Goal: Task Accomplishment & Management: Manage account settings

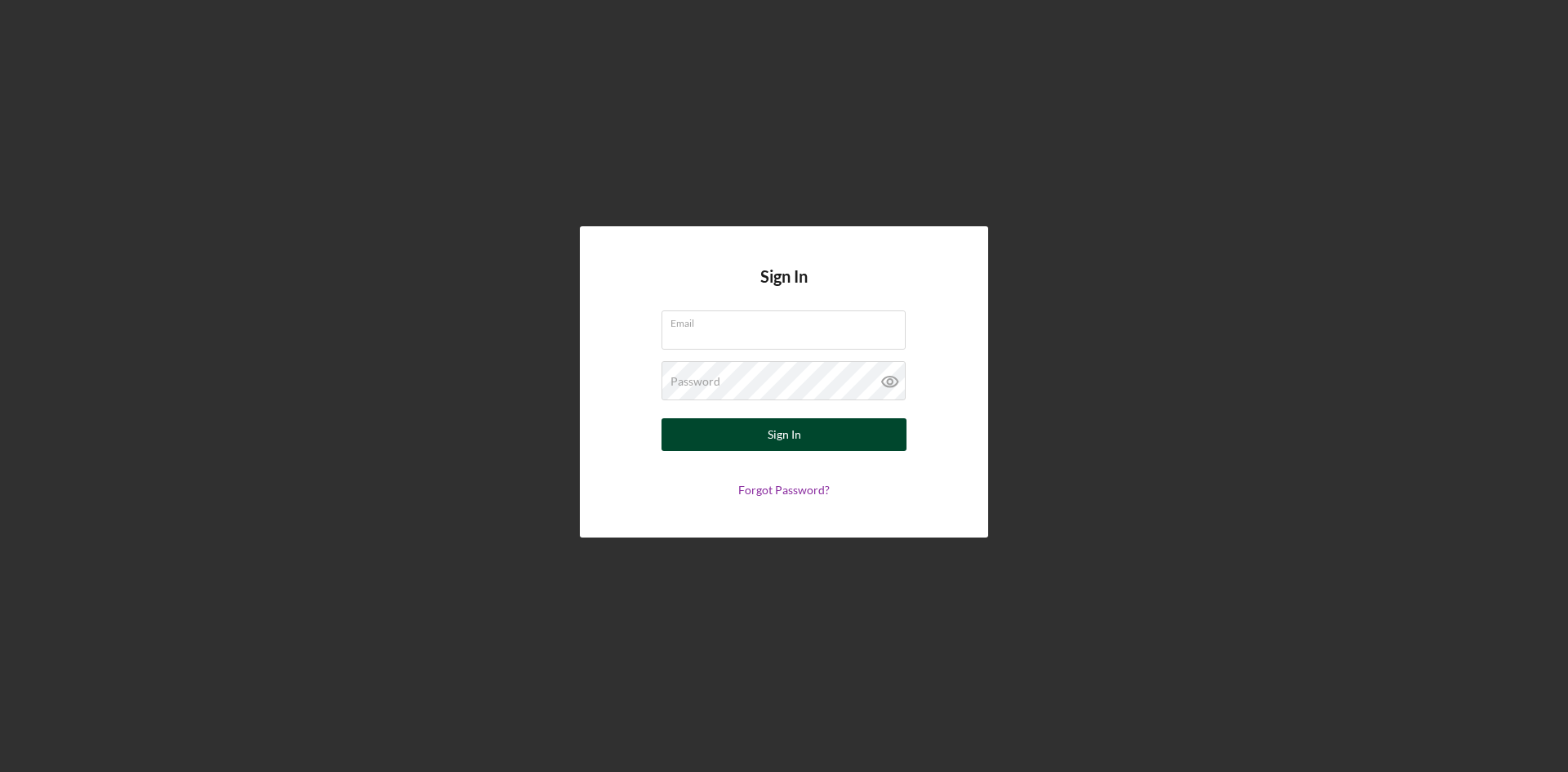
type input "[EMAIL_ADDRESS][DOMAIN_NAME]"
click at [756, 431] on button "Sign In" at bounding box center [784, 434] width 245 height 32
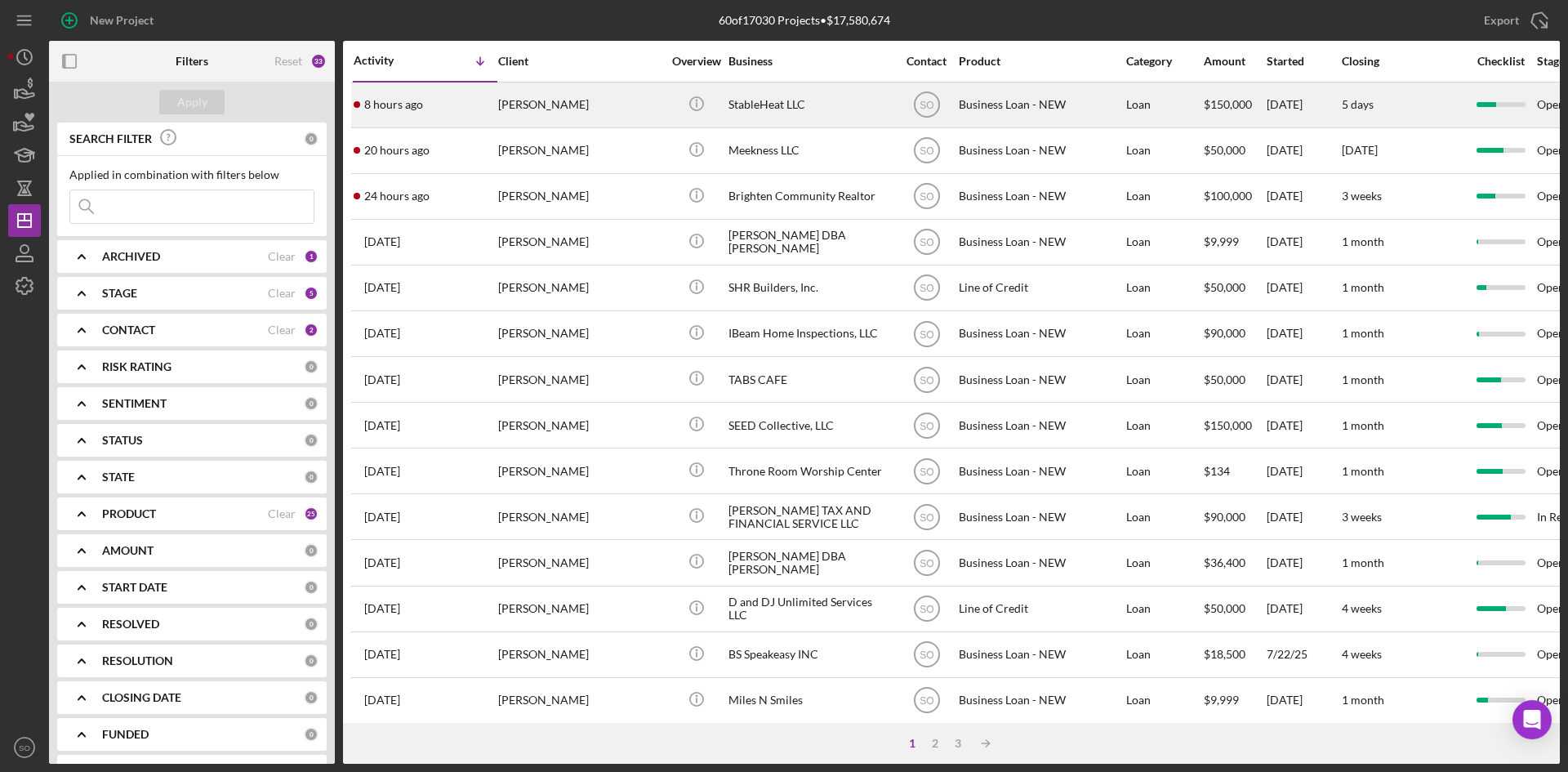
click at [561, 99] on div "[PERSON_NAME]" at bounding box center [580, 105] width 163 height 43
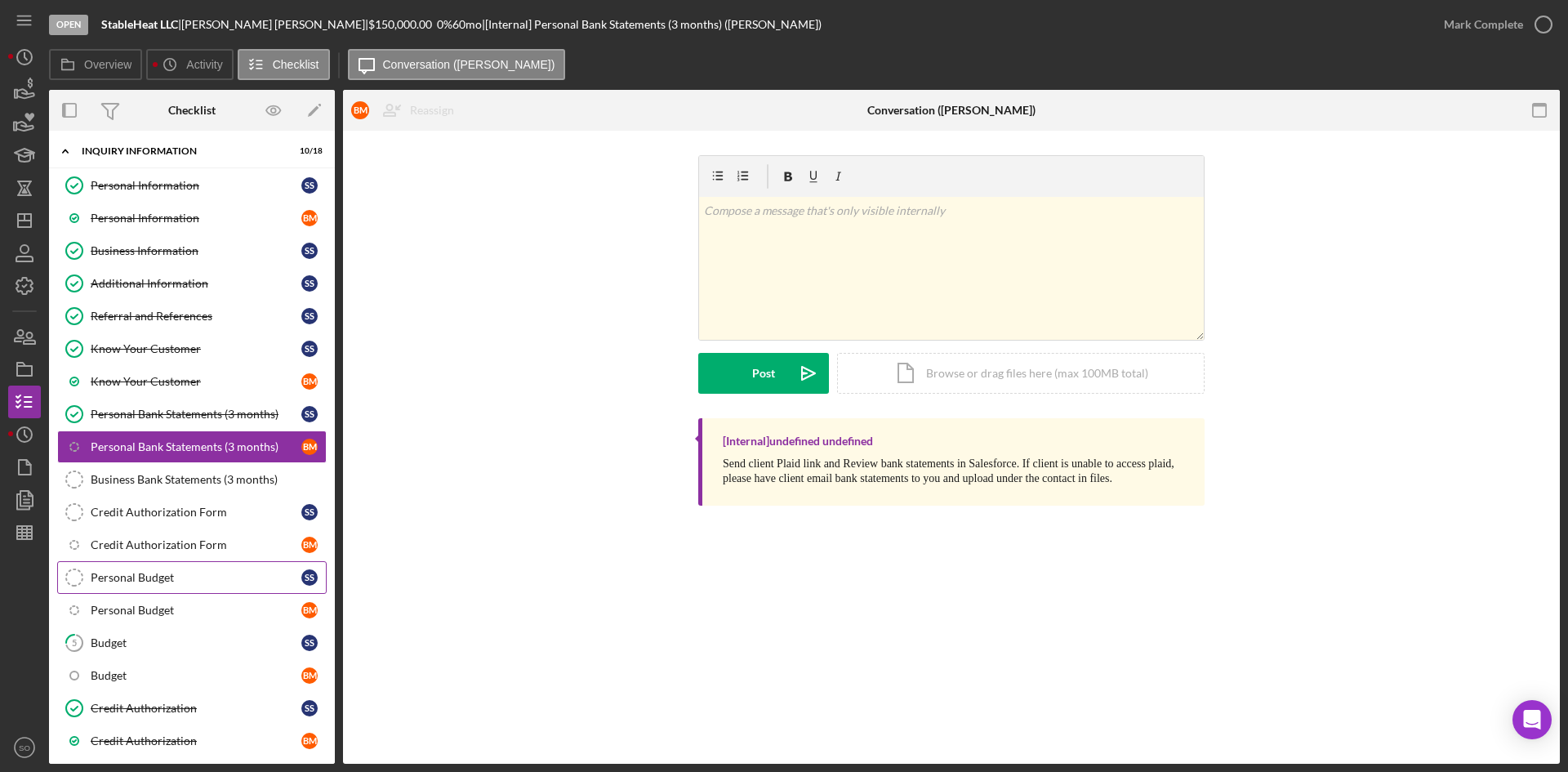
scroll to position [233, 0]
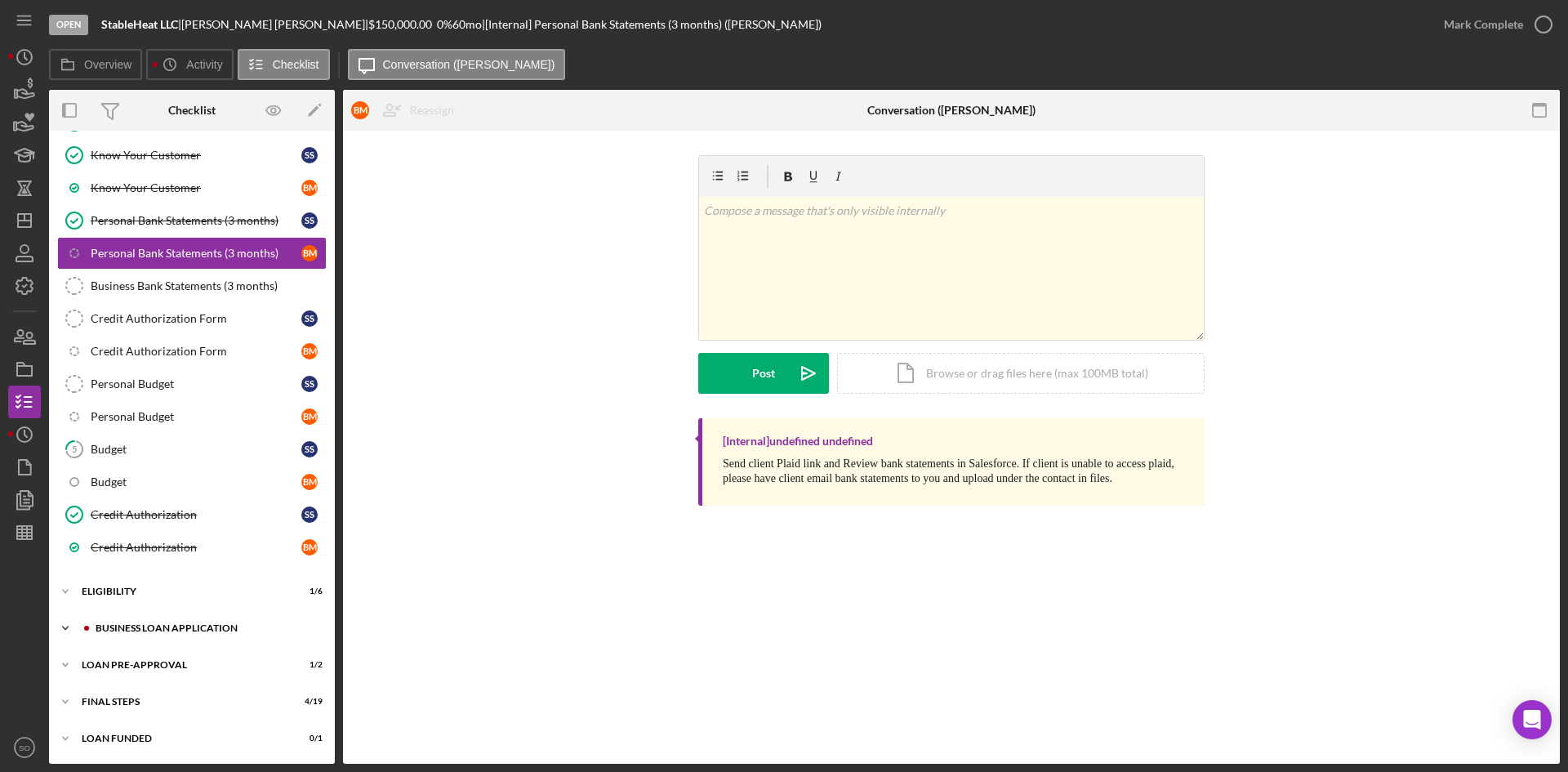
click at [182, 638] on div "Icon/Expander BUSINESS LOAN APPLICATION 17 / 35" at bounding box center [192, 628] width 286 height 32
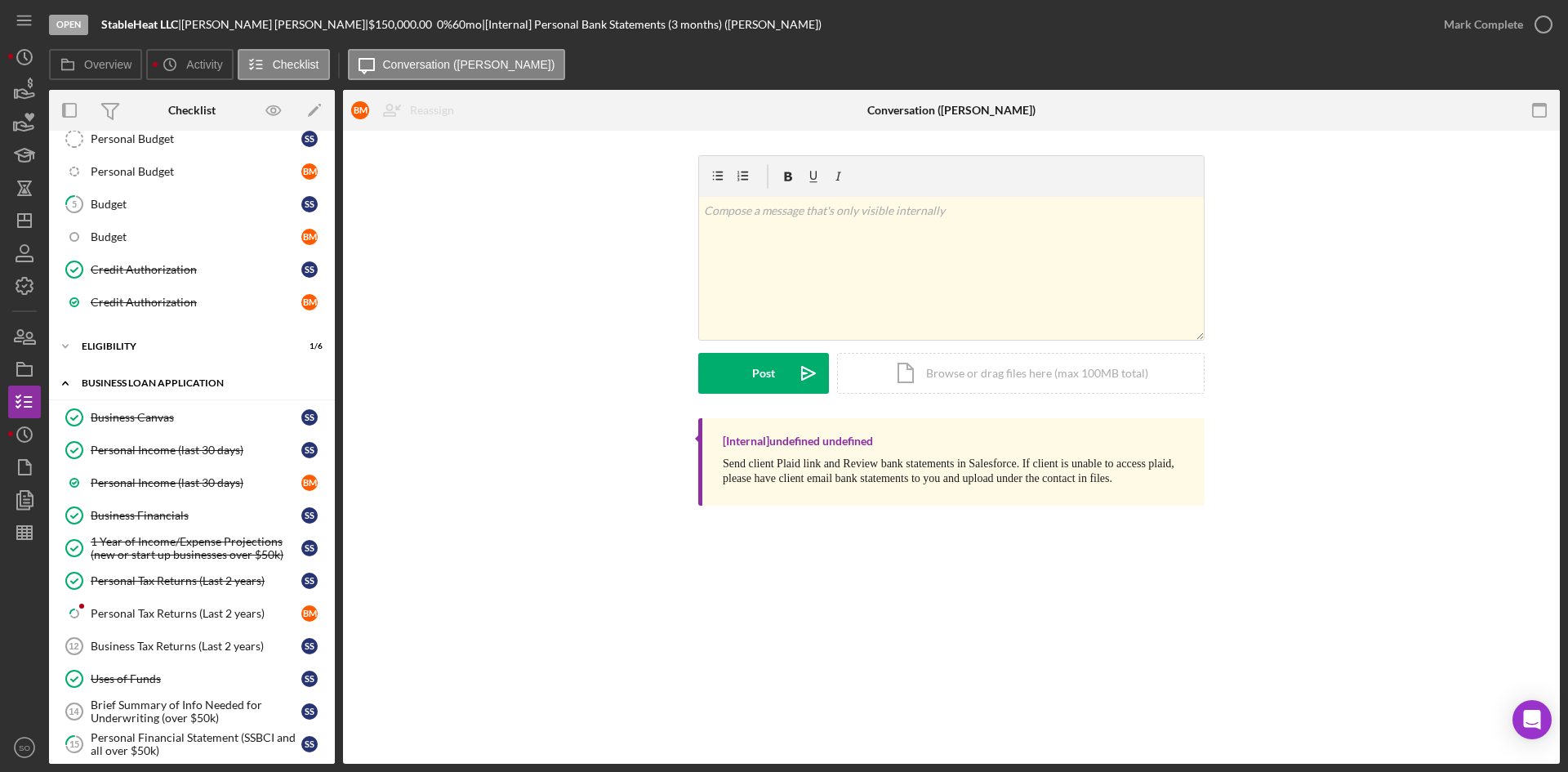
scroll to position [641, 0]
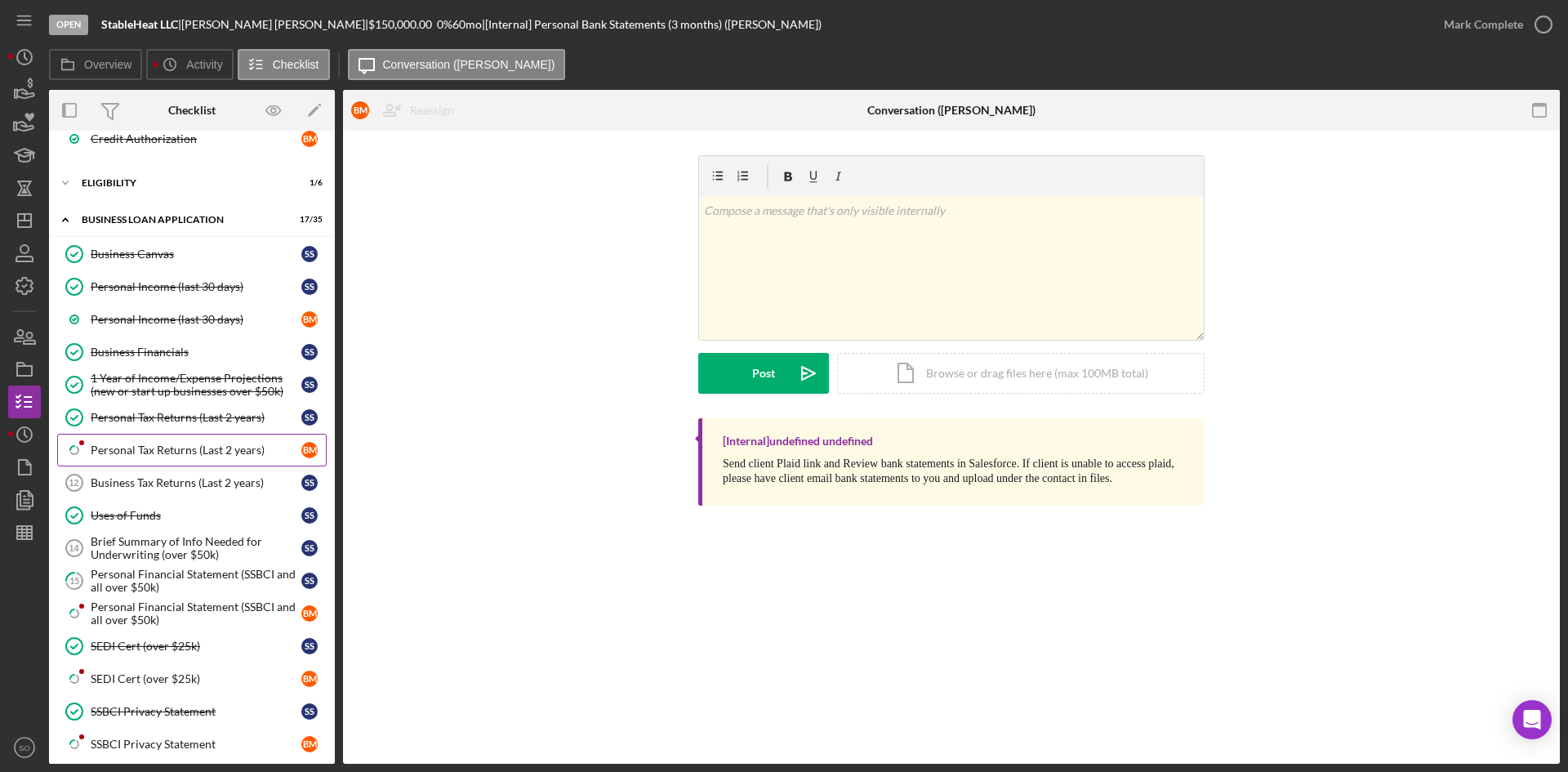
click at [156, 454] on div "Personal Tax Returns (Last 2 years)" at bounding box center [196, 450] width 211 height 13
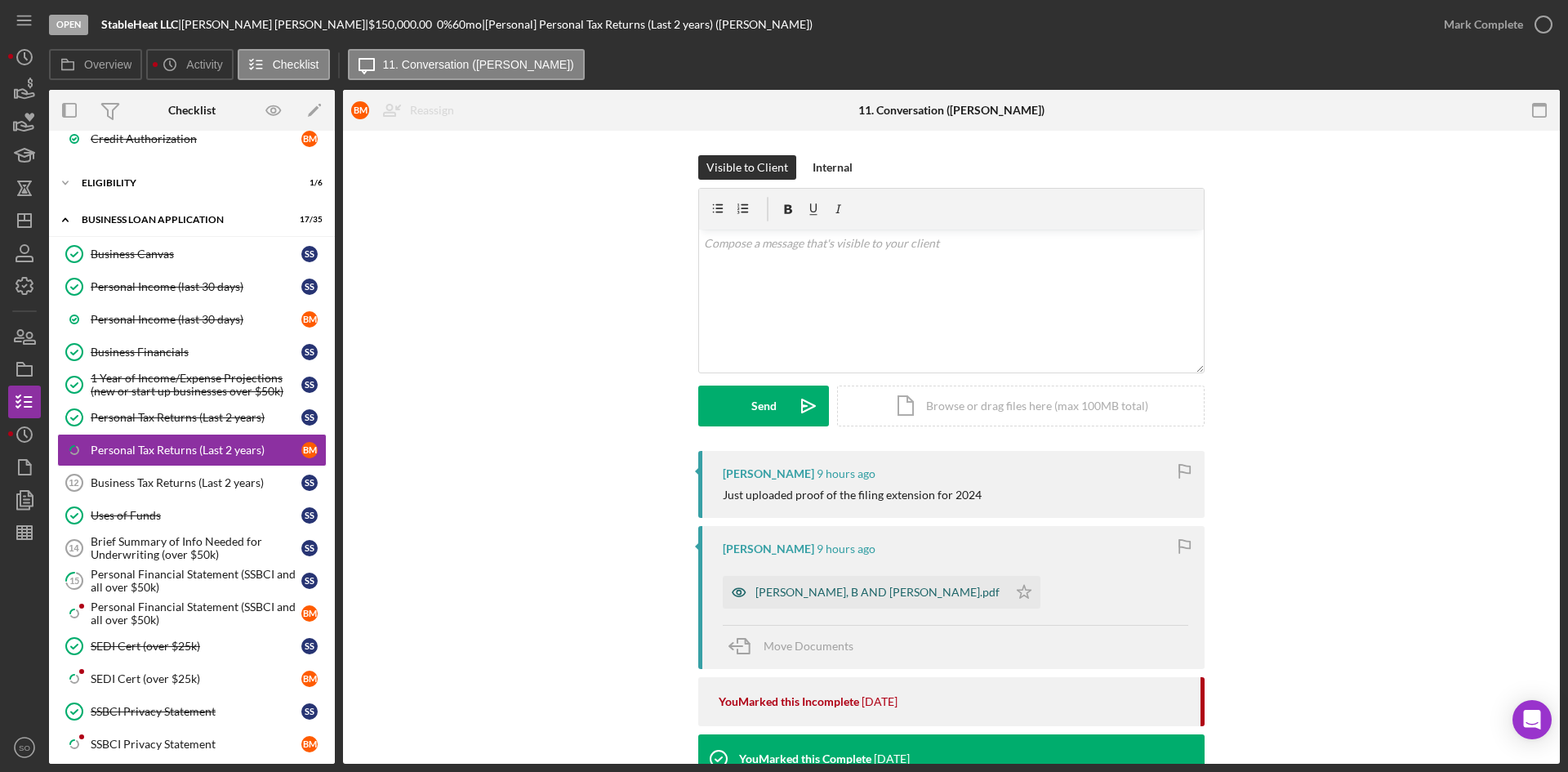
click at [895, 603] on div "[PERSON_NAME], B AND [PERSON_NAME].pdf" at bounding box center [865, 593] width 285 height 32
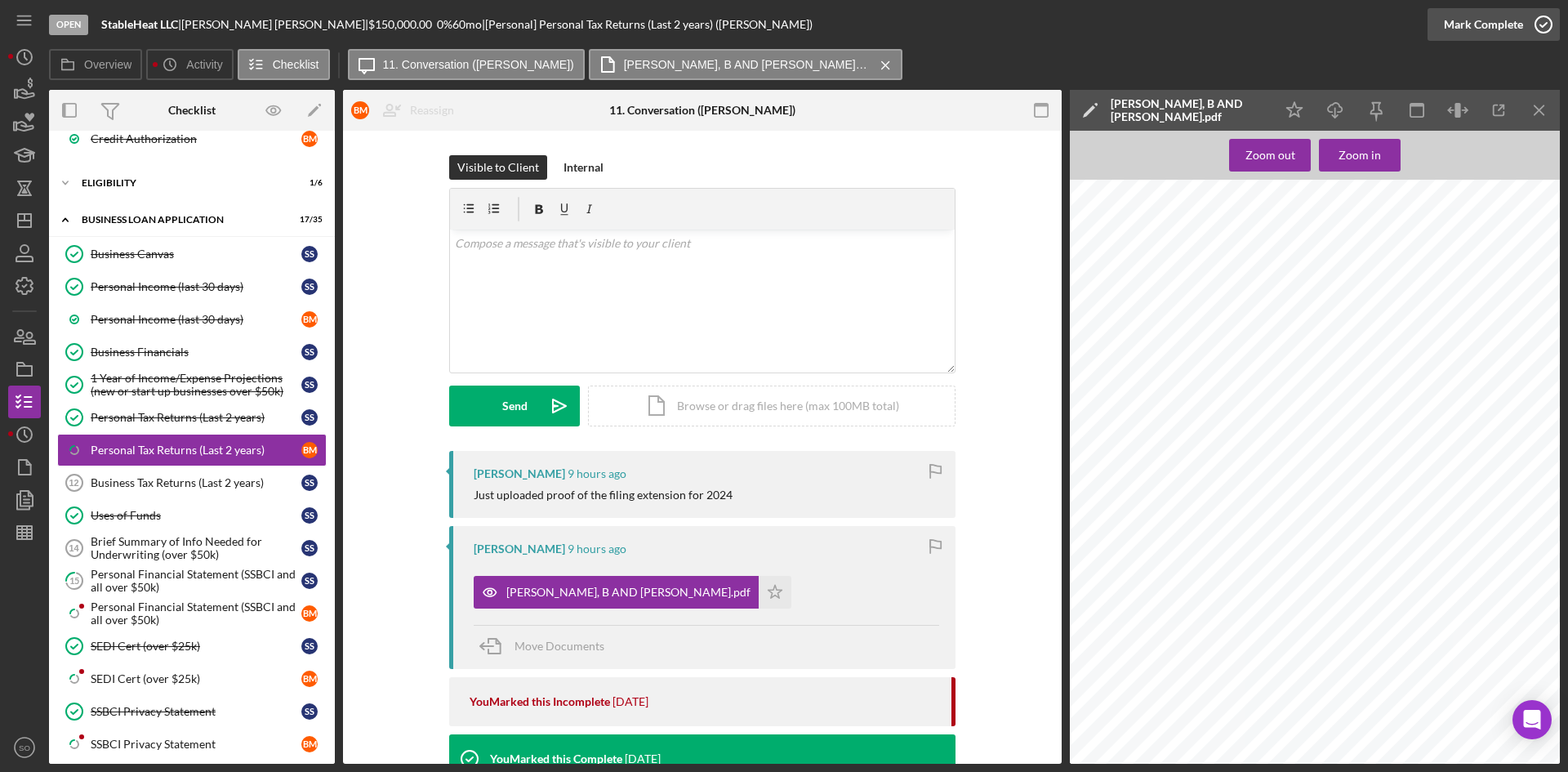
click at [1505, 34] on div "Mark Complete" at bounding box center [1483, 25] width 79 height 32
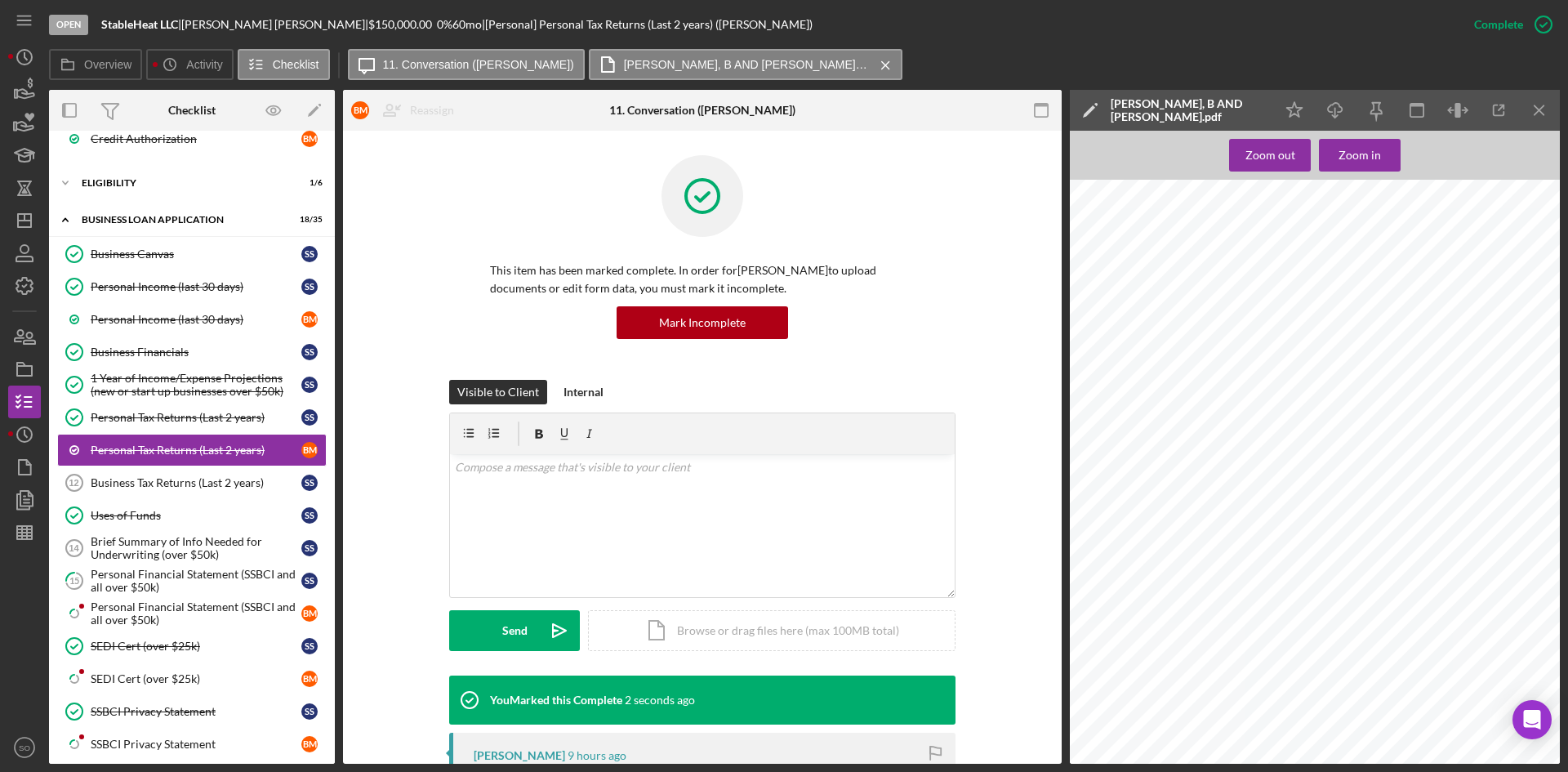
scroll to position [326, 0]
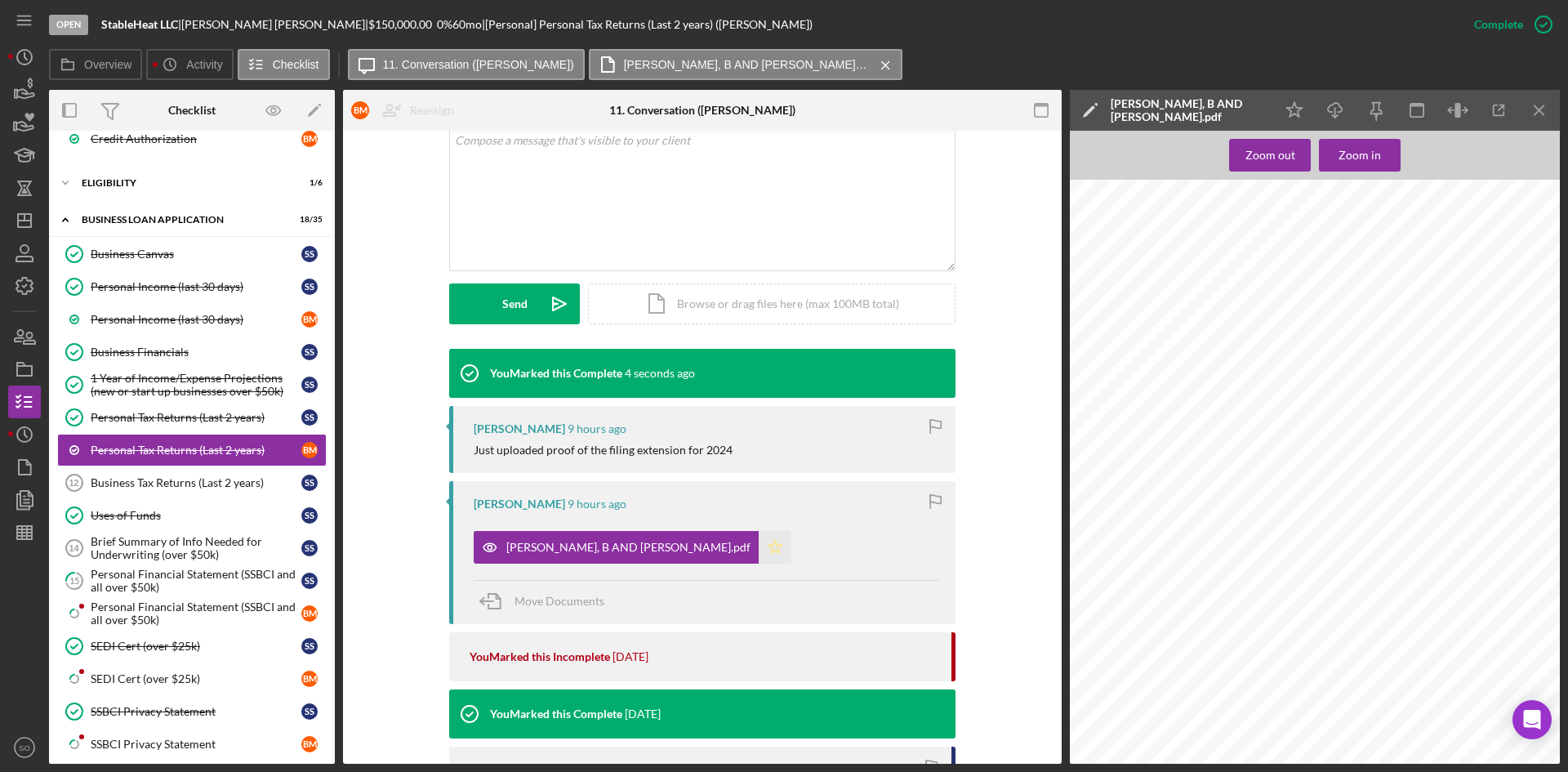
click at [791, 535] on icon "Icon/Star" at bounding box center [775, 548] width 32 height 32
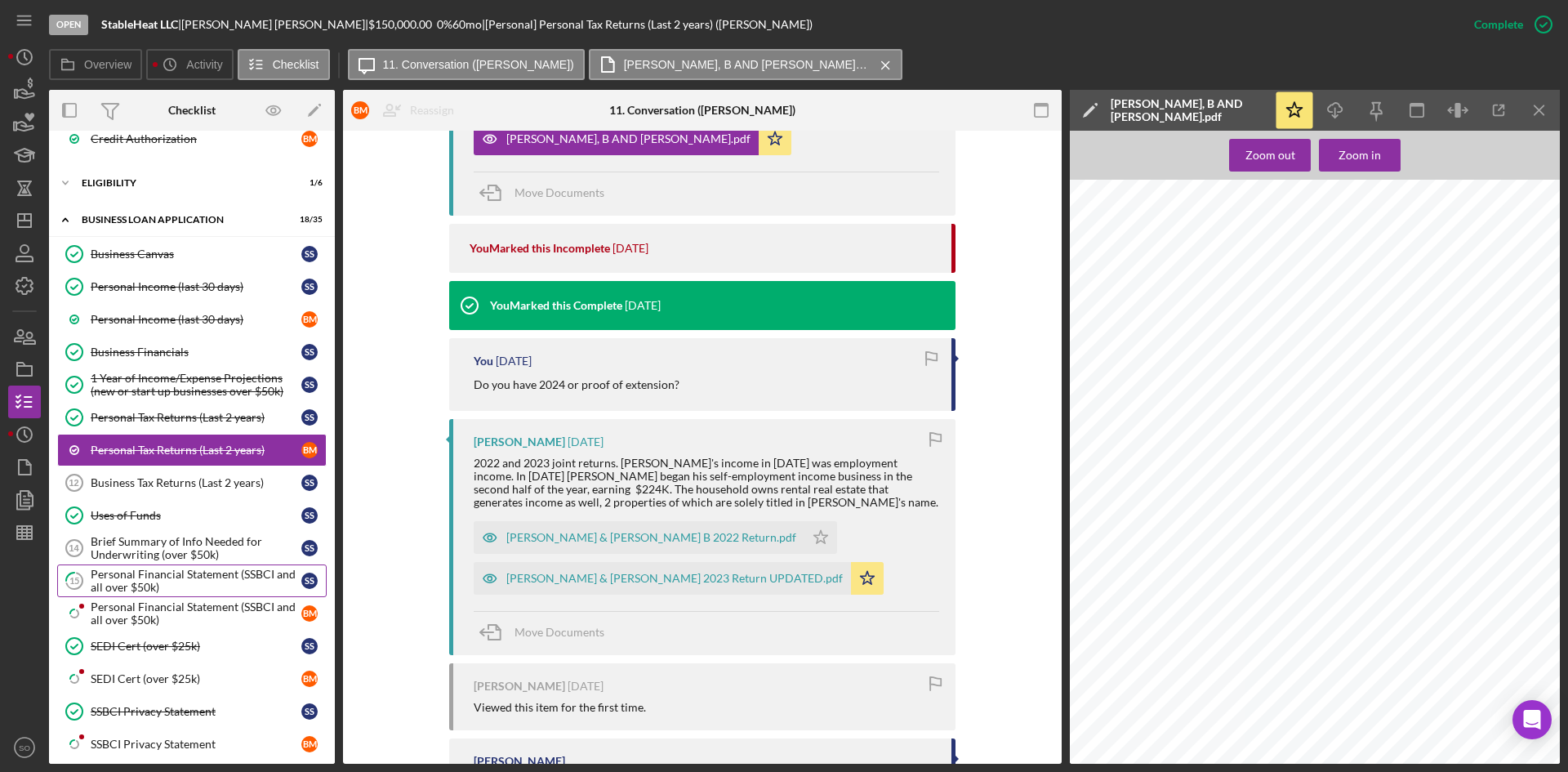
click at [155, 574] on div "Personal Financial Statement (SSBCI and all over $50k)" at bounding box center [196, 581] width 211 height 26
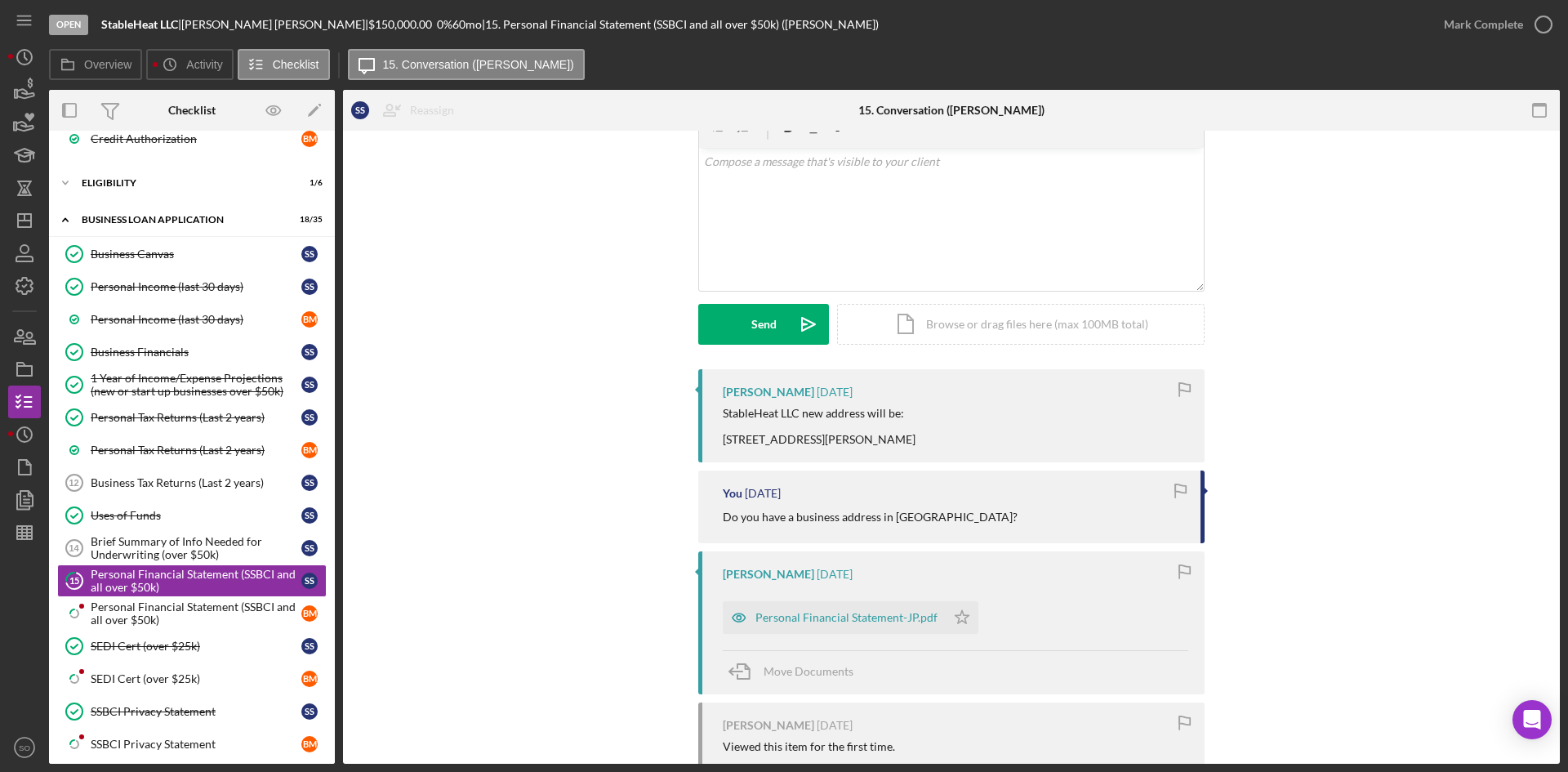
scroll to position [245, 0]
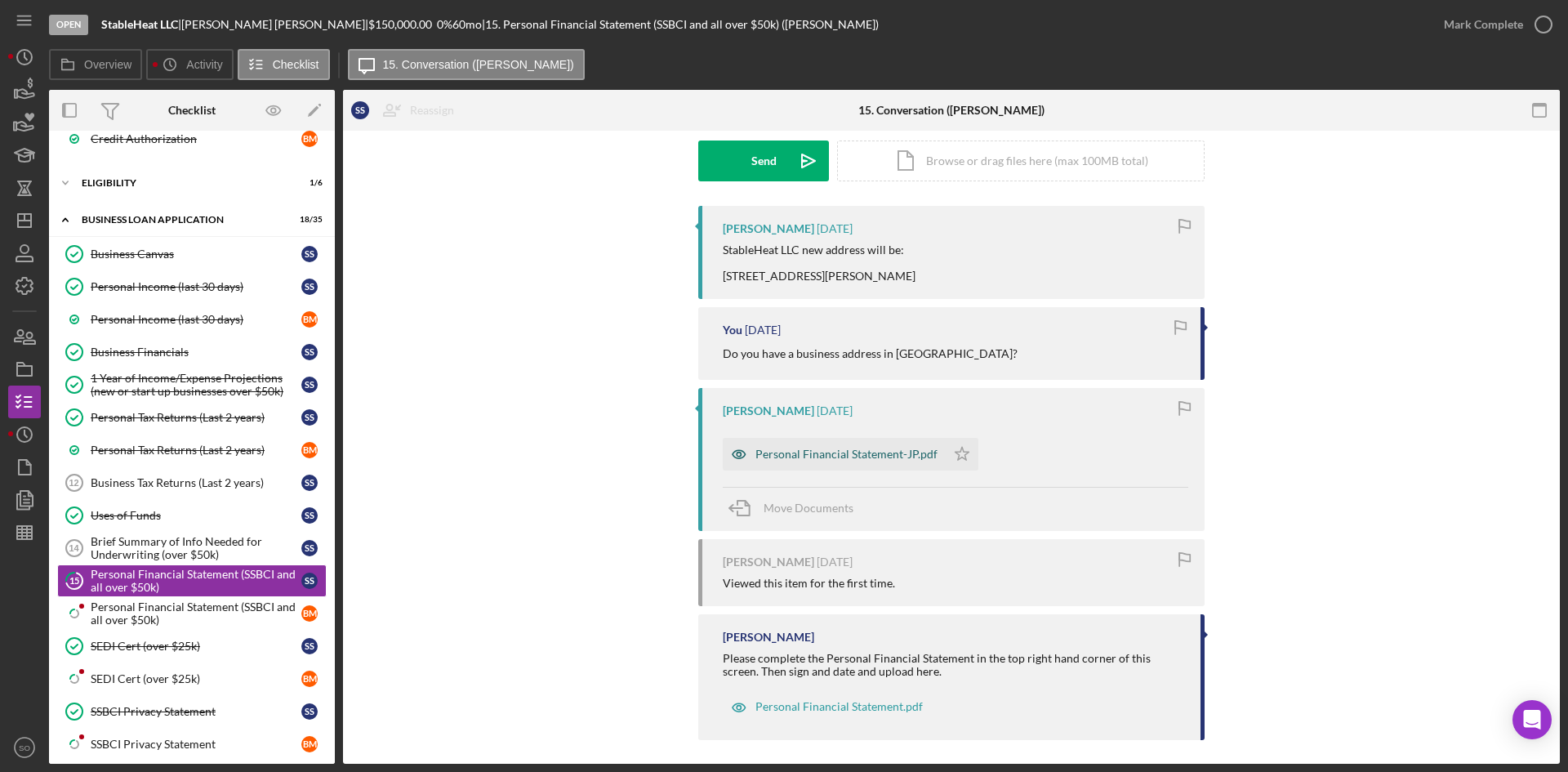
click at [791, 455] on div "Personal Financial Statement-JP.pdf" at bounding box center [846, 454] width 182 height 13
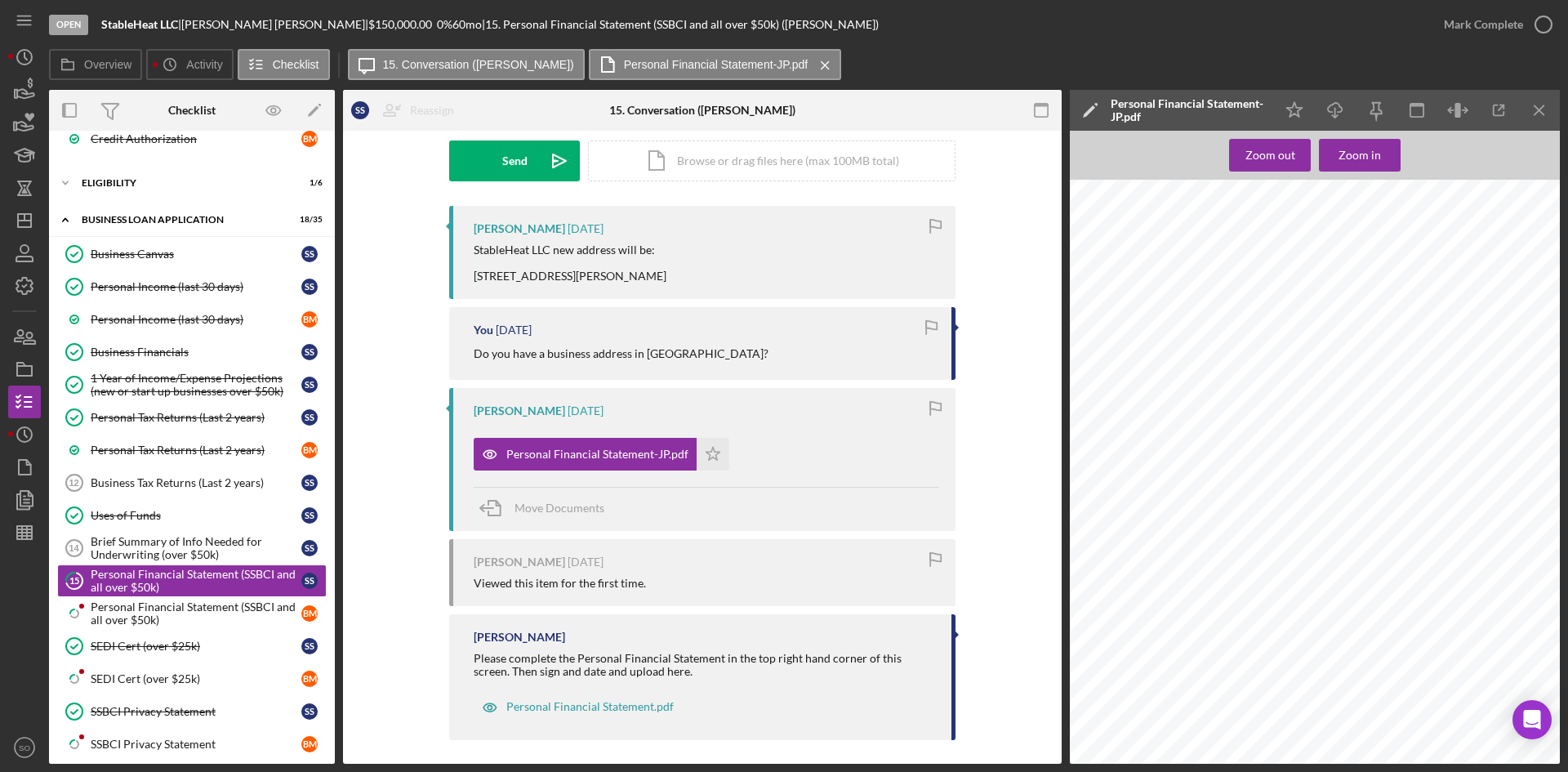
scroll to position [409, 0]
click at [1537, 17] on icon "button" at bounding box center [1543, 25] width 41 height 41
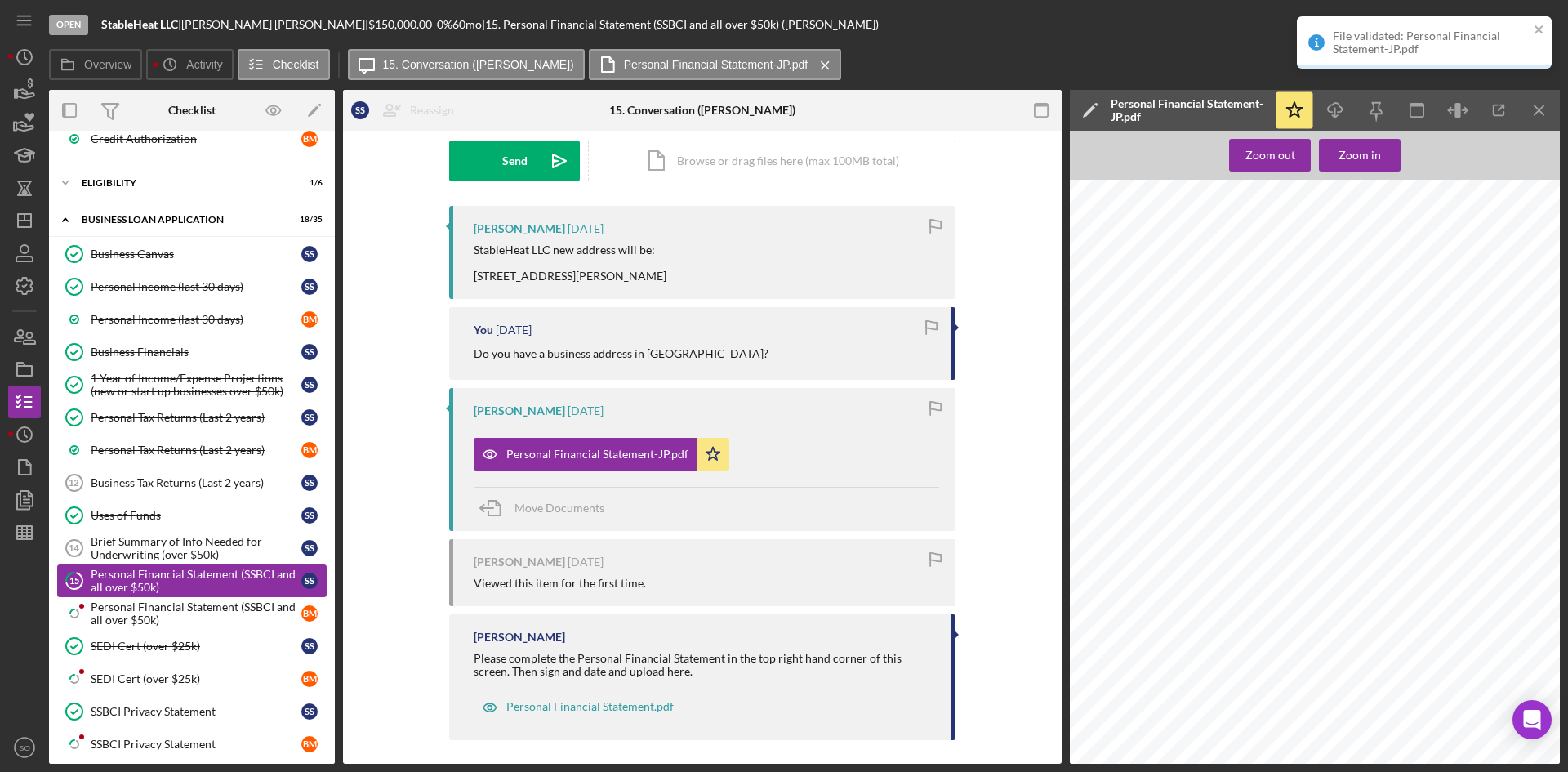
scroll to position [470, 0]
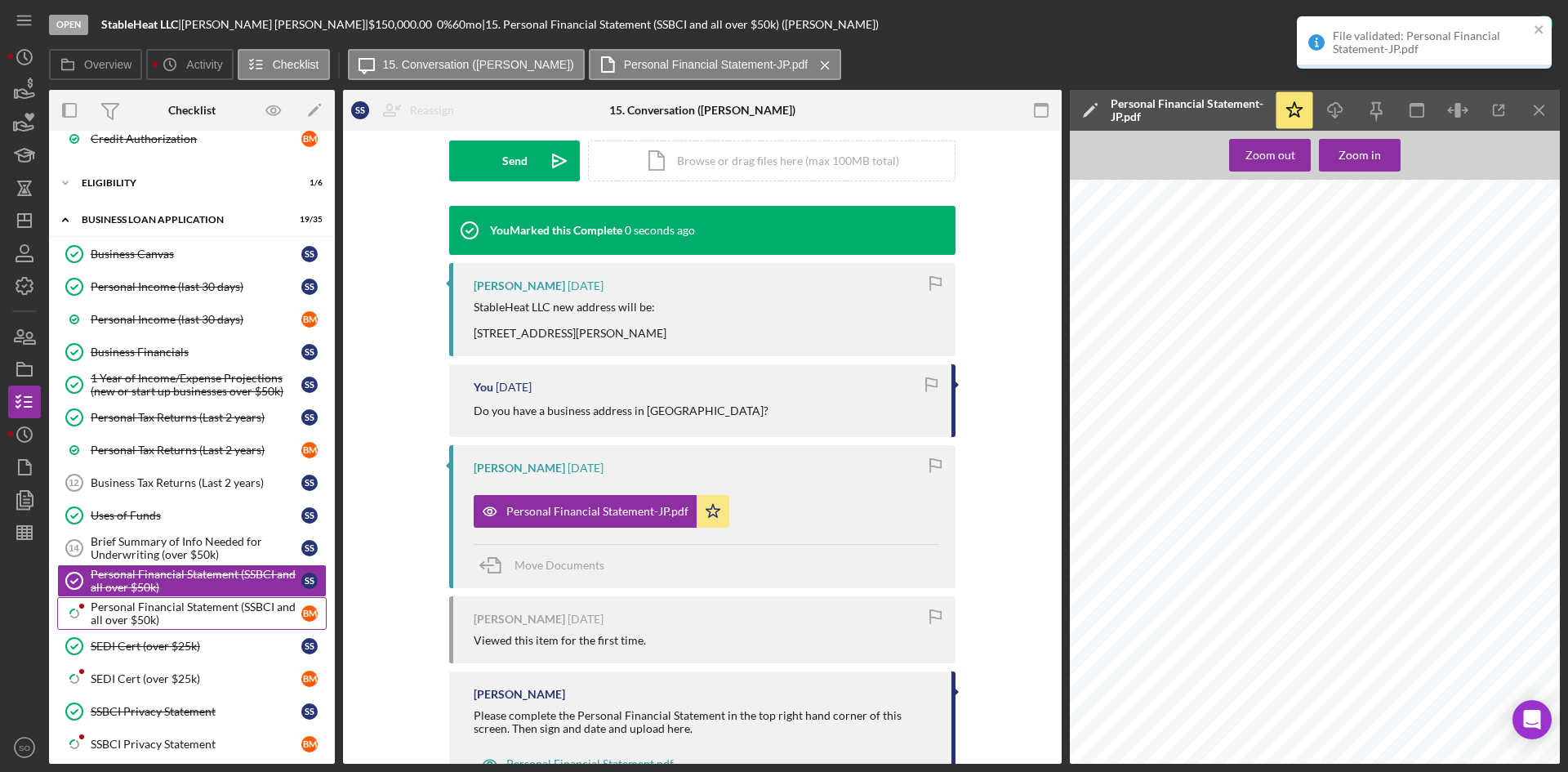
click at [149, 605] on div "Personal Financial Statement (SSBCI and all over $50k)" at bounding box center [196, 613] width 211 height 26
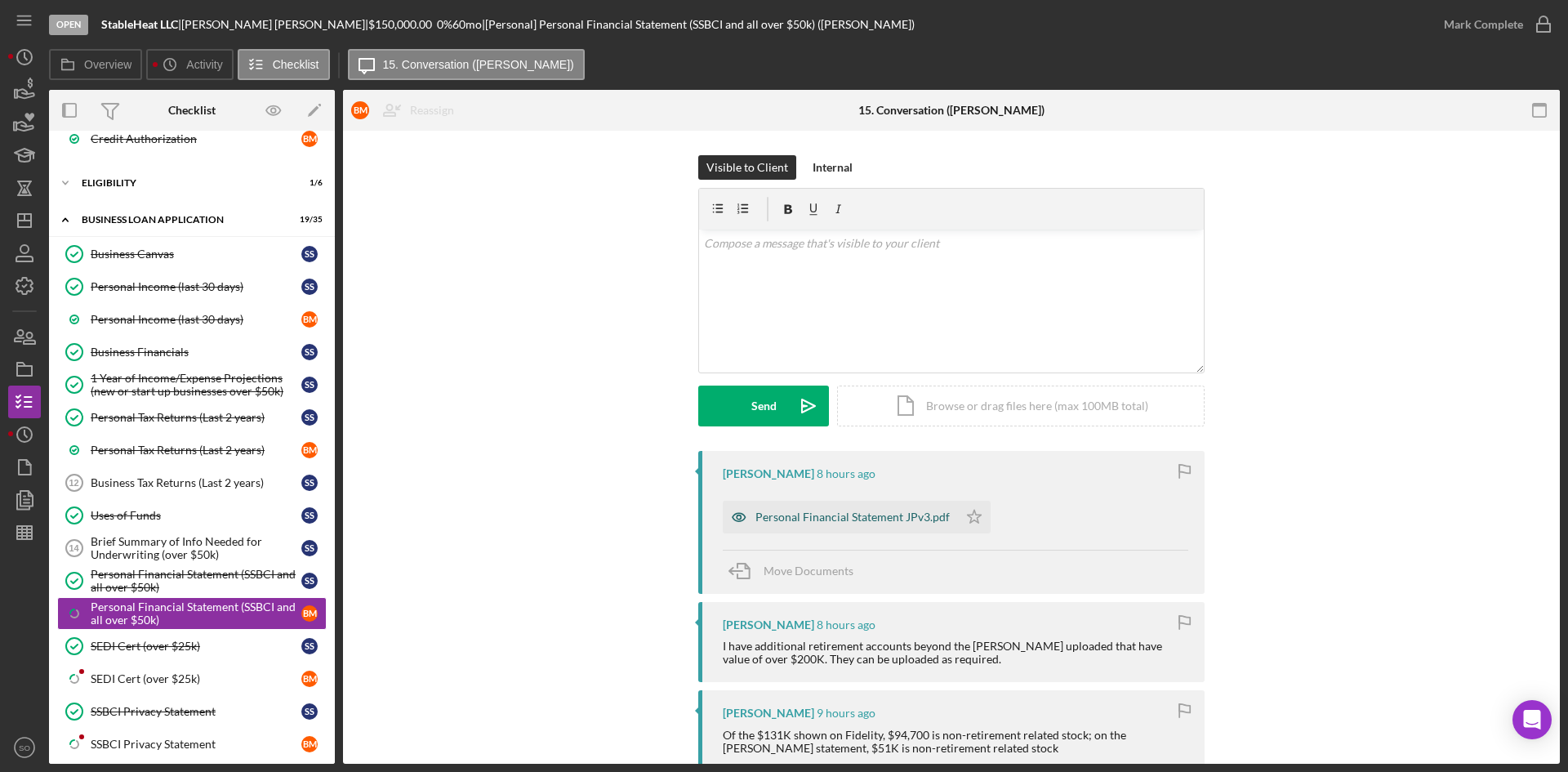
click at [818, 529] on div "Personal Financial Statement JPv3.pdf" at bounding box center [841, 517] width 235 height 32
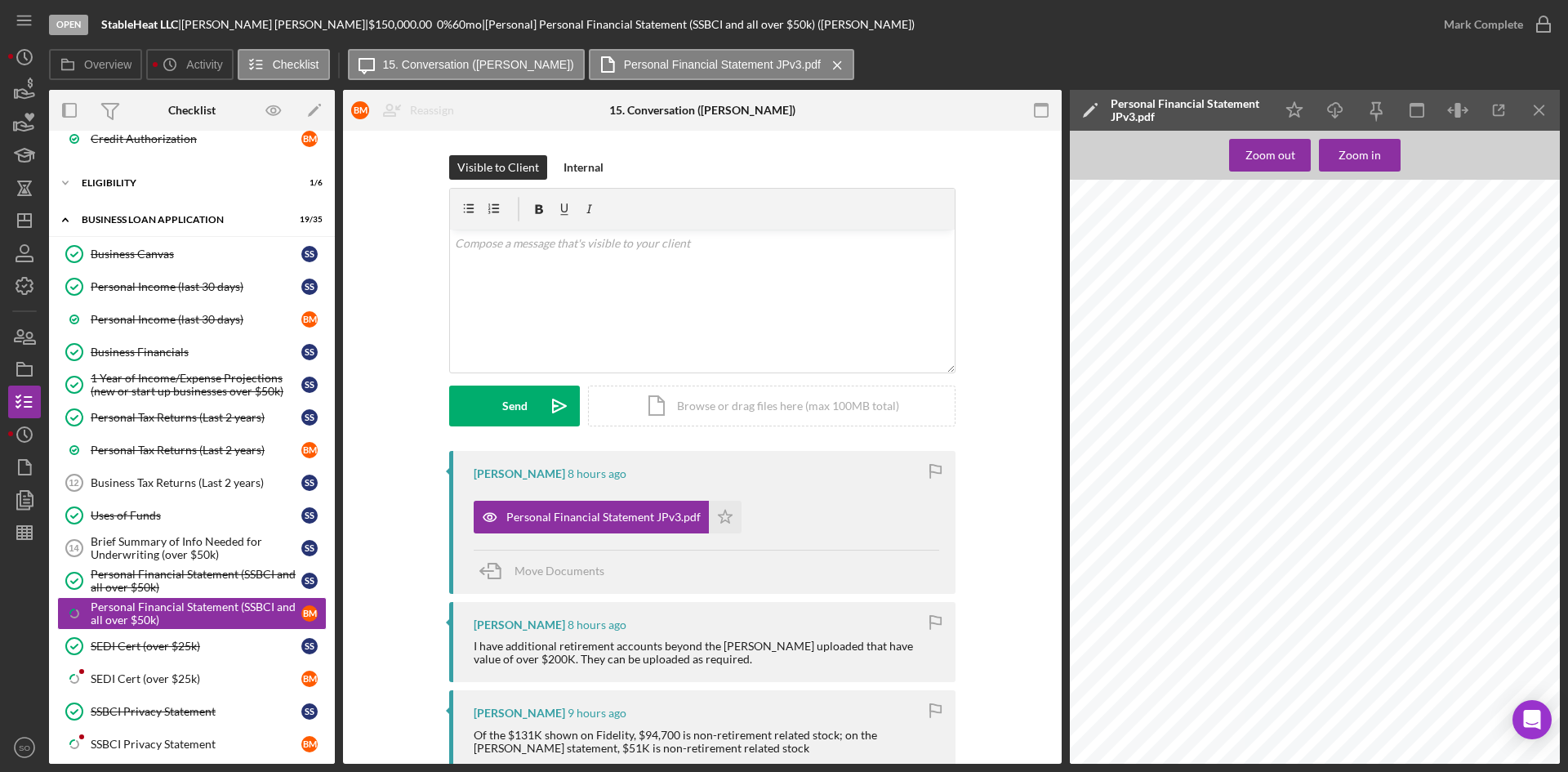
scroll to position [2778, 0]
click at [720, 516] on icon "Icon/Star" at bounding box center [725, 517] width 32 height 32
click at [1506, 22] on div "Mark Complete" at bounding box center [1483, 25] width 79 height 32
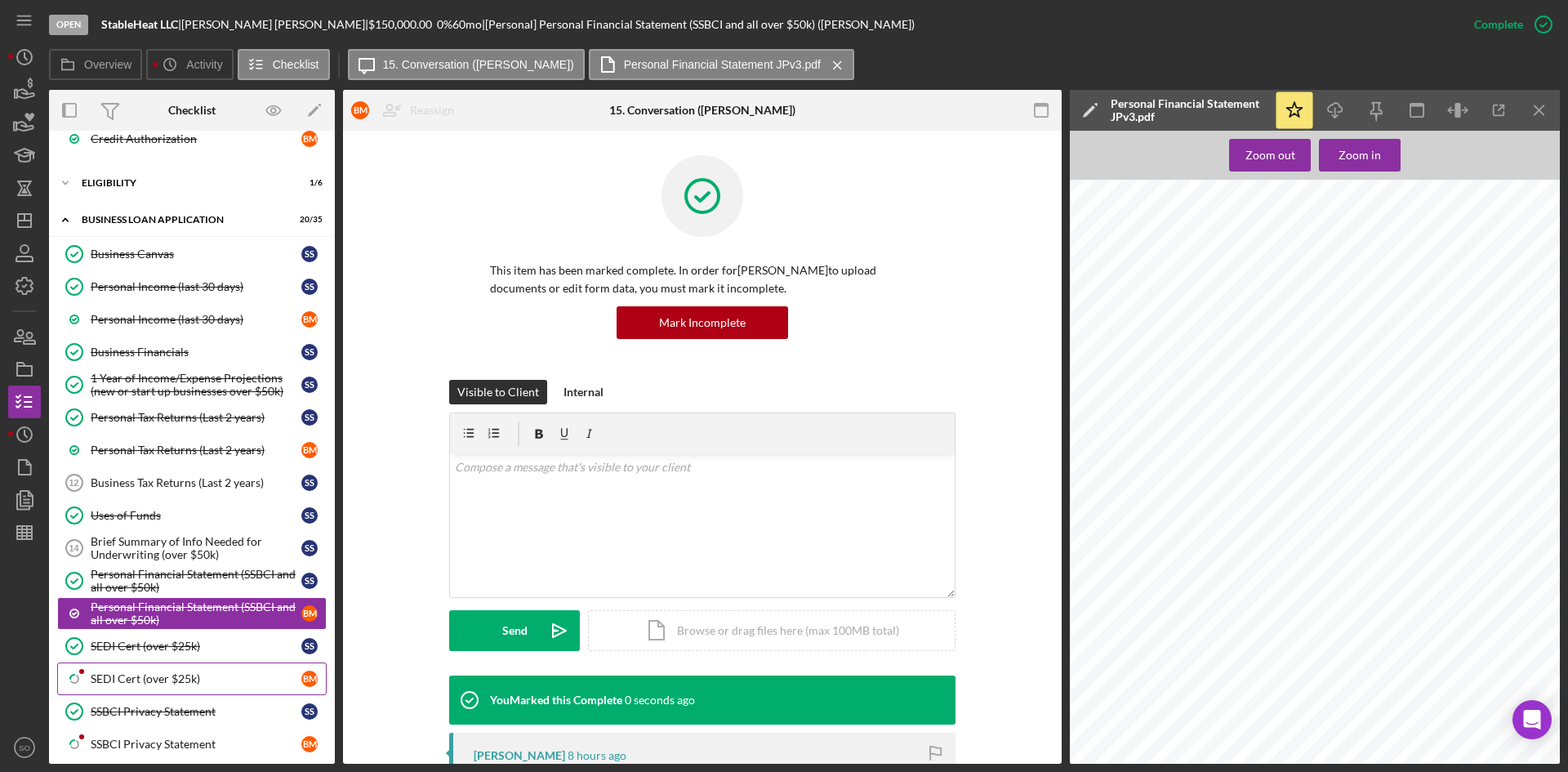
click at [161, 676] on div "SEDI Cert (over $25k)" at bounding box center [196, 678] width 211 height 13
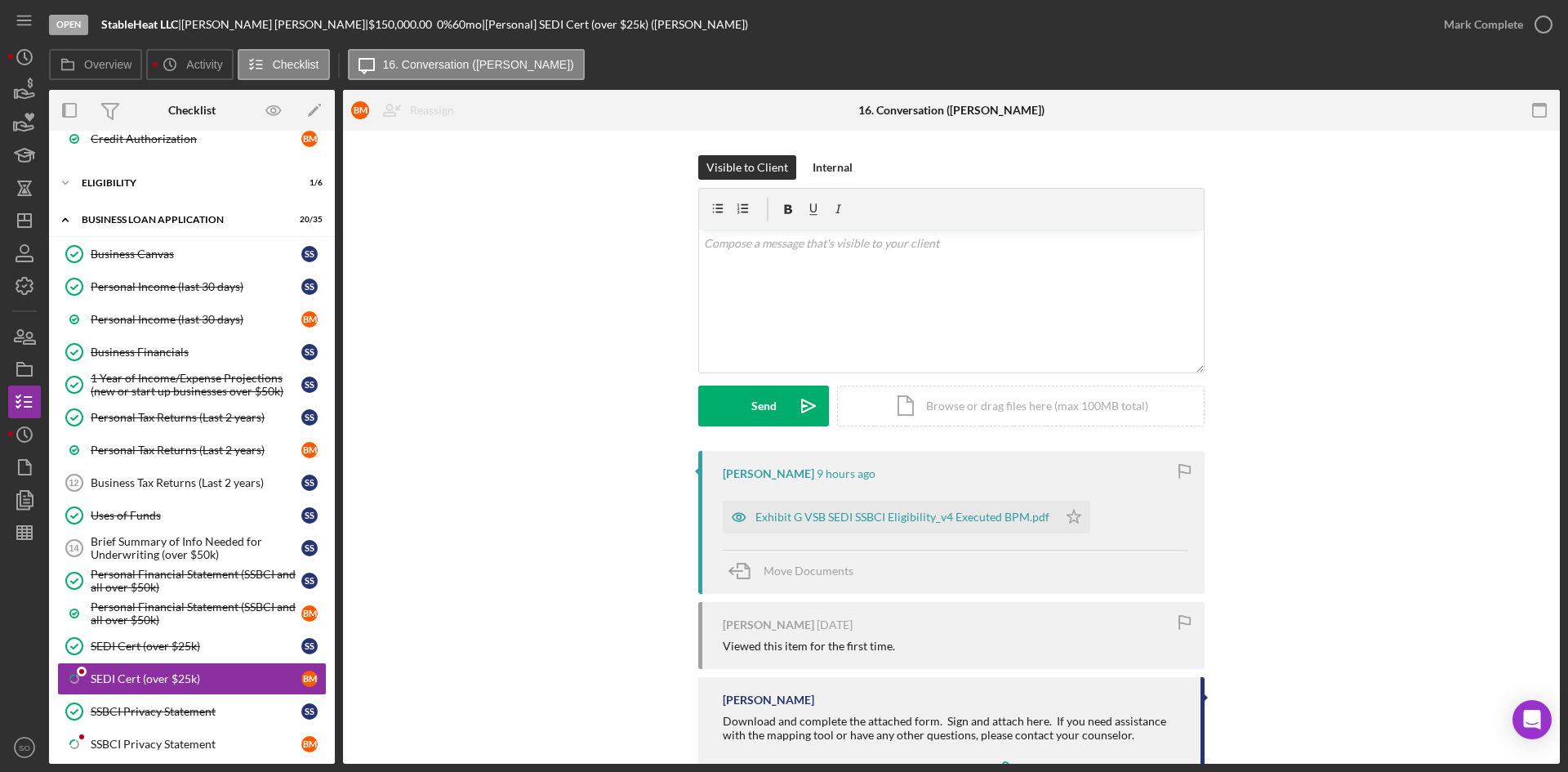
scroll to position [72, 0]
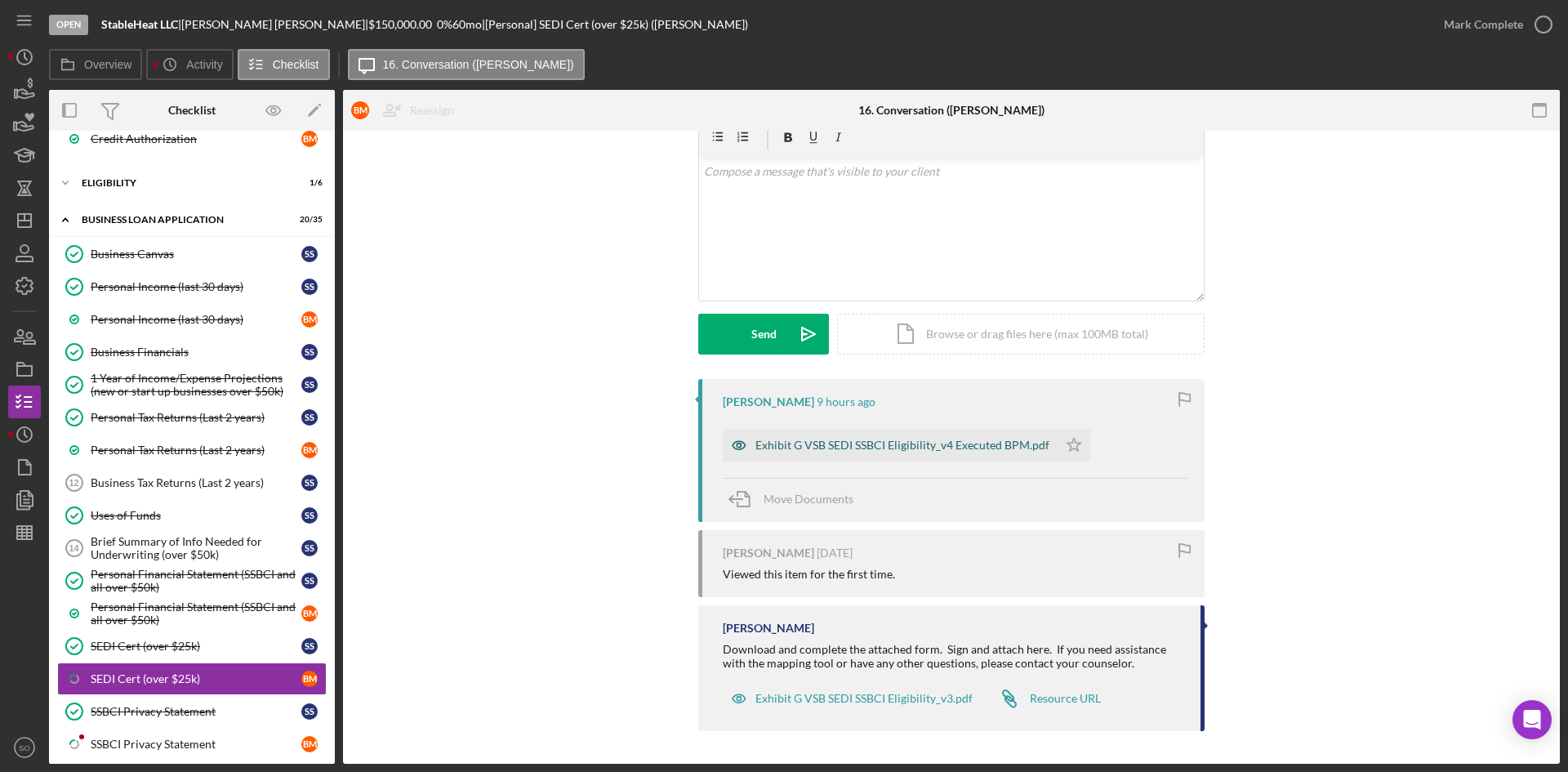
click at [824, 452] on div "Exhibit G VSB SEDI SSBCI Eligibility_v4 Executed BPM.pdf" at bounding box center [891, 446] width 335 height 32
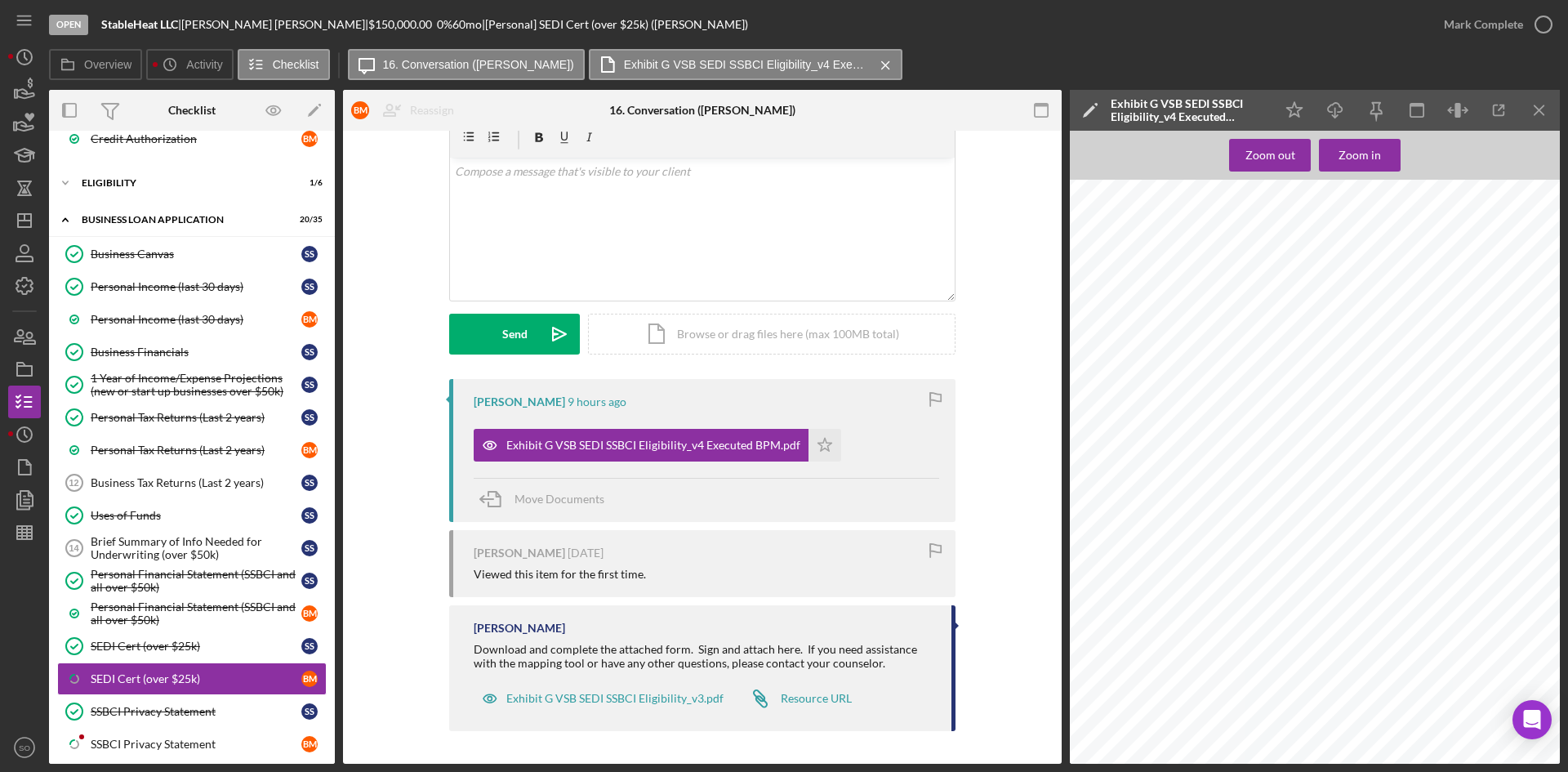
scroll to position [477, 0]
click at [1519, 17] on div "Mark Complete" at bounding box center [1483, 25] width 79 height 32
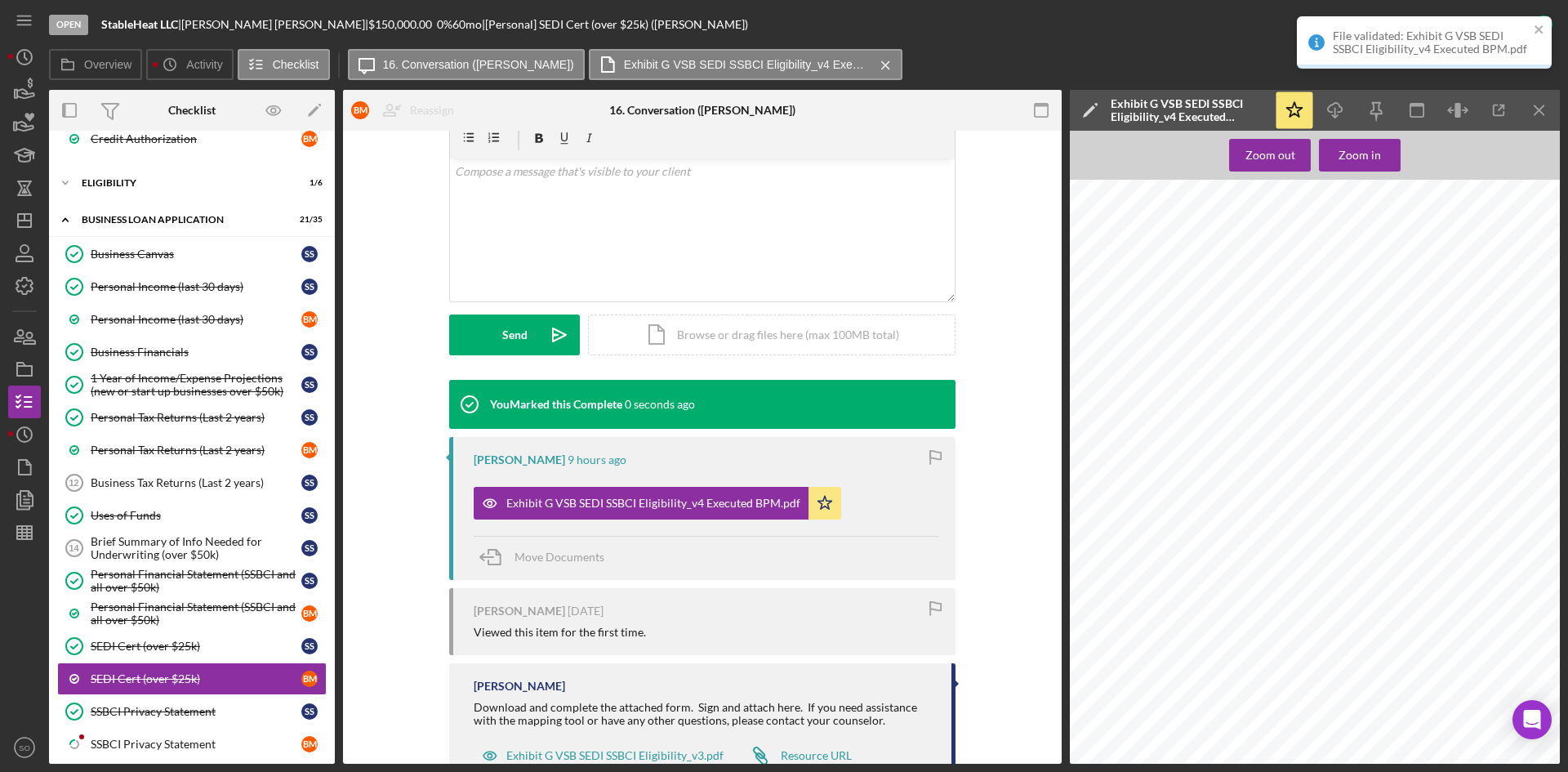
scroll to position [968, 0]
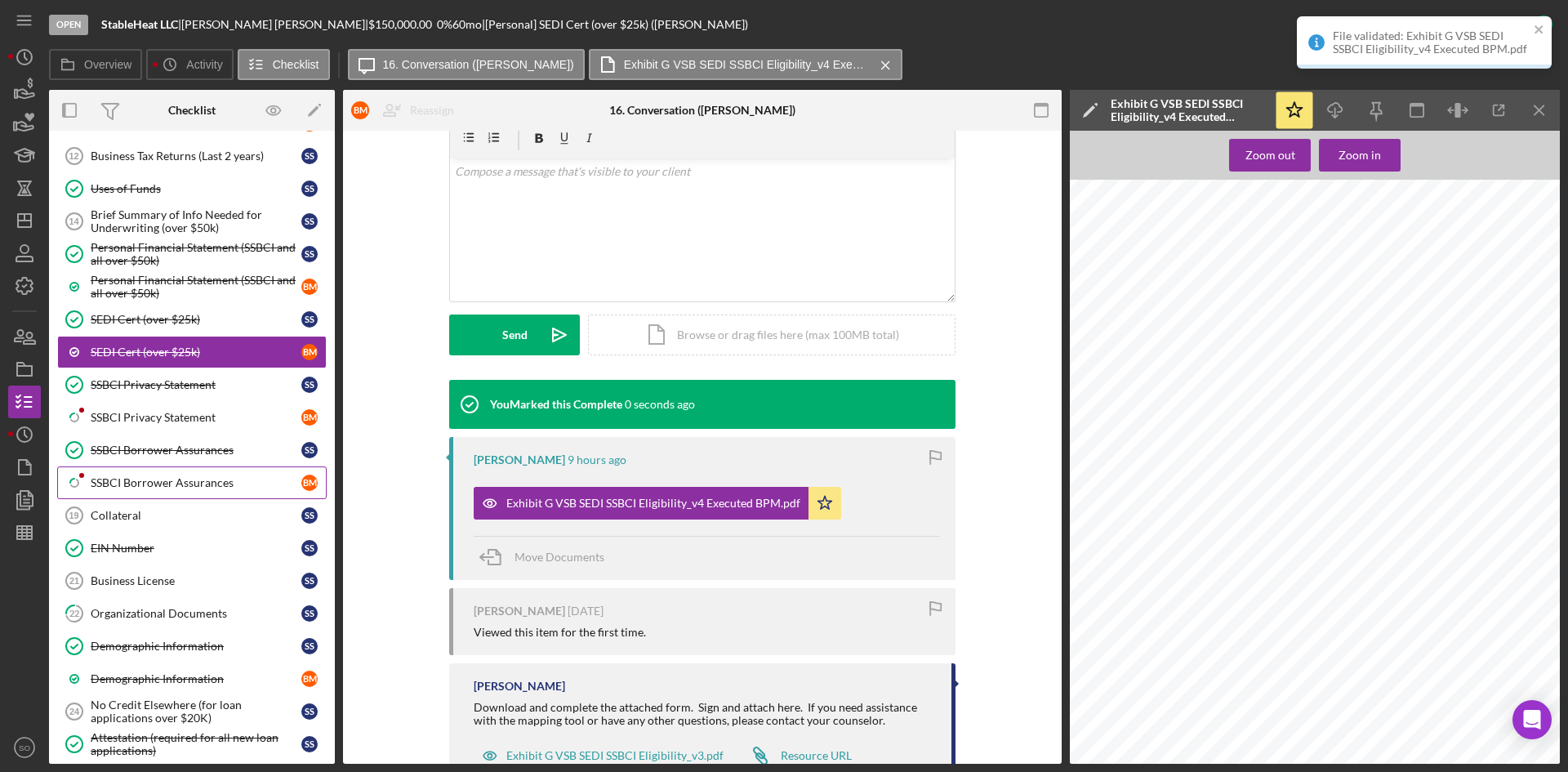
click at [158, 492] on link "Icon/Checklist Item Sub Partial SSBCI Borrower Assurances B M" at bounding box center [191, 483] width 269 height 32
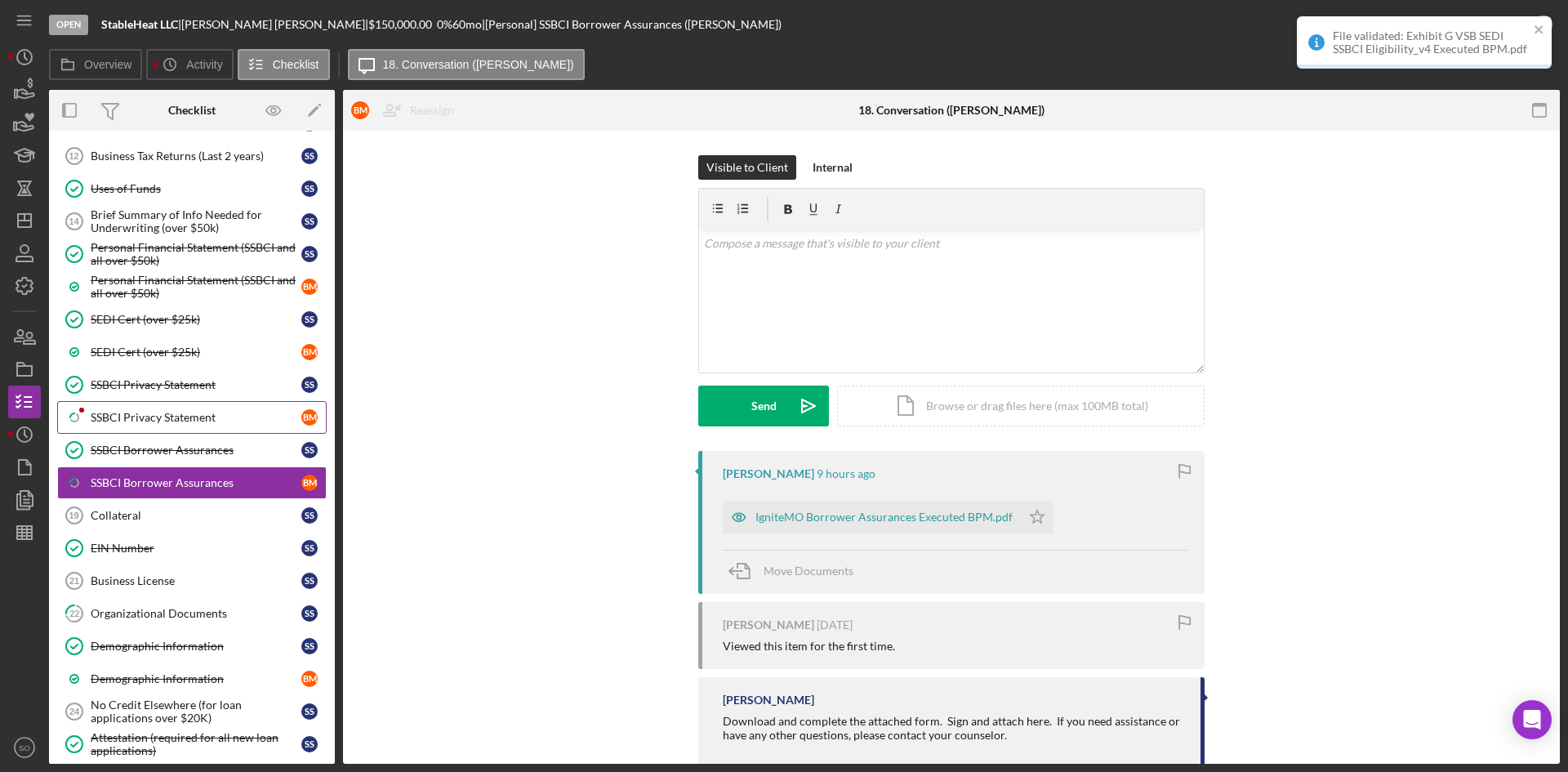
click at [192, 411] on div "SSBCI Privacy Statement" at bounding box center [196, 417] width 211 height 13
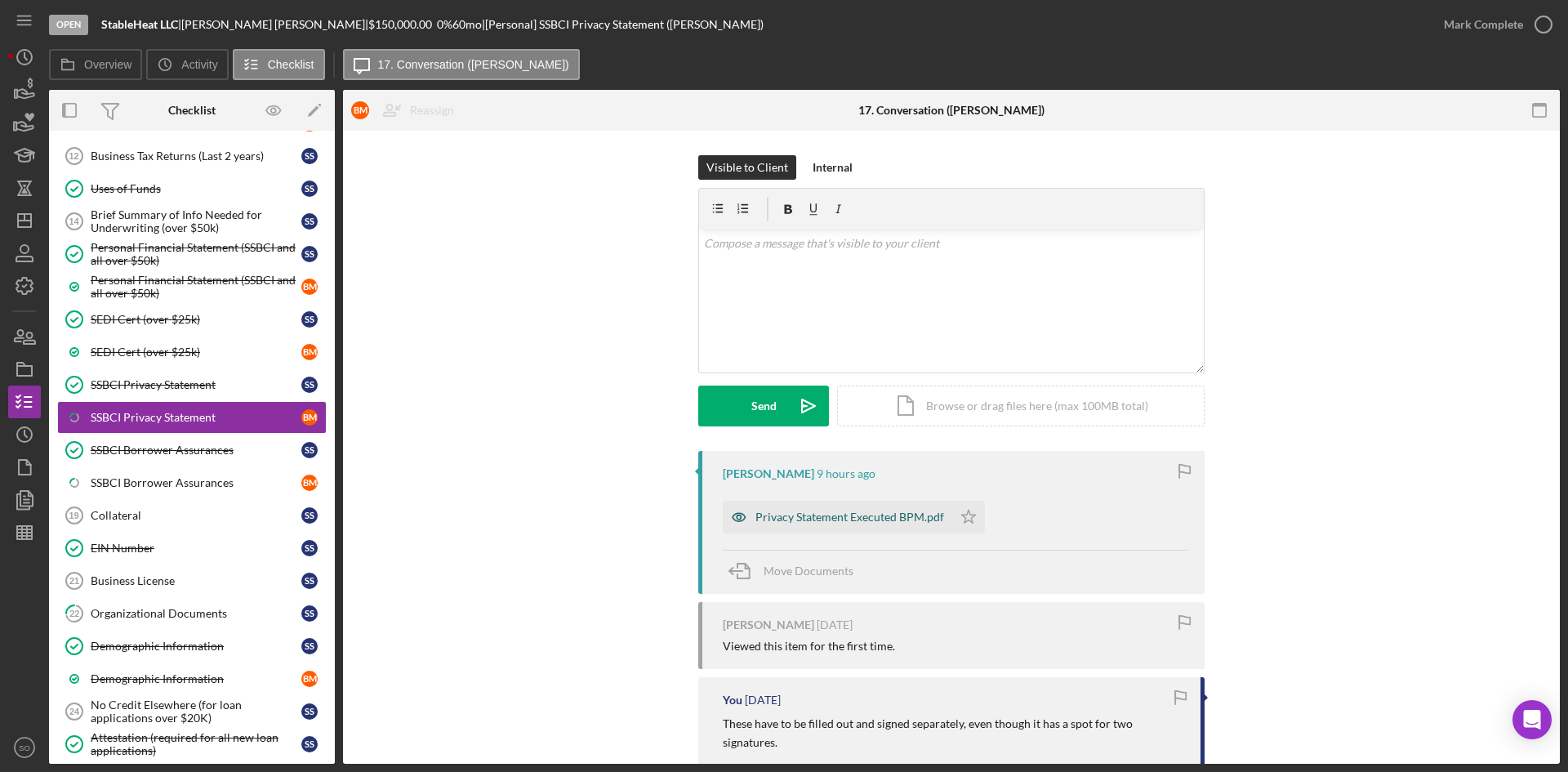
click at [900, 509] on div "Privacy Statement Executed BPM.pdf" at bounding box center [838, 517] width 229 height 32
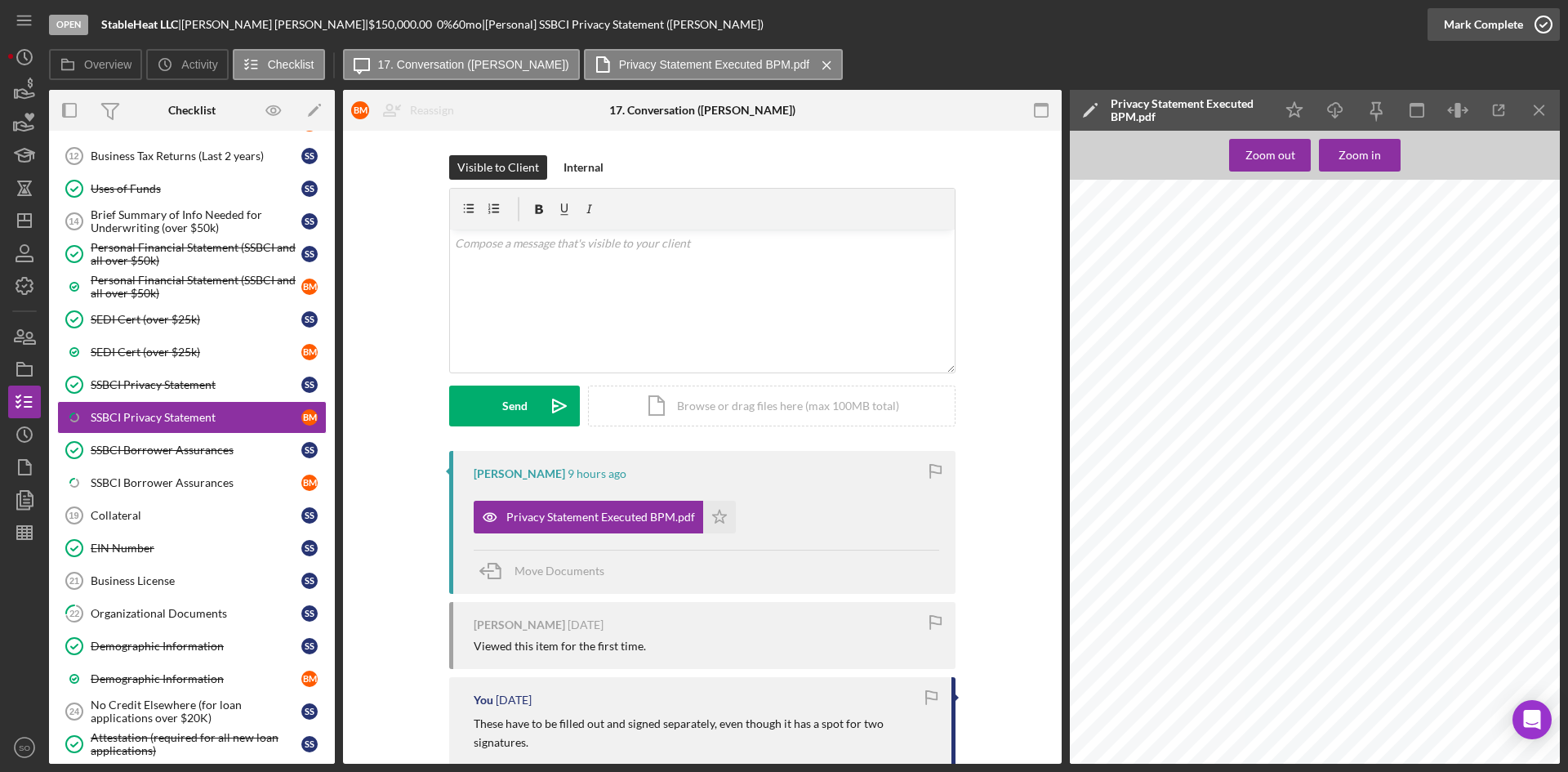
click at [1530, 13] on icon "button" at bounding box center [1543, 25] width 41 height 41
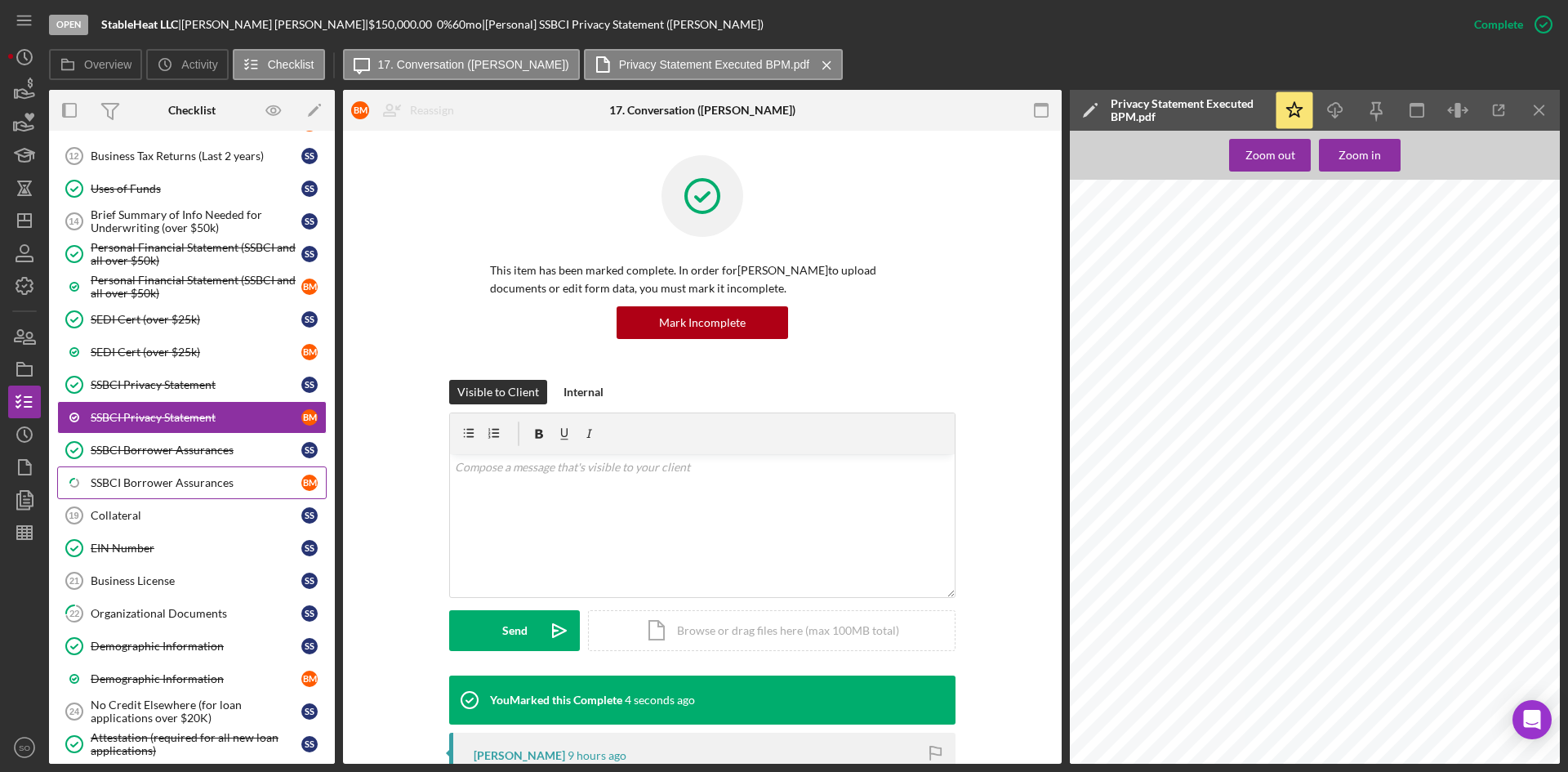
click at [142, 488] on div "SSBCI Borrower Assurances" at bounding box center [196, 482] width 211 height 13
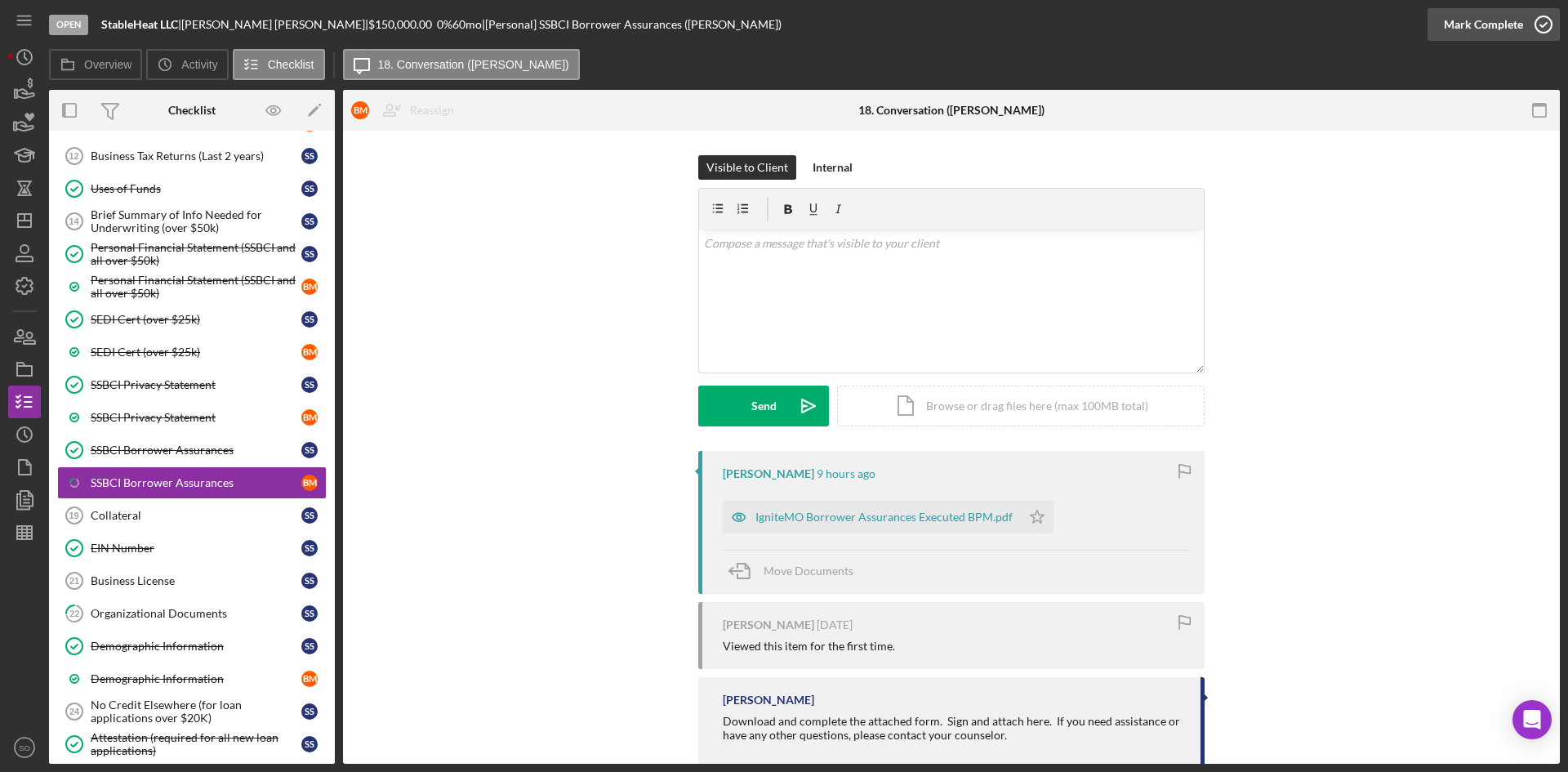
drag, startPoint x: 1521, startPoint y: 34, endPoint x: 1504, endPoint y: 54, distance: 26.2
click at [1521, 35] on button "Mark Complete" at bounding box center [1494, 25] width 133 height 32
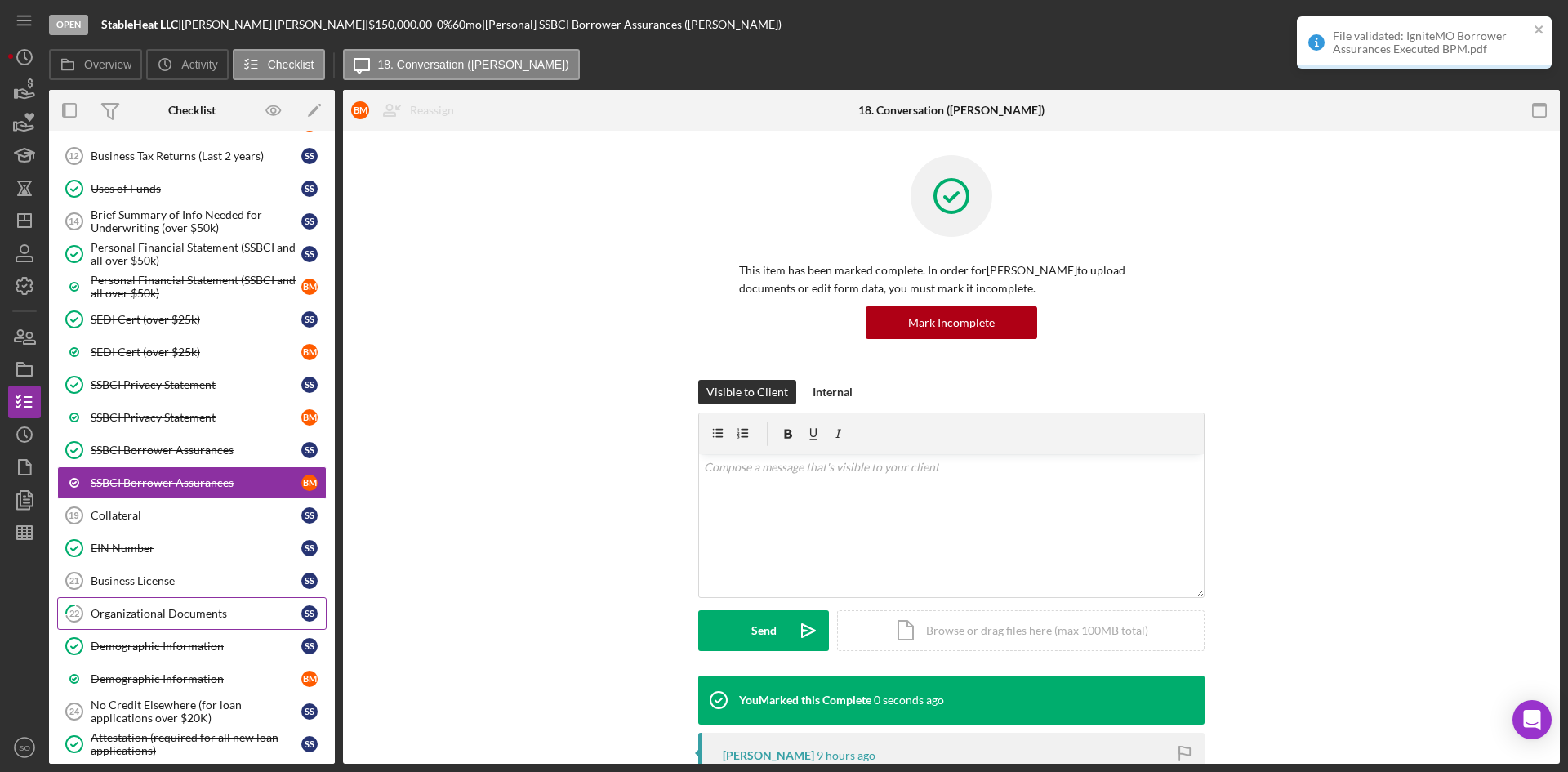
click at [175, 612] on div "Organizational Documents" at bounding box center [196, 613] width 211 height 13
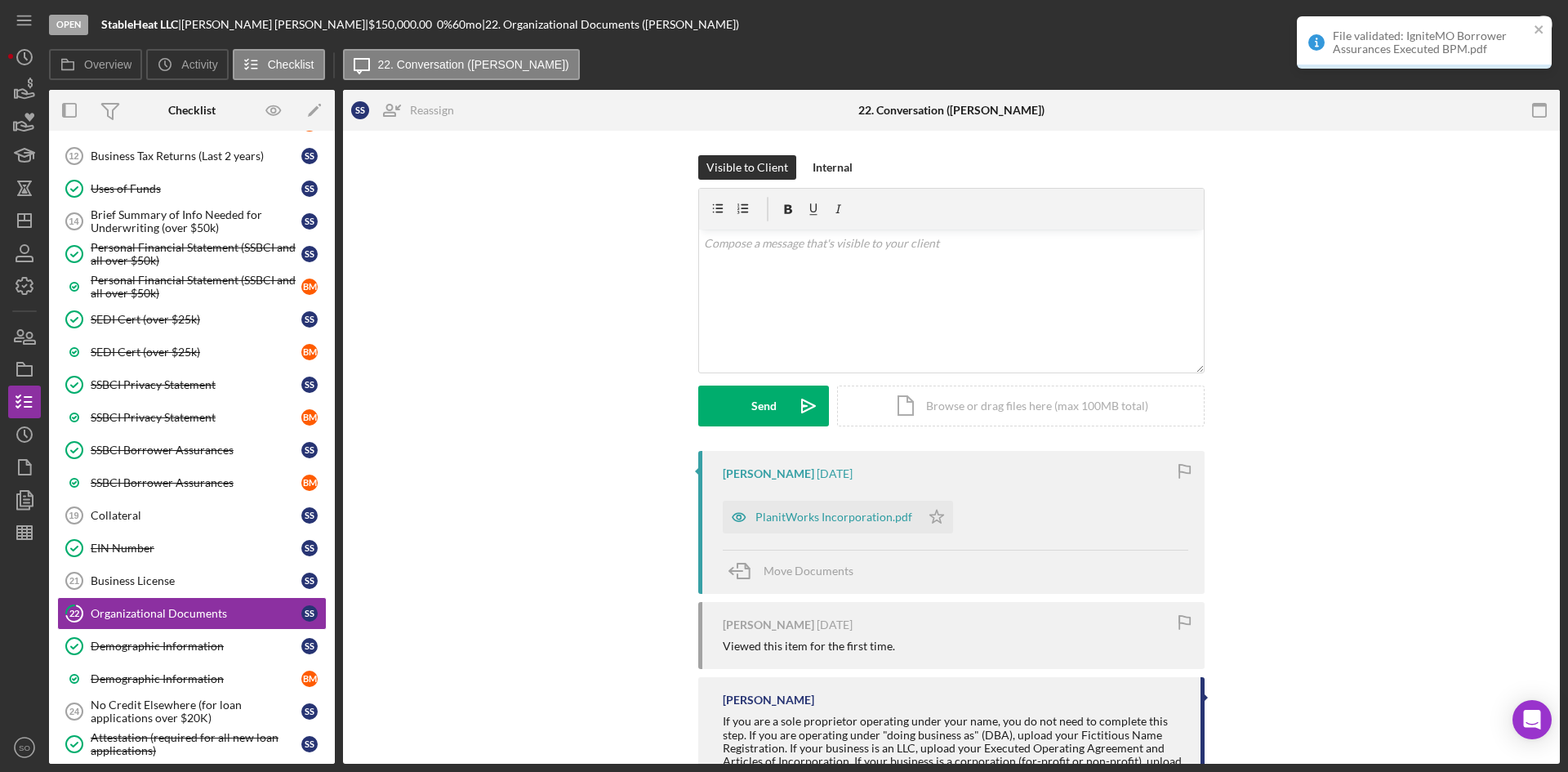
scroll to position [83, 0]
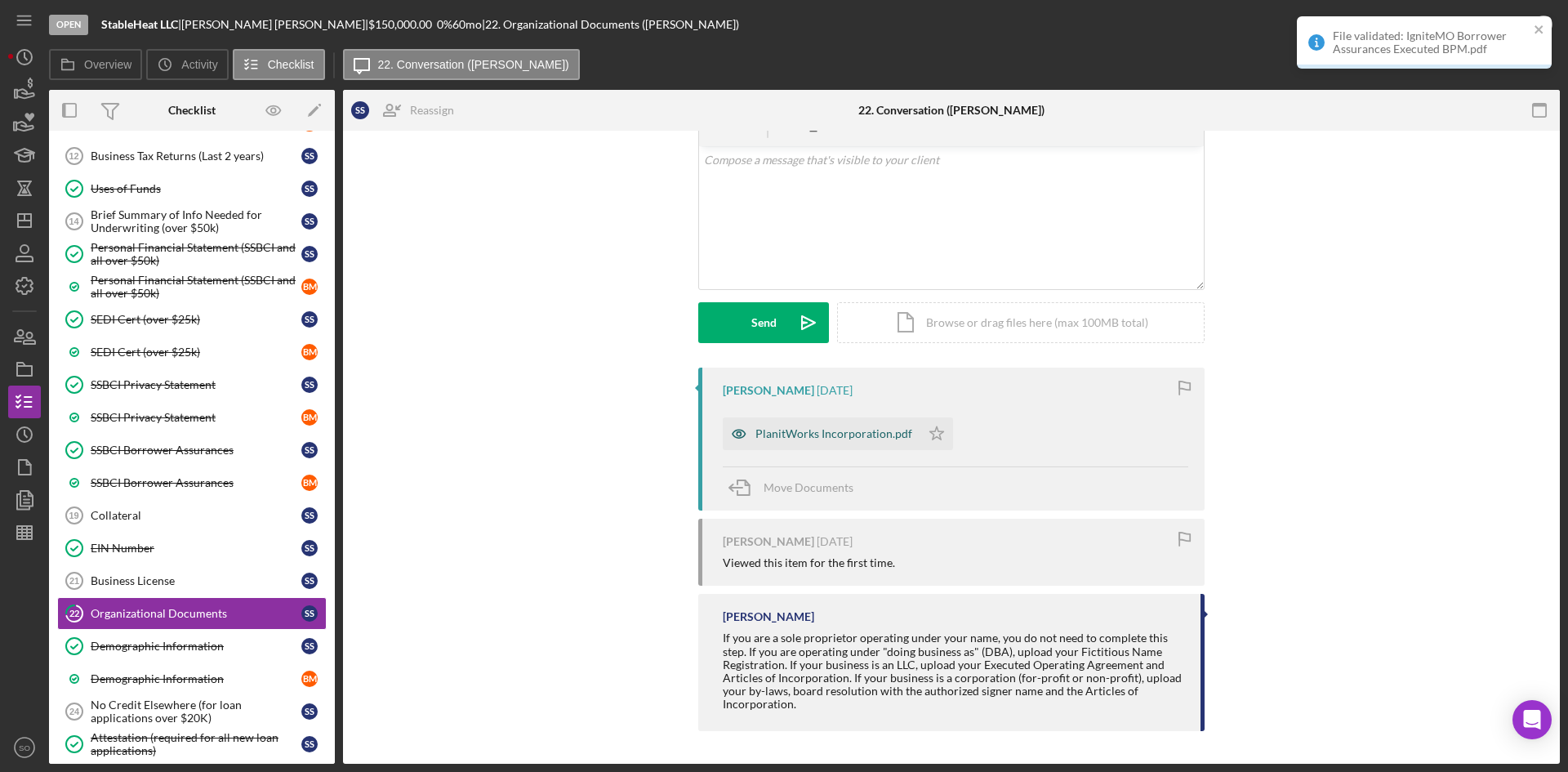
click at [799, 434] on div "PlanitWorks Incorporation.pdf" at bounding box center [834, 434] width 157 height 13
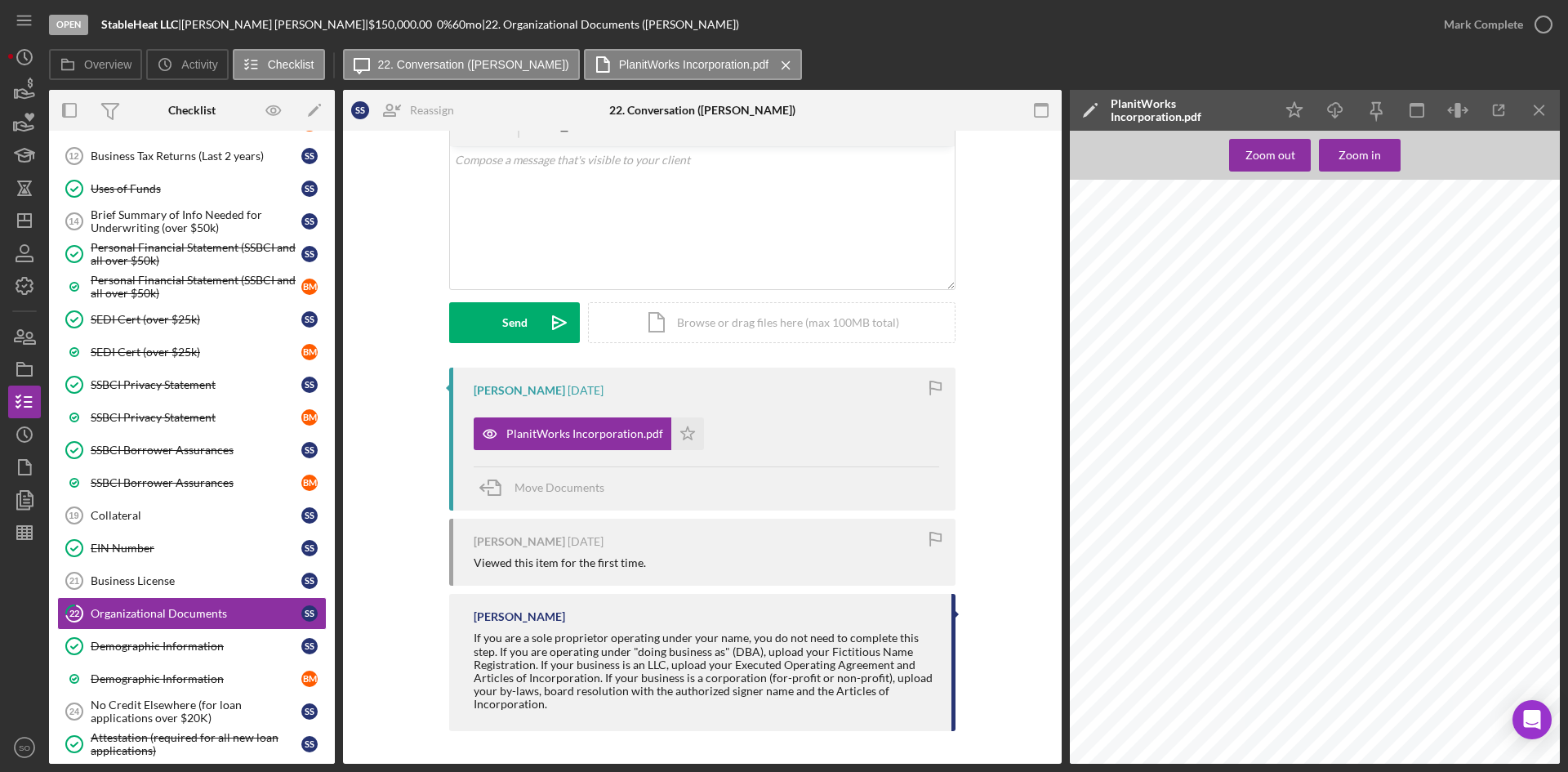
scroll to position [0, 0]
click at [1544, 108] on icon "Icon/Menu Close" at bounding box center [1539, 111] width 37 height 37
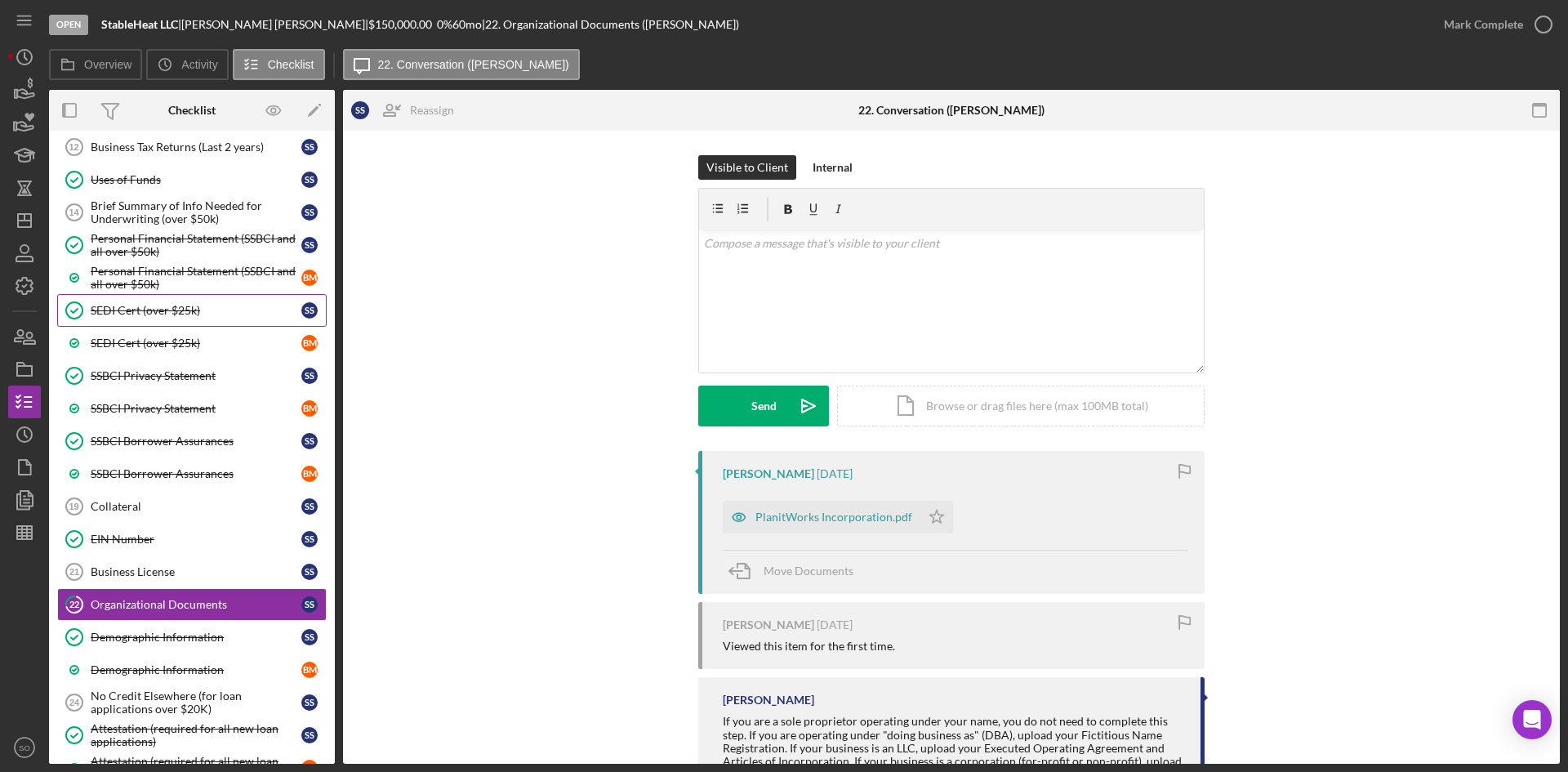
scroll to position [814, 0]
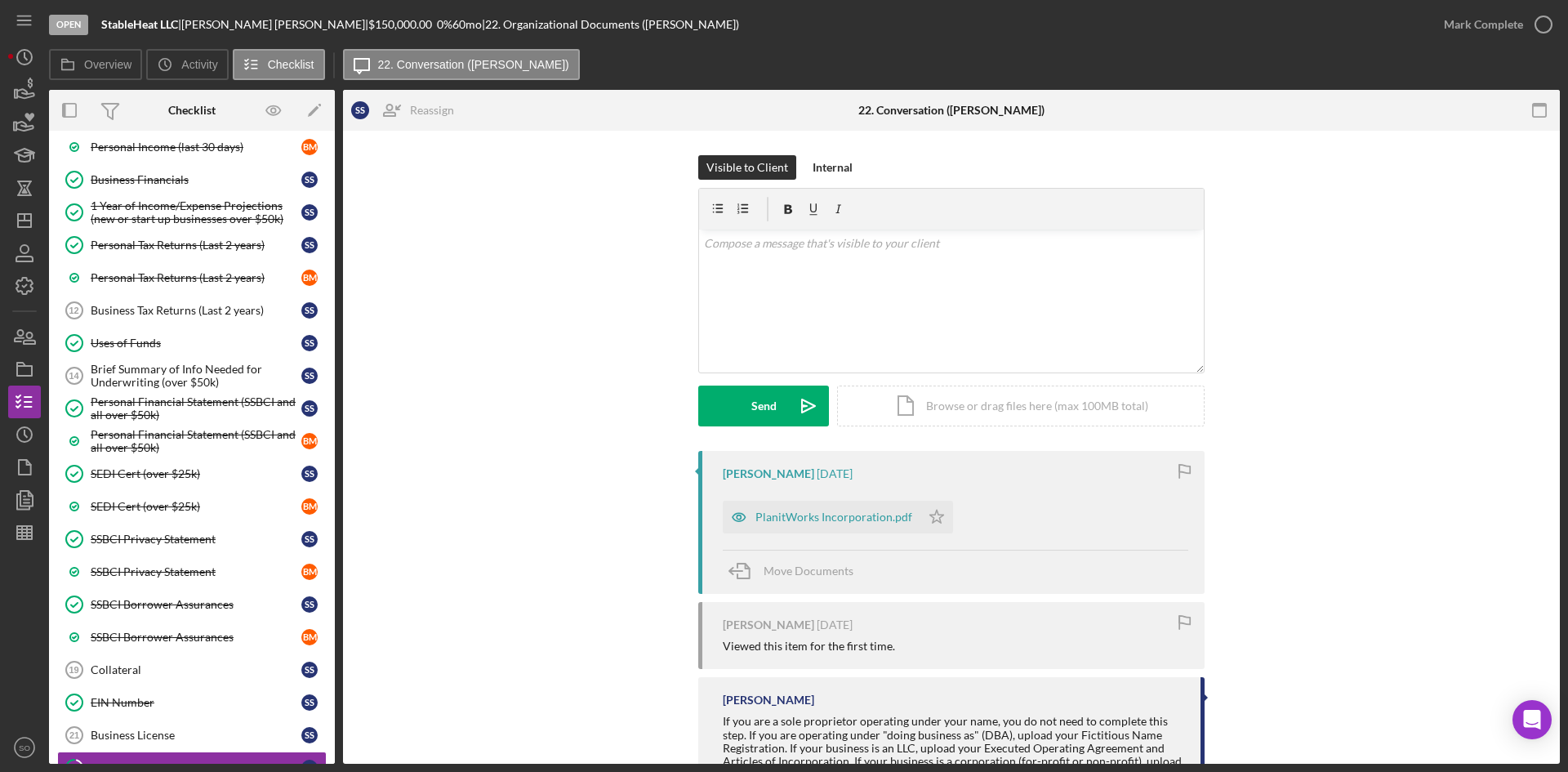
drag, startPoint x: 141, startPoint y: 312, endPoint x: 326, endPoint y: 329, distance: 185.8
click at [141, 312] on div "Business Tax Returns (Last 2 years)" at bounding box center [196, 309] width 211 height 13
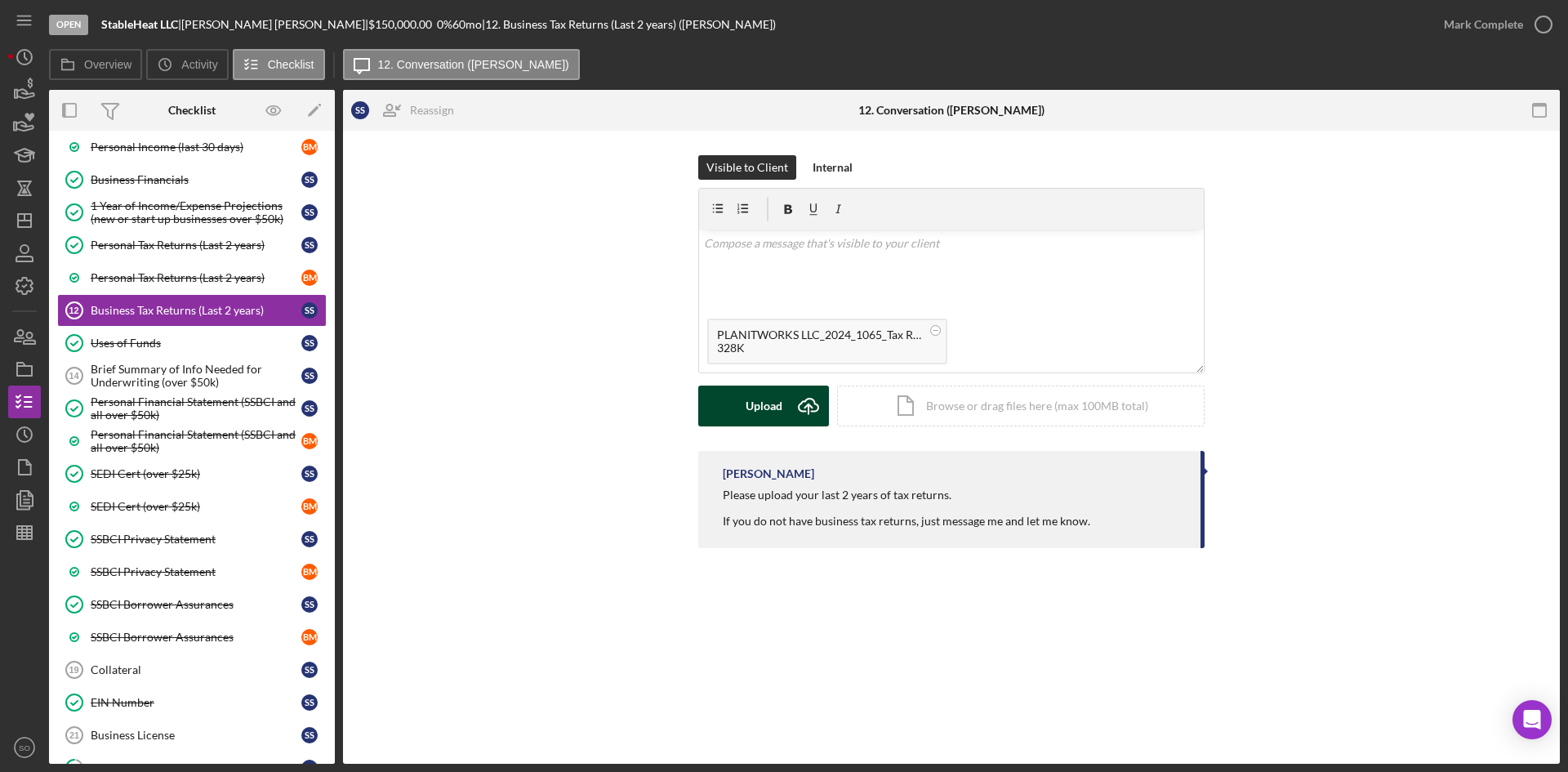
click at [804, 402] on icon "submit" at bounding box center [808, 405] width 20 height 12
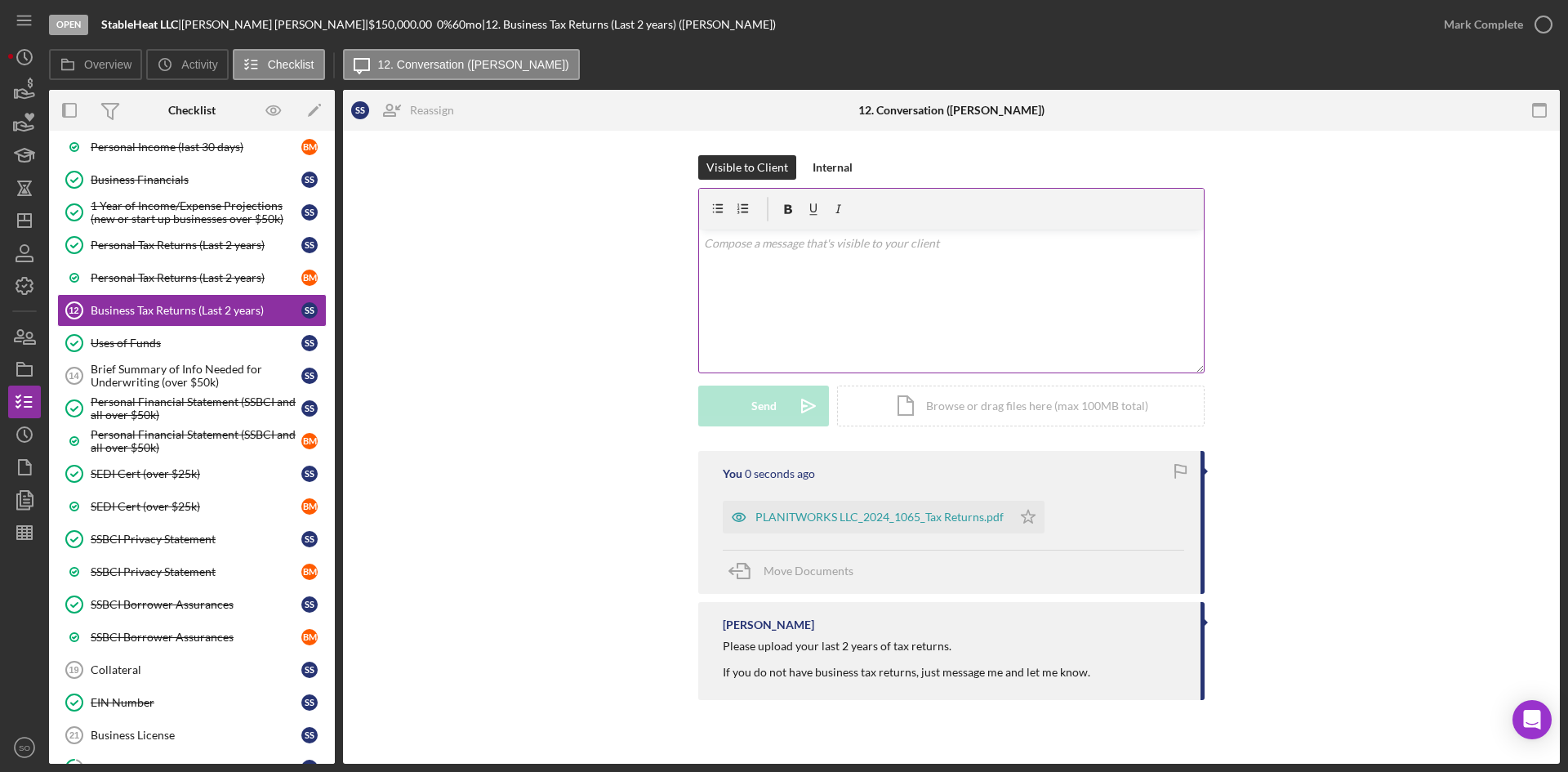
click at [772, 319] on div "v Color teal Color pink Remove color Add row above Add row below Add column bef…" at bounding box center [952, 301] width 505 height 143
click at [1526, 14] on icon "button" at bounding box center [1543, 25] width 41 height 41
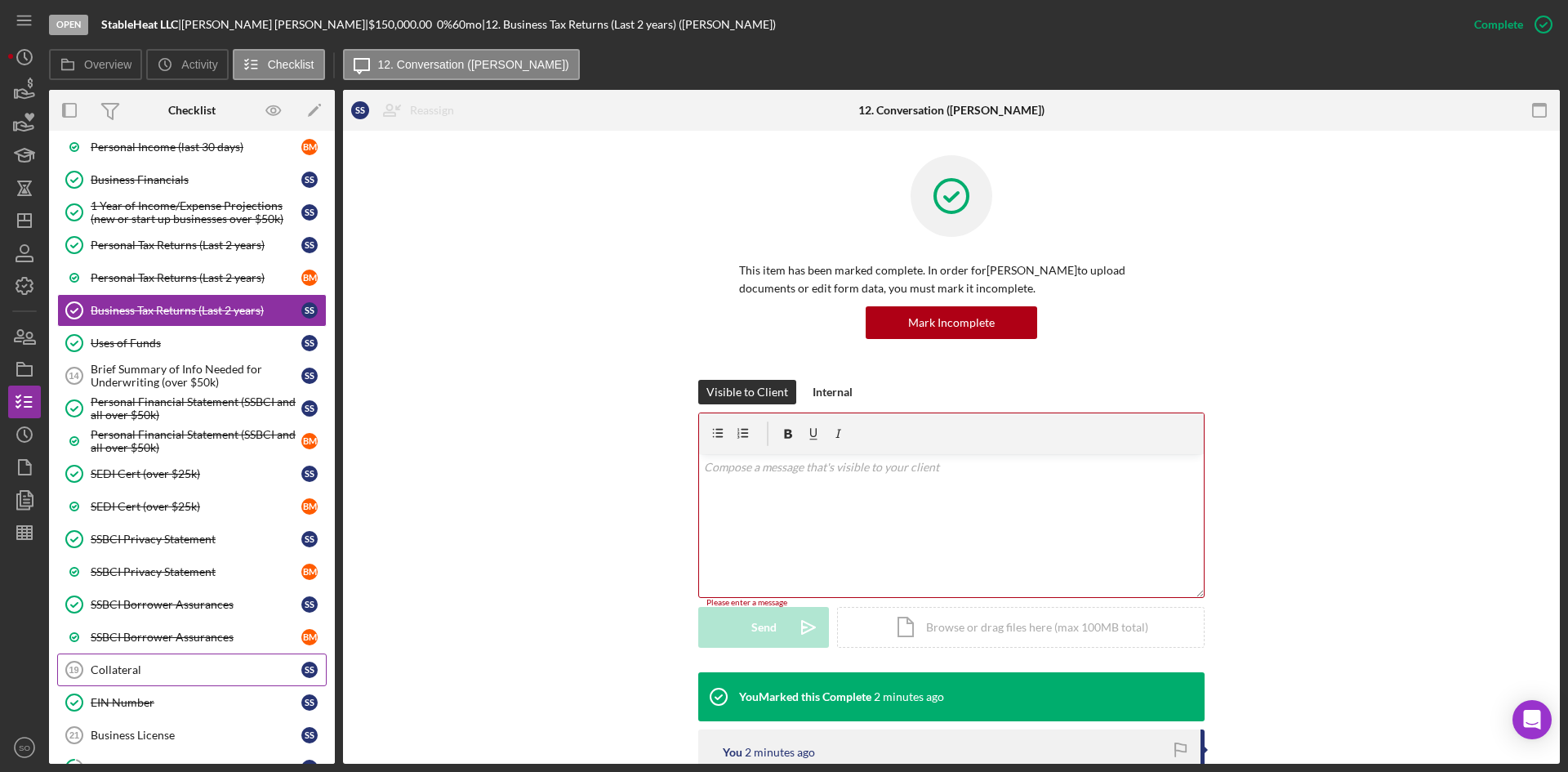
click at [97, 672] on div "Collateral" at bounding box center [196, 669] width 211 height 13
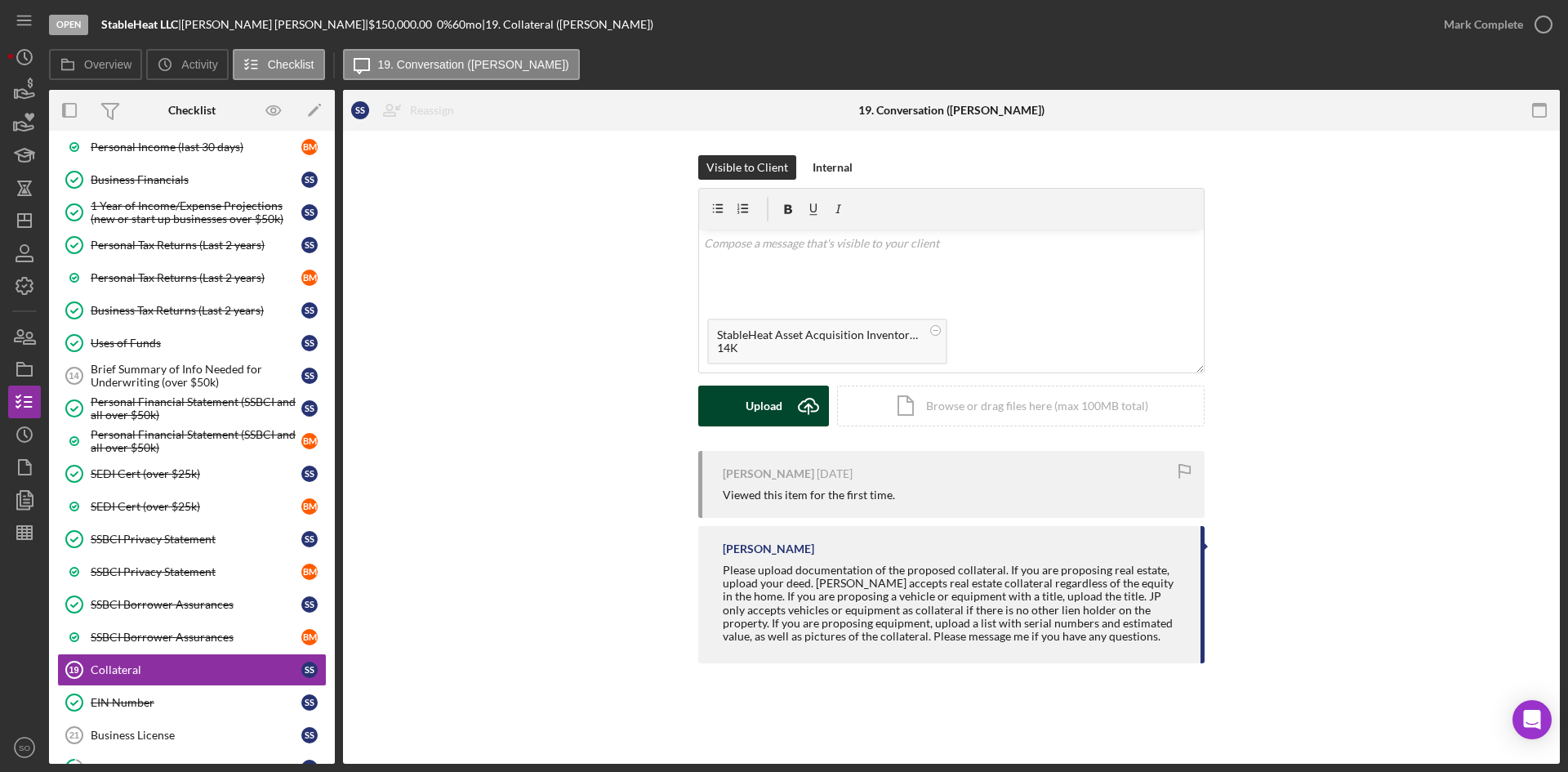
click at [800, 417] on icon "Icon/Upload" at bounding box center [808, 406] width 41 height 41
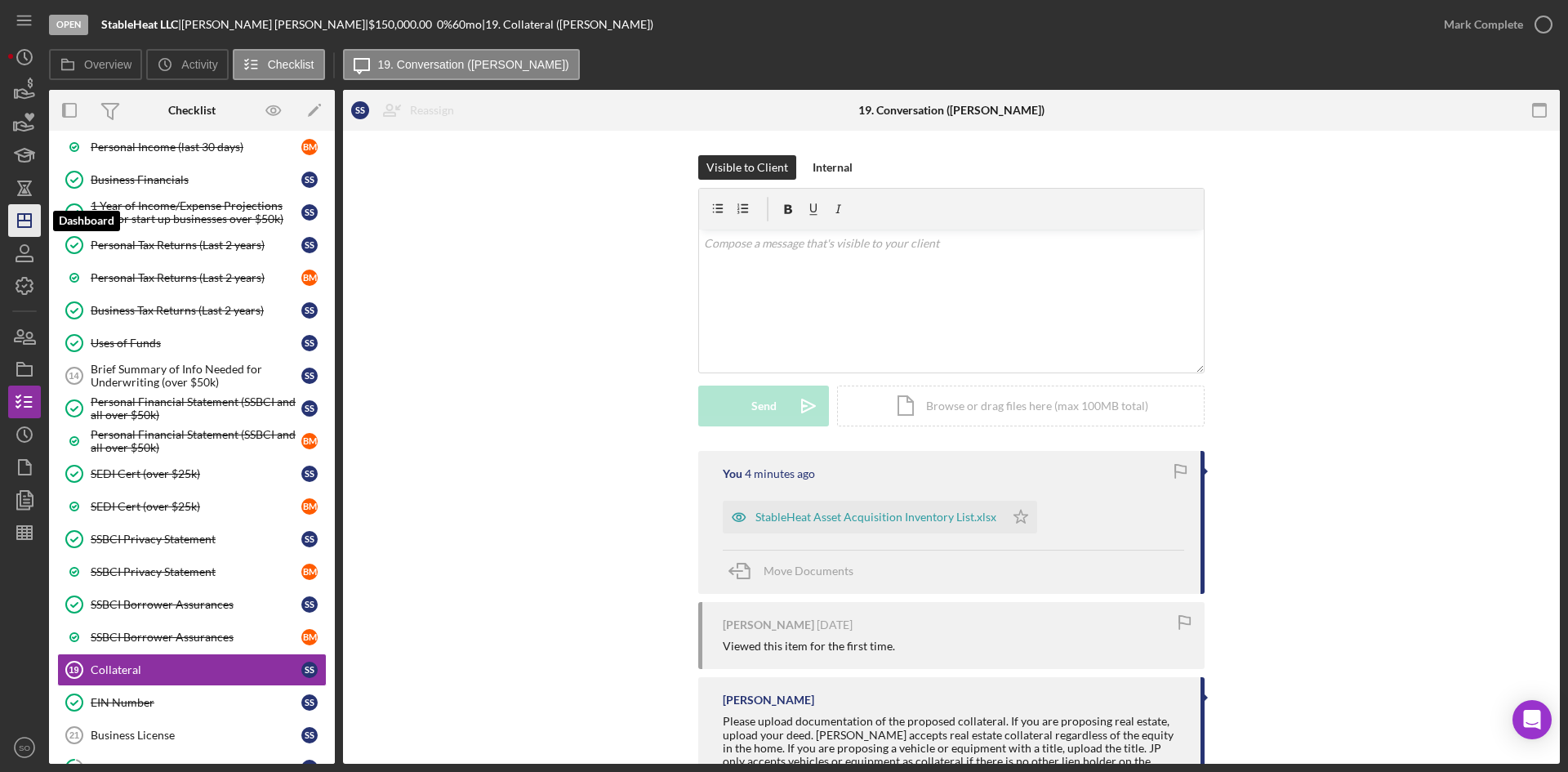
click at [23, 220] on line "button" at bounding box center [24, 220] width 13 height 0
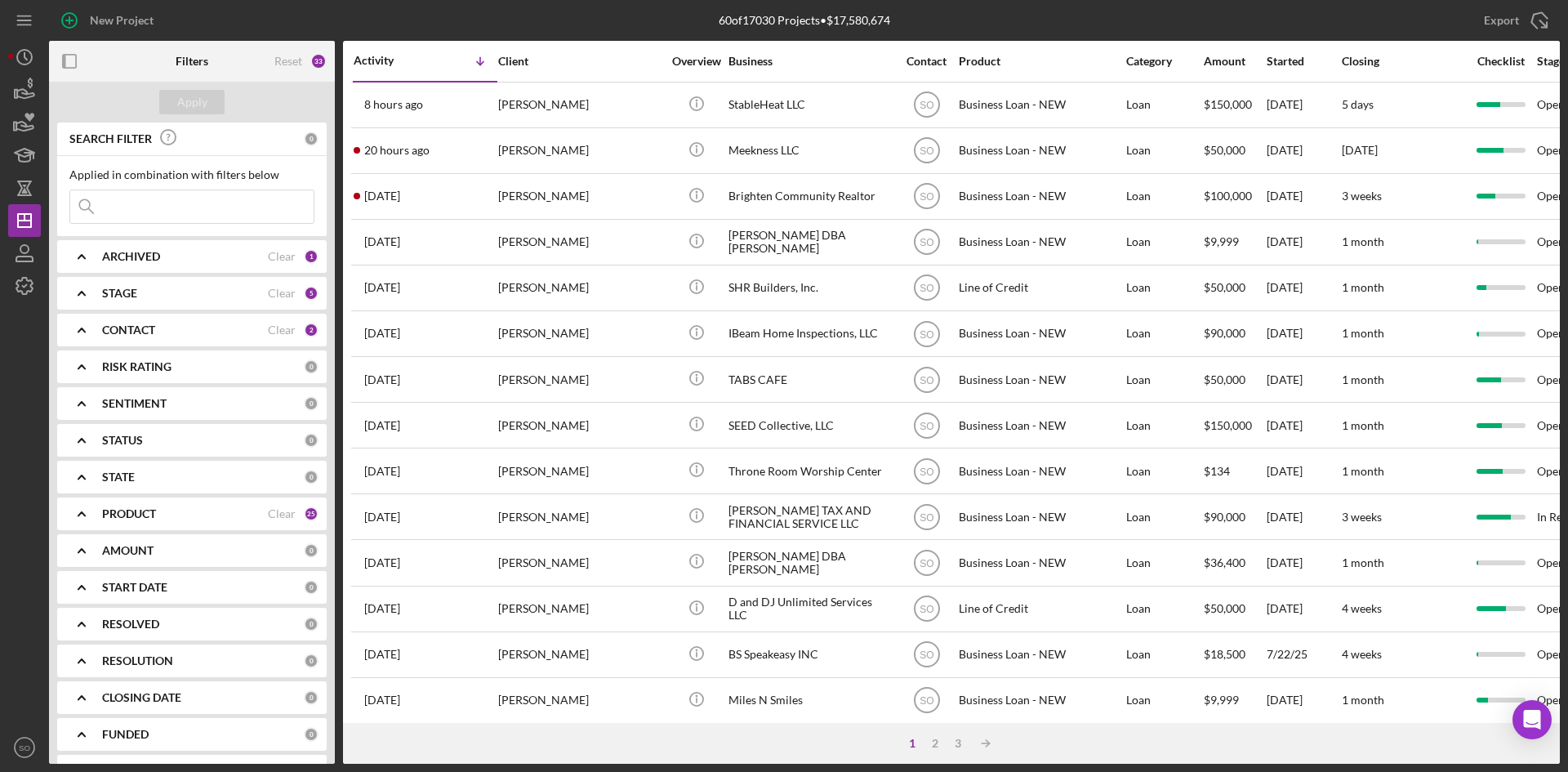
scroll to position [36, 0]
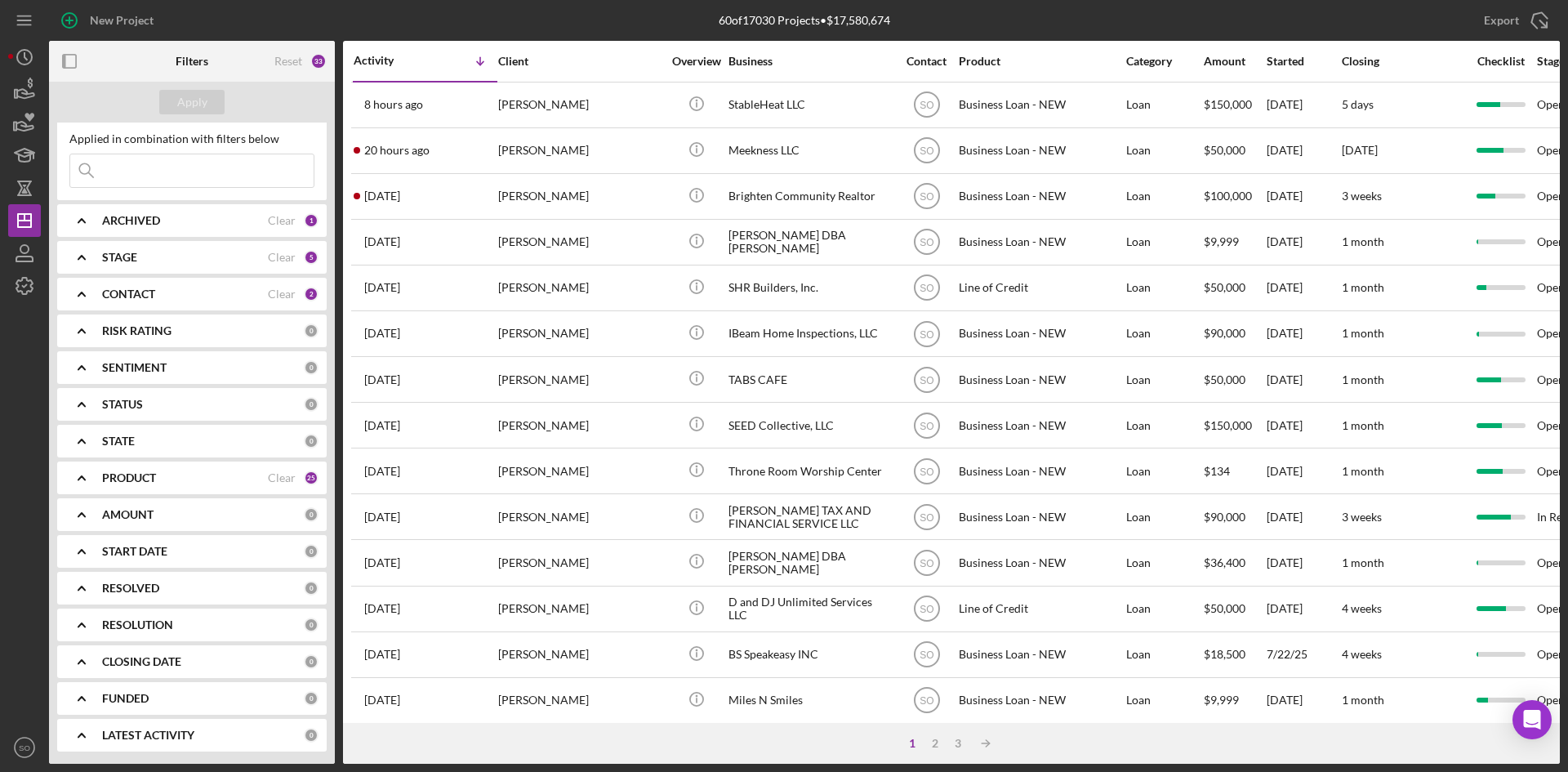
click at [207, 463] on div "PRODUCT Clear 25" at bounding box center [210, 478] width 217 height 32
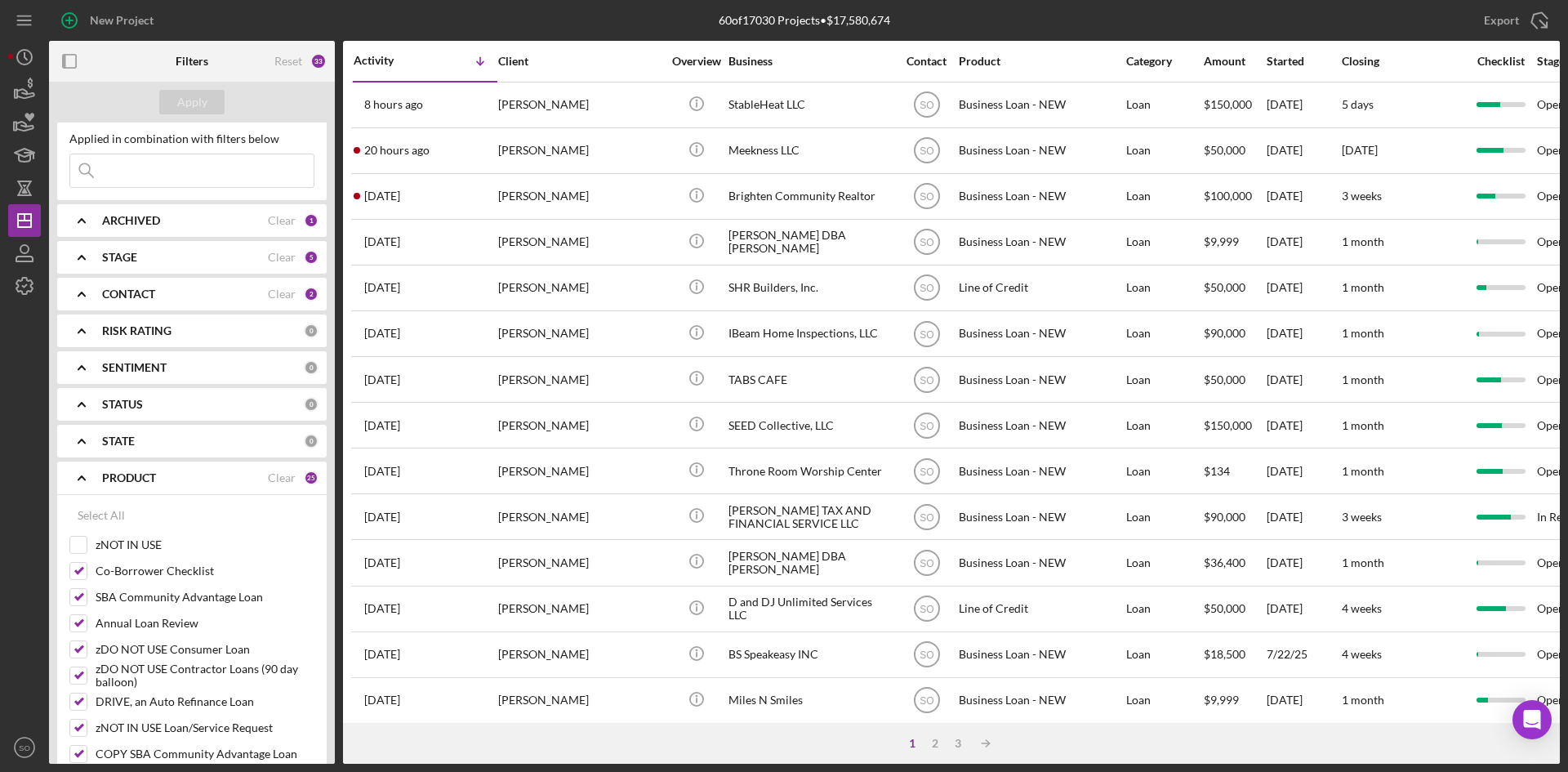
click at [265, 485] on div "PRODUCT Clear 25" at bounding box center [210, 478] width 217 height 32
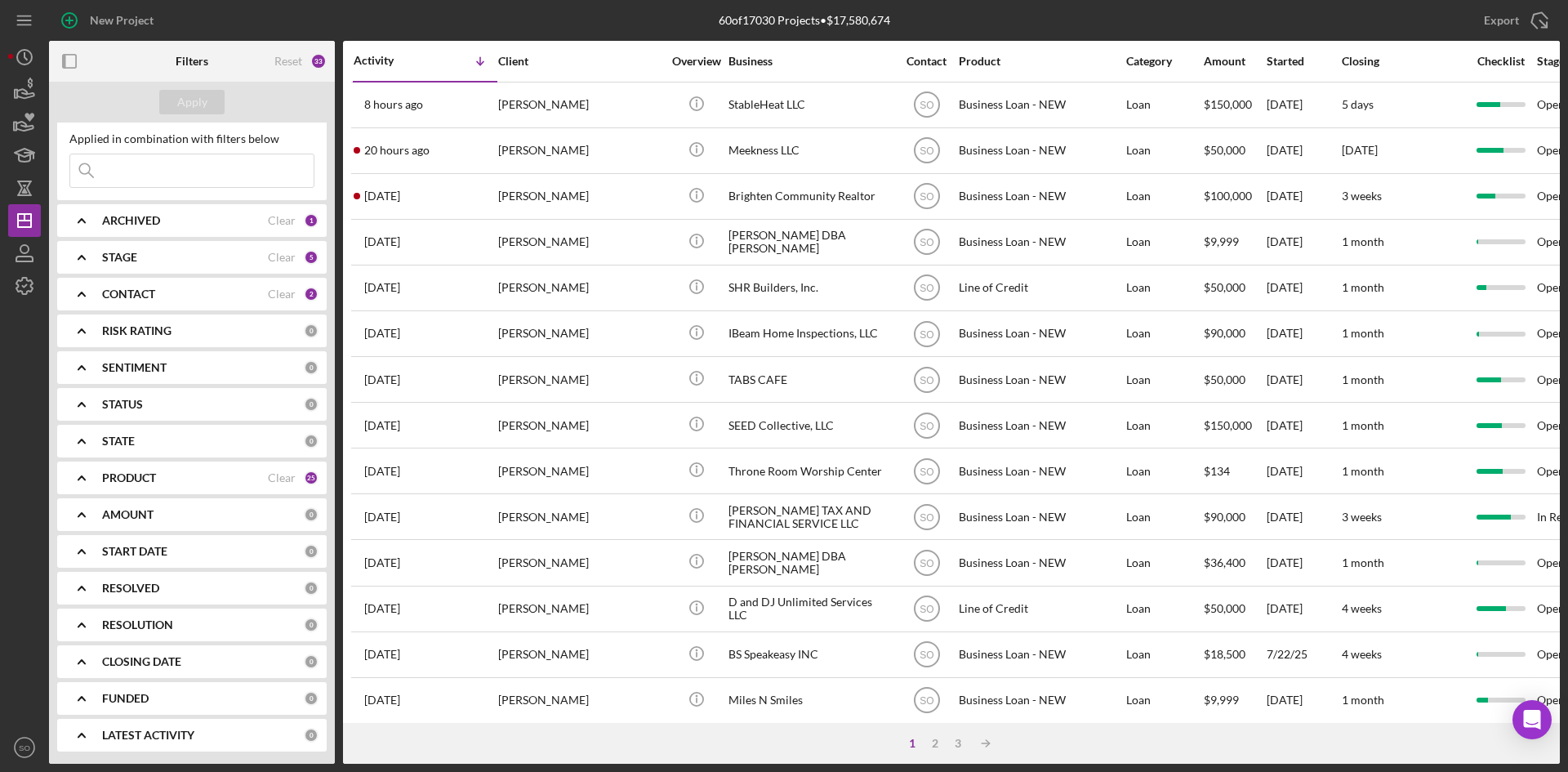
click at [269, 470] on div "PRODUCT Clear 25" at bounding box center [210, 478] width 217 height 32
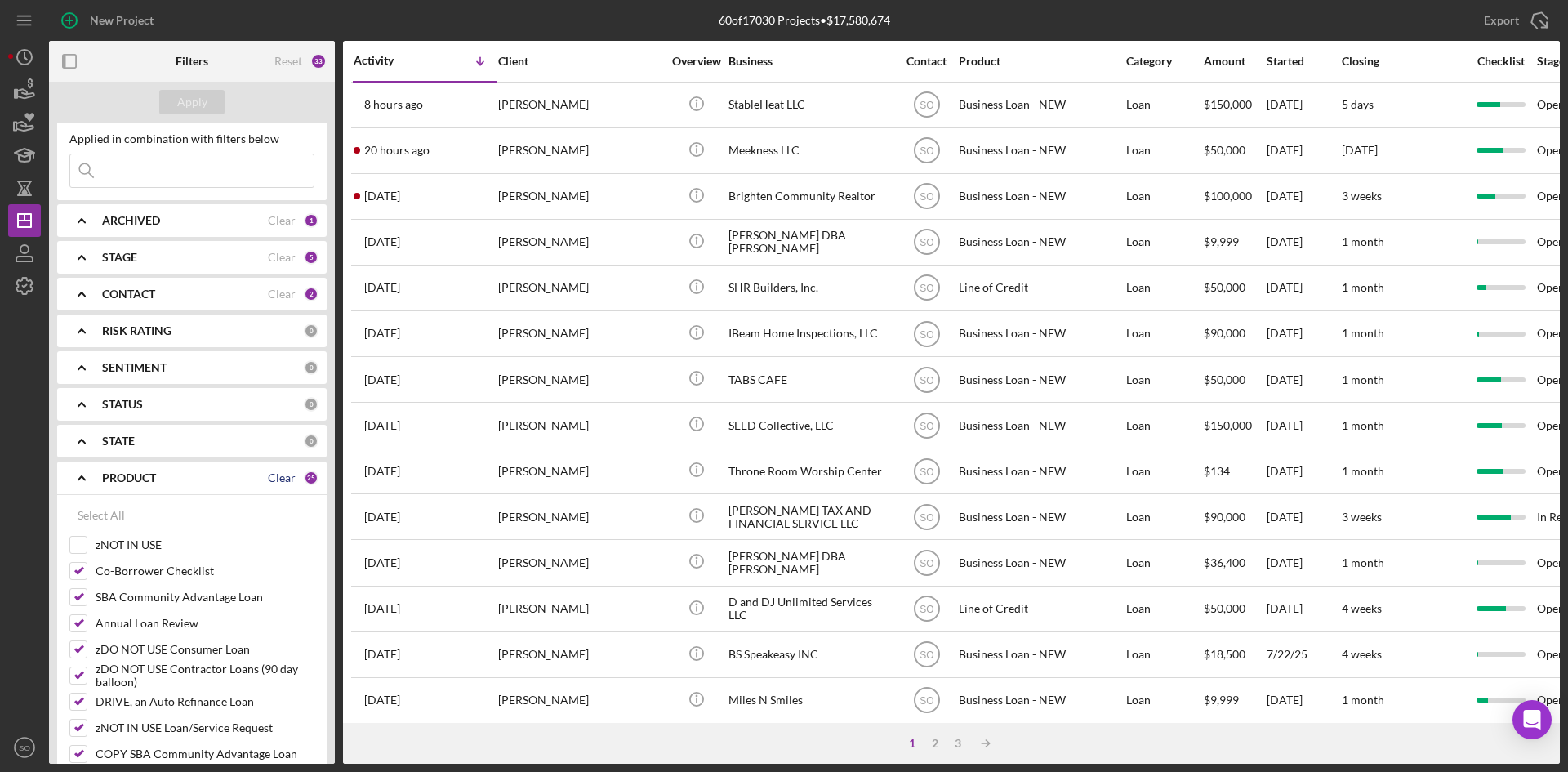
click at [274, 479] on div "Clear" at bounding box center [281, 478] width 28 height 13
checkbox input "false"
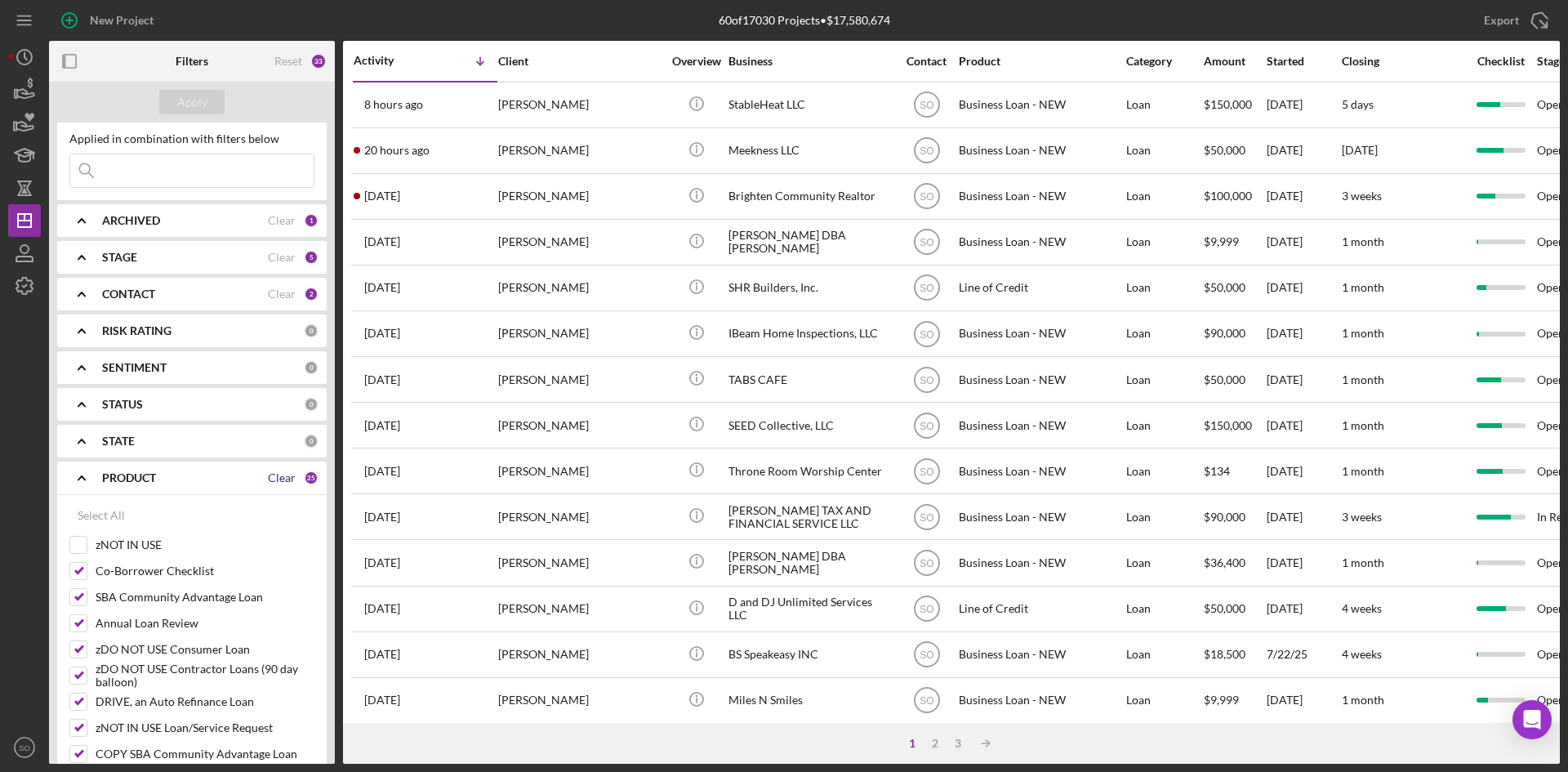
checkbox input "false"
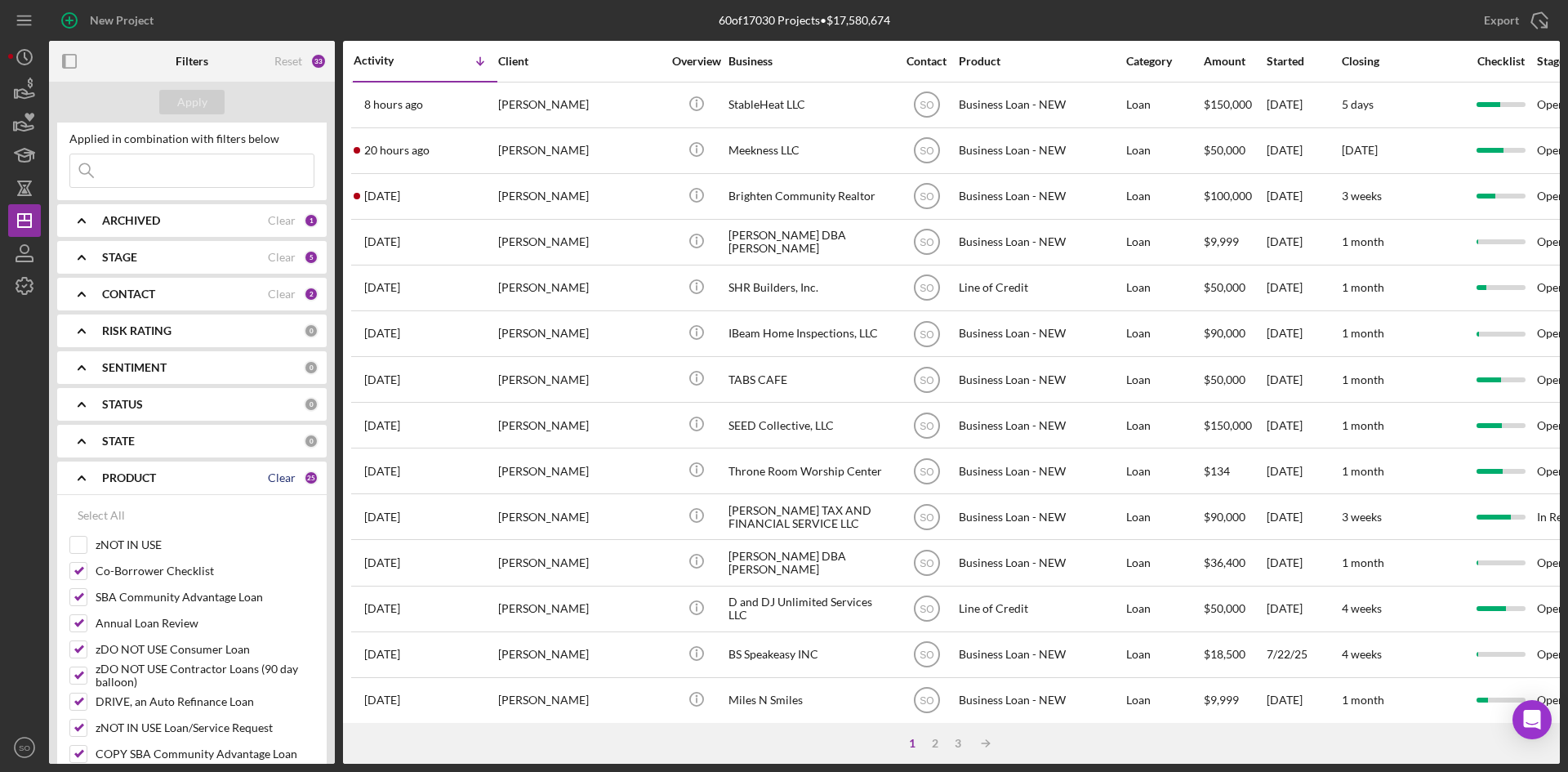
checkbox input "false"
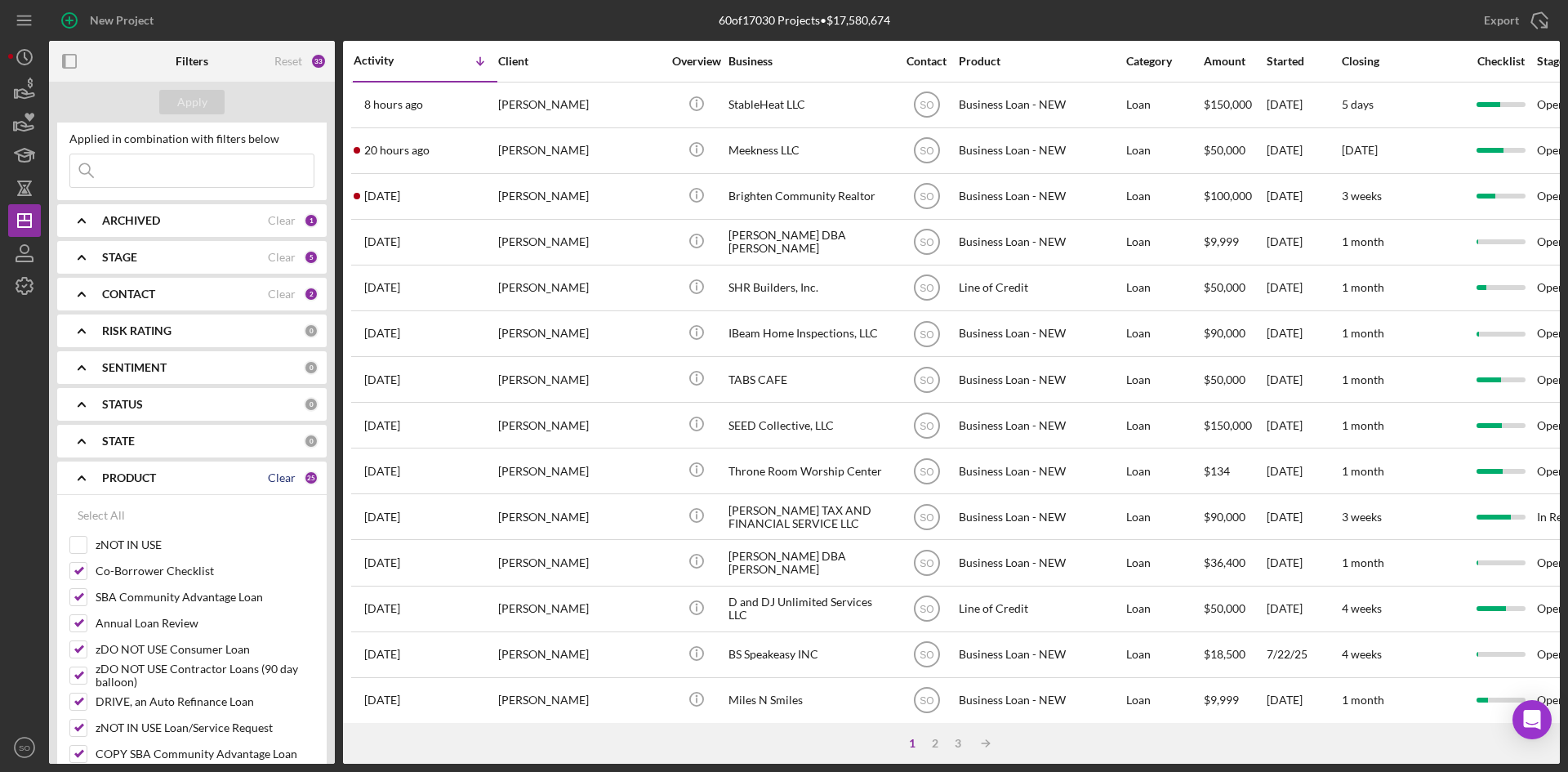
checkbox input "false"
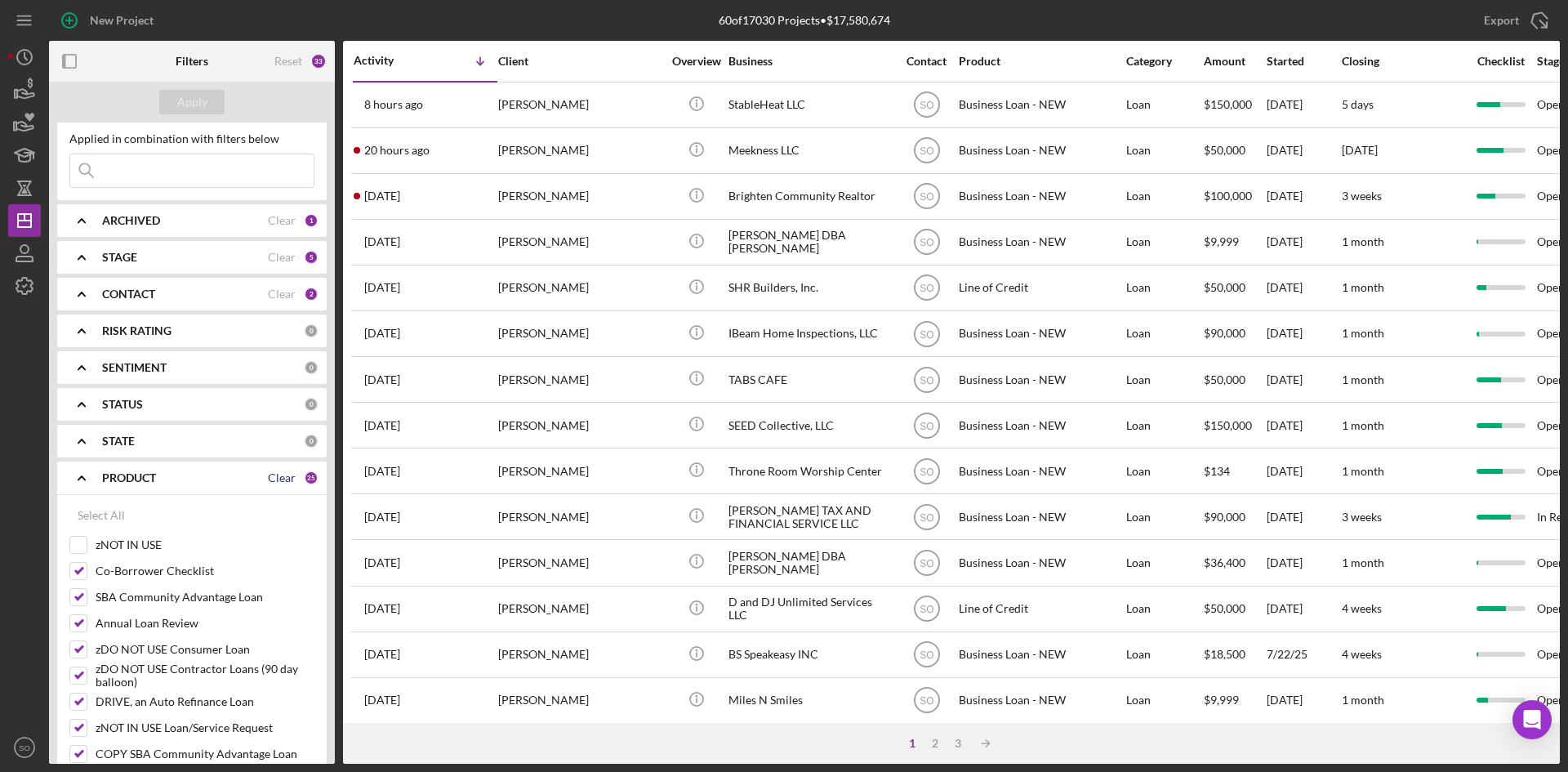
checkbox input "false"
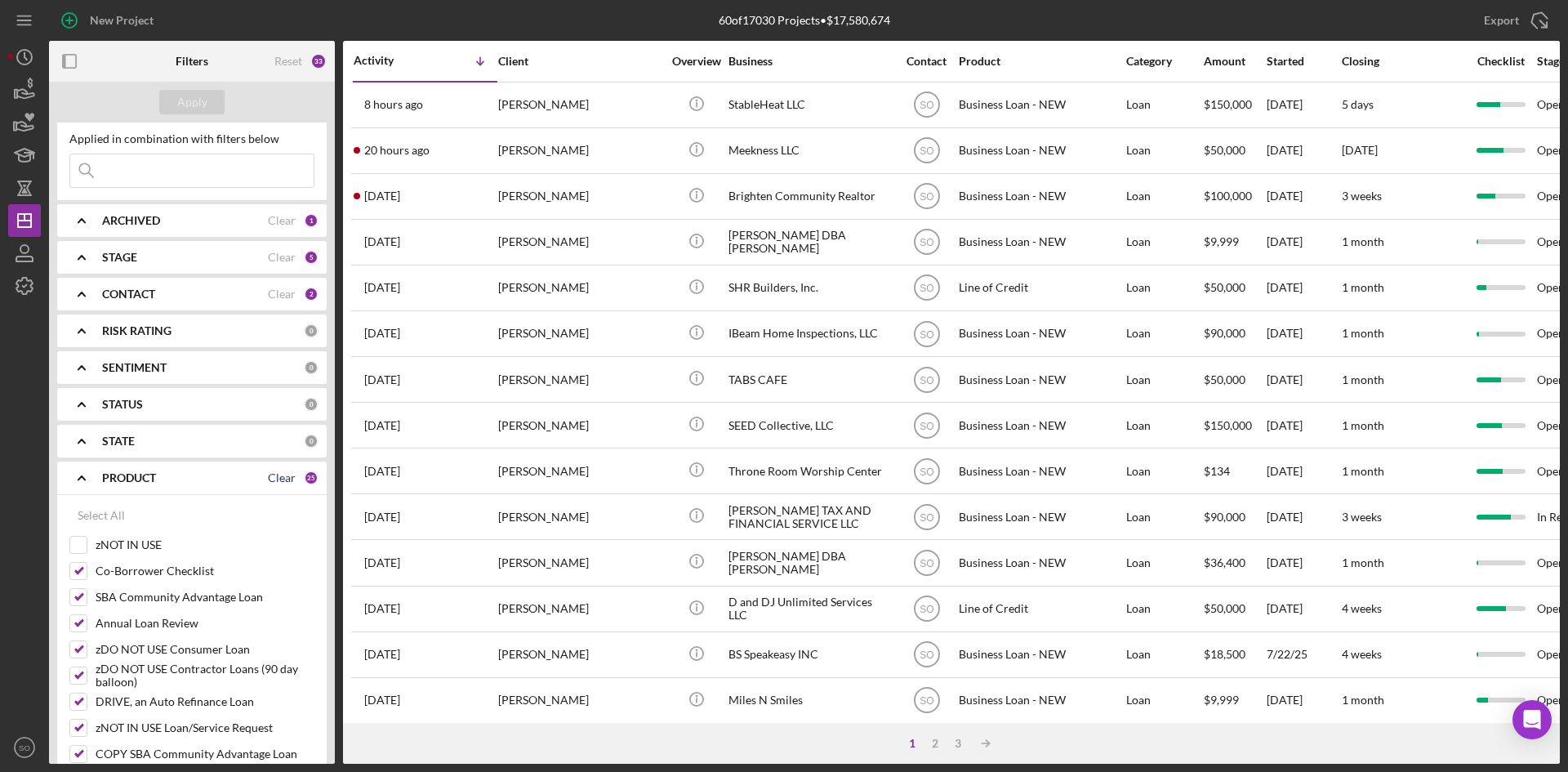
checkbox input "false"
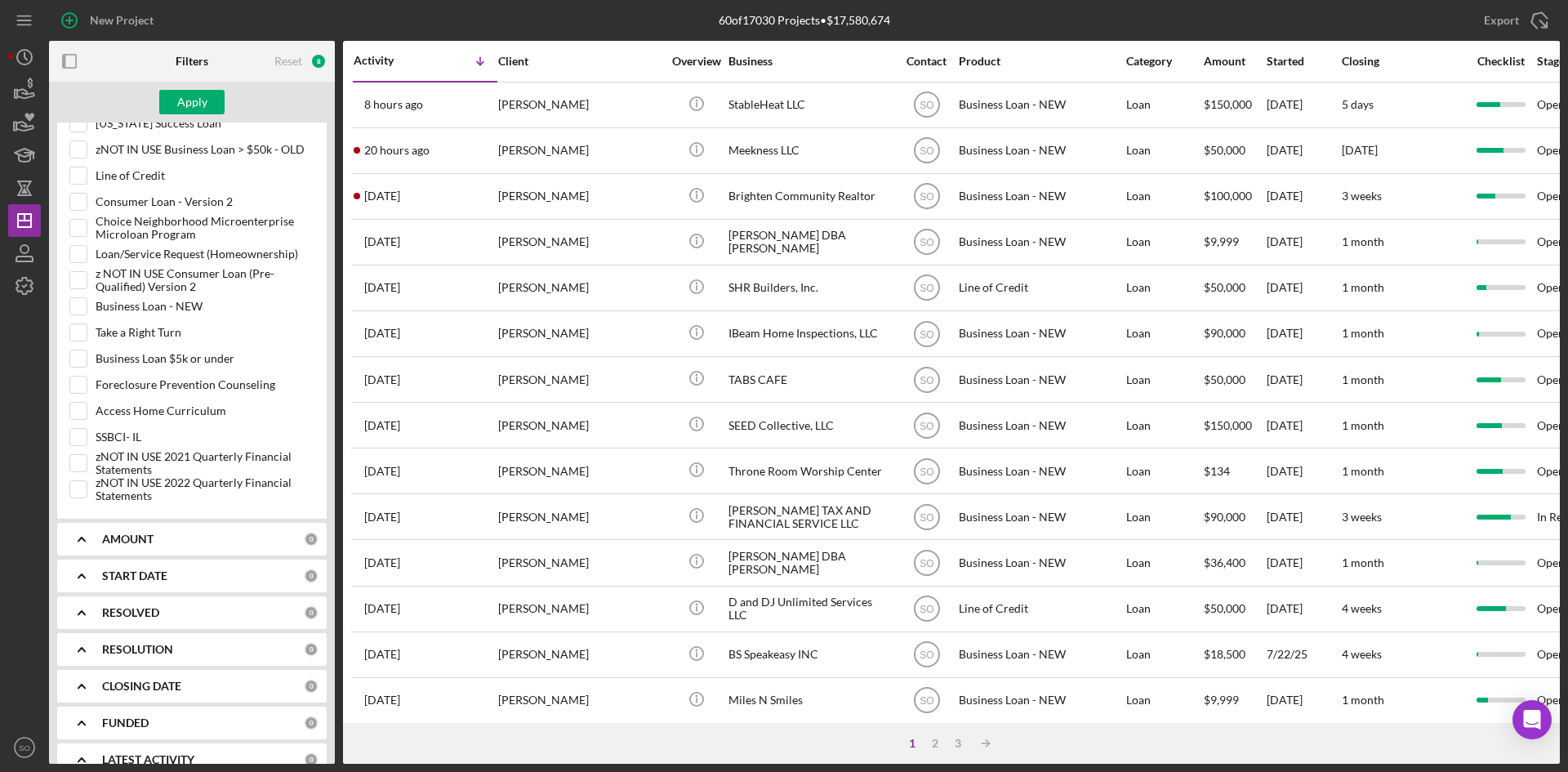
scroll to position [796, 0]
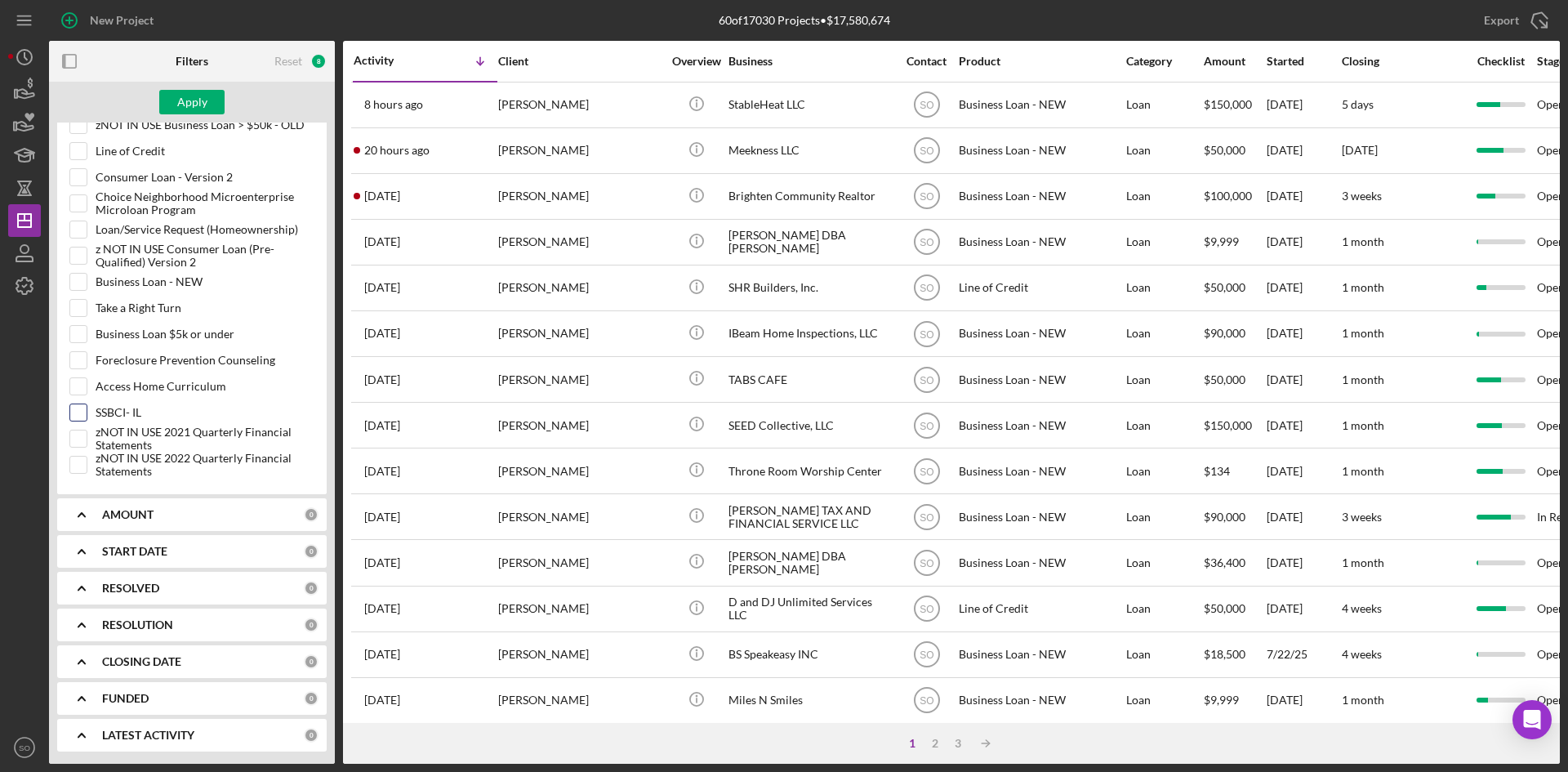
click at [101, 413] on label "SSBCI- IL" at bounding box center [205, 412] width 219 height 16
click at [87, 413] on input "SSBCI- IL" at bounding box center [78, 412] width 16 height 16
checkbox input "true"
click at [193, 99] on div "Apply" at bounding box center [193, 102] width 31 height 25
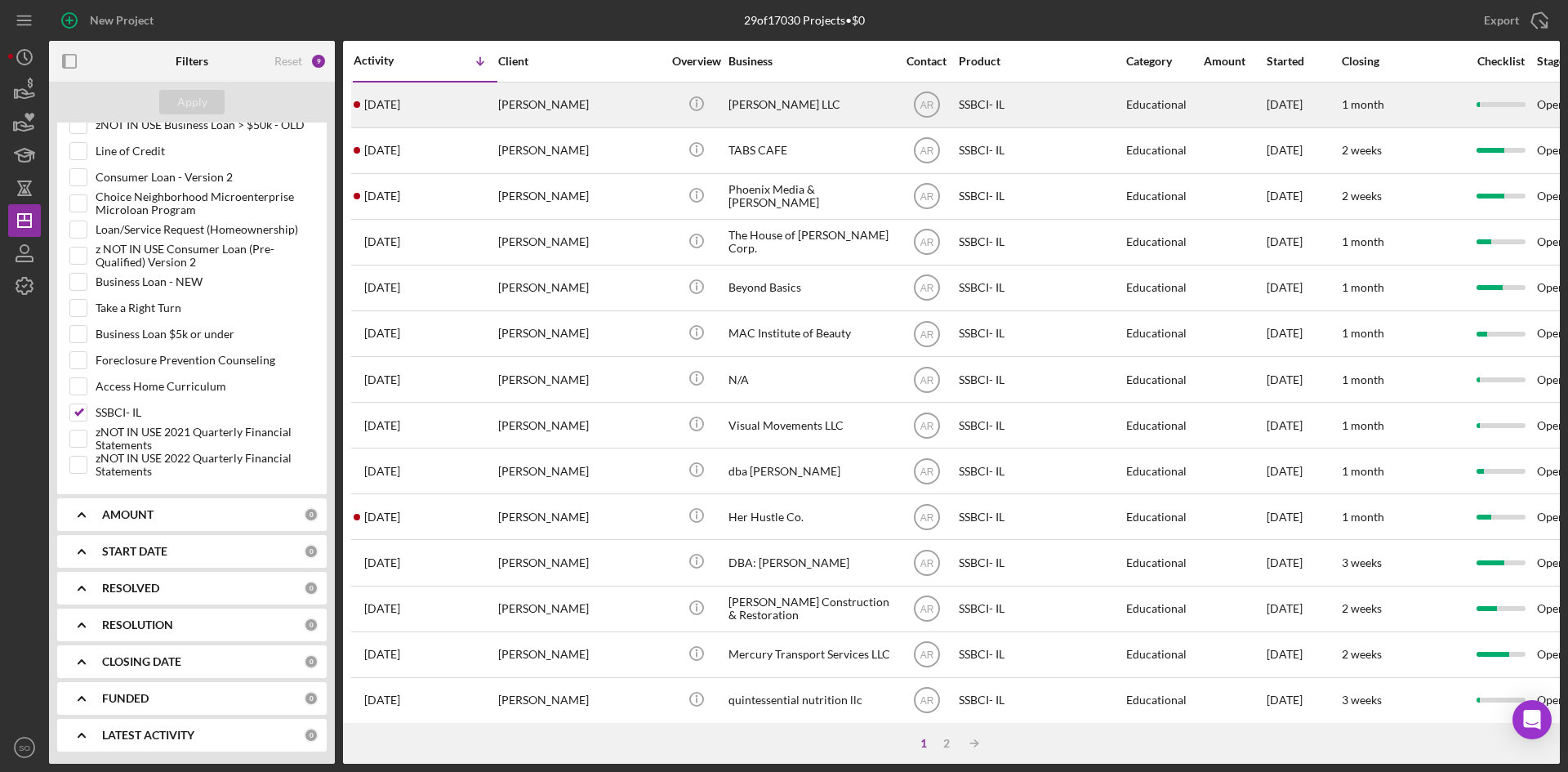
click at [484, 107] on div "[DATE] [PERSON_NAME]" at bounding box center [425, 105] width 143 height 43
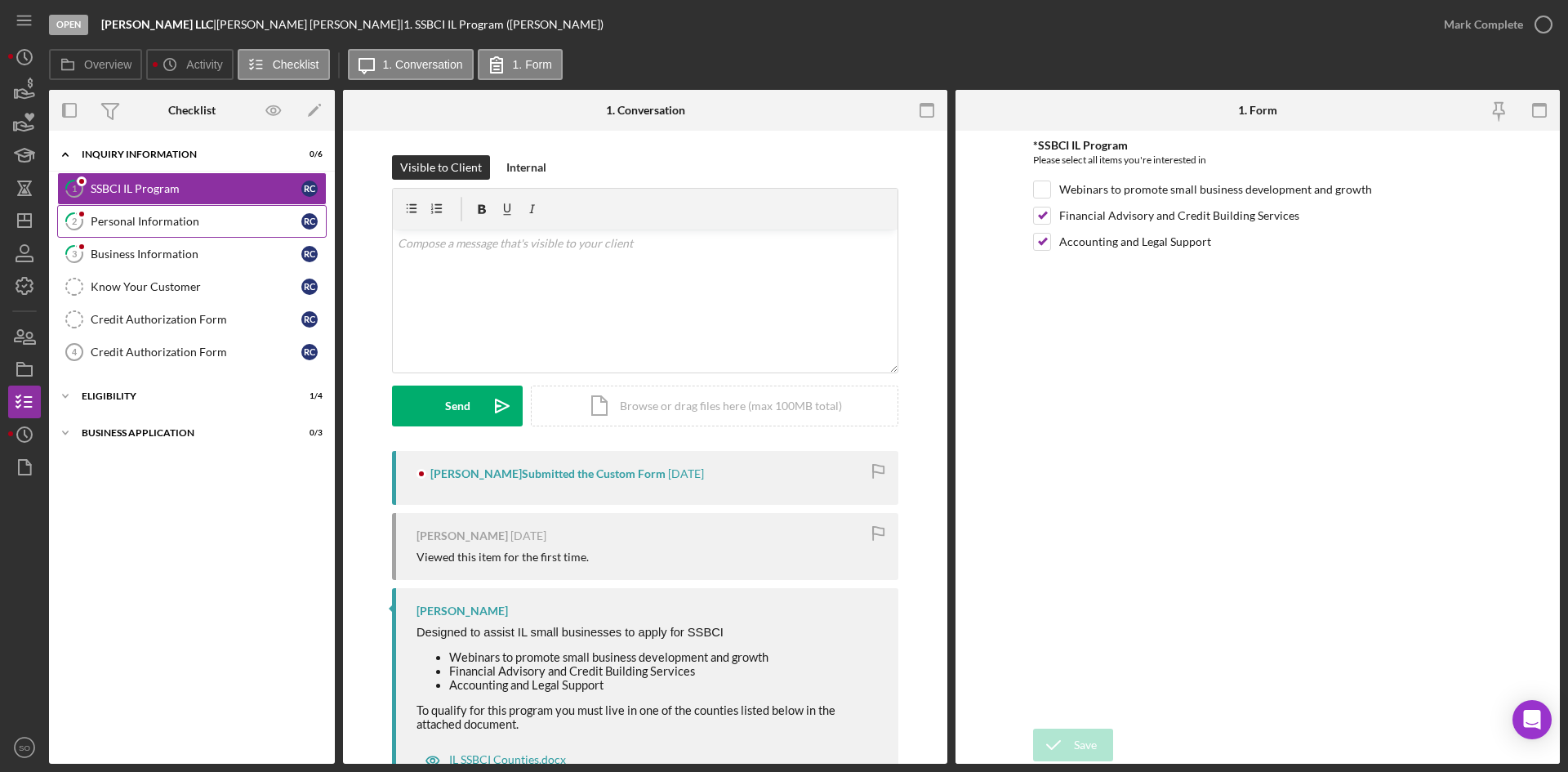
click at [140, 219] on div "Personal Information" at bounding box center [196, 221] width 211 height 13
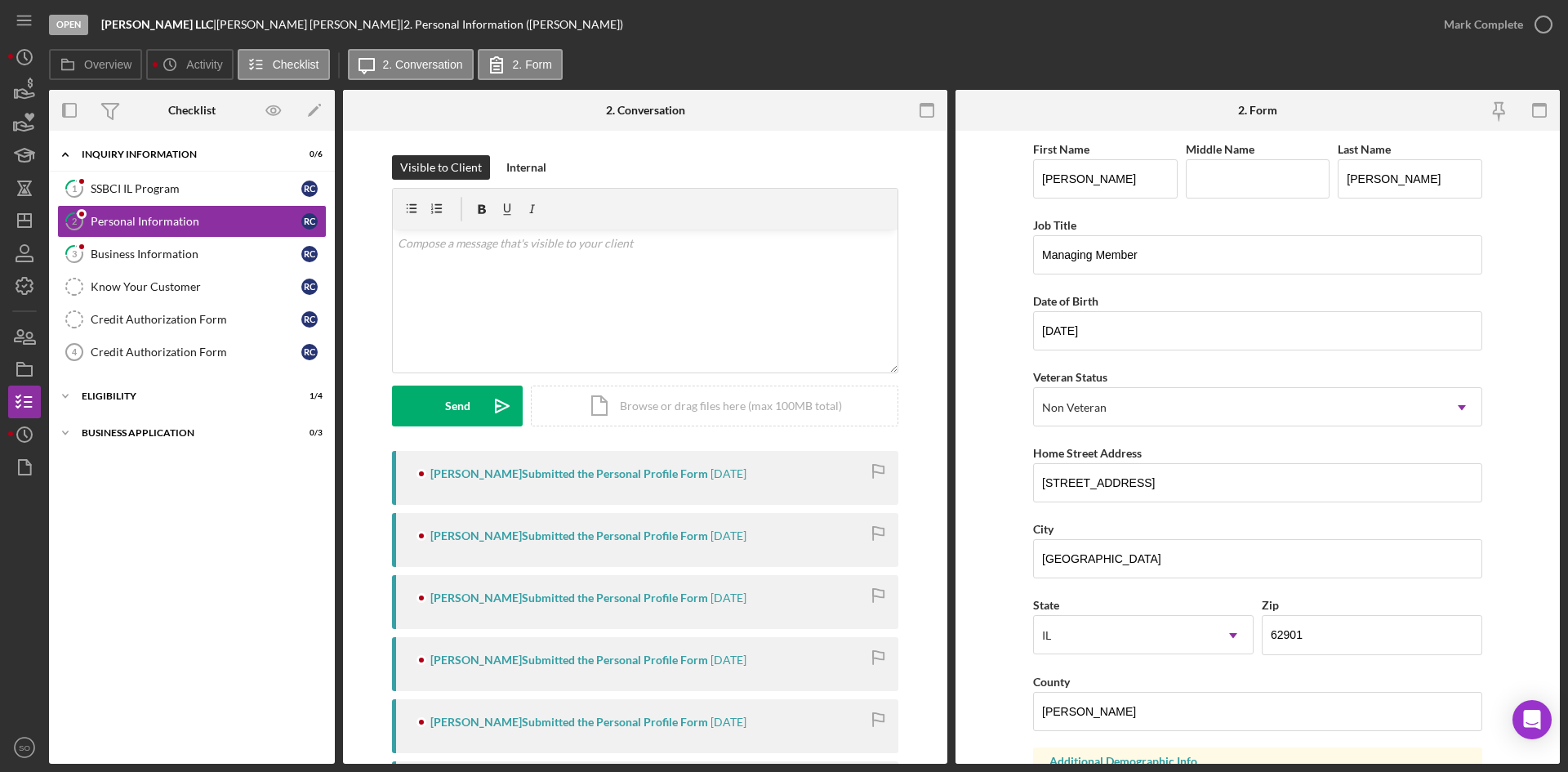
click at [168, 186] on div "SSBCI IL Program" at bounding box center [196, 188] width 211 height 13
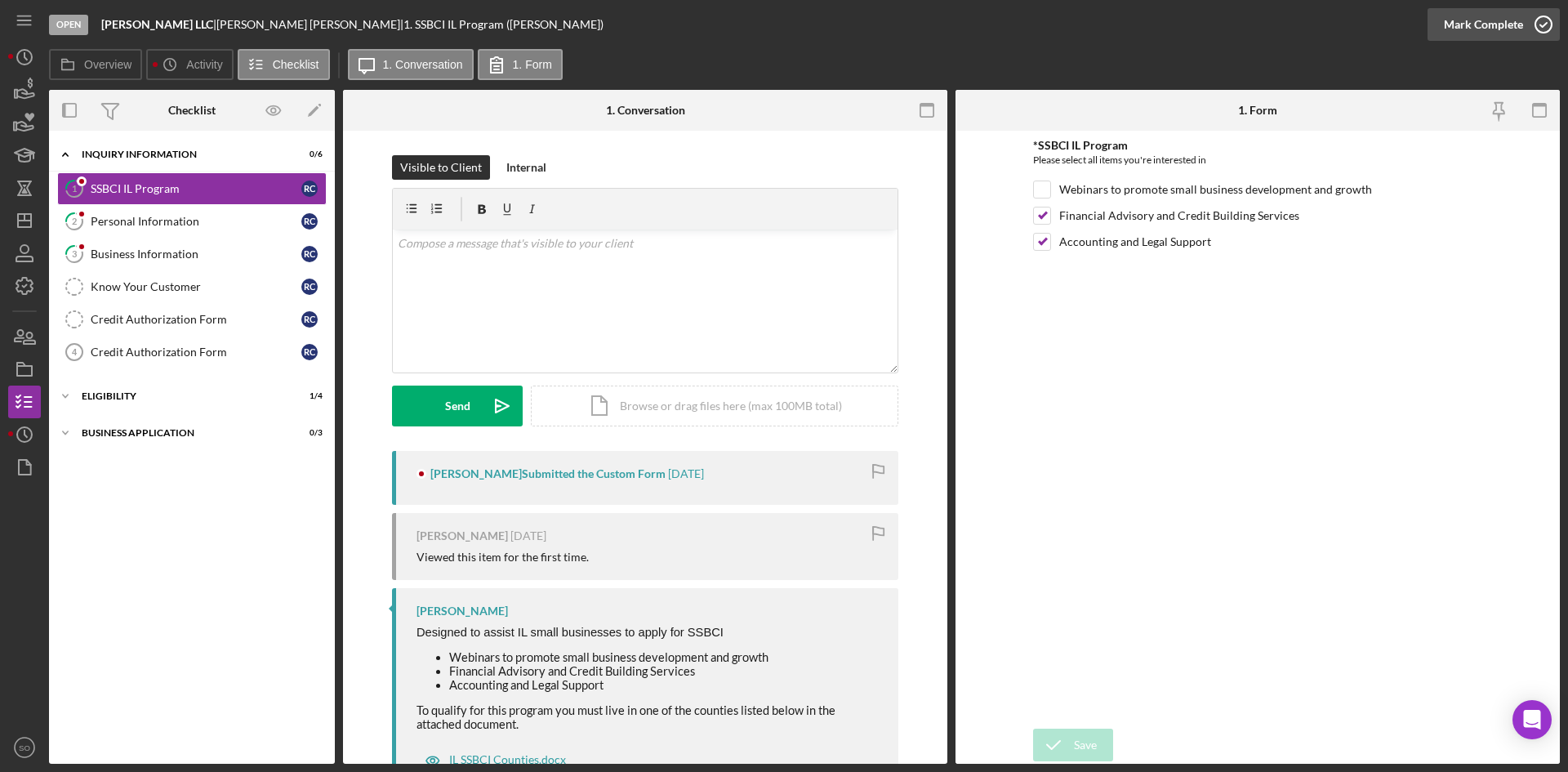
click at [1468, 25] on div "Mark Complete" at bounding box center [1483, 25] width 79 height 32
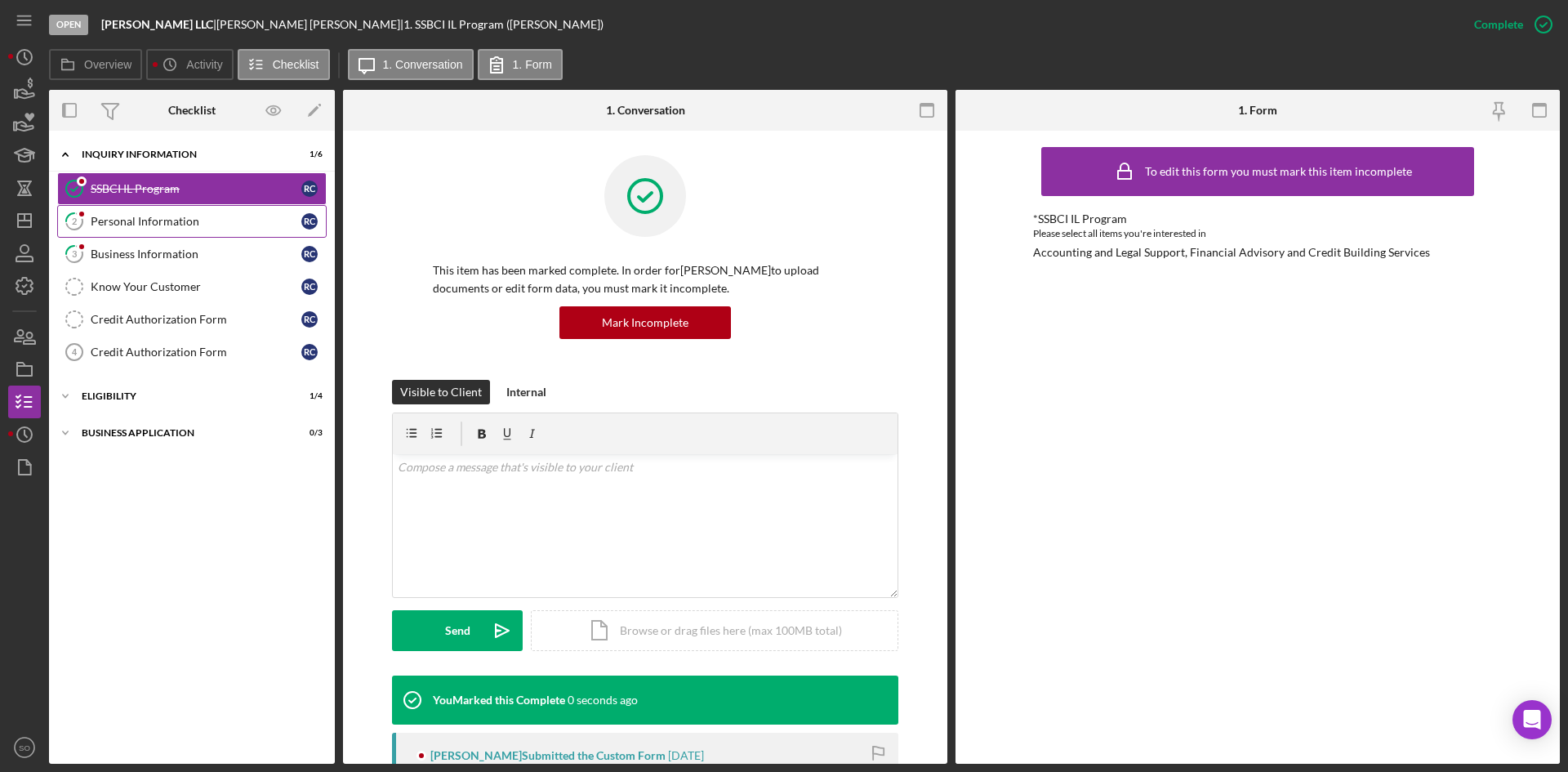
click at [156, 225] on div "Personal Information" at bounding box center [196, 221] width 211 height 13
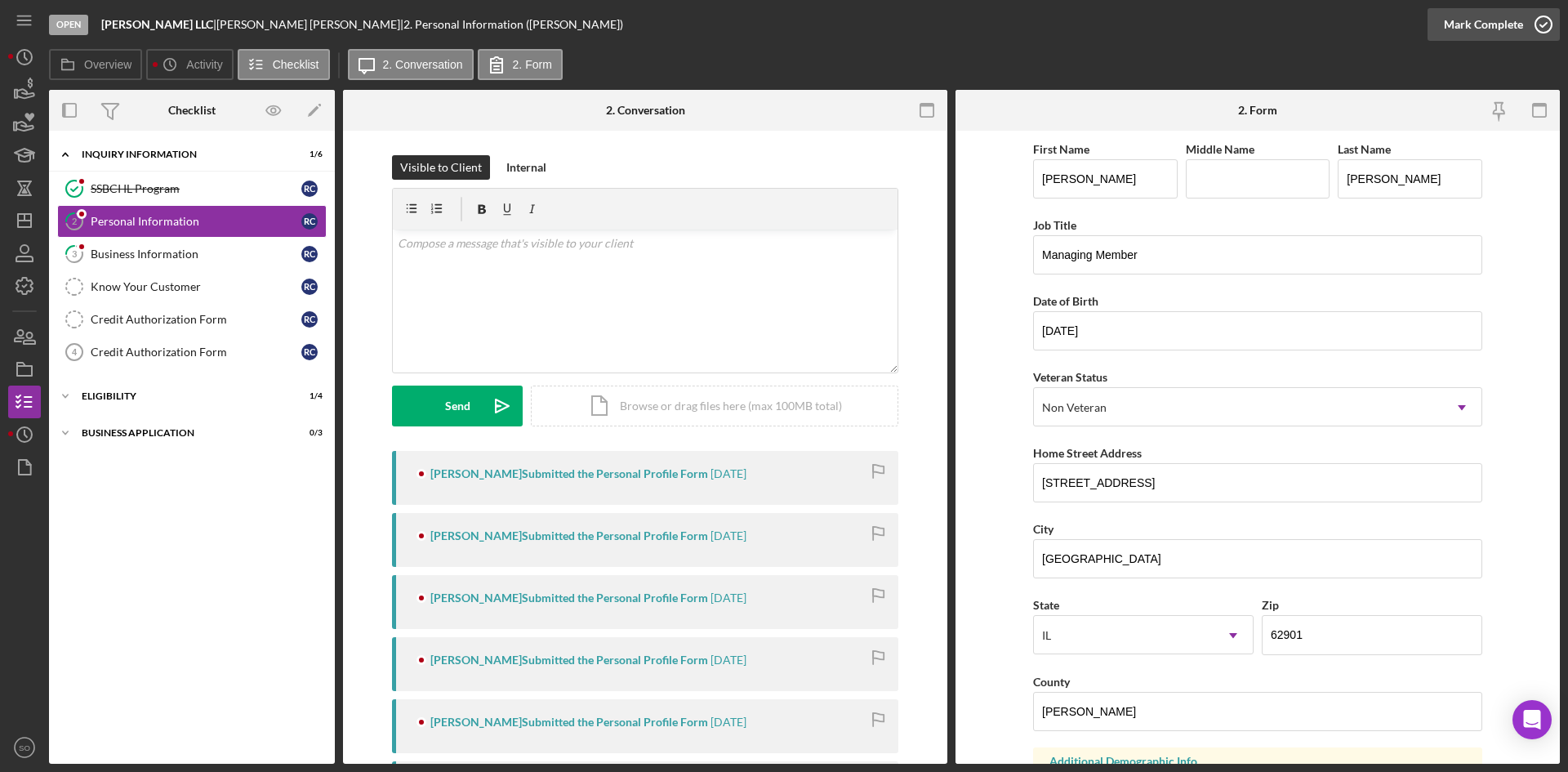
click at [1479, 17] on div "Mark Complete" at bounding box center [1483, 25] width 79 height 32
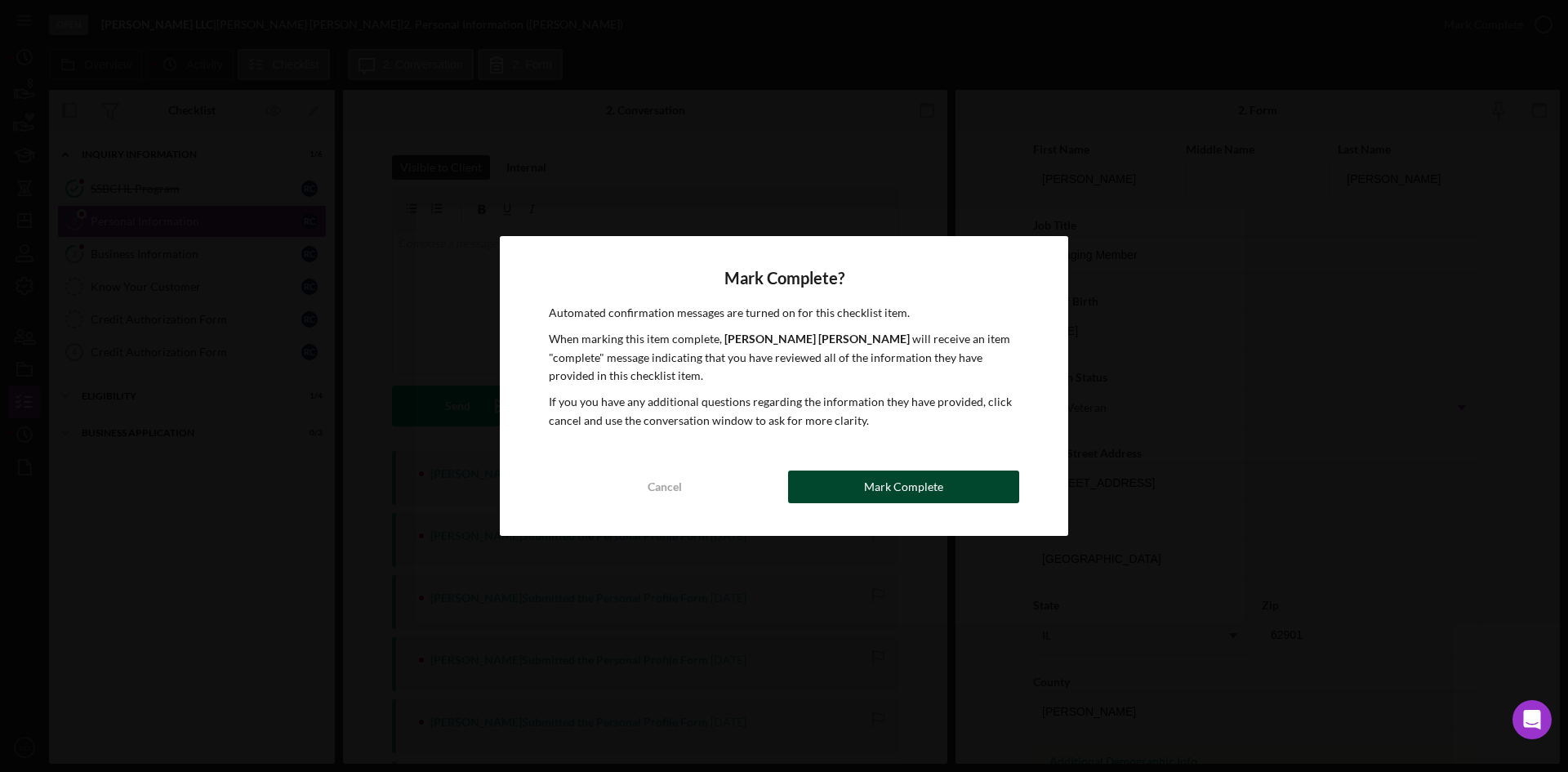
drag, startPoint x: 886, startPoint y: 492, endPoint x: 248, endPoint y: 302, distance: 665.7
click at [886, 492] on div "Mark Complete" at bounding box center [903, 487] width 79 height 32
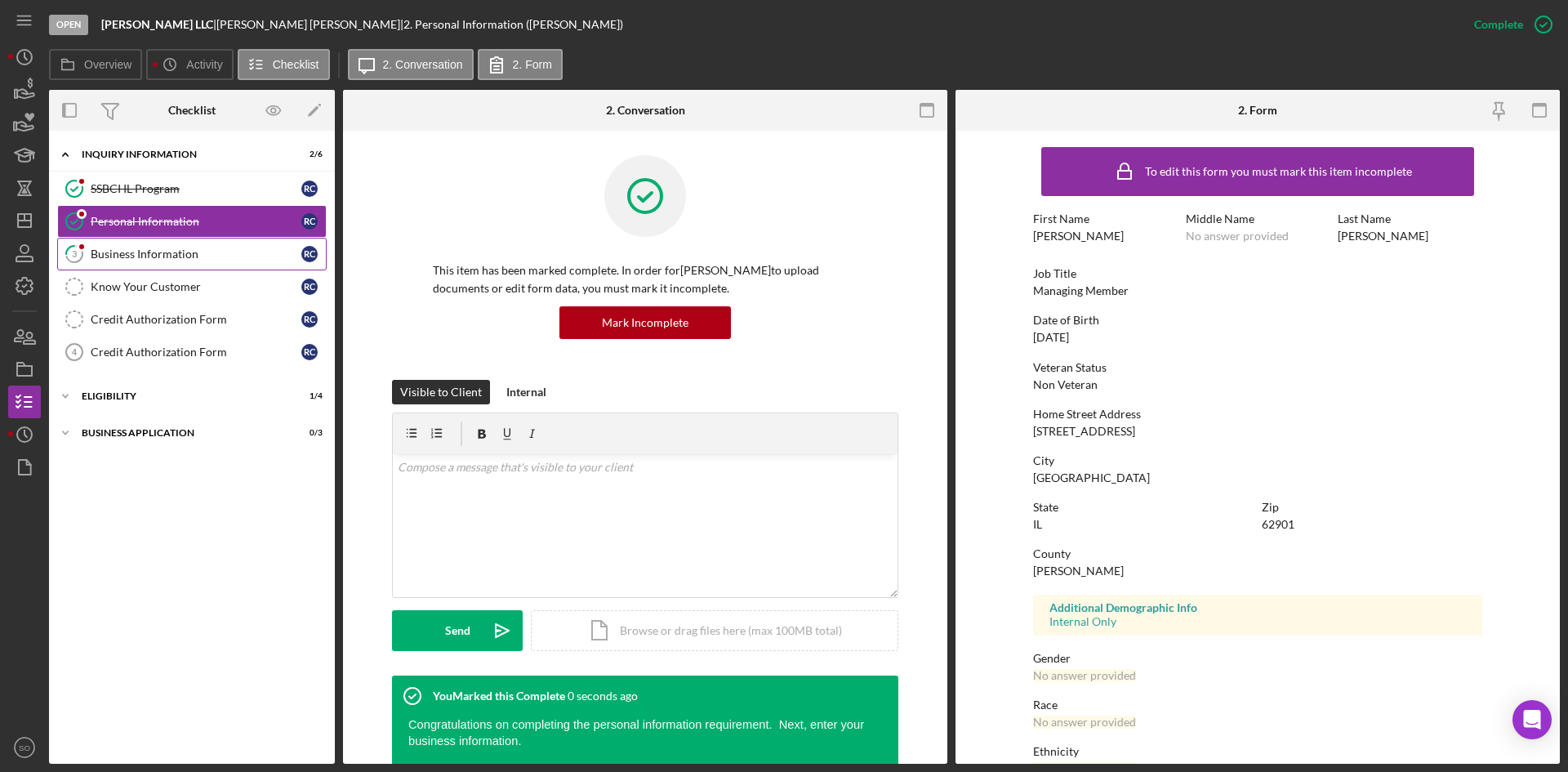
drag, startPoint x: 130, startPoint y: 246, endPoint x: 118, endPoint y: 238, distance: 14.4
click at [130, 247] on link "3 Business Information R C" at bounding box center [191, 254] width 269 height 32
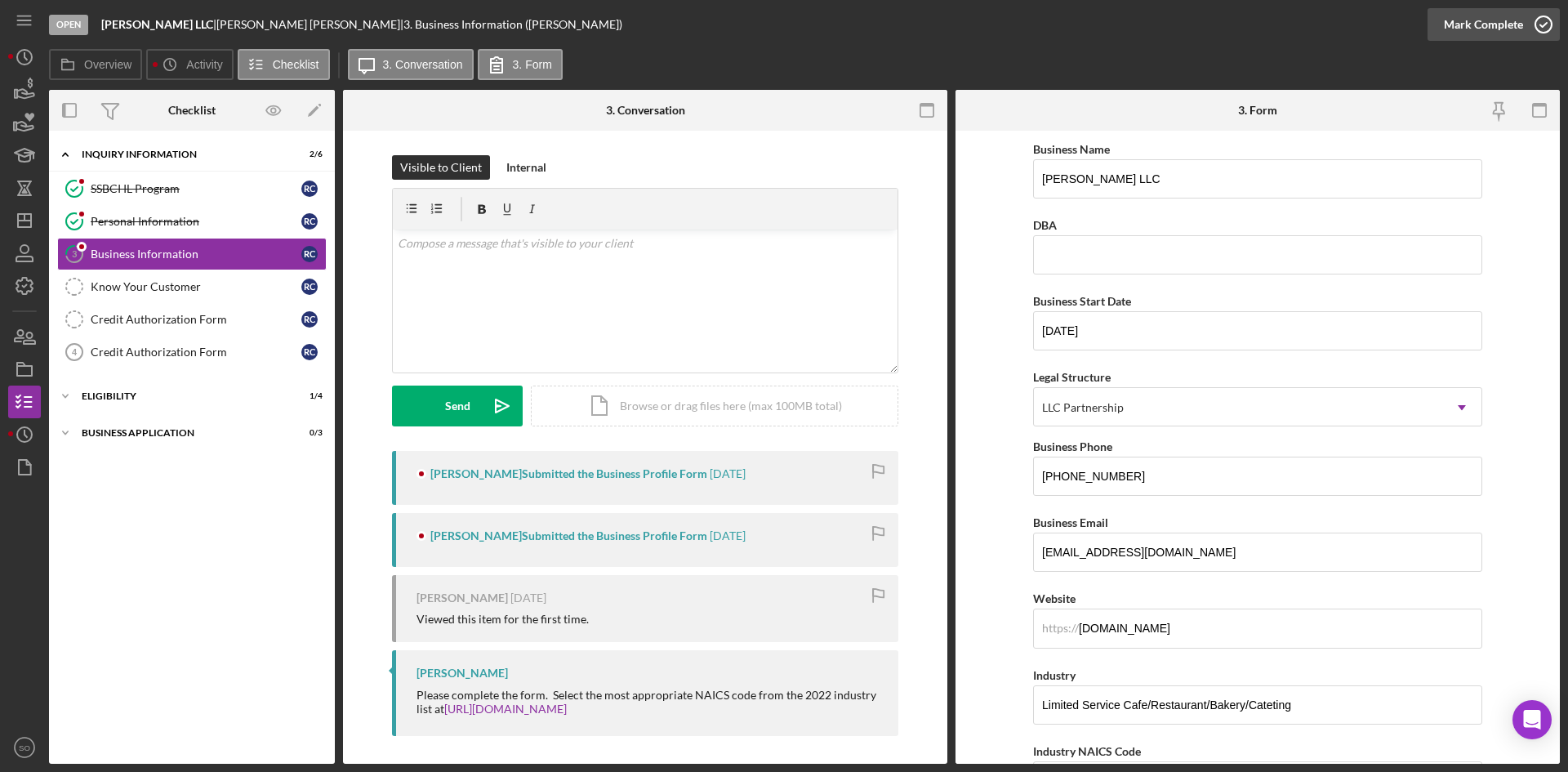
click at [1480, 19] on div "Mark Complete" at bounding box center [1483, 25] width 79 height 32
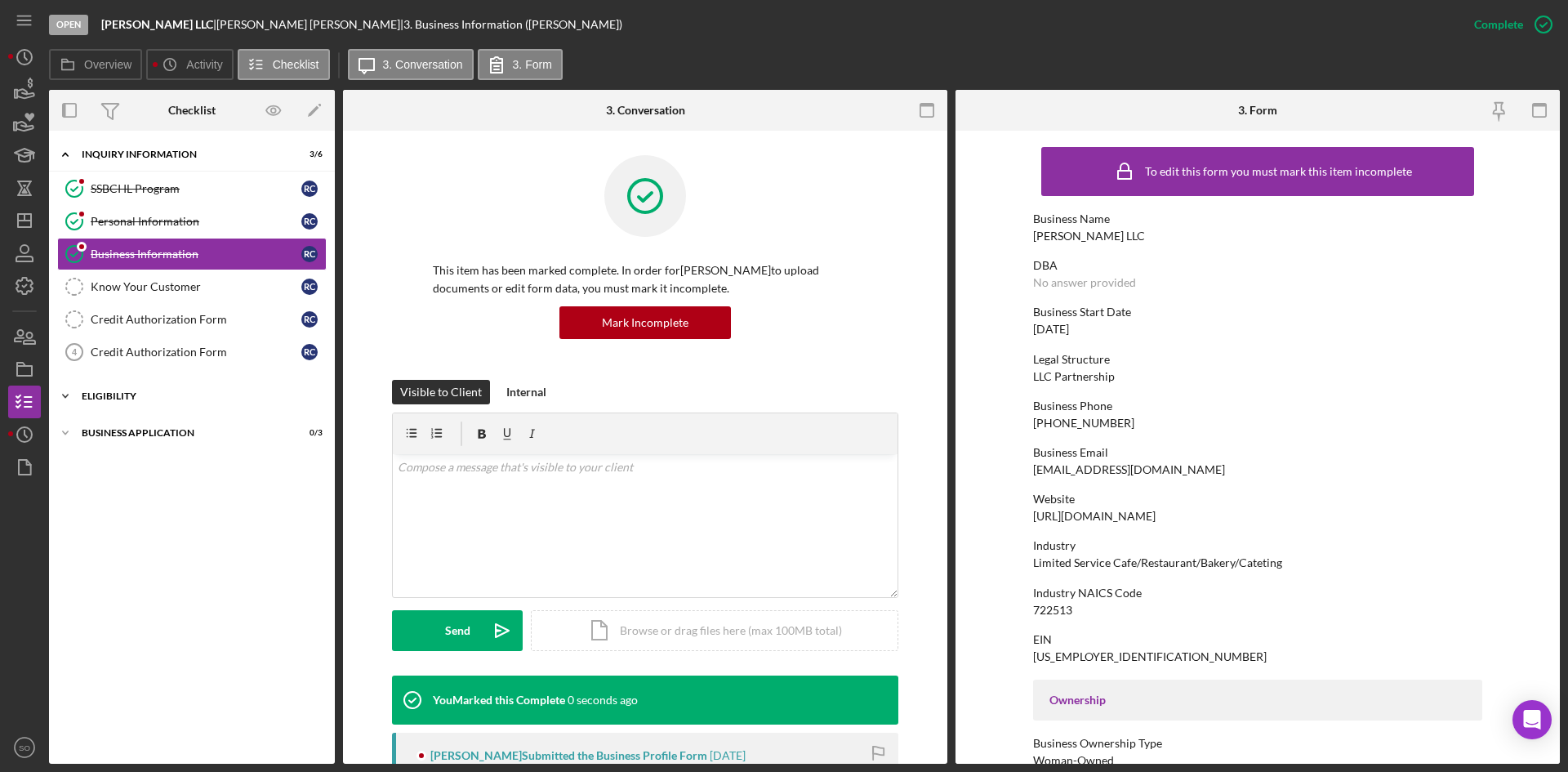
click at [147, 401] on div "Icon/Expander Eligibility 1 / 4" at bounding box center [192, 396] width 286 height 32
click at [165, 576] on div "Business Application" at bounding box center [198, 573] width 233 height 10
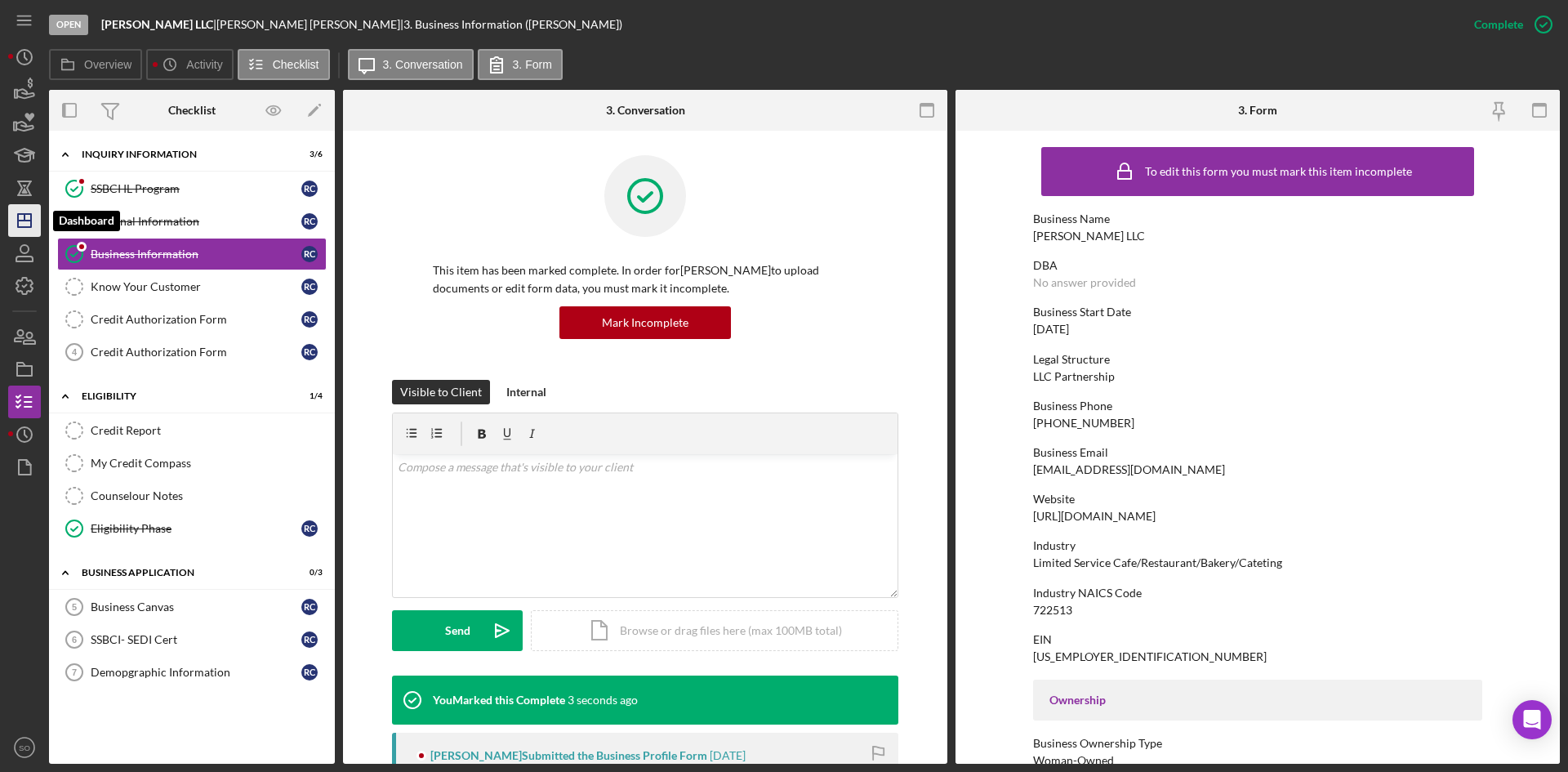
click at [31, 224] on polygon "button" at bounding box center [24, 220] width 13 height 13
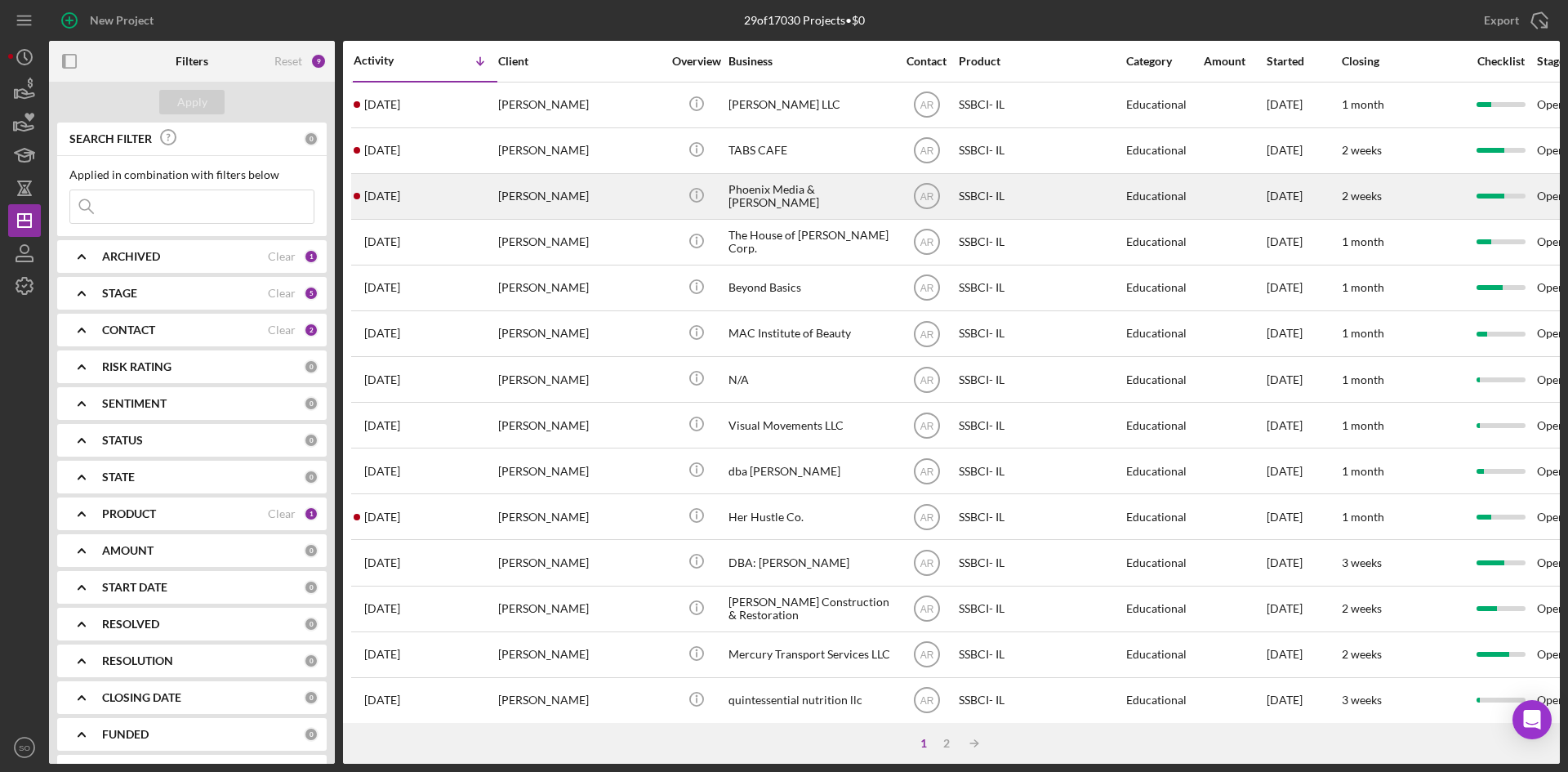
click at [461, 183] on div "[DATE] [PERSON_NAME]" at bounding box center [425, 196] width 143 height 43
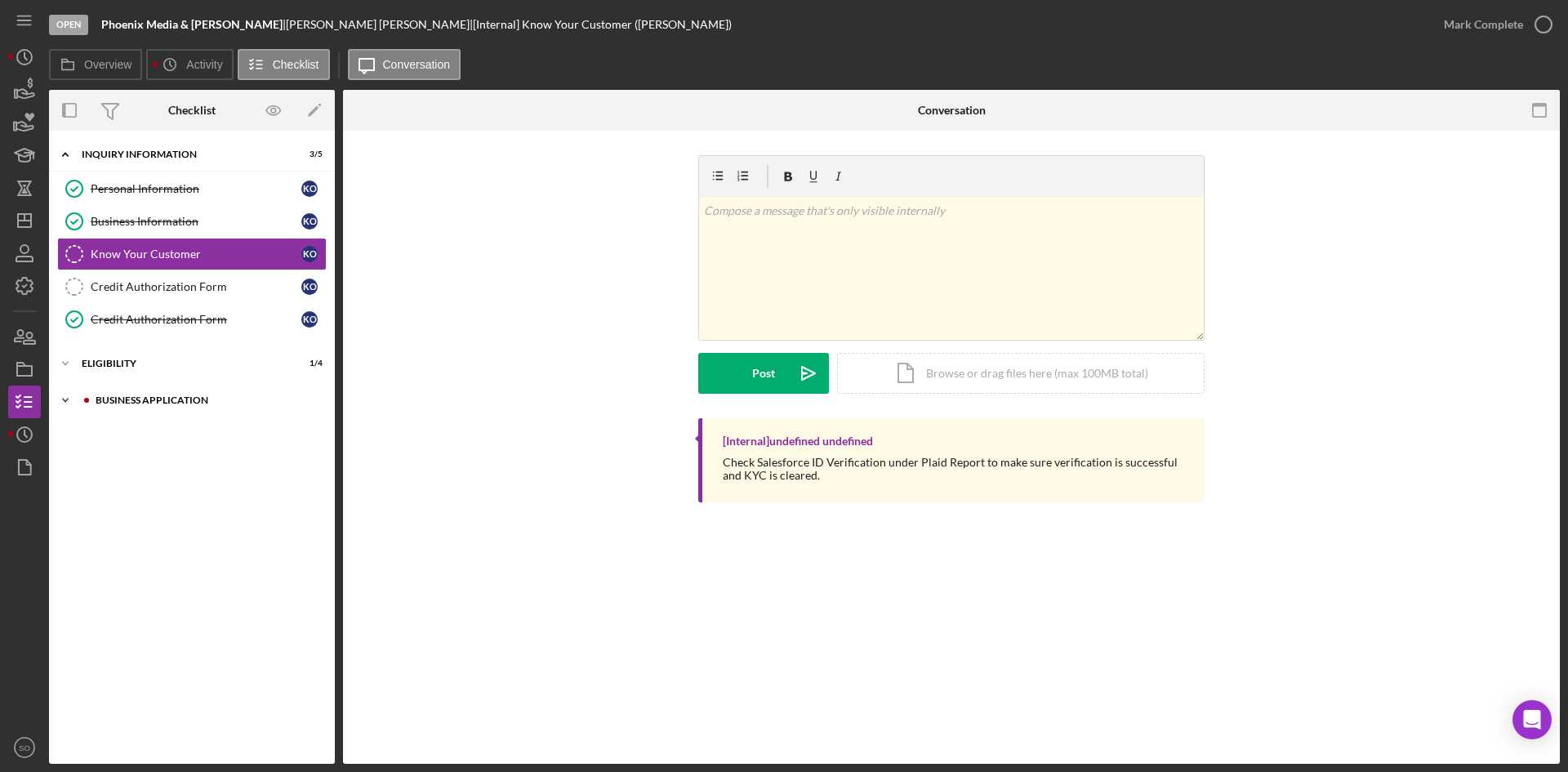
click at [174, 395] on div "Icon/Expander Business Application 3 / 3" at bounding box center [192, 400] width 286 height 32
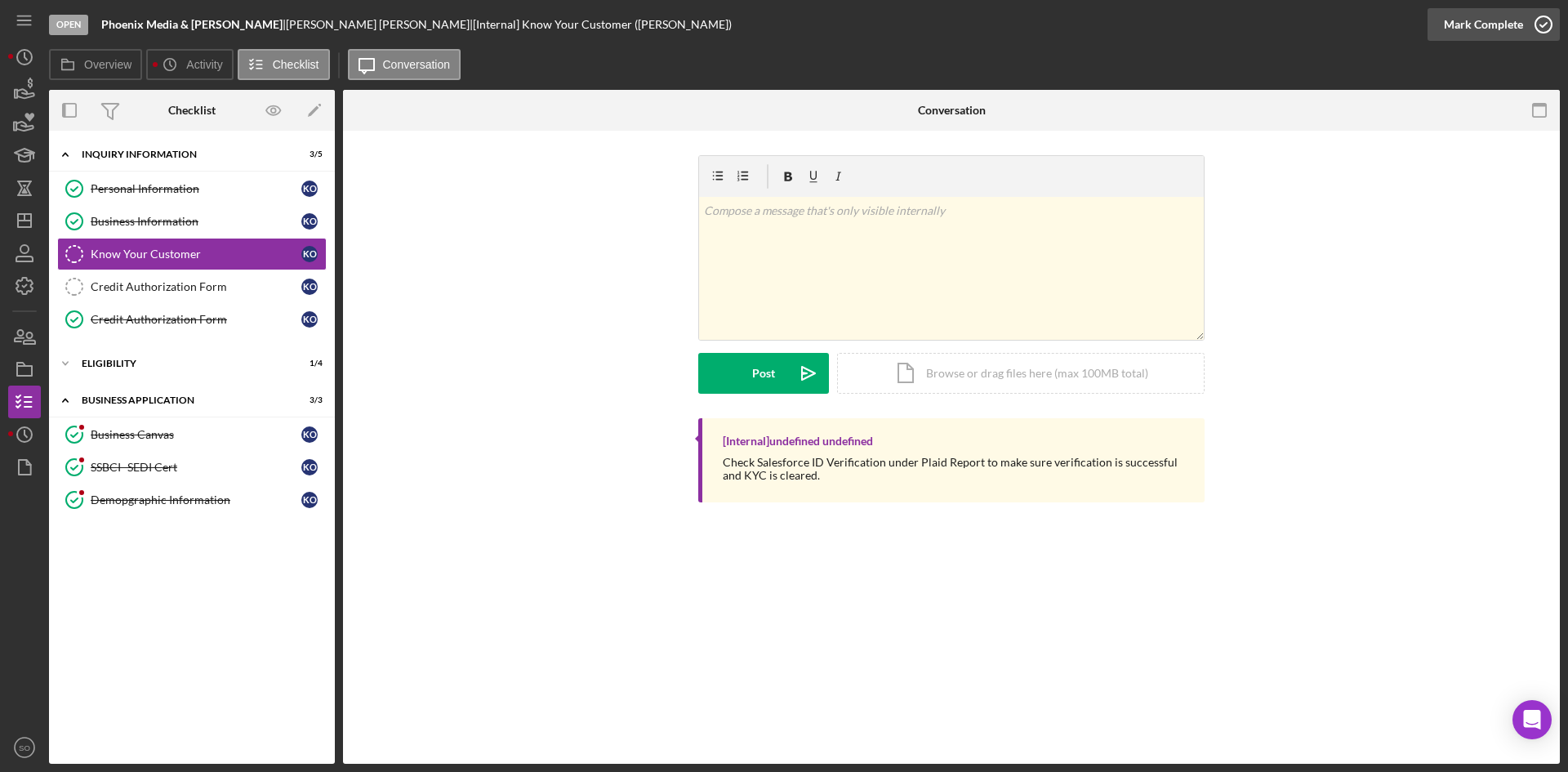
click at [1514, 26] on div "Mark Complete" at bounding box center [1483, 25] width 79 height 32
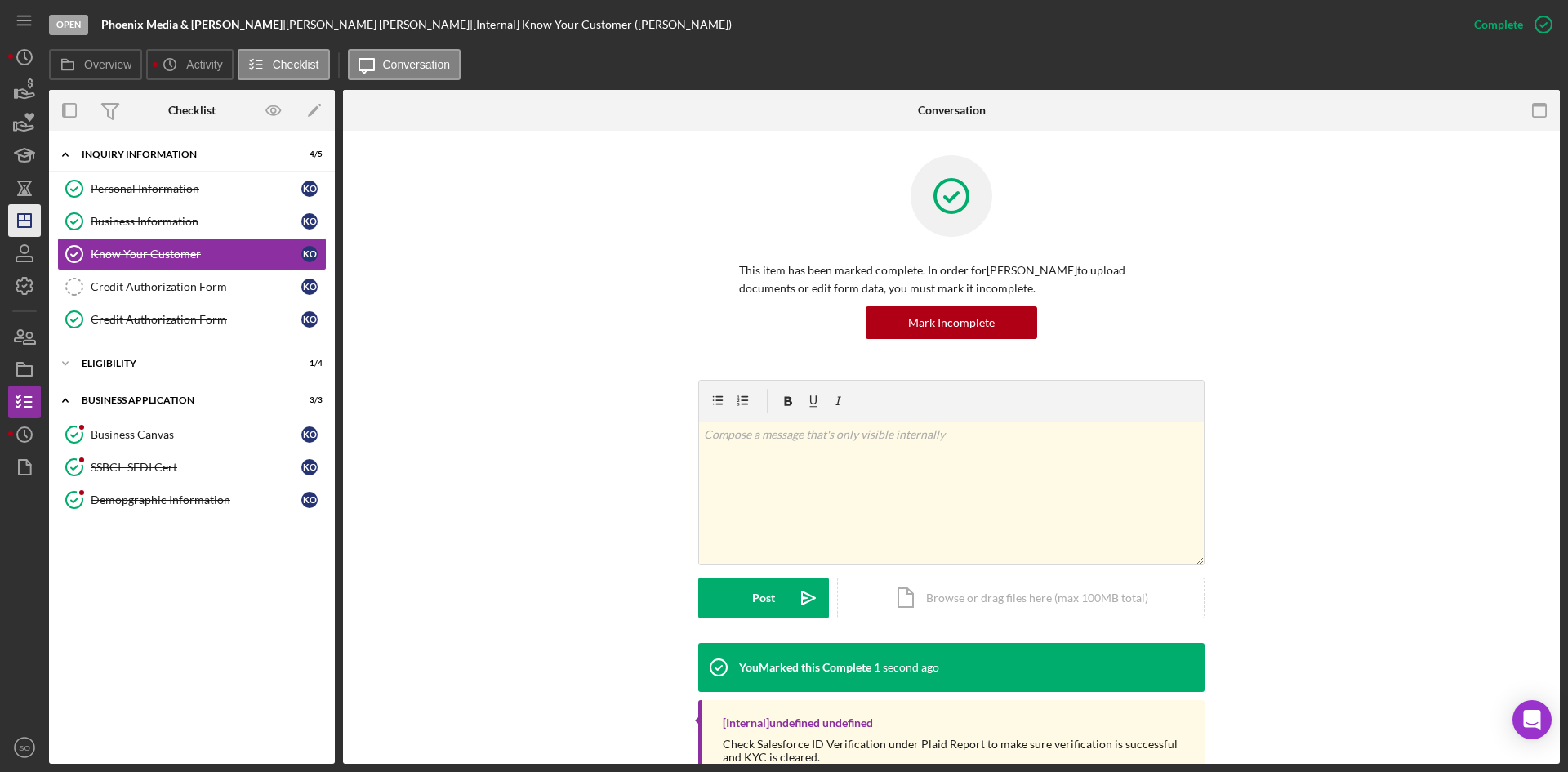
click at [15, 217] on icon "Icon/Dashboard" at bounding box center [25, 220] width 41 height 41
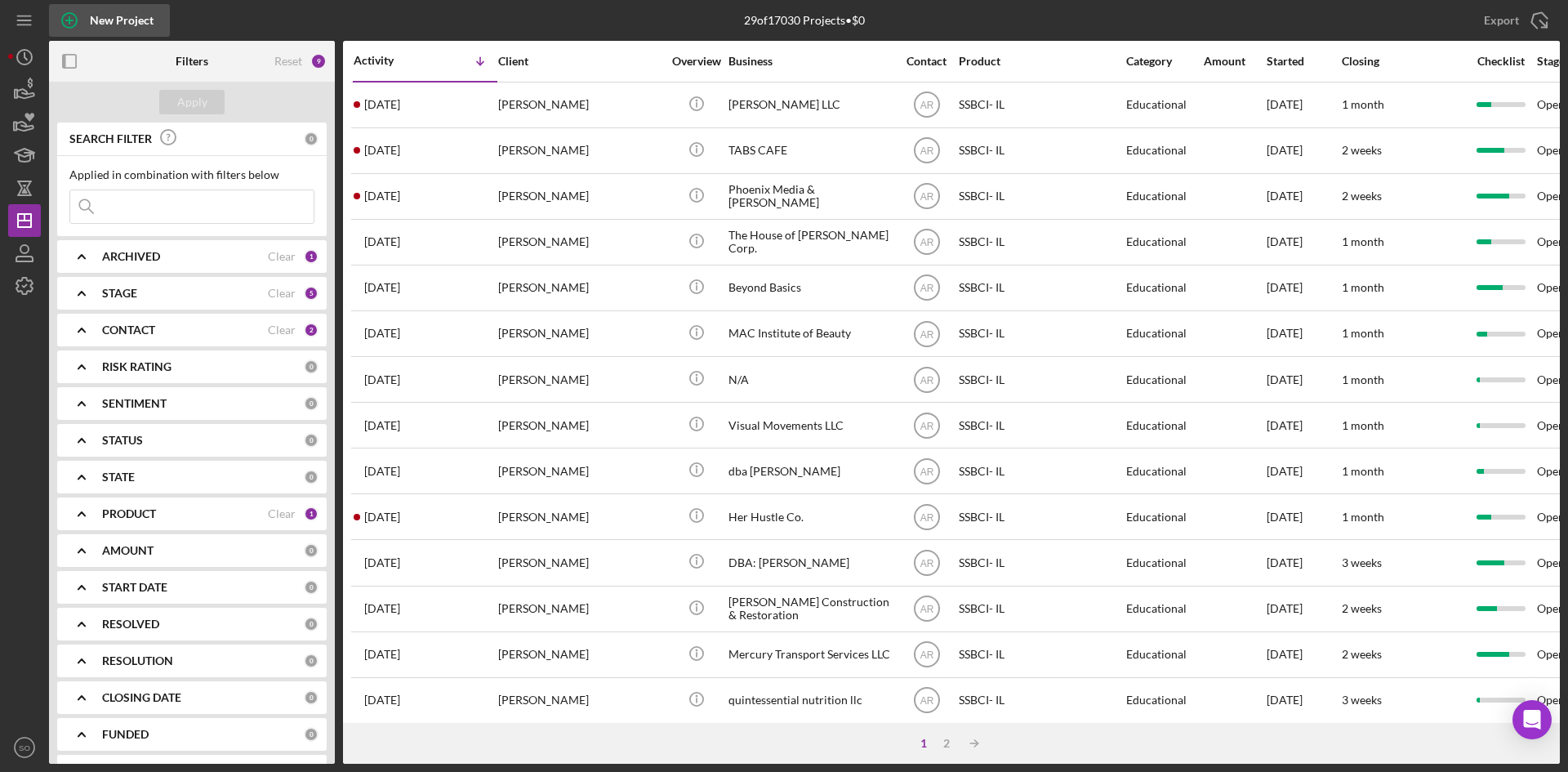
click at [94, 23] on div "New Project" at bounding box center [122, 20] width 64 height 32
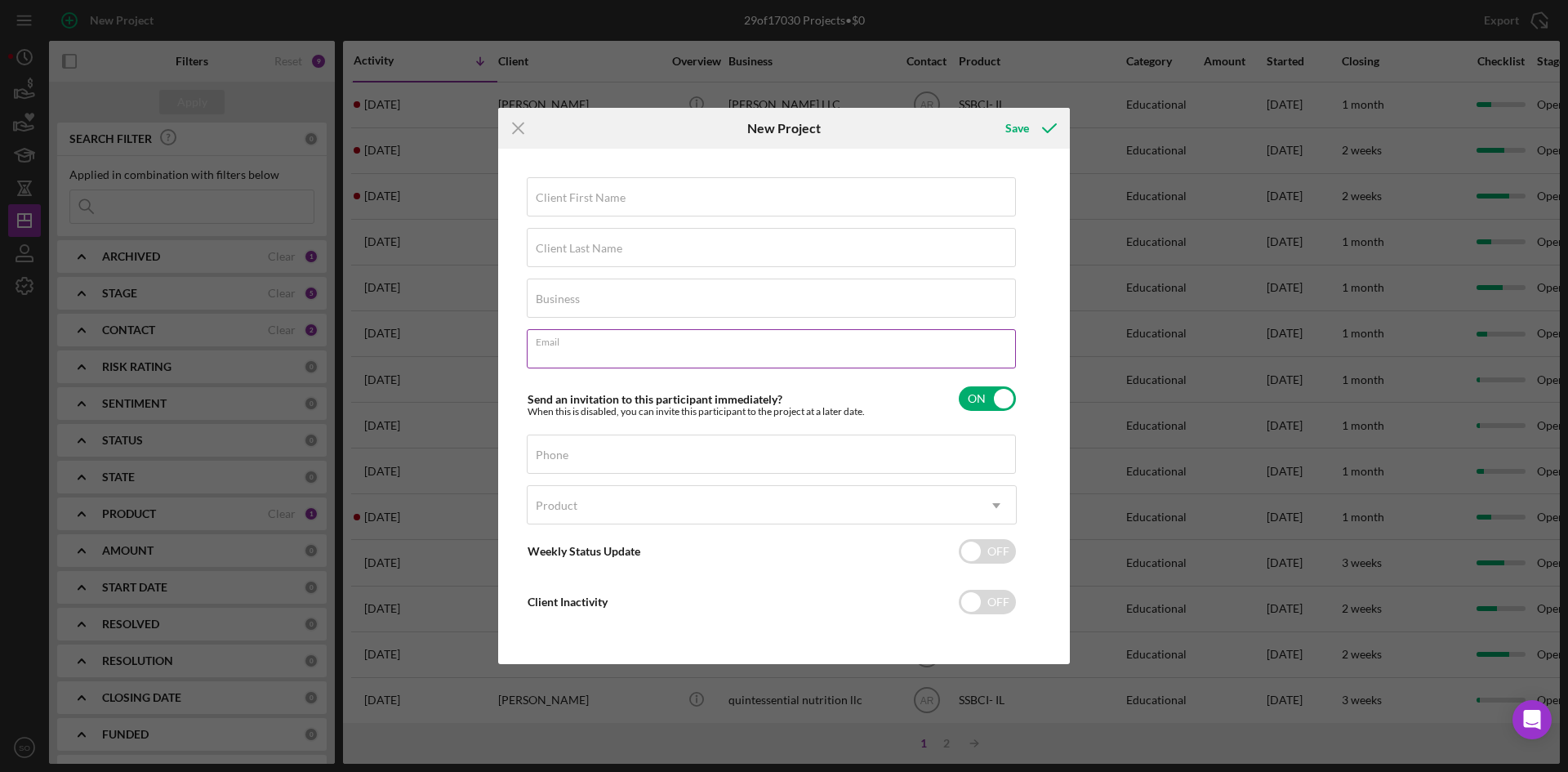
paste input "[EMAIL_ADDRESS][DOMAIN_NAME]"
type input "[EMAIL_ADDRESS][DOMAIN_NAME]"
click at [569, 206] on input "Client First Name" at bounding box center [772, 197] width 490 height 39
type input "[PERSON_NAME]"
click at [855, 243] on div "Client Last Name Required" at bounding box center [772, 248] width 490 height 41
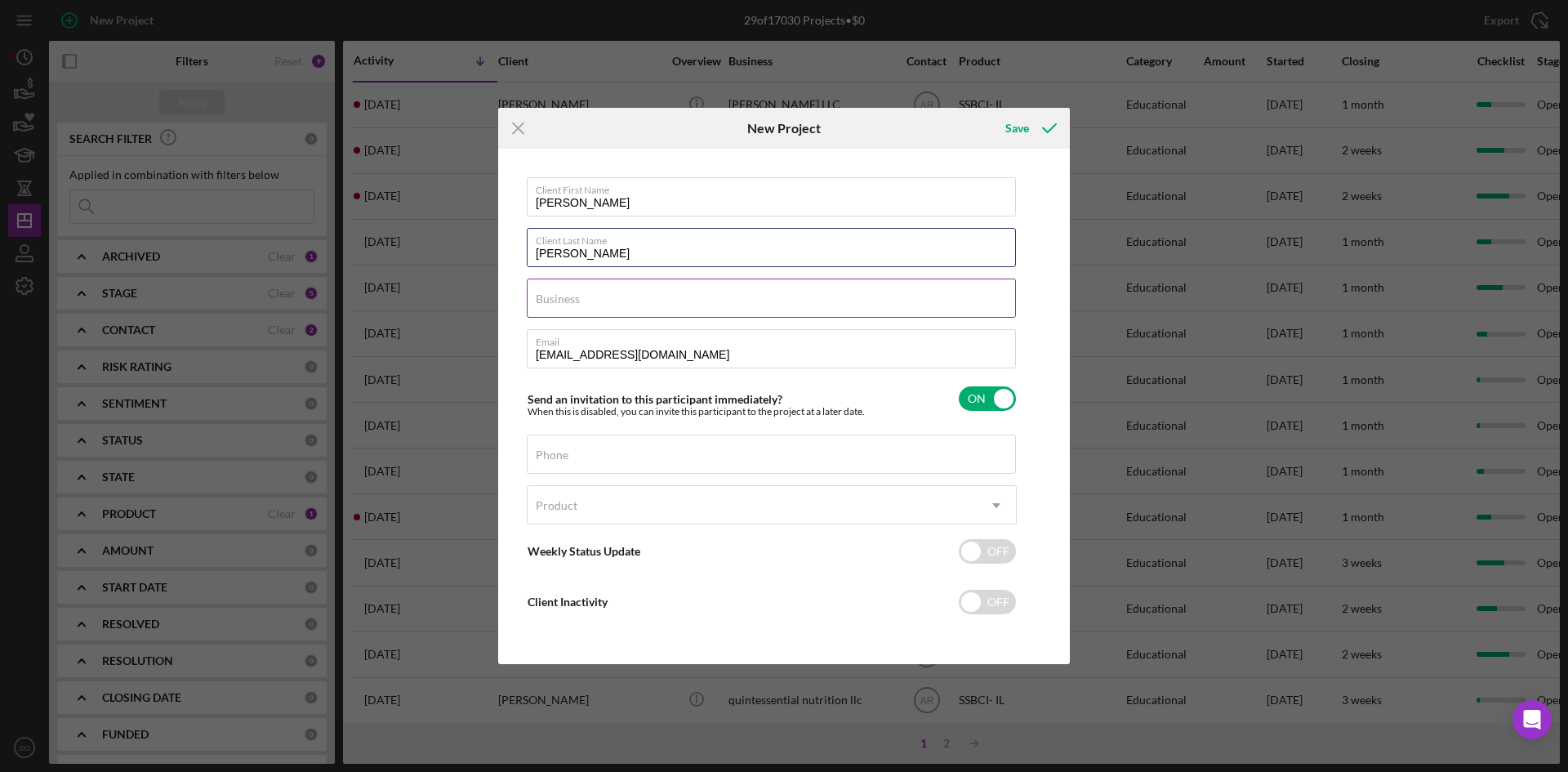
type input "[PERSON_NAME]"
click at [591, 304] on input "Business" at bounding box center [772, 298] width 490 height 39
type input "Thrive Holistic Physical Therapy"
click at [650, 503] on div "Product" at bounding box center [752, 506] width 450 height 37
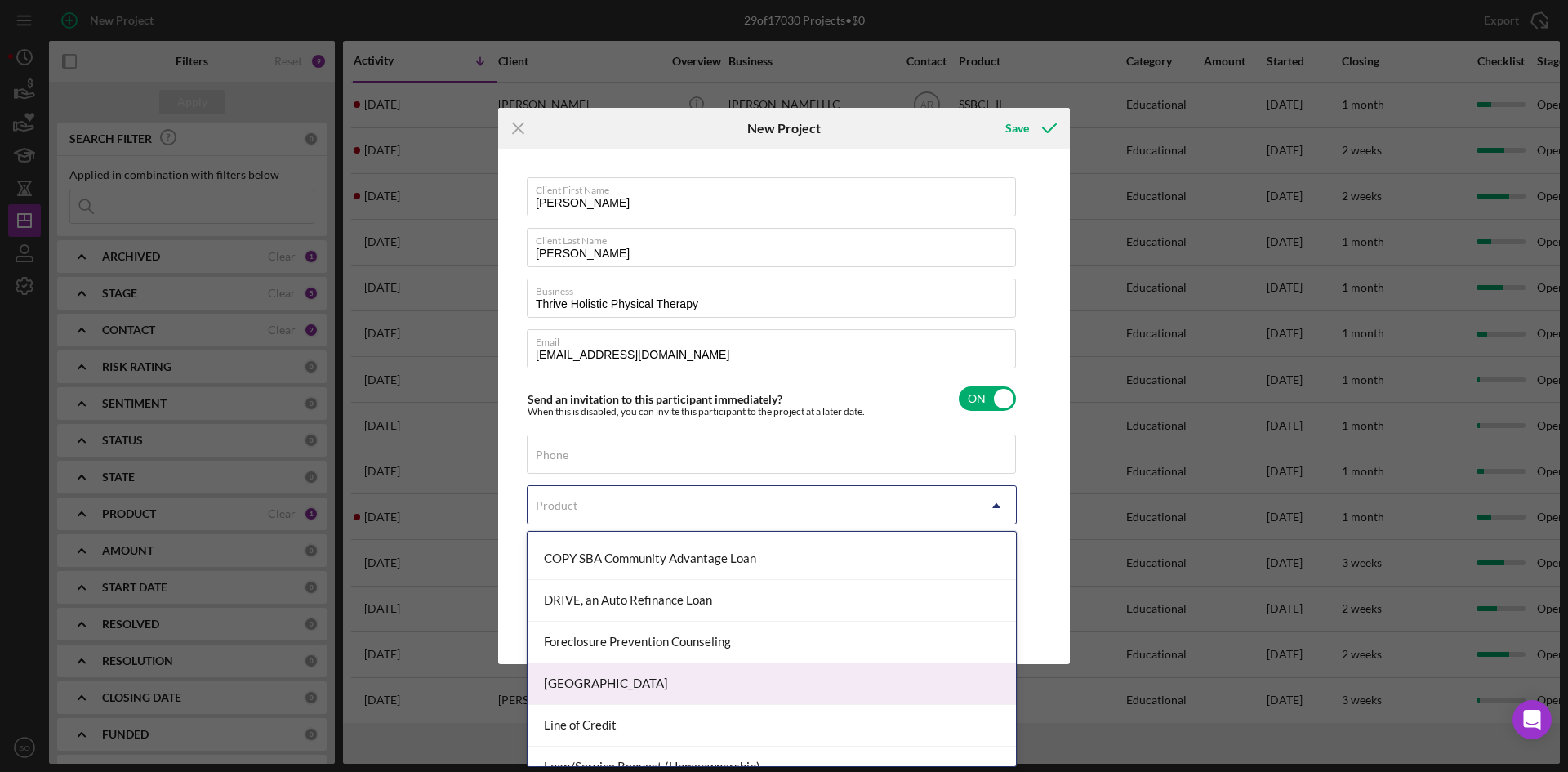
scroll to position [491, 0]
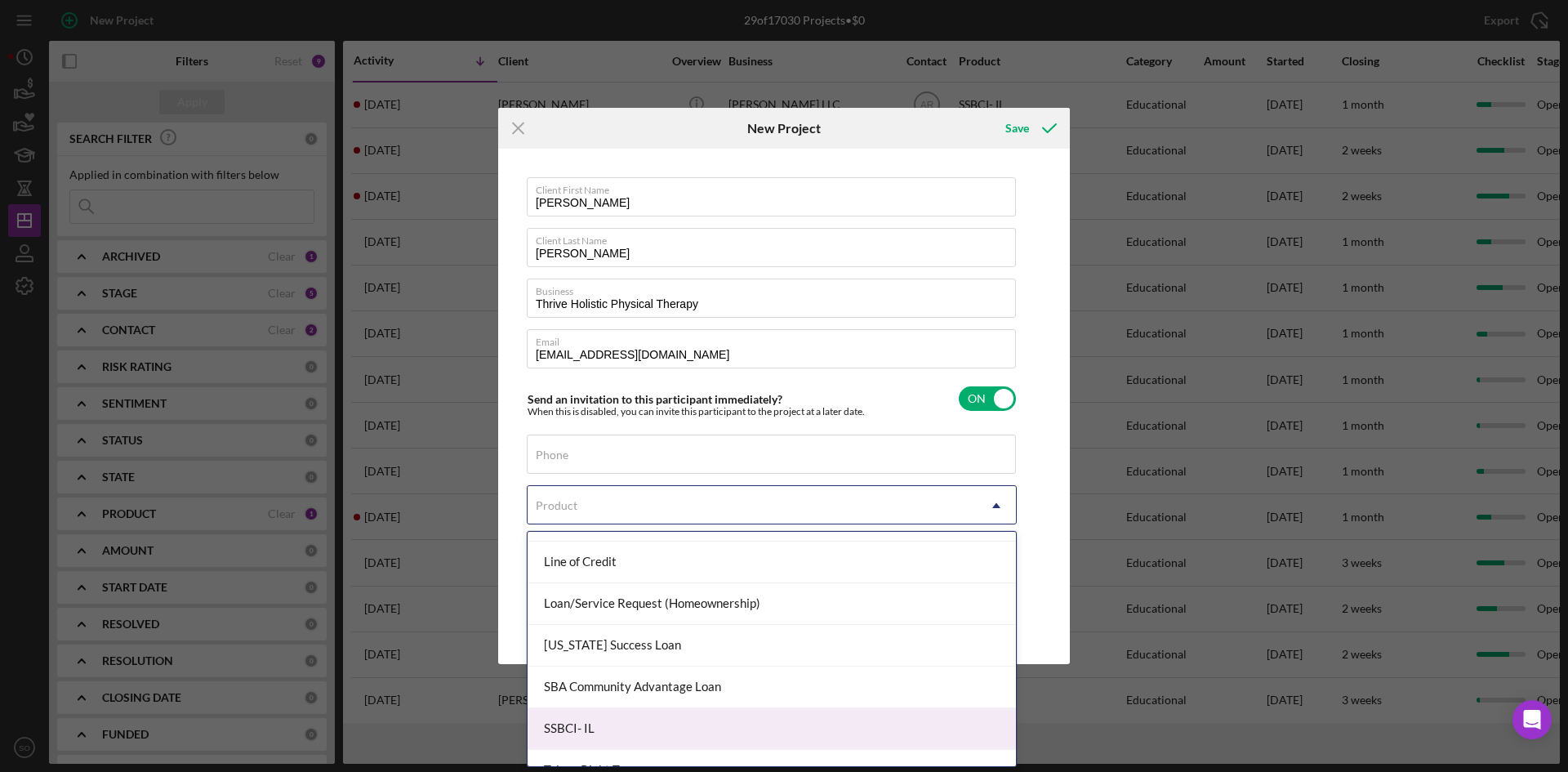
click at [586, 729] on div "SSBCI- IL" at bounding box center [772, 729] width 489 height 42
checkbox input "true"
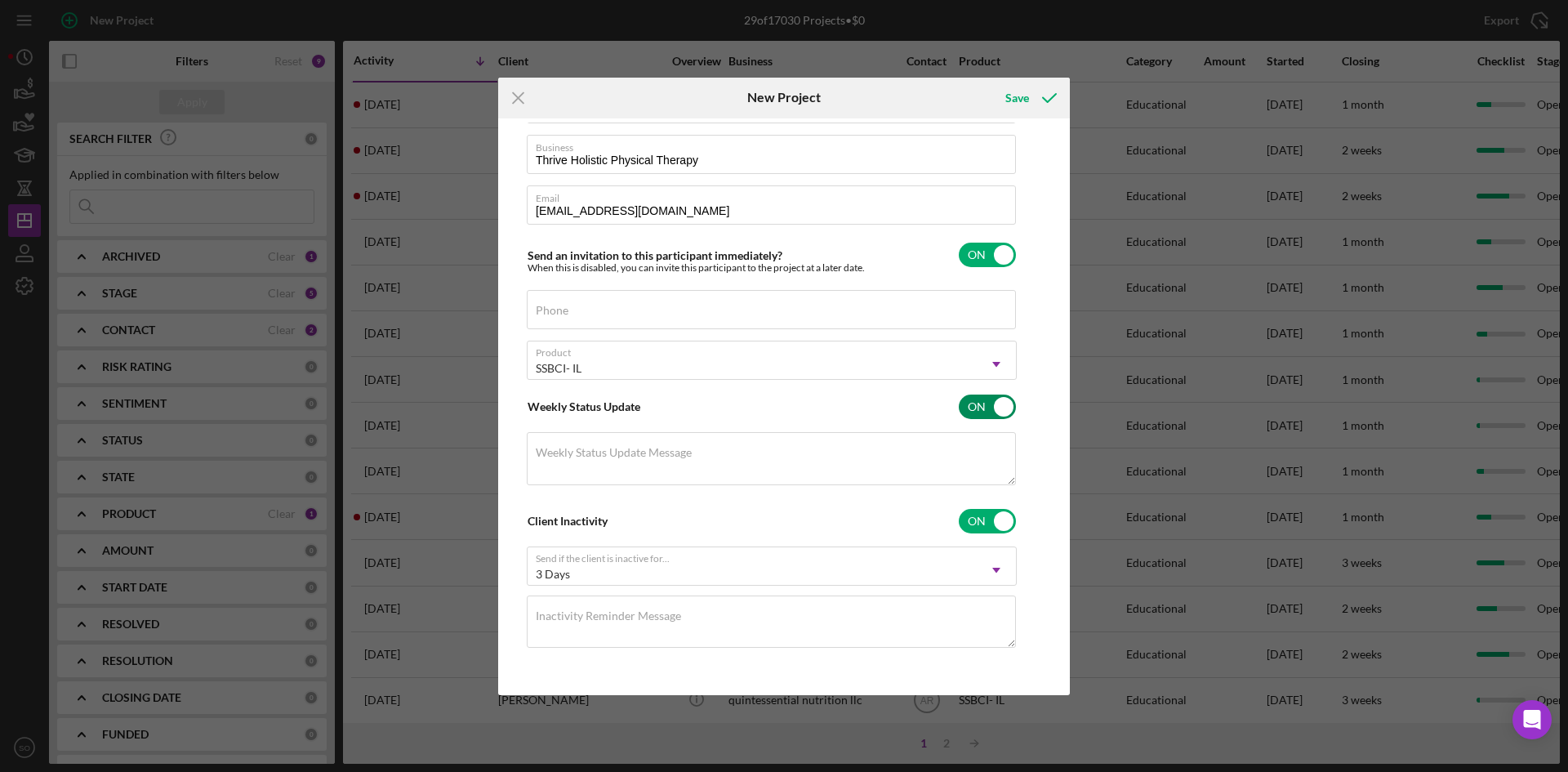
scroll to position [0, 0]
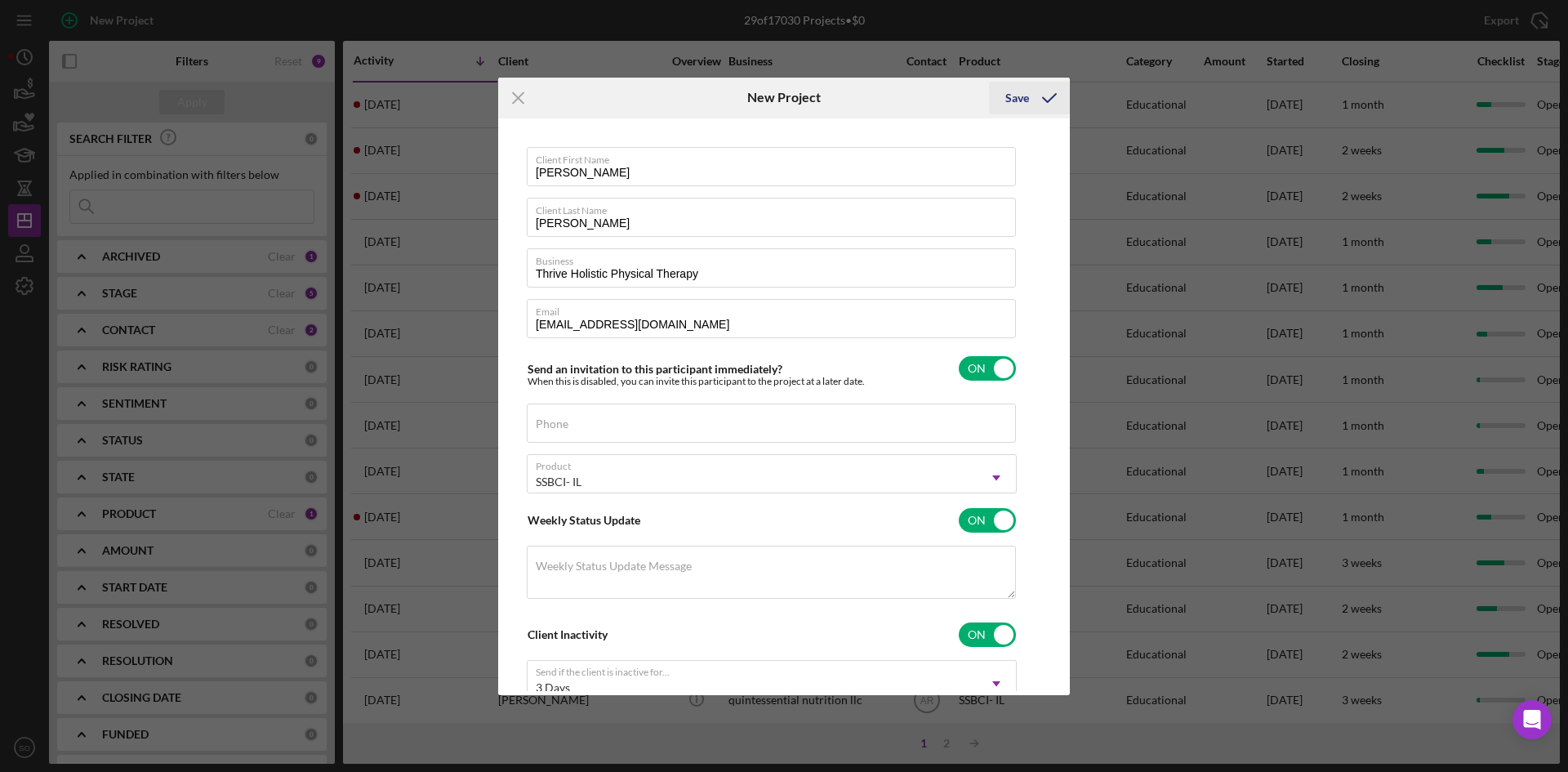
click at [1046, 90] on icon "submit" at bounding box center [1050, 98] width 41 height 41
checkbox input "false"
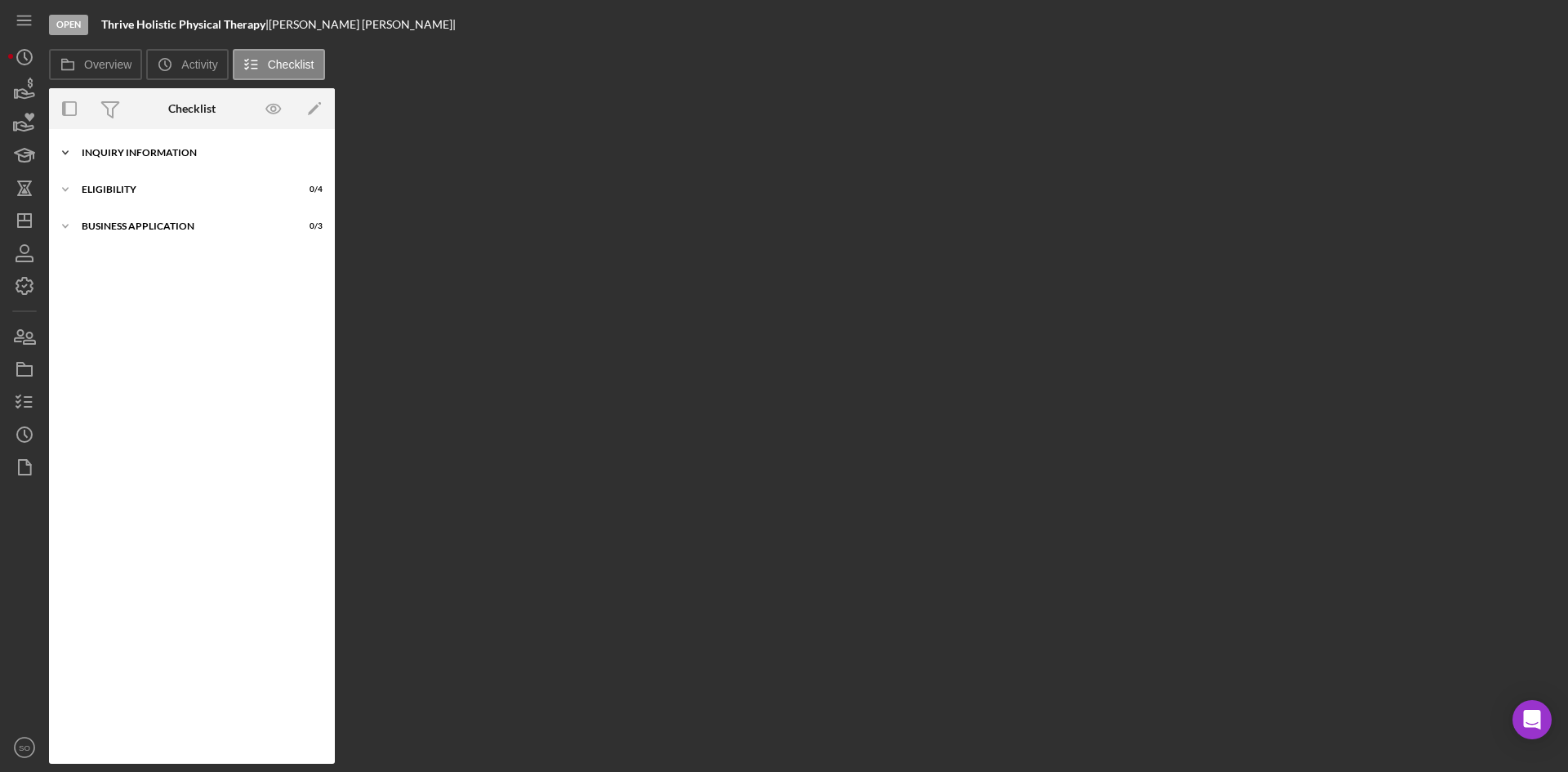
drag, startPoint x: 133, startPoint y: 149, endPoint x: 125, endPoint y: 156, distance: 10.6
click at [133, 149] on div "Inquiry Information" at bounding box center [198, 153] width 233 height 10
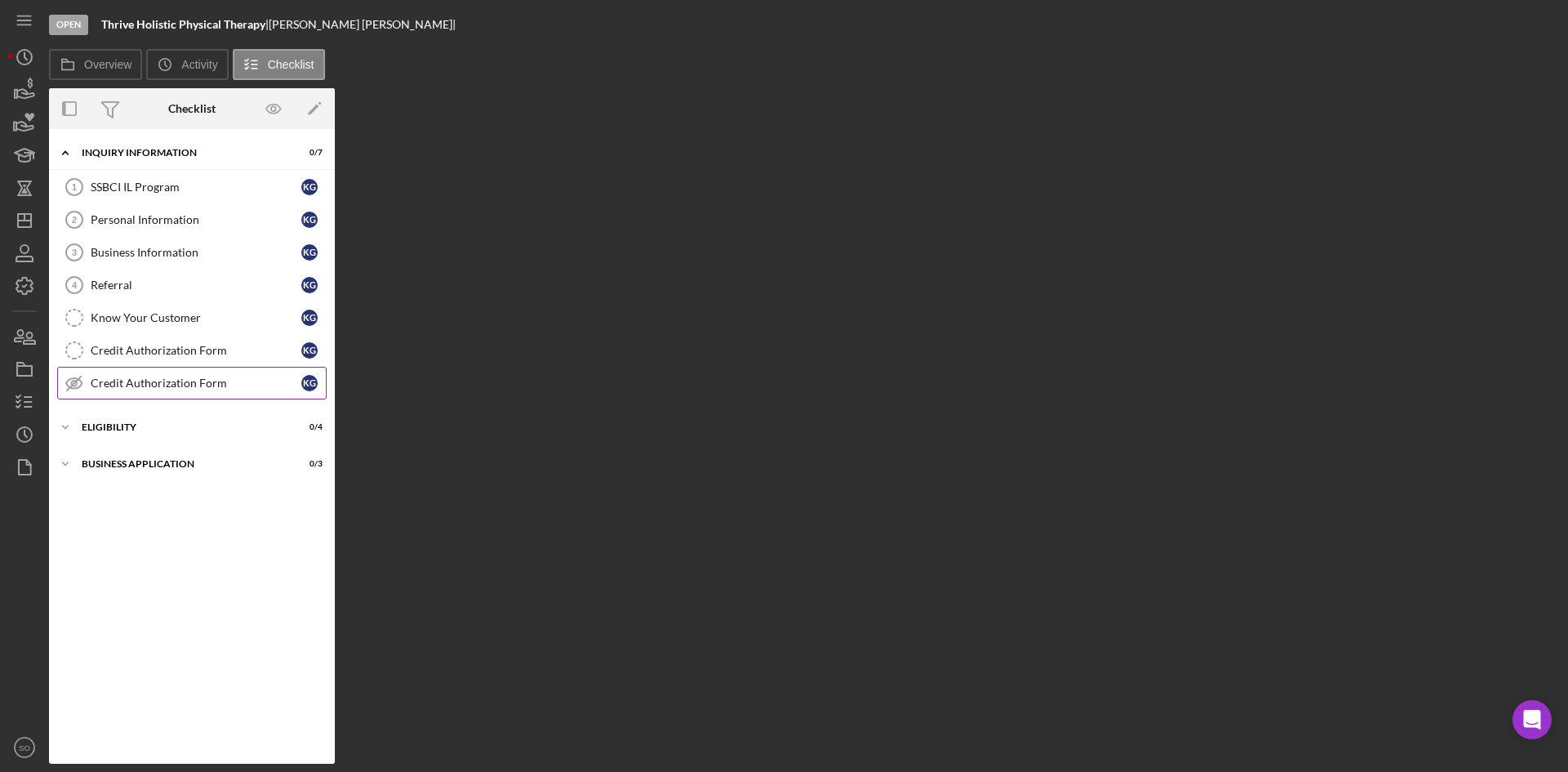
click at [105, 381] on div "Credit Authorization Form" at bounding box center [196, 383] width 211 height 13
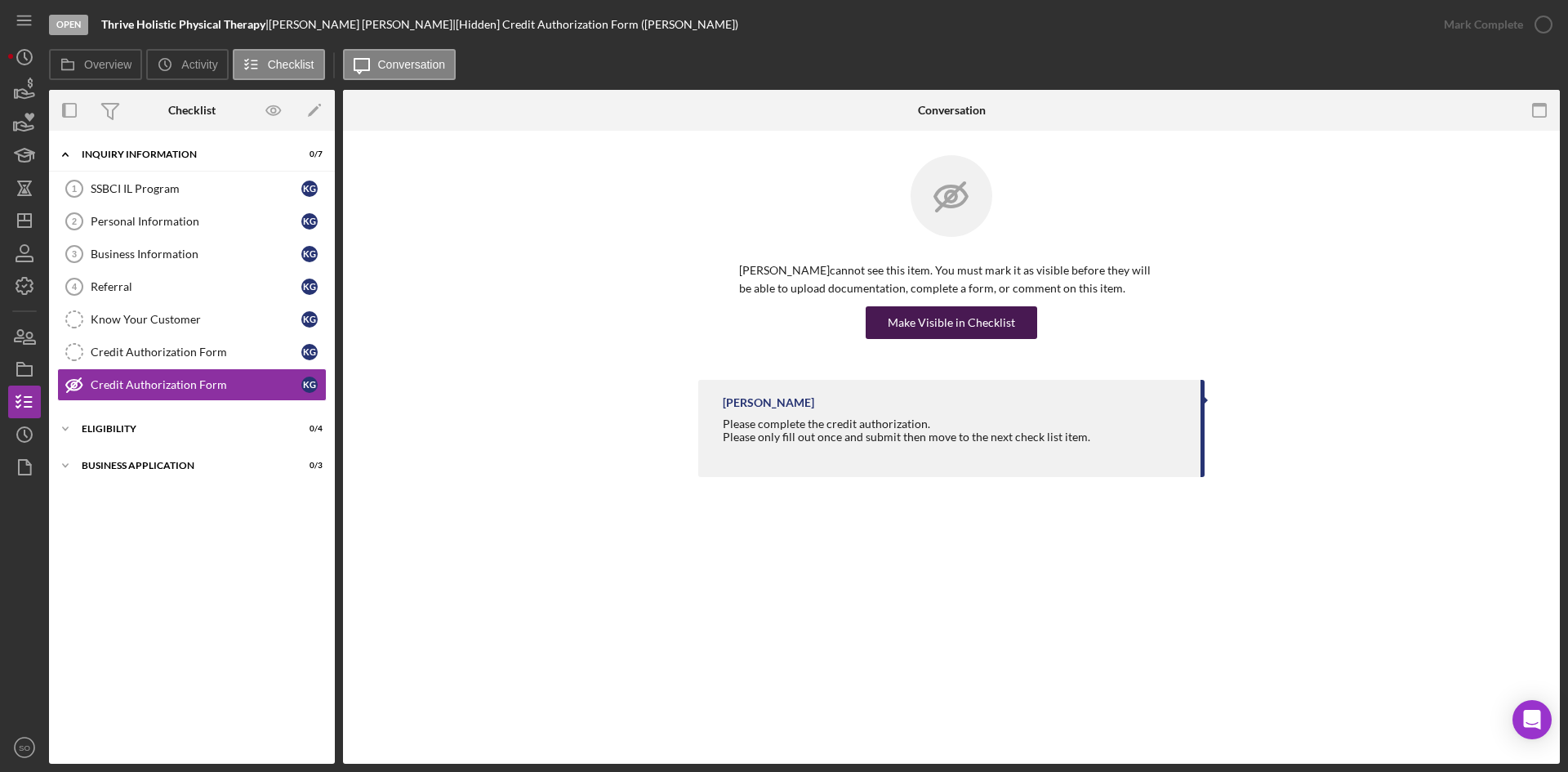
click at [921, 325] on div "Make Visible in Checklist" at bounding box center [952, 322] width 127 height 32
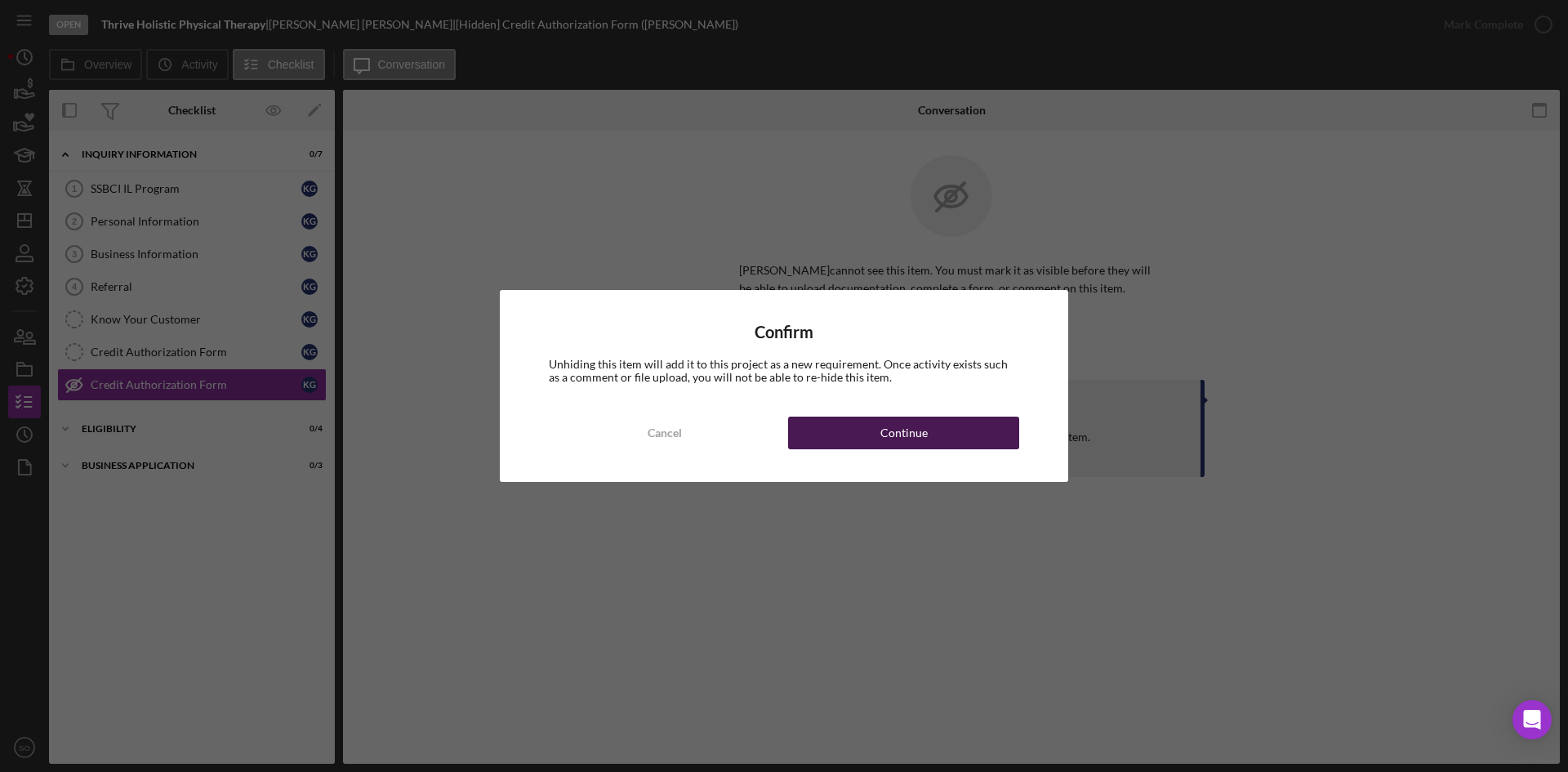
click at [824, 426] on button "Continue" at bounding box center [903, 433] width 231 height 32
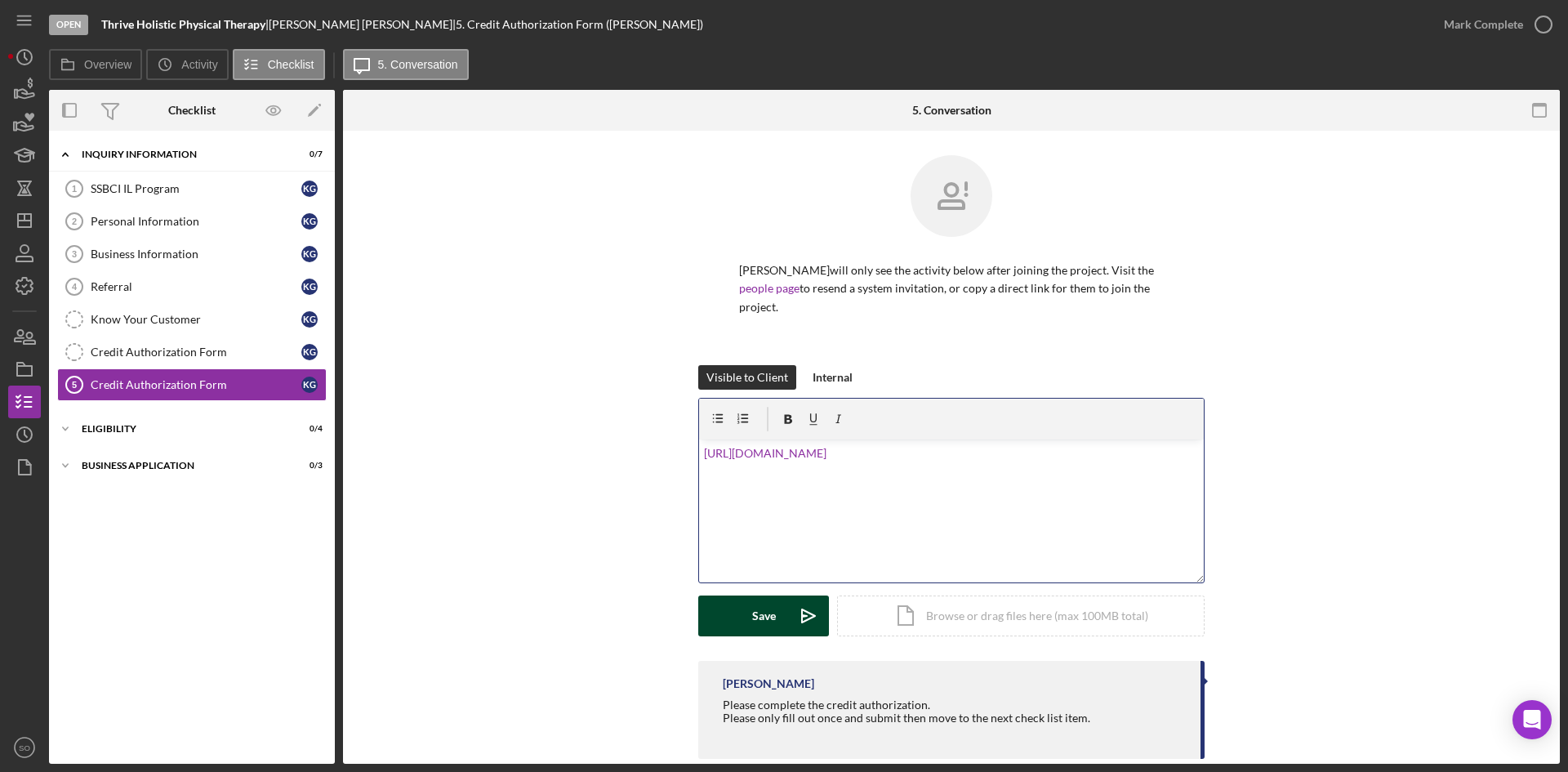
click at [782, 606] on button "Save Icon/icon-invite-send" at bounding box center [764, 616] width 131 height 41
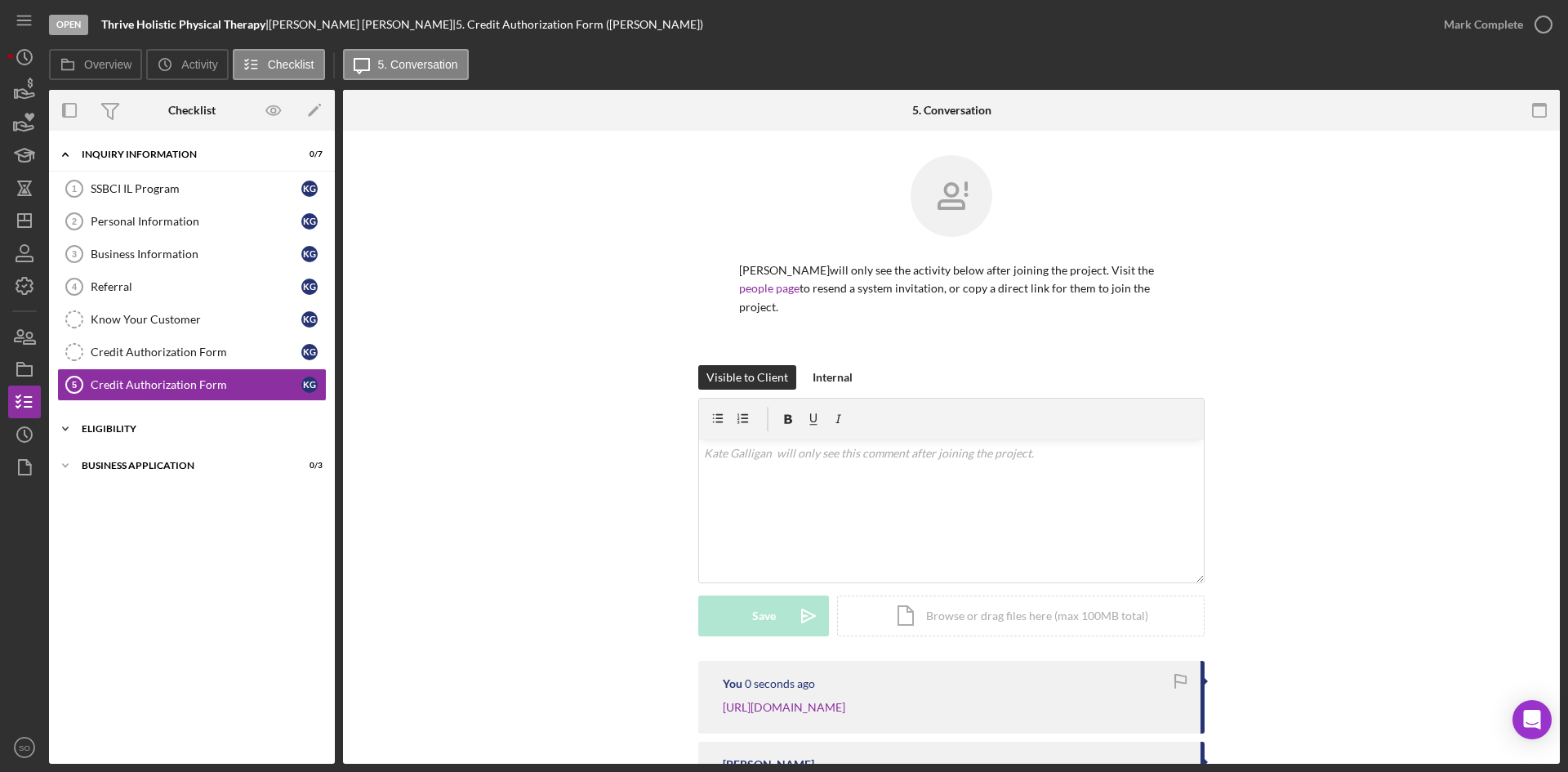
click at [149, 434] on div "Icon/Expander Eligibility 0 / 4" at bounding box center [192, 429] width 286 height 32
click at [189, 571] on link "Eligibility Phase Eligibility Phase K G" at bounding box center [191, 561] width 269 height 32
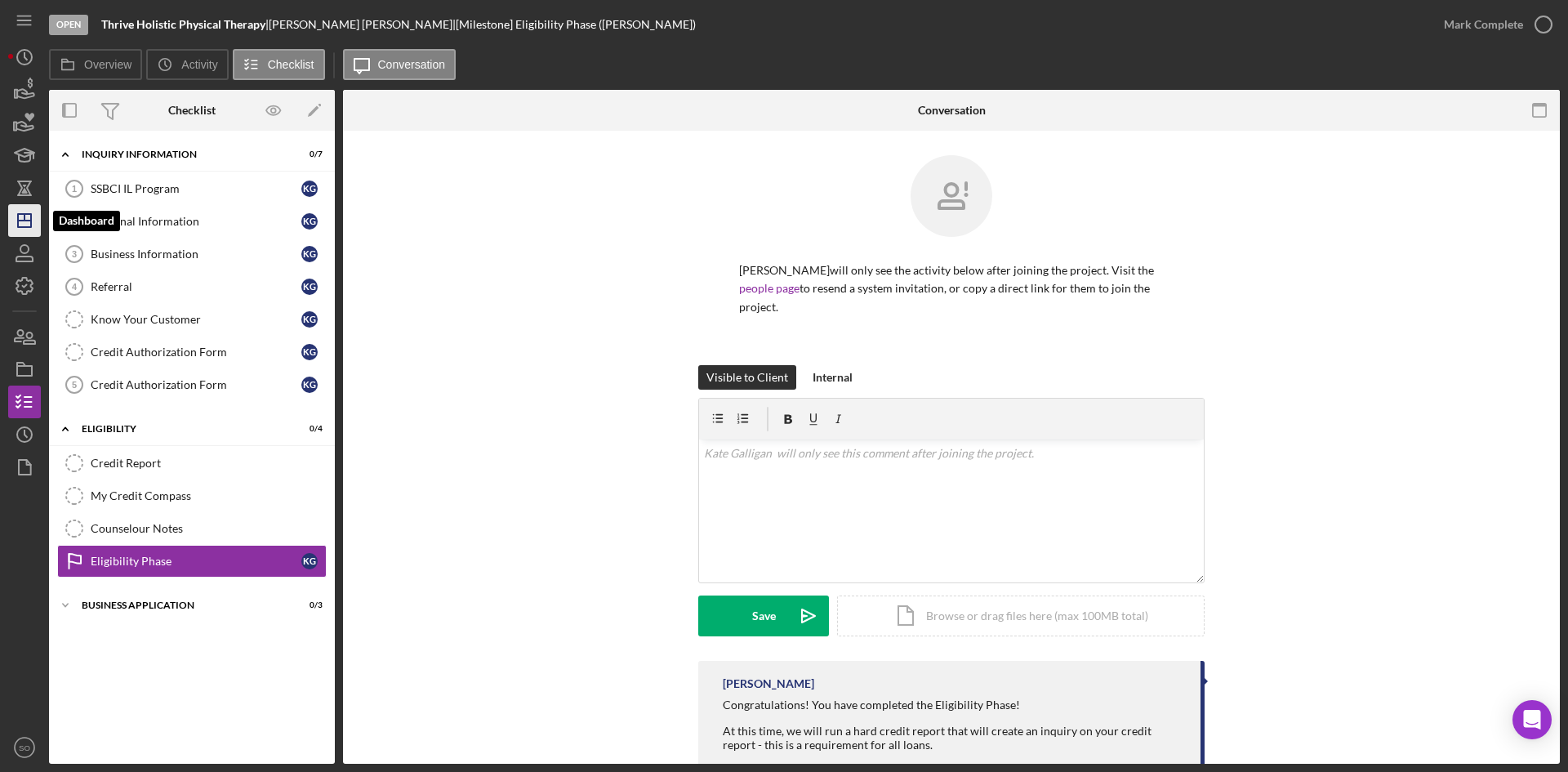
click at [28, 219] on icon "Icon/Dashboard" at bounding box center [25, 220] width 41 height 41
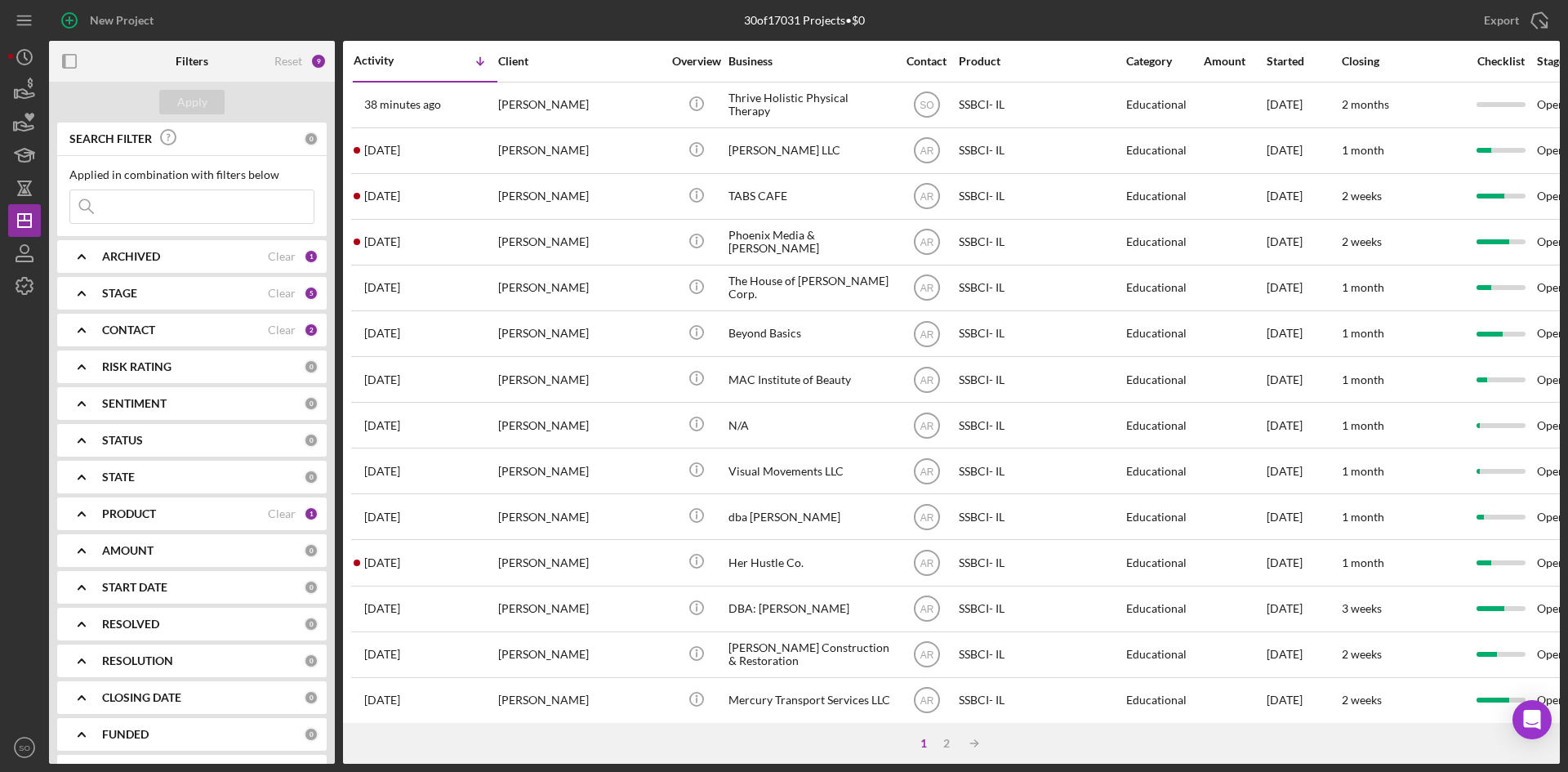
click at [161, 258] on div "ARCHIVED" at bounding box center [184, 256] width 166 height 13
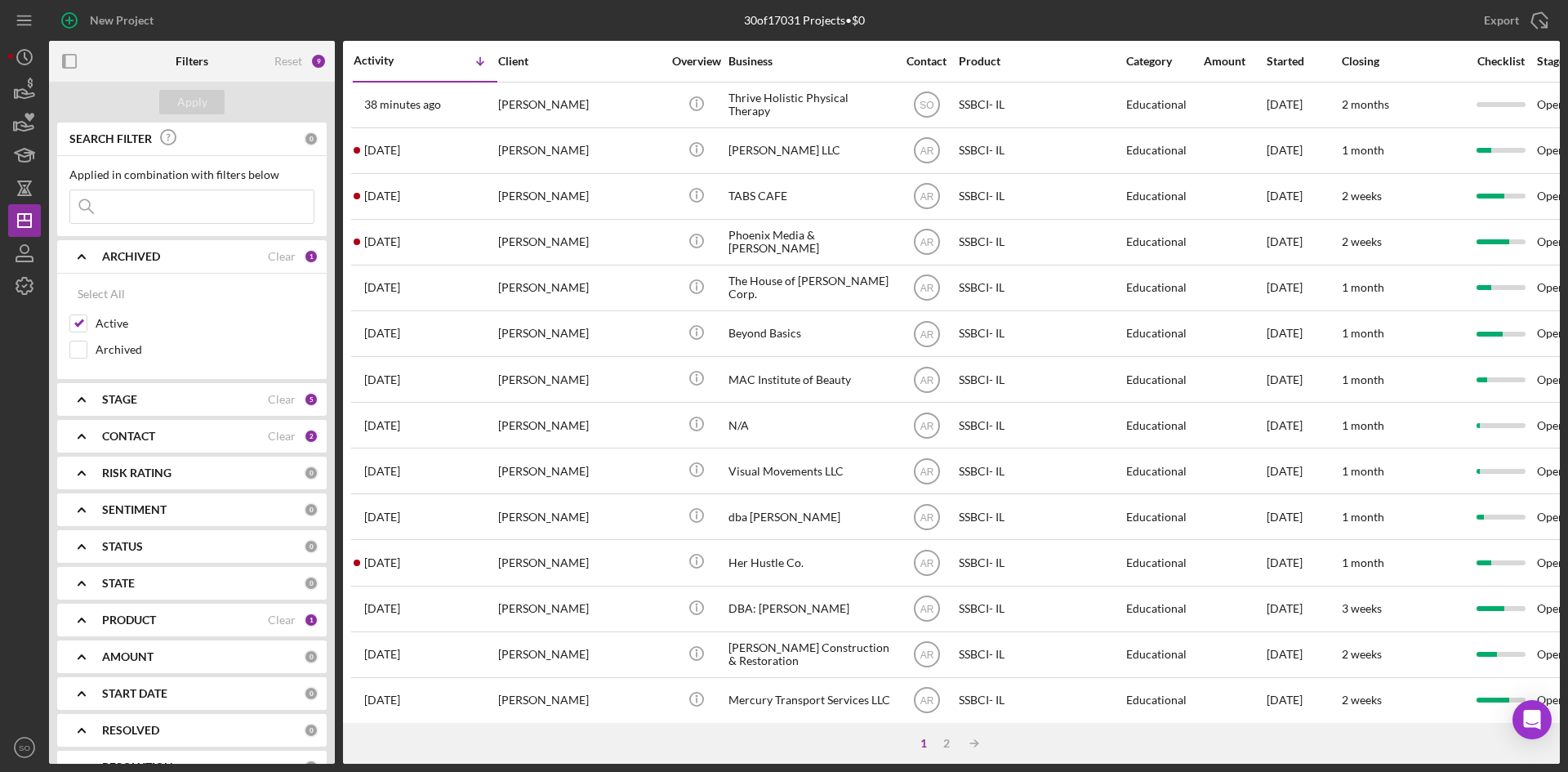
click at [139, 389] on div "STAGE Clear 5" at bounding box center [210, 400] width 217 height 32
click at [168, 627] on div "CONTACT" at bounding box center [184, 621] width 166 height 13
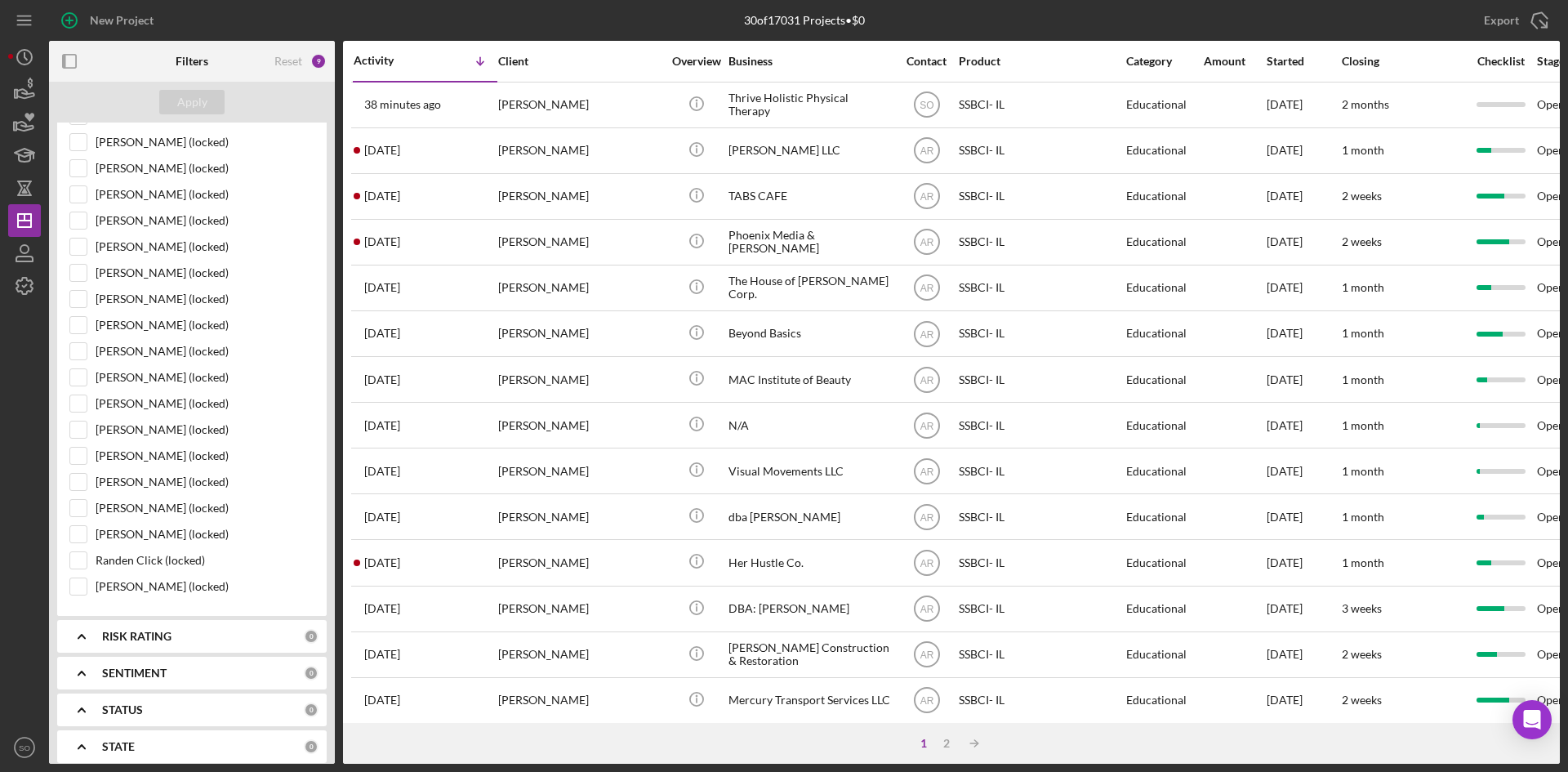
scroll to position [1389, 0]
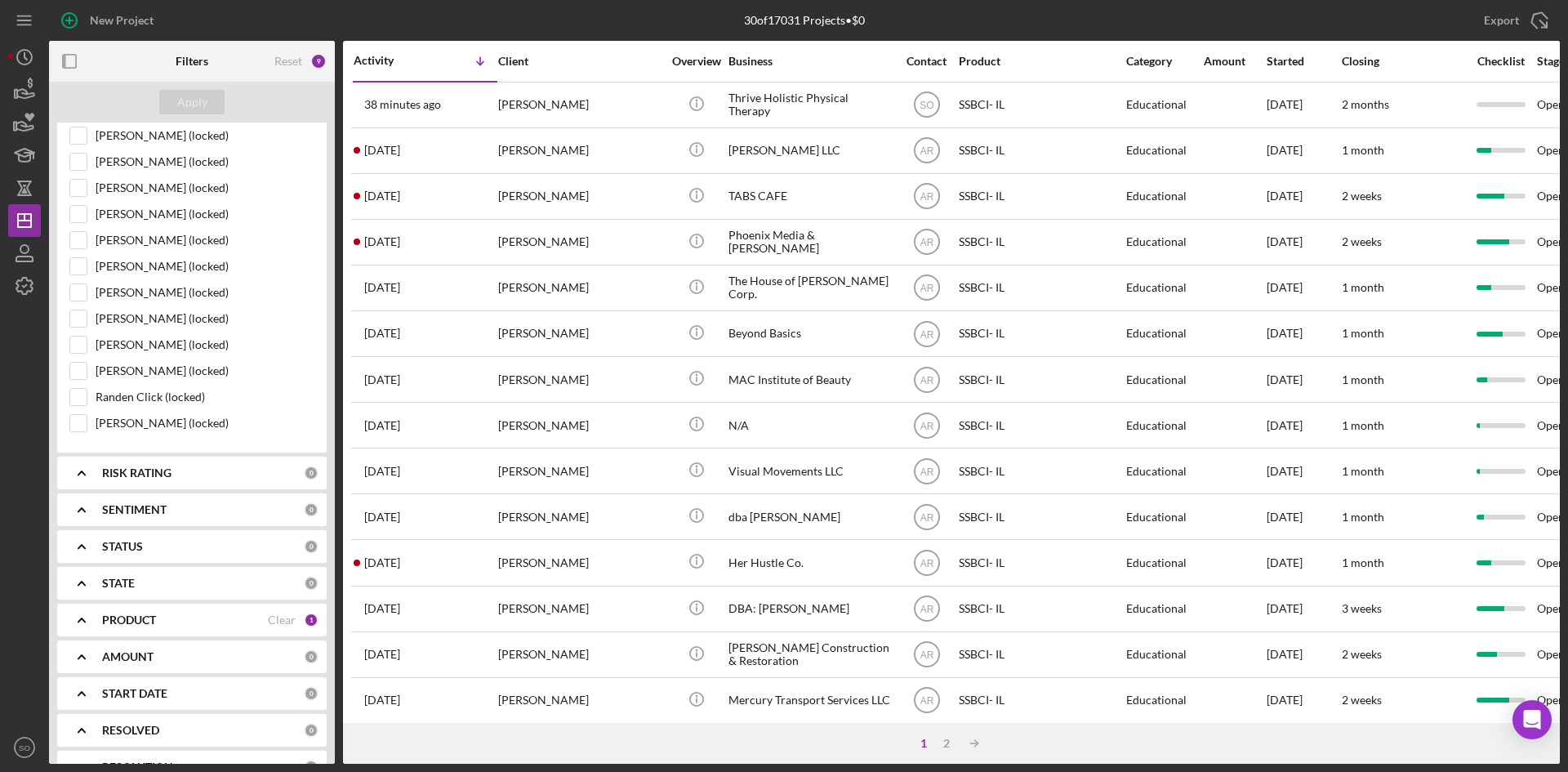
click at [140, 619] on b "PRODUCT" at bounding box center [128, 620] width 54 height 13
click at [280, 622] on div "Clear" at bounding box center [281, 620] width 28 height 13
checkbox input "false"
click at [93, 659] on div "Select All" at bounding box center [101, 657] width 48 height 32
checkbox input "true"
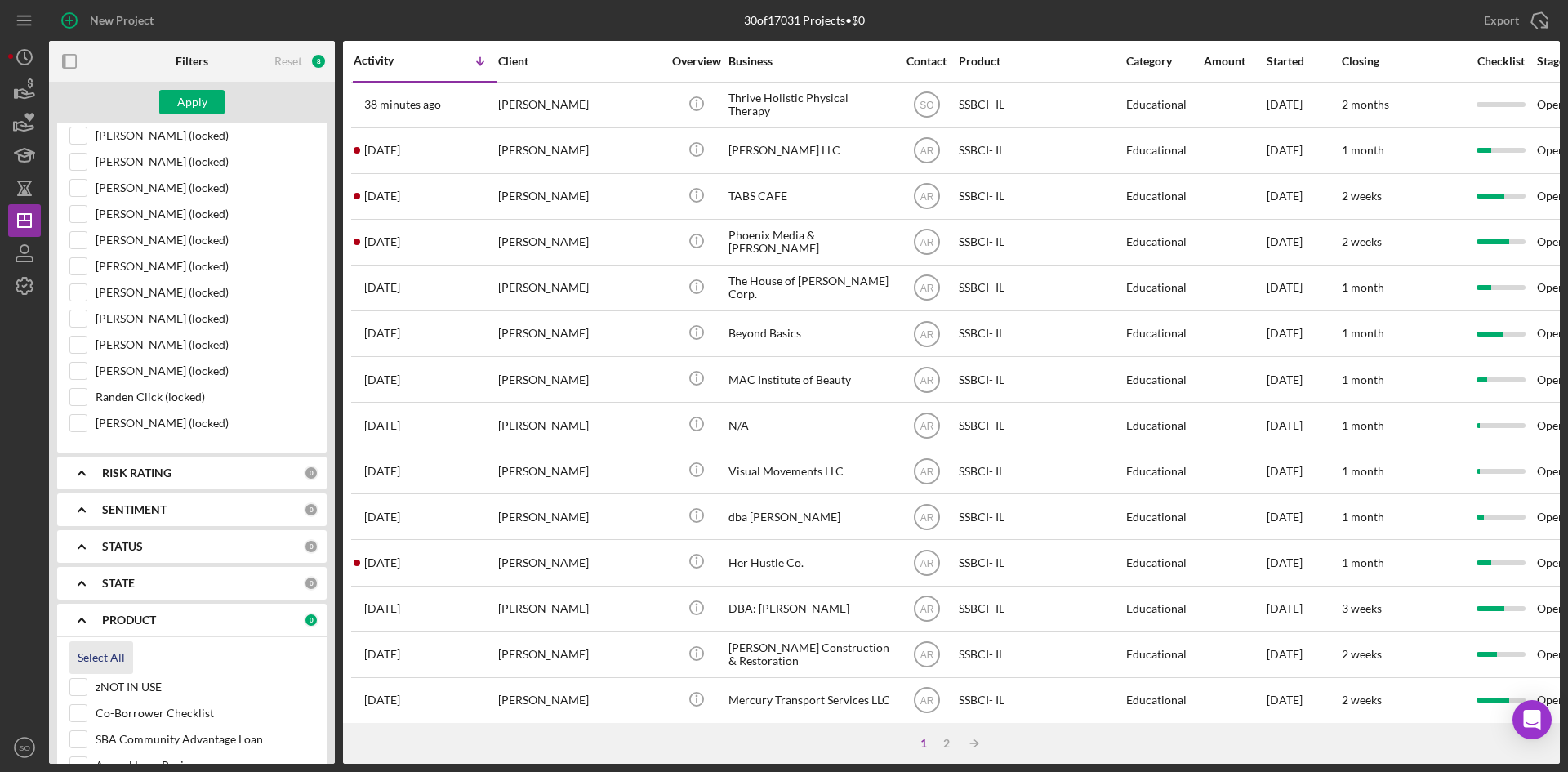
checkbox input "true"
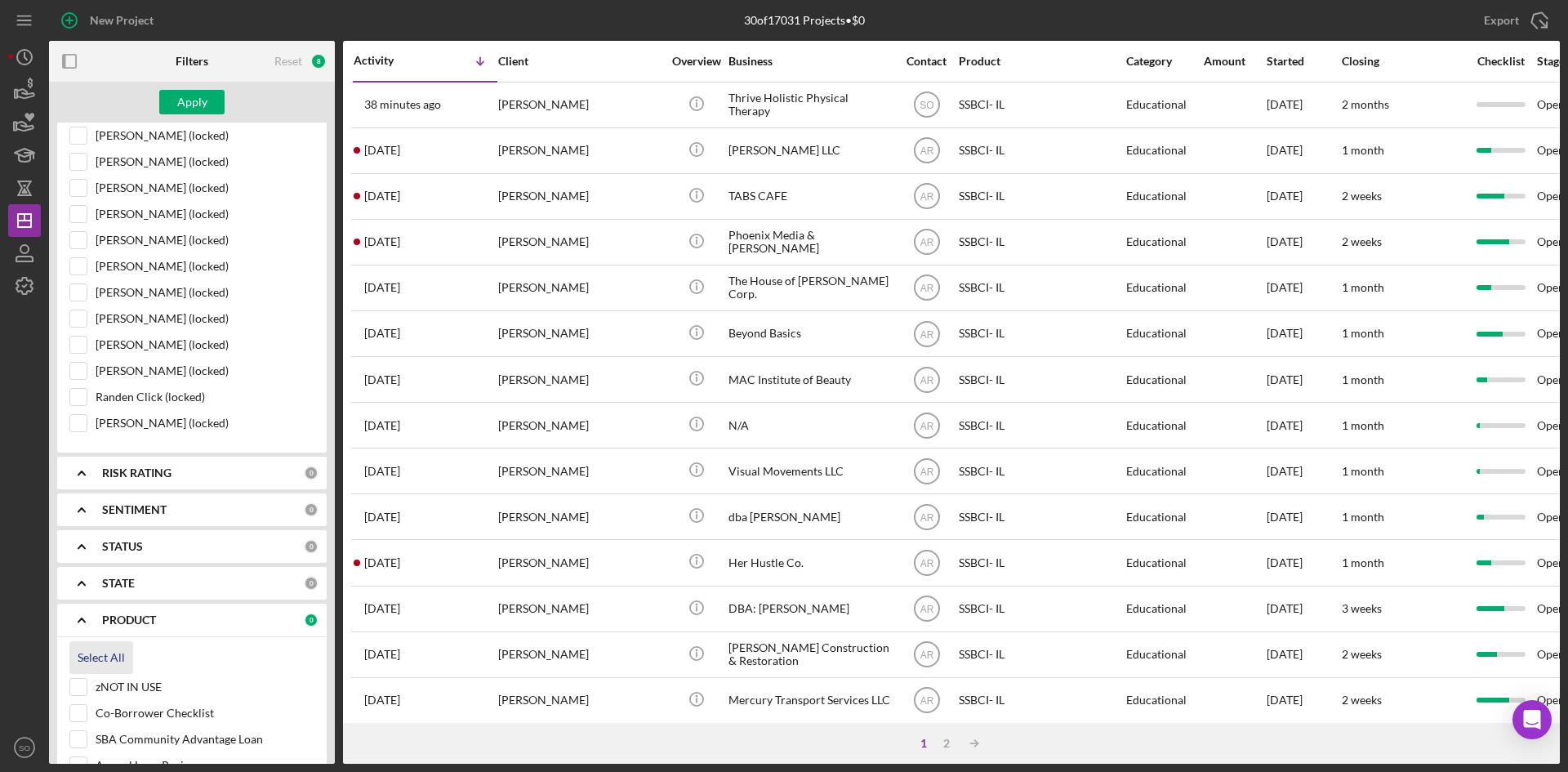
checkbox input "true"
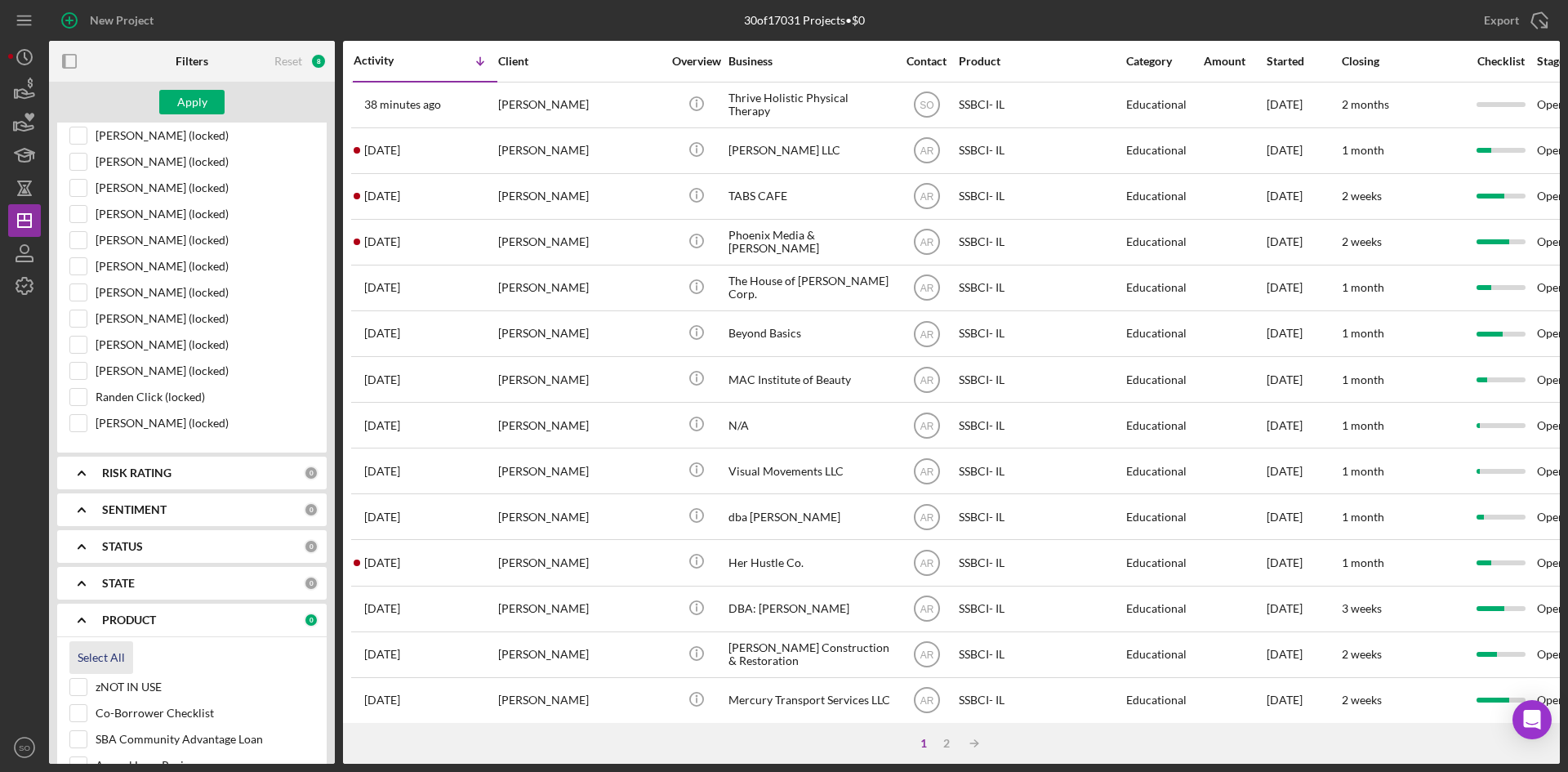
checkbox input "true"
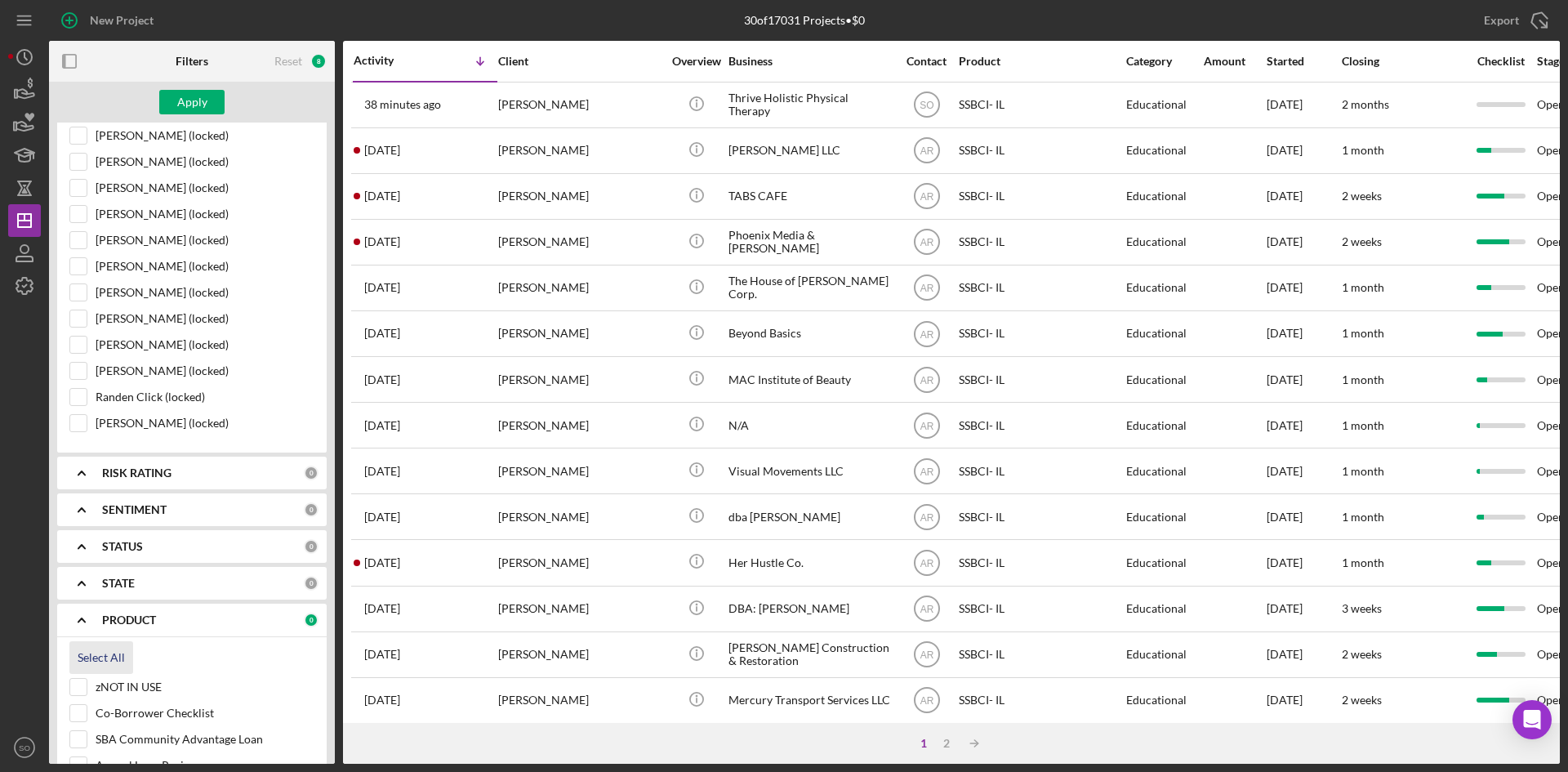
checkbox input "true"
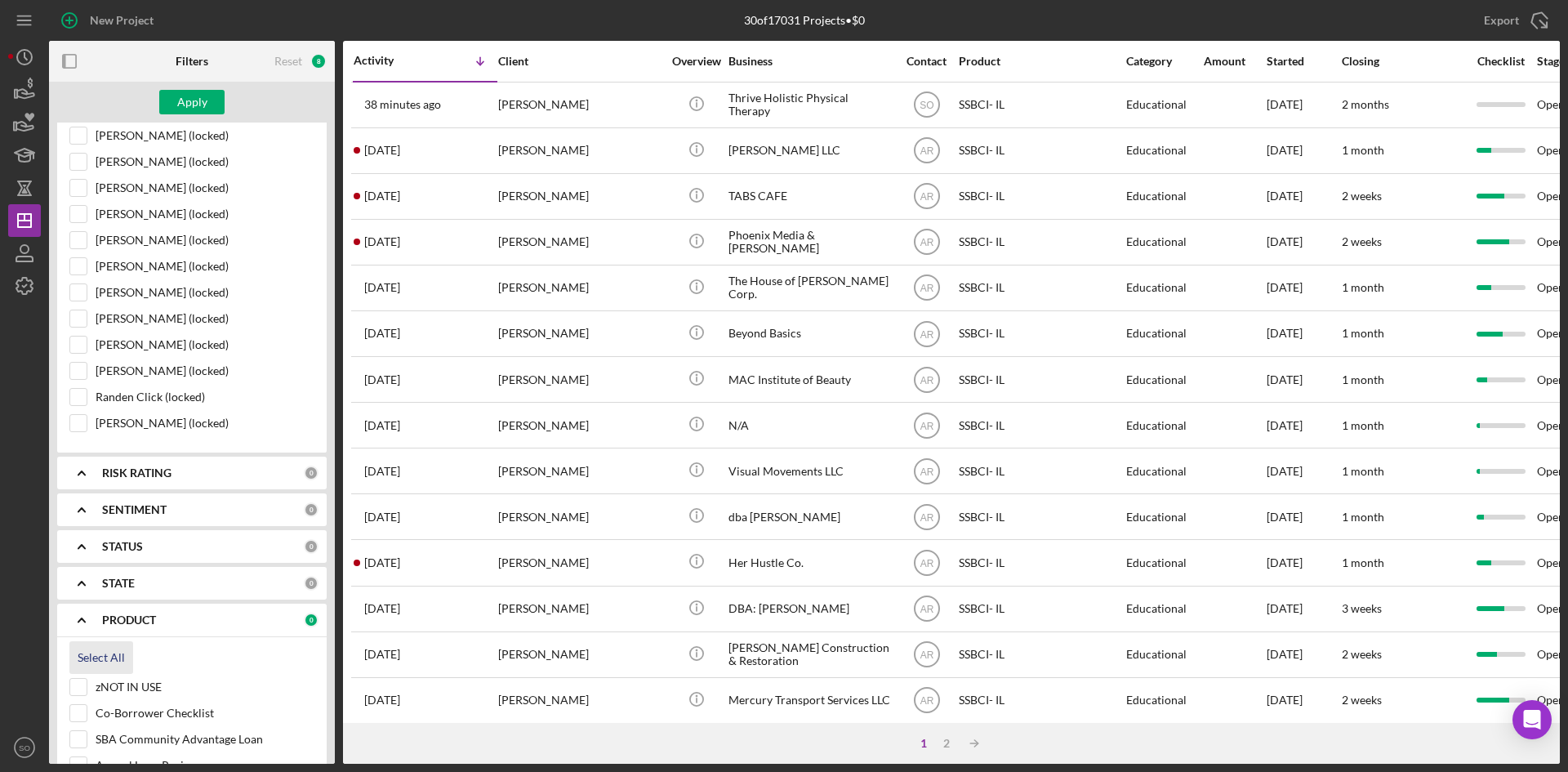
checkbox input "true"
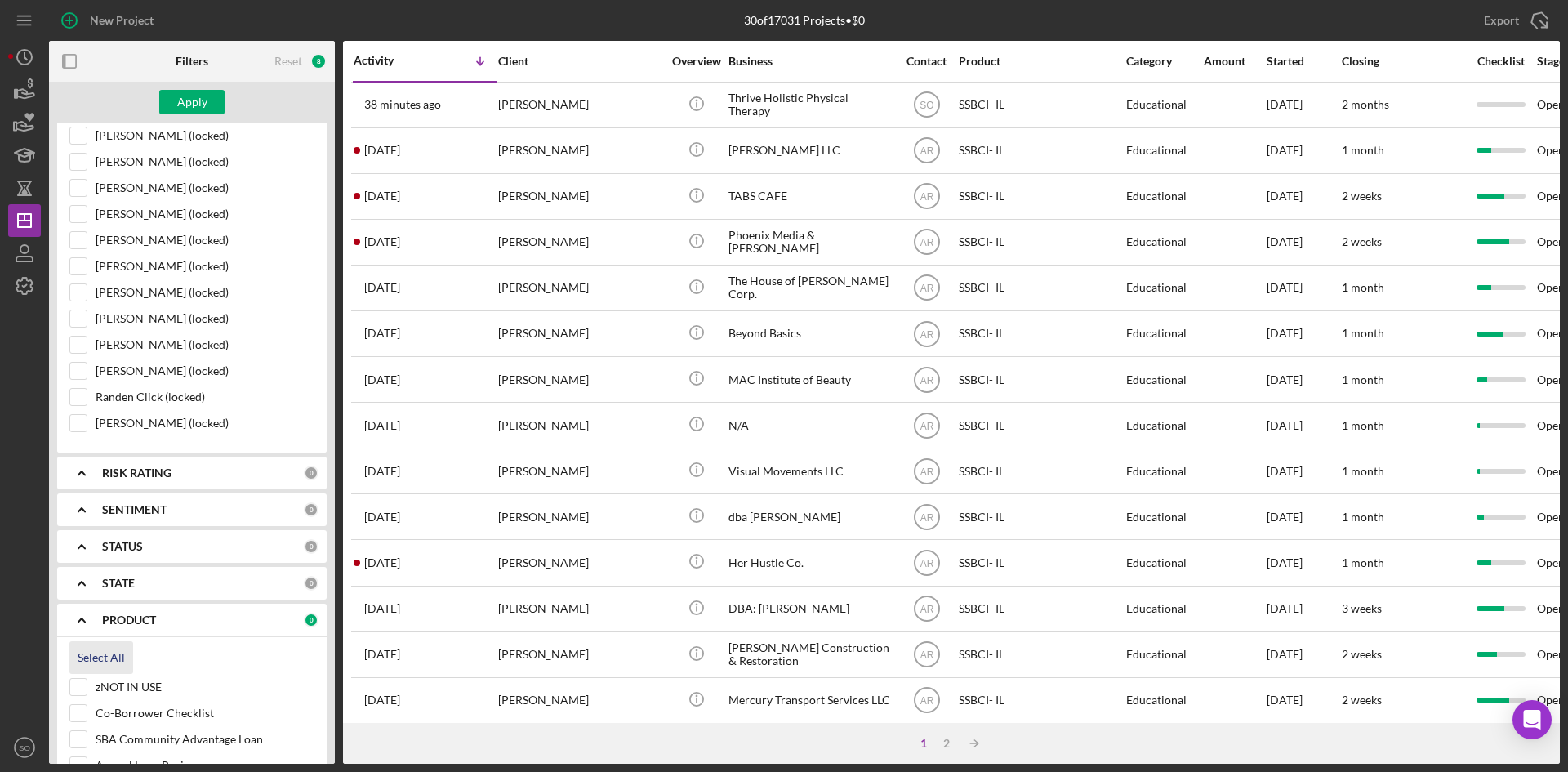
checkbox input "true"
drag, startPoint x: 80, startPoint y: 681, endPoint x: 82, endPoint y: 696, distance: 15.1
click at [79, 681] on input "zNOT IN USE" at bounding box center [78, 687] width 16 height 16
checkbox input "false"
click at [80, 736] on input "SBA Community Advantage Loan" at bounding box center [78, 739] width 16 height 16
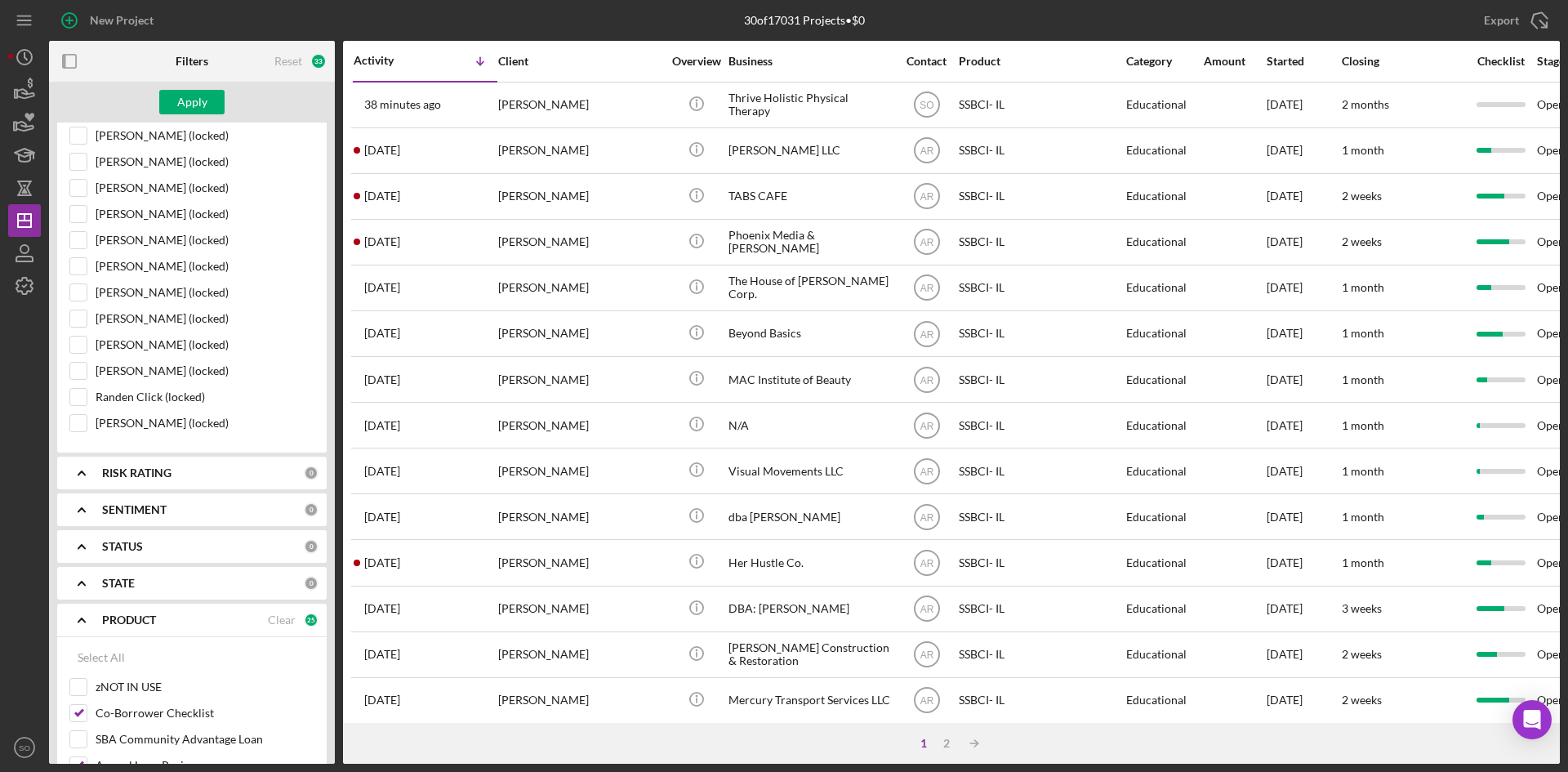
scroll to position [1716, 0]
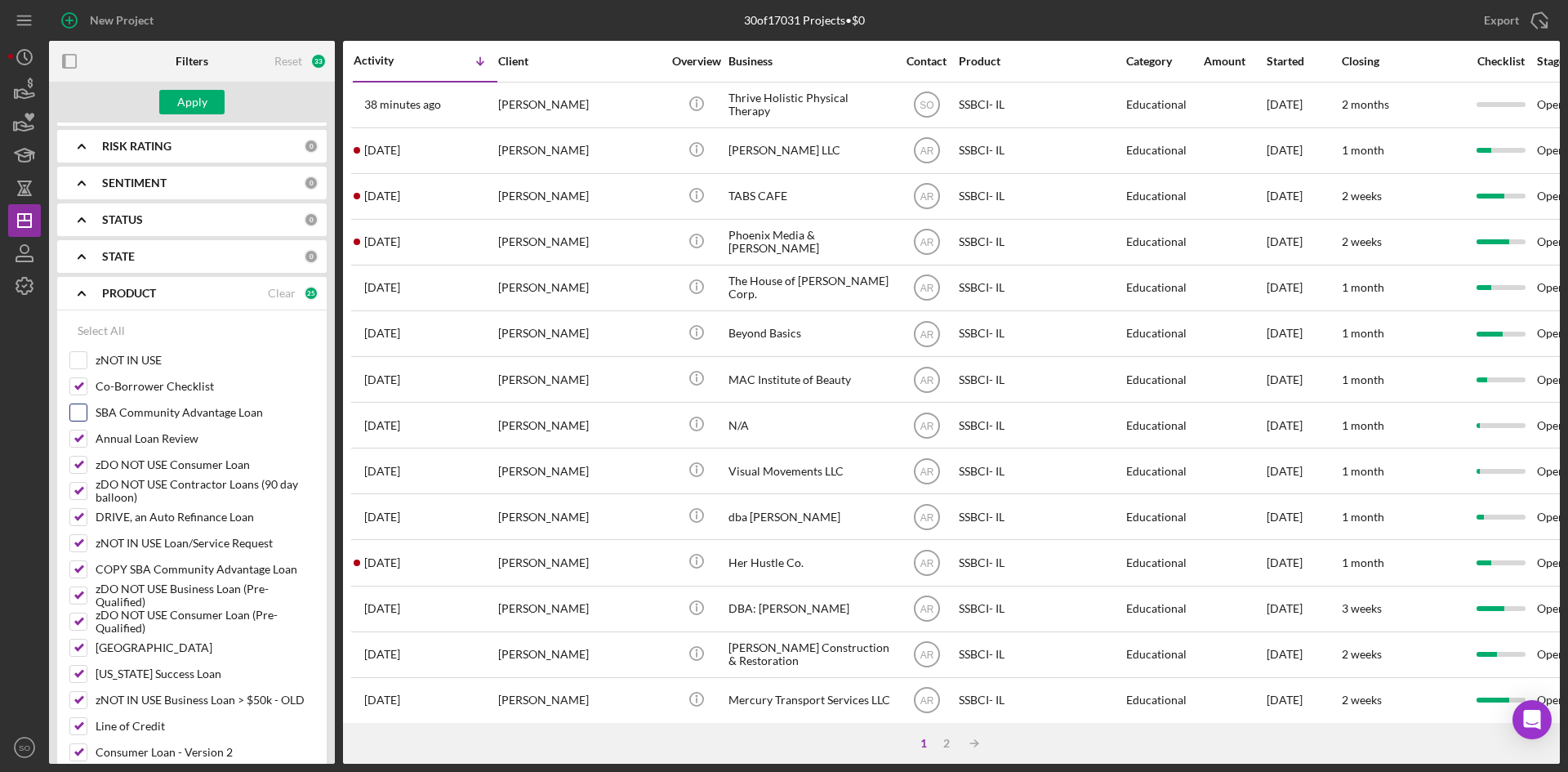
click at [82, 416] on input "SBA Community Advantage Loan" at bounding box center [78, 412] width 16 height 16
checkbox input "true"
click at [77, 442] on input "Annual Loan Review" at bounding box center [78, 438] width 16 height 16
checkbox input "false"
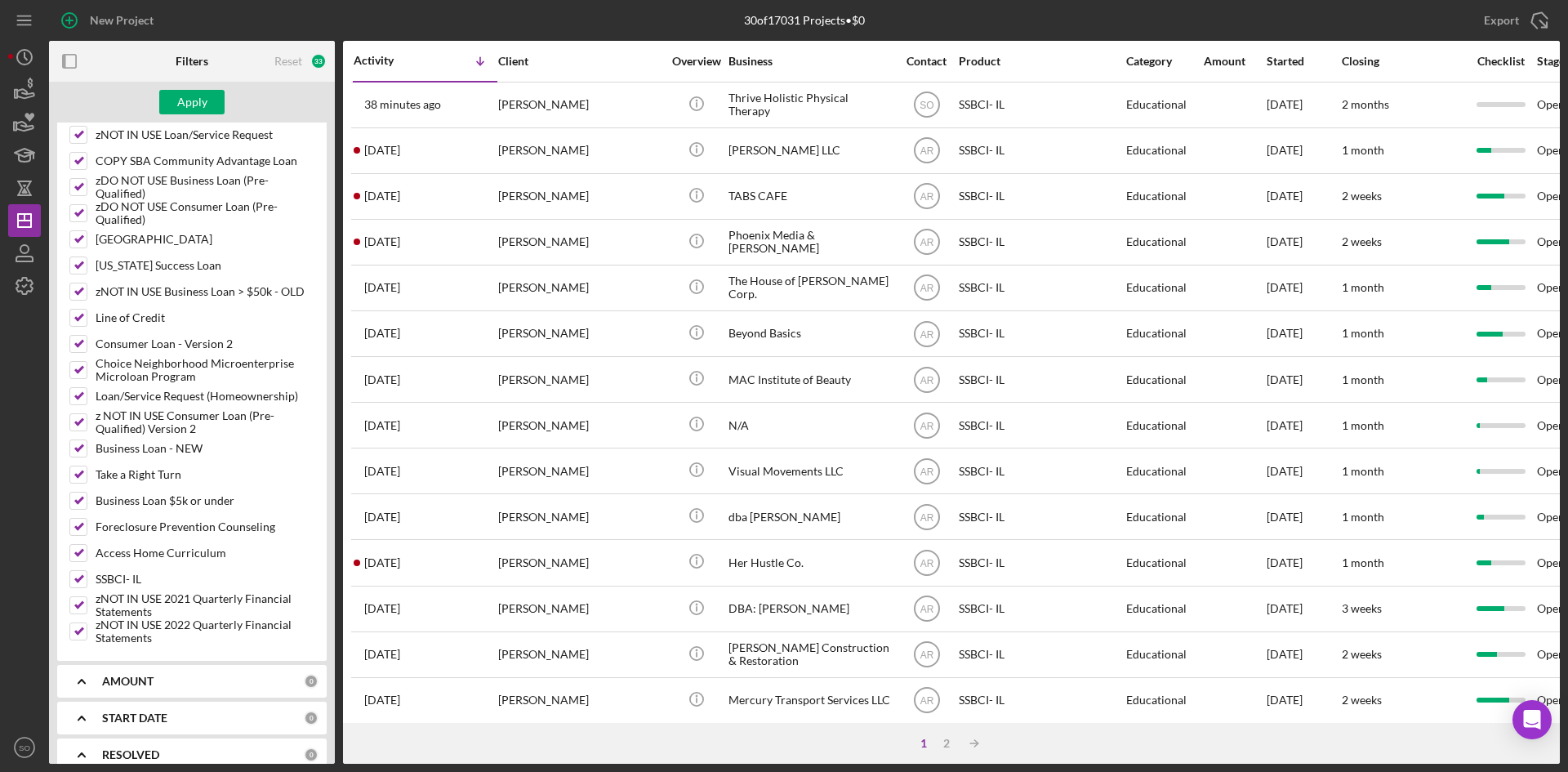
scroll to position [2291, 0]
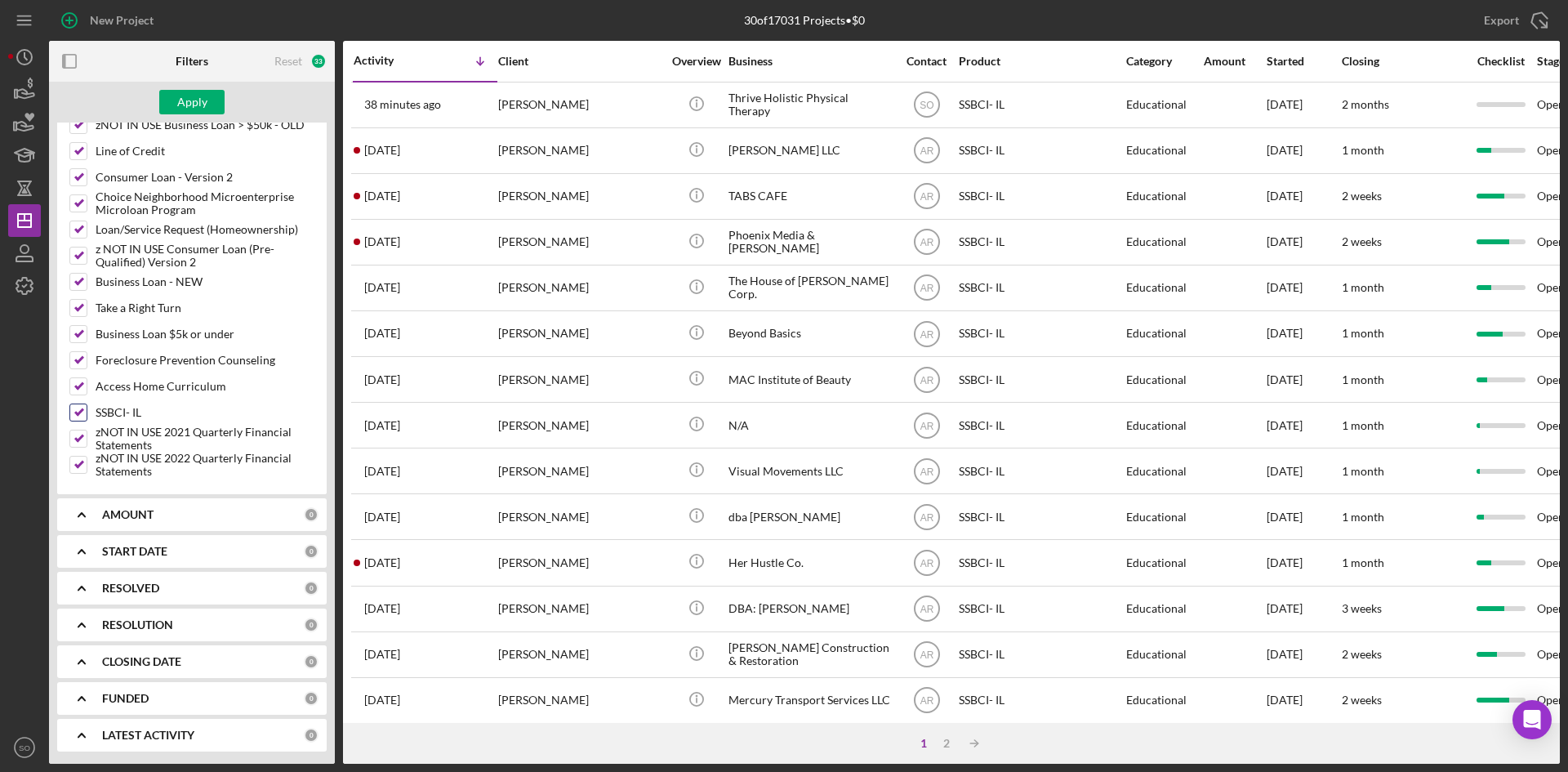
click at [77, 413] on input "SSBCI- IL" at bounding box center [78, 412] width 16 height 16
checkbox input "false"
click at [217, 99] on button "Apply" at bounding box center [191, 102] width 65 height 25
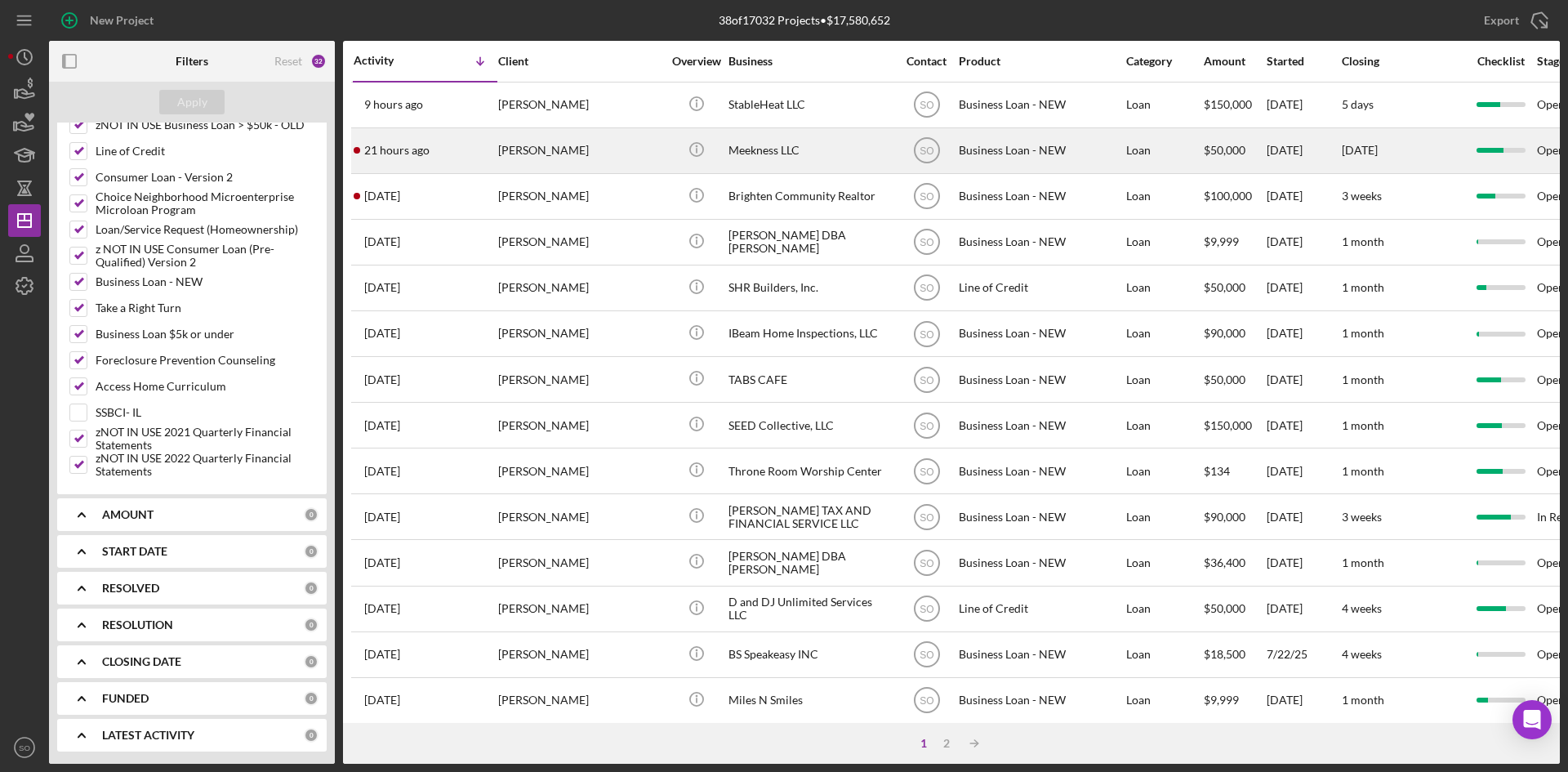
click at [412, 133] on div "21 hours ago [PERSON_NAME]" at bounding box center [425, 150] width 143 height 43
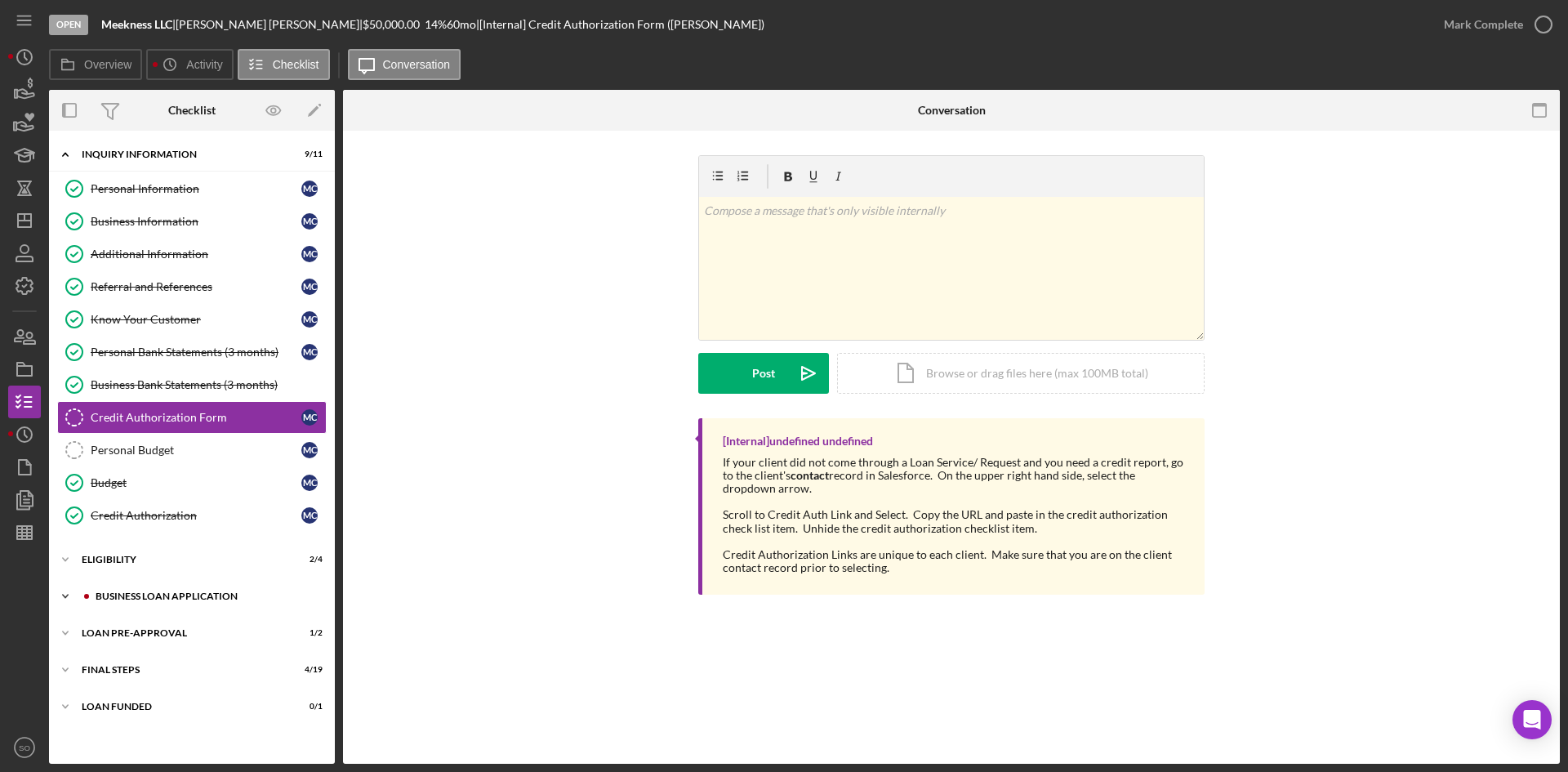
click at [157, 587] on div "Icon/Expander BUSINESS LOAN APPLICATION 19 / 26" at bounding box center [192, 596] width 286 height 32
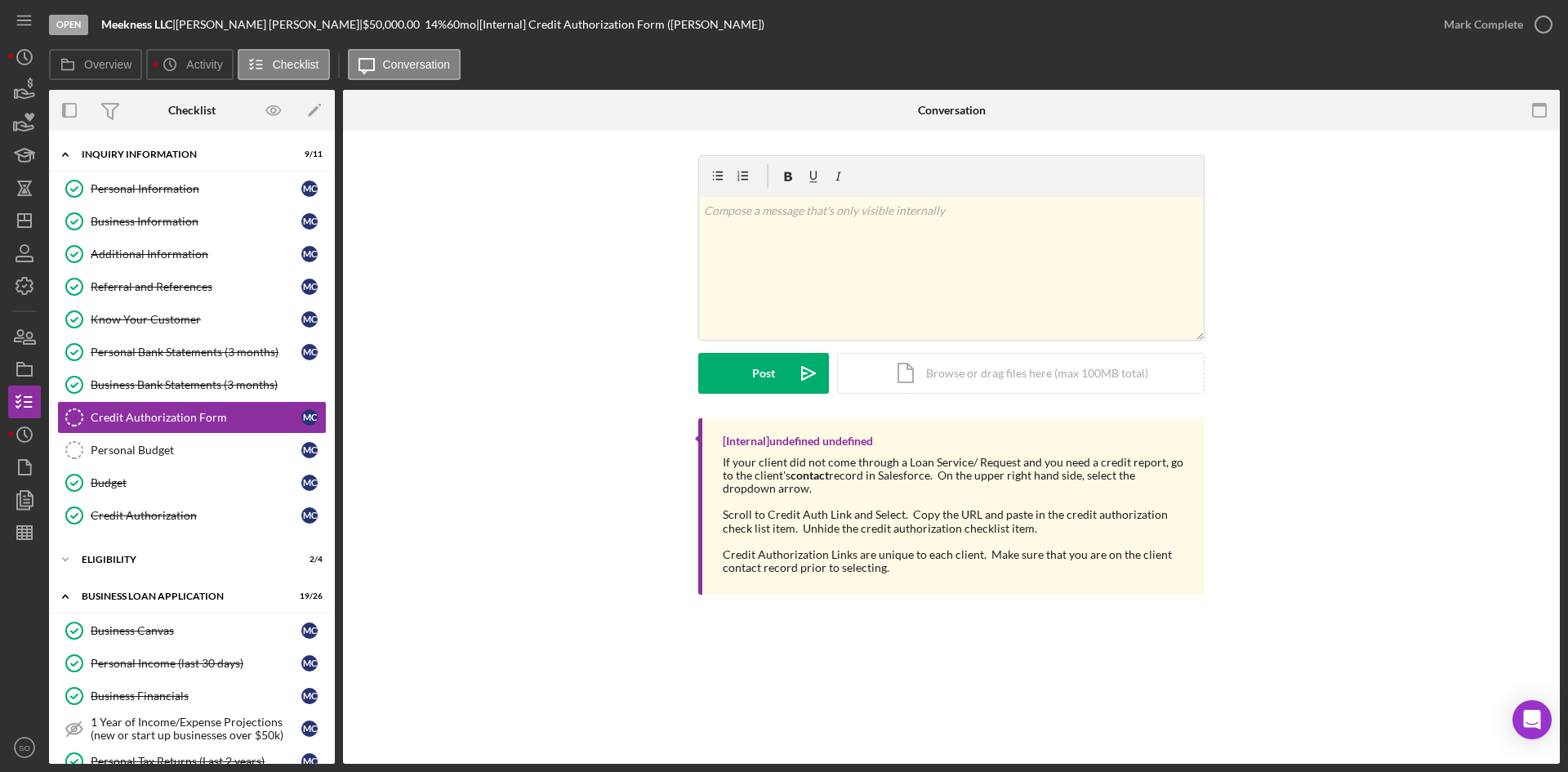
scroll to position [409, 0]
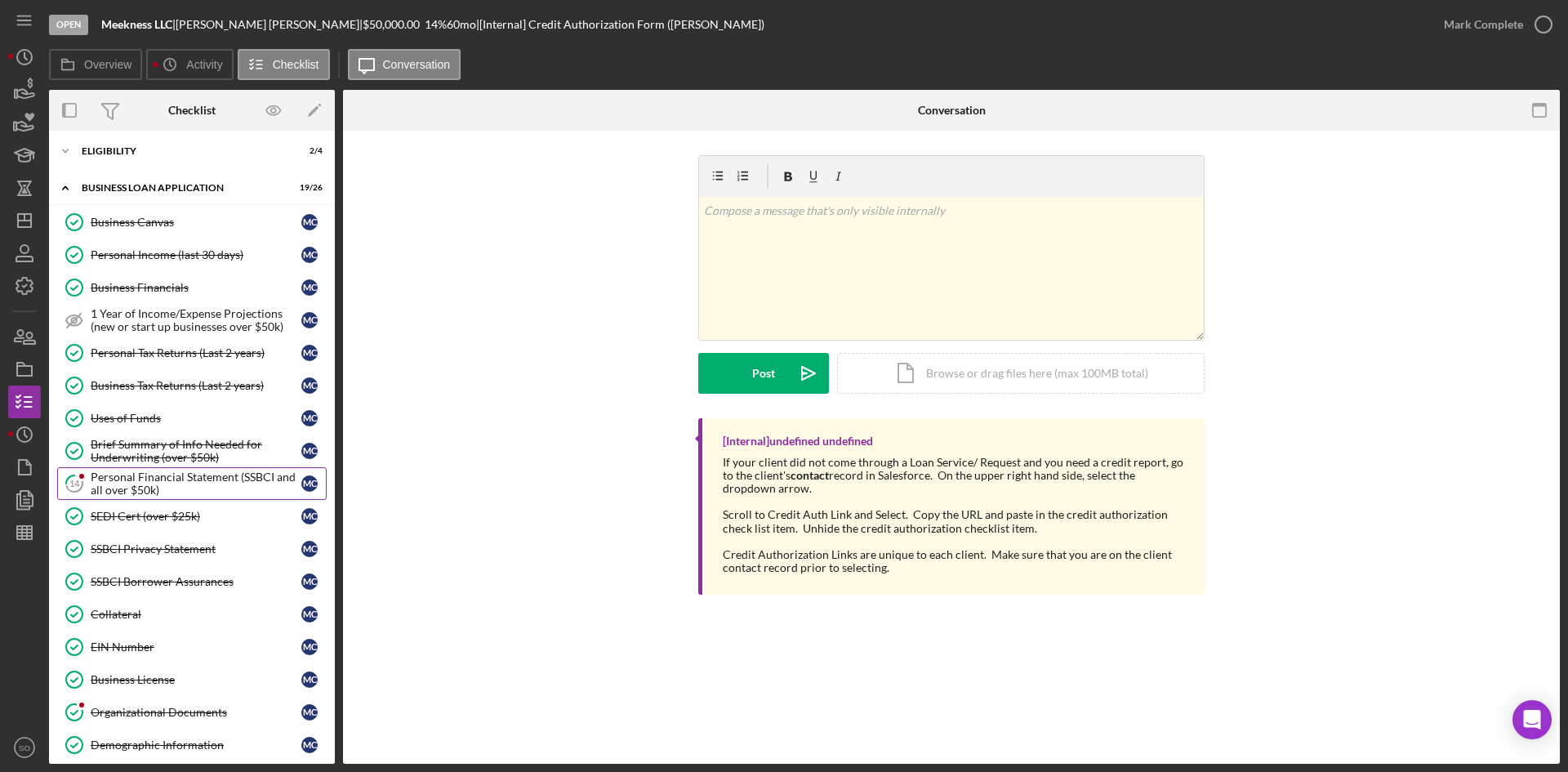
click at [152, 486] on div "Personal Financial Statement (SSBCI and all over $50k)" at bounding box center [196, 484] width 211 height 26
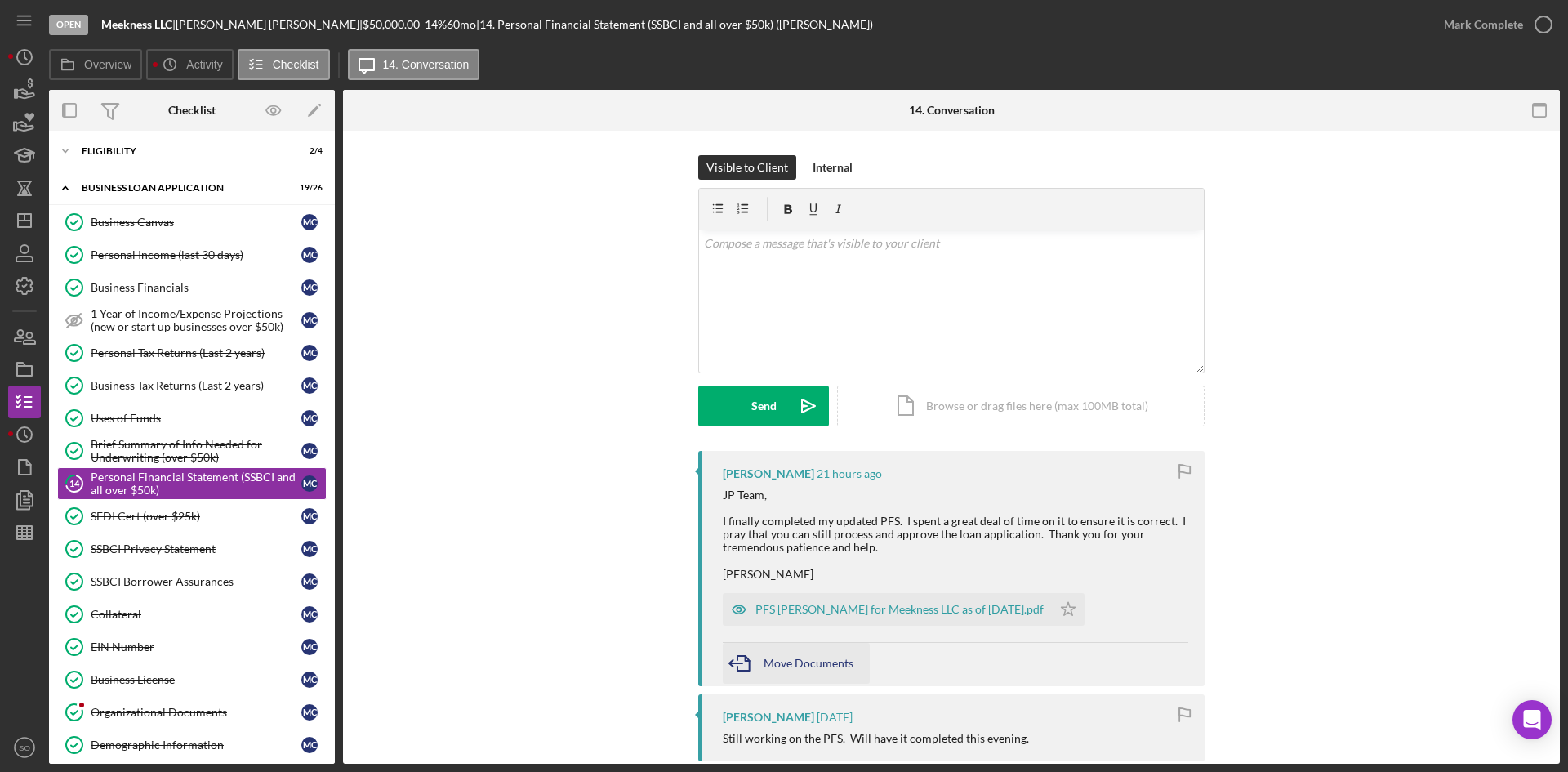
scroll to position [245, 0]
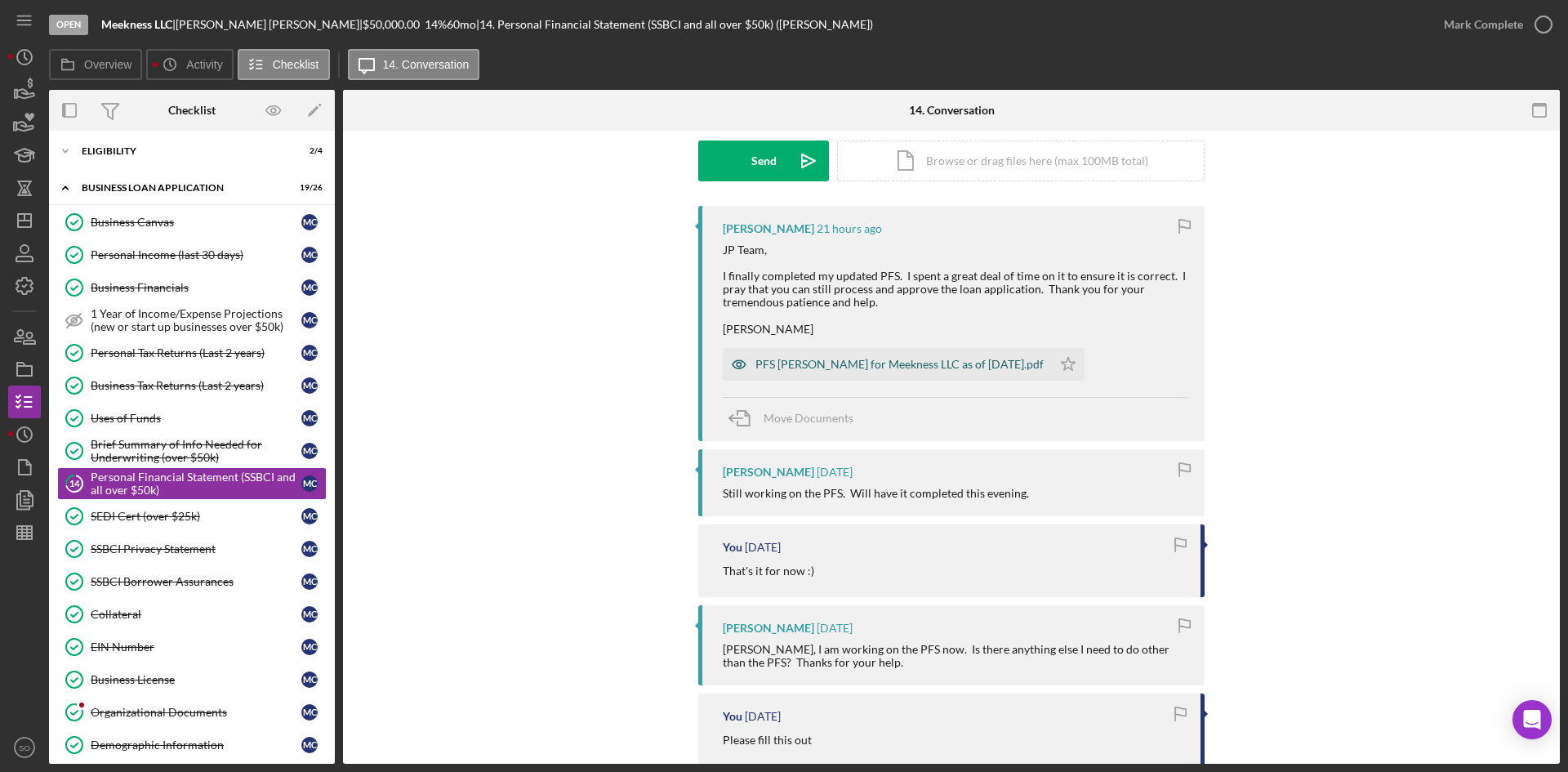
click at [897, 366] on div "PFS [PERSON_NAME] for Meekness LLC as of [DATE].pdf" at bounding box center [899, 364] width 288 height 13
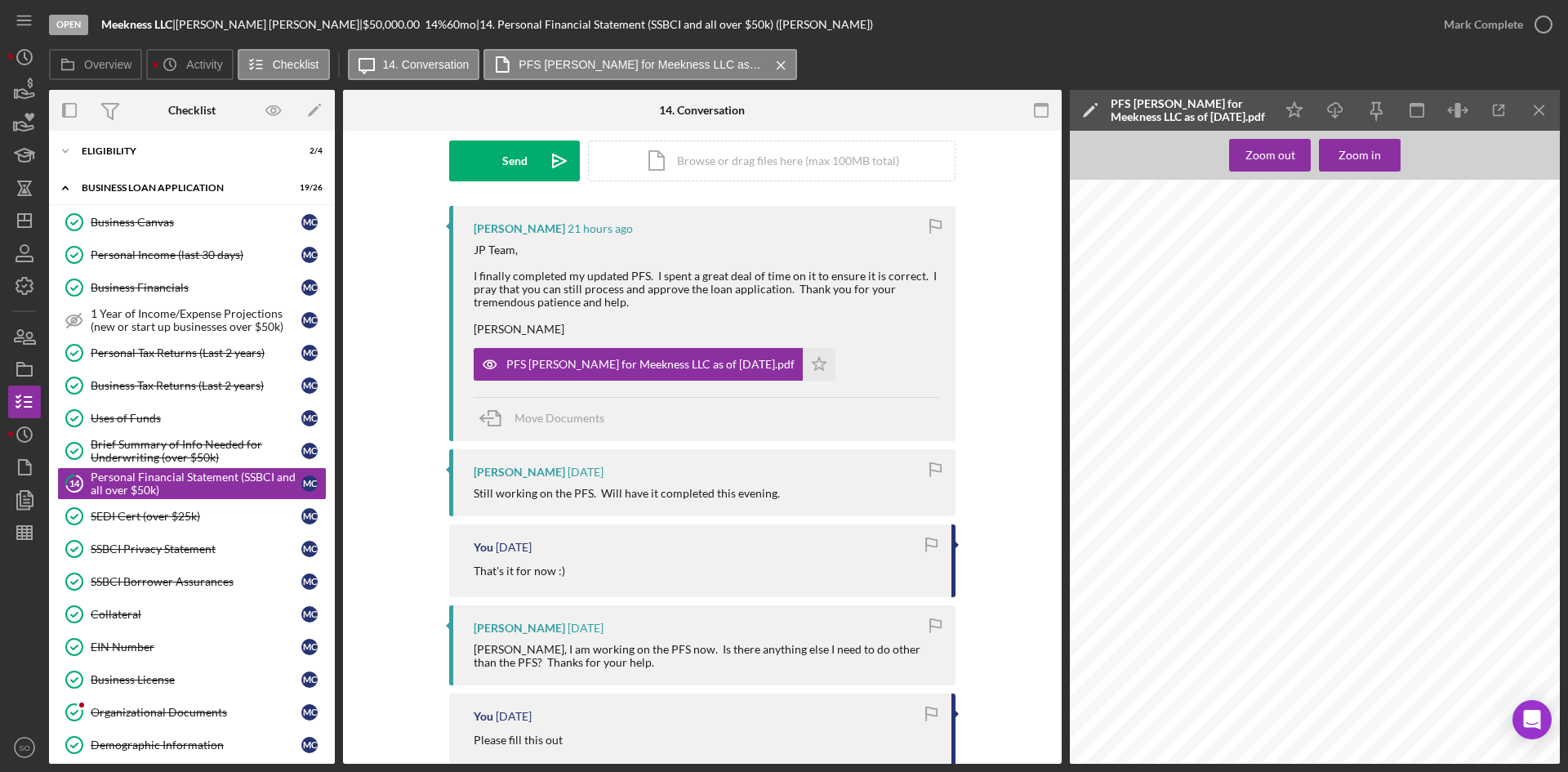
scroll to position [1797, 0]
click at [1457, 23] on div "Mark Complete" at bounding box center [1483, 25] width 79 height 32
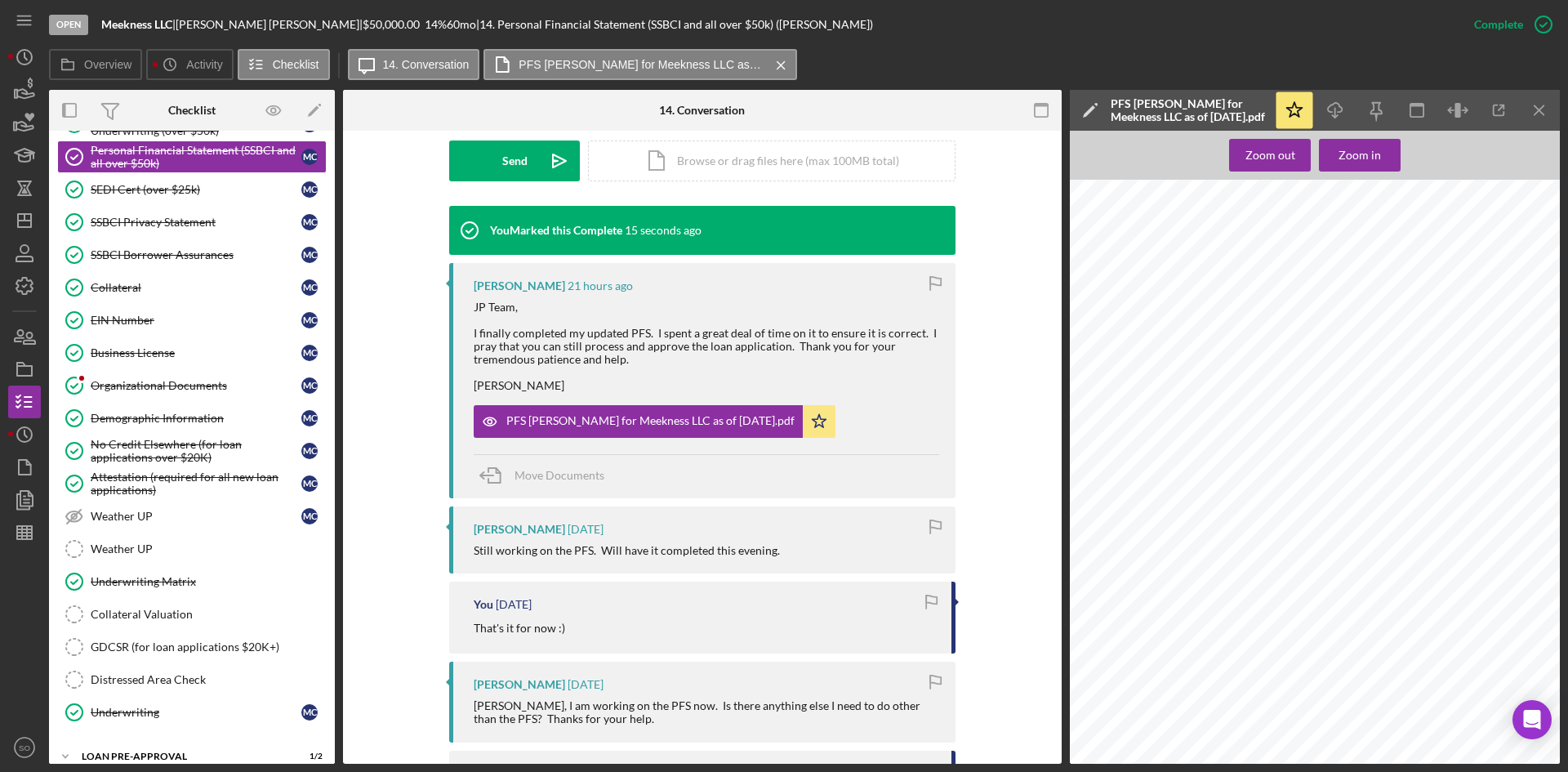
scroll to position [409, 0]
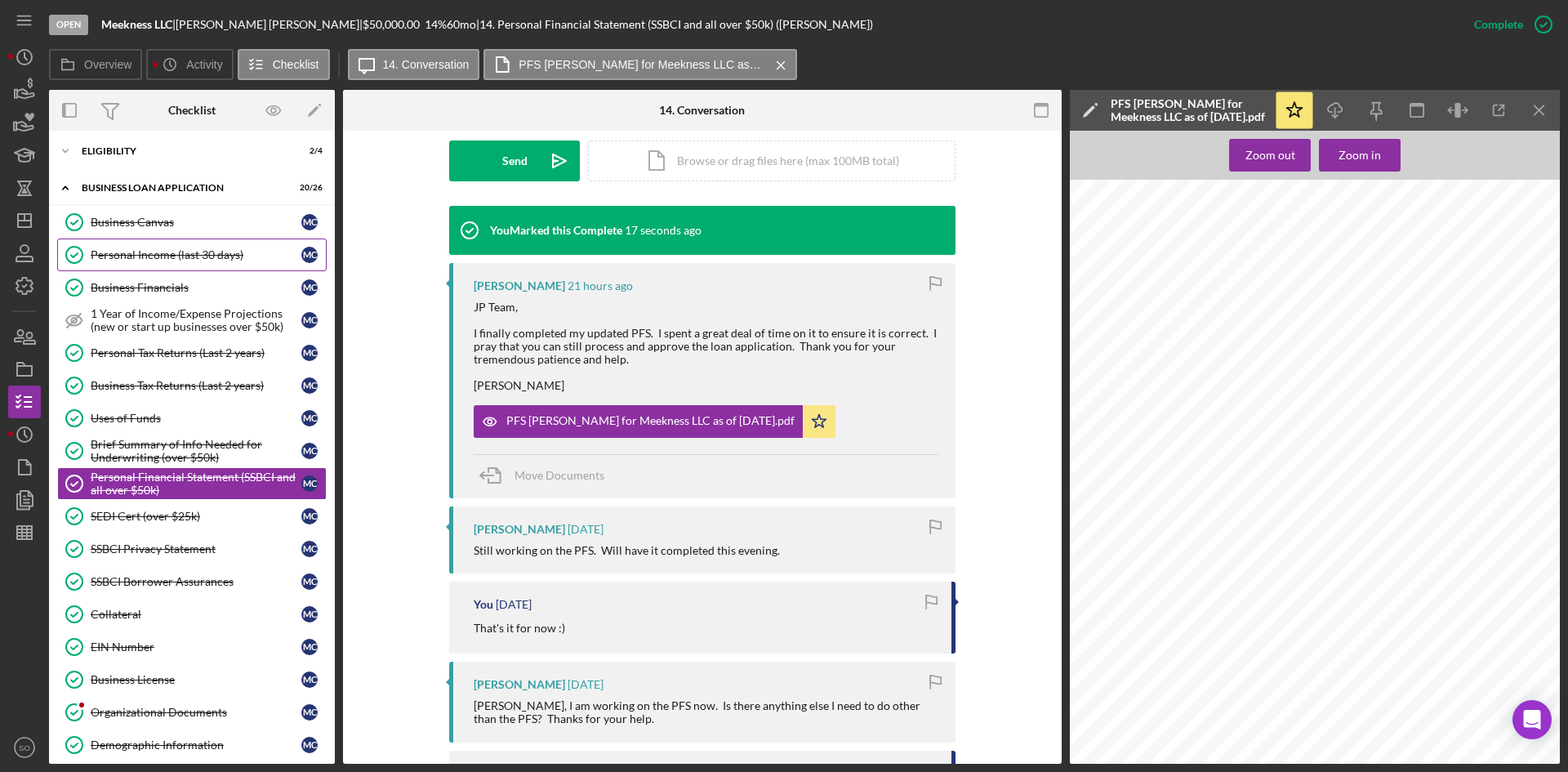
click at [144, 259] on div "Personal Income (last 30 days)" at bounding box center [196, 254] width 211 height 13
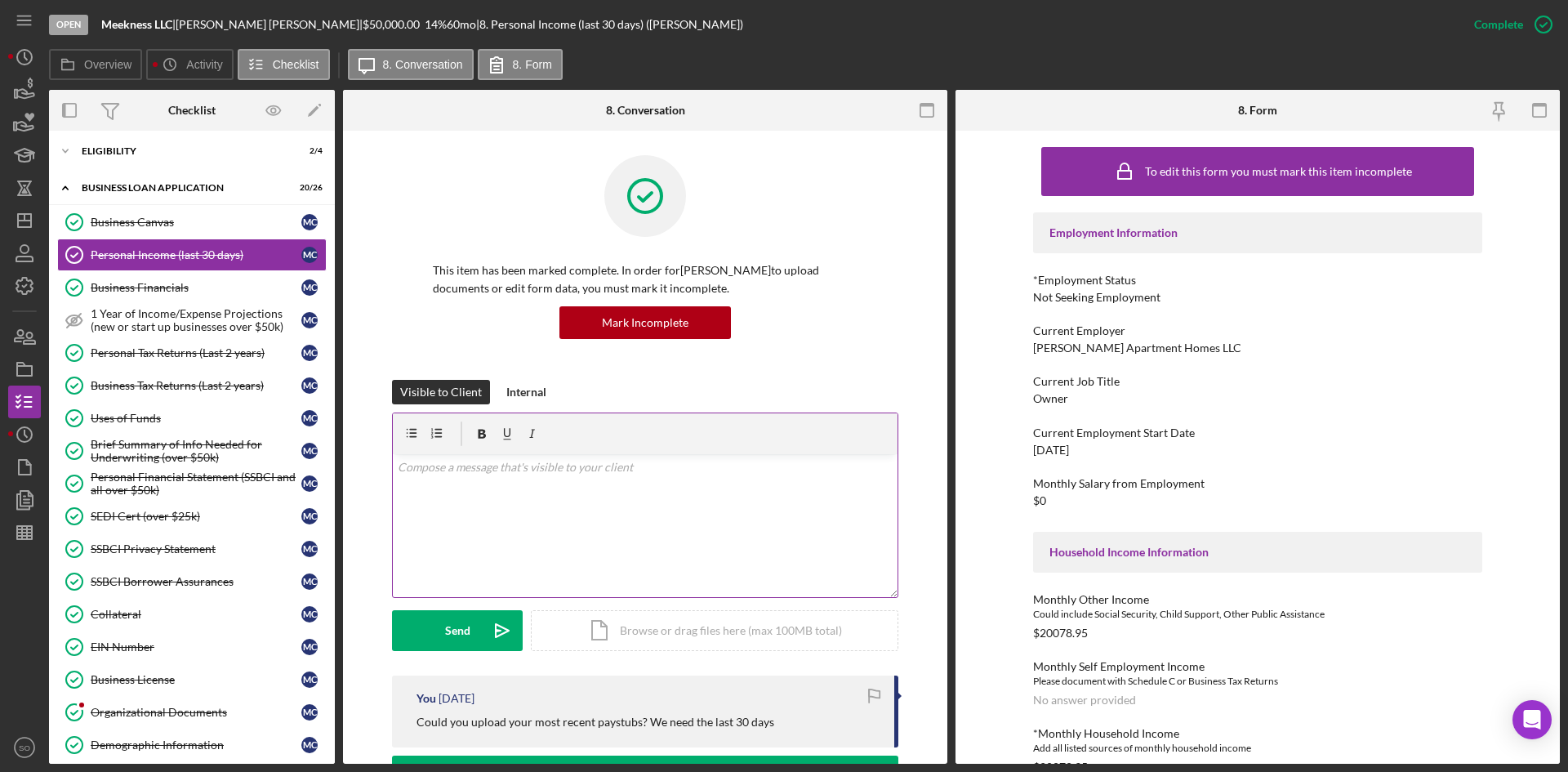
scroll to position [245, 0]
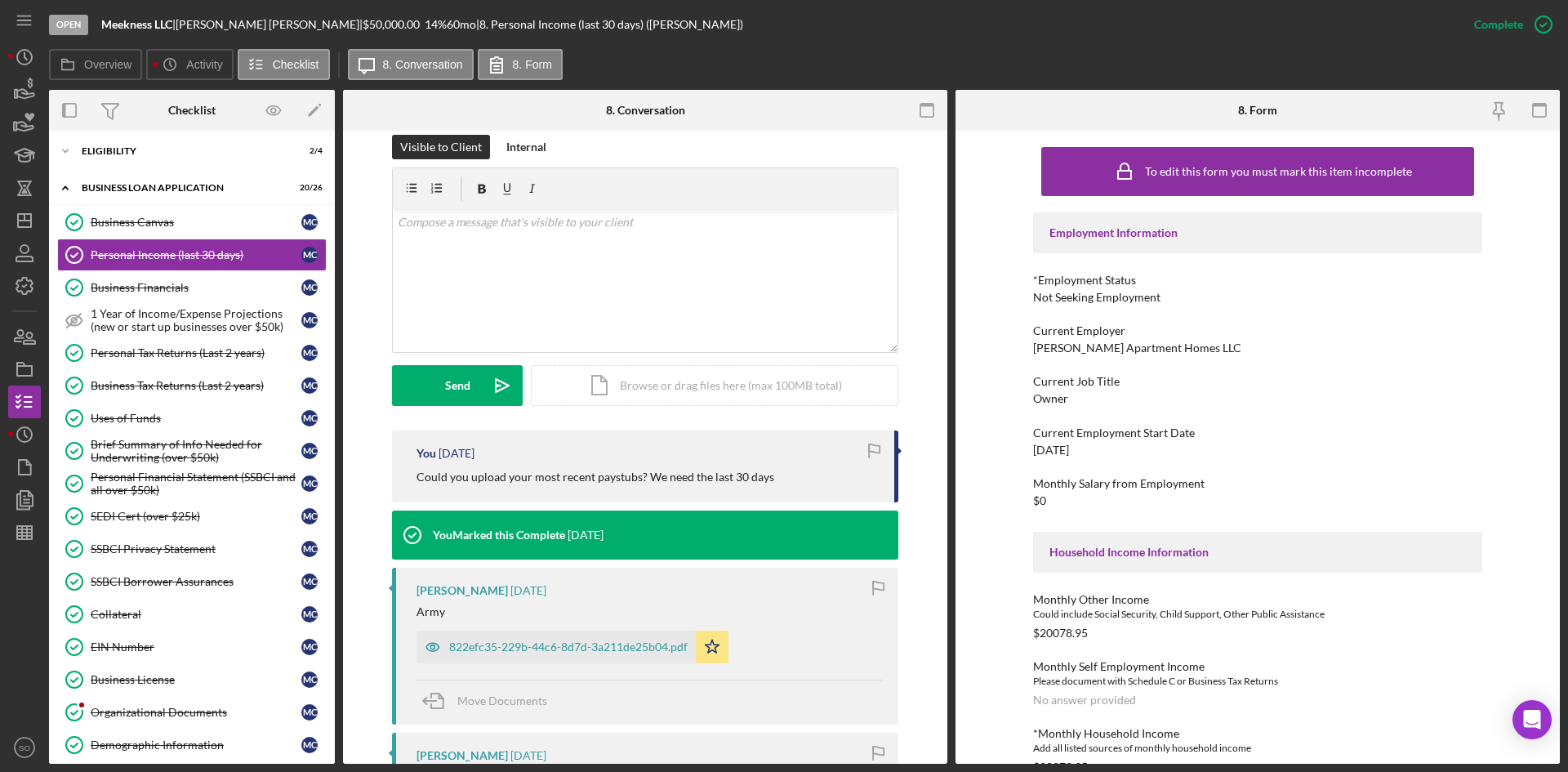
click at [704, 488] on div "You [DATE] Could you upload your most recent paystubs? We need the last 30 days" at bounding box center [645, 466] width 507 height 72
drag, startPoint x: 779, startPoint y: 478, endPoint x: 408, endPoint y: 473, distance: 371.0
click at [408, 473] on div "You [DATE] Could you upload your most recent paystubs? We need the last 30 days" at bounding box center [645, 466] width 507 height 72
click at [796, 463] on div "You [DATE] Could you upload your most recent paystubs? We need the last 30 days" at bounding box center [645, 466] width 507 height 72
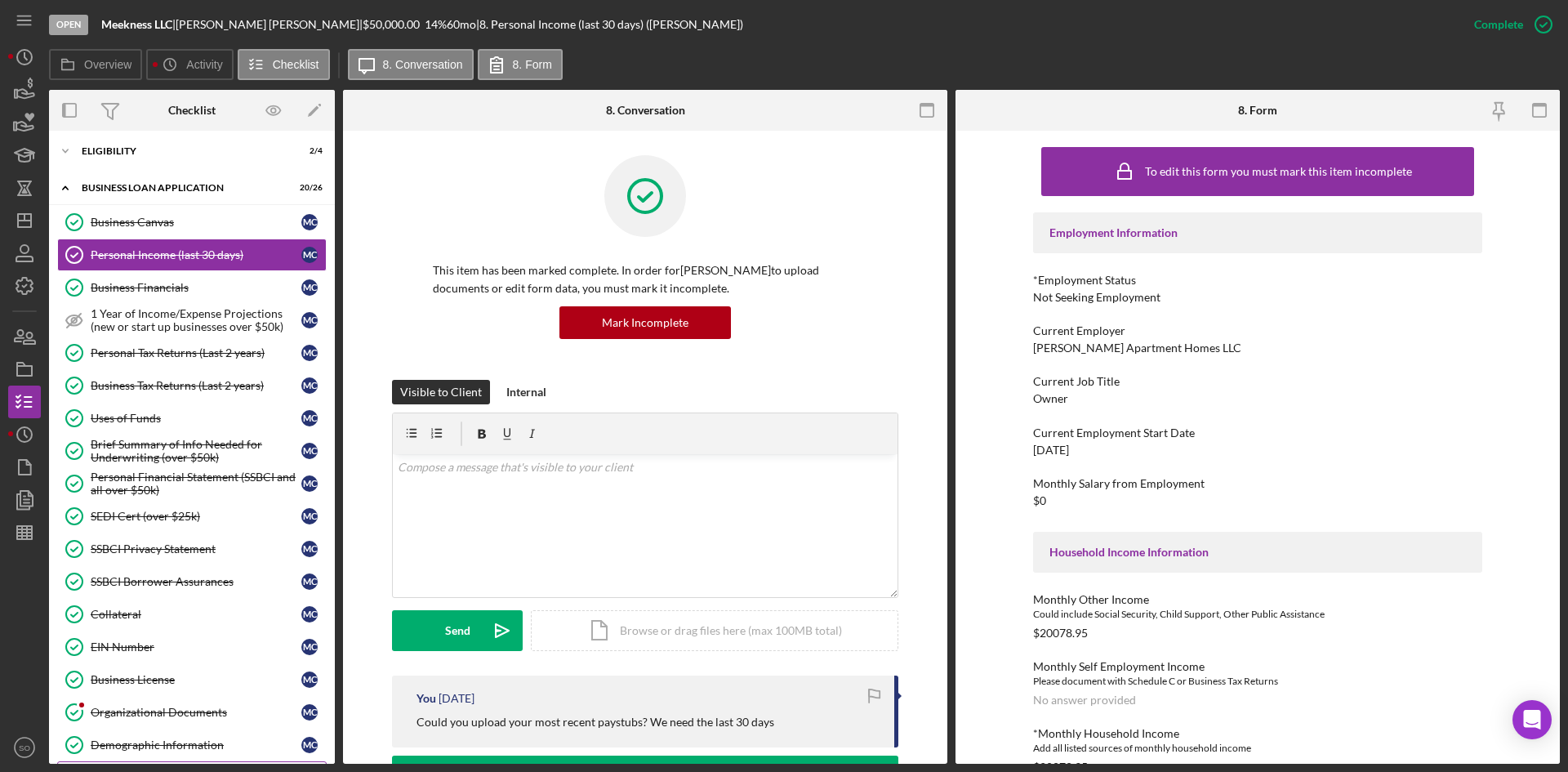
scroll to position [163, 0]
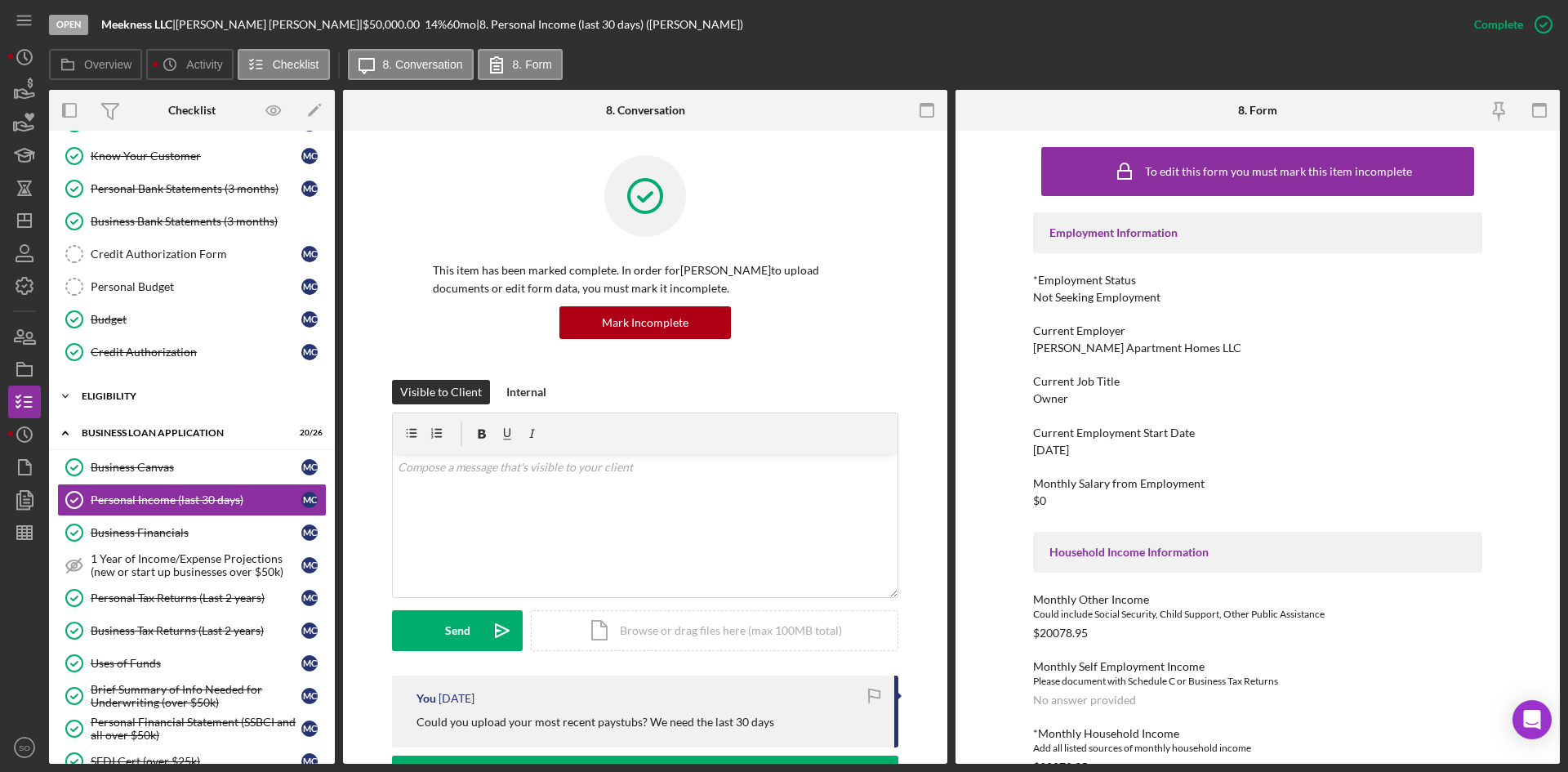
click at [127, 397] on div "ELIGIBILITY" at bounding box center [198, 396] width 233 height 10
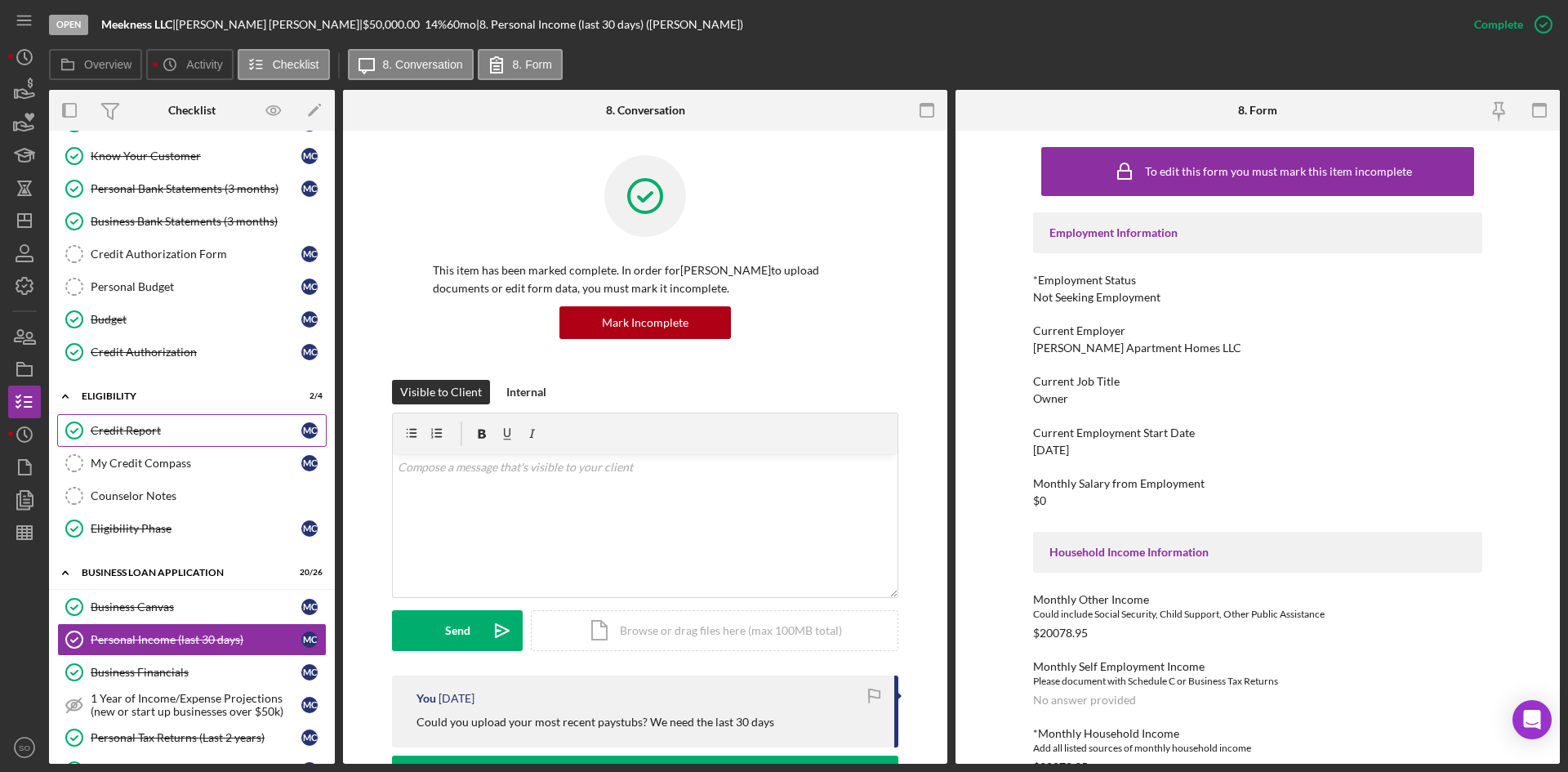
drag, startPoint x: 163, startPoint y: 434, endPoint x: 196, endPoint y: 433, distance: 33.0
click at [163, 434] on div "Credit Report" at bounding box center [196, 430] width 211 height 13
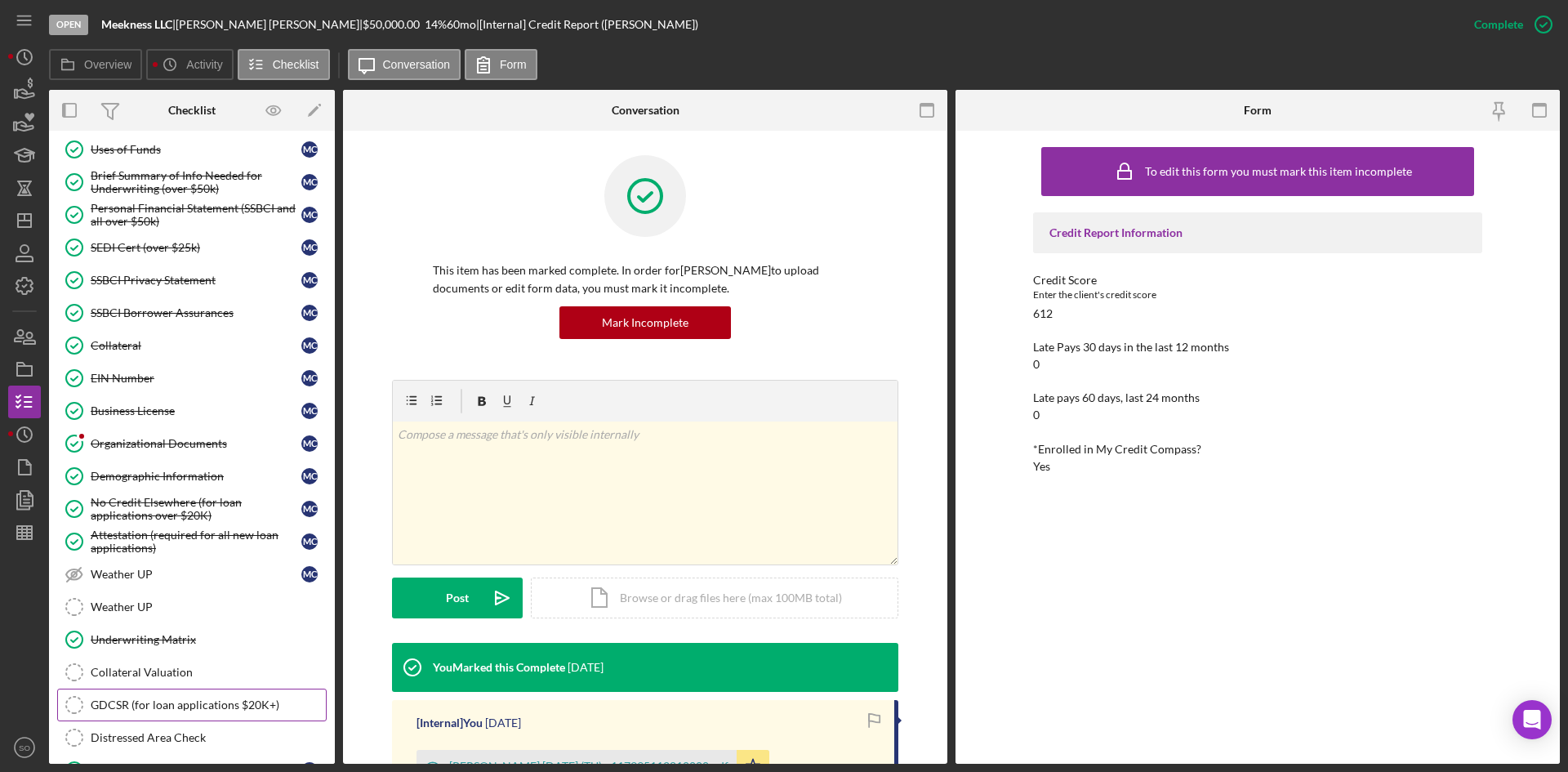
scroll to position [967, 0]
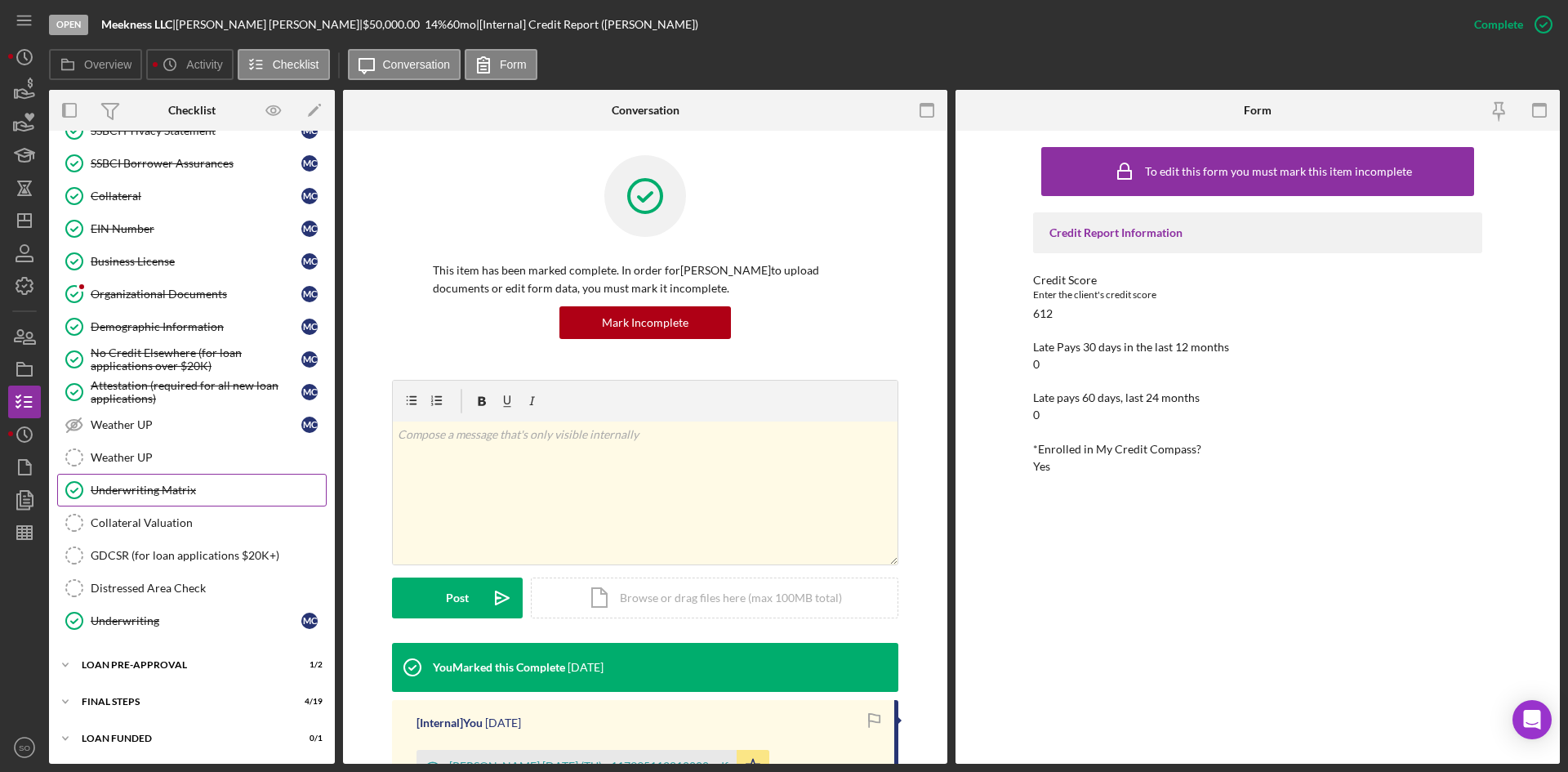
click at [185, 494] on div "Underwriting Matrix" at bounding box center [208, 490] width 235 height 13
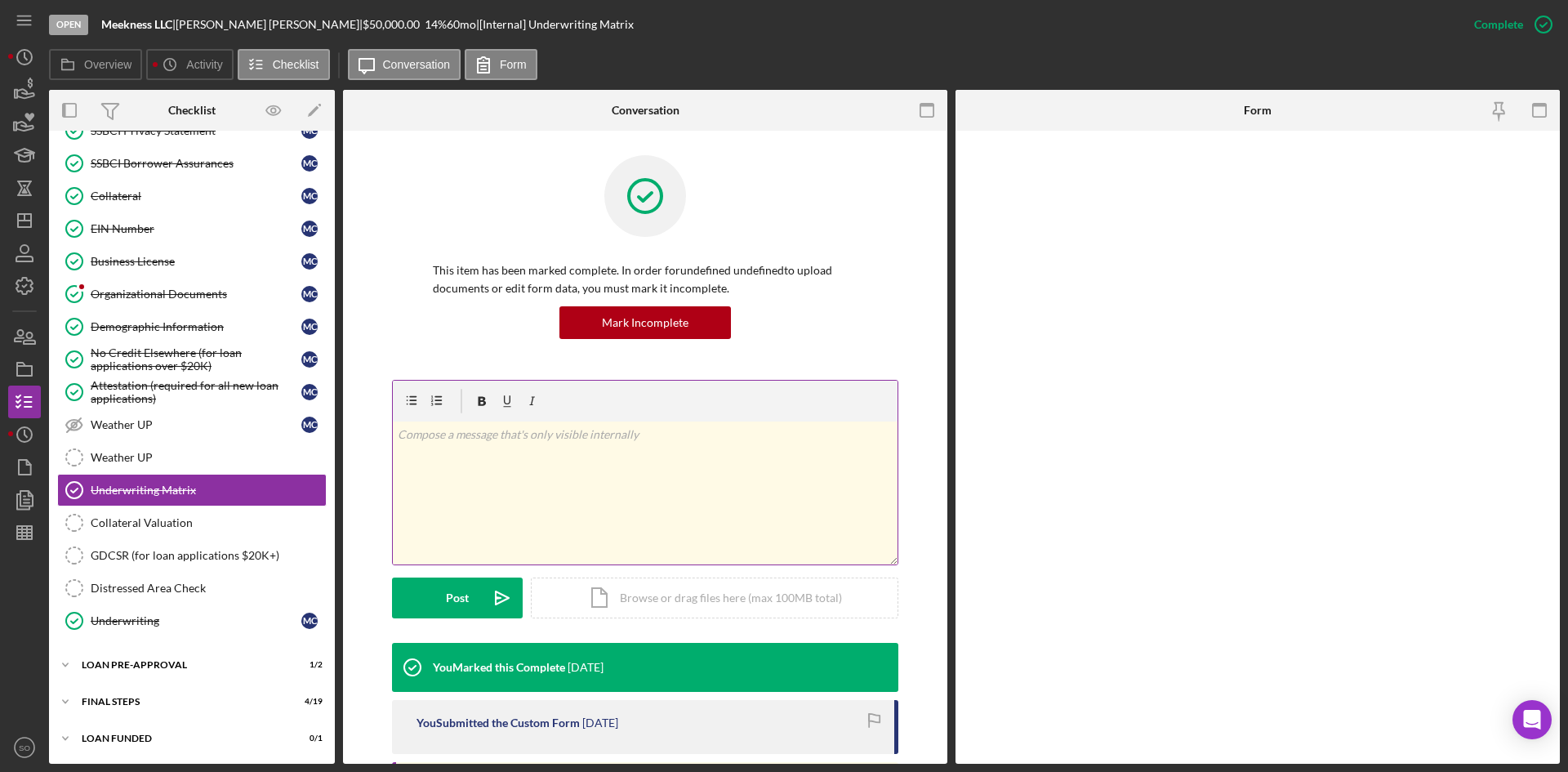
scroll to position [967, 0]
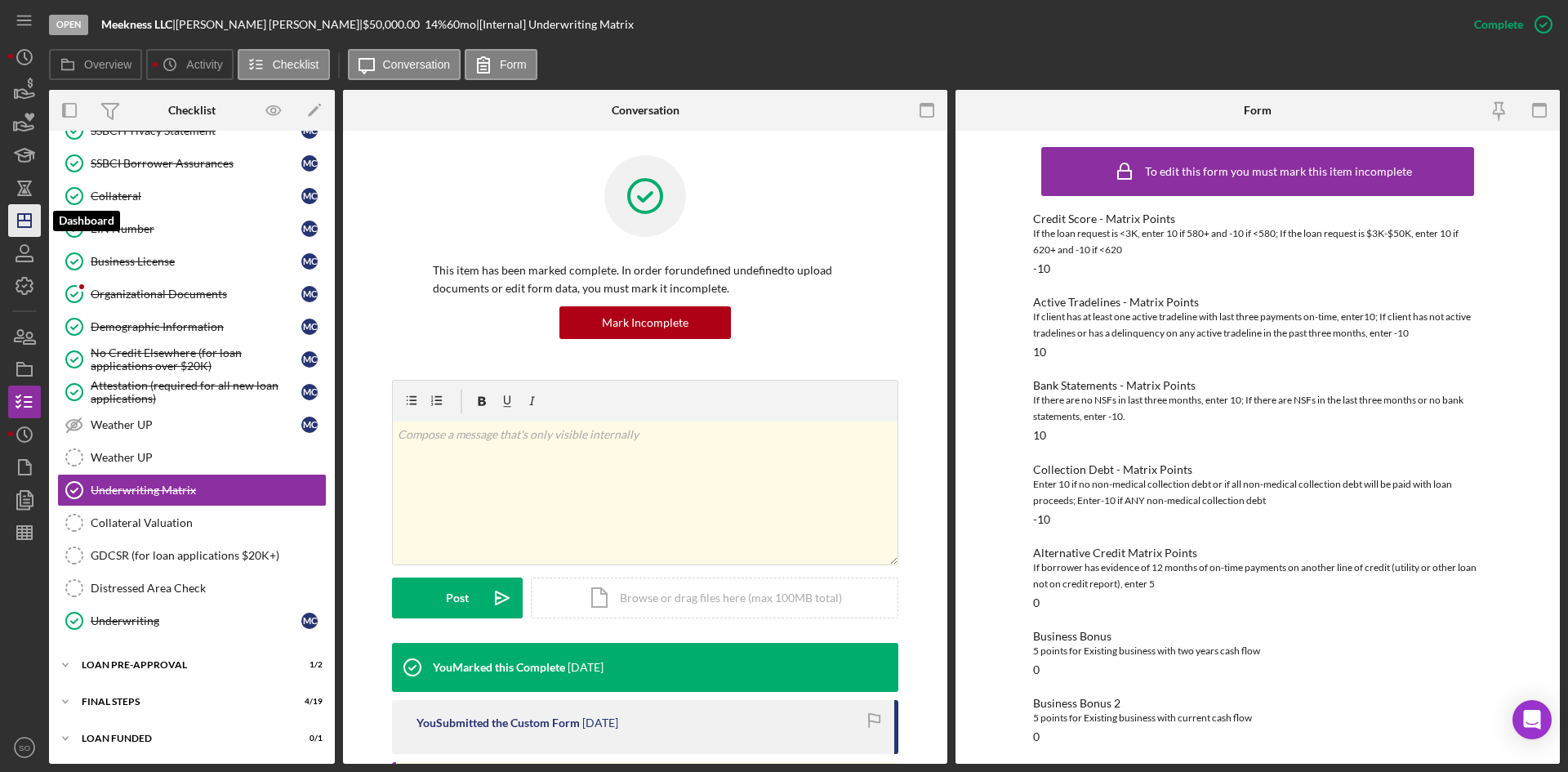
click at [22, 220] on line "button" at bounding box center [24, 220] width 13 height 0
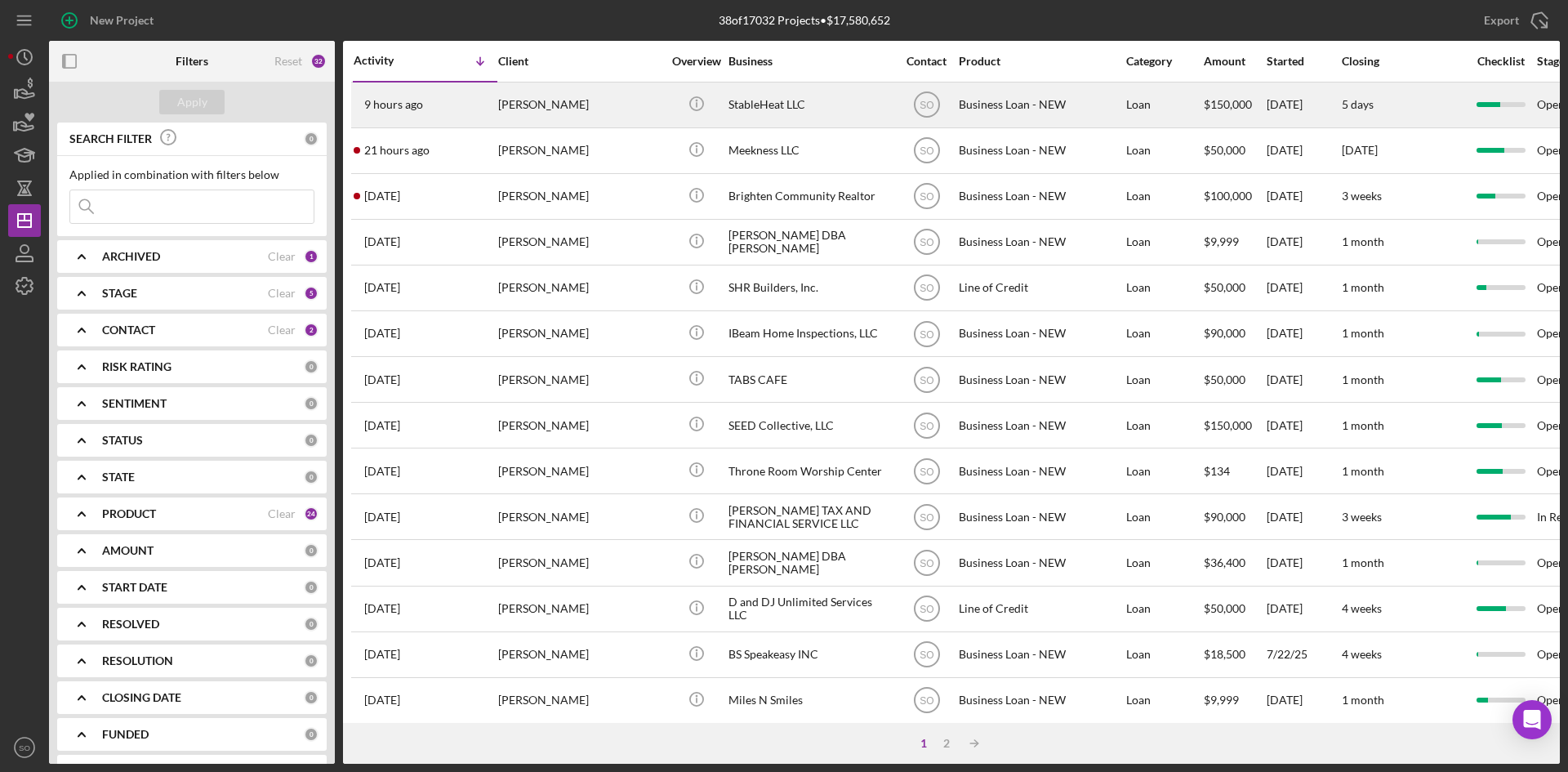
click at [520, 105] on div "[PERSON_NAME]" at bounding box center [580, 105] width 163 height 43
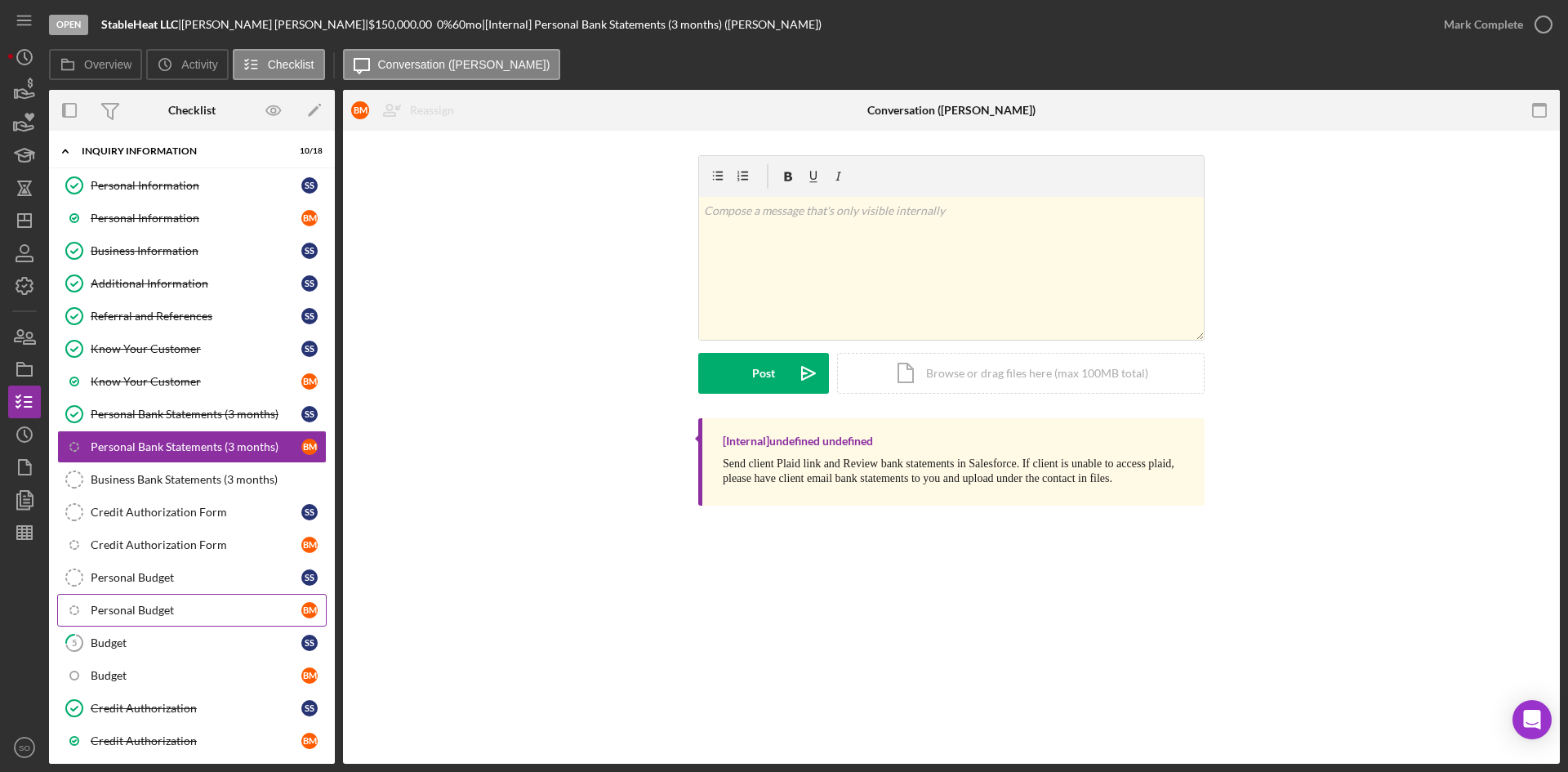
scroll to position [202, 0]
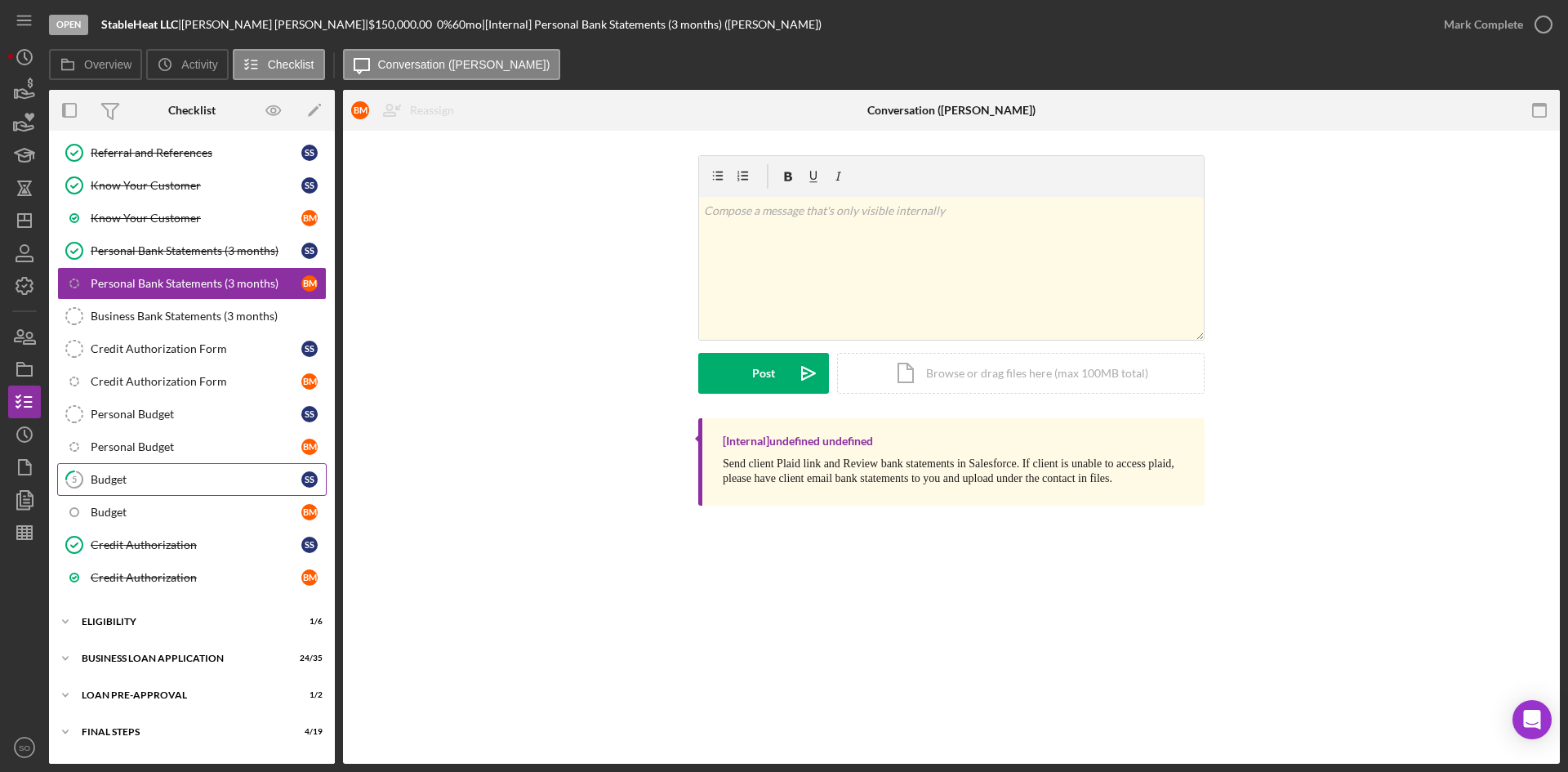
click at [167, 485] on div "Budget" at bounding box center [196, 479] width 211 height 13
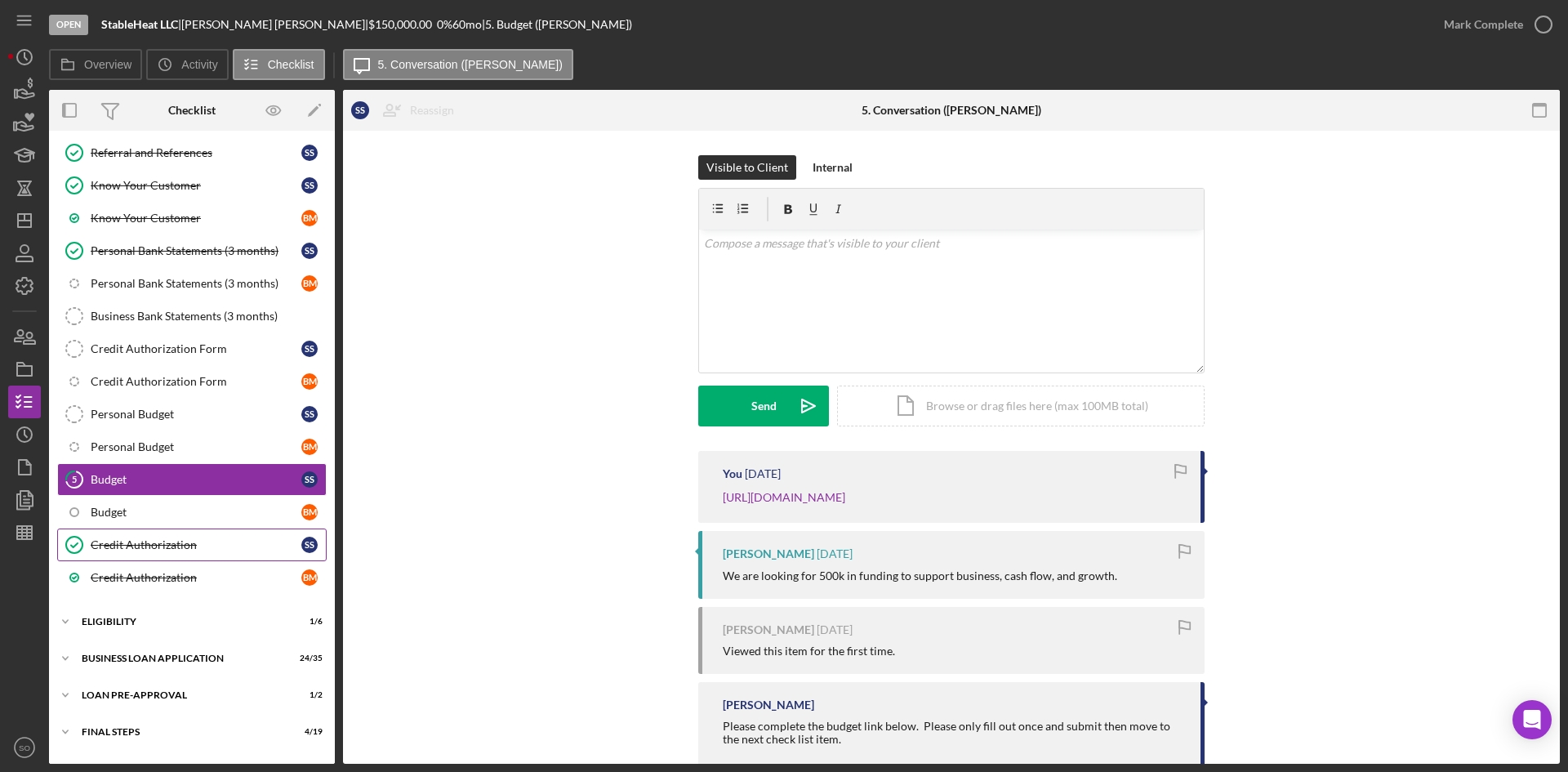
scroll to position [233, 0]
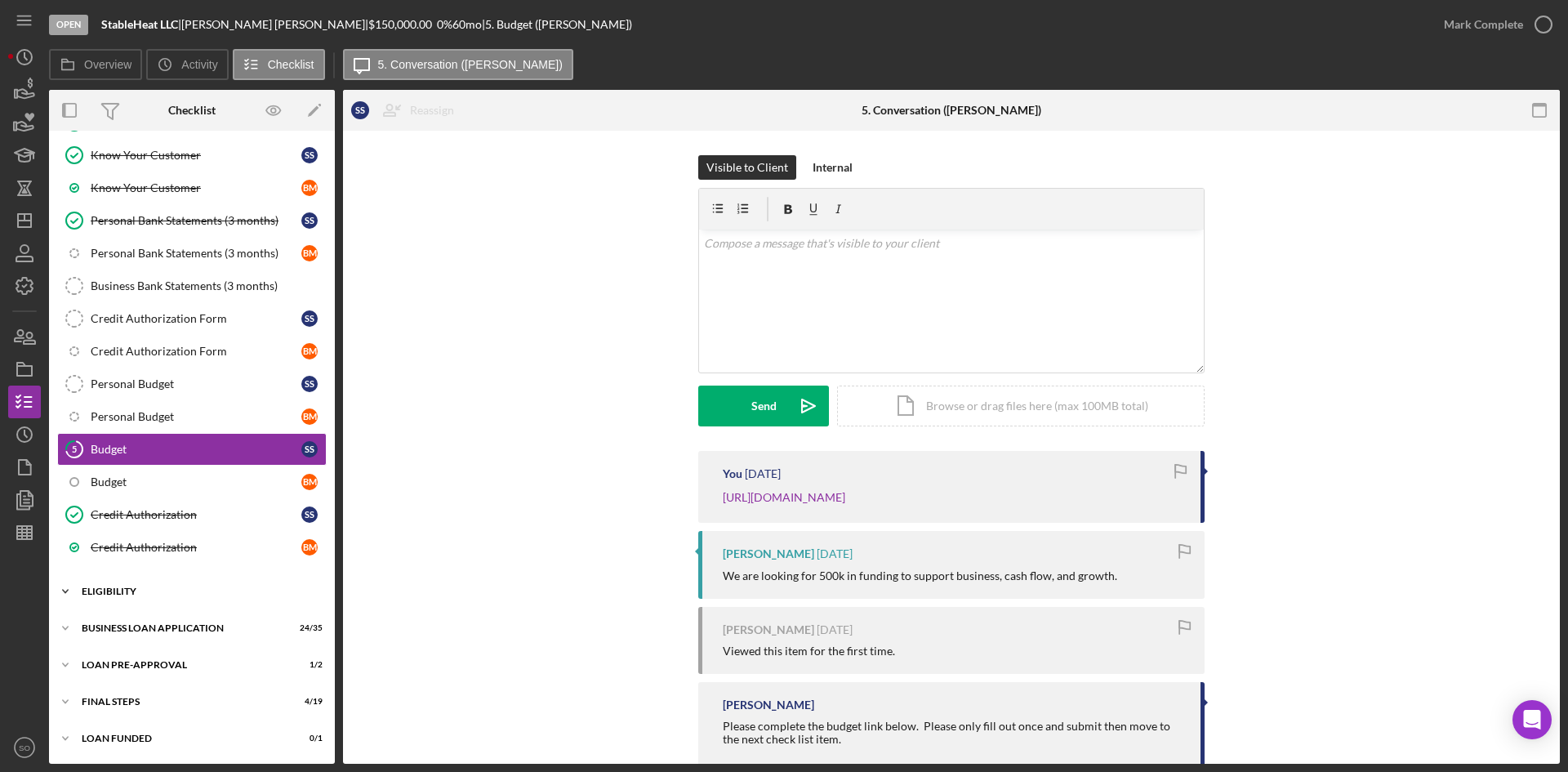
click at [157, 581] on div "Icon/Expander ELIGIBILITY 1 / 6" at bounding box center [192, 592] width 286 height 32
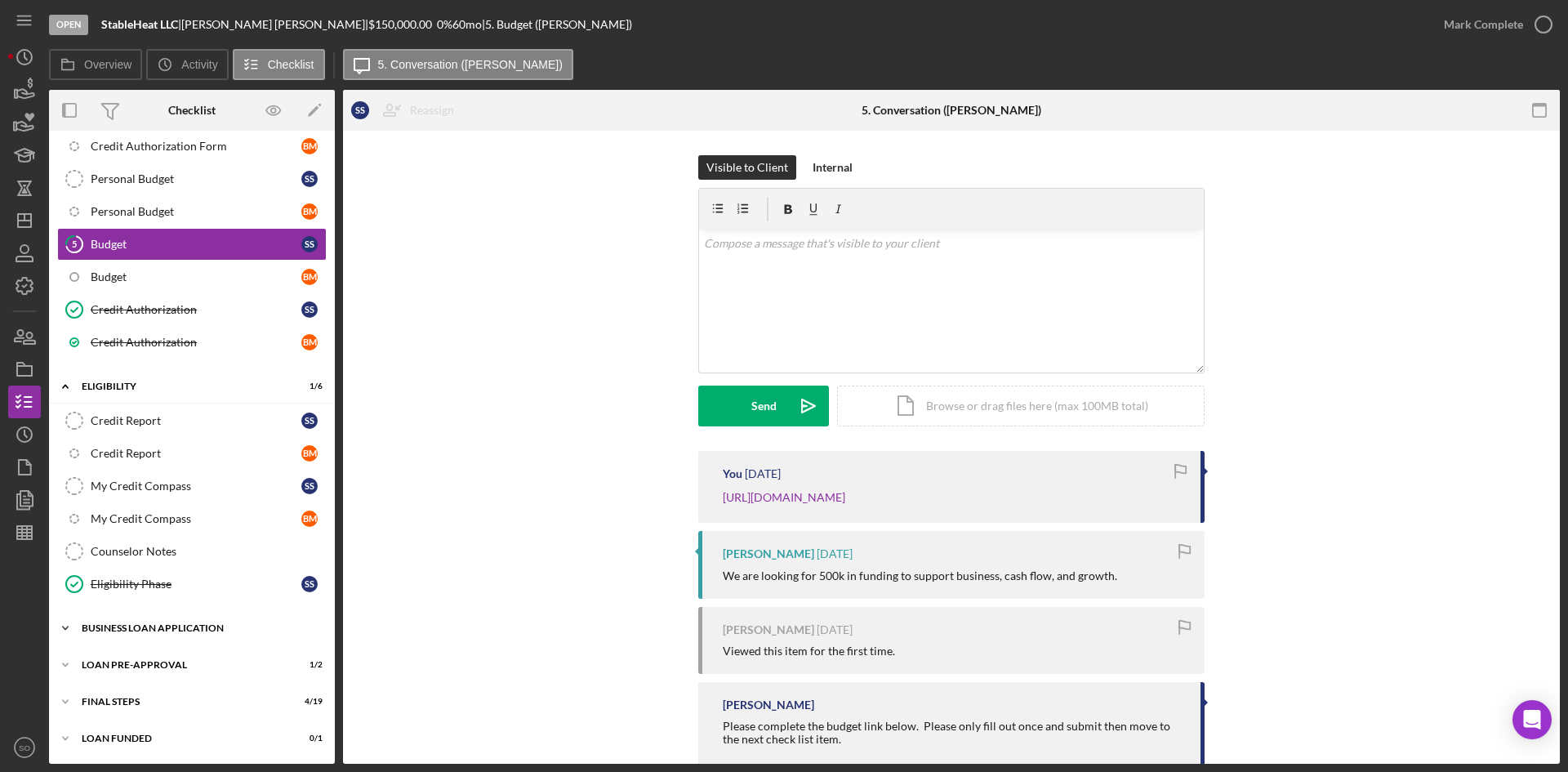
click at [162, 622] on div "Icon/Expander BUSINESS LOAN APPLICATION 24 / 35" at bounding box center [192, 628] width 286 height 32
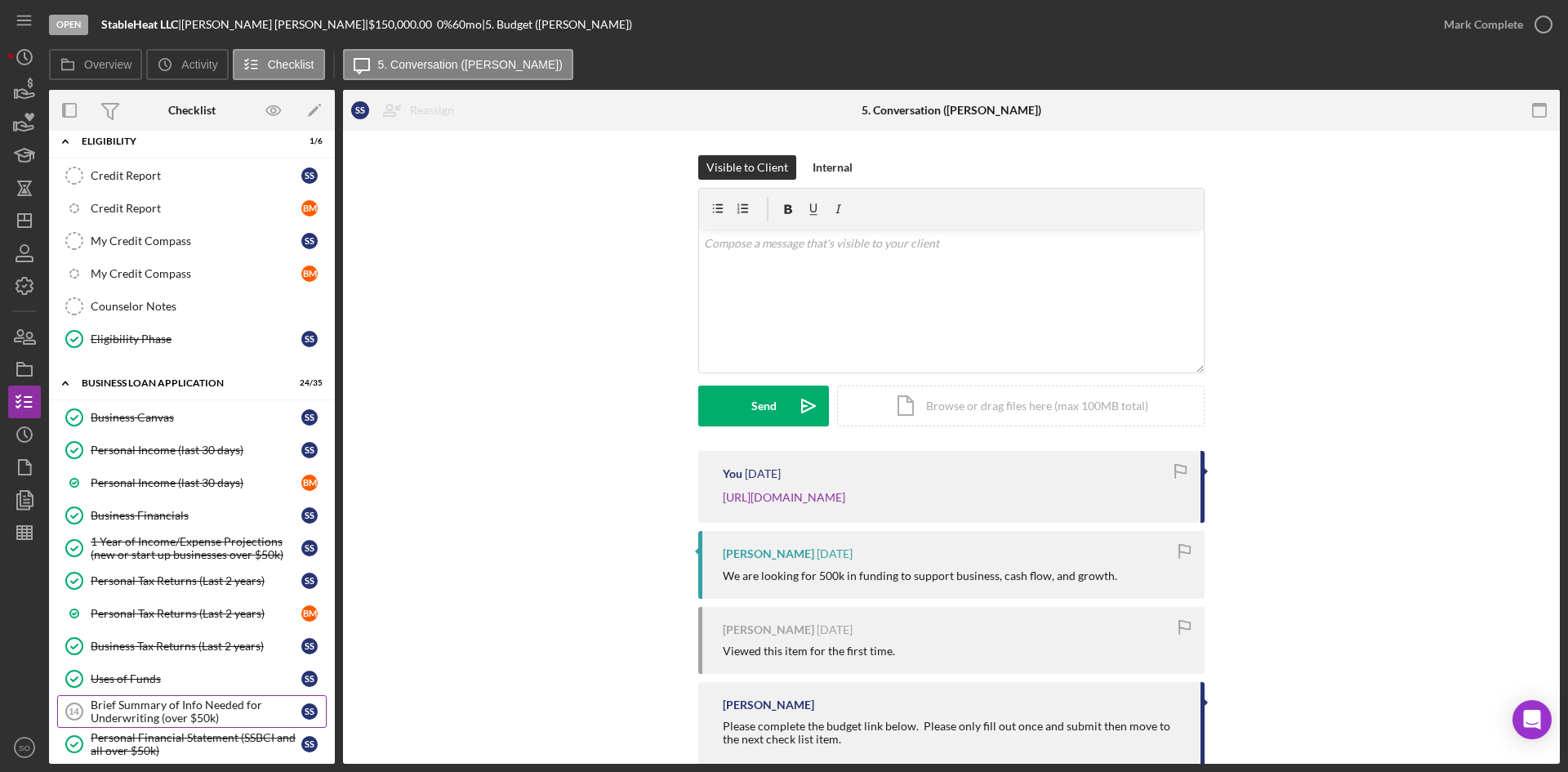
click at [188, 699] on div "Brief Summary of Info Needed for Underwriting (over $50k)" at bounding box center [196, 712] width 211 height 26
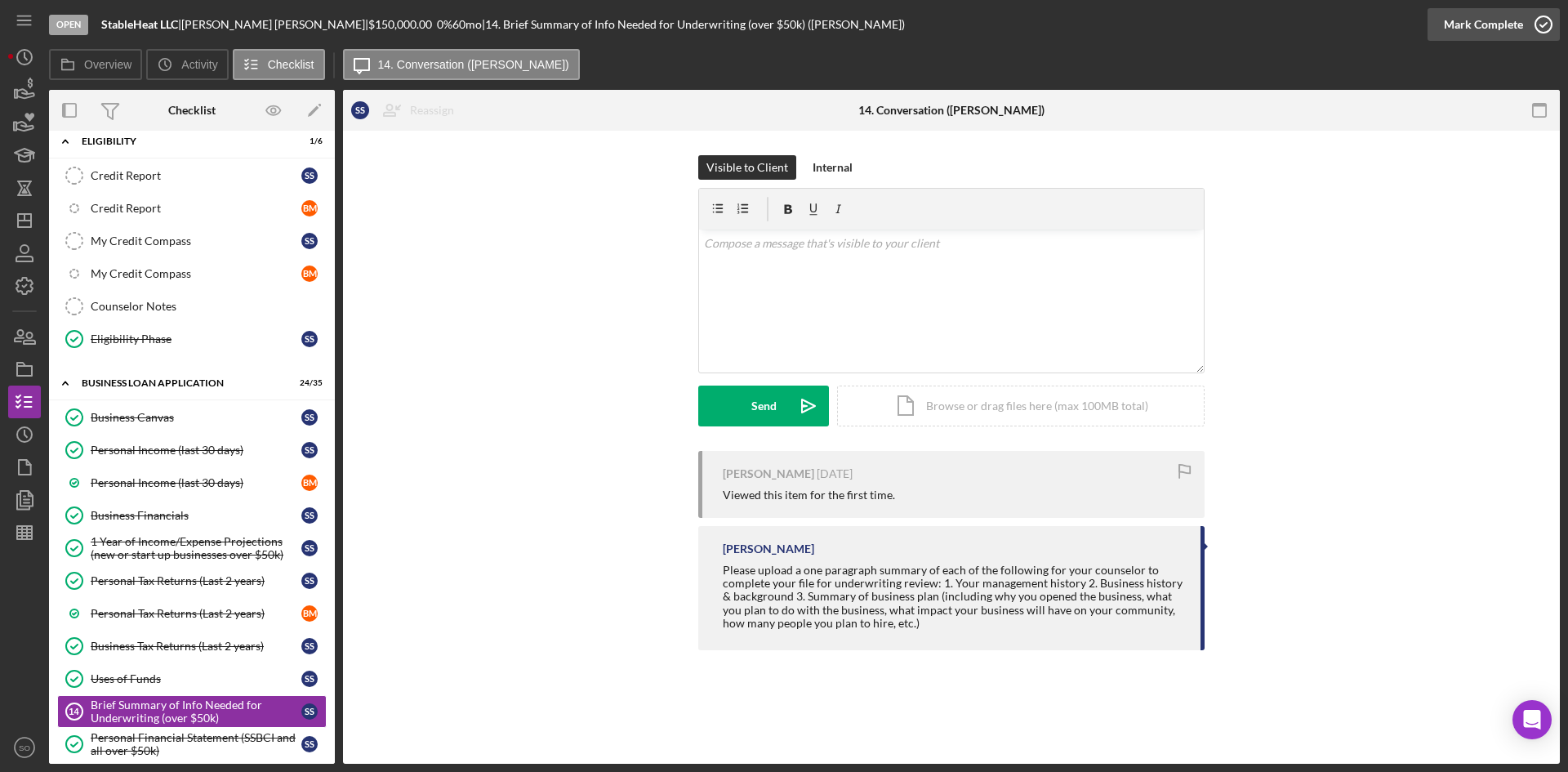
click at [1500, 16] on div "Mark Complete" at bounding box center [1483, 25] width 79 height 32
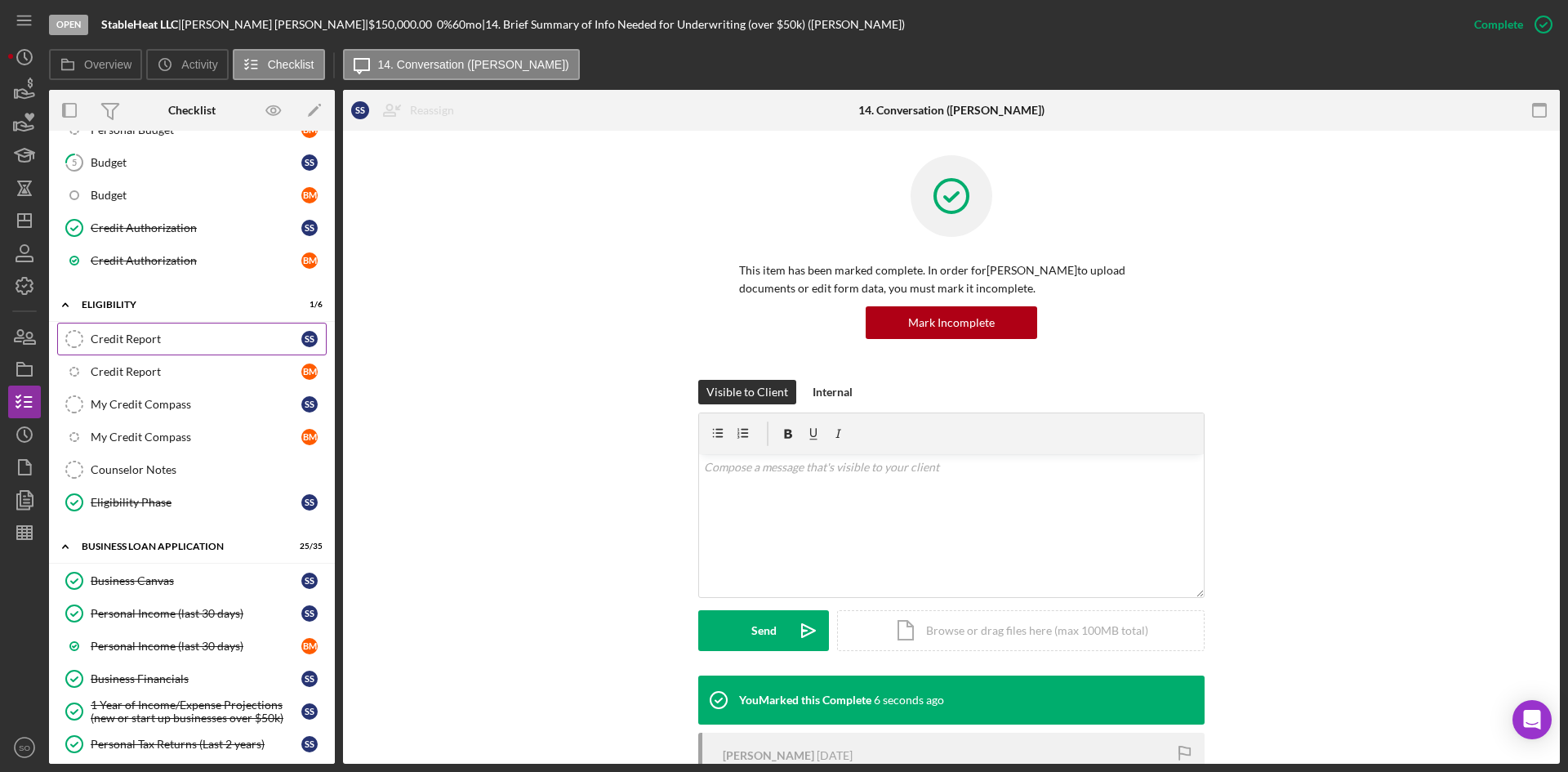
scroll to position [438, 0]
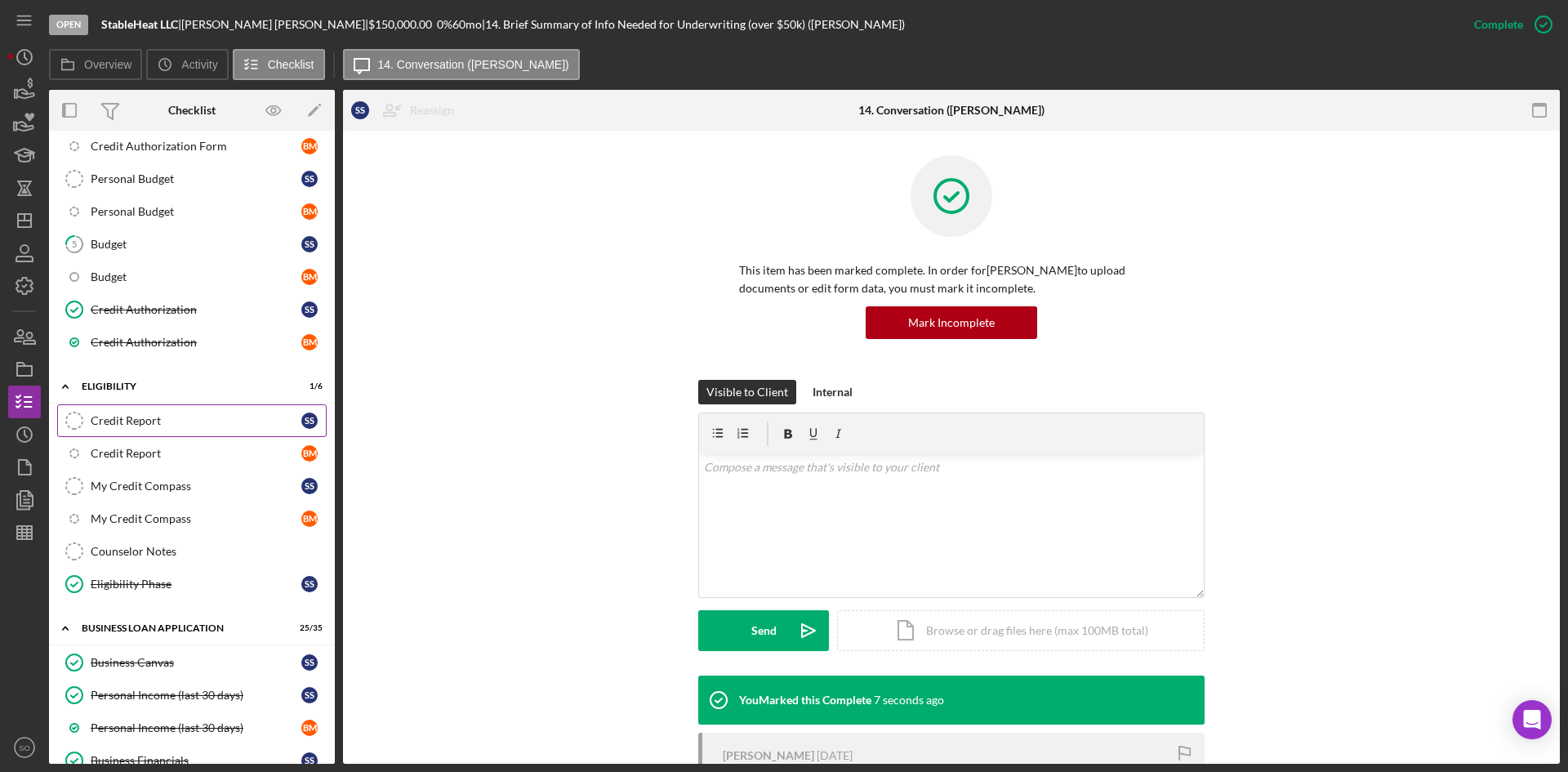
click at [137, 415] on div "Credit Report" at bounding box center [196, 420] width 211 height 13
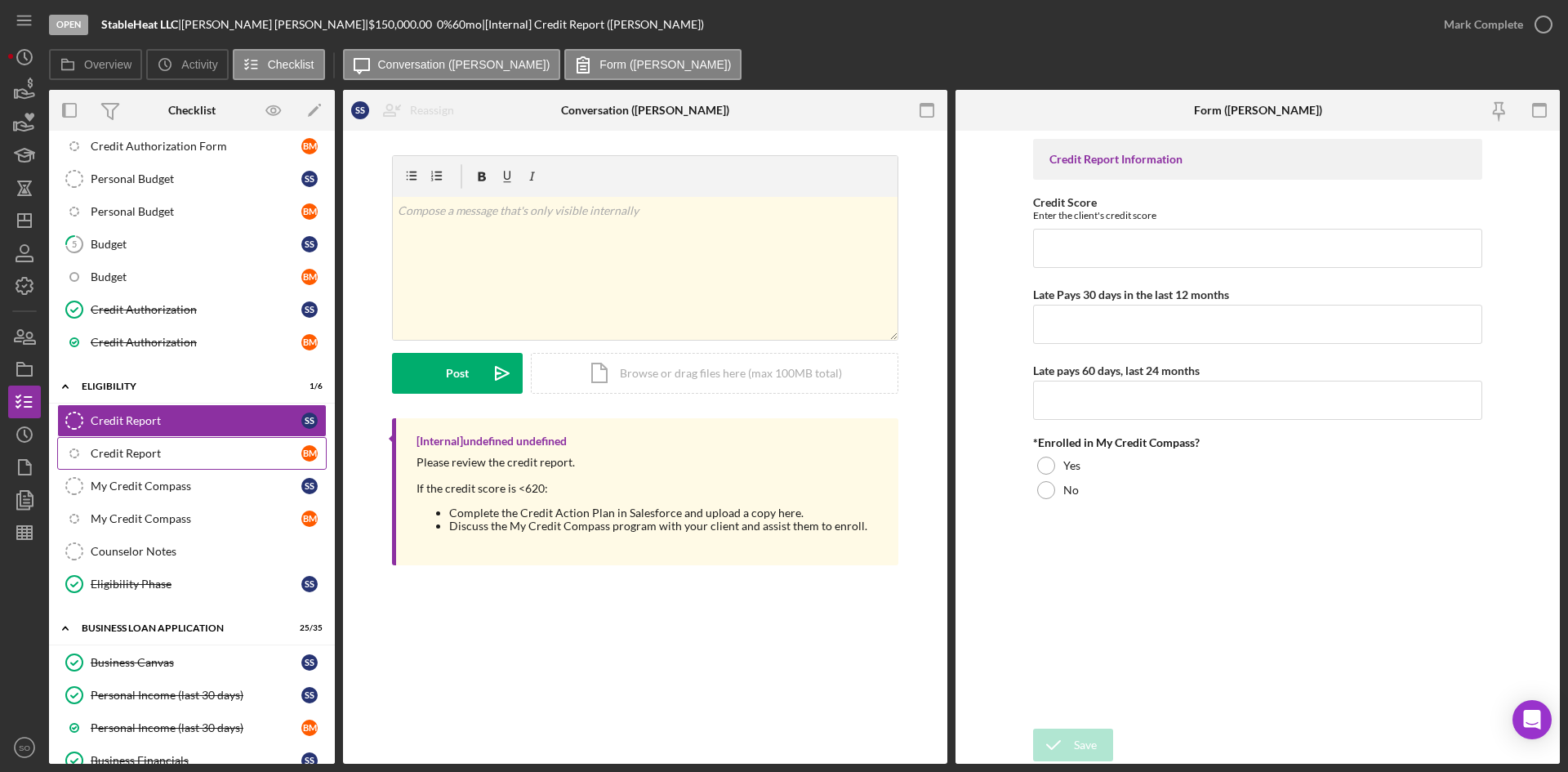
click at [143, 451] on div "Credit Report" at bounding box center [196, 453] width 211 height 13
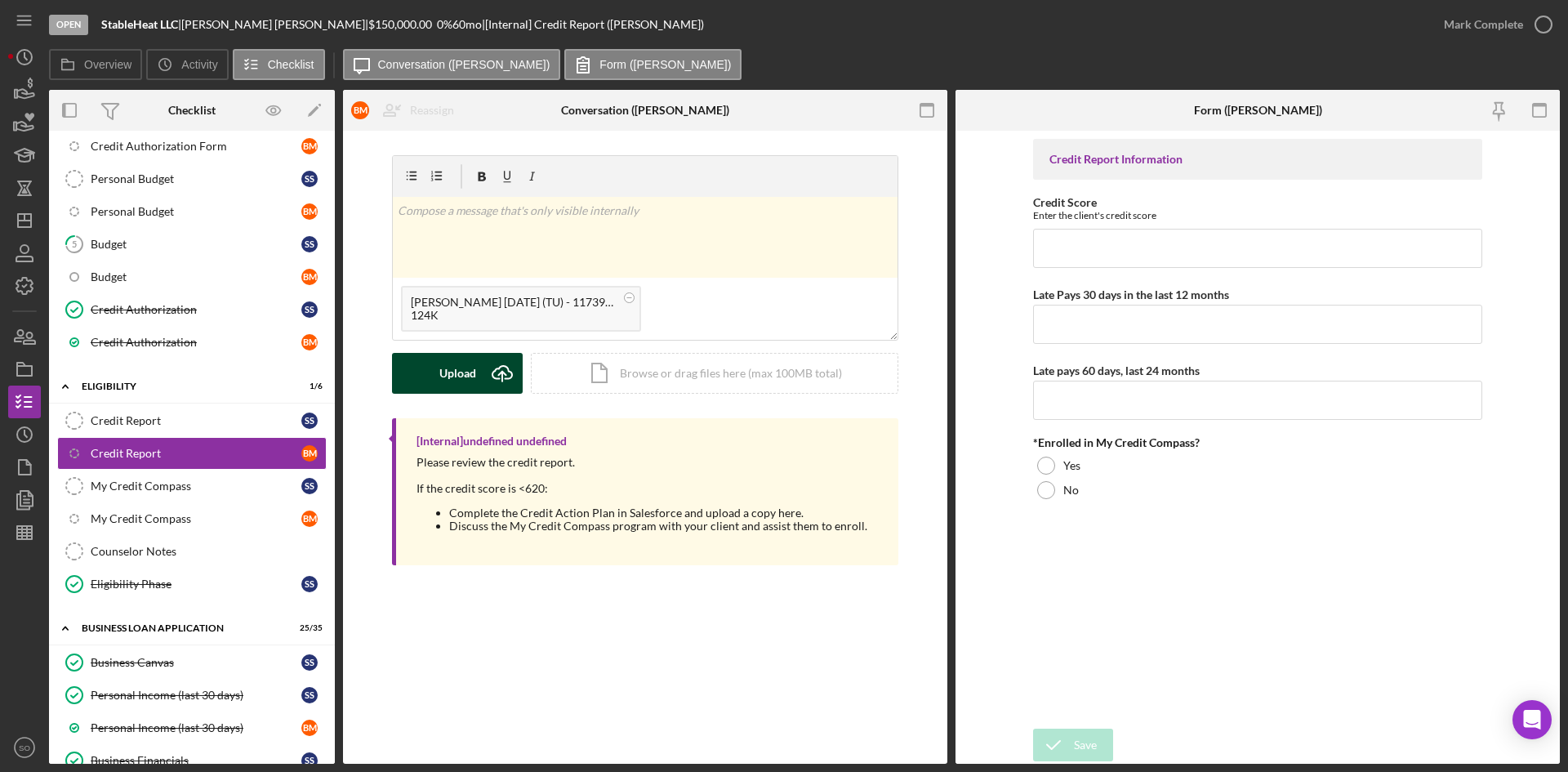
click at [494, 366] on icon "Icon/Upload" at bounding box center [502, 373] width 41 height 41
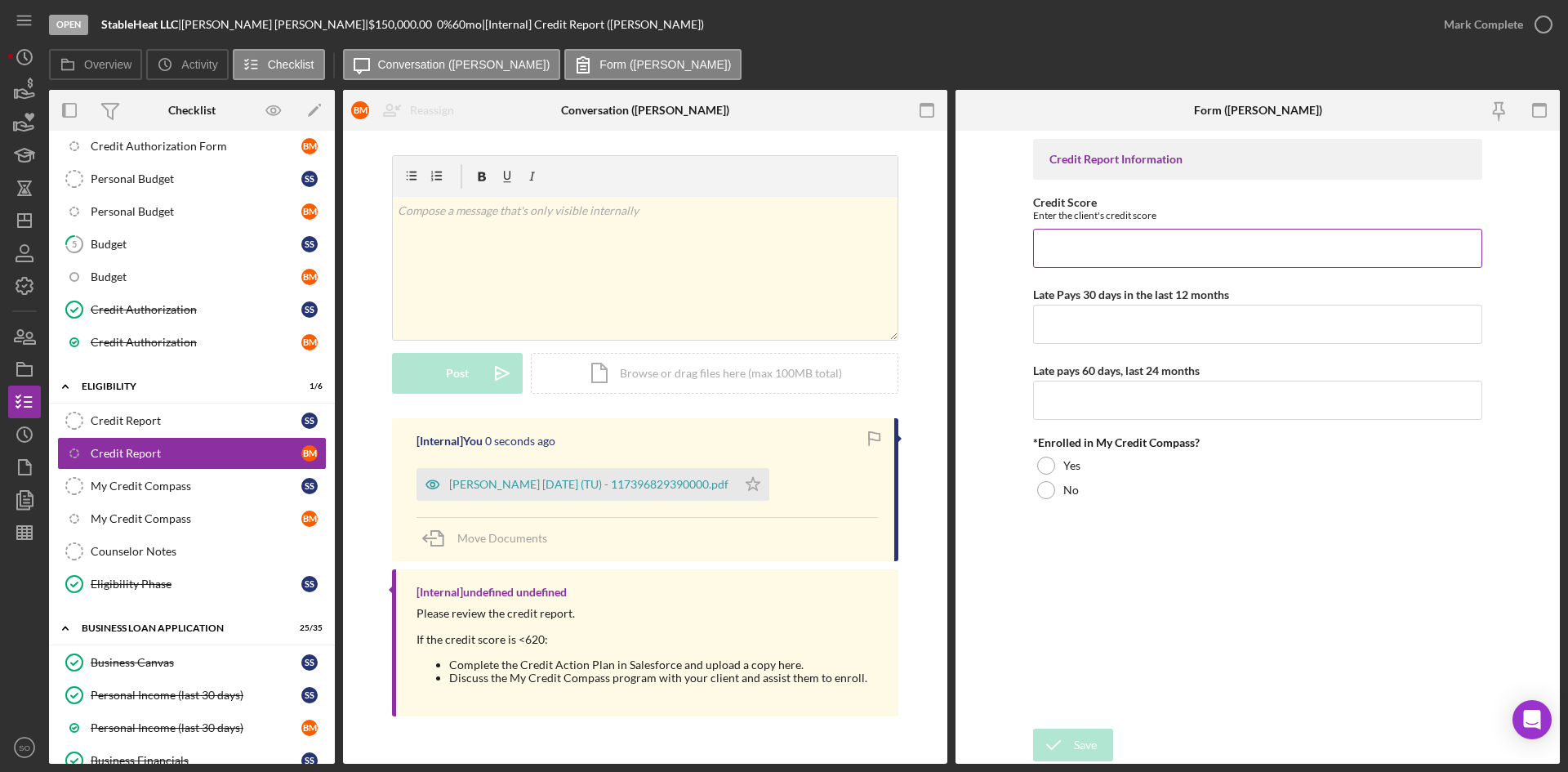
click at [1126, 246] on input "Credit Score" at bounding box center [1258, 248] width 450 height 39
type input "799"
click at [1128, 351] on div "Credit Report Information Credit Score Enter the client's credit score 799 Late…" at bounding box center [1258, 429] width 450 height 582
click at [1141, 321] on input "Late Pays 30 days in the last 12 months" at bounding box center [1258, 324] width 450 height 39
type input "0"
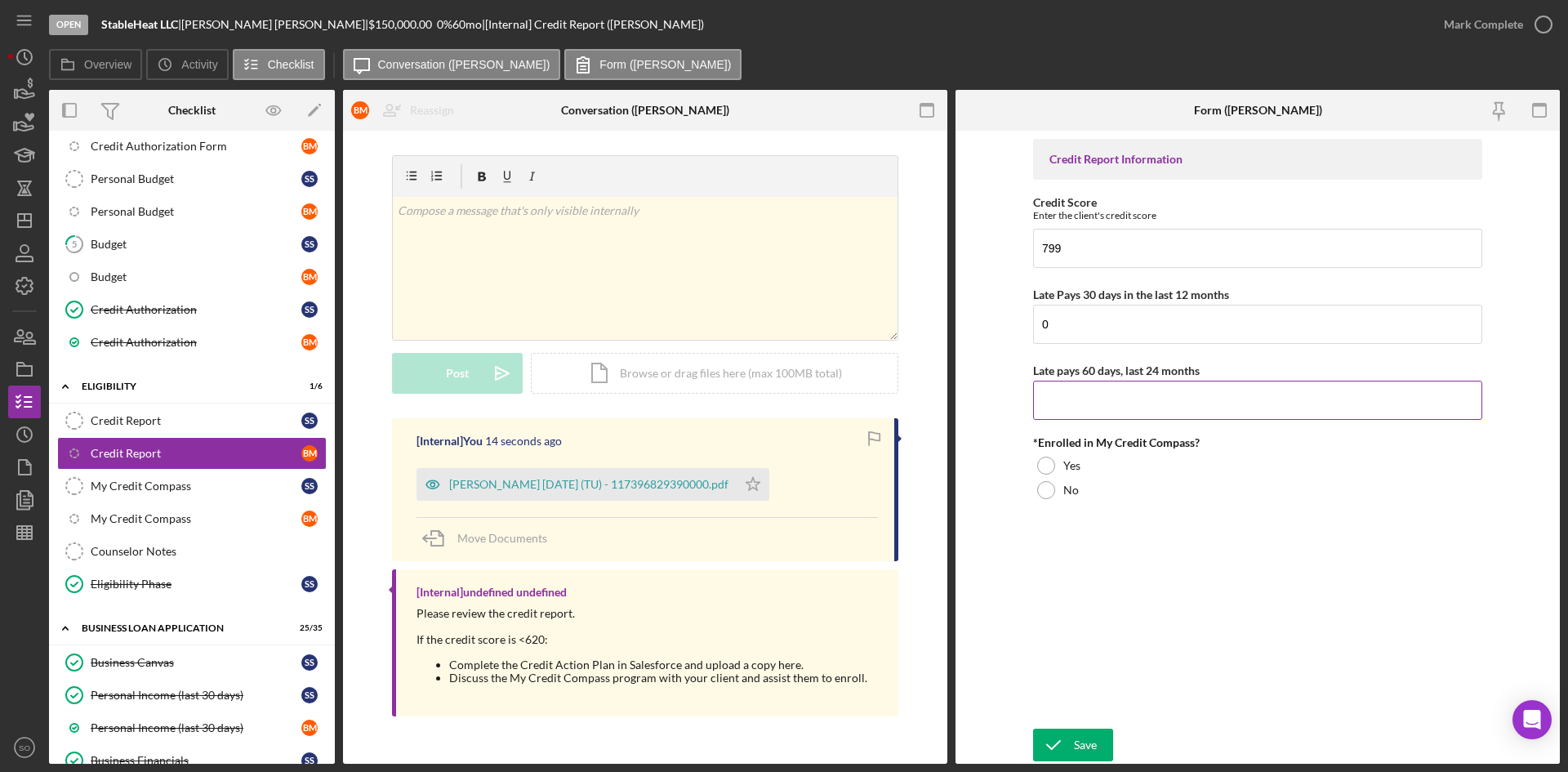
click at [1079, 402] on input "Late pays 60 days, last 24 months" at bounding box center [1258, 400] width 450 height 39
type input "0"
drag, startPoint x: 1034, startPoint y: 487, endPoint x: 1077, endPoint y: 588, distance: 109.8
click at [1035, 487] on div "No" at bounding box center [1258, 490] width 450 height 25
click at [1062, 744] on icon "submit" at bounding box center [1054, 745] width 41 height 41
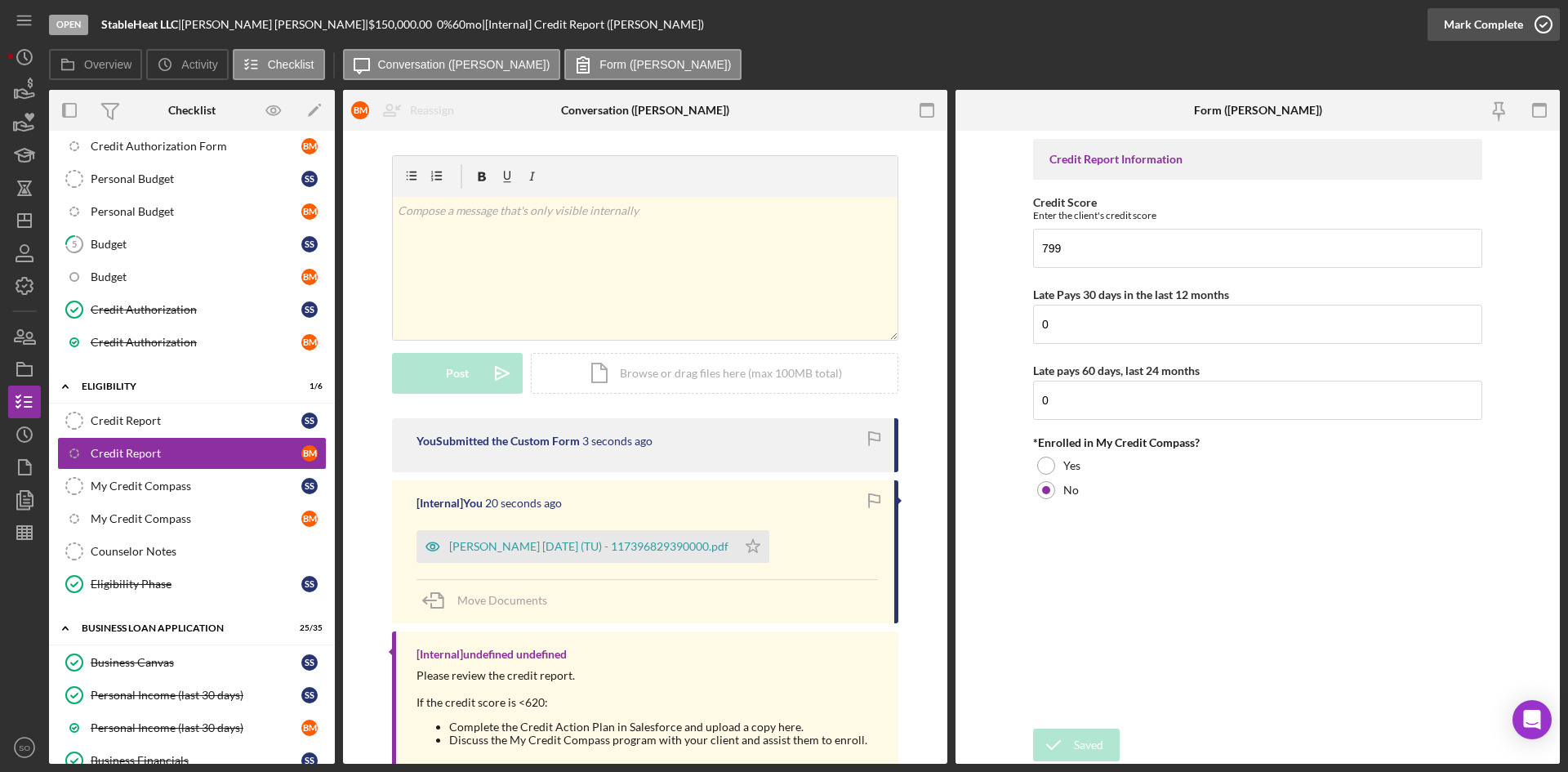
click at [1486, 28] on div "Mark Complete" at bounding box center [1483, 25] width 79 height 32
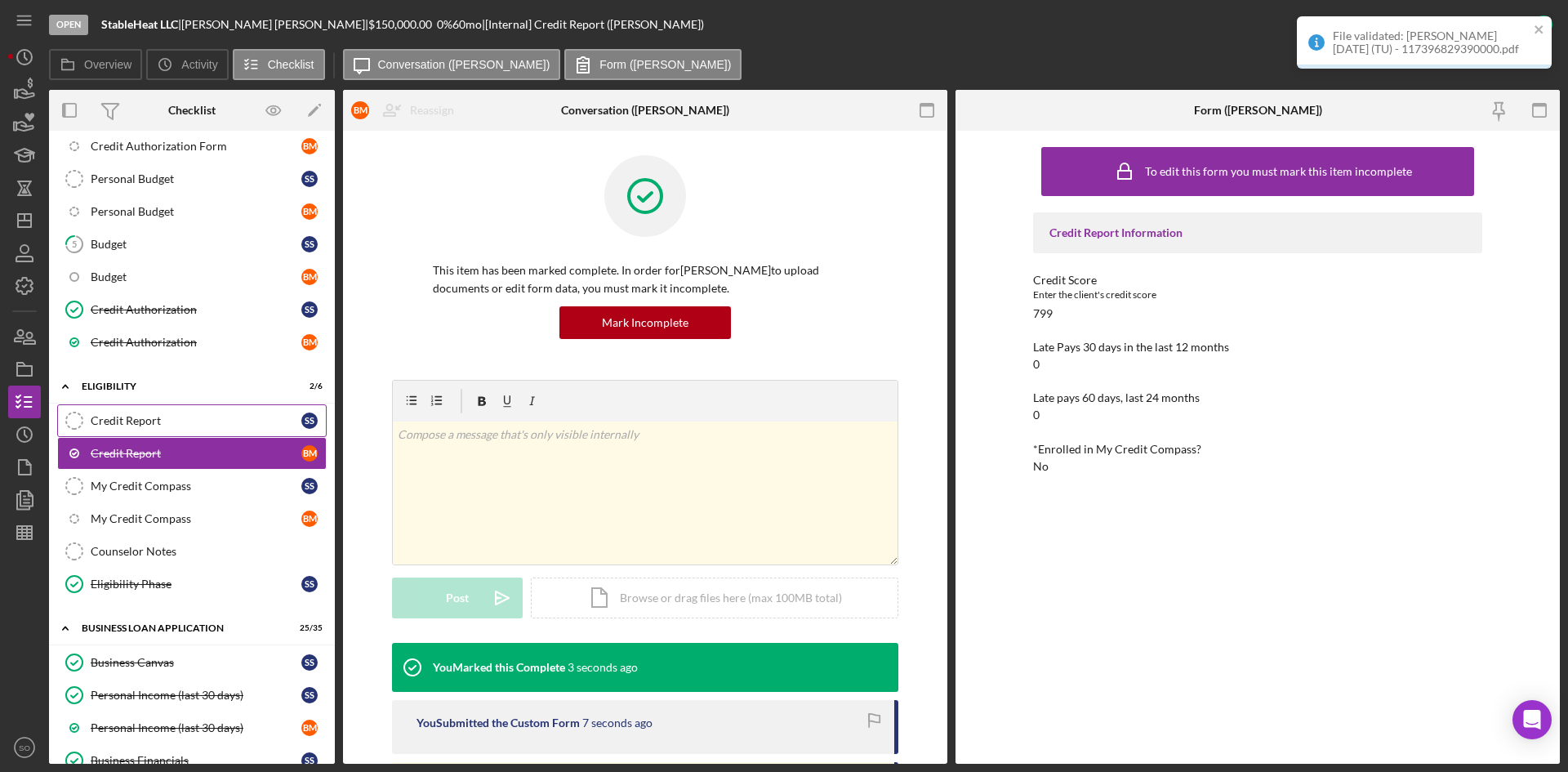
click at [170, 424] on div "Credit Report" at bounding box center [196, 420] width 211 height 13
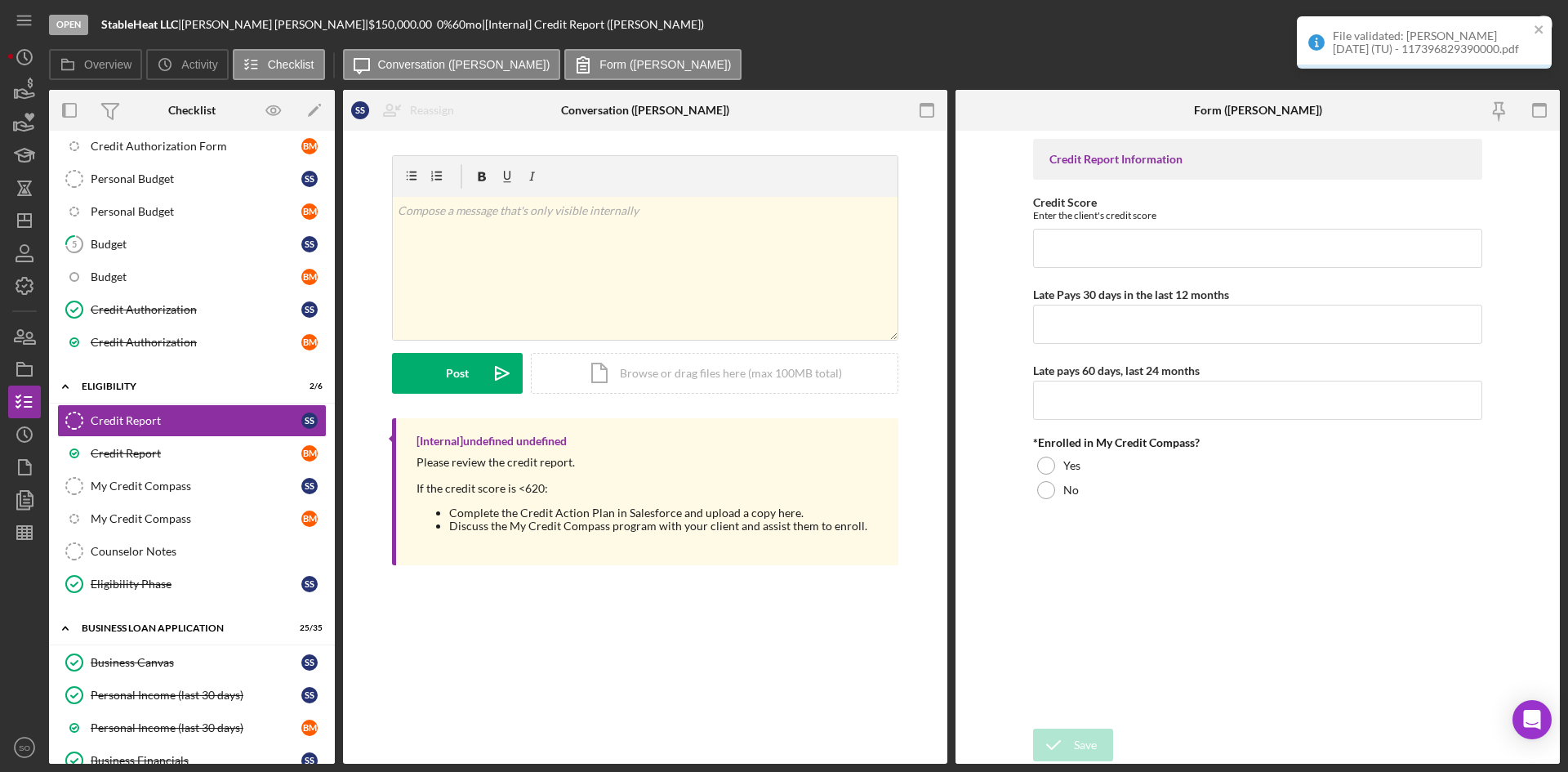
click at [1016, 565] on form "Credit Report Information Credit Score Enter the client's credit score Late Pay…" at bounding box center [1257, 447] width 604 height 633
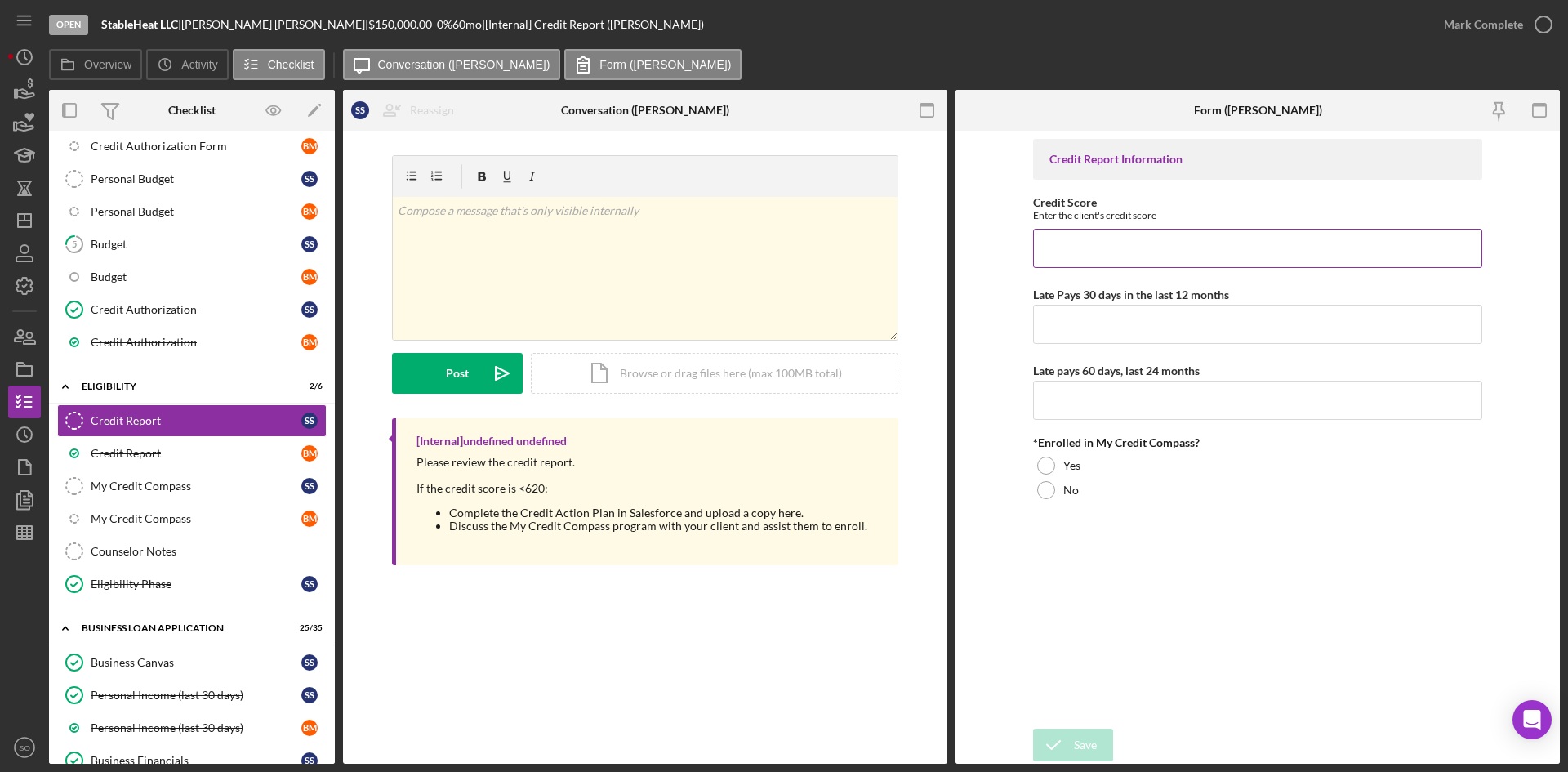
click at [1226, 247] on input "Credit Score" at bounding box center [1258, 248] width 450 height 39
type input "759"
click at [1065, 324] on input "Late Pays 30 days in the last 12 months" at bounding box center [1258, 324] width 450 height 39
type input "0"
click at [1104, 403] on input "Late pays 60 days, last 24 months" at bounding box center [1258, 400] width 450 height 39
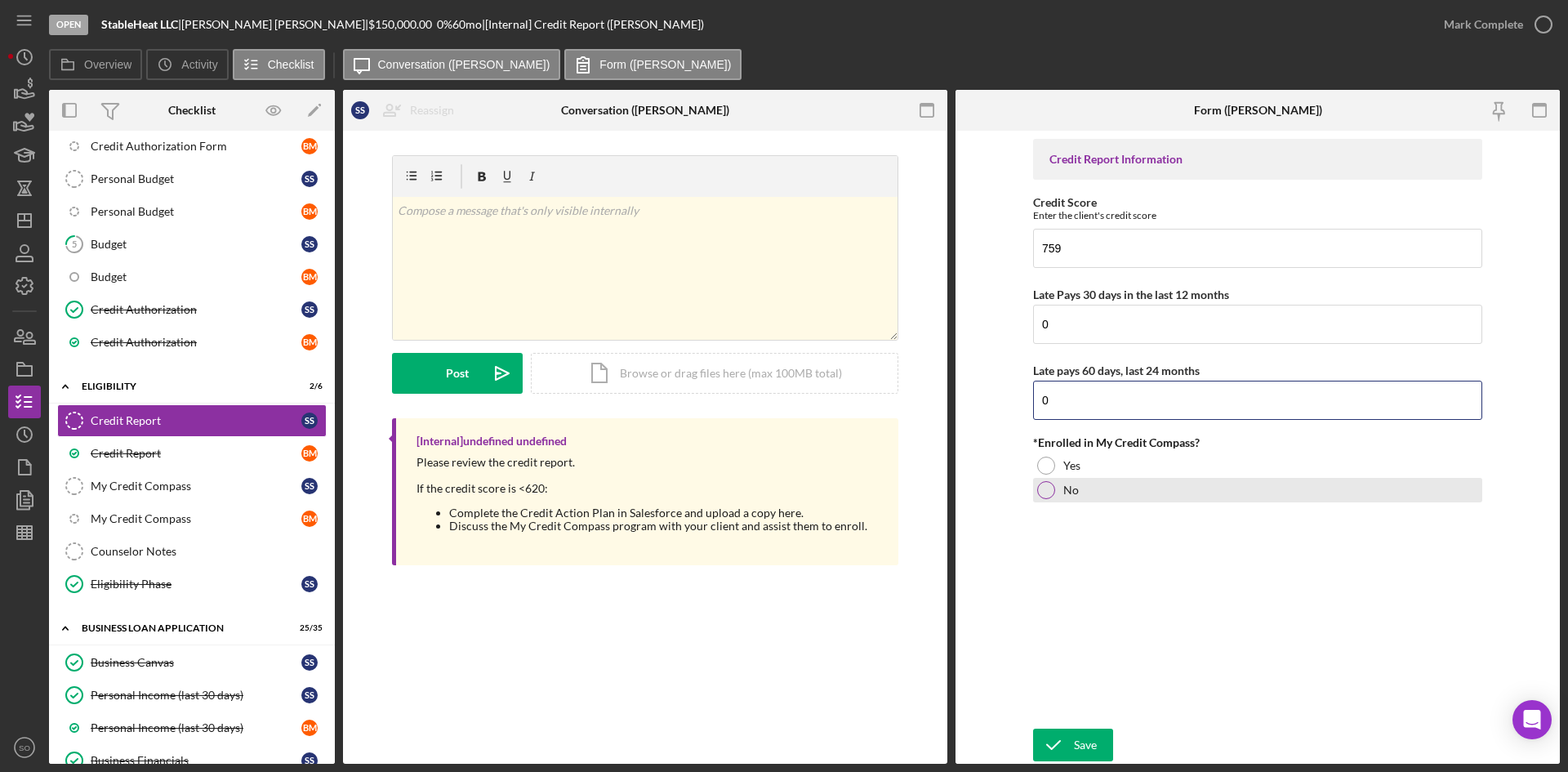
type input "0"
click at [1049, 495] on div at bounding box center [1045, 490] width 18 height 18
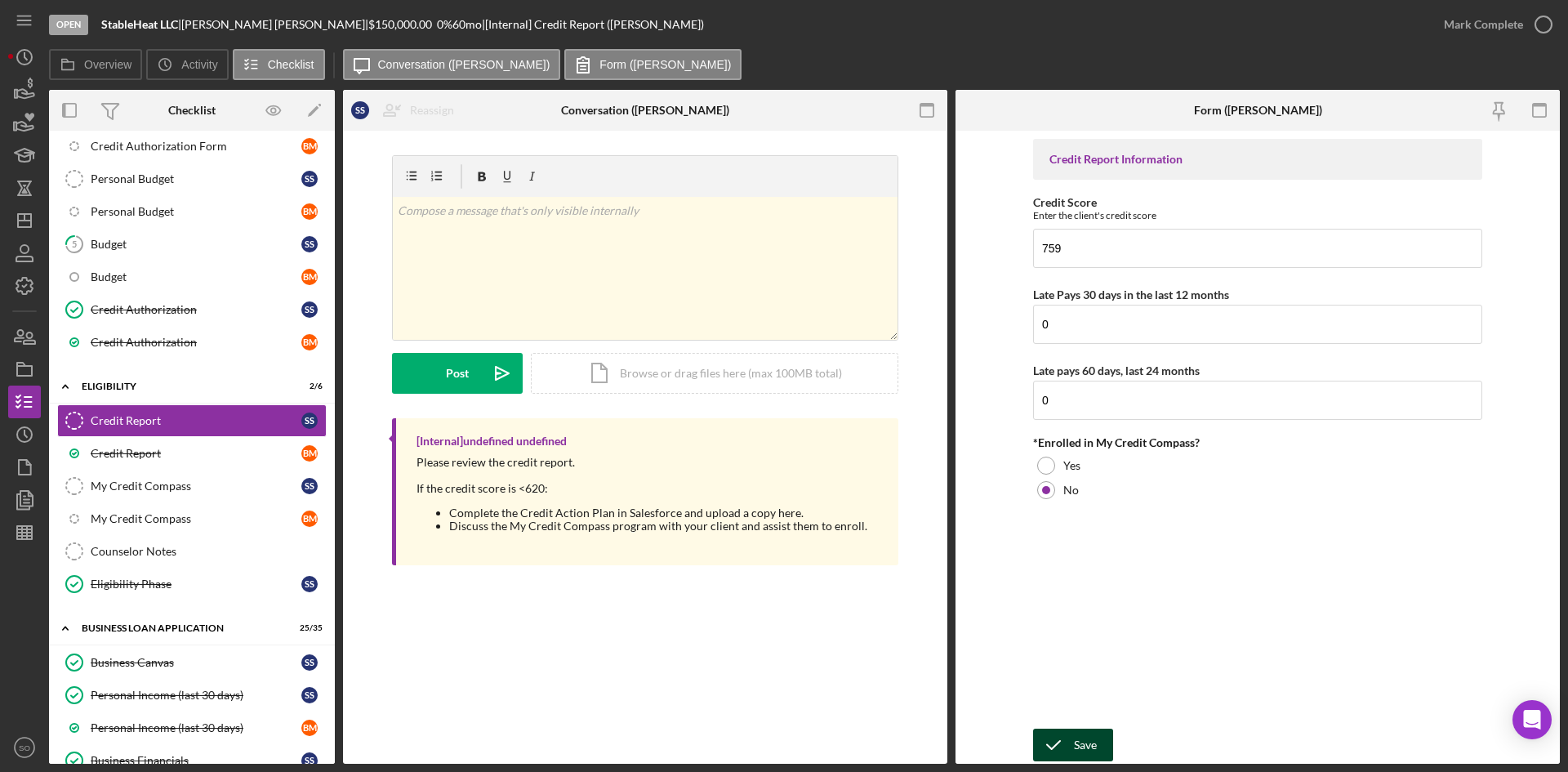
click at [1065, 744] on icon "submit" at bounding box center [1054, 745] width 41 height 41
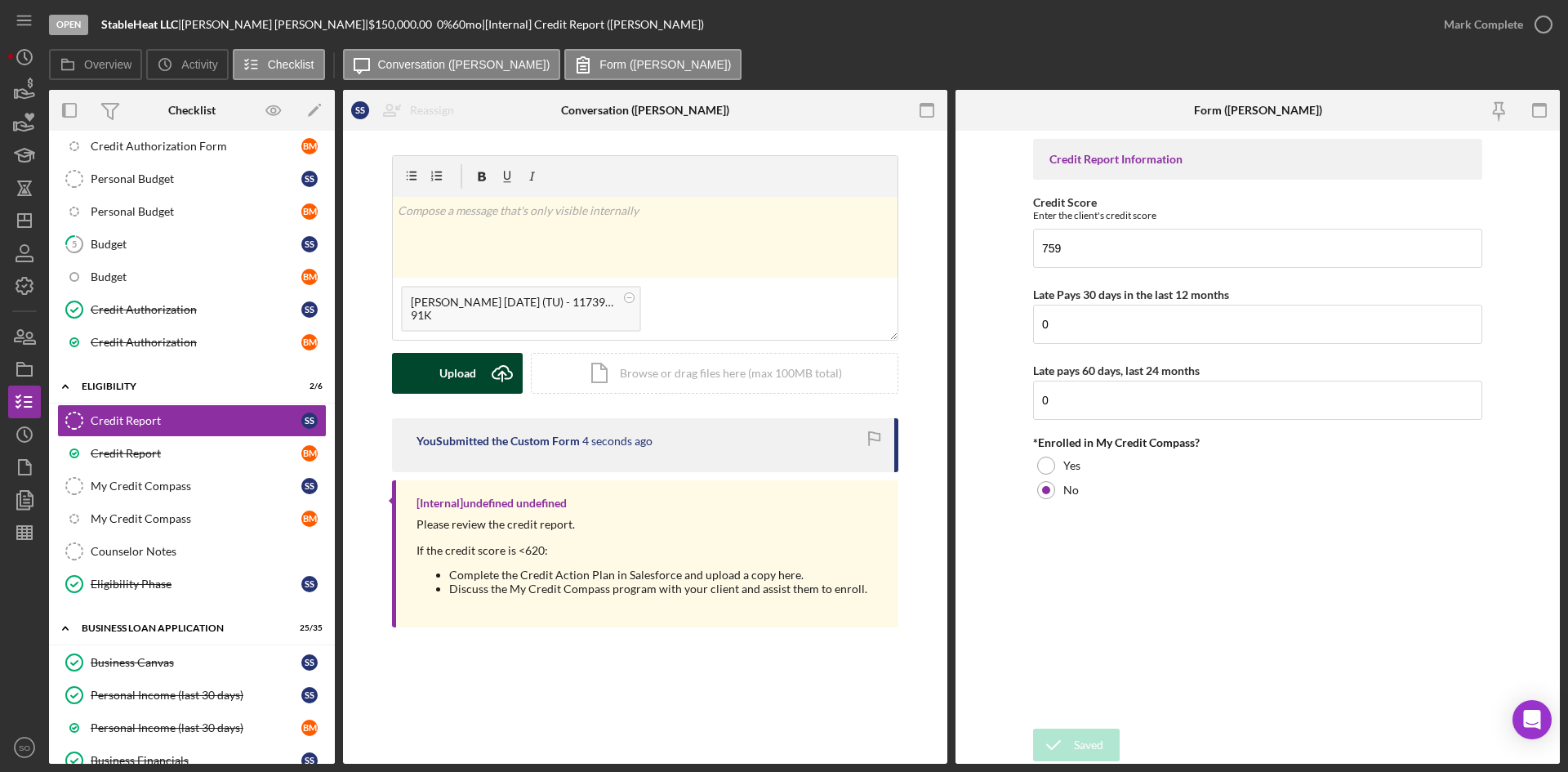
click at [434, 374] on button "Upload Icon/Upload" at bounding box center [457, 373] width 131 height 41
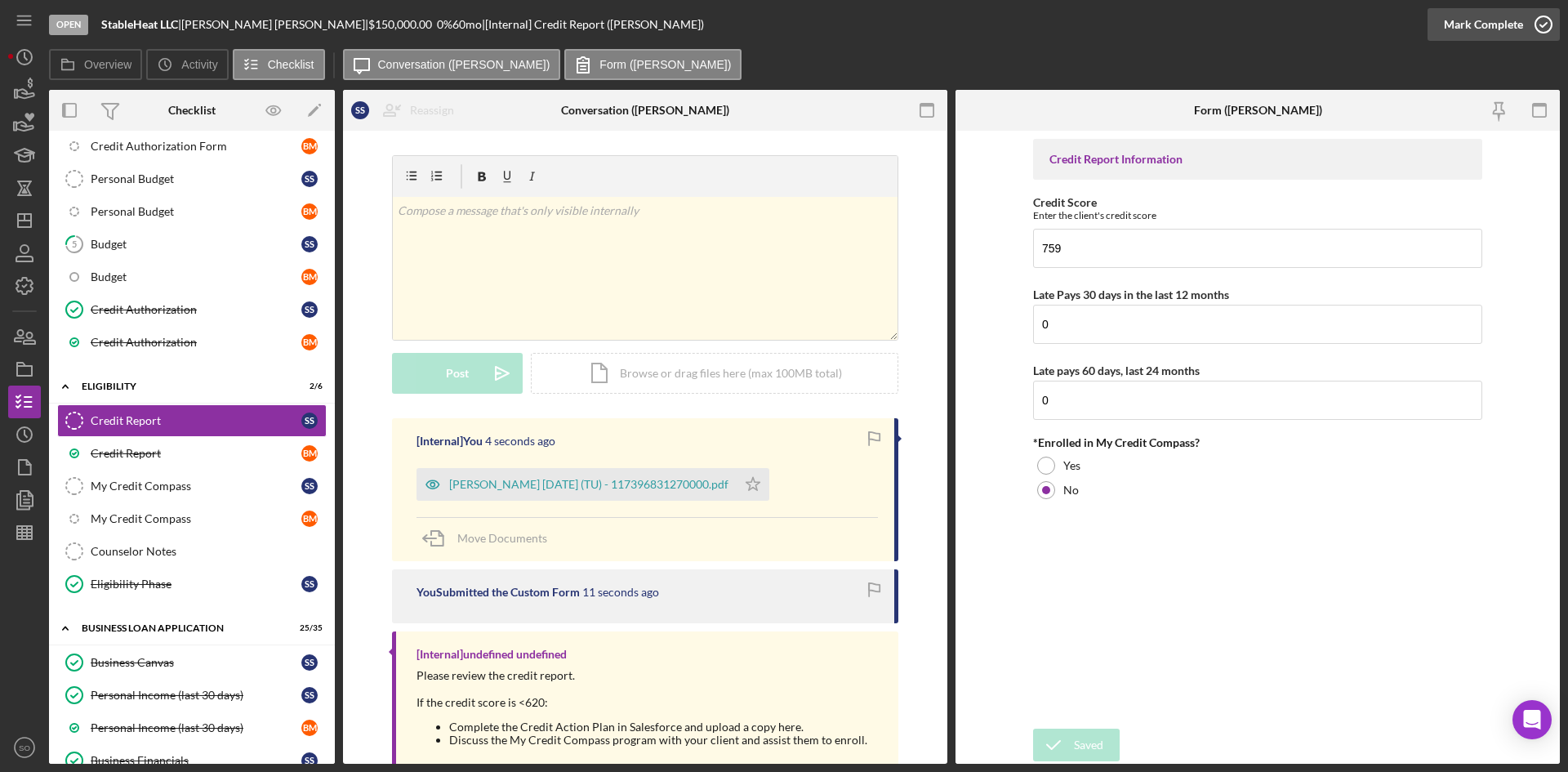
click at [1457, 21] on div "Mark Complete" at bounding box center [1483, 25] width 79 height 32
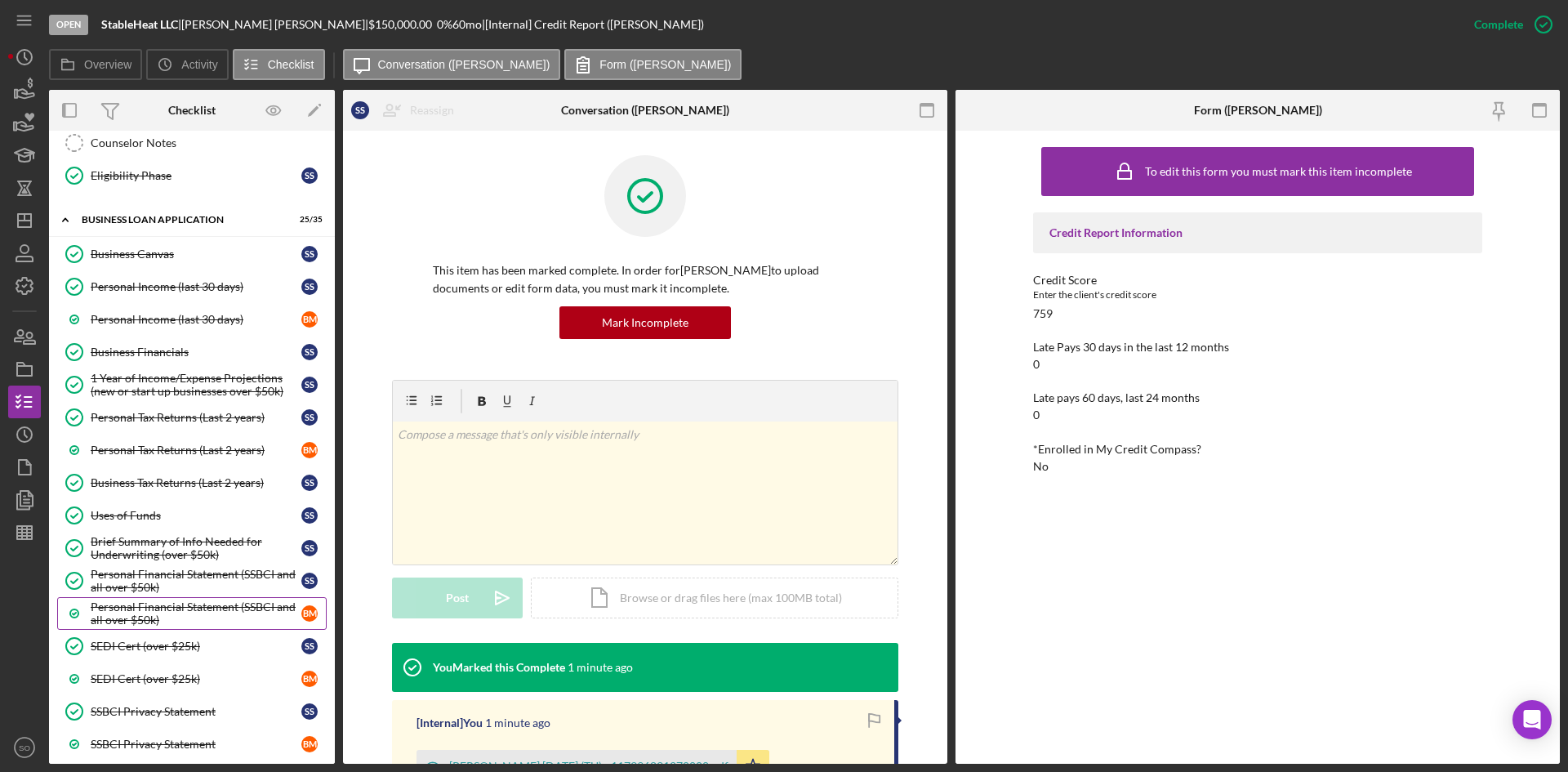
scroll to position [1173, 0]
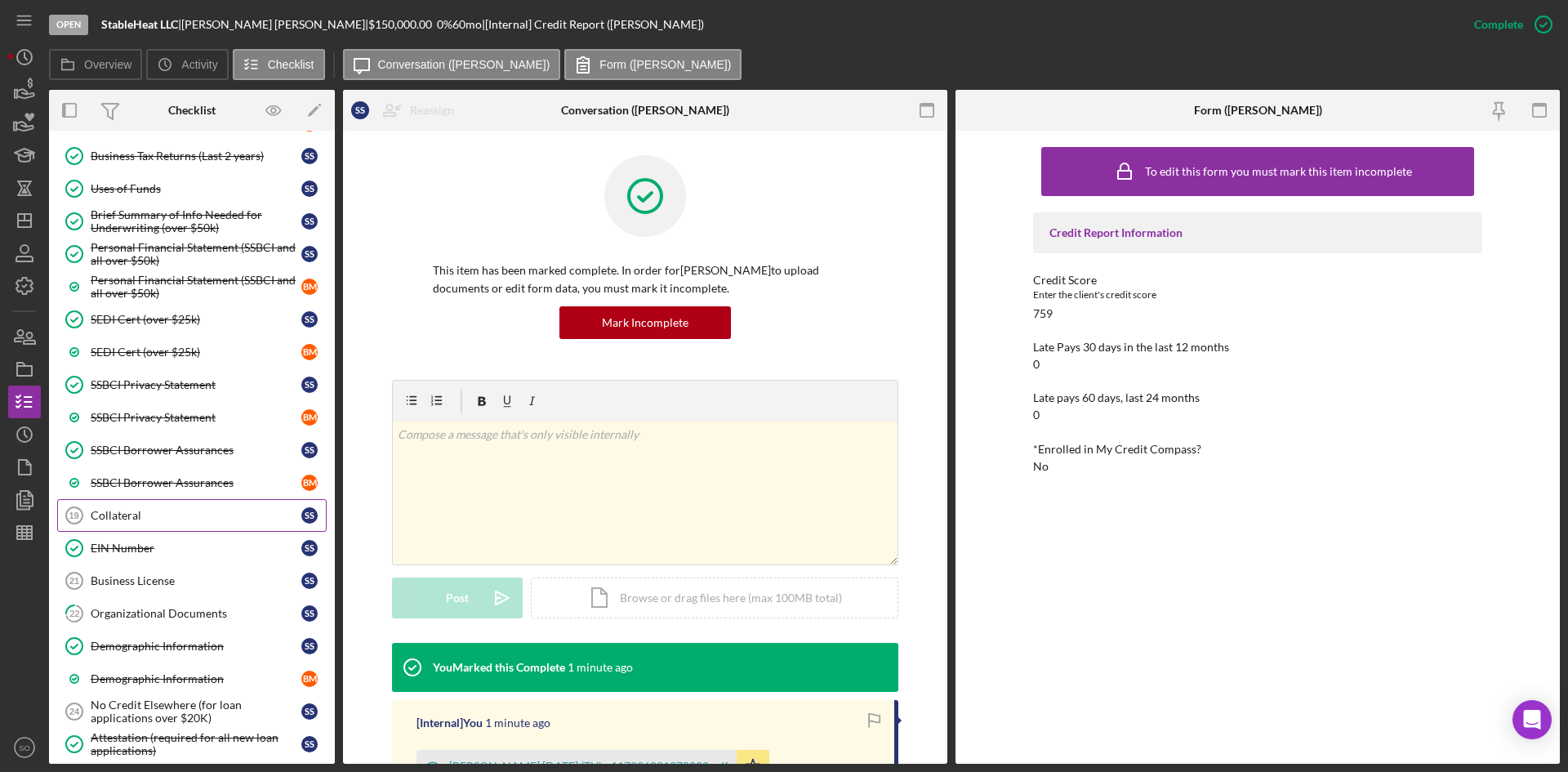
click at [157, 523] on link "Collateral 19 Collateral S S" at bounding box center [191, 515] width 269 height 32
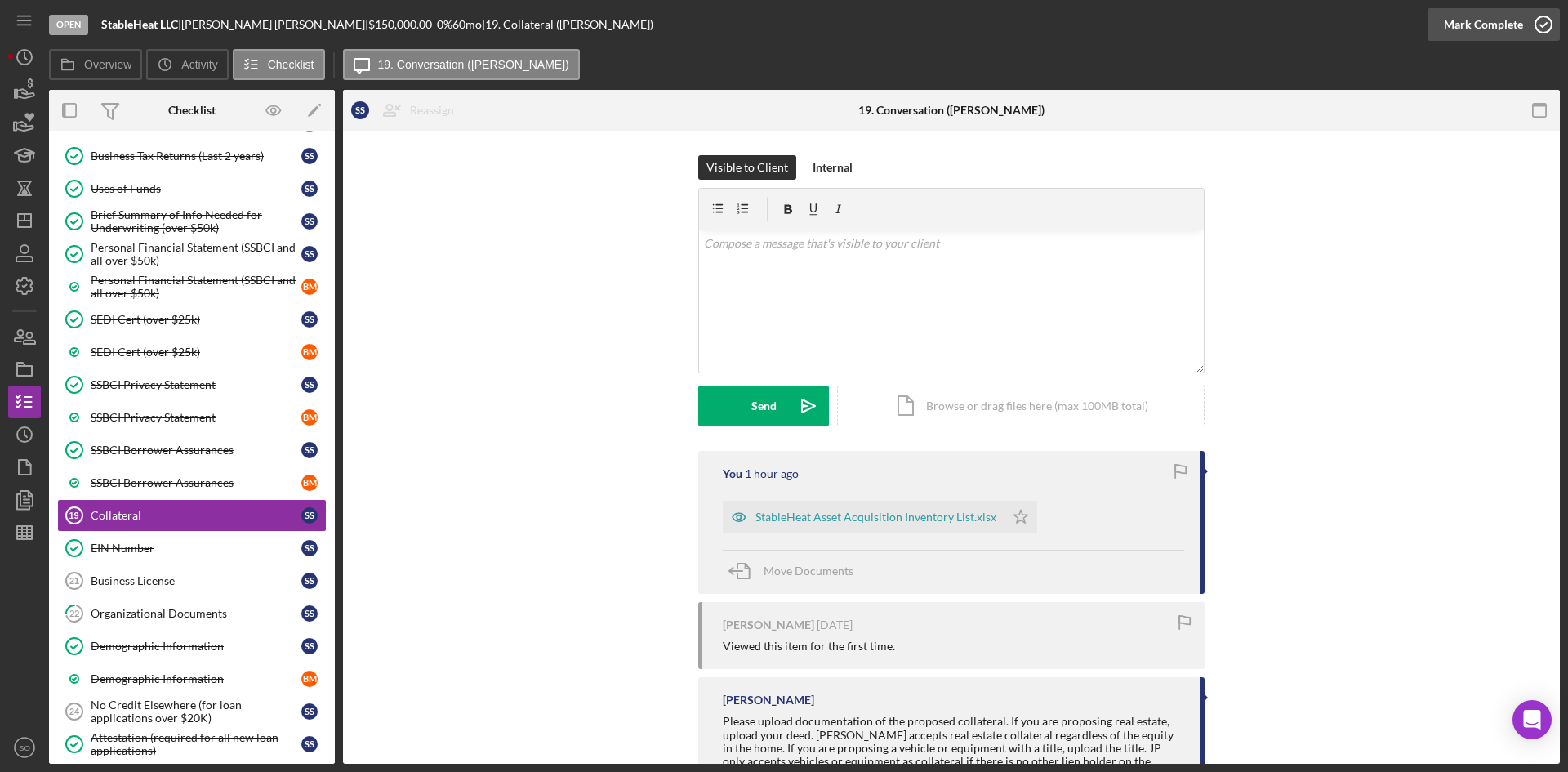
click at [1472, 20] on div "Mark Complete" at bounding box center [1483, 25] width 79 height 32
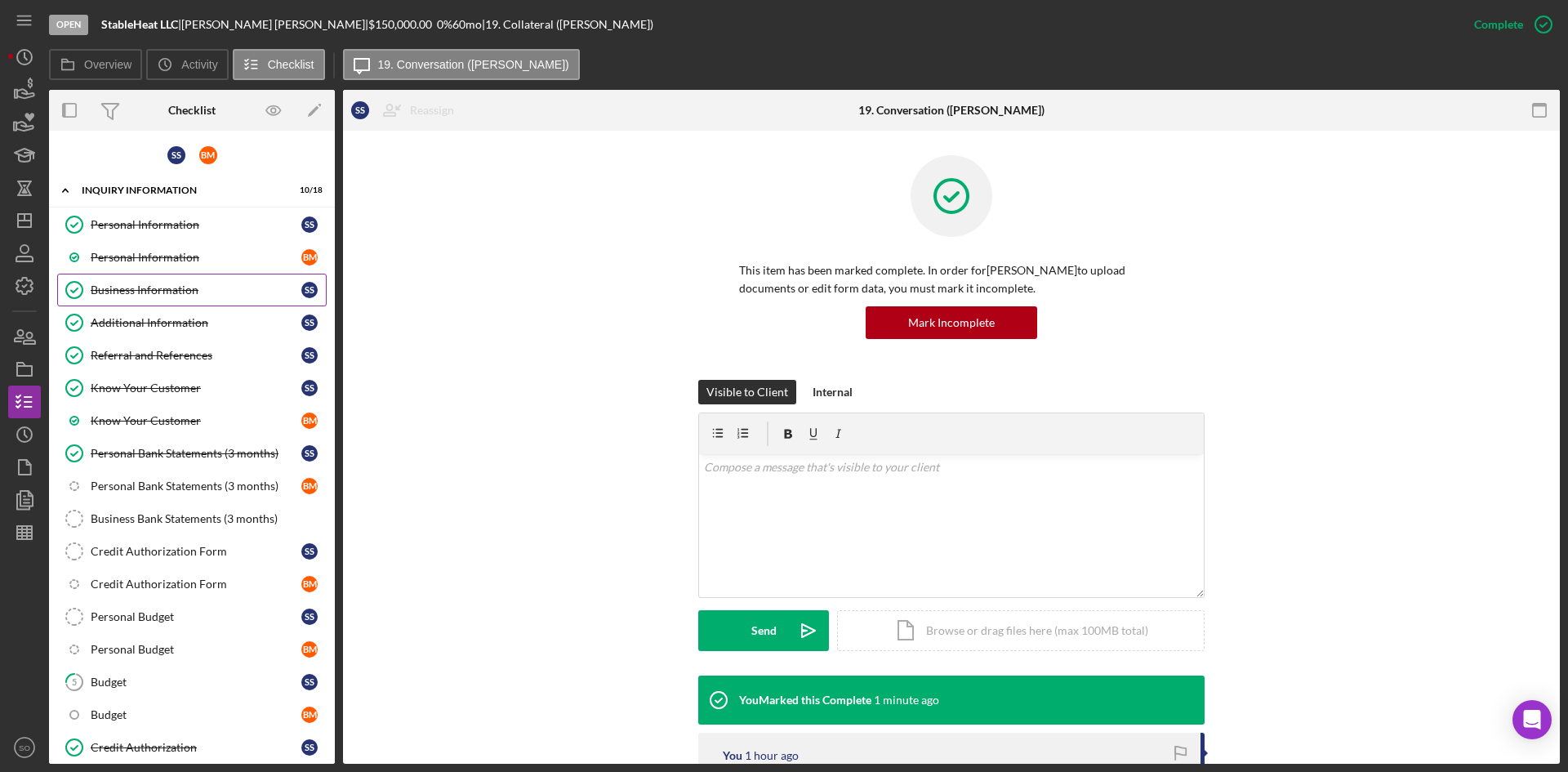
click at [133, 292] on div "Business Information" at bounding box center [196, 289] width 211 height 13
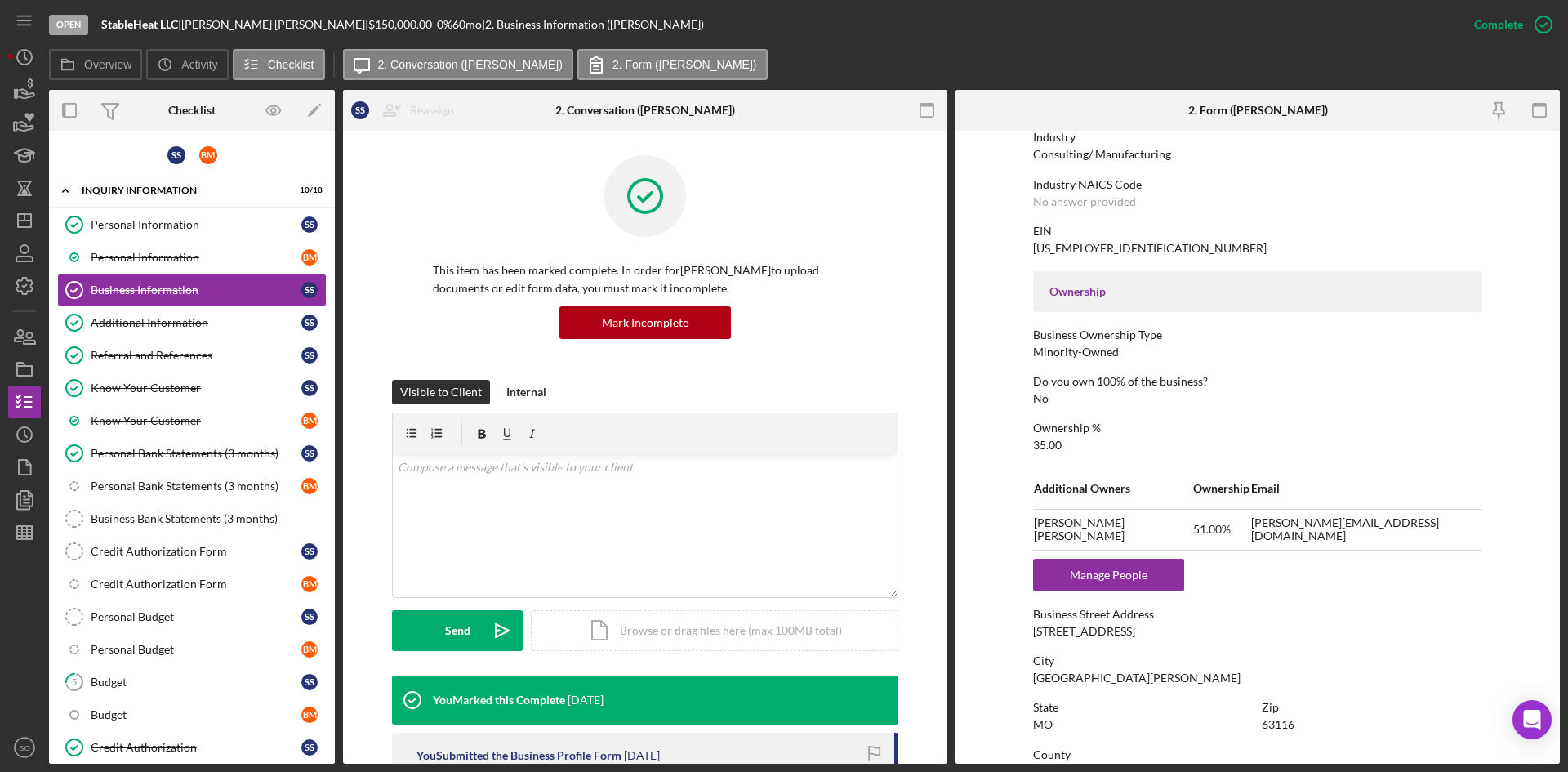
scroll to position [654, 0]
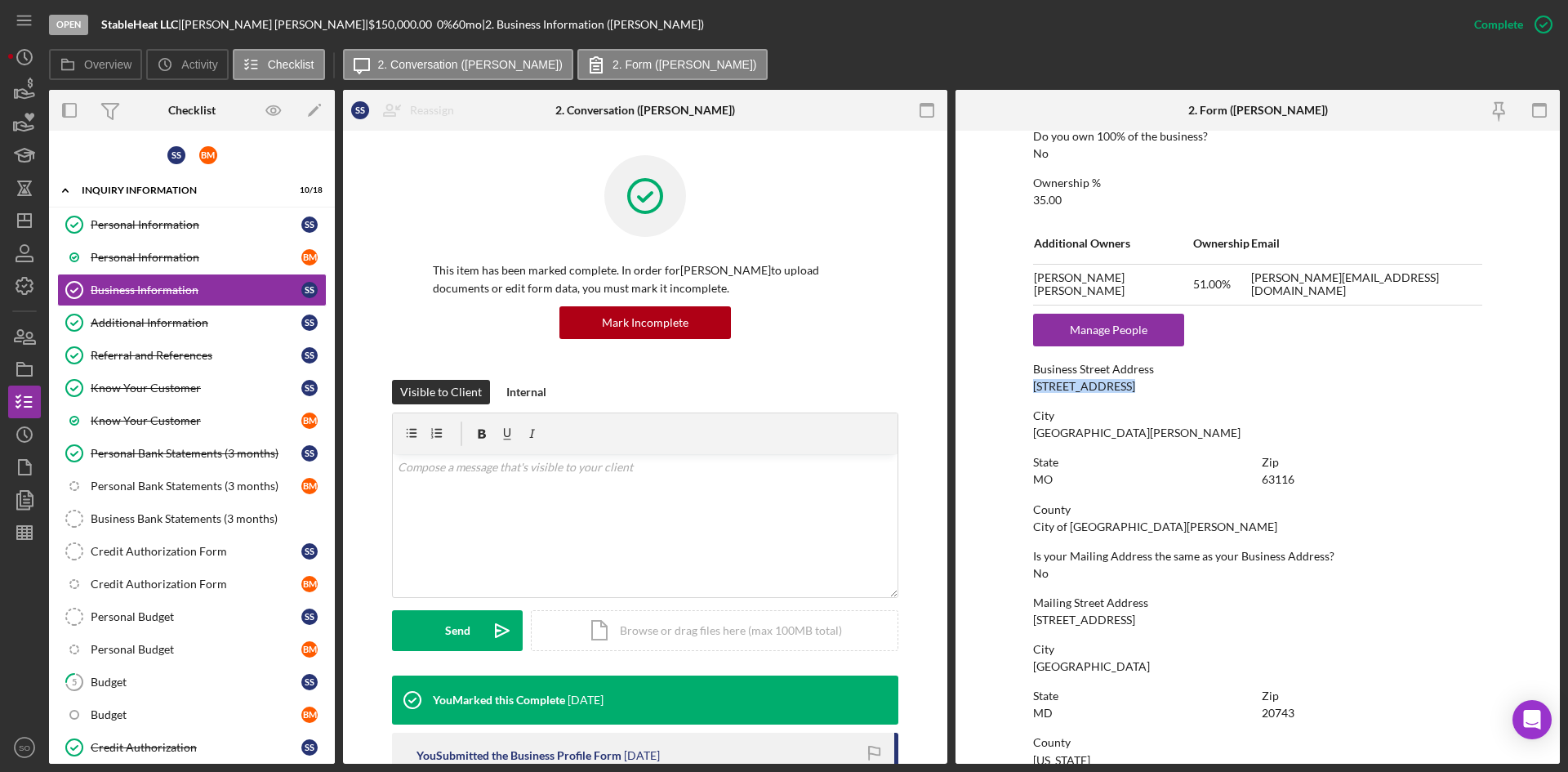
drag, startPoint x: 1135, startPoint y: 388, endPoint x: 1032, endPoint y: 389, distance: 103.0
click at [1033, 389] on div "Business Street Address [STREET_ADDRESS]" at bounding box center [1258, 378] width 450 height 31
copy div "[STREET_ADDRESS]"
drag, startPoint x: 1316, startPoint y: 479, endPoint x: 1259, endPoint y: 486, distance: 57.4
click at [1259, 486] on div "State [US_STATE] Zip 63116" at bounding box center [1258, 479] width 450 height 47
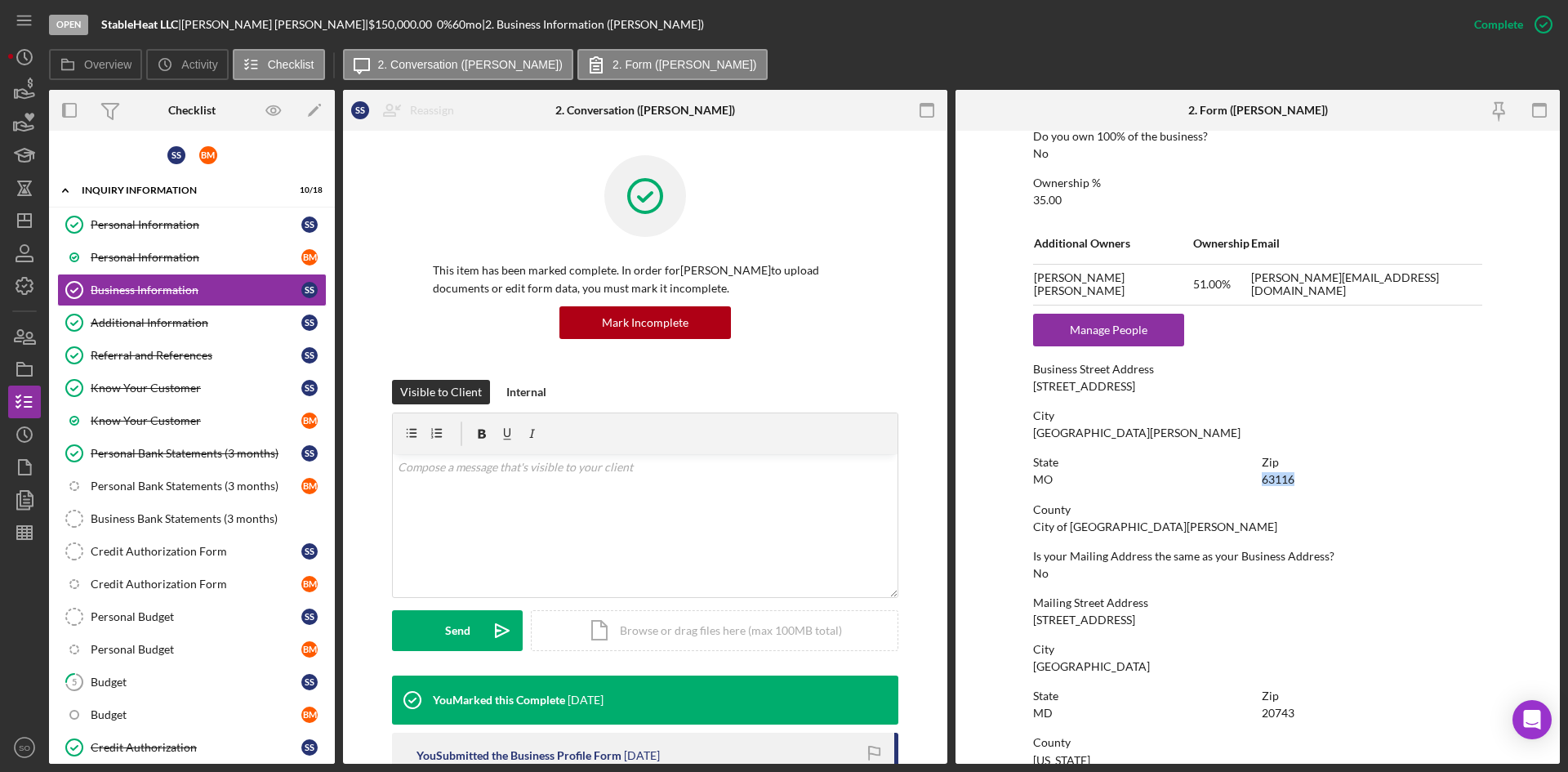
copy div "63116"
click at [124, 326] on div "Additional Information" at bounding box center [196, 322] width 211 height 13
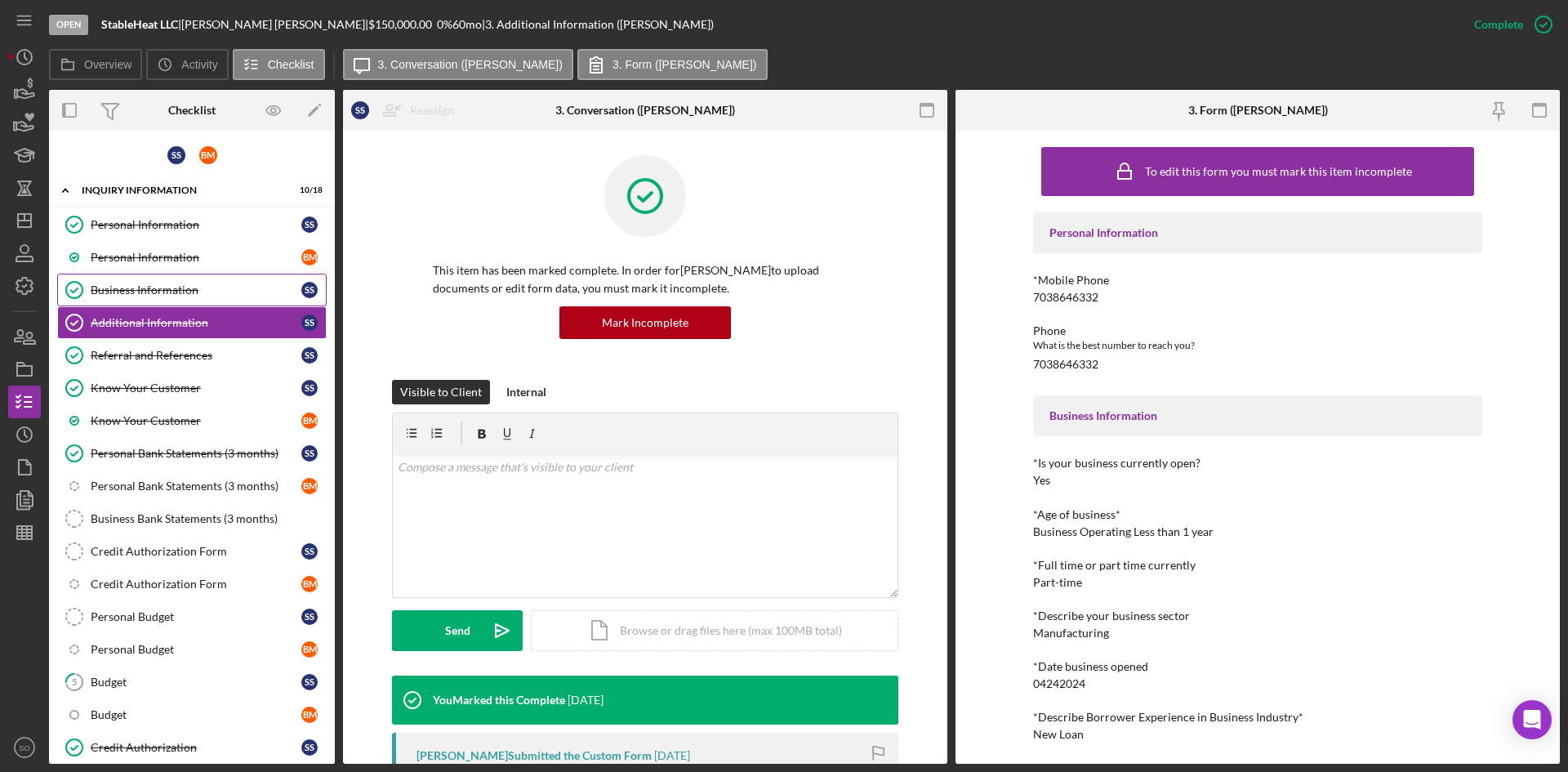
click at [133, 297] on div "Business Information" at bounding box center [196, 289] width 211 height 13
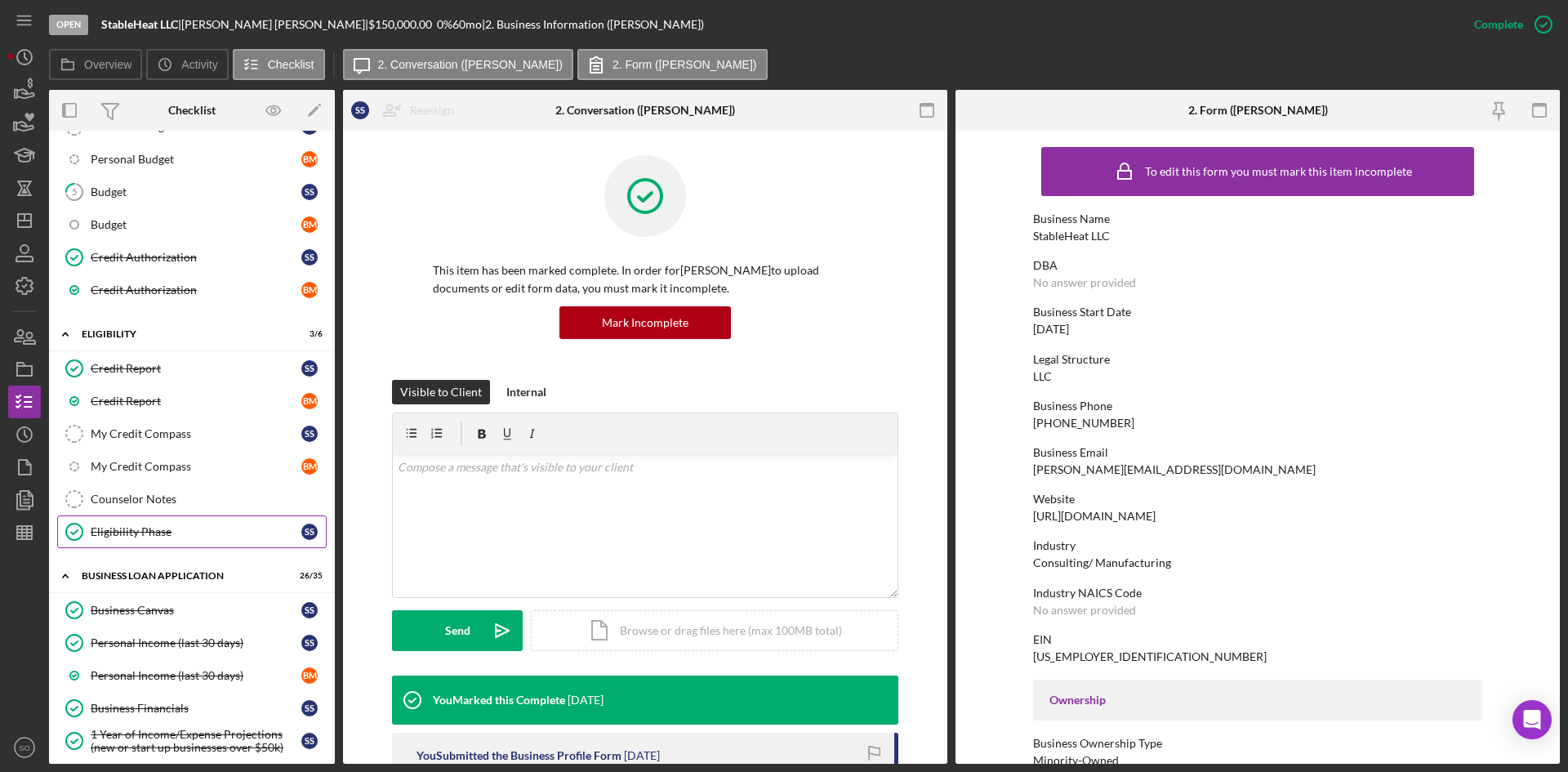
scroll to position [572, 0]
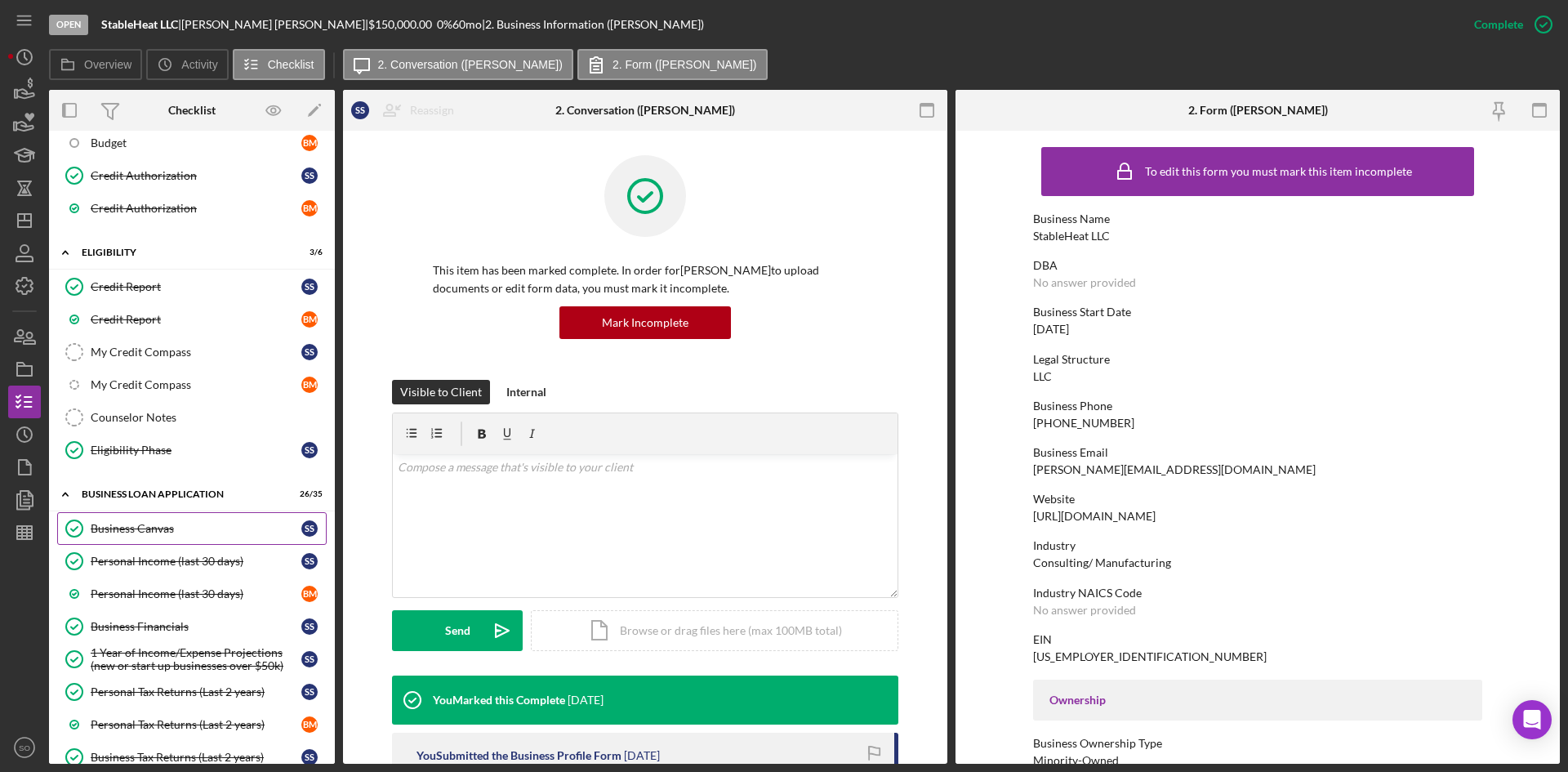
click at [174, 526] on div "Business Canvas" at bounding box center [196, 528] width 211 height 13
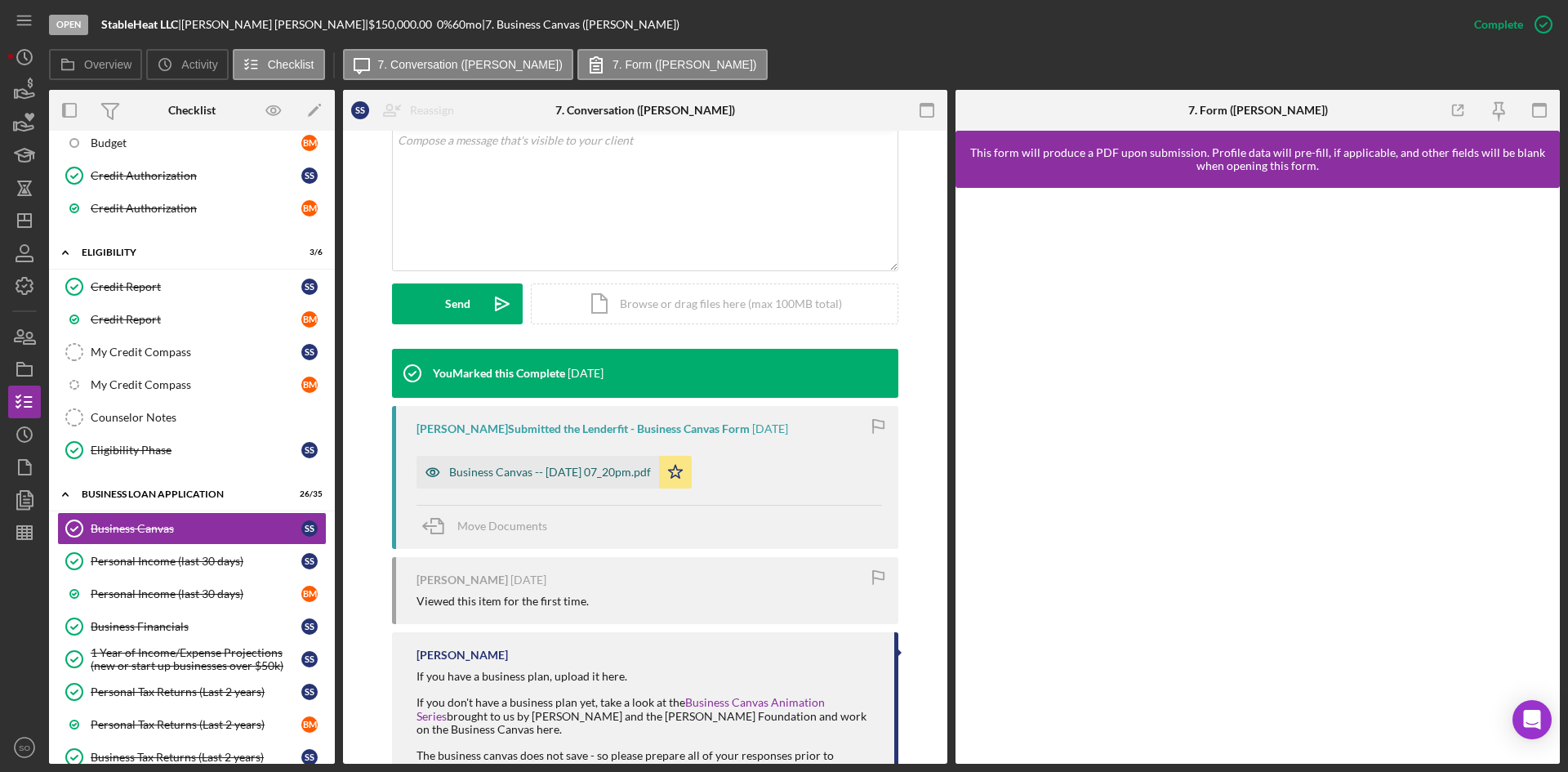
click at [564, 473] on div "Business Canvas -- [DATE] 07_20pm.pdf" at bounding box center [550, 472] width 201 height 13
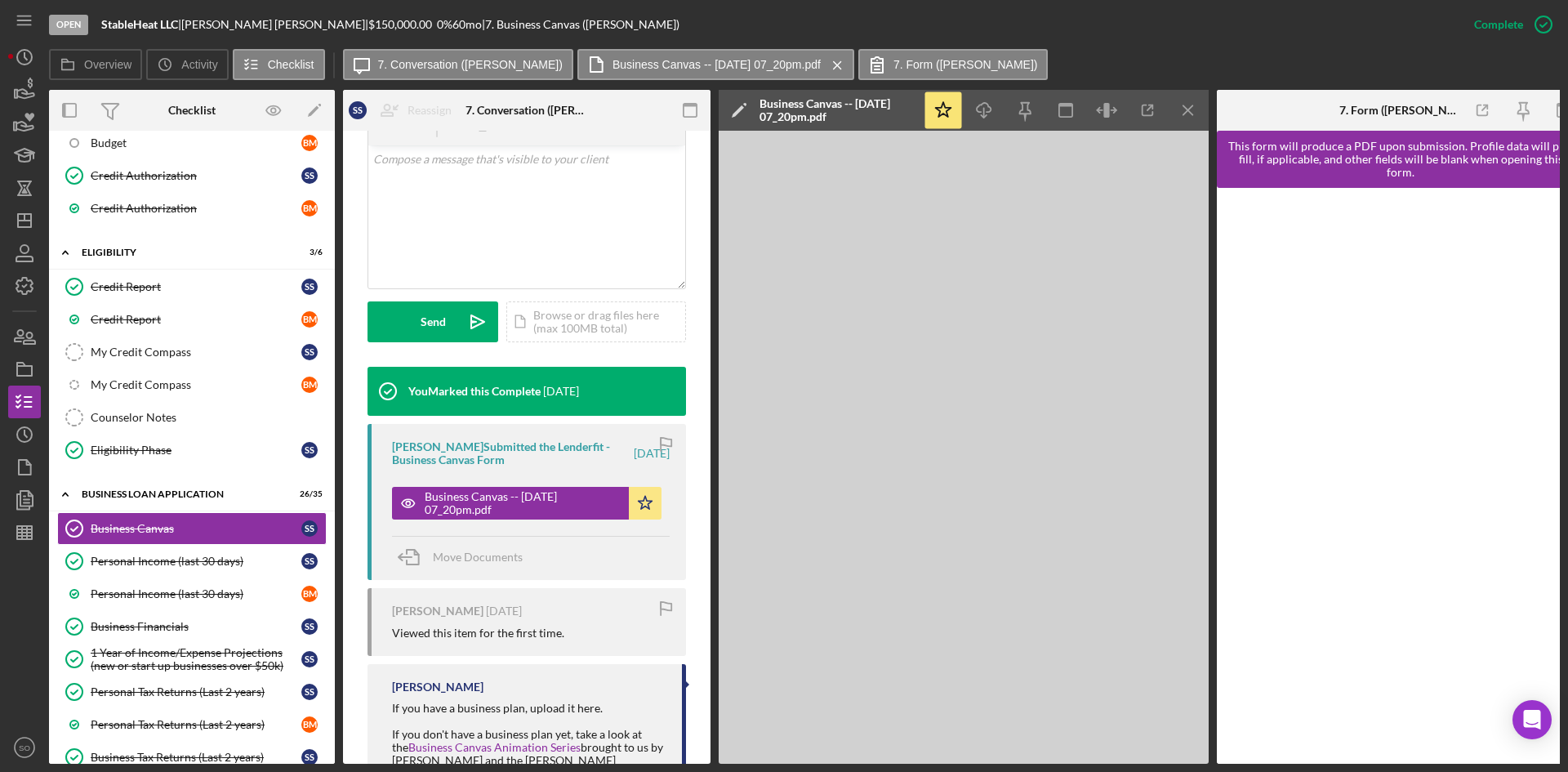
scroll to position [346, 0]
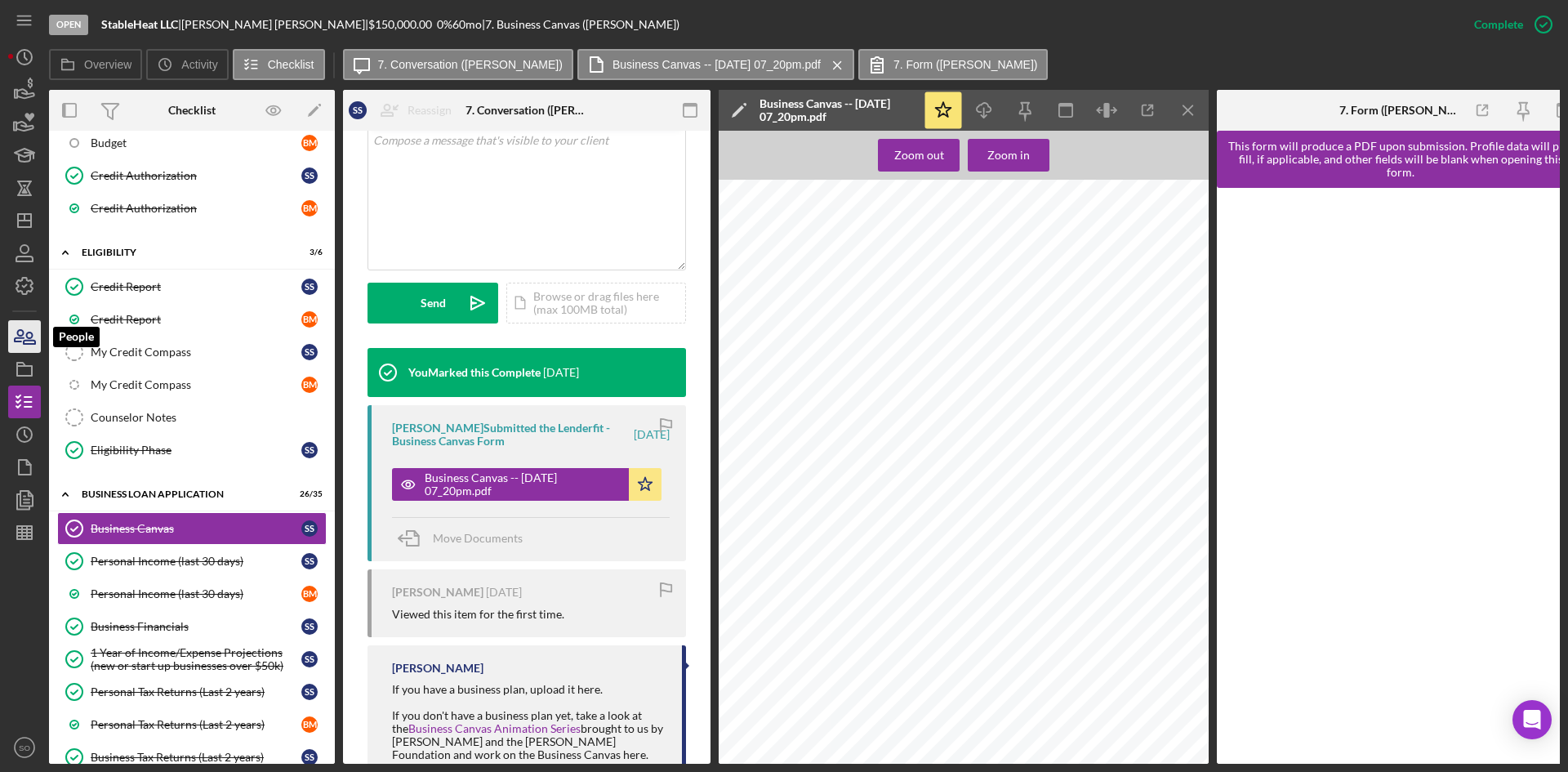
click at [20, 340] on icon "button" at bounding box center [25, 337] width 41 height 41
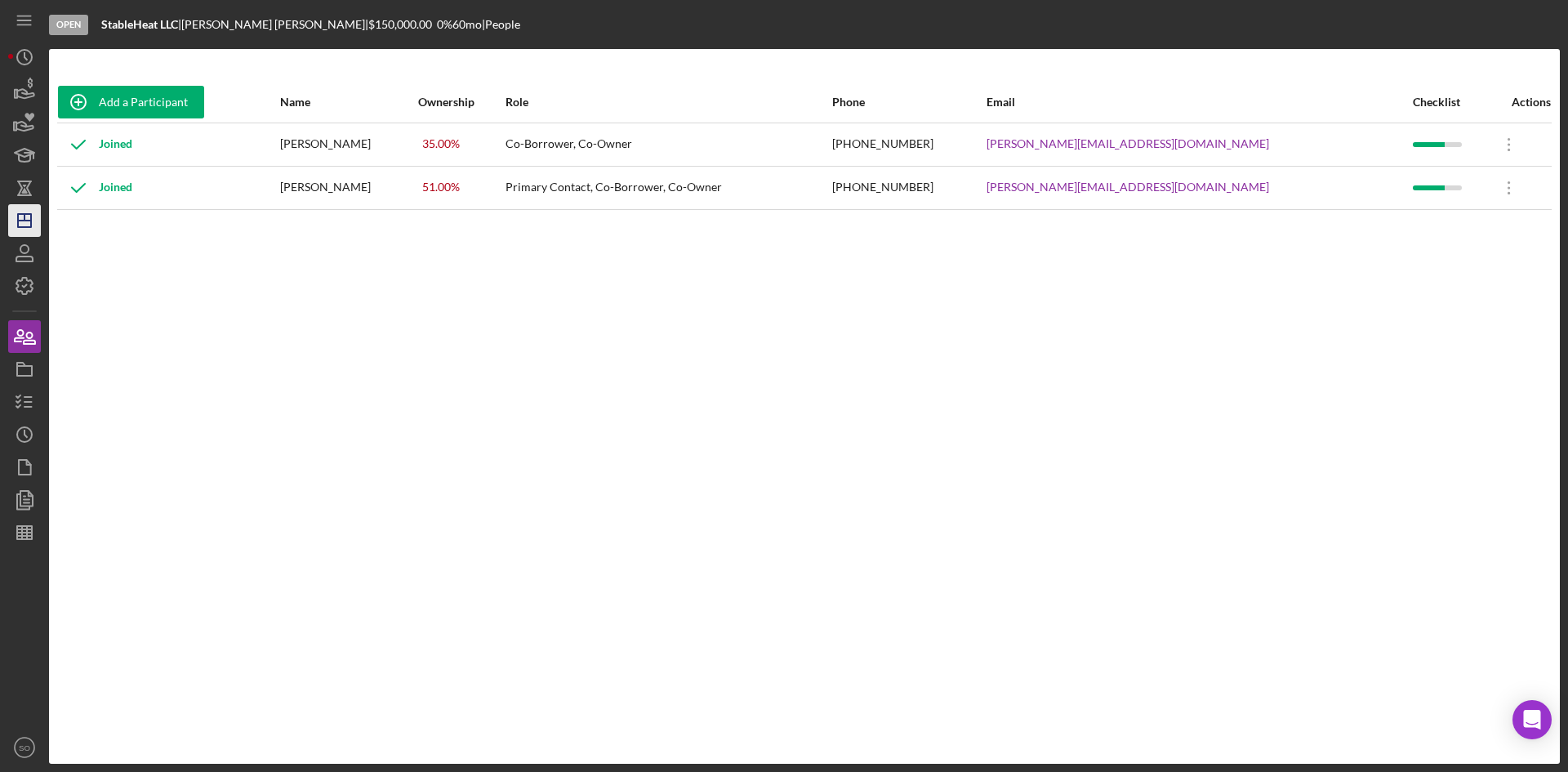
click at [28, 220] on line "button" at bounding box center [24, 220] width 13 height 0
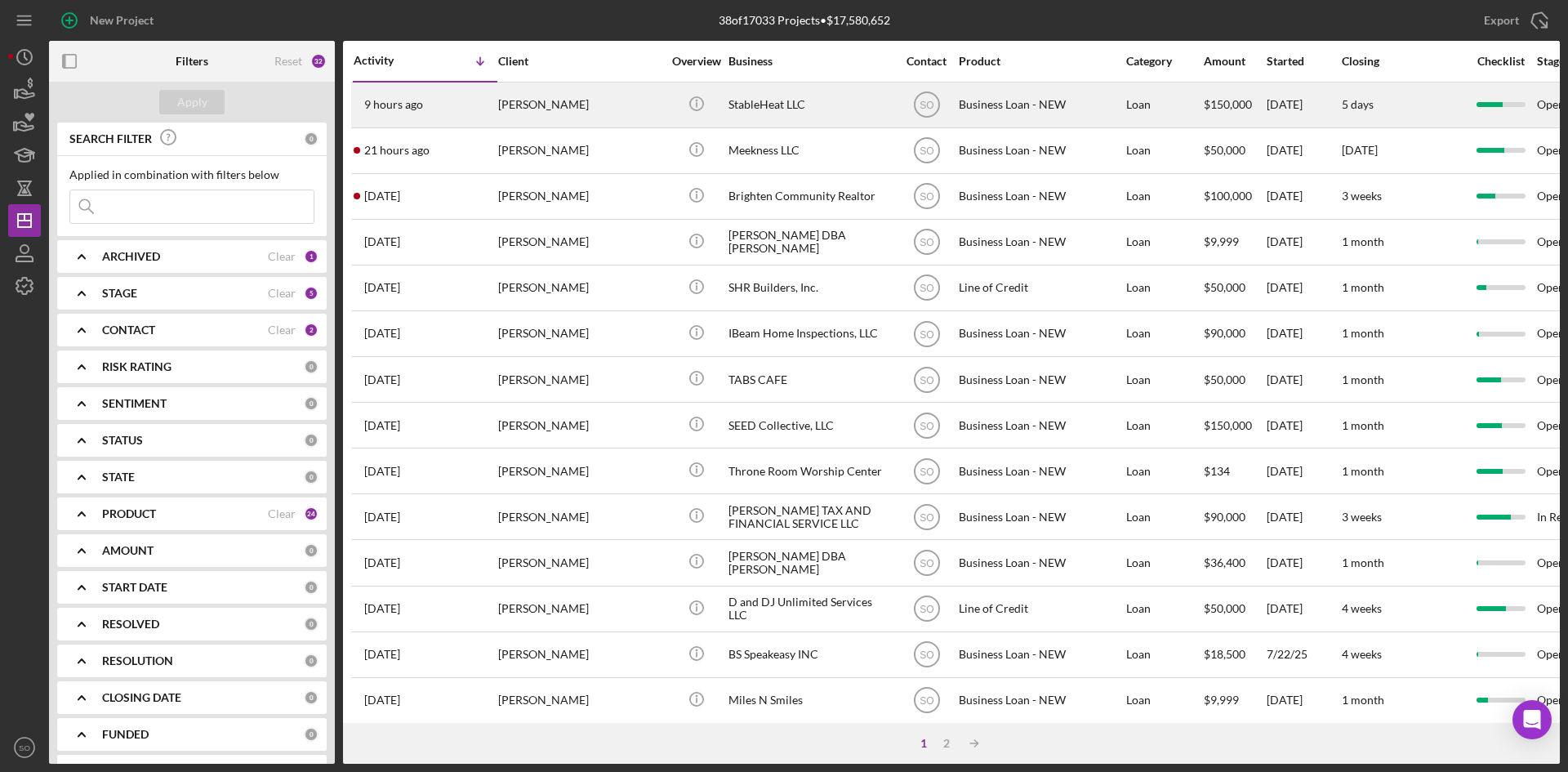
click at [545, 109] on div "[PERSON_NAME]" at bounding box center [580, 105] width 163 height 43
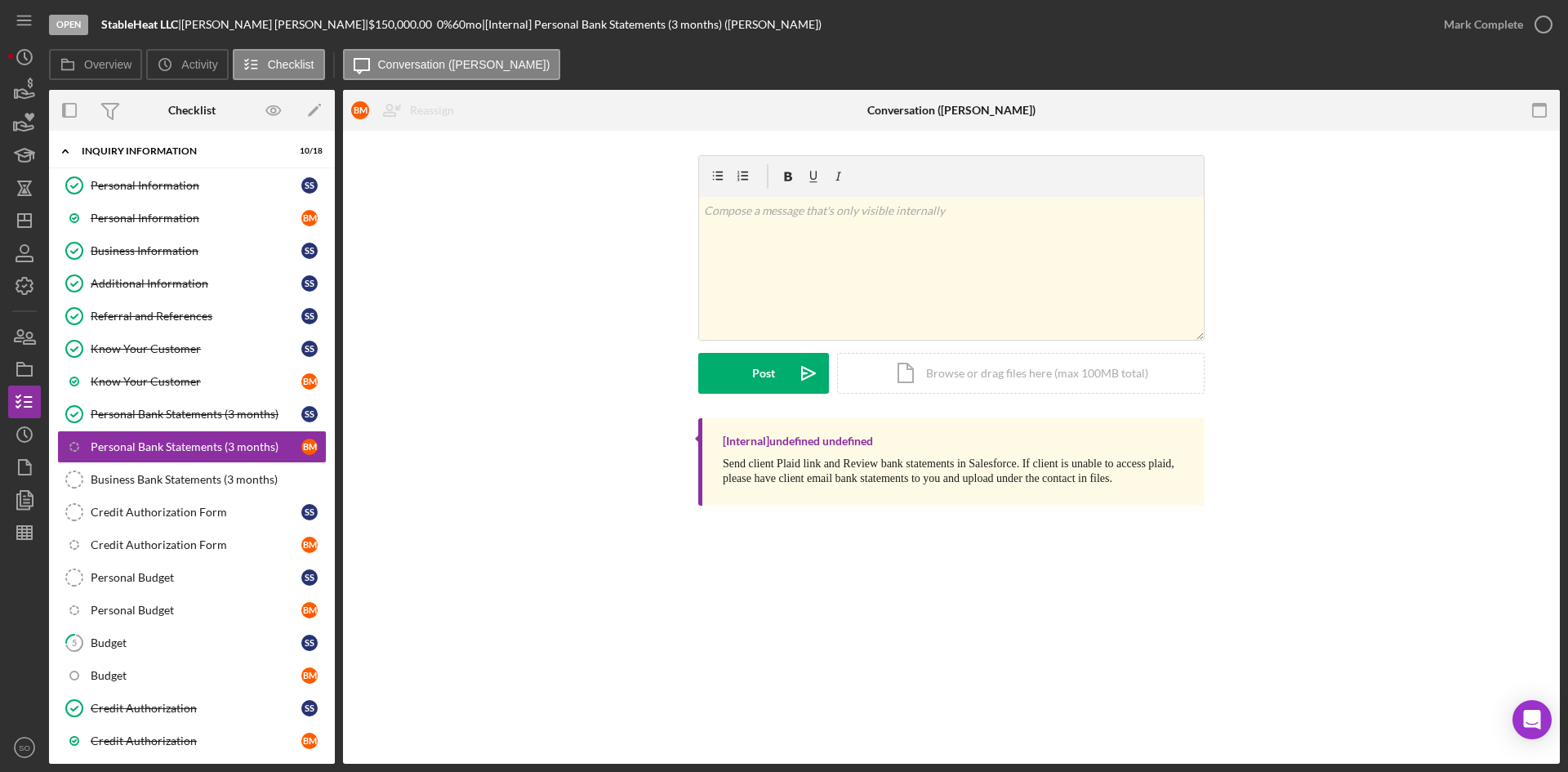
scroll to position [233, 0]
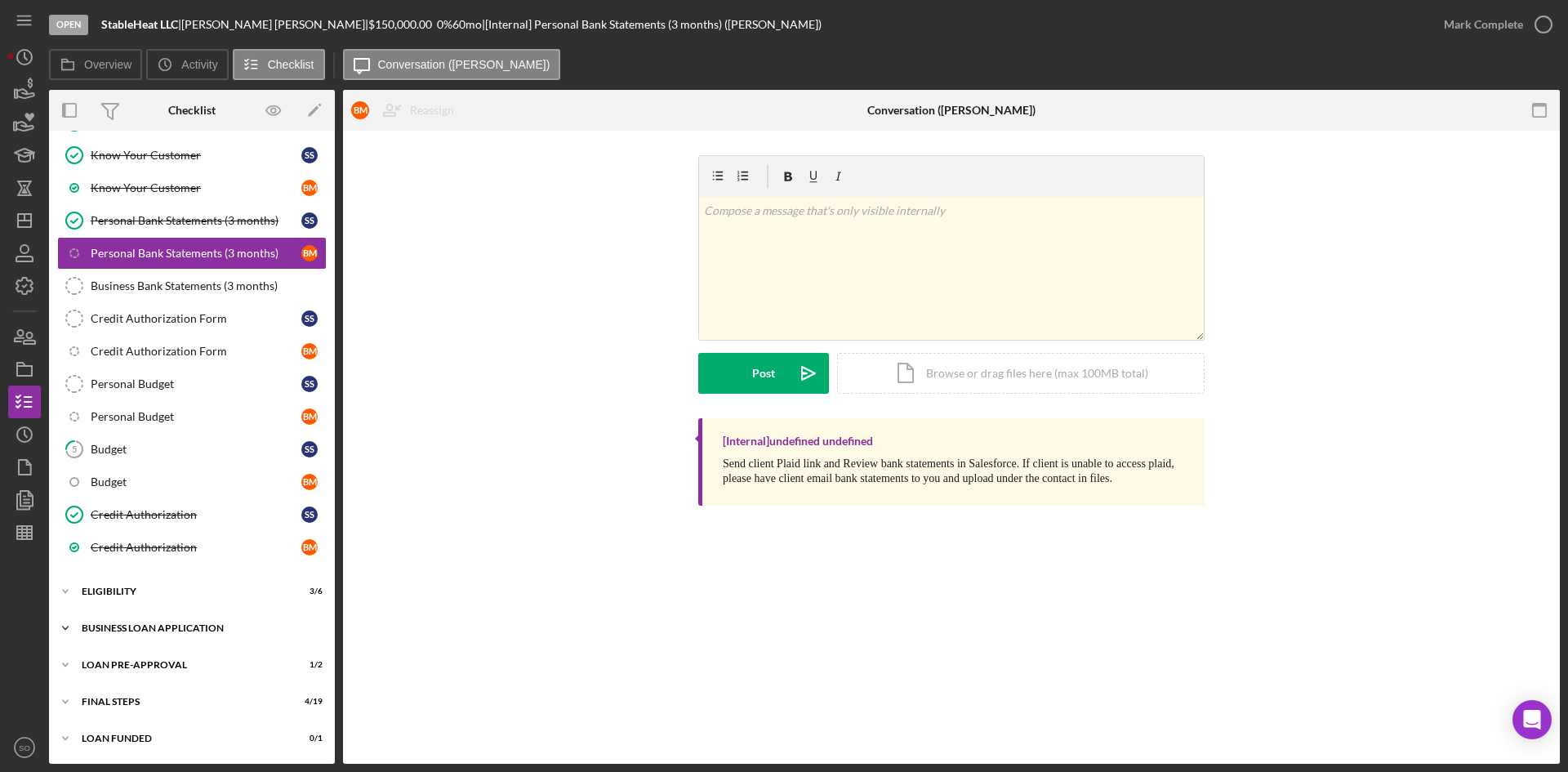
click at [178, 629] on div "BUSINESS LOAN APPLICATION" at bounding box center [198, 628] width 233 height 10
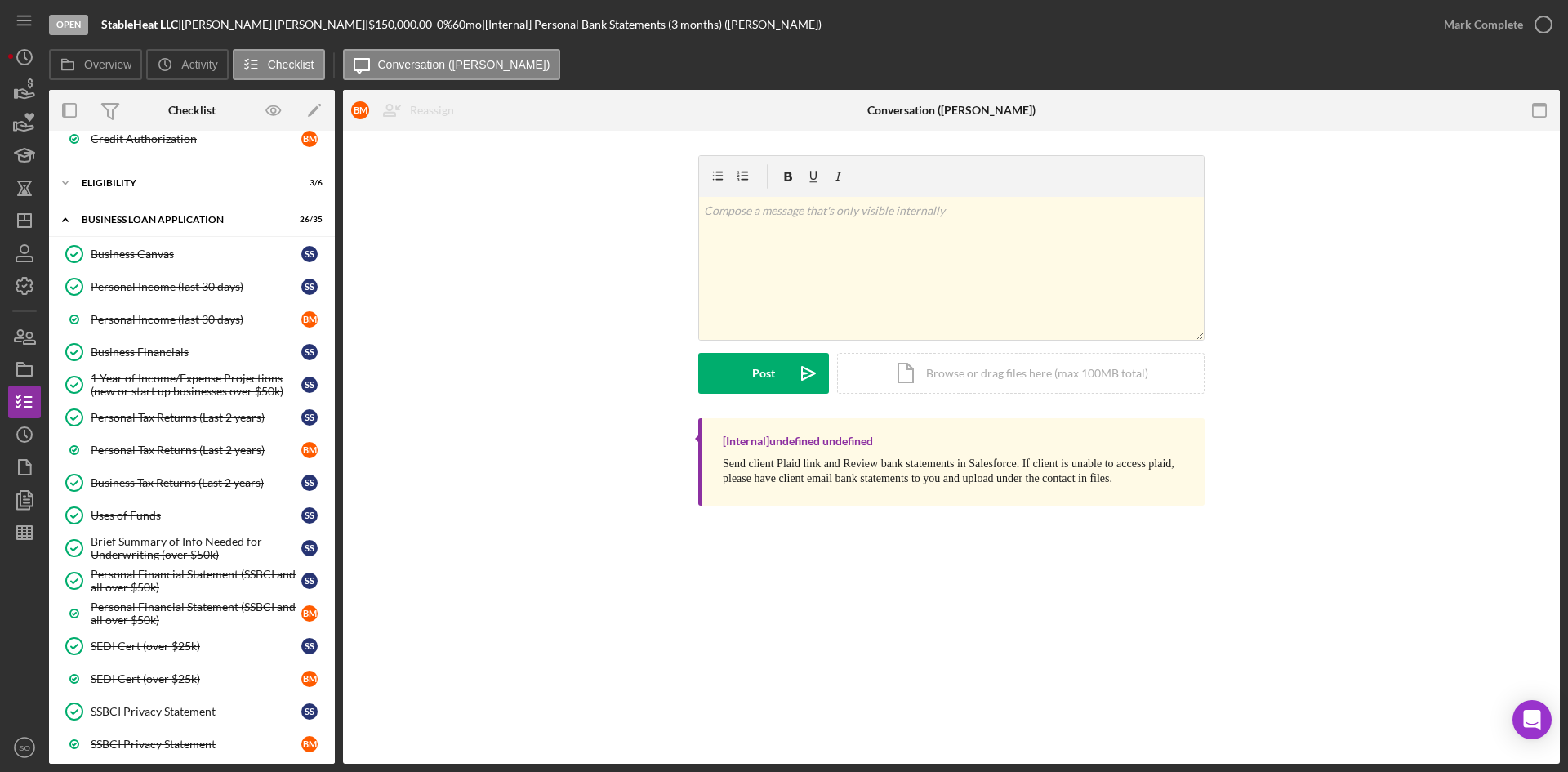
scroll to position [805, 0]
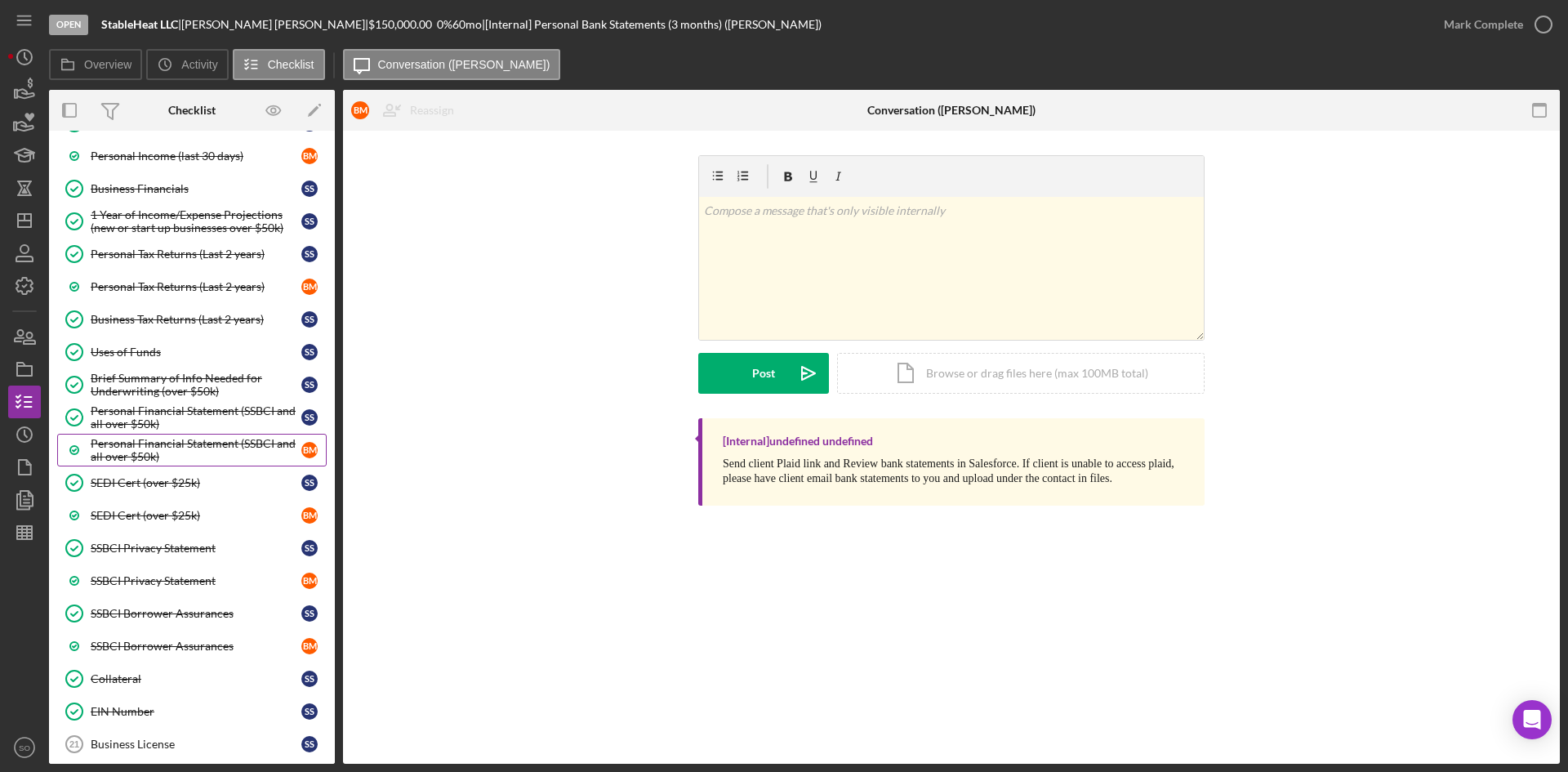
click at [164, 449] on div "Personal Financial Statement (SSBCI and all over $50k)" at bounding box center [196, 450] width 211 height 26
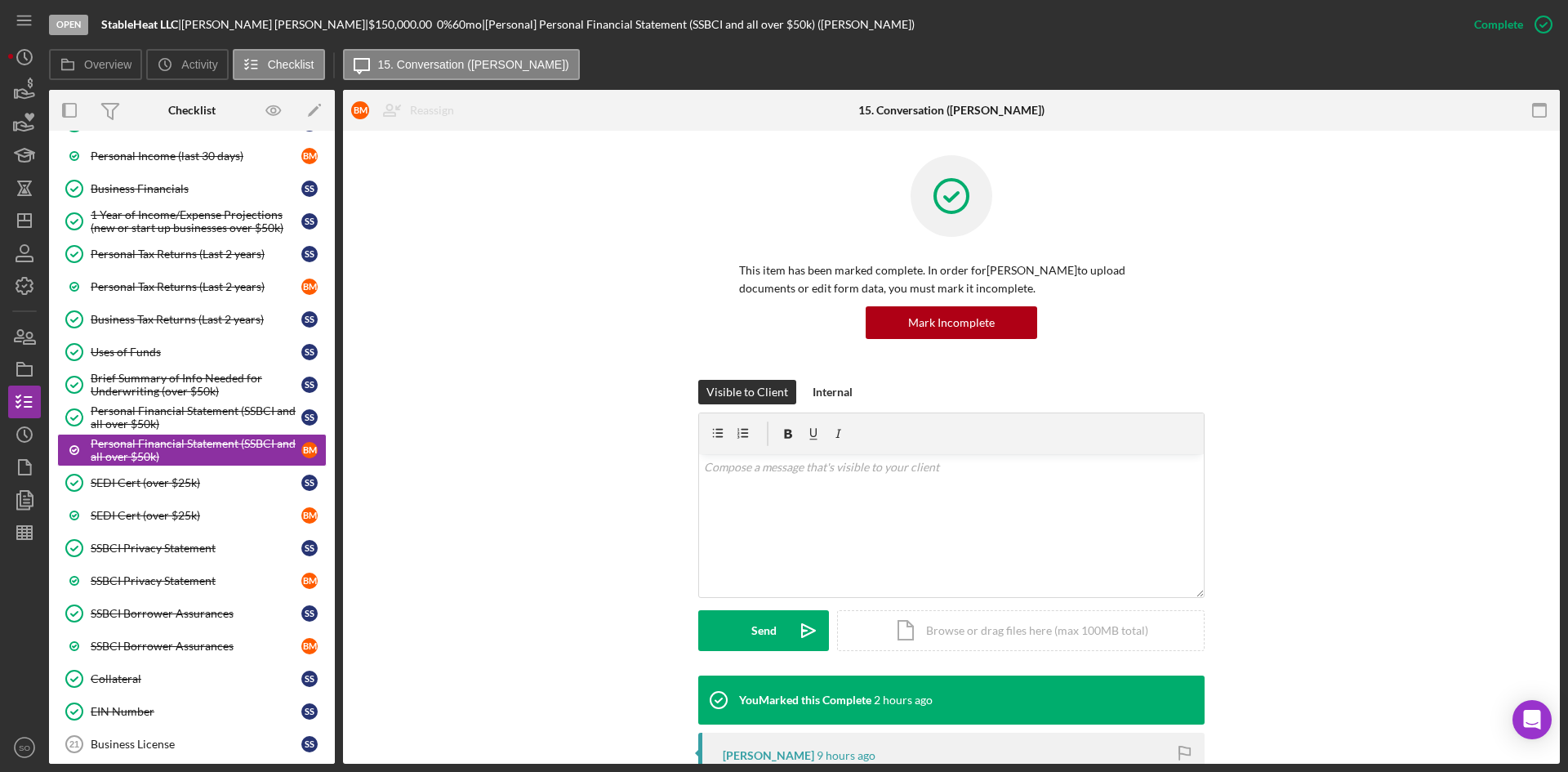
drag, startPoint x: 108, startPoint y: 418, endPoint x: 337, endPoint y: 429, distance: 229.3
click at [109, 418] on div "Personal Financial Statement (SSBCI and all over $50k)" at bounding box center [196, 417] width 211 height 26
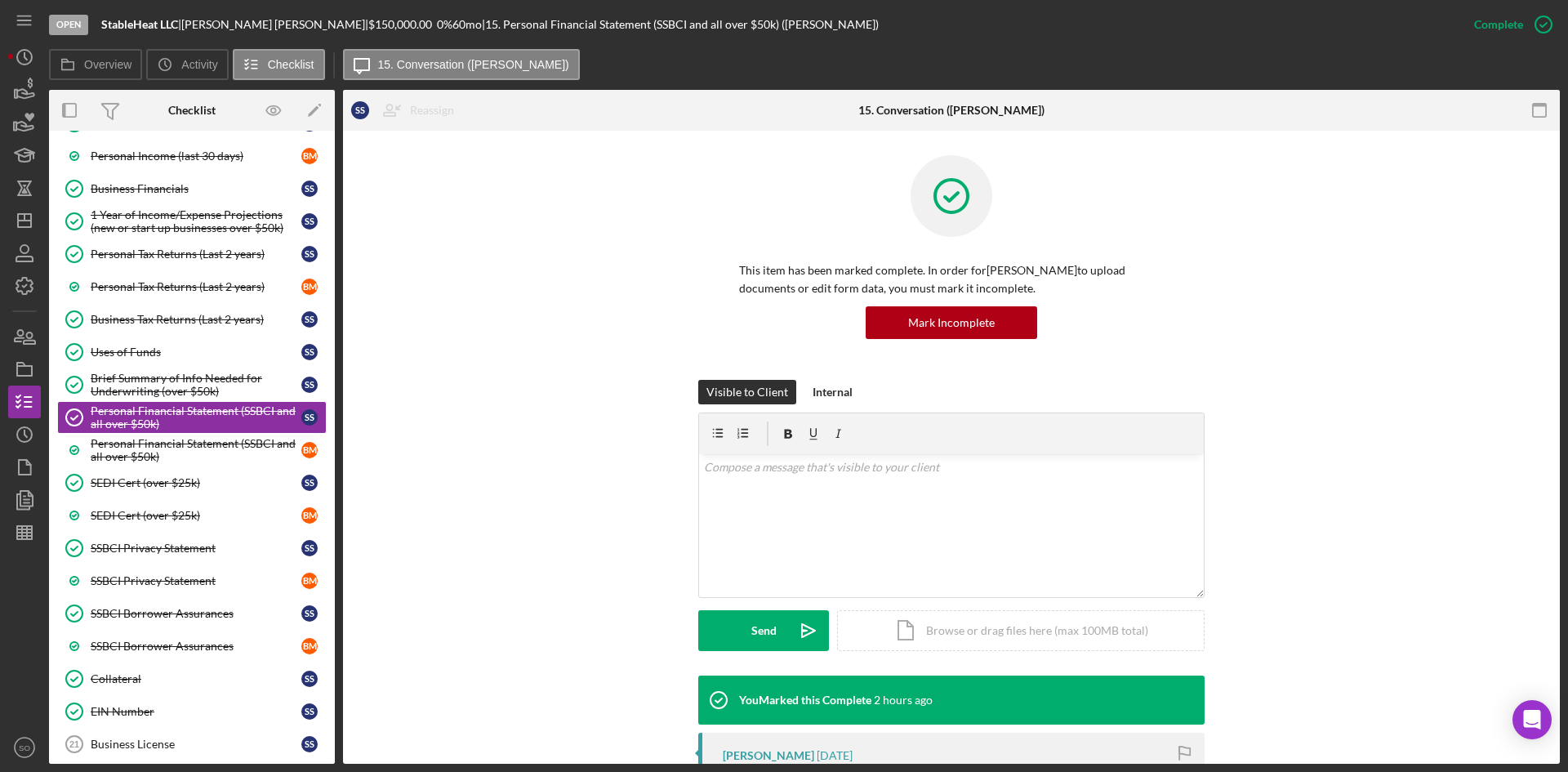
scroll to position [326, 0]
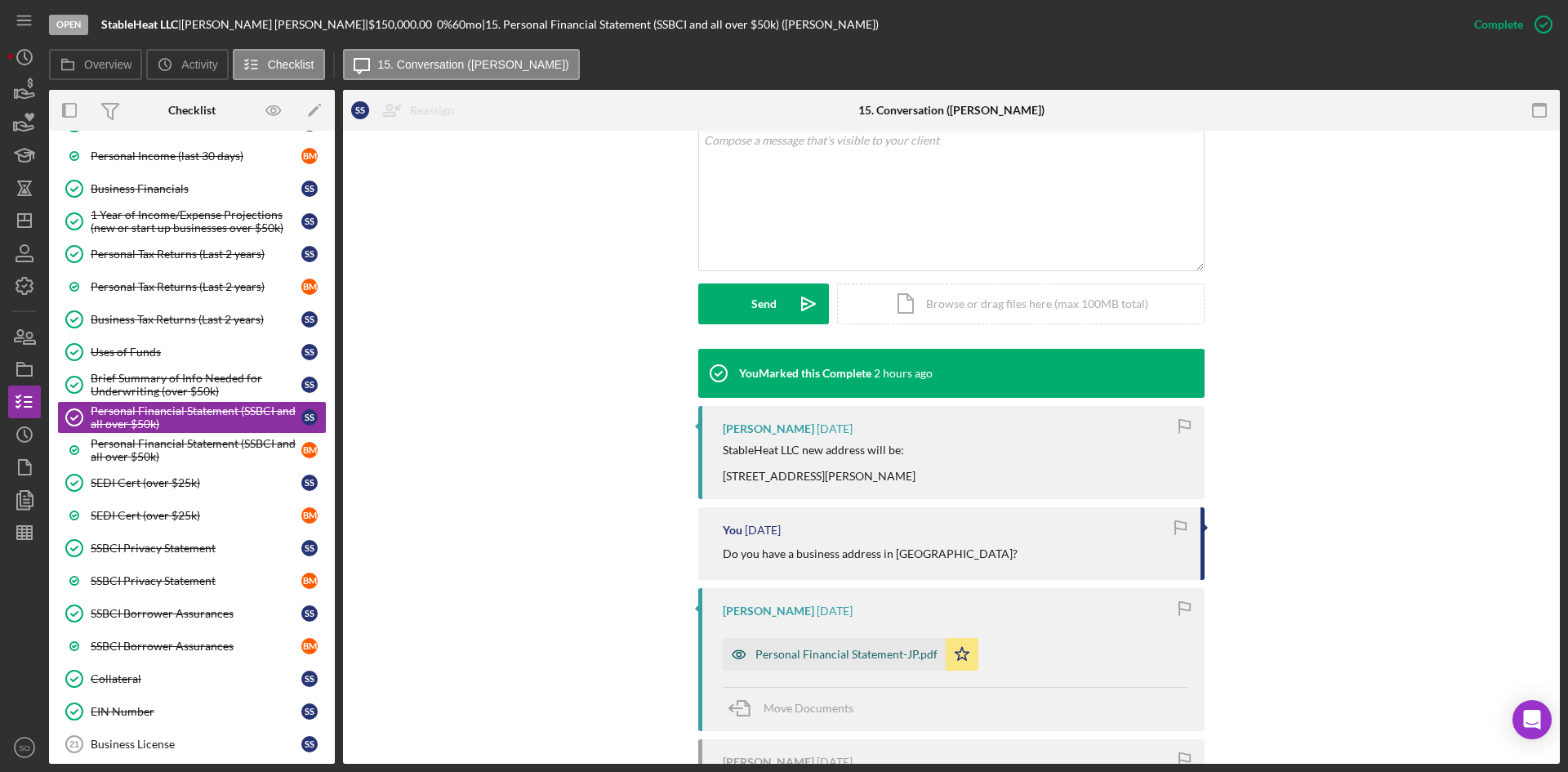
click at [790, 653] on div "Personal Financial Statement-JP.pdf" at bounding box center [846, 654] width 182 height 13
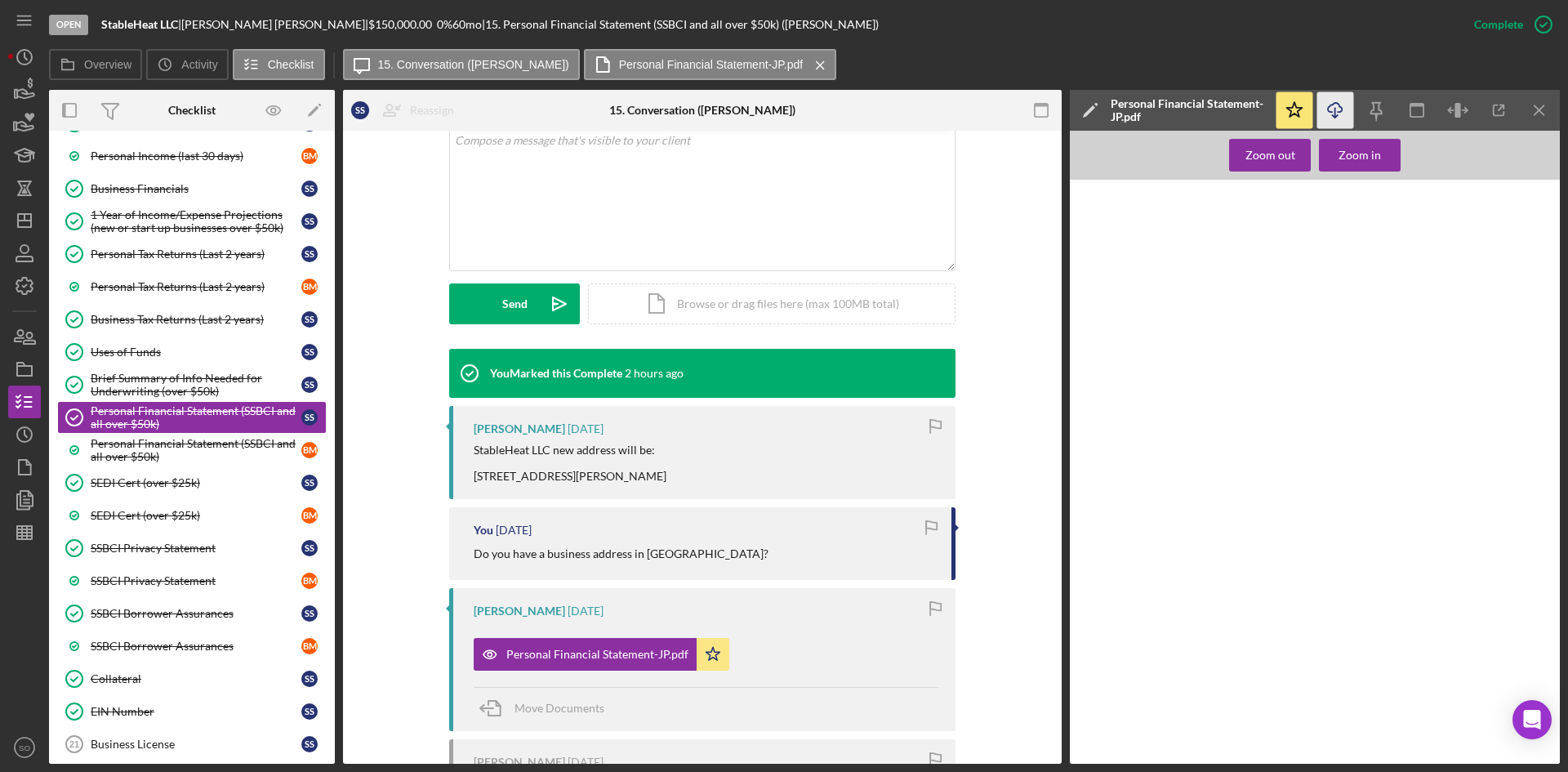
click at [1336, 127] on icon "Icon/Download" at bounding box center [1335, 111] width 37 height 37
click at [181, 445] on div "Personal Financial Statement (SSBCI and all over $50k)" at bounding box center [196, 450] width 211 height 26
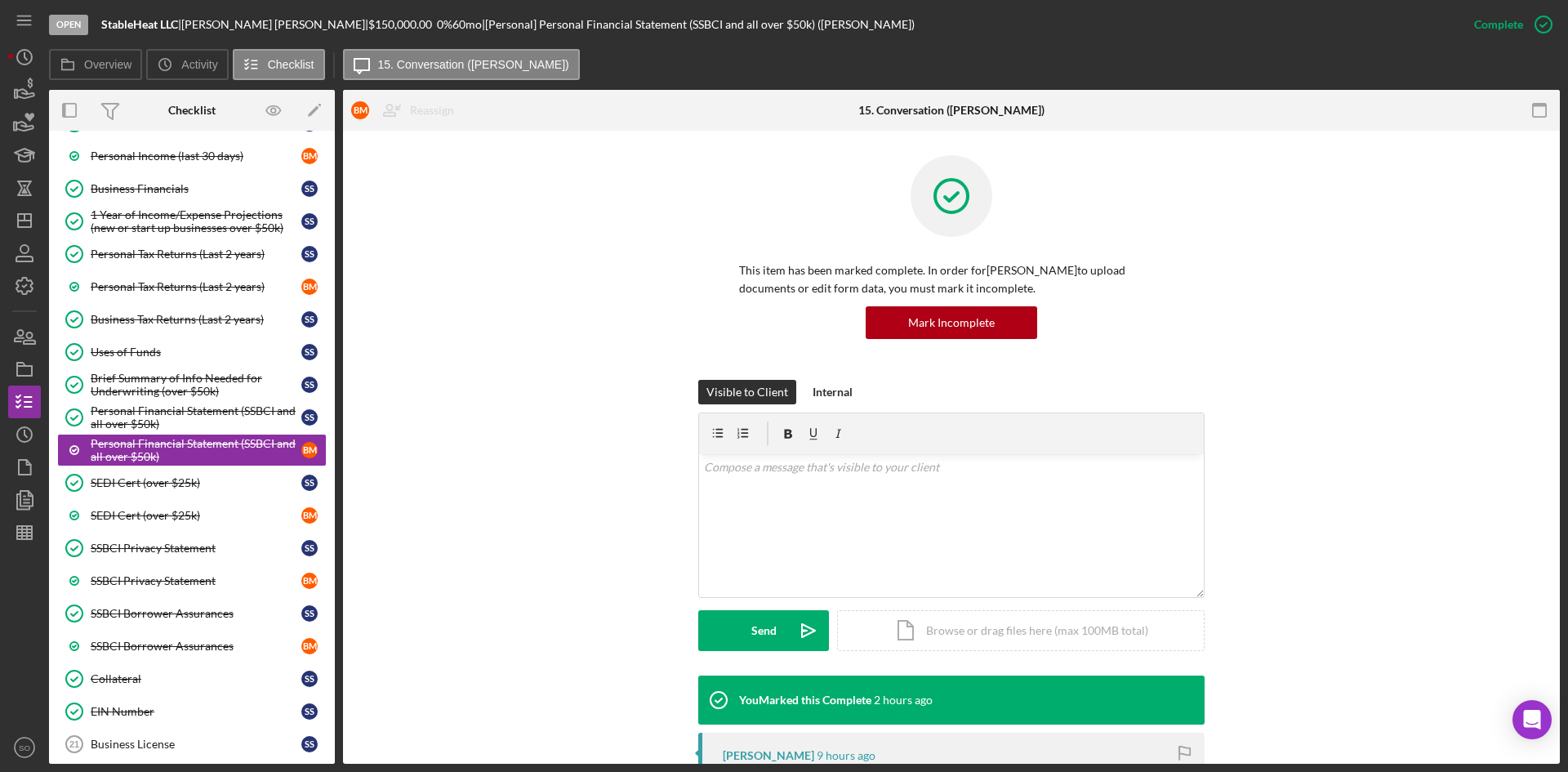
scroll to position [245, 0]
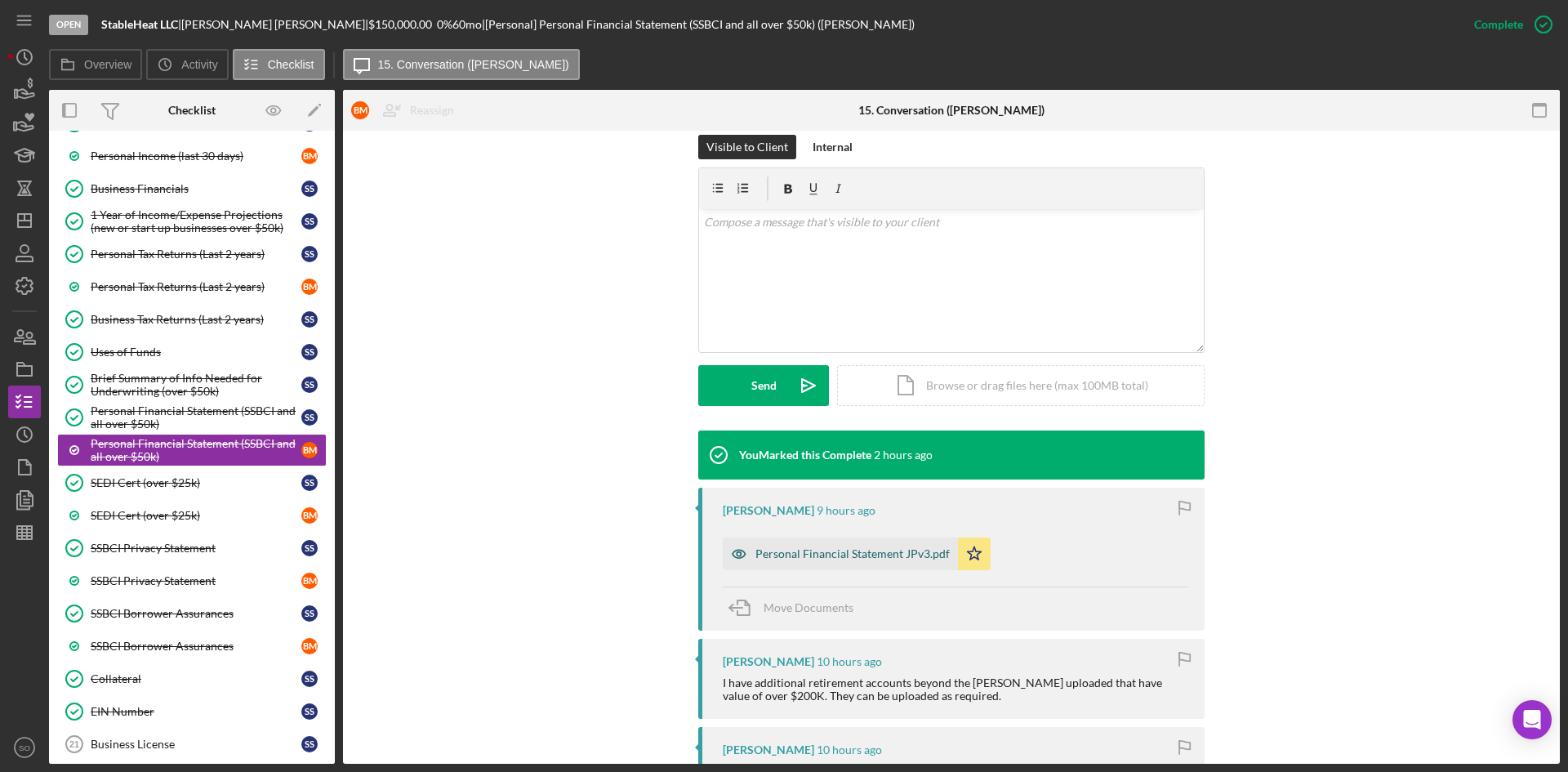
click at [856, 561] on div "Personal Financial Statement JPv3.pdf" at bounding box center [841, 553] width 235 height 32
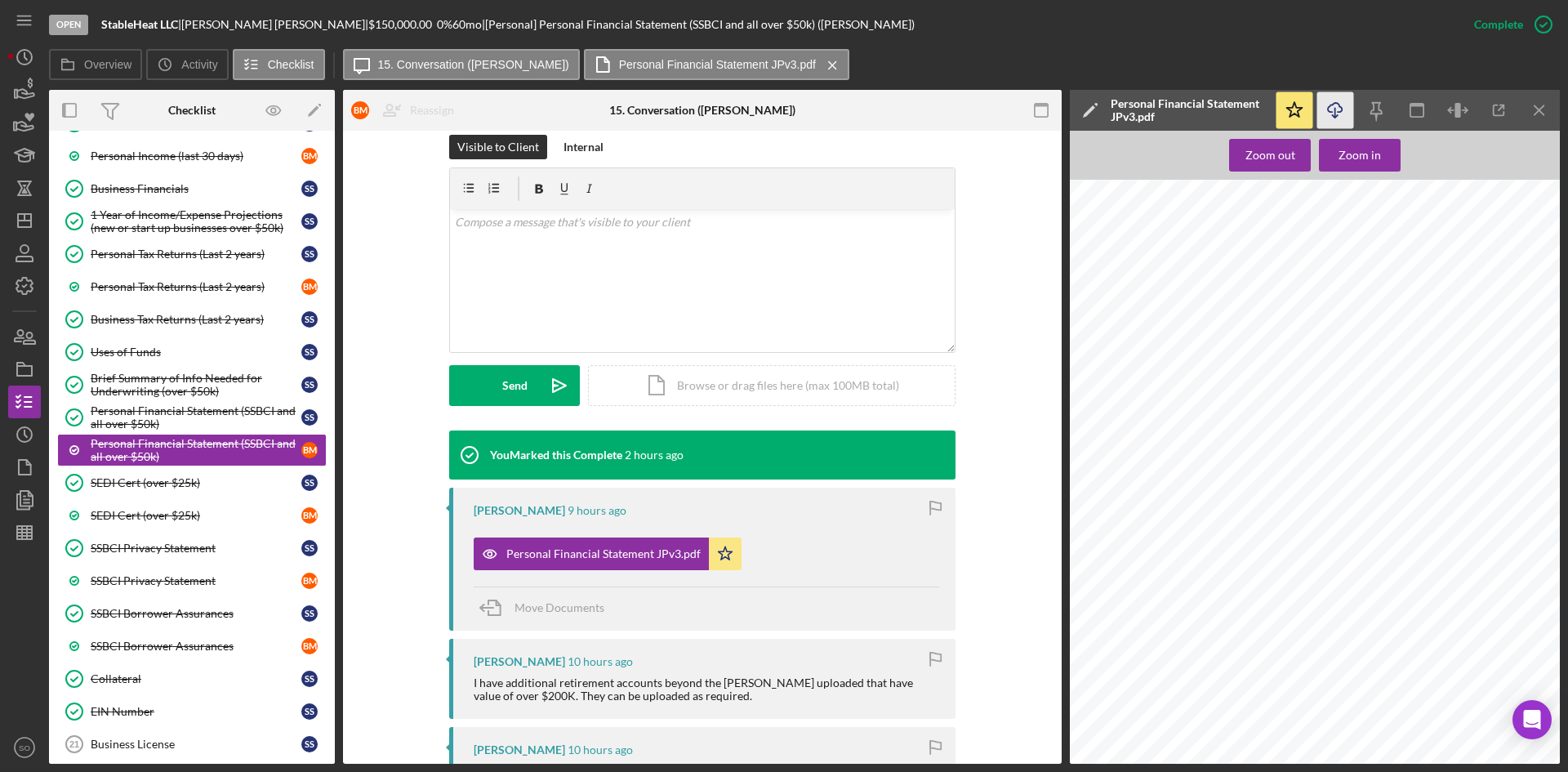
click at [1328, 98] on icon "Icon/Download" at bounding box center [1335, 111] width 37 height 37
click at [152, 491] on link "SEDI Cert (over $25k) SEDI Cert (over $25k) S S" at bounding box center [191, 483] width 269 height 32
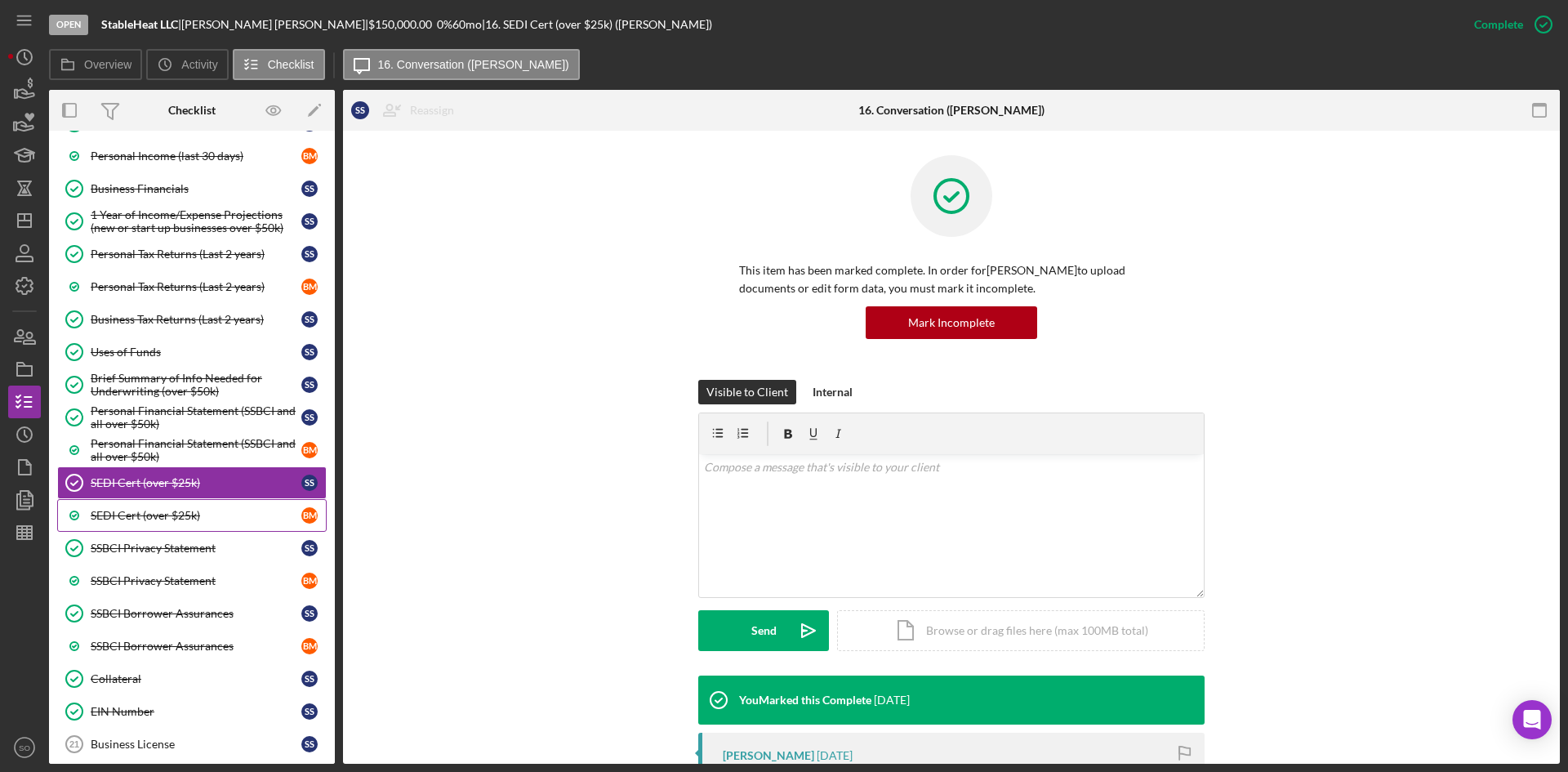
click at [173, 520] on div "SEDI Cert (over $25k)" at bounding box center [196, 515] width 211 height 13
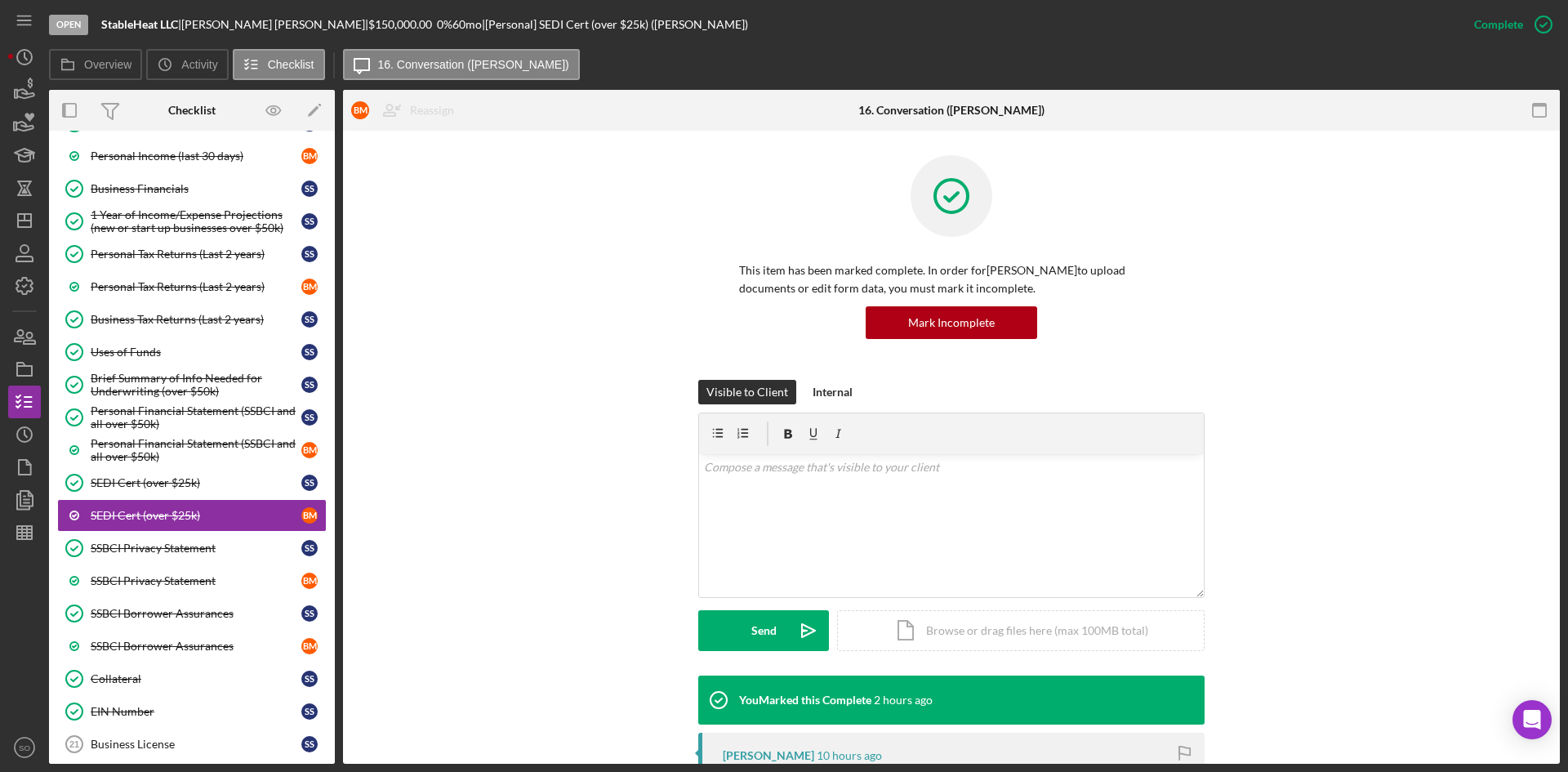
scroll to position [245, 0]
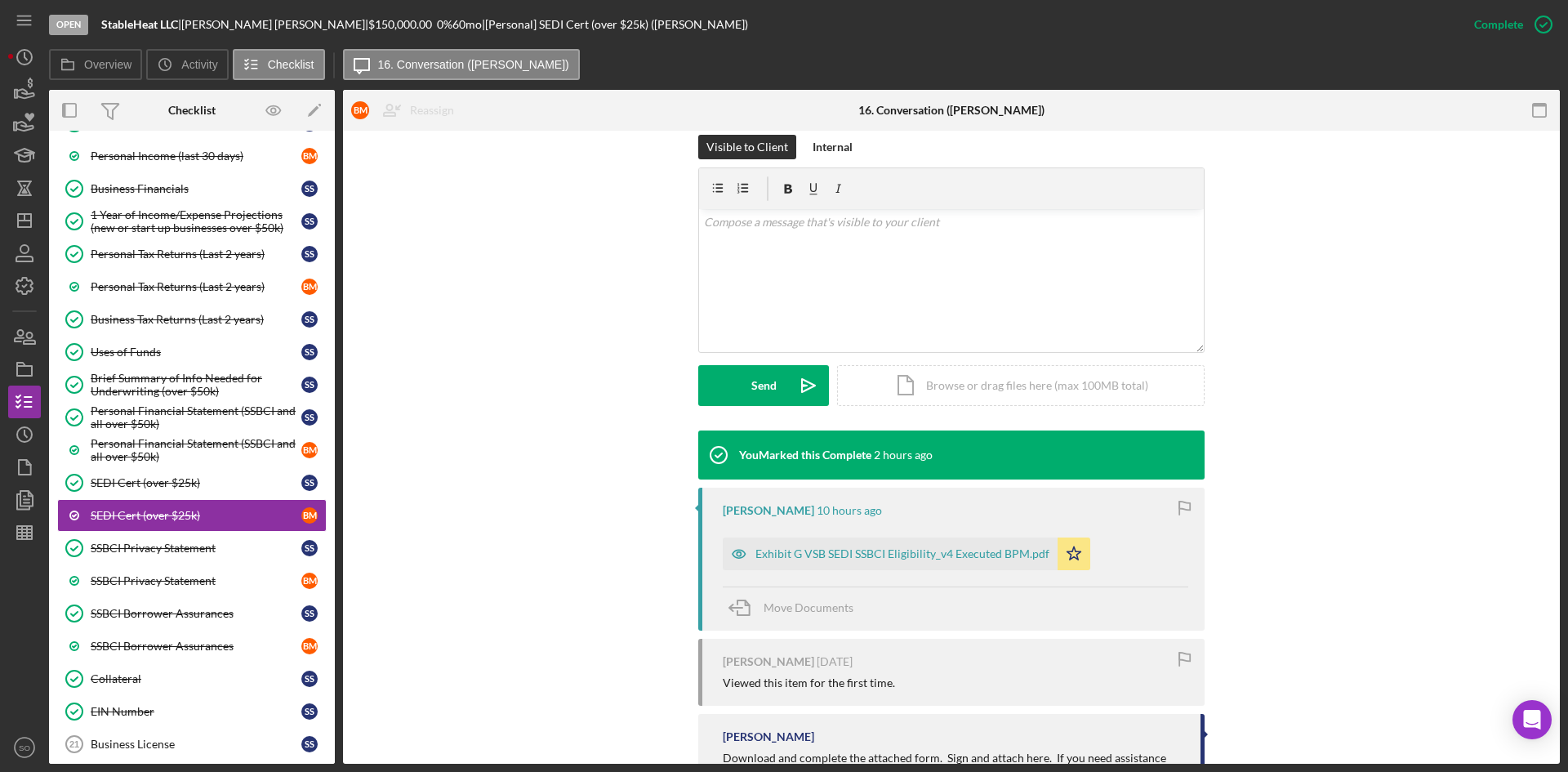
drag, startPoint x: 834, startPoint y: 558, endPoint x: 850, endPoint y: 565, distance: 17.5
click at [834, 561] on div "Exhibit G VSB SEDI SSBCI Eligibility_v4 Executed BPM.pdf" at bounding box center [891, 553] width 335 height 32
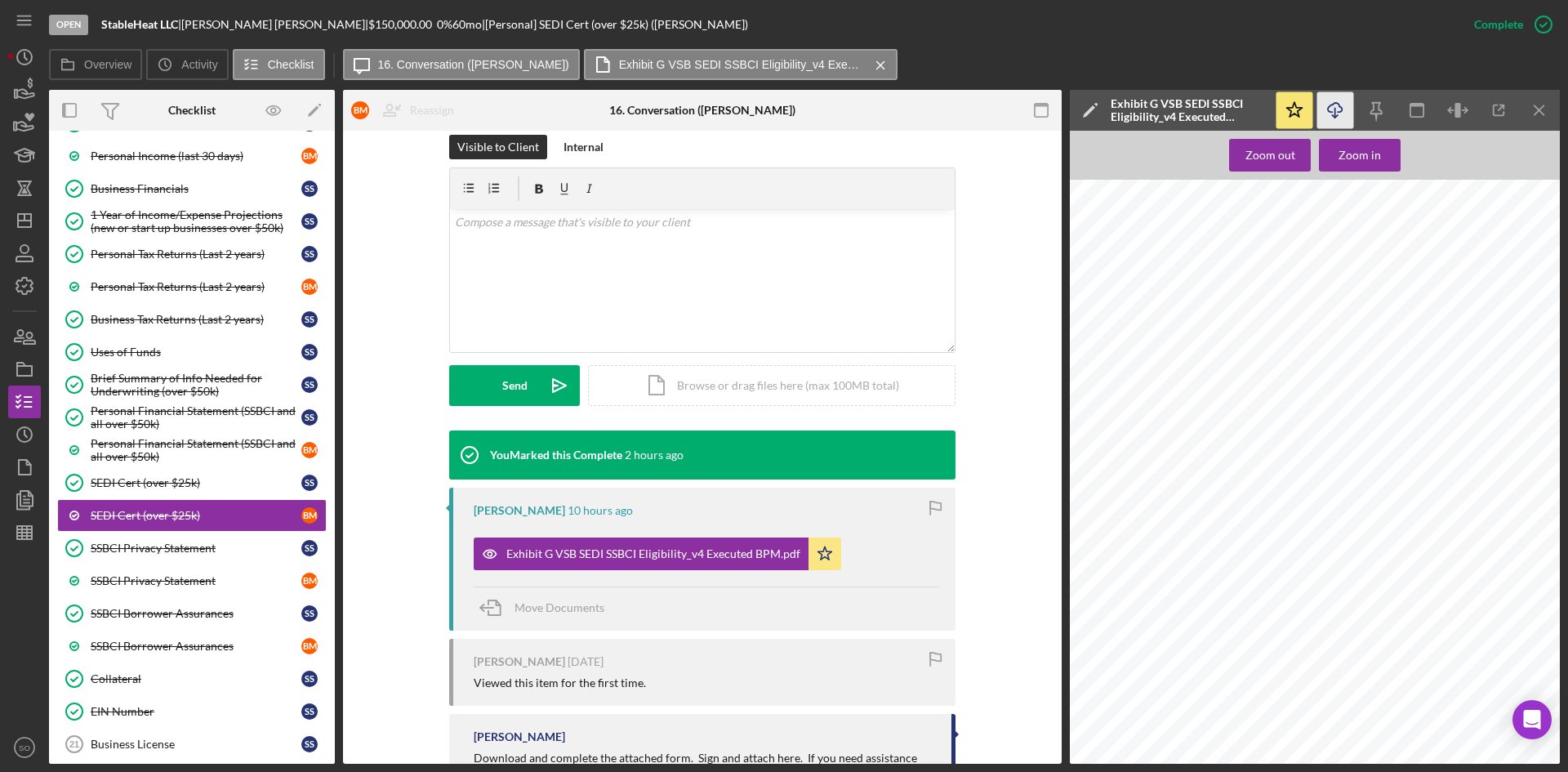
click at [1327, 112] on icon "Icon/Download" at bounding box center [1335, 111] width 37 height 37
click at [1338, 112] on icon "button" at bounding box center [1335, 107] width 14 height 9
drag, startPoint x: 155, startPoint y: 470, endPoint x: 314, endPoint y: 478, distance: 159.2
click at [155, 470] on link "SEDI Cert (over $25k) SEDI Cert (over $25k) S S" at bounding box center [191, 483] width 269 height 32
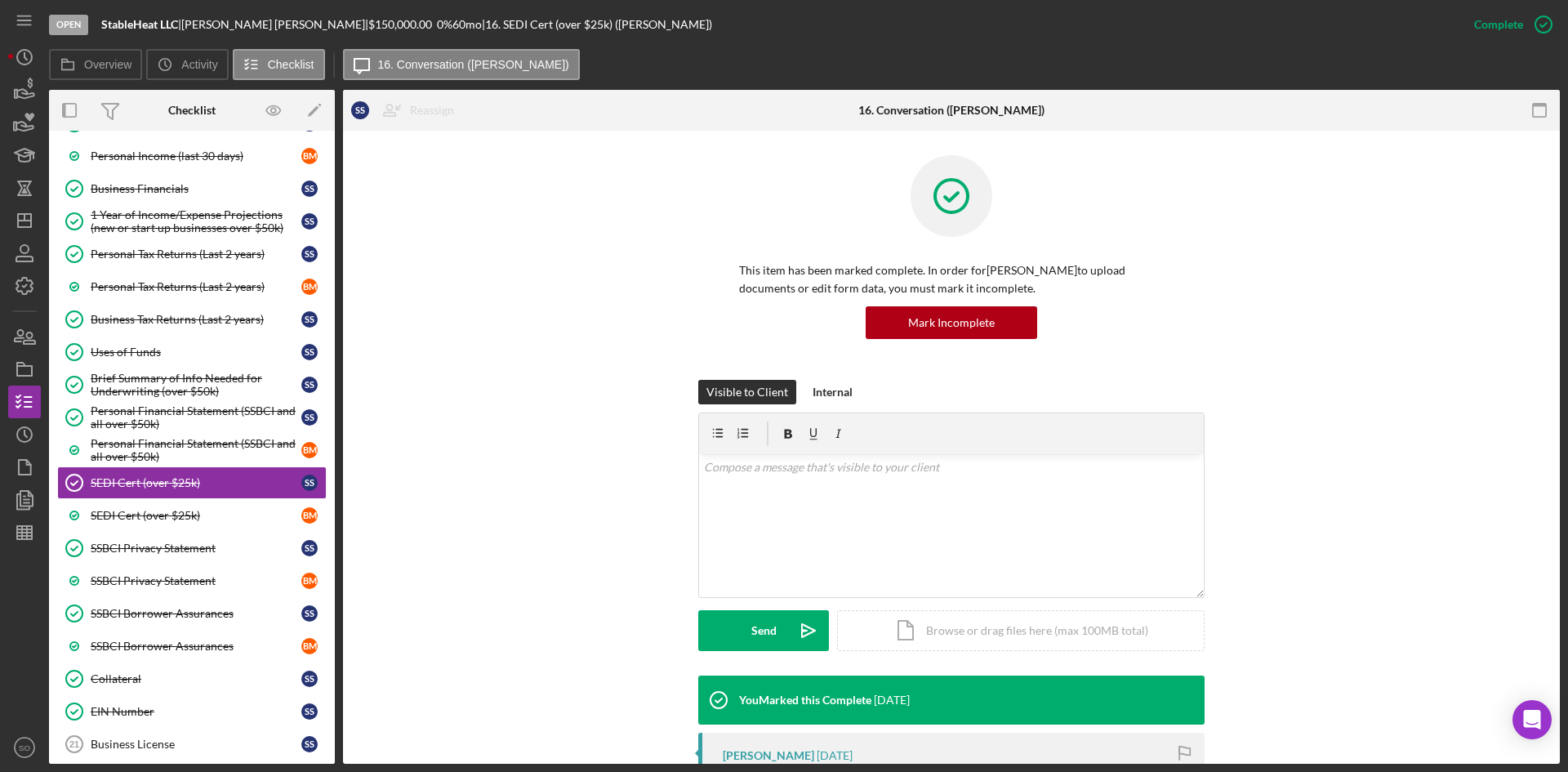
scroll to position [326, 0]
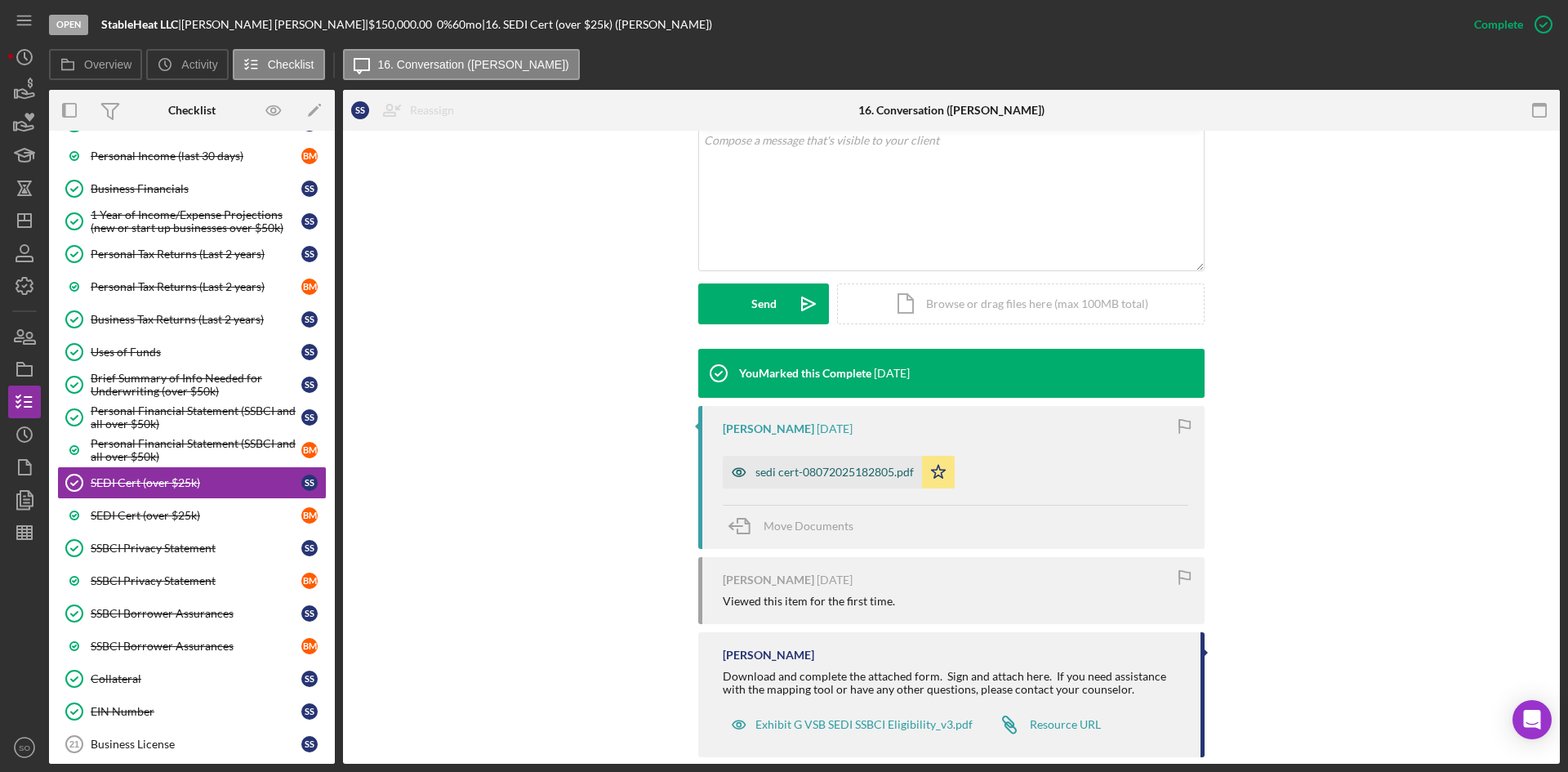
click at [822, 470] on div "sedi cert-08072025182805.pdf" at bounding box center [835, 472] width 158 height 13
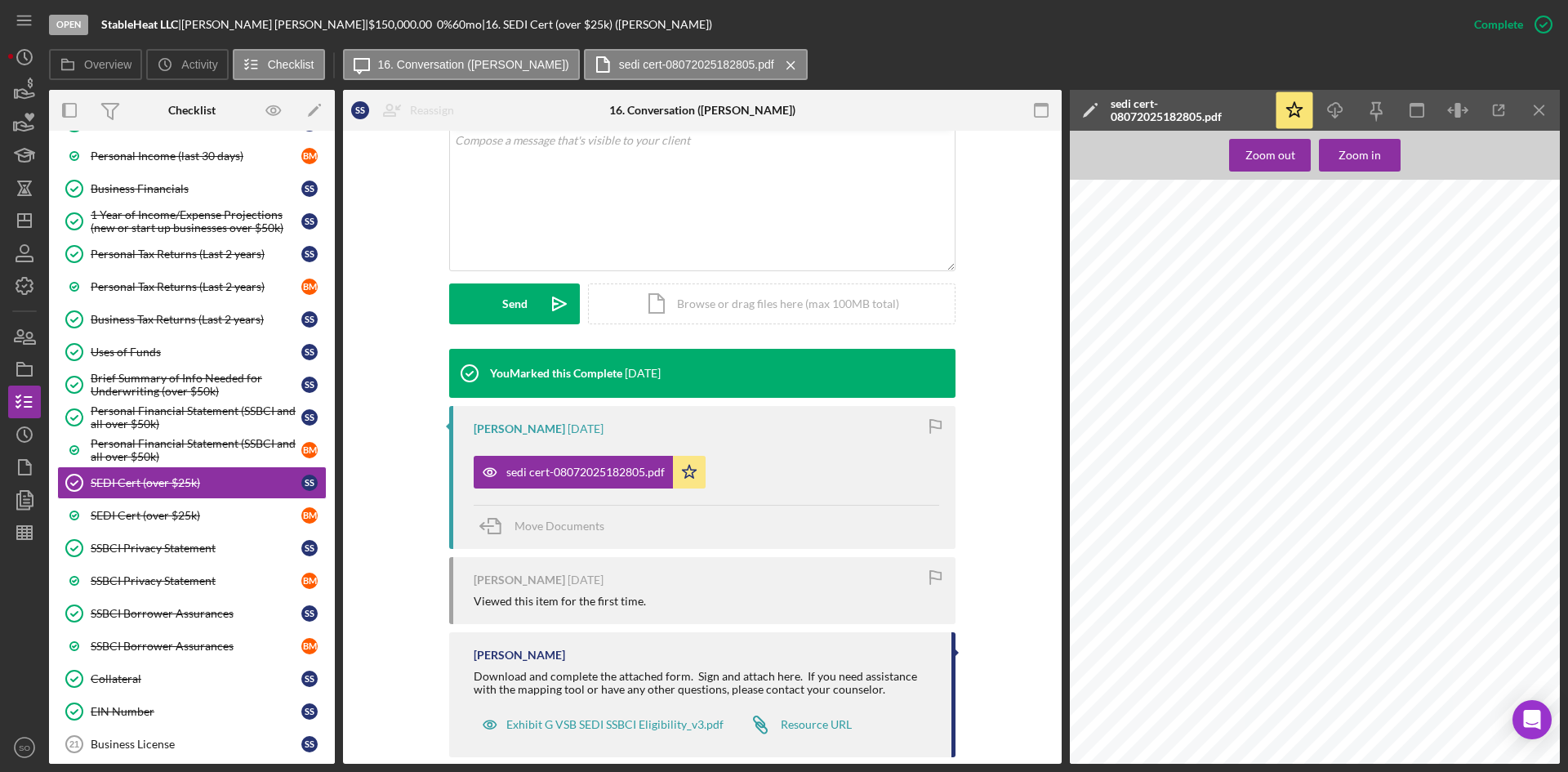
scroll to position [69, 0]
click at [1557, 93] on icon "Icon/Menu Close" at bounding box center [1539, 111] width 37 height 37
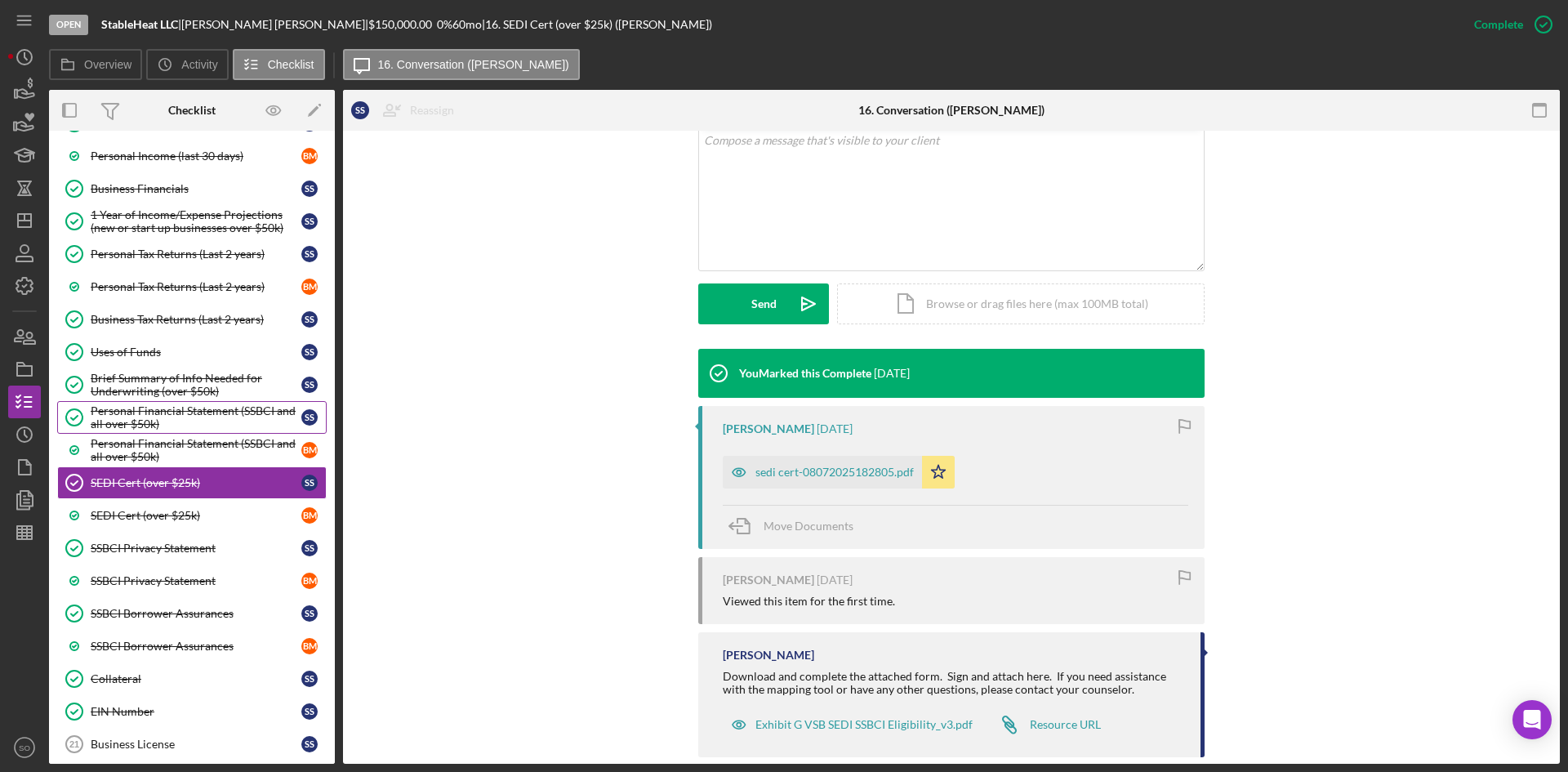
click at [201, 425] on div "Personal Financial Statement (SSBCI and all over $50k)" at bounding box center [196, 417] width 211 height 26
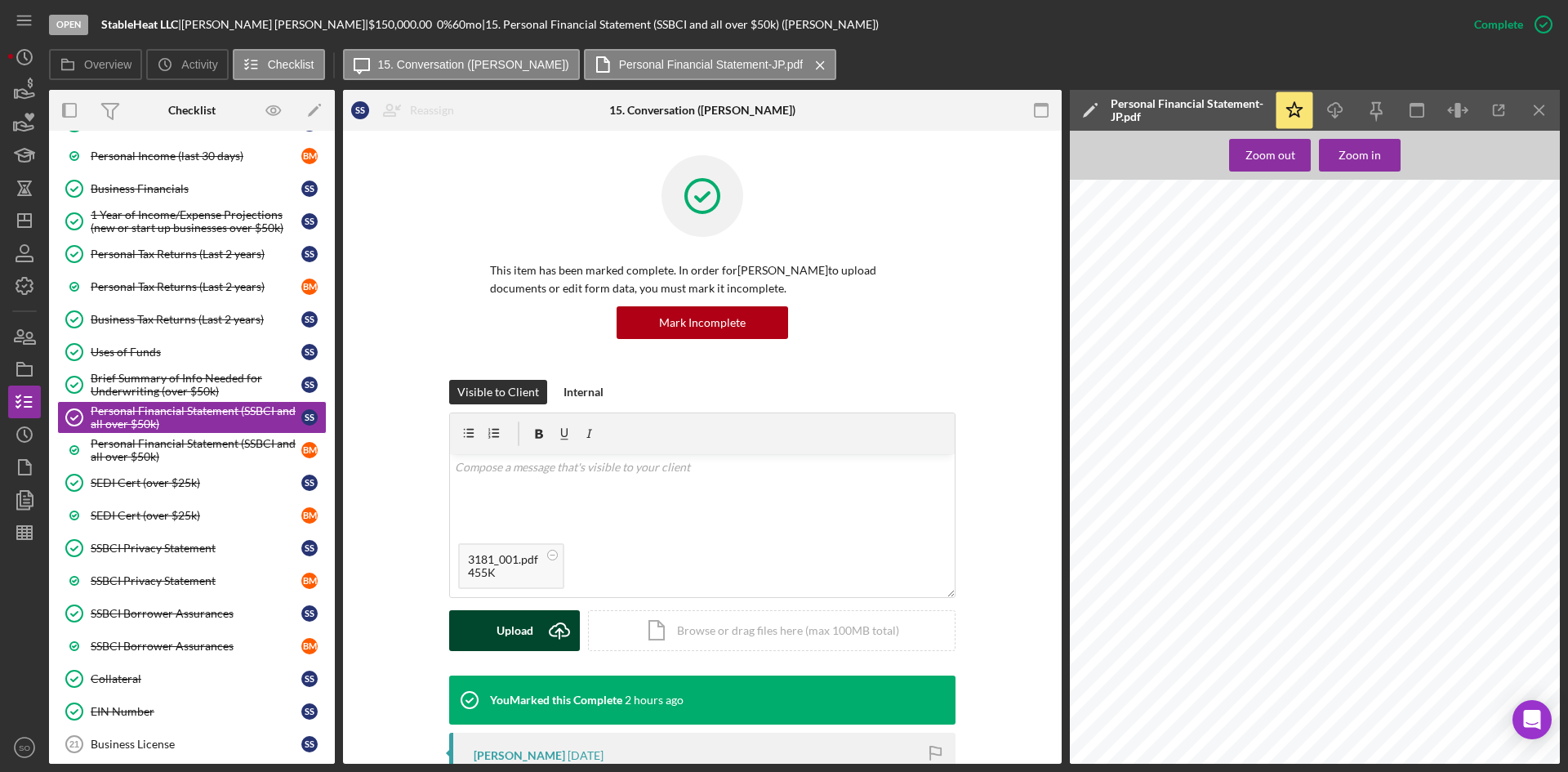
click at [497, 647] on div "Upload" at bounding box center [514, 631] width 37 height 41
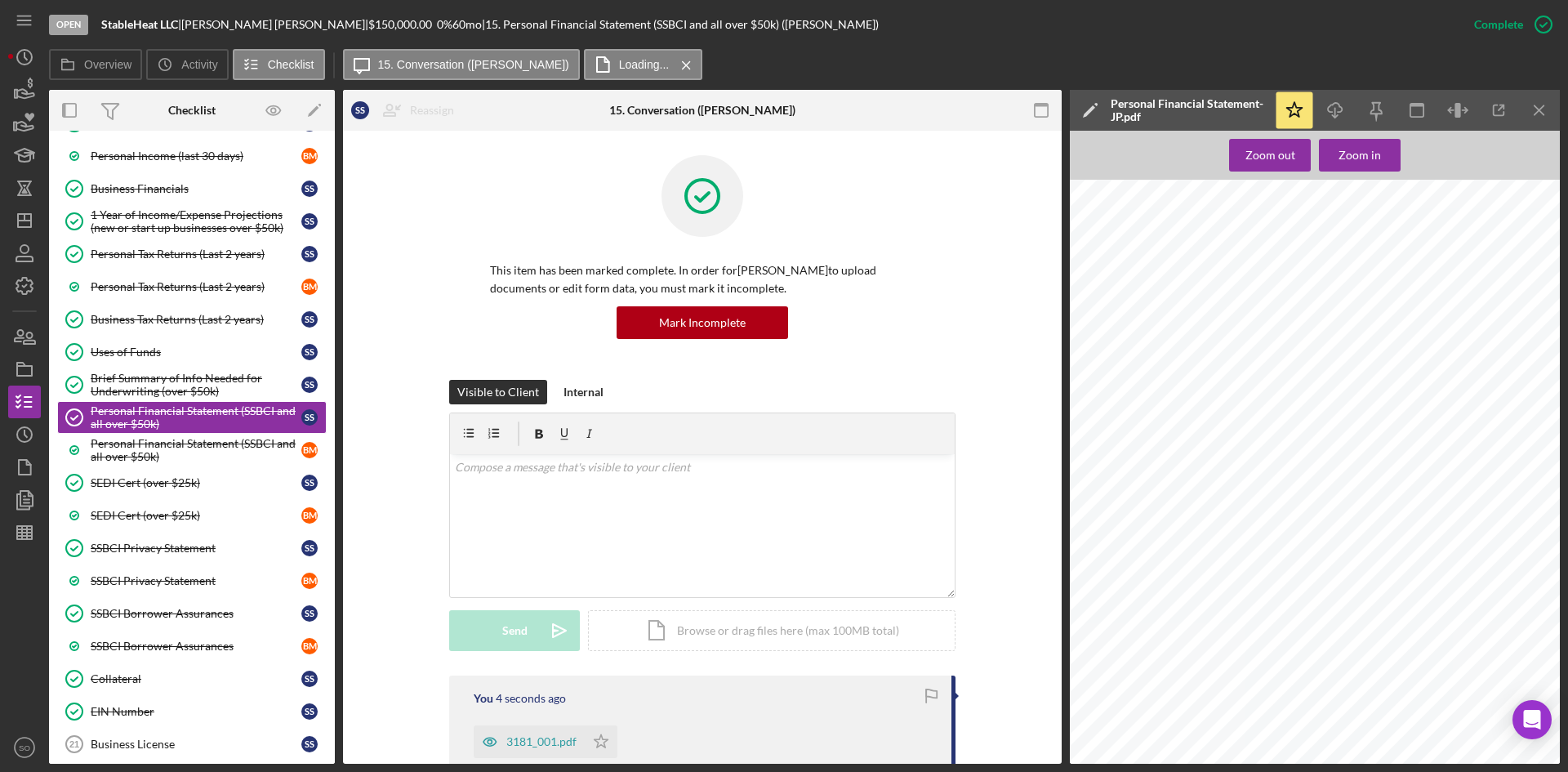
click at [1536, 103] on icon "Icon/Menu Close" at bounding box center [1539, 111] width 37 height 37
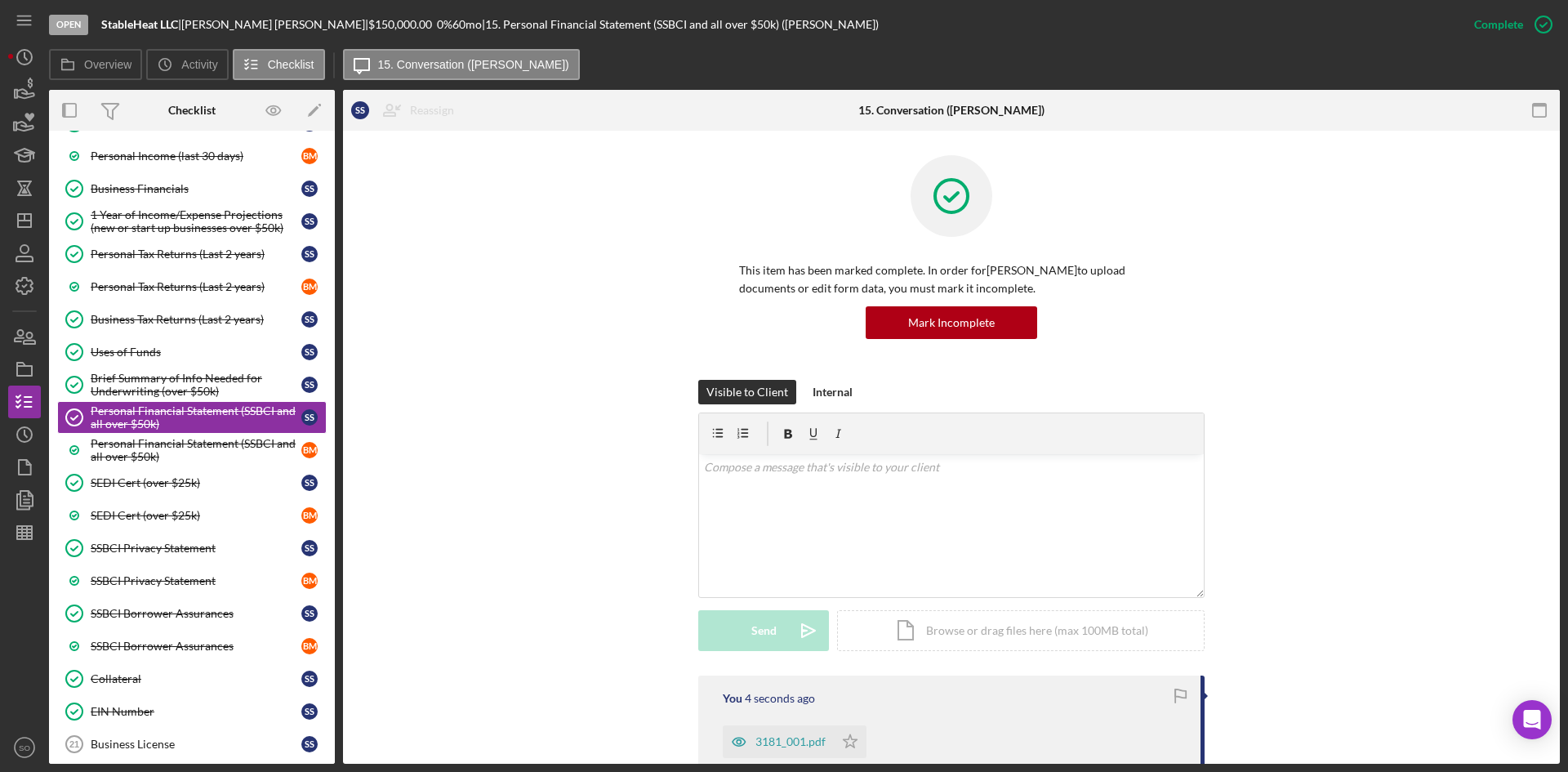
scroll to position [245, 0]
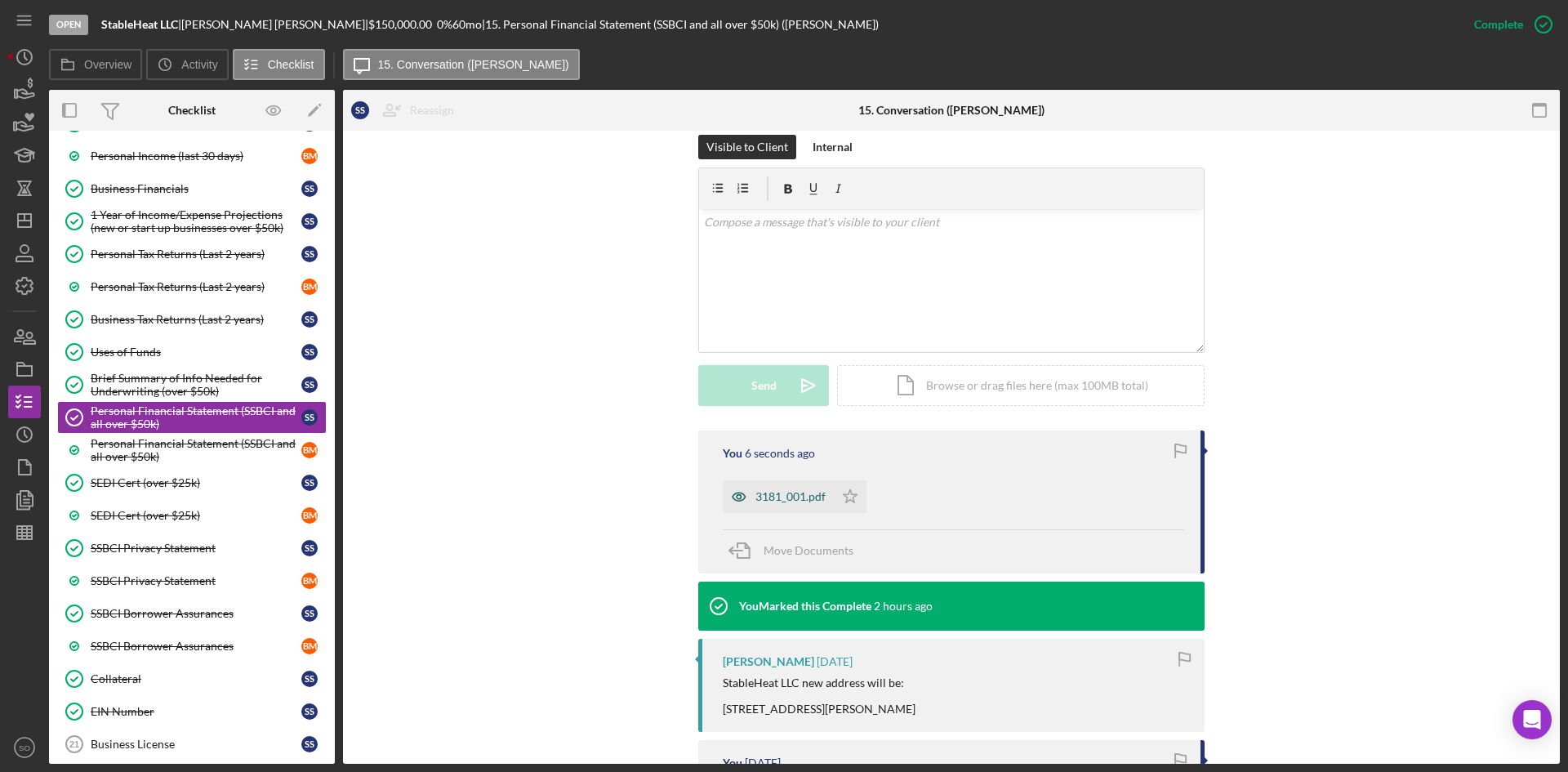
click at [758, 481] on div "3181_001.pdf" at bounding box center [778, 497] width 111 height 32
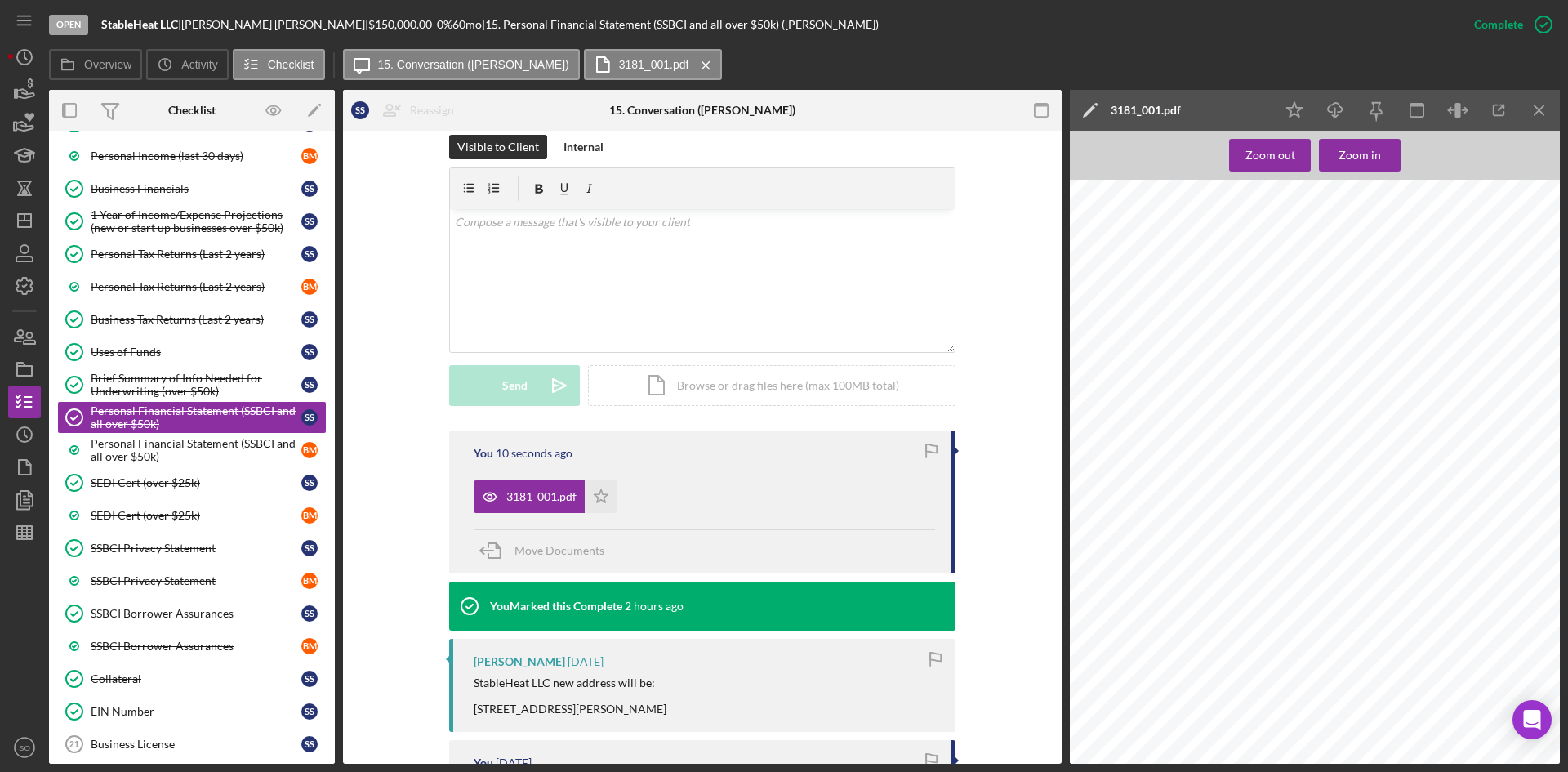
scroll to position [409, 0]
click at [595, 492] on icon "Icon/Star" at bounding box center [601, 497] width 32 height 32
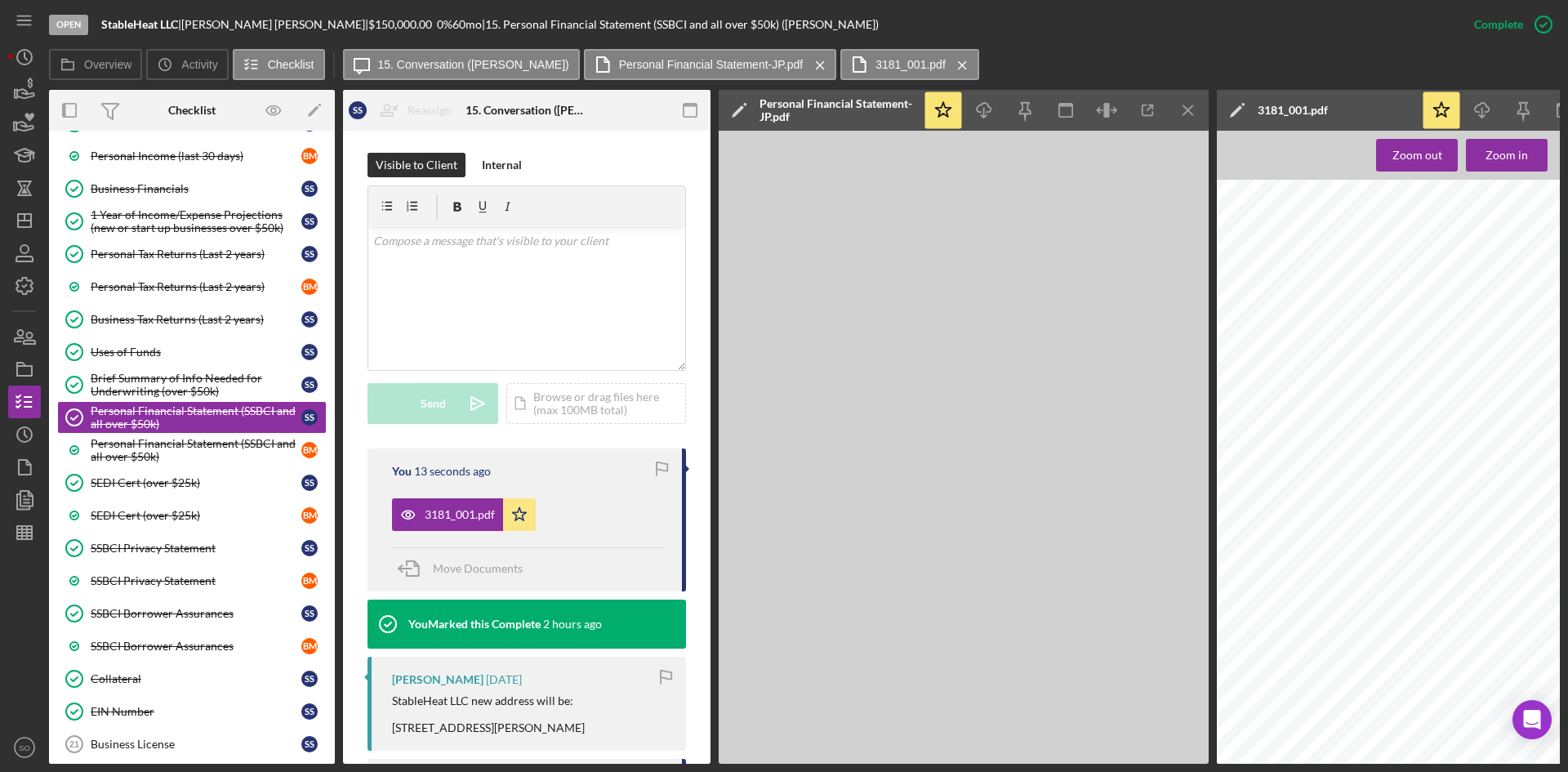
scroll to position [572, 0]
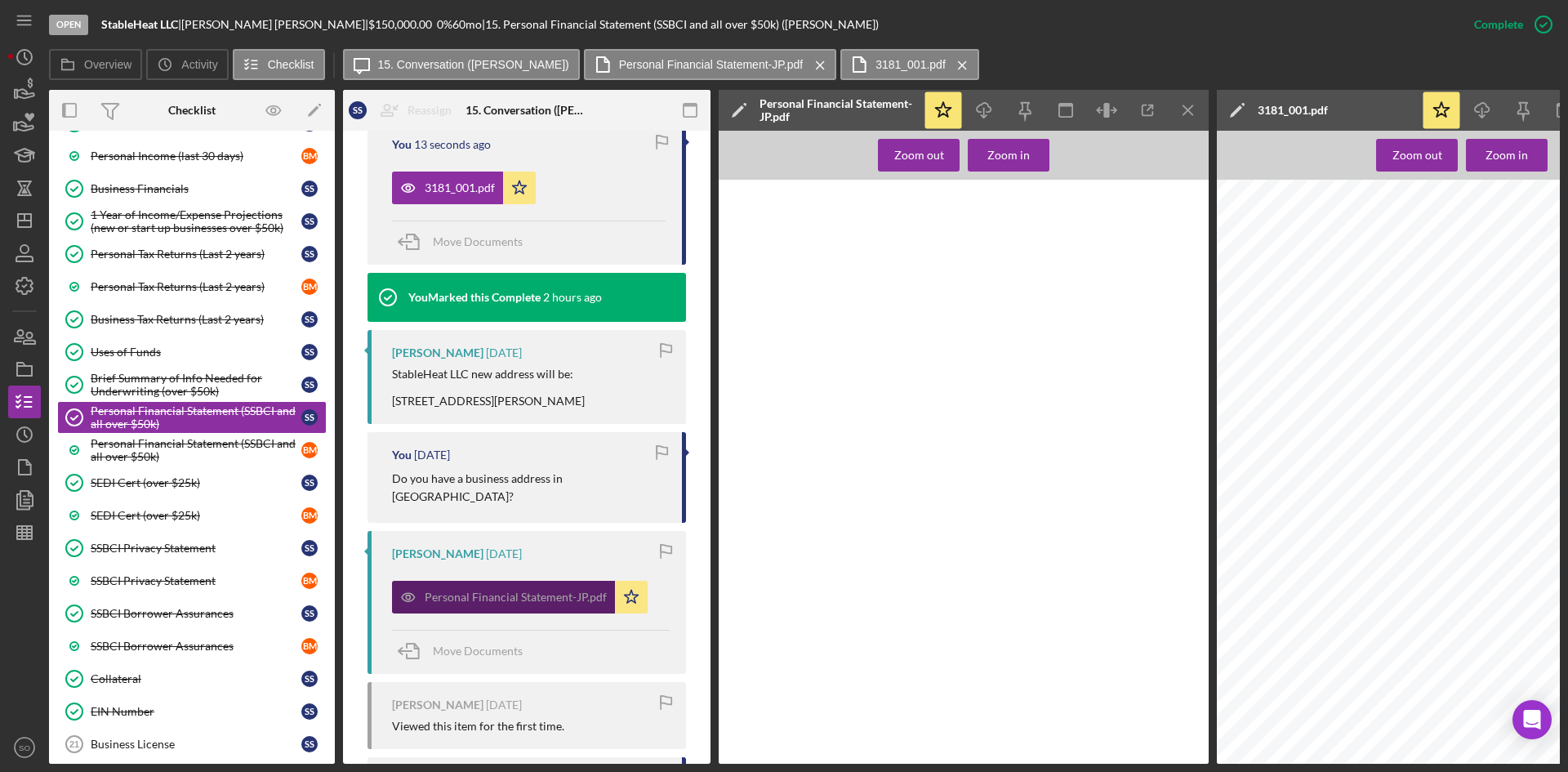
click at [610, 593] on div "Personal Financial Statement-JP.pdf" at bounding box center [503, 597] width 223 height 32
click at [630, 588] on icon "Icon/Star" at bounding box center [631, 597] width 32 height 32
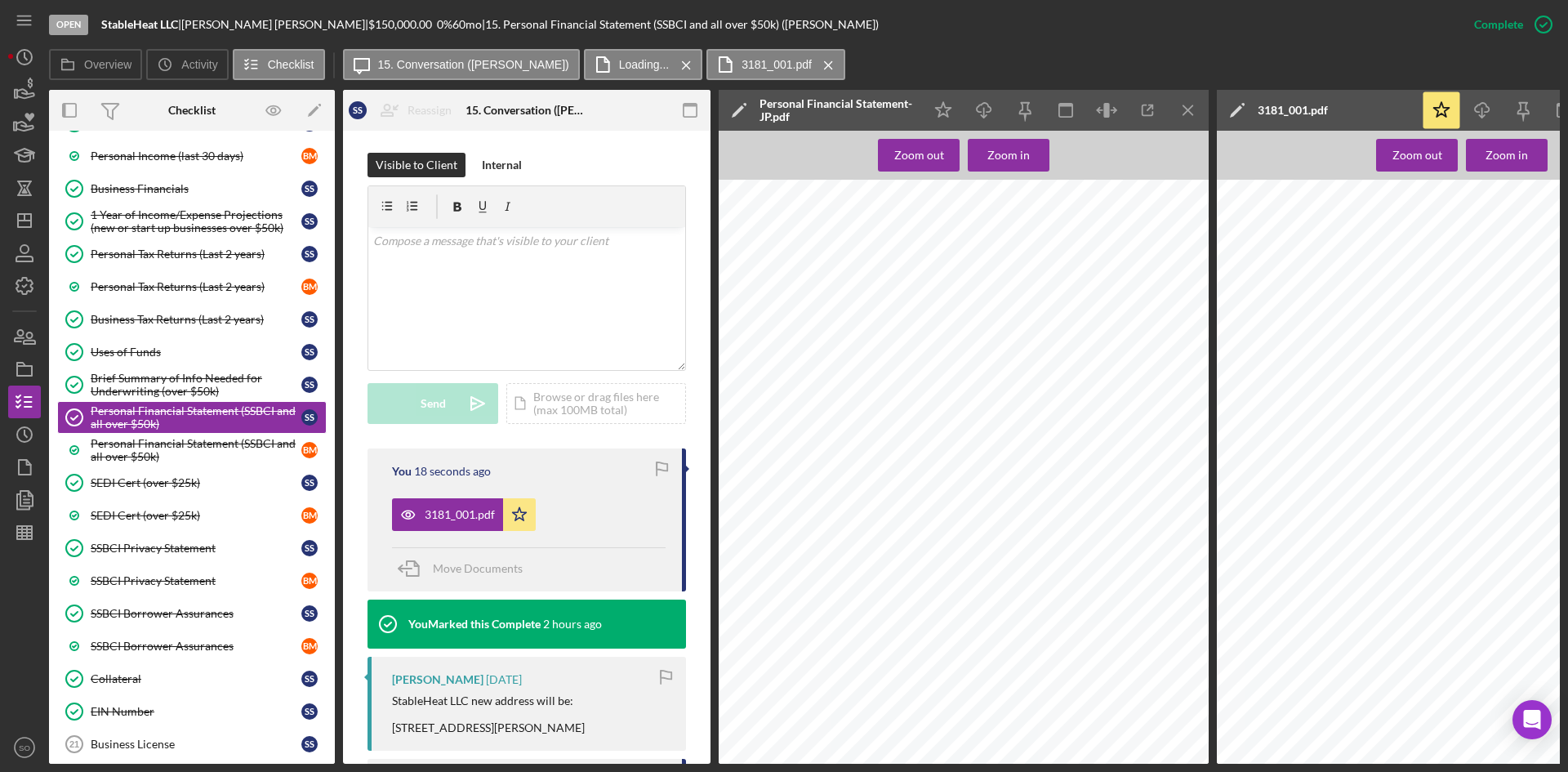
scroll to position [0, 0]
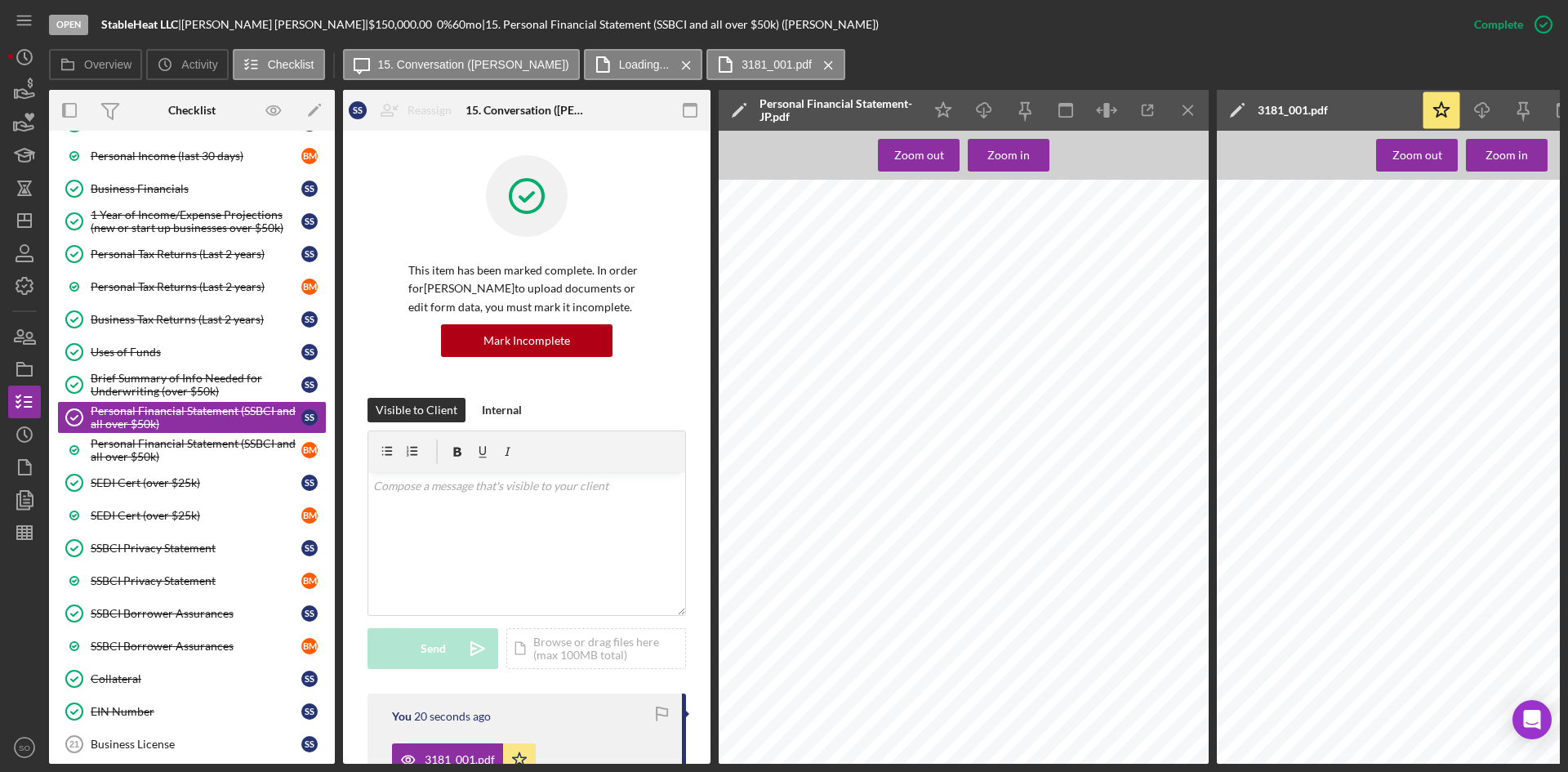
click at [1185, 108] on icon "Icon/Menu Close" at bounding box center [1188, 111] width 37 height 37
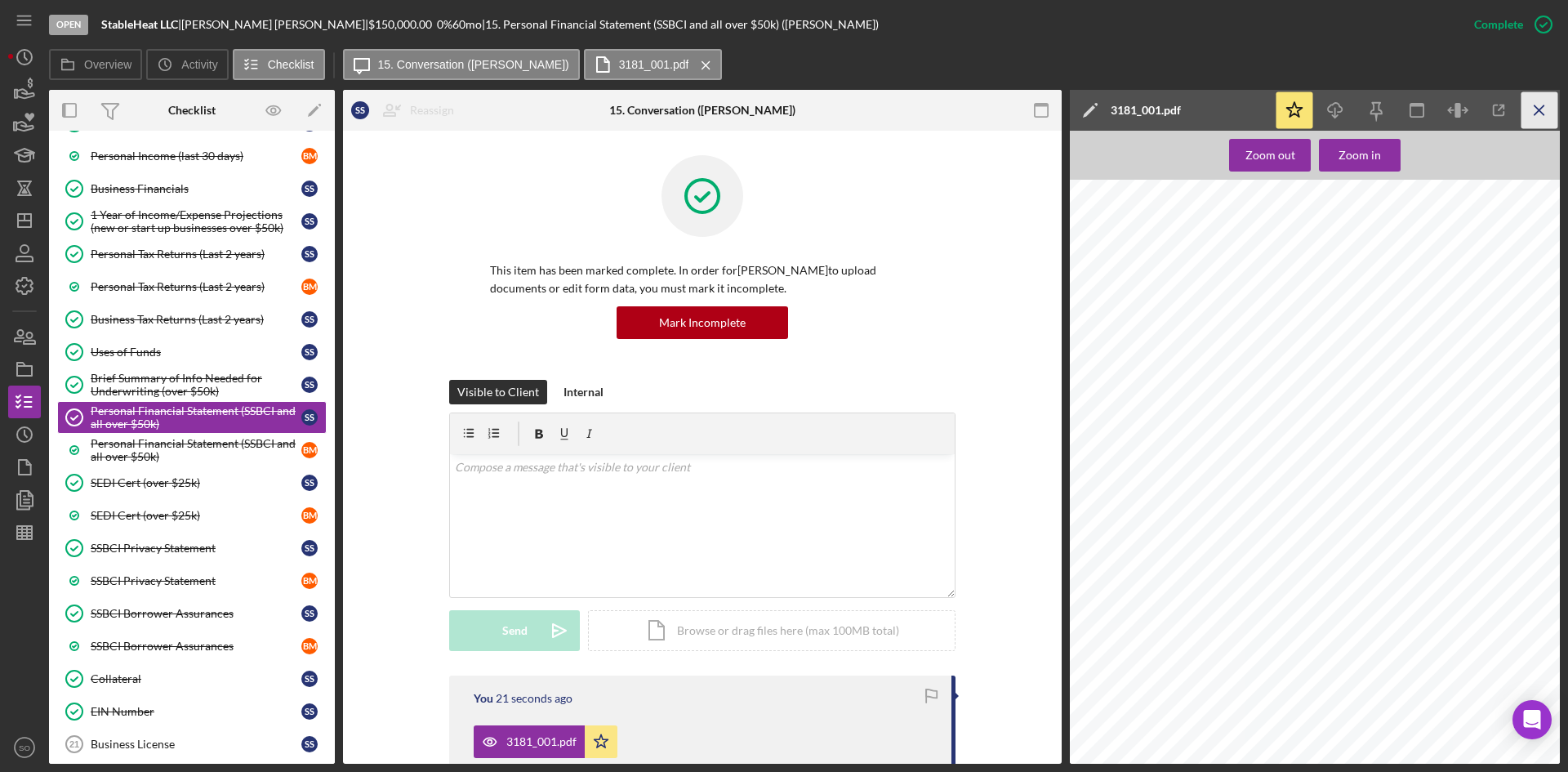
click at [1543, 115] on line "button" at bounding box center [1539, 110] width 9 height 9
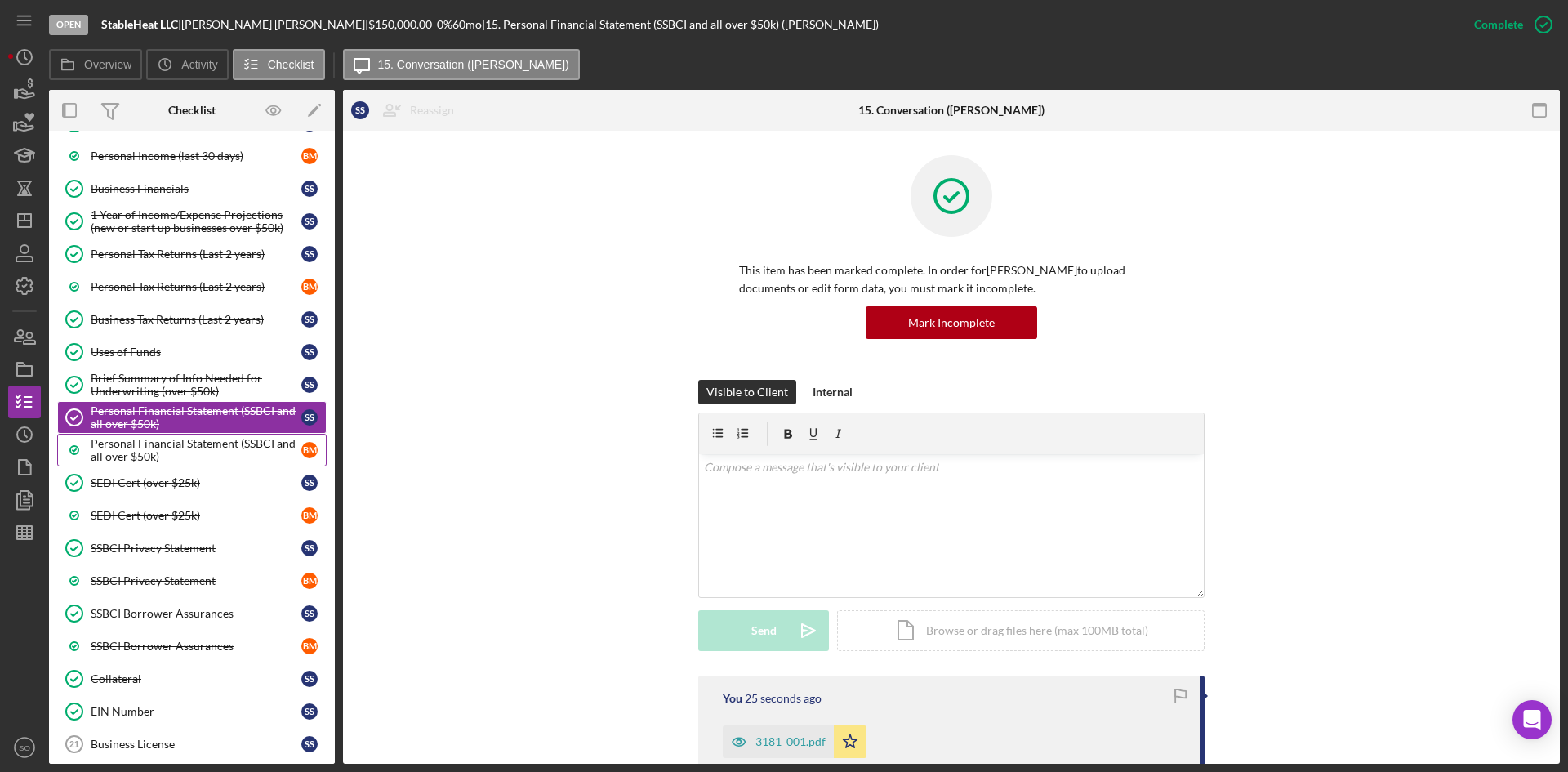
click at [179, 445] on div "Personal Financial Statement (SSBCI and all over $50k)" at bounding box center [196, 450] width 211 height 26
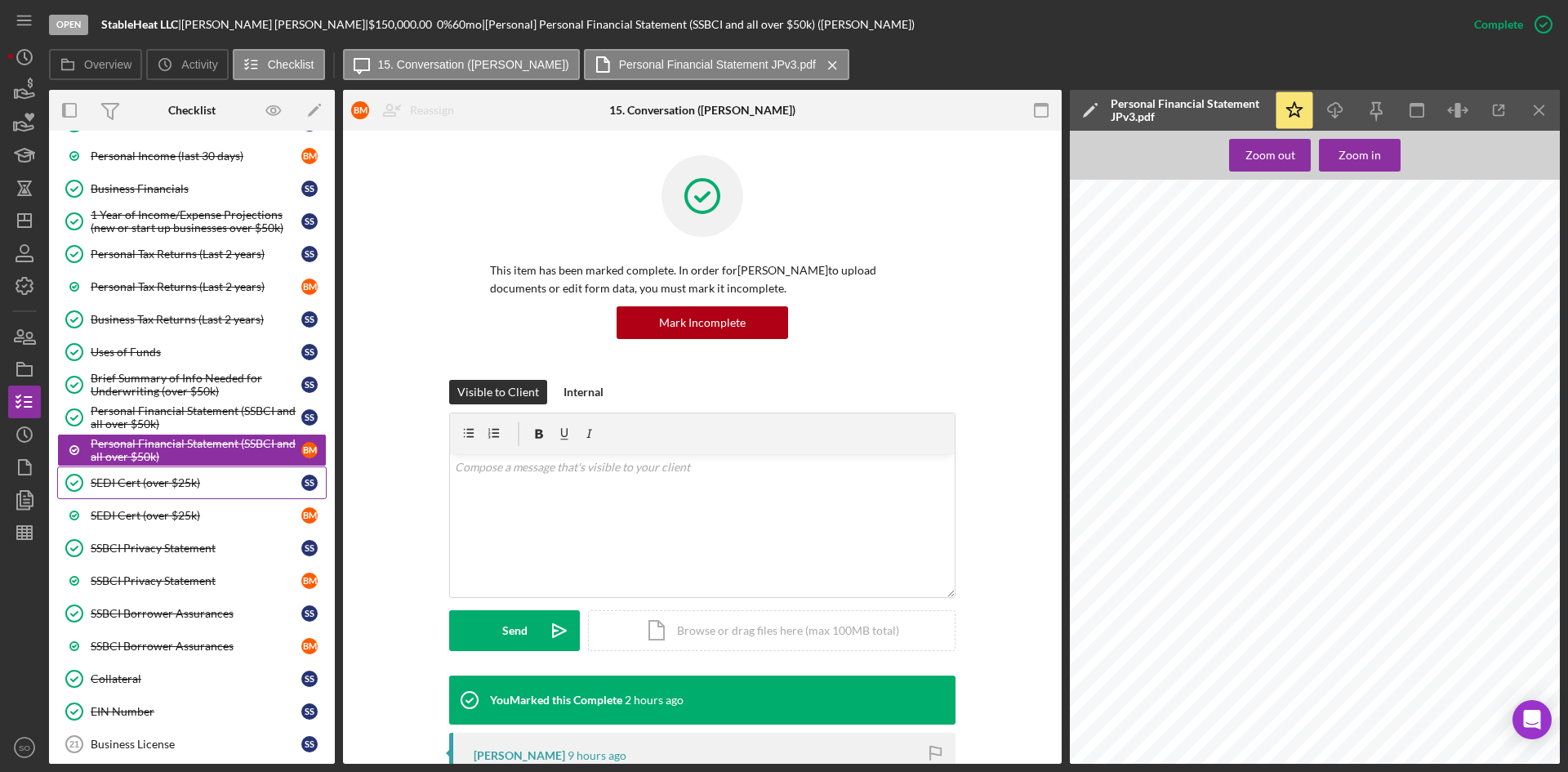
click at [164, 486] on div "SEDI Cert (over $25k)" at bounding box center [196, 482] width 211 height 13
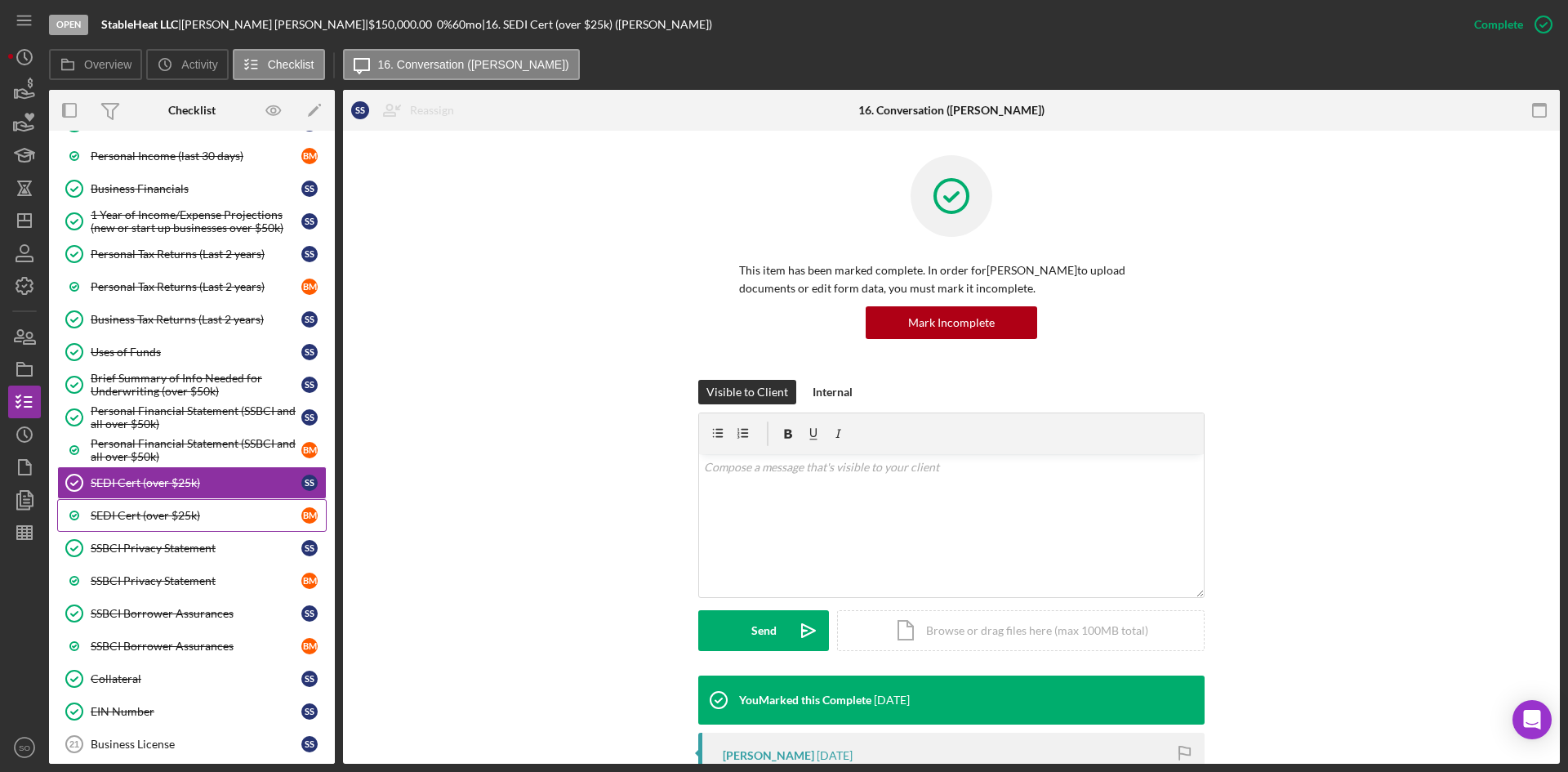
click at [159, 505] on link "SEDI Cert (over $25k) B M" at bounding box center [191, 515] width 269 height 32
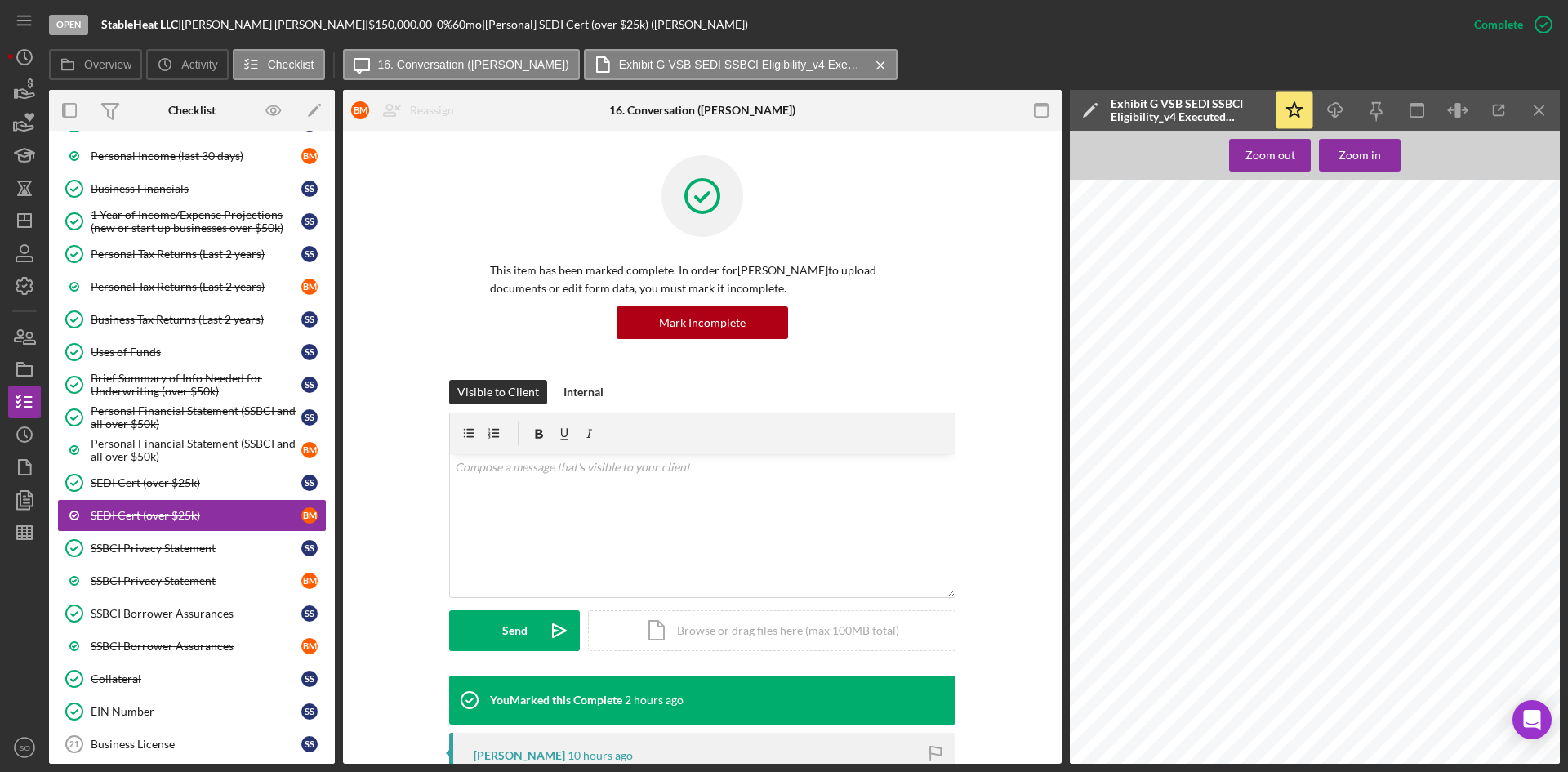
click at [150, 480] on div "SEDI Cert (over $25k)" at bounding box center [196, 482] width 211 height 13
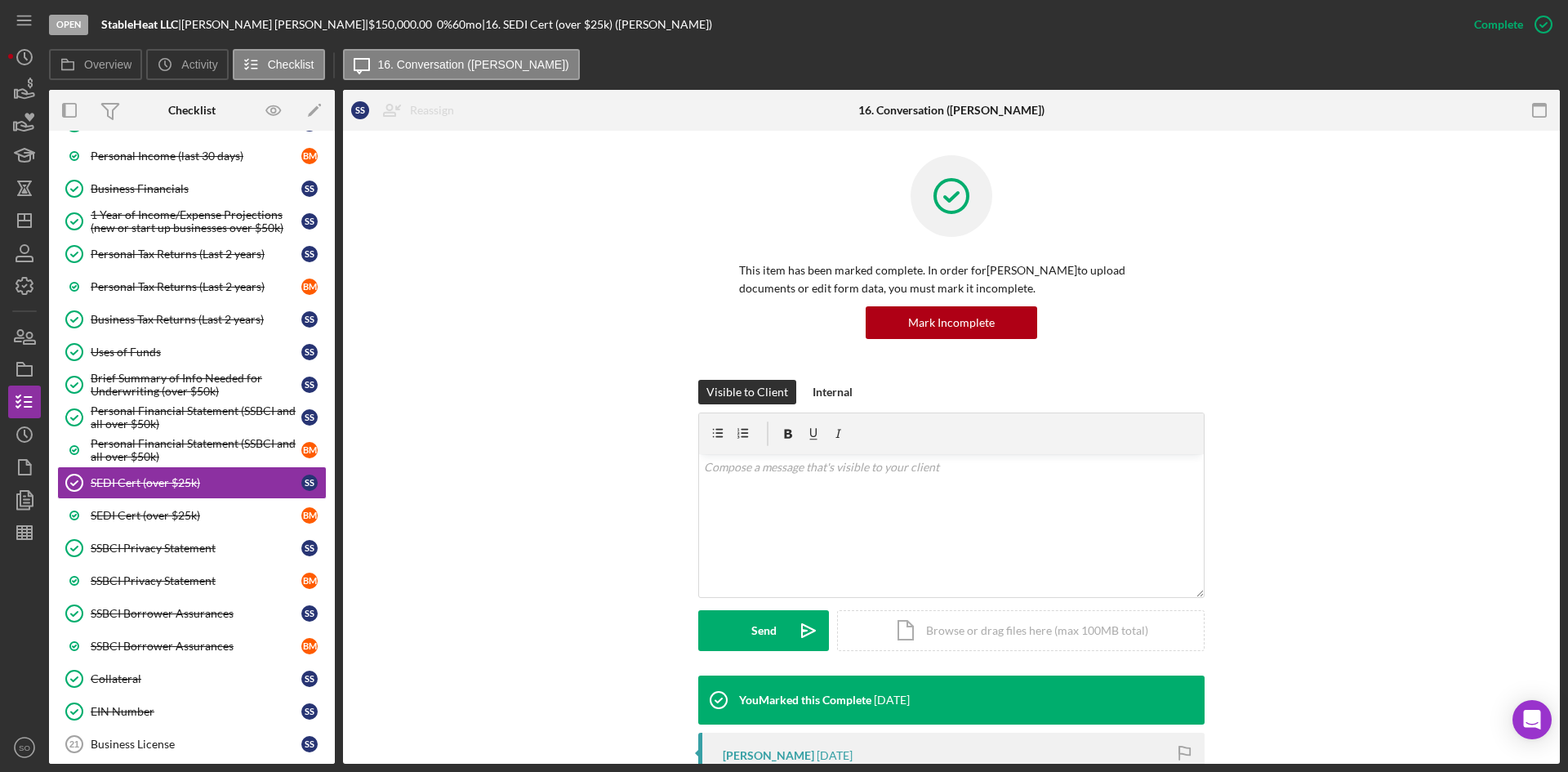
scroll to position [326, 0]
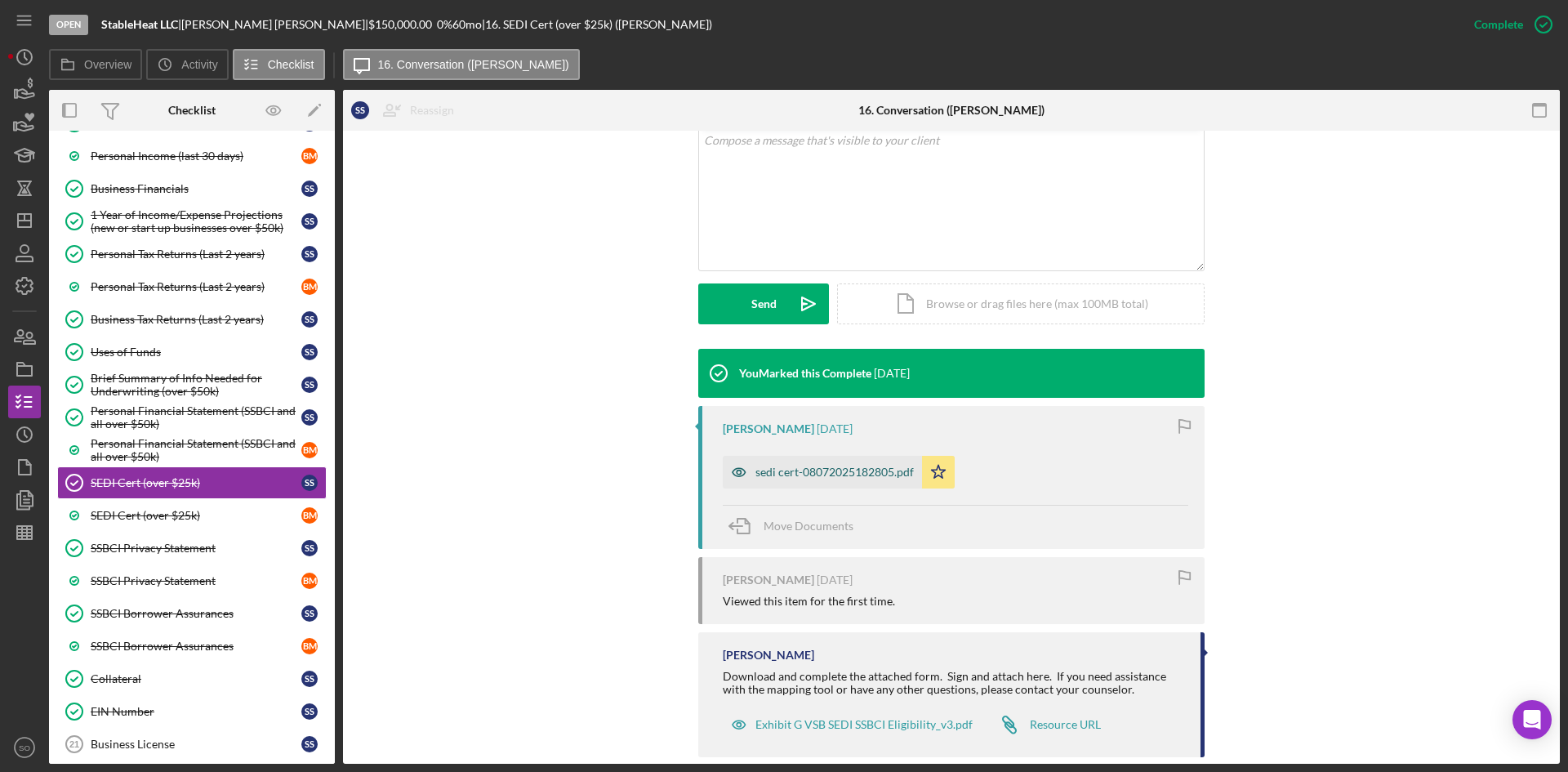
click at [801, 482] on div "sedi cert-08072025182805.pdf" at bounding box center [823, 472] width 199 height 32
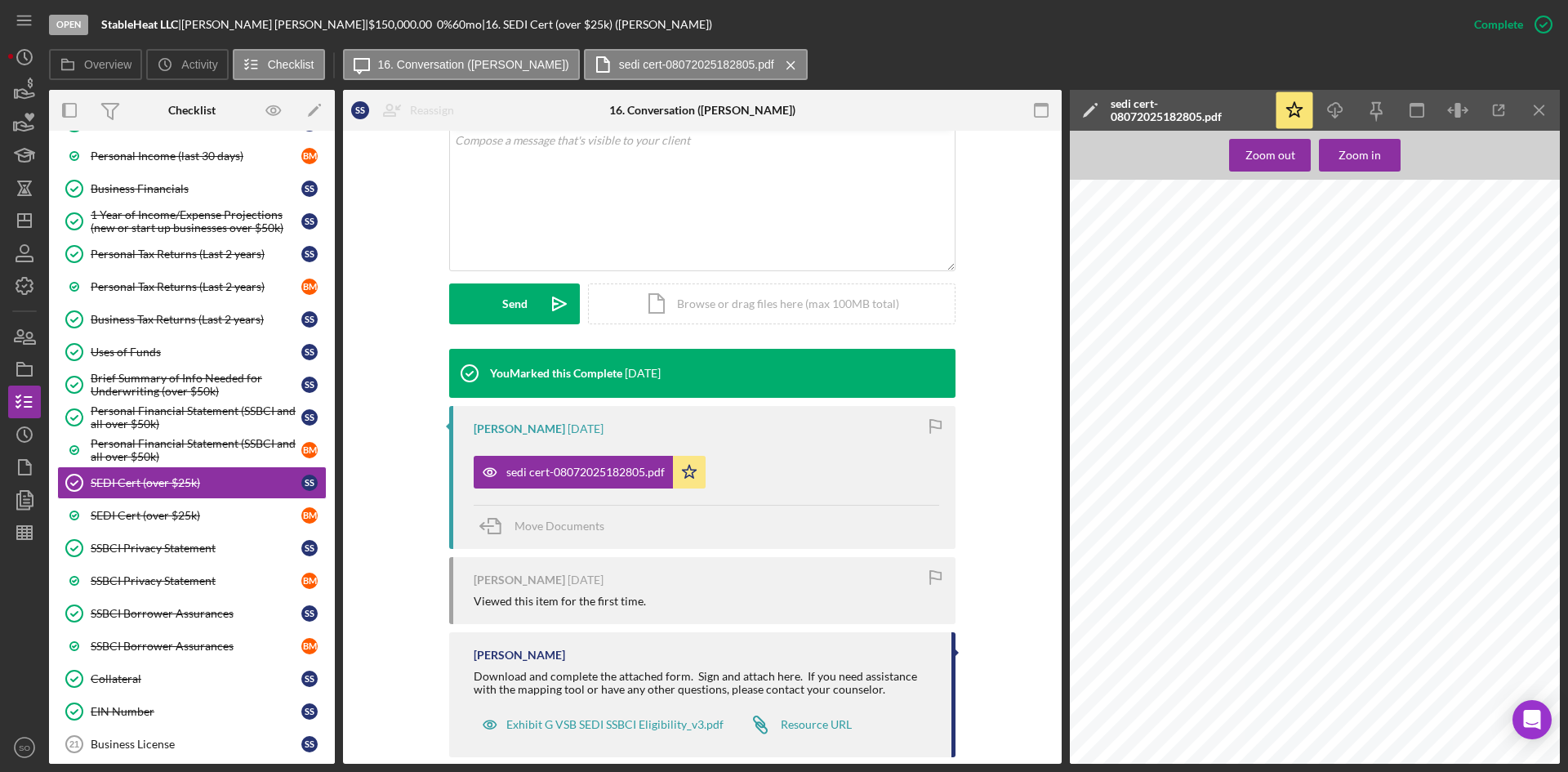
scroll to position [0, 0]
click at [150, 518] on div "SEDI Cert (over $25k)" at bounding box center [196, 515] width 211 height 13
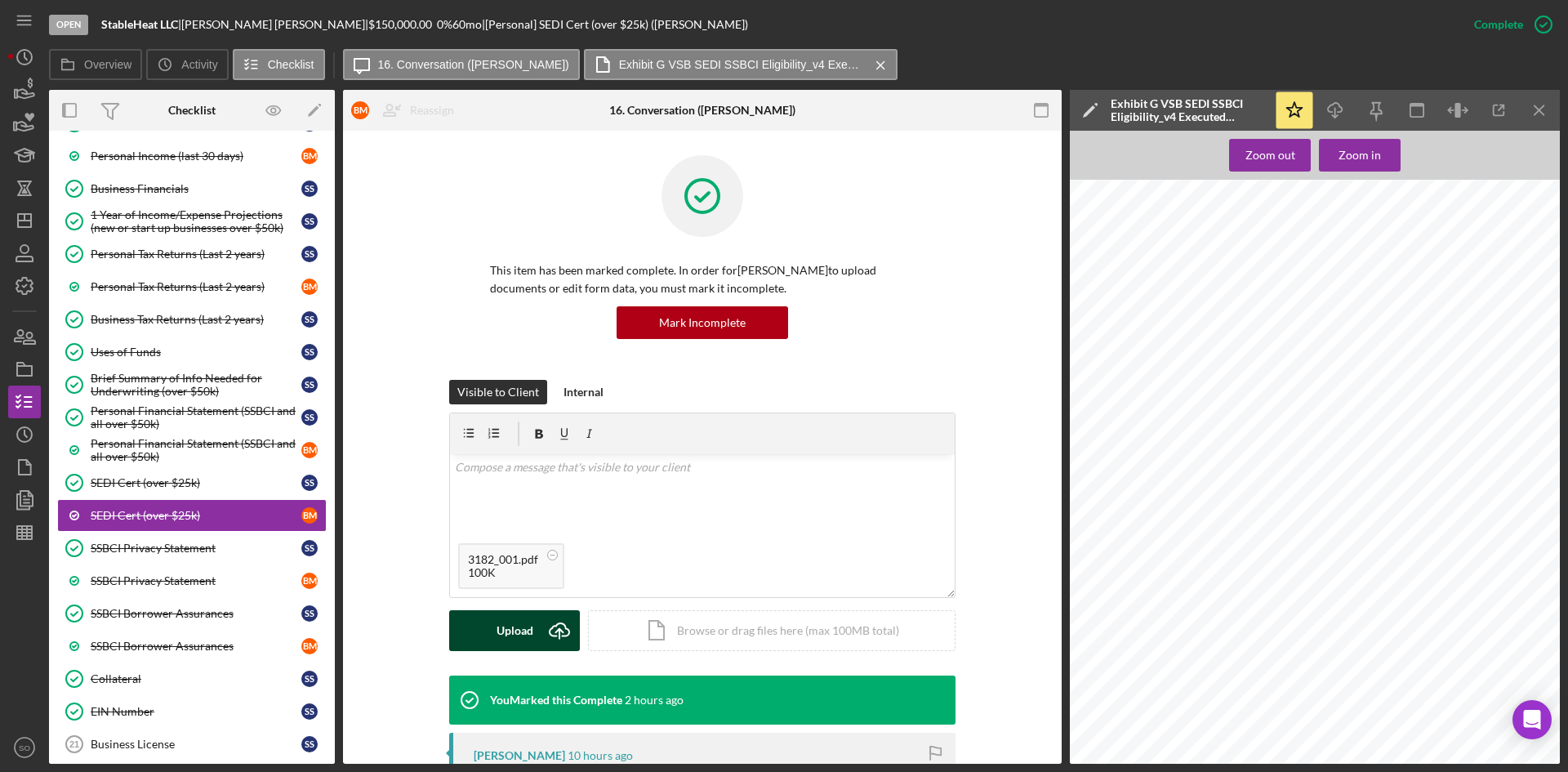
click at [540, 641] on icon "Icon/Upload" at bounding box center [559, 631] width 41 height 41
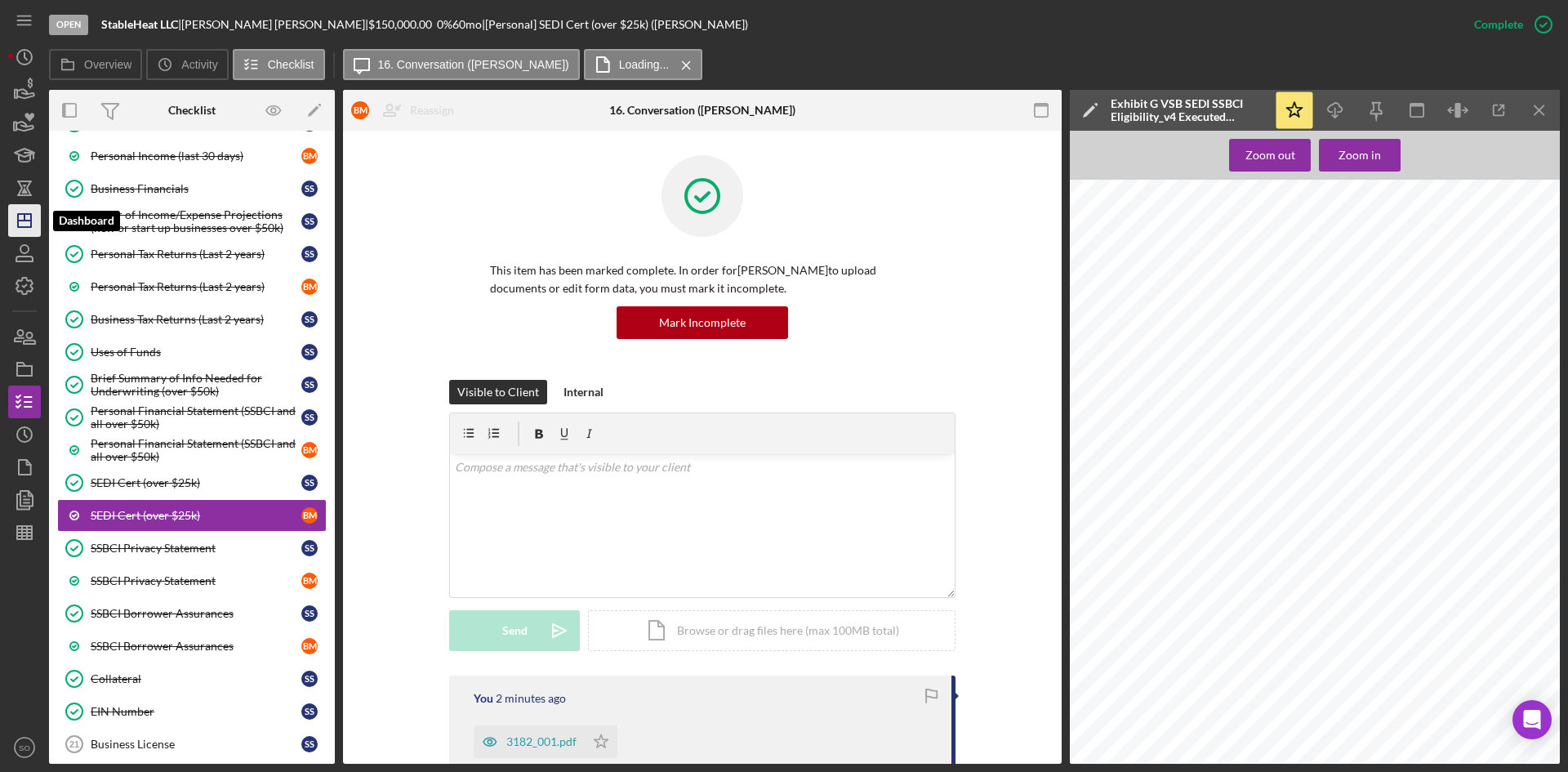
click at [25, 226] on icon "Icon/Dashboard" at bounding box center [25, 220] width 41 height 41
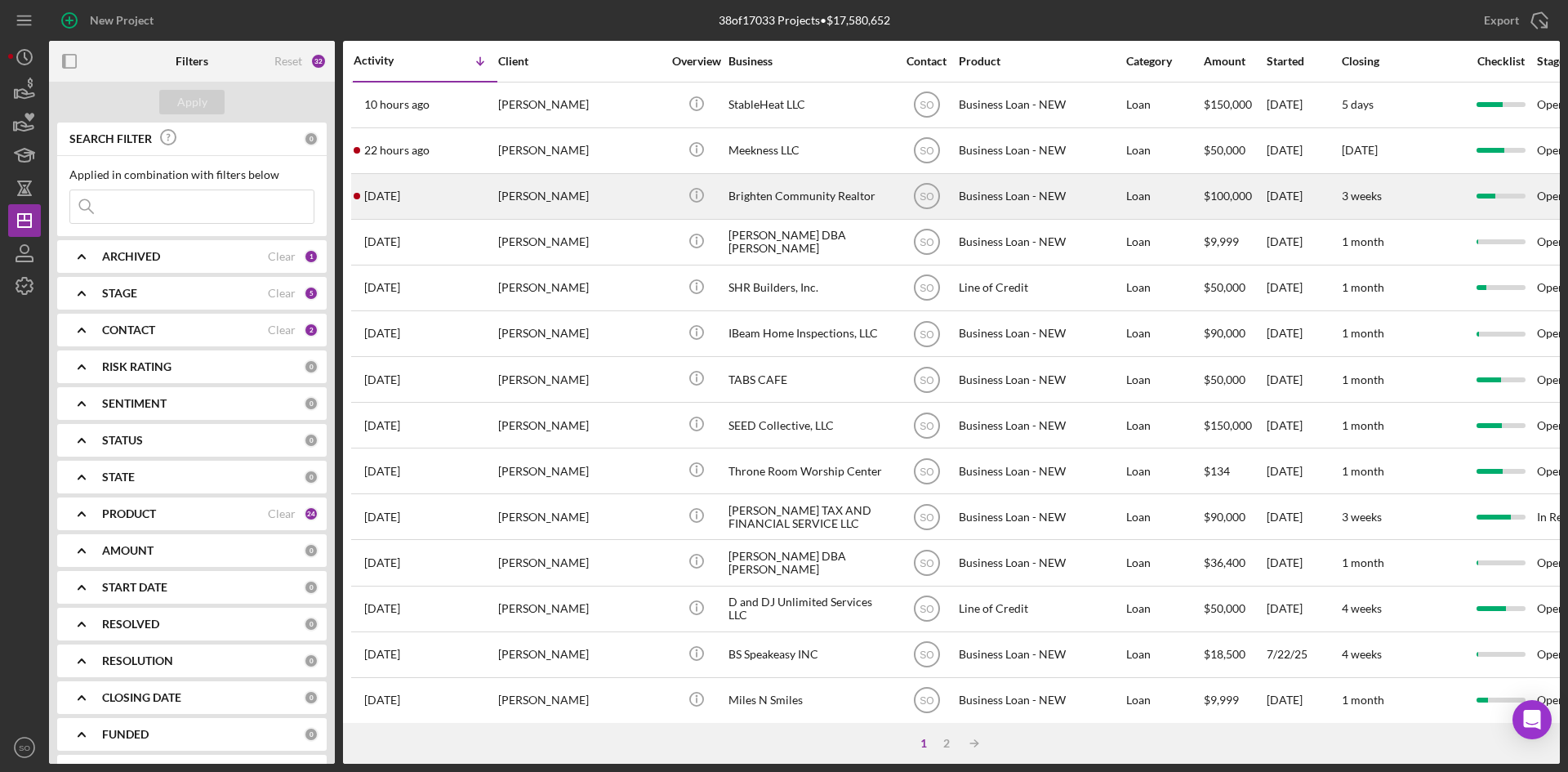
click at [528, 204] on div "[PERSON_NAME]" at bounding box center [580, 196] width 163 height 43
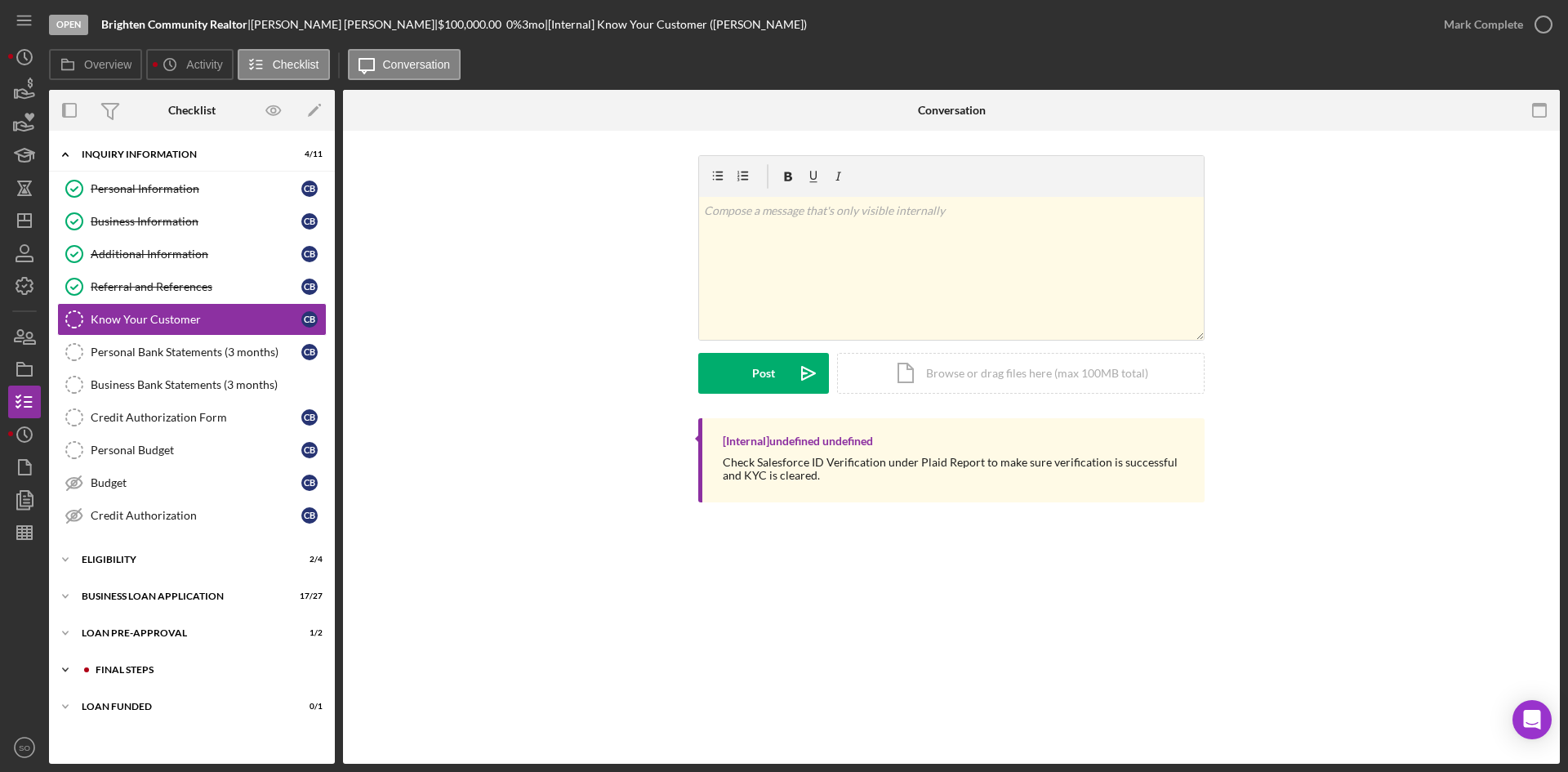
click at [108, 681] on div "Icon/Expander FINAL STEPS 1 / 19" at bounding box center [192, 670] width 286 height 32
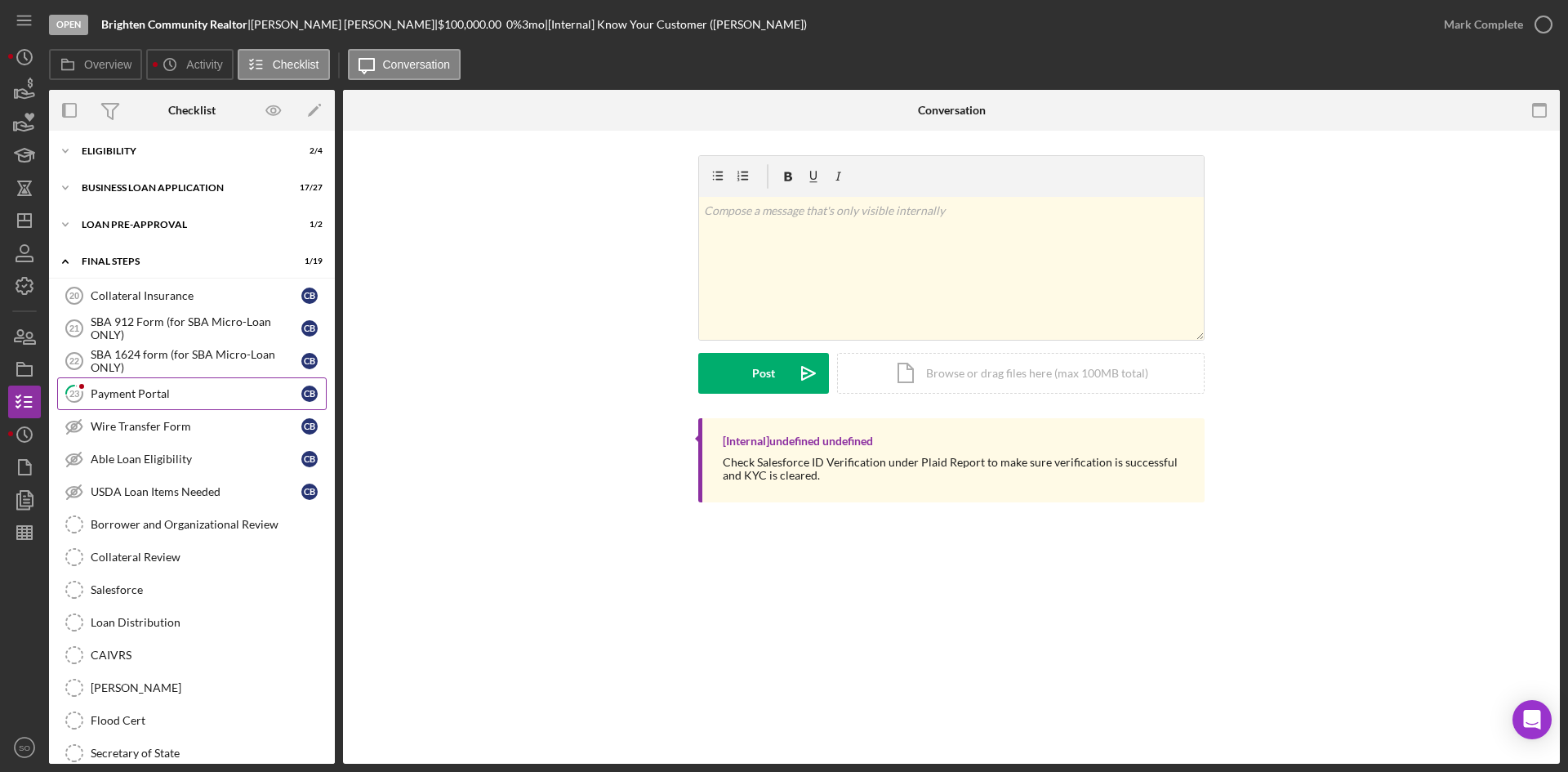
click at [123, 398] on div "Payment Portal" at bounding box center [196, 394] width 211 height 13
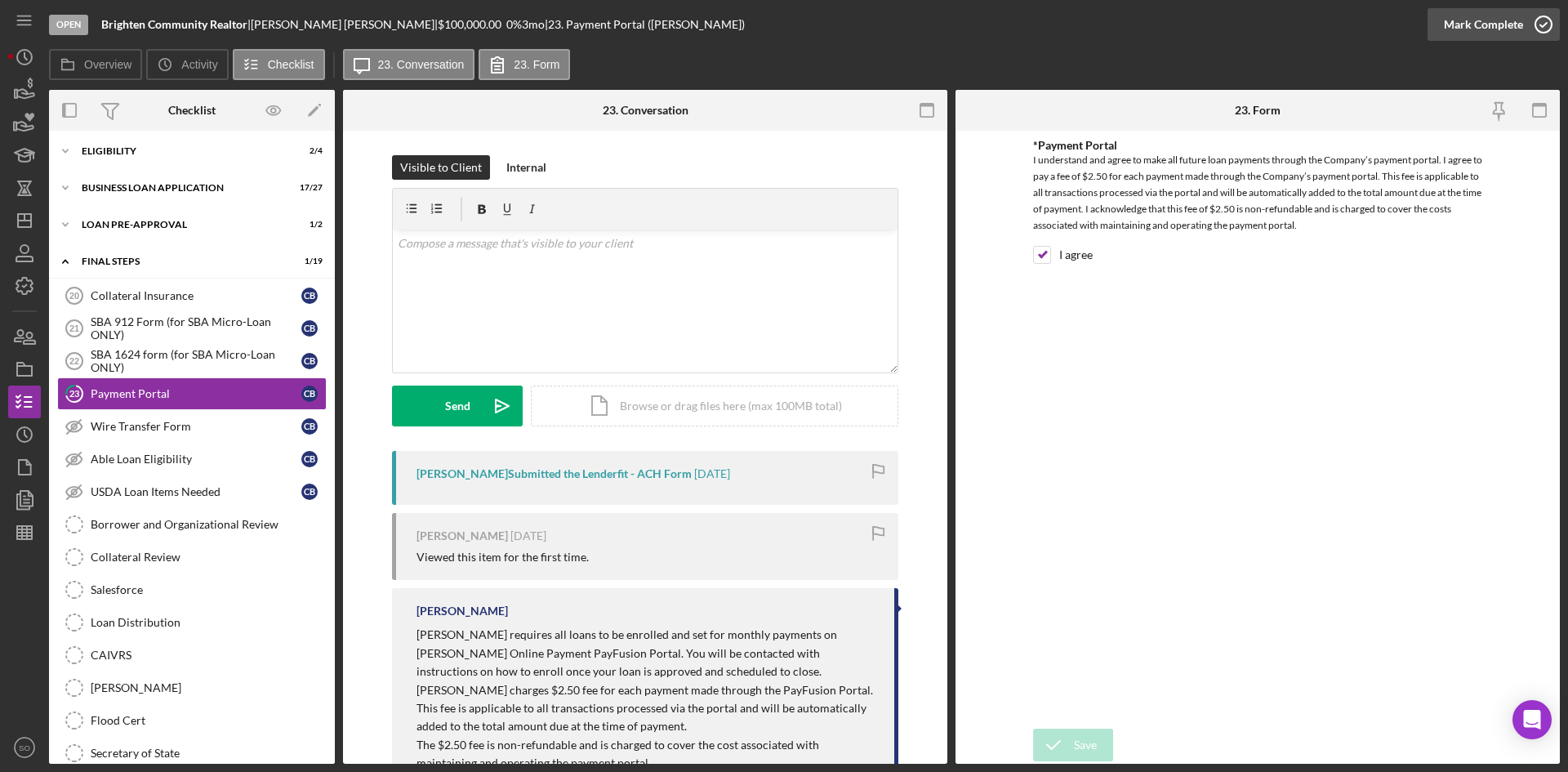
click at [1549, 10] on icon "button" at bounding box center [1543, 25] width 41 height 41
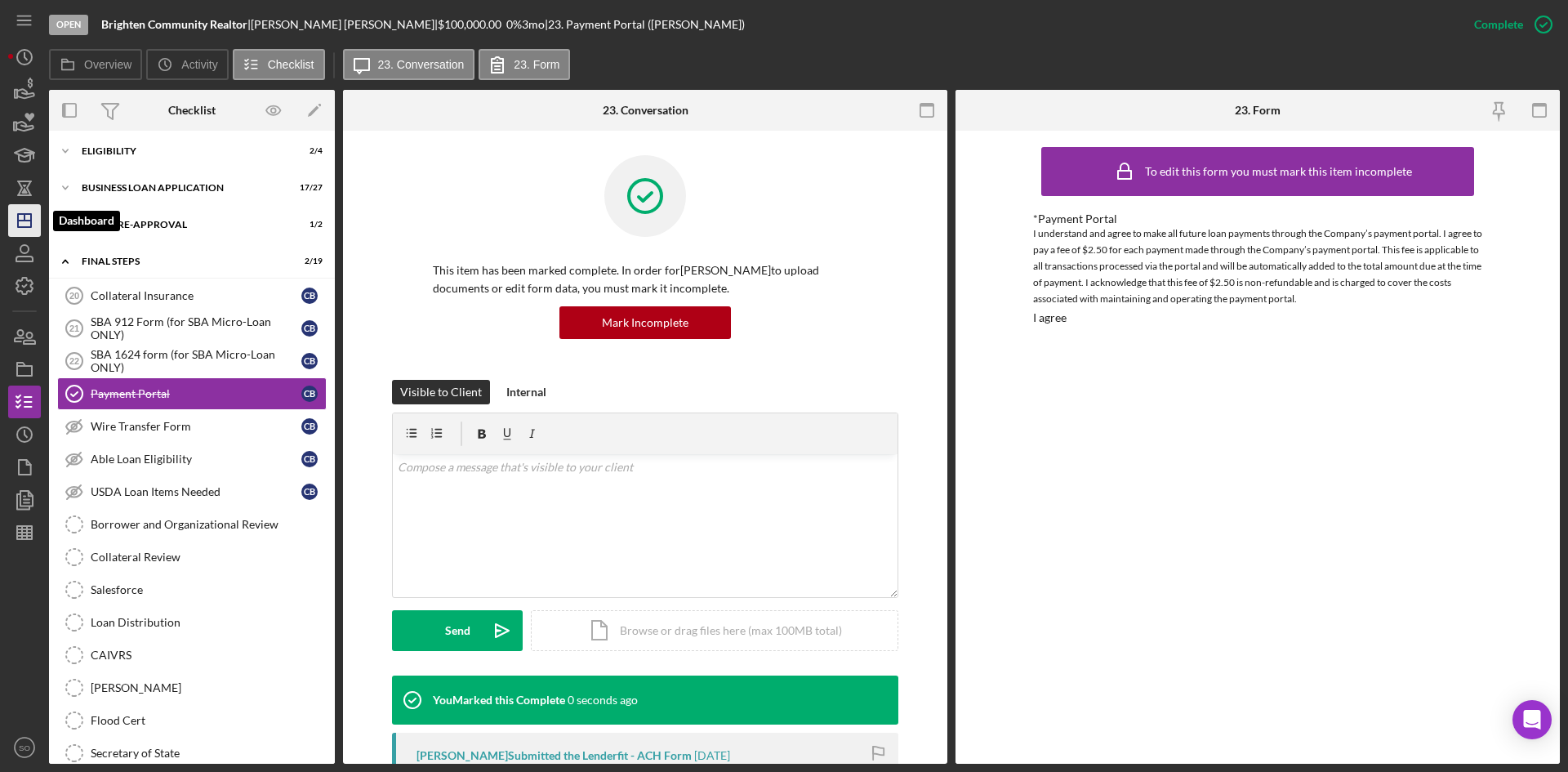
click at [23, 231] on icon "Icon/Dashboard" at bounding box center [25, 220] width 41 height 41
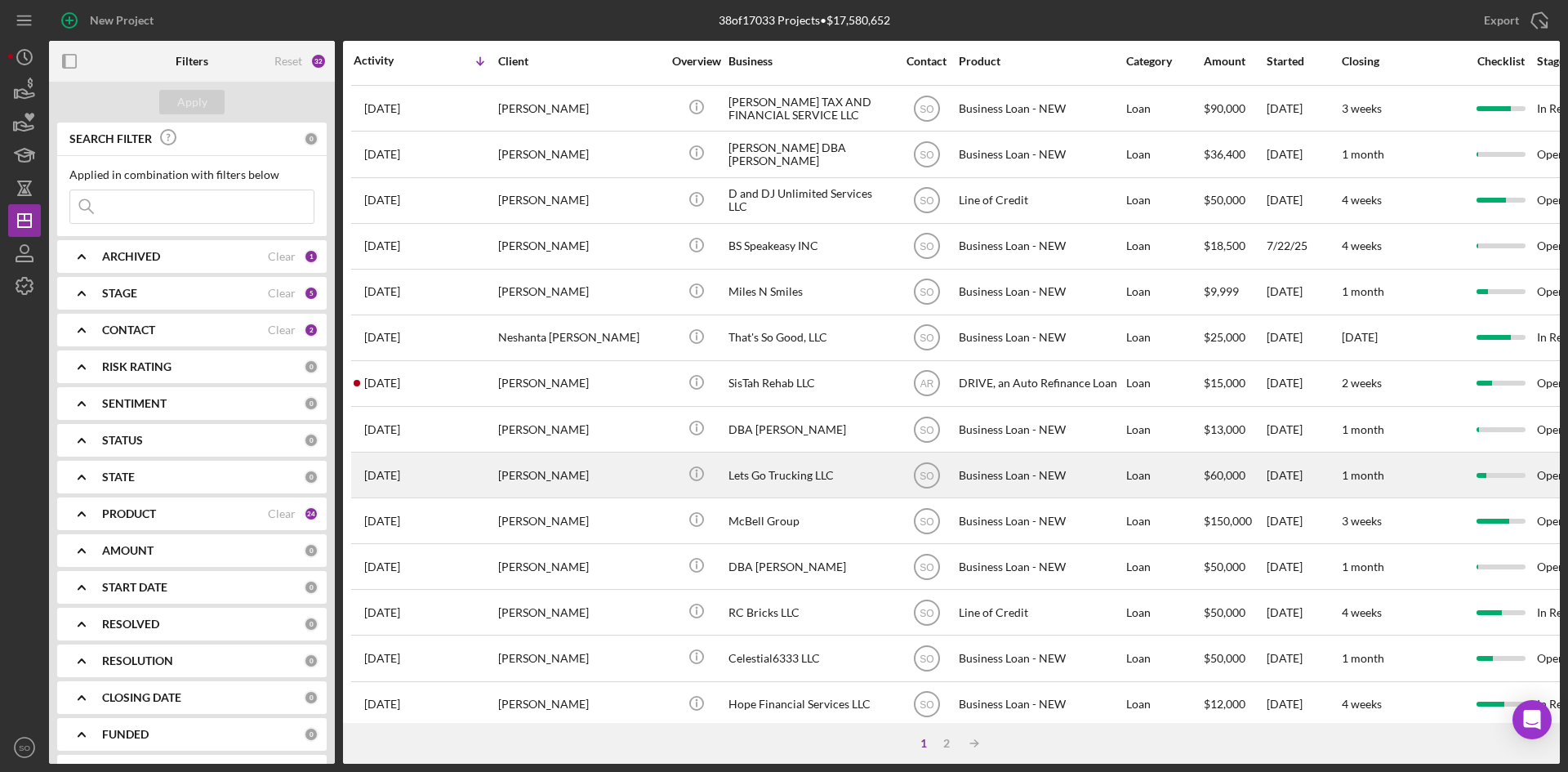
scroll to position [525, 0]
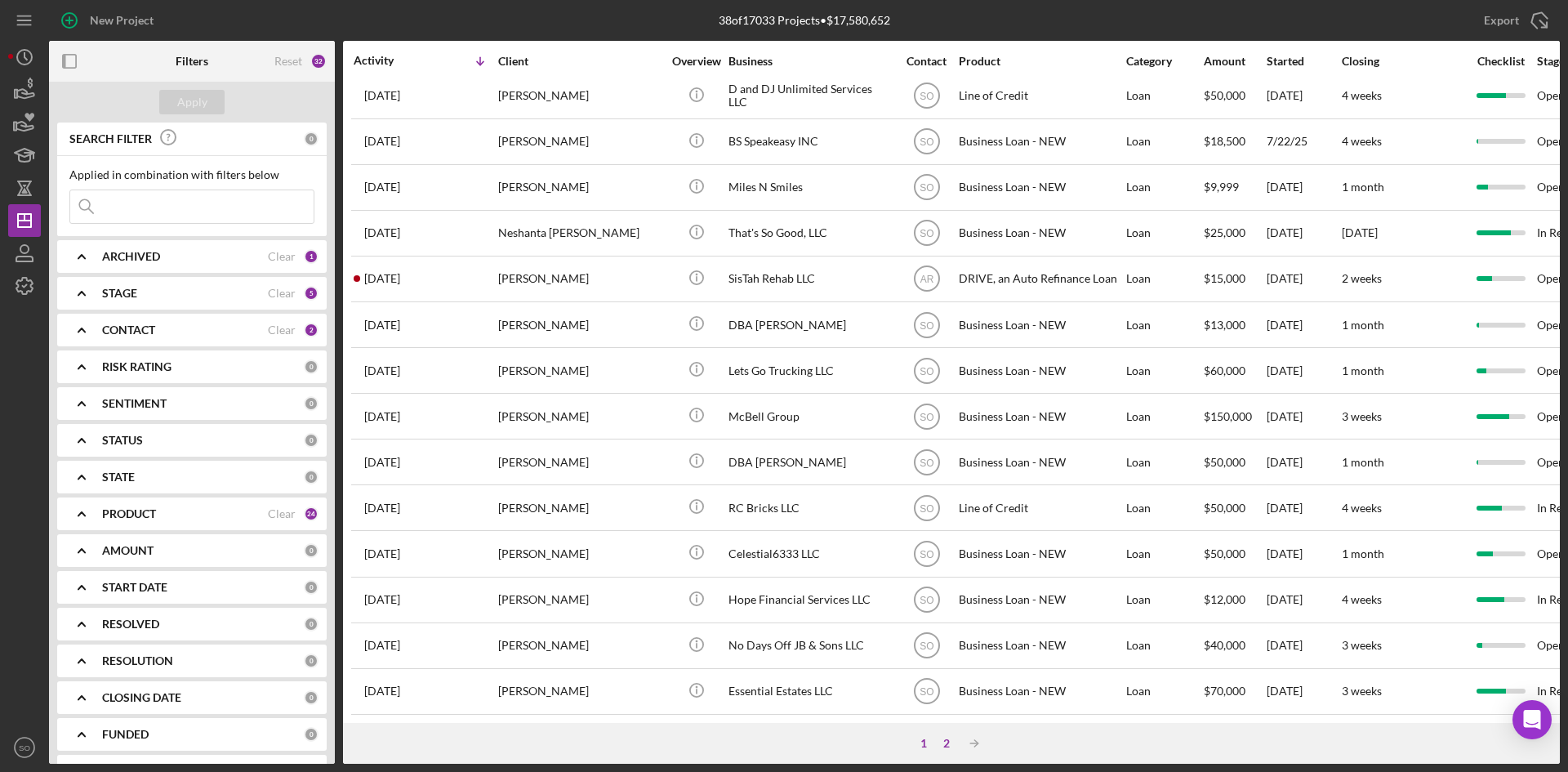
click at [944, 741] on div "2" at bounding box center [946, 743] width 23 height 13
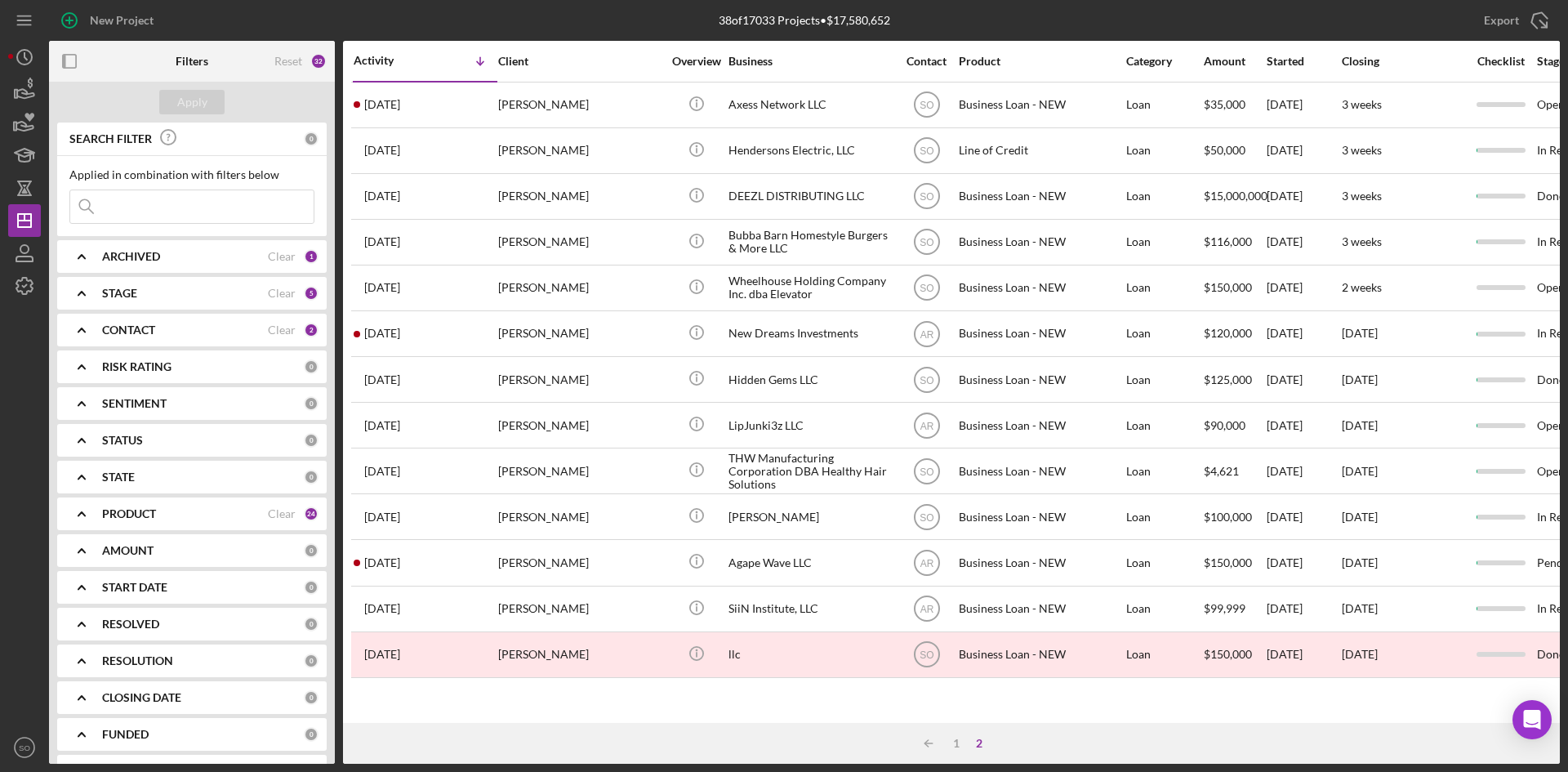
scroll to position [0, 0]
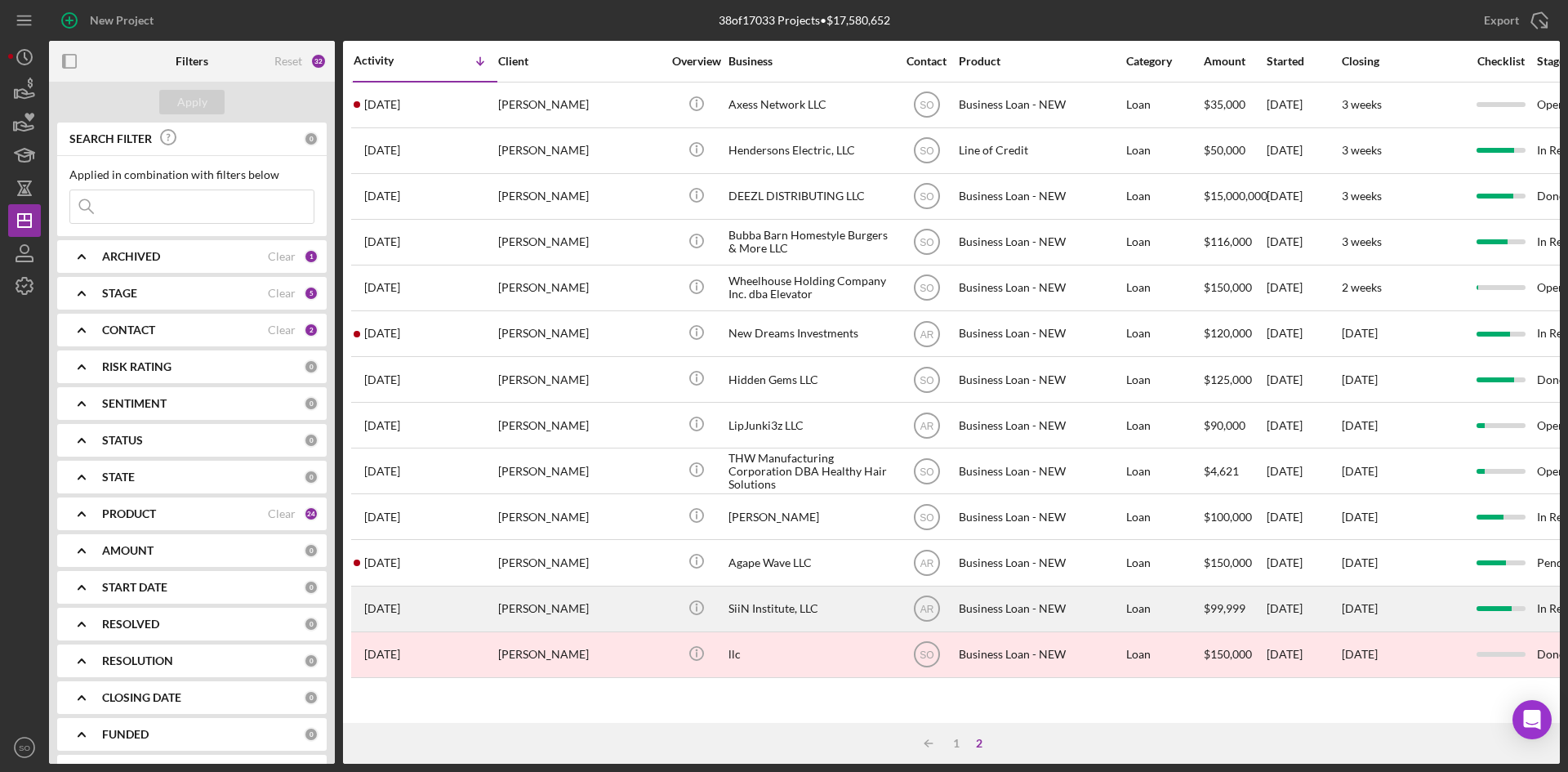
drag, startPoint x: 530, startPoint y: 427, endPoint x: 744, endPoint y: 596, distance: 272.7
click at [682, 574] on tbody "[DATE] [PERSON_NAME] [PERSON_NAME] Icon/Info Axess Network LLC SO Business Loan…" at bounding box center [1319, 379] width 1937 height 596
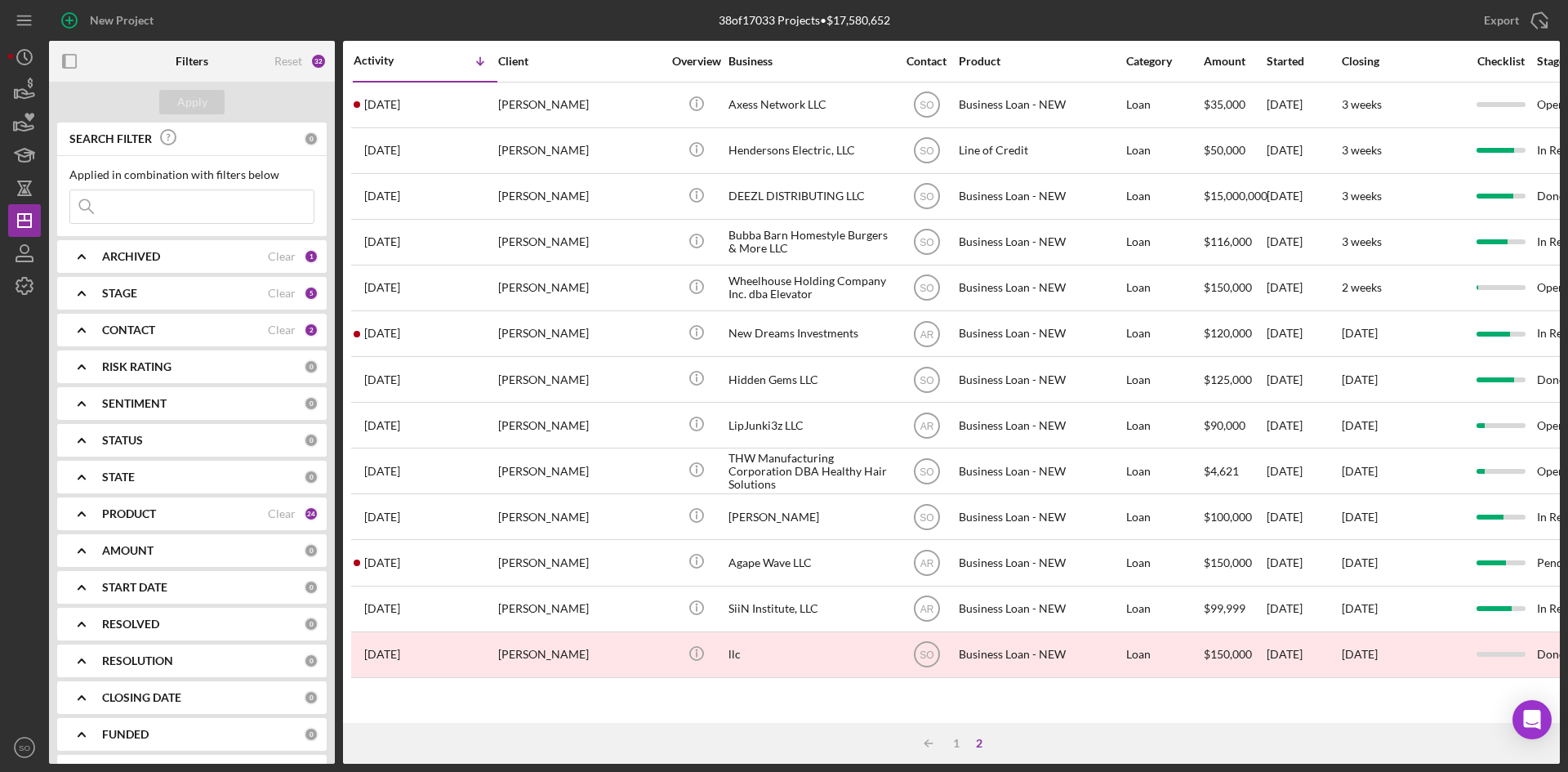
click at [802, 698] on div "Activity Icon/Table Sort Arrow Client Overview Business Contact Product Categor…" at bounding box center [952, 382] width 1217 height 682
click at [953, 744] on div "1" at bounding box center [956, 743] width 23 height 13
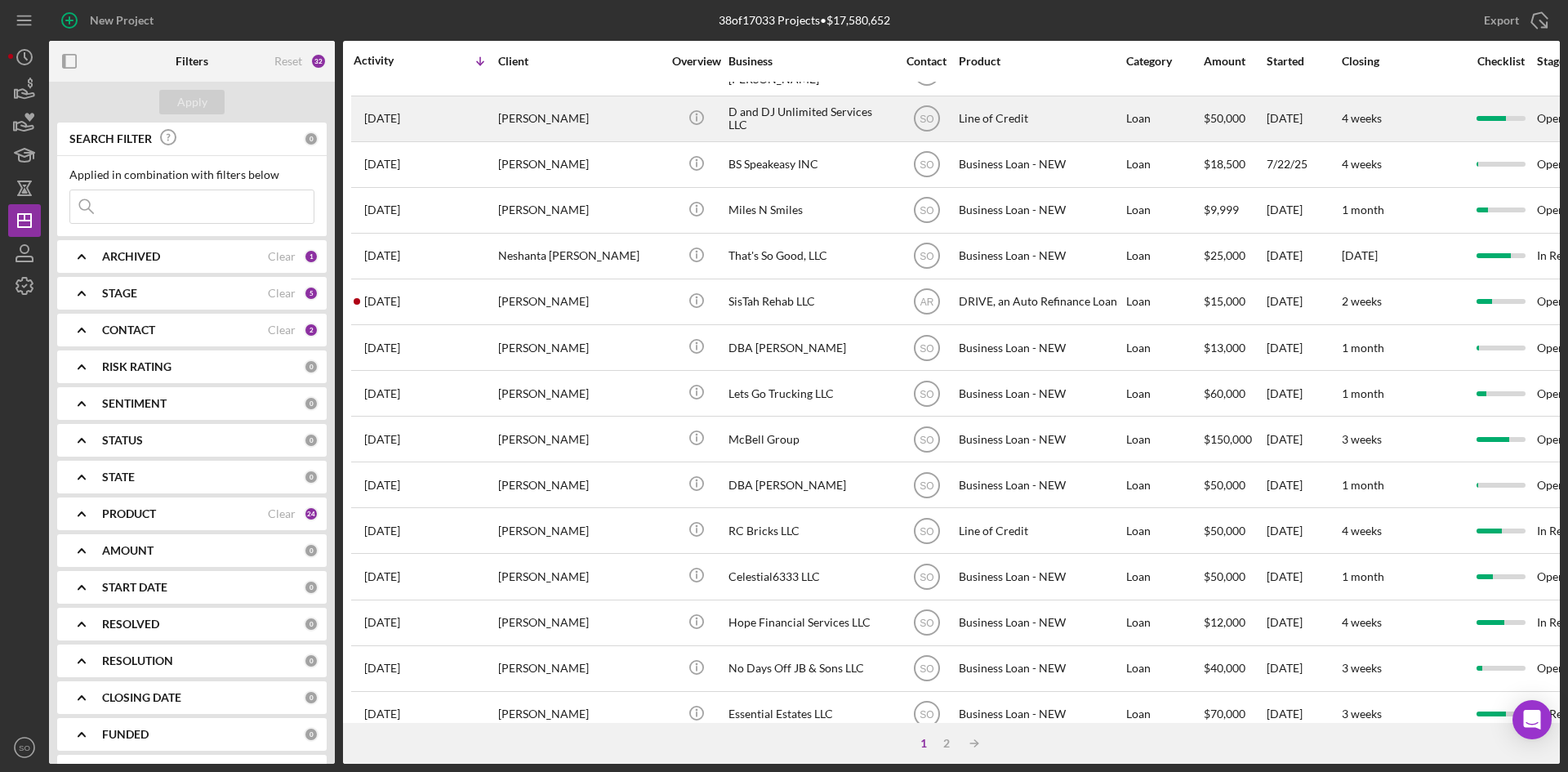
scroll to position [525, 0]
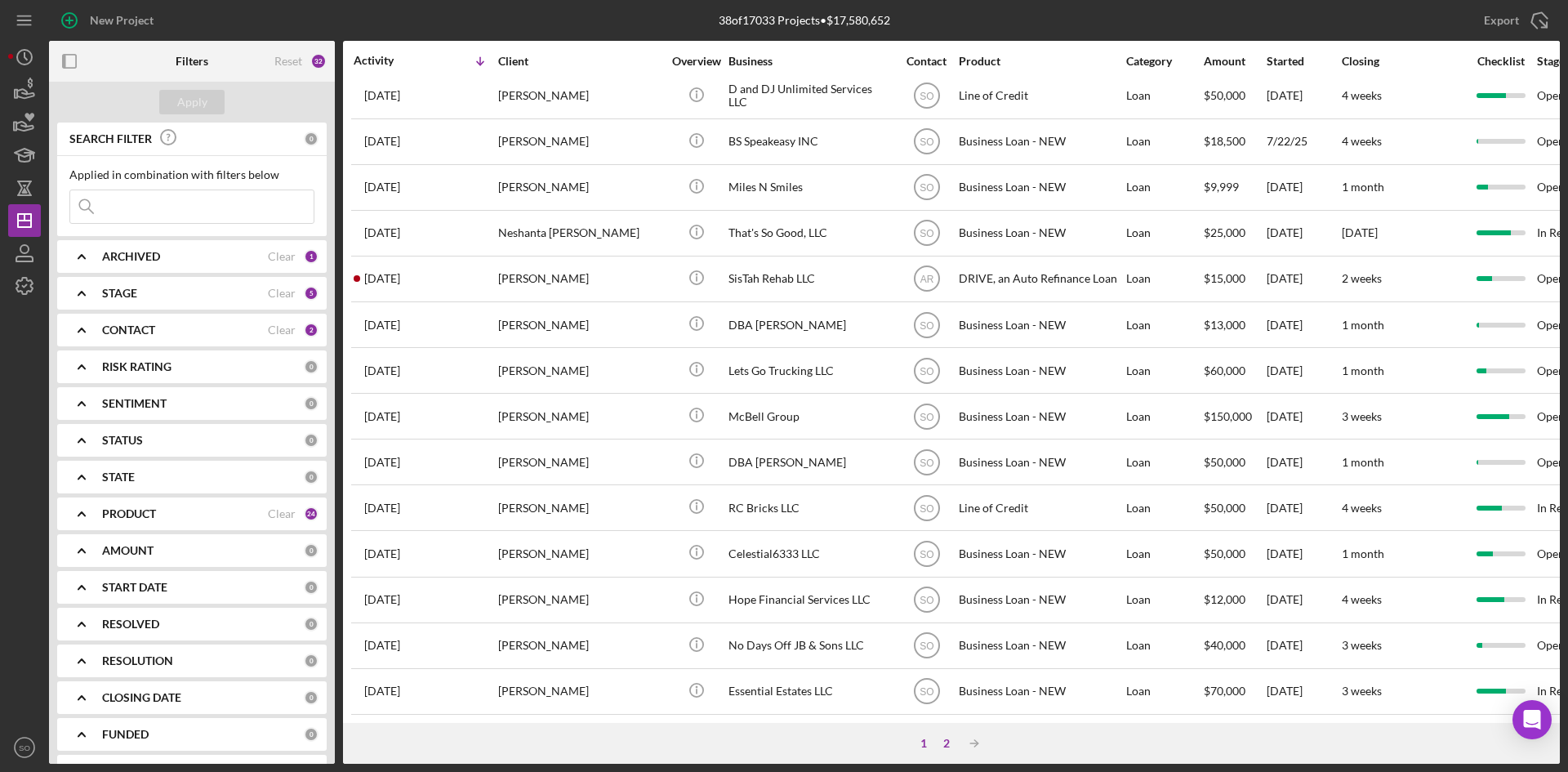
click at [942, 744] on div "2" at bounding box center [946, 743] width 23 height 13
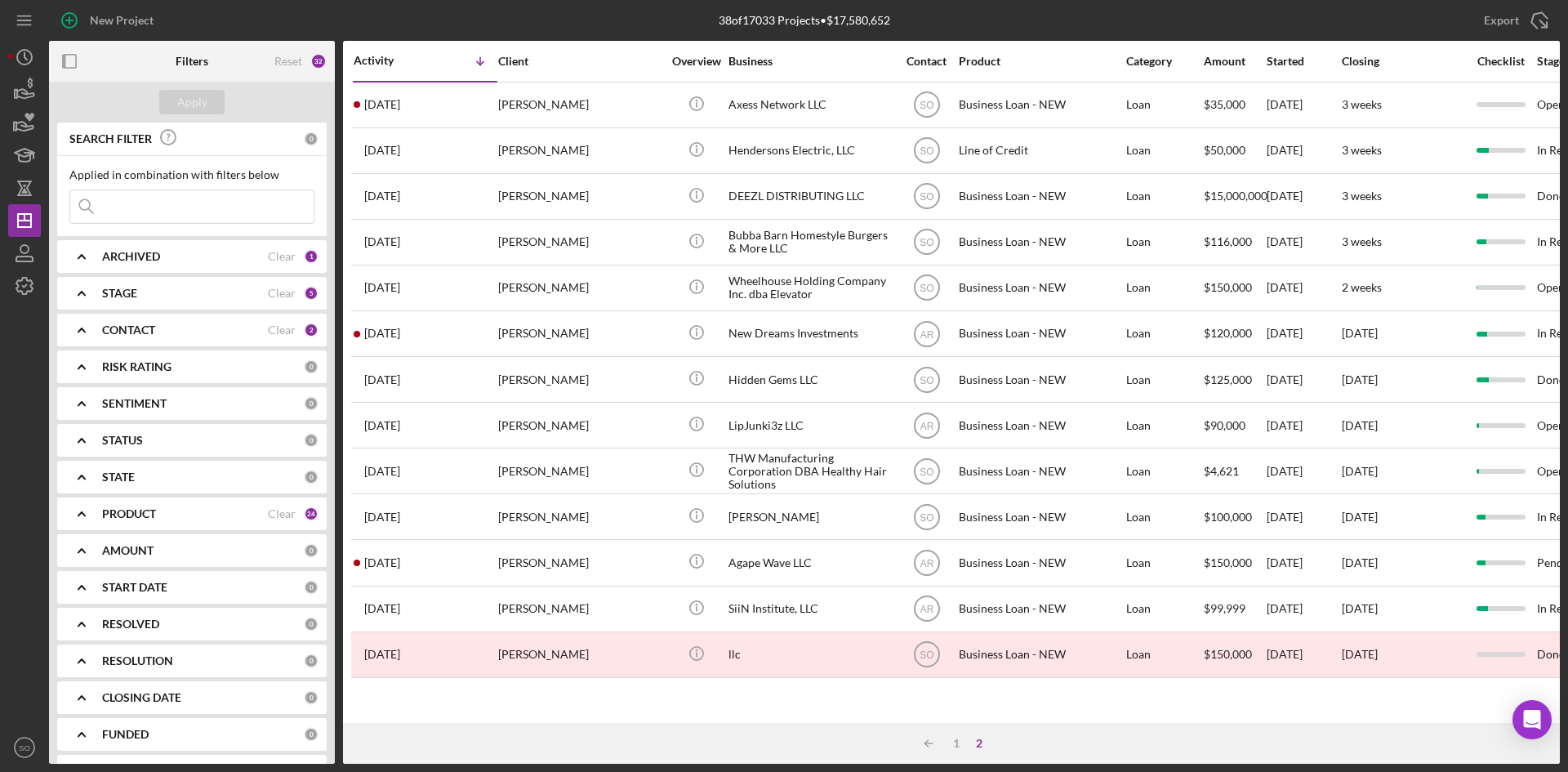
scroll to position [0, 0]
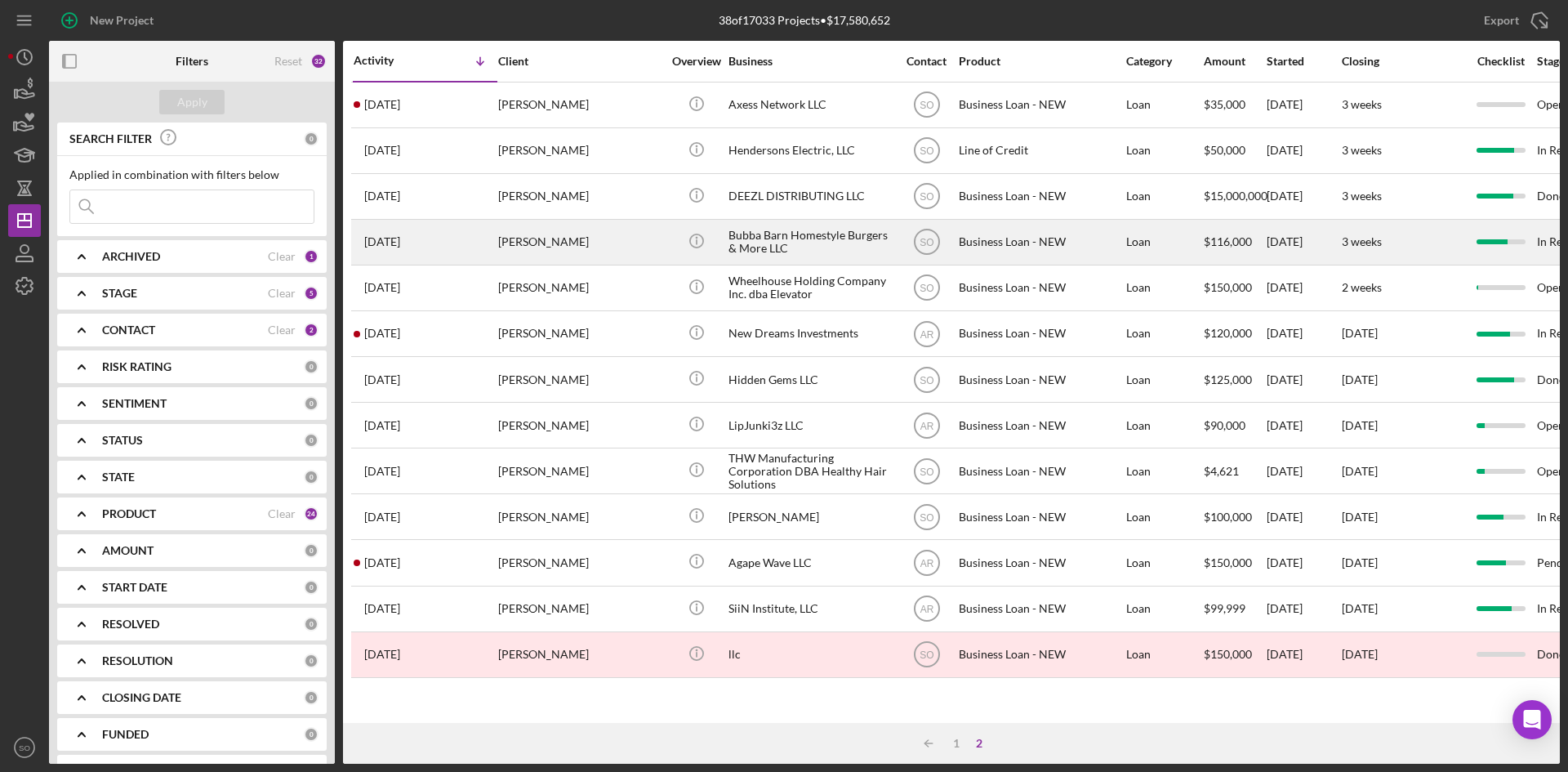
click at [569, 256] on div "[PERSON_NAME]" at bounding box center [580, 241] width 163 height 43
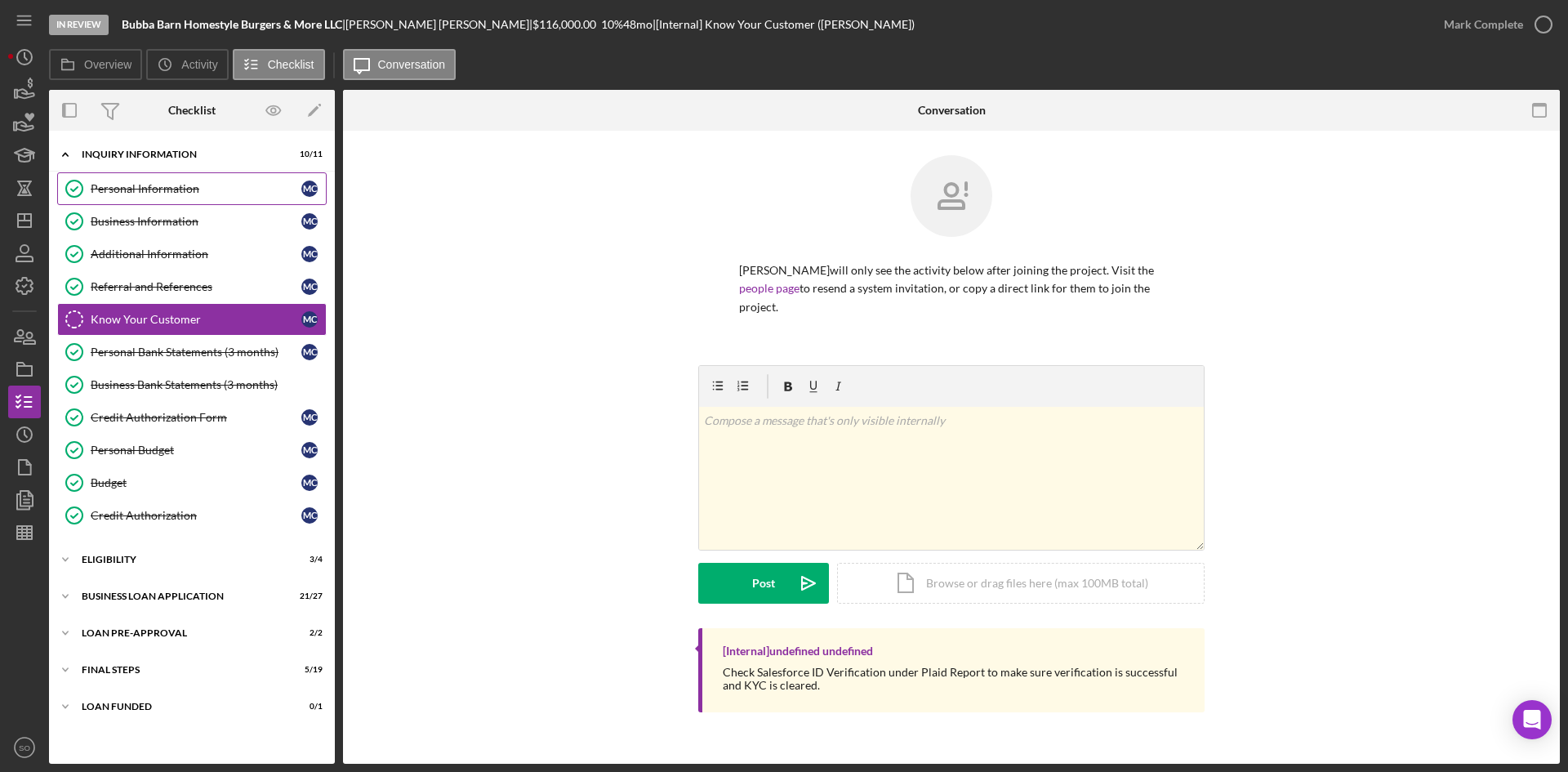
click at [199, 188] on div "Personal Information" at bounding box center [196, 188] width 211 height 13
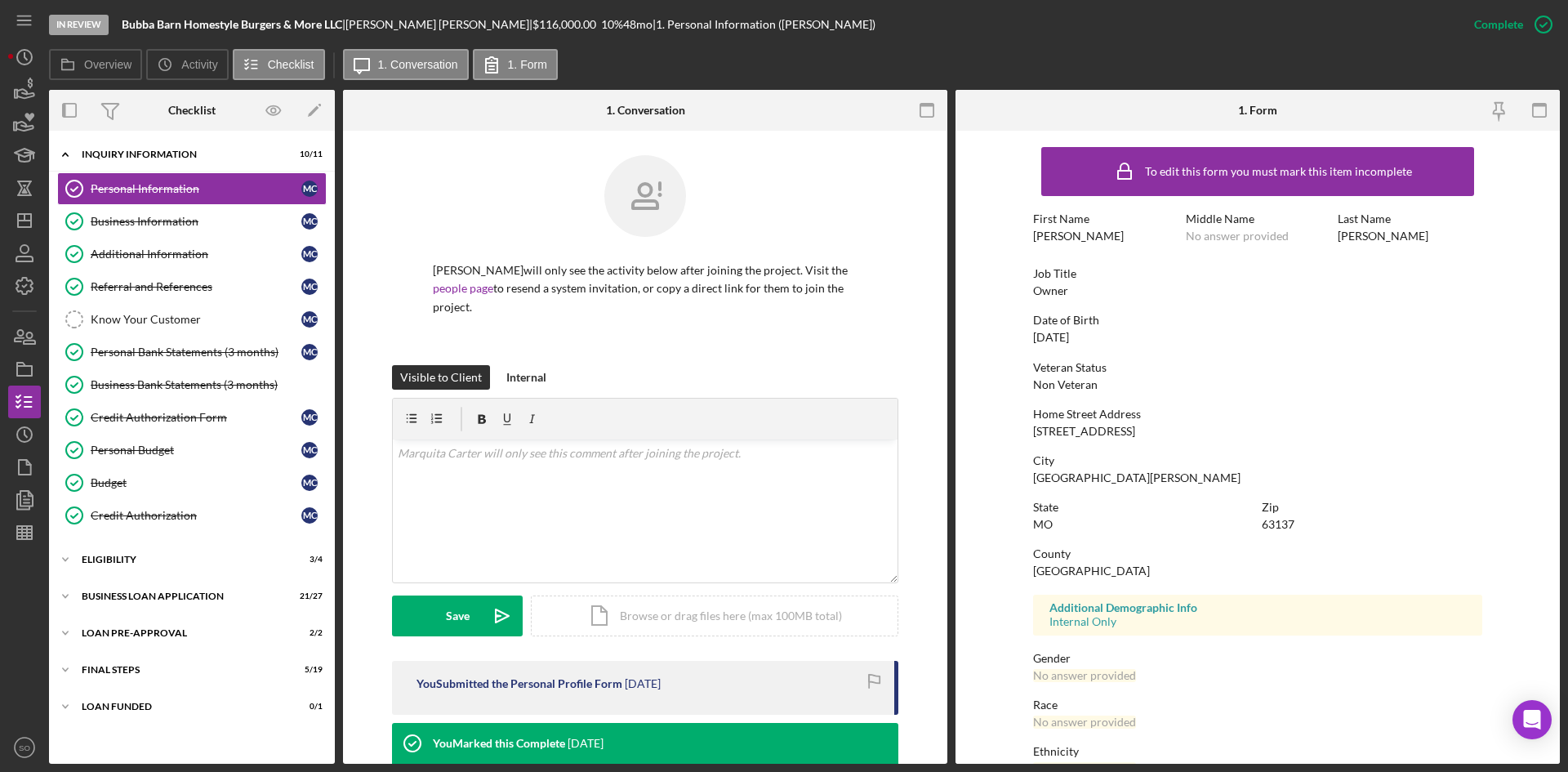
scroll to position [129, 0]
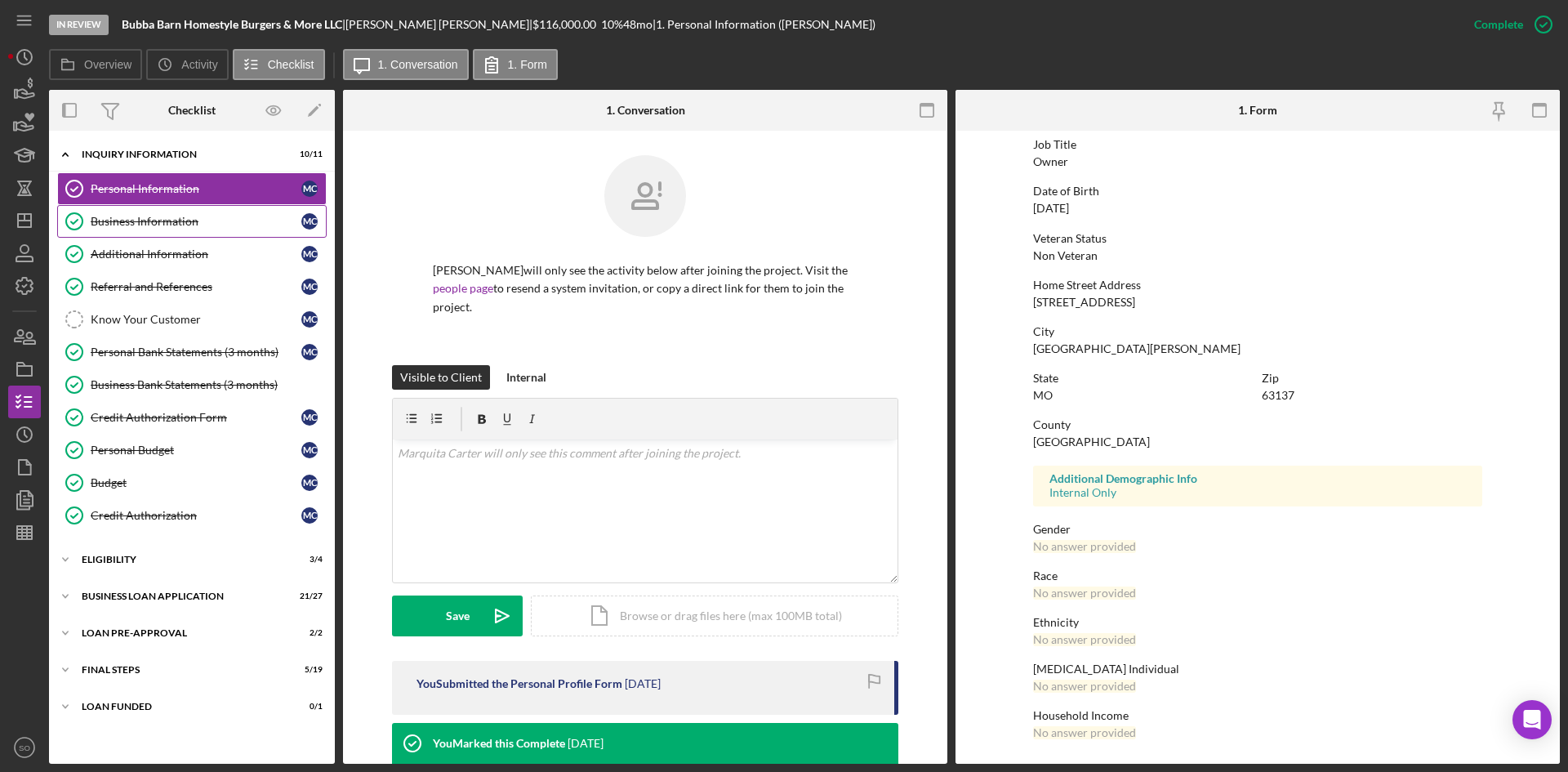
click at [146, 215] on div "Business Information" at bounding box center [196, 221] width 211 height 13
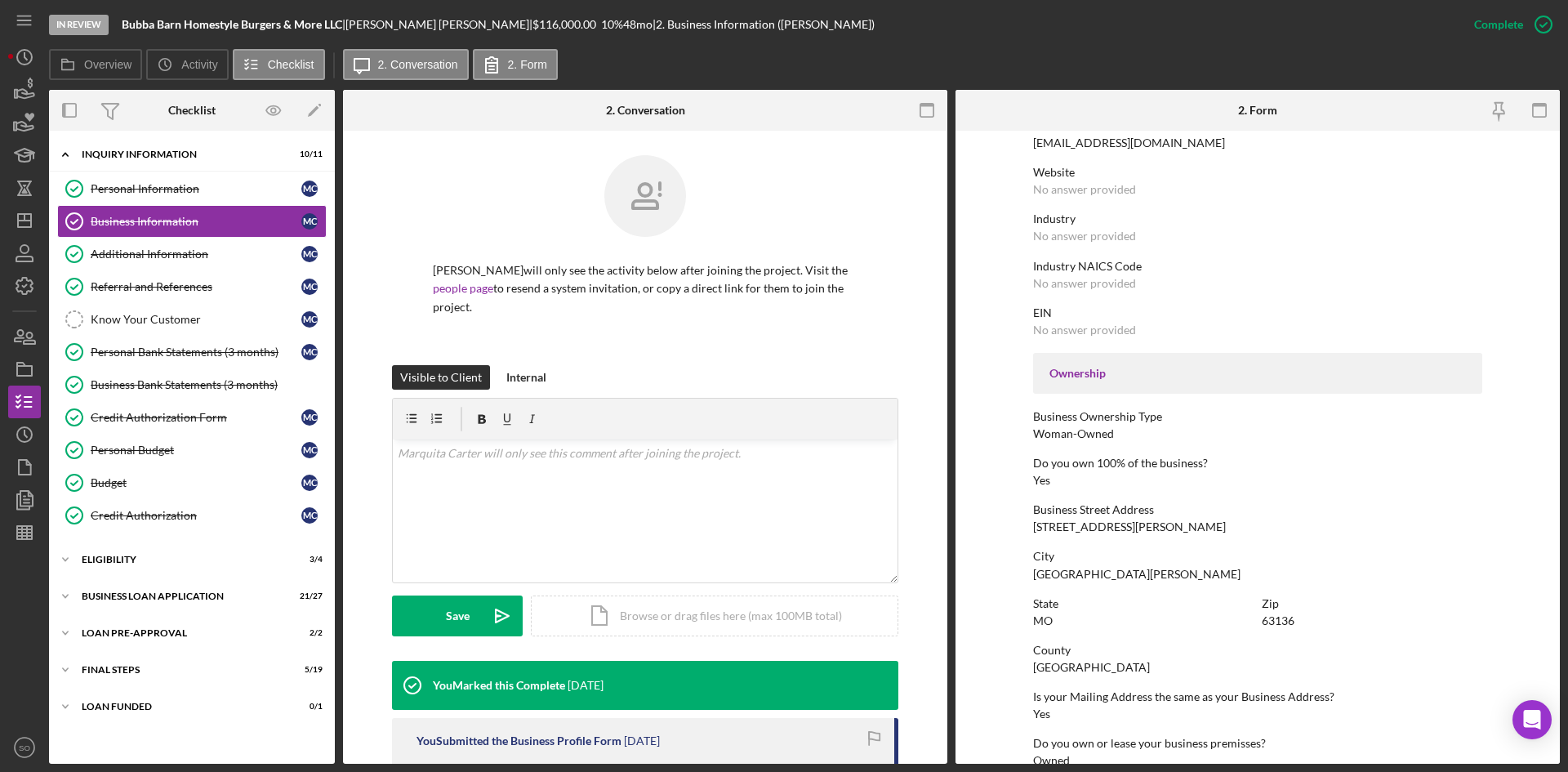
scroll to position [163, 0]
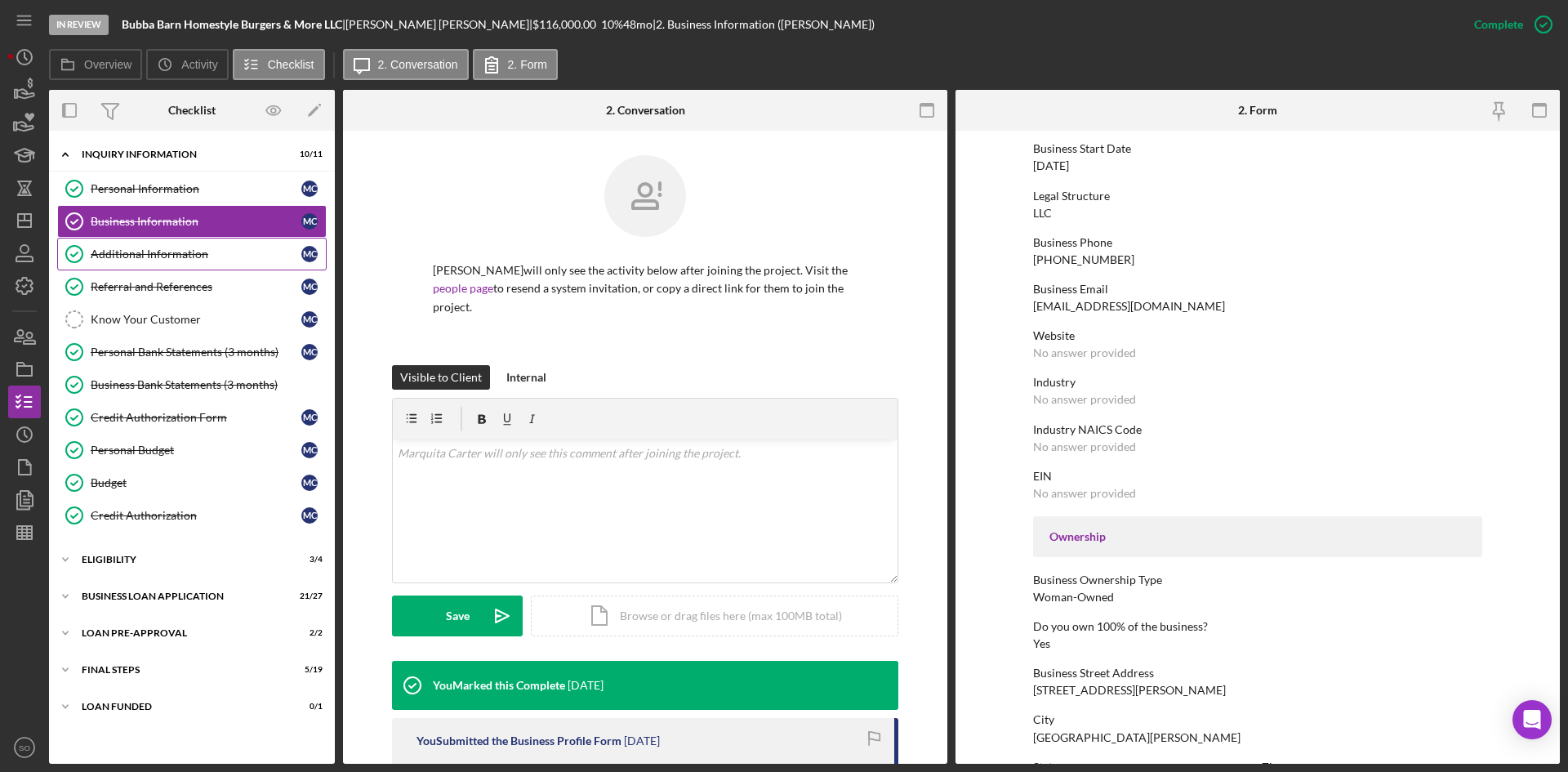
click at [165, 247] on div "Additional Information" at bounding box center [196, 253] width 211 height 13
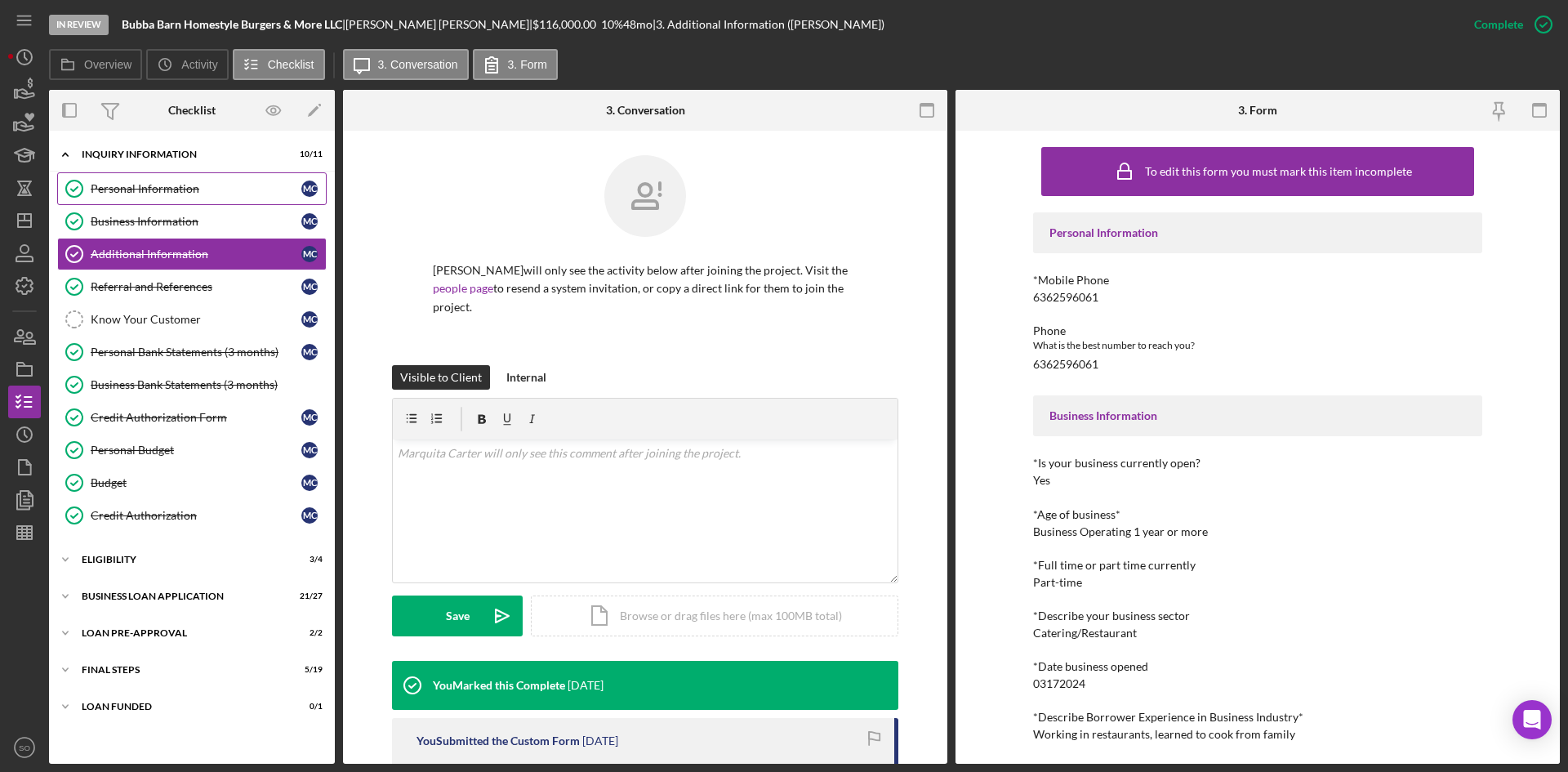
click at [153, 179] on link "Personal Information Personal Information M C" at bounding box center [191, 189] width 269 height 32
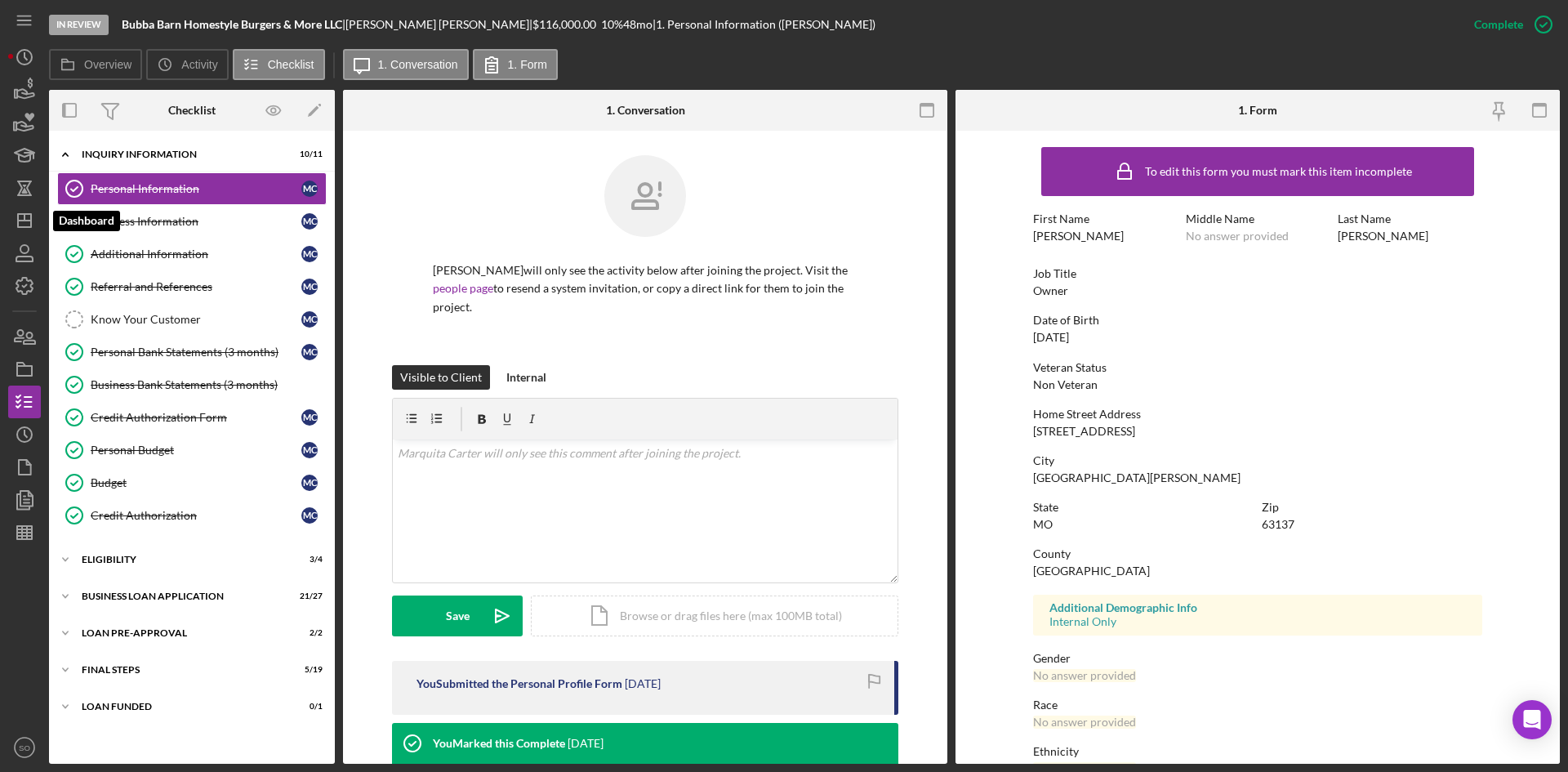
drag, startPoint x: 16, startPoint y: 220, endPoint x: 42, endPoint y: 228, distance: 27.2
click at [16, 220] on icon "Icon/Dashboard" at bounding box center [25, 220] width 41 height 41
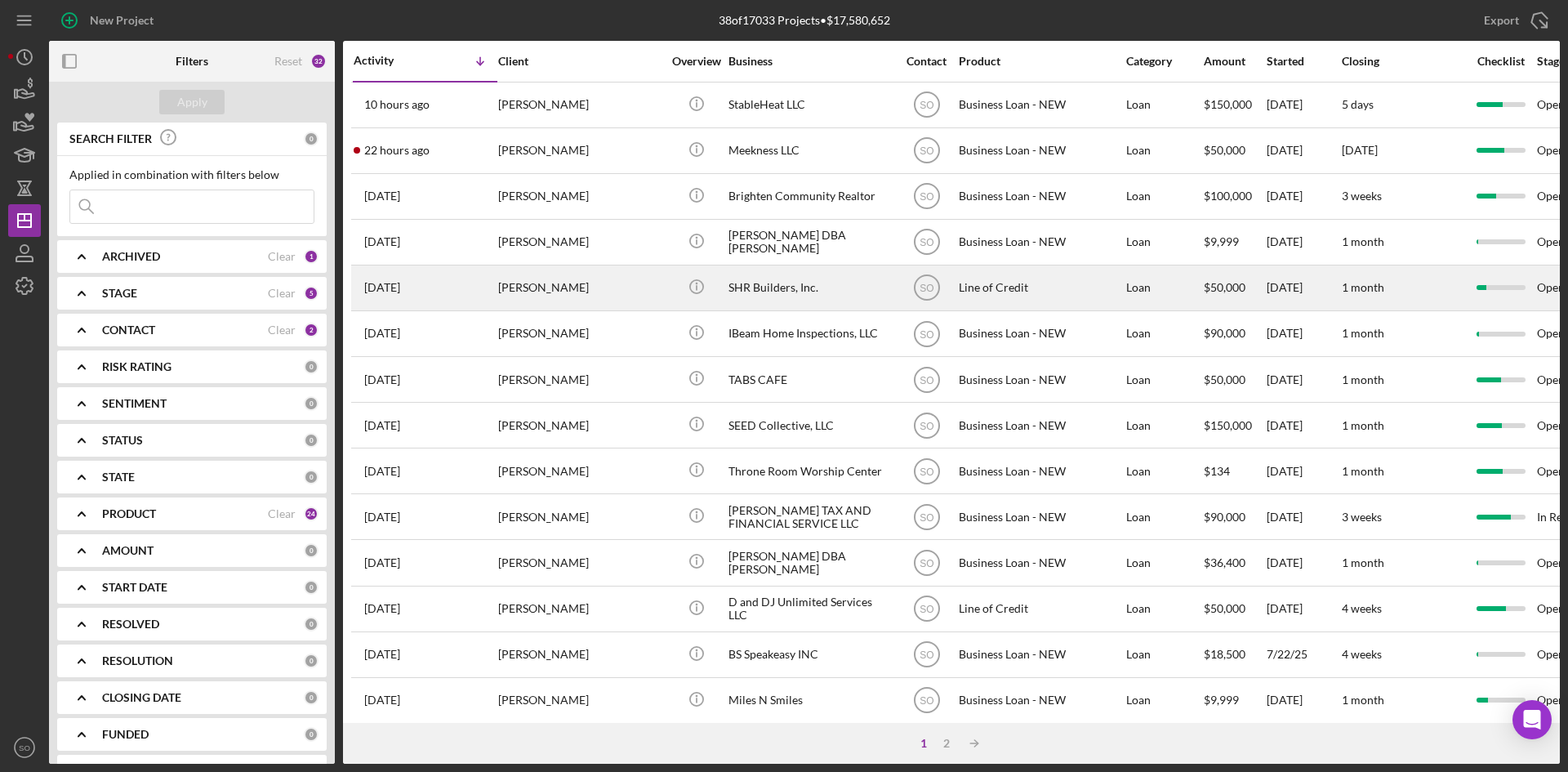
click at [562, 304] on div "[PERSON_NAME]" at bounding box center [580, 287] width 163 height 43
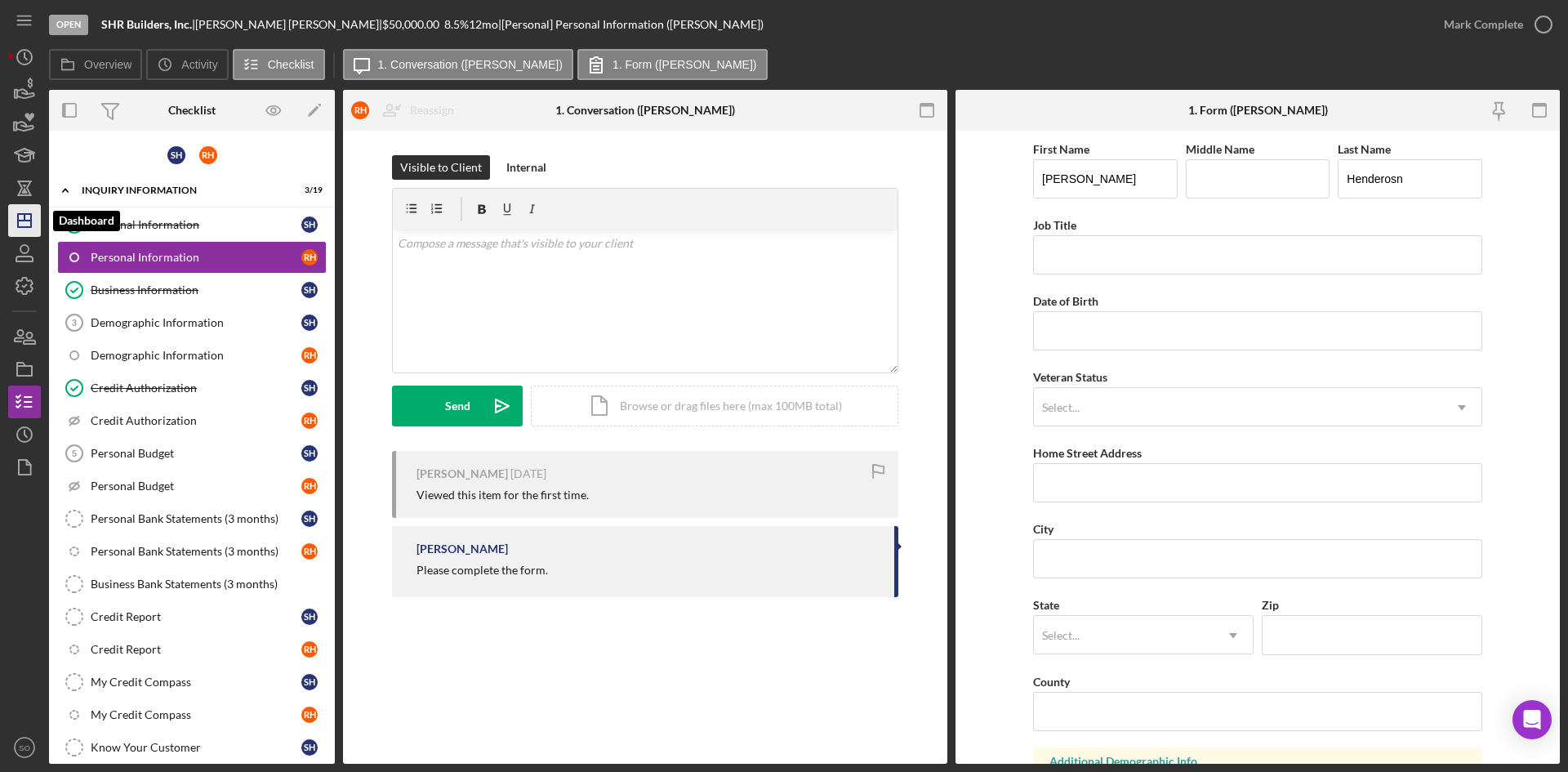
click at [21, 229] on icon "Icon/Dashboard" at bounding box center [25, 220] width 41 height 41
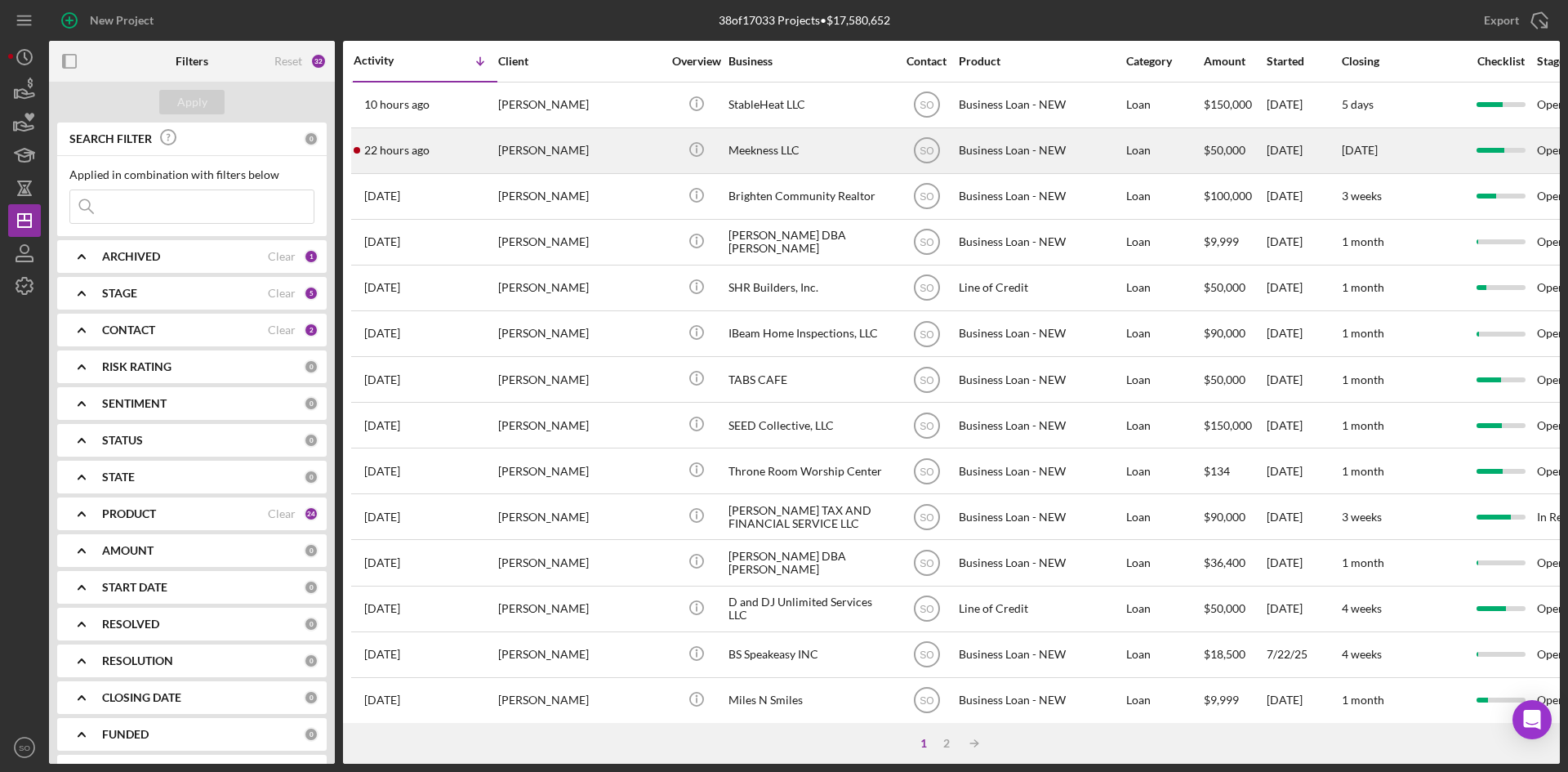
click at [619, 157] on div "[PERSON_NAME]" at bounding box center [580, 150] width 163 height 43
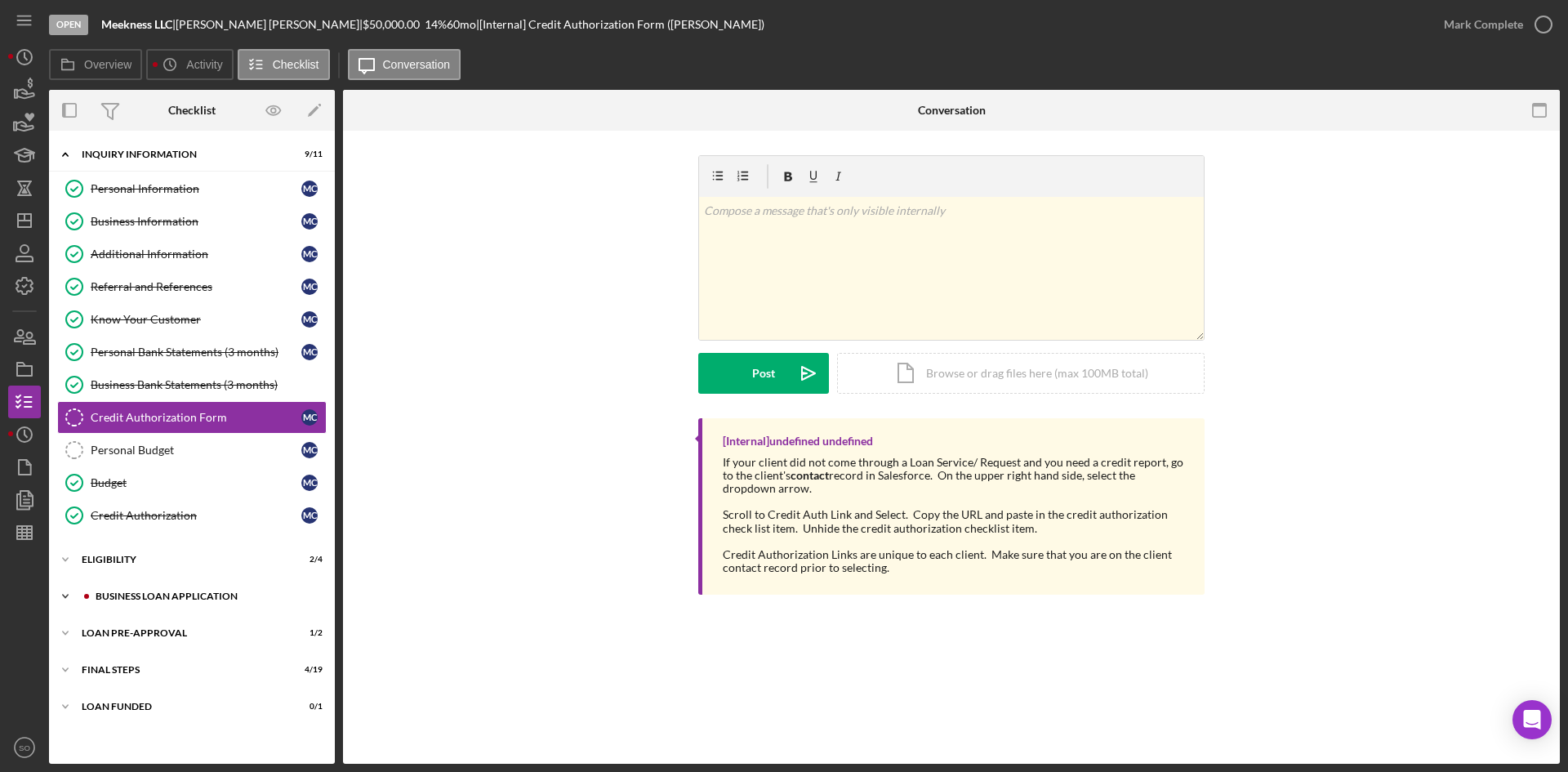
click at [134, 611] on div "Icon/Expander BUSINESS LOAN APPLICATION 20 / 26" at bounding box center [192, 596] width 286 height 32
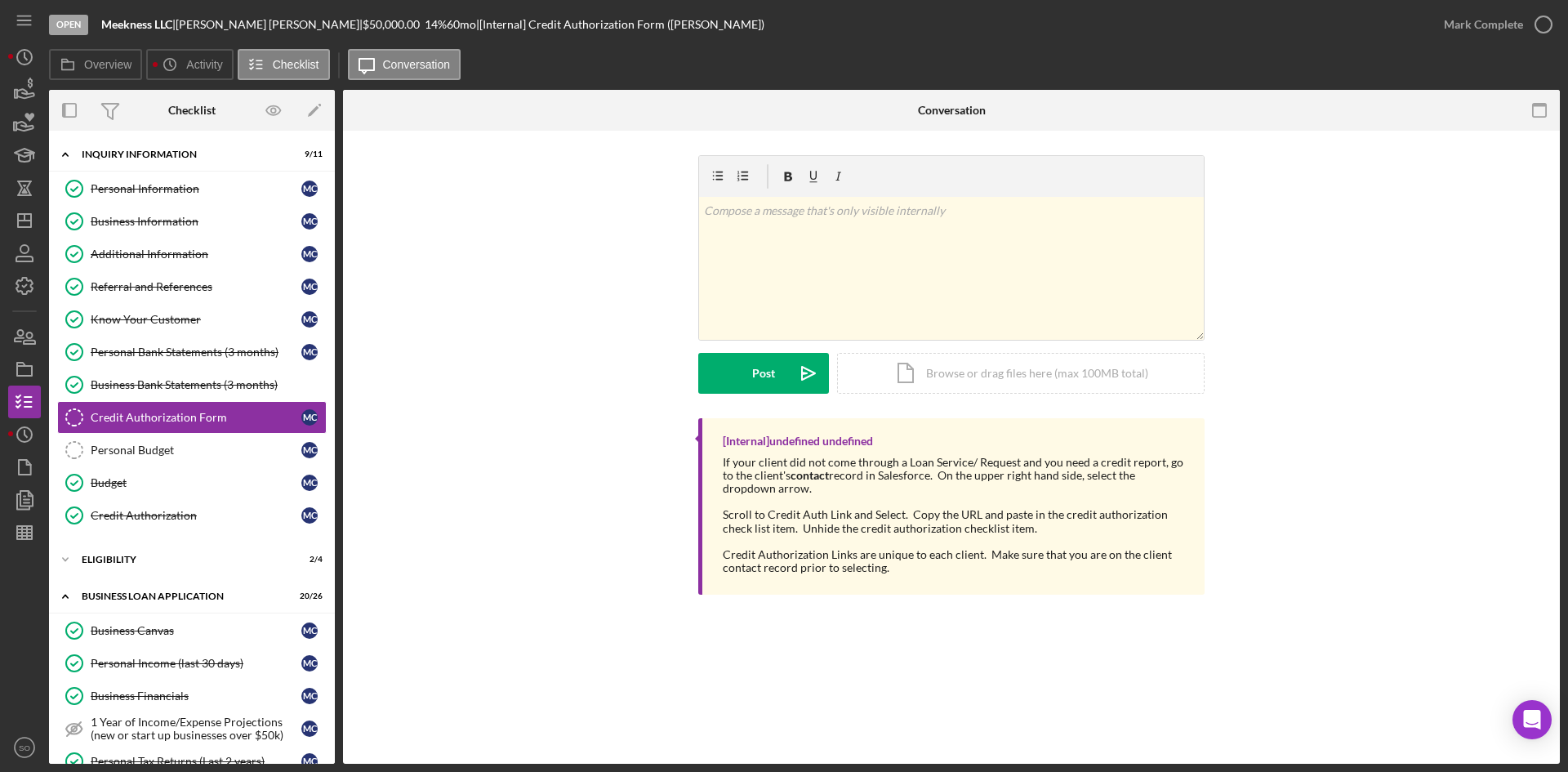
scroll to position [491, 0]
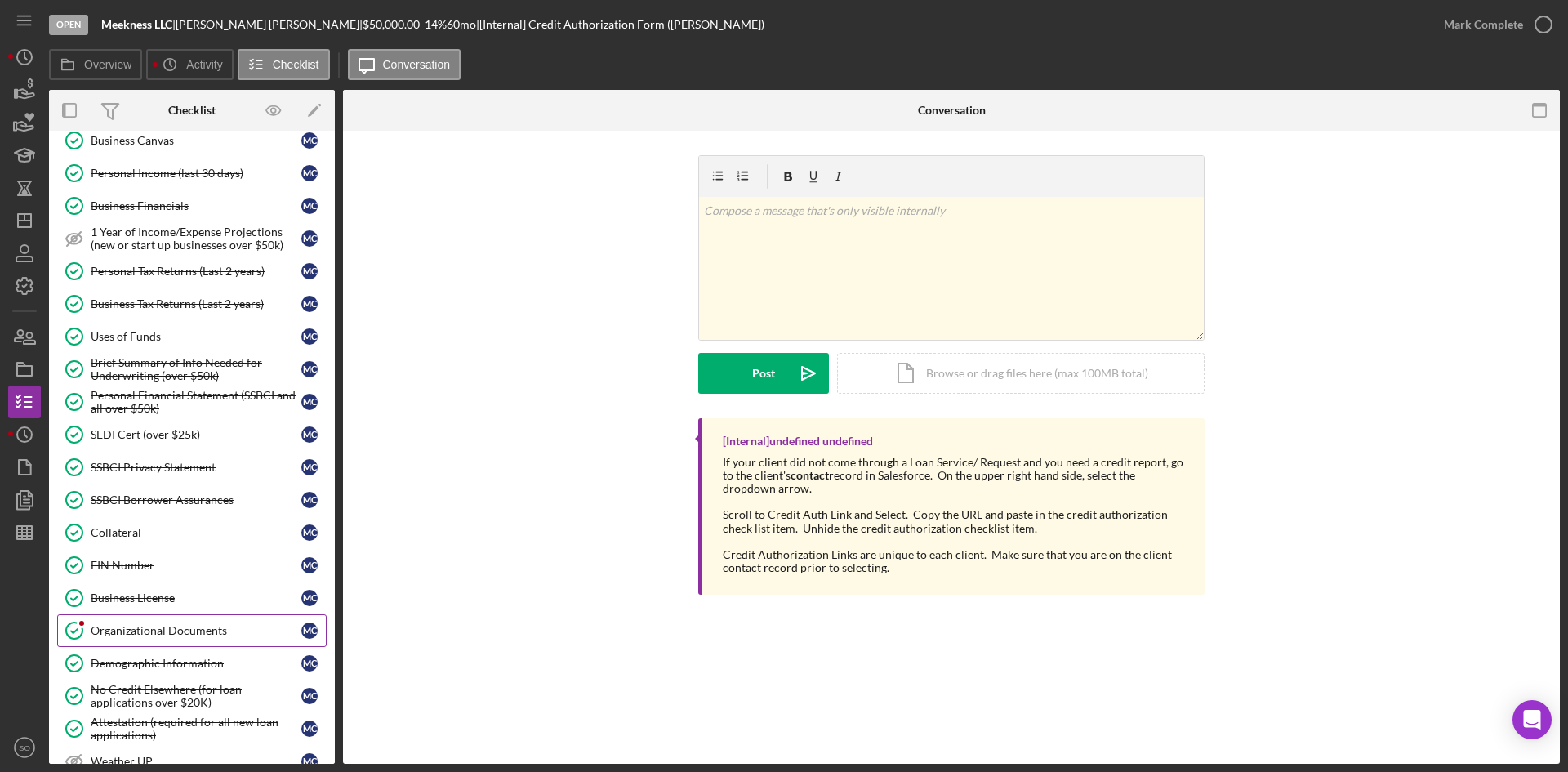
click at [116, 636] on div "Organizational Documents" at bounding box center [196, 630] width 211 height 13
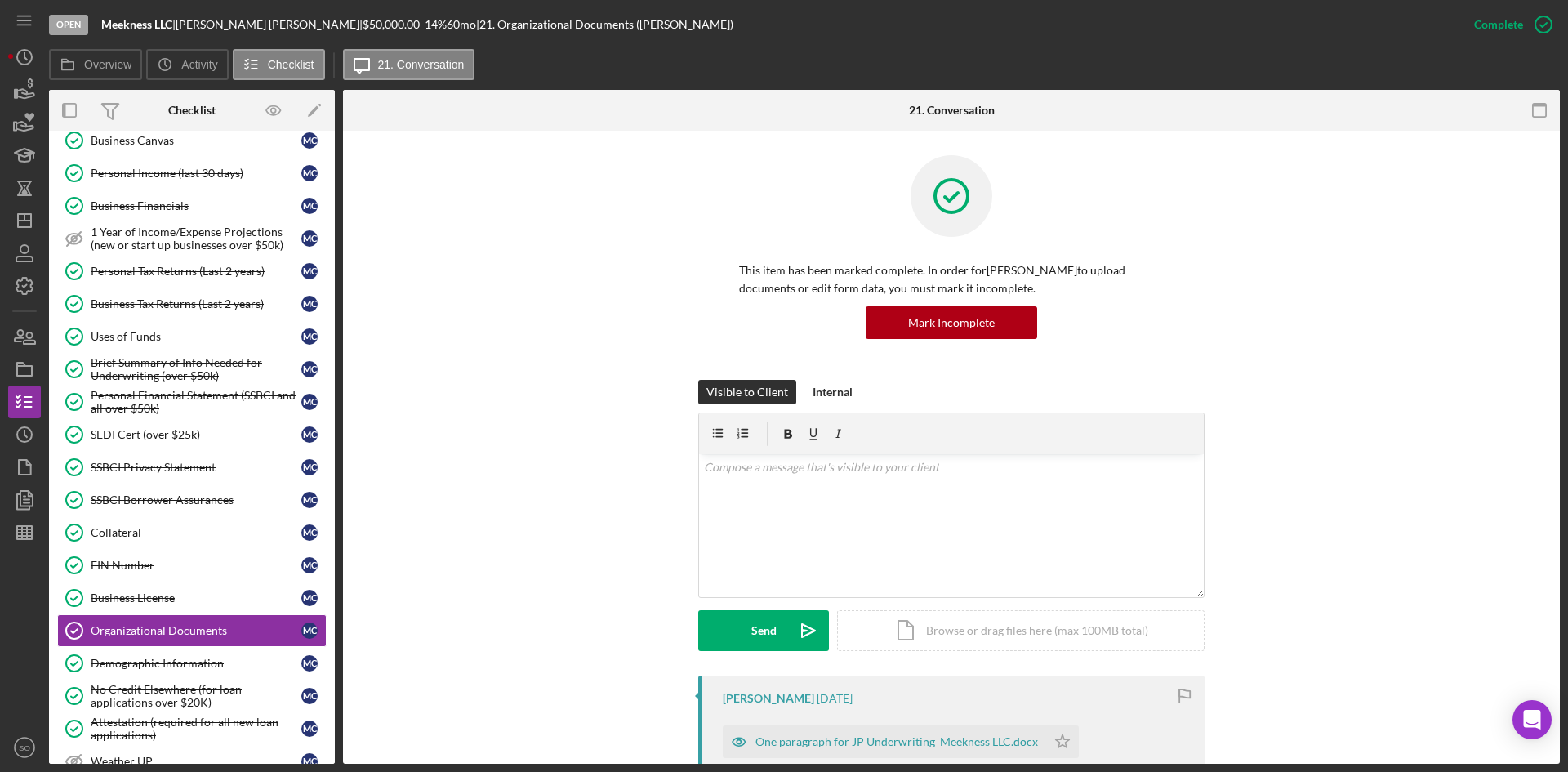
scroll to position [245, 0]
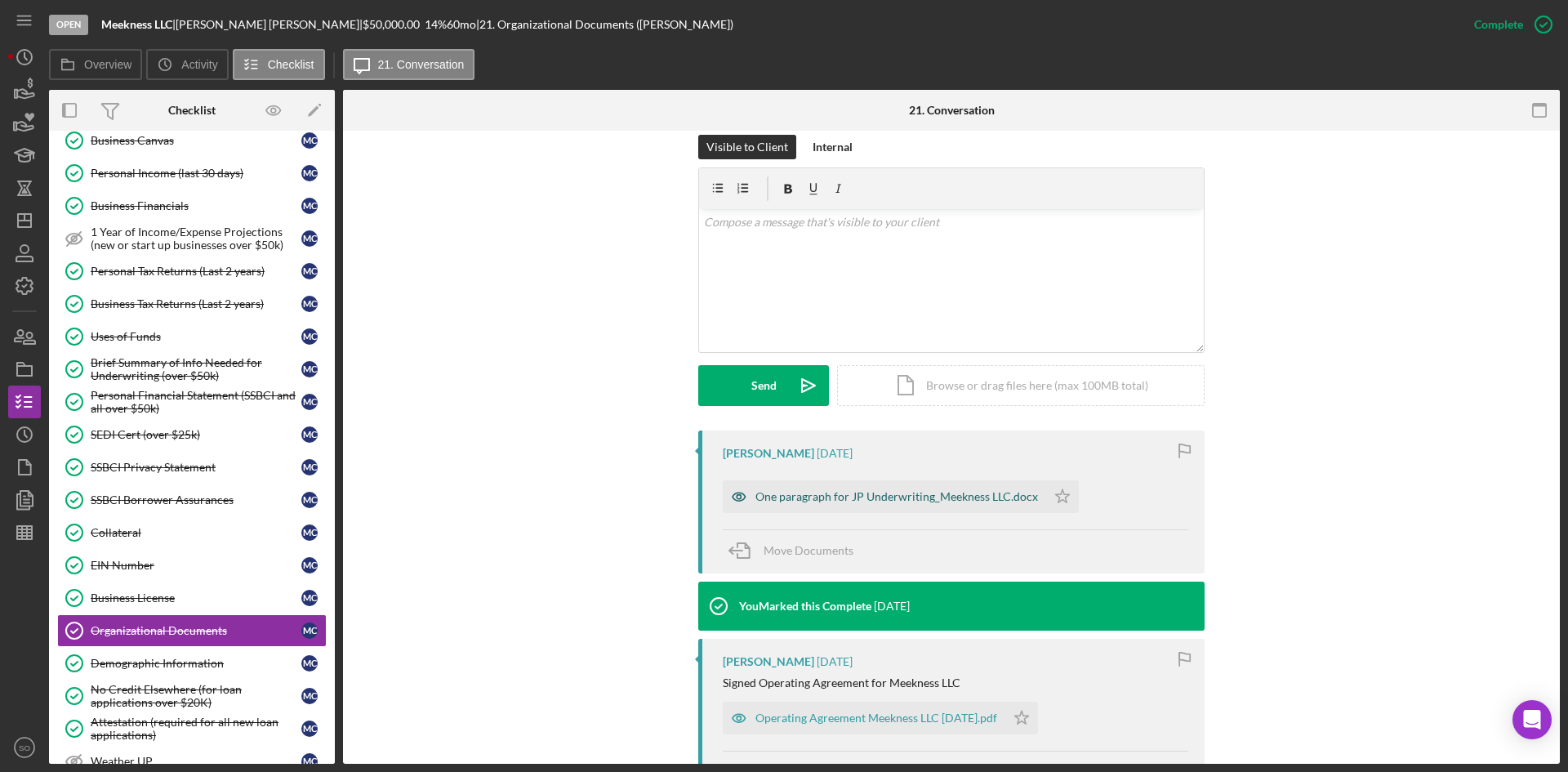
click at [802, 491] on div "One paragraph for JP Underwriting_Meekness LLC.docx" at bounding box center [897, 497] width 283 height 13
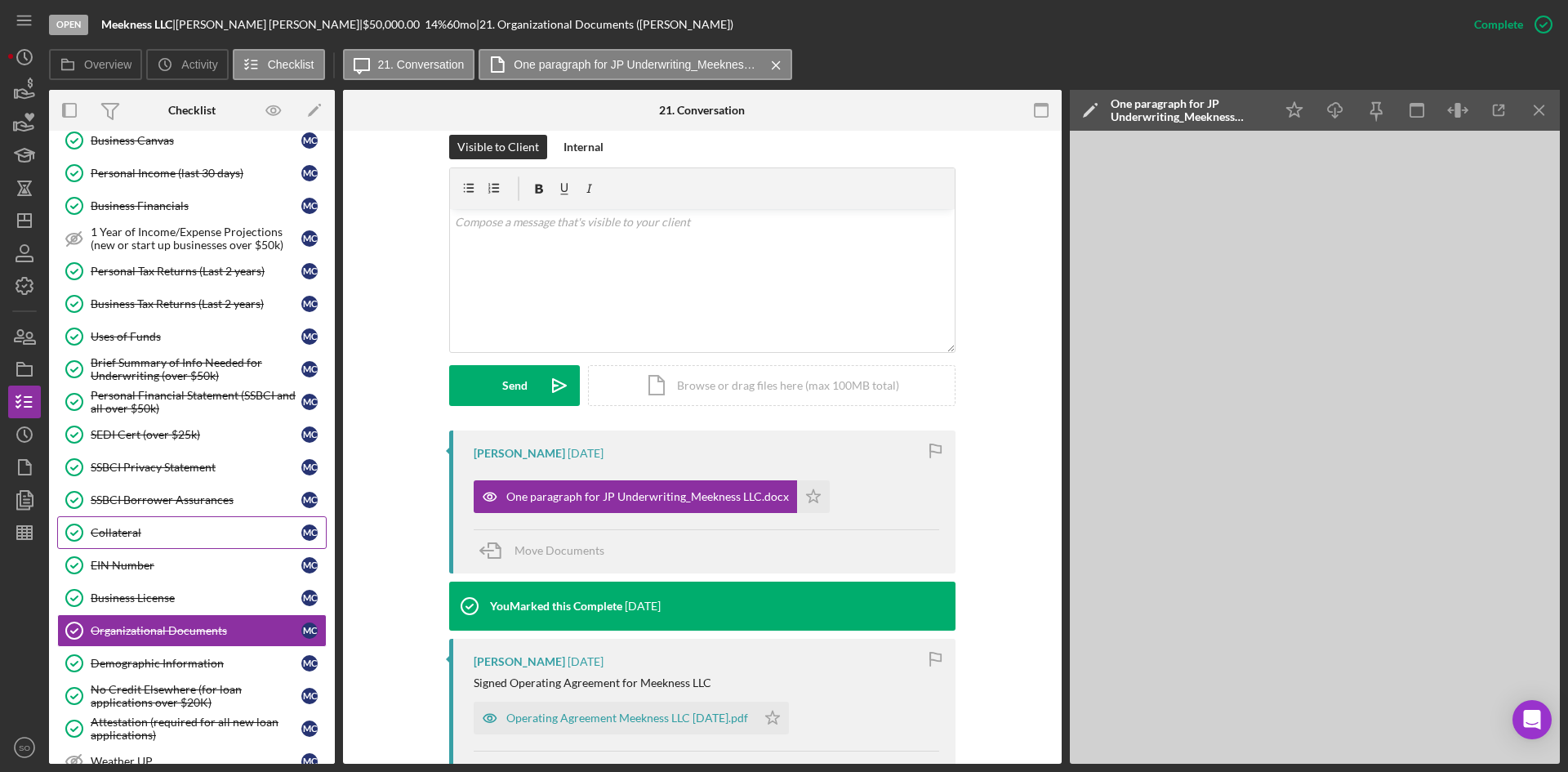
scroll to position [817, 0]
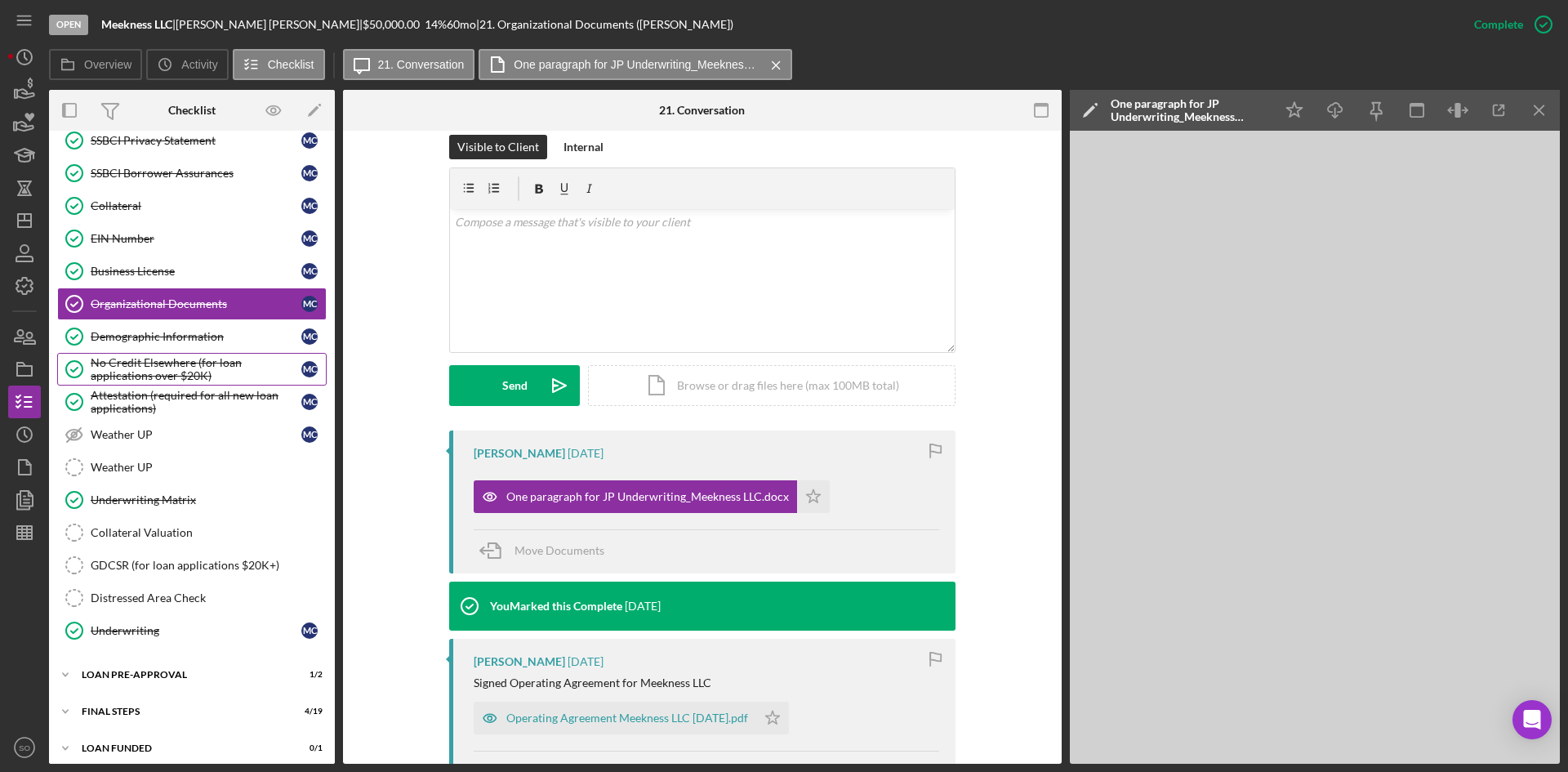
click at [143, 373] on div "No Credit Elsewhere (for loan applications over $20K)" at bounding box center [196, 369] width 211 height 26
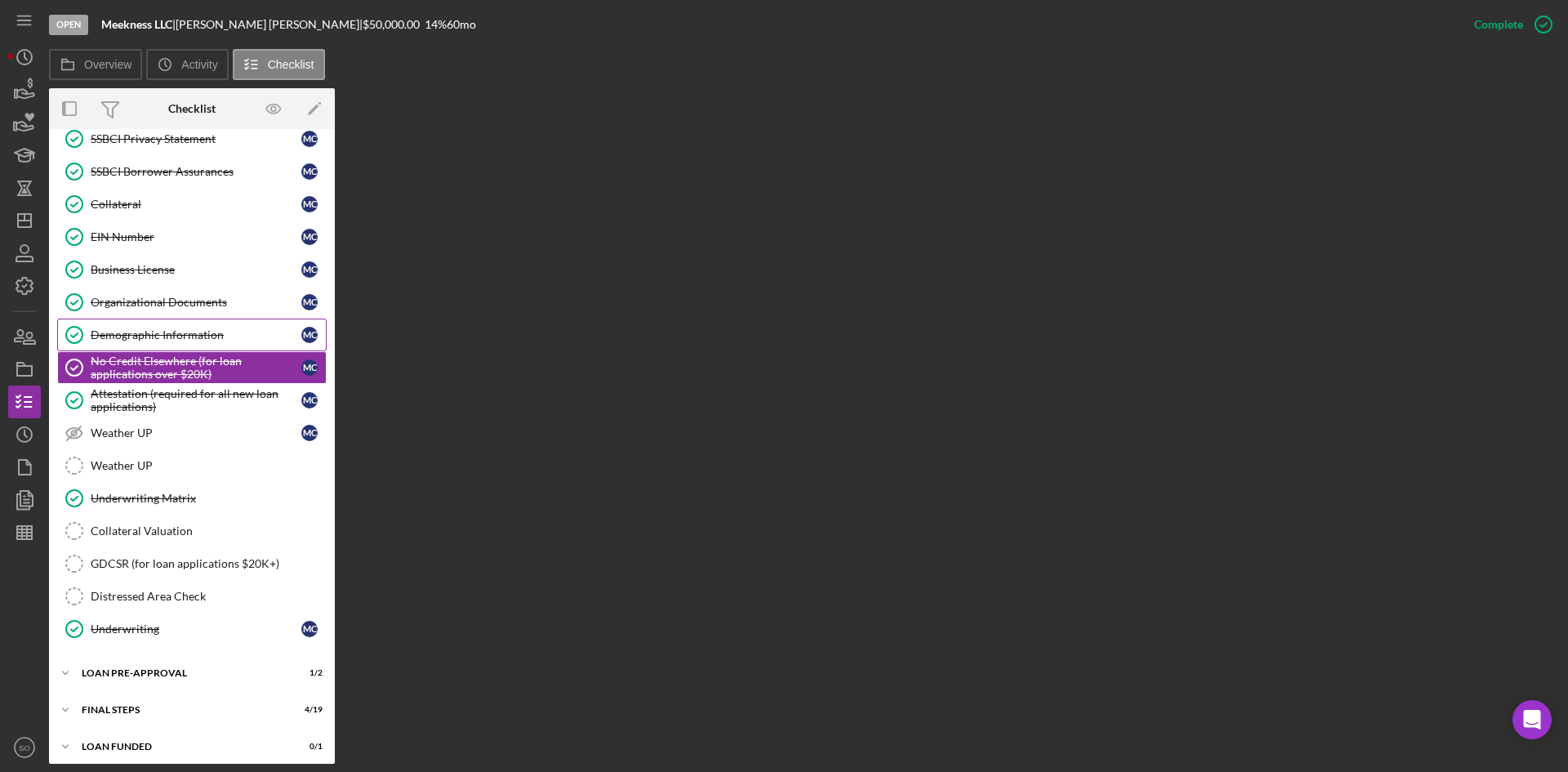
click at [144, 335] on div "Demographic Information" at bounding box center [196, 334] width 211 height 13
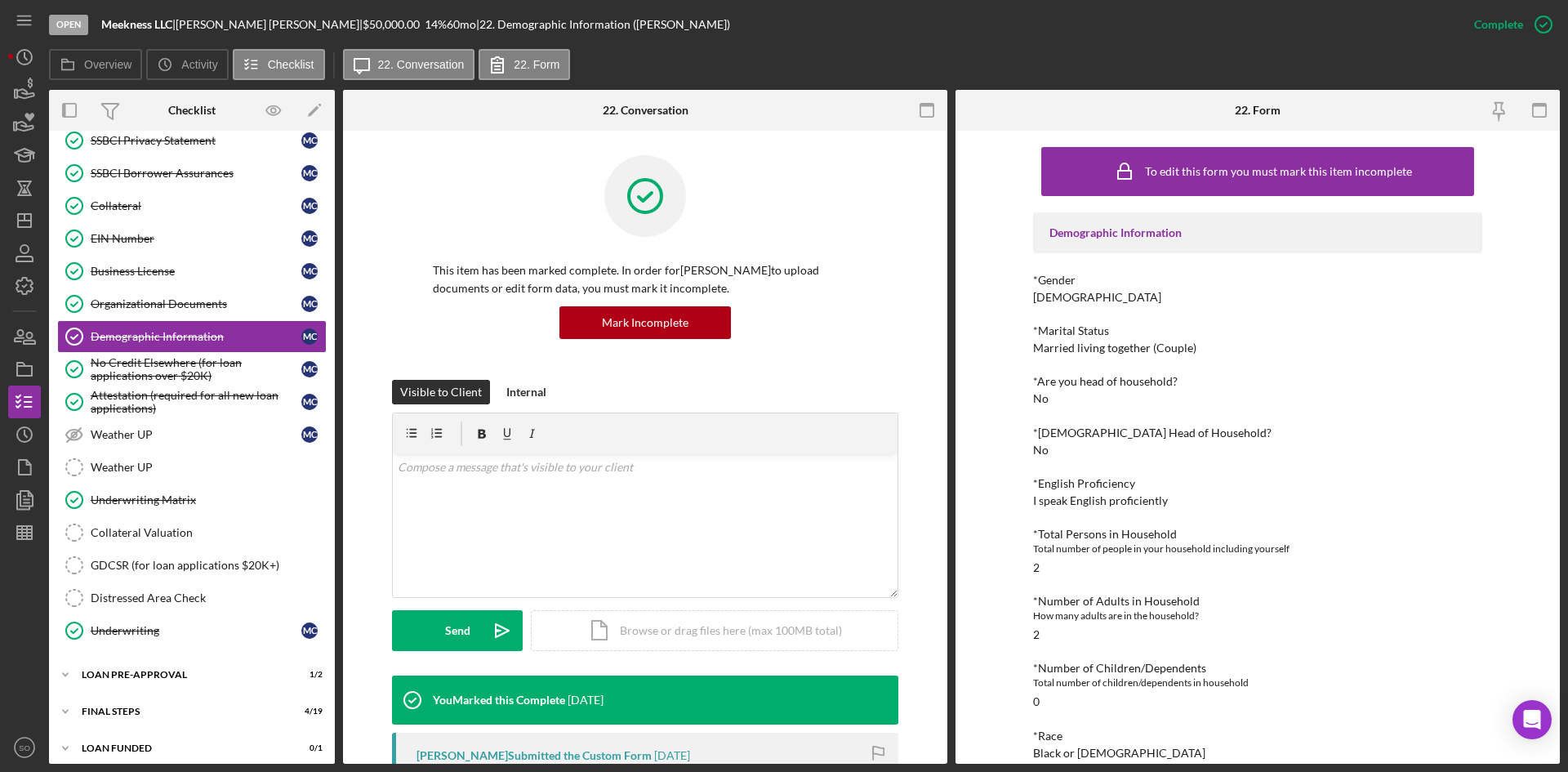
scroll to position [827, 0]
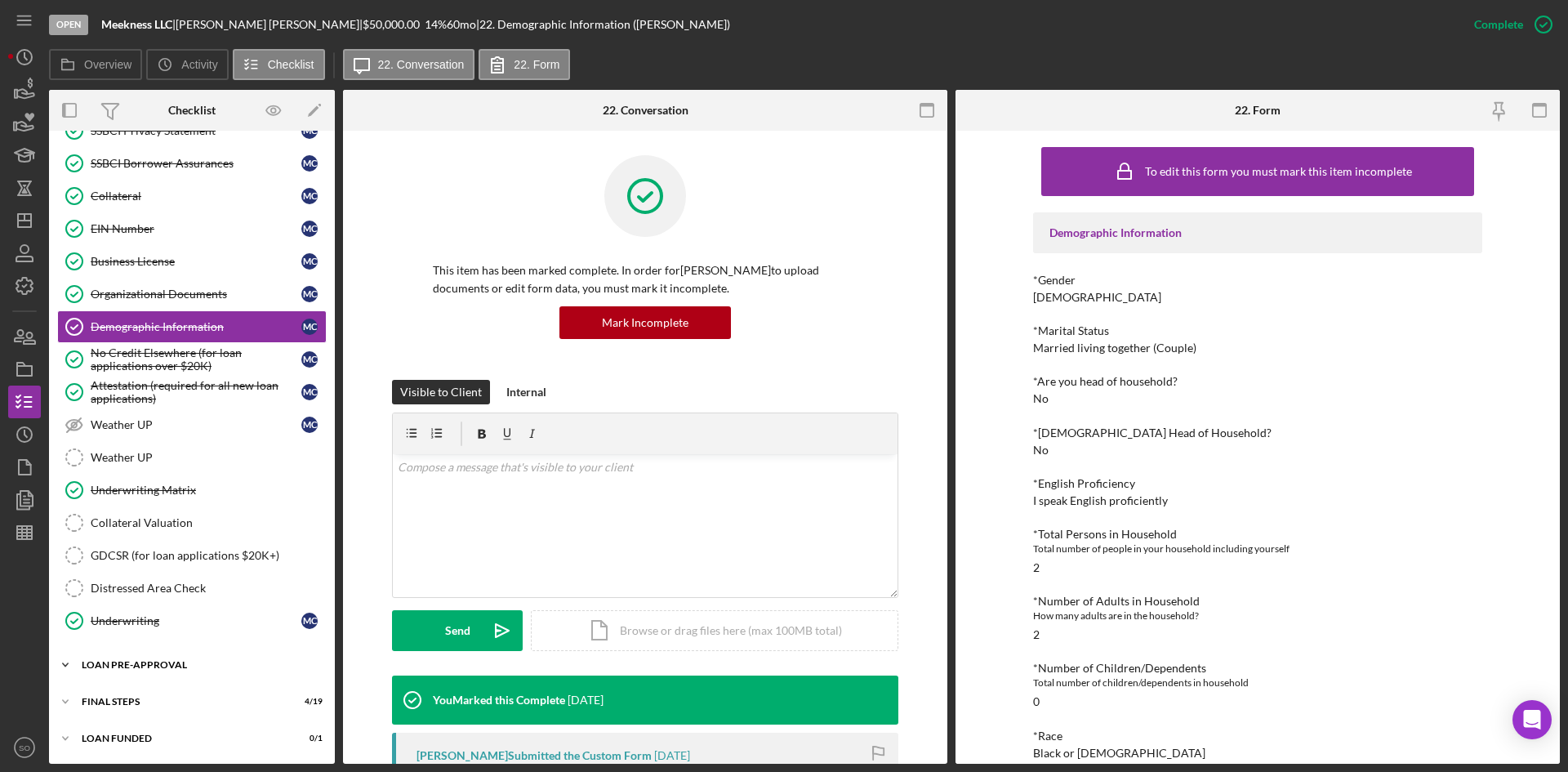
click at [193, 664] on div "LOAN PRE-APPROVAL" at bounding box center [198, 666] width 233 height 10
click at [14, 207] on icon "Icon/Dashboard" at bounding box center [25, 220] width 41 height 41
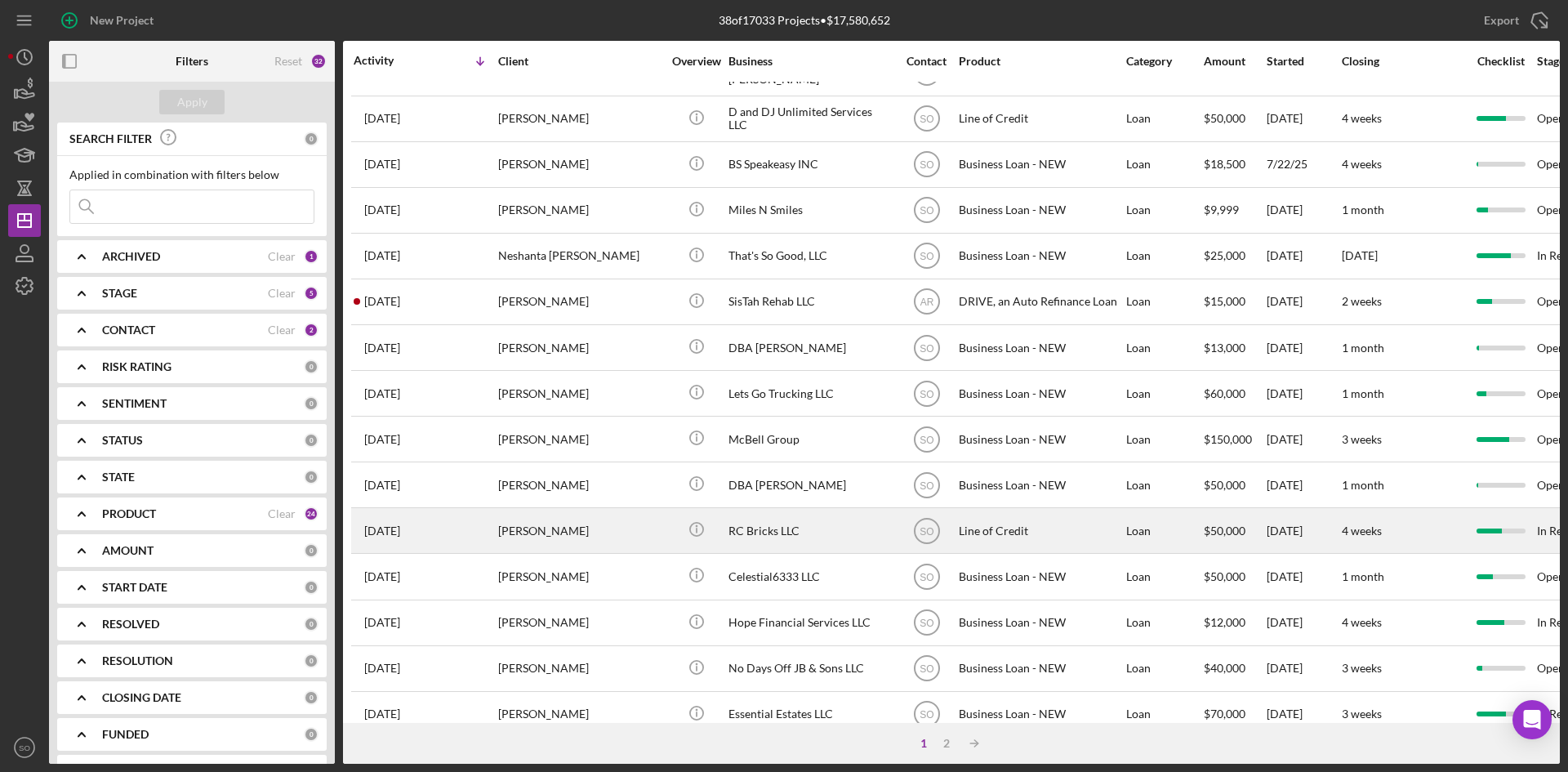
scroll to position [525, 0]
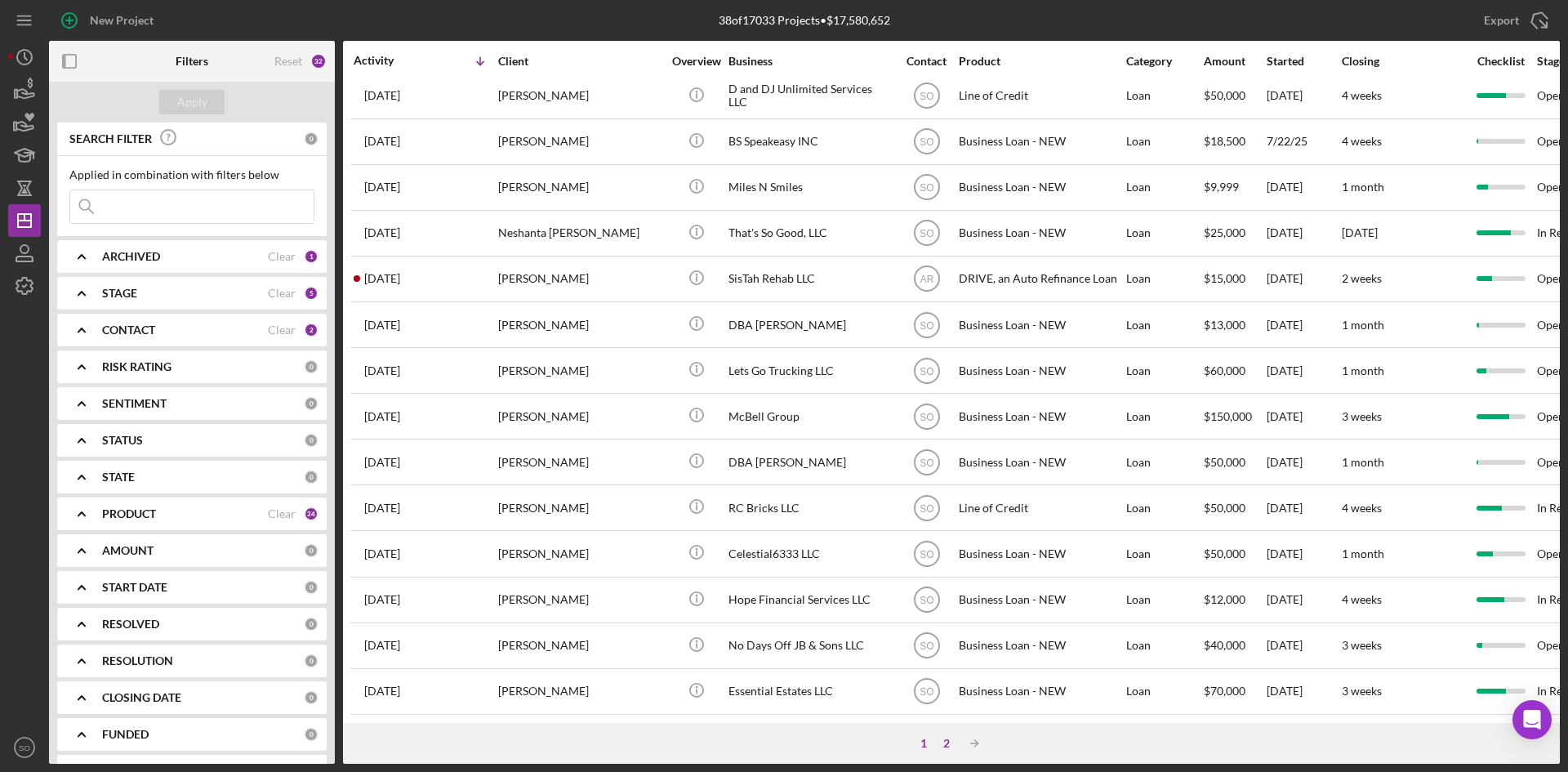
click at [948, 744] on div "2" at bounding box center [946, 743] width 23 height 13
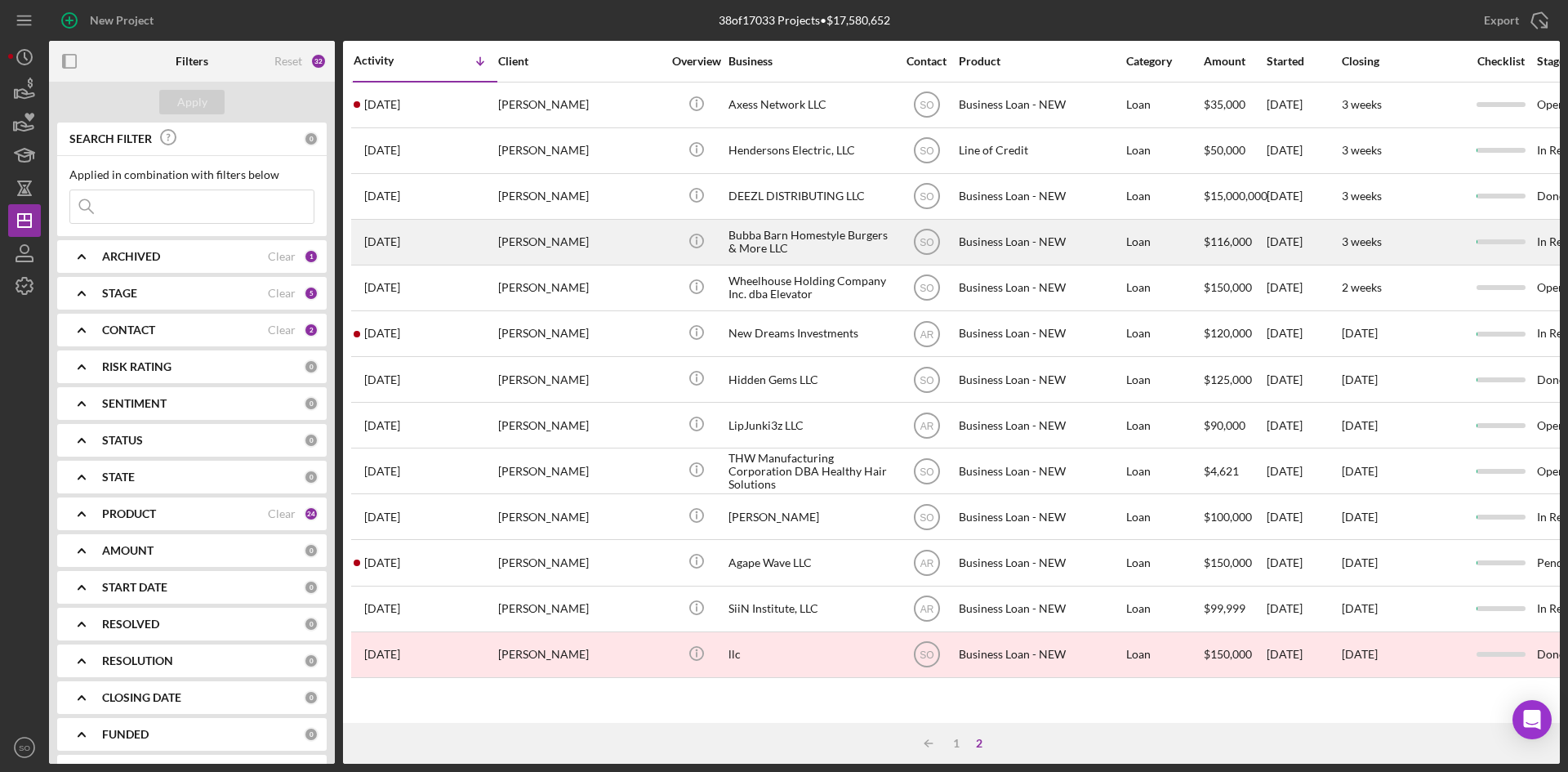
scroll to position [0, 0]
click at [522, 235] on div "[PERSON_NAME]" at bounding box center [580, 241] width 163 height 43
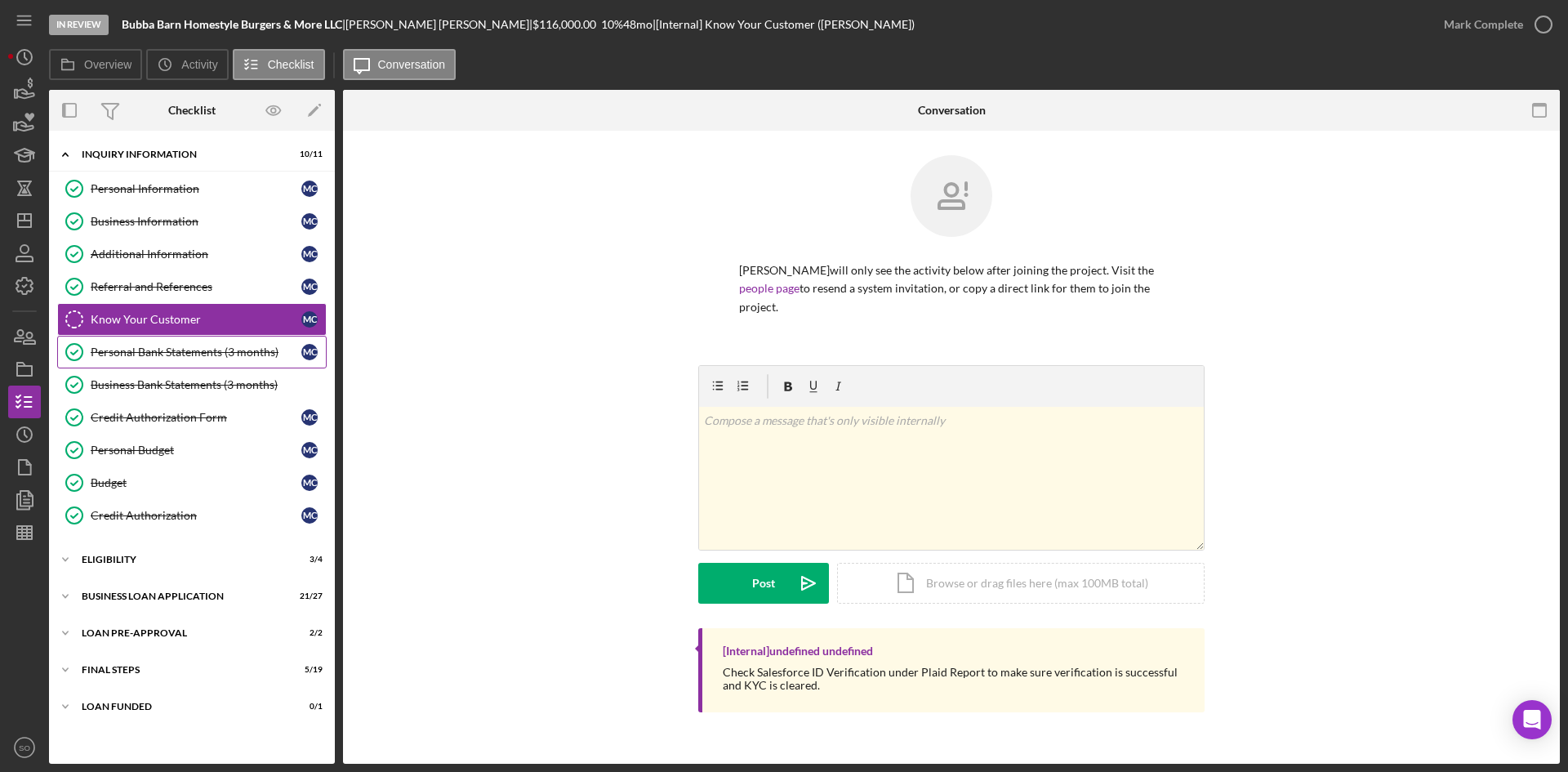
click at [129, 355] on div "Personal Bank Statements (3 months)" at bounding box center [196, 352] width 211 height 13
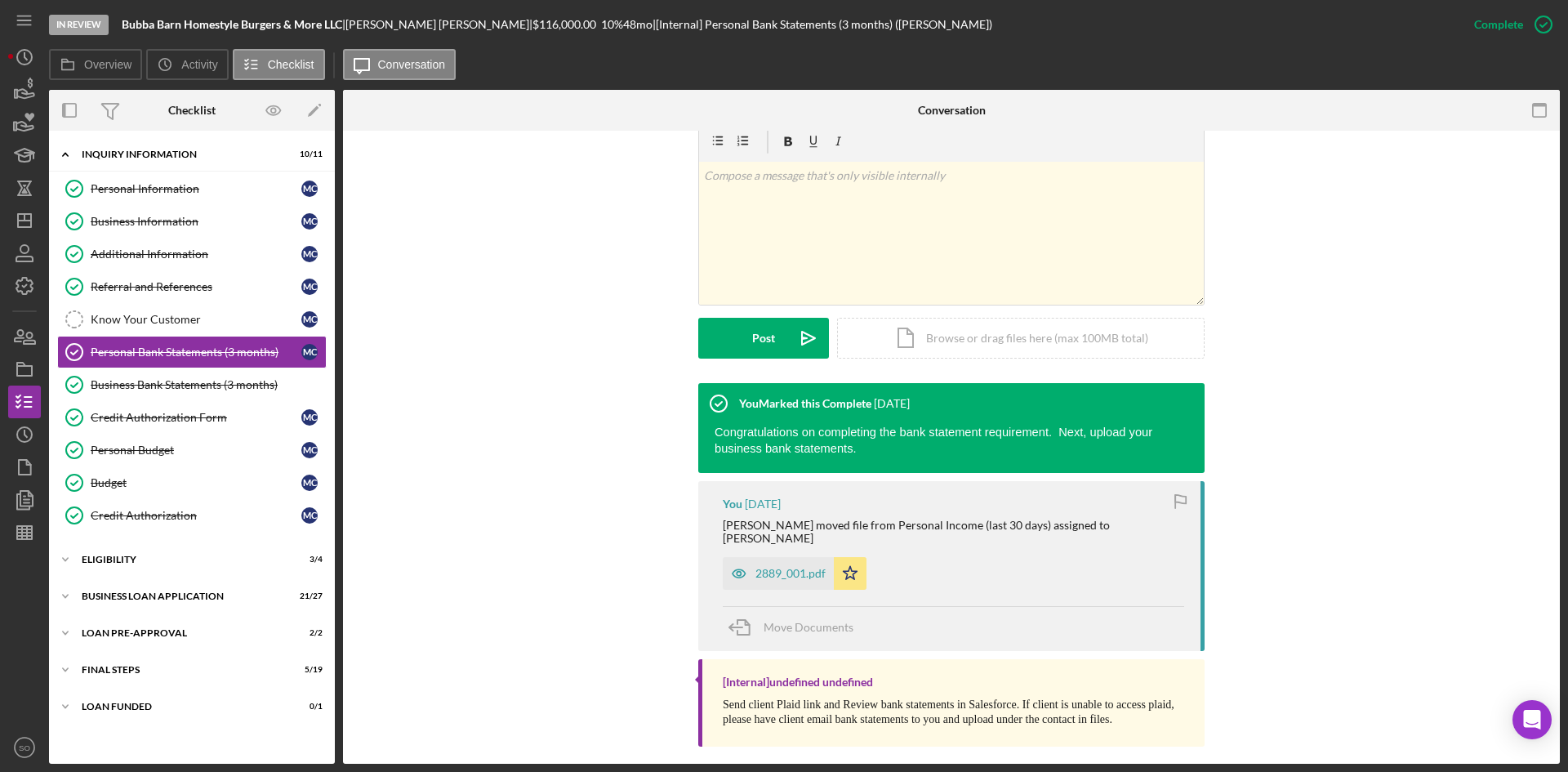
scroll to position [247, 0]
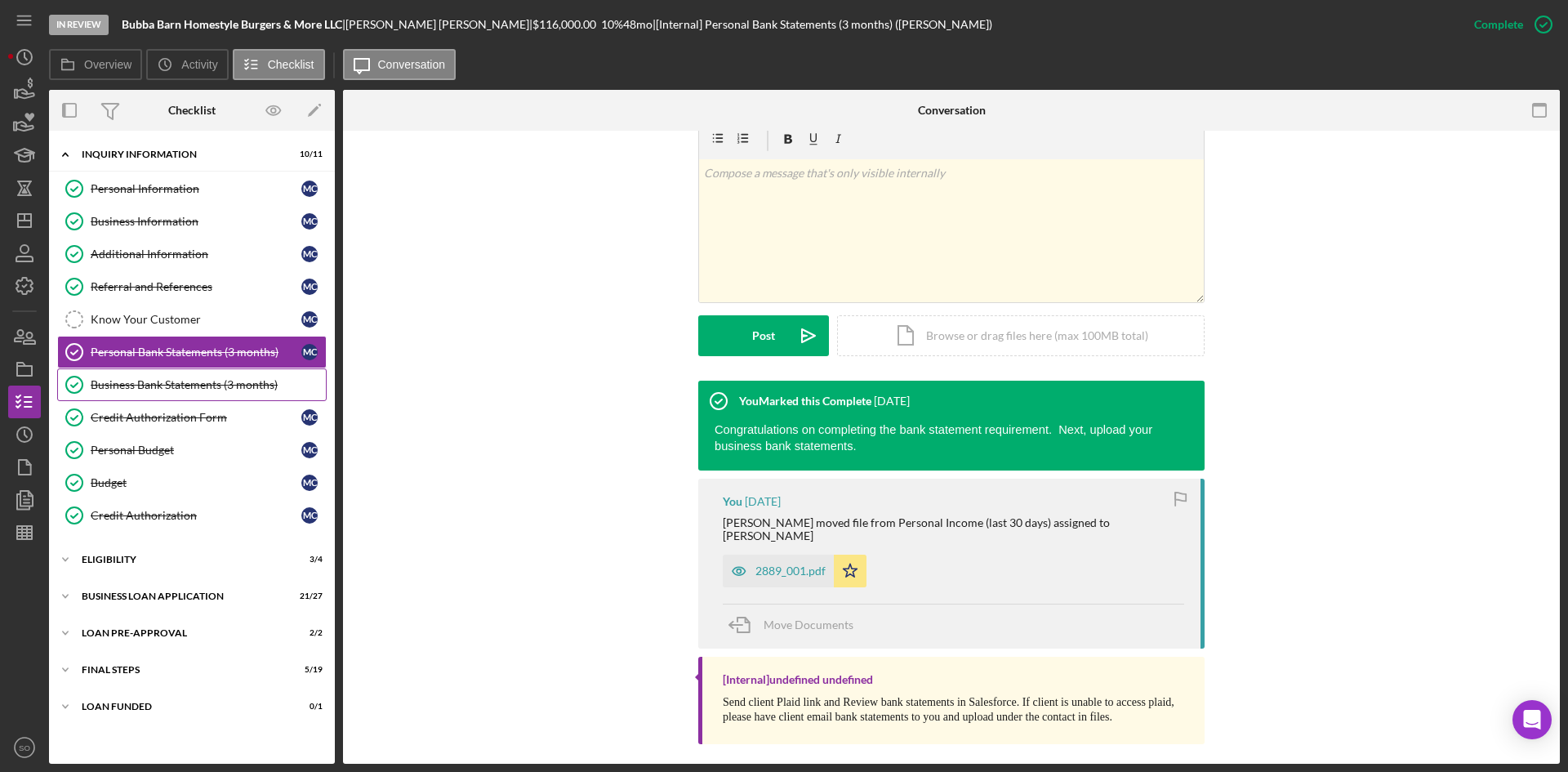
click at [156, 388] on div "Business Bank Statements (3 months)" at bounding box center [208, 384] width 235 height 13
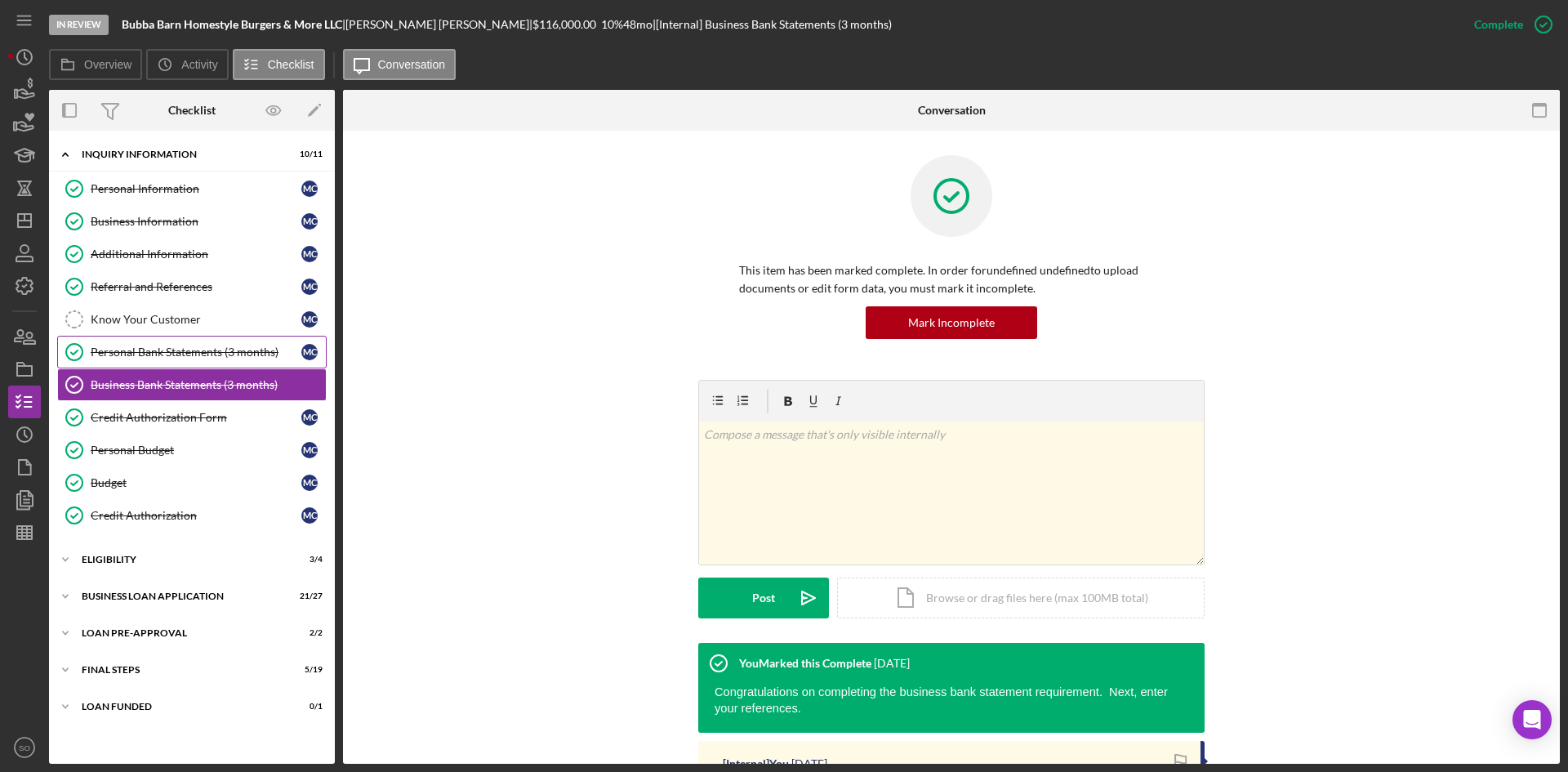
click at [173, 358] on div "Personal Bank Statements (3 months)" at bounding box center [196, 352] width 211 height 13
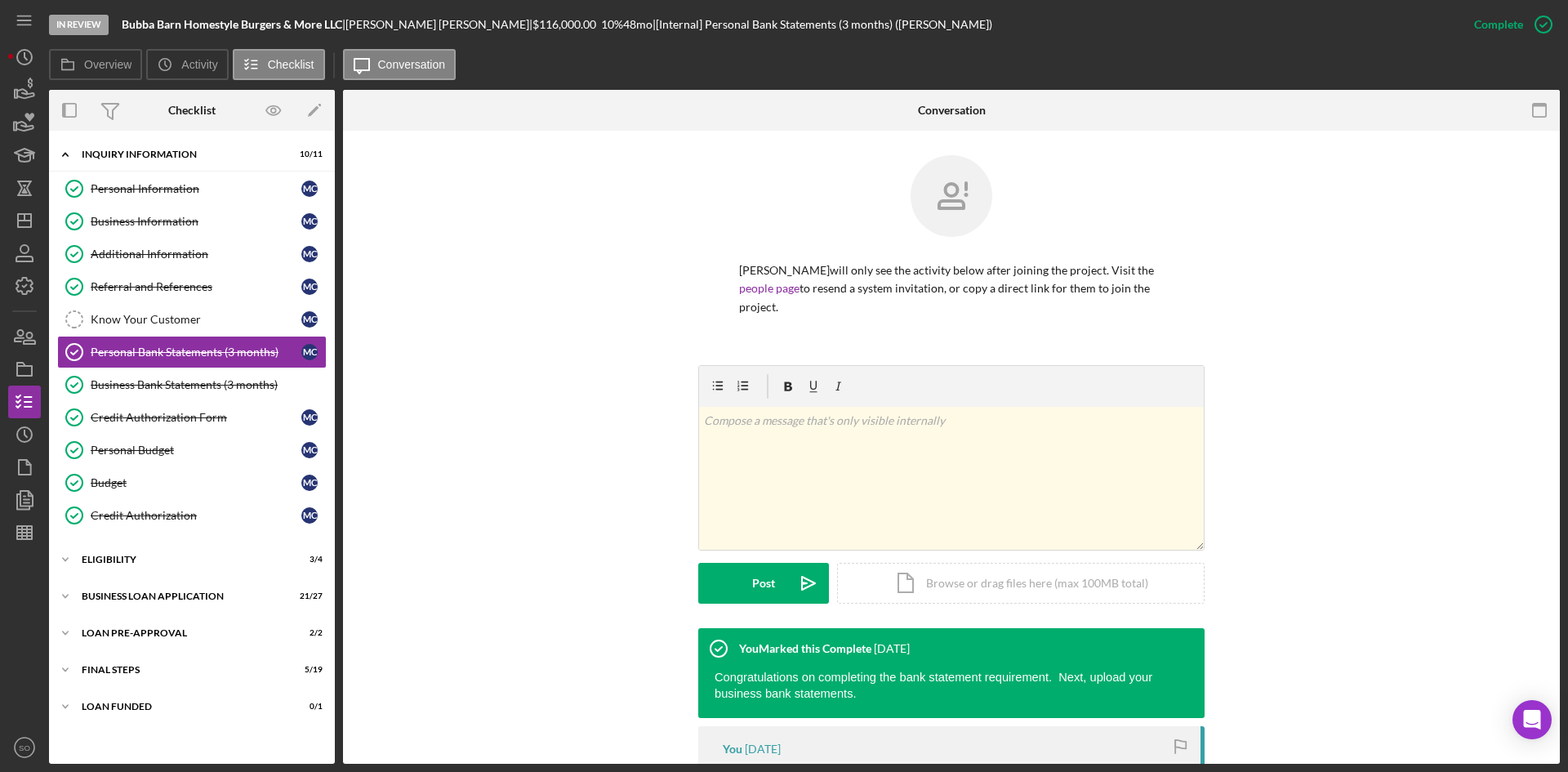
scroll to position [245, 0]
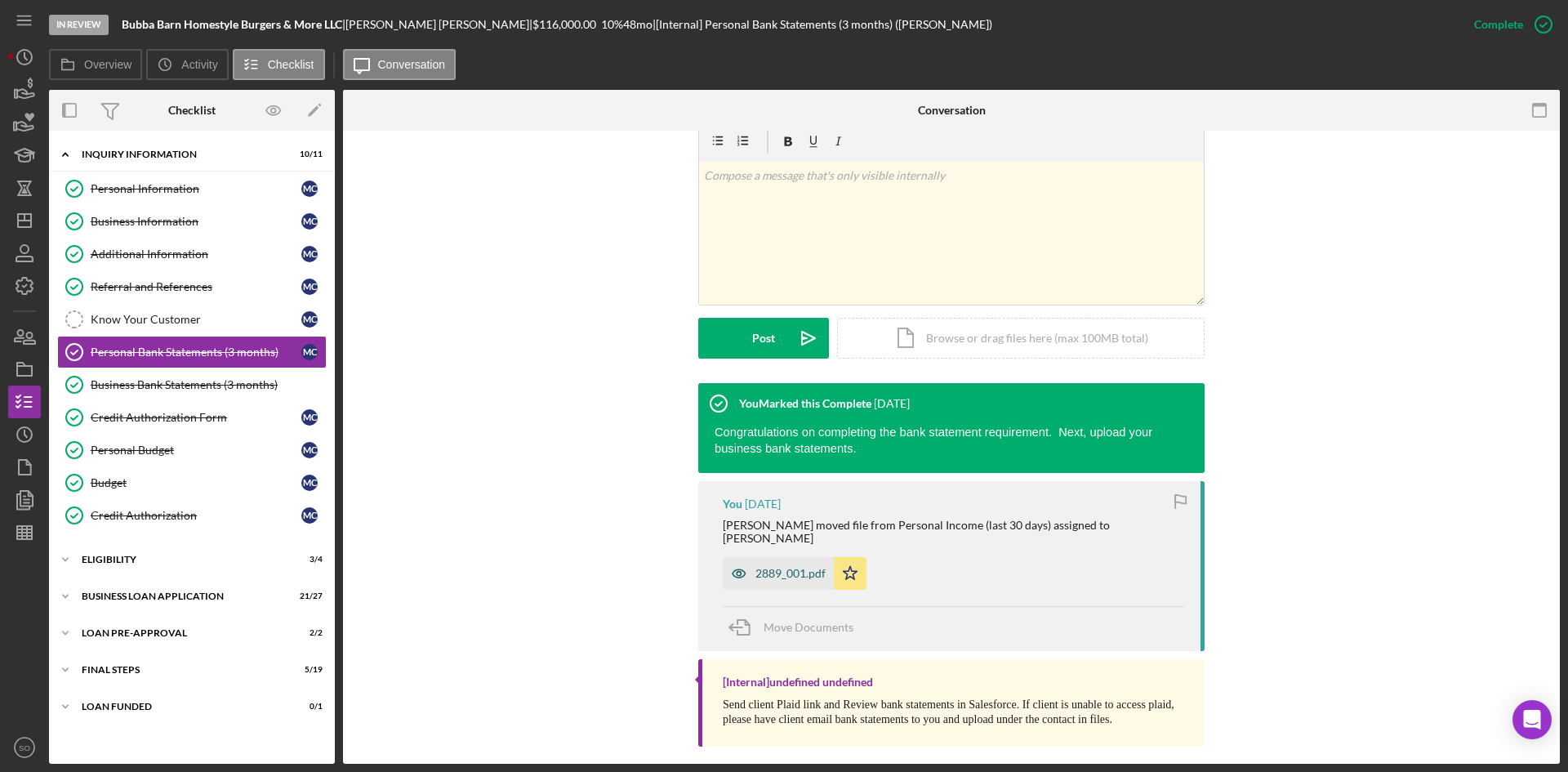
click at [789, 557] on div "2889_001.pdf" at bounding box center [778, 573] width 111 height 32
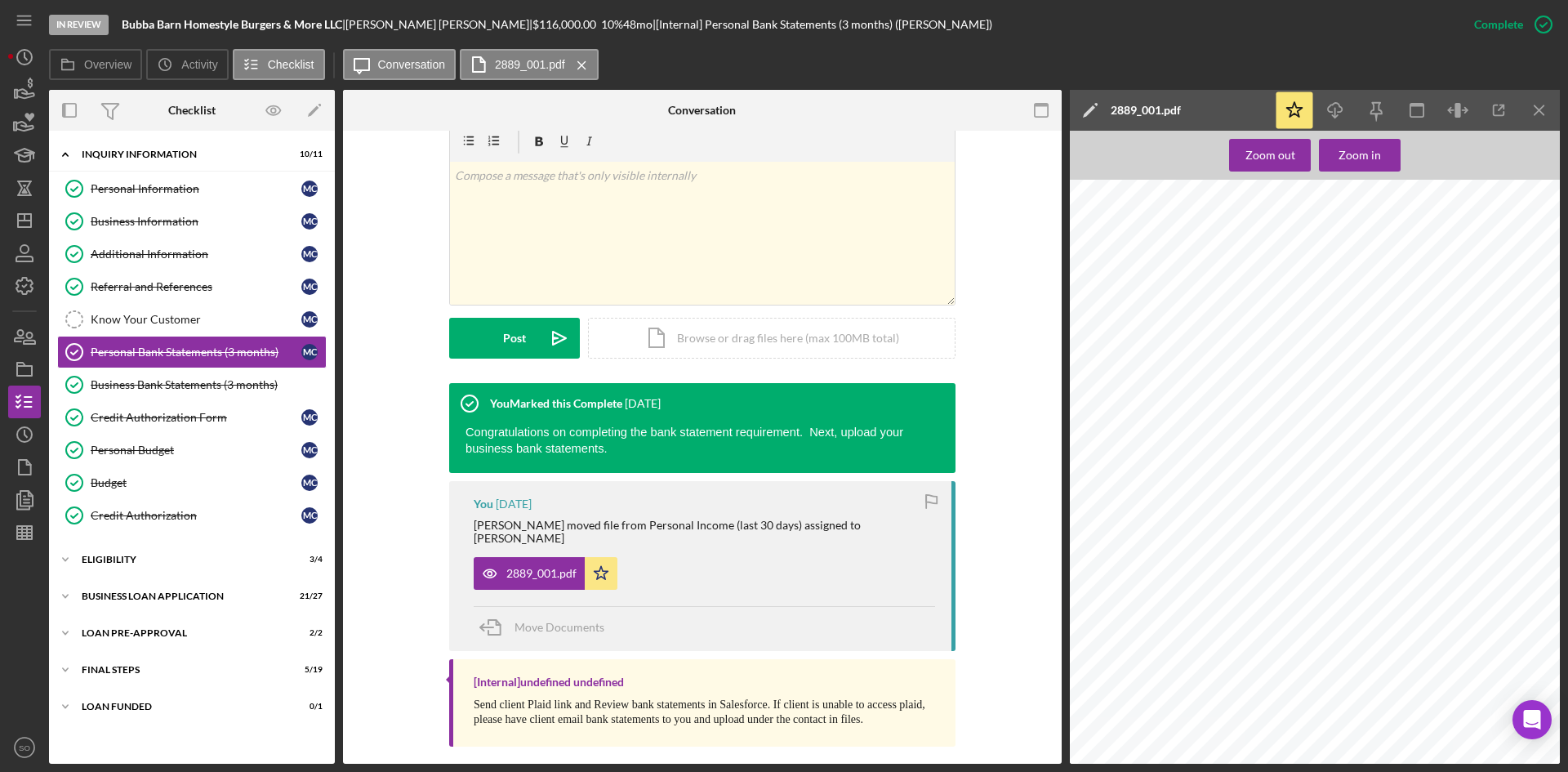
scroll to position [0, 0]
click at [177, 372] on link "Business Bank Statements (3 months) Business Bank Statements (3 months)" at bounding box center [191, 384] width 269 height 32
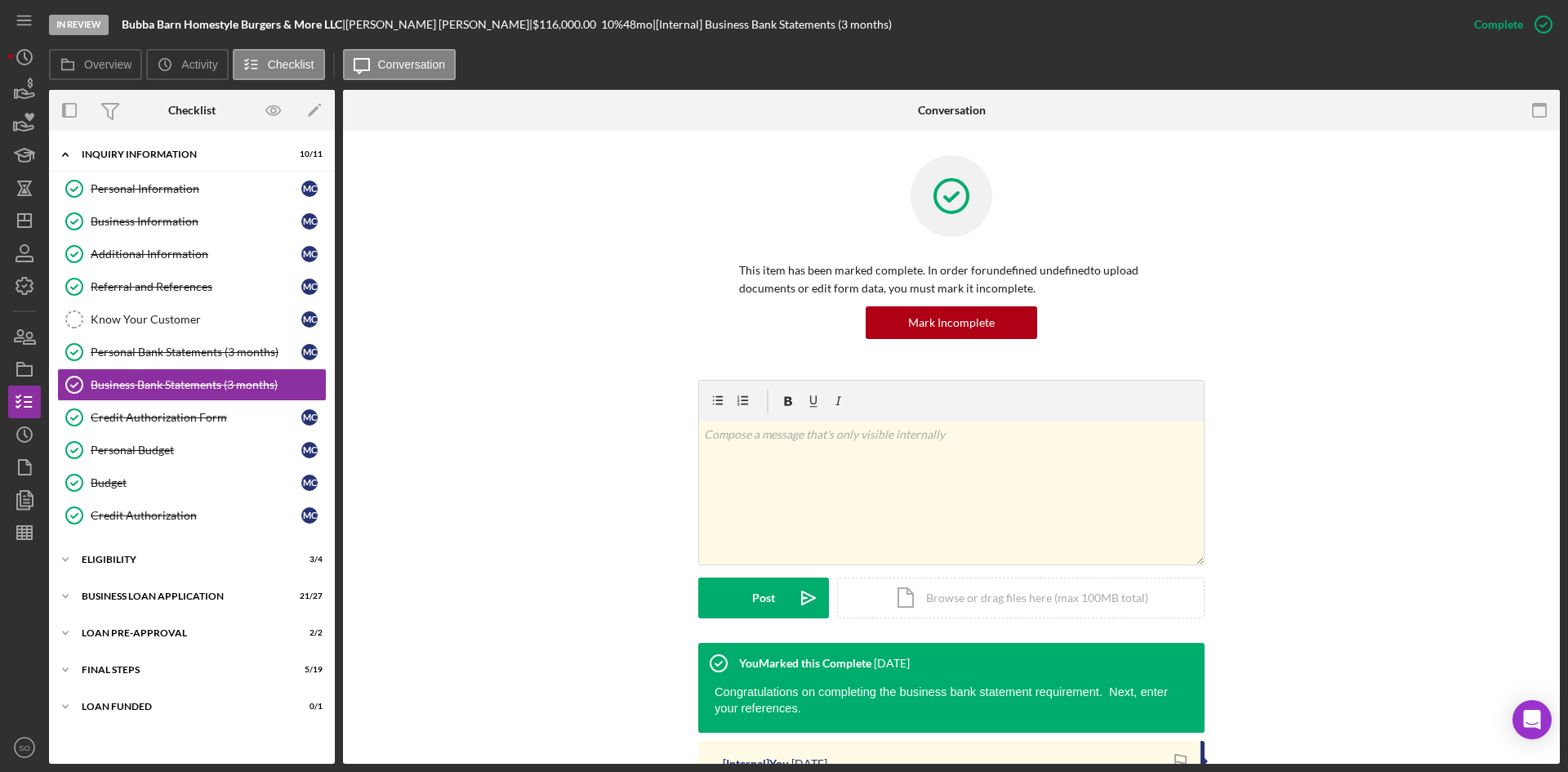
scroll to position [262, 0]
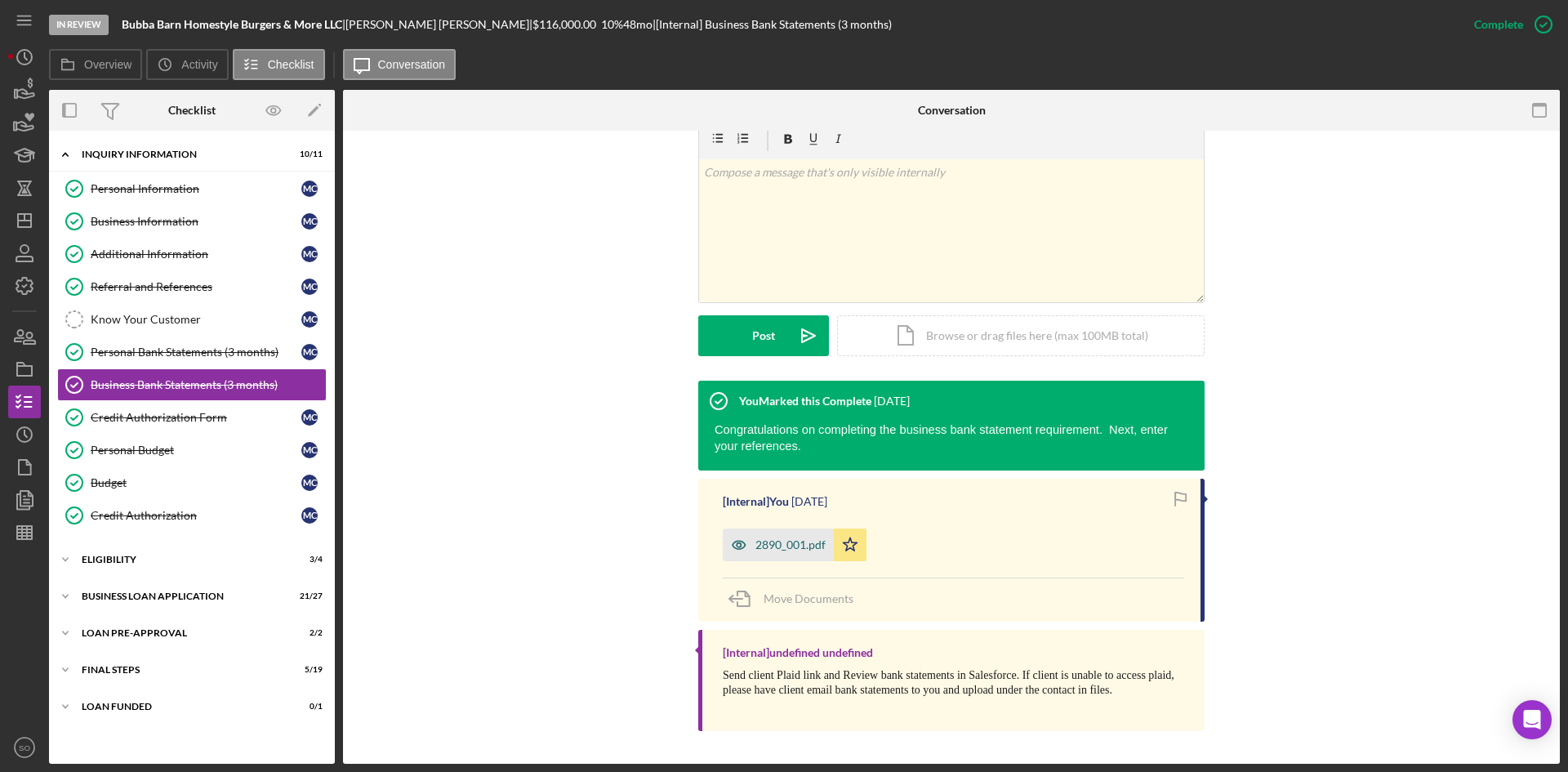
click at [777, 558] on div "2890_001.pdf" at bounding box center [778, 545] width 111 height 32
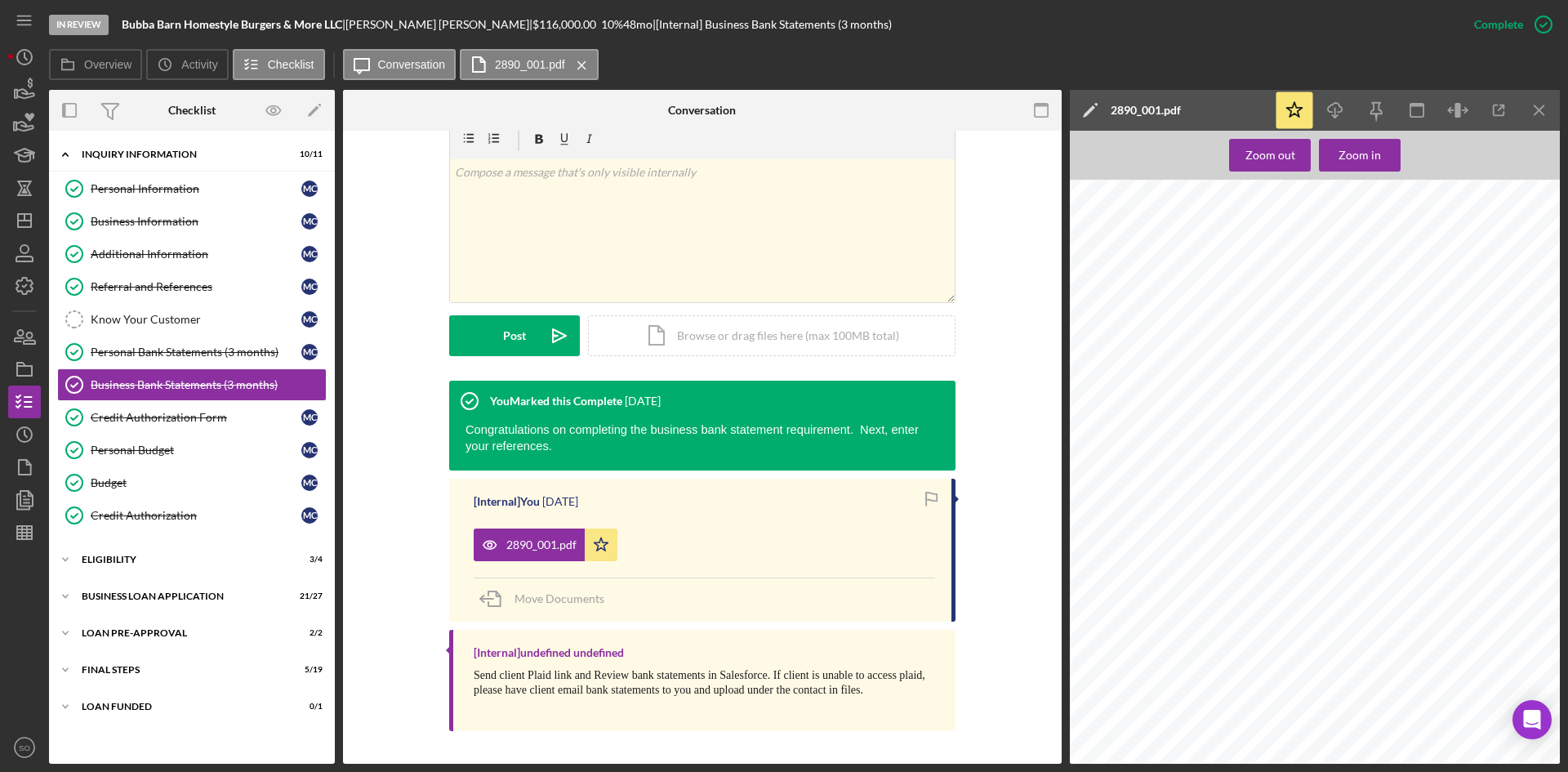
scroll to position [0, 0]
click at [1540, 109] on icon "Icon/Menu Close" at bounding box center [1539, 111] width 37 height 37
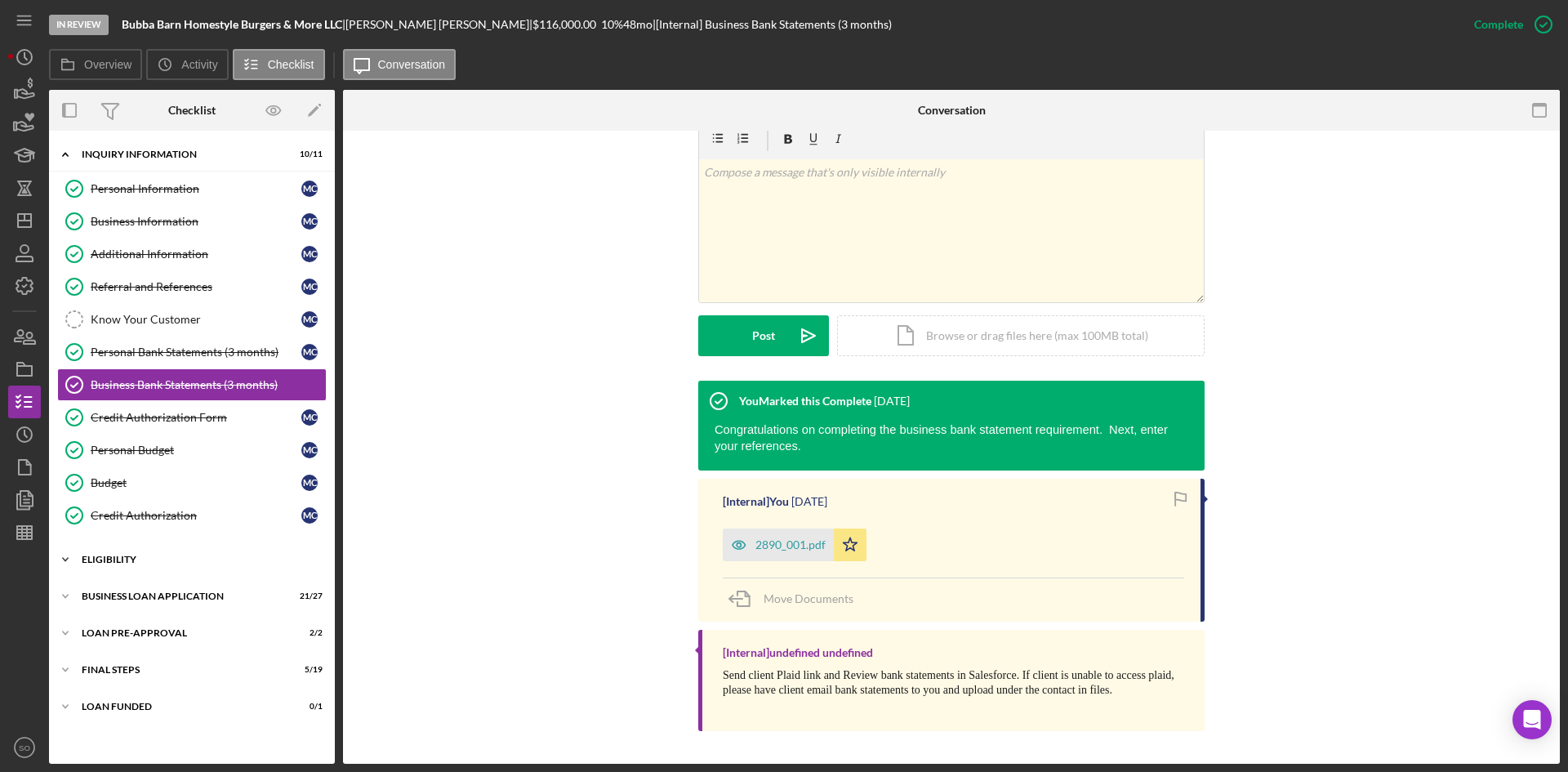
click at [148, 552] on div "Icon/Expander ELIGIBILITY 3 / 4" at bounding box center [192, 559] width 286 height 32
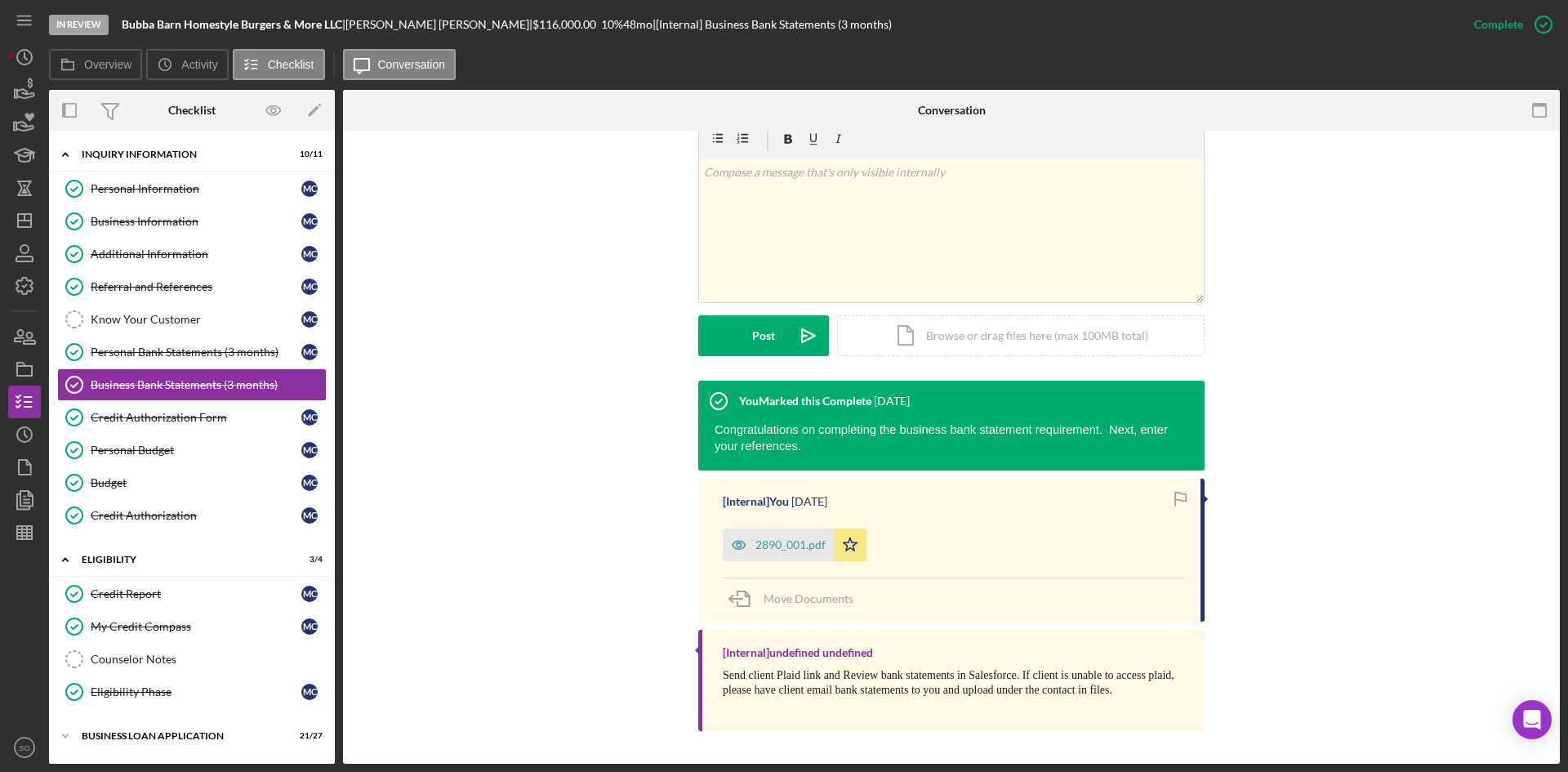
scroll to position [108, 0]
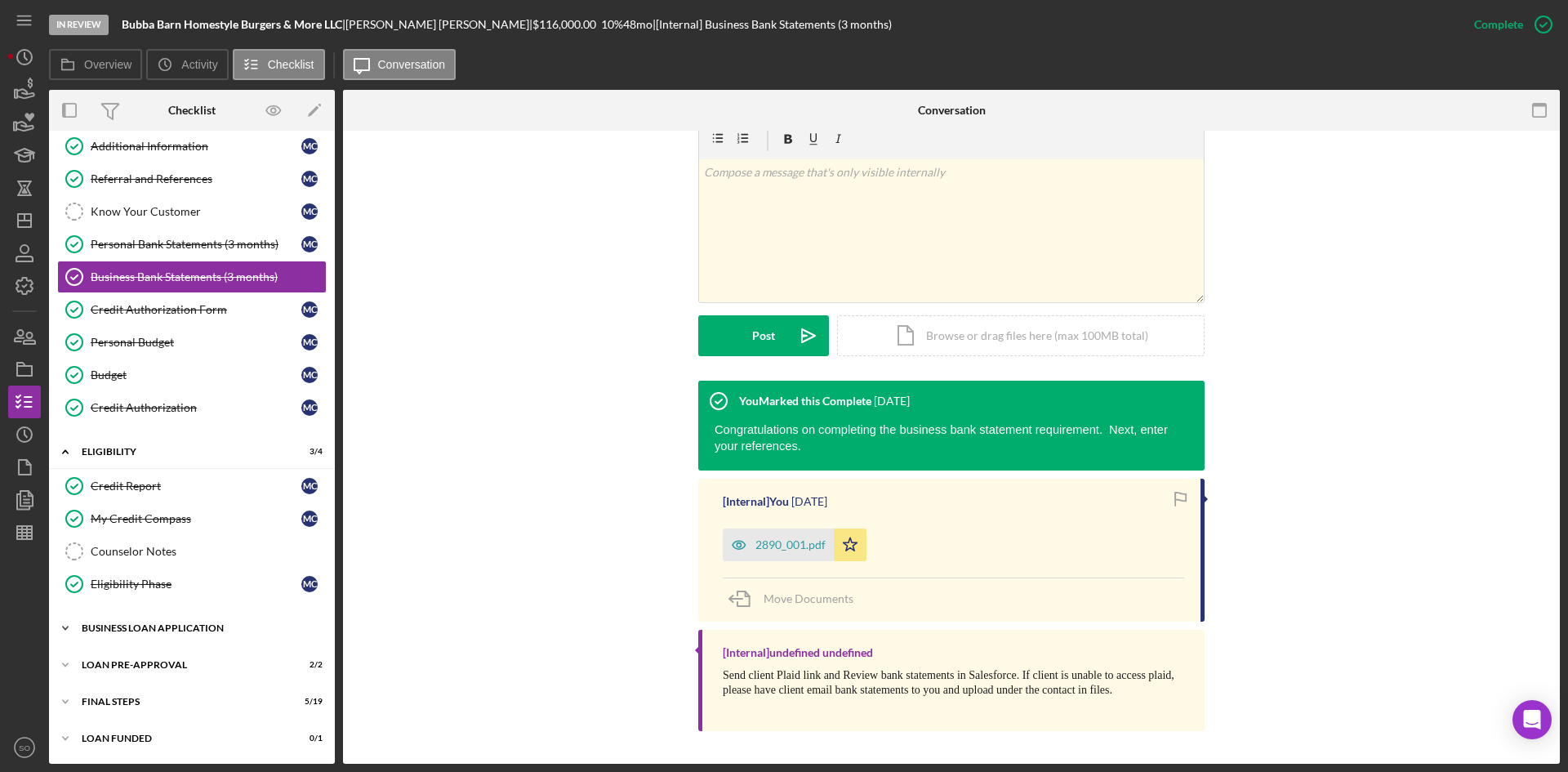
click at [176, 632] on div "BUSINESS LOAN APPLICATION" at bounding box center [198, 628] width 233 height 10
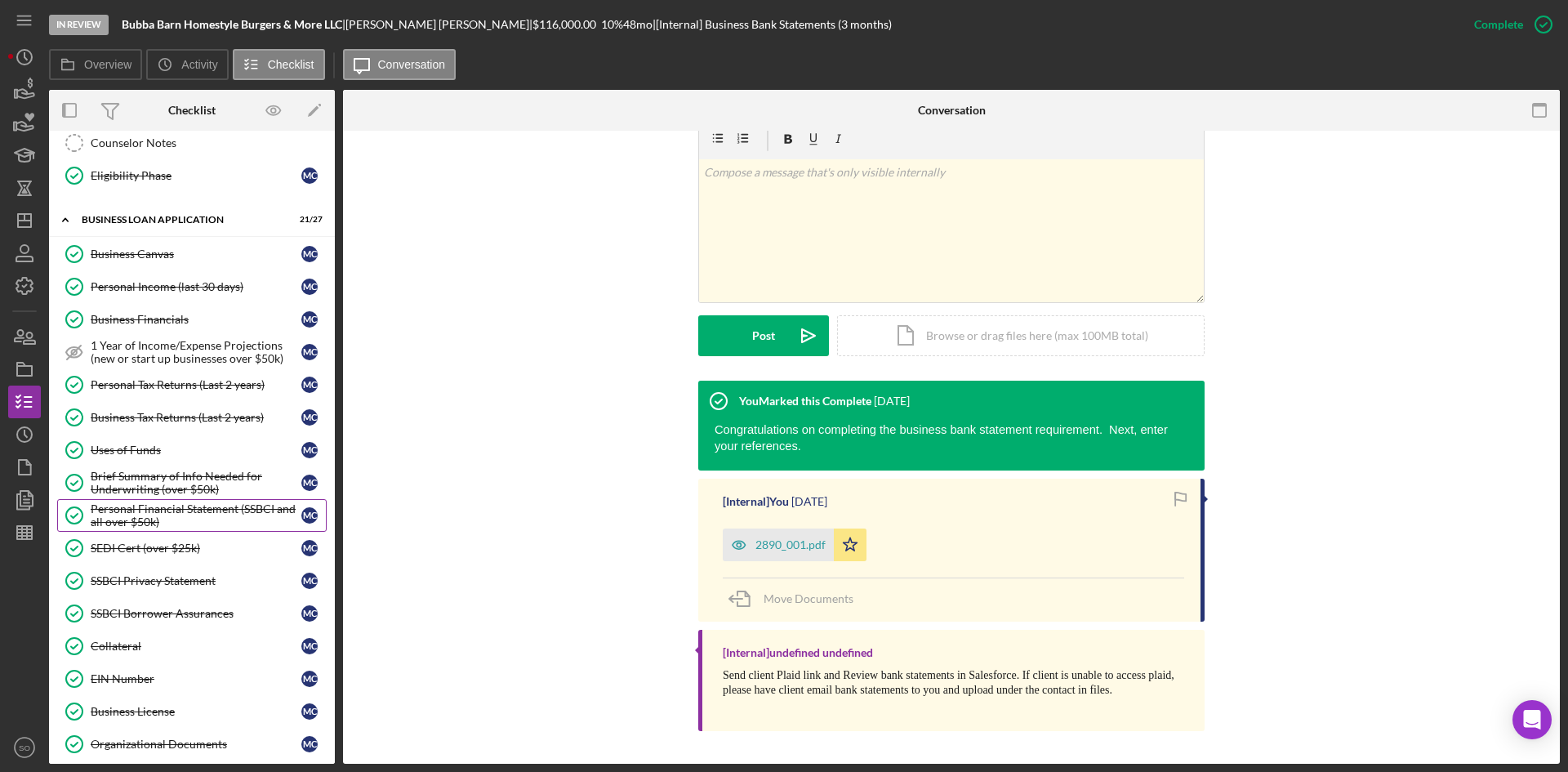
scroll to position [598, 0]
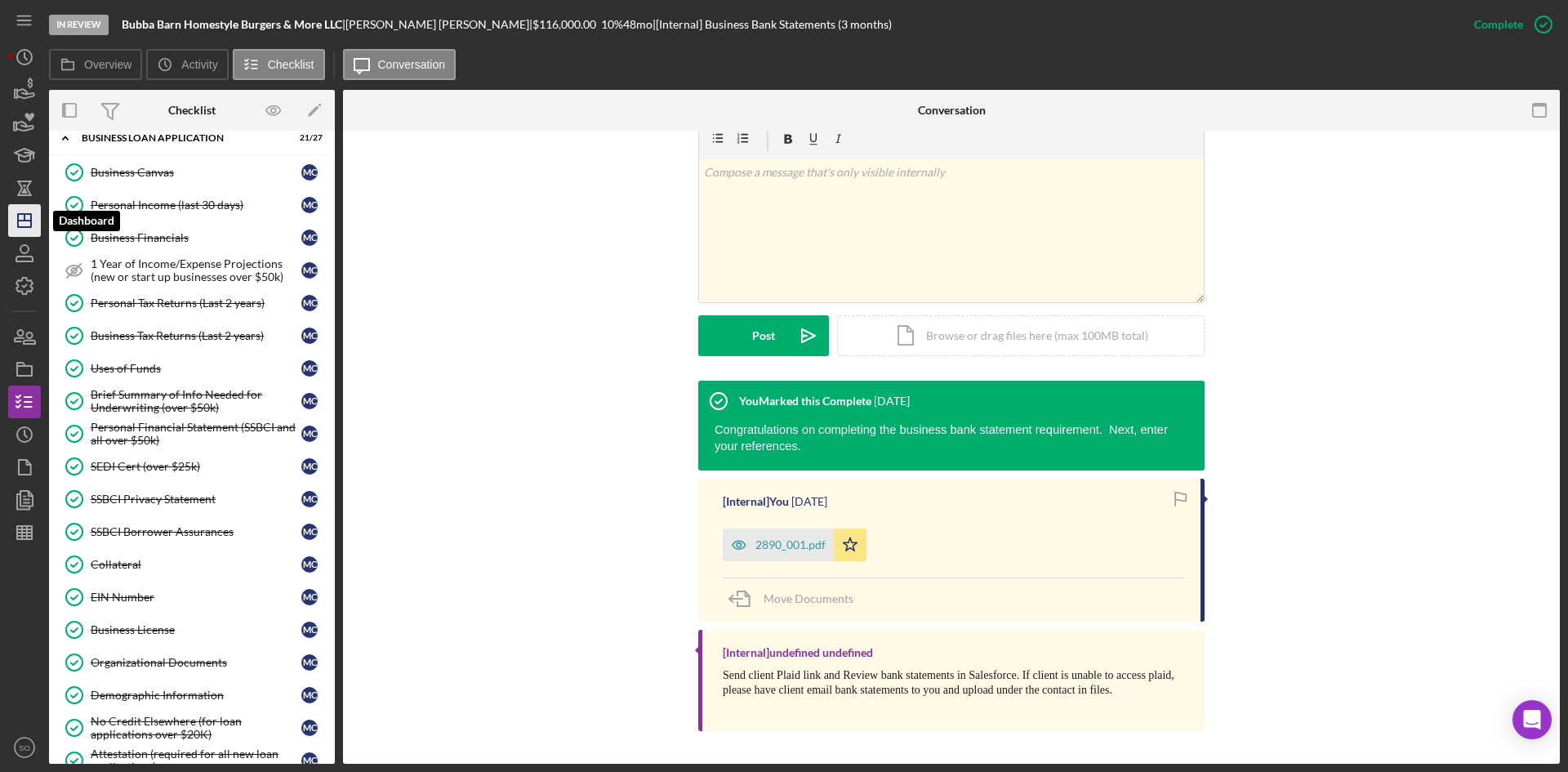
click at [20, 218] on icon "Icon/Dashboard" at bounding box center [25, 220] width 41 height 41
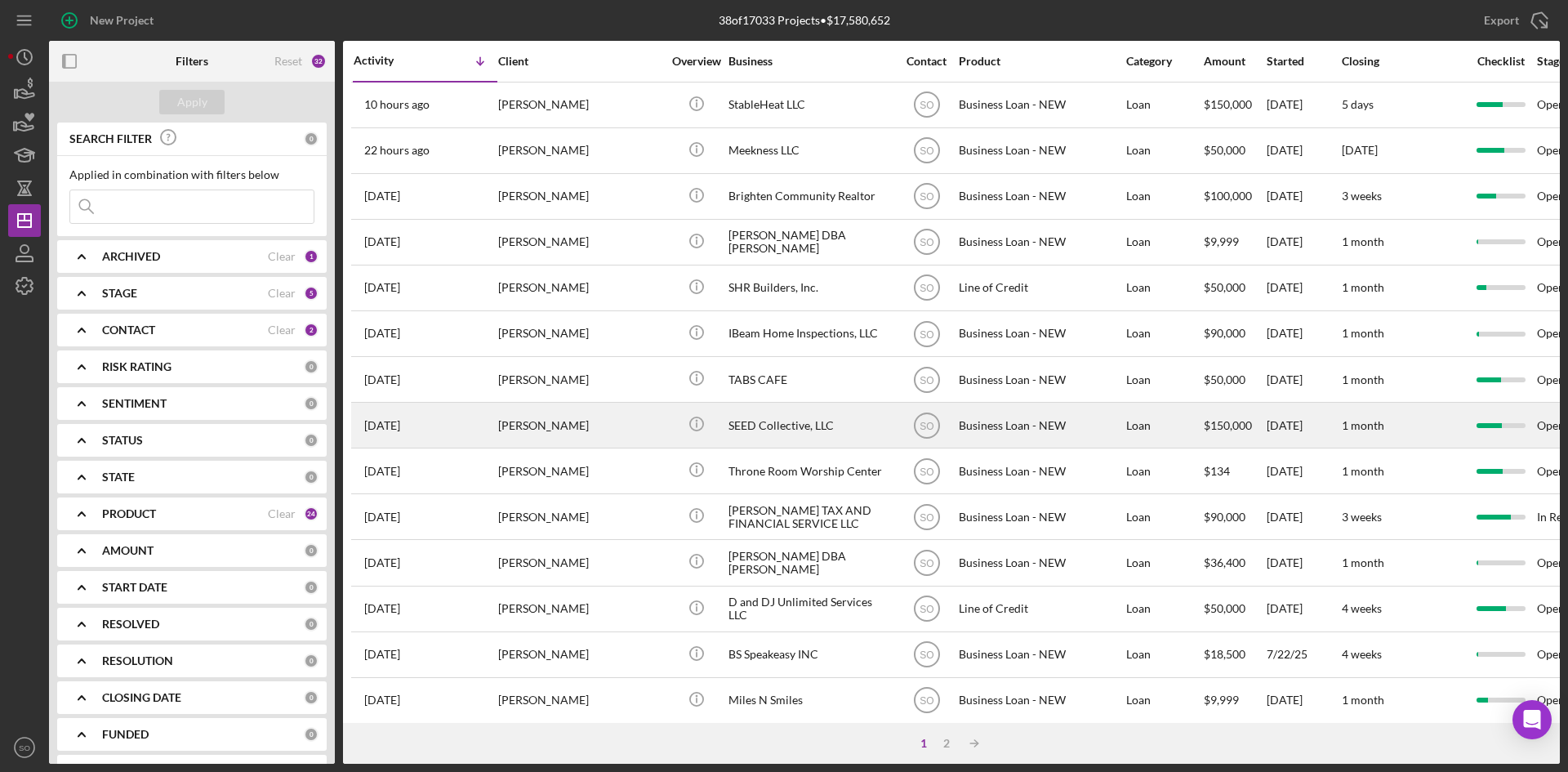
scroll to position [245, 0]
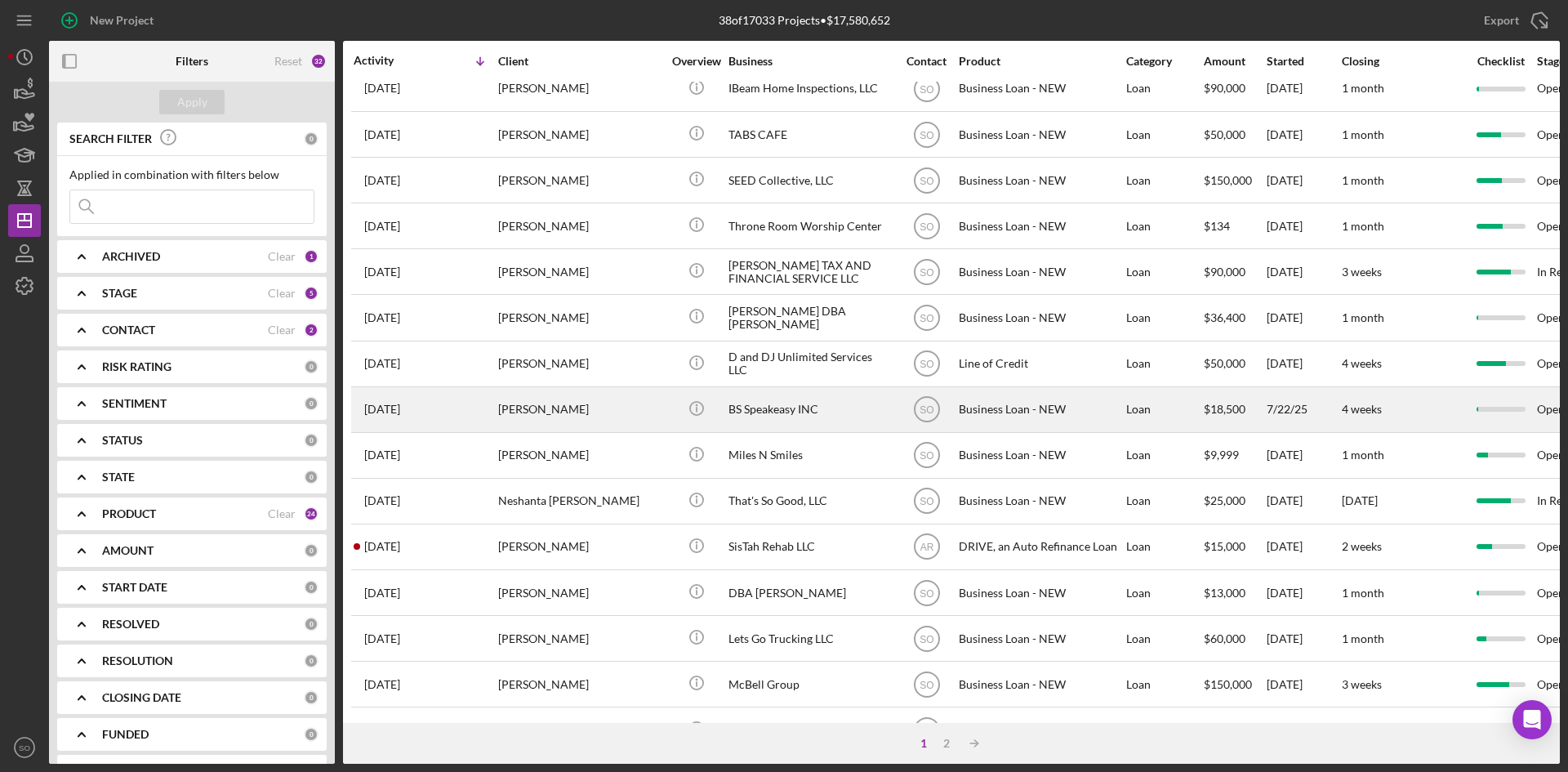
click at [547, 411] on div "[PERSON_NAME]" at bounding box center [580, 409] width 163 height 43
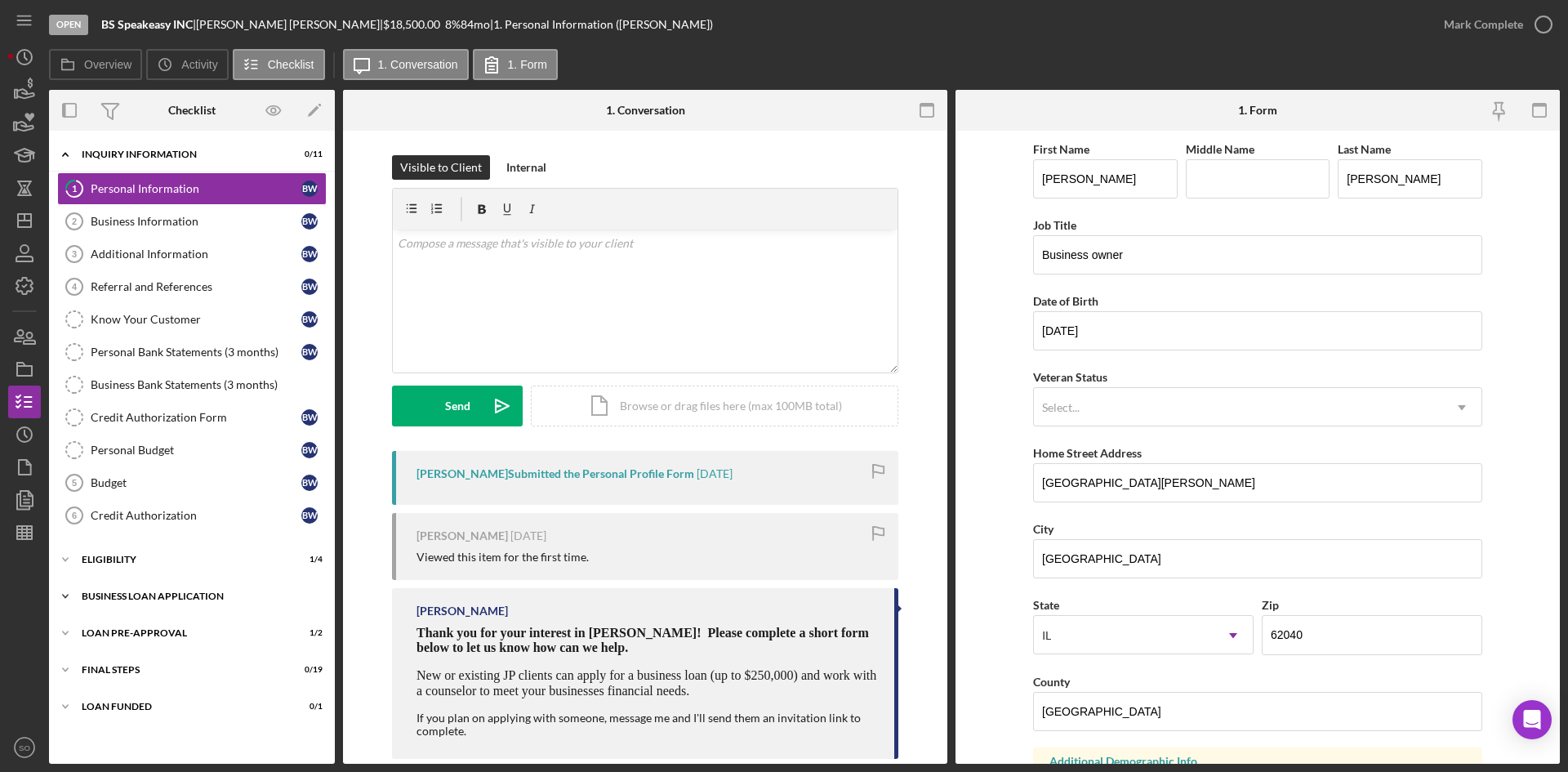
click at [150, 606] on div "Icon/Expander BUSINESS LOAN APPLICATION 1 / 27" at bounding box center [192, 596] width 286 height 32
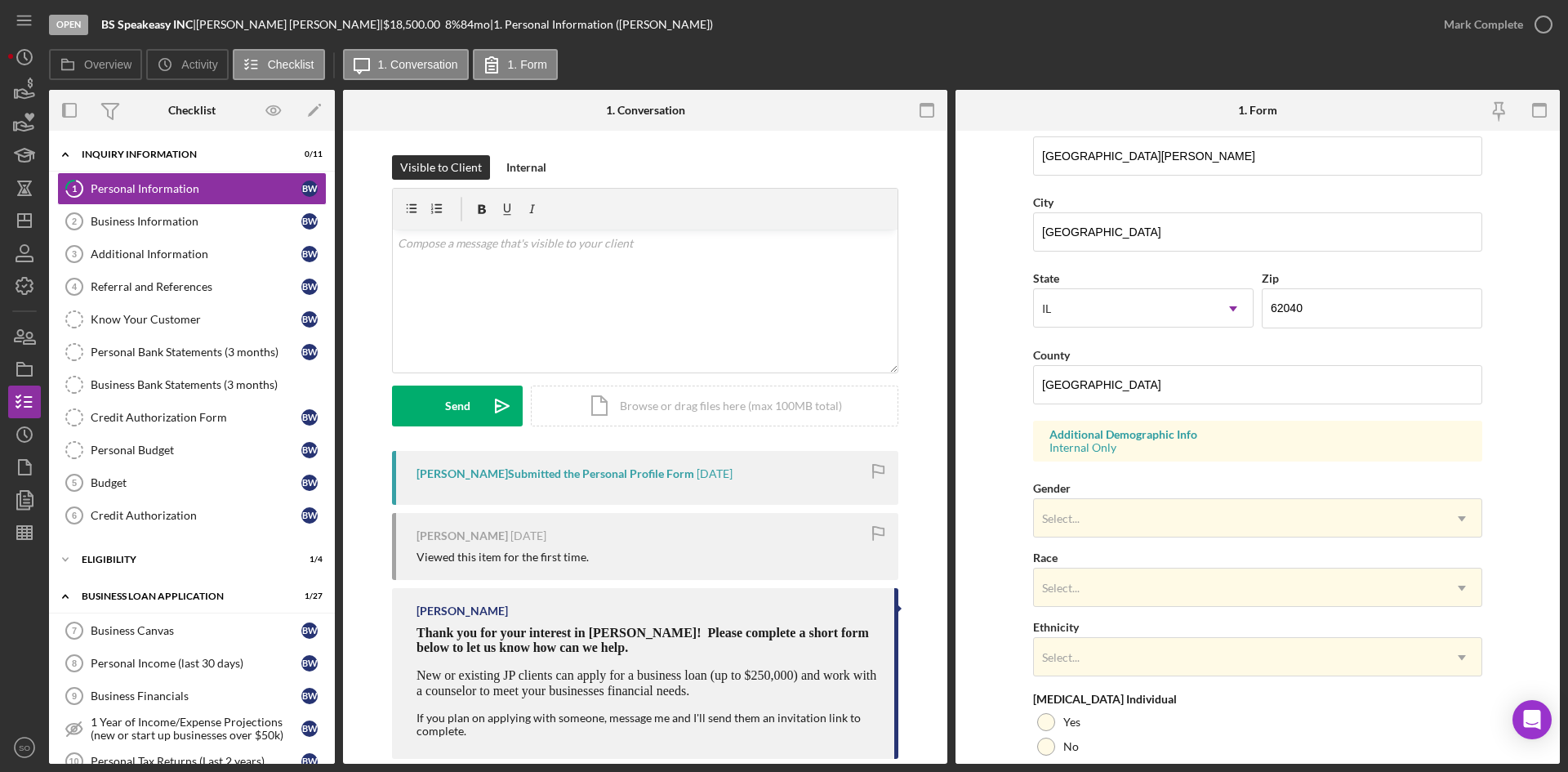
scroll to position [457, 0]
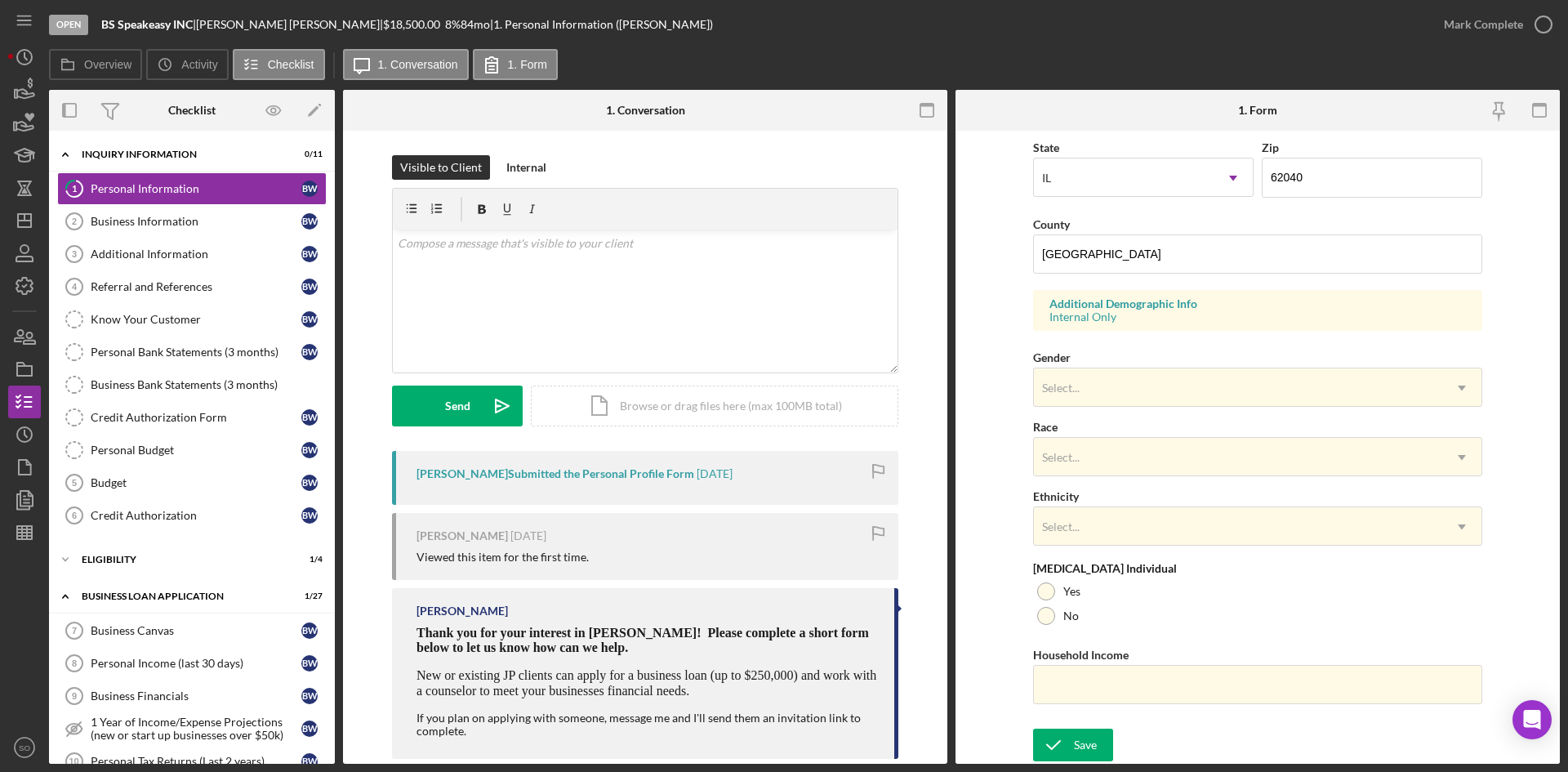
drag, startPoint x: 114, startPoint y: 229, endPoint x: 535, endPoint y: 285, distance: 424.7
click at [114, 229] on link "Business Information 2 Business Information B W" at bounding box center [191, 221] width 269 height 32
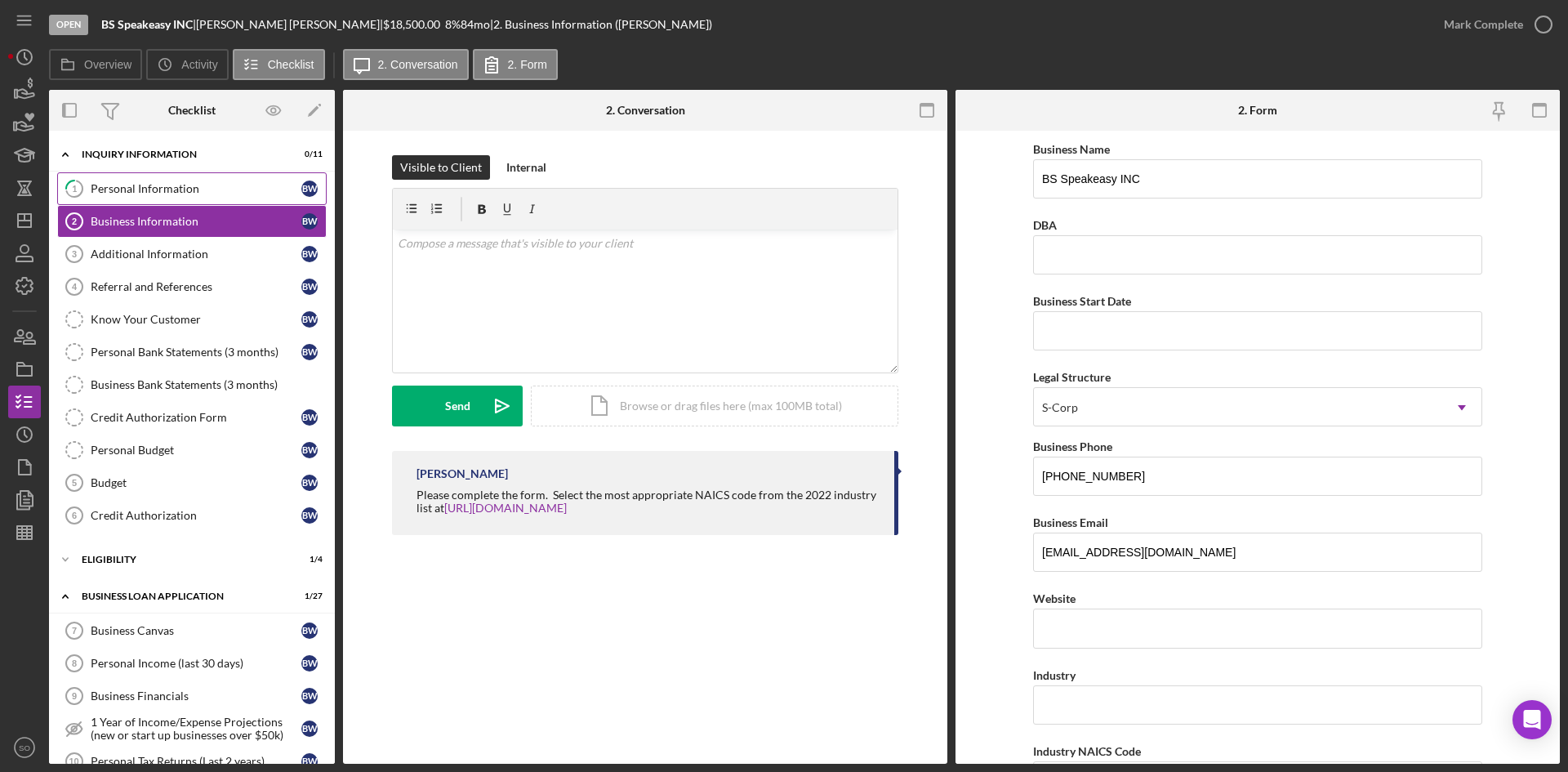
click at [136, 191] on div "Personal Information" at bounding box center [196, 188] width 211 height 13
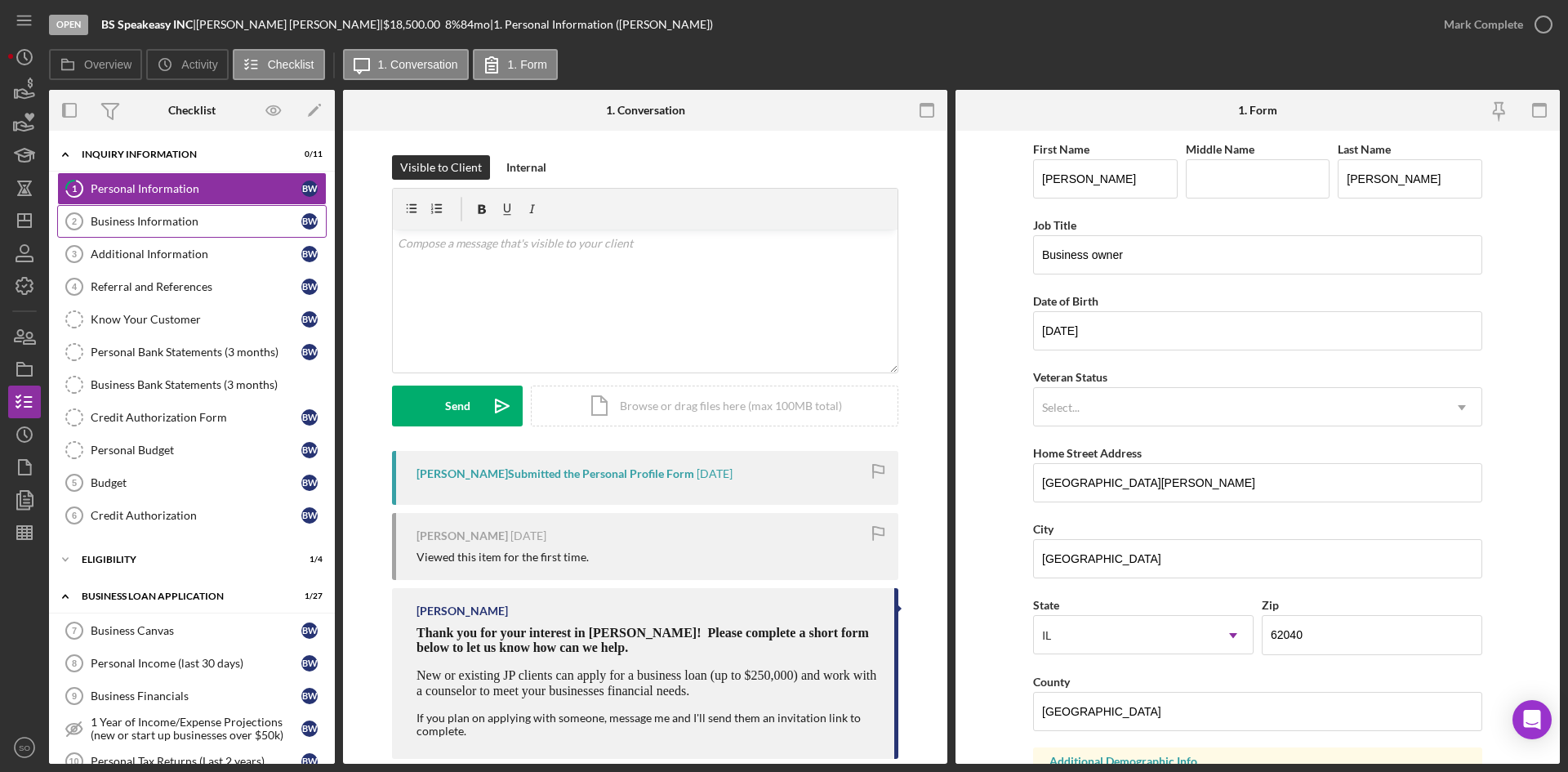
click at [153, 218] on div "Business Information" at bounding box center [196, 221] width 211 height 13
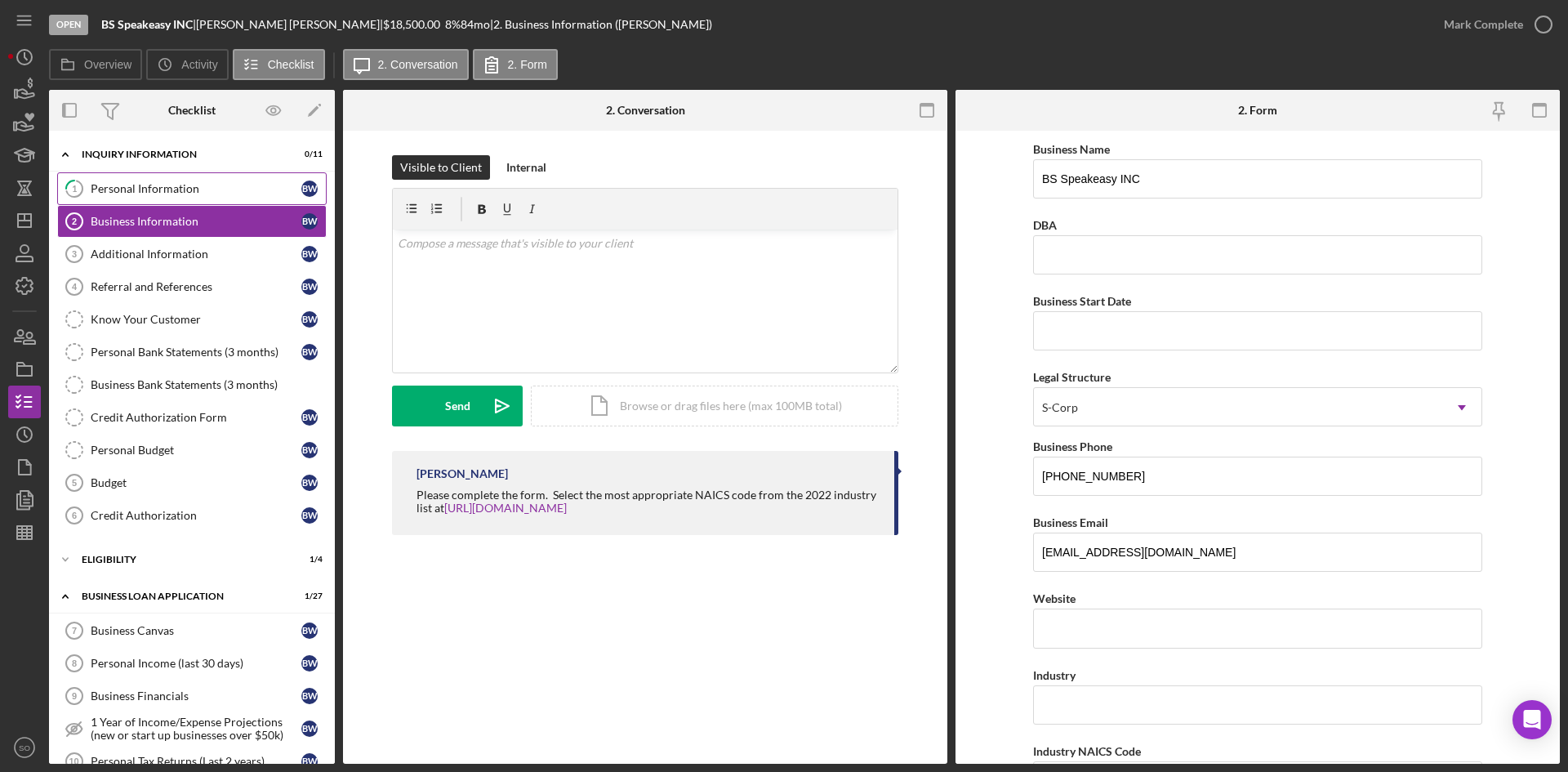
click at [150, 192] on div "Personal Information" at bounding box center [196, 188] width 211 height 13
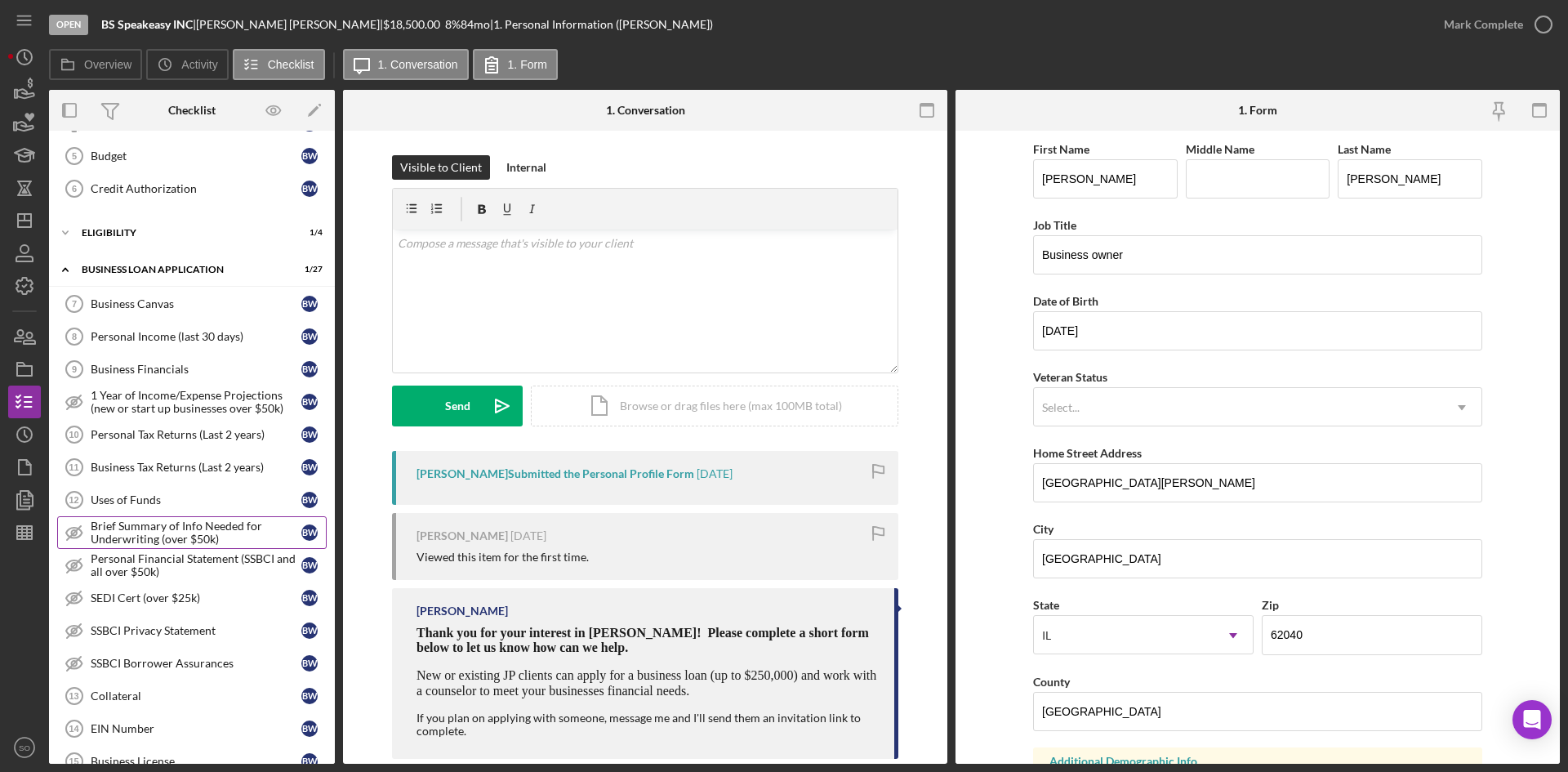
scroll to position [409, 0]
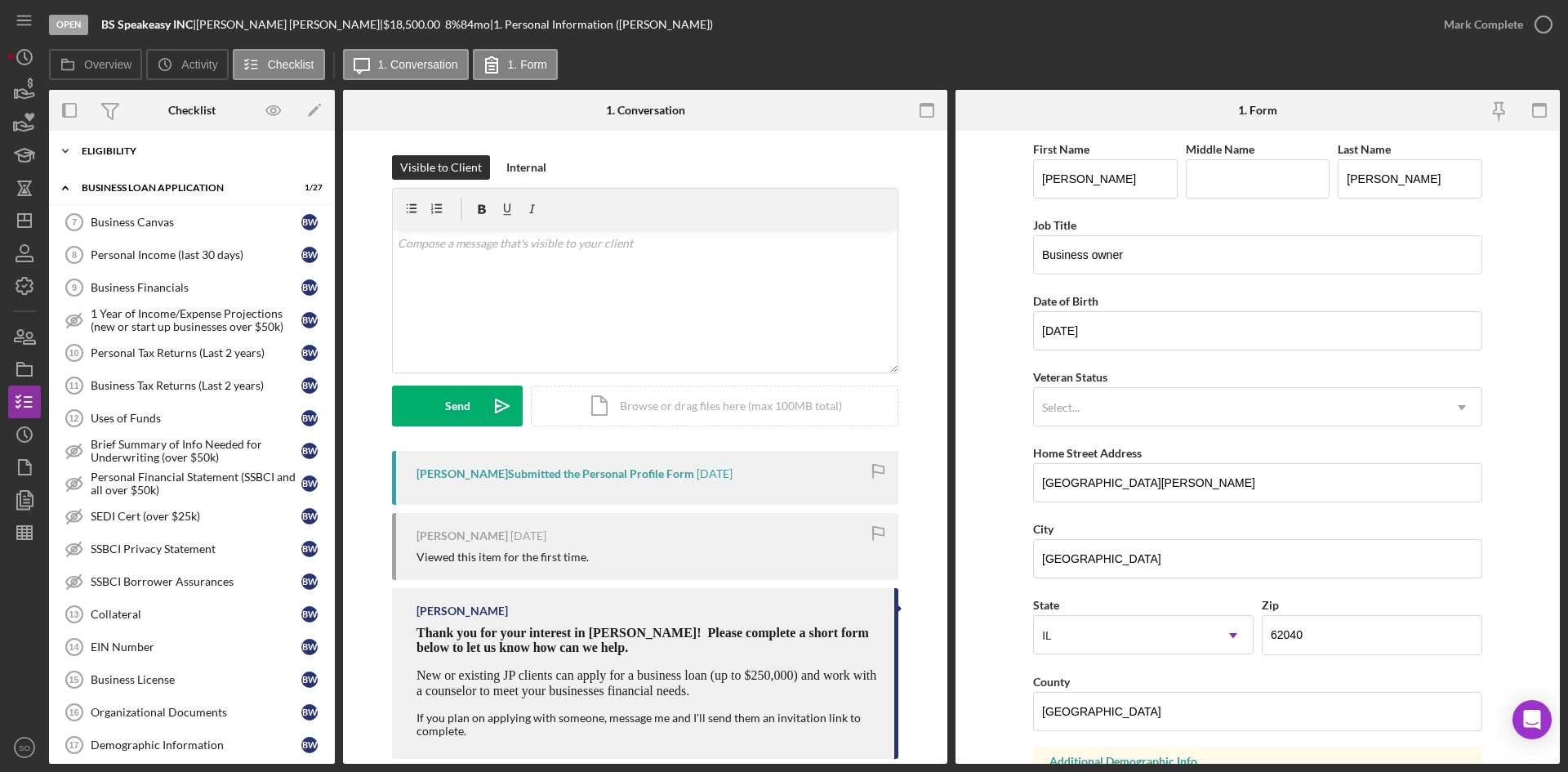
click at [136, 150] on div "ELIGIBILITY" at bounding box center [198, 151] width 233 height 10
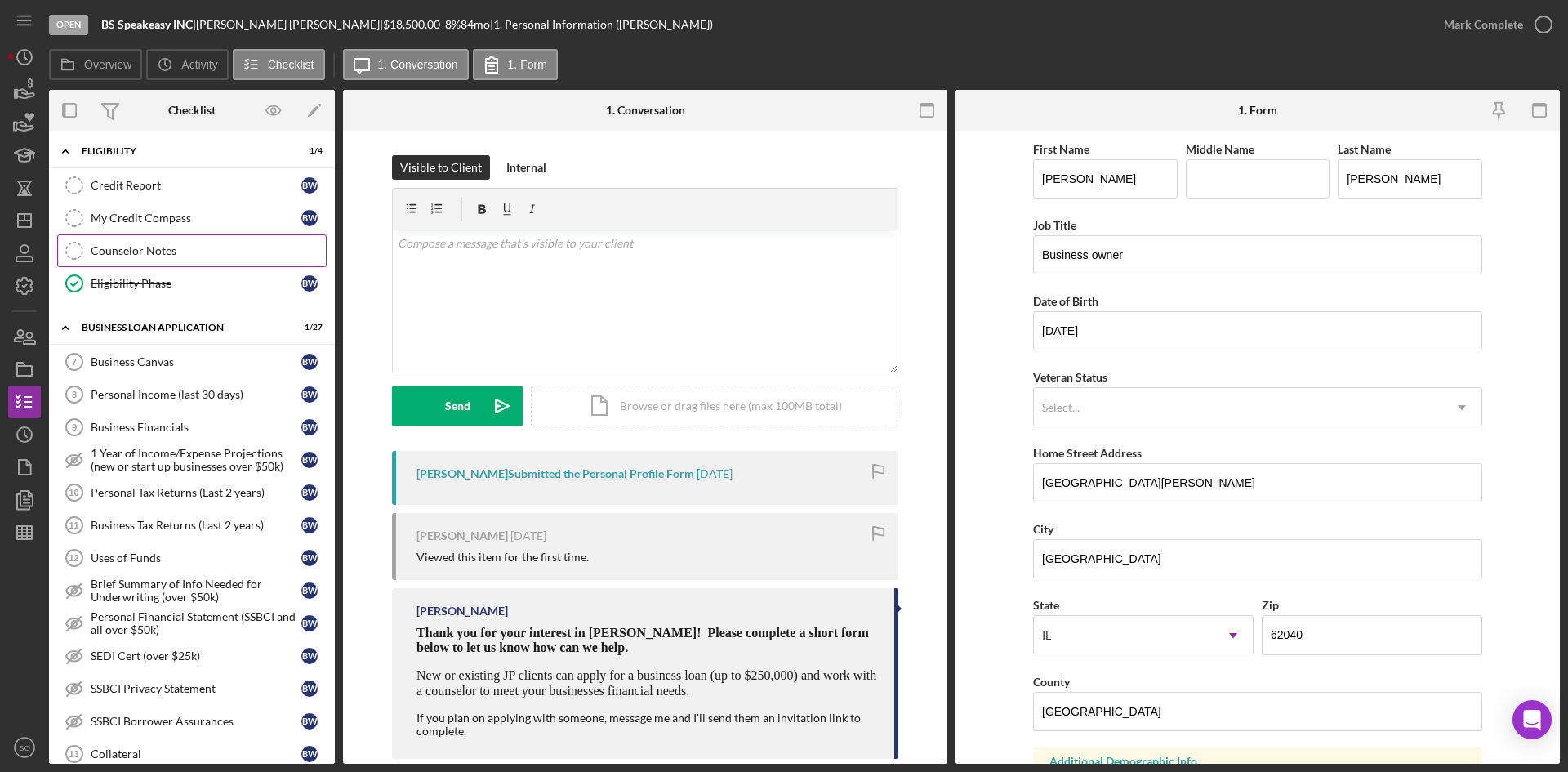
click at [119, 240] on link "Counselor Notes Counselor Notes" at bounding box center [191, 251] width 269 height 32
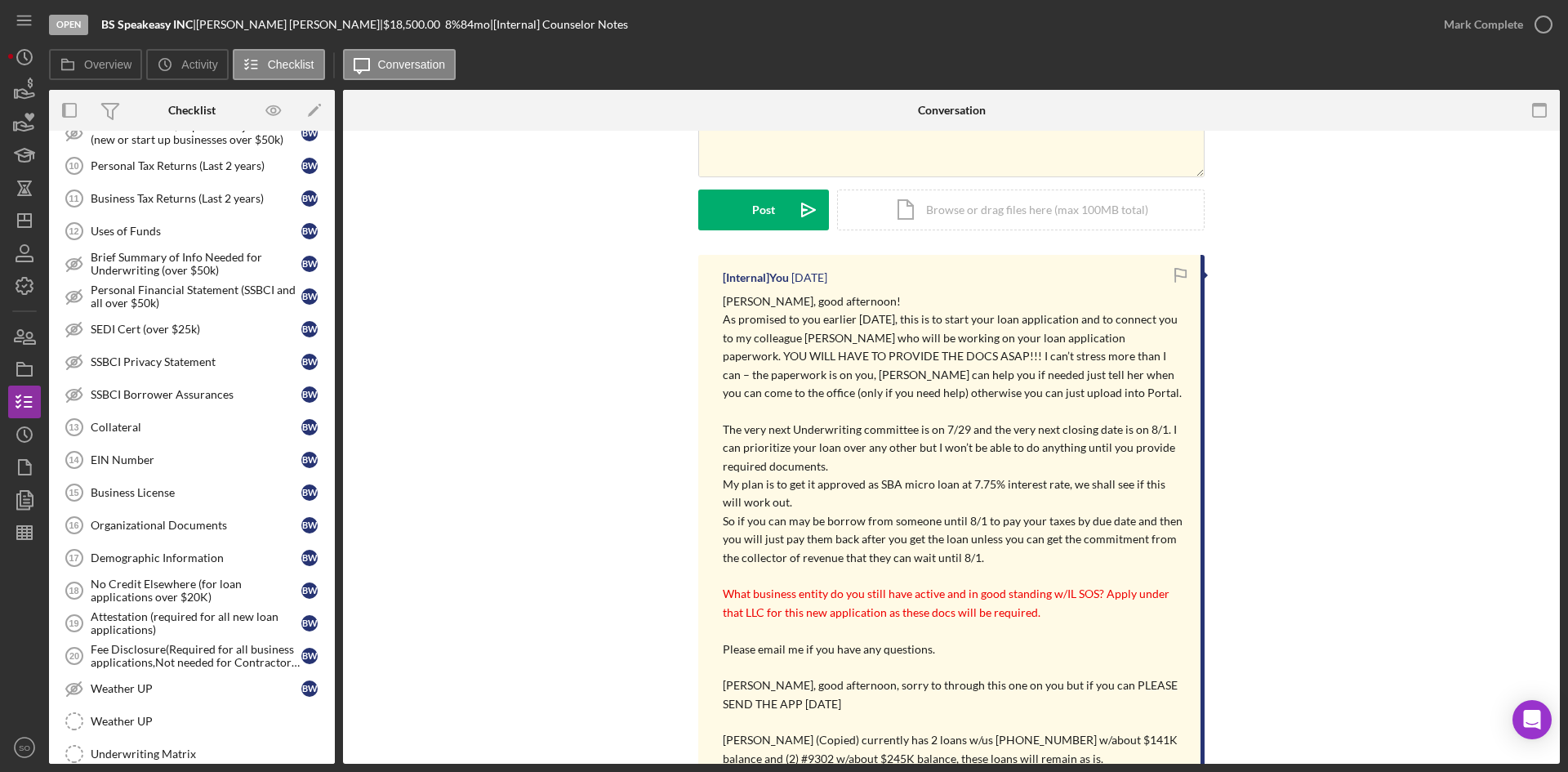
scroll to position [999, 0]
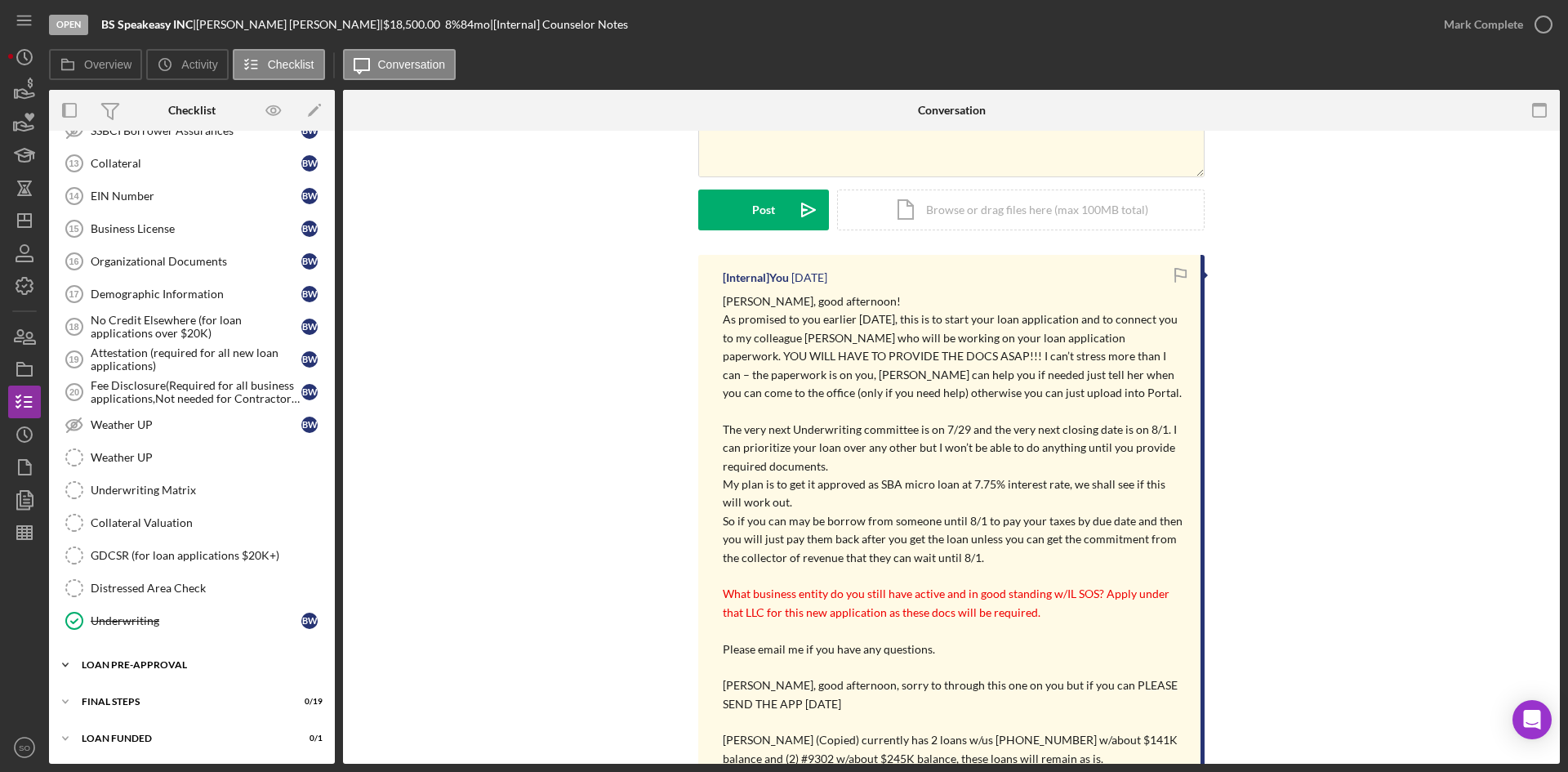
click at [129, 659] on div "Icon/Expander LOAN PRE-APPROVAL 1 / 2" at bounding box center [192, 665] width 286 height 32
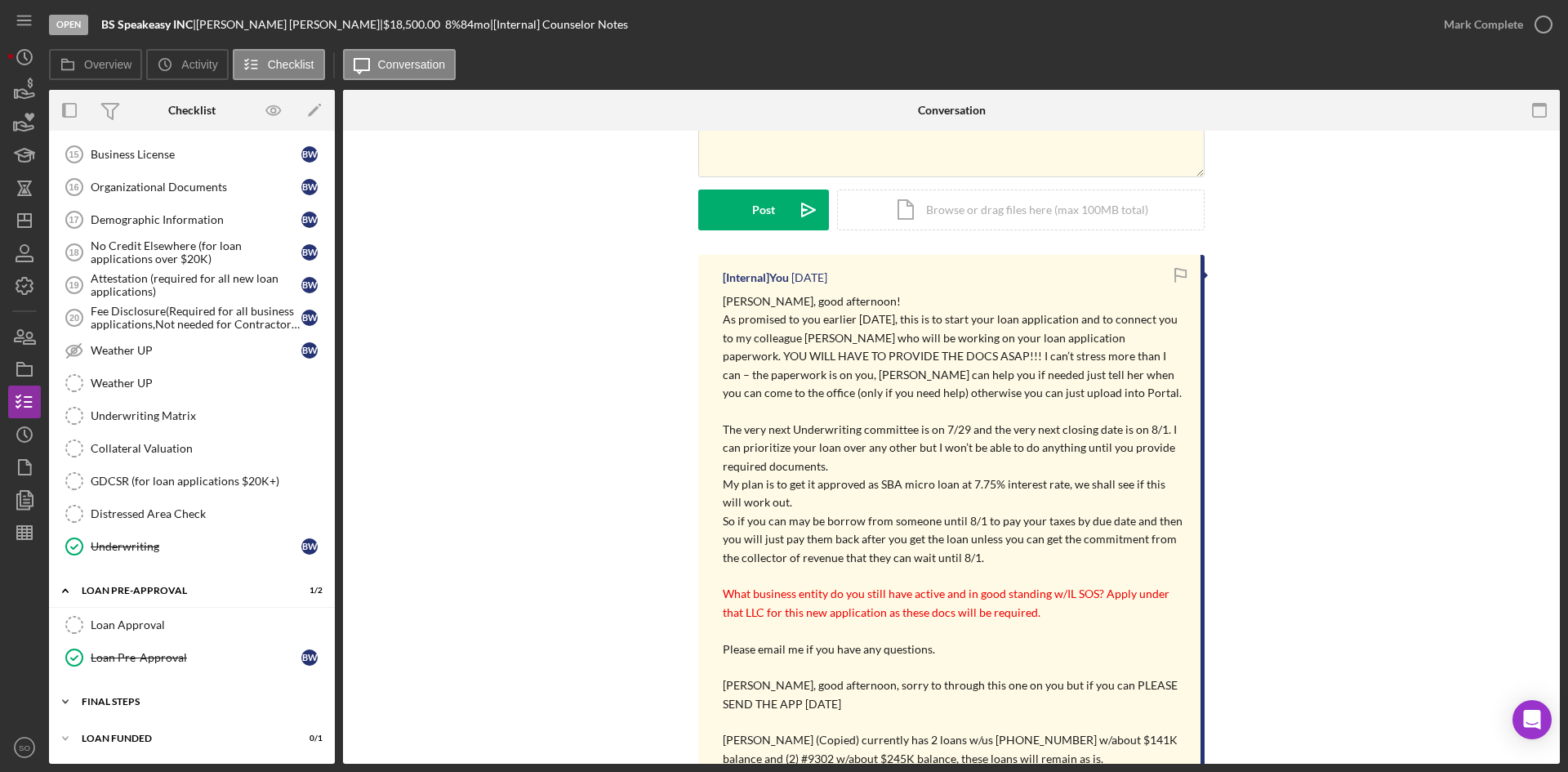
click at [133, 687] on div "Icon/Expander FINAL STEPS 0 / 19" at bounding box center [192, 701] width 286 height 32
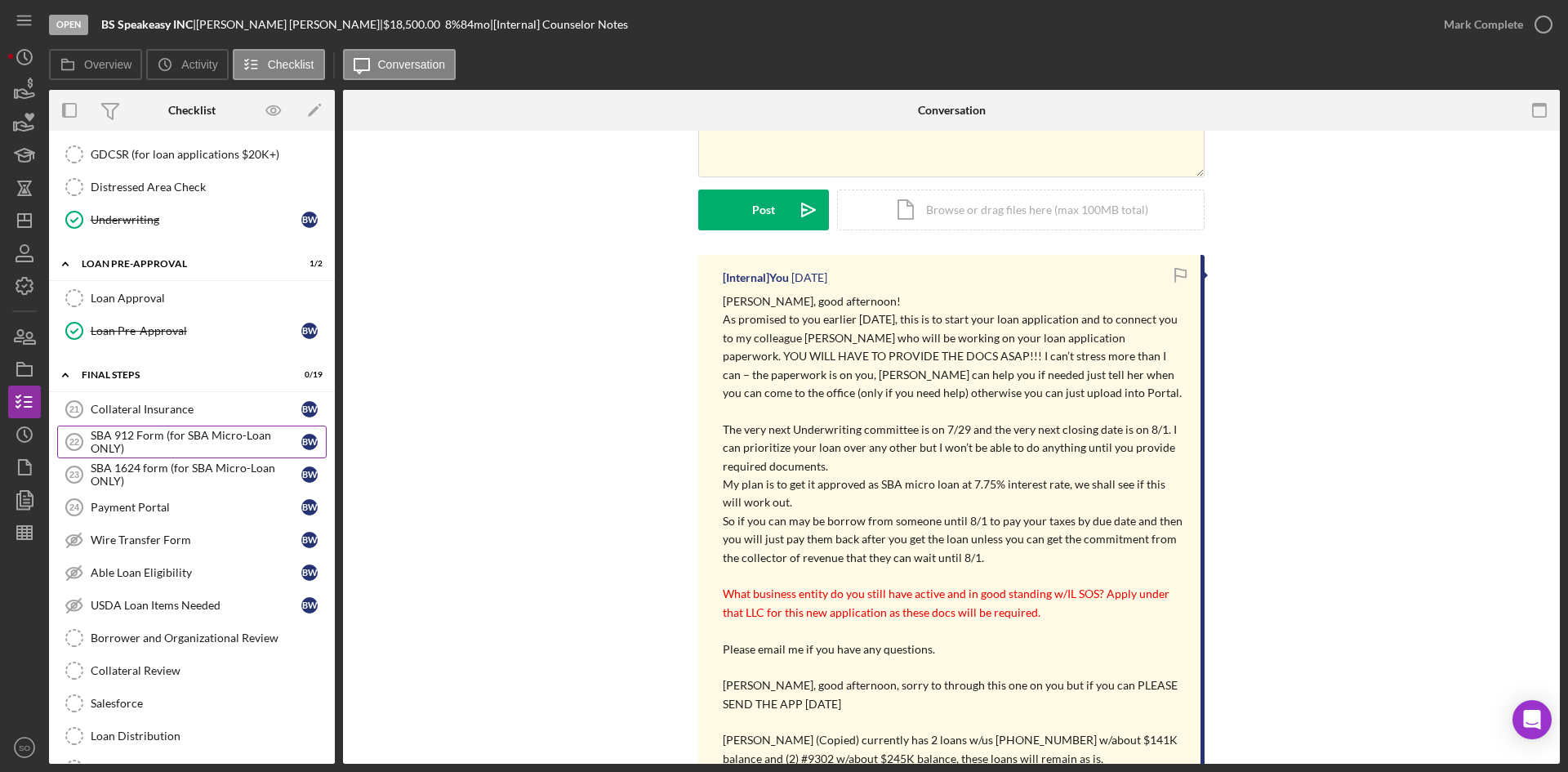
click at [169, 457] on link "SBA 912 Form (for SBA Micro-Loan ONLY) 22 SBA 912 Form (for SBA Micro-Loan ONLY…" at bounding box center [191, 442] width 269 height 32
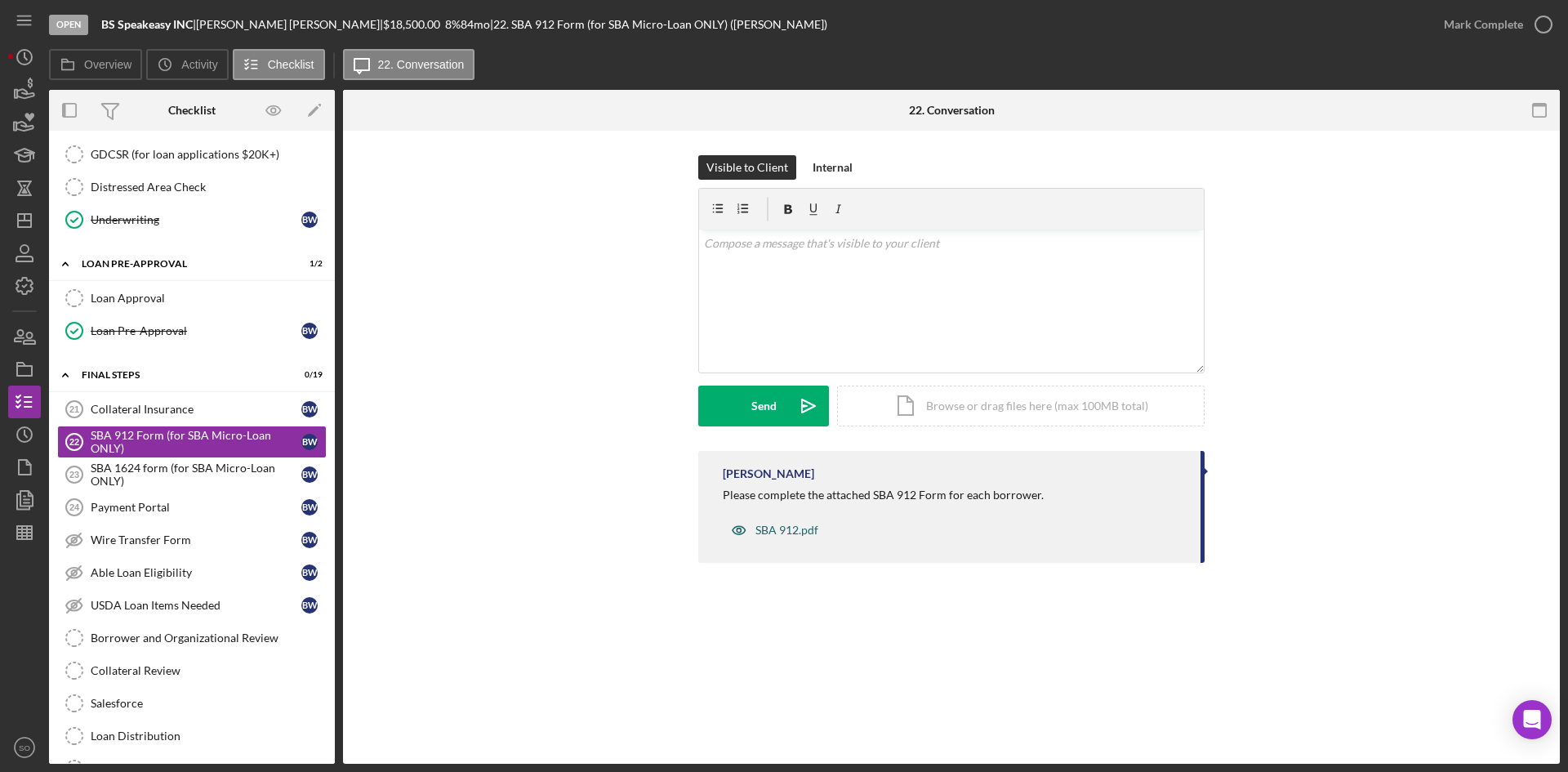
click at [801, 521] on div "SBA 912.pdf" at bounding box center [775, 530] width 104 height 32
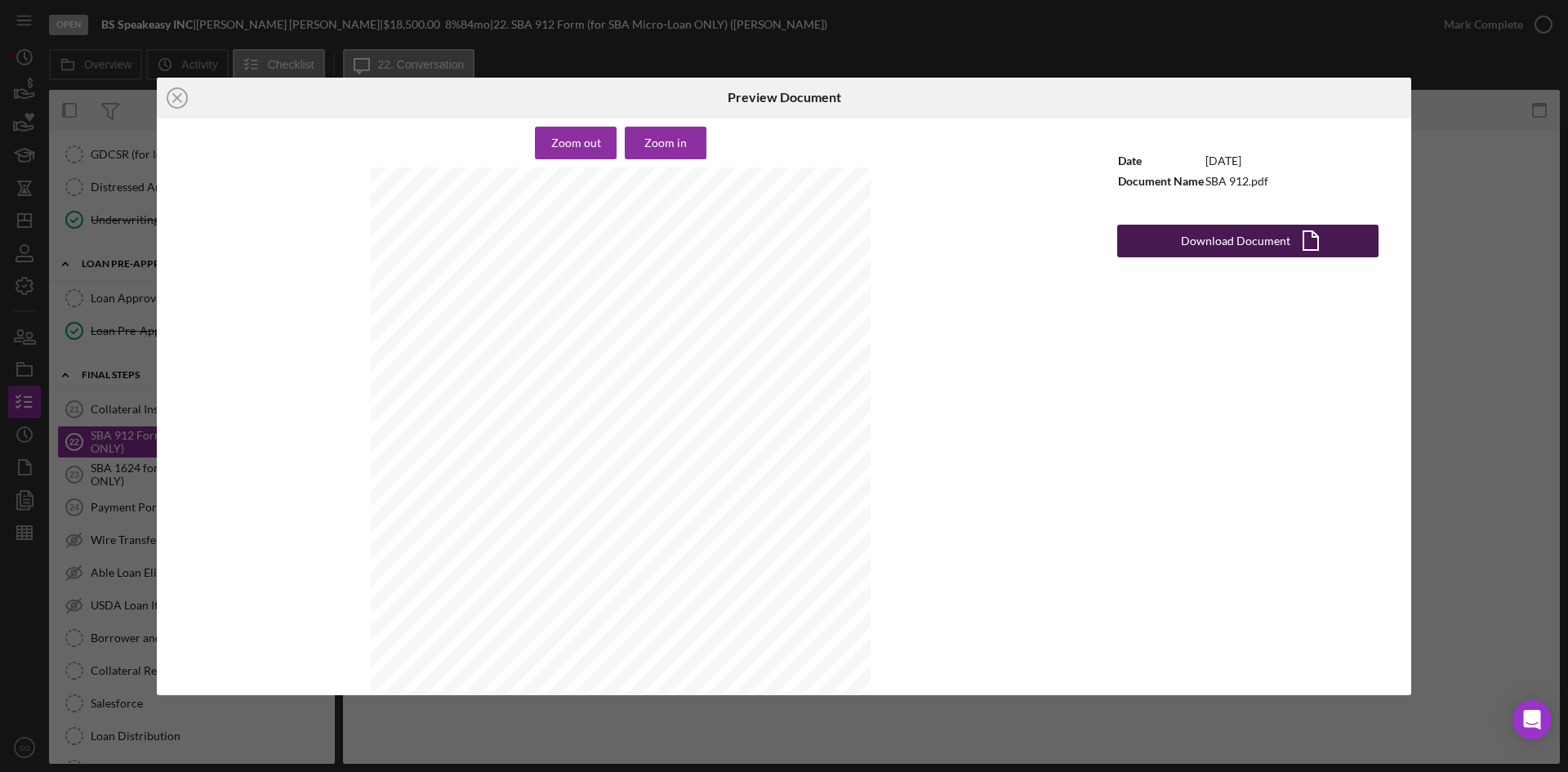
click at [1202, 244] on div "Download Document" at bounding box center [1236, 241] width 110 height 32
click at [178, 99] on line at bounding box center [178, 99] width 8 height 9
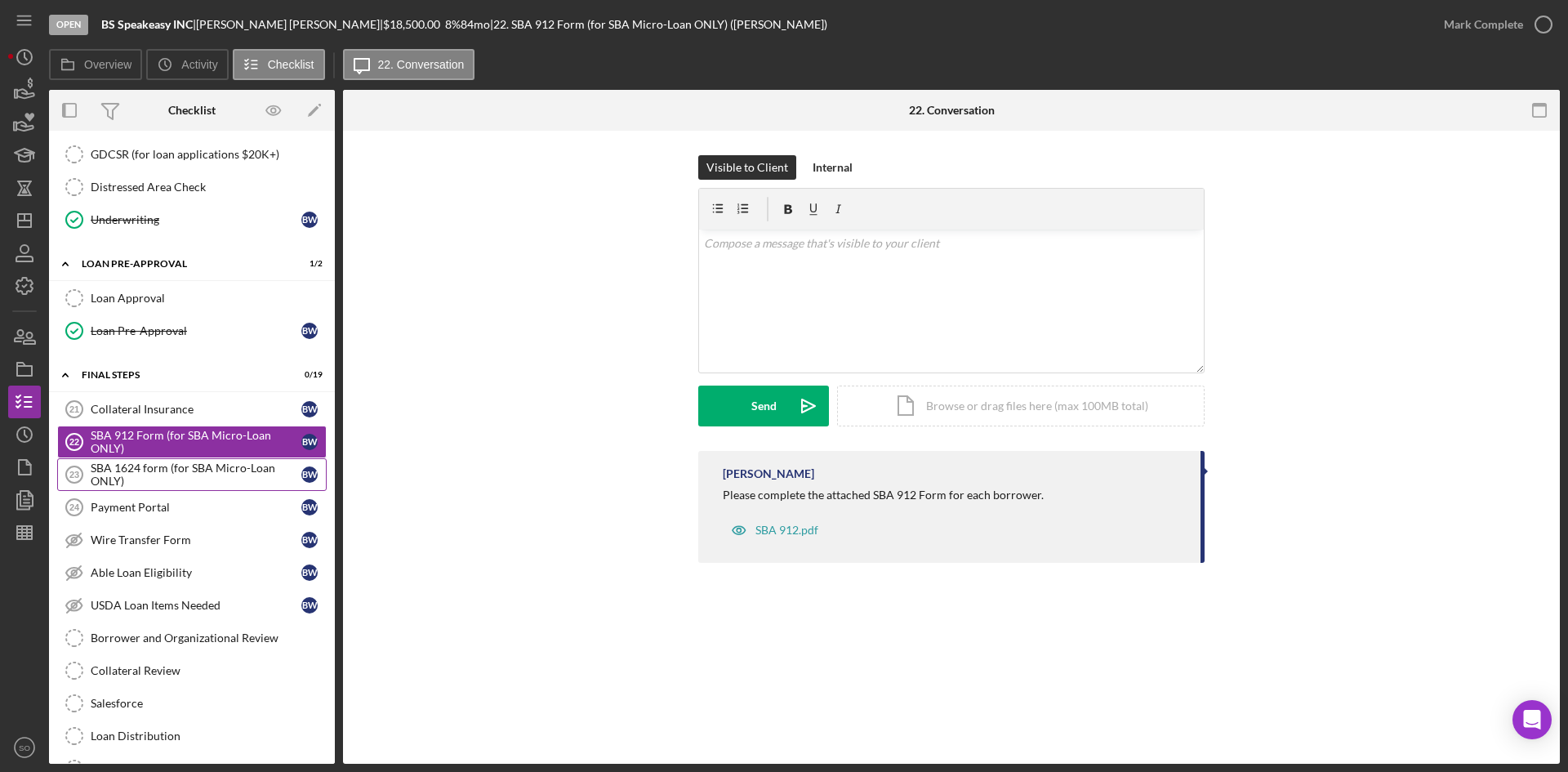
click at [159, 463] on div "SBA 1624 form (for SBA Micro-Loan ONLY)" at bounding box center [196, 474] width 211 height 26
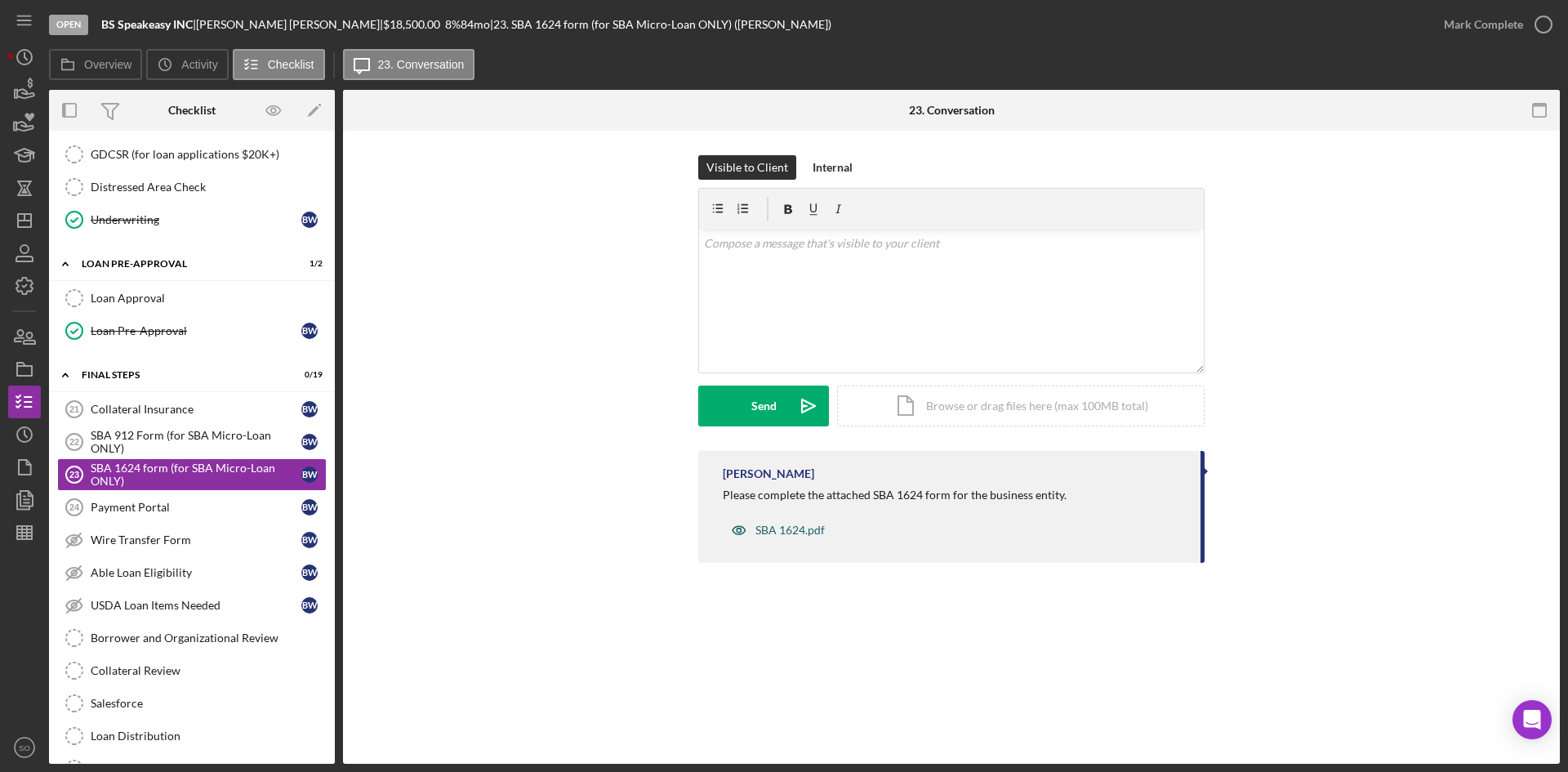
click at [790, 542] on div "SBA 1624.pdf" at bounding box center [778, 530] width 110 height 32
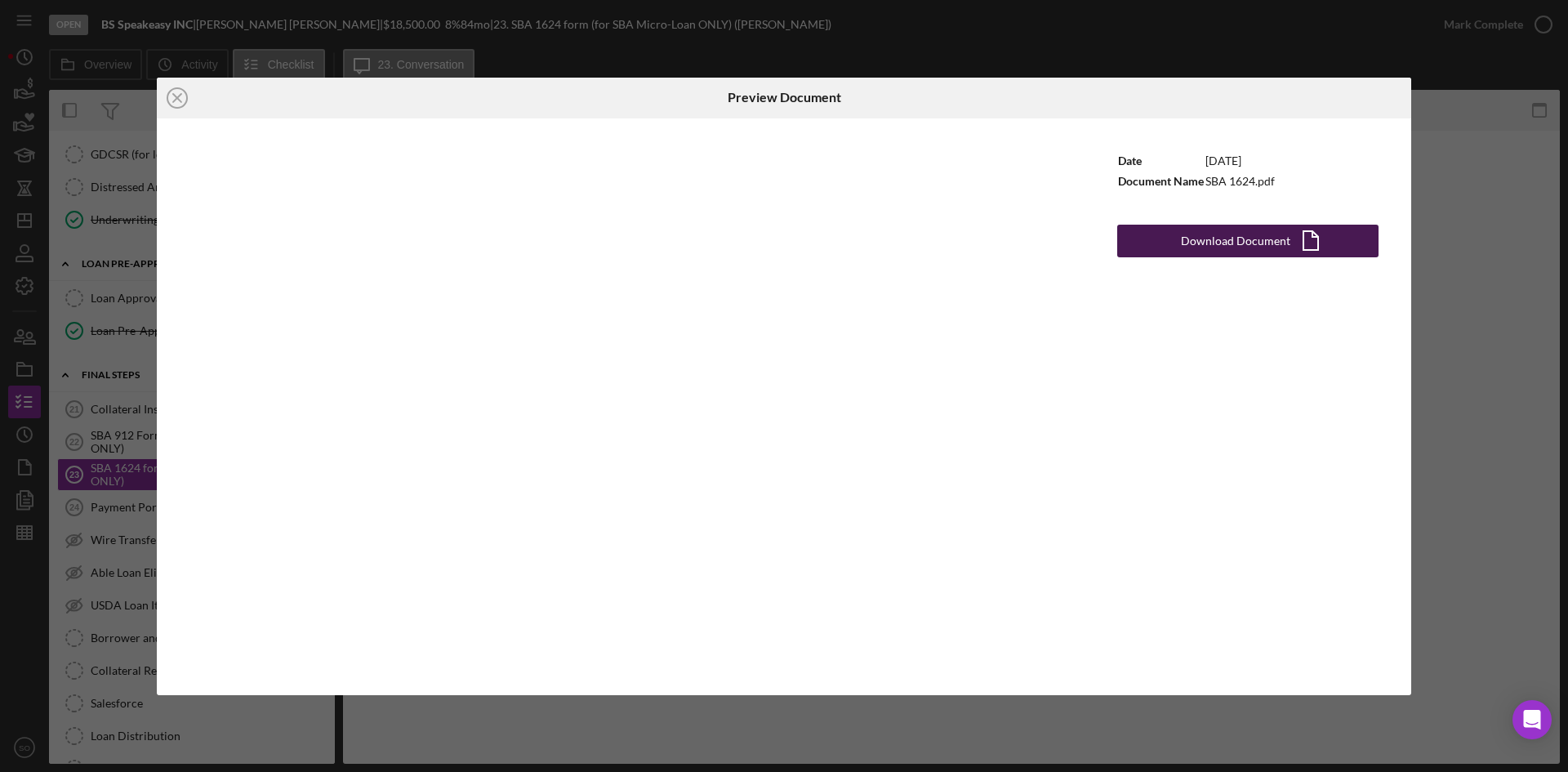
click at [1187, 241] on div "Download Document" at bounding box center [1236, 241] width 110 height 32
drag, startPoint x: 174, startPoint y: 96, endPoint x: 283, endPoint y: 96, distance: 109.0
click at [174, 96] on icon "Icon/Close" at bounding box center [178, 98] width 41 height 41
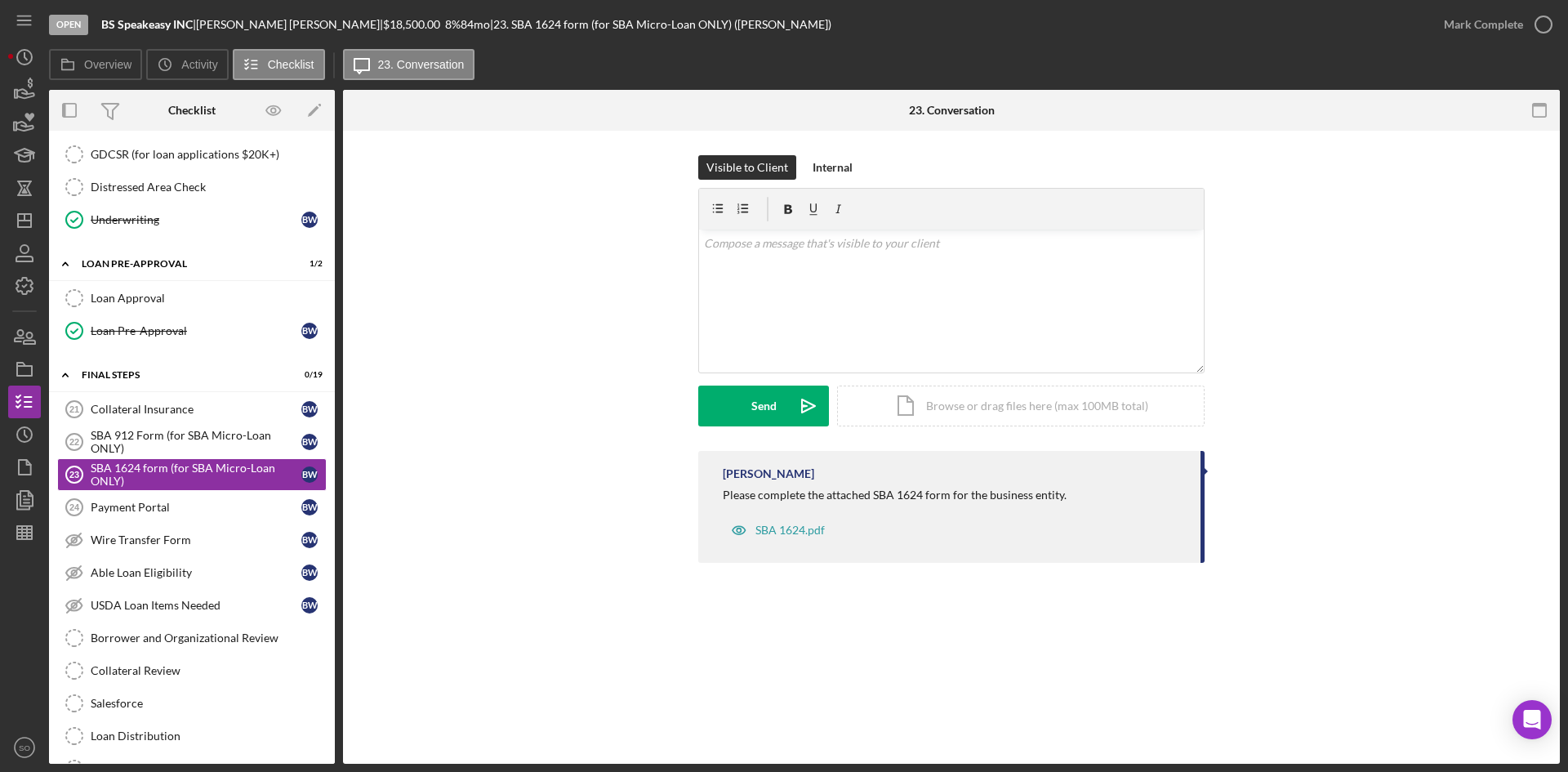
click at [526, 309] on div "Visible to Client Internal v Color teal Color pink Remove color Add row above A…" at bounding box center [951, 304] width 1168 height 296
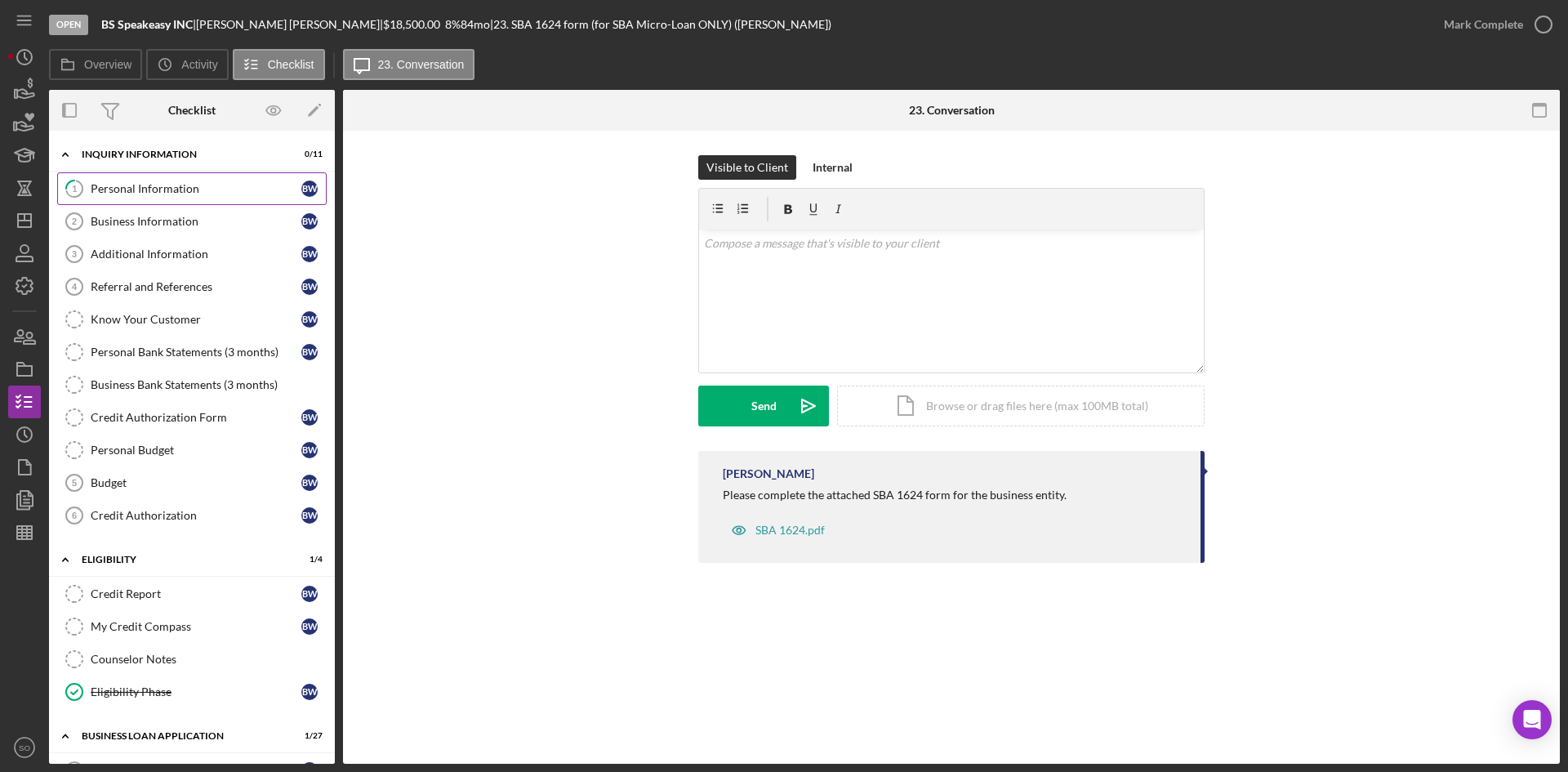
click at [116, 191] on div "Personal Information" at bounding box center [196, 188] width 211 height 13
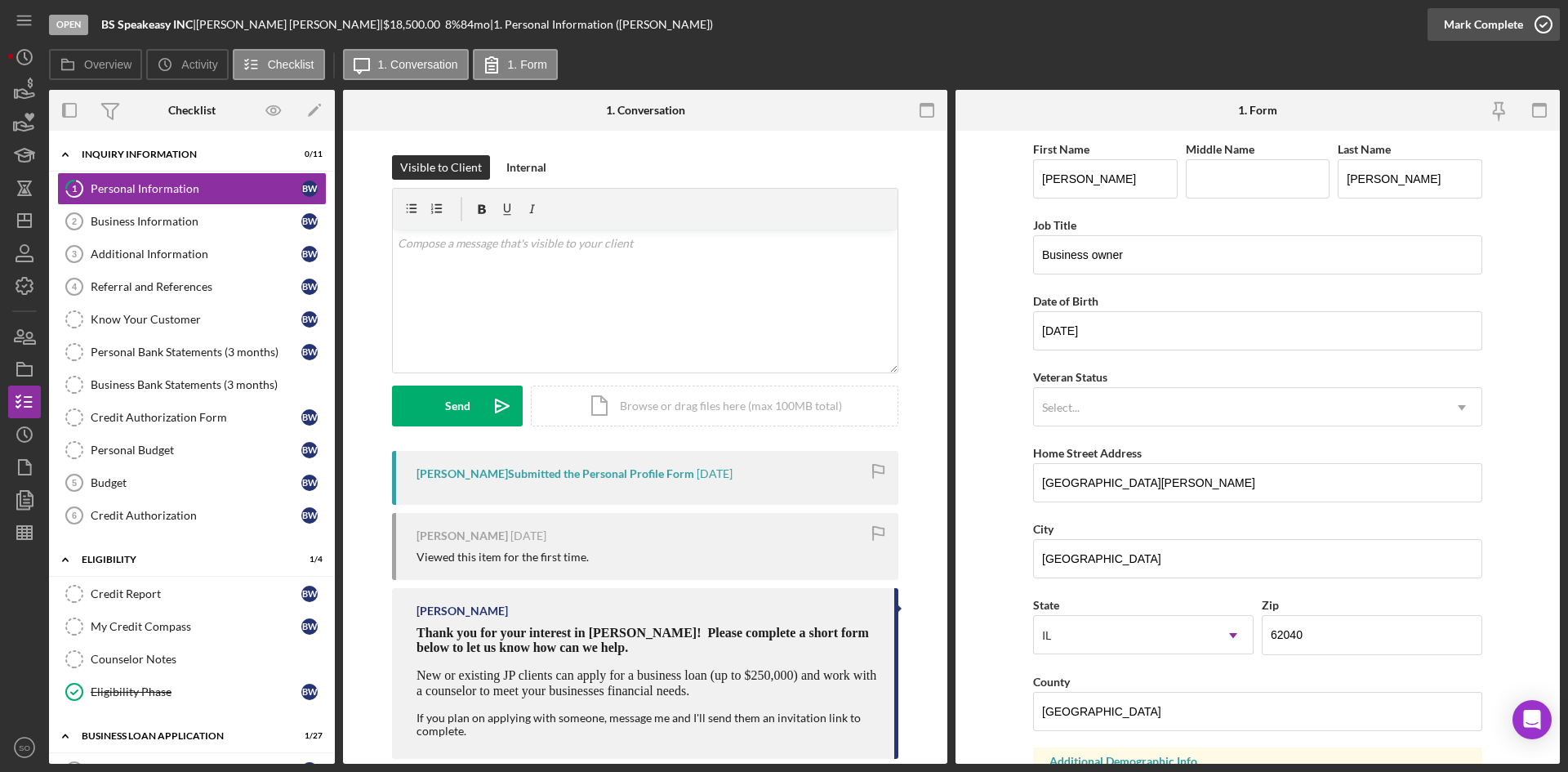
click at [1475, 14] on div "Mark Complete" at bounding box center [1483, 25] width 79 height 32
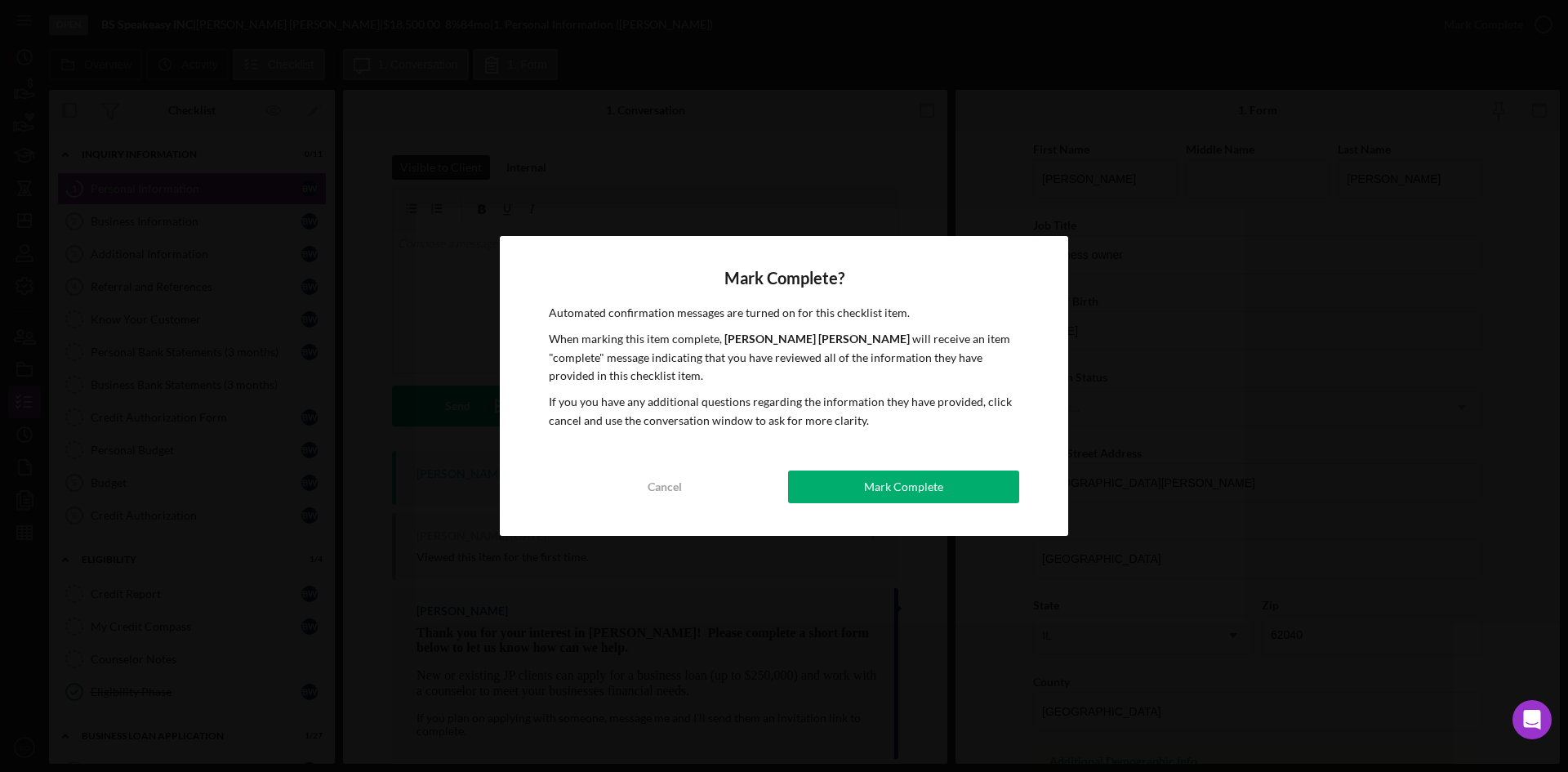
click at [905, 492] on div "Mark Complete" at bounding box center [903, 487] width 79 height 32
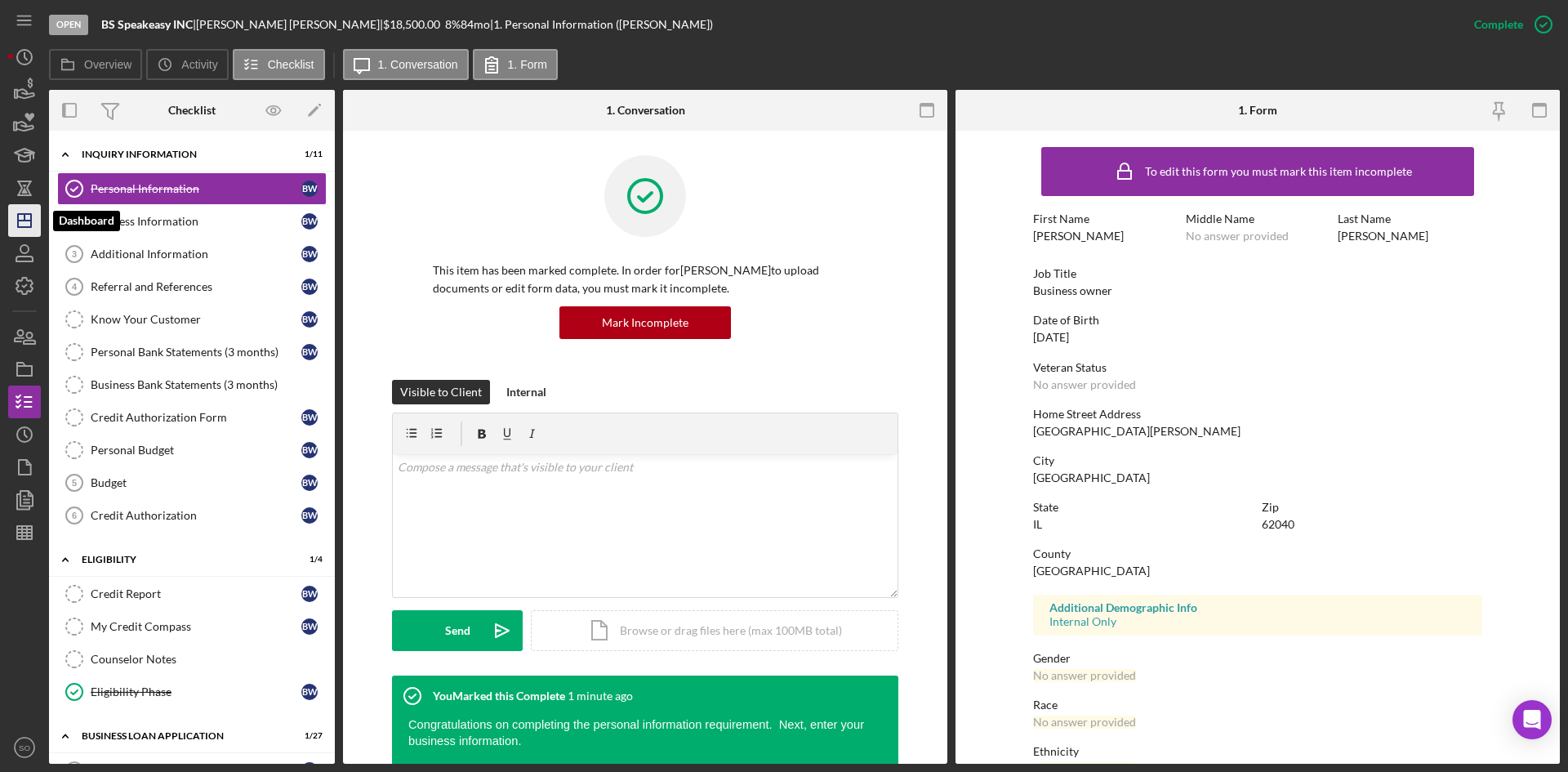
click at [32, 218] on icon "Icon/Dashboard" at bounding box center [25, 220] width 41 height 41
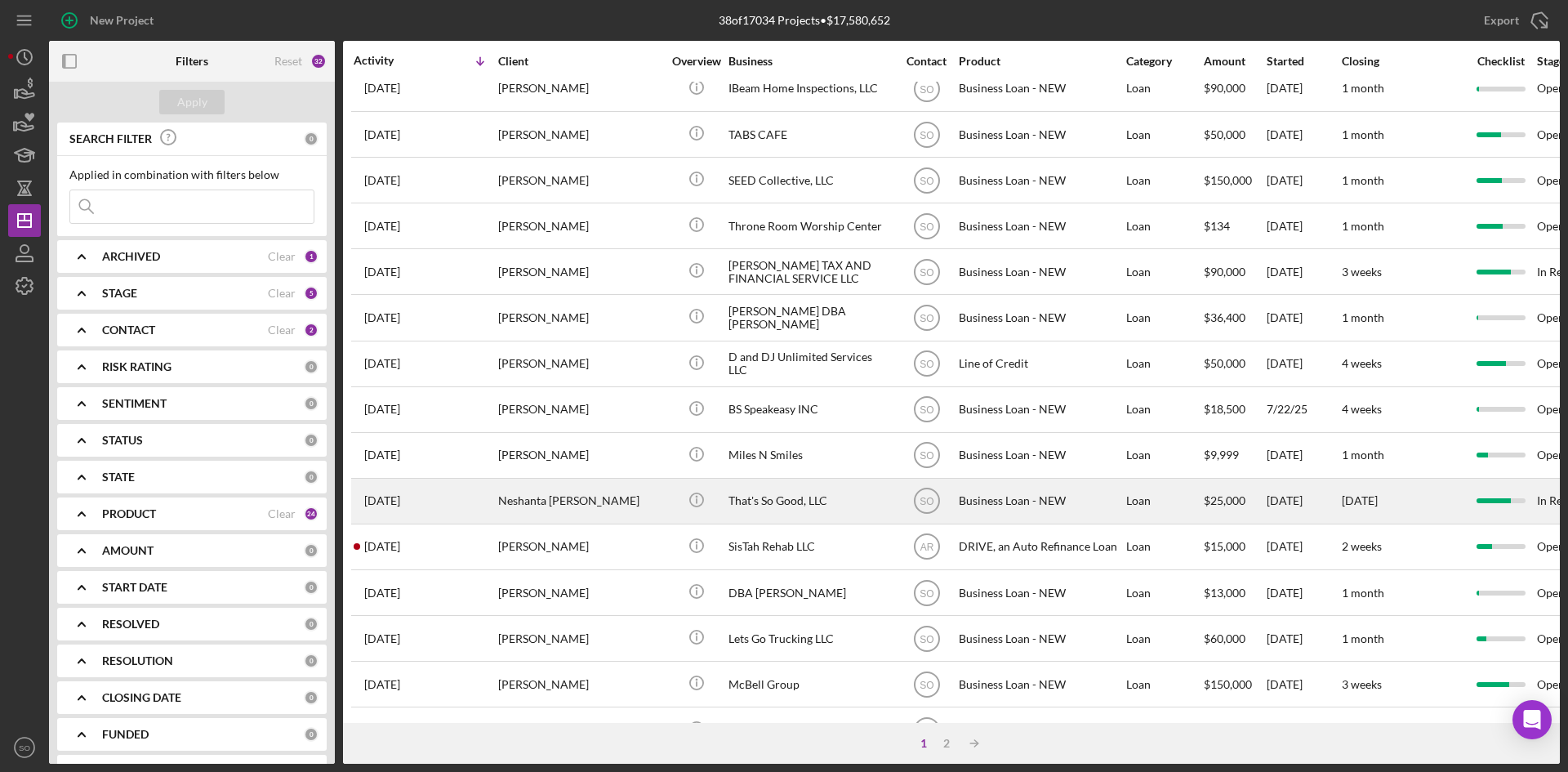
scroll to position [326, 0]
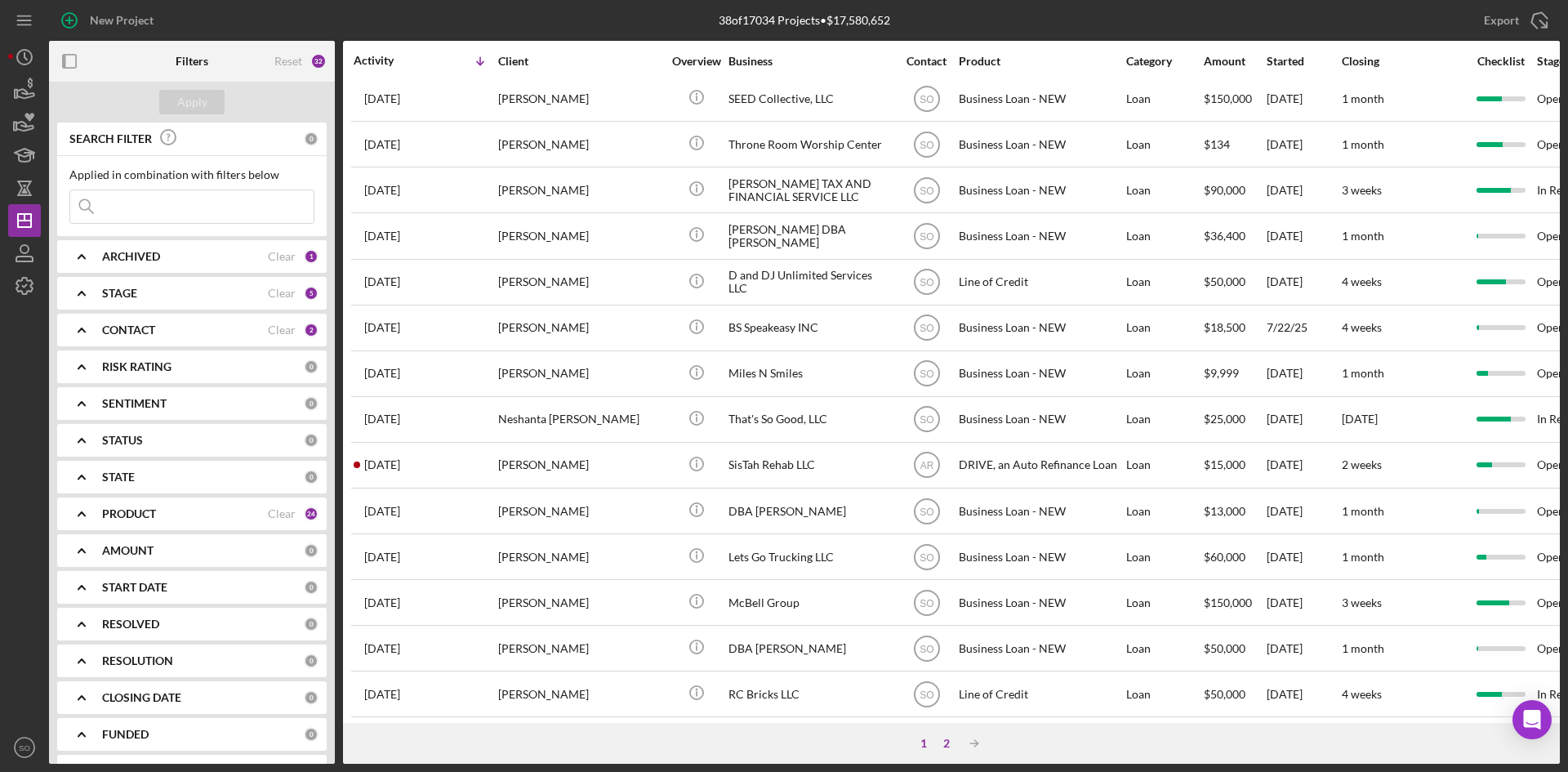
click at [948, 744] on div "2" at bounding box center [946, 743] width 23 height 13
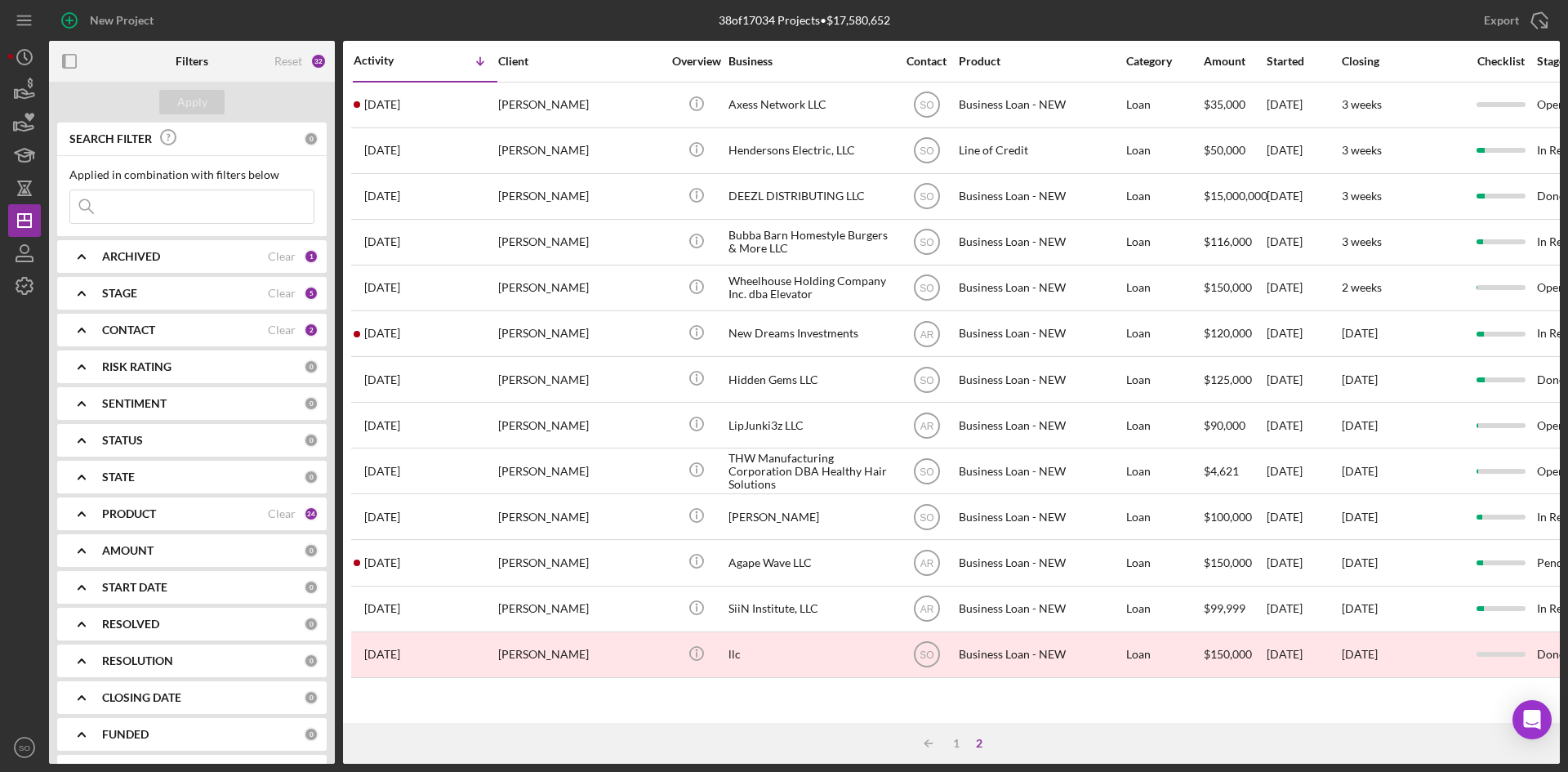
scroll to position [0, 0]
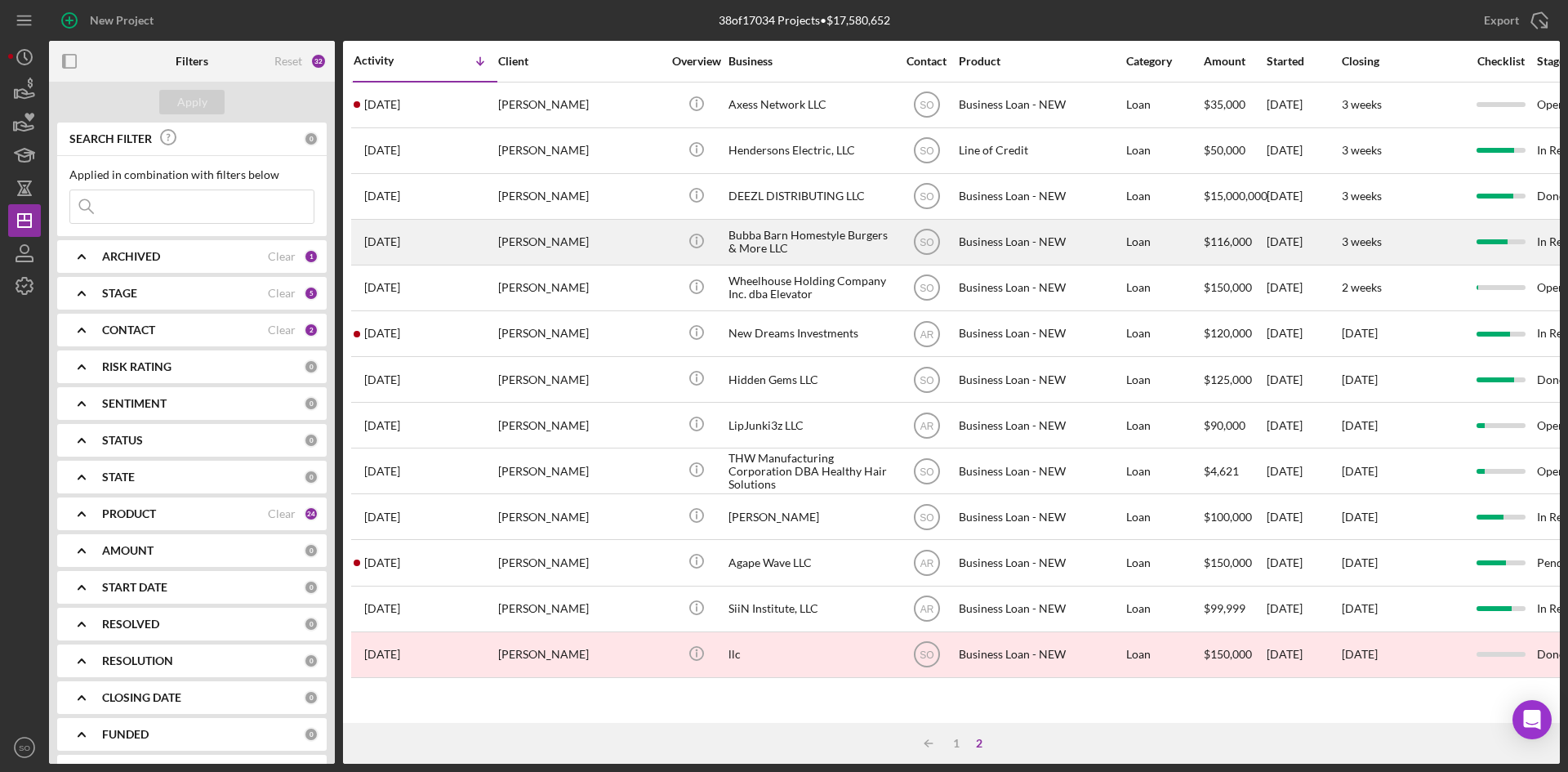
click at [558, 231] on div "[PERSON_NAME]" at bounding box center [580, 241] width 163 height 43
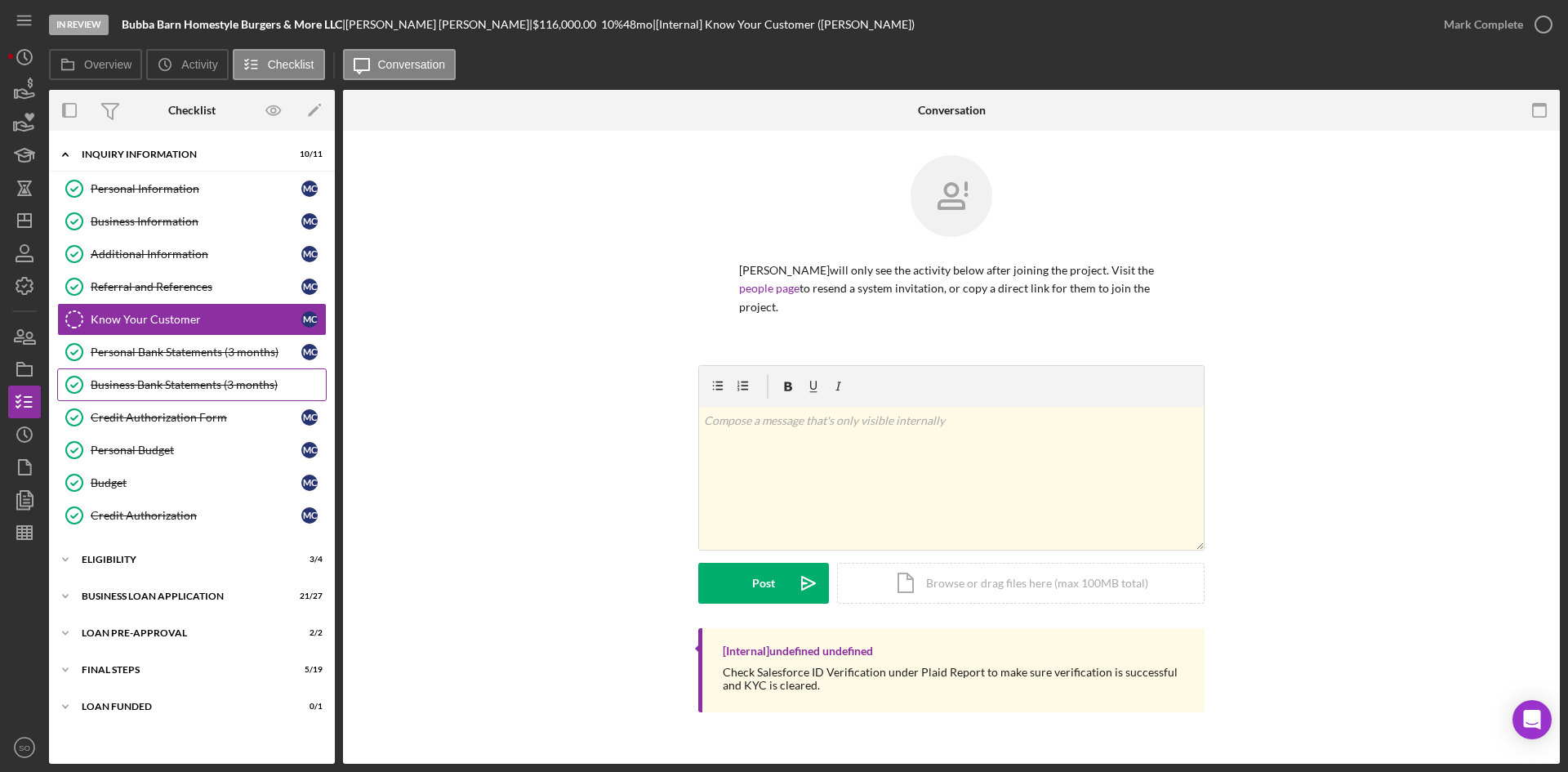
click at [170, 380] on div "Business Bank Statements (3 months)" at bounding box center [208, 384] width 235 height 13
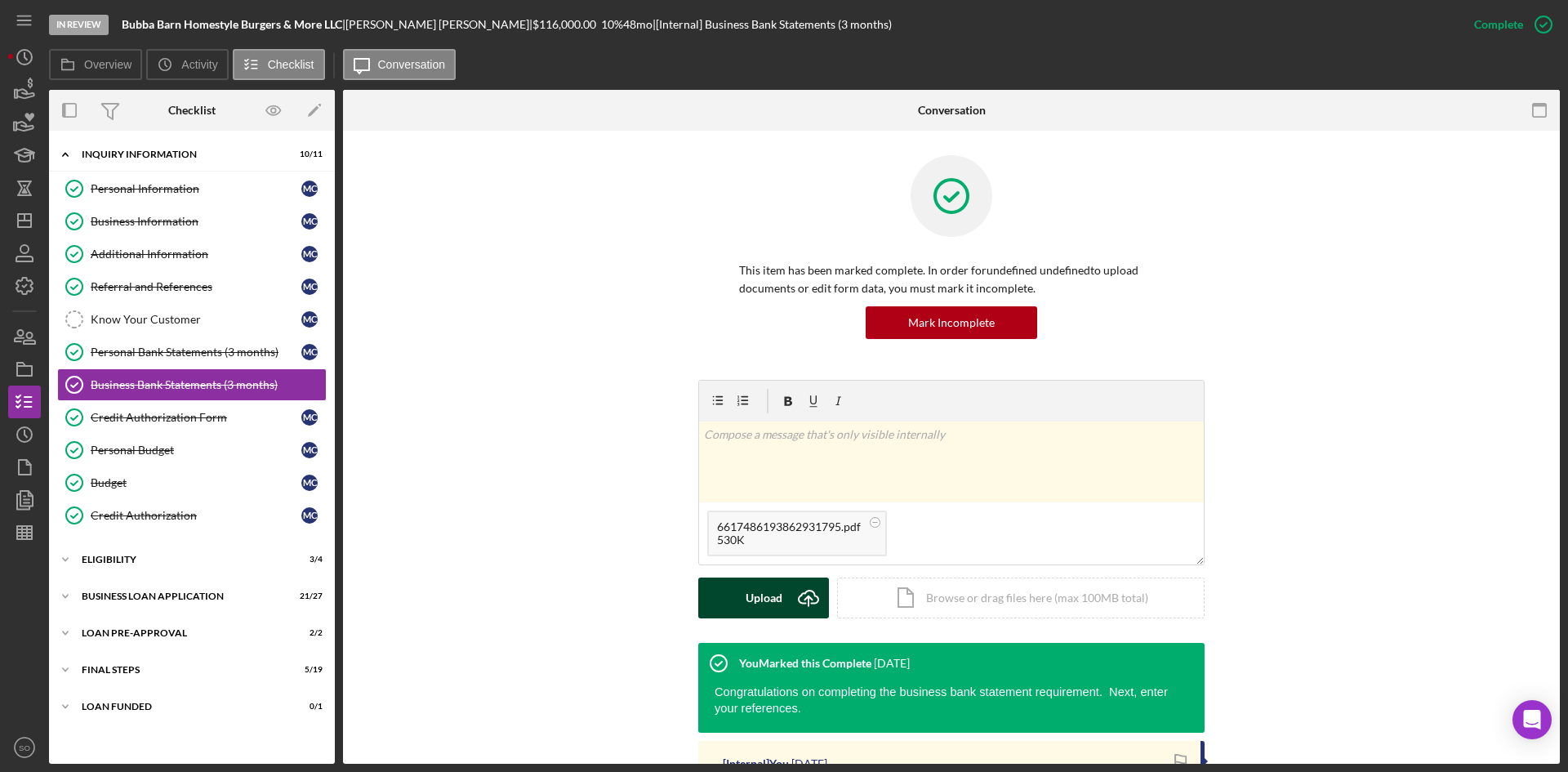
click at [763, 610] on div "Upload" at bounding box center [763, 598] width 37 height 41
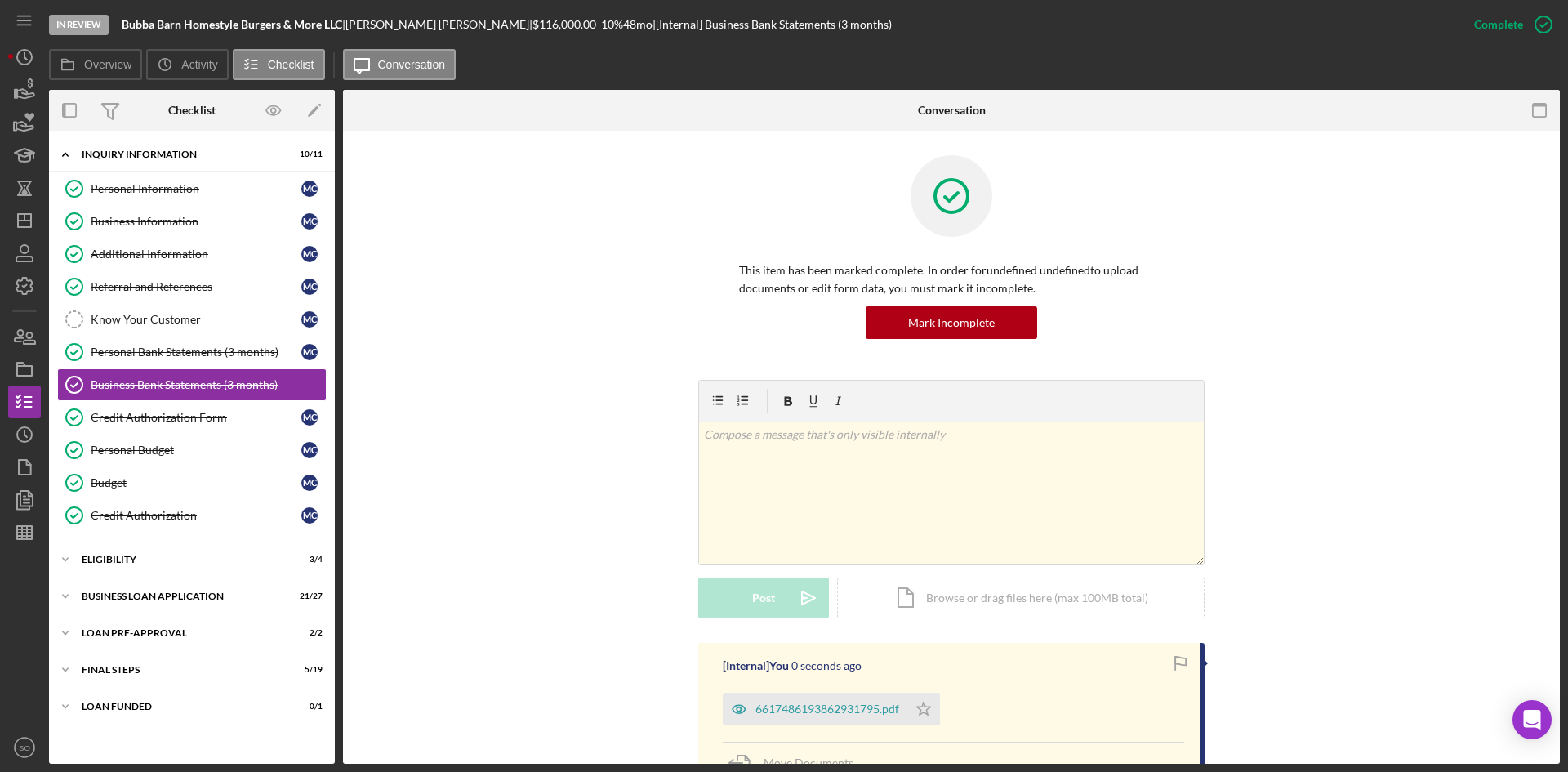
scroll to position [245, 0]
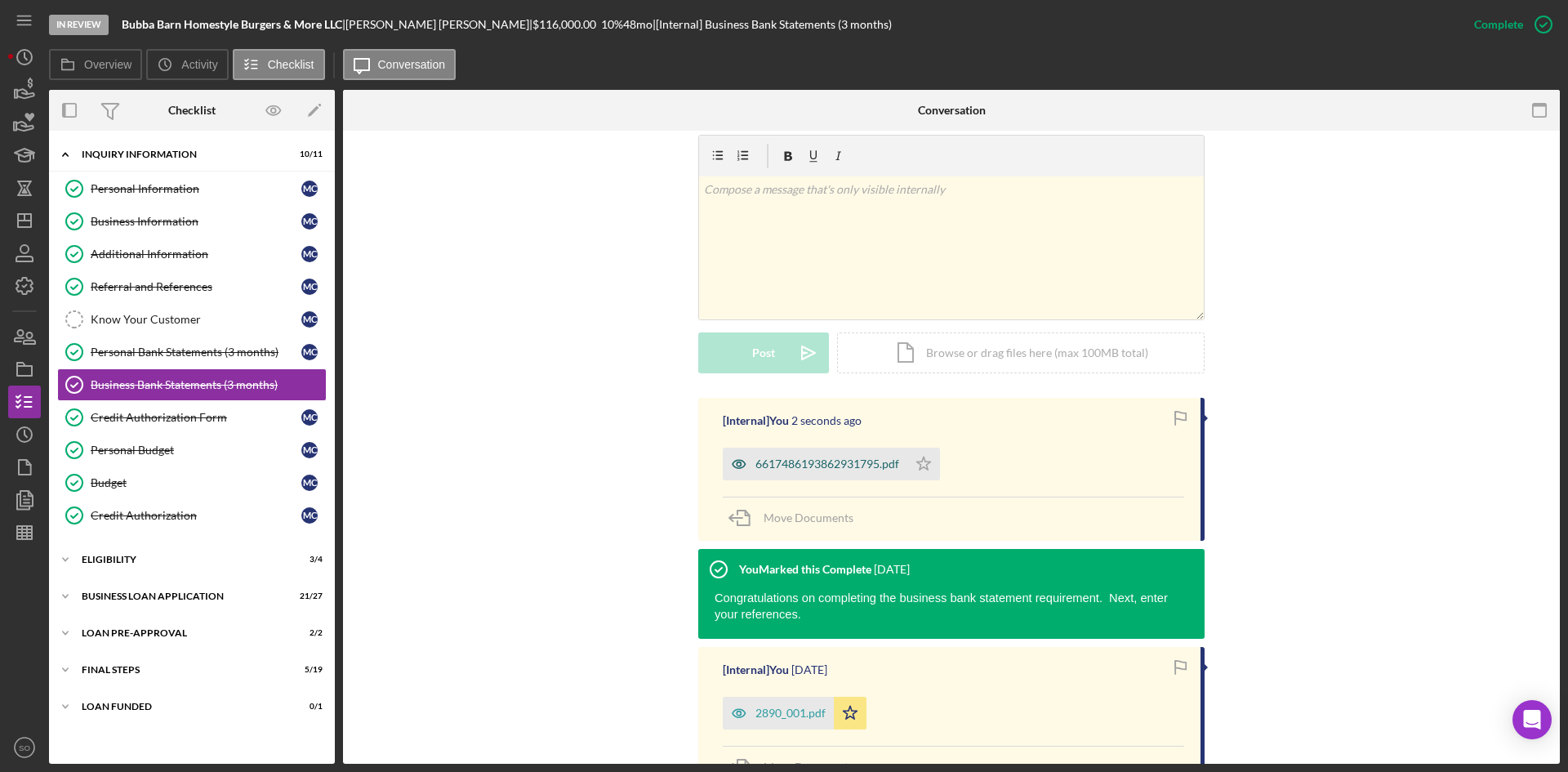
click at [804, 460] on div "6617486193862931795.pdf" at bounding box center [827, 463] width 144 height 13
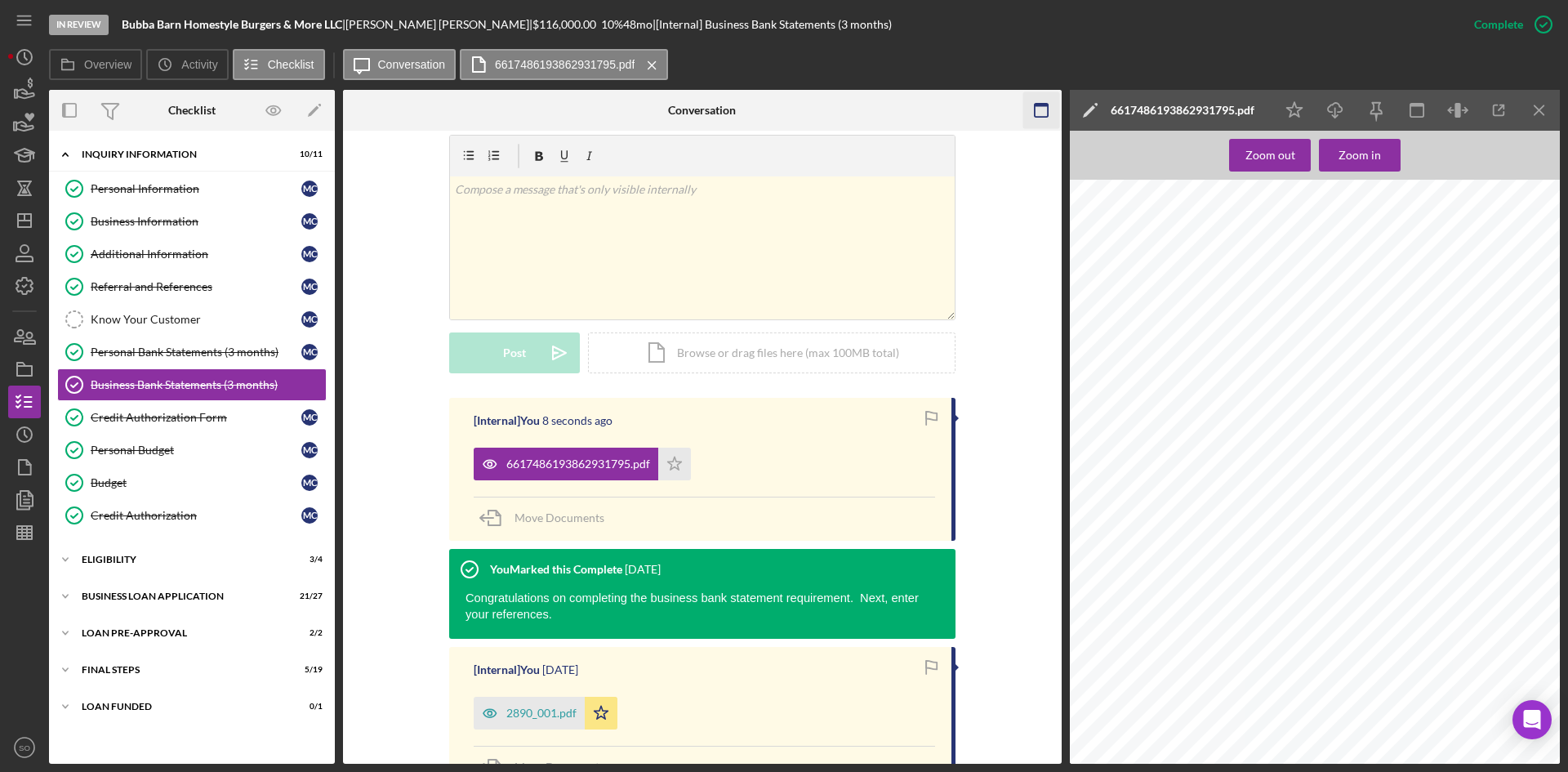
click at [1531, 107] on icon "Icon/Menu Close" at bounding box center [1539, 111] width 37 height 37
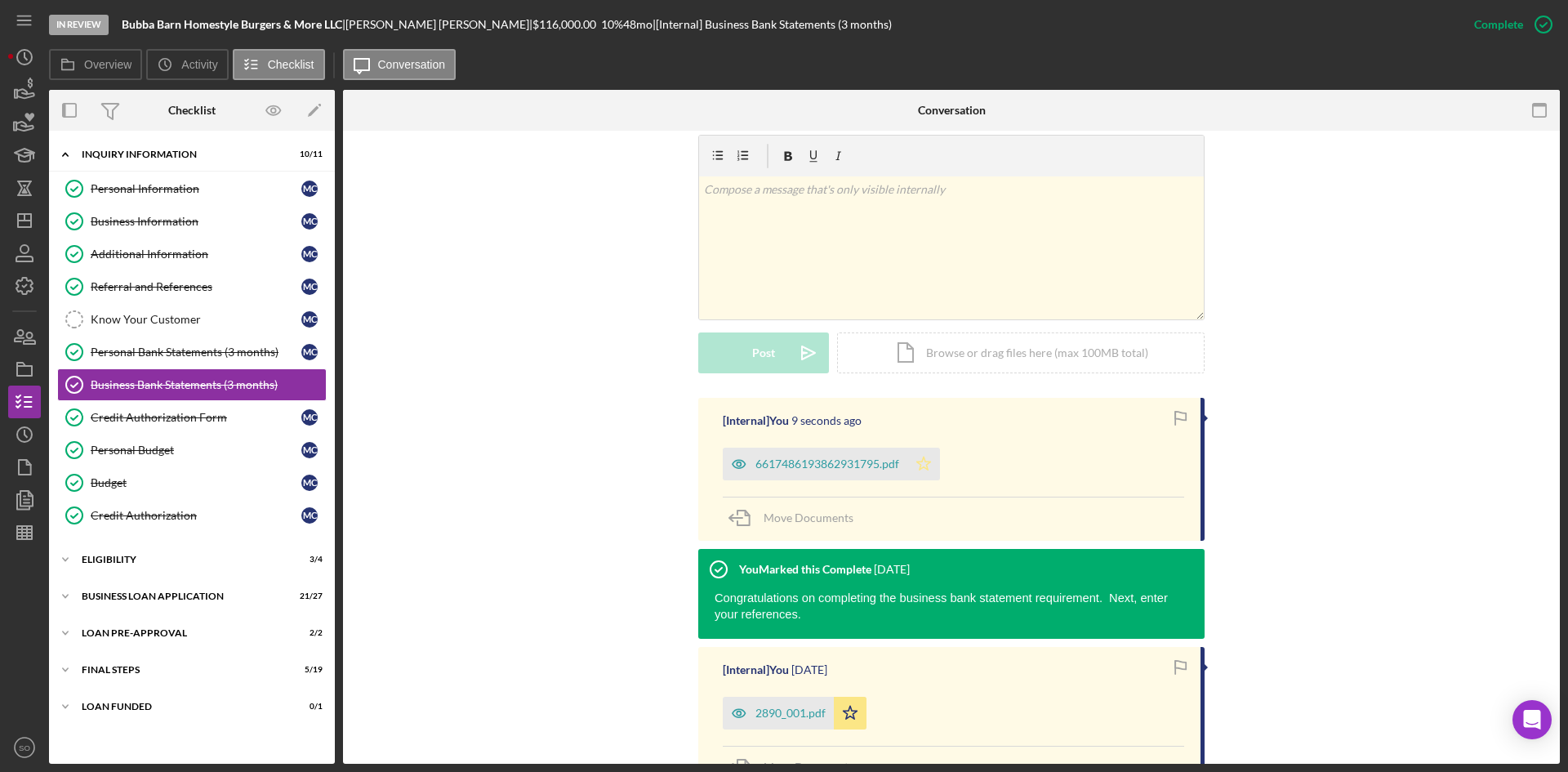
click at [937, 471] on icon "Icon/Star" at bounding box center [924, 464] width 32 height 32
click at [232, 349] on div "Personal Bank Statements (3 months)" at bounding box center [196, 352] width 211 height 13
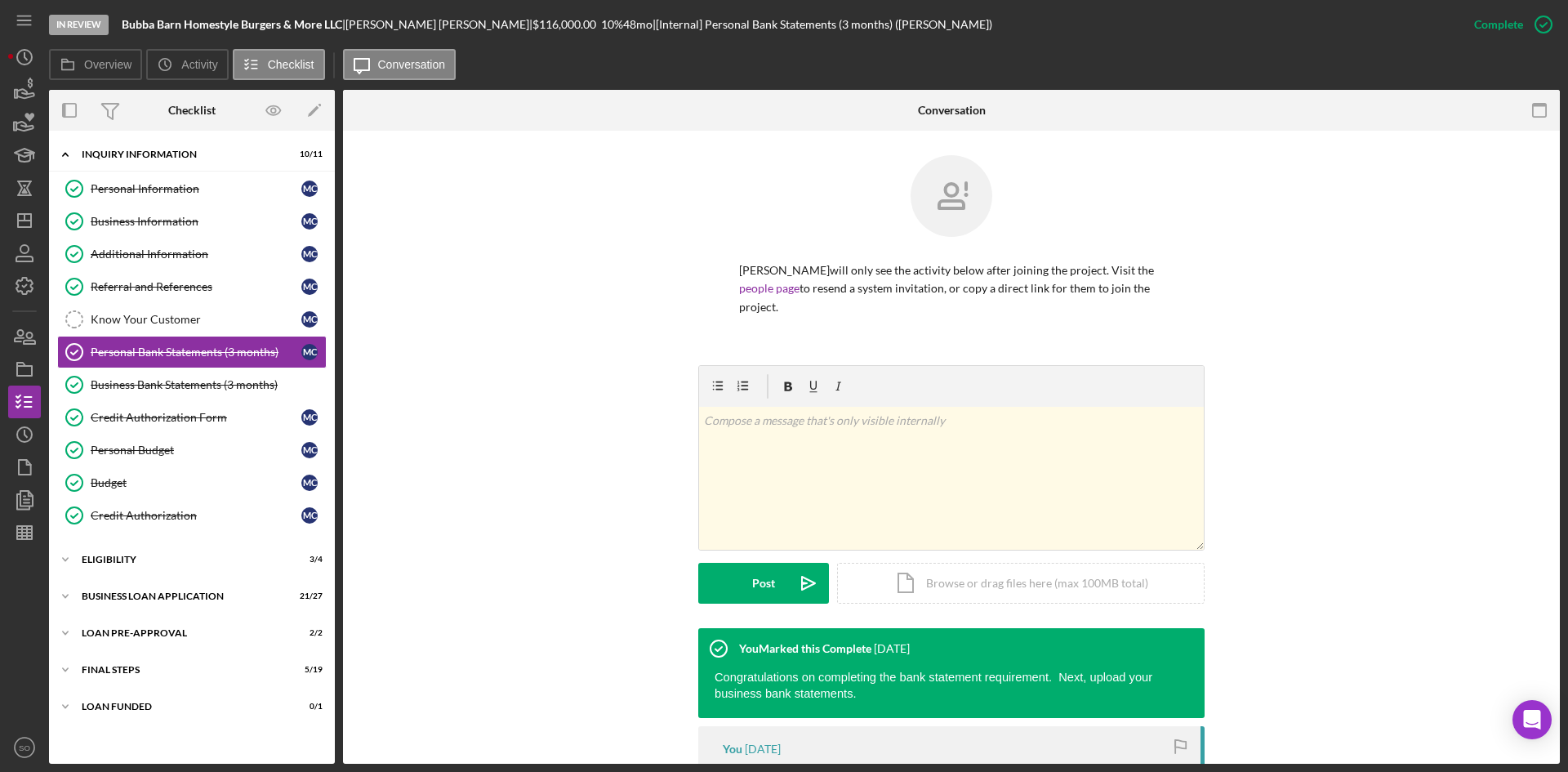
scroll to position [247, 0]
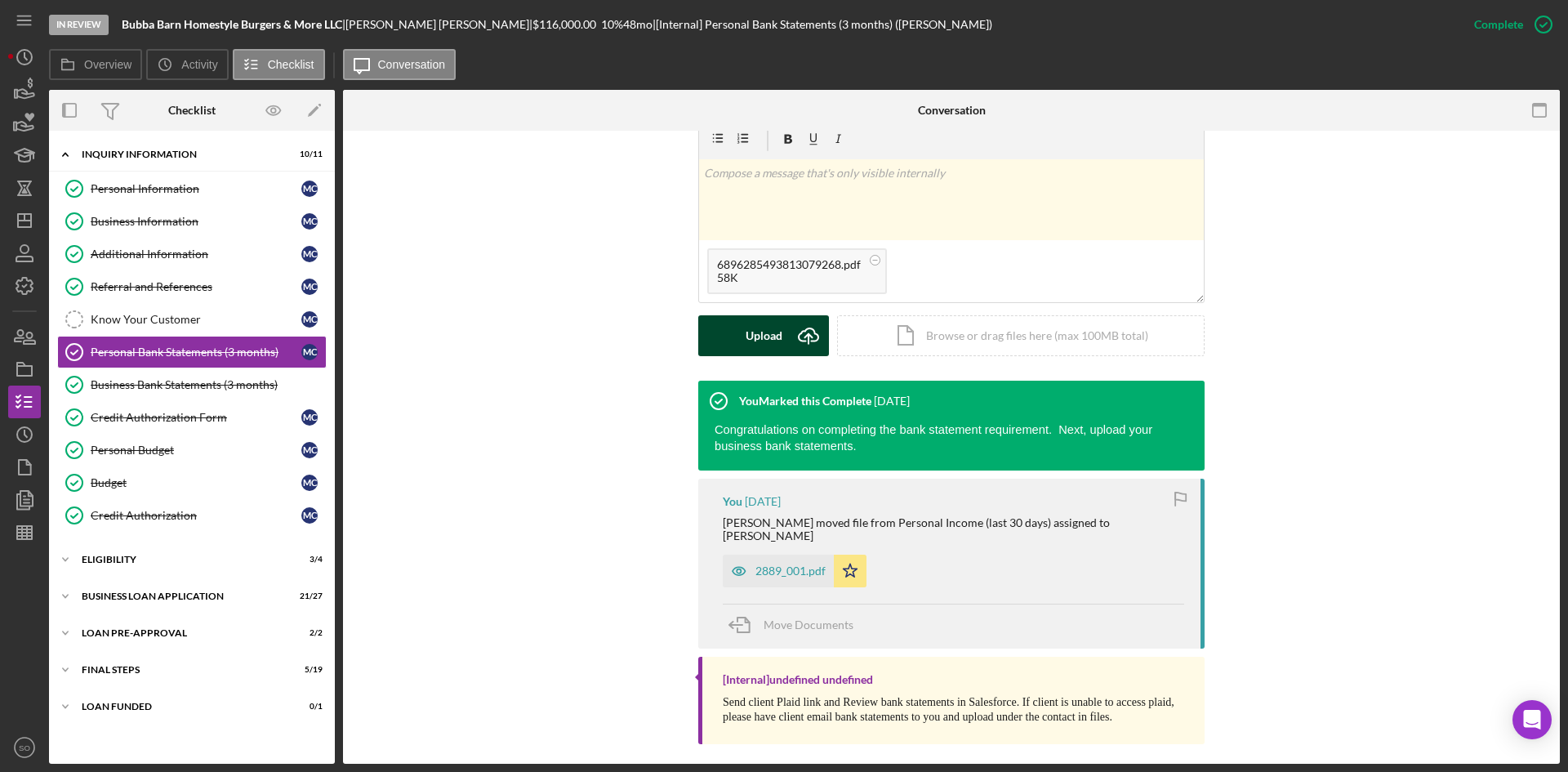
click at [807, 334] on icon "Icon/Upload" at bounding box center [808, 336] width 41 height 41
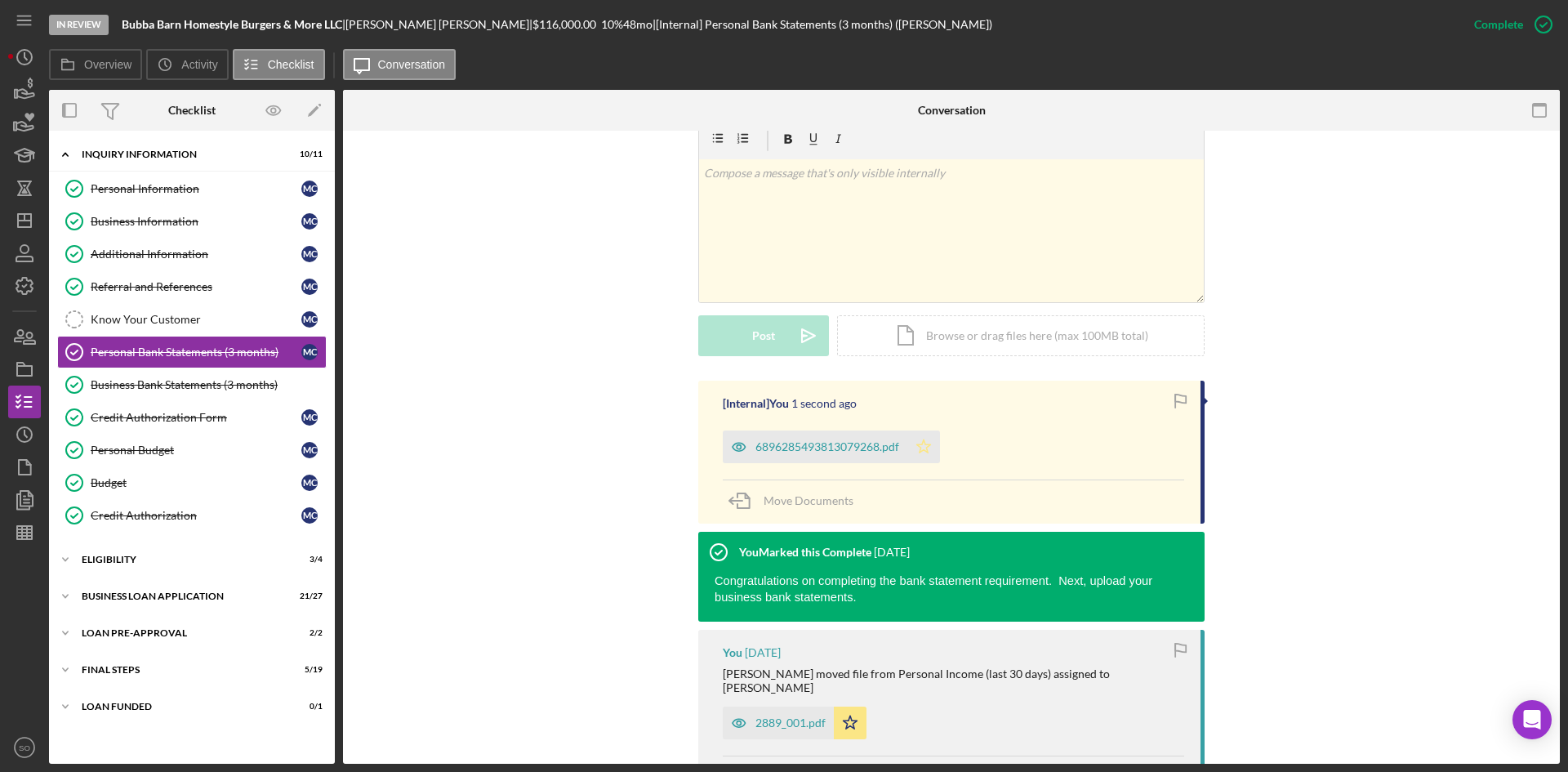
click at [913, 449] on icon "Icon/Star" at bounding box center [924, 446] width 32 height 32
click at [157, 557] on div "ELIGIBILITY" at bounding box center [198, 560] width 233 height 10
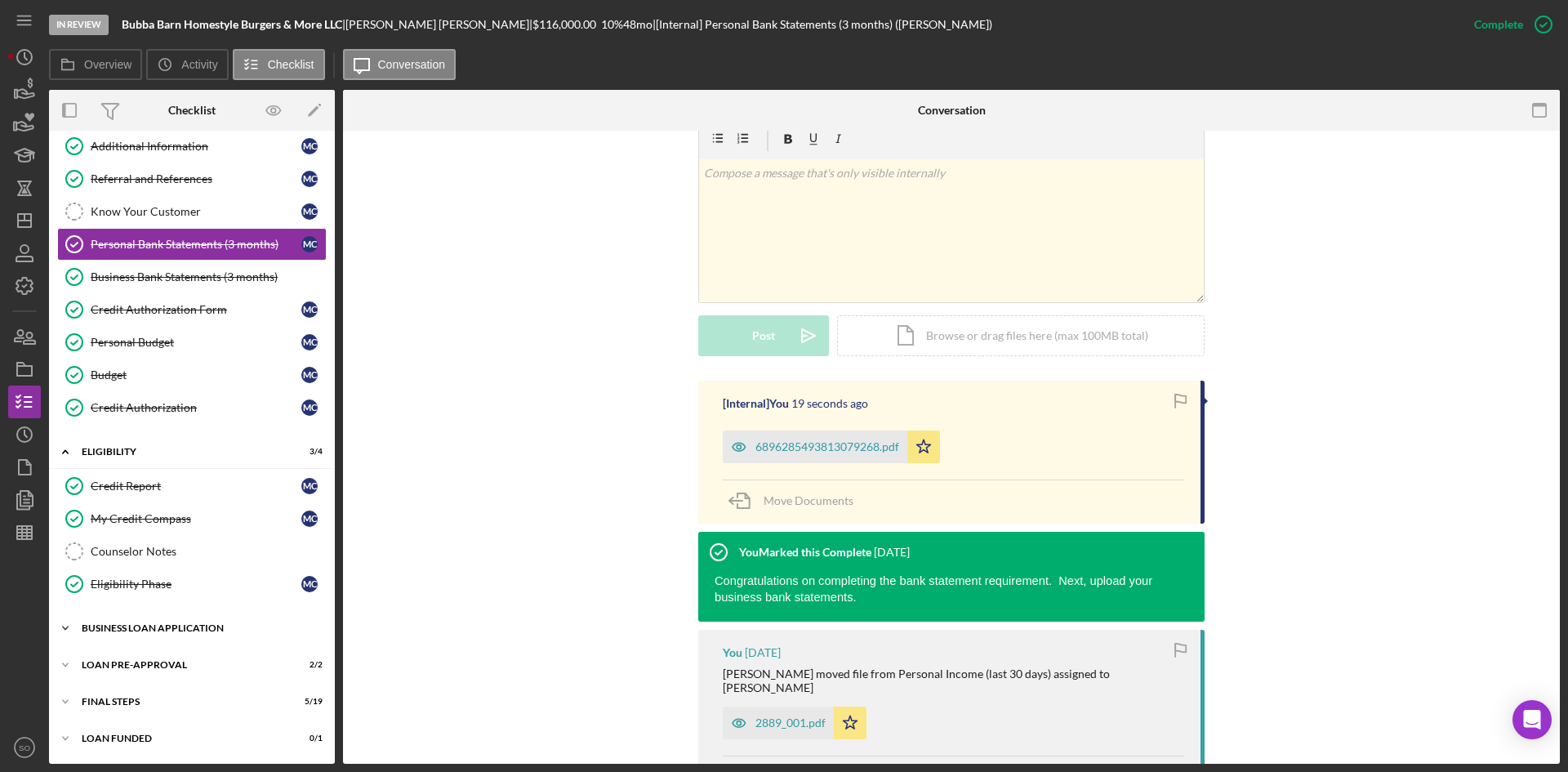
click at [200, 625] on div "BUSINESS LOAN APPLICATION" at bounding box center [198, 628] width 233 height 10
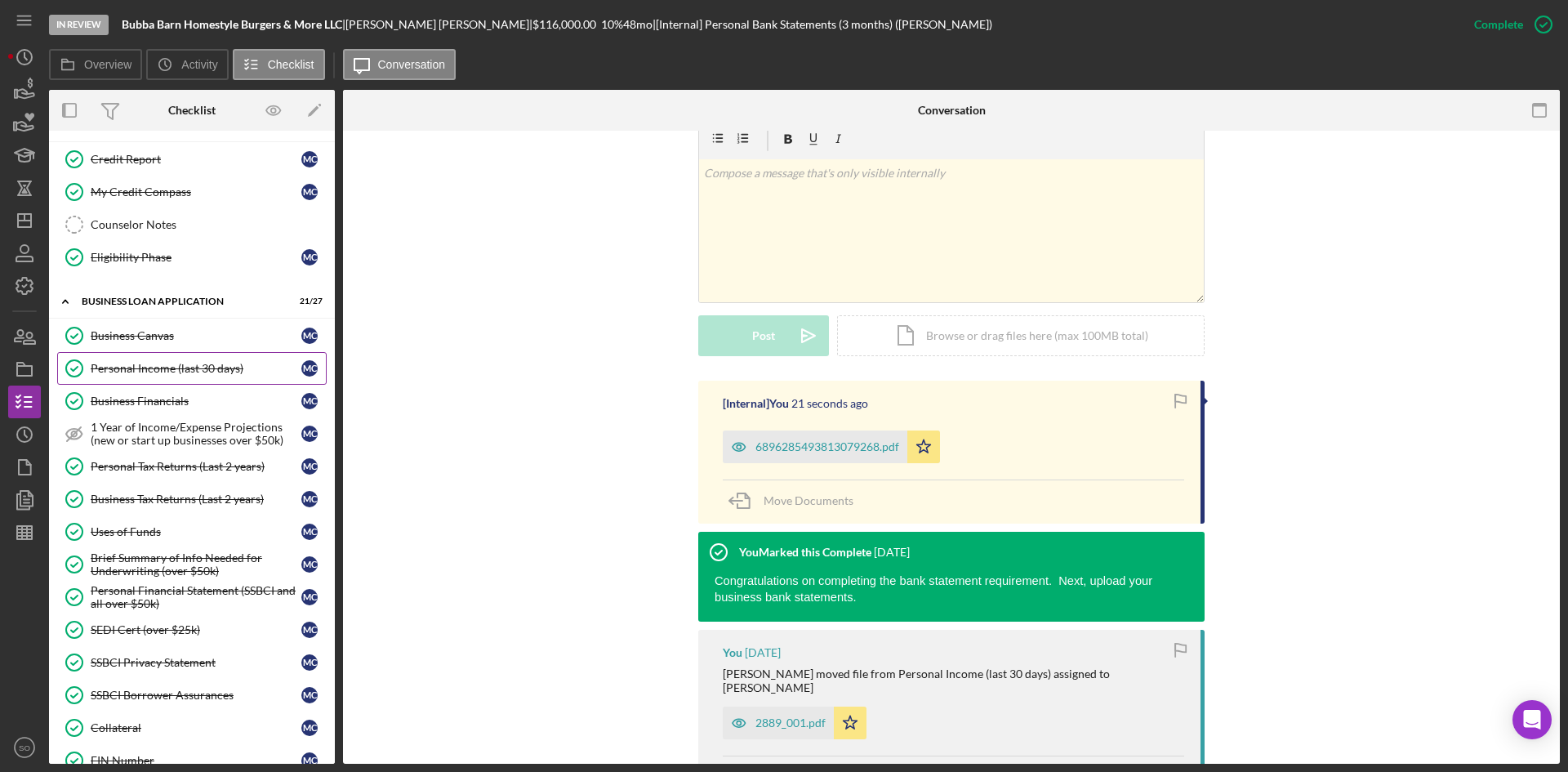
click at [170, 365] on div "Personal Income (last 30 days)" at bounding box center [196, 368] width 211 height 13
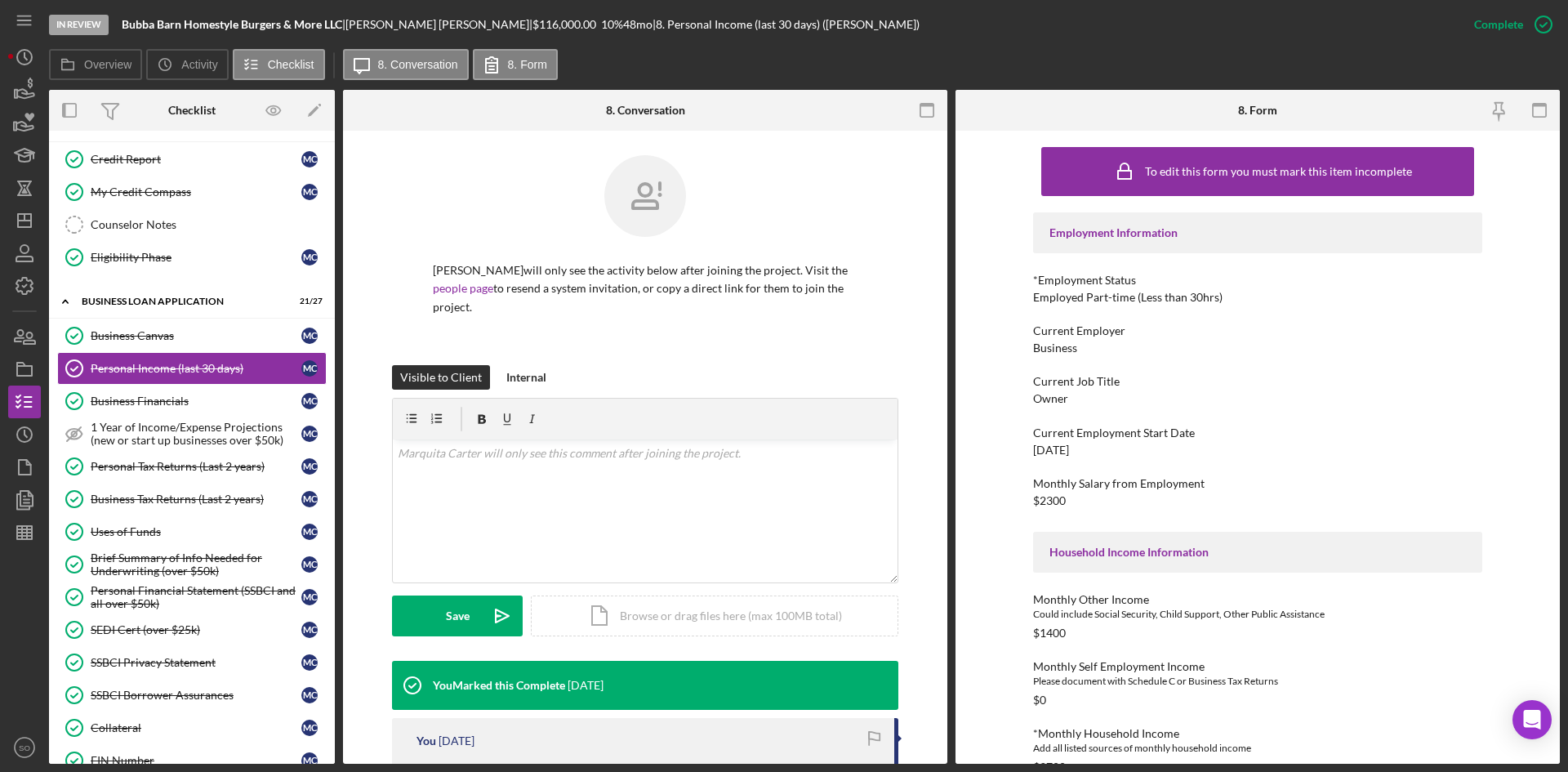
scroll to position [326, 0]
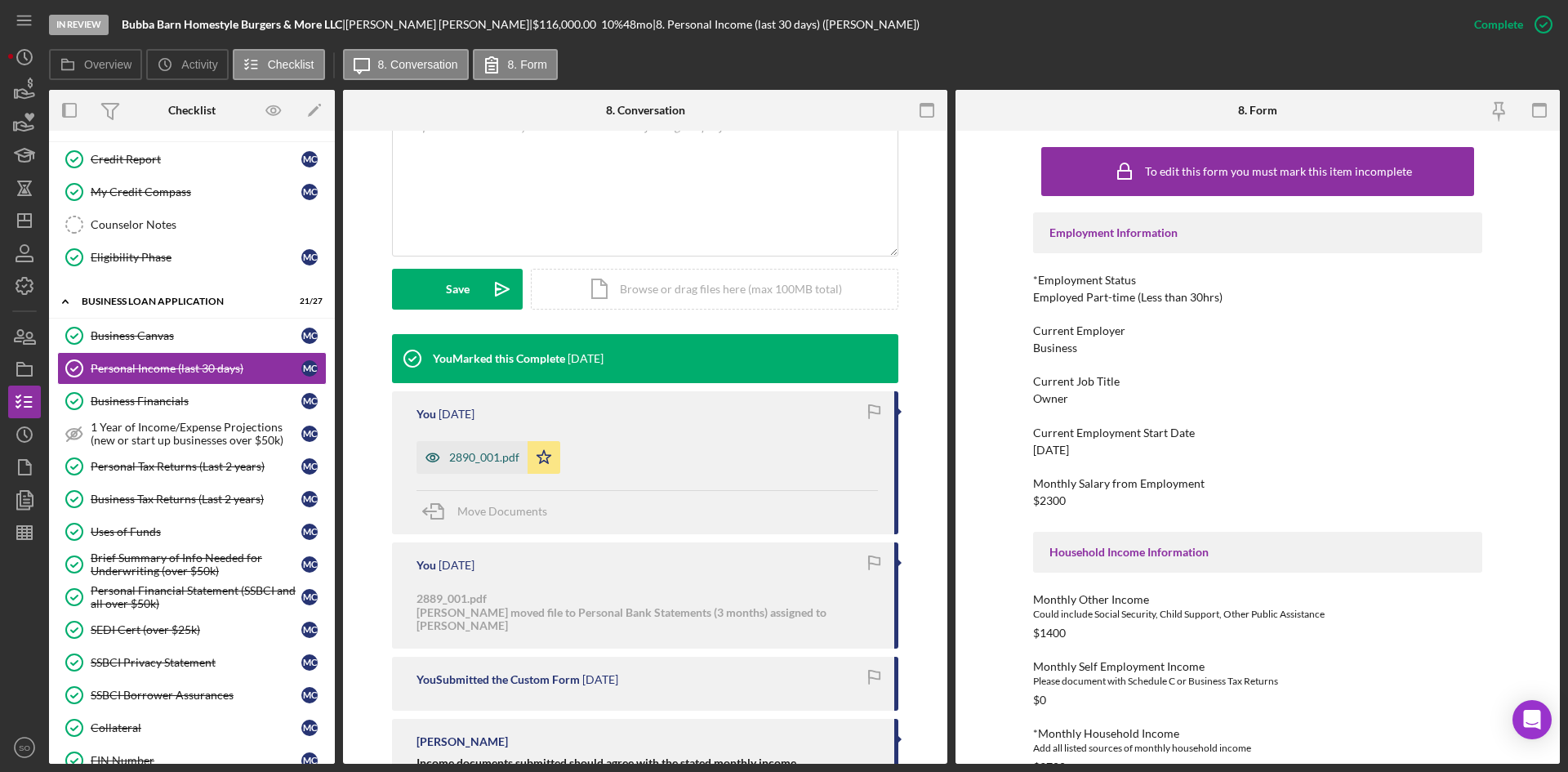
click at [470, 458] on div "2890_001.pdf" at bounding box center [484, 457] width 71 height 13
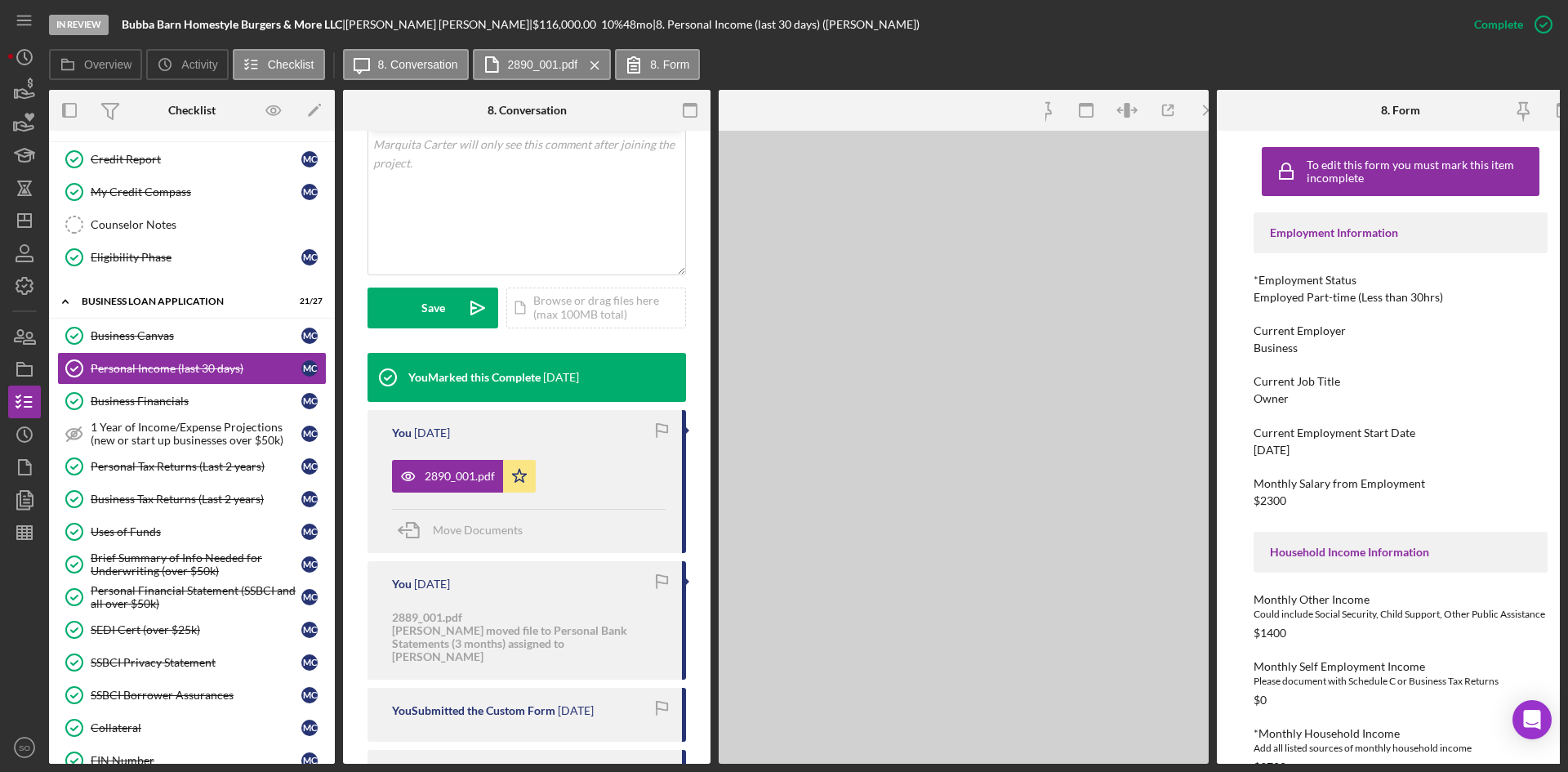
scroll to position [345, 0]
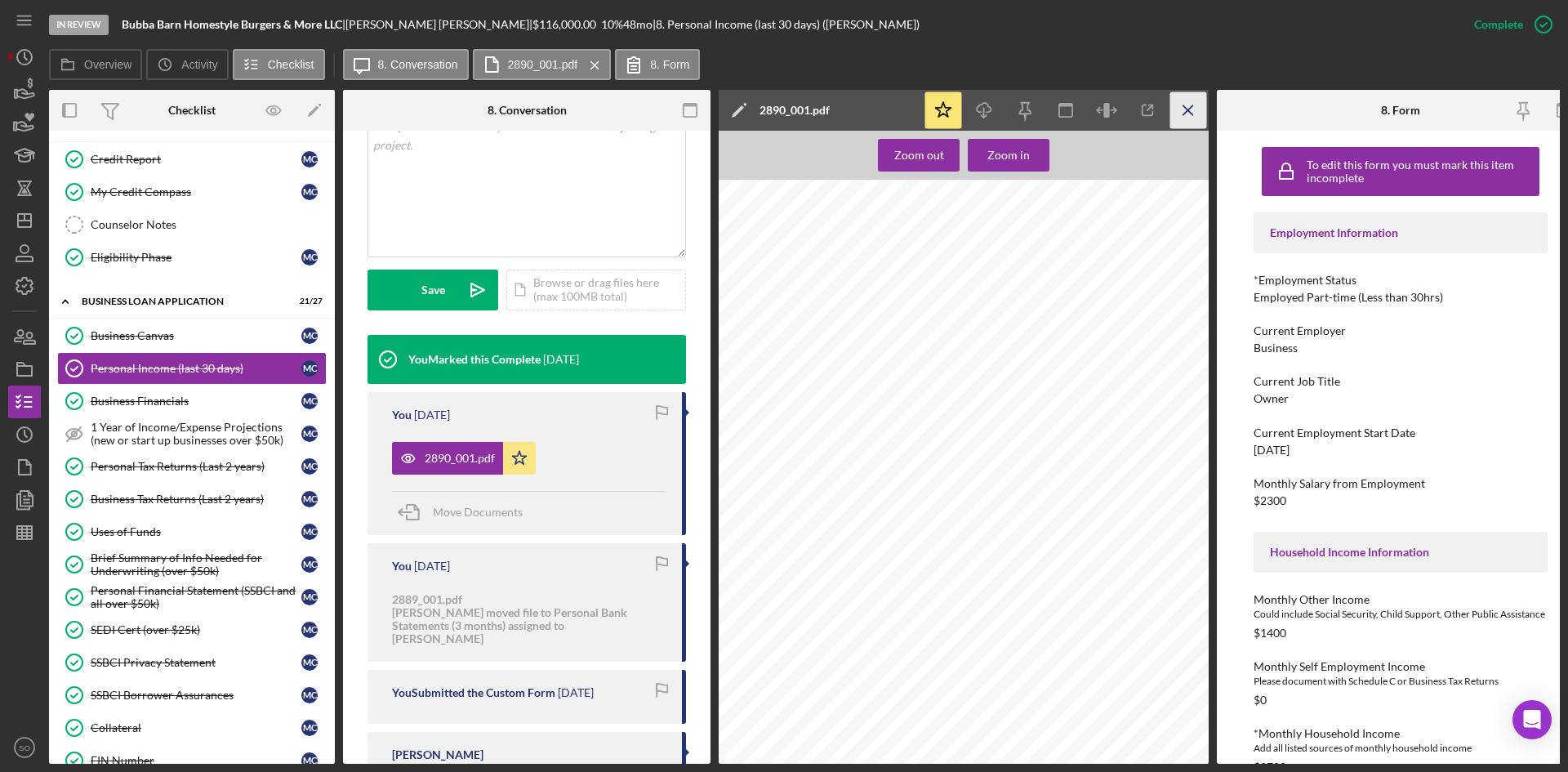
click at [1201, 106] on icon "Icon/Menu Close" at bounding box center [1188, 111] width 37 height 37
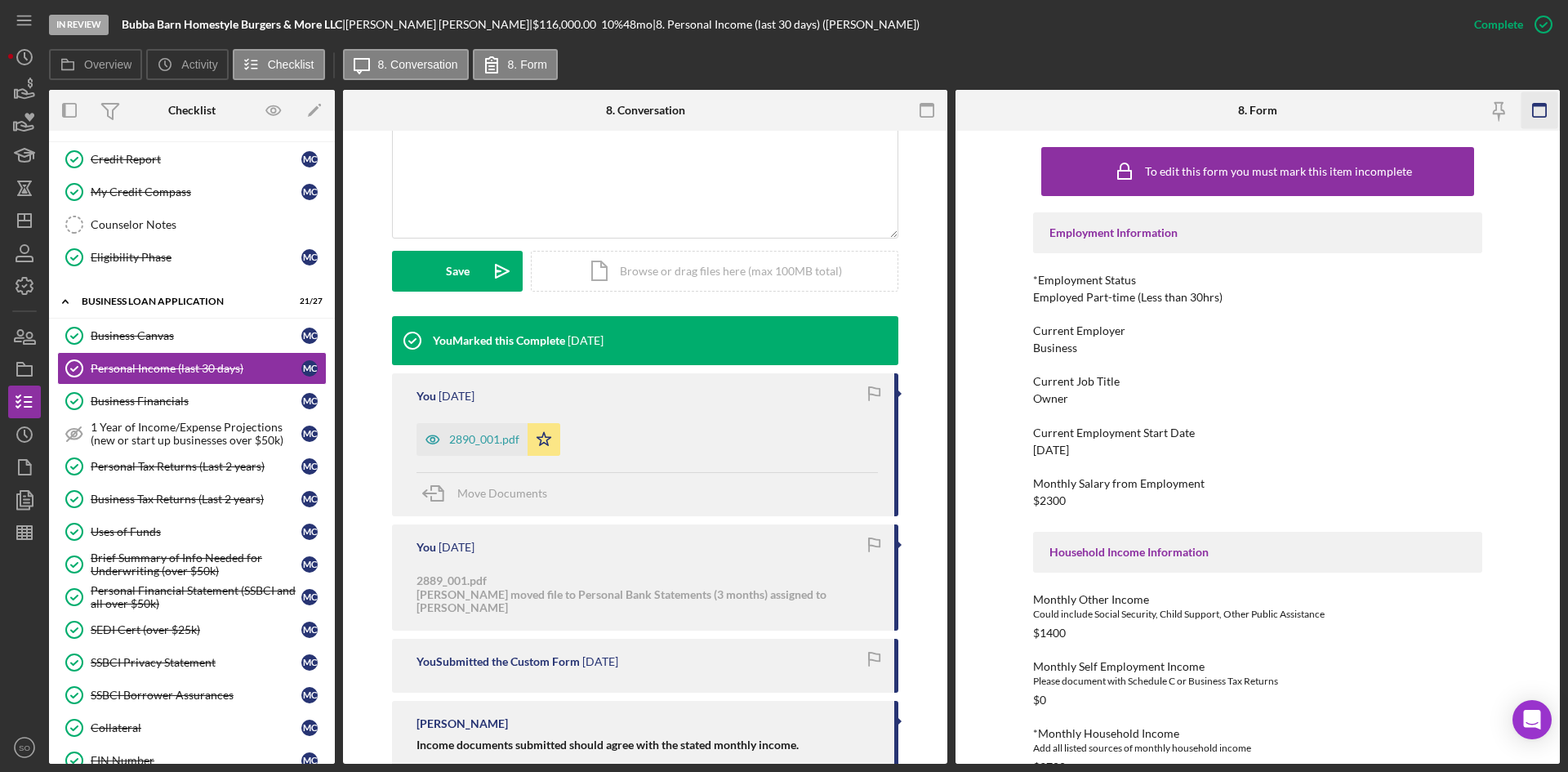
scroll to position [326, 0]
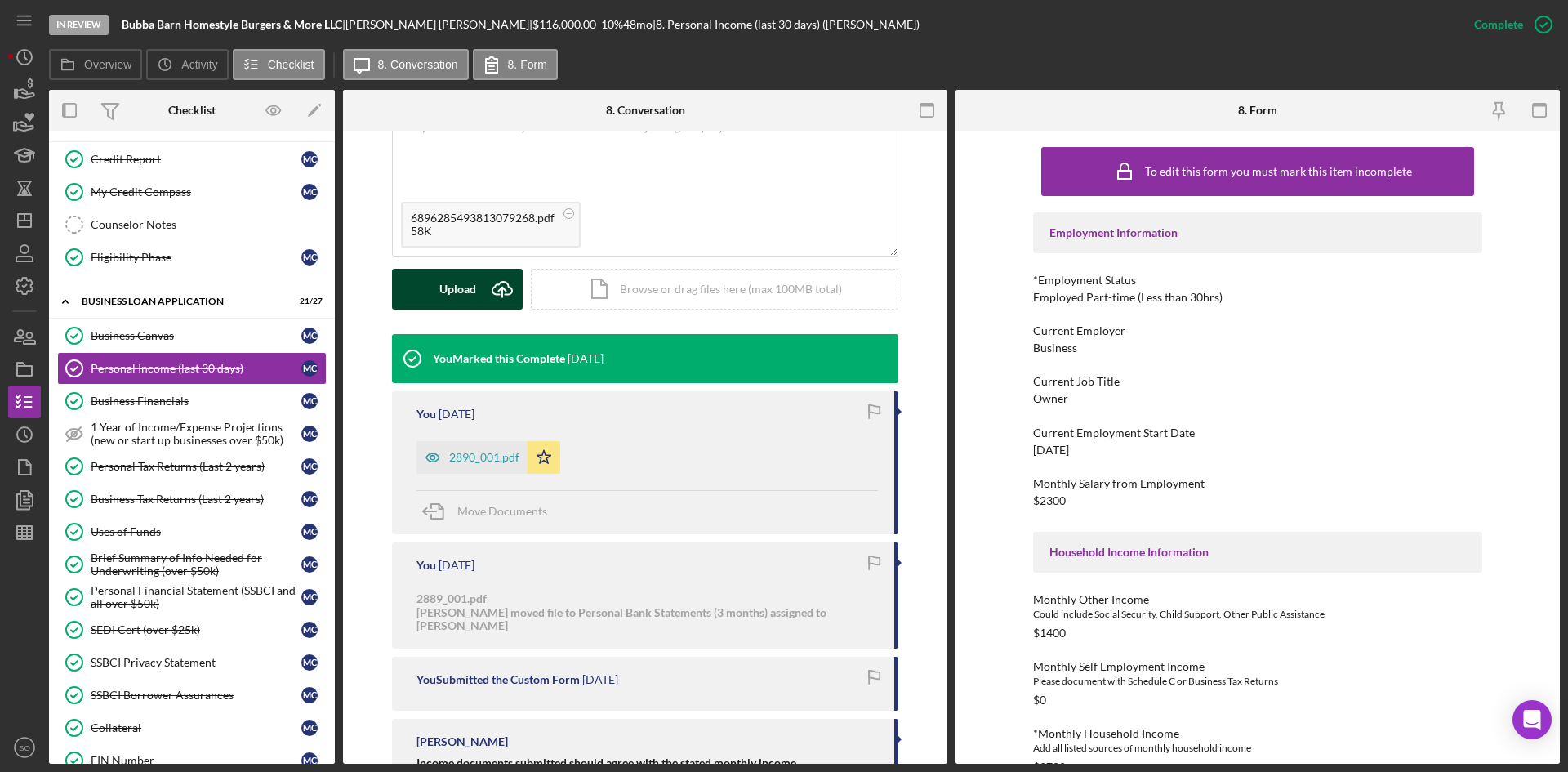
click at [472, 287] on div "Upload" at bounding box center [457, 289] width 37 height 41
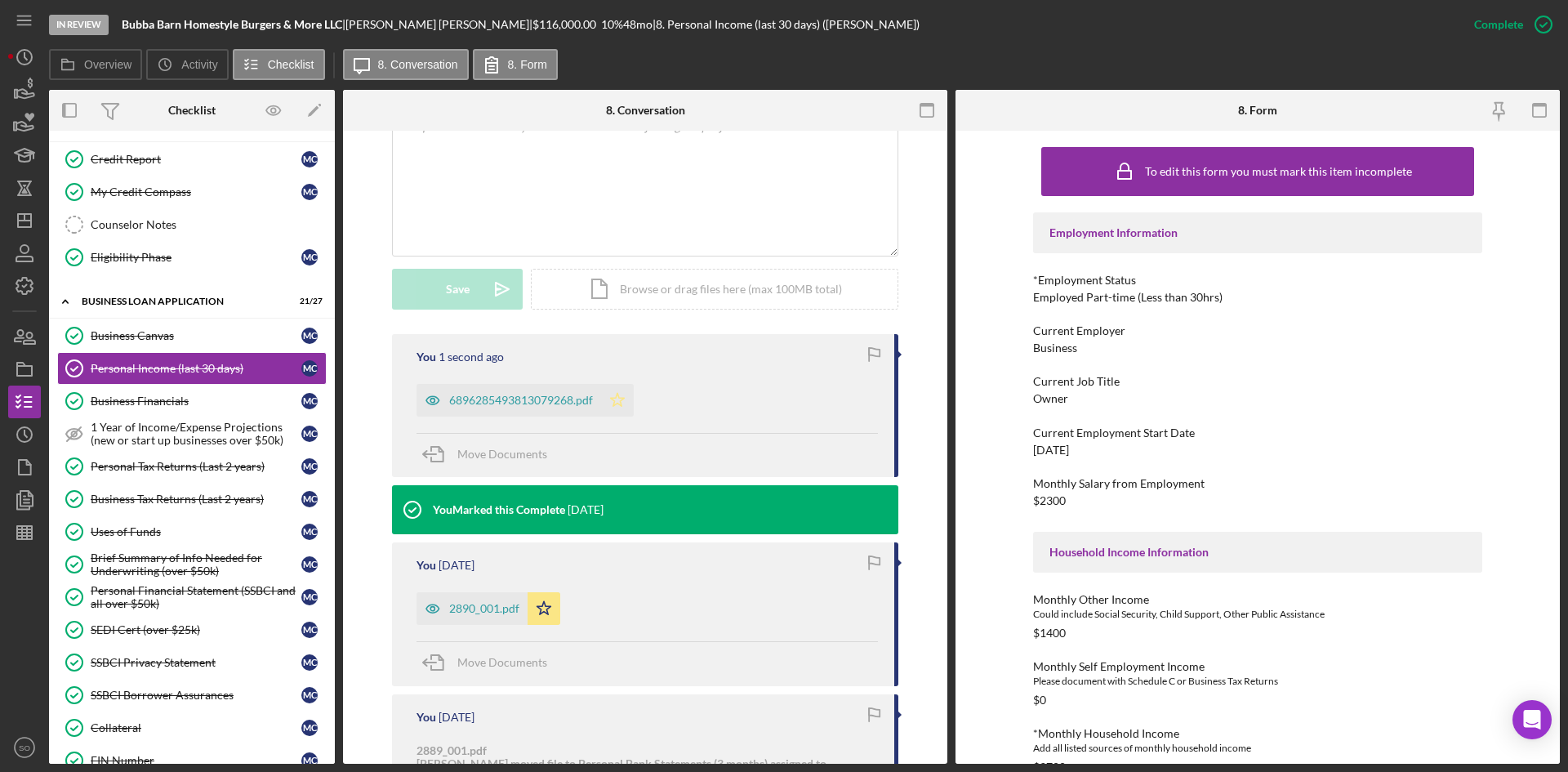
click at [617, 395] on polygon "button" at bounding box center [618, 399] width 14 height 13
click at [502, 398] on div "6896285493813079268.pdf" at bounding box center [521, 400] width 144 height 13
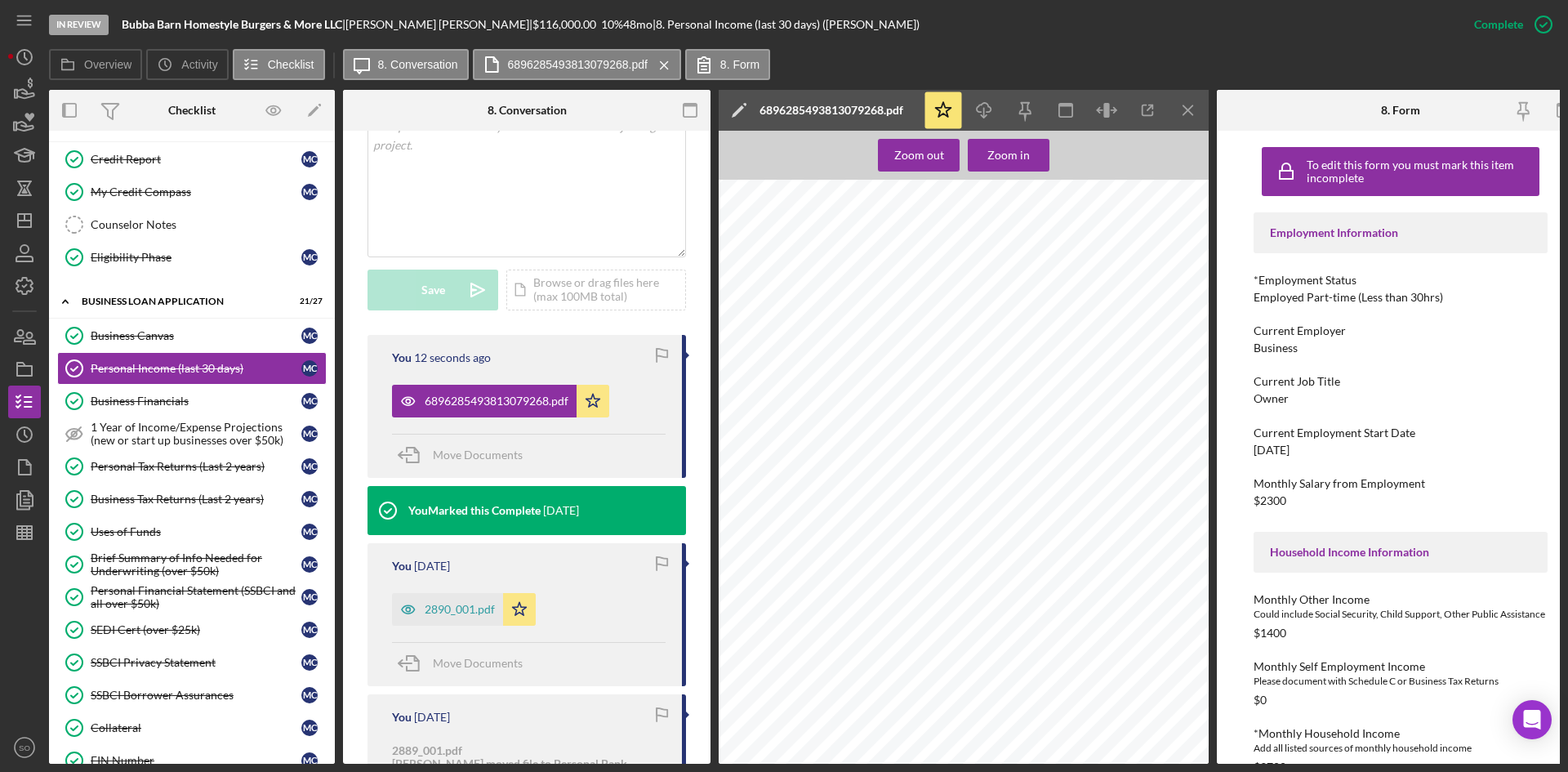
scroll to position [404, 139]
drag, startPoint x: 1011, startPoint y: 764, endPoint x: 967, endPoint y: 760, distance: 44.2
click at [967, 744] on div "In Review Bubba Barn Homestyle Burgers & More LLC | [PERSON_NAME] | $116,000.00…" at bounding box center [784, 386] width 1568 height 772
click at [431, 608] on div "2890_001.pdf" at bounding box center [460, 609] width 71 height 13
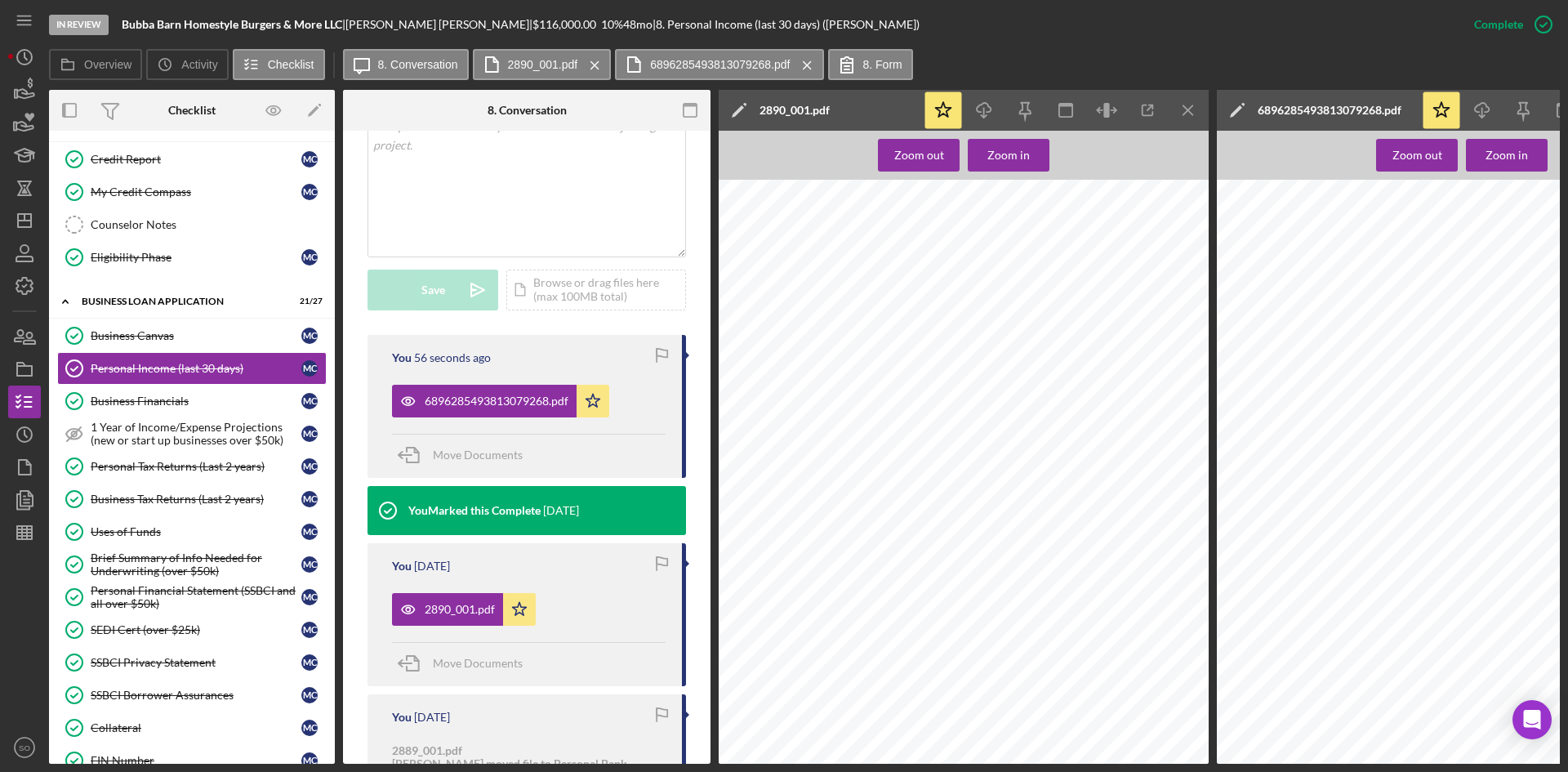
scroll to position [0, 0]
click at [1198, 100] on icon "Icon/Menu Close" at bounding box center [1188, 111] width 37 height 37
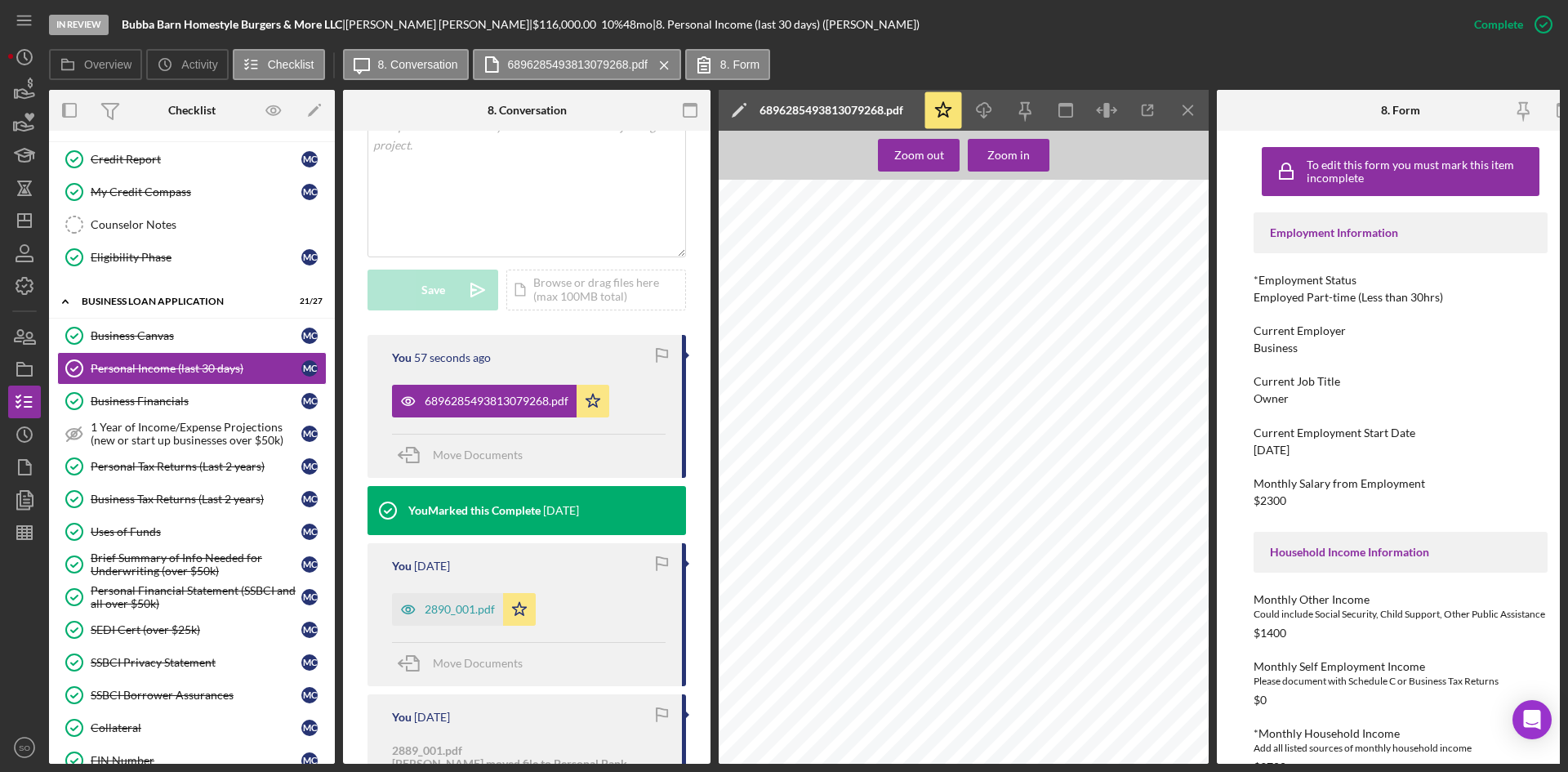
click at [1198, 104] on icon "Icon/Menu Close" at bounding box center [1188, 111] width 37 height 37
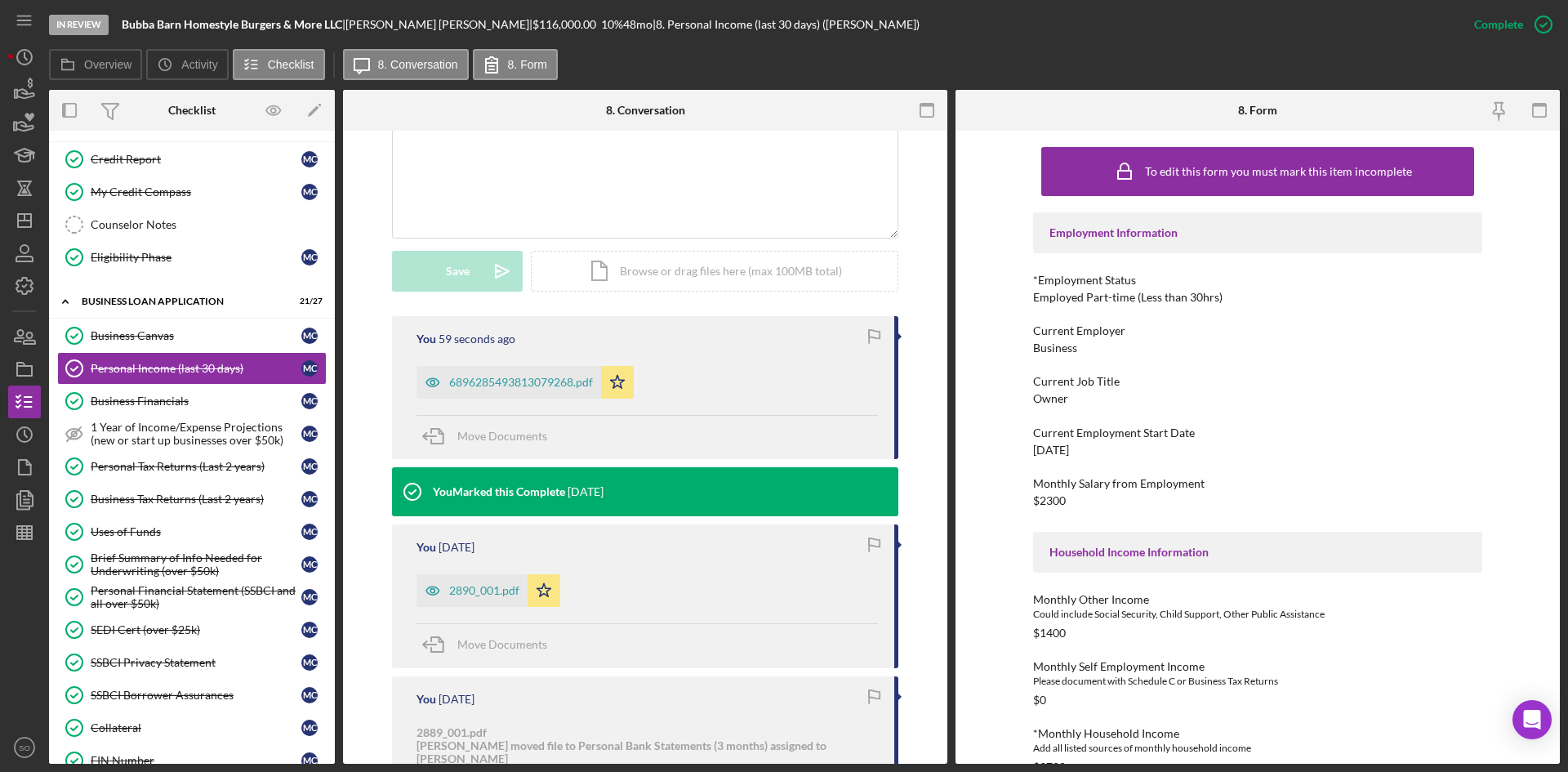
scroll to position [326, 0]
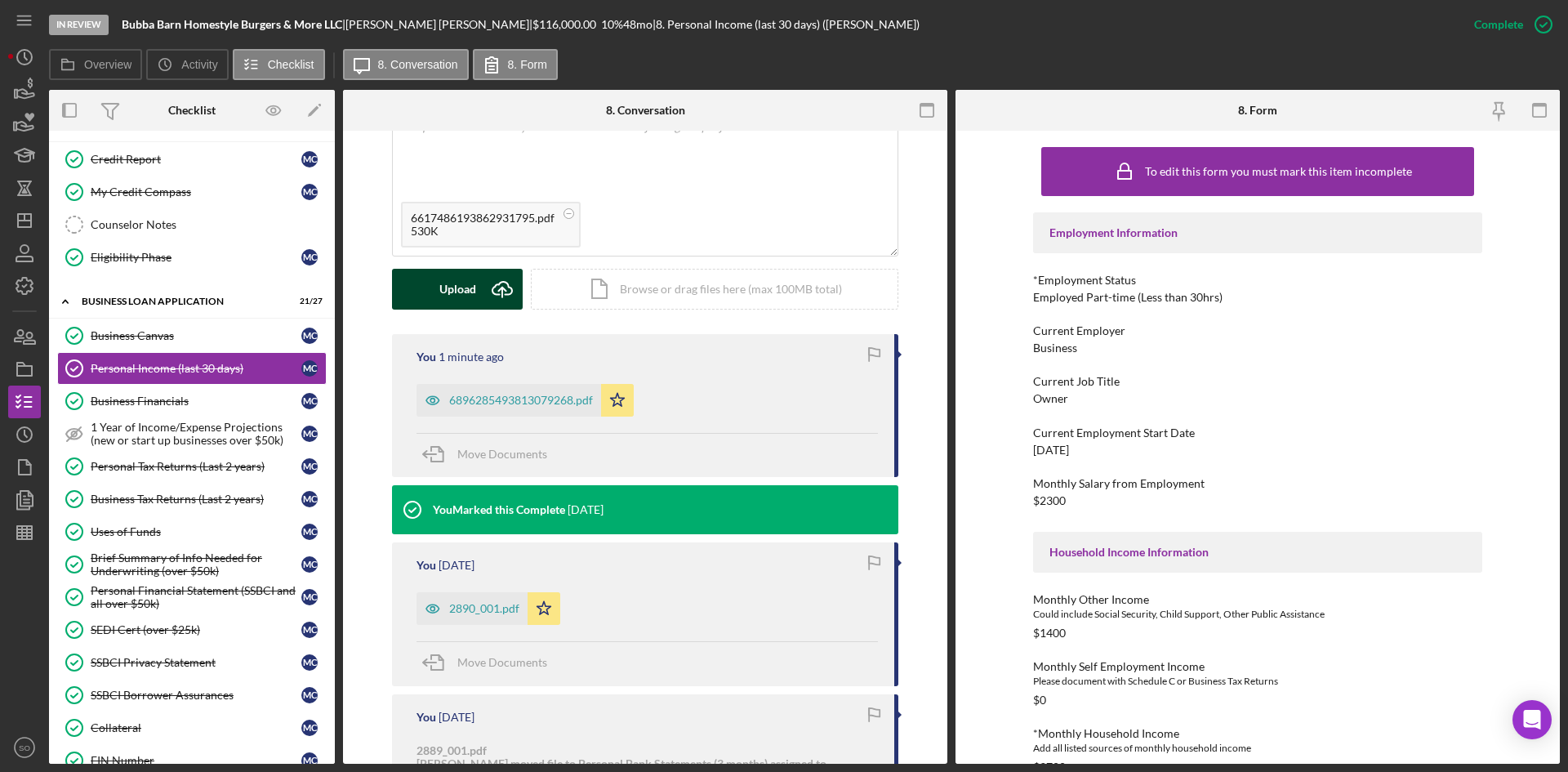
click at [482, 287] on icon "Icon/Upload" at bounding box center [502, 289] width 41 height 41
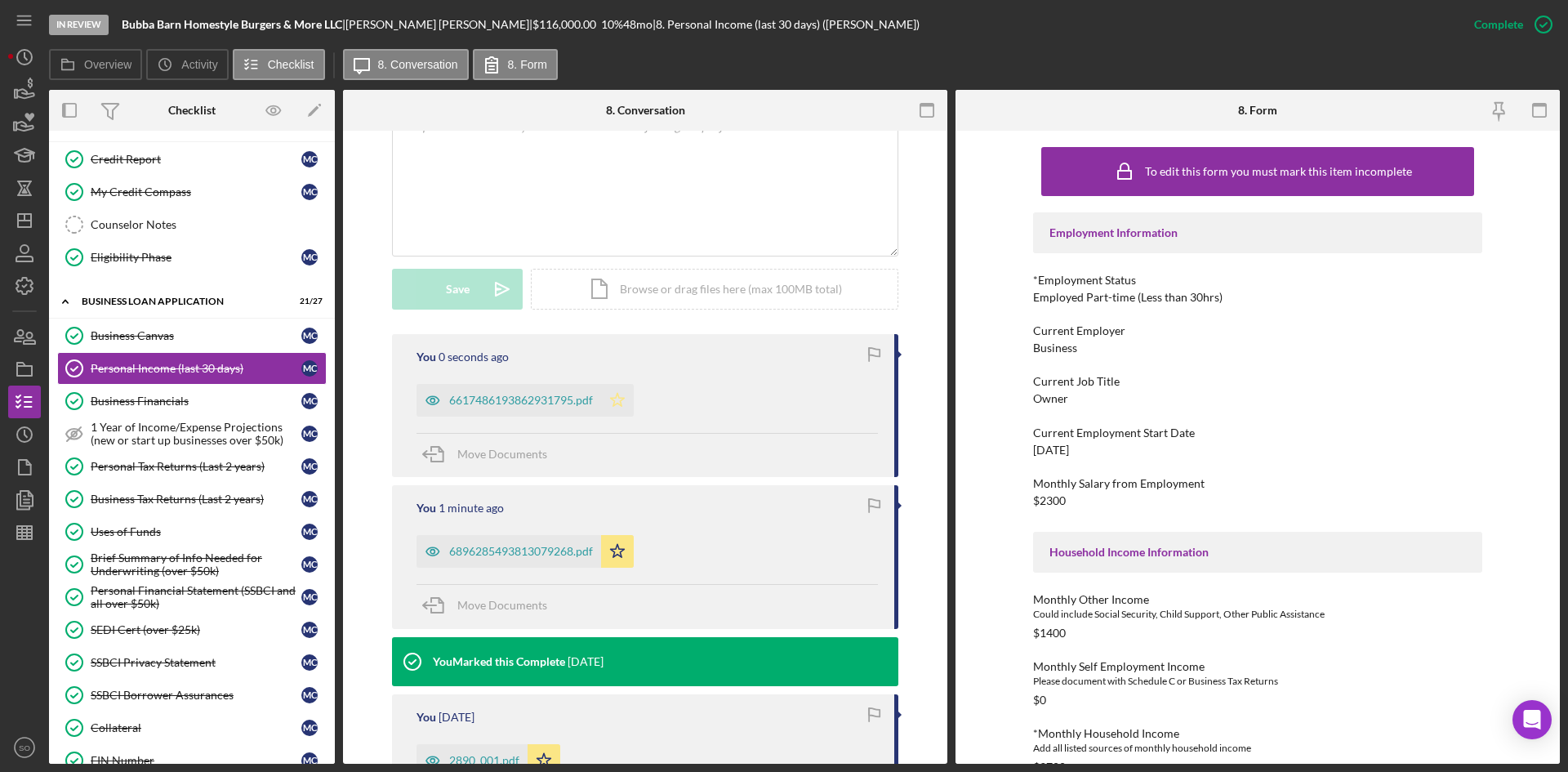
click at [617, 403] on icon "Icon/Star" at bounding box center [617, 400] width 32 height 32
click at [491, 401] on div "6617486193862931795.pdf" at bounding box center [521, 400] width 144 height 13
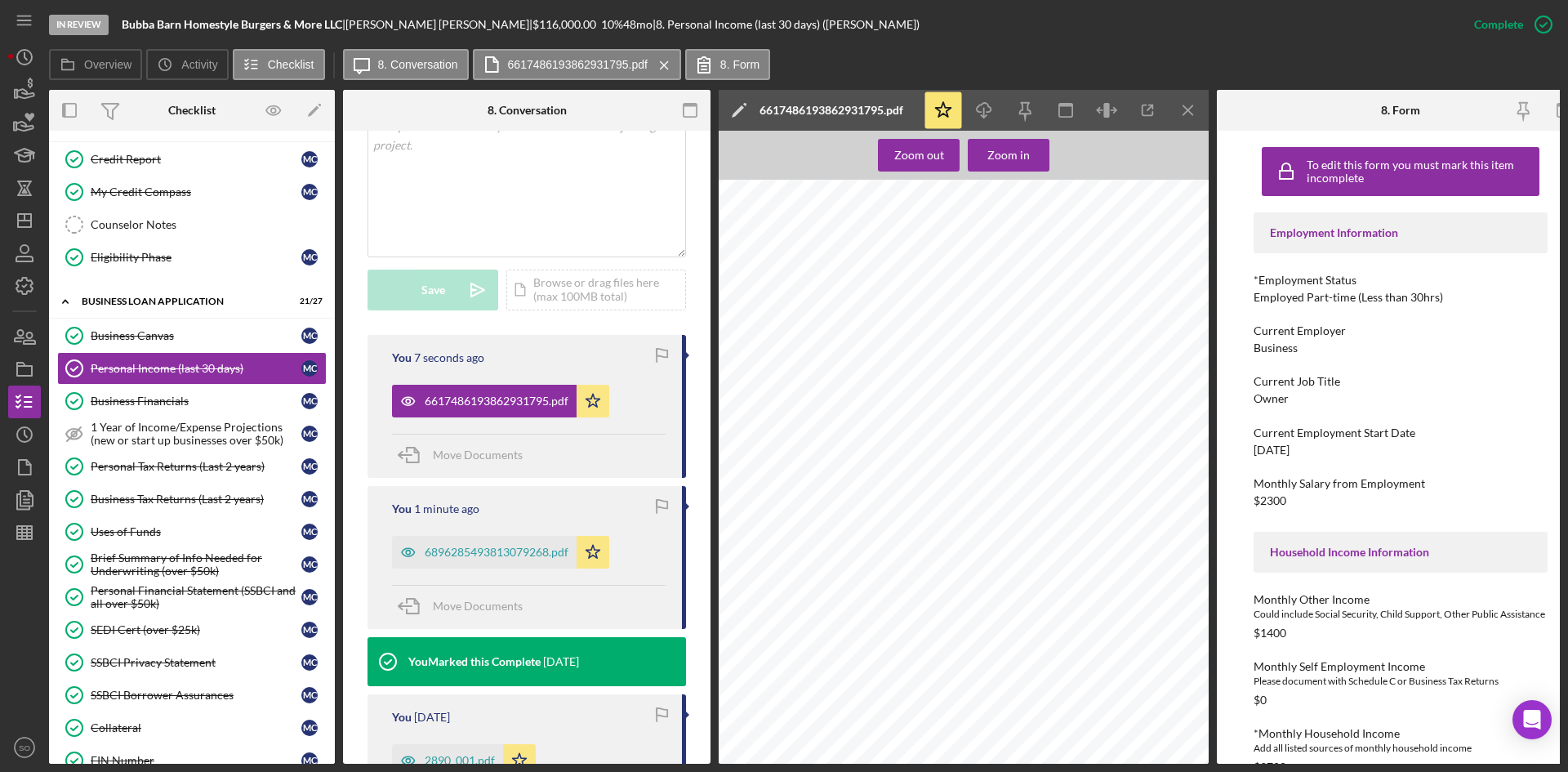
scroll to position [1226, 0]
click at [1184, 107] on line "button" at bounding box center [1188, 110] width 9 height 9
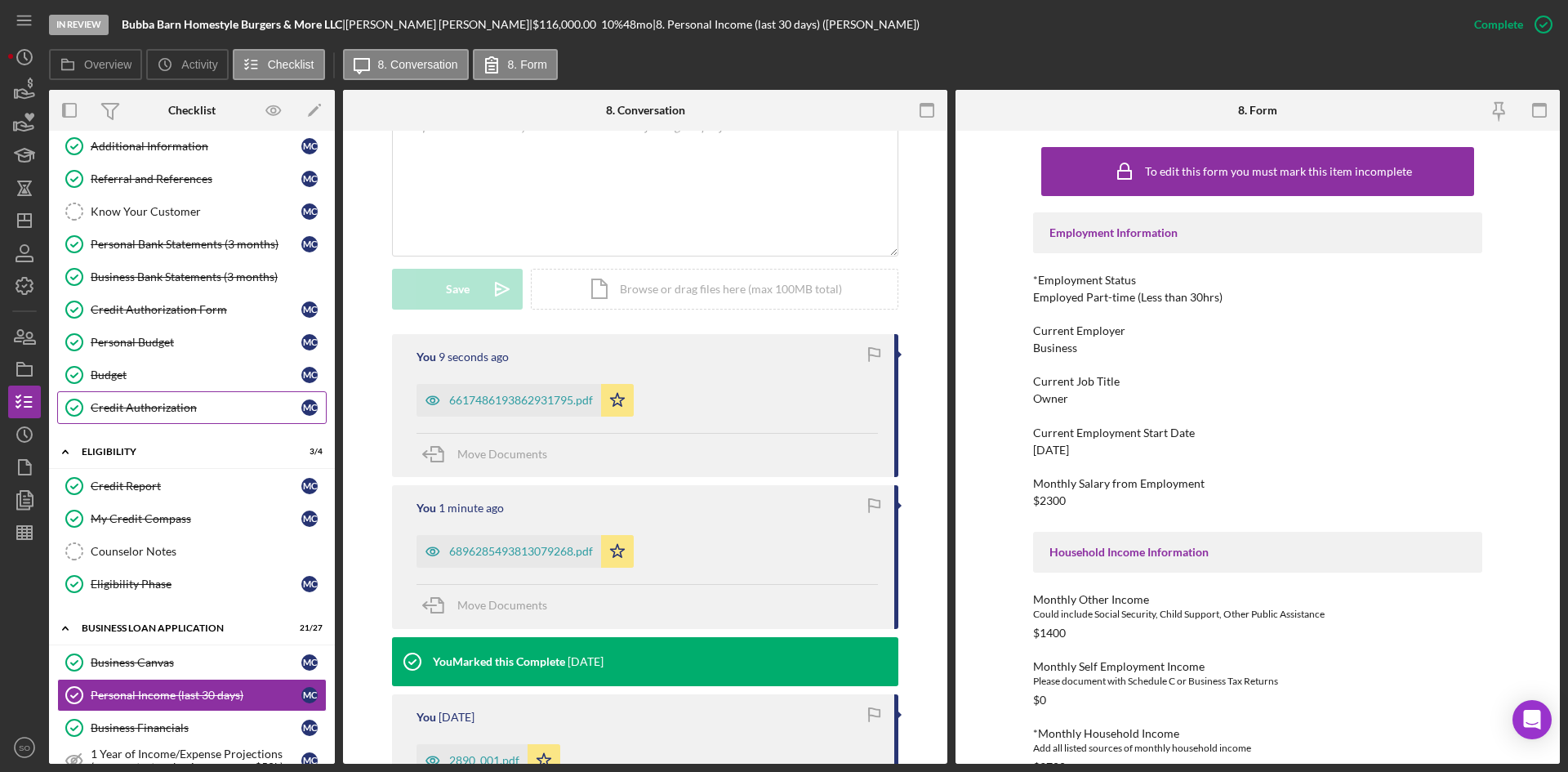
scroll to position [0, 0]
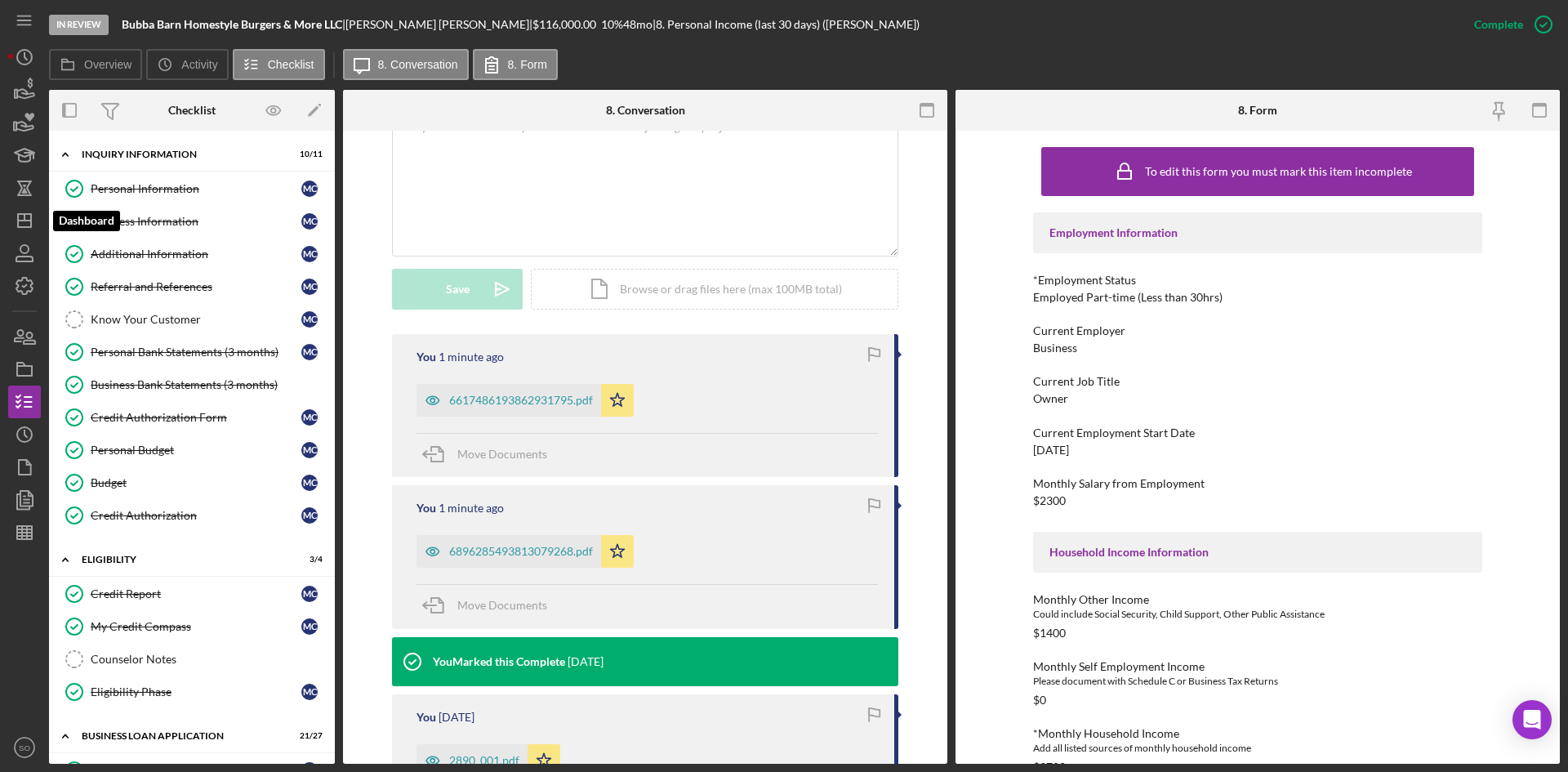
drag, startPoint x: 29, startPoint y: 221, endPoint x: 46, endPoint y: 219, distance: 17.1
click at [29, 220] on line "button" at bounding box center [24, 220] width 13 height 0
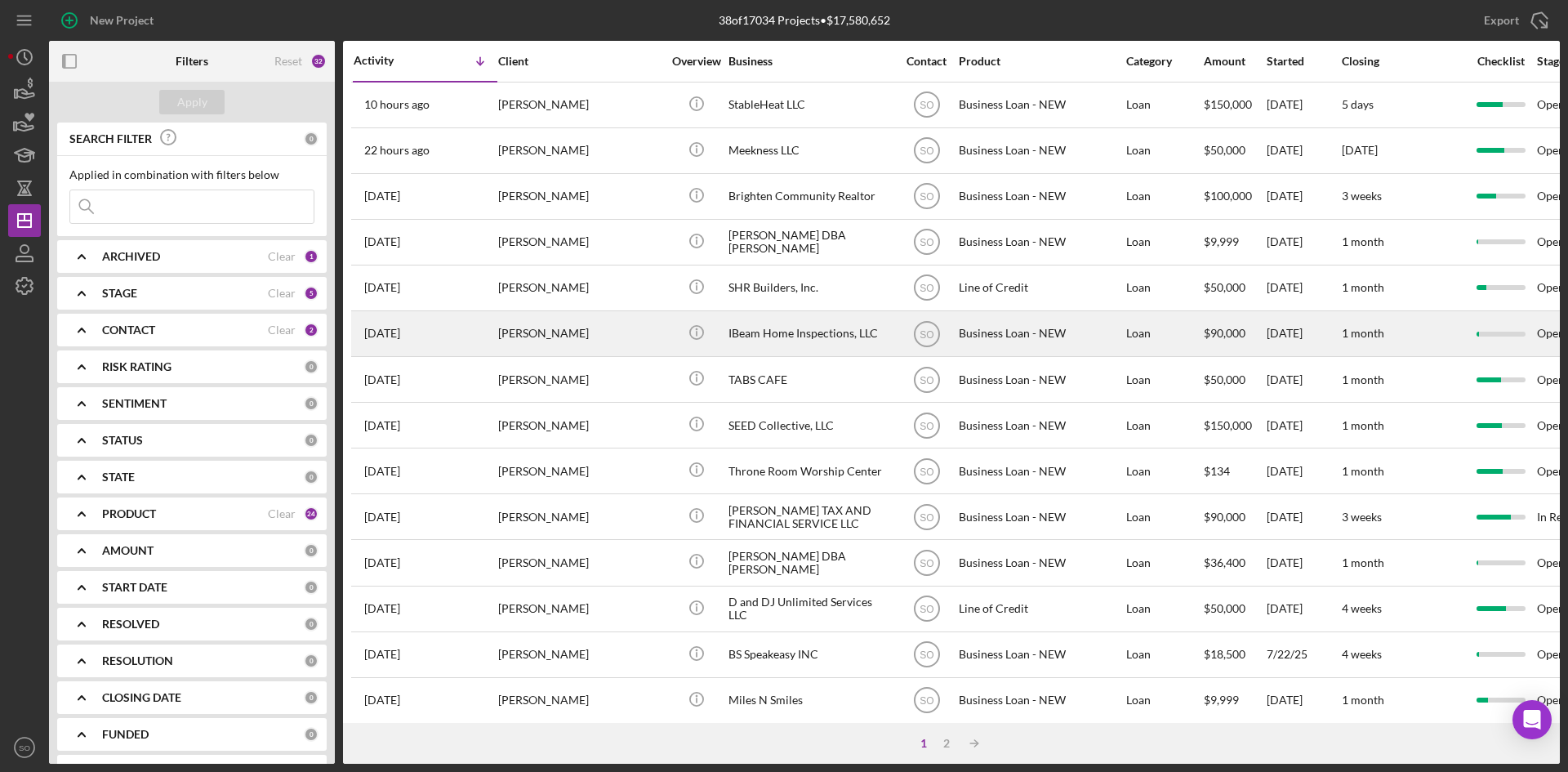
click at [524, 324] on div "[PERSON_NAME]" at bounding box center [580, 333] width 163 height 43
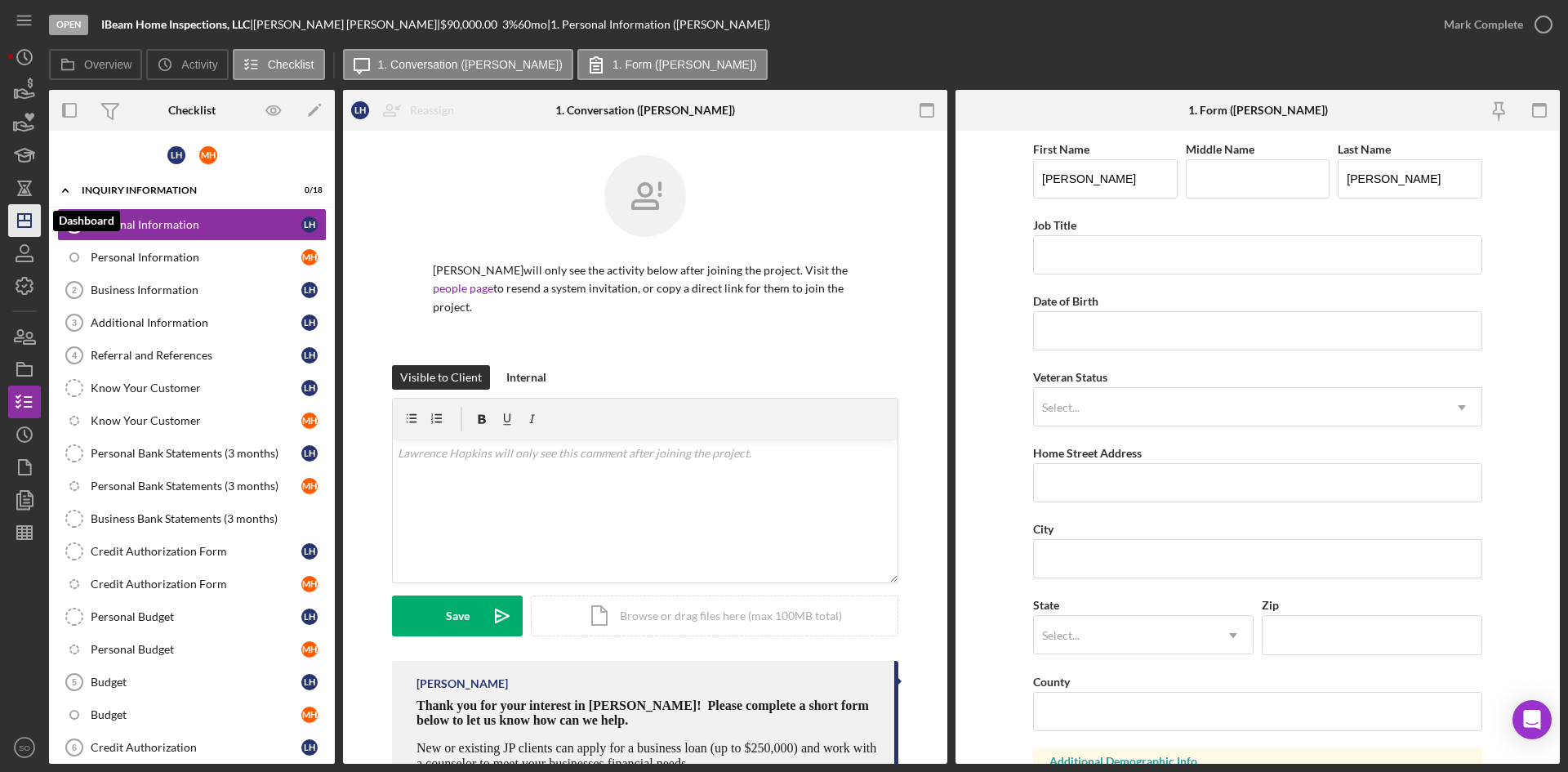
click at [31, 222] on polygon "button" at bounding box center [24, 220] width 13 height 13
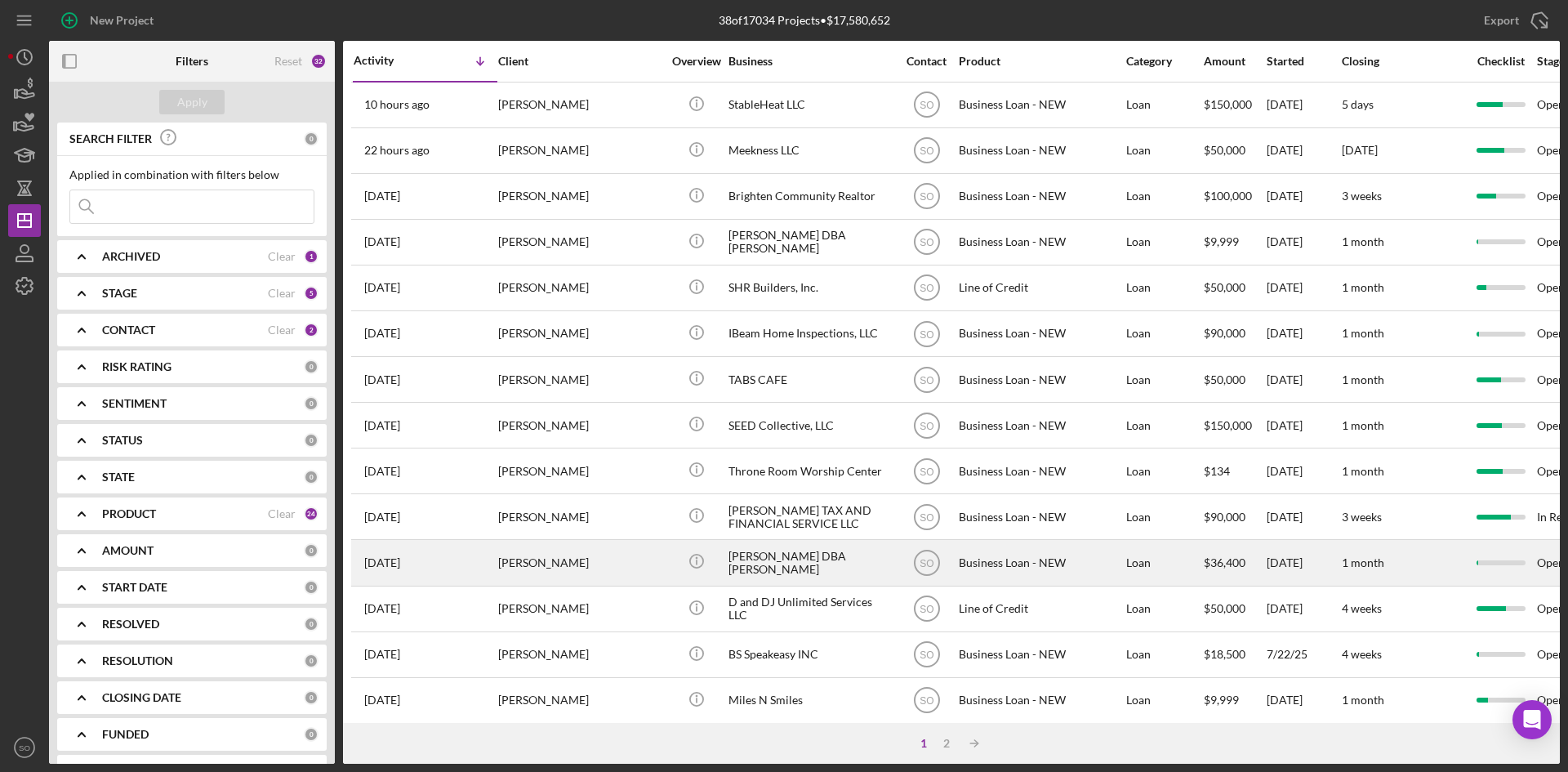
click at [578, 576] on div "[PERSON_NAME]" at bounding box center [580, 562] width 163 height 43
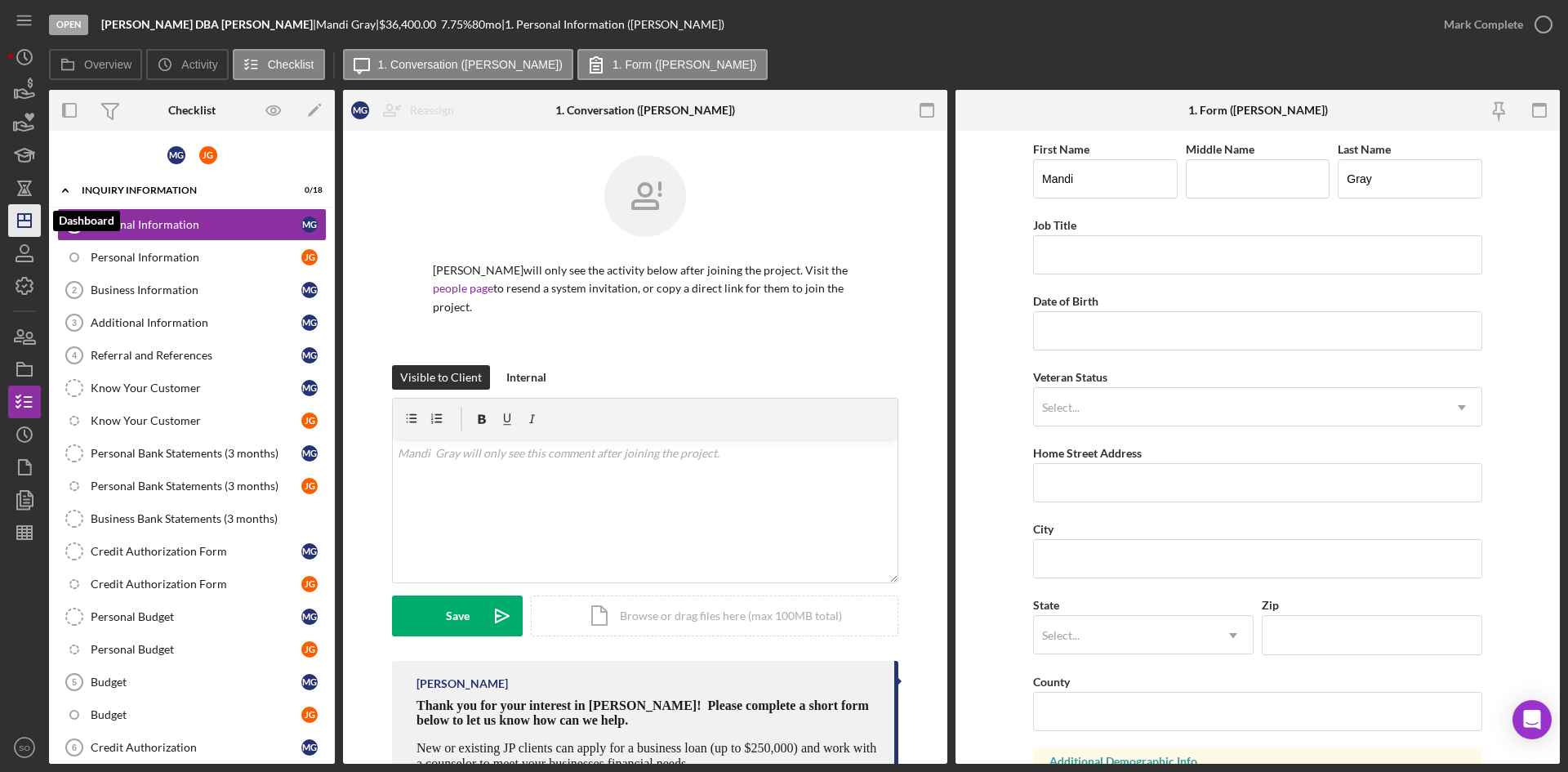
click at [31, 227] on polygon "button" at bounding box center [24, 220] width 13 height 13
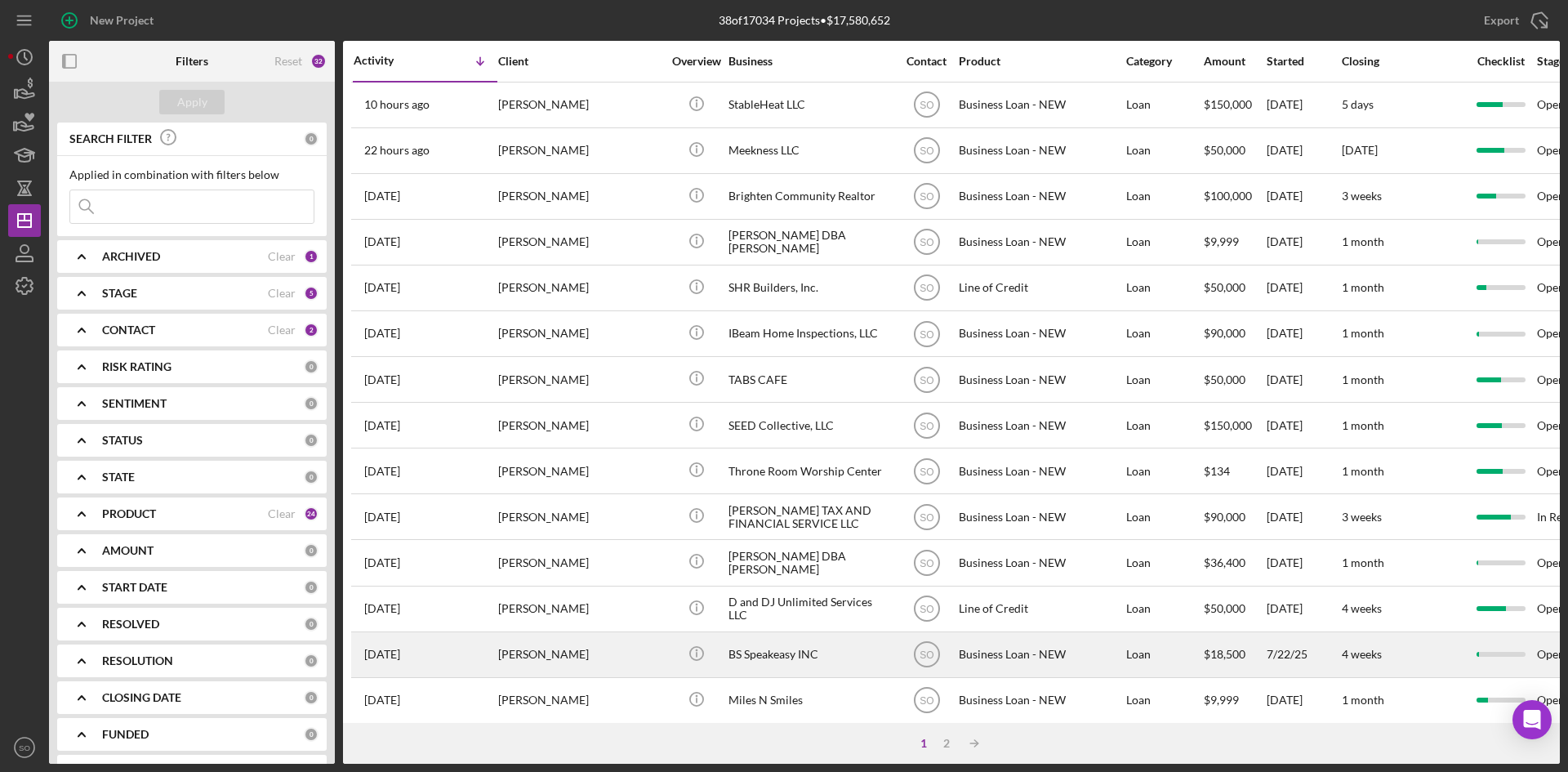
click at [536, 660] on div "[PERSON_NAME]" at bounding box center [580, 655] width 163 height 43
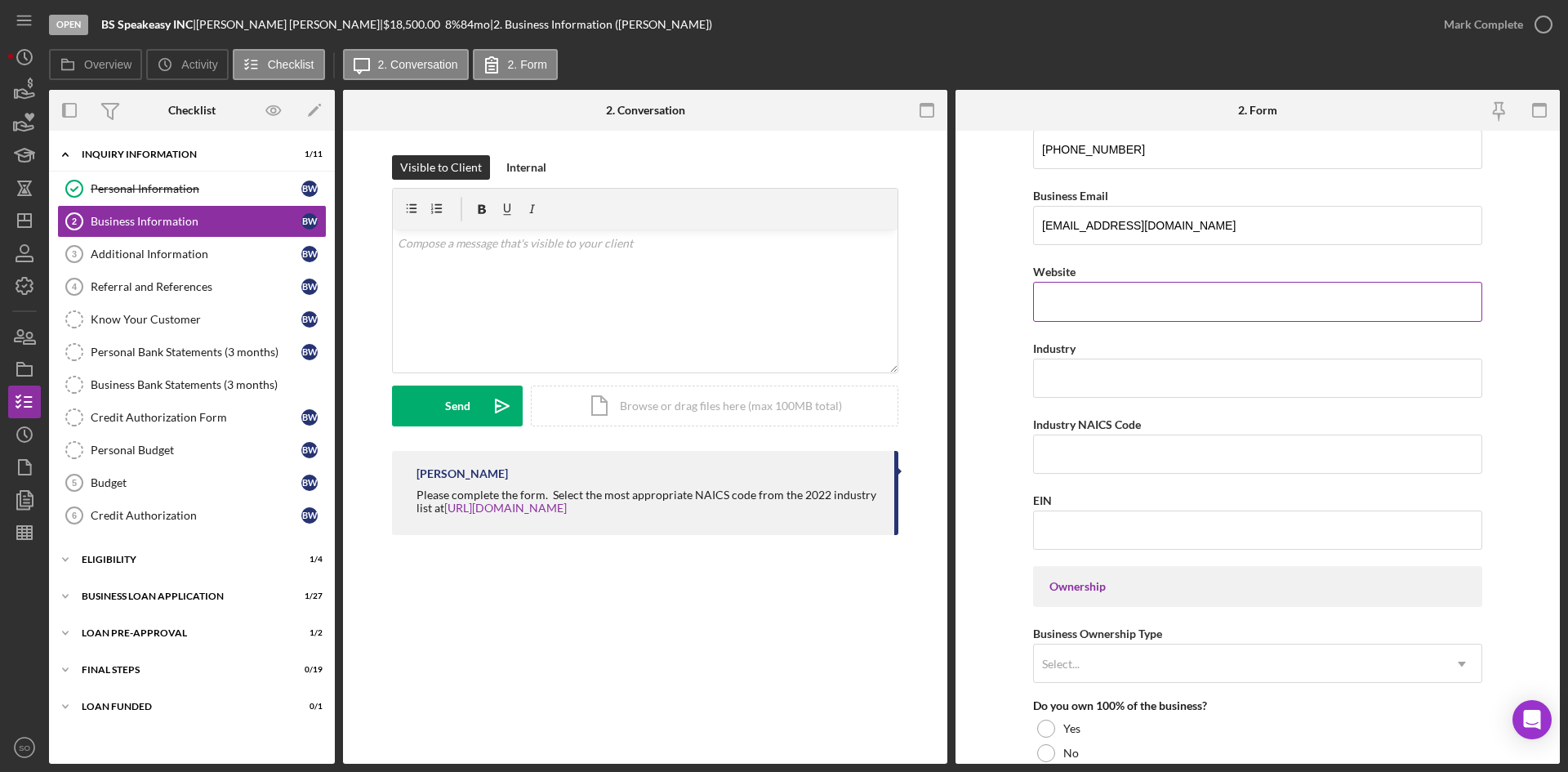
scroll to position [163, 0]
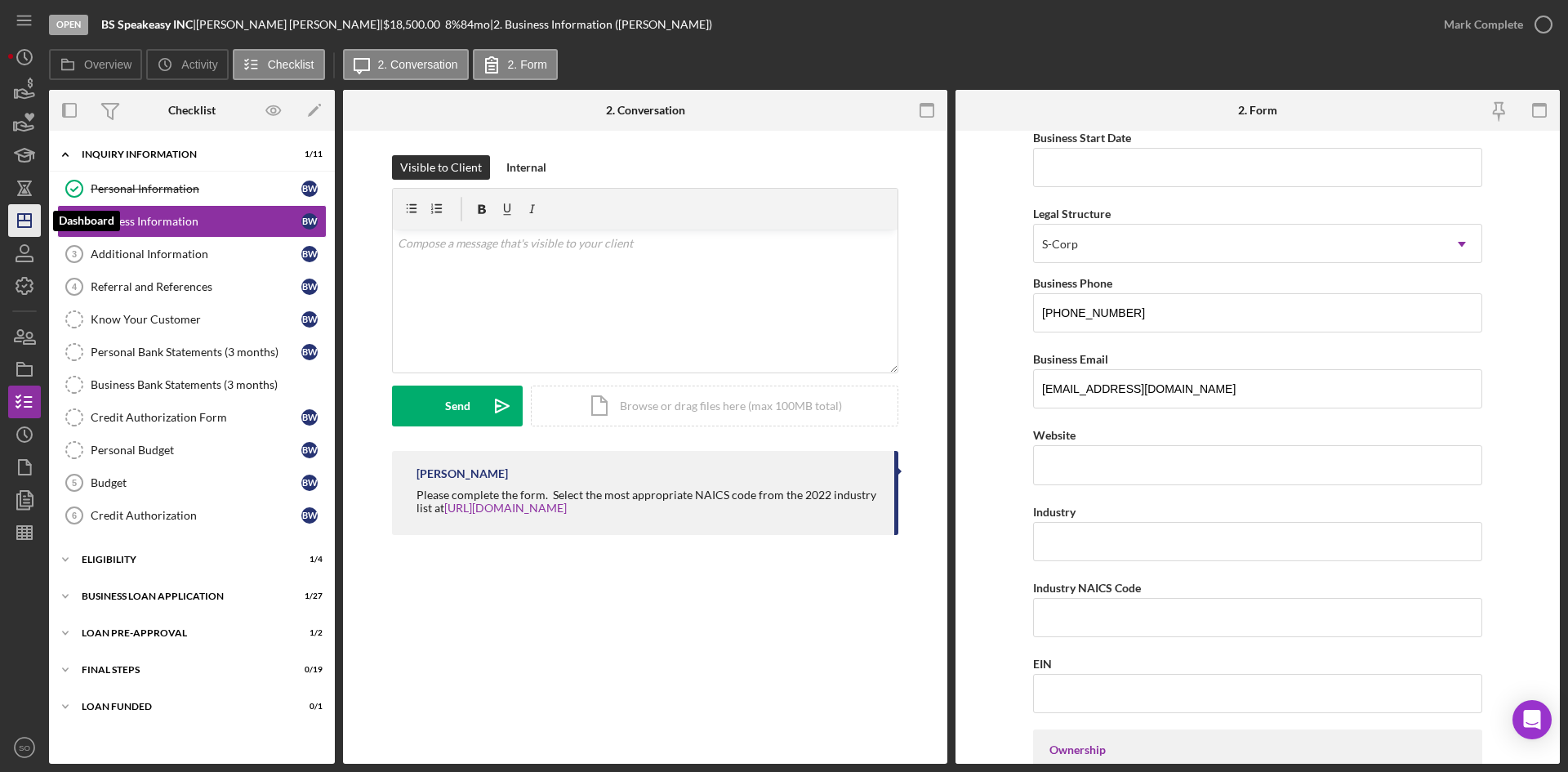
click at [18, 219] on polygon "button" at bounding box center [24, 220] width 13 height 13
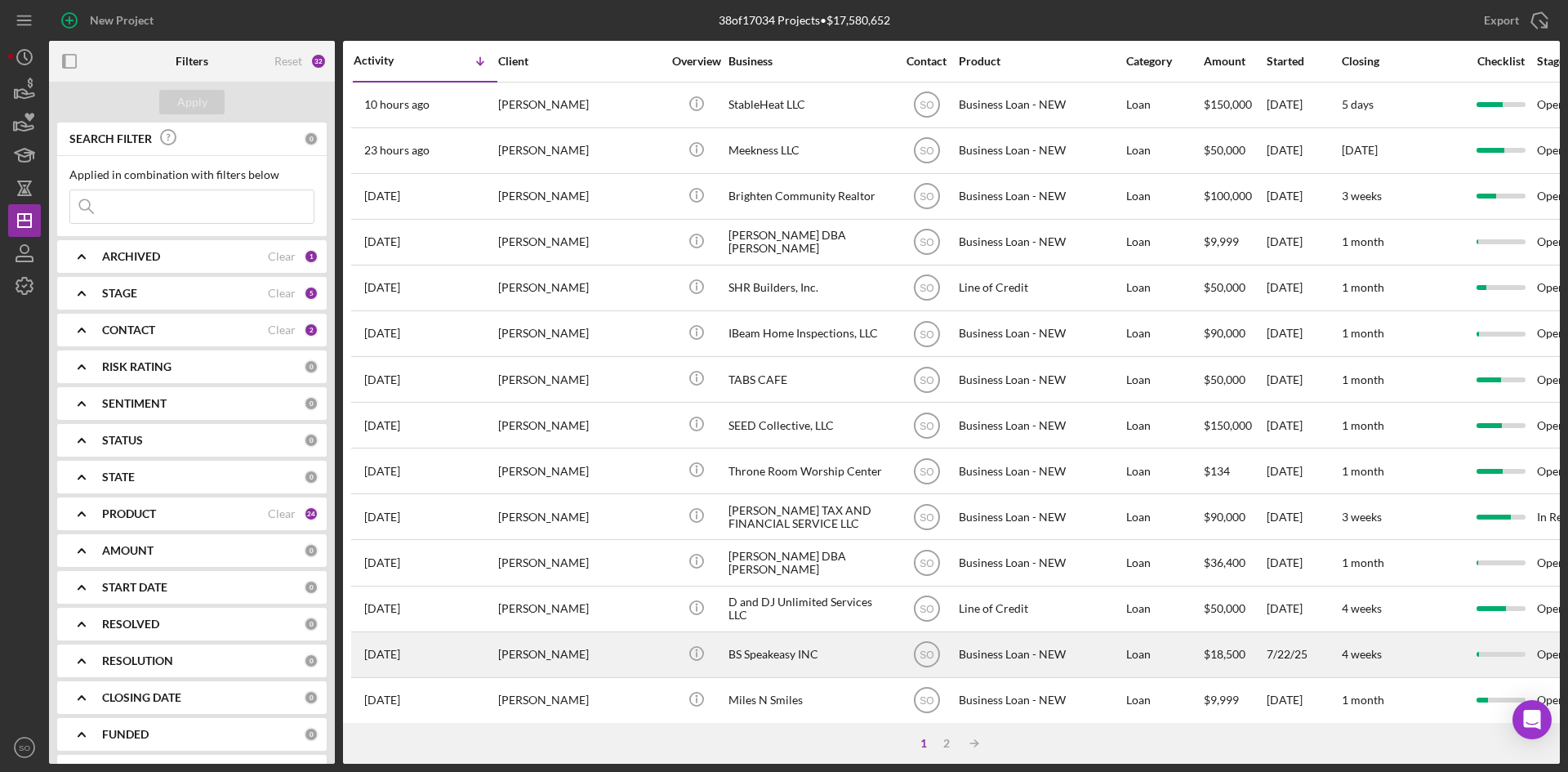
click at [511, 656] on div "[PERSON_NAME]" at bounding box center [580, 655] width 163 height 43
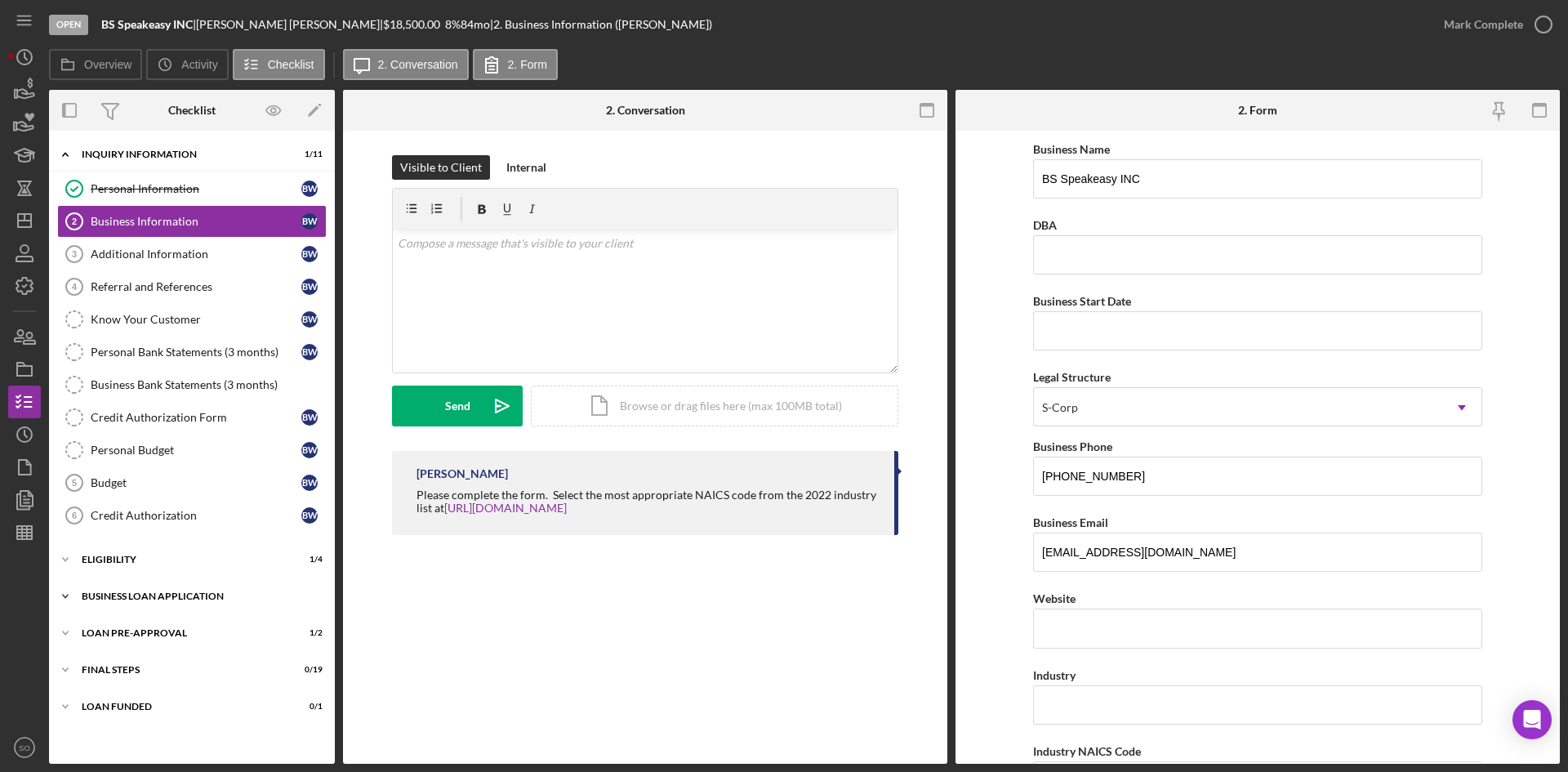
drag, startPoint x: 118, startPoint y: 543, endPoint x: 161, endPoint y: 604, distance: 74.6
click at [124, 557] on div "Icon/Expander INQUIRY INFORMATION 1 / 11 Personal Information Personal Informat…" at bounding box center [192, 447] width 286 height 617
click at [132, 555] on div "ELIGIBILITY" at bounding box center [198, 560] width 233 height 10
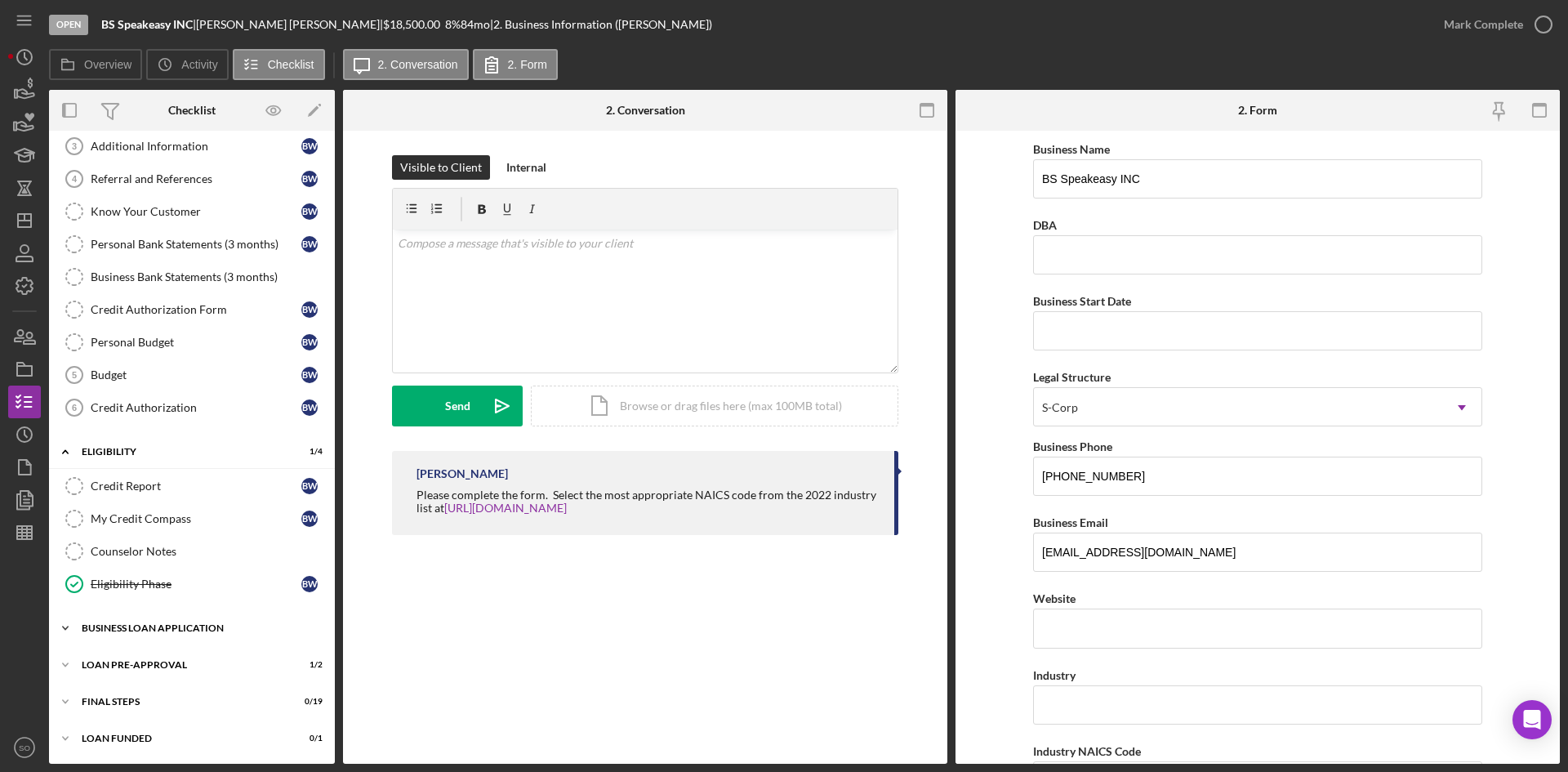
click at [184, 624] on div "BUSINESS LOAN APPLICATION" at bounding box center [198, 628] width 233 height 10
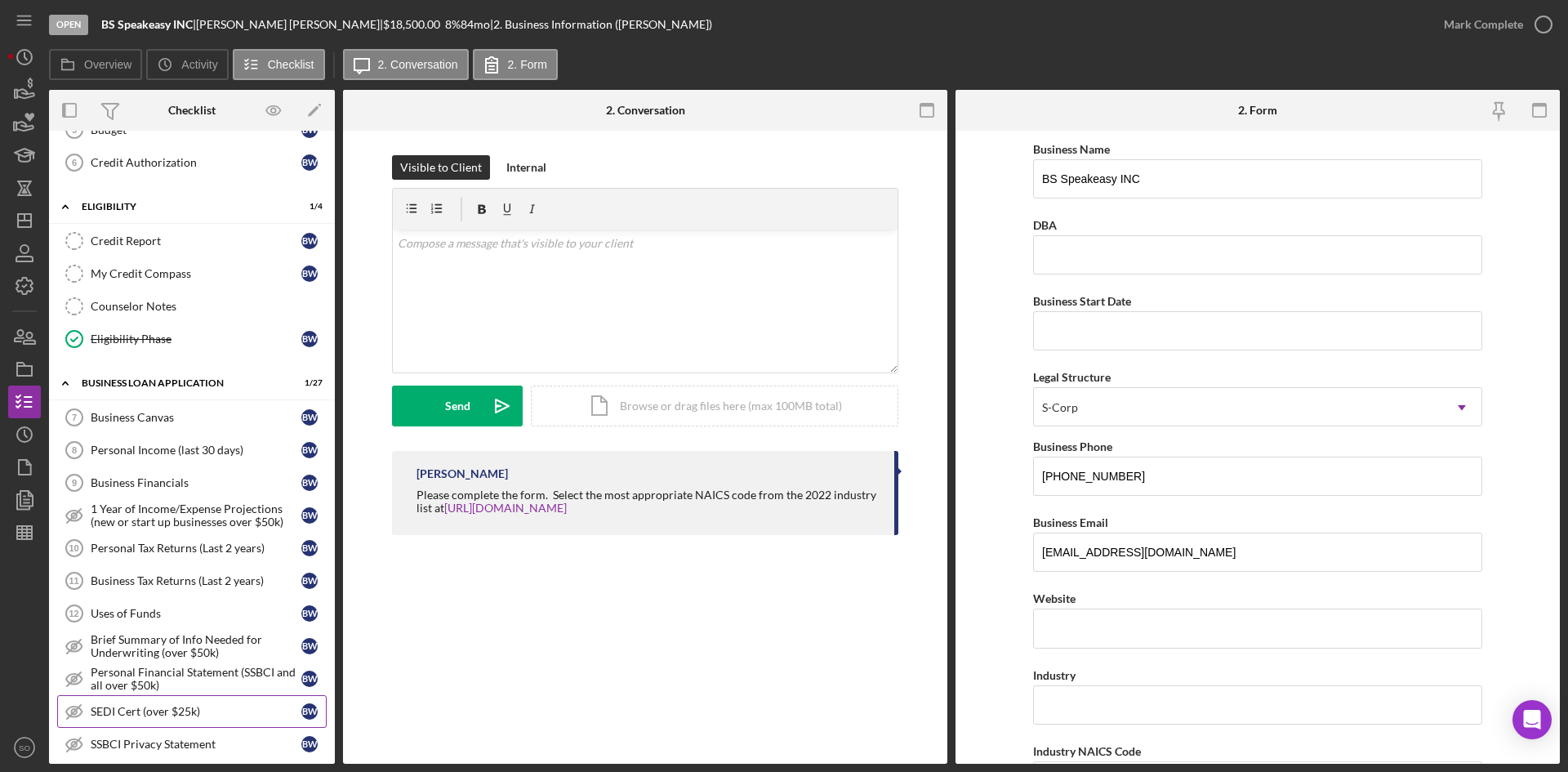
scroll to position [434, 0]
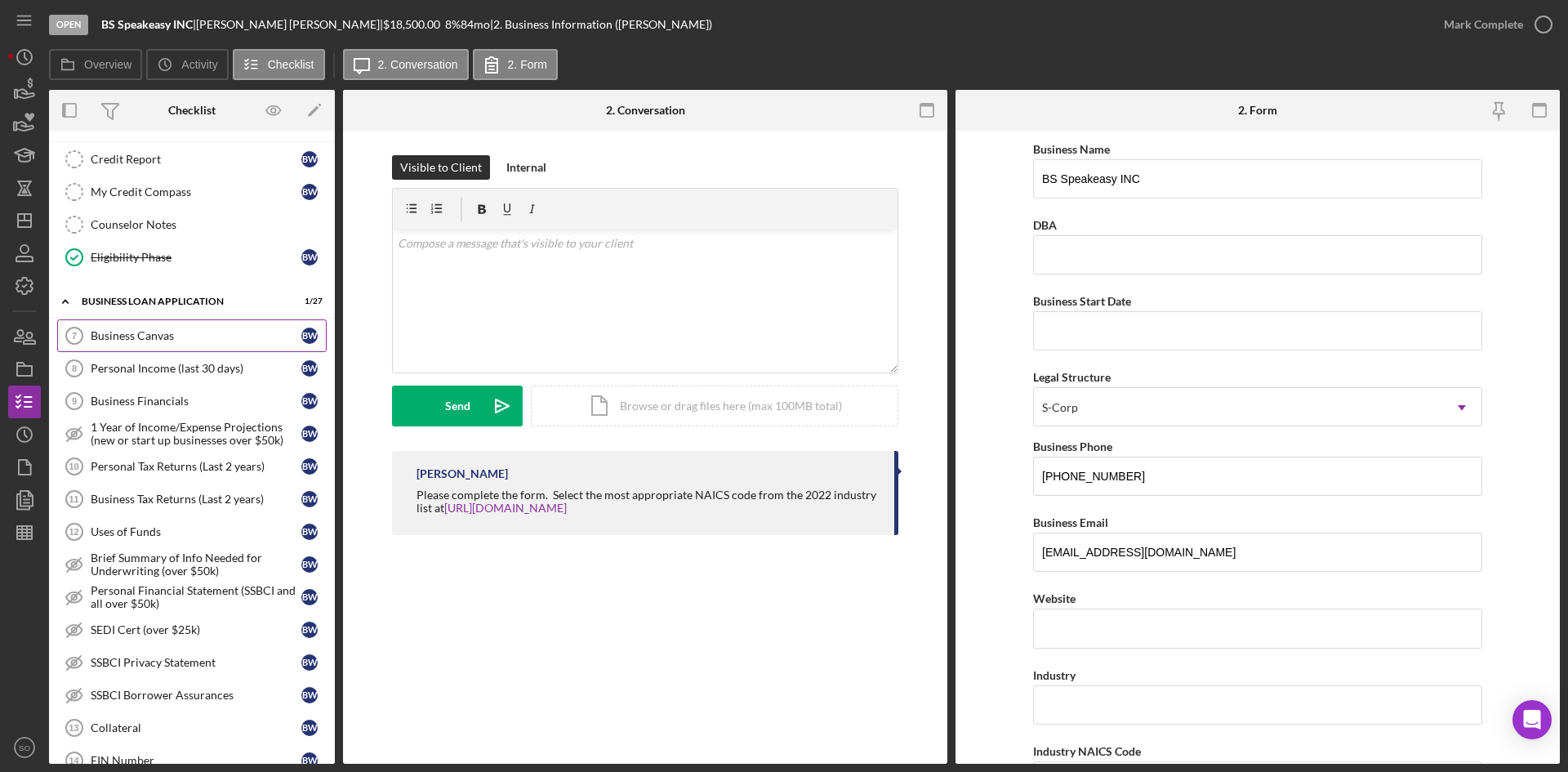
click at [135, 326] on link "Business Canvas 7 Business Canvas B W" at bounding box center [191, 336] width 269 height 32
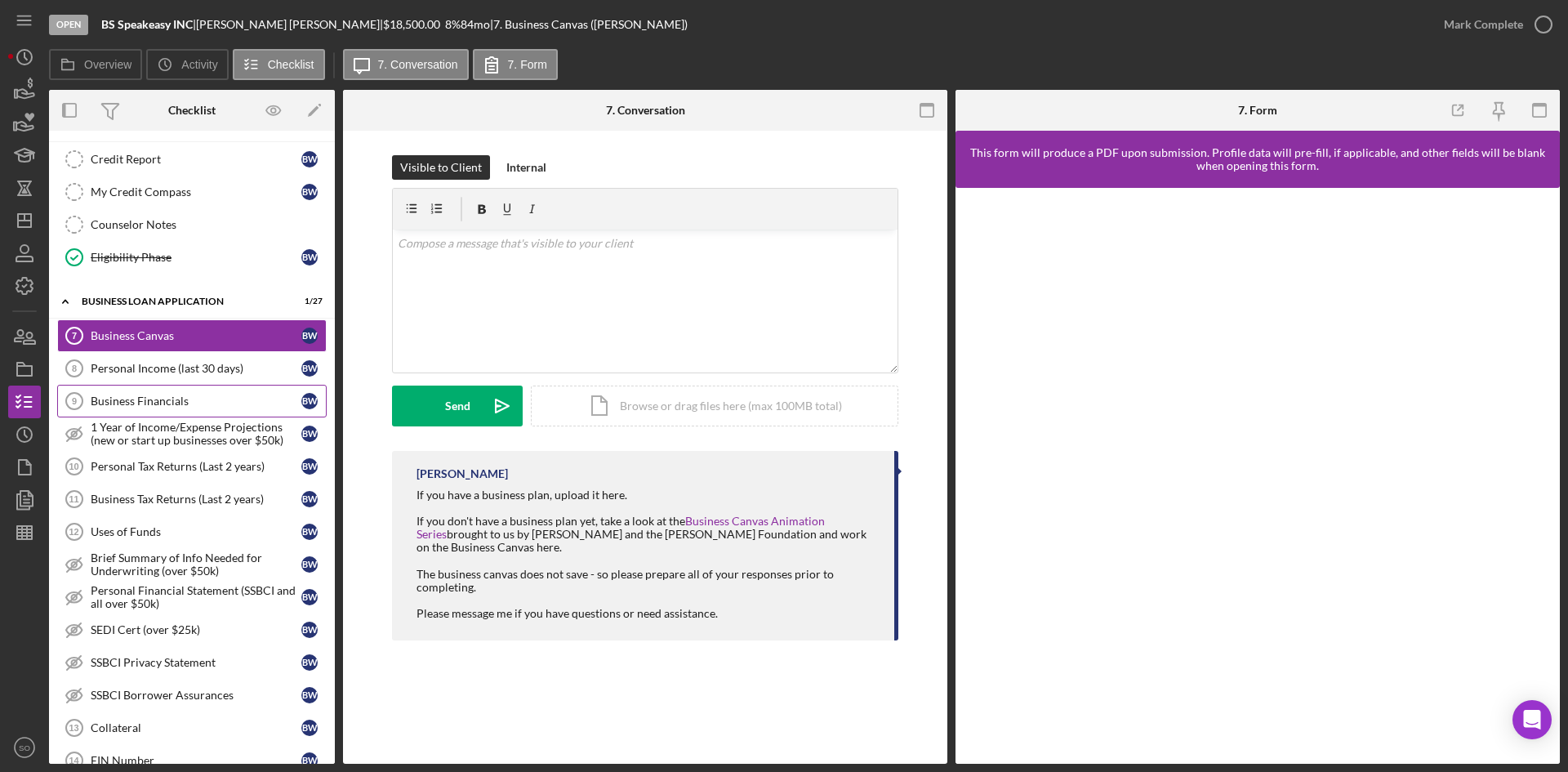
click at [167, 402] on div "Business Financials" at bounding box center [196, 400] width 211 height 13
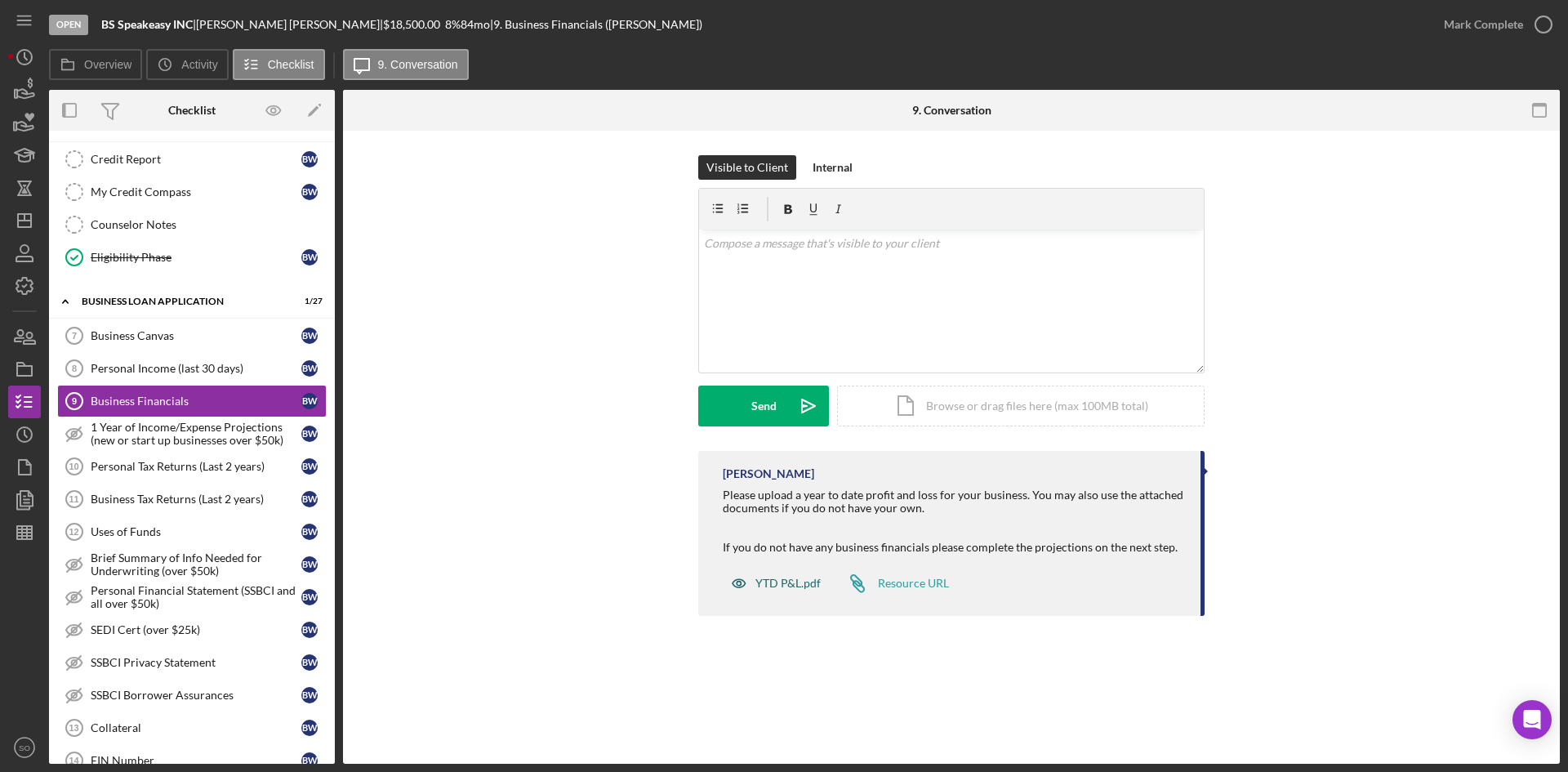
click at [779, 576] on div "YTD P&L.pdf" at bounding box center [788, 582] width 65 height 13
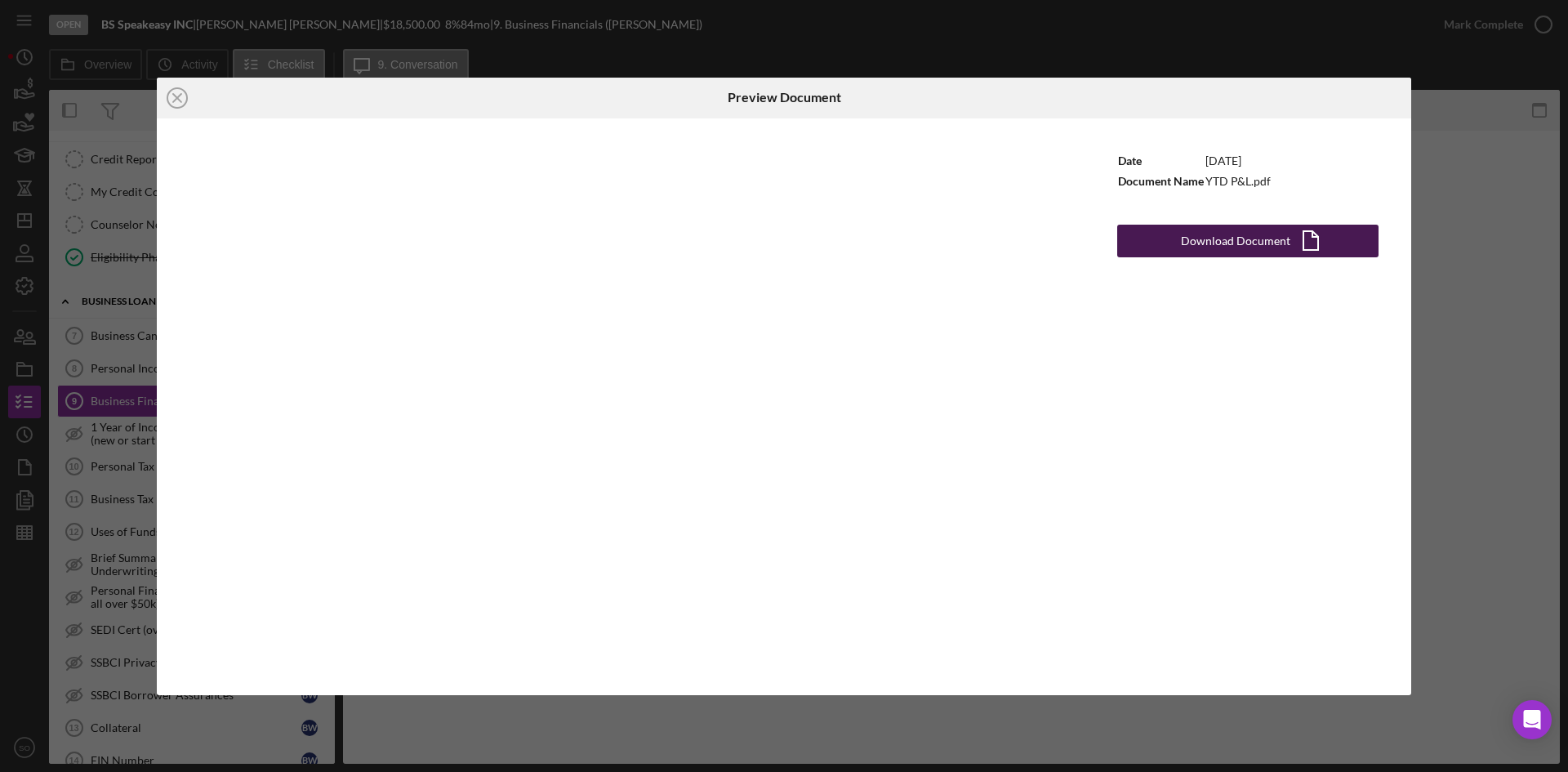
click at [1216, 241] on div "Download Document" at bounding box center [1236, 241] width 110 height 32
click at [167, 93] on icon "Icon/Close" at bounding box center [178, 98] width 41 height 41
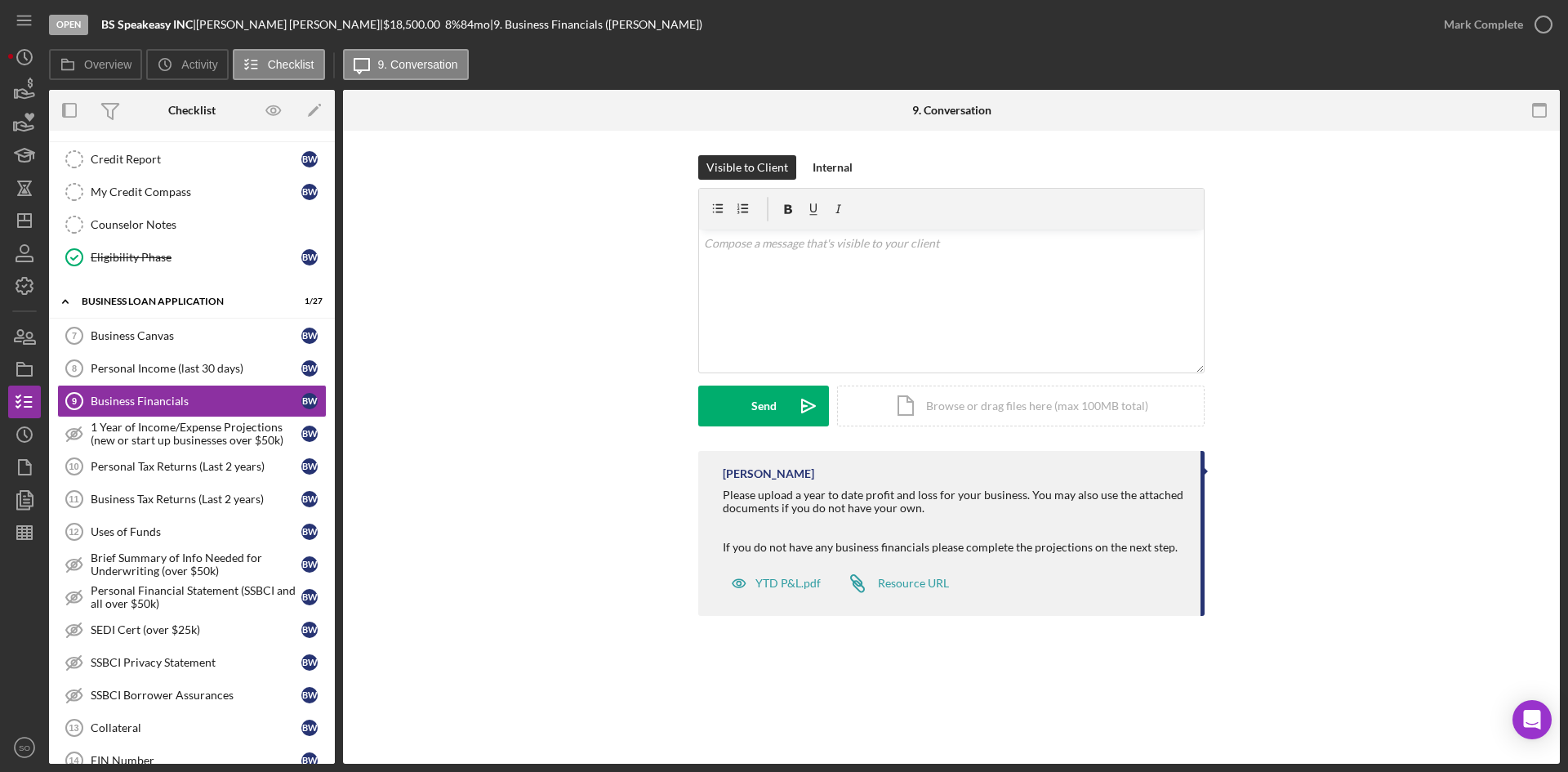
scroll to position [762, 0]
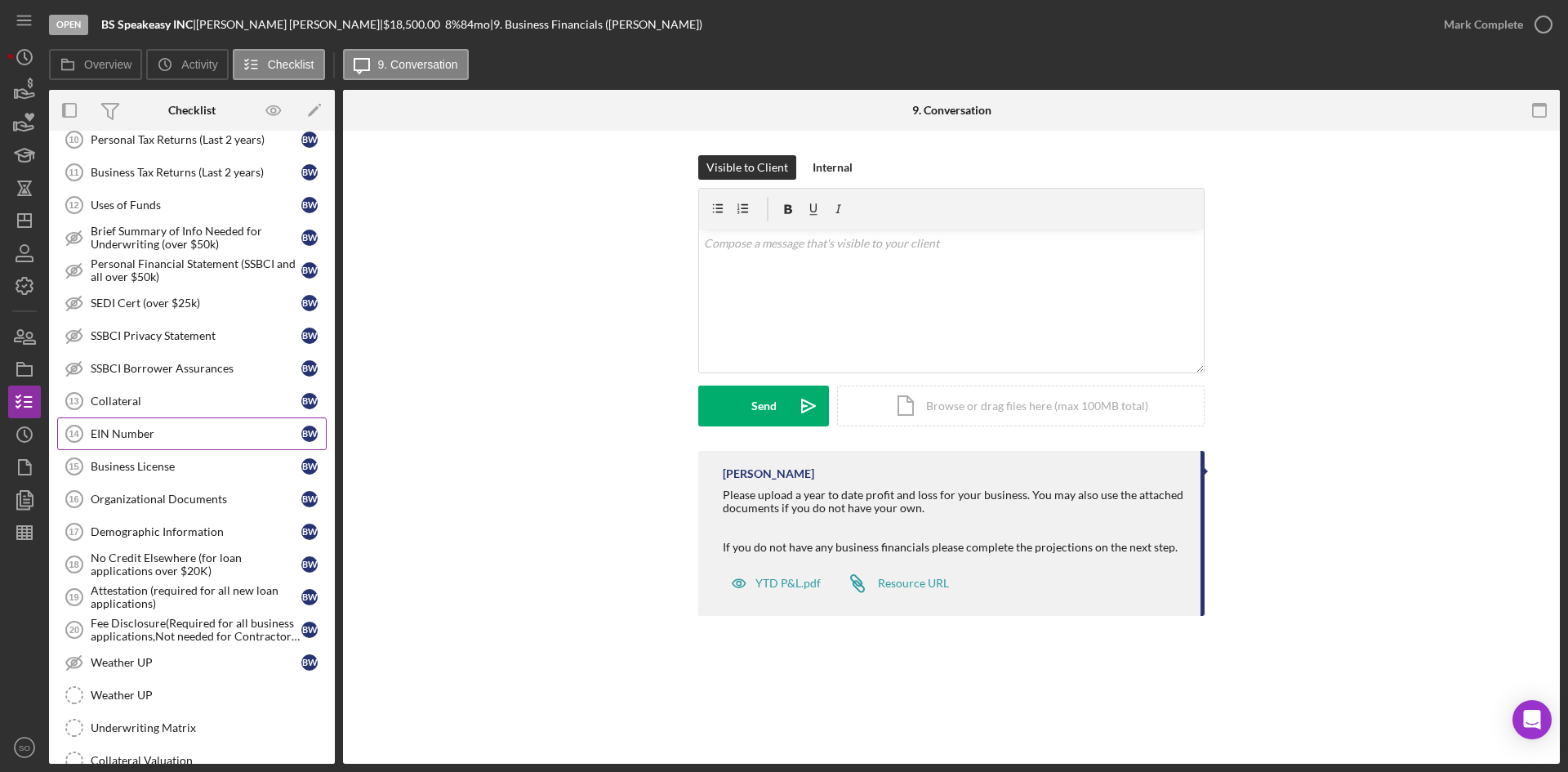
click at [155, 498] on div "Organizational Documents" at bounding box center [196, 498] width 211 height 13
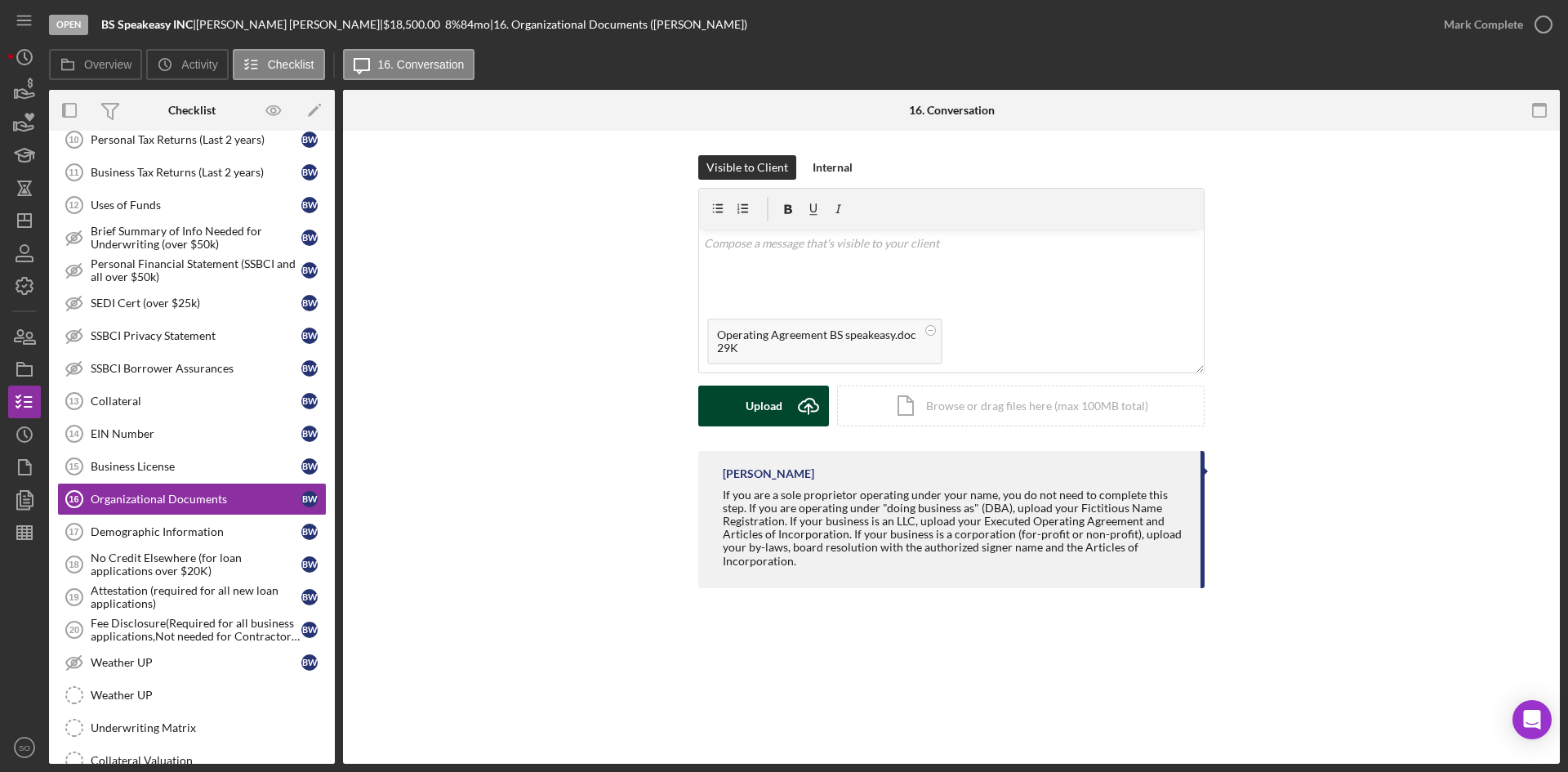
click at [784, 412] on button "Upload Icon/Upload" at bounding box center [764, 406] width 131 height 41
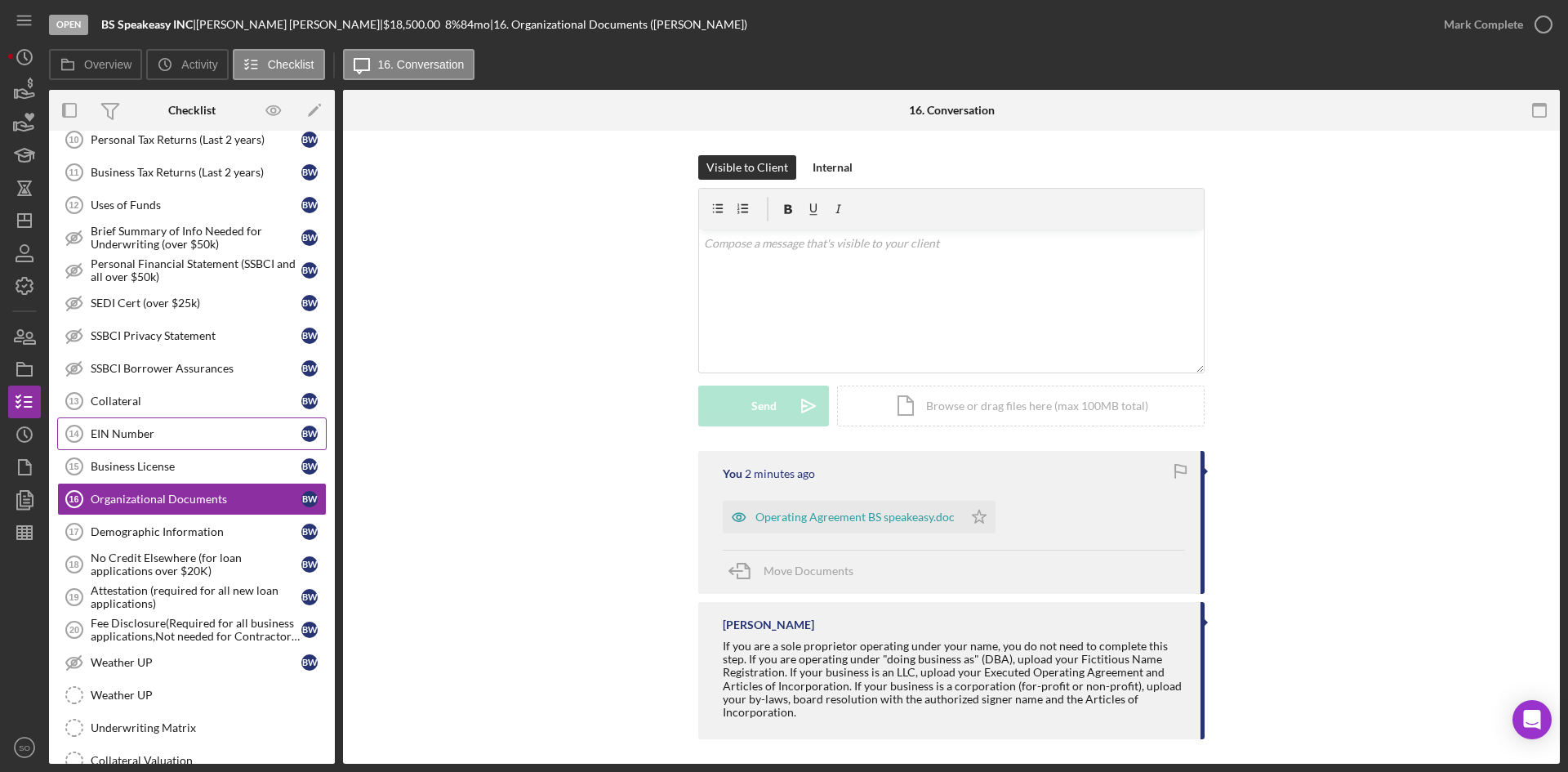
click at [172, 429] on div "EIN Number" at bounding box center [196, 434] width 211 height 13
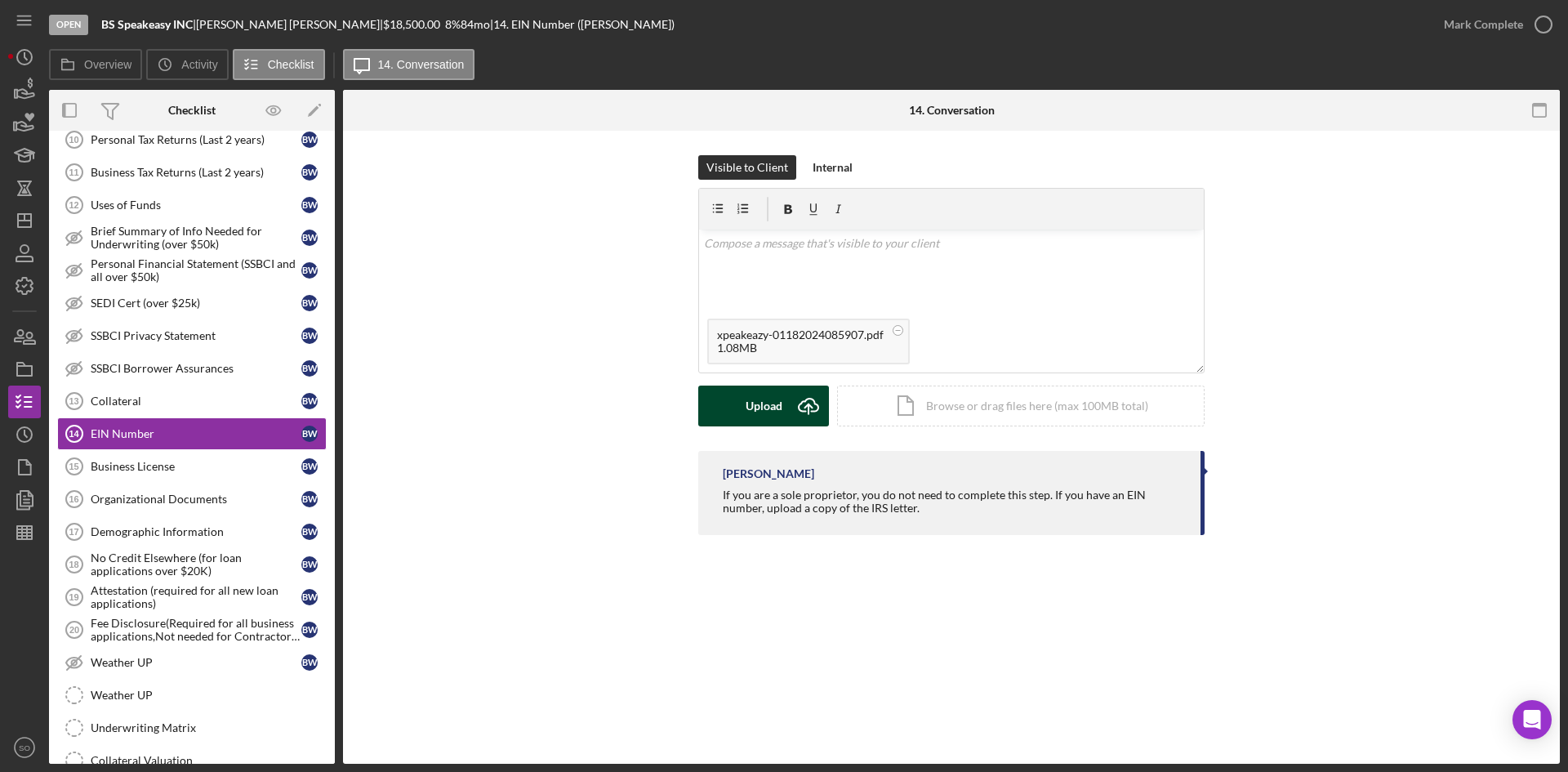
click at [797, 394] on icon "Icon/Upload" at bounding box center [808, 406] width 41 height 41
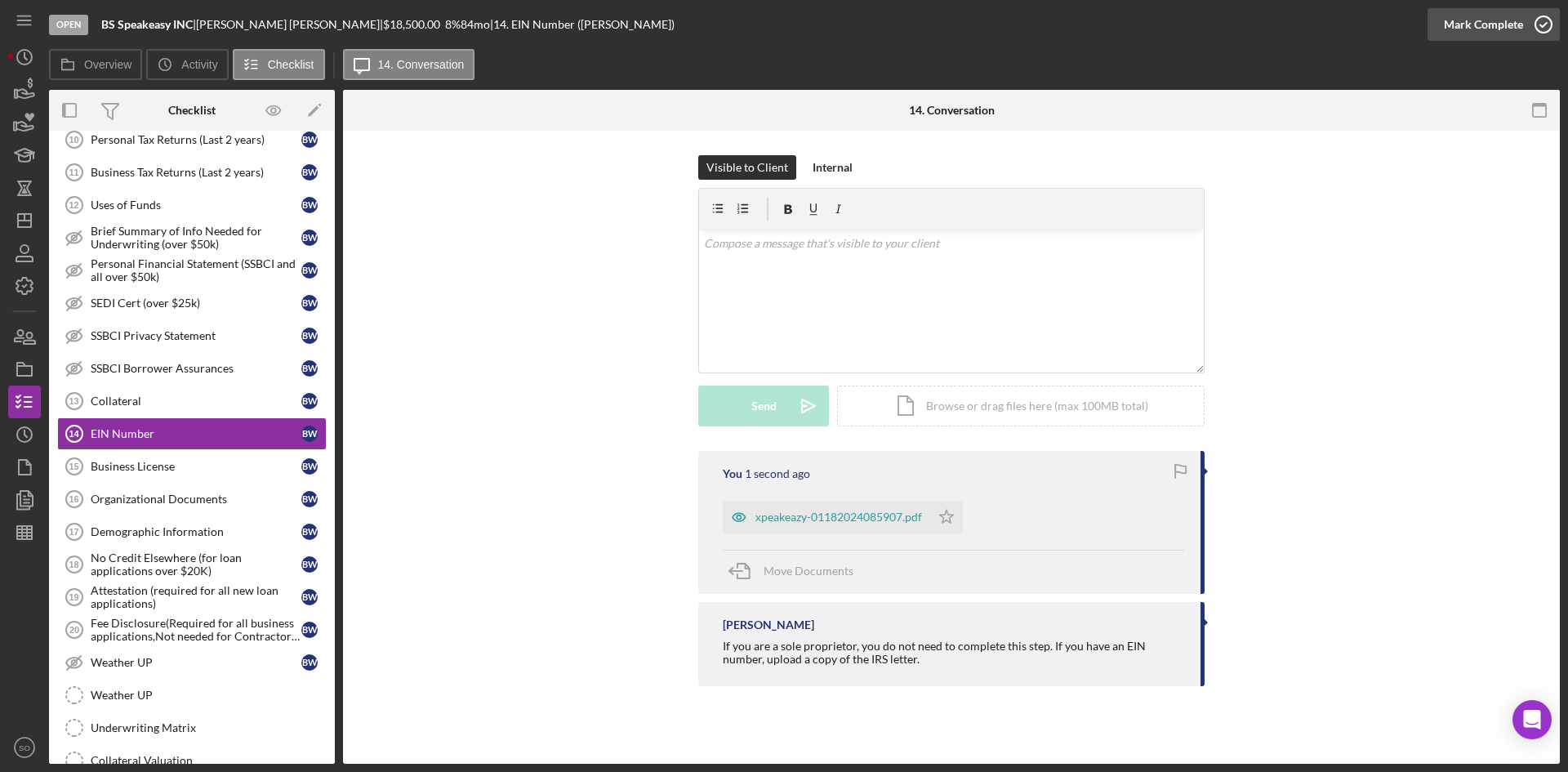
click at [1516, 29] on div "Mark Complete" at bounding box center [1483, 25] width 79 height 32
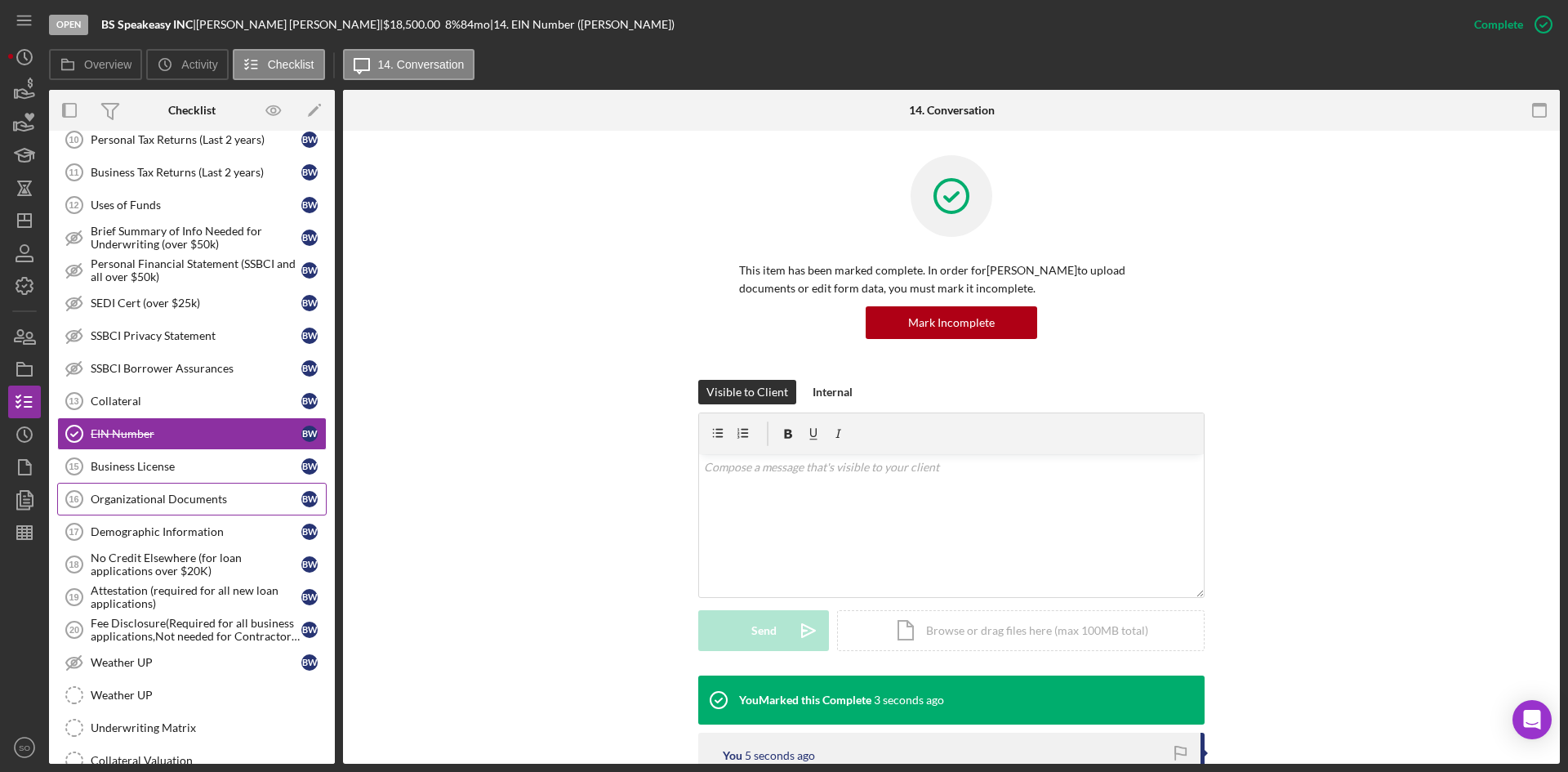
click at [171, 502] on div "Organizational Documents" at bounding box center [196, 498] width 211 height 13
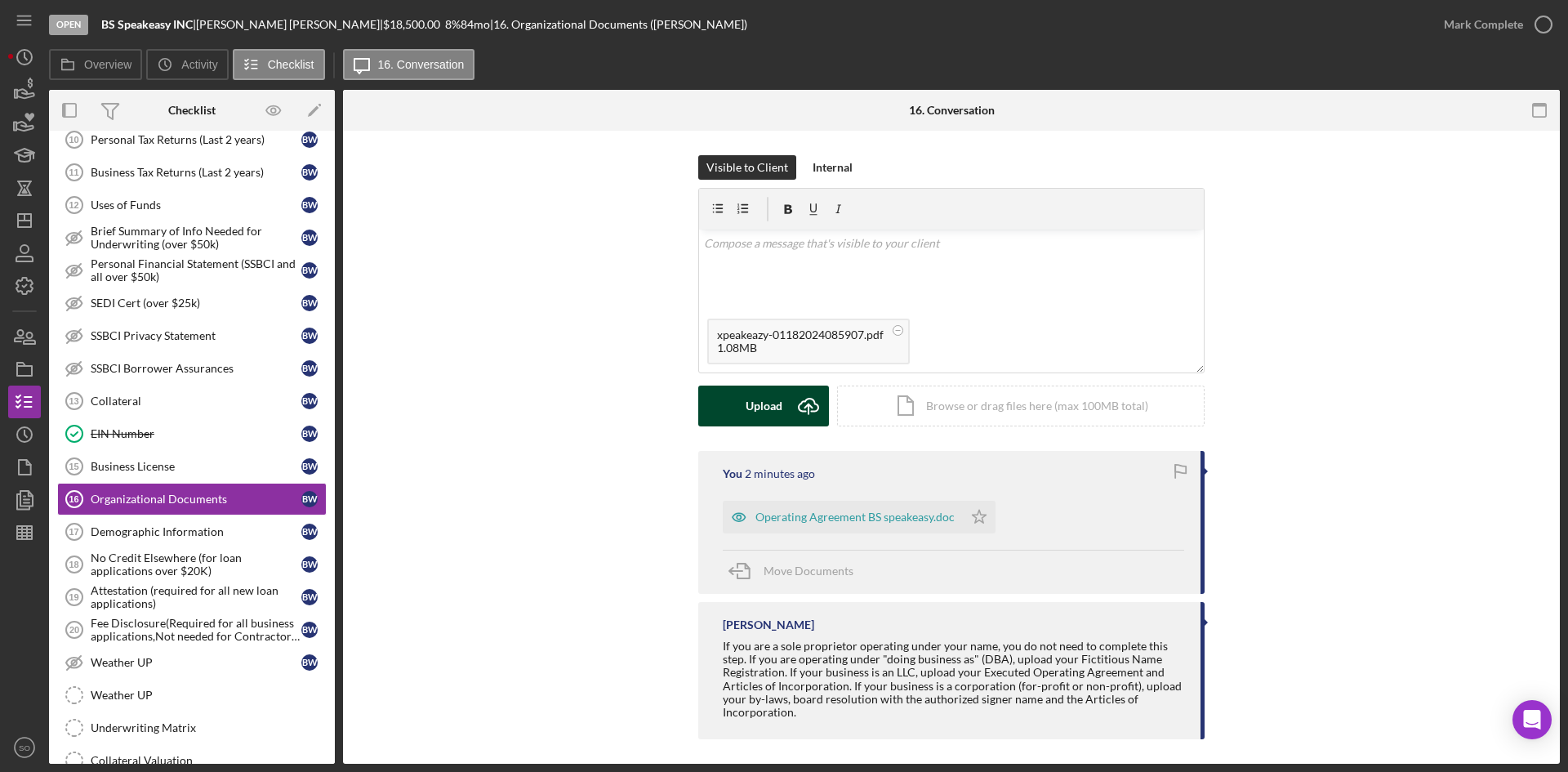
click at [772, 391] on div "Upload" at bounding box center [763, 406] width 37 height 41
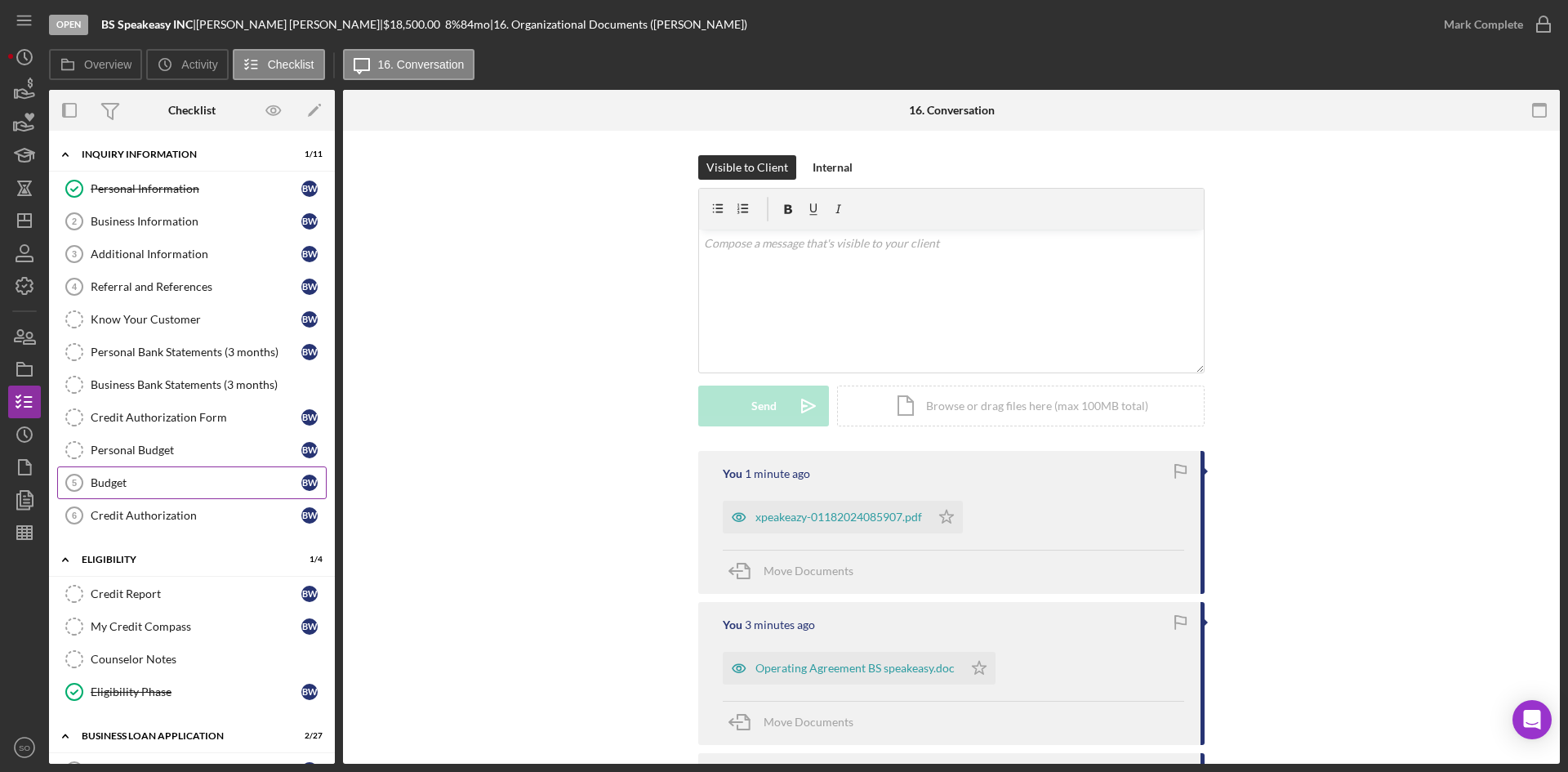
click at [162, 492] on link "Budget 5 Budget B W" at bounding box center [191, 483] width 269 height 32
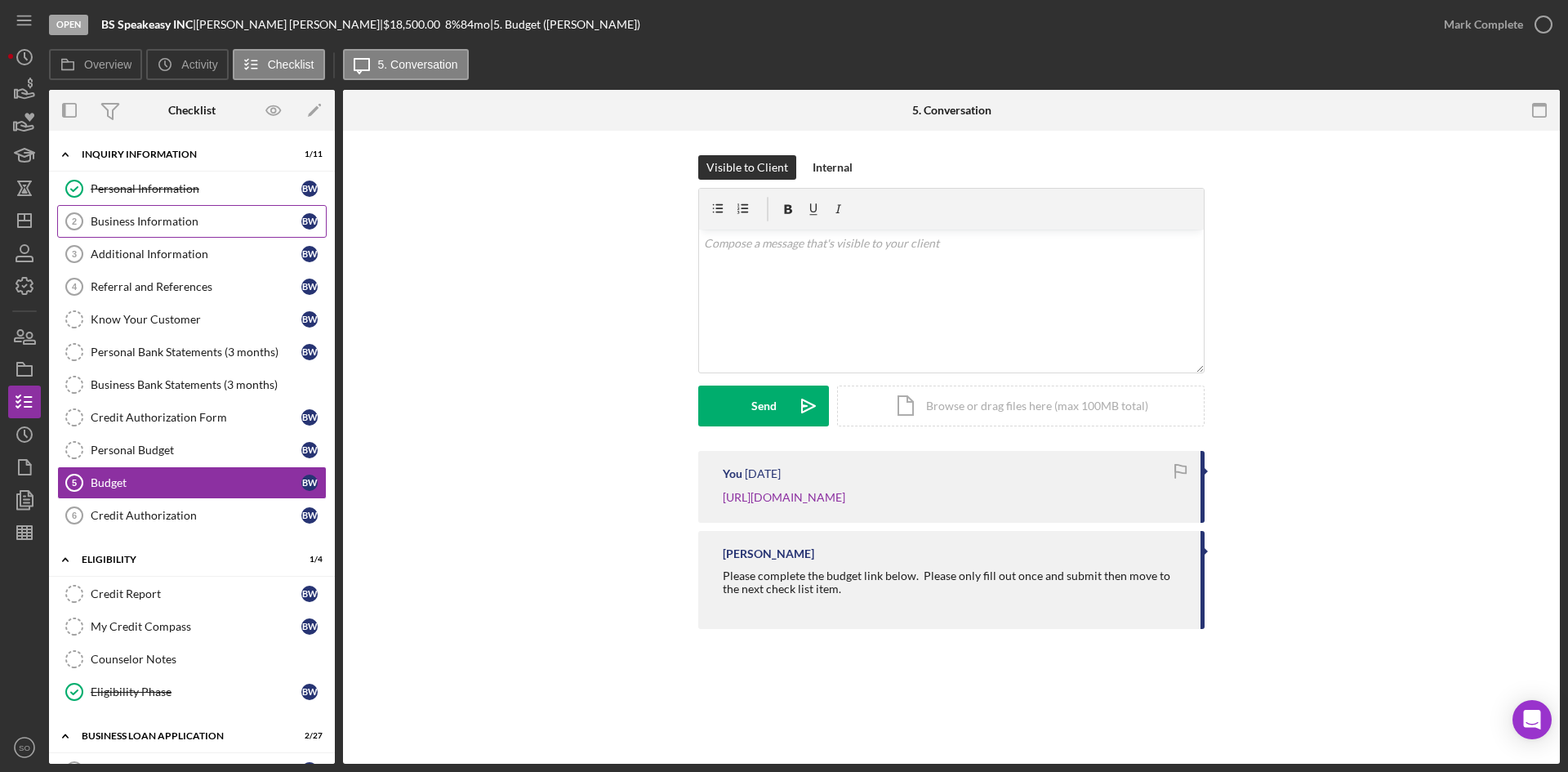
click at [169, 219] on div "Business Information" at bounding box center [196, 221] width 211 height 13
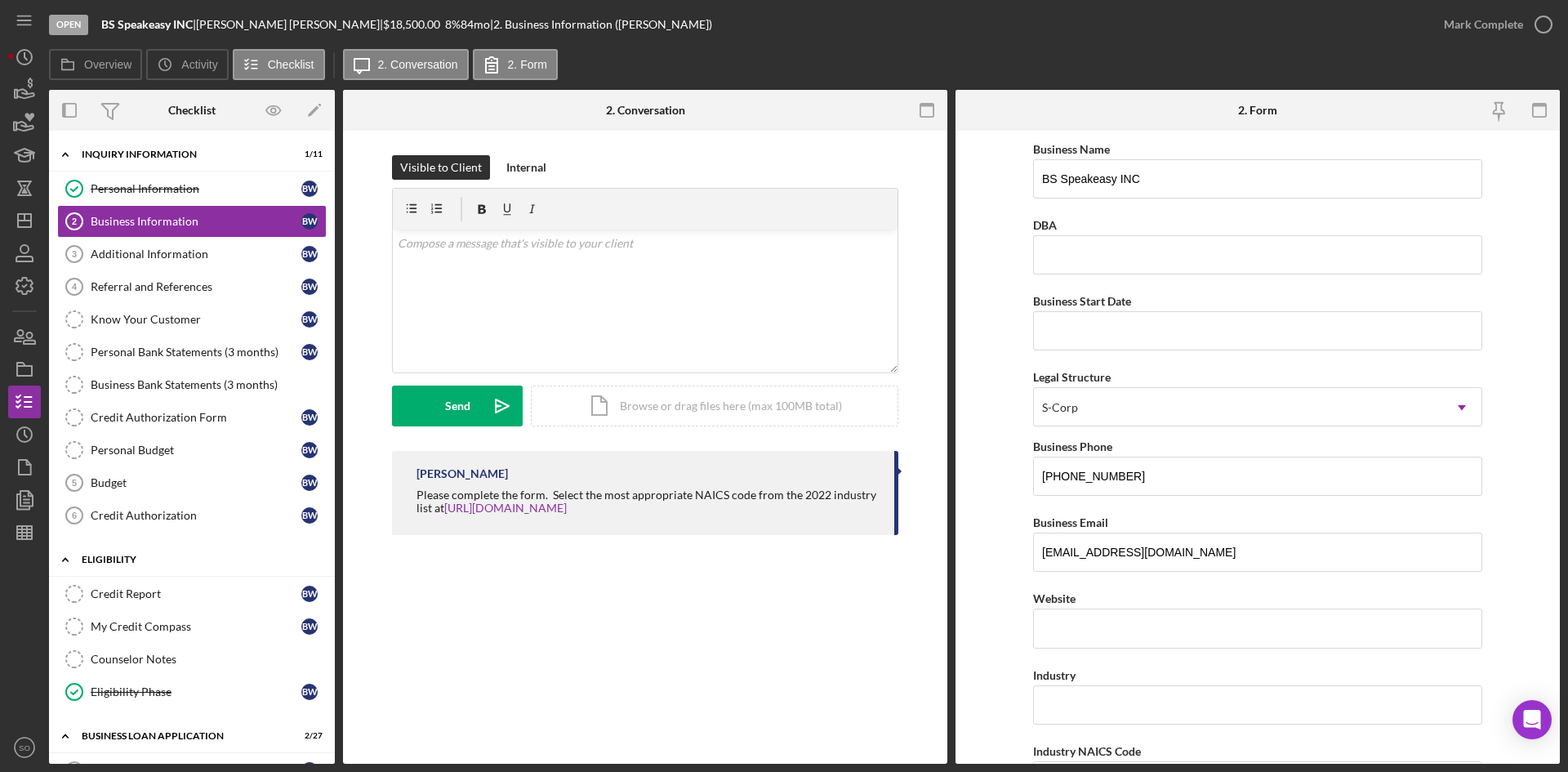
click at [127, 559] on div "ELIGIBILITY" at bounding box center [198, 560] width 233 height 10
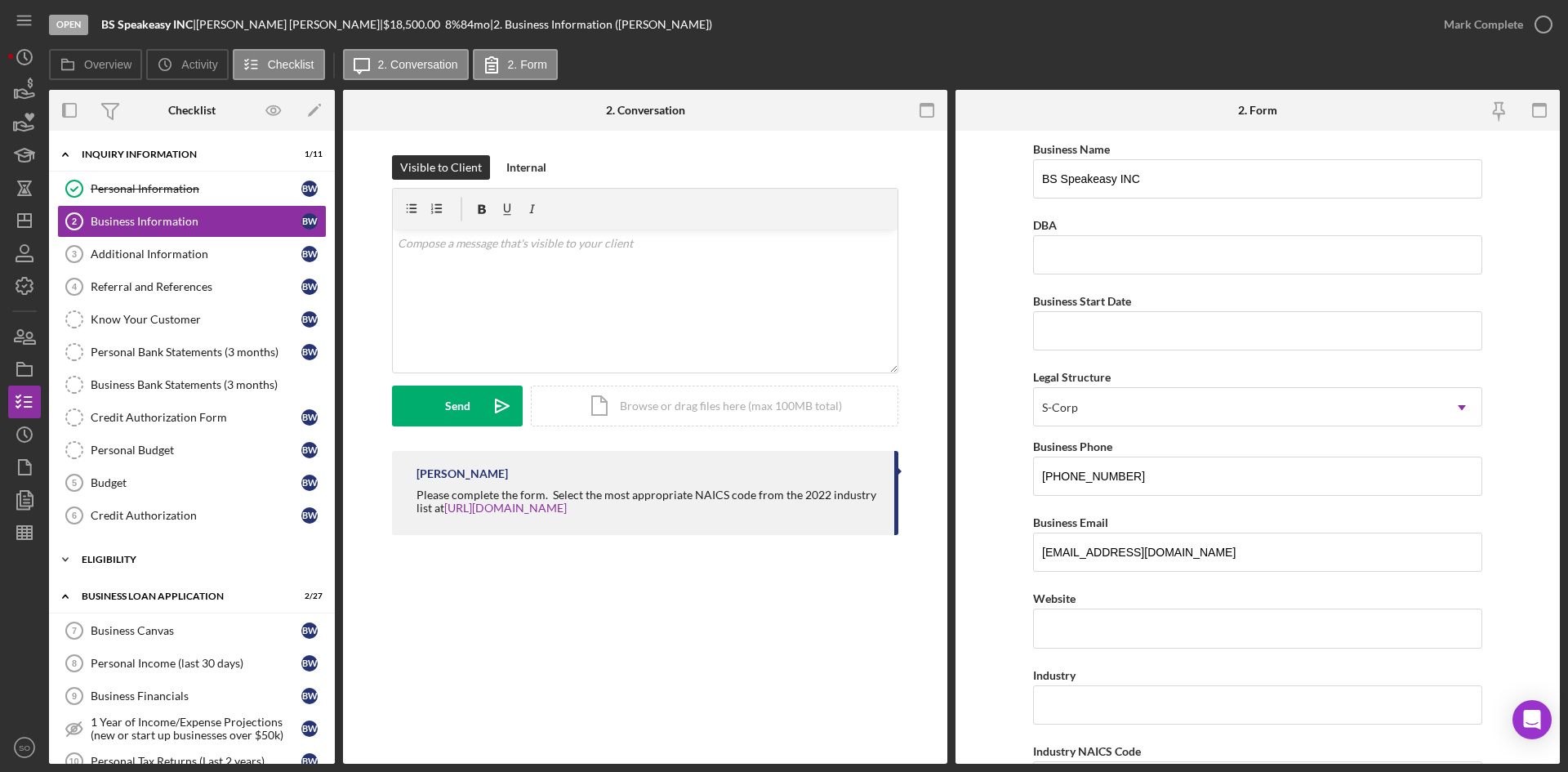
click at [127, 559] on div "ELIGIBILITY" at bounding box center [198, 560] width 233 height 10
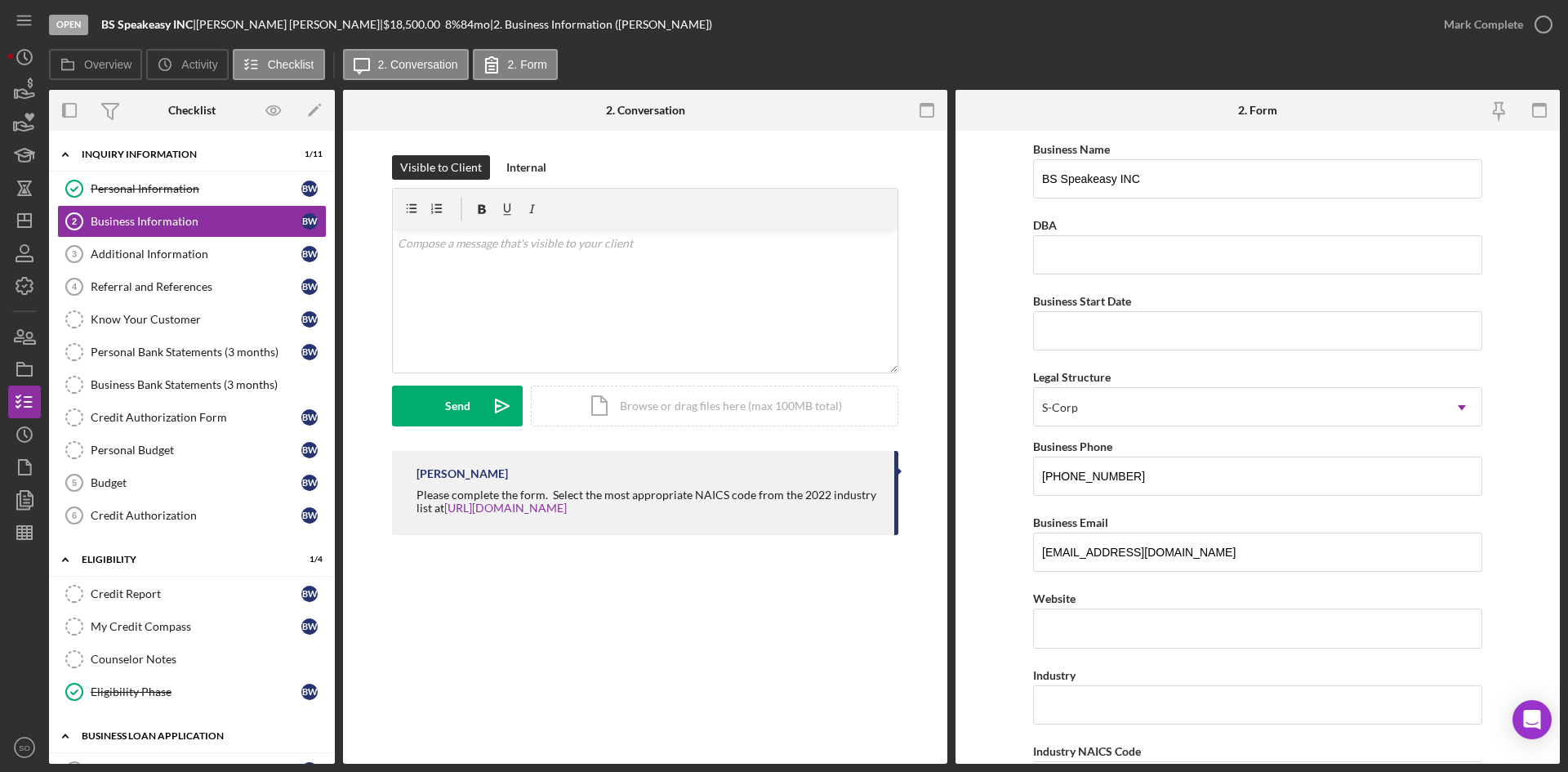
scroll to position [163, 0]
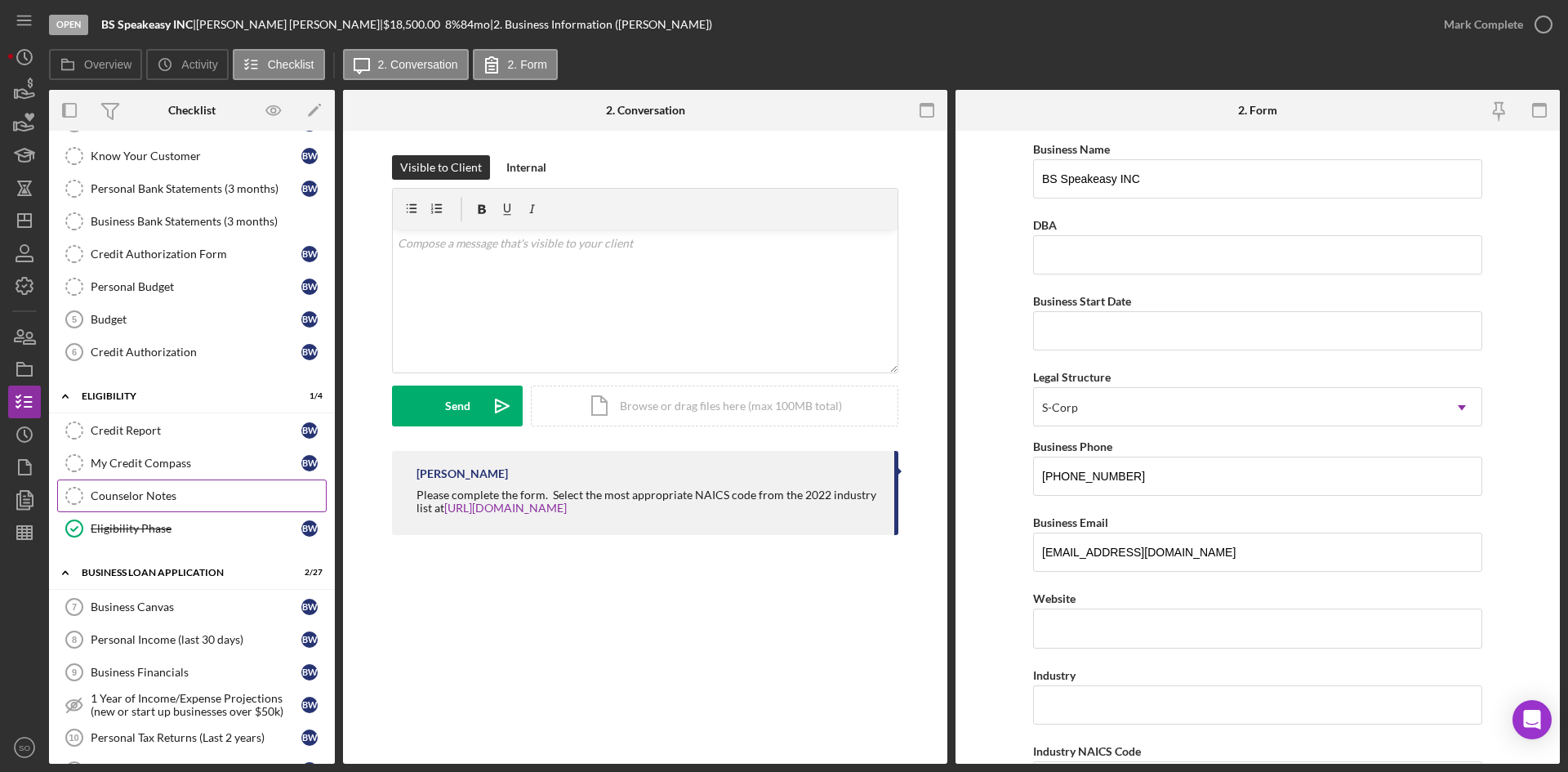
click at [140, 483] on link "Counselor Notes Counselor Notes" at bounding box center [191, 496] width 269 height 32
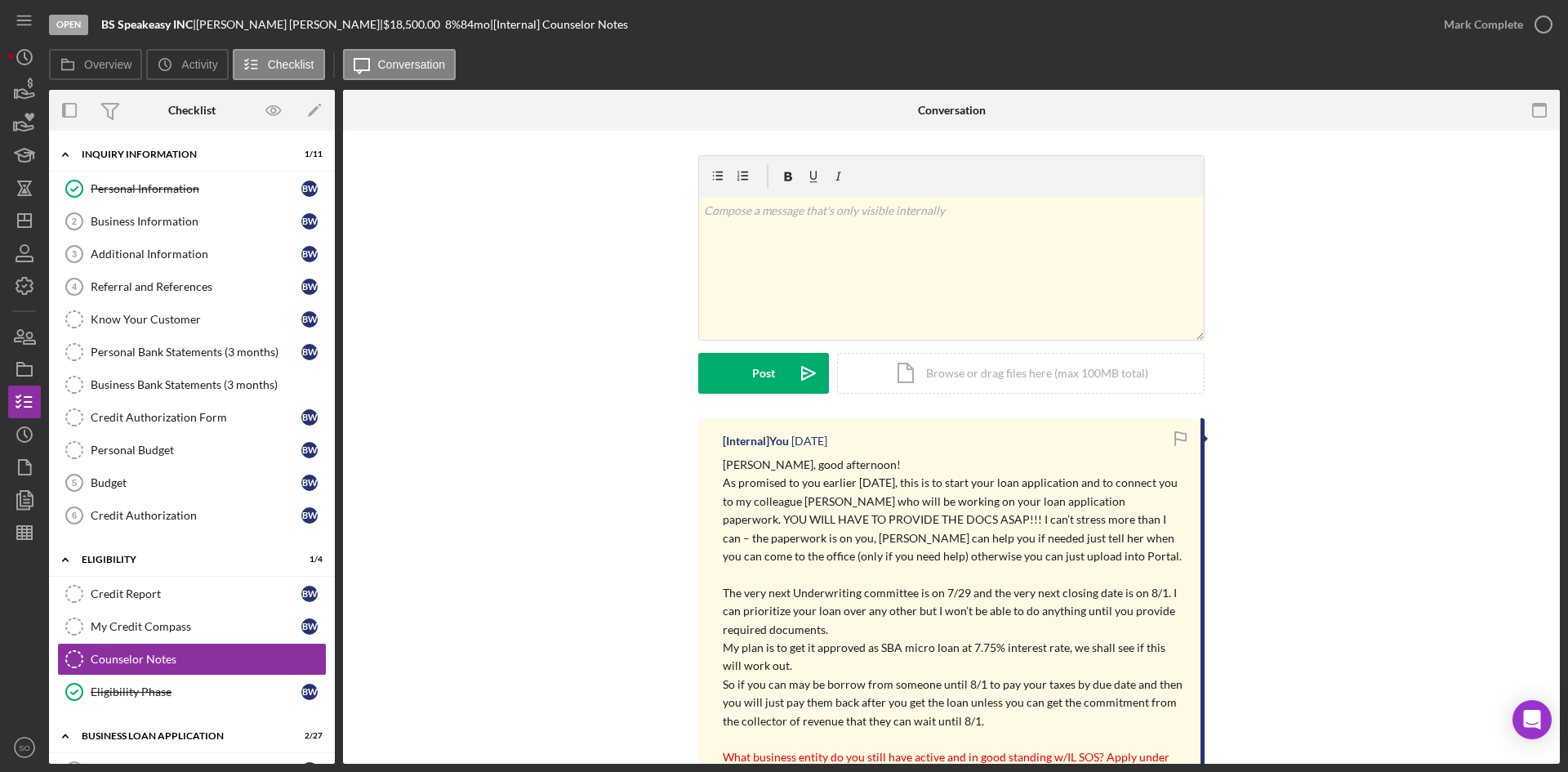
click at [542, 351] on div "v Color teal Color pink Remove color Add row above Add row below Add column bef…" at bounding box center [951, 287] width 1168 height 263
drag, startPoint x: 130, startPoint y: 484, endPoint x: 133, endPoint y: 507, distance: 23.2
click at [130, 484] on div "Budget" at bounding box center [196, 482] width 211 height 13
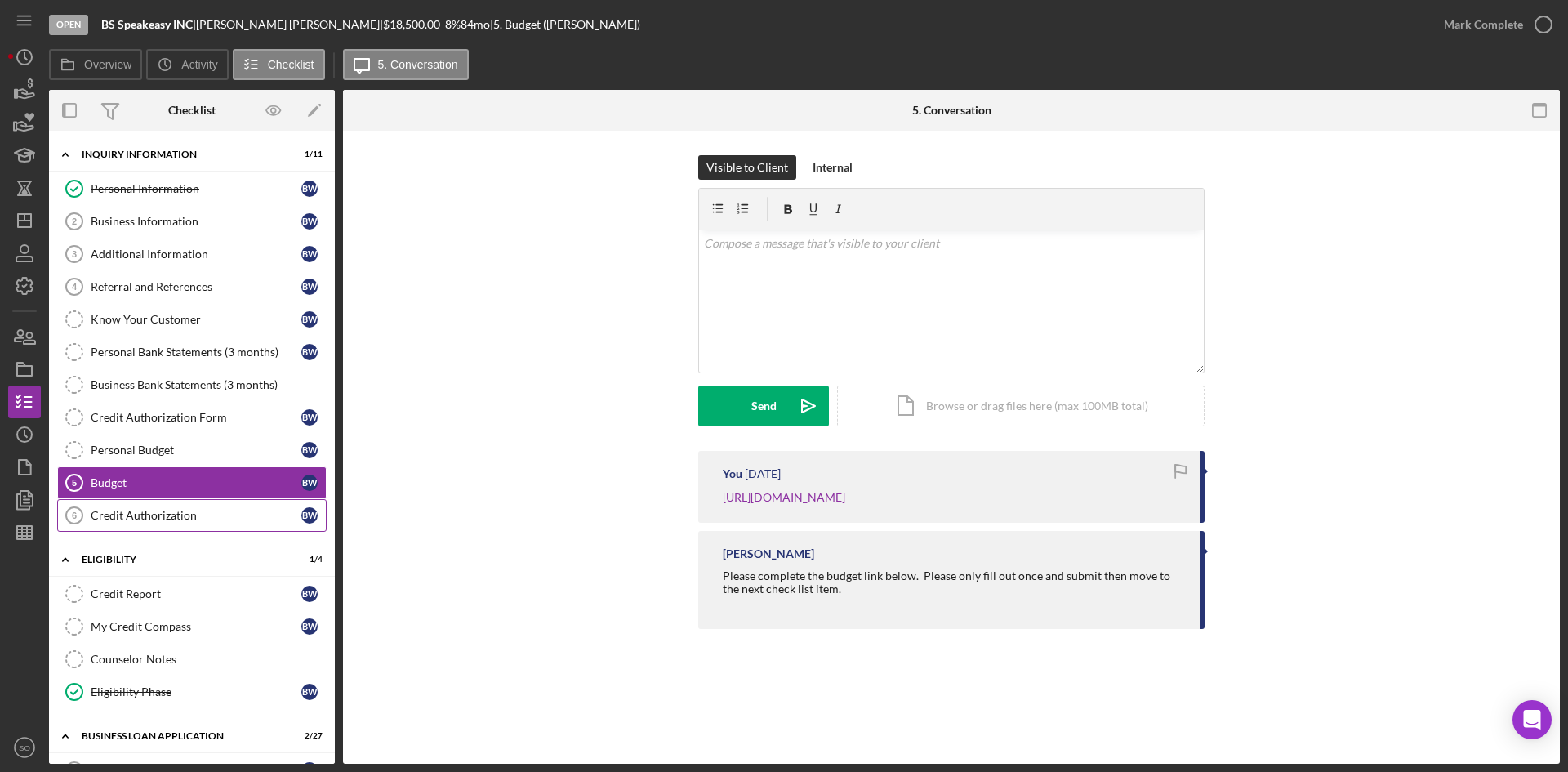
click at [136, 510] on div "Credit Authorization" at bounding box center [196, 515] width 211 height 13
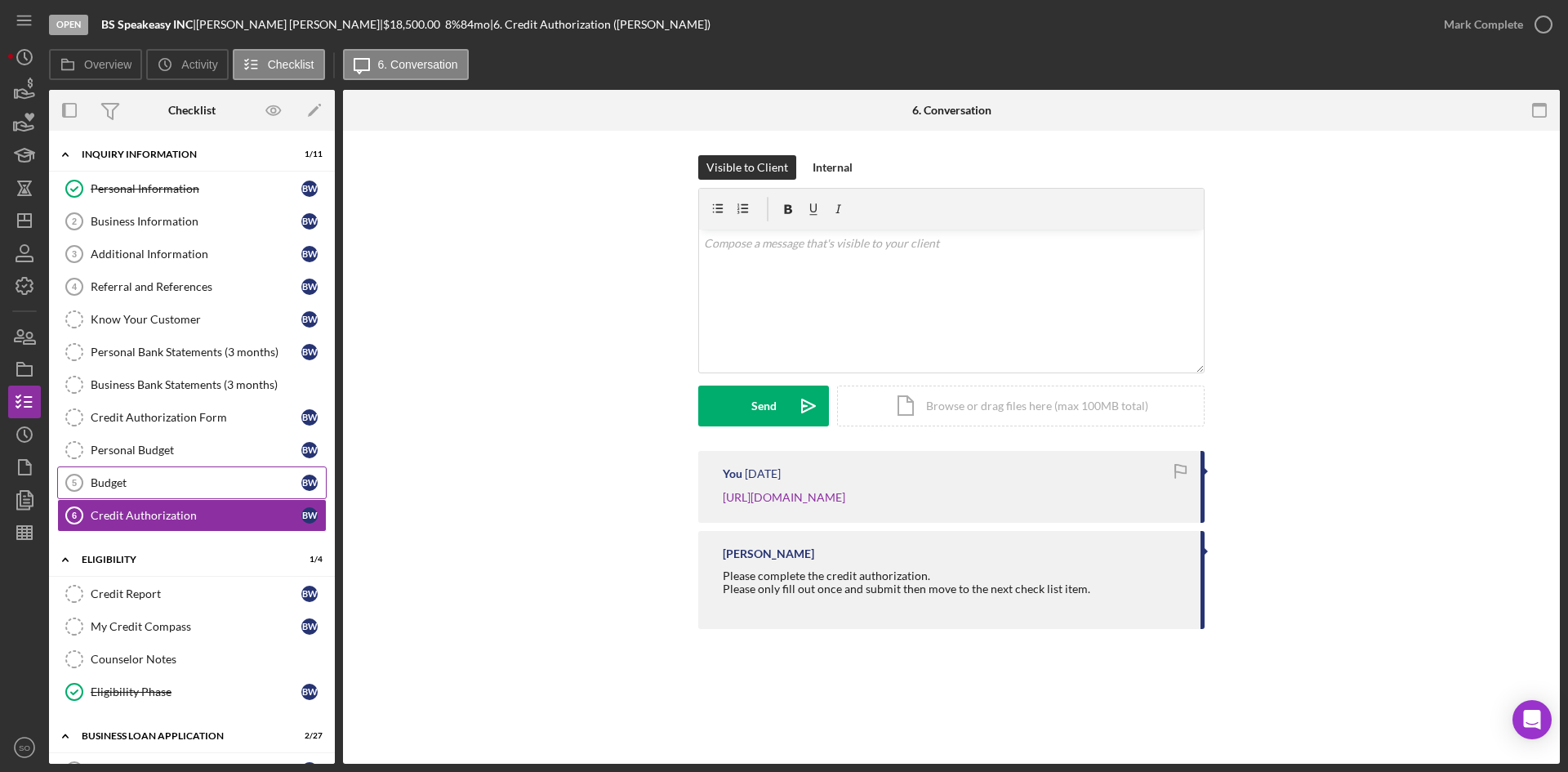
click at [133, 480] on div "Budget" at bounding box center [196, 482] width 211 height 13
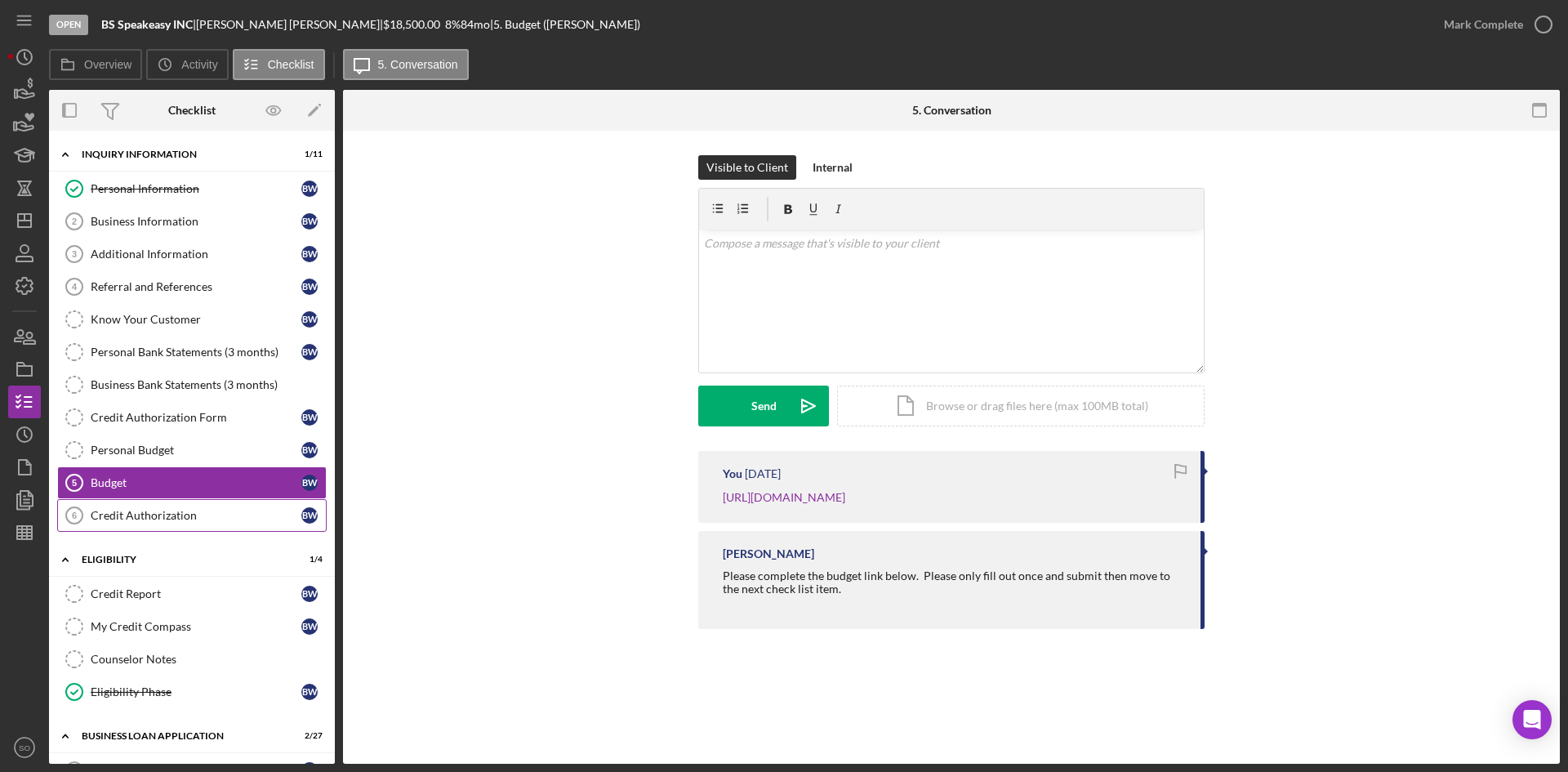
click at [157, 516] on div "Credit Authorization" at bounding box center [196, 515] width 211 height 13
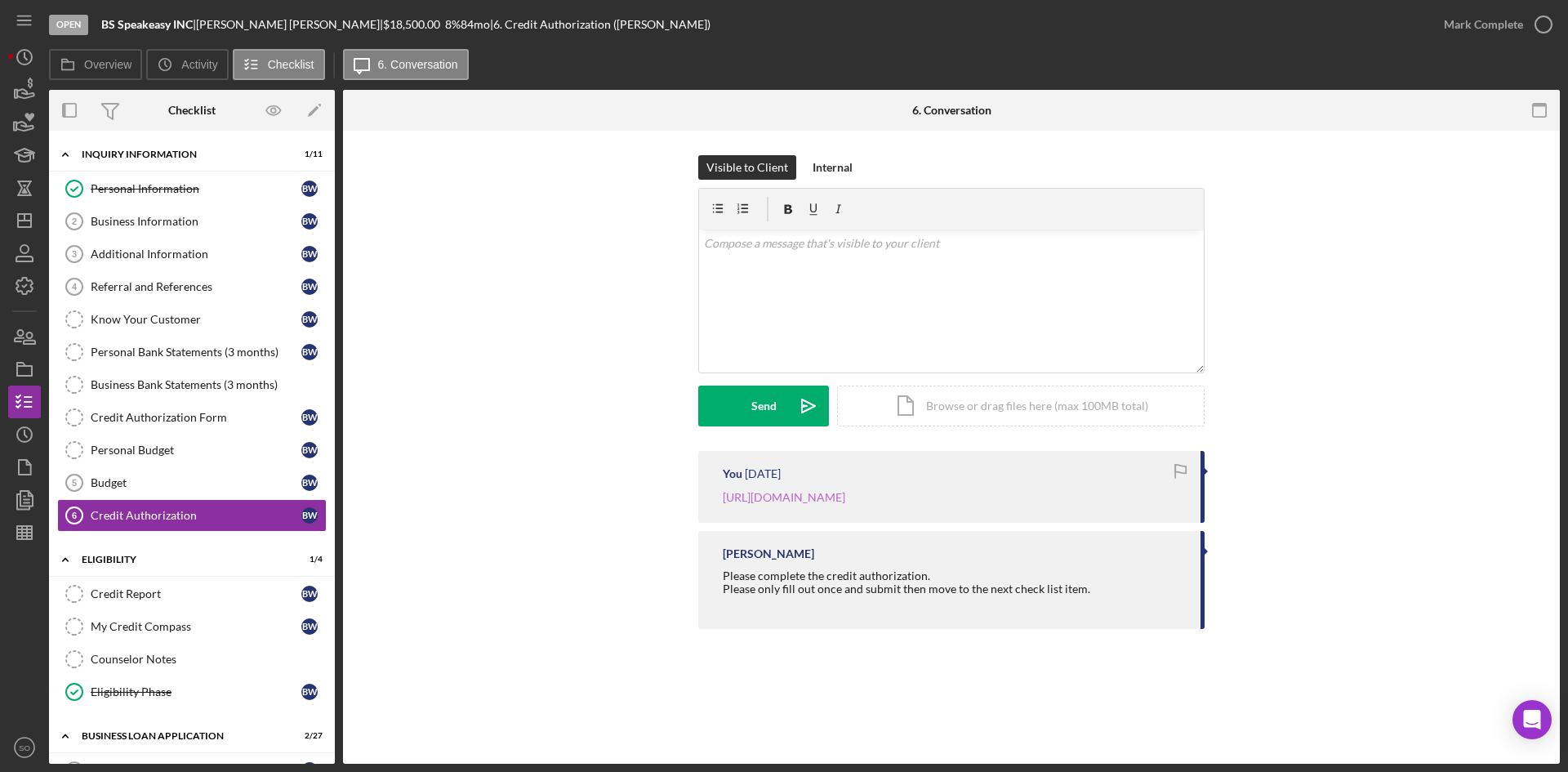
click at [800, 501] on link "[URL][DOMAIN_NAME]" at bounding box center [784, 497] width 122 height 14
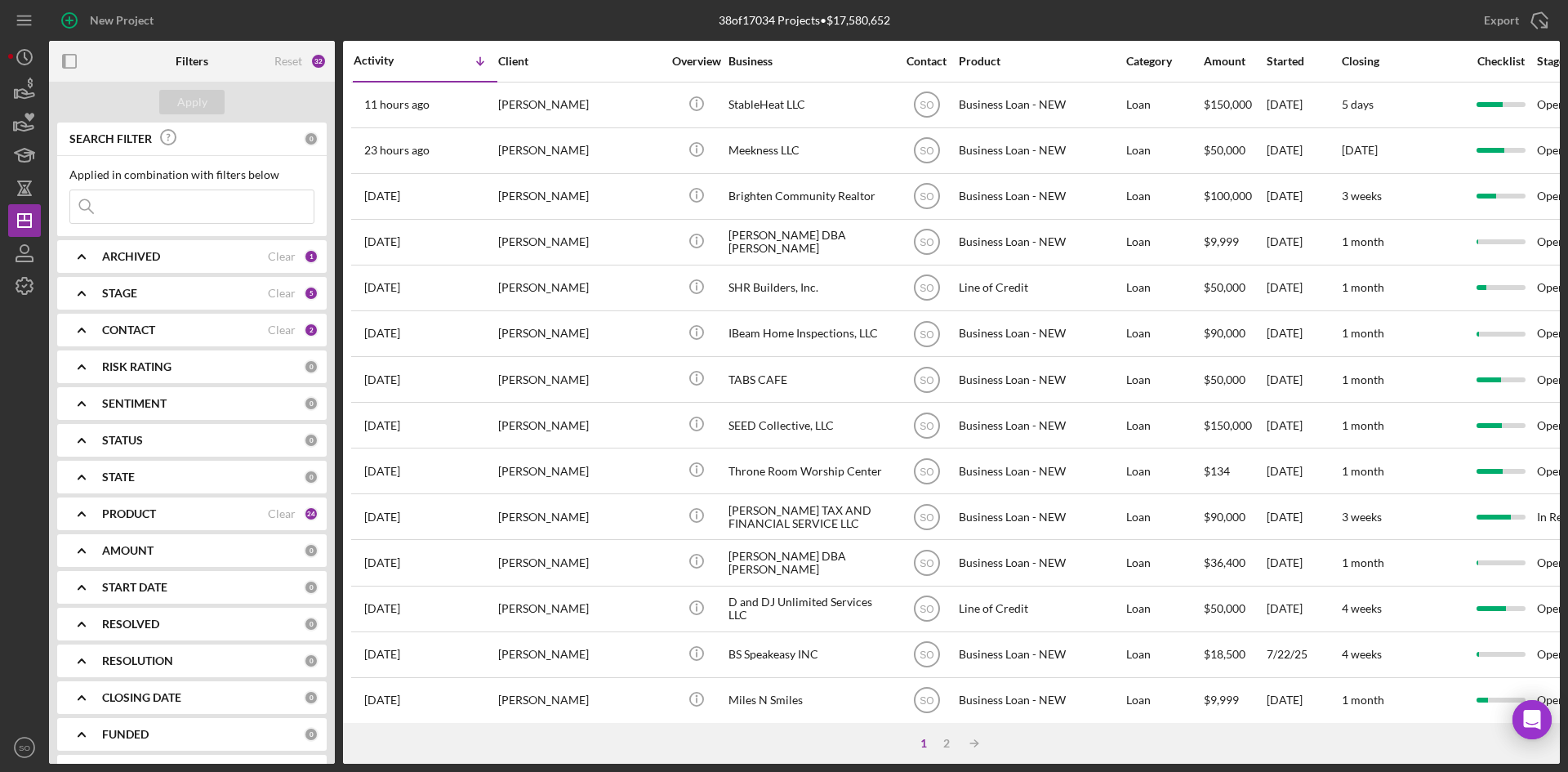
click at [198, 262] on div "ARCHIVED" at bounding box center [184, 256] width 166 height 13
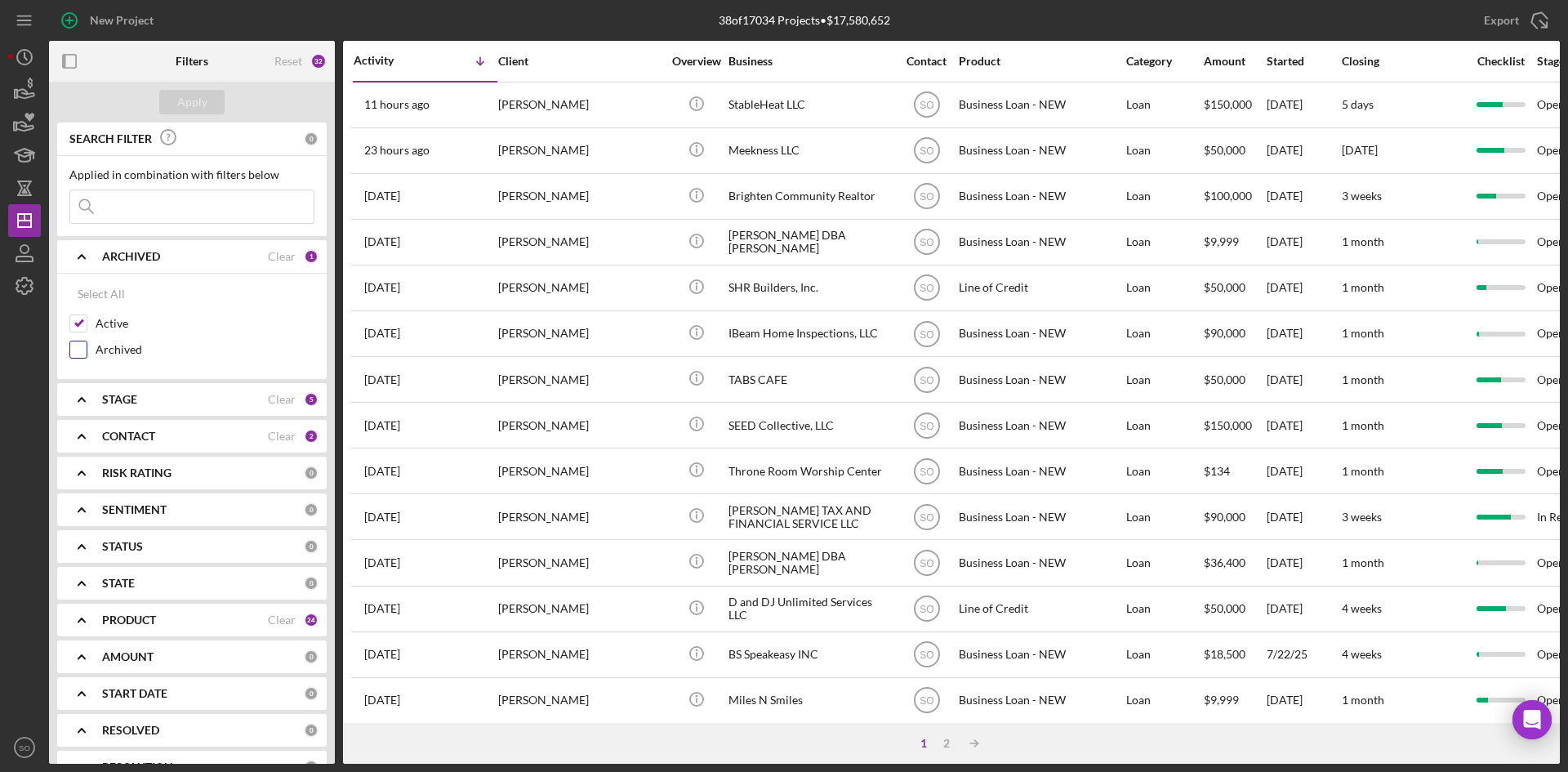
click at [71, 347] on input "Archived" at bounding box center [78, 349] width 16 height 16
checkbox input "true"
click at [144, 450] on div "CONTACT Clear 2" at bounding box center [210, 436] width 217 height 32
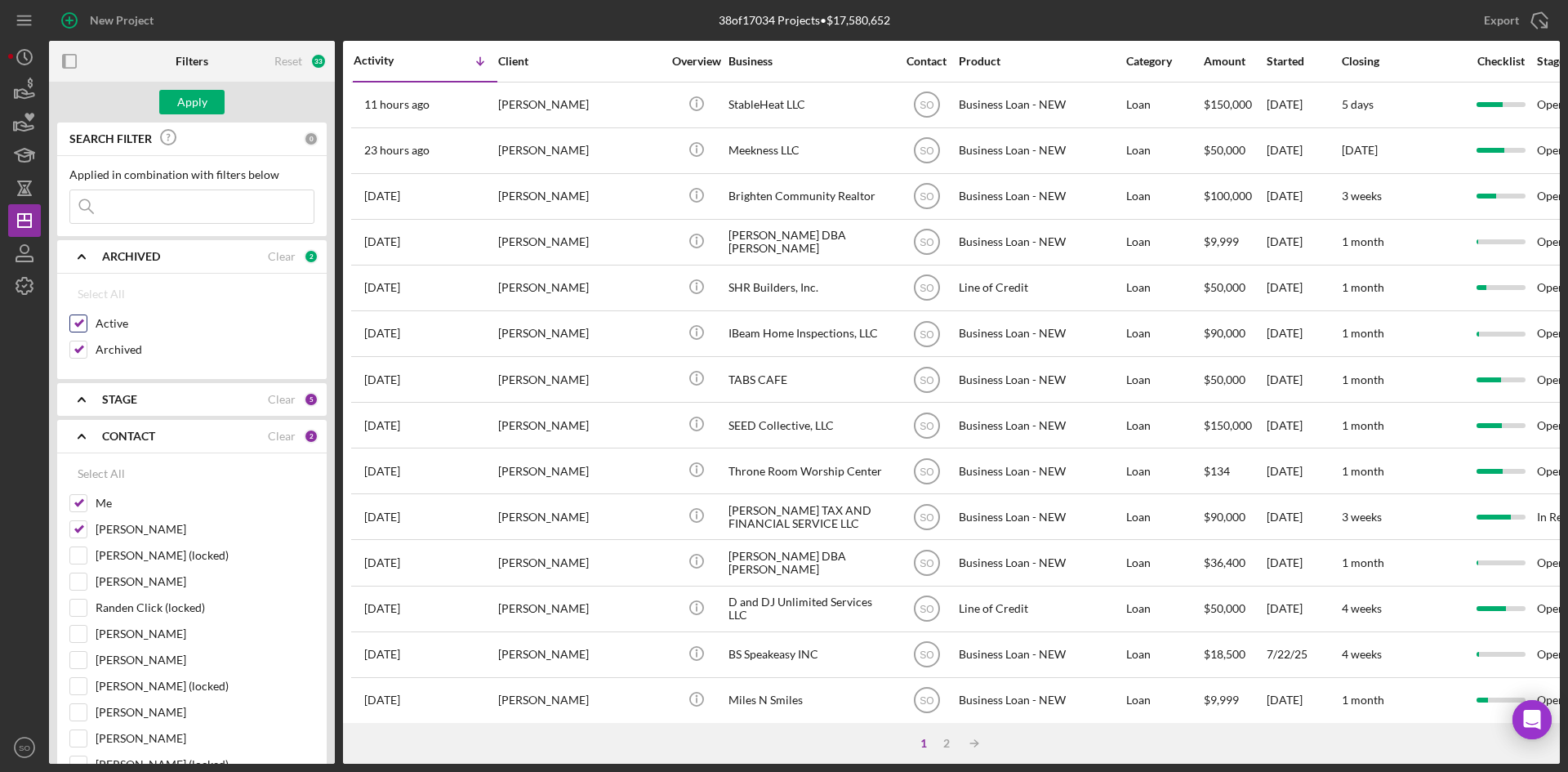
click at [105, 472] on div "Select All" at bounding box center [101, 474] width 48 height 32
checkbox input "true"
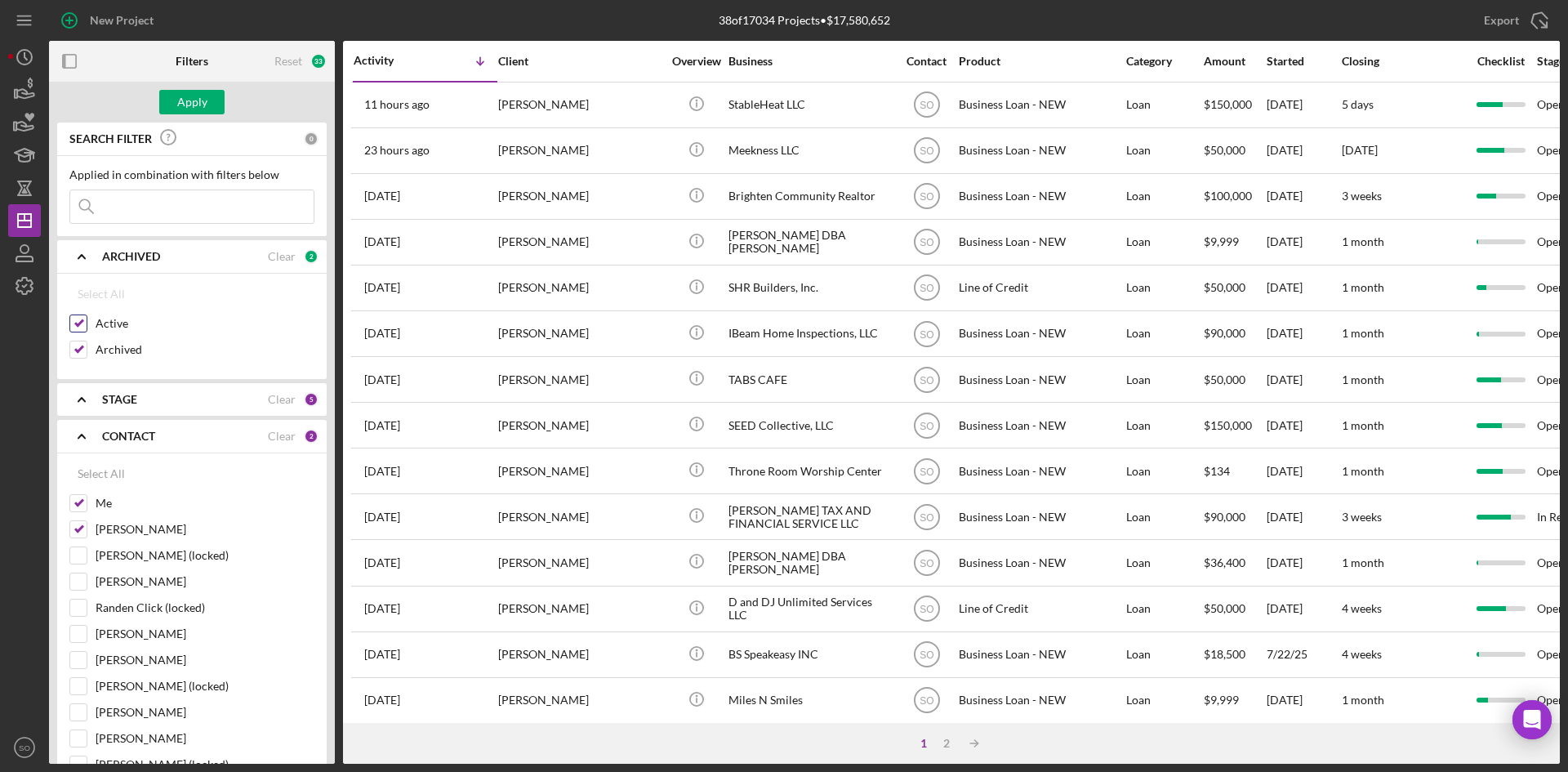
checkbox input "true"
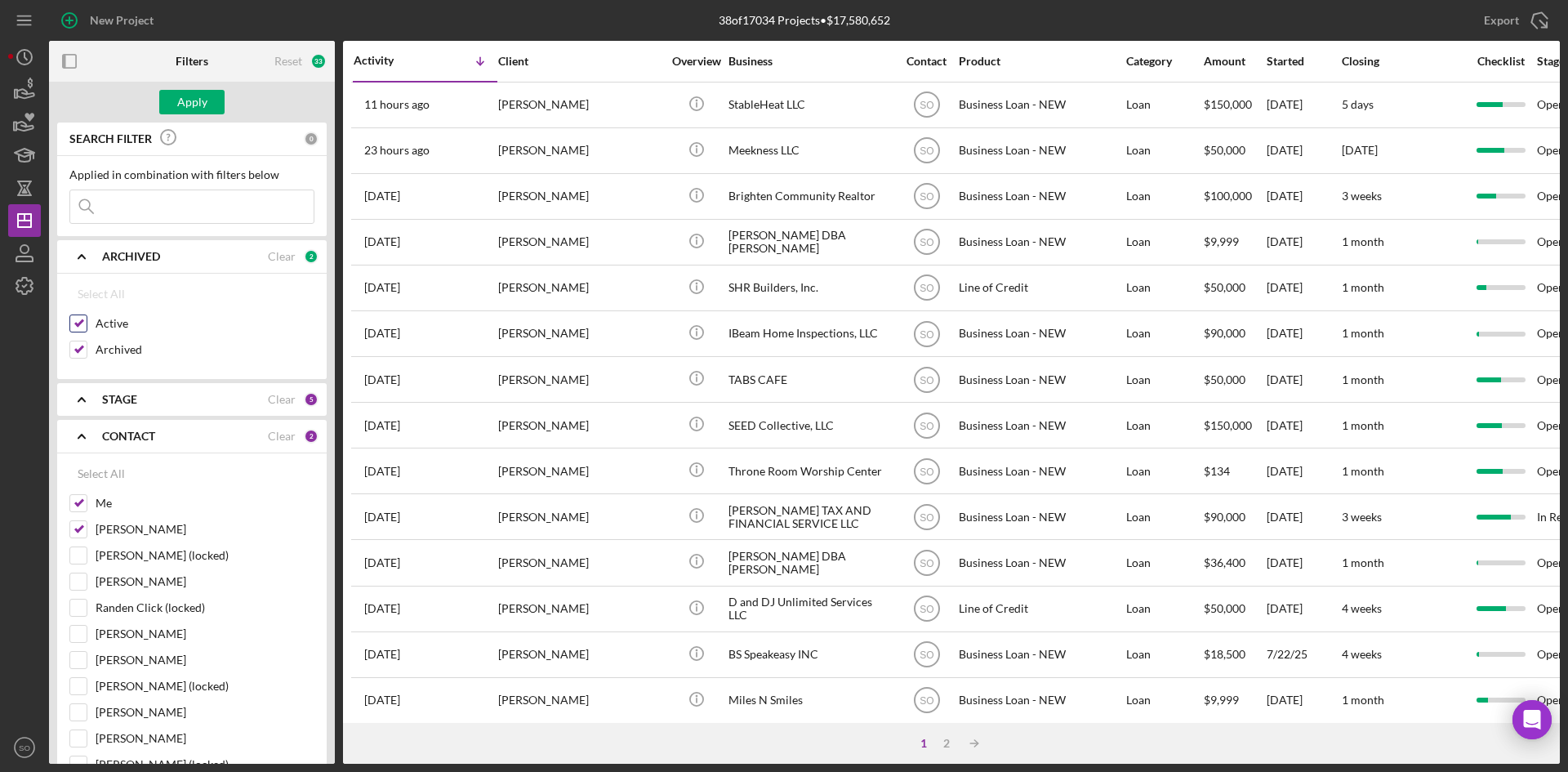
checkbox input "true"
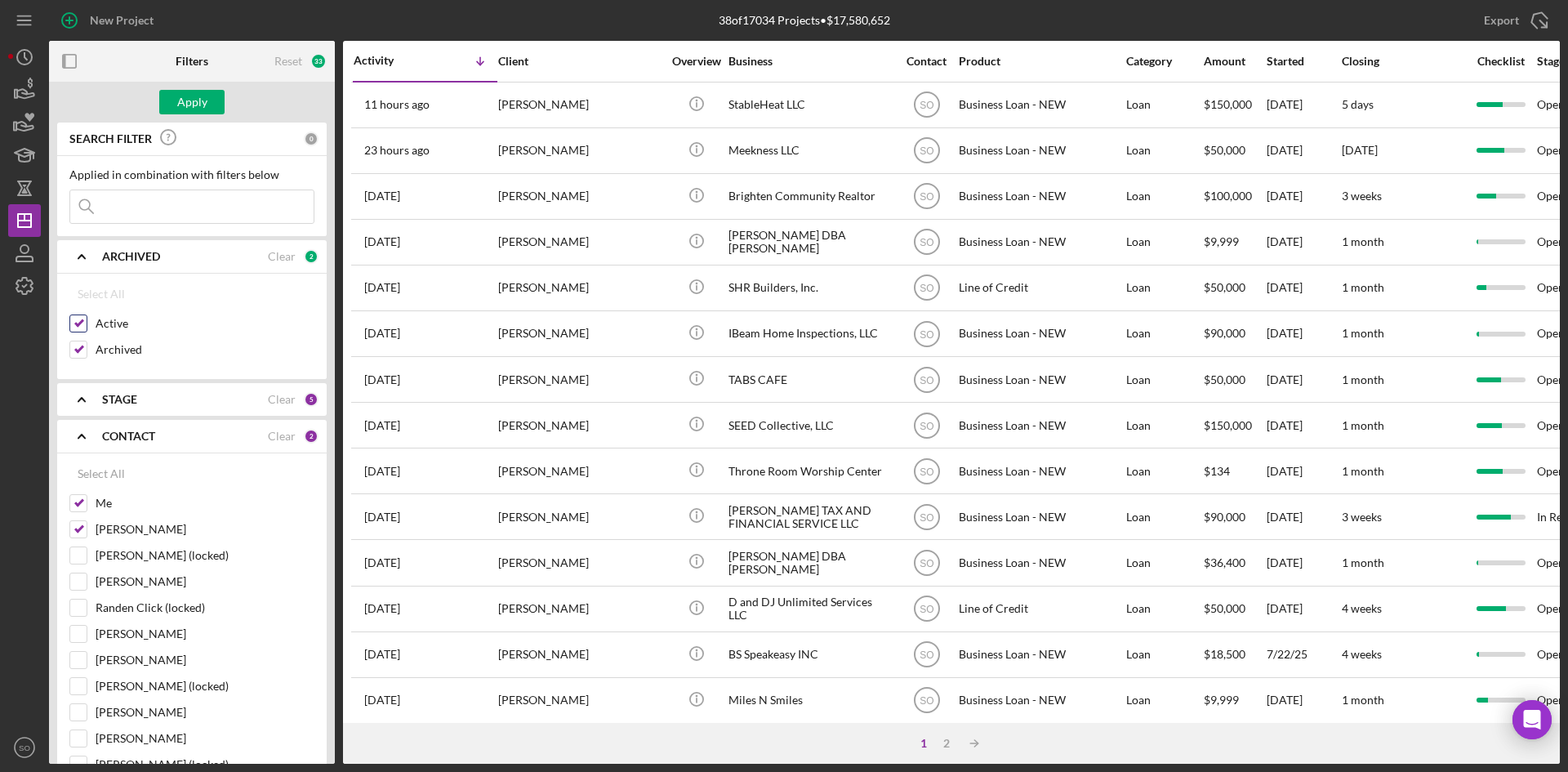
checkbox input "true"
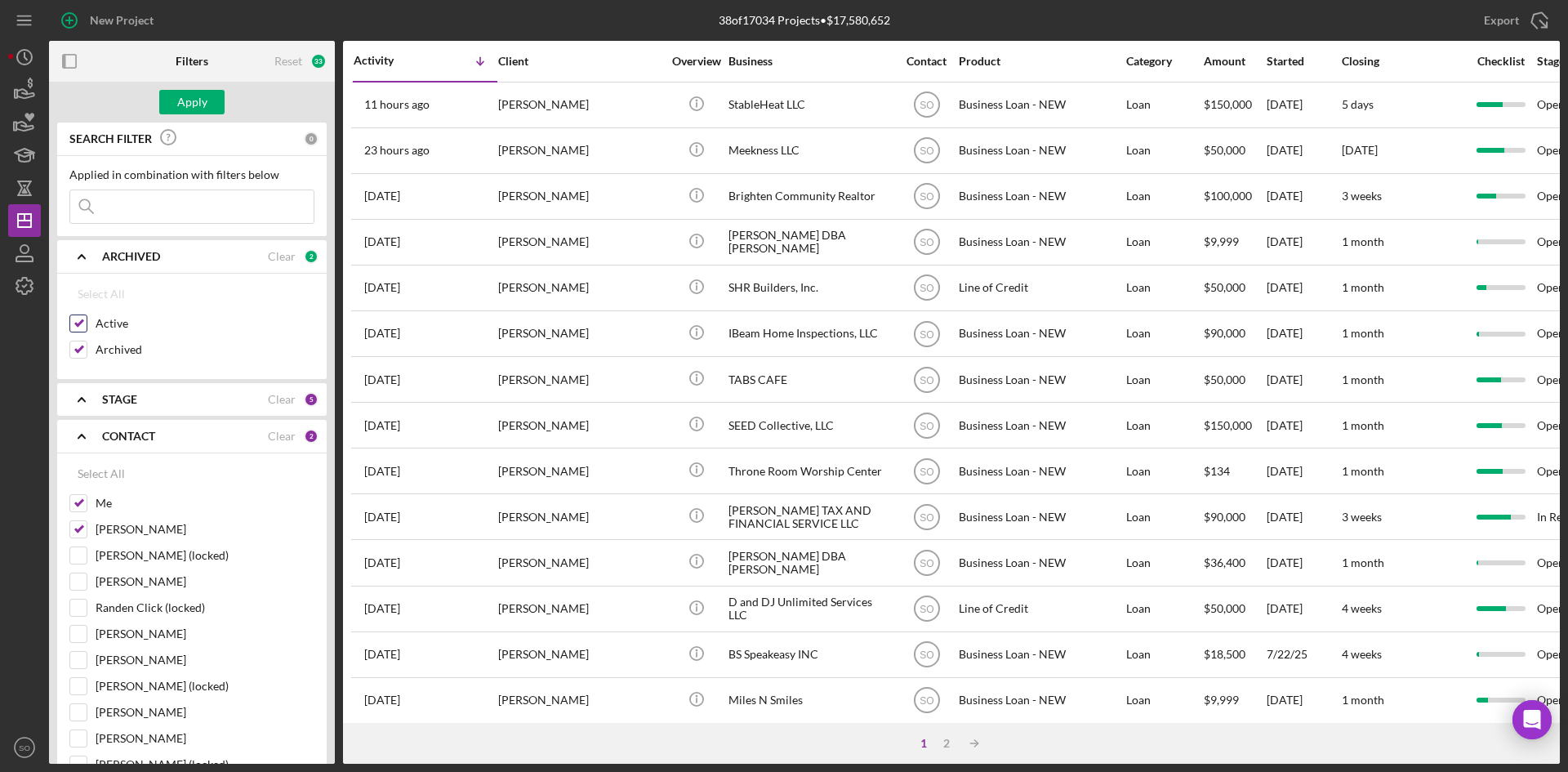
checkbox input "true"
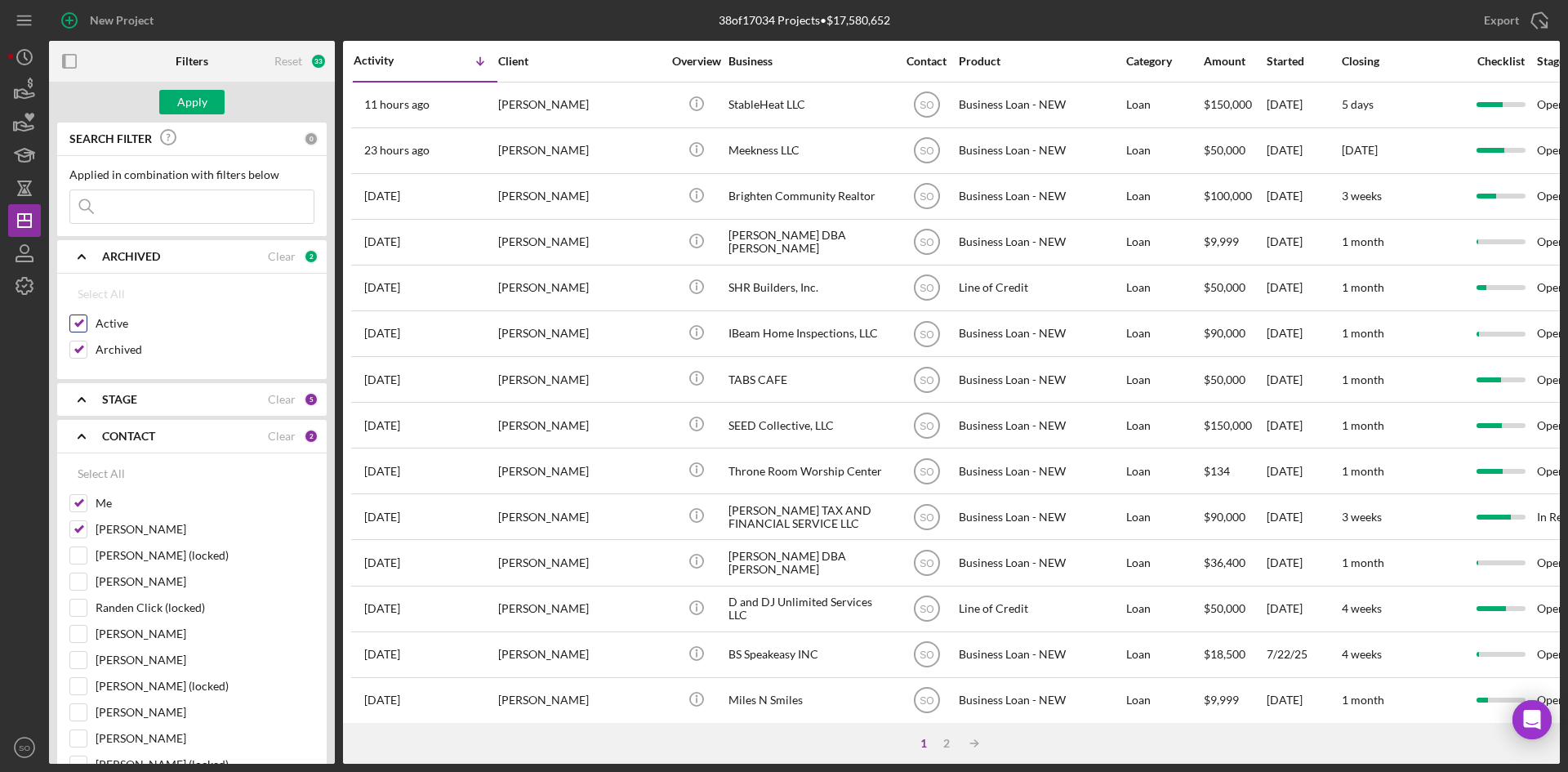
checkbox input "true"
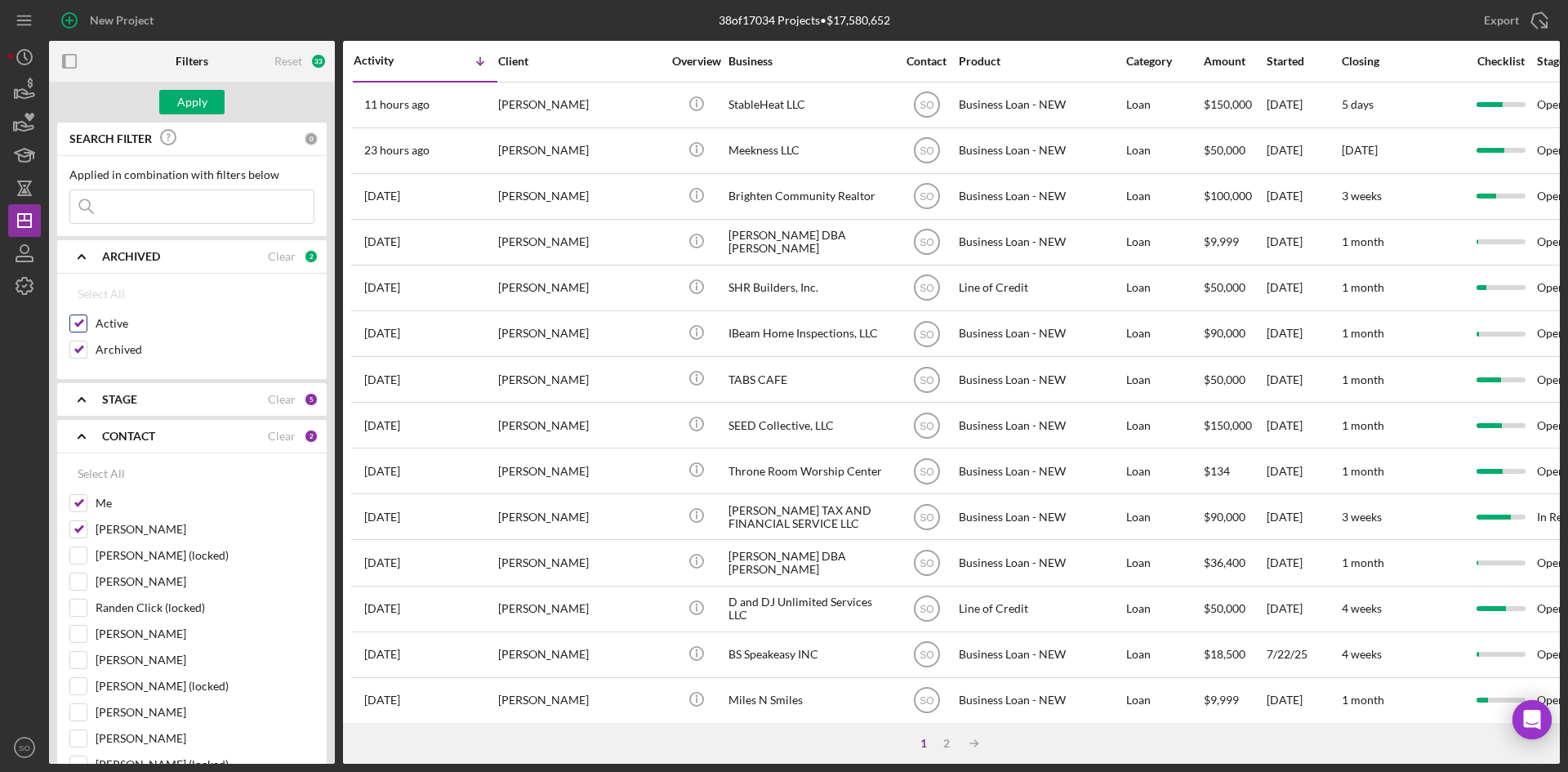
checkbox input "true"
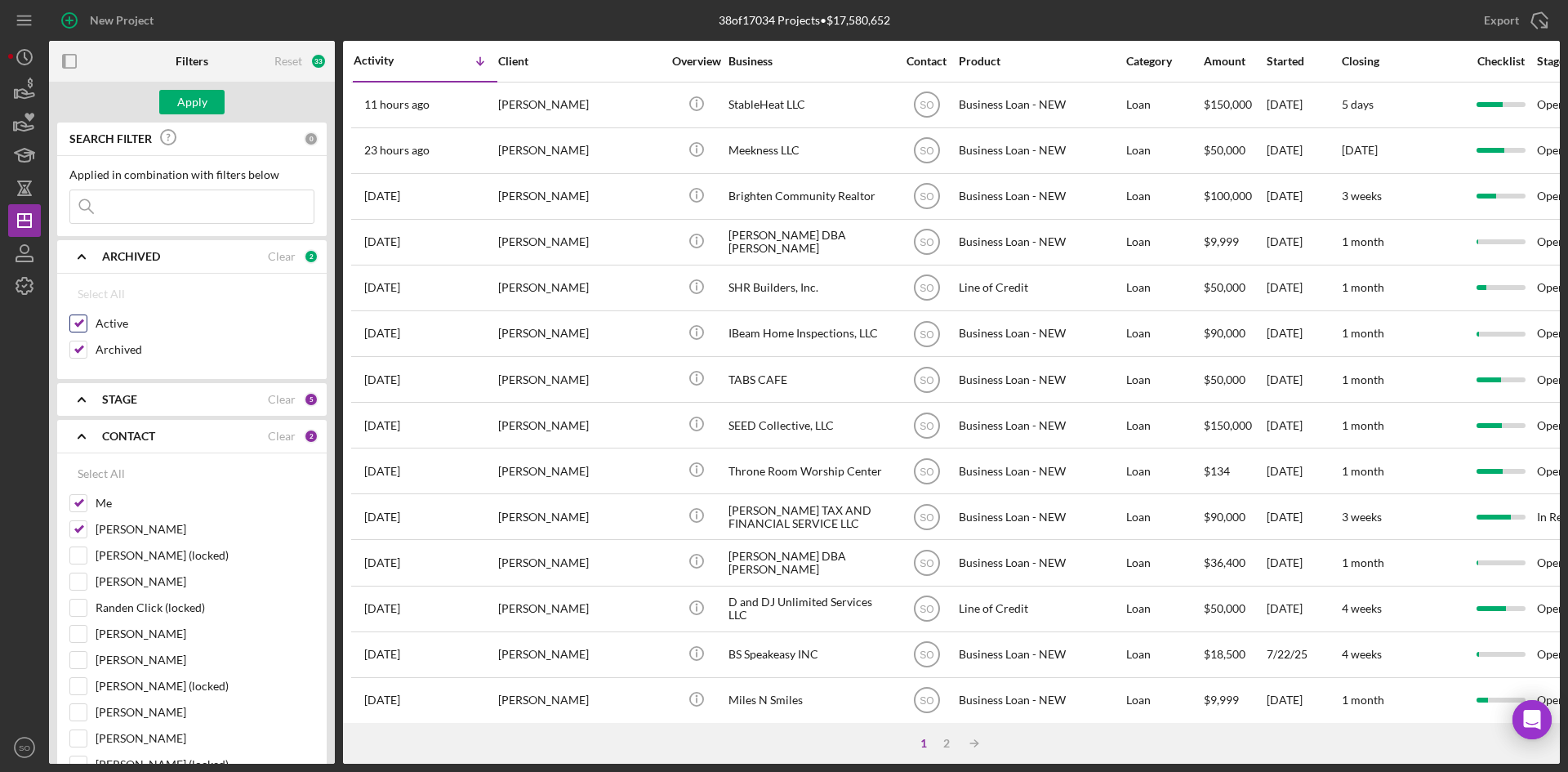
checkbox input "true"
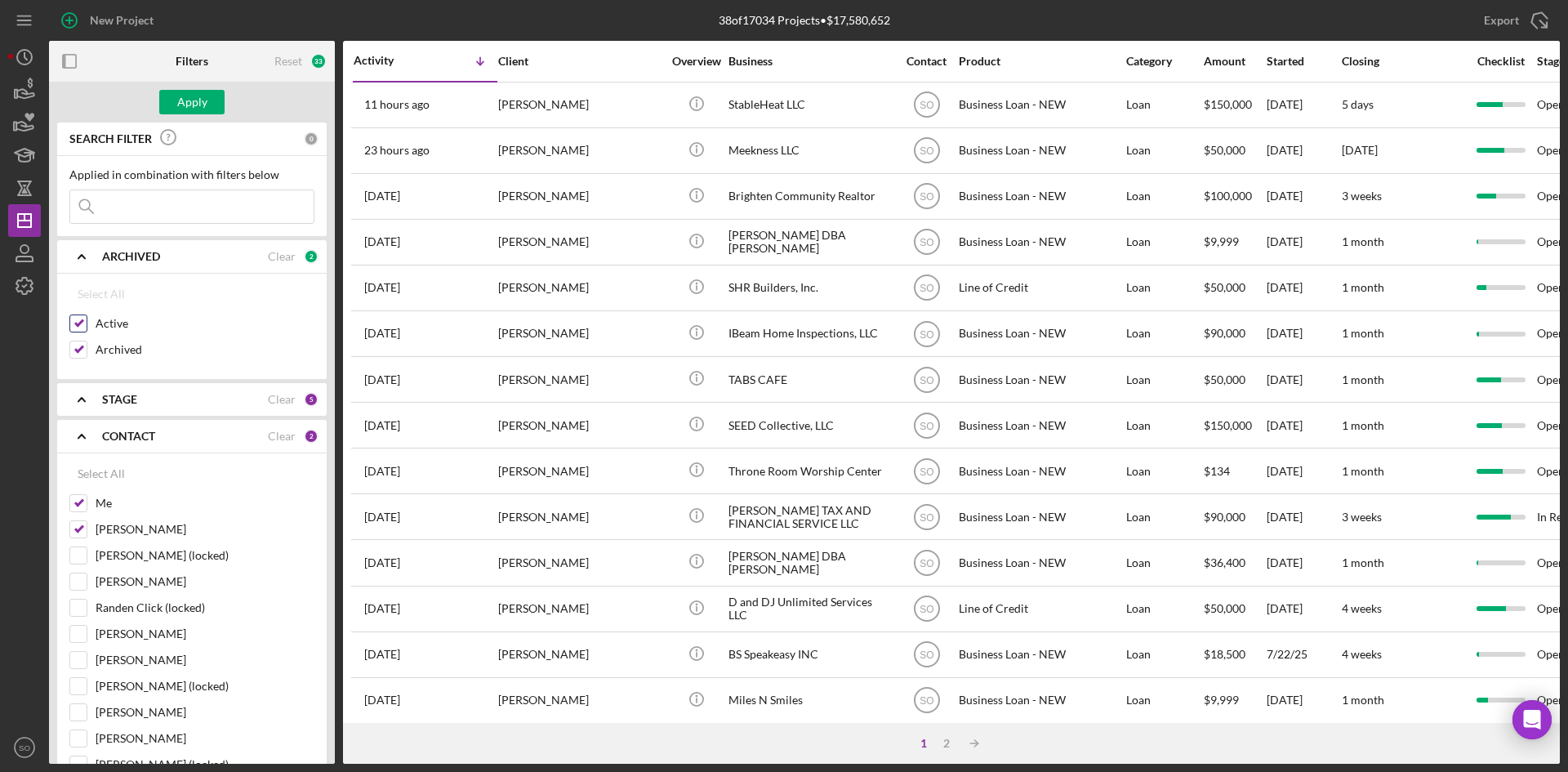
checkbox input "true"
click at [122, 208] on input at bounding box center [192, 207] width 243 height 32
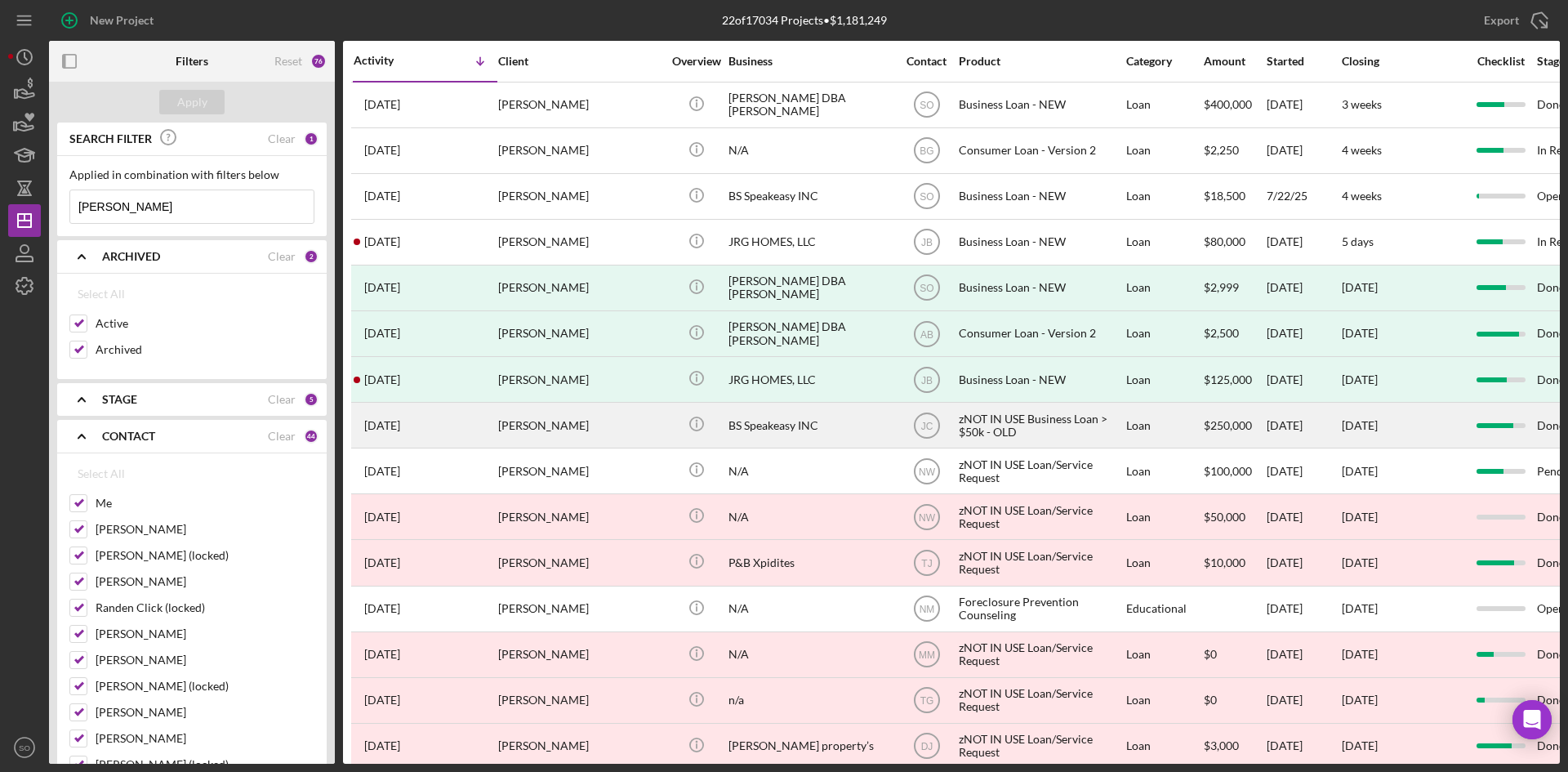
type input "brenda"
click at [504, 426] on div "[PERSON_NAME]" at bounding box center [580, 425] width 163 height 43
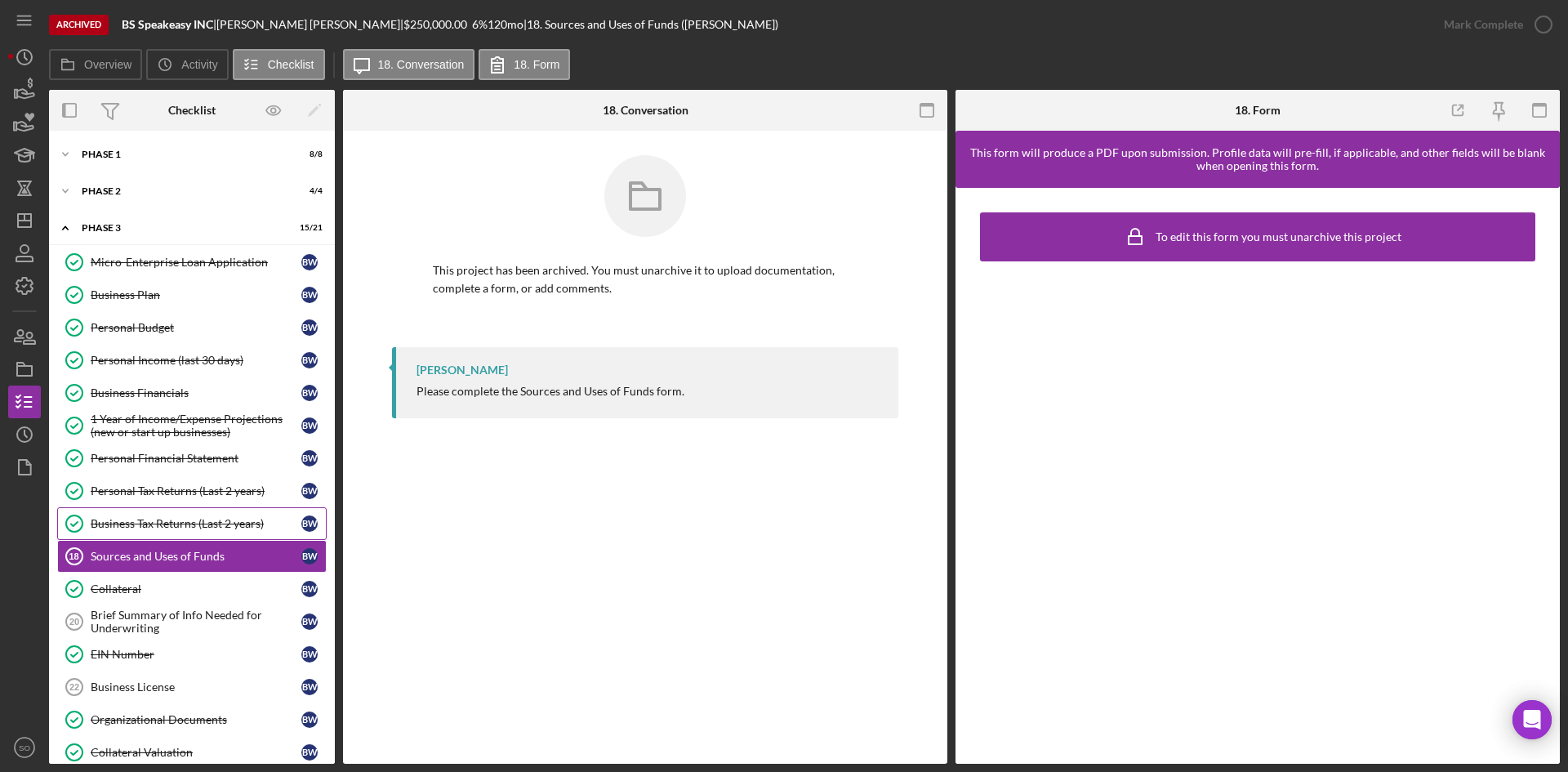
scroll to position [110, 0]
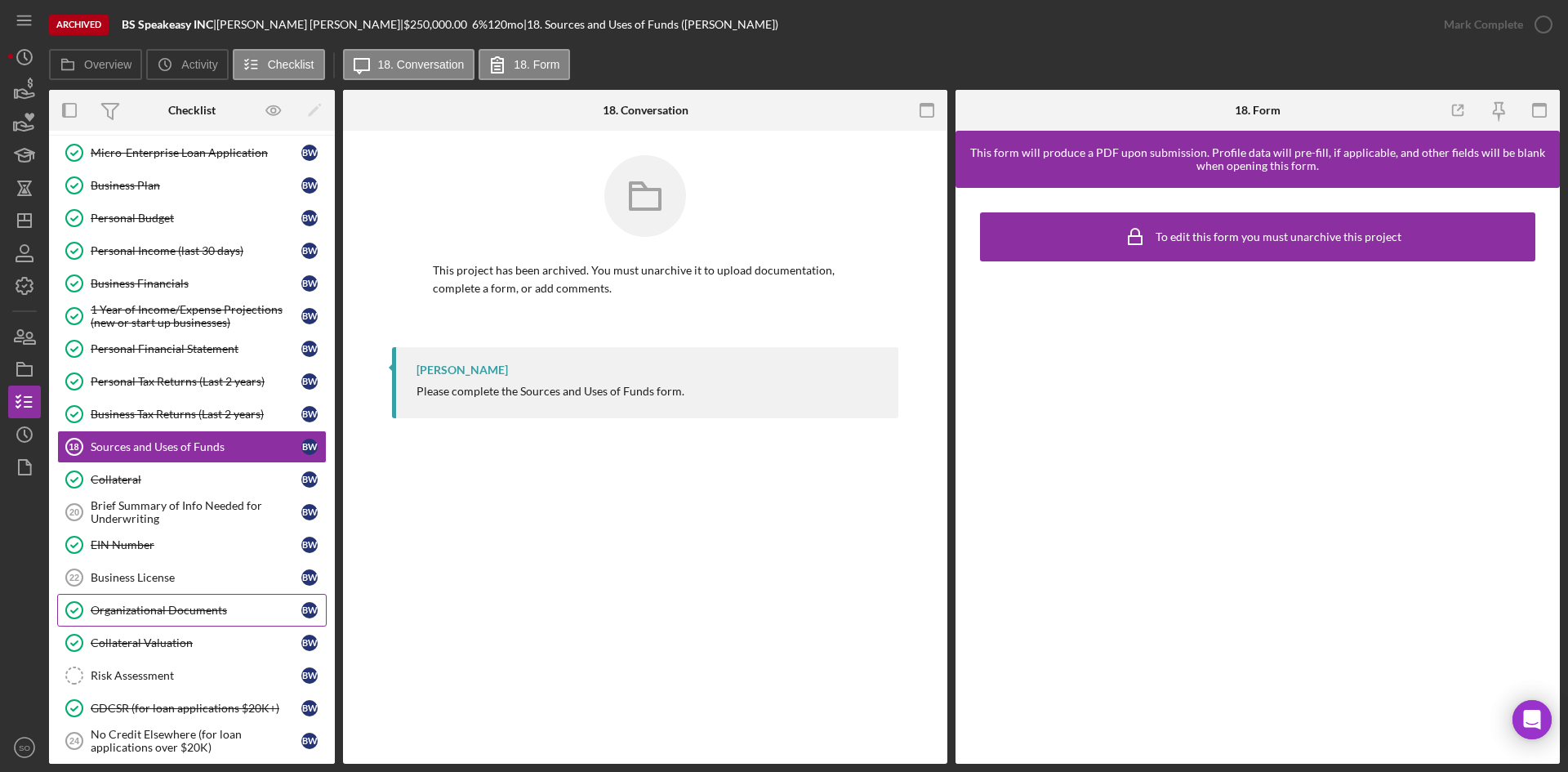
click at [187, 623] on link "Organizational Documents Organizational Documents B W" at bounding box center [191, 610] width 269 height 32
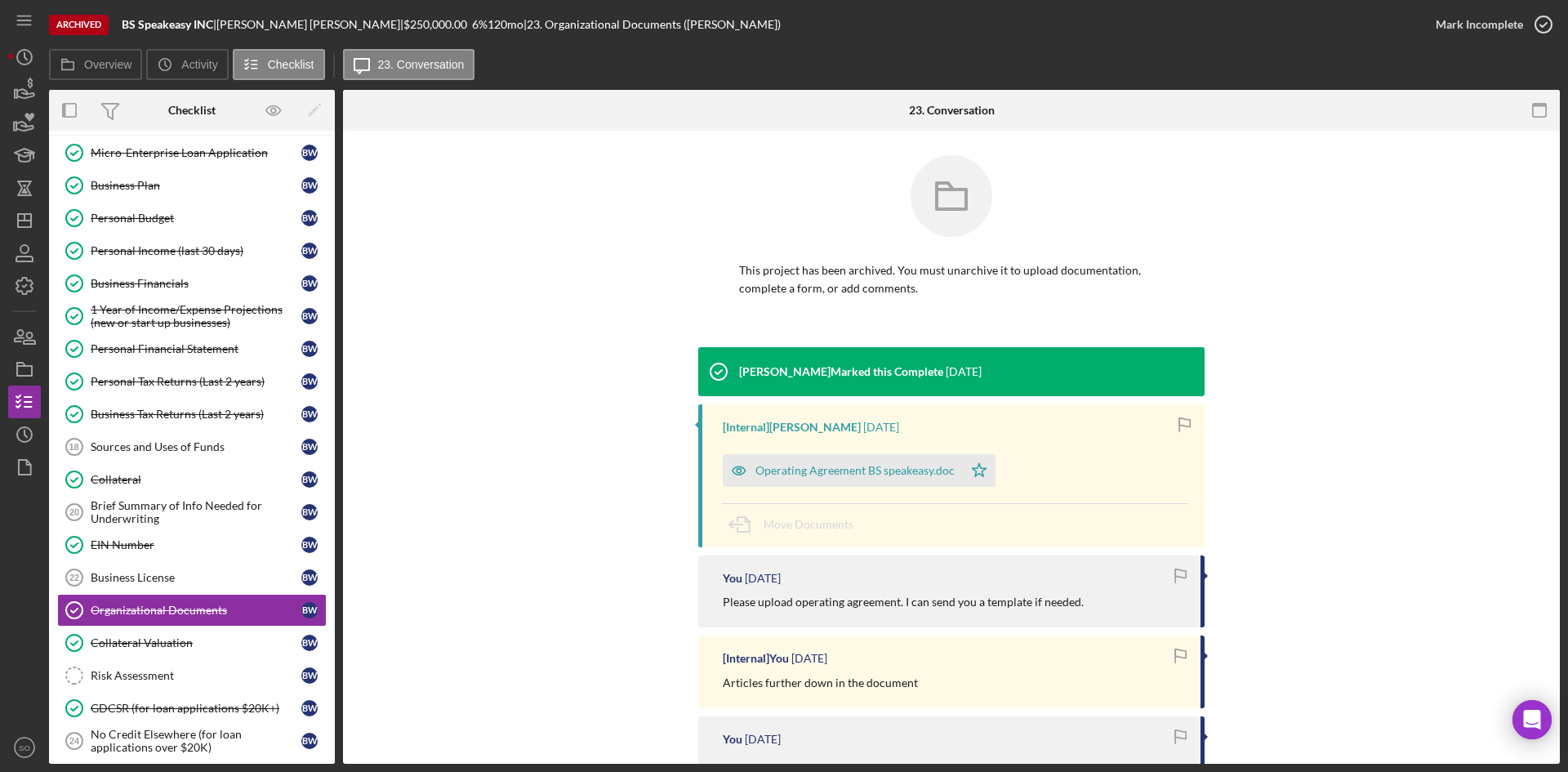
scroll to position [245, 0]
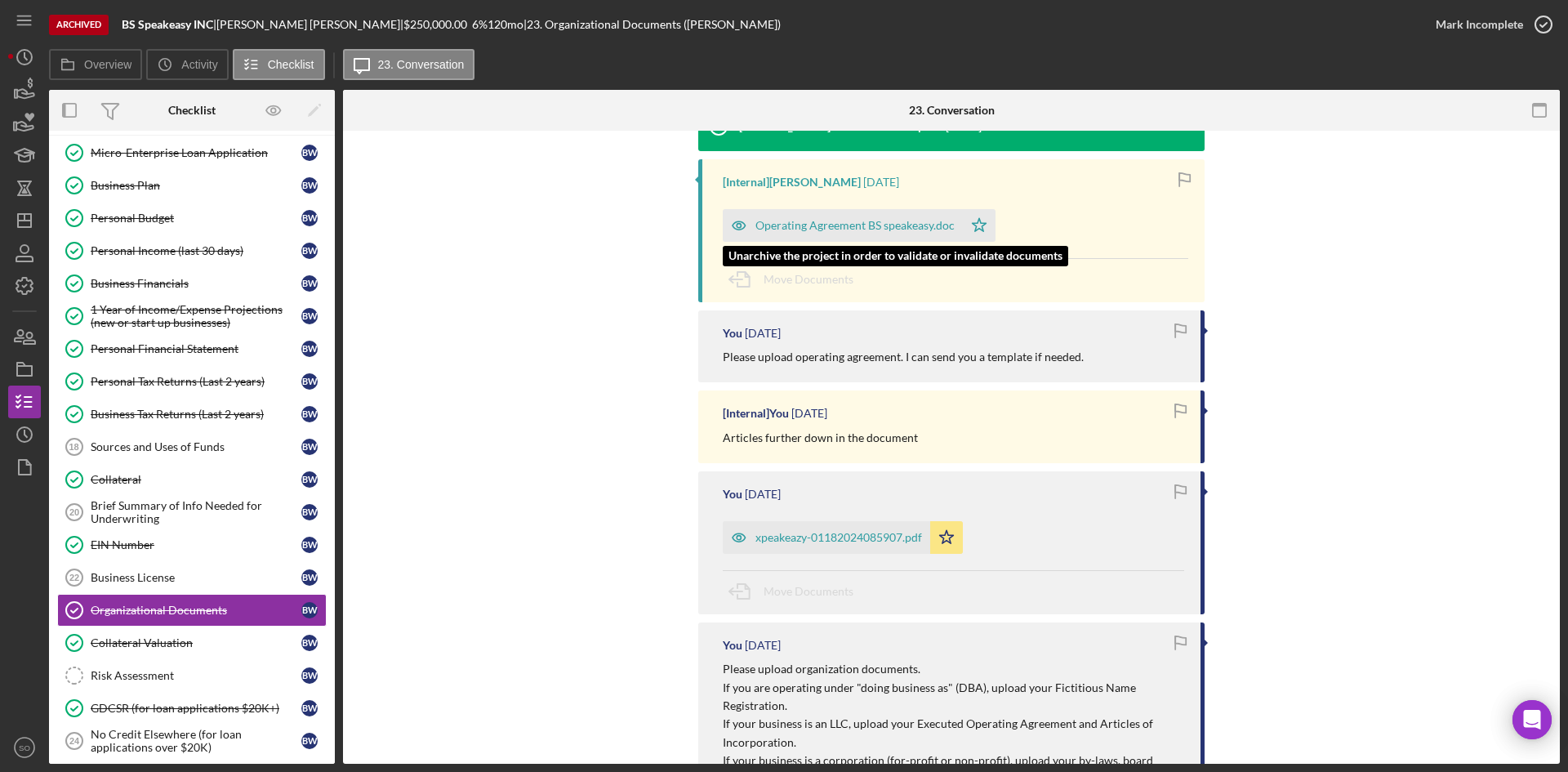
click at [802, 215] on div "Operating Agreement BS speakeasy.doc" at bounding box center [843, 225] width 241 height 32
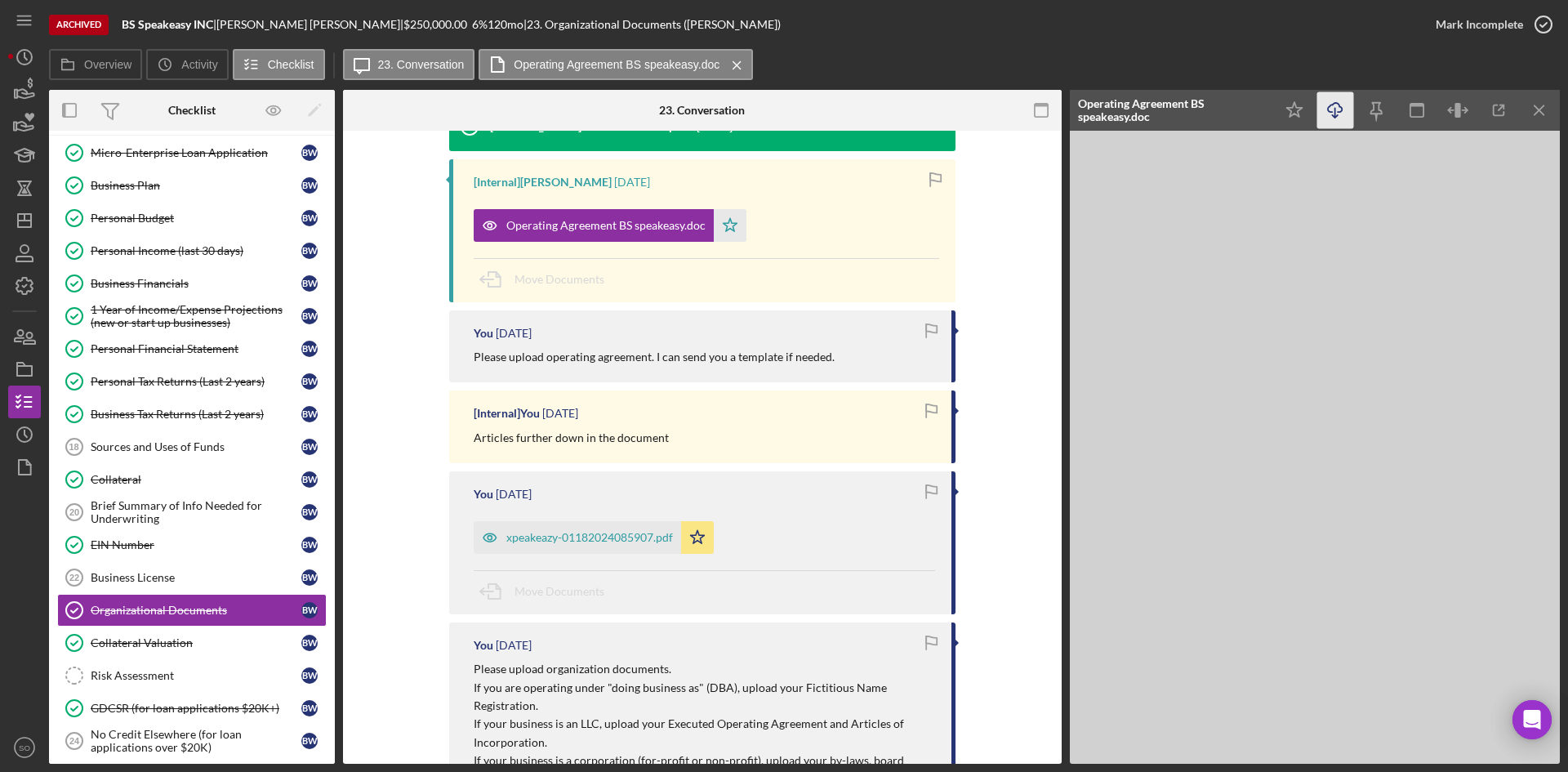
click at [1331, 119] on icon "Icon/Download" at bounding box center [1335, 111] width 37 height 37
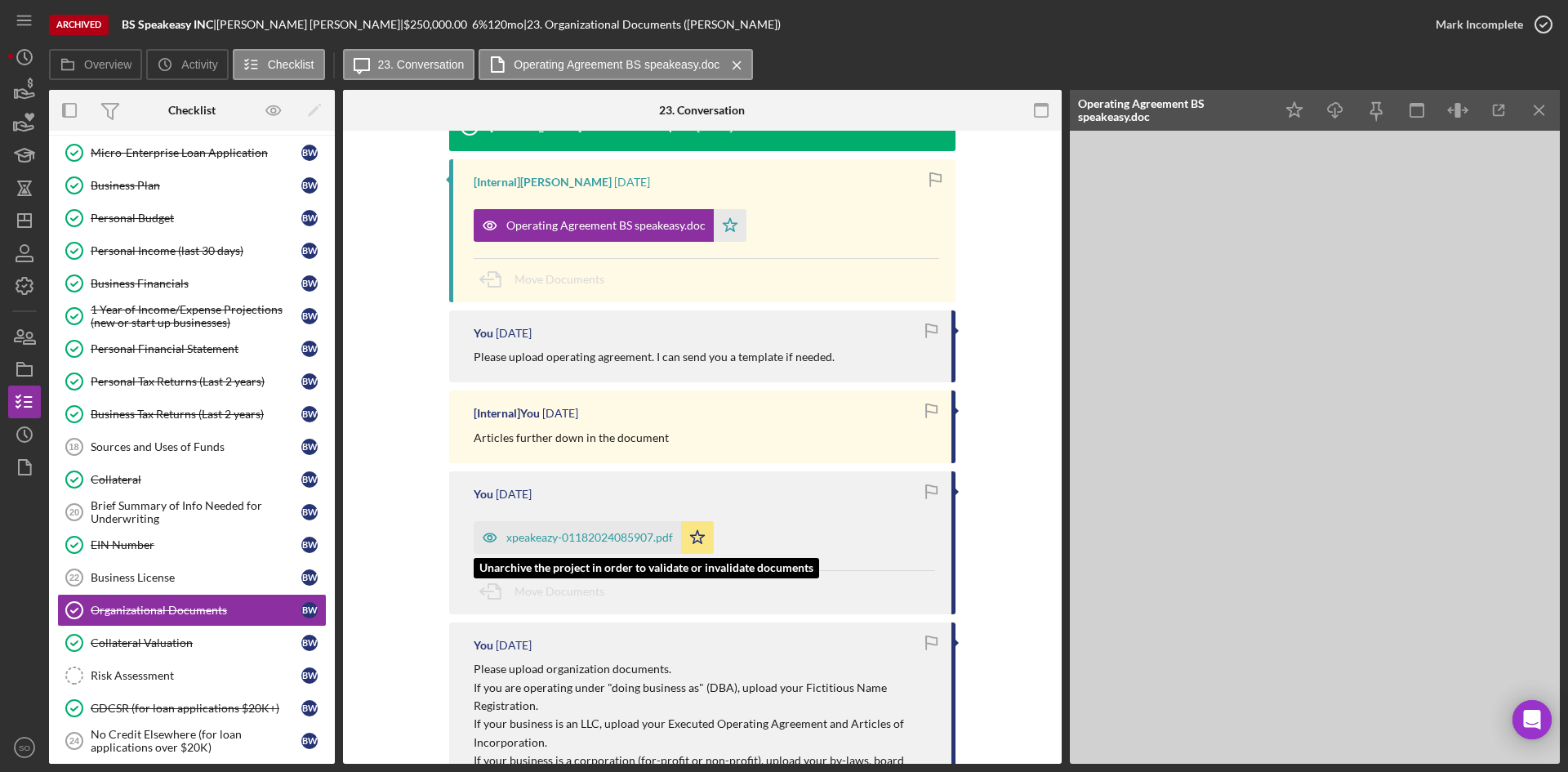
click at [562, 523] on div "xpeakeazy-01182024085907.pdf" at bounding box center [577, 537] width 207 height 32
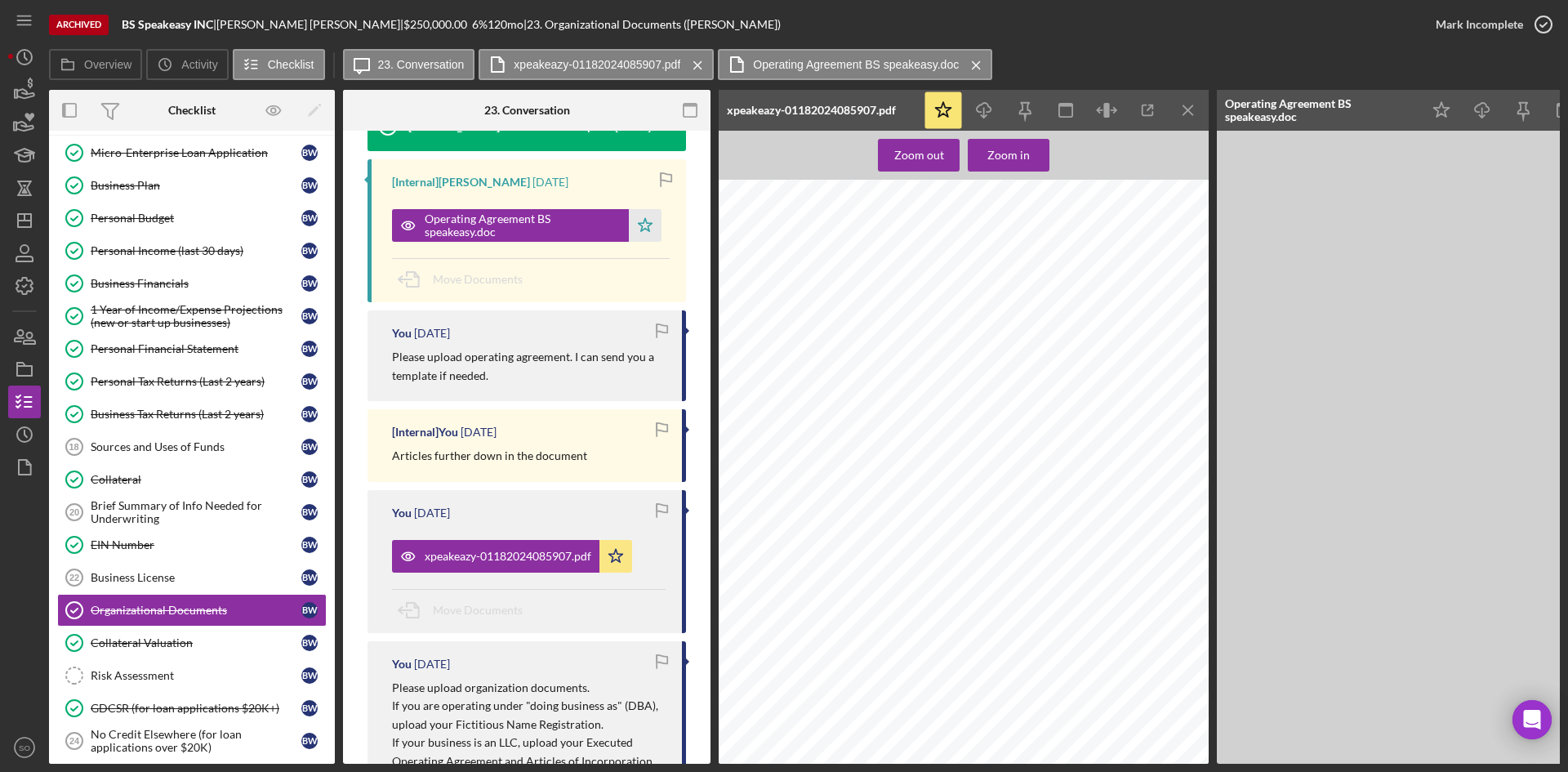
scroll to position [0, 0]
click at [1184, 114] on icon "Icon/Menu Close" at bounding box center [1188, 111] width 37 height 37
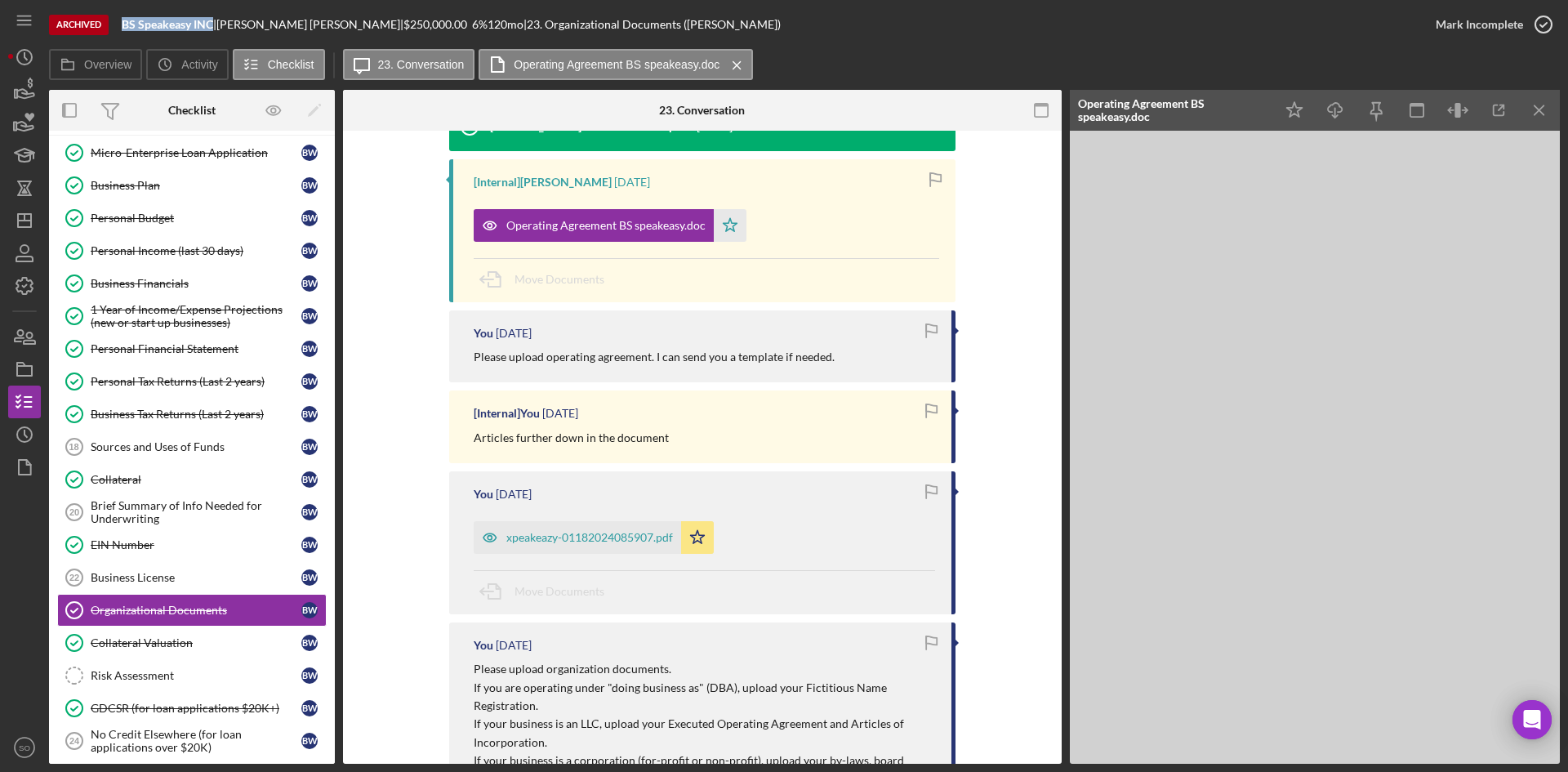
drag, startPoint x: 214, startPoint y: 23, endPoint x: 122, endPoint y: 22, distance: 92.0
click at [122, 22] on div "Archived BS Speakeasy INC | Brenda Whitaker | $250,000.00 6 % 120 mo | 23. Orga…" at bounding box center [734, 25] width 1371 height 49
copy b "BS Speakeasy INC"
click at [562, 530] on div "xpeakeazy-01182024085907.pdf" at bounding box center [577, 537] width 207 height 32
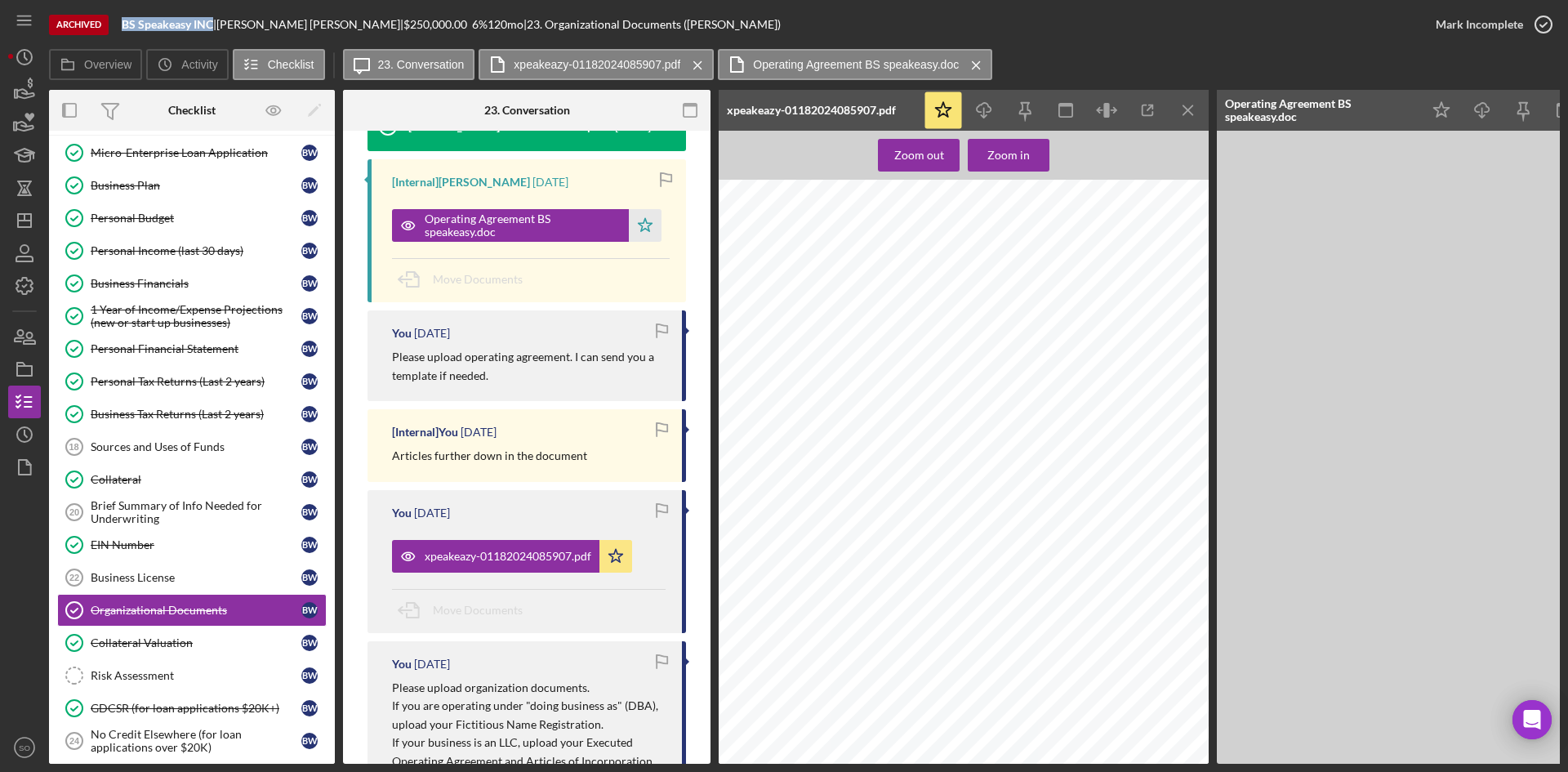
scroll to position [0, 0]
click at [986, 114] on icon "Icon/Download" at bounding box center [984, 111] width 37 height 37
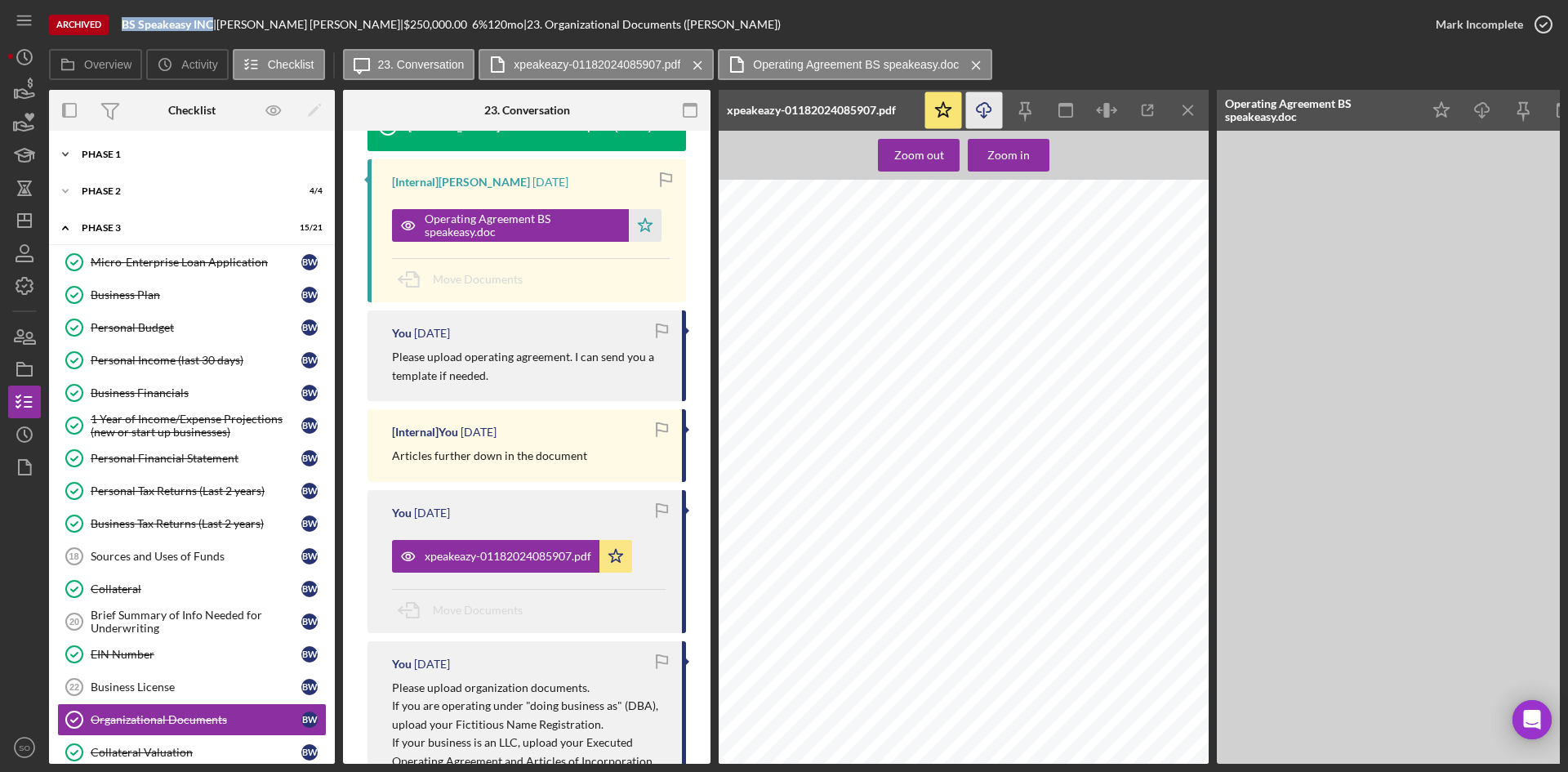
click at [127, 157] on div "Phase 1" at bounding box center [198, 155] width 233 height 10
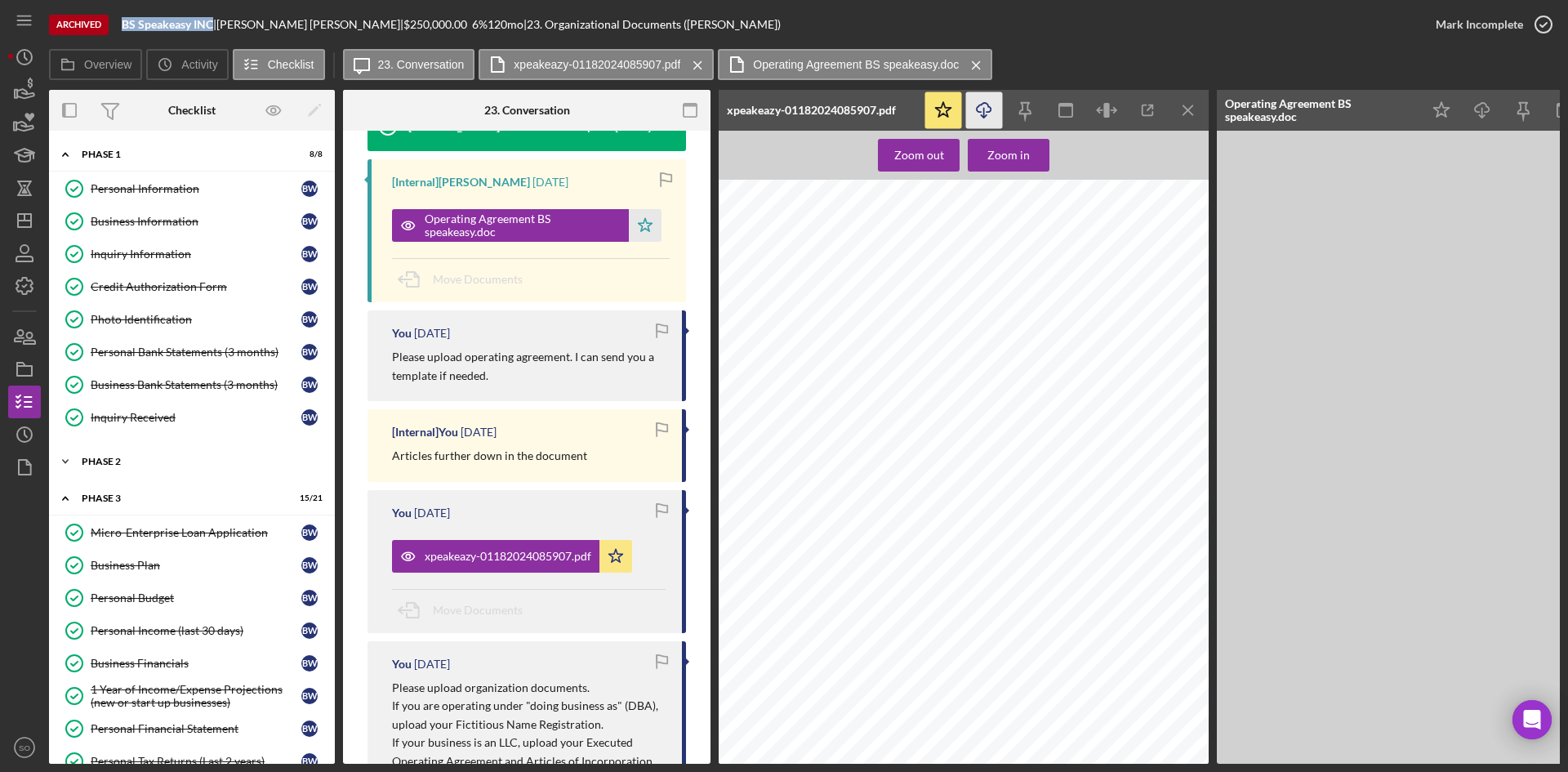
click at [177, 463] on div "Phase 2" at bounding box center [198, 462] width 233 height 10
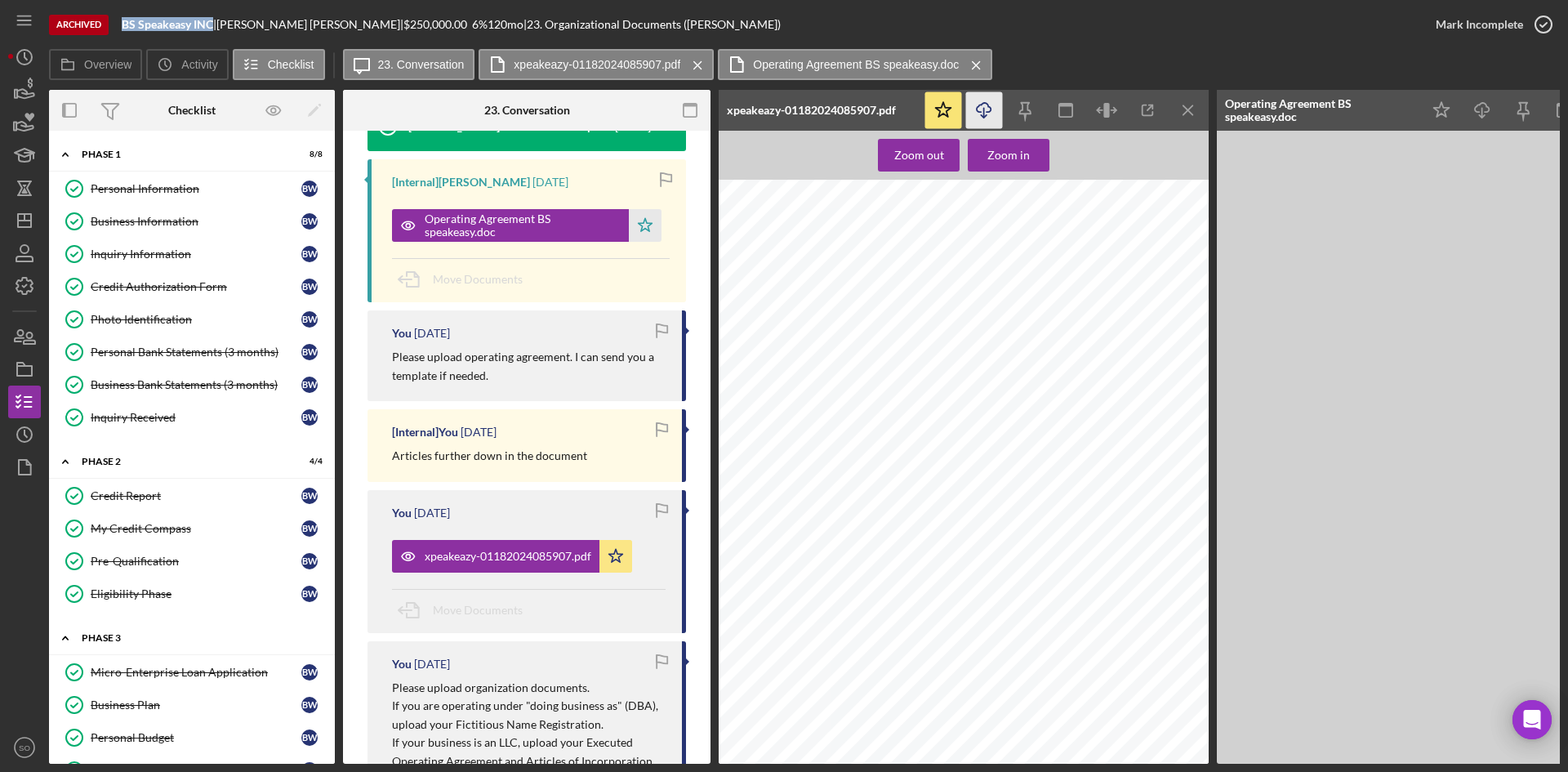
scroll to position [326, 0]
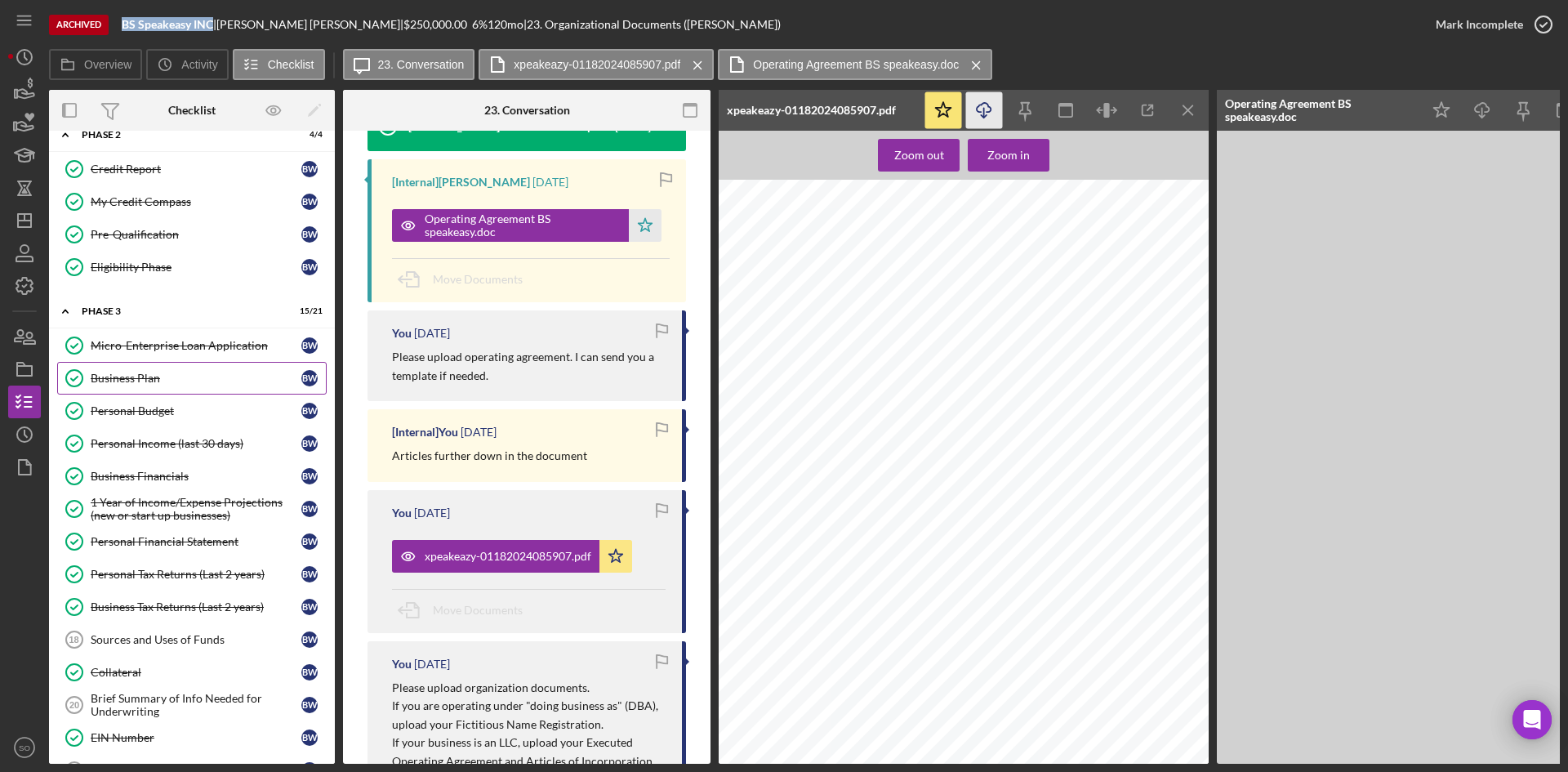
click at [140, 383] on div "Business Plan" at bounding box center [196, 377] width 211 height 13
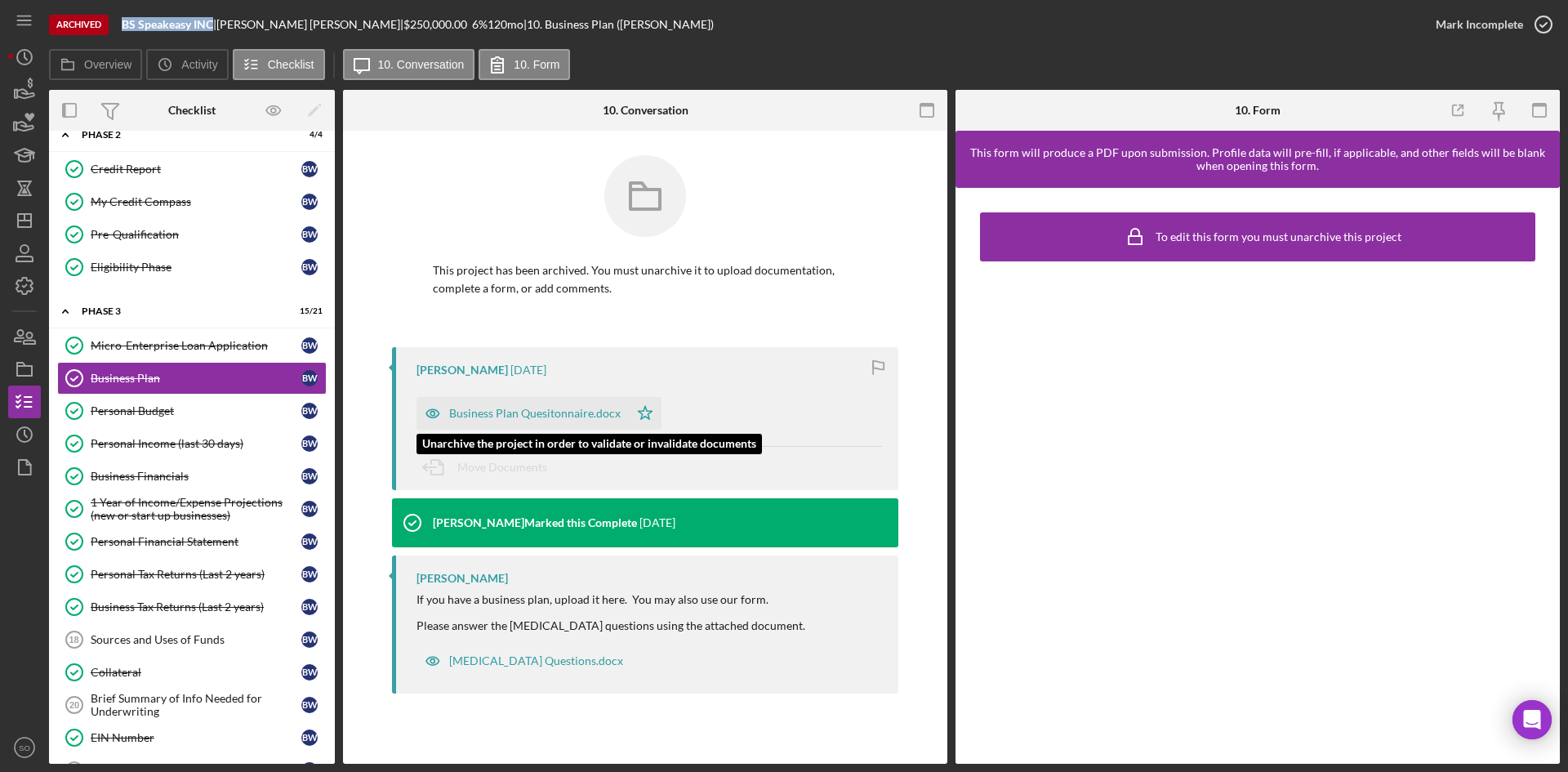
click at [577, 427] on div "Business Plan Quesitonnaire.docx" at bounding box center [523, 413] width 212 height 32
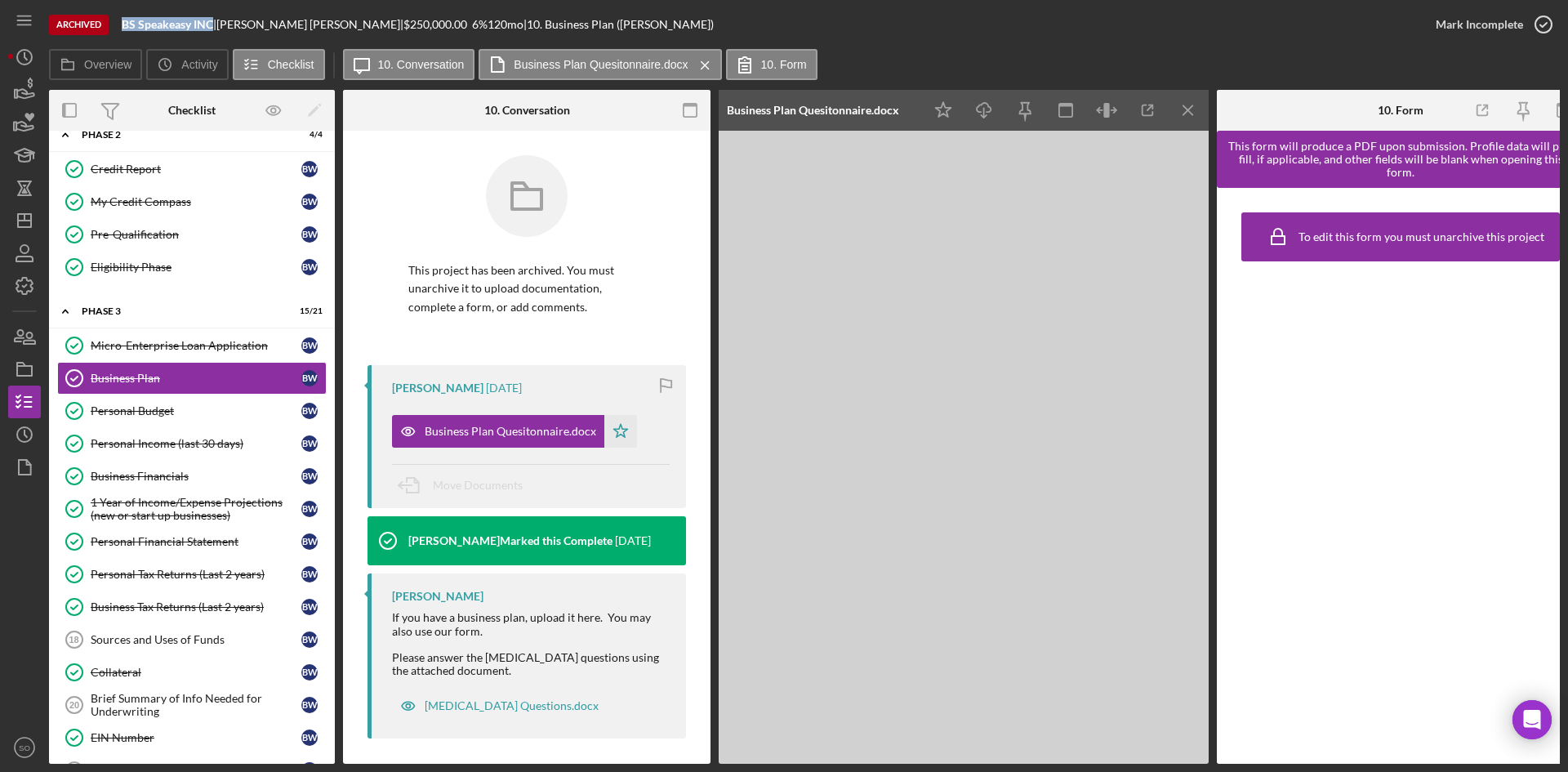
click at [1178, 106] on icon "Icon/Menu Close" at bounding box center [1188, 111] width 37 height 37
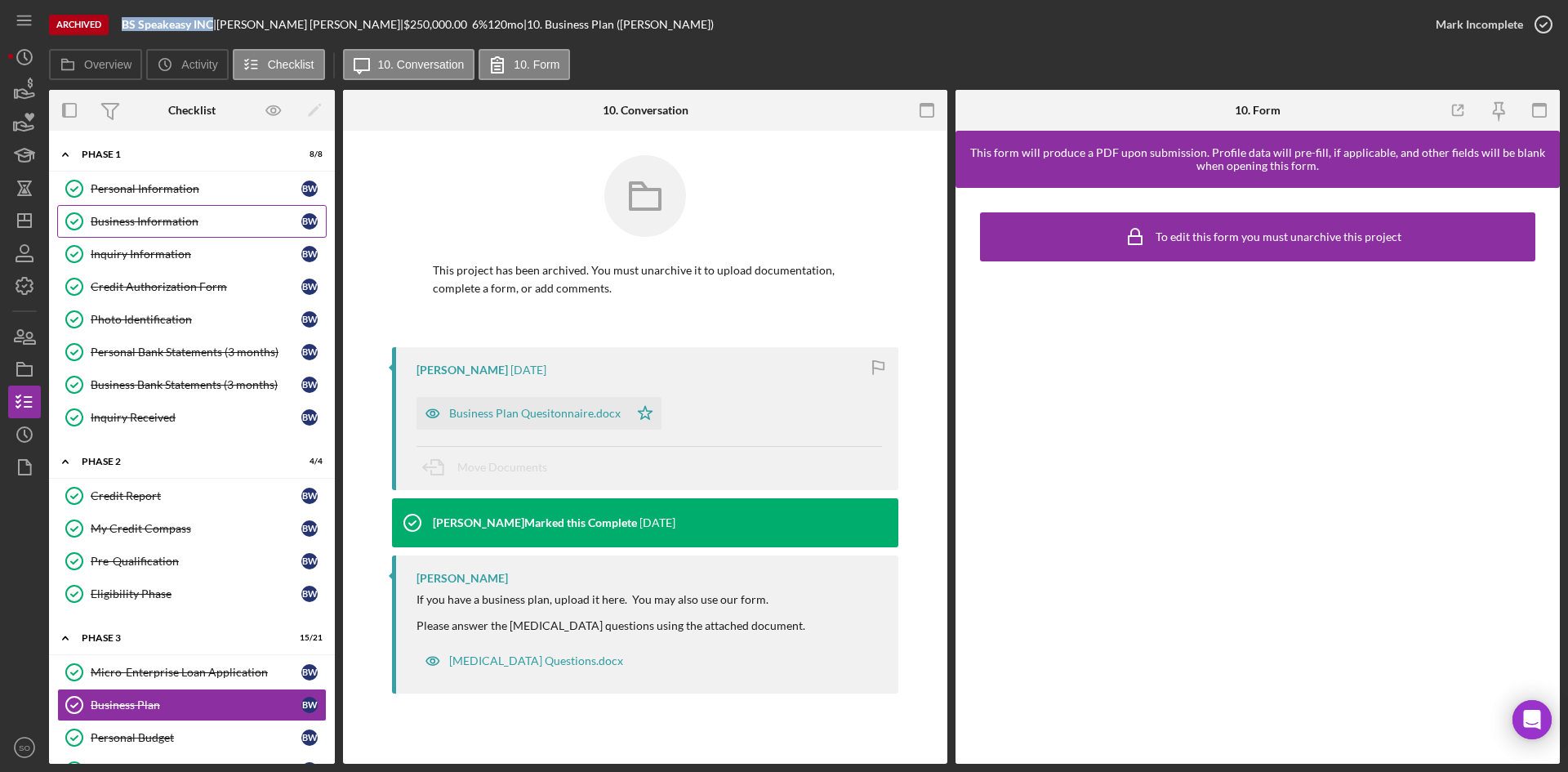
click at [175, 227] on div "Business Information" at bounding box center [196, 221] width 211 height 13
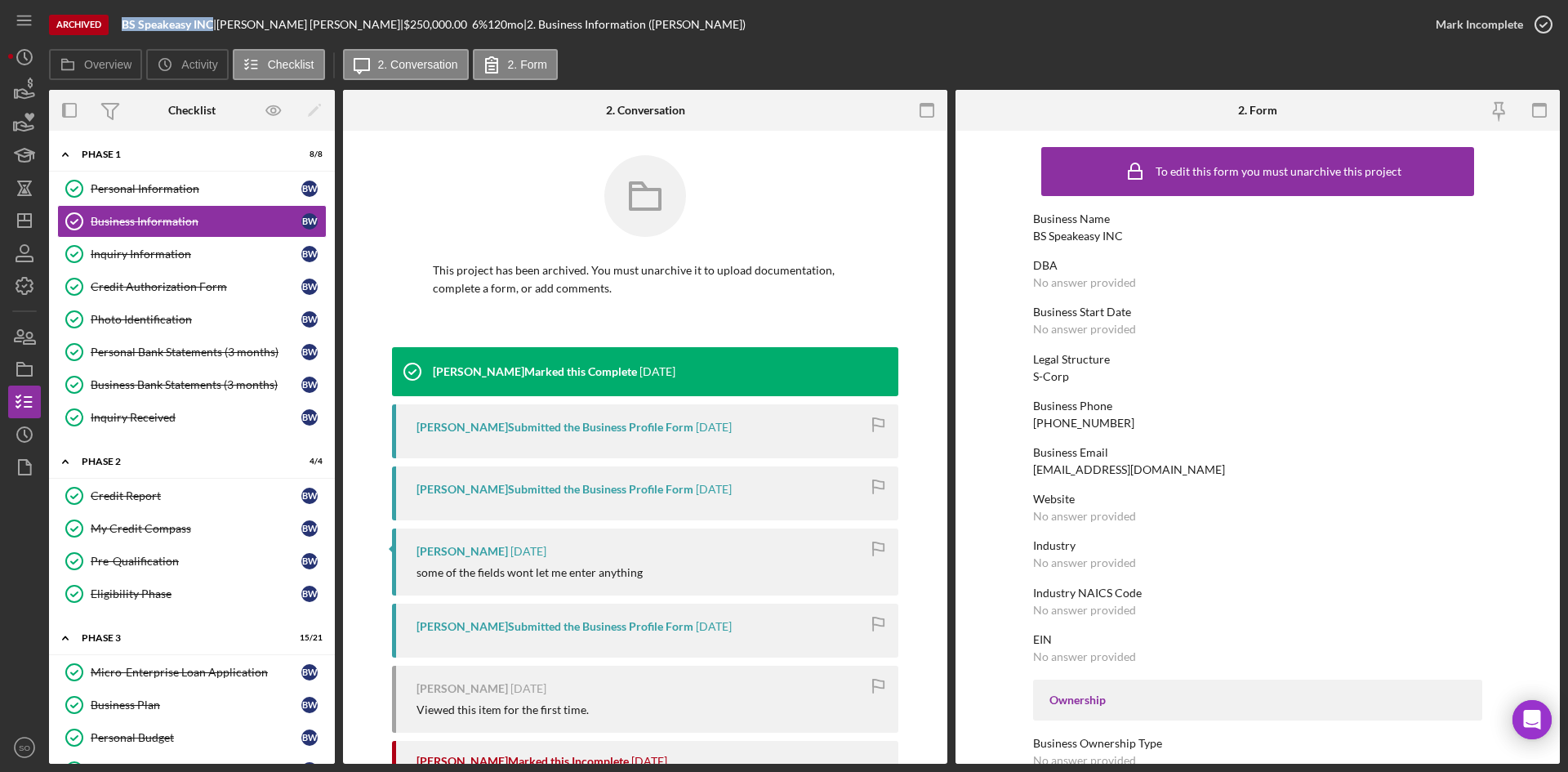
scroll to position [326, 0]
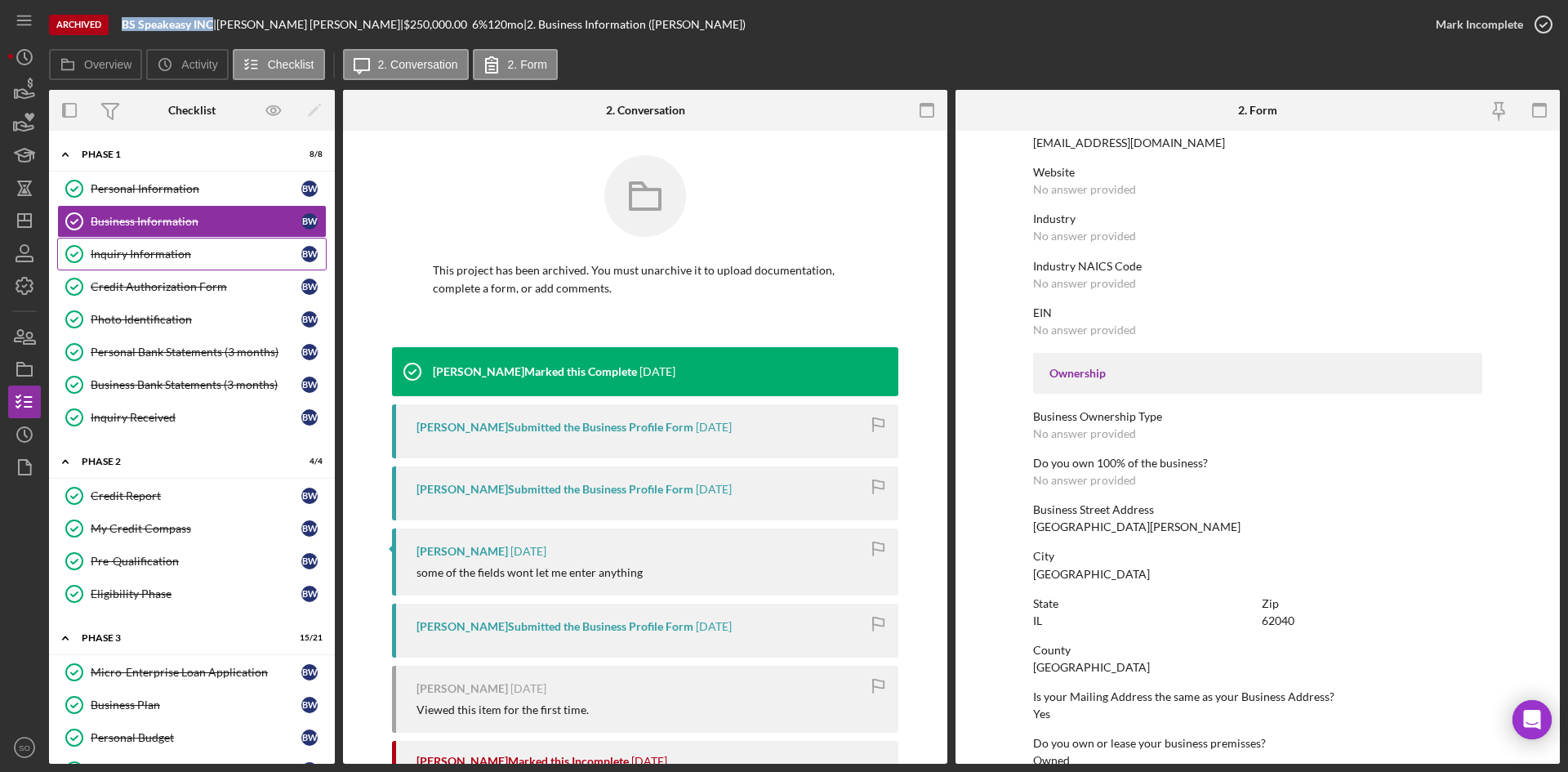
click at [129, 255] on div "Inquiry Information" at bounding box center [196, 253] width 211 height 13
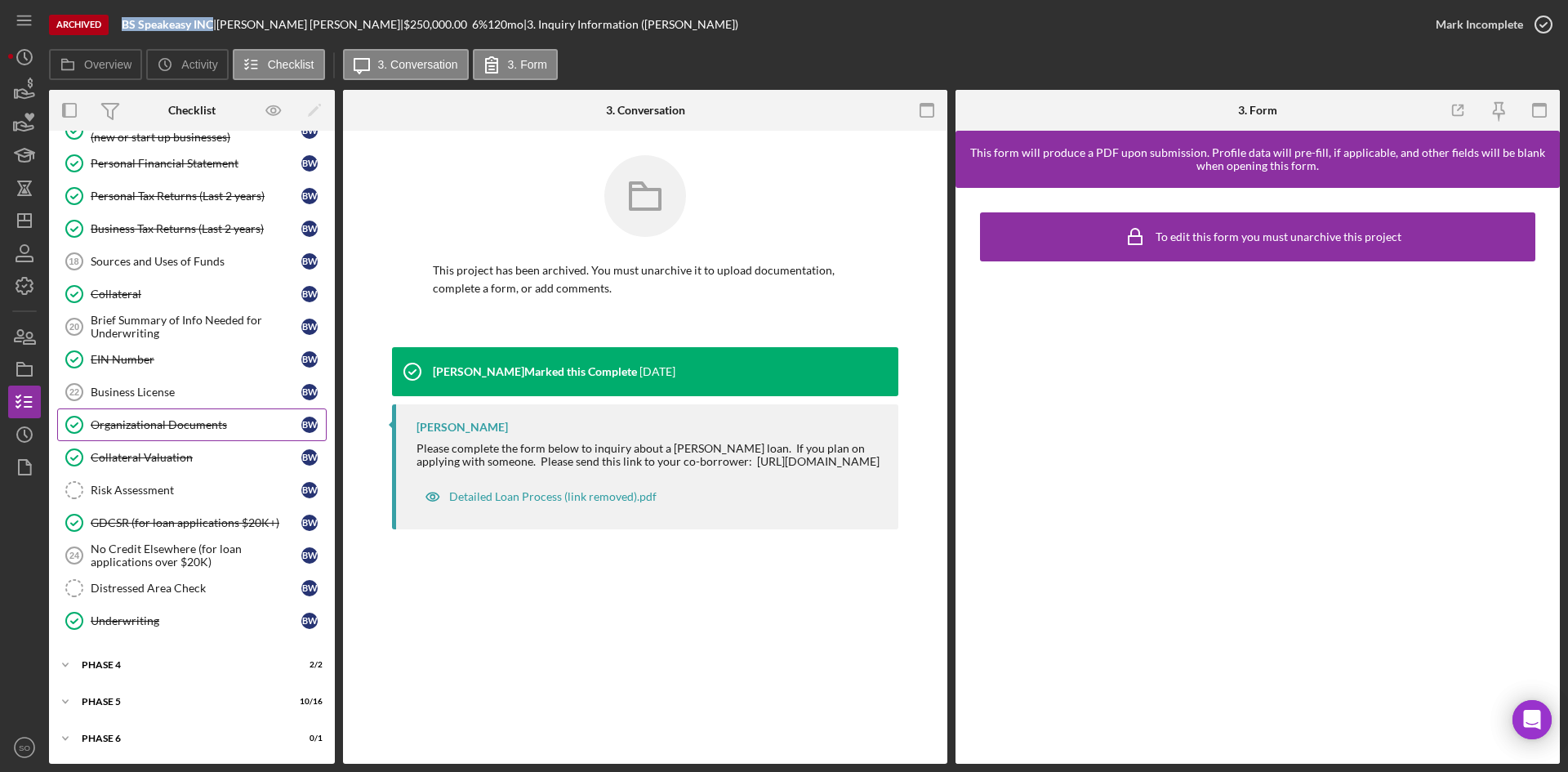
scroll to position [542, 0]
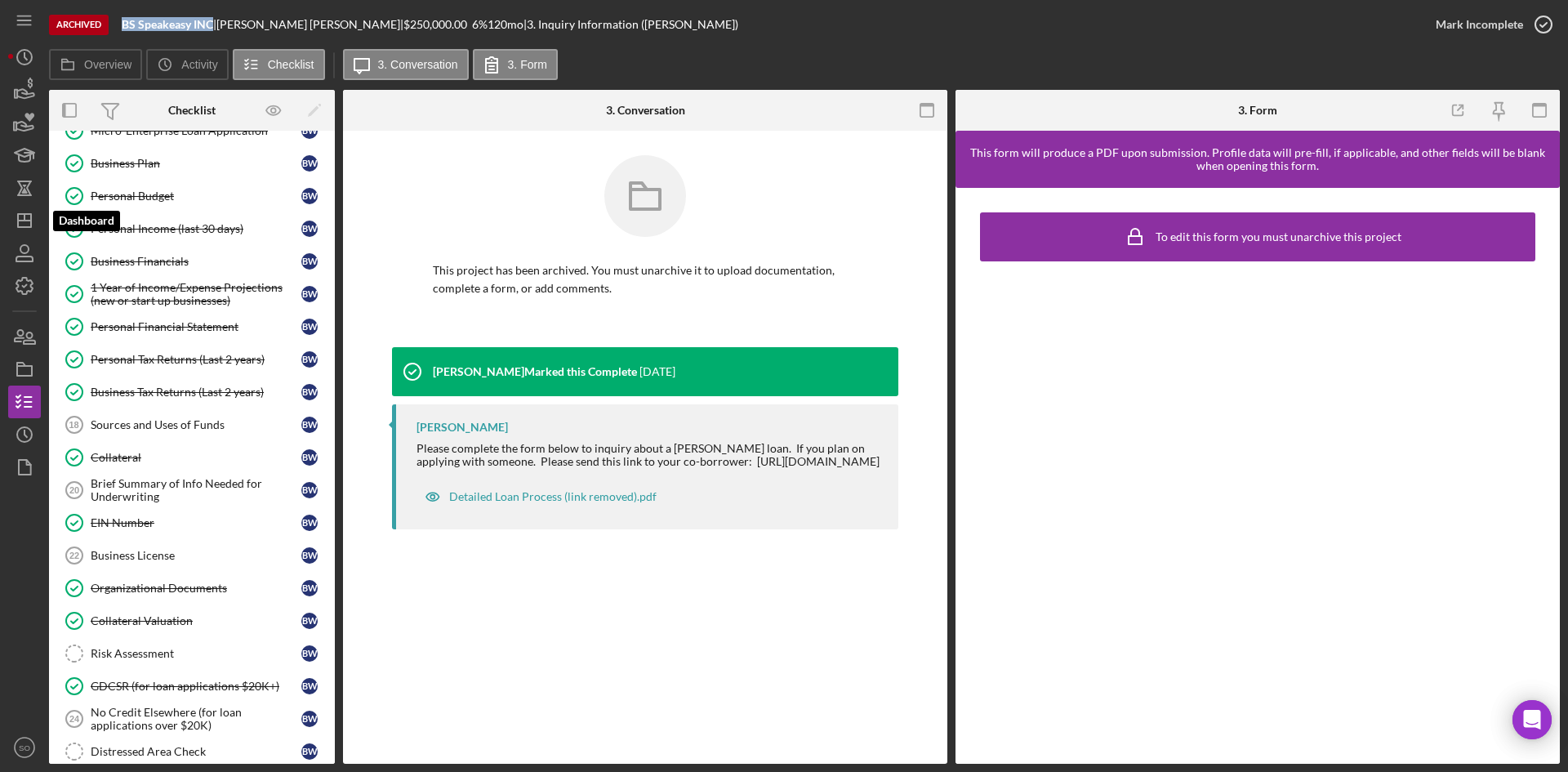
drag, startPoint x: 35, startPoint y: 220, endPoint x: 42, endPoint y: 213, distance: 9.9
click at [35, 220] on icon "Icon/Dashboard" at bounding box center [25, 220] width 41 height 41
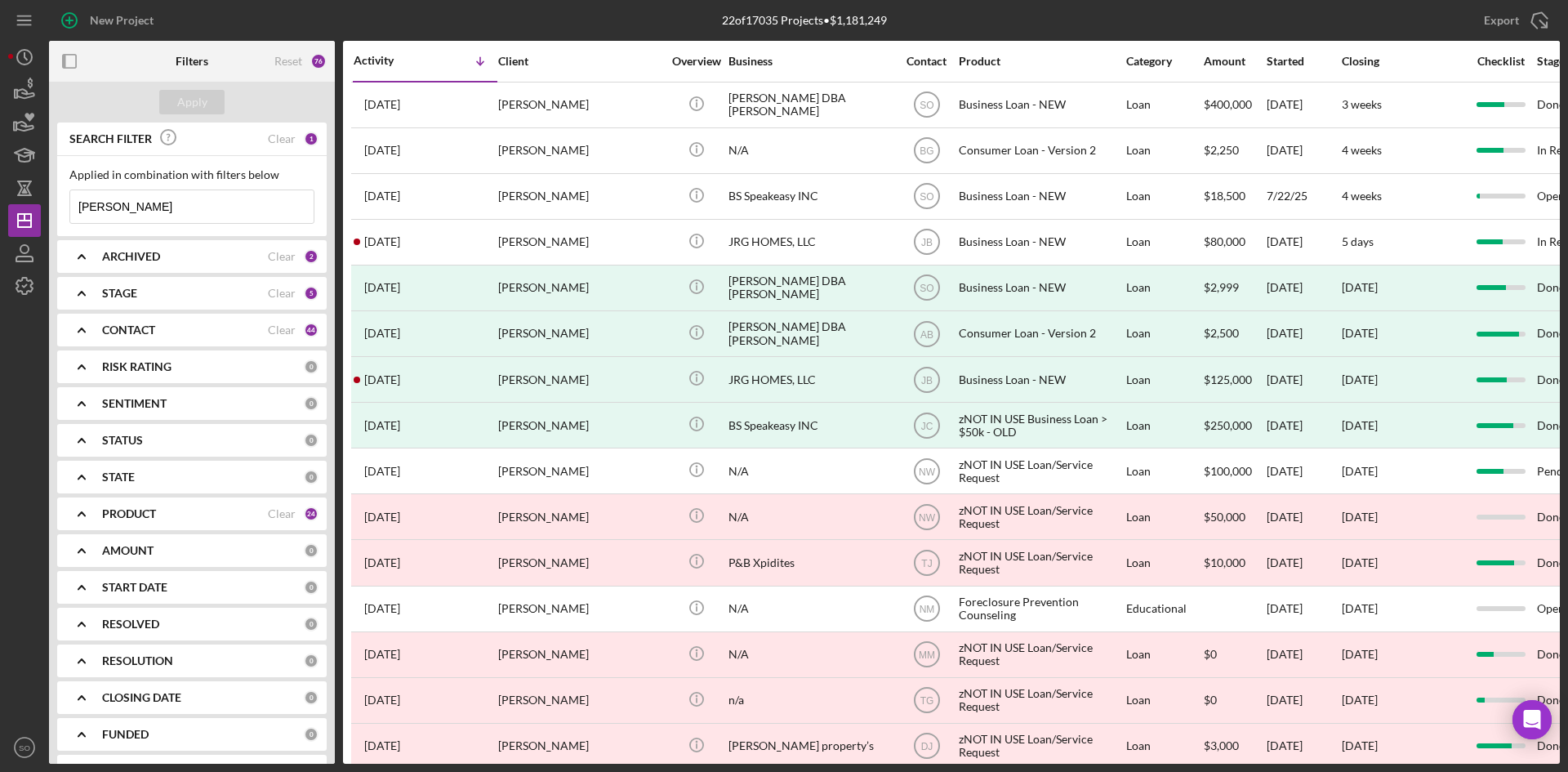
click at [183, 258] on div "ARCHIVED" at bounding box center [184, 256] width 166 height 13
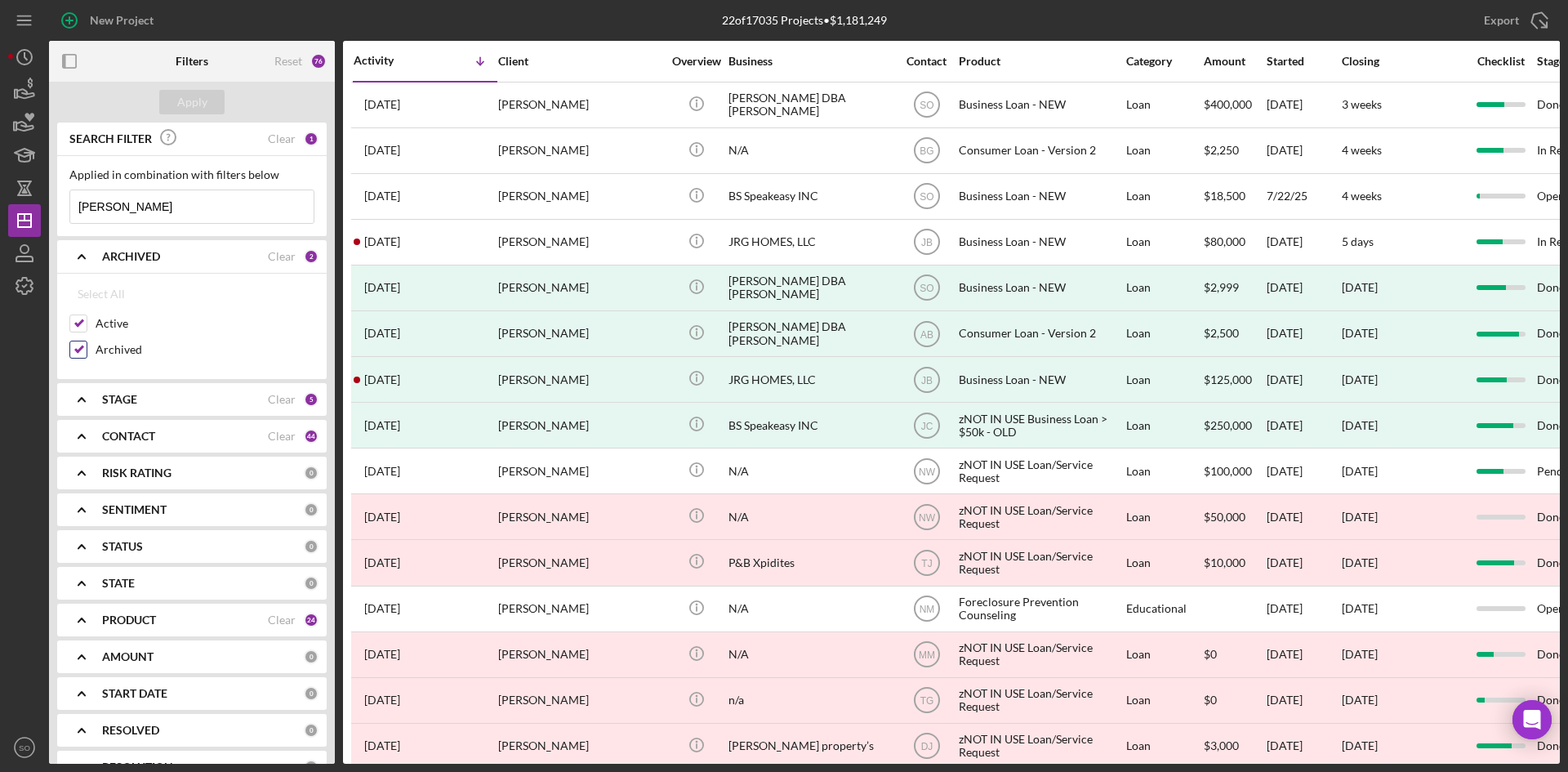
click at [71, 347] on input "Archived" at bounding box center [78, 349] width 16 height 16
checkbox input "false"
click at [175, 432] on div "CONTACT" at bounding box center [184, 435] width 166 height 13
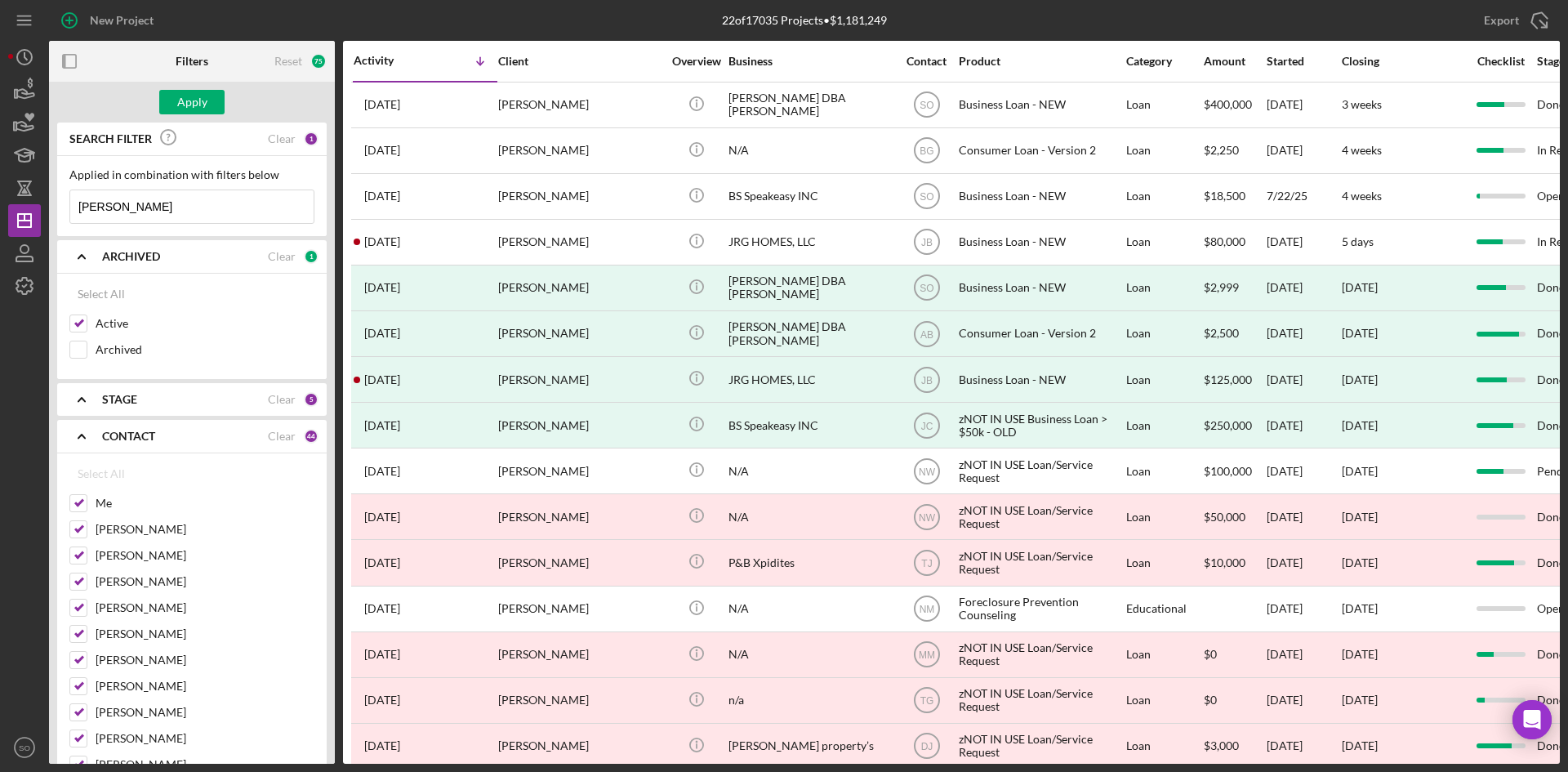
click at [280, 431] on div "Clear" at bounding box center [281, 435] width 28 height 13
checkbox input "false"
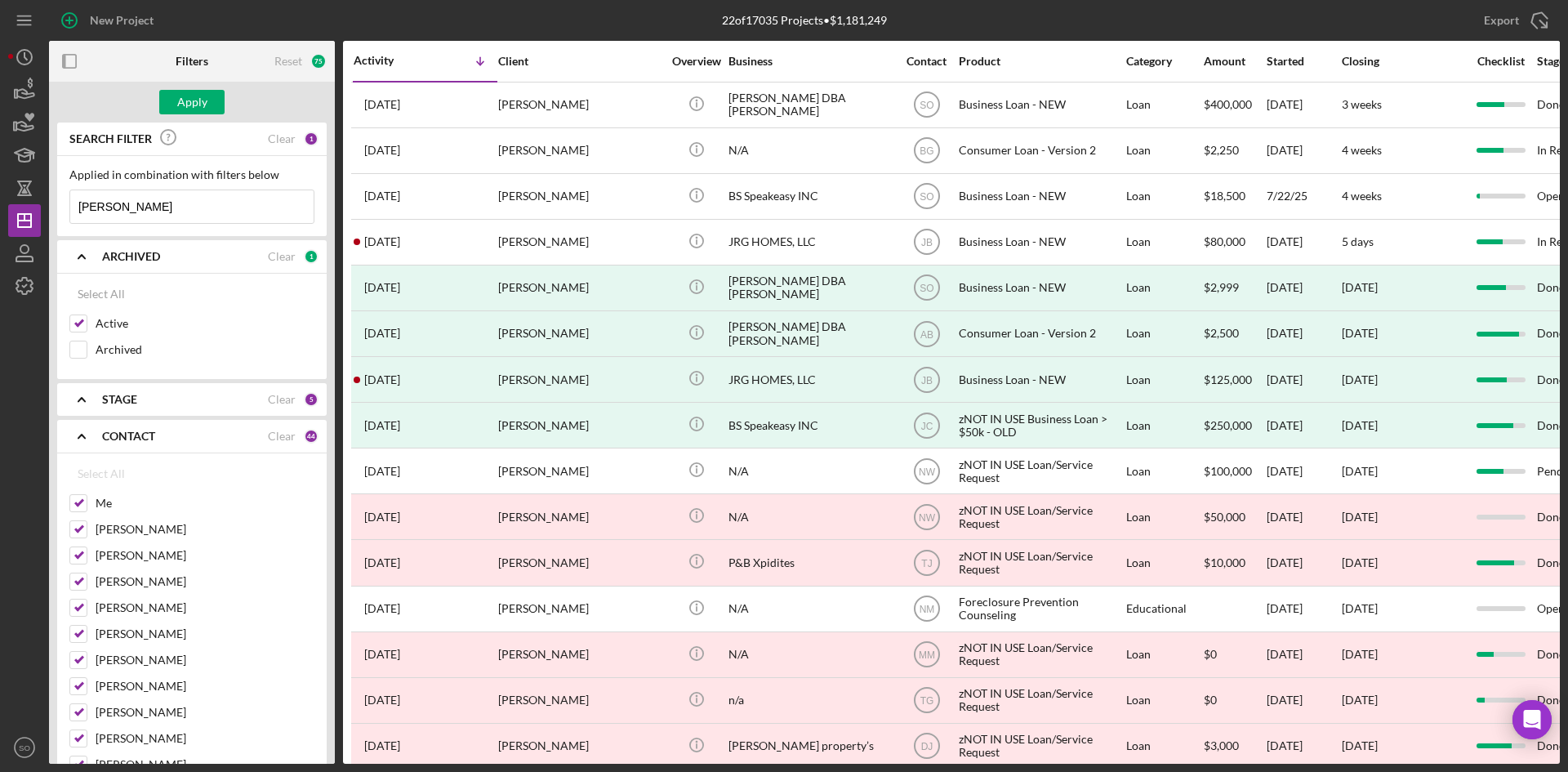
checkbox input "false"
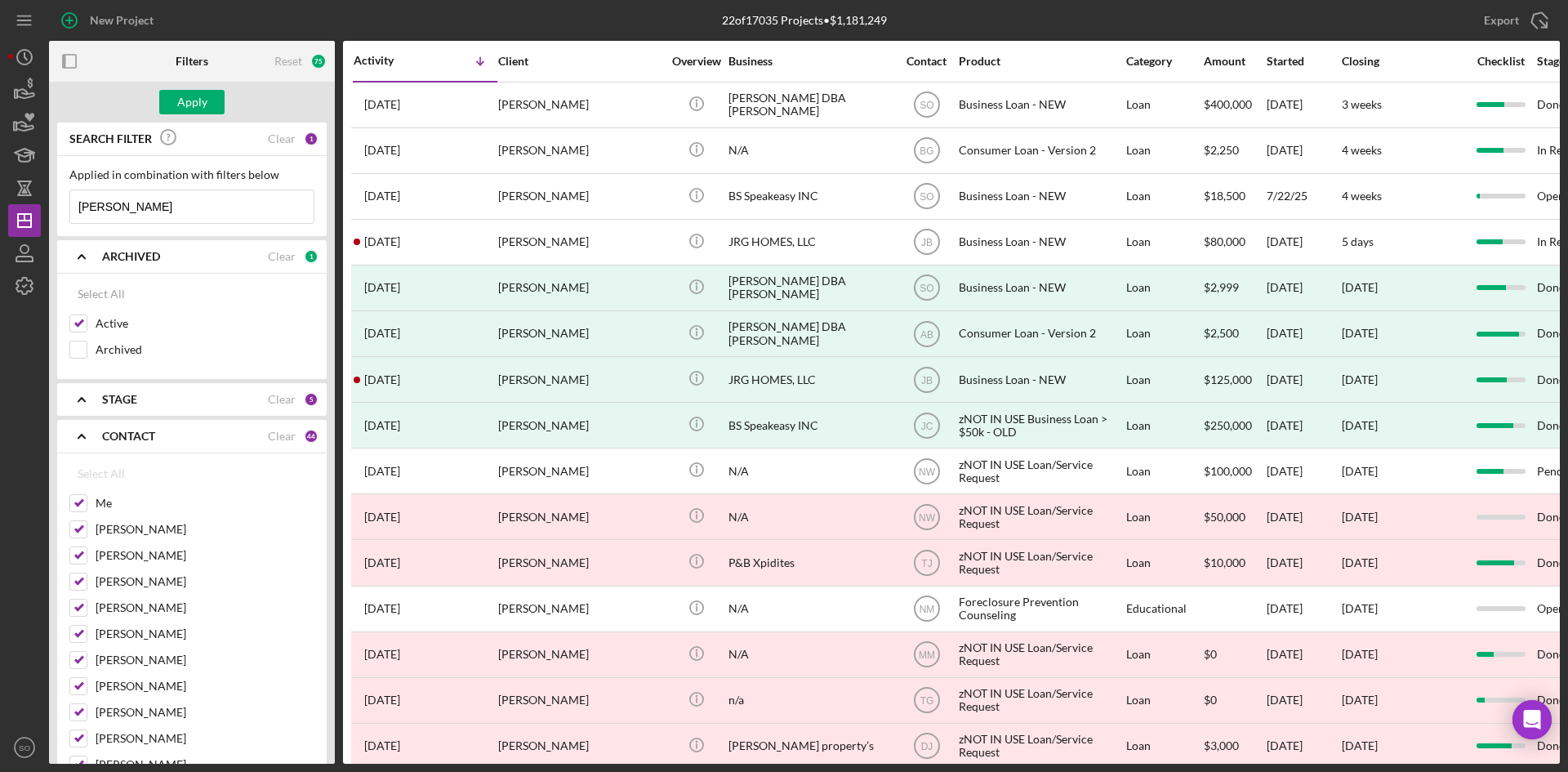
checkbox input "false"
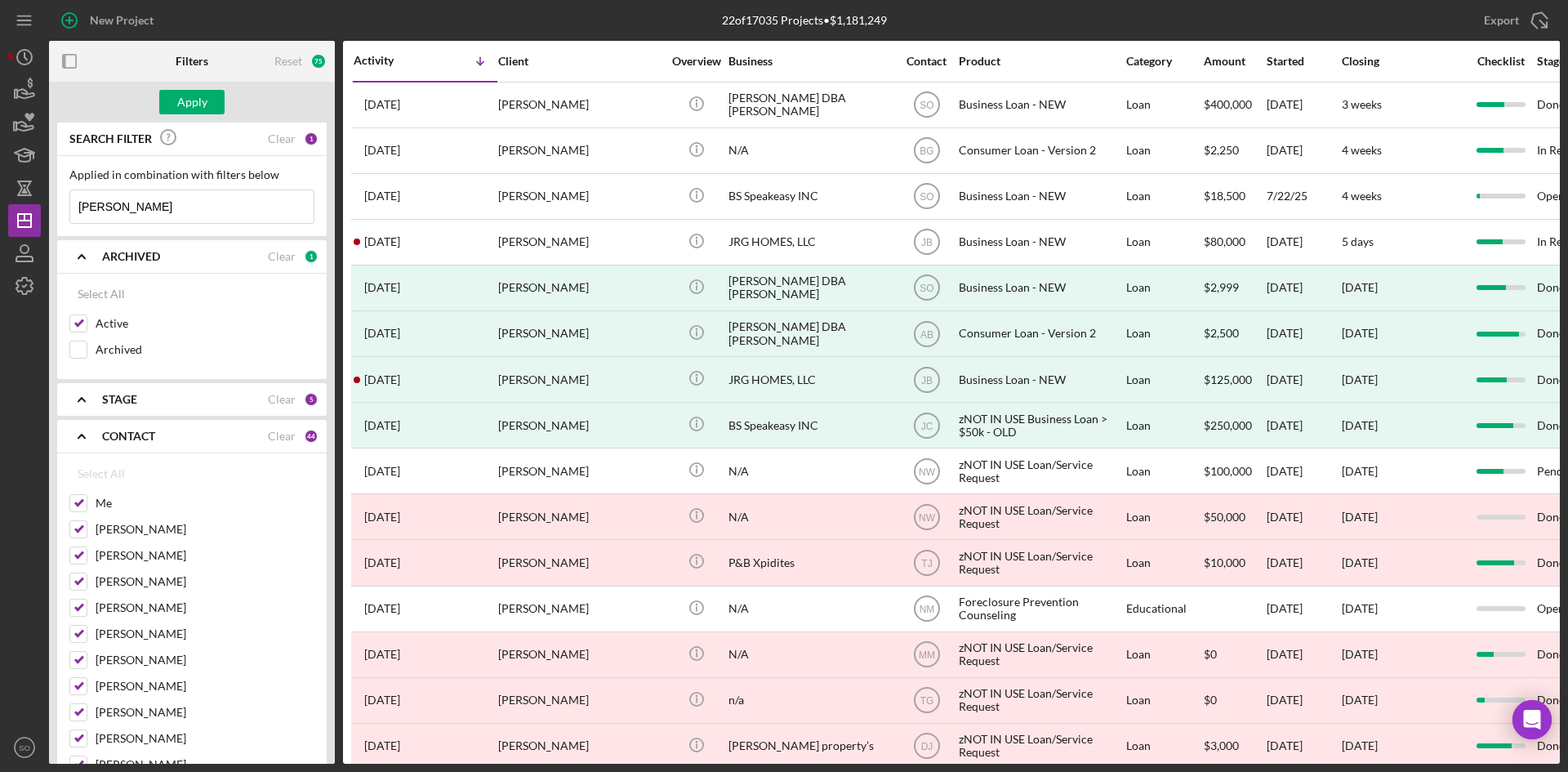
checkbox input "false"
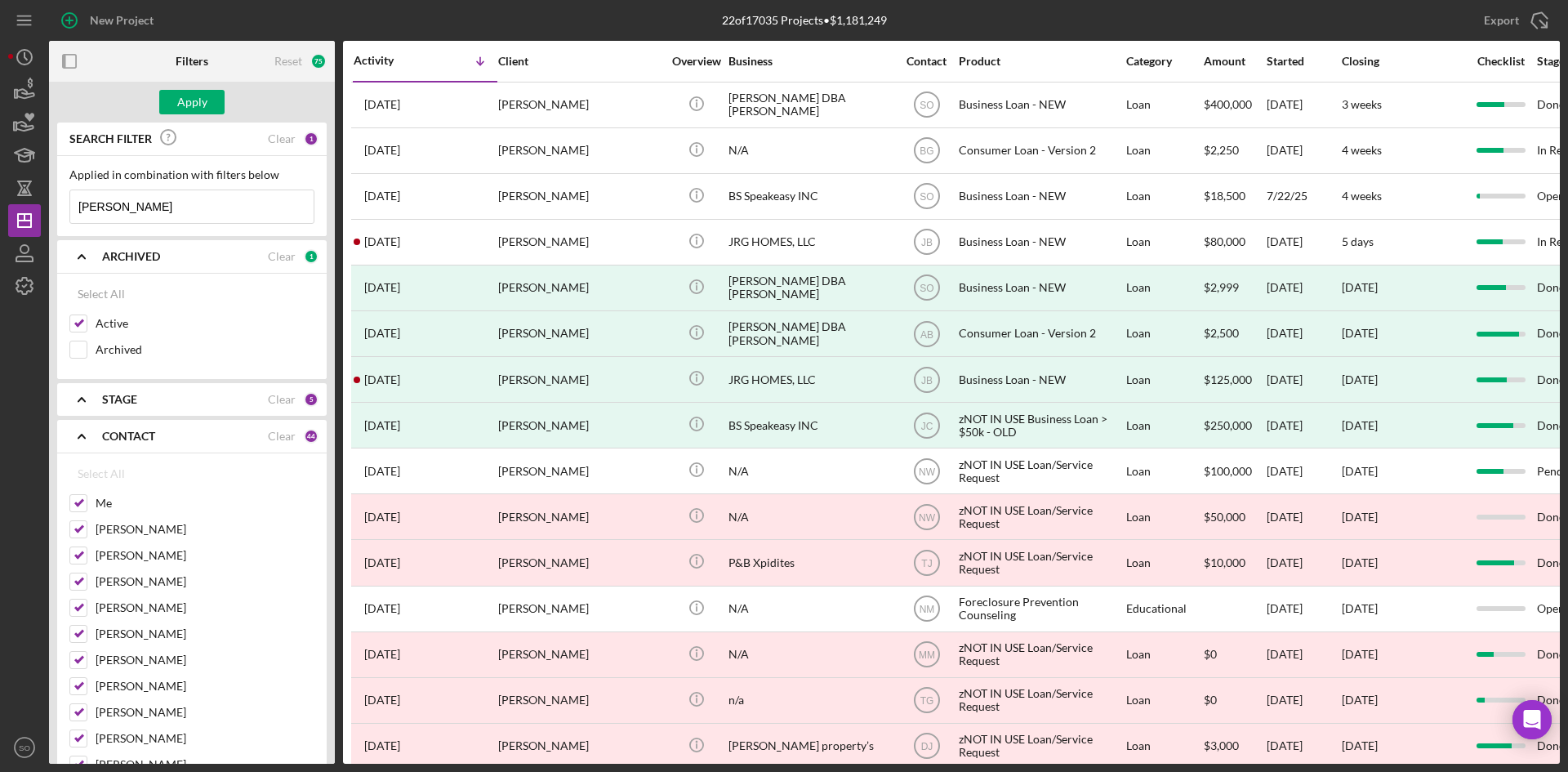
checkbox input "false"
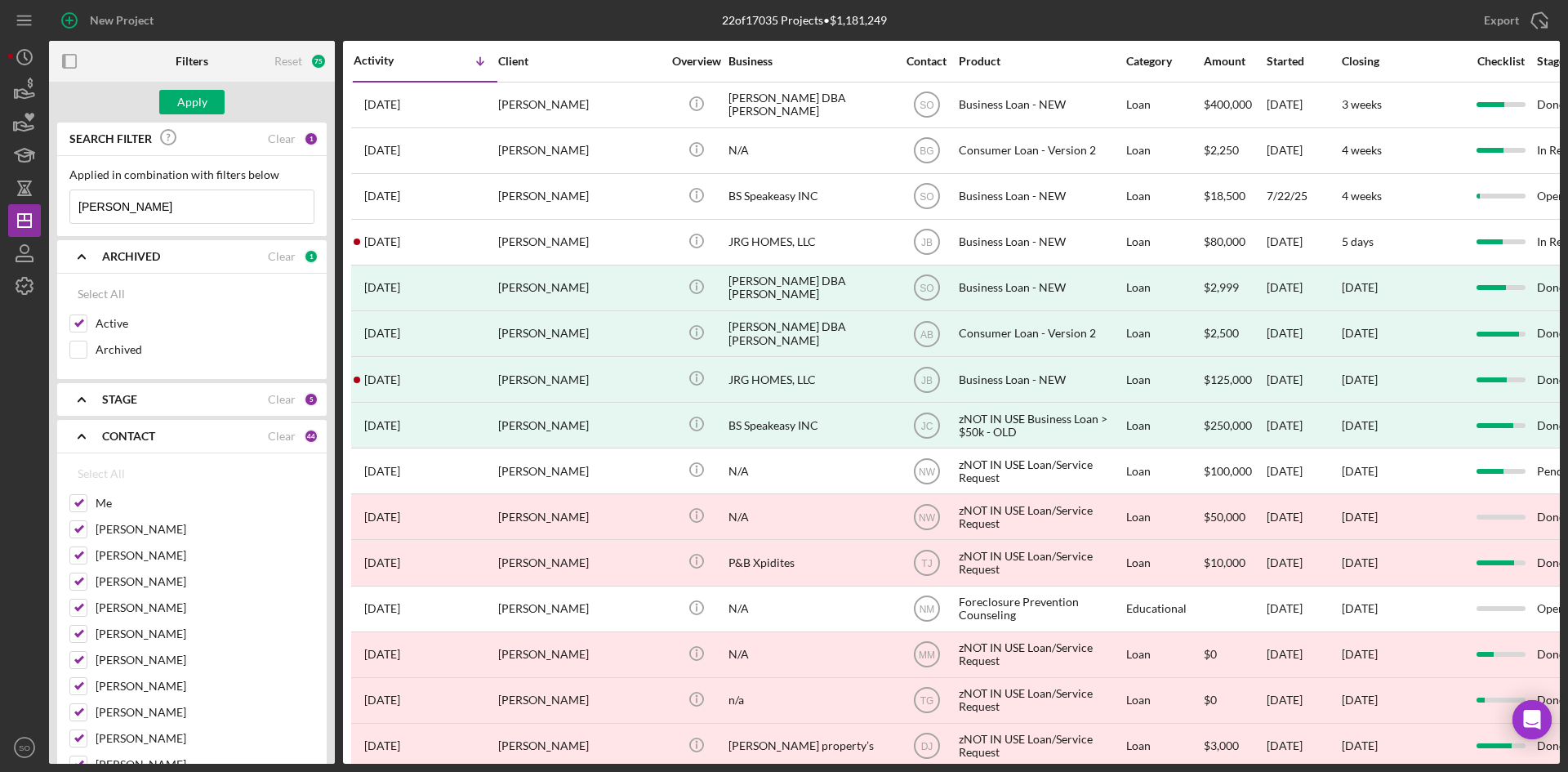
checkbox input "false"
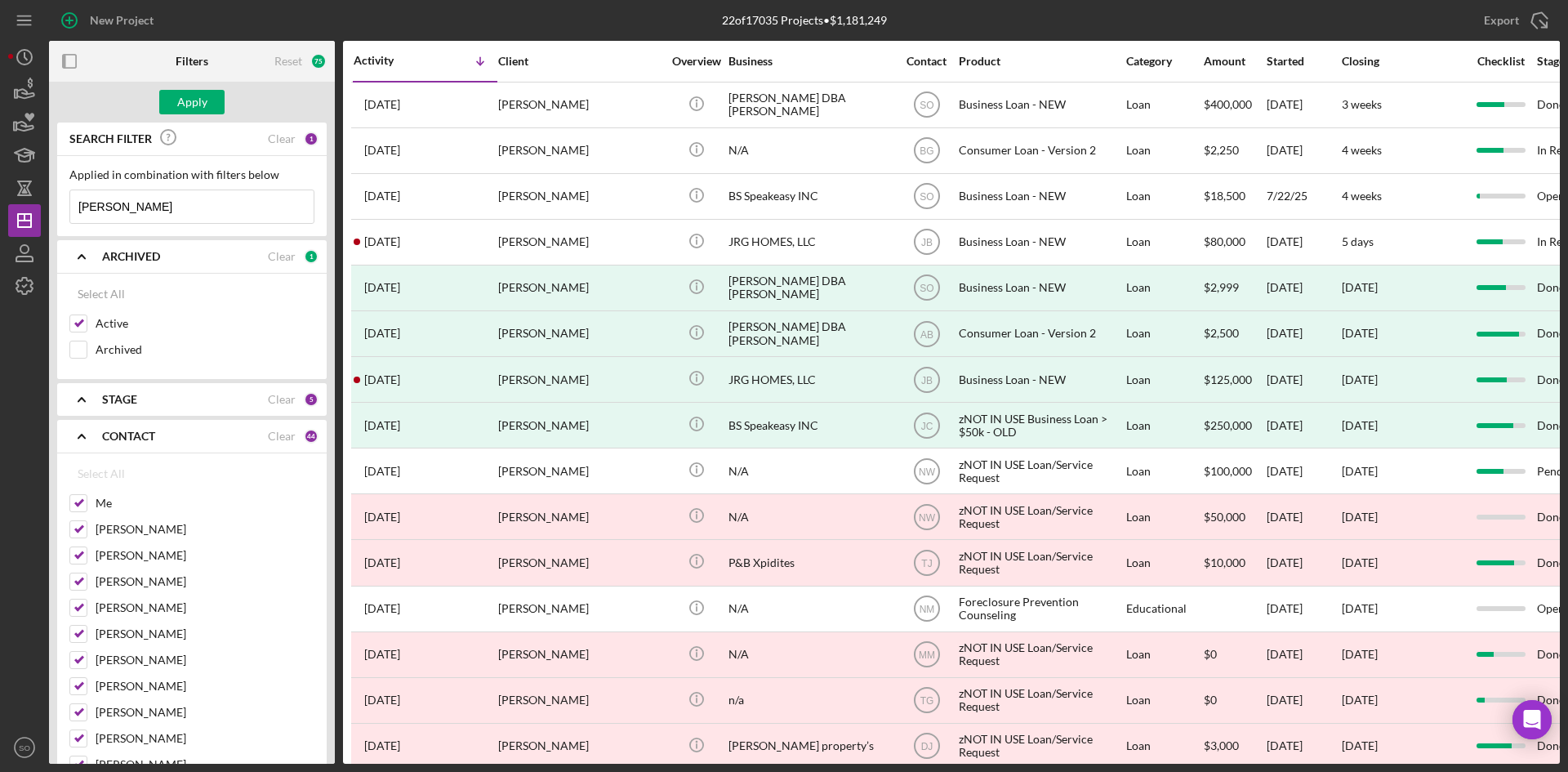
checkbox input "false"
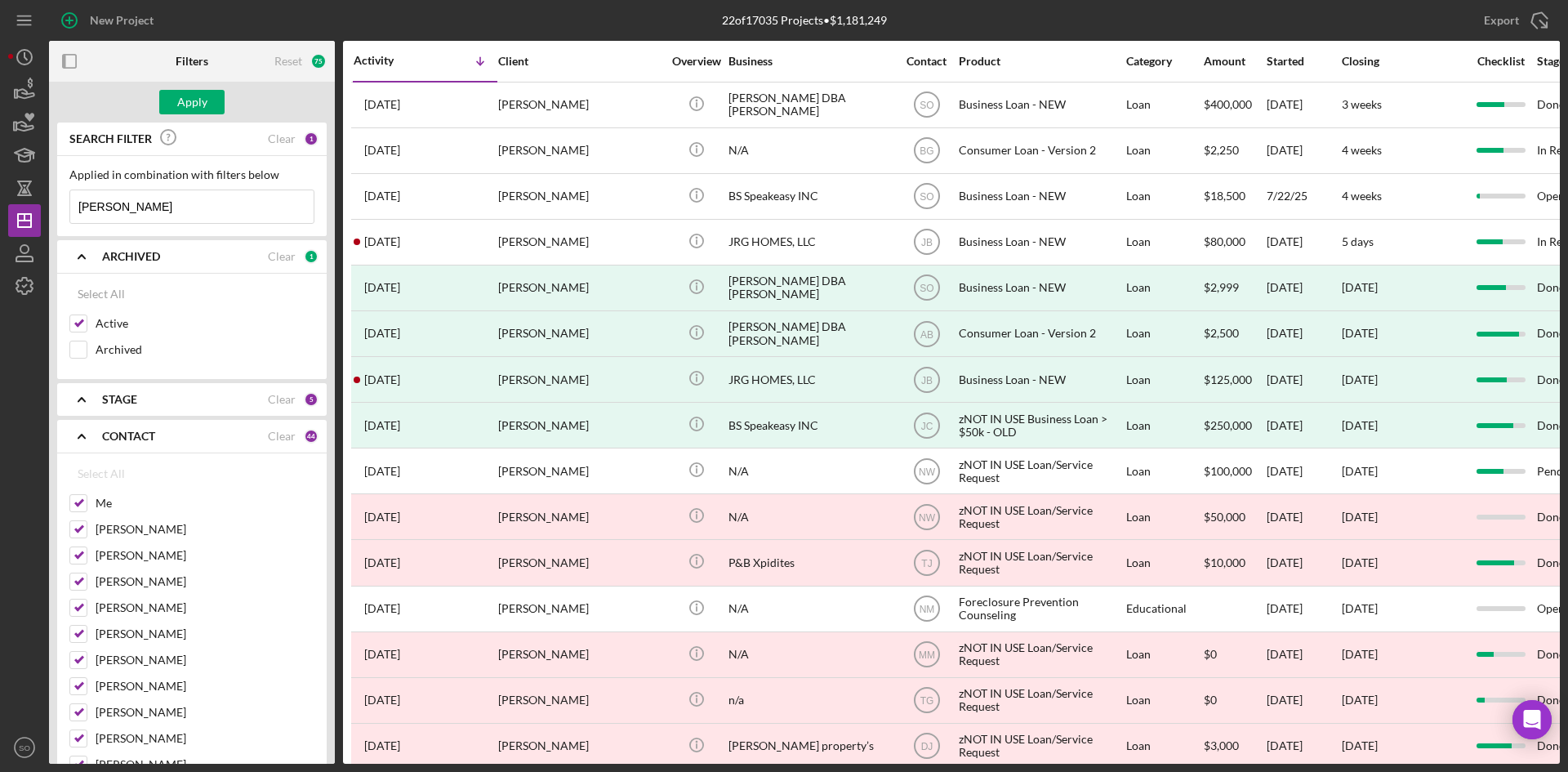
checkbox input "false"
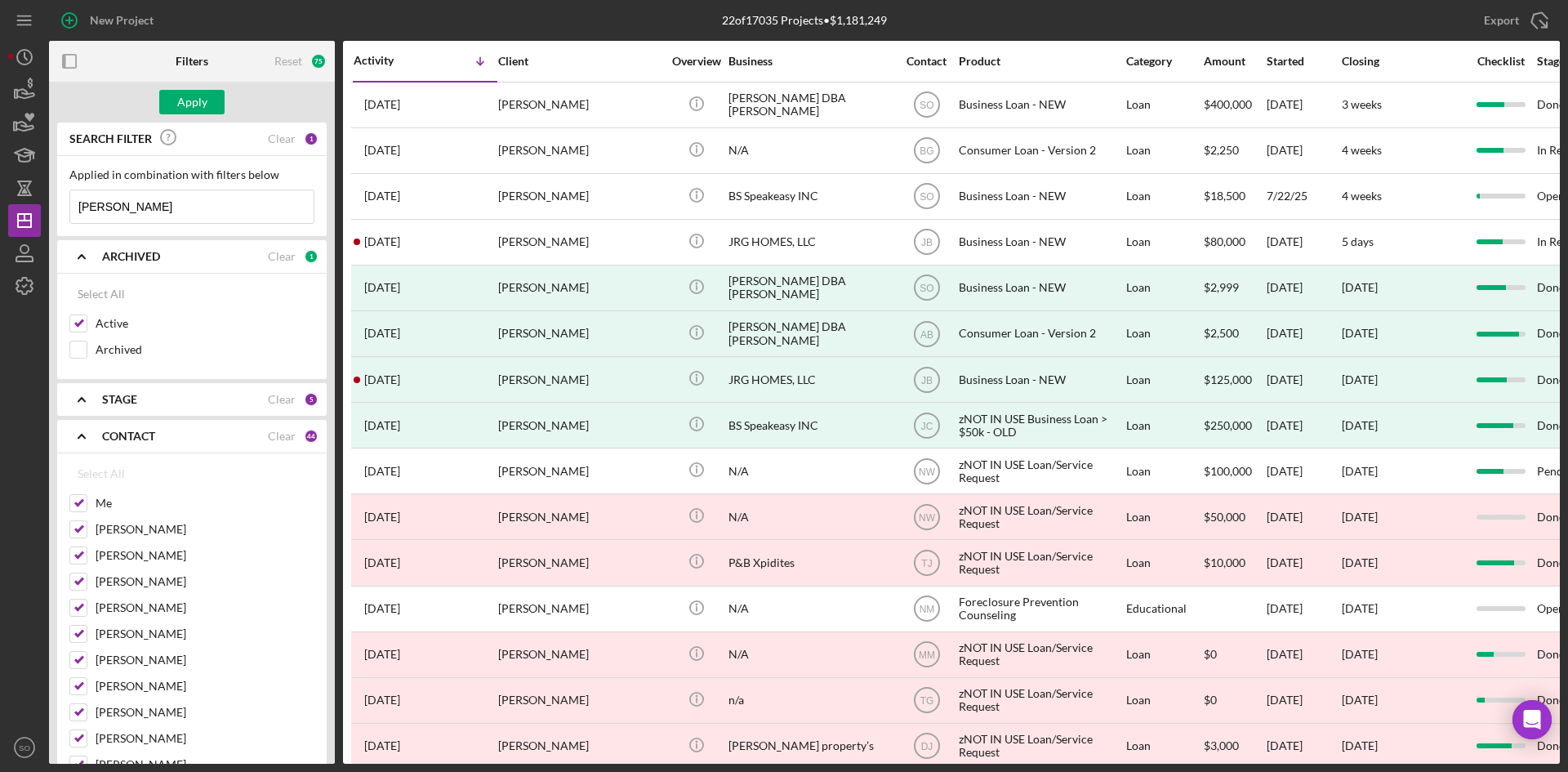
checkbox input "false"
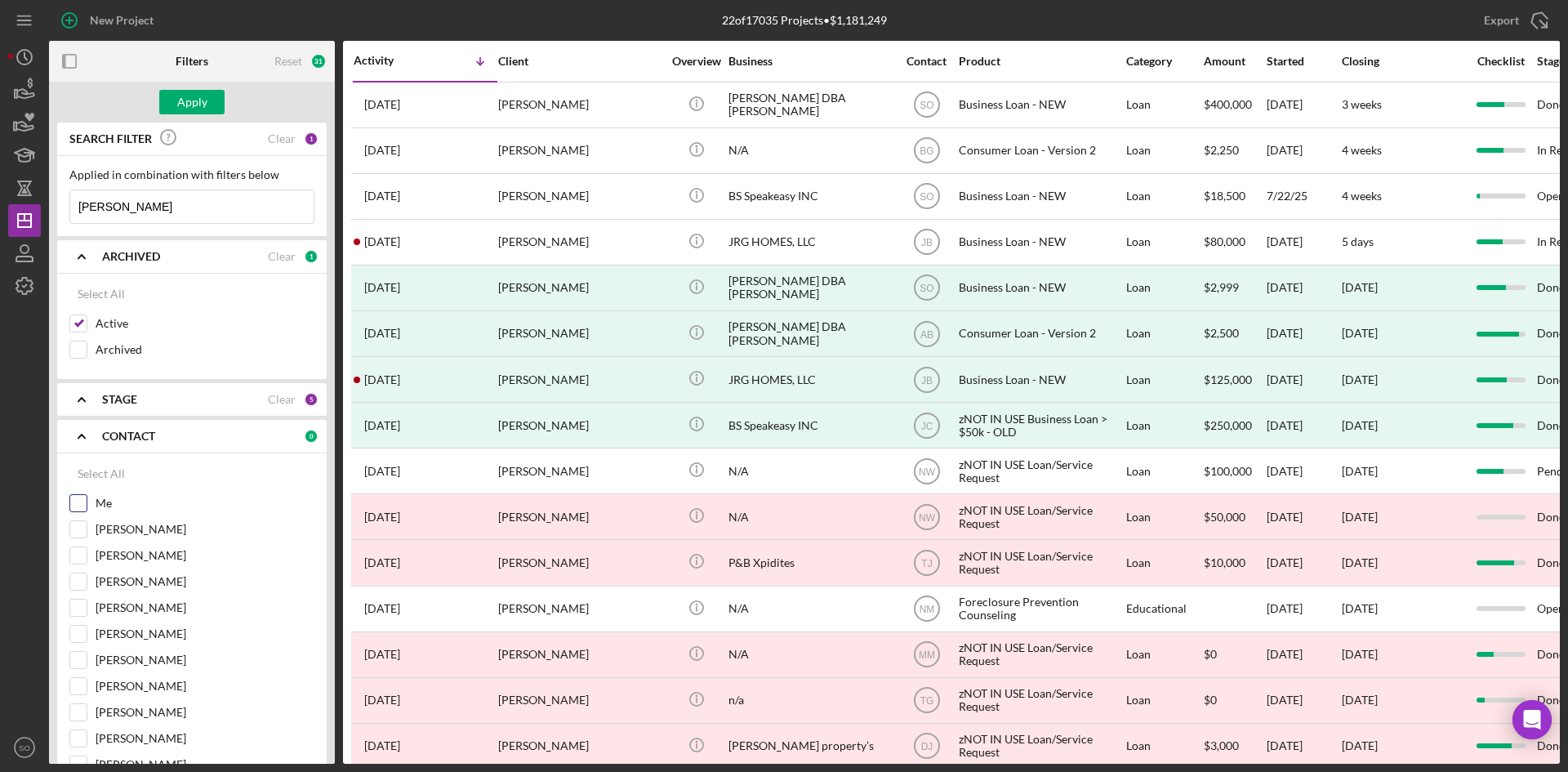
click at [75, 501] on input "Me" at bounding box center [78, 502] width 16 height 16
checkbox input "true"
click at [73, 529] on input "[PERSON_NAME]" at bounding box center [78, 529] width 16 height 16
checkbox input "true"
click at [213, 97] on button "Apply" at bounding box center [191, 102] width 65 height 25
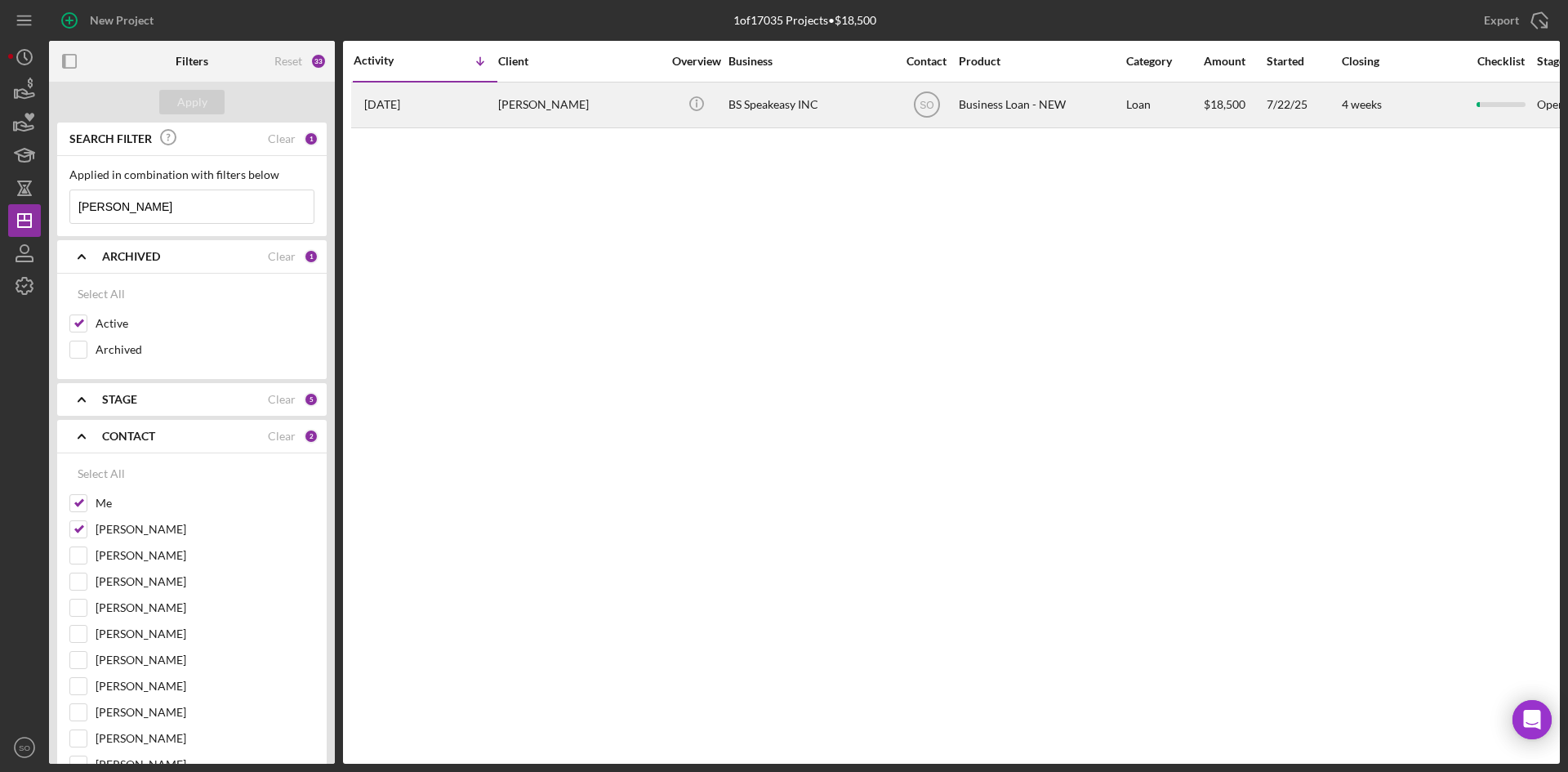
click at [577, 116] on div "[PERSON_NAME]" at bounding box center [580, 105] width 163 height 43
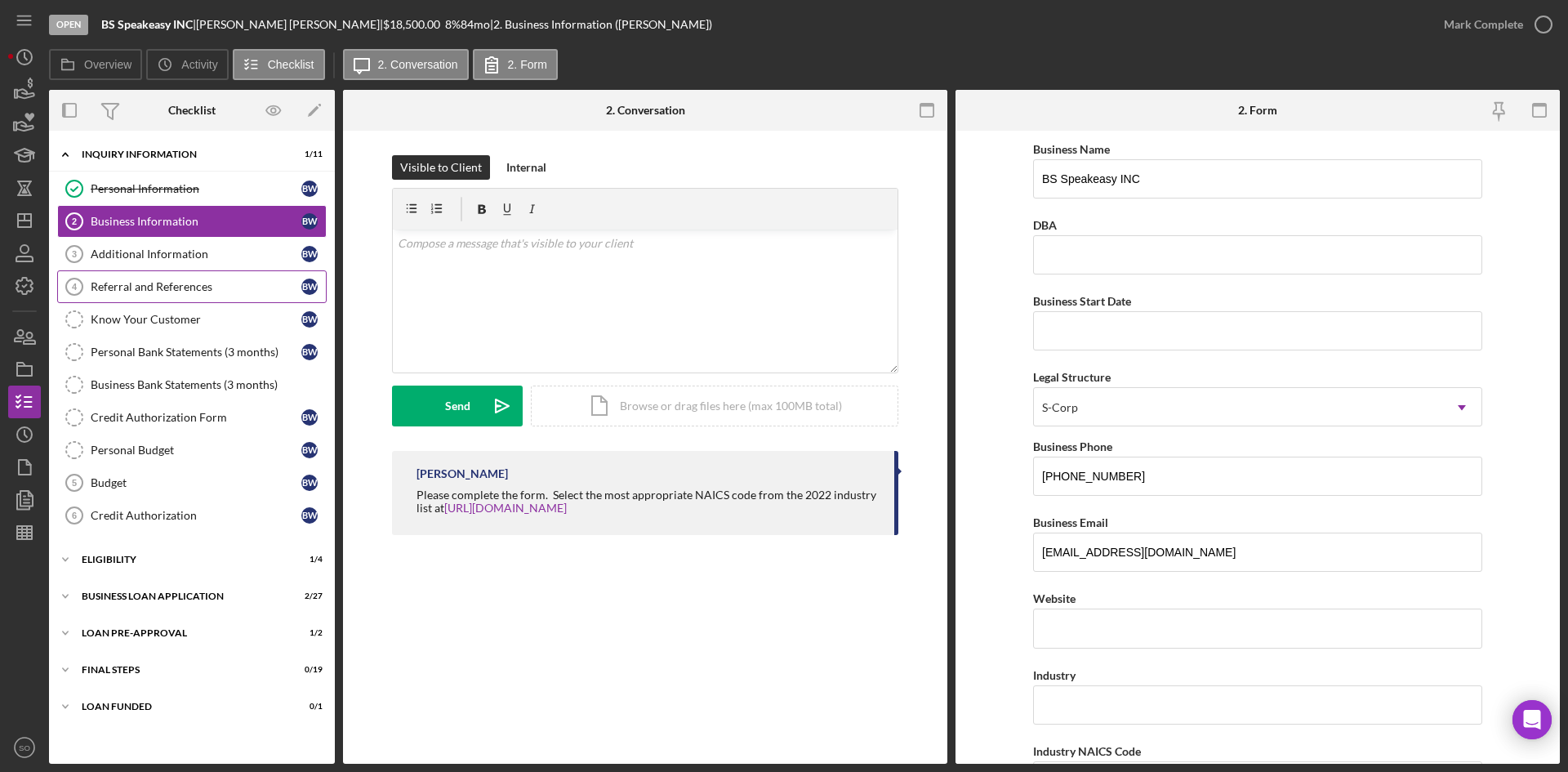
click at [204, 292] on div "Referral and References" at bounding box center [196, 287] width 211 height 13
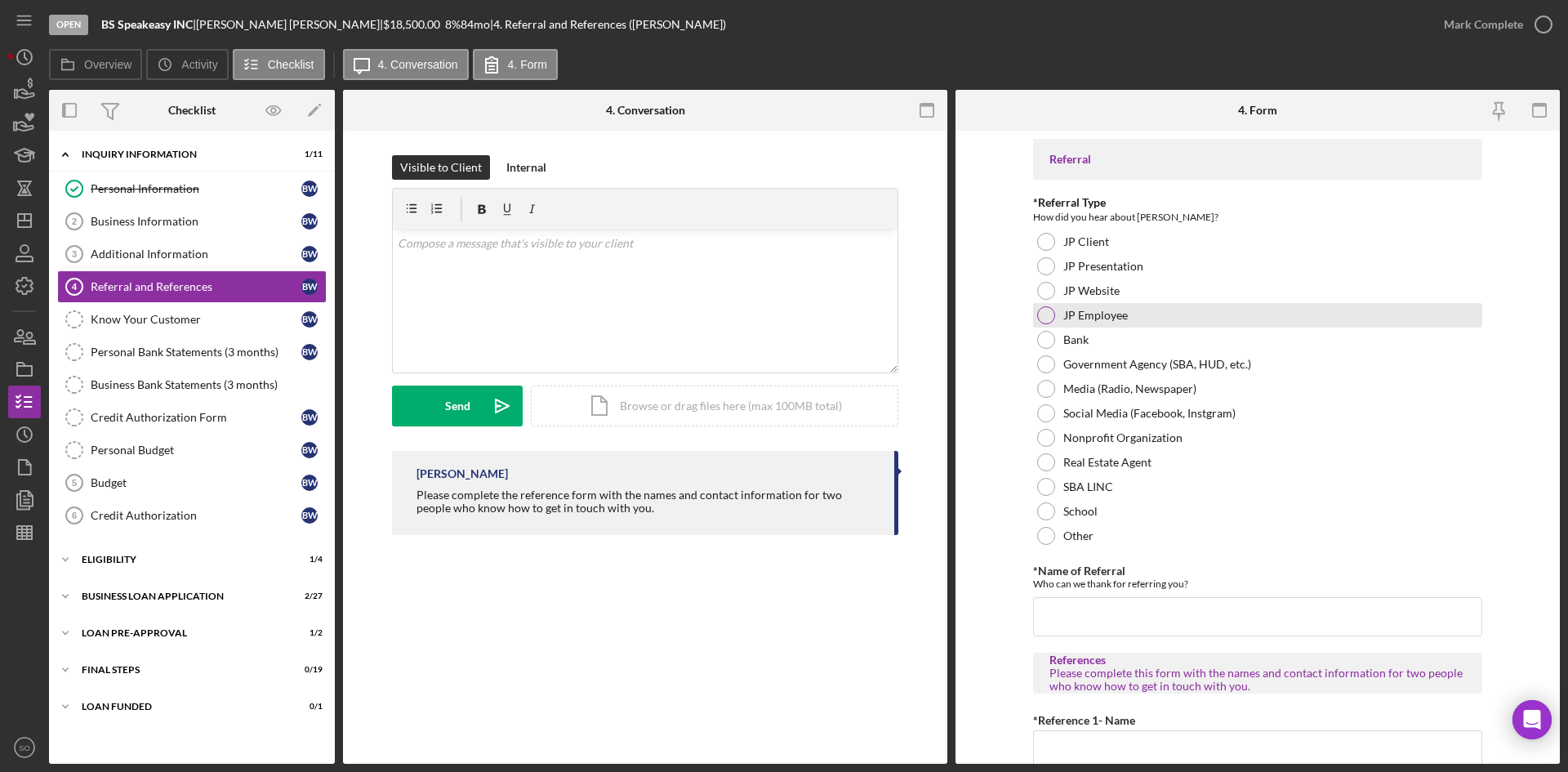
click at [1169, 311] on div "JP Employee" at bounding box center [1258, 315] width 450 height 25
click at [1152, 612] on input "*Name of Referral" at bounding box center [1258, 617] width 450 height 39
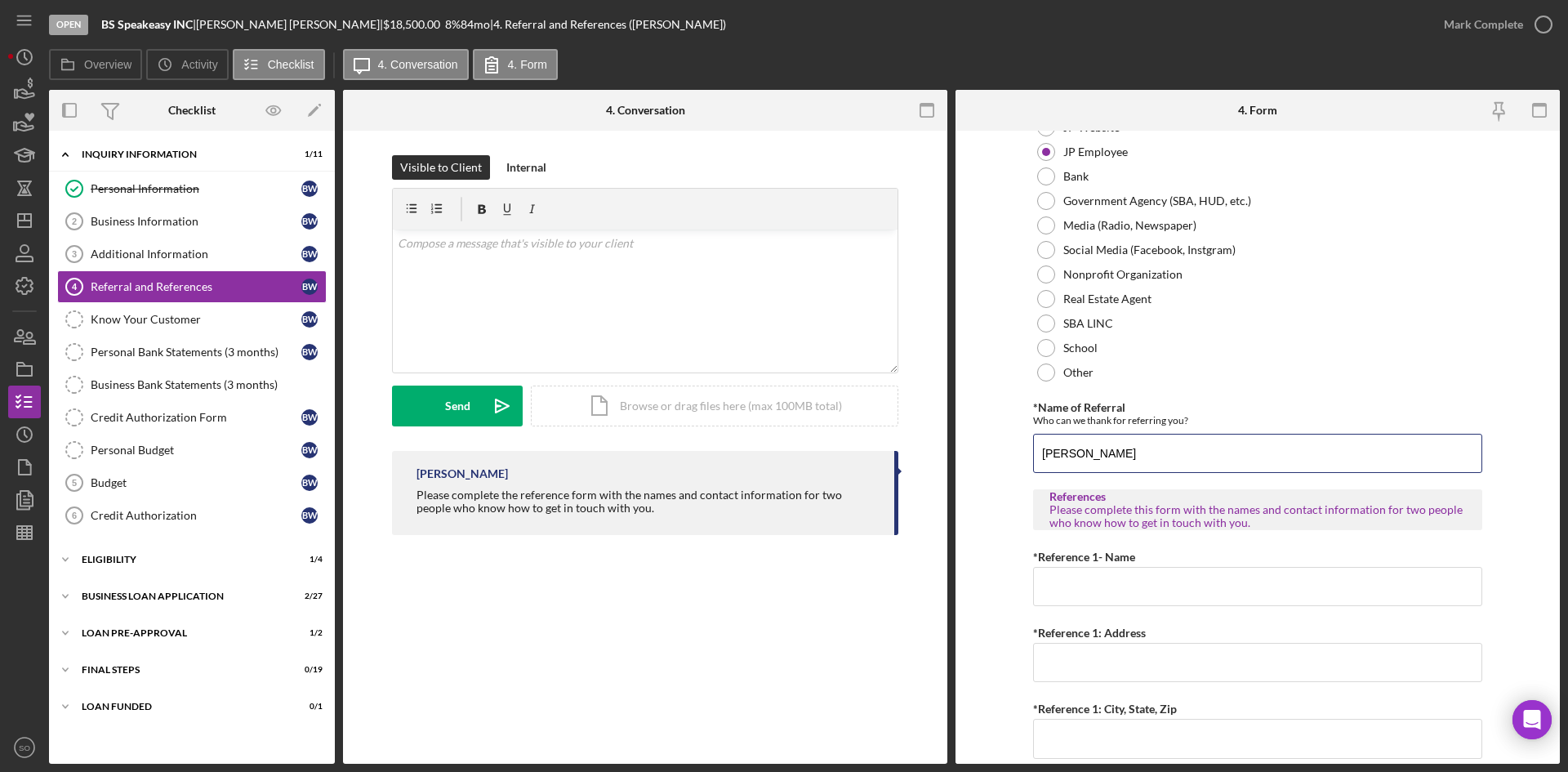
scroll to position [409, 0]
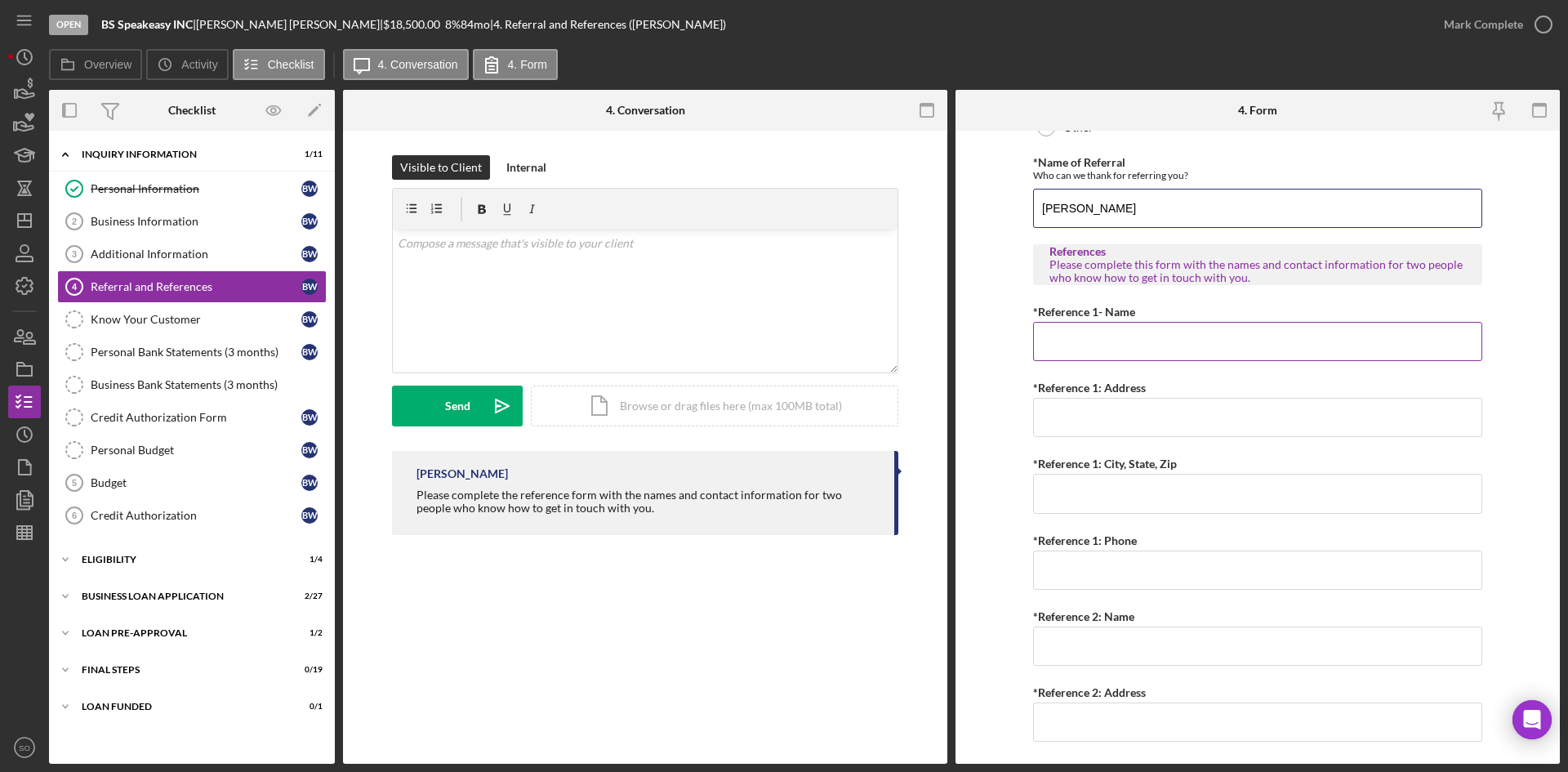
type input "[PERSON_NAME]"
click at [1105, 338] on input "*Reference 1- Name" at bounding box center [1258, 342] width 450 height 39
type input "Kim Pearson"
click at [1110, 415] on input "*Reference 1: Address" at bounding box center [1258, 417] width 450 height 39
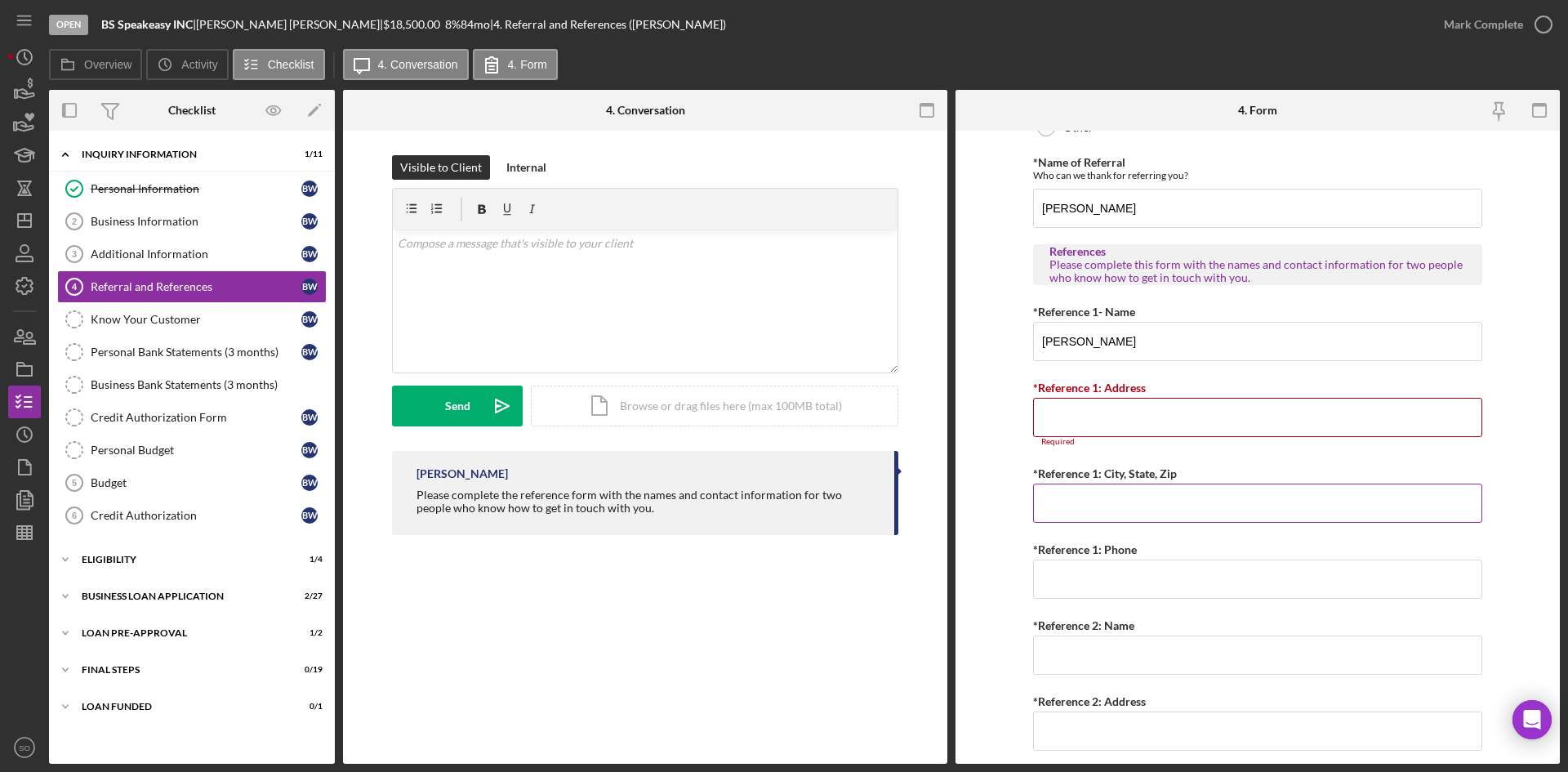
click at [1046, 488] on input "*Reference 1: City, State, Zip" at bounding box center [1258, 503] width 450 height 39
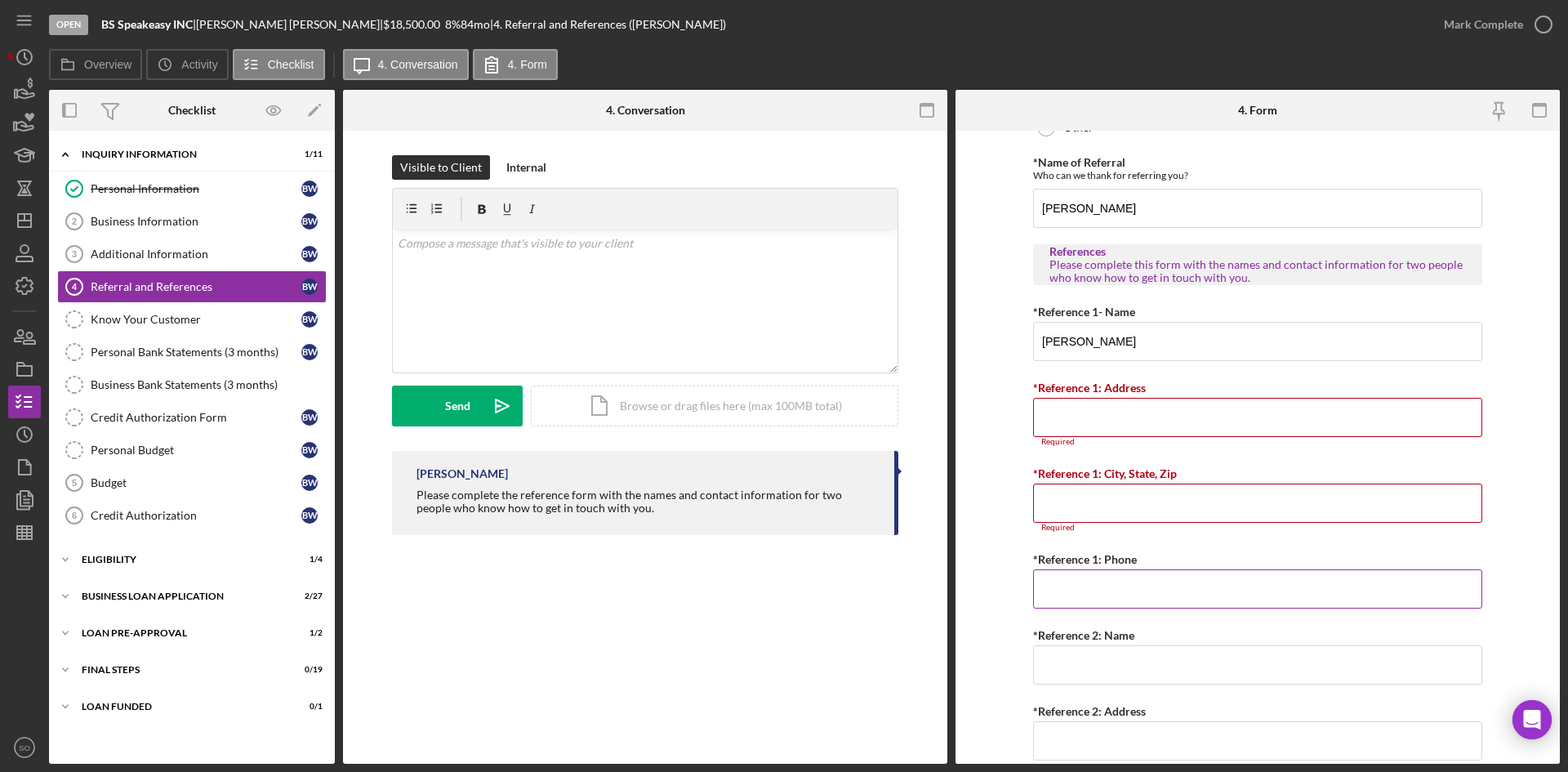
click at [1050, 561] on div "*Reference 1: Phone" at bounding box center [1258, 579] width 450 height 60
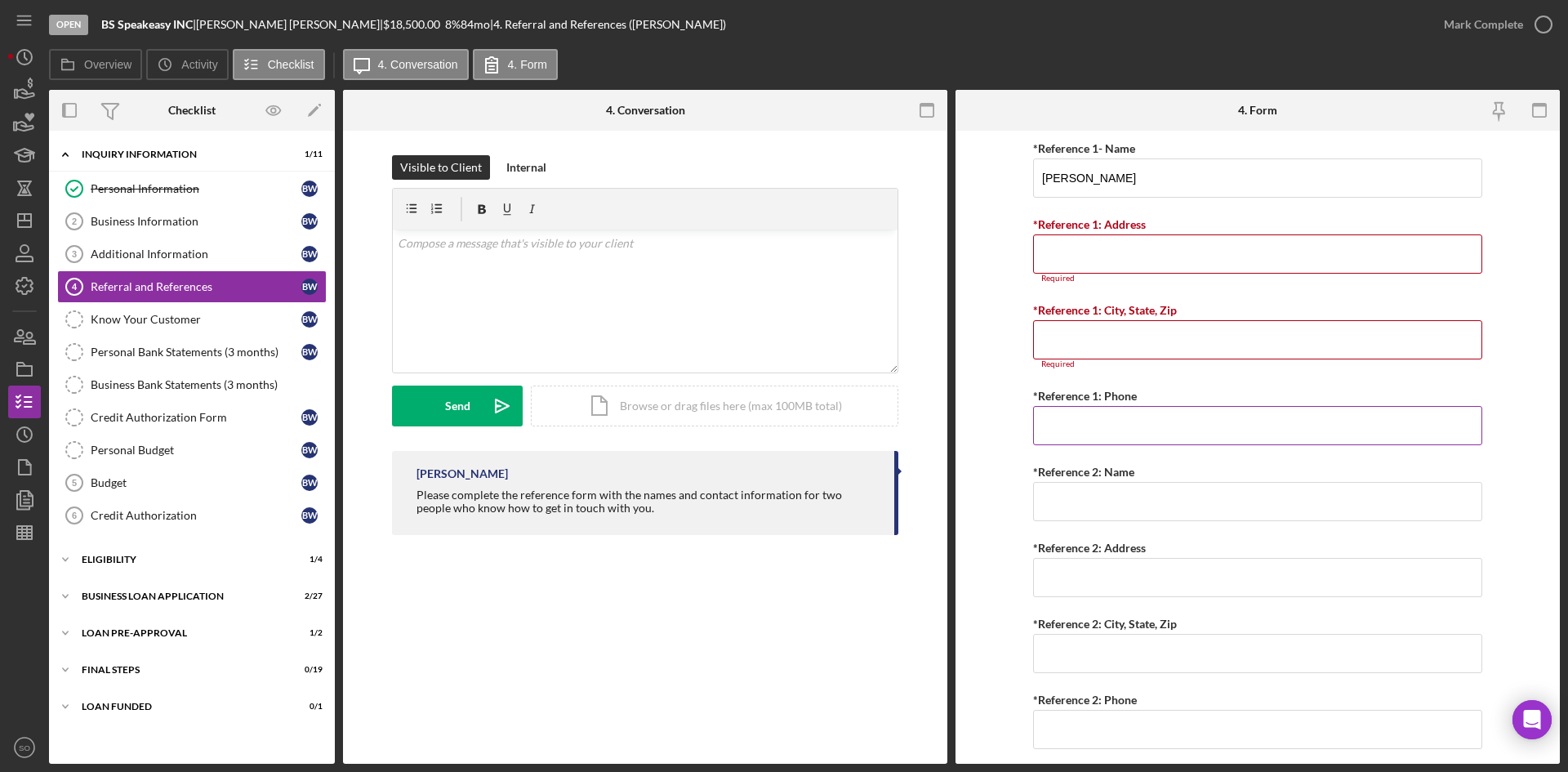
click at [1062, 424] on input "*Reference 1: Phone" at bounding box center [1258, 426] width 450 height 39
type input "(618) 420-2642"
click at [1116, 513] on input "*Reference 2: Name" at bounding box center [1258, 502] width 450 height 39
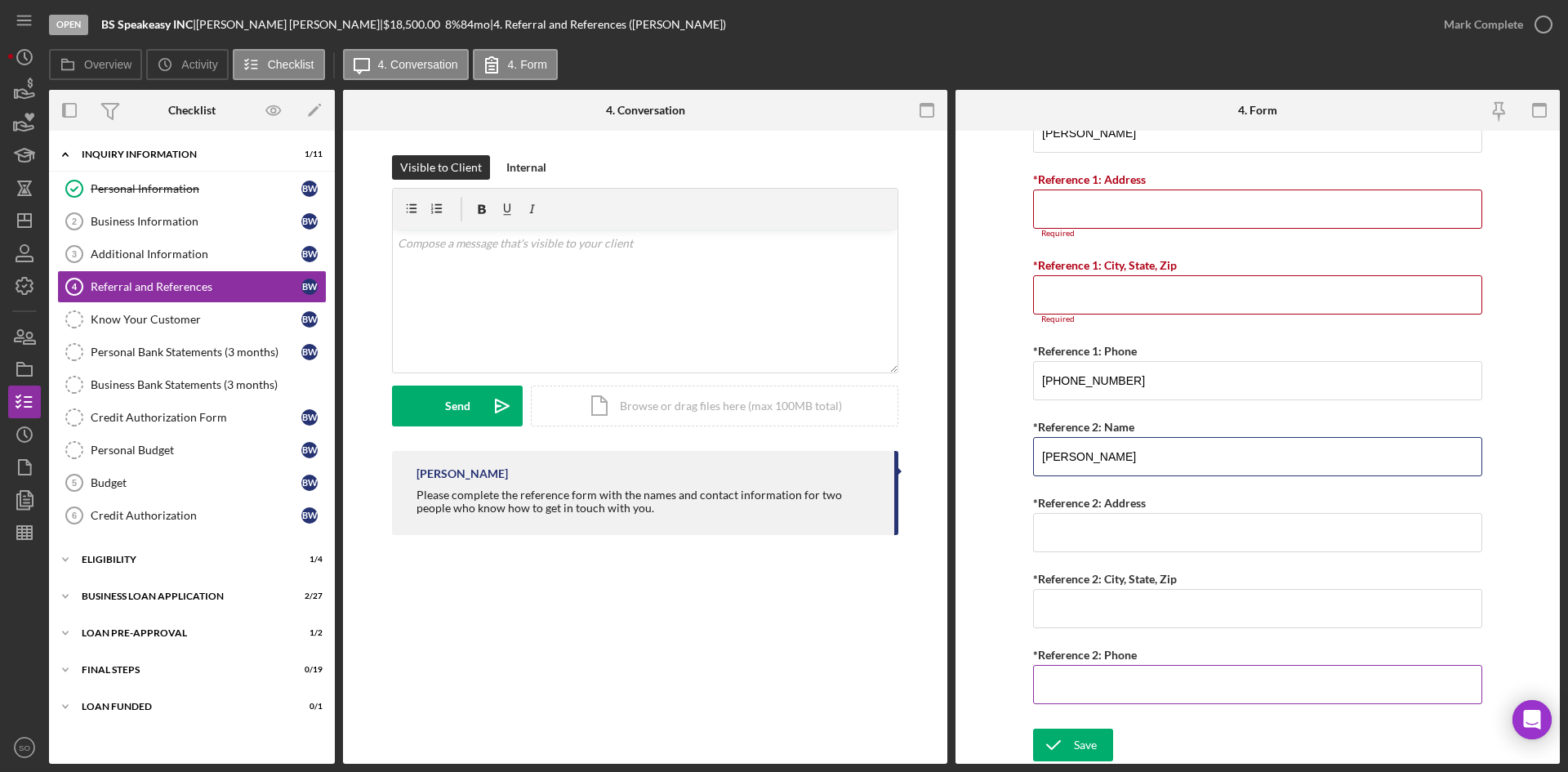
type input "Sandra Donaldson"
click at [1115, 685] on input "*Reference 2: Phone" at bounding box center [1258, 684] width 450 height 39
type input "(503) 819-7717"
type input "3949 SE PINEHURST AVE"
type input "Milwaukie"
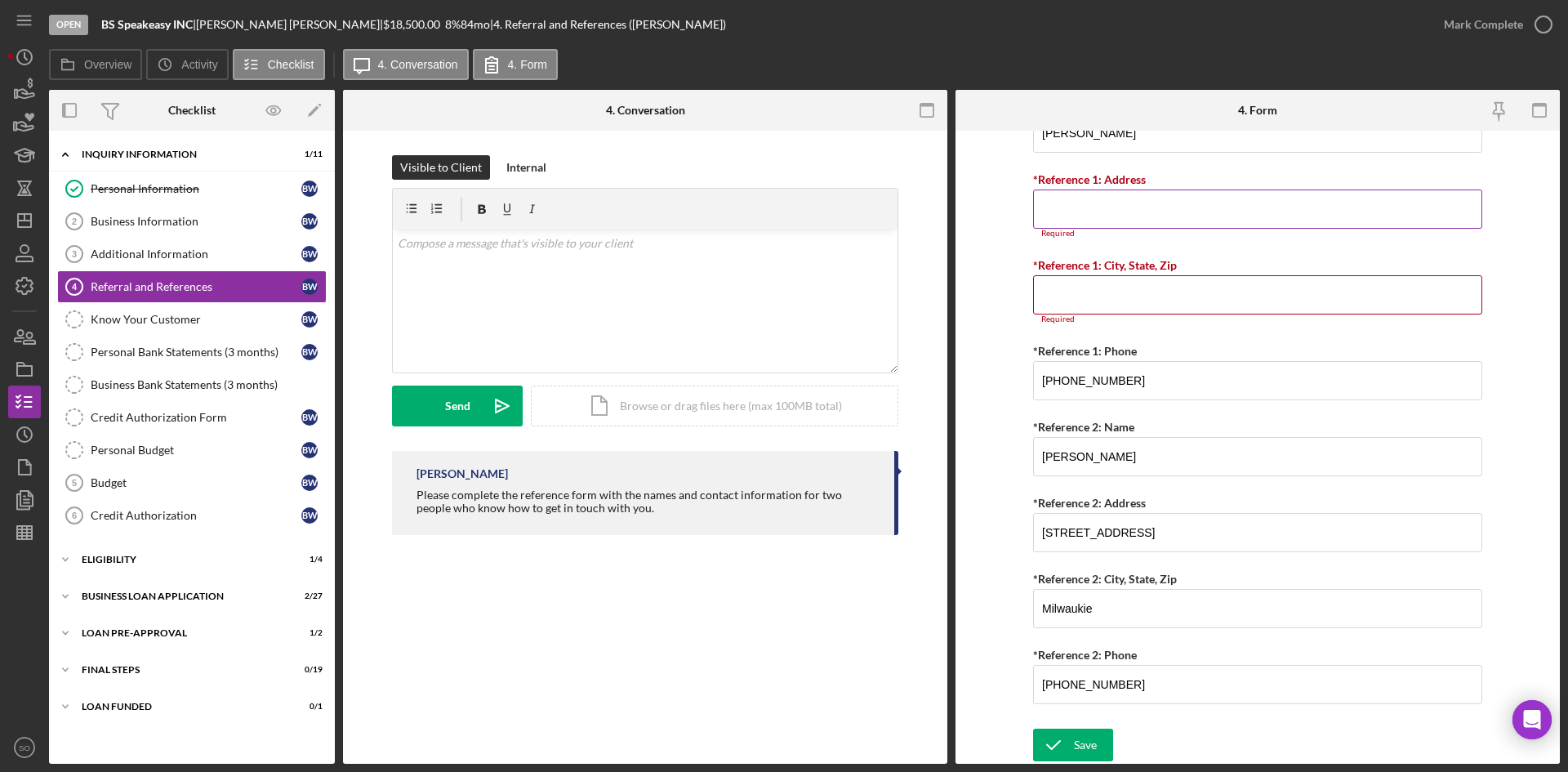
click at [1100, 199] on input "*Reference 1: Address" at bounding box center [1258, 209] width 450 height 39
type input "3949 SE PINEHURST AVE"
type input "Milwaukie"
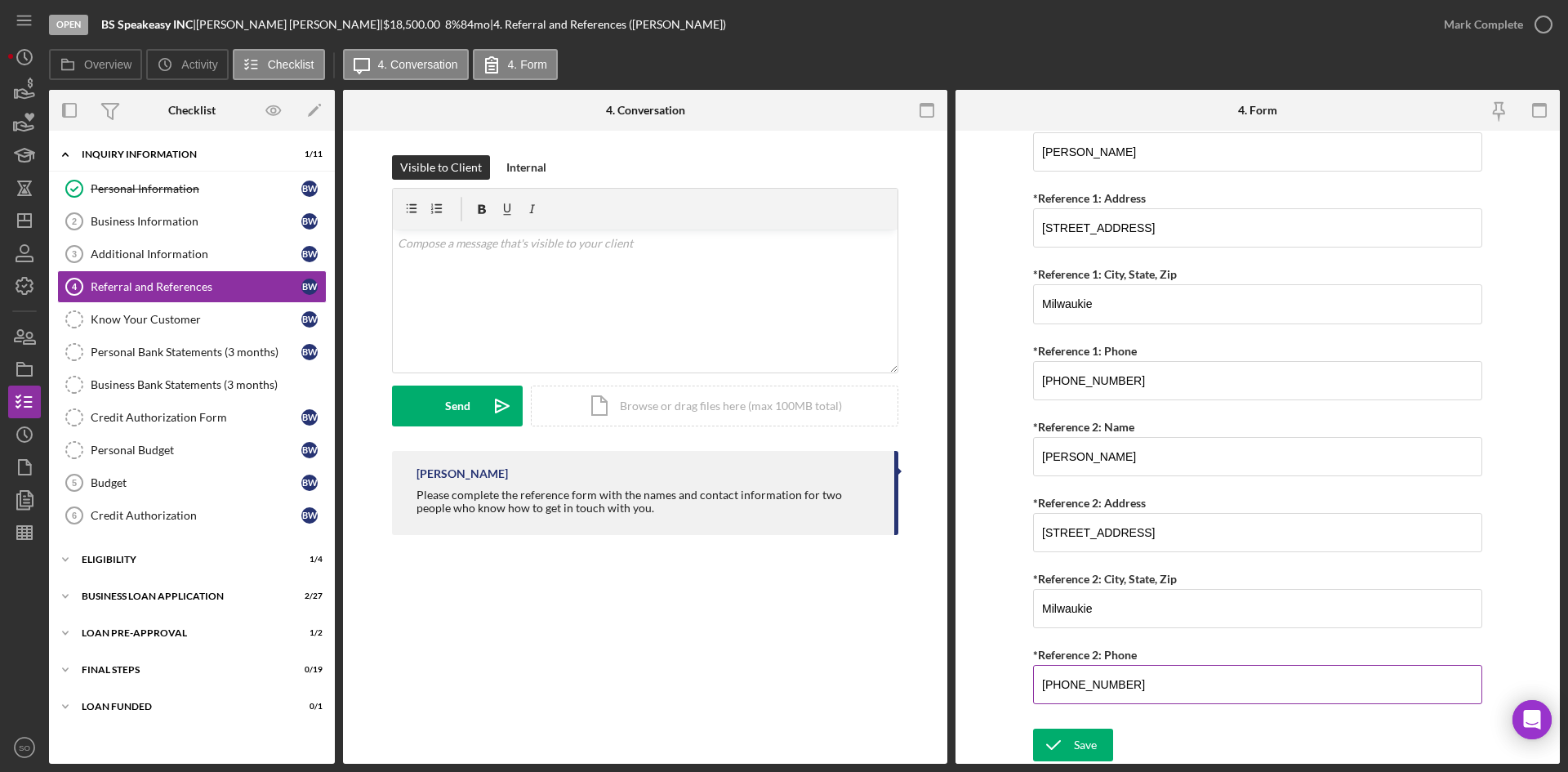
click at [1129, 679] on input "(503) 819-7717" at bounding box center [1258, 684] width 450 height 39
drag, startPoint x: 1125, startPoint y: 681, endPoint x: 954, endPoint y: 683, distance: 171.0
click at [954, 683] on div "Overview Internal Workflow Stage Open Icon/Dropdown Arrow Archive (can unarchiv…" at bounding box center [805, 427] width 1511 height 674
type input "(618) 616-8728"
drag, startPoint x: 1095, startPoint y: 760, endPoint x: 1088, endPoint y: 756, distance: 8.1
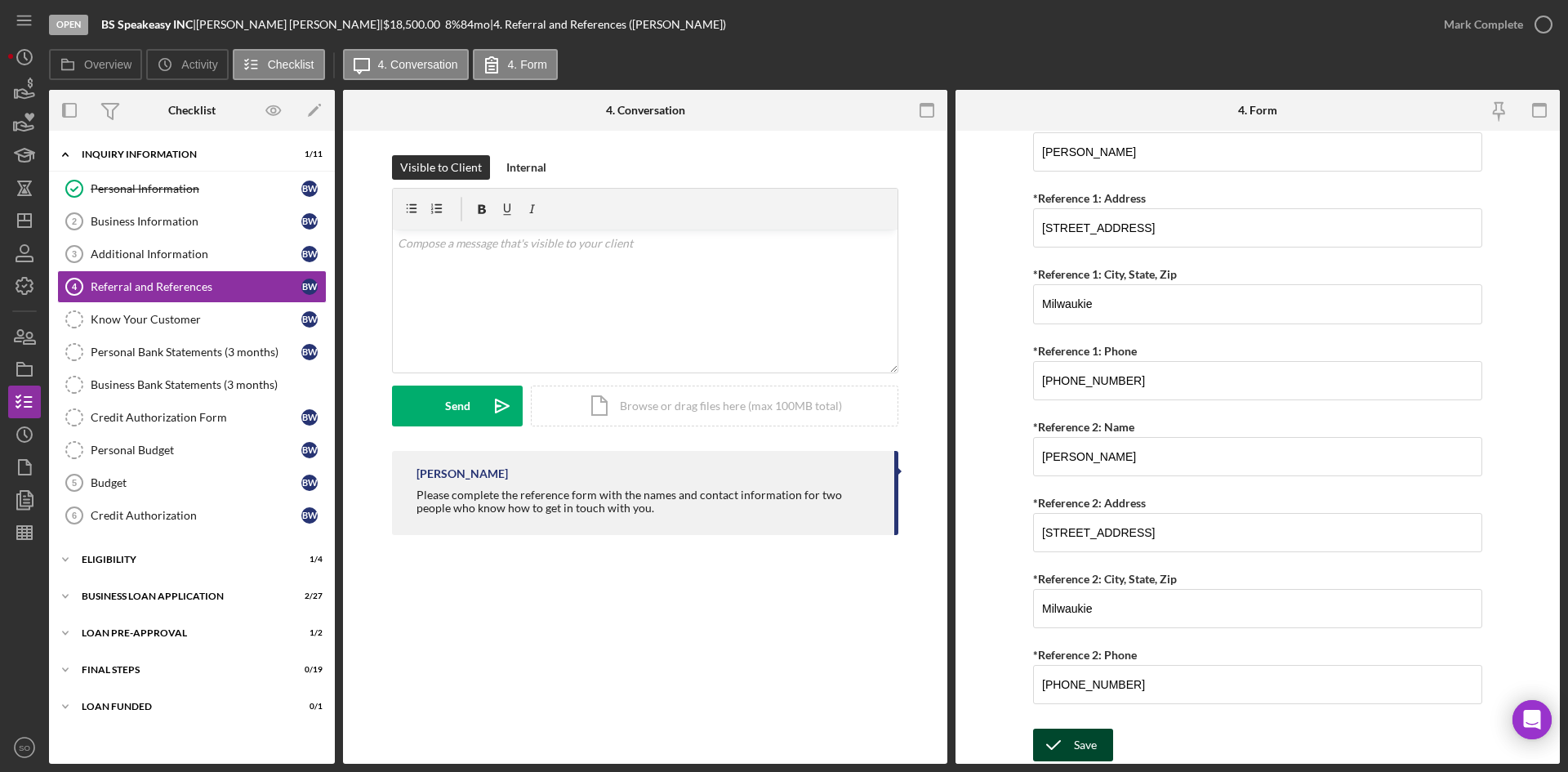
click at [1095, 744] on button "Save" at bounding box center [1073, 745] width 80 height 32
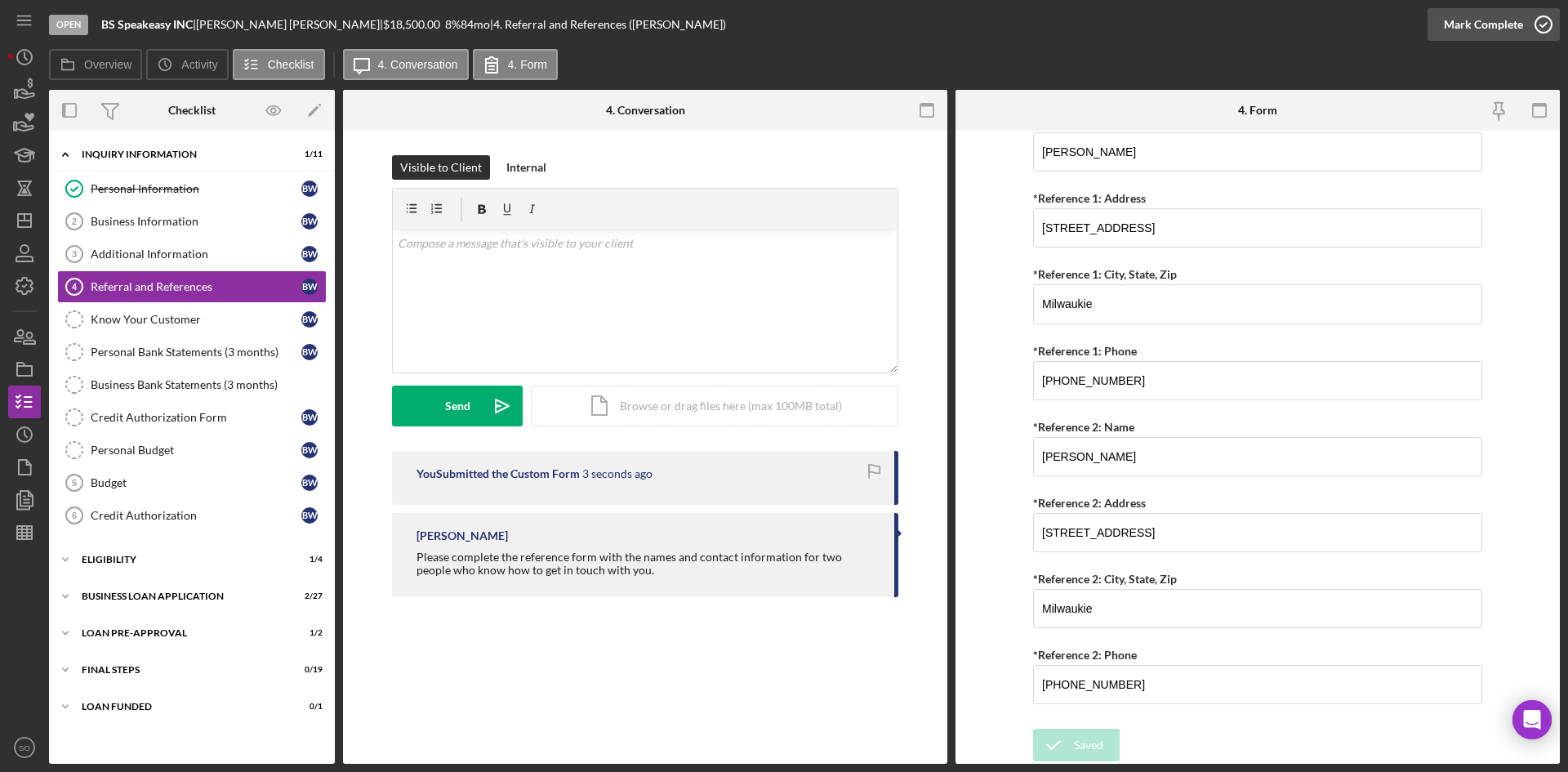
click at [1536, 26] on circle "button" at bounding box center [1543, 24] width 16 height 16
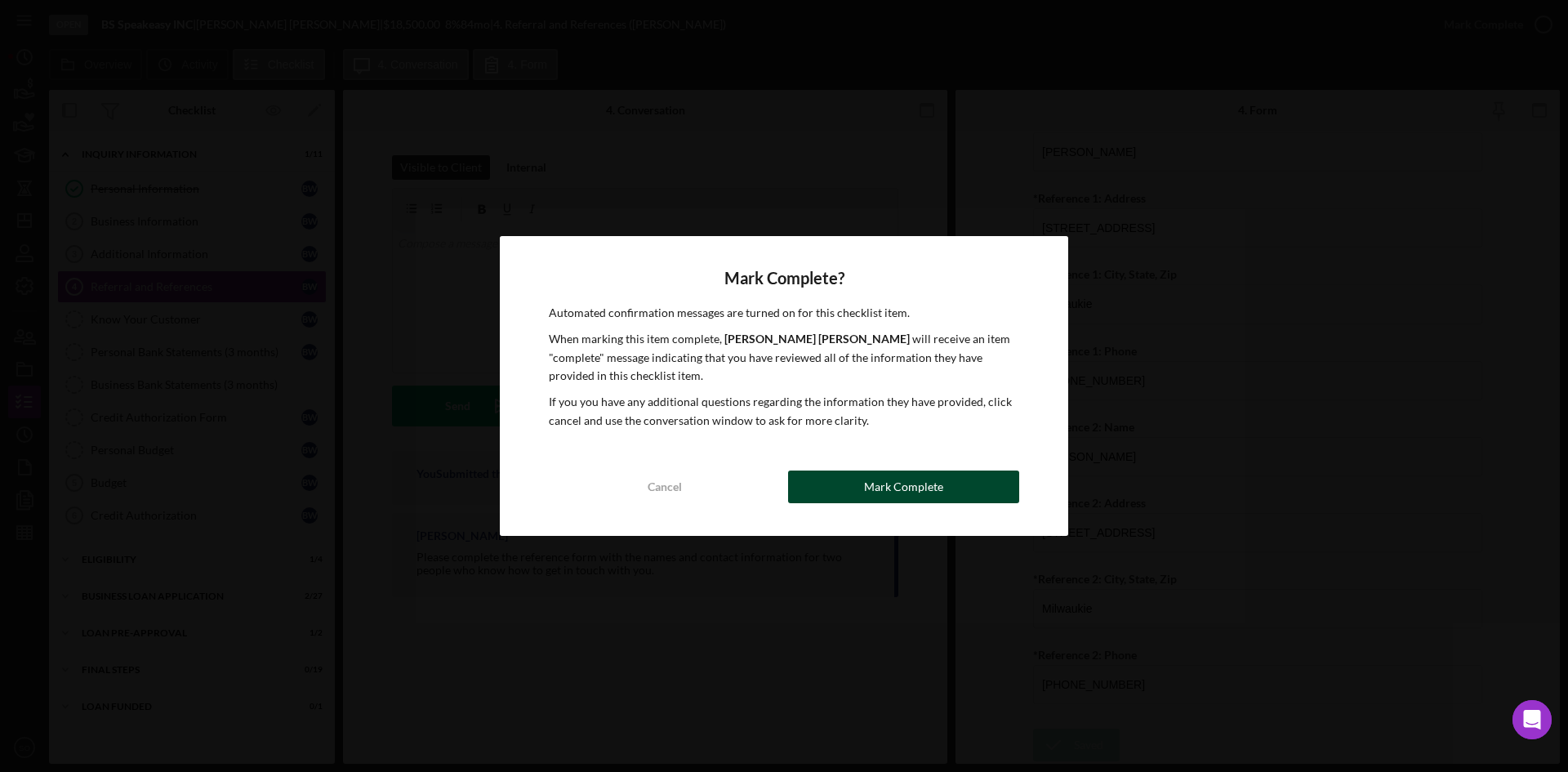
click at [928, 491] on div "Mark Complete" at bounding box center [903, 487] width 79 height 32
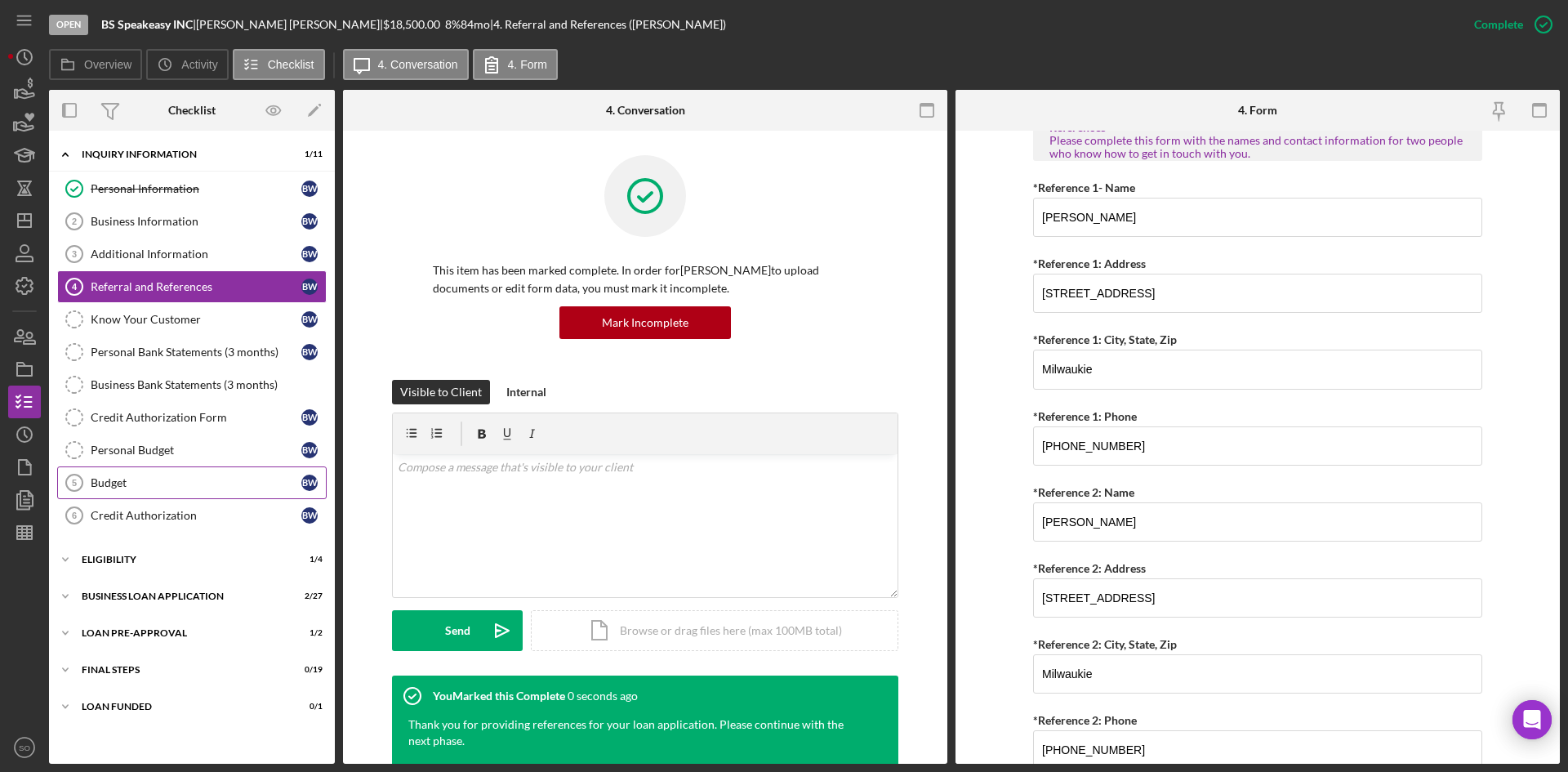
scroll to position [663, 0]
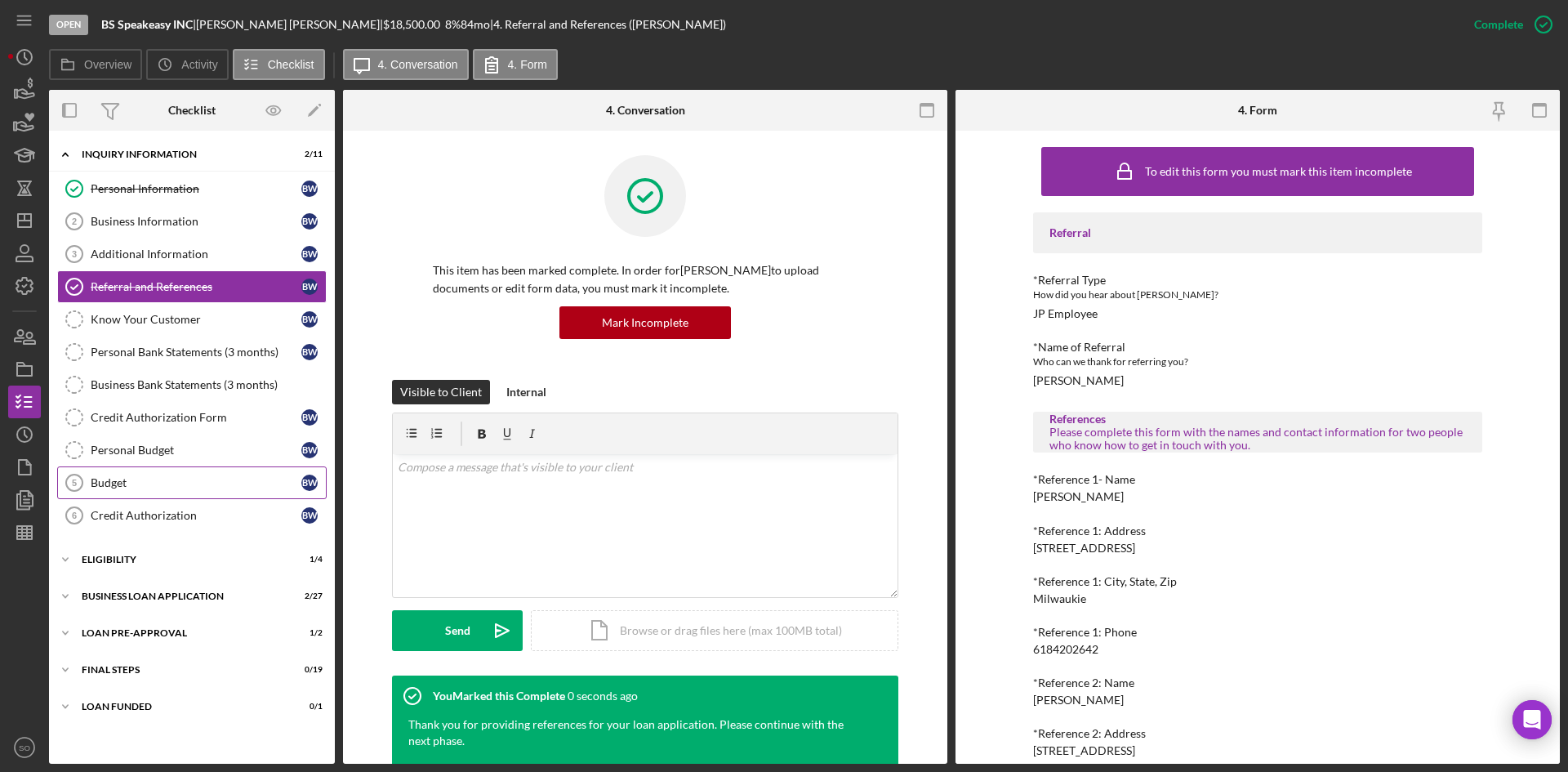
click at [192, 481] on div "Budget" at bounding box center [196, 482] width 211 height 13
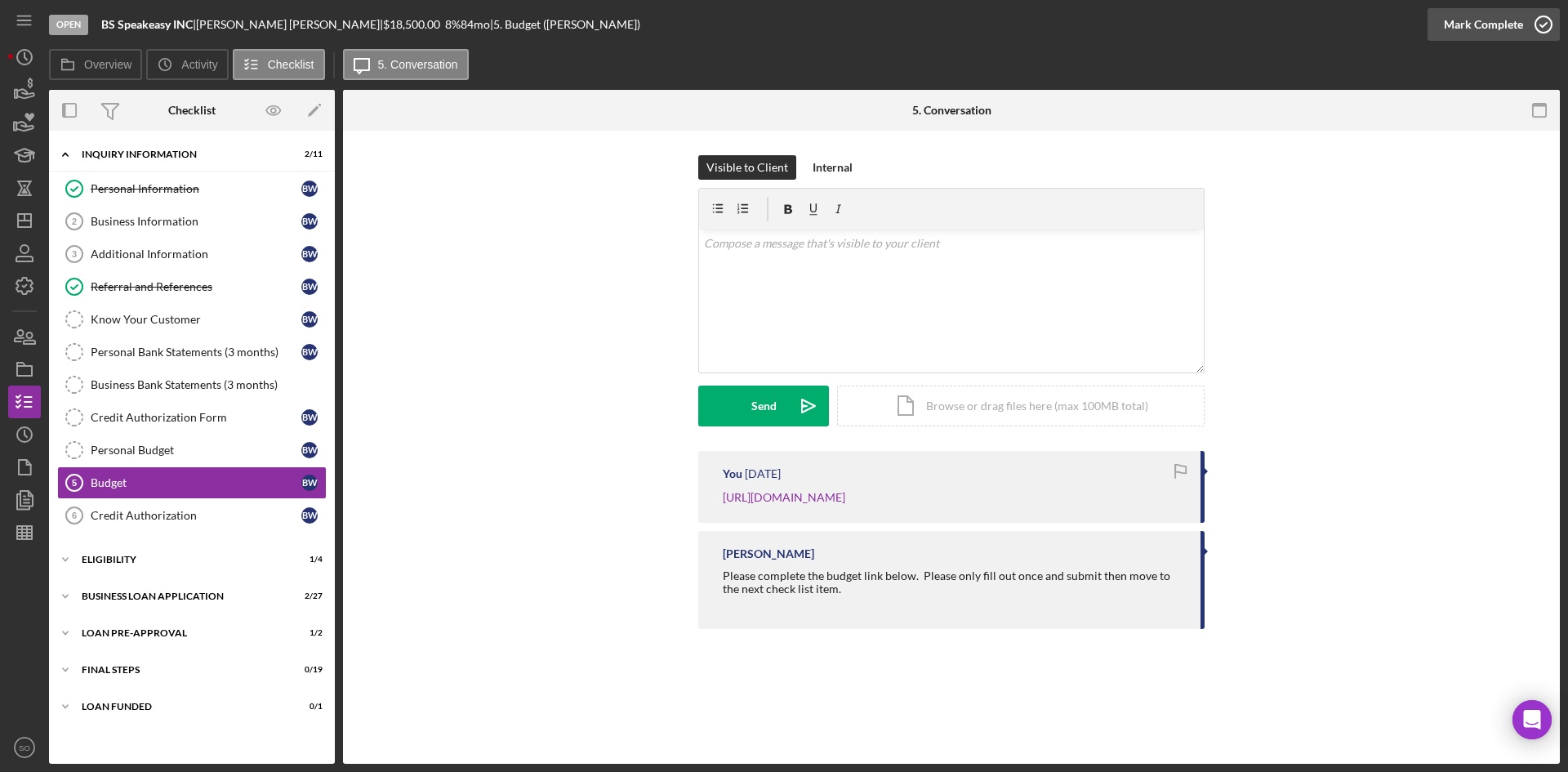
click at [1473, 17] on div "Mark Complete" at bounding box center [1483, 25] width 79 height 32
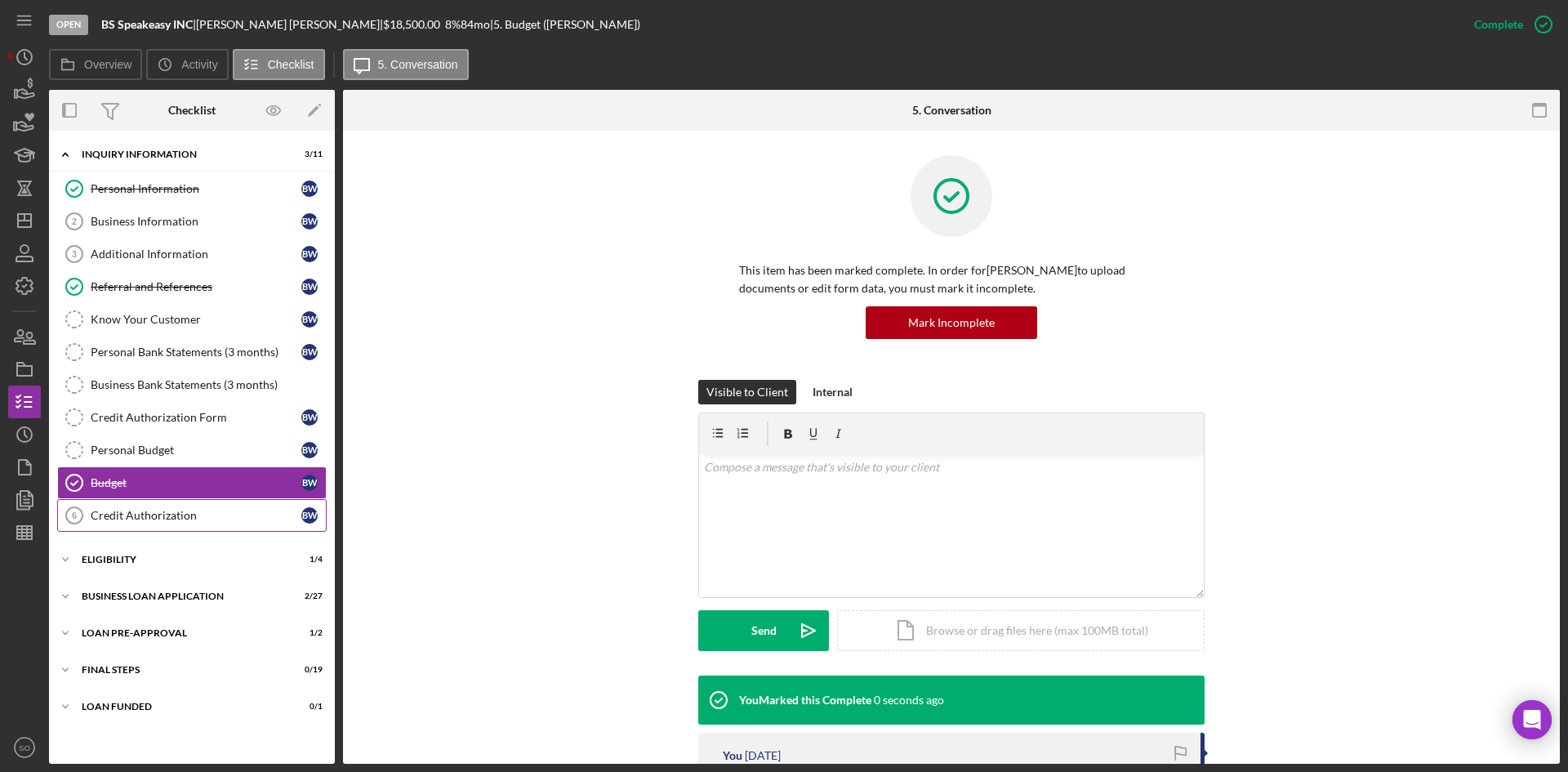
click at [117, 518] on div "Credit Authorization" at bounding box center [196, 515] width 211 height 13
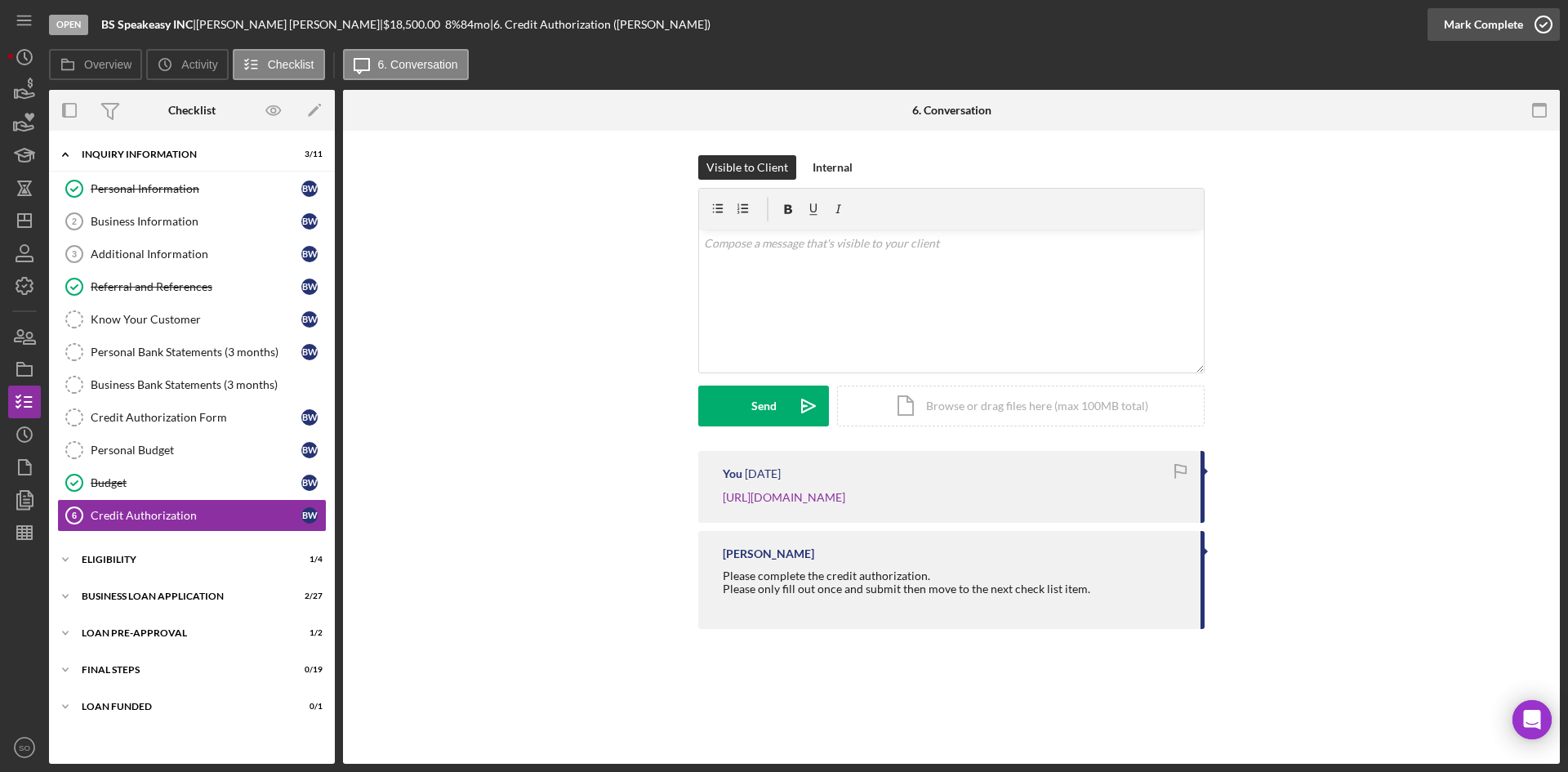
click at [1527, 29] on icon "button" at bounding box center [1543, 25] width 41 height 41
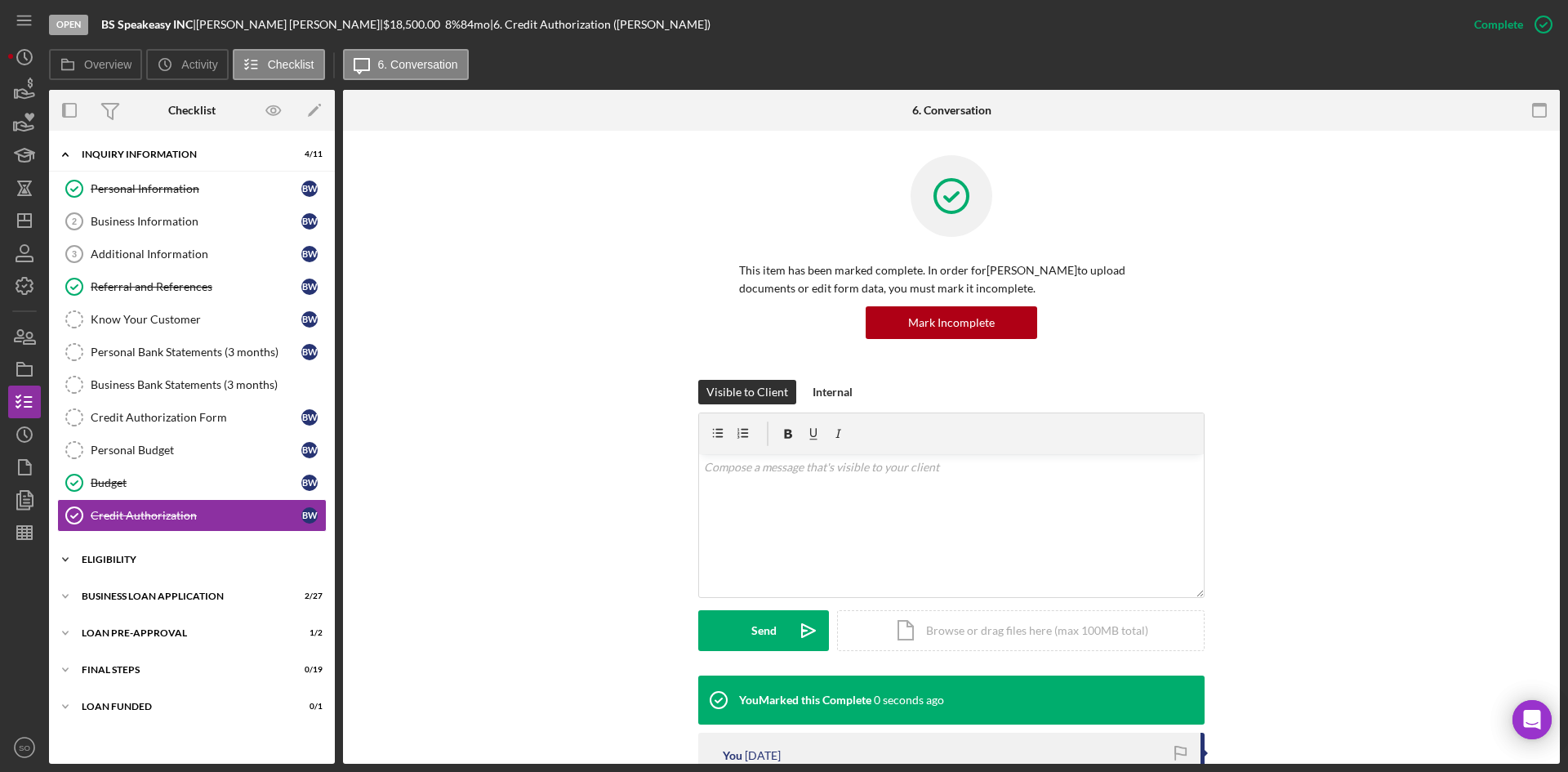
click at [152, 552] on div "Icon/Expander ELIGIBILITY 1 / 4" at bounding box center [192, 559] width 286 height 32
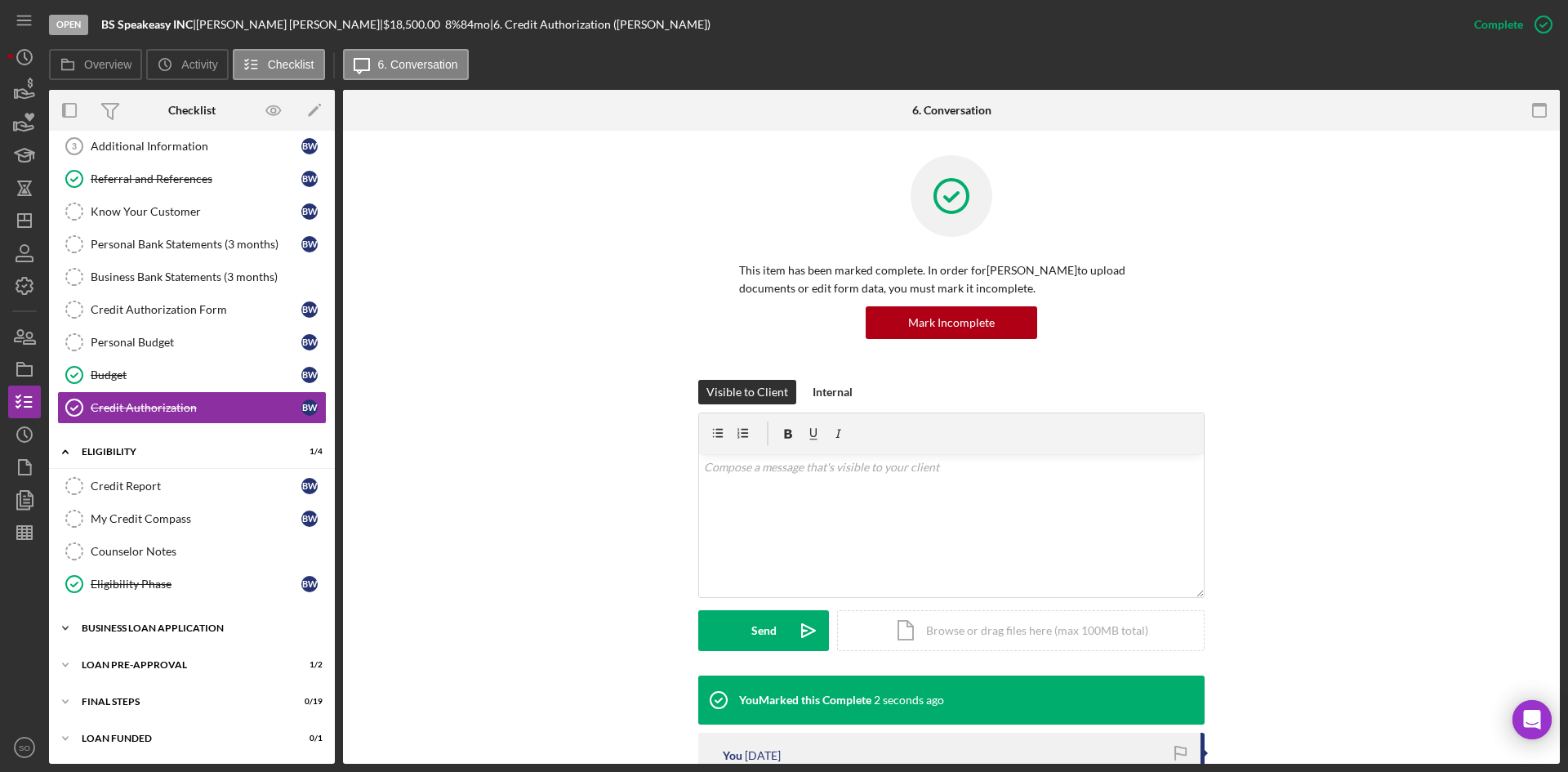
click at [190, 616] on div "Icon/Expander BUSINESS LOAN APPLICATION 2 / 27" at bounding box center [192, 628] width 286 height 32
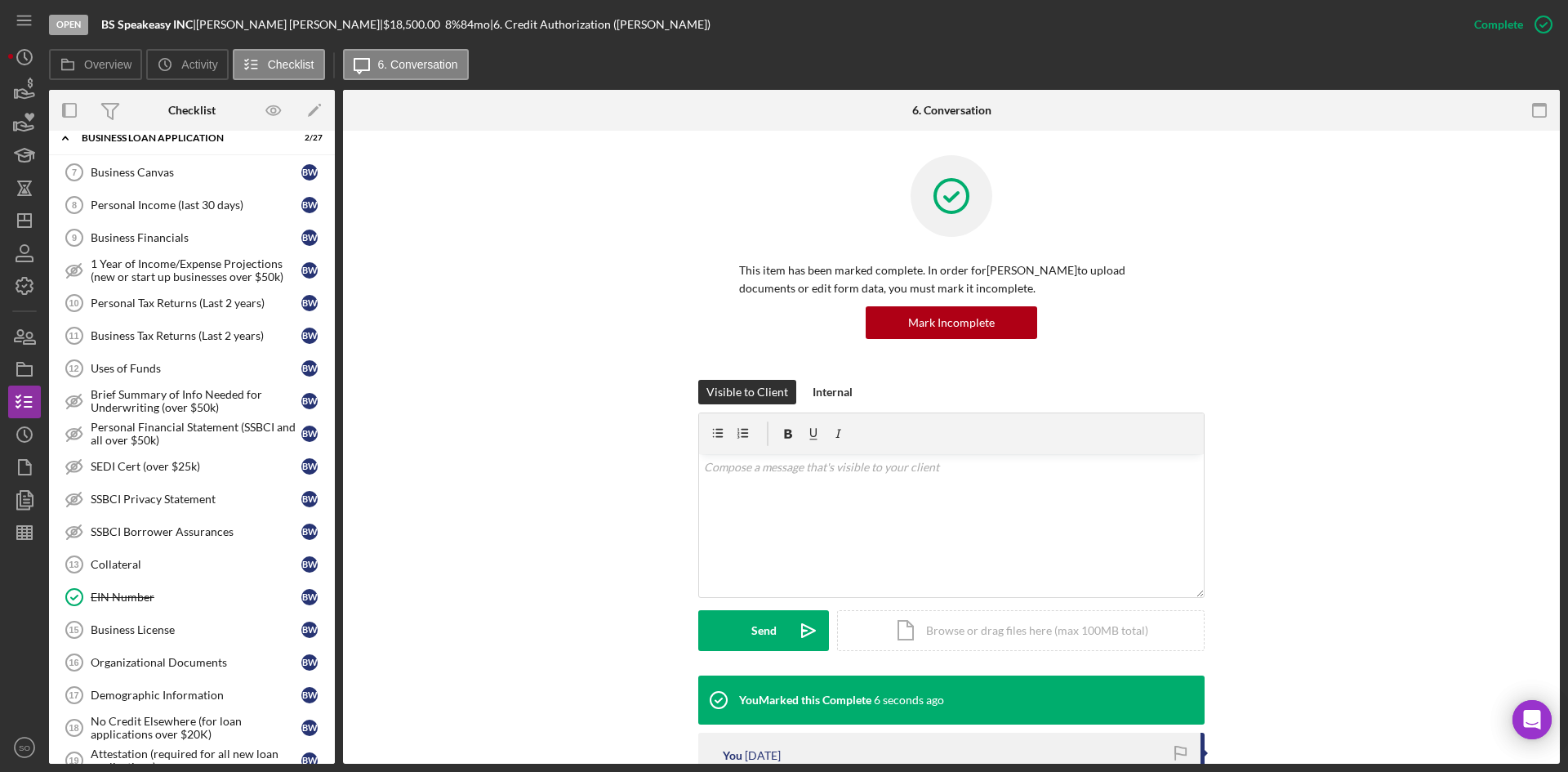
scroll to position [434, 0]
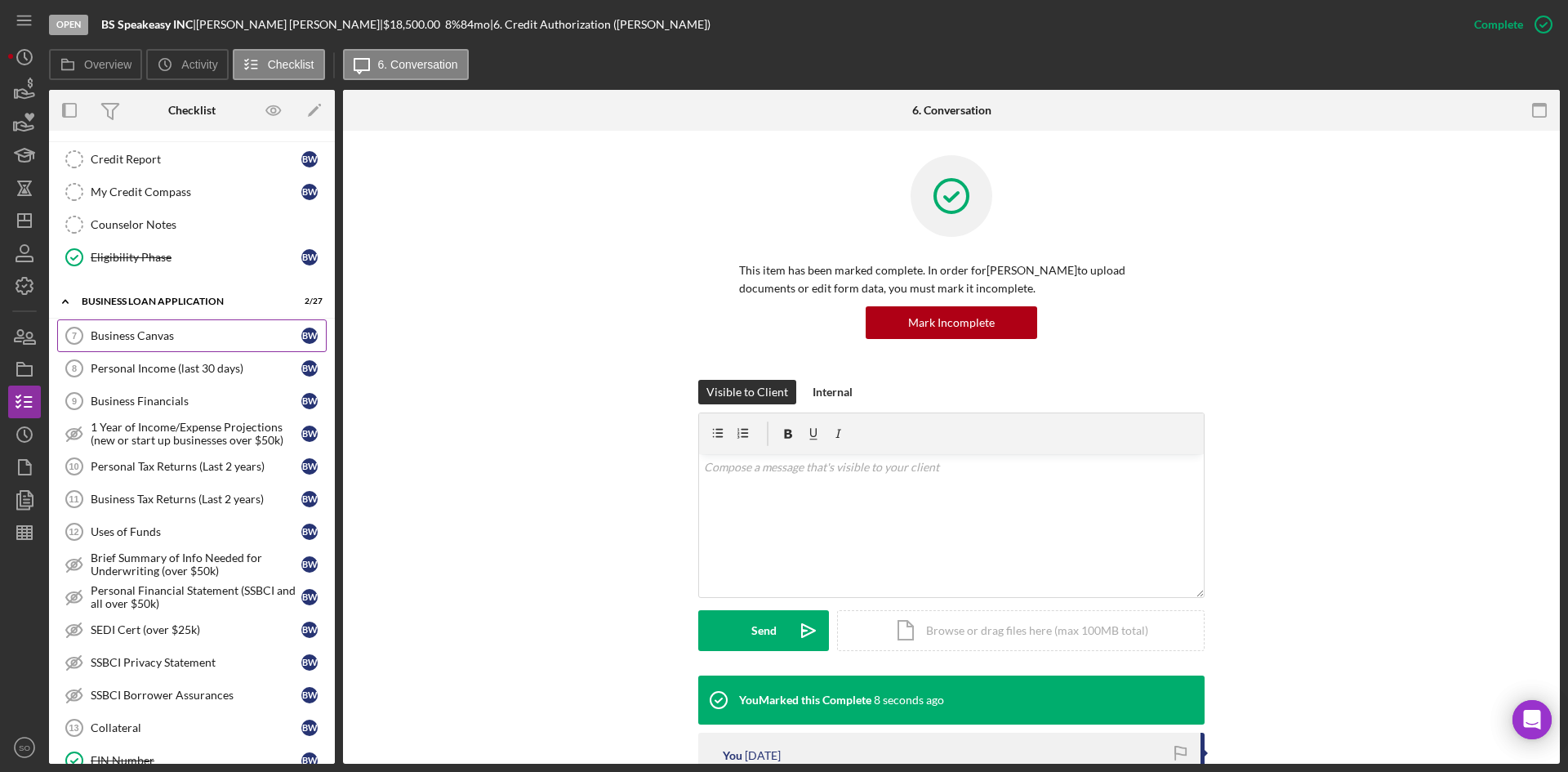
click at [179, 343] on link "Business Canvas 7 Business Canvas B W" at bounding box center [191, 336] width 269 height 32
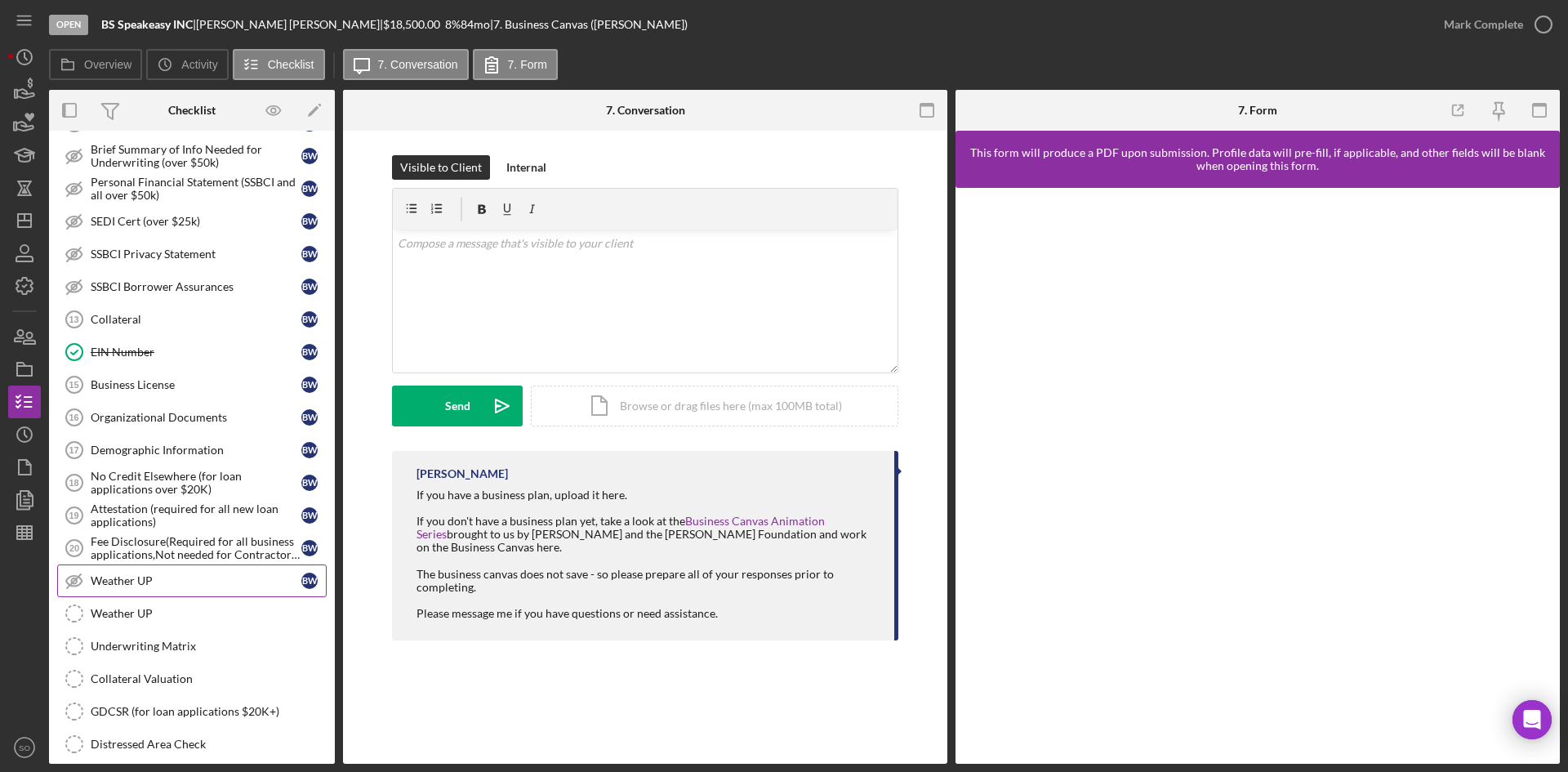
scroll to position [999, 0]
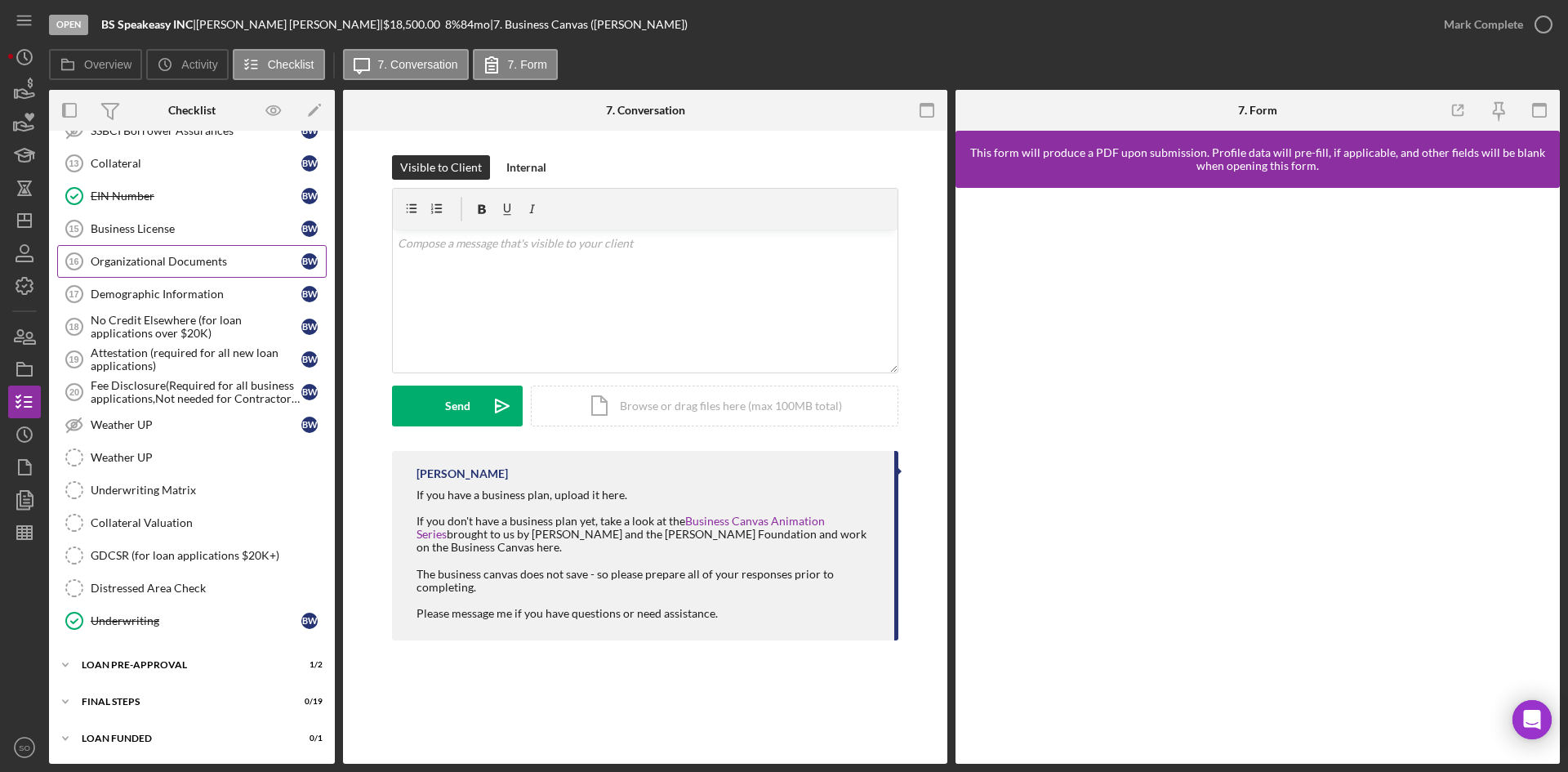
click at [119, 260] on div "Organizational Documents" at bounding box center [196, 261] width 211 height 13
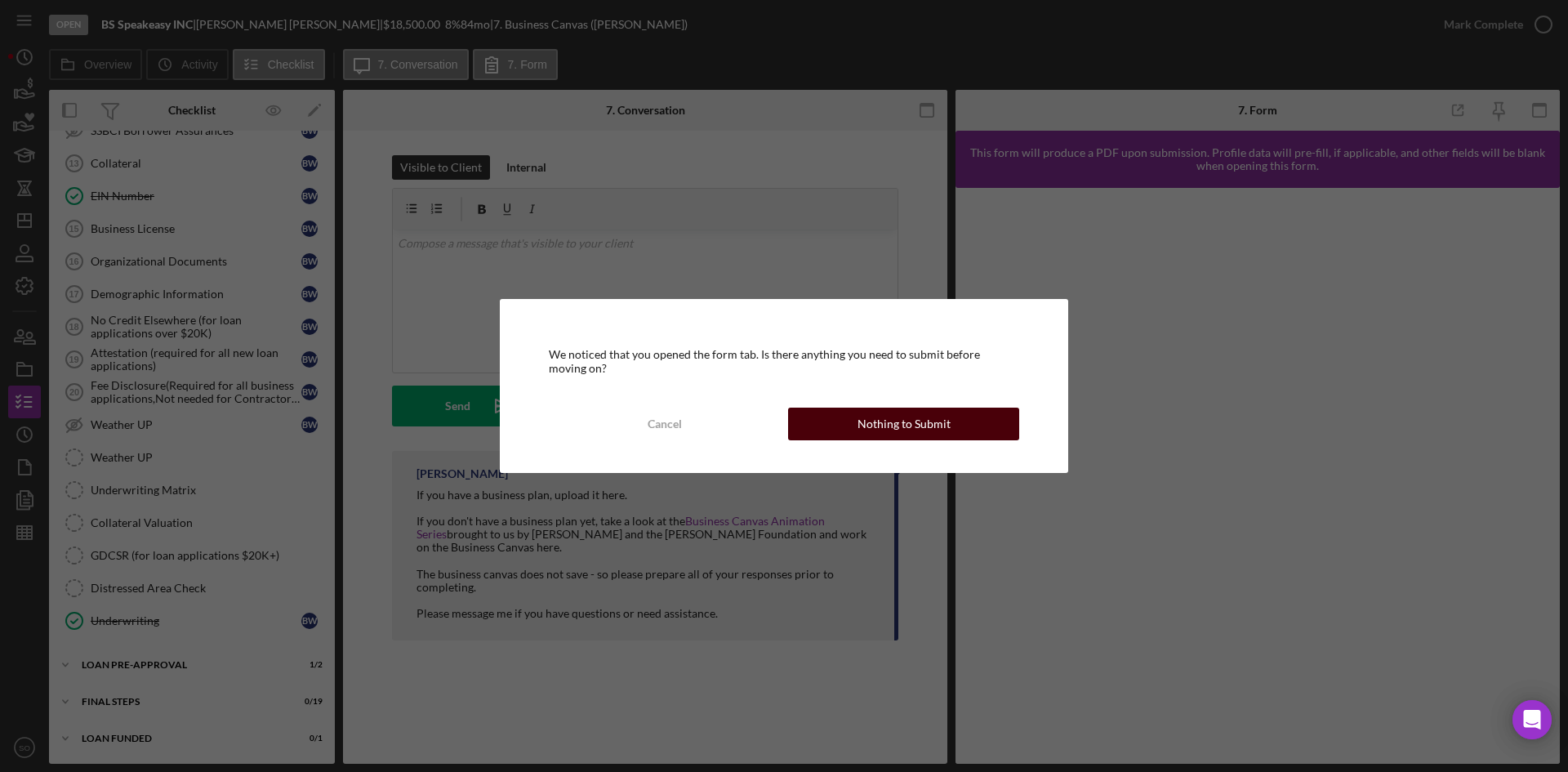
click at [916, 414] on div "Nothing to Submit" at bounding box center [904, 424] width 93 height 32
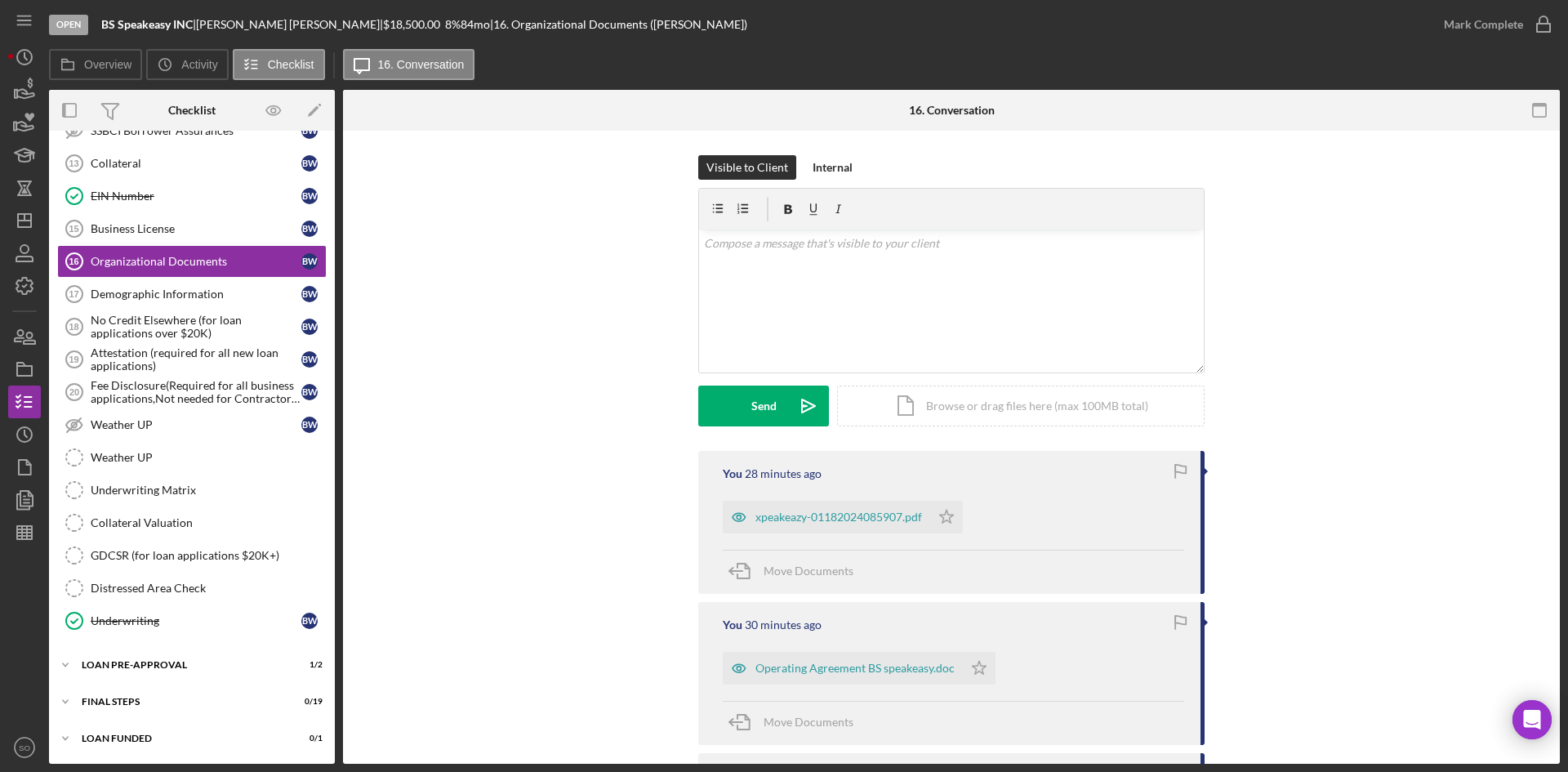
scroll to position [159, 0]
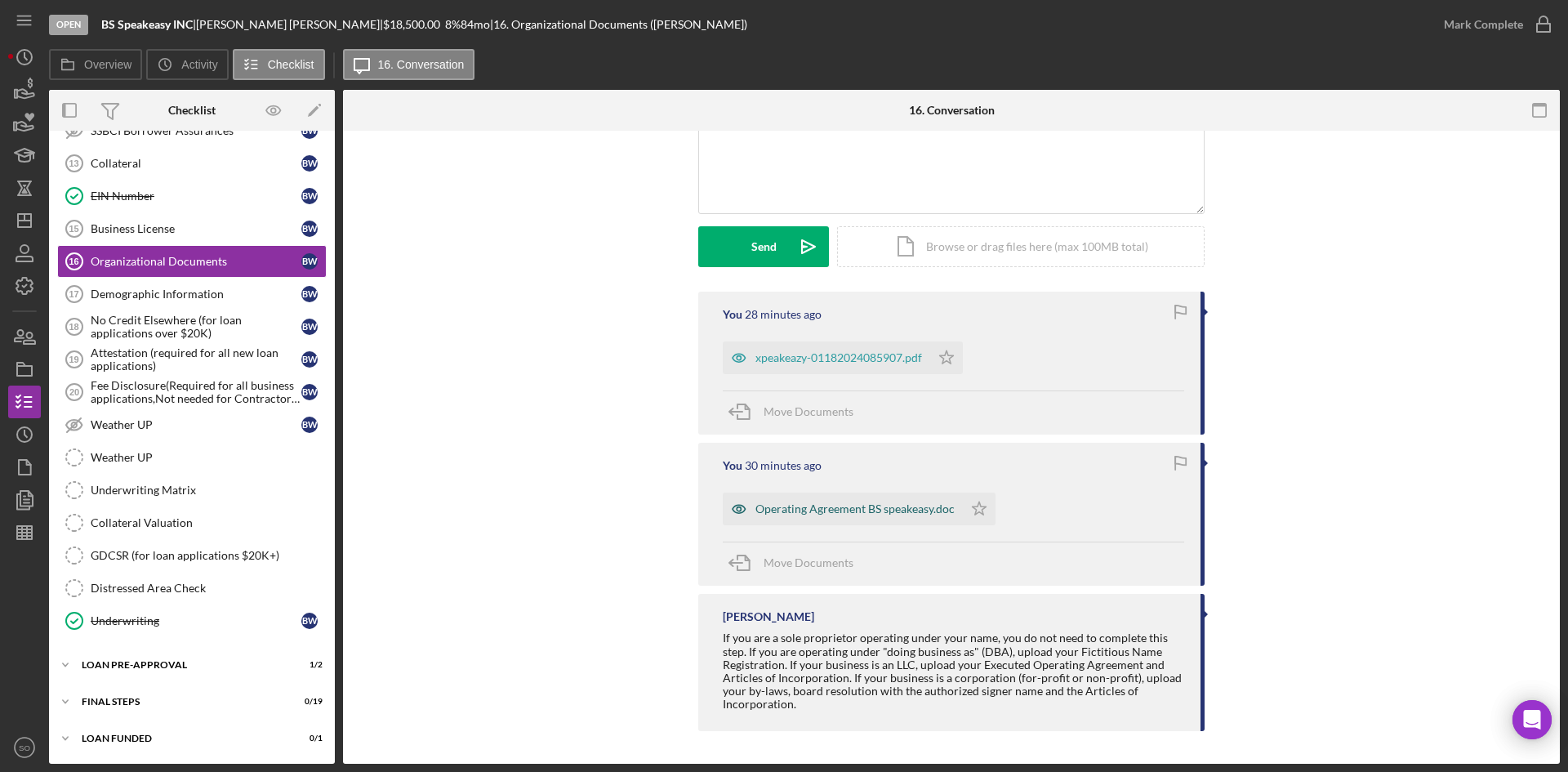
click at [811, 508] on div "Operating Agreement BS speakeasy.doc" at bounding box center [855, 508] width 199 height 13
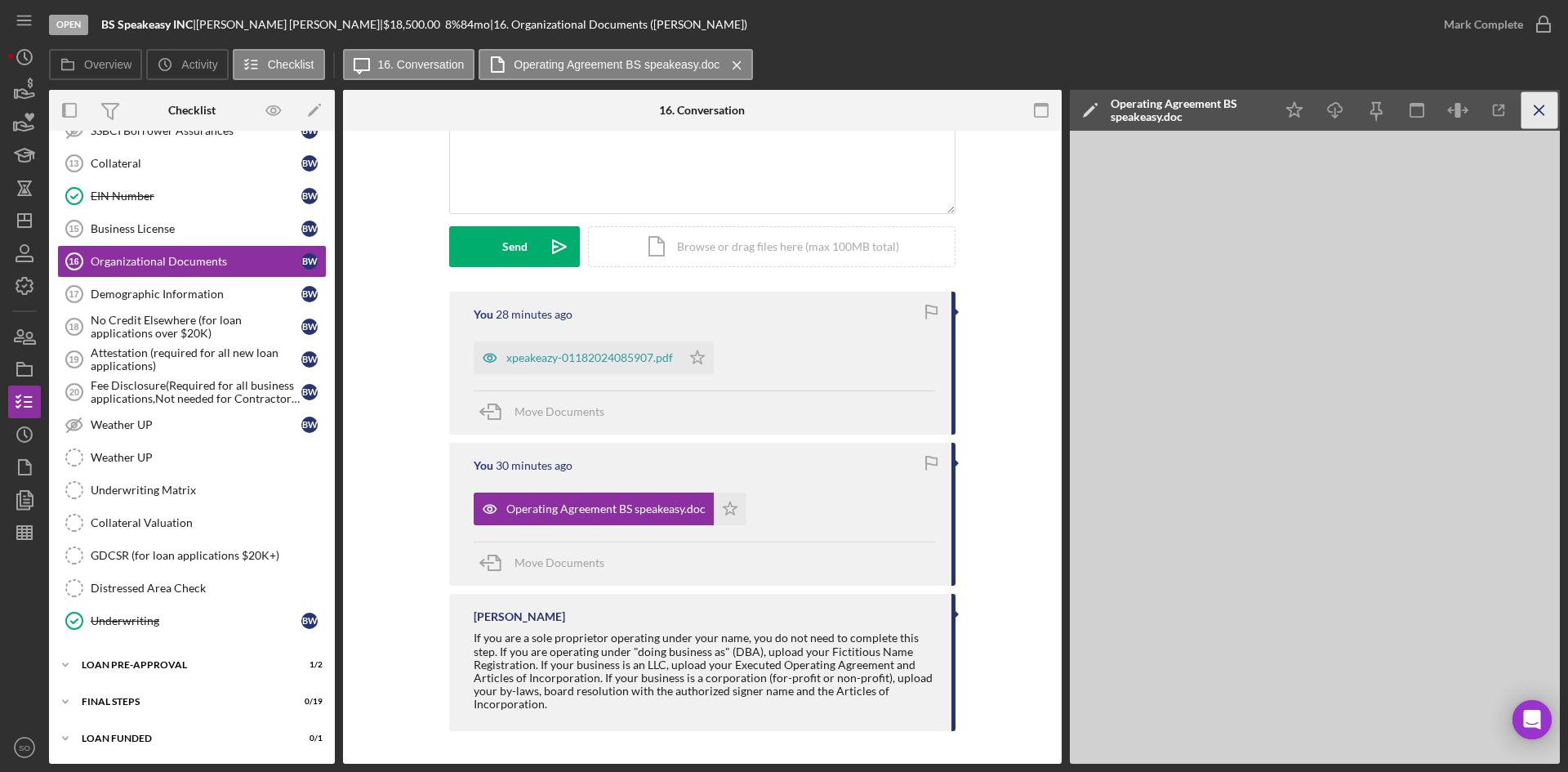
click at [1552, 113] on icon "Icon/Menu Close" at bounding box center [1539, 111] width 37 height 37
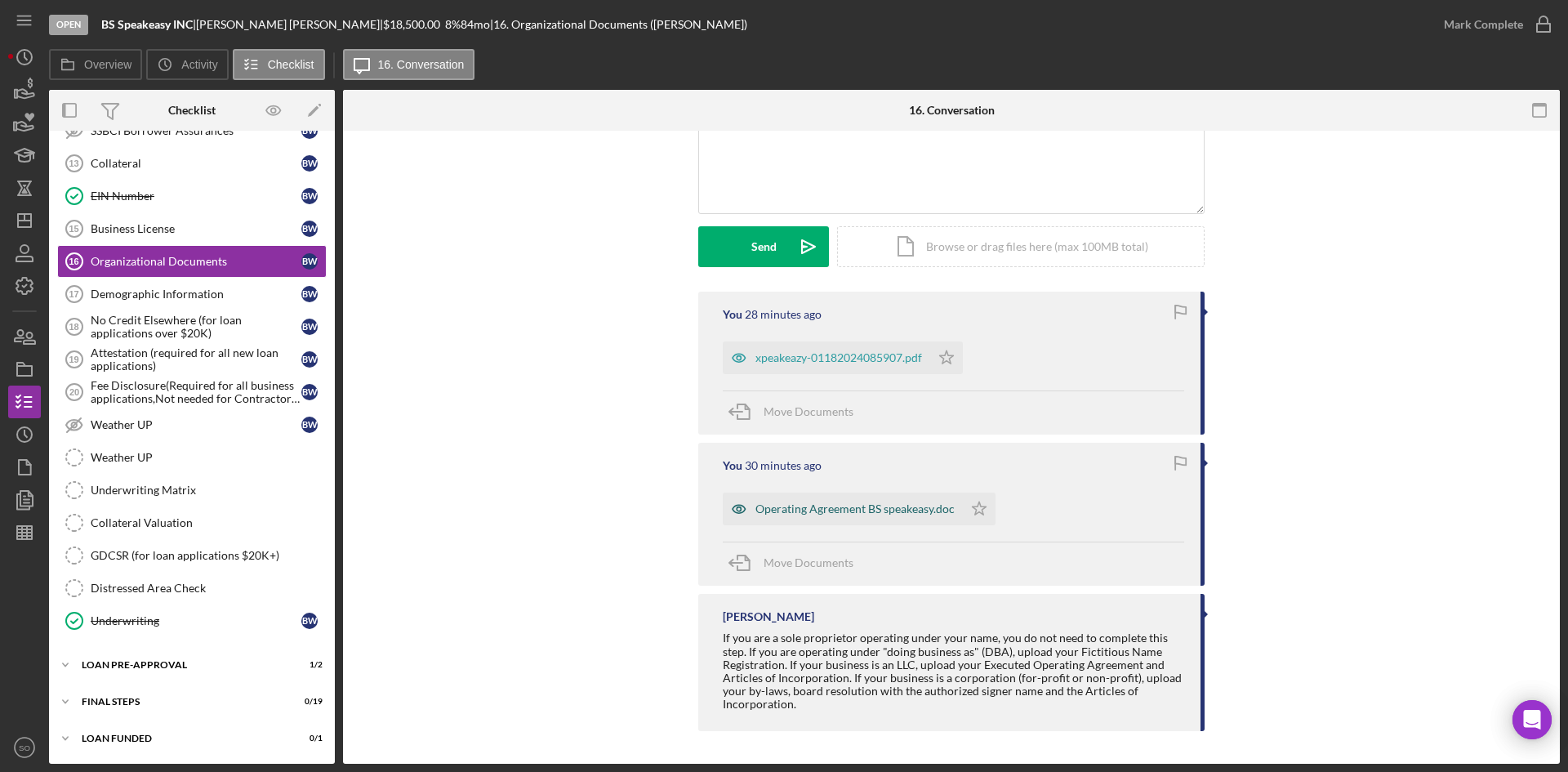
click at [786, 514] on div "Operating Agreement BS speakeasy.doc" at bounding box center [855, 508] width 199 height 13
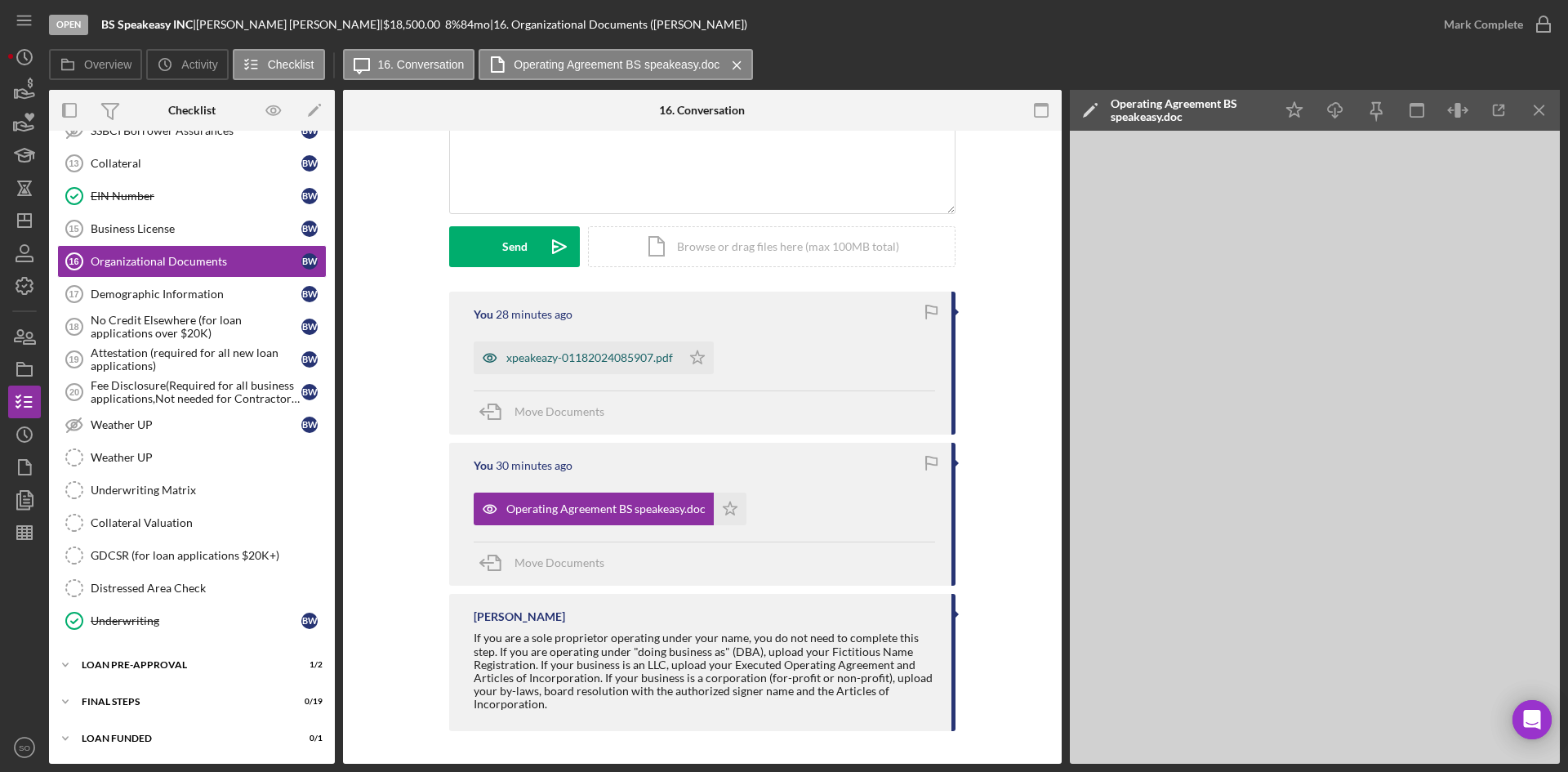
click at [569, 349] on div "xpeakeazy-01182024085907.pdf" at bounding box center [577, 358] width 207 height 32
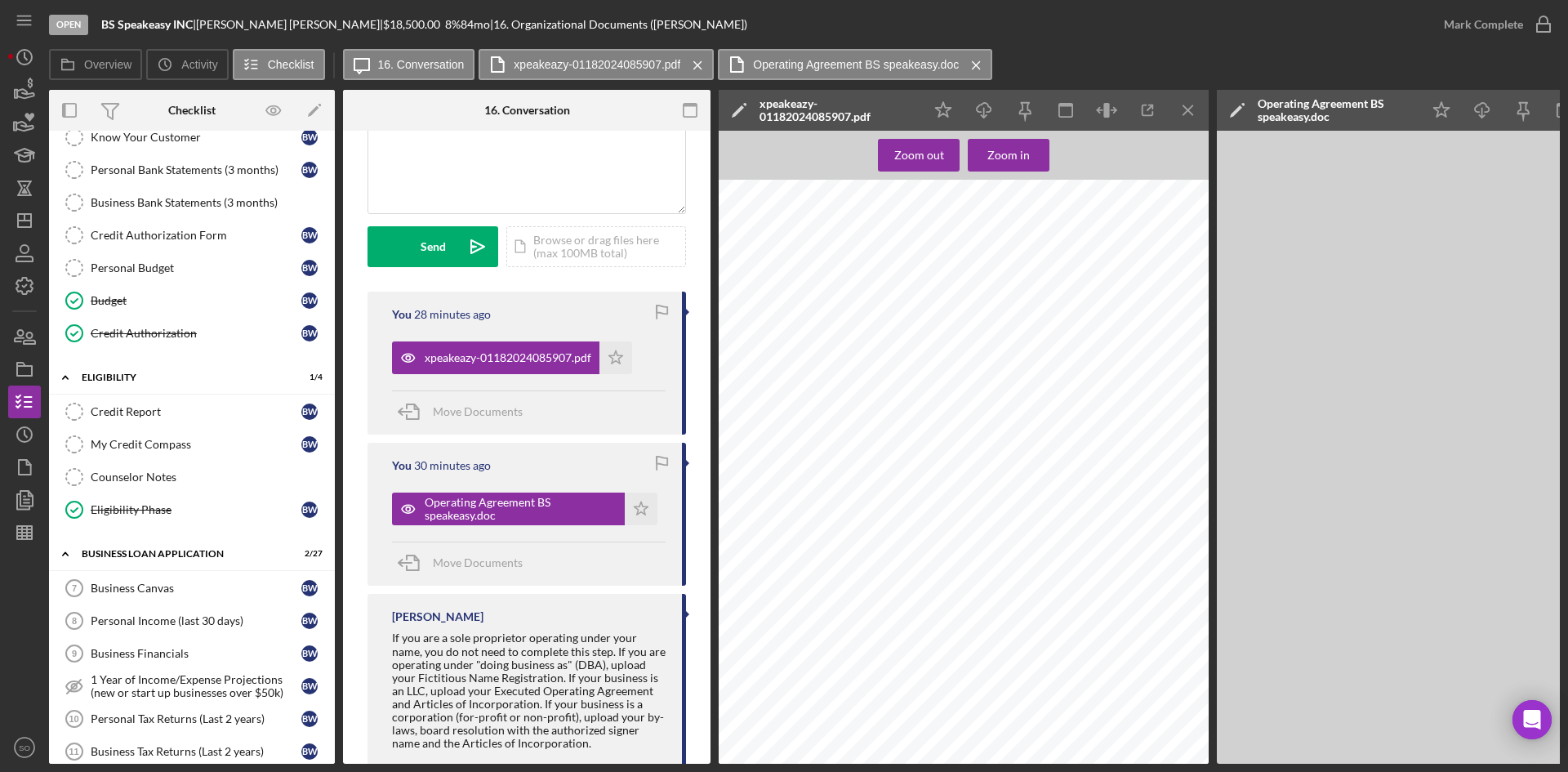
scroll to position [19, 0]
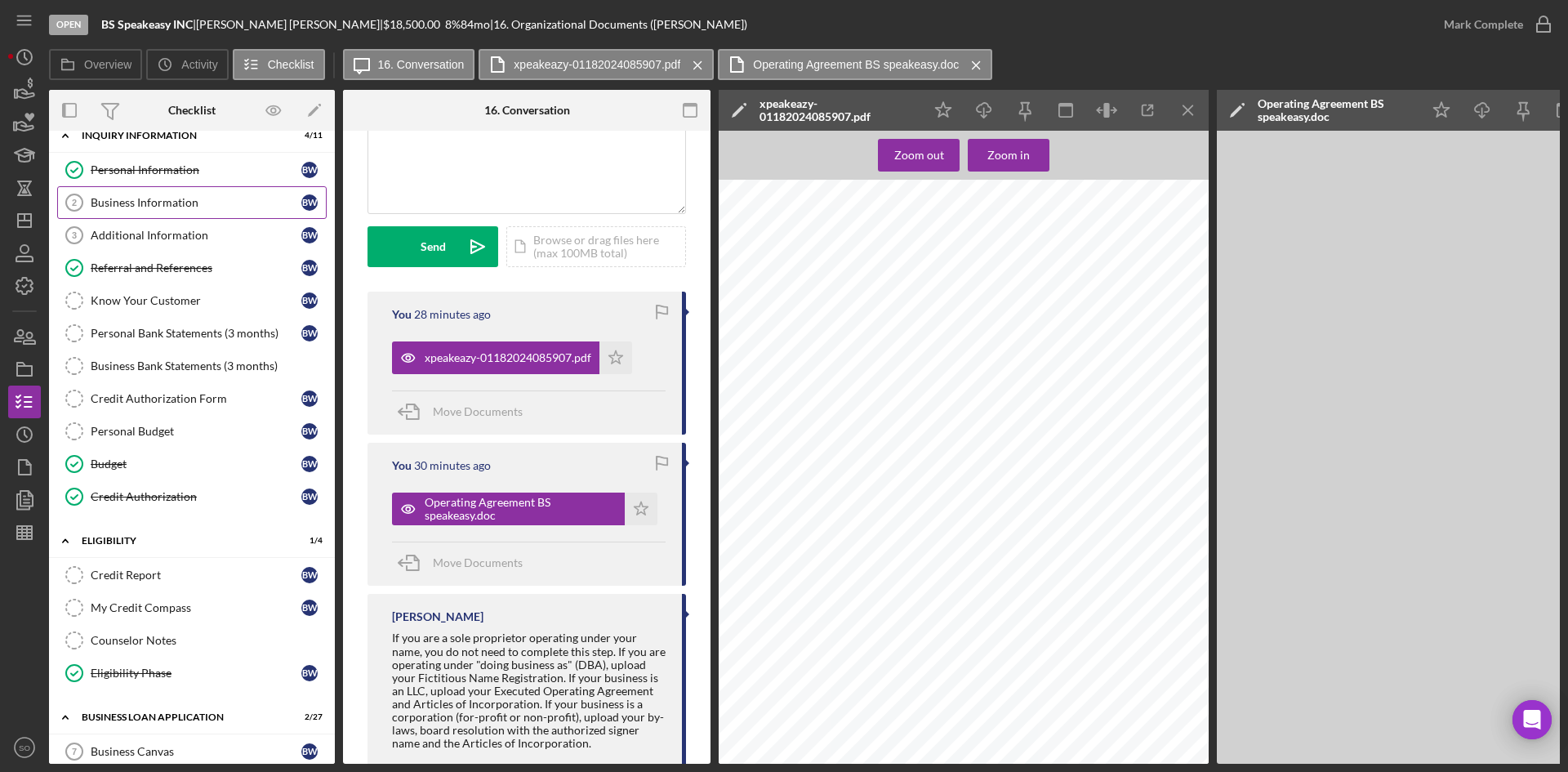
click at [199, 206] on div "Business Information" at bounding box center [196, 202] width 211 height 13
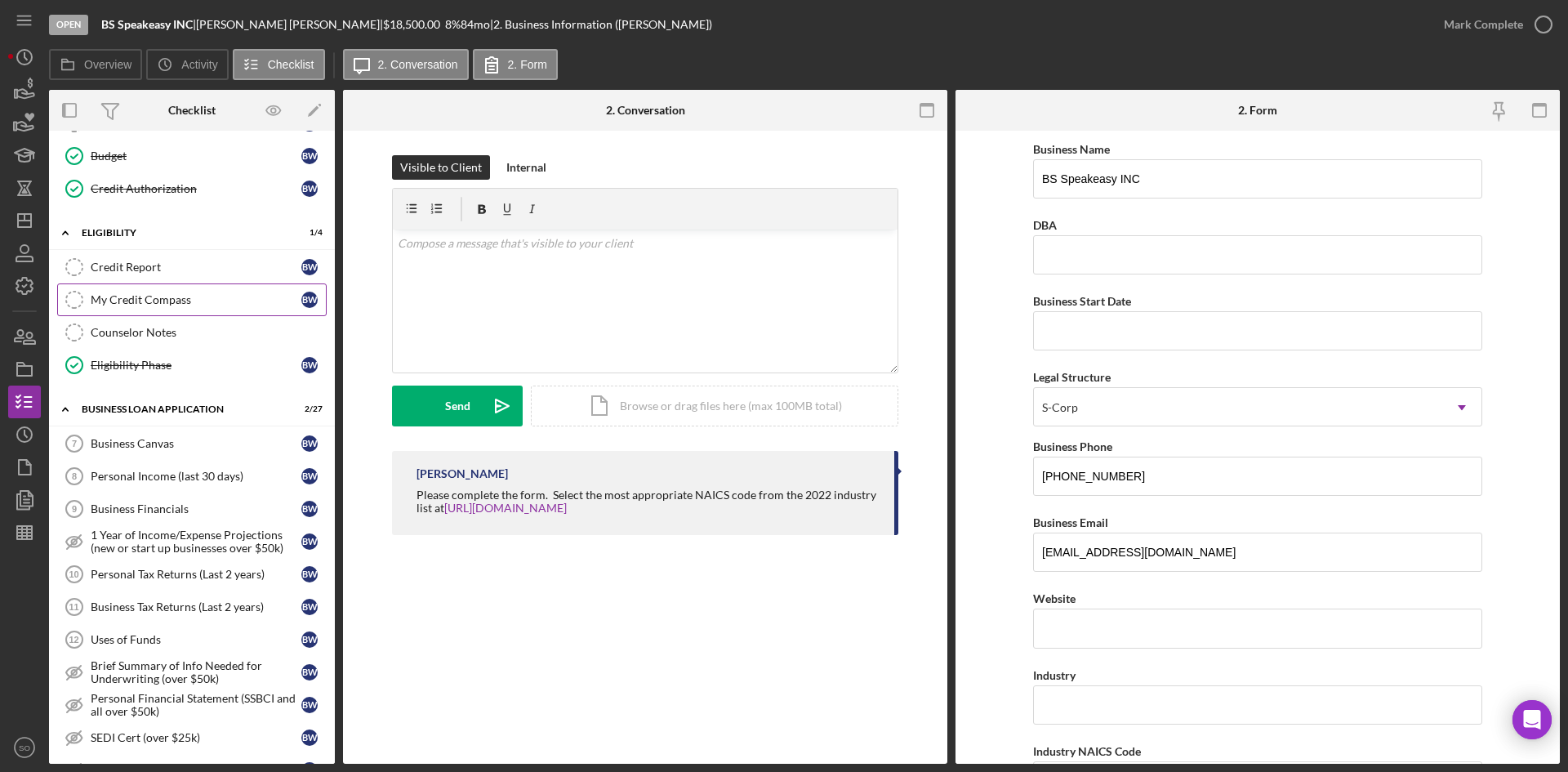
scroll to position [409, 0]
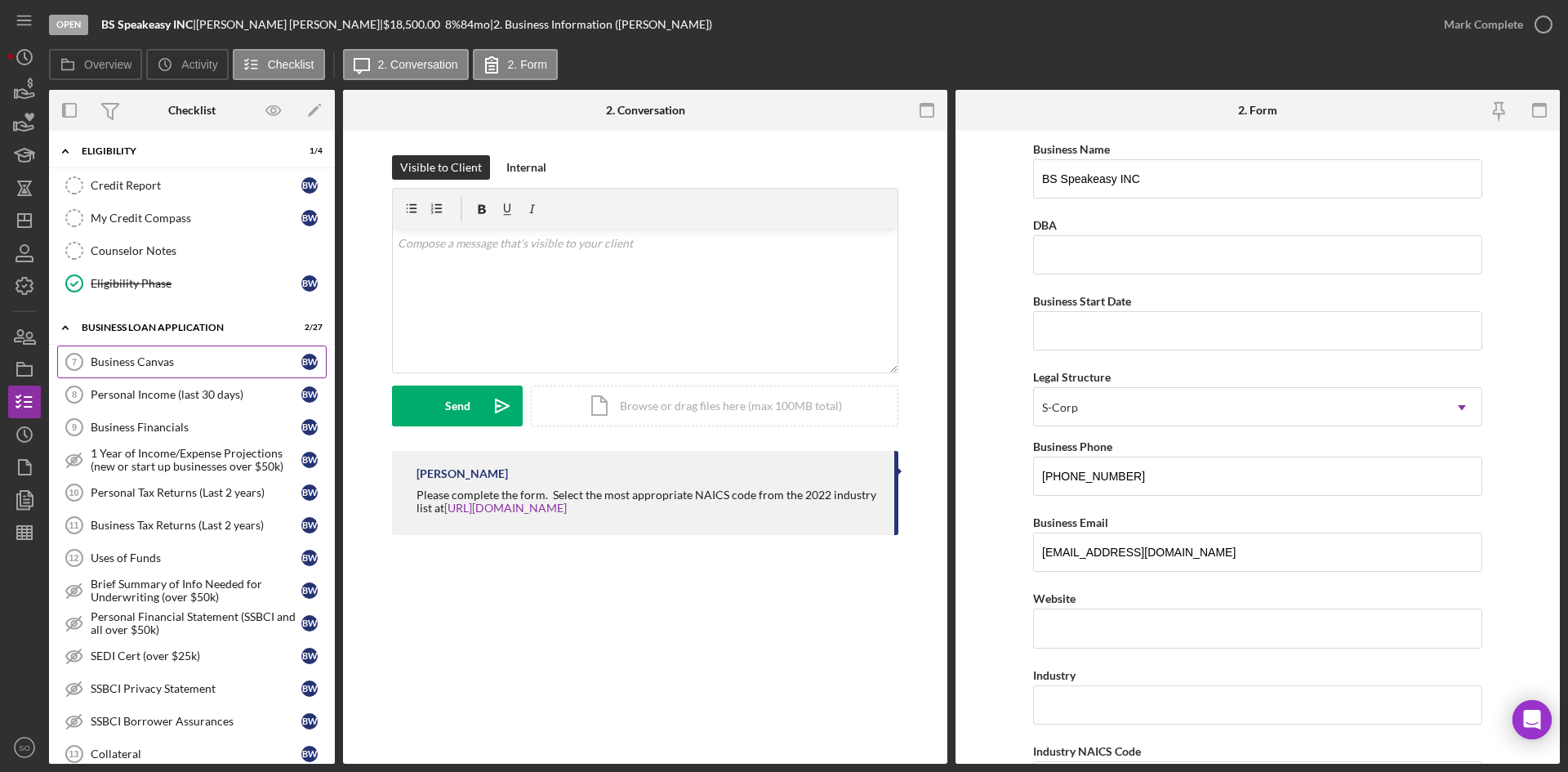
click at [177, 368] on div "Business Canvas" at bounding box center [196, 361] width 211 height 13
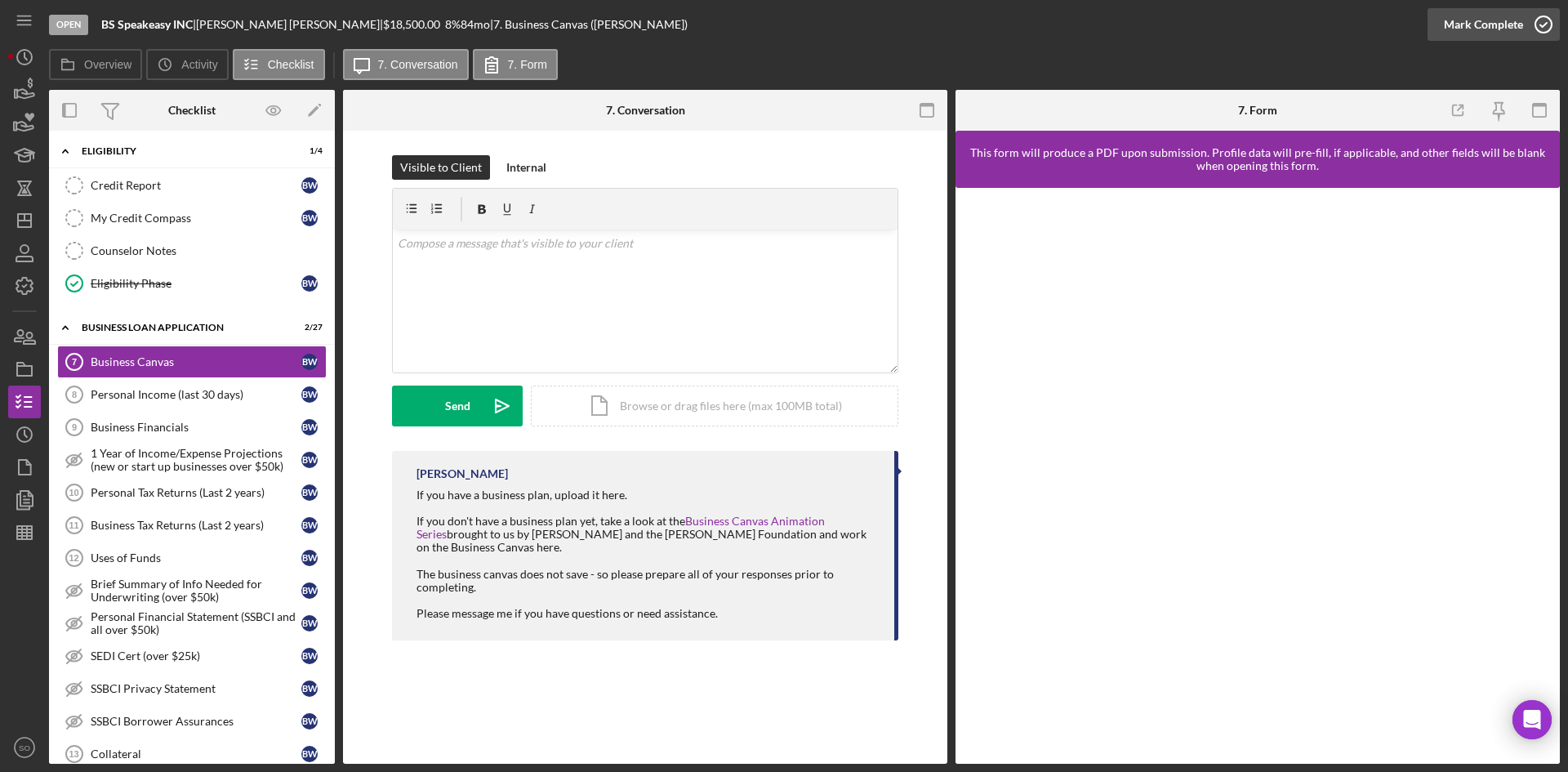
drag, startPoint x: 1505, startPoint y: 21, endPoint x: 1446, endPoint y: 31, distance: 59.8
click at [1503, 21] on div "Mark Complete" at bounding box center [1483, 25] width 79 height 32
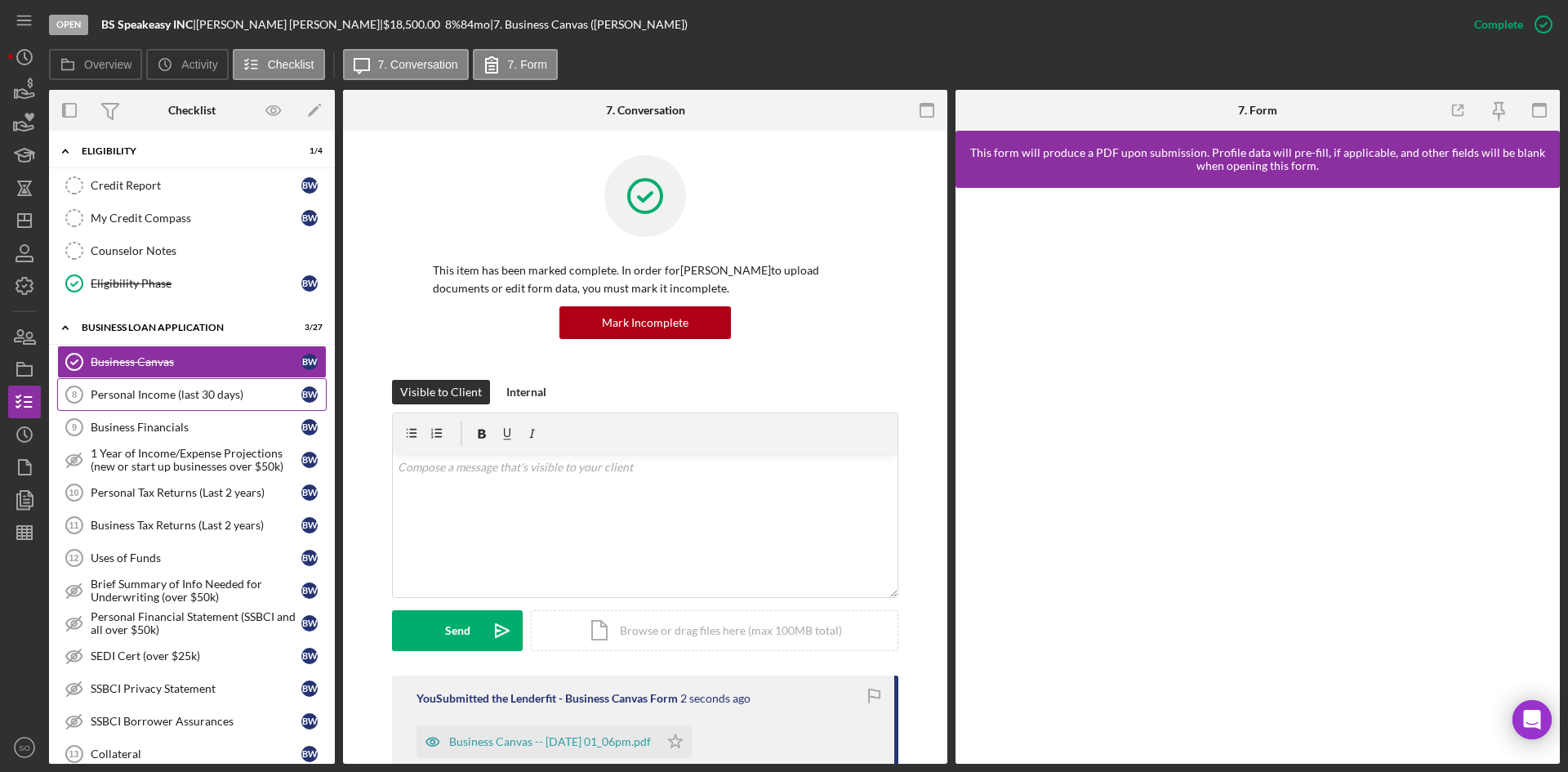
click at [116, 395] on div "Personal Income (last 30 days)" at bounding box center [196, 394] width 211 height 13
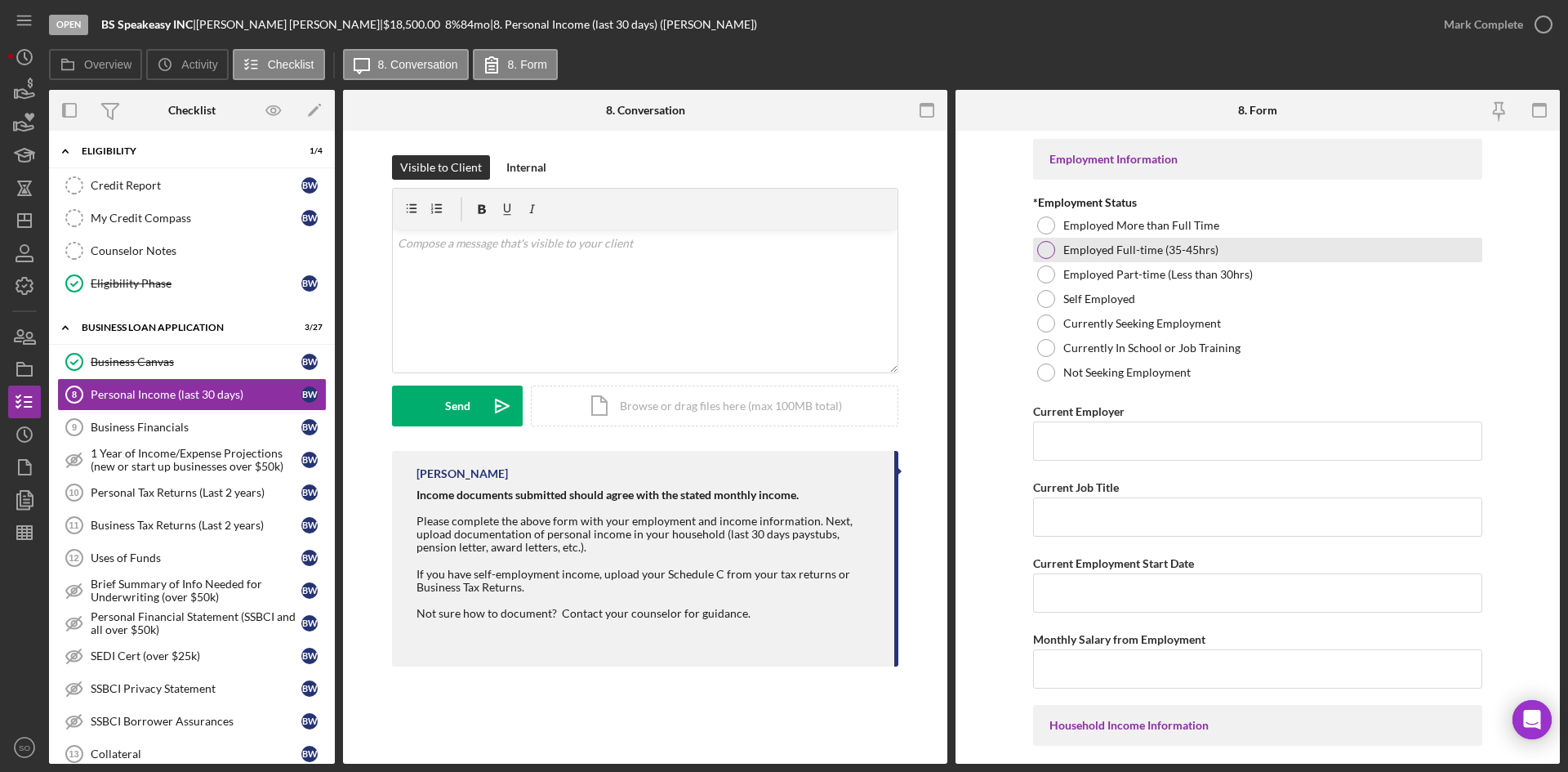
click at [1043, 255] on div at bounding box center [1045, 250] width 18 height 18
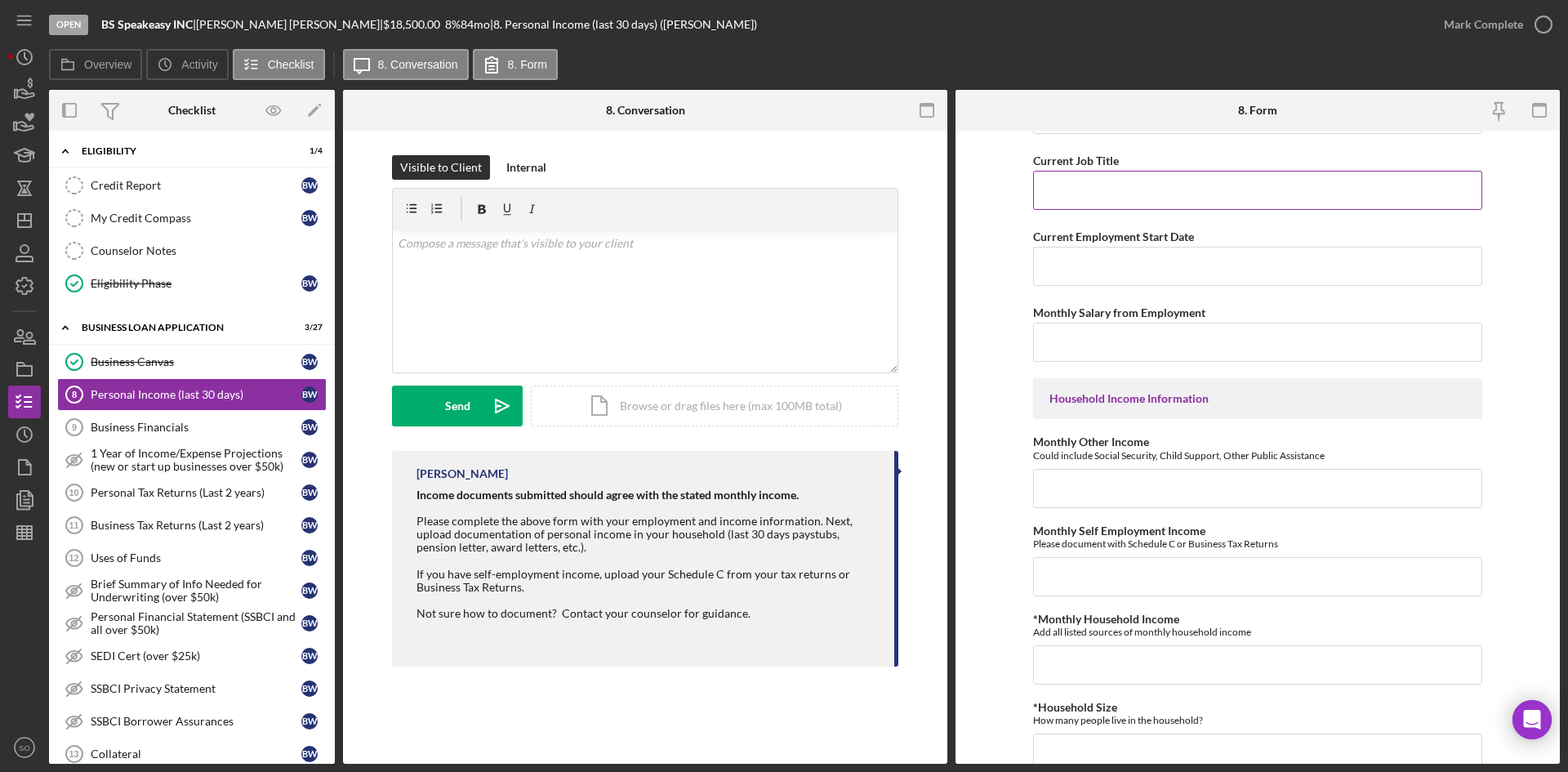
scroll to position [163, 0]
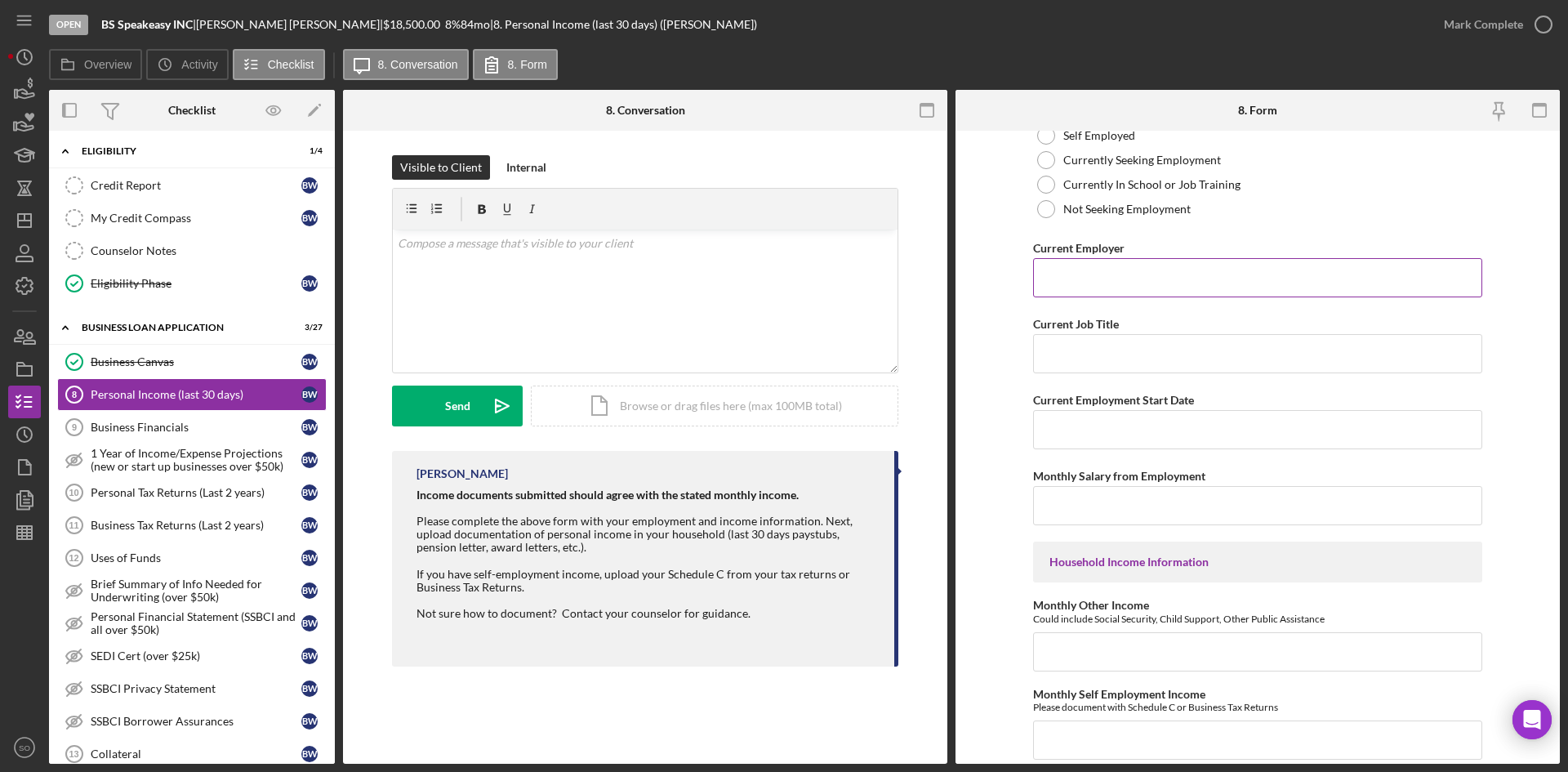
click at [1110, 281] on input "Current Employer" at bounding box center [1258, 278] width 450 height 39
type input "City of Granite City"
click at [1170, 351] on input "Current Job Title" at bounding box center [1258, 354] width 450 height 39
type input "Director of Art and Entertainment"
click at [1095, 417] on input "Current Employment Start Date" at bounding box center [1258, 429] width 450 height 39
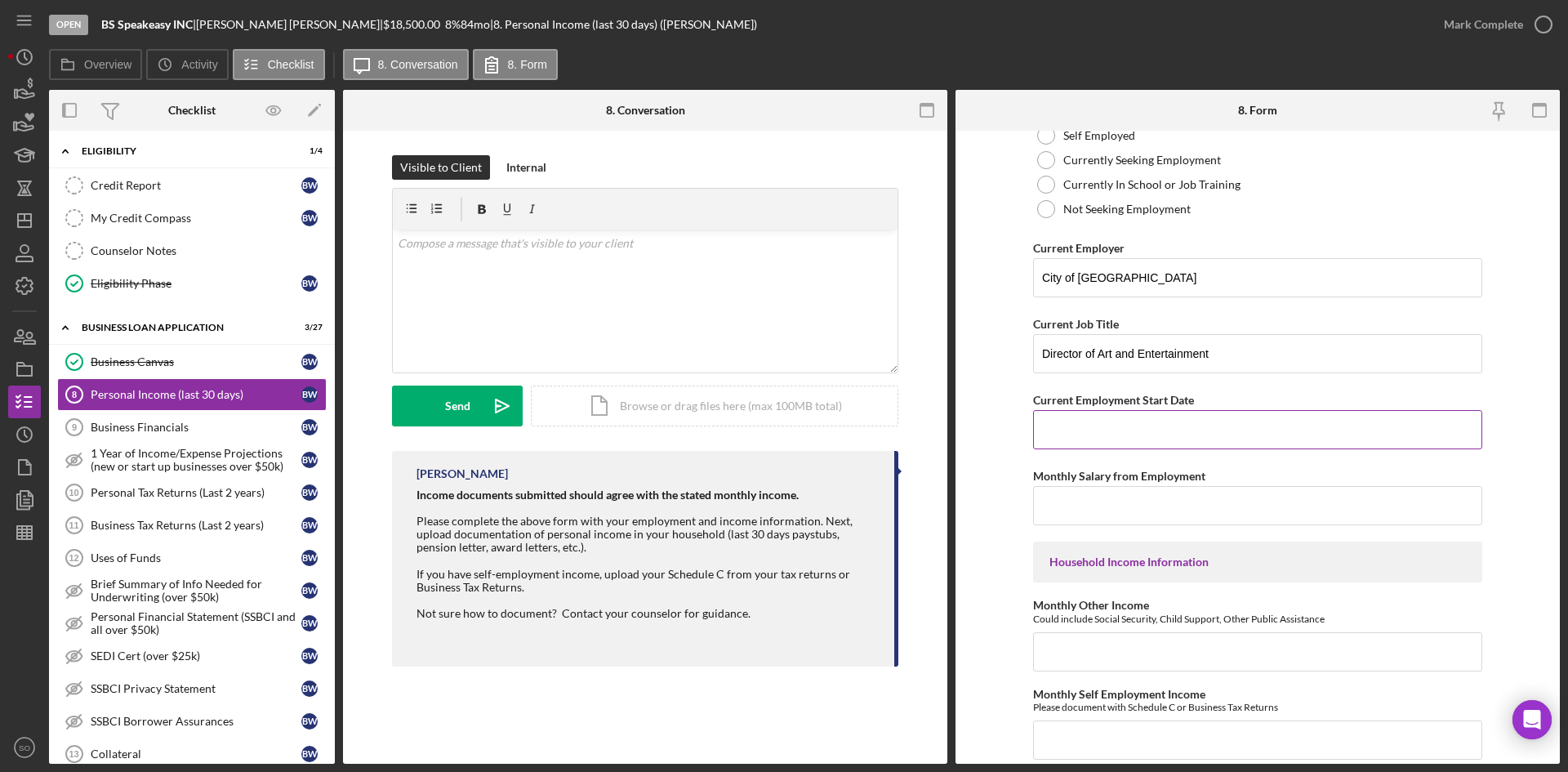
type input "9"
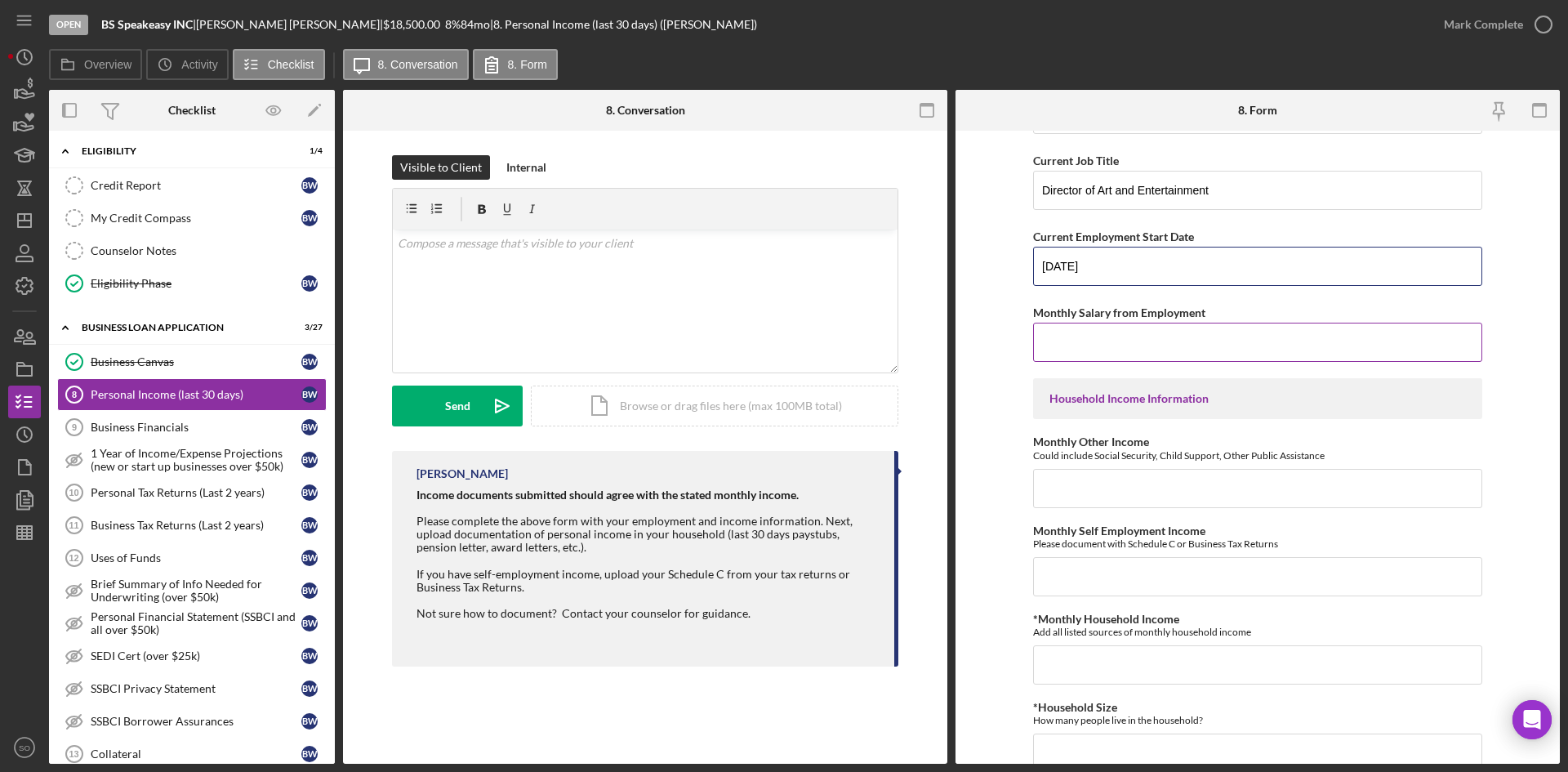
type input "8/11/2020"
click at [1090, 331] on input "Monthly Salary from Employment" at bounding box center [1258, 343] width 450 height 39
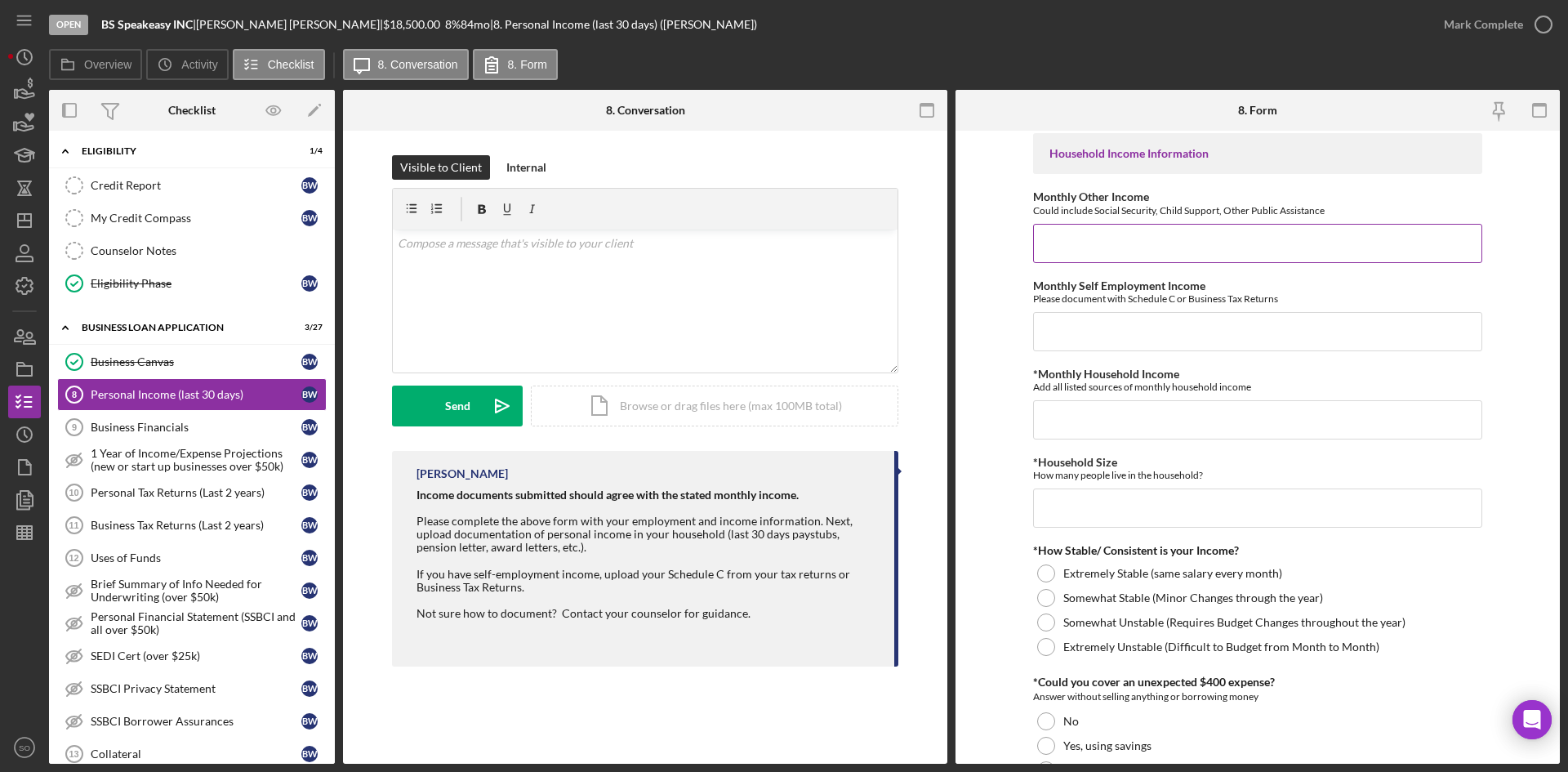
type input "$3,500"
click at [1067, 252] on input "Monthly Other Income" at bounding box center [1258, 243] width 450 height 39
type input "$0"
click at [1118, 320] on input "Monthly Self Employment Income" at bounding box center [1258, 332] width 450 height 39
type input "$0"
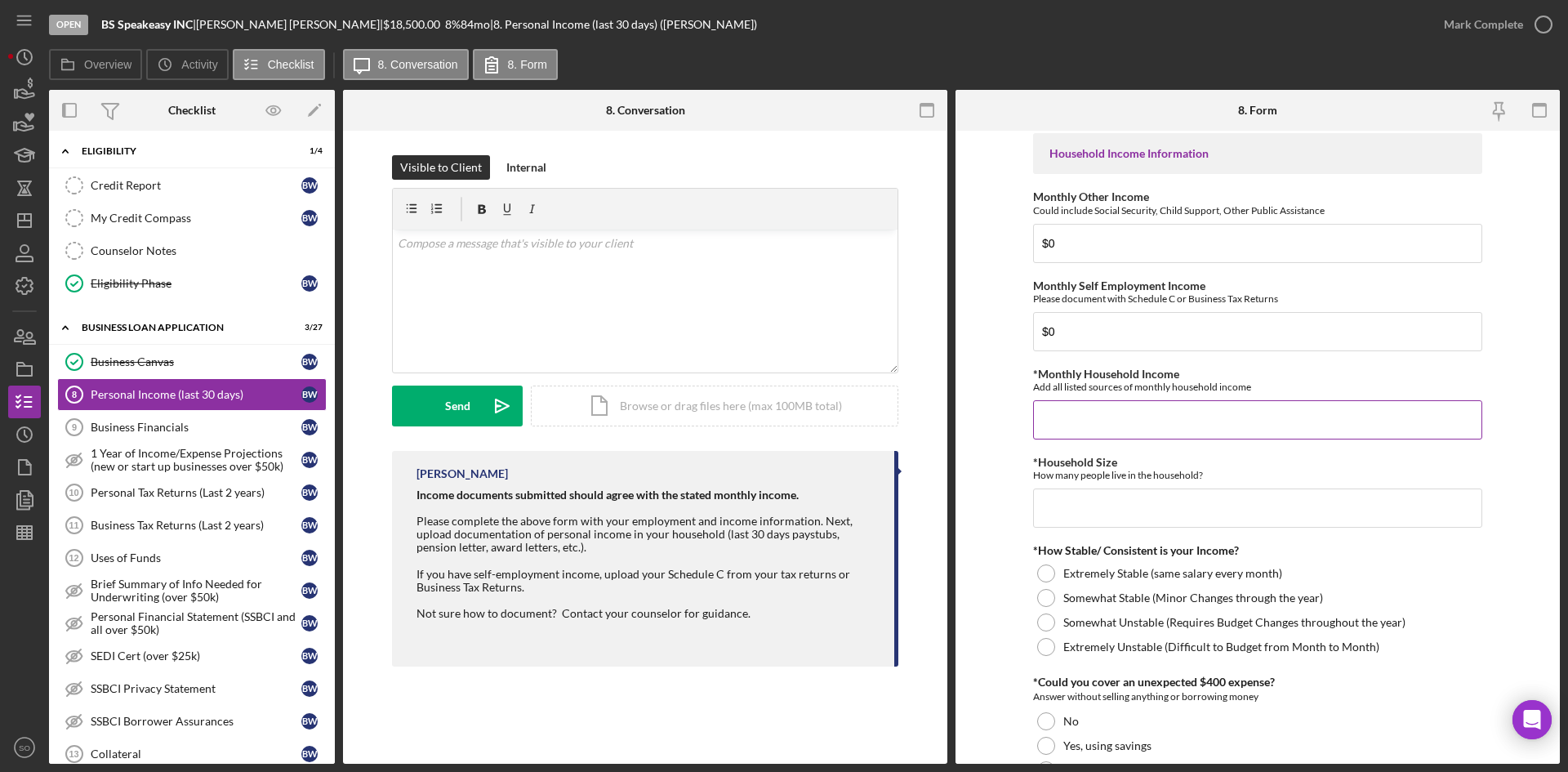
click at [1126, 428] on input "*Monthly Household Income" at bounding box center [1258, 420] width 450 height 39
type input "$3,500"
click at [1153, 512] on input "*Household Size" at bounding box center [1258, 508] width 450 height 39
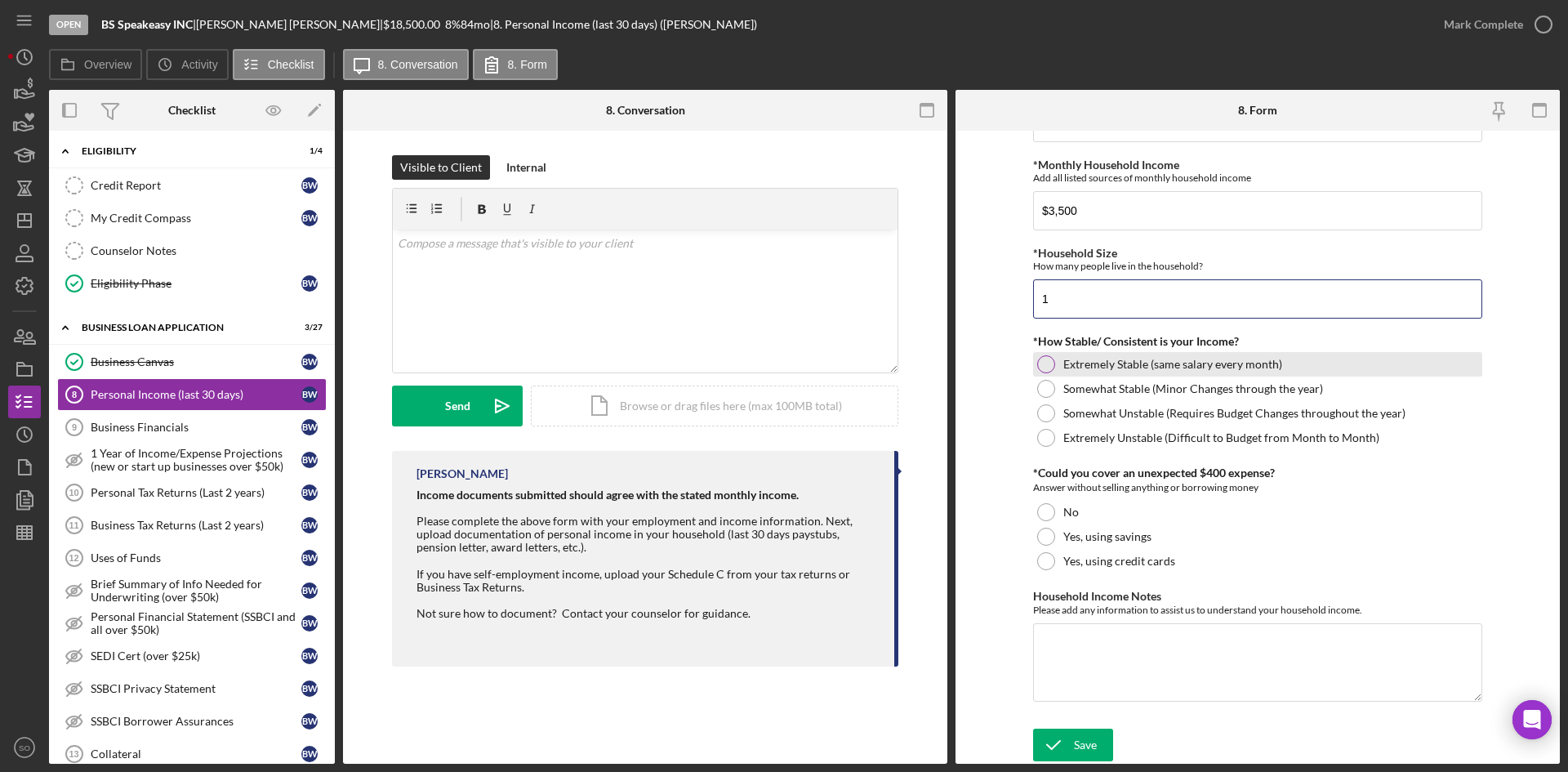
type input "1"
click at [1082, 367] on label "Extremely Stable (same salary every month)" at bounding box center [1173, 364] width 219 height 13
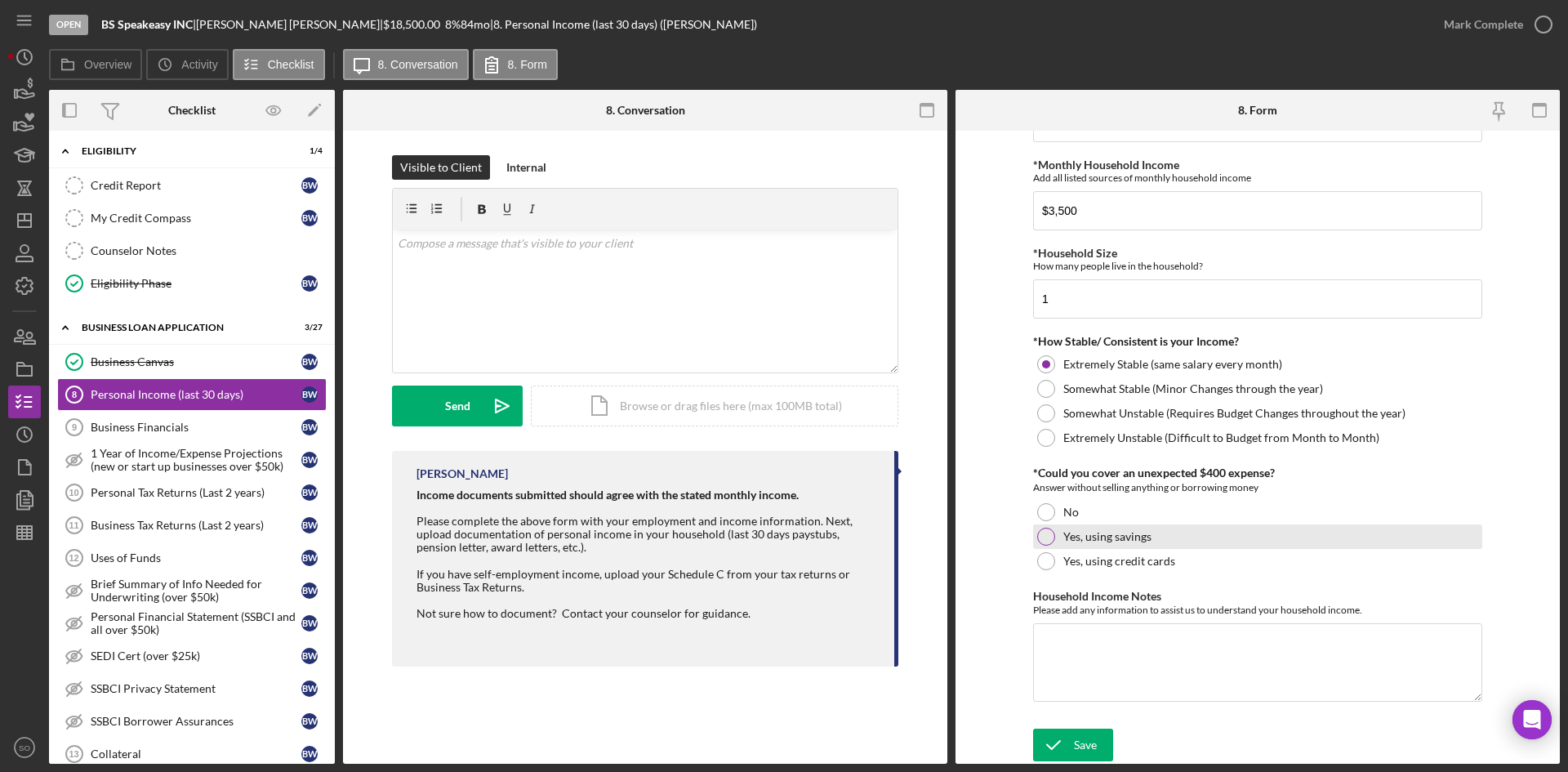
click at [1157, 531] on div "Yes, using savings" at bounding box center [1258, 536] width 450 height 25
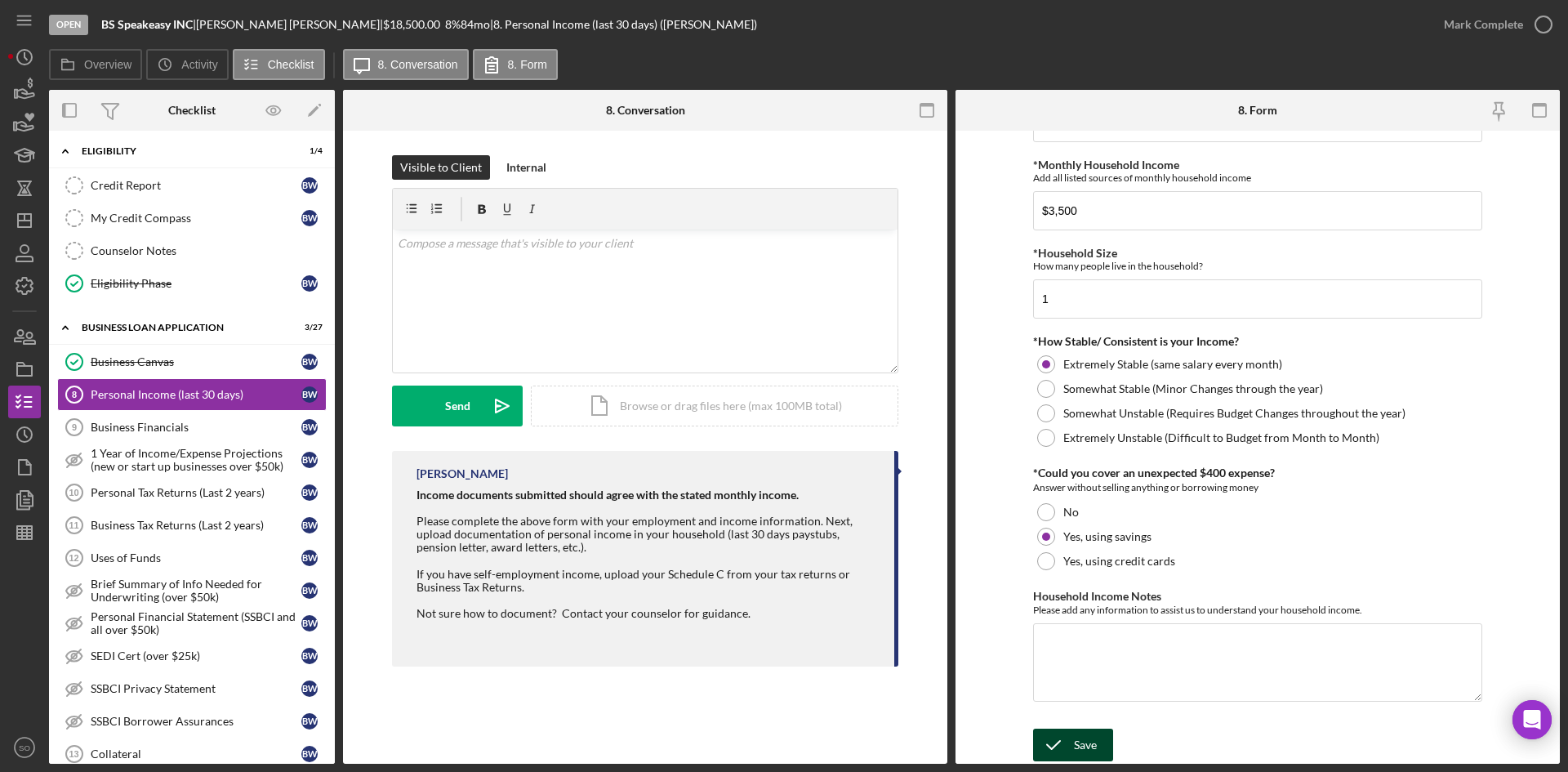
click at [1084, 744] on div "Save" at bounding box center [1085, 745] width 23 height 32
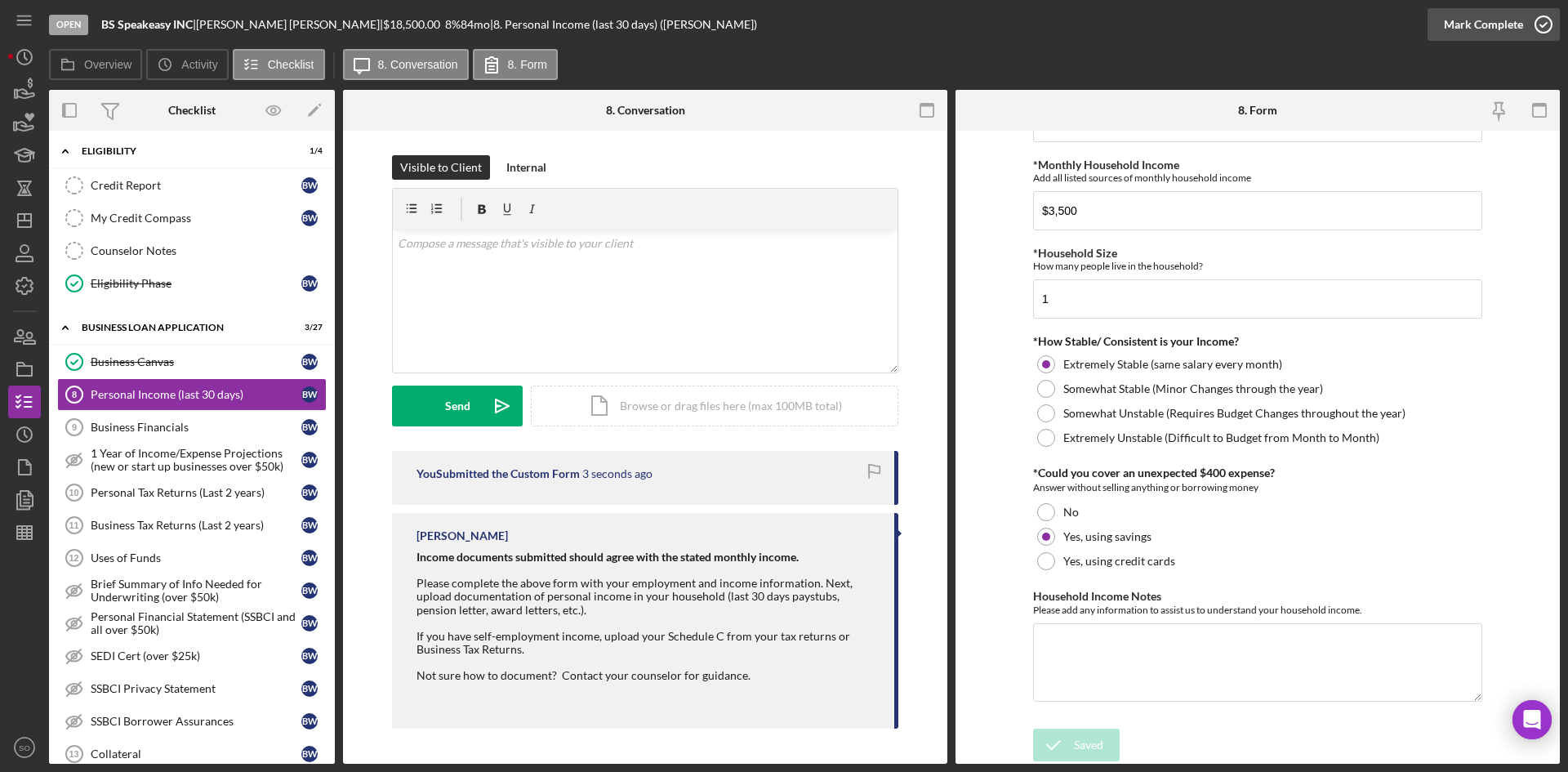
click at [1525, 18] on icon "button" at bounding box center [1543, 25] width 41 height 41
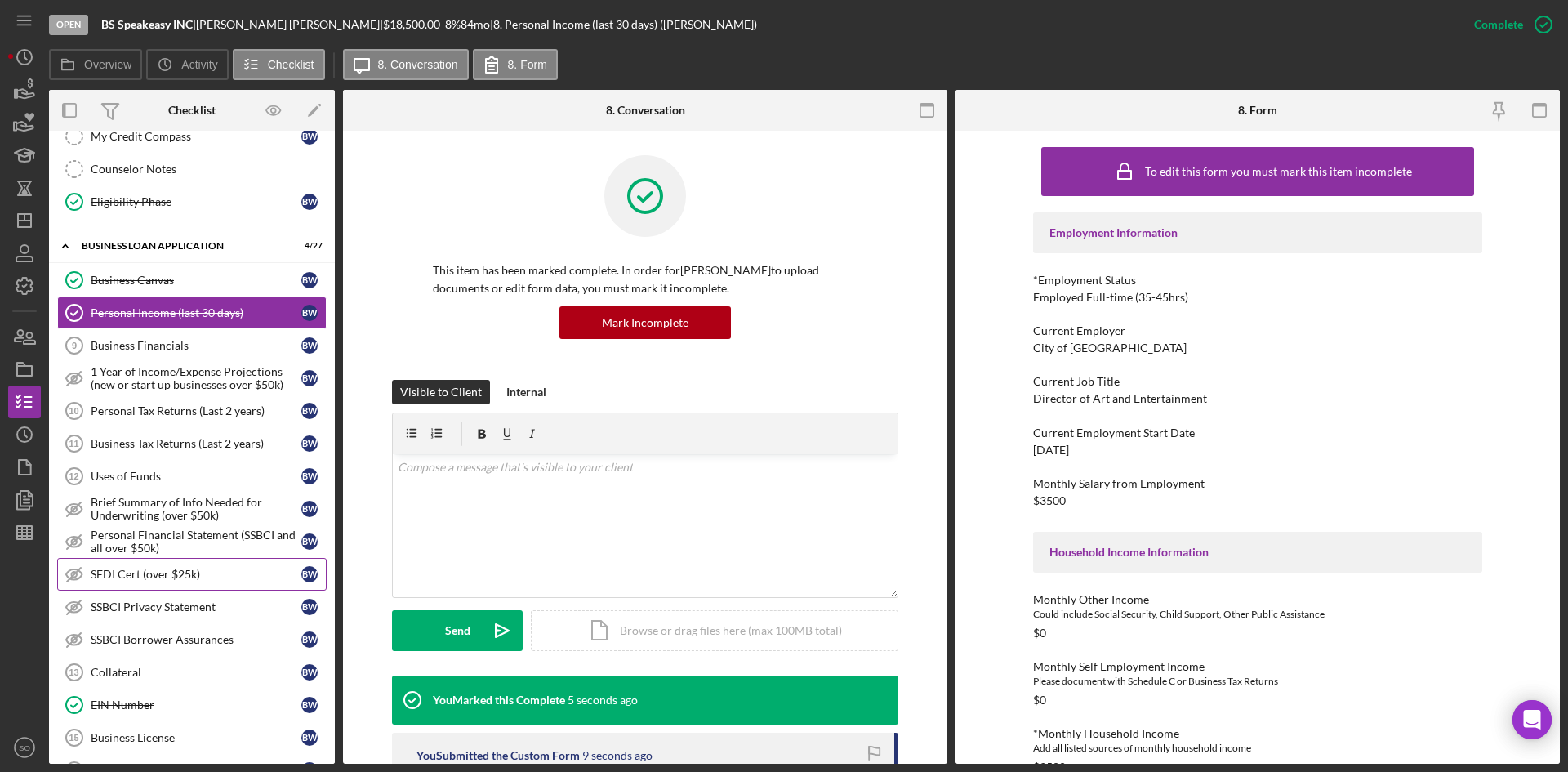
scroll to position [654, 0]
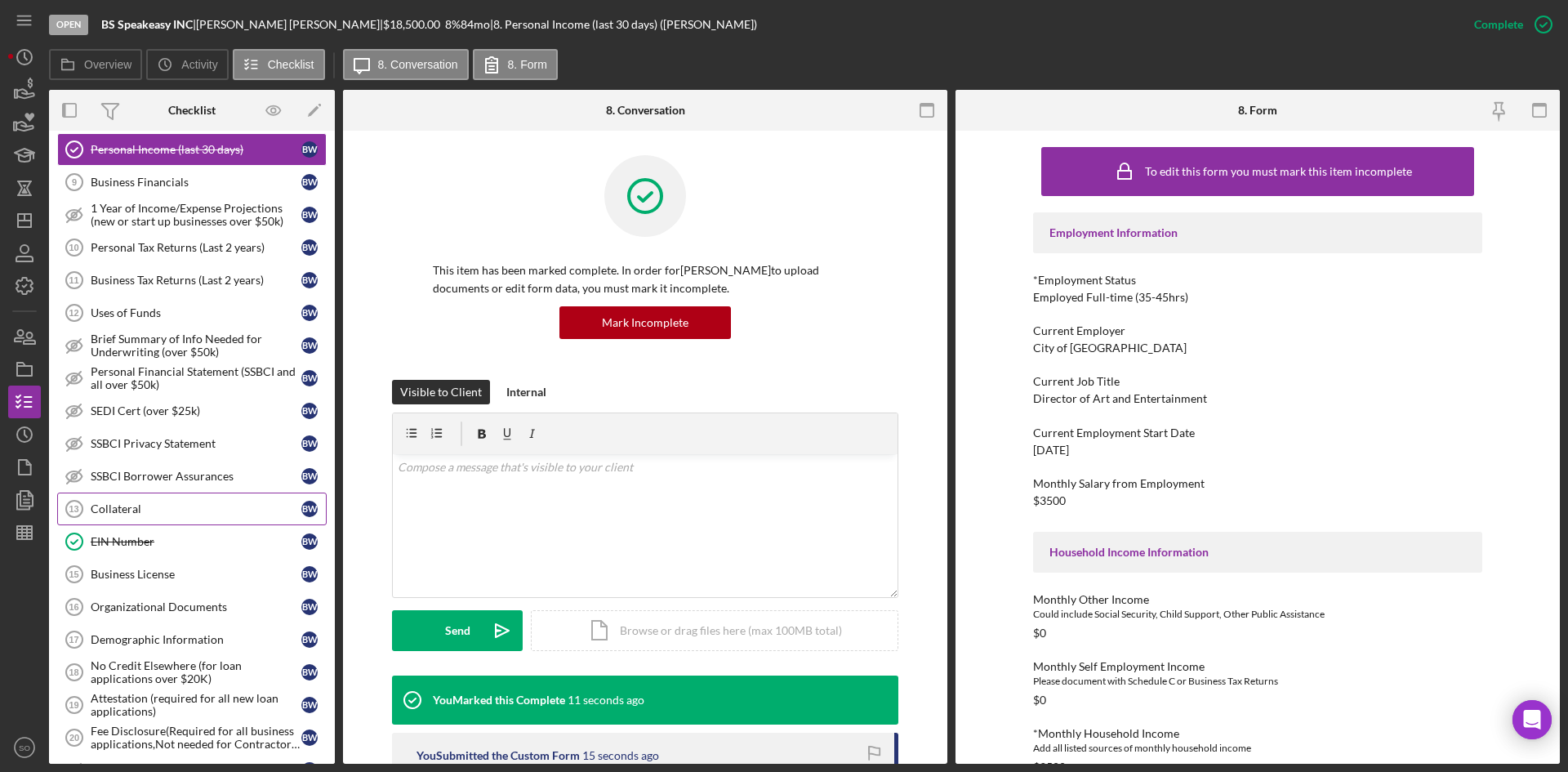
click at [196, 519] on link "Collateral 13 Collateral B W" at bounding box center [191, 508] width 269 height 32
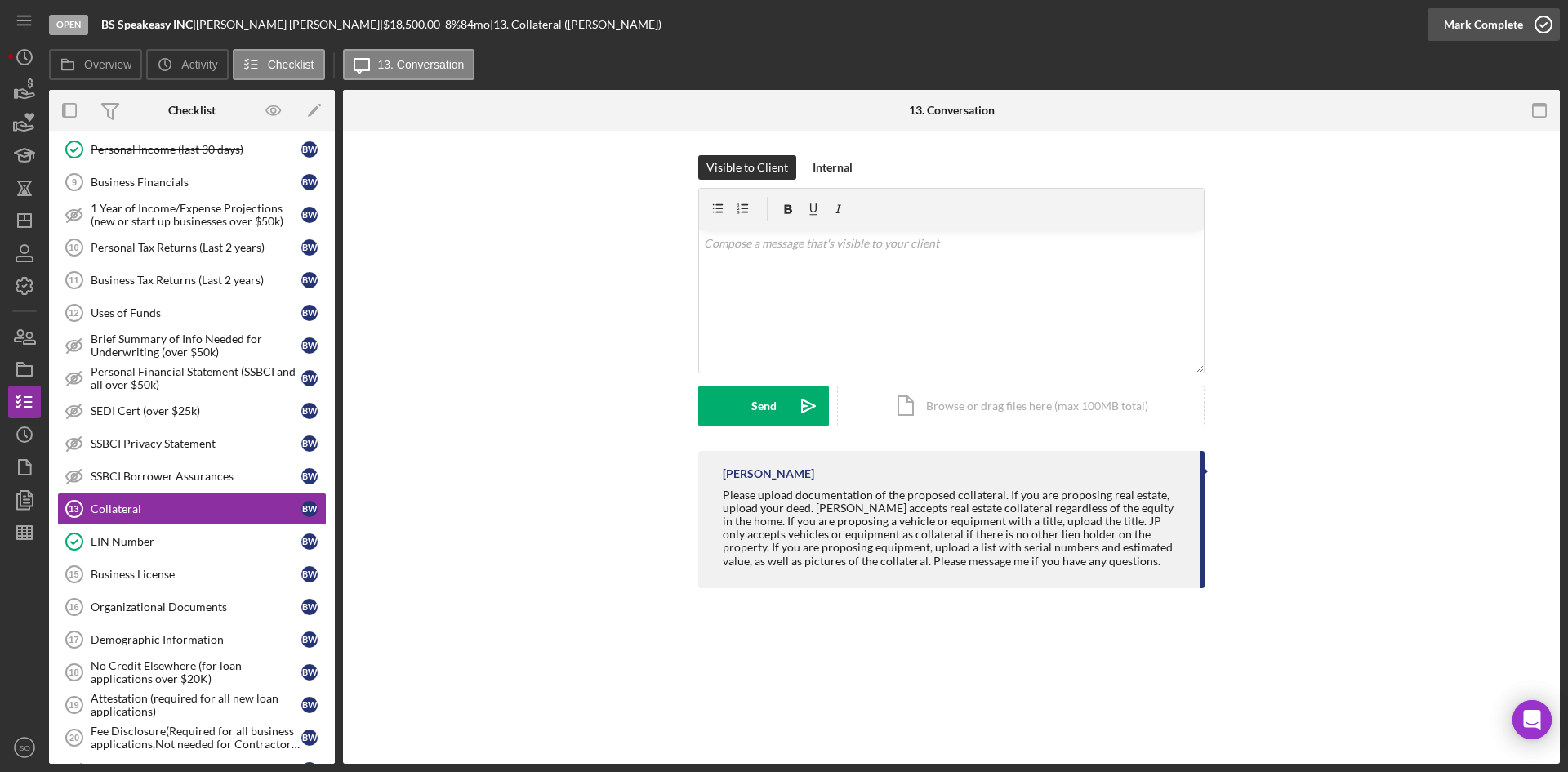
click at [1516, 38] on div "Mark Complete" at bounding box center [1483, 25] width 79 height 32
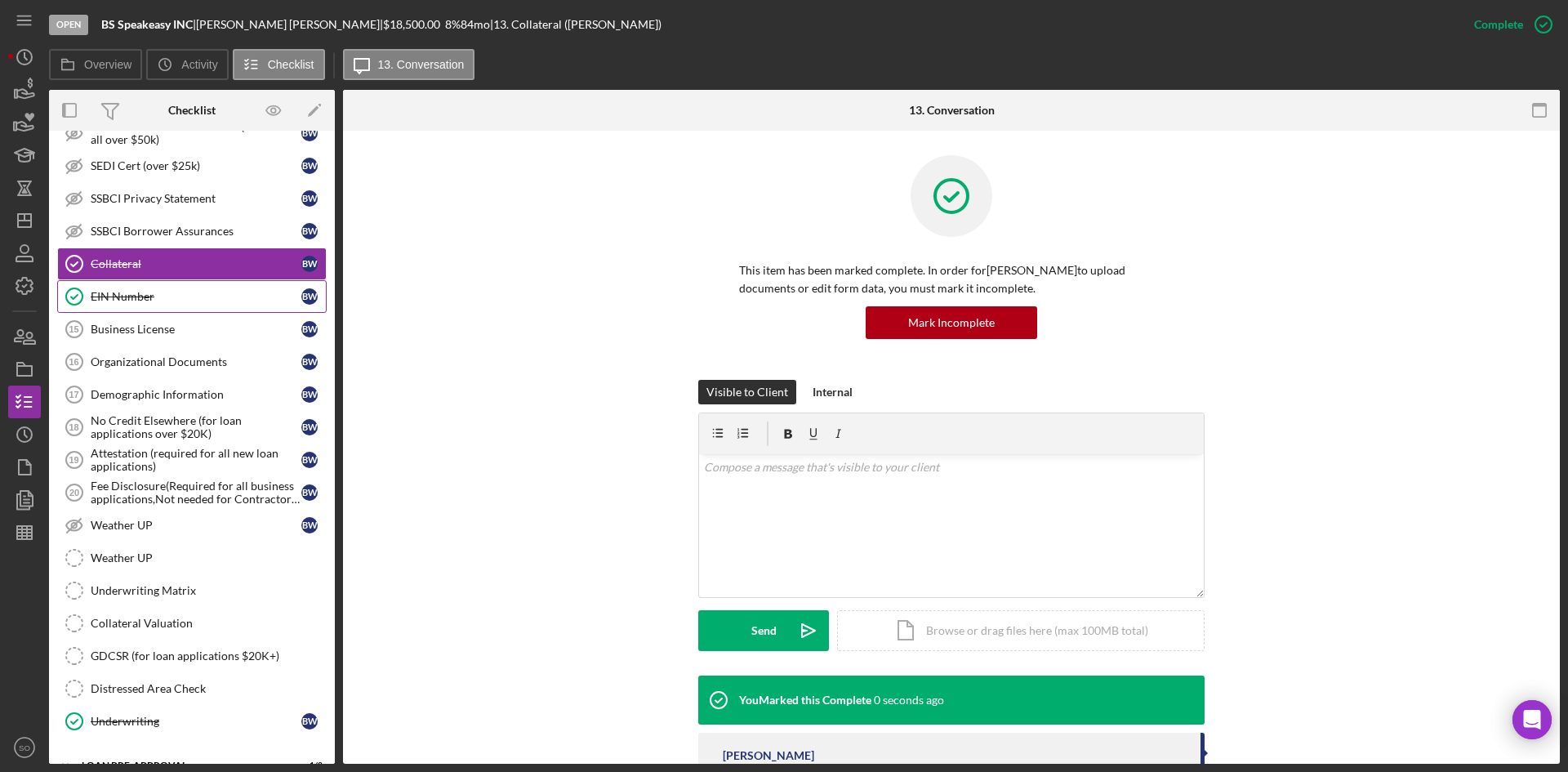
scroll to position [980, 0]
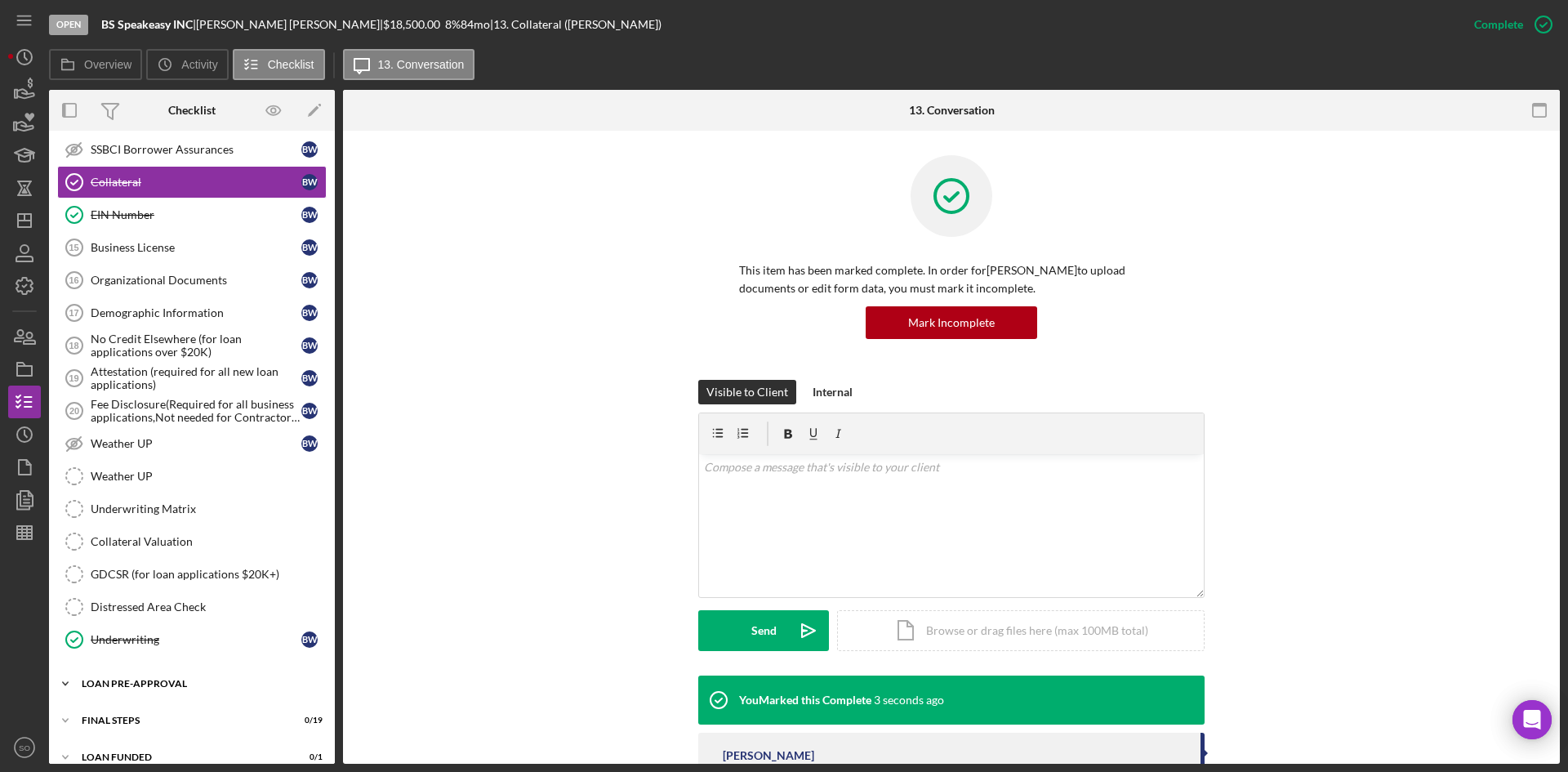
click at [160, 682] on div "LOAN PRE-APPROVAL" at bounding box center [198, 684] width 233 height 10
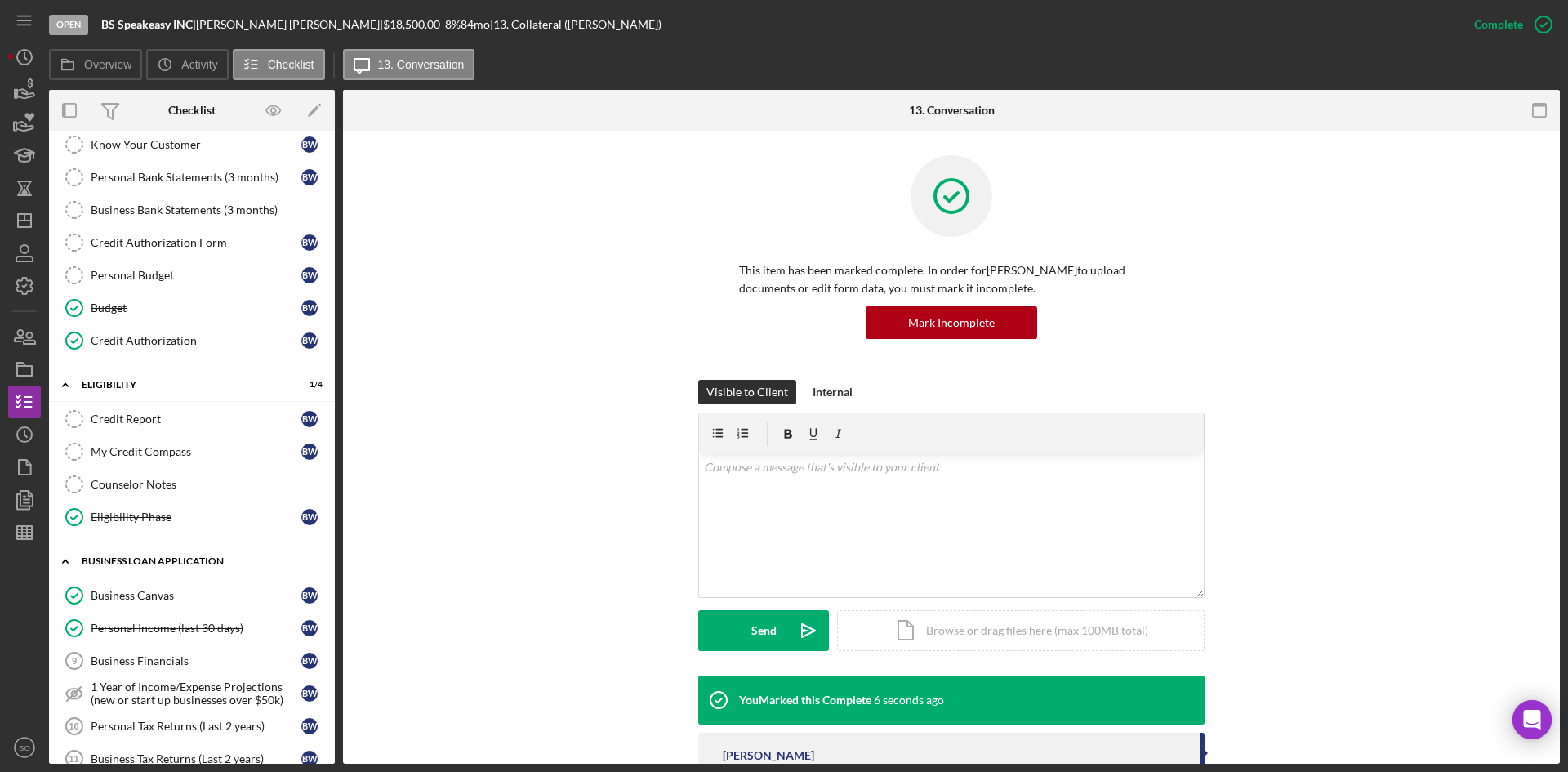
scroll to position [0, 0]
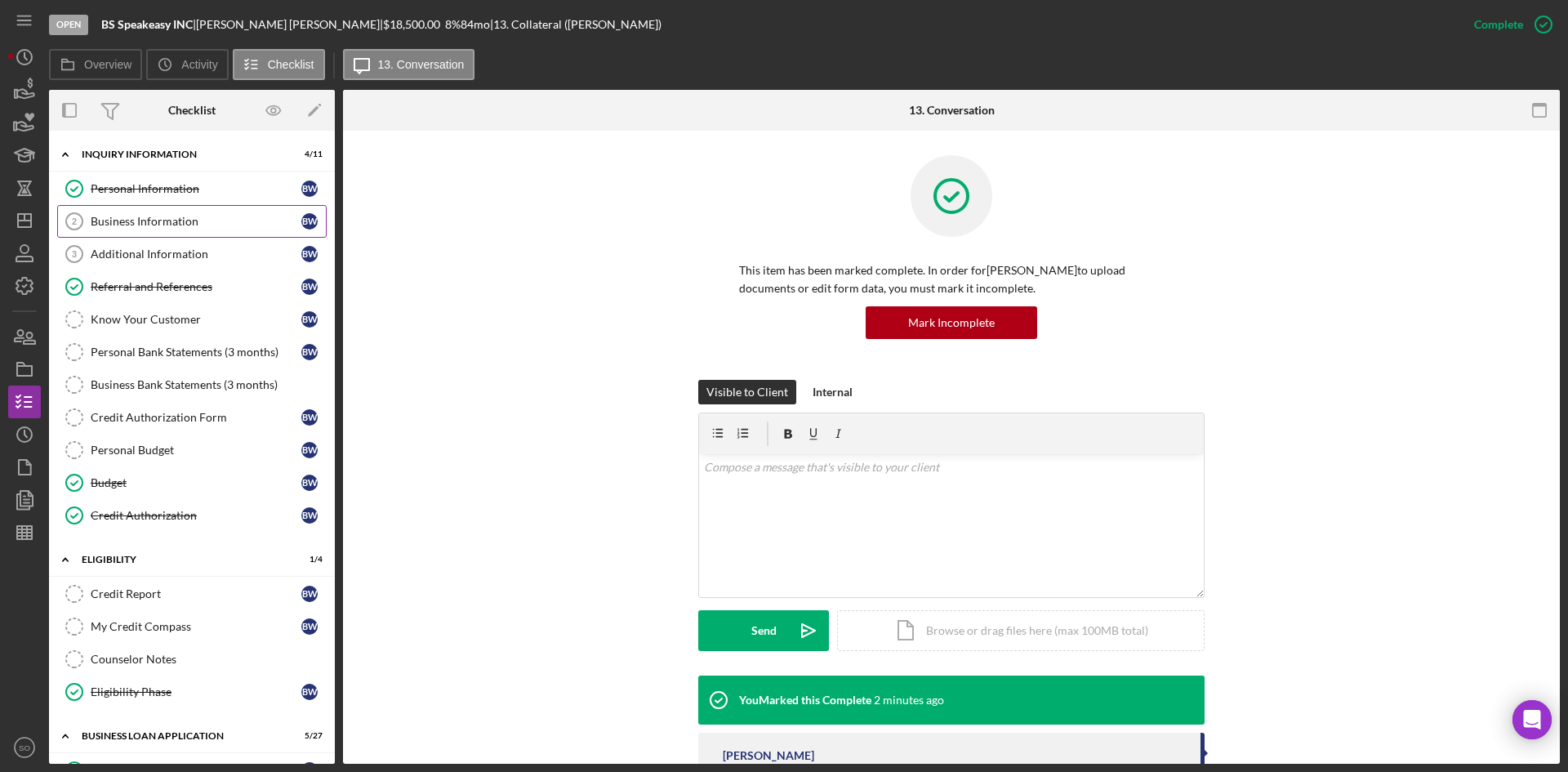
click at [139, 228] on div "Business Information" at bounding box center [196, 221] width 211 height 13
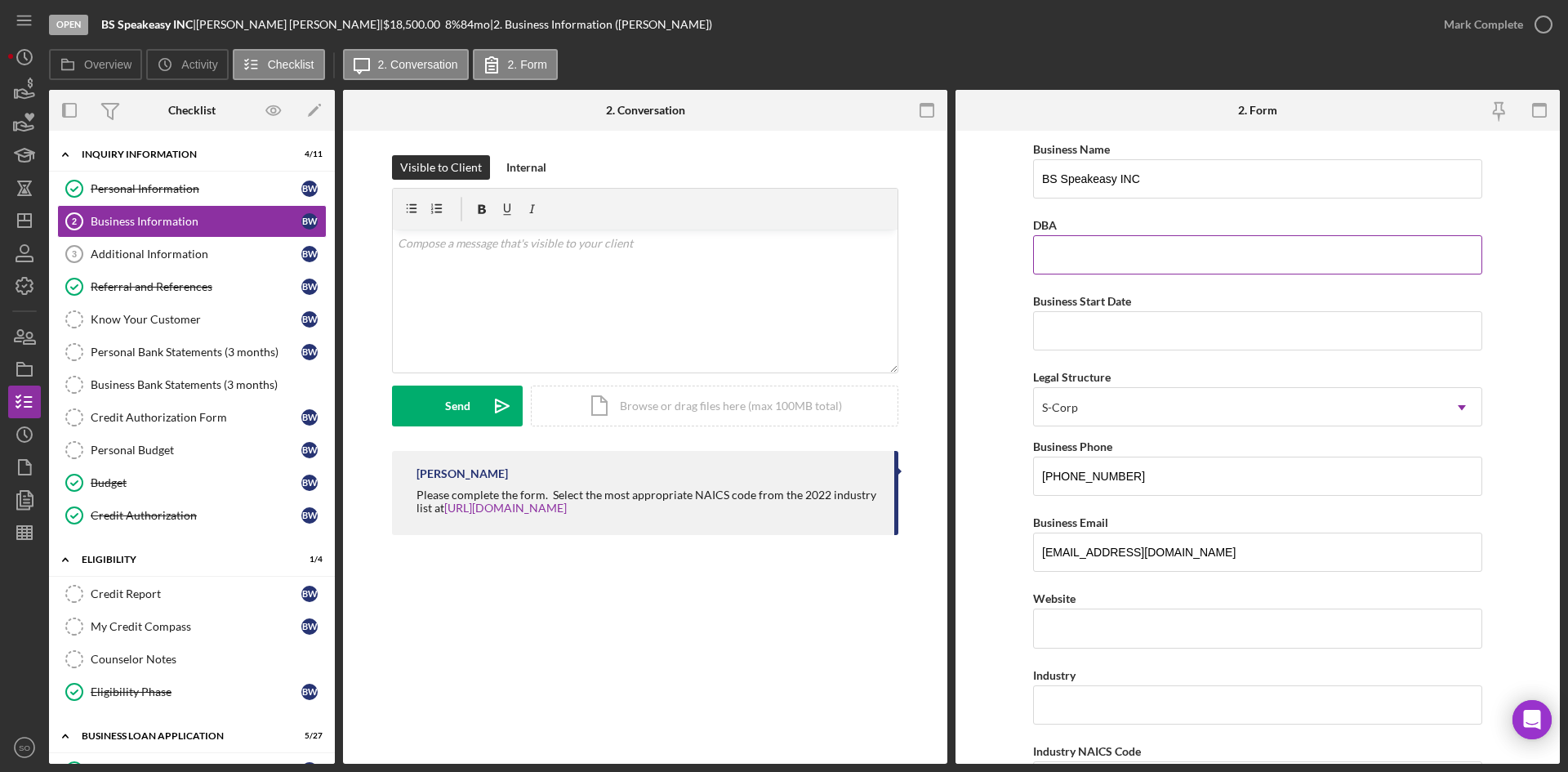
click at [1147, 264] on input "DBA" at bounding box center [1258, 255] width 450 height 39
click at [21, 220] on line "button" at bounding box center [24, 220] width 13 height 0
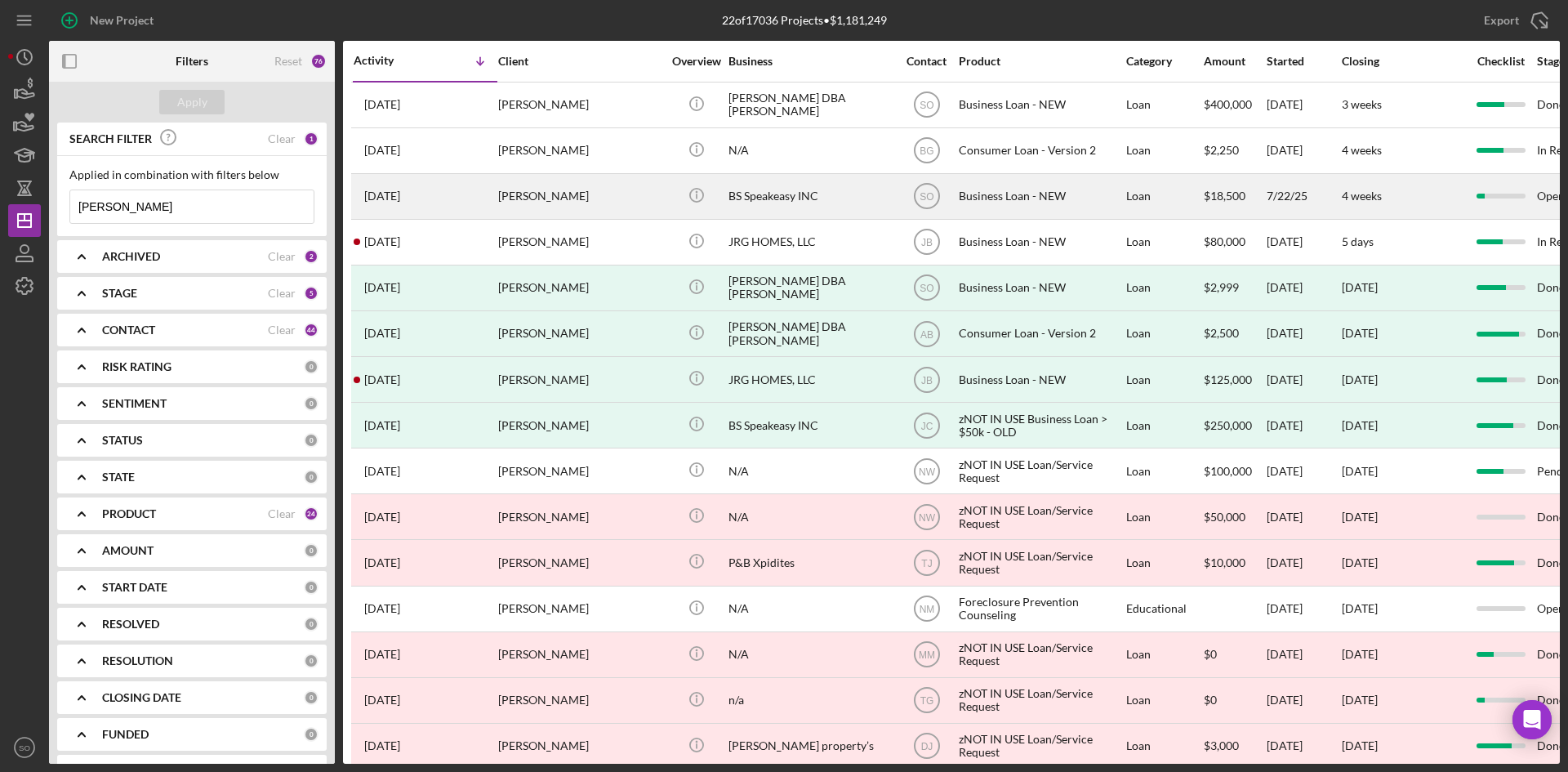
click at [473, 197] on div "1 week ago Brenda Whitaker" at bounding box center [425, 196] width 143 height 43
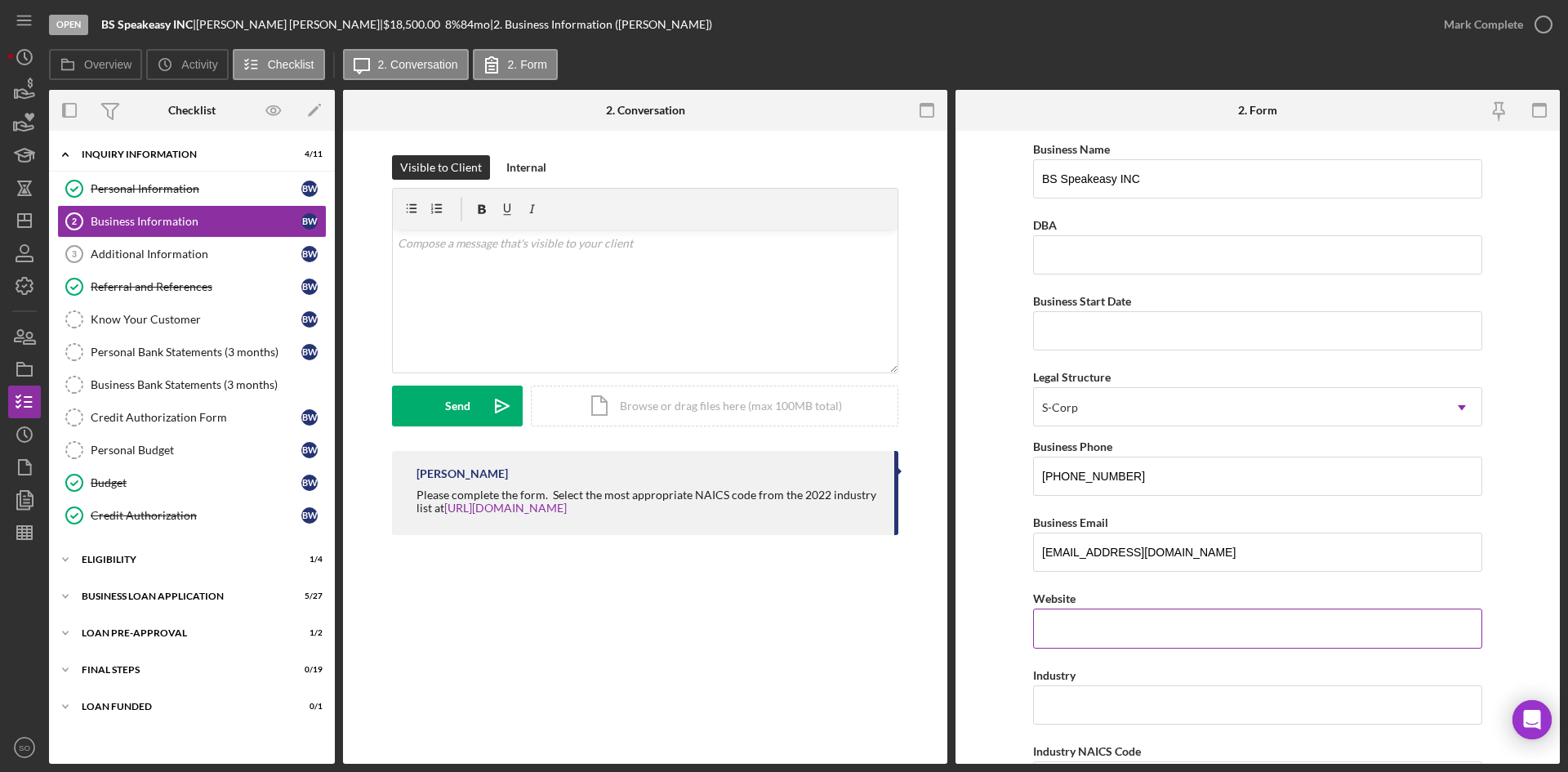
click at [1161, 639] on input "Website" at bounding box center [1258, 628] width 450 height 39
click at [1080, 334] on input "Business Start Date" at bounding box center [1258, 331] width 450 height 39
click at [1078, 320] on input "Business Start Date" at bounding box center [1258, 331] width 450 height 39
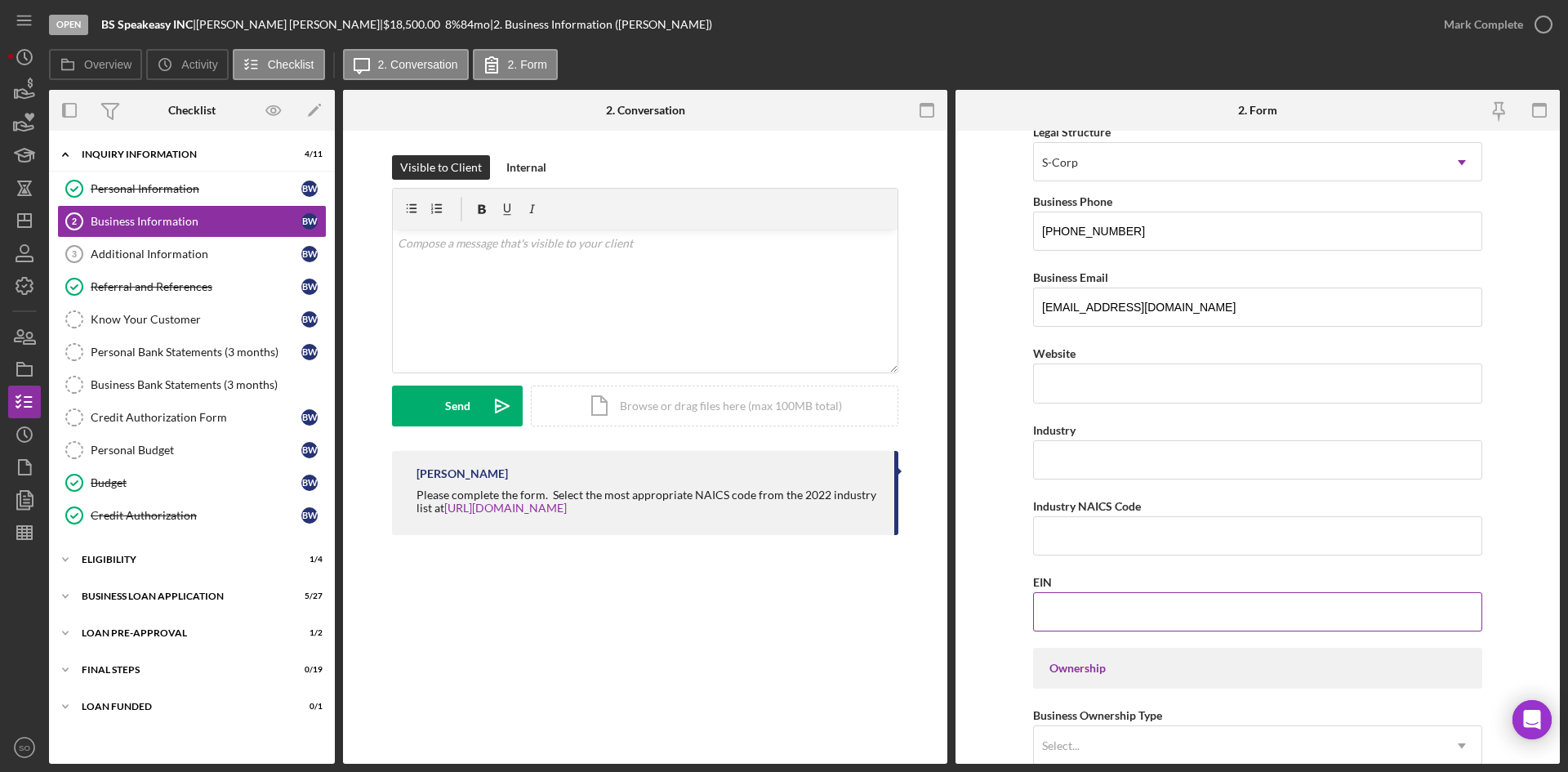
type input "01/24/2024"
click at [1105, 619] on input "EIN" at bounding box center [1258, 612] width 450 height 39
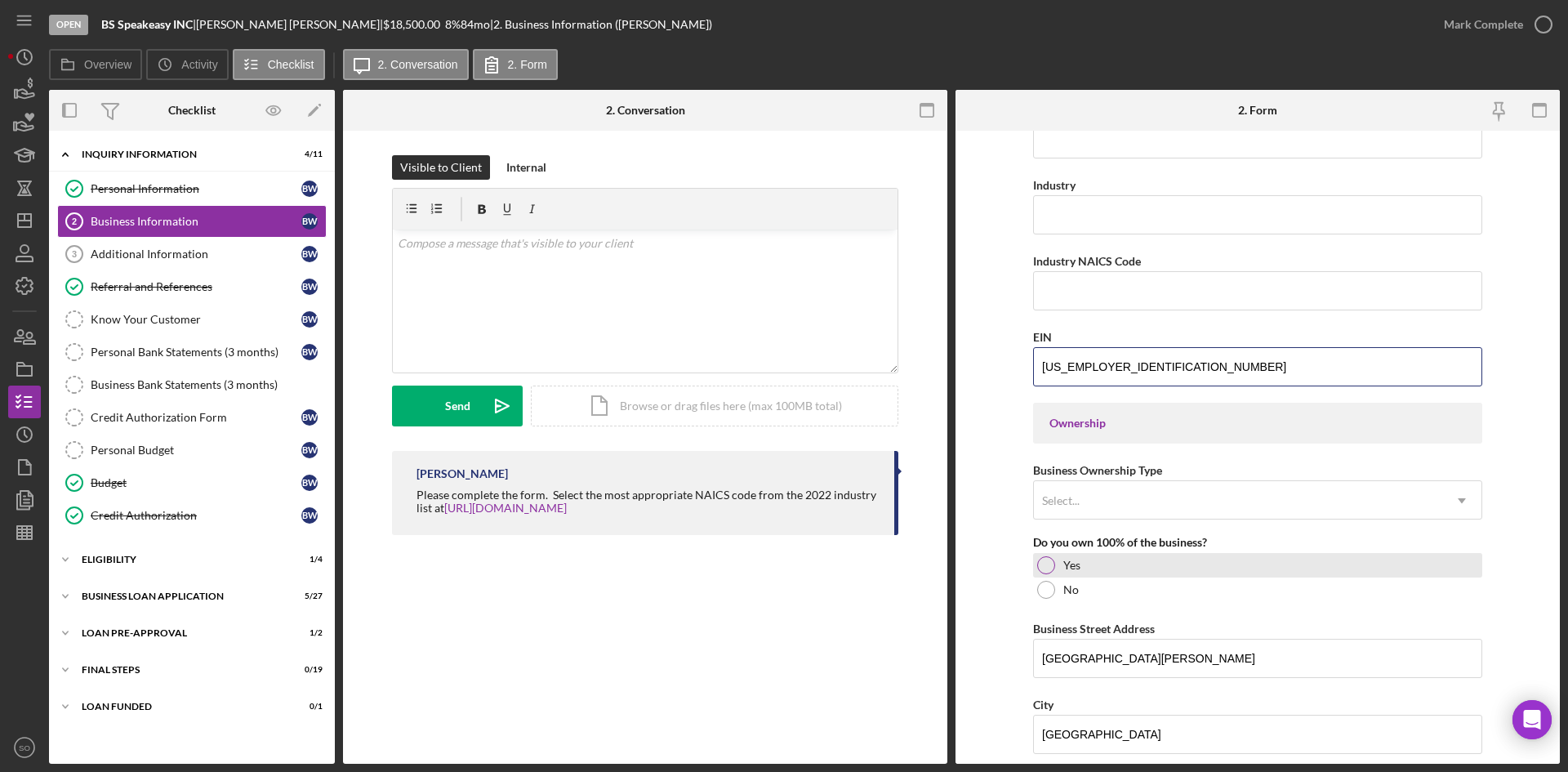
type input "87-3851605"
click at [1045, 564] on div at bounding box center [1045, 565] width 18 height 18
click at [1071, 497] on div "Select..." at bounding box center [1061, 500] width 37 height 13
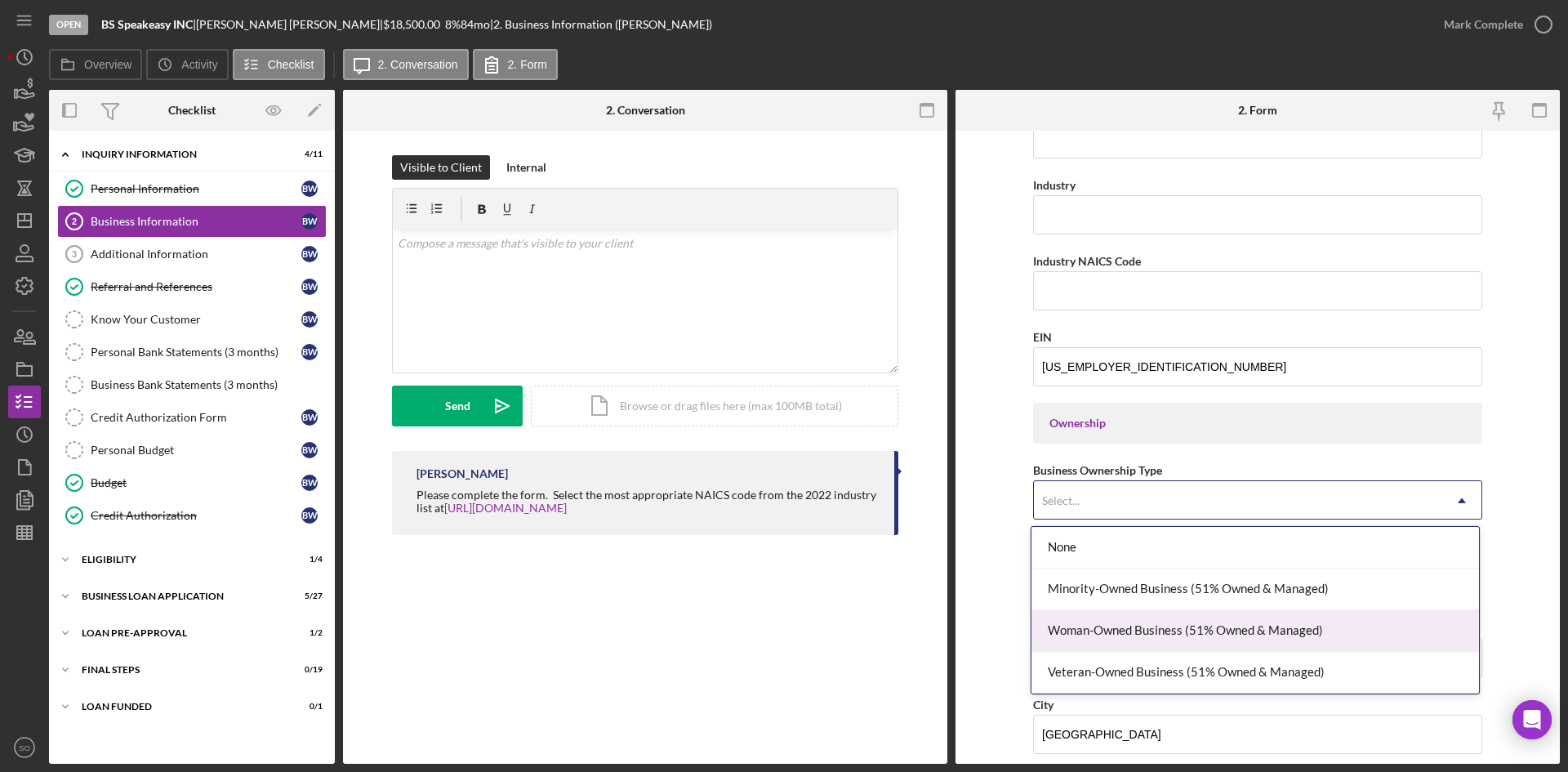
click at [1124, 622] on div "Woman-Owned Business (51% Owned & Managed)" at bounding box center [1255, 631] width 448 height 42
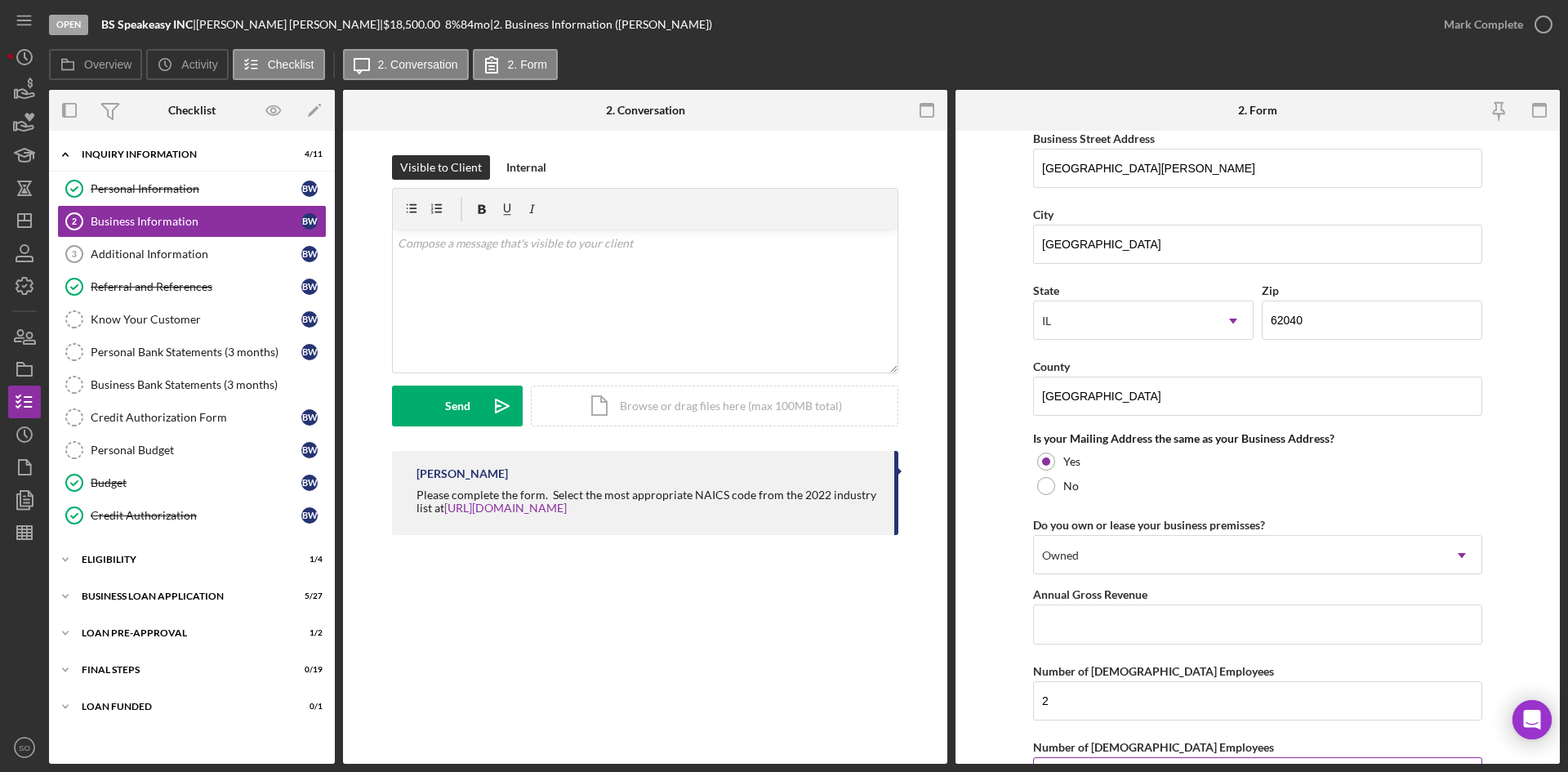
scroll to position [1181, 0]
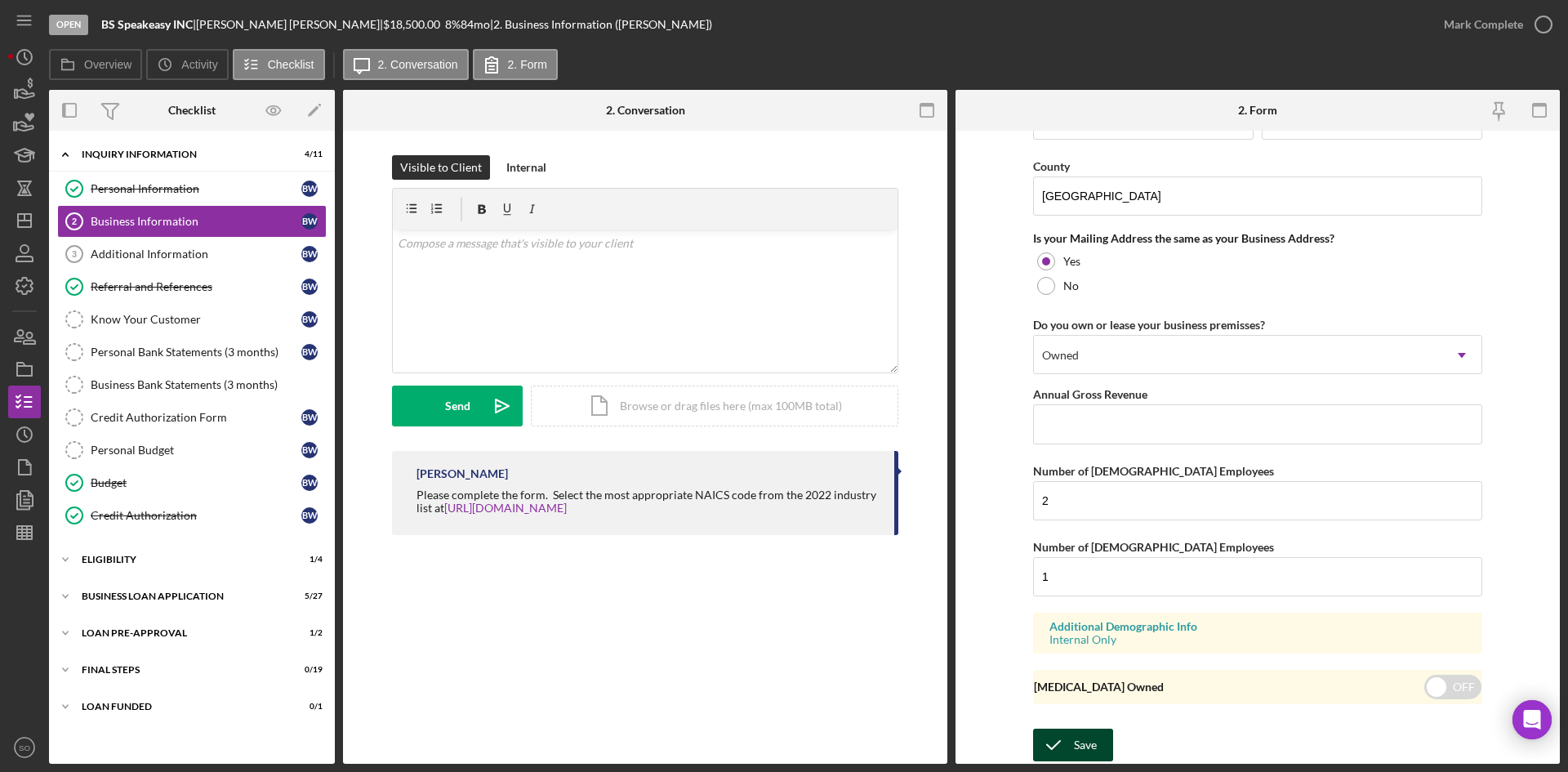
click at [1097, 742] on button "Save" at bounding box center [1073, 745] width 80 height 32
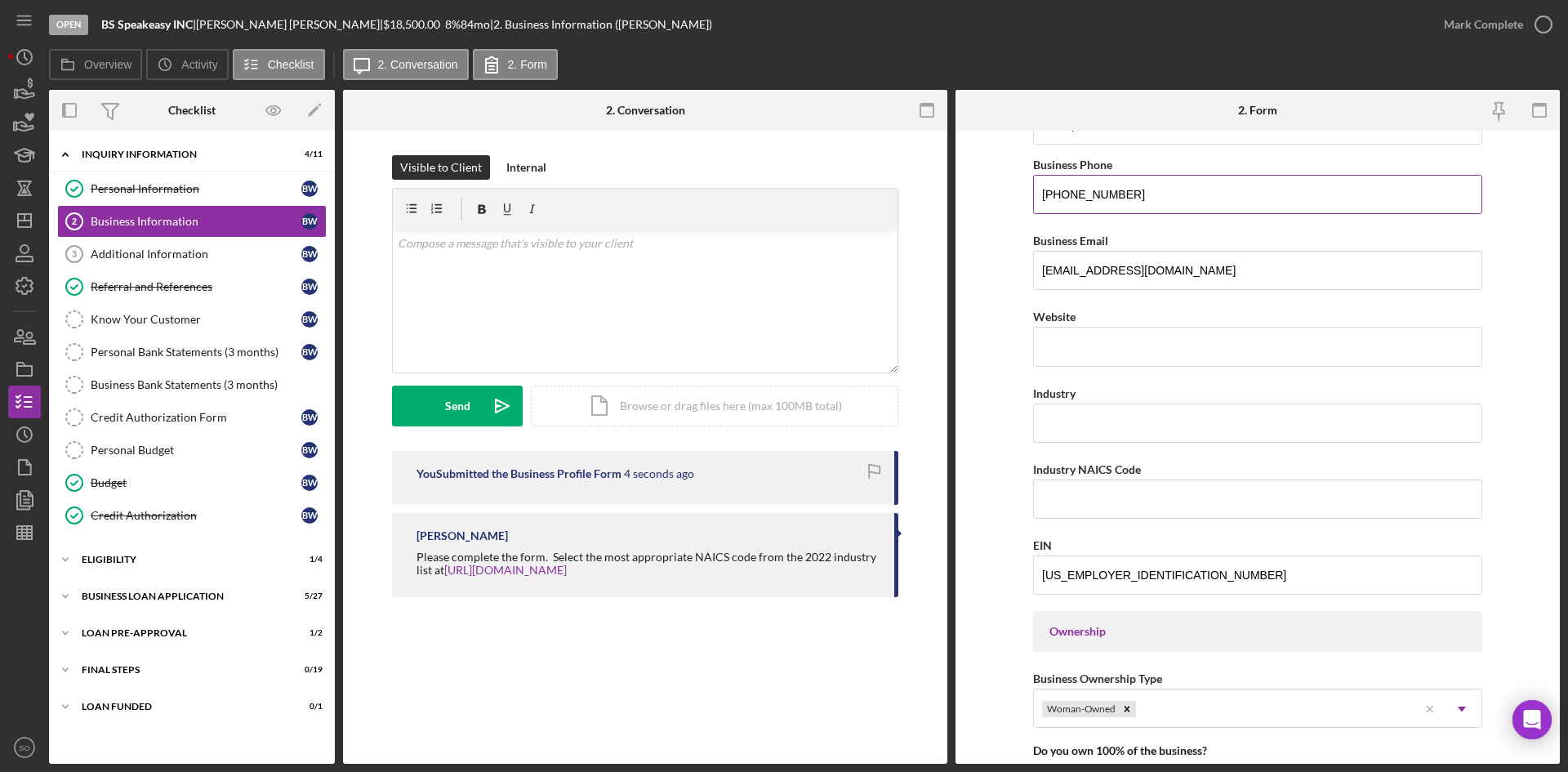
scroll to position [0, 0]
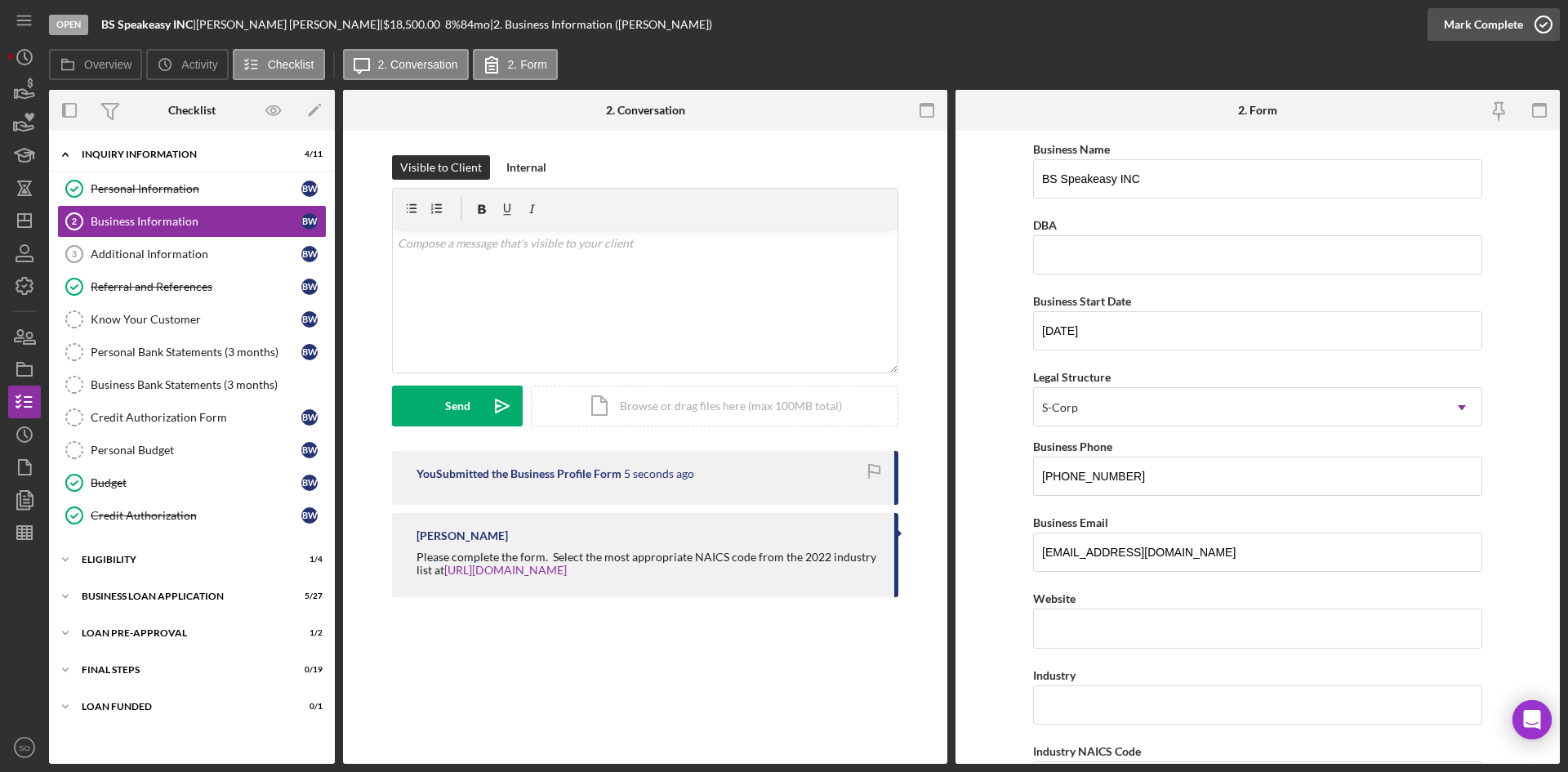
click at [1503, 24] on div "Mark Complete" at bounding box center [1483, 25] width 79 height 32
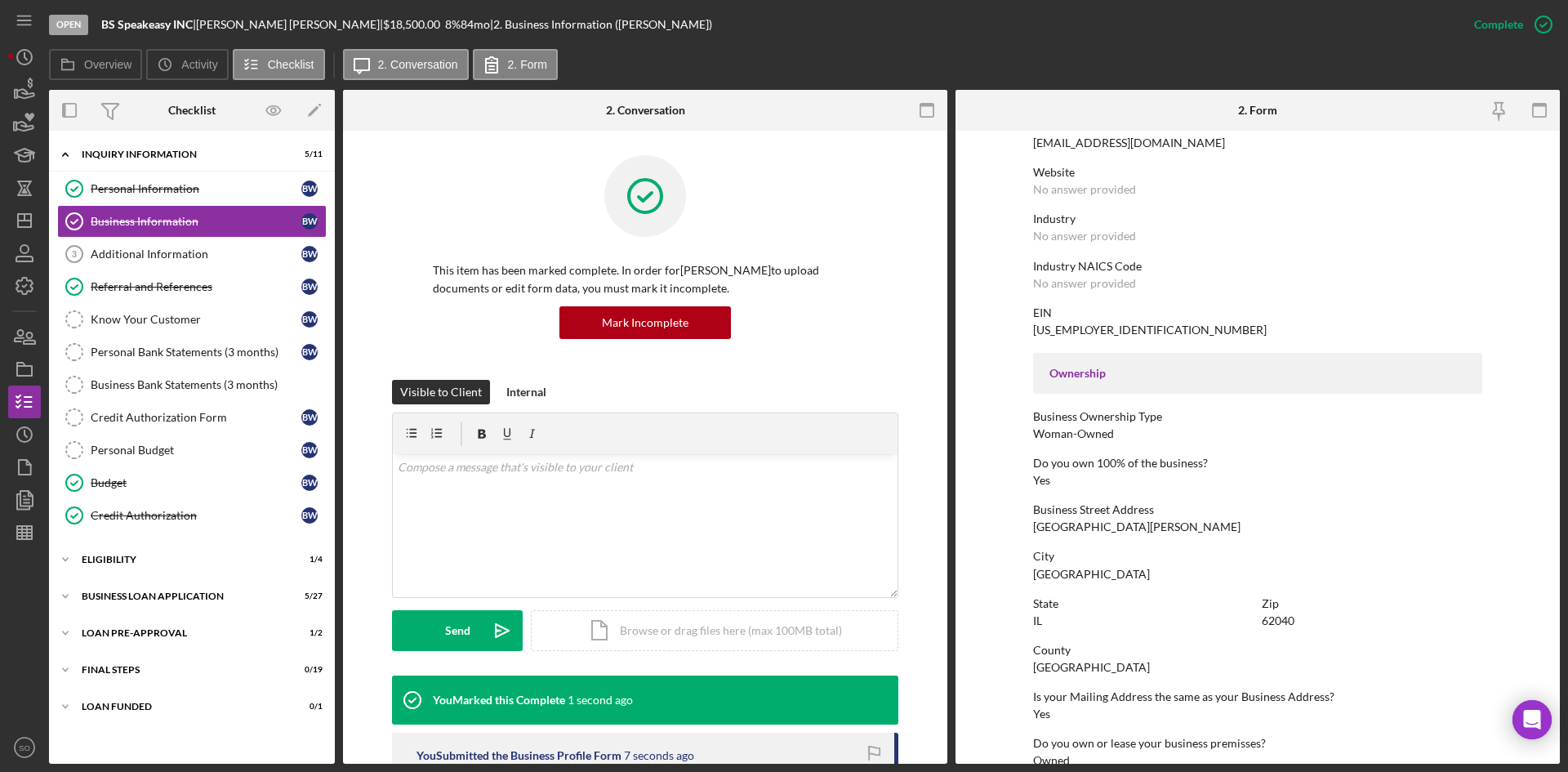
scroll to position [599, 0]
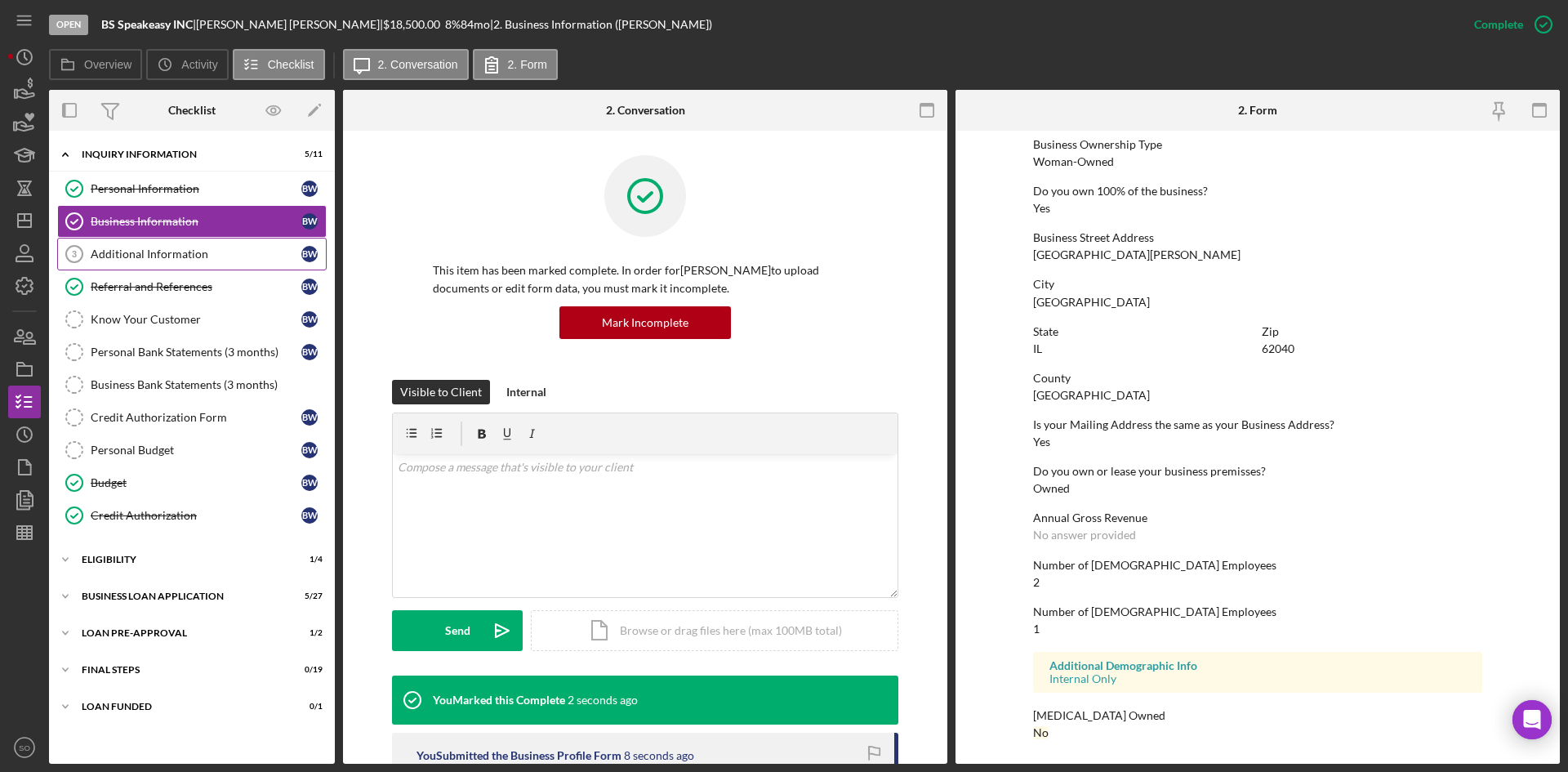
click at [105, 242] on link "Additional Information 3 Additional Information B W" at bounding box center [191, 254] width 269 height 32
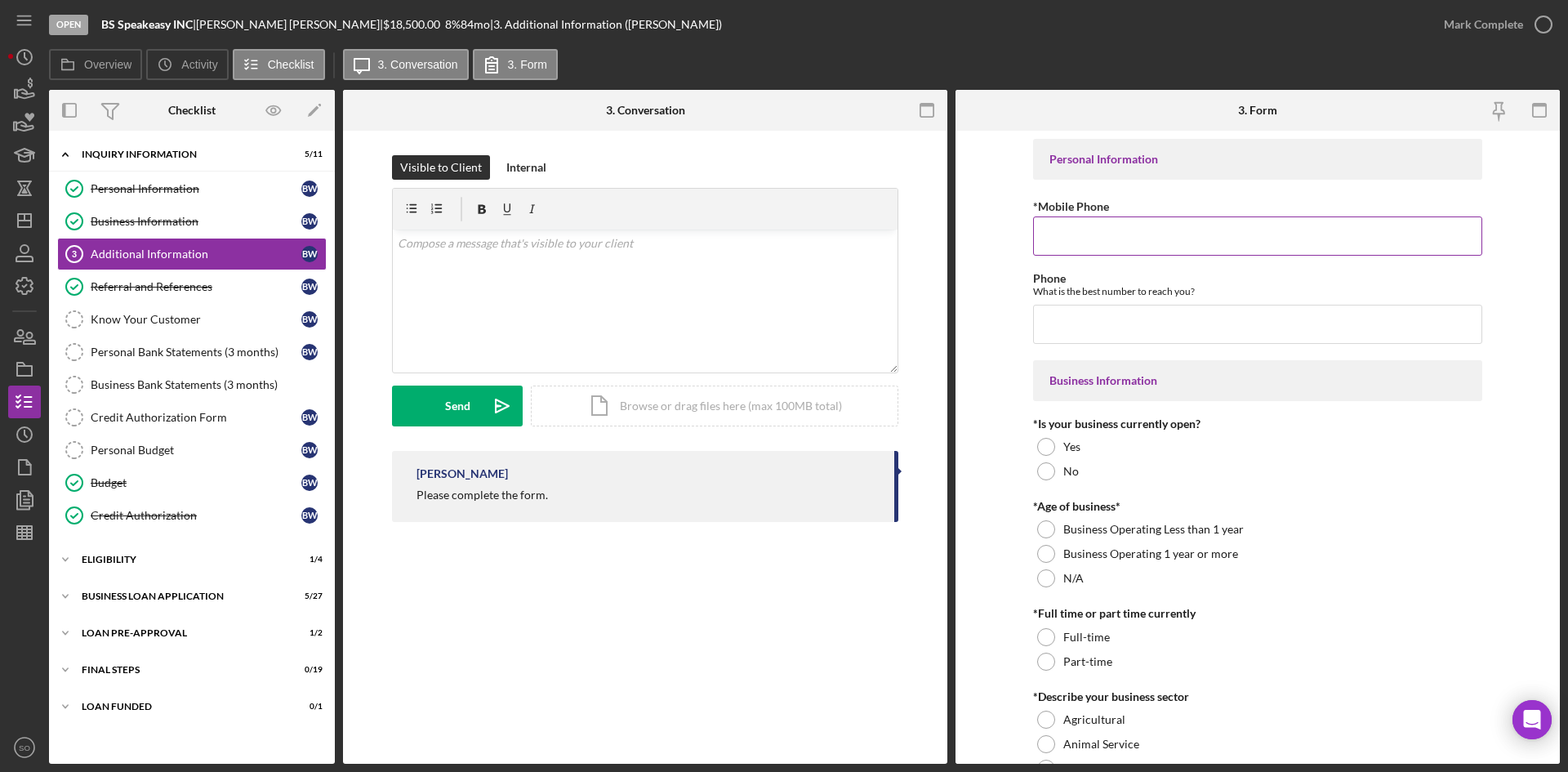
click at [1101, 241] on input "*Mobile Phone" at bounding box center [1258, 236] width 450 height 39
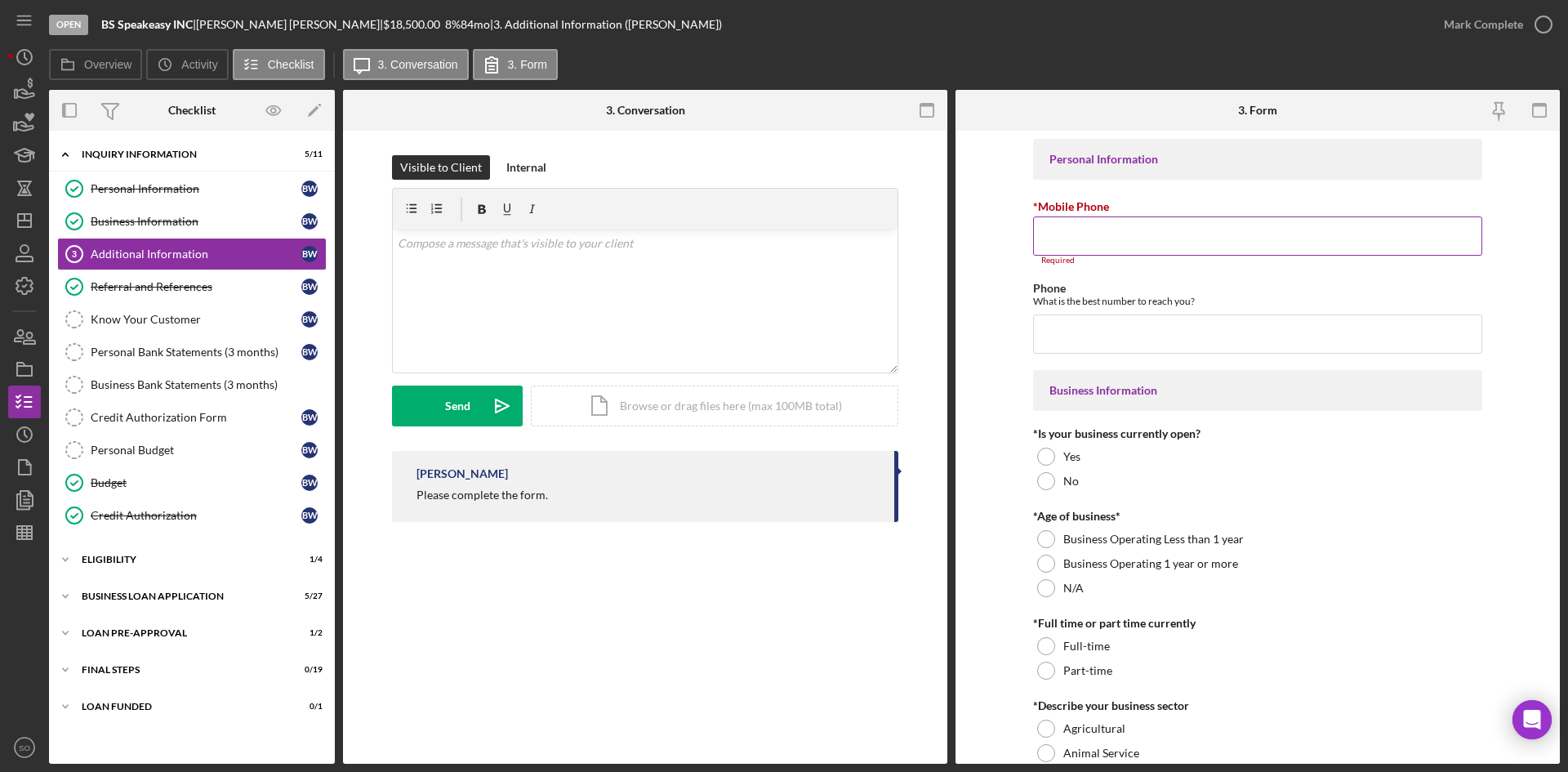
paste input "[PHONE_NUMBER]"
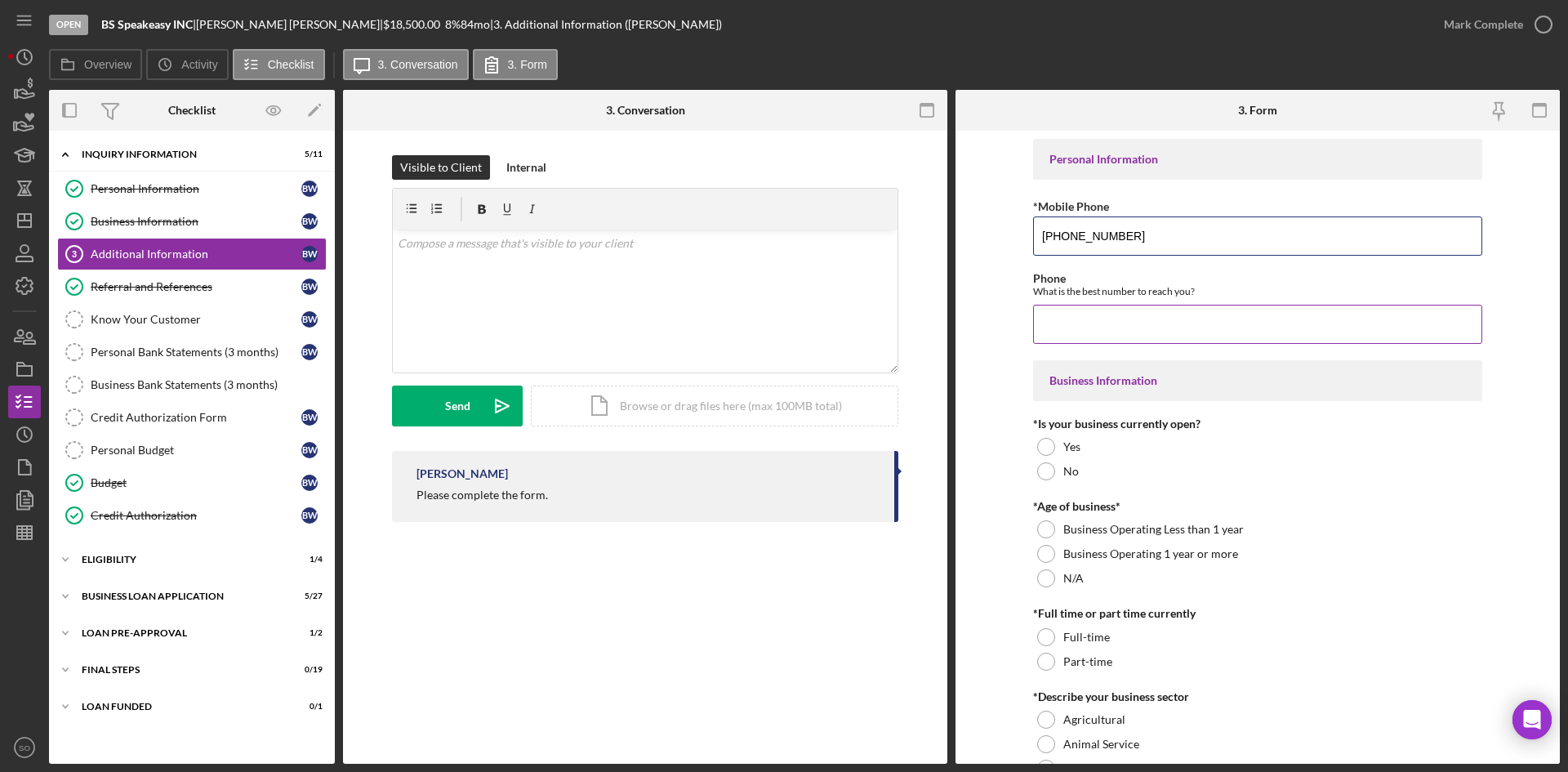
type input "[PHONE_NUMBER]"
paste input "[PHONE_NUMBER]"
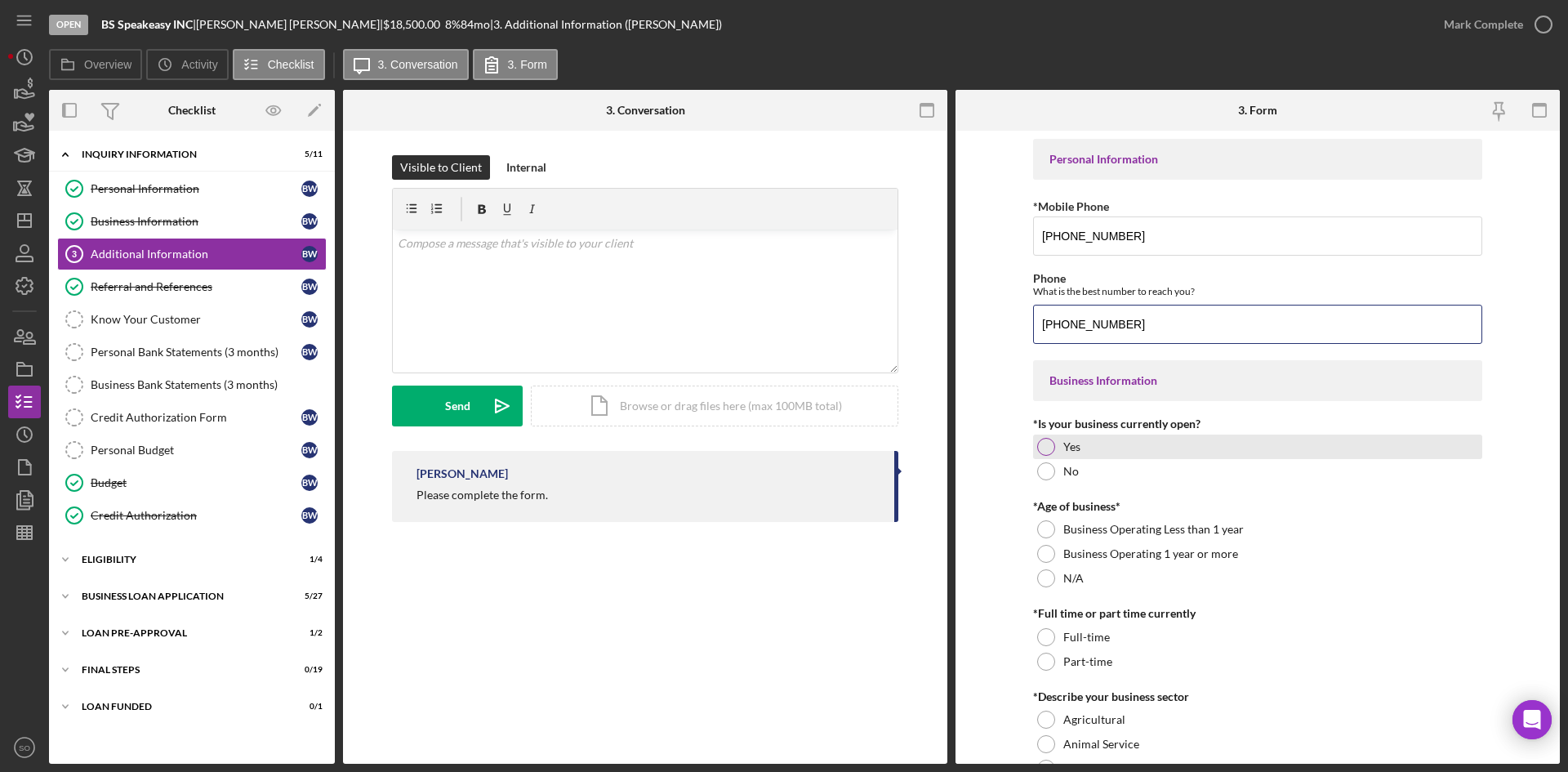
type input "[PHONE_NUMBER]"
click at [1040, 445] on div at bounding box center [1045, 446] width 18 height 18
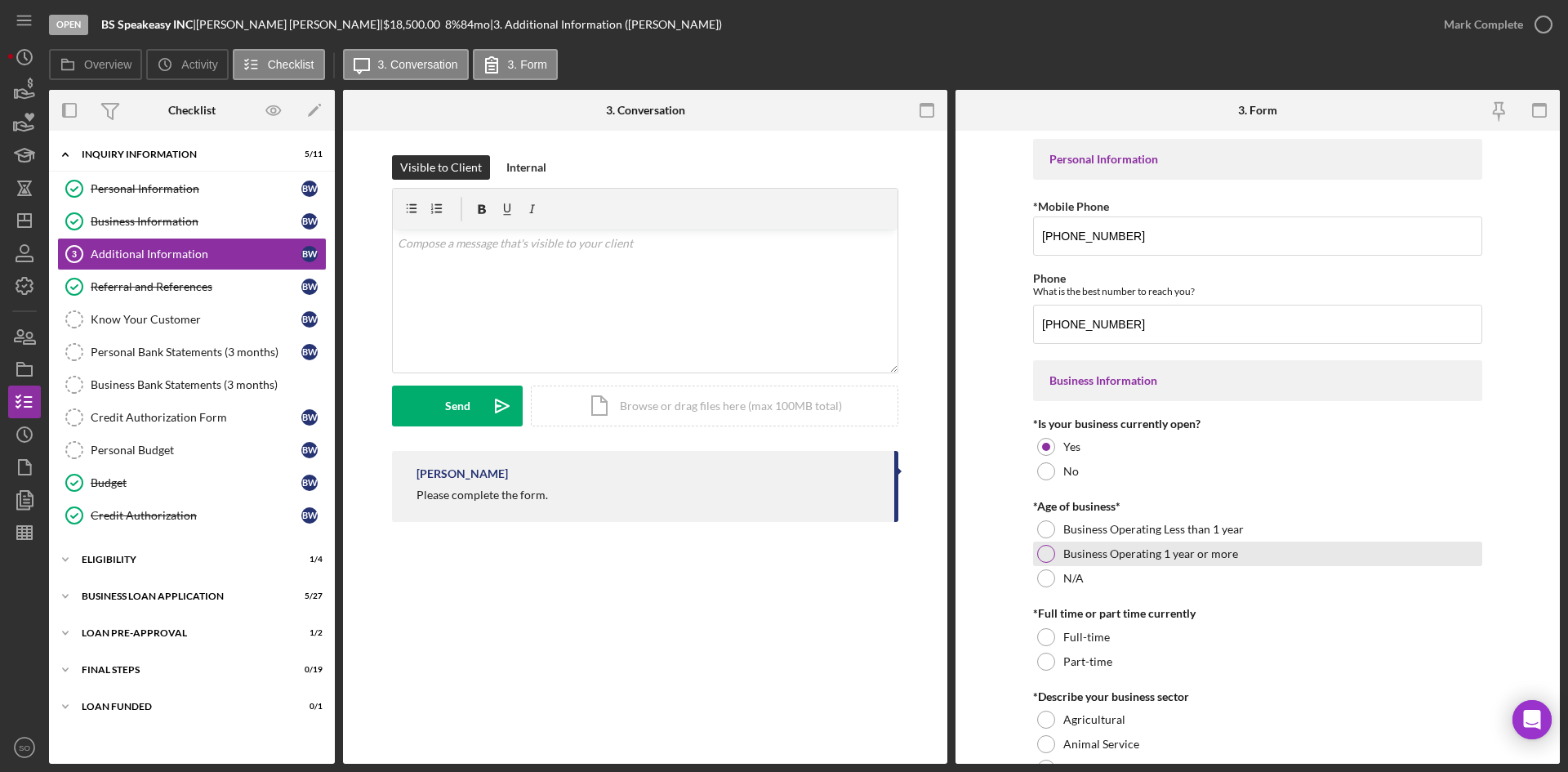
click at [1044, 547] on div at bounding box center [1045, 553] width 18 height 18
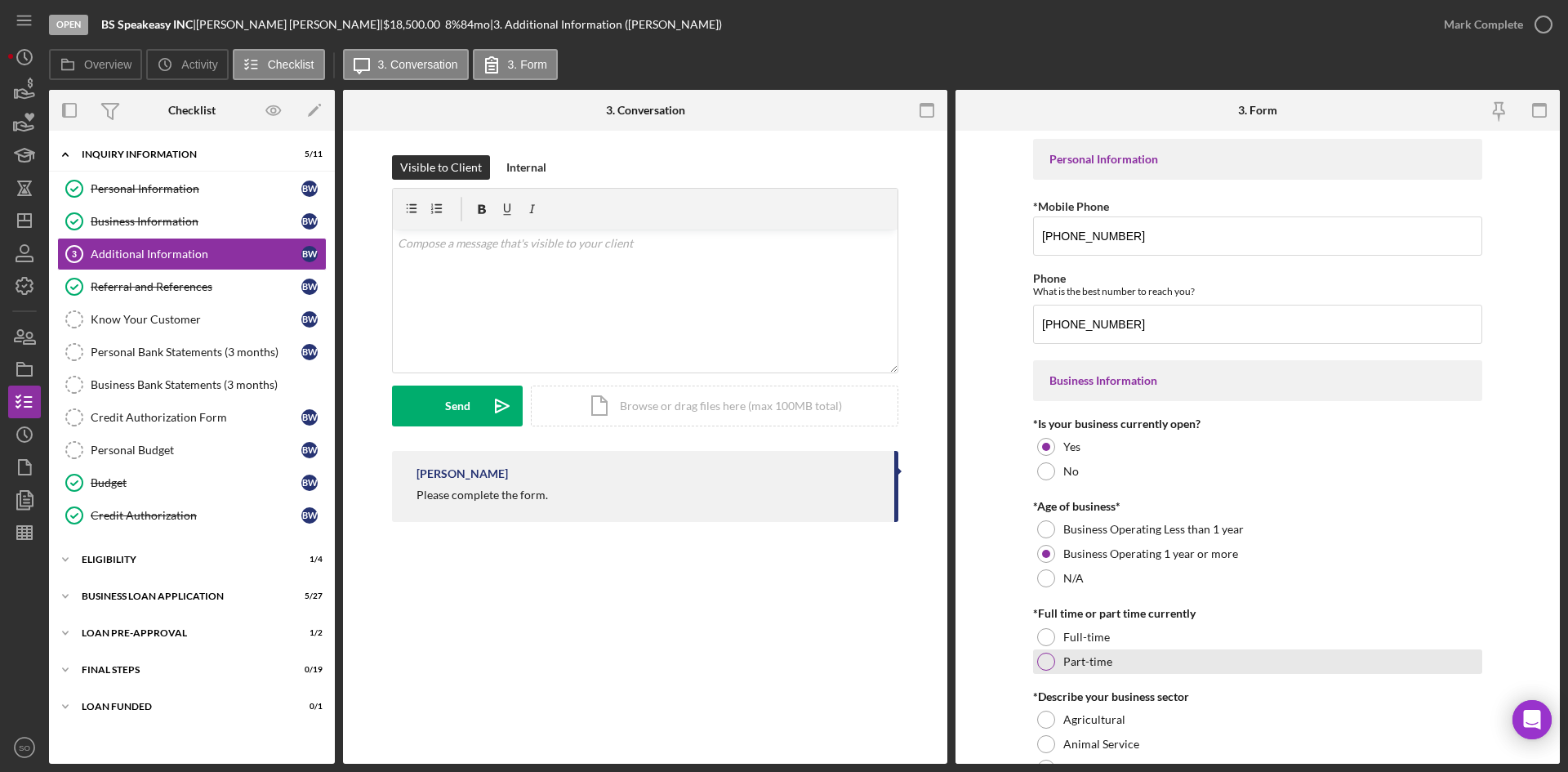
click at [1047, 665] on div at bounding box center [1045, 661] width 18 height 18
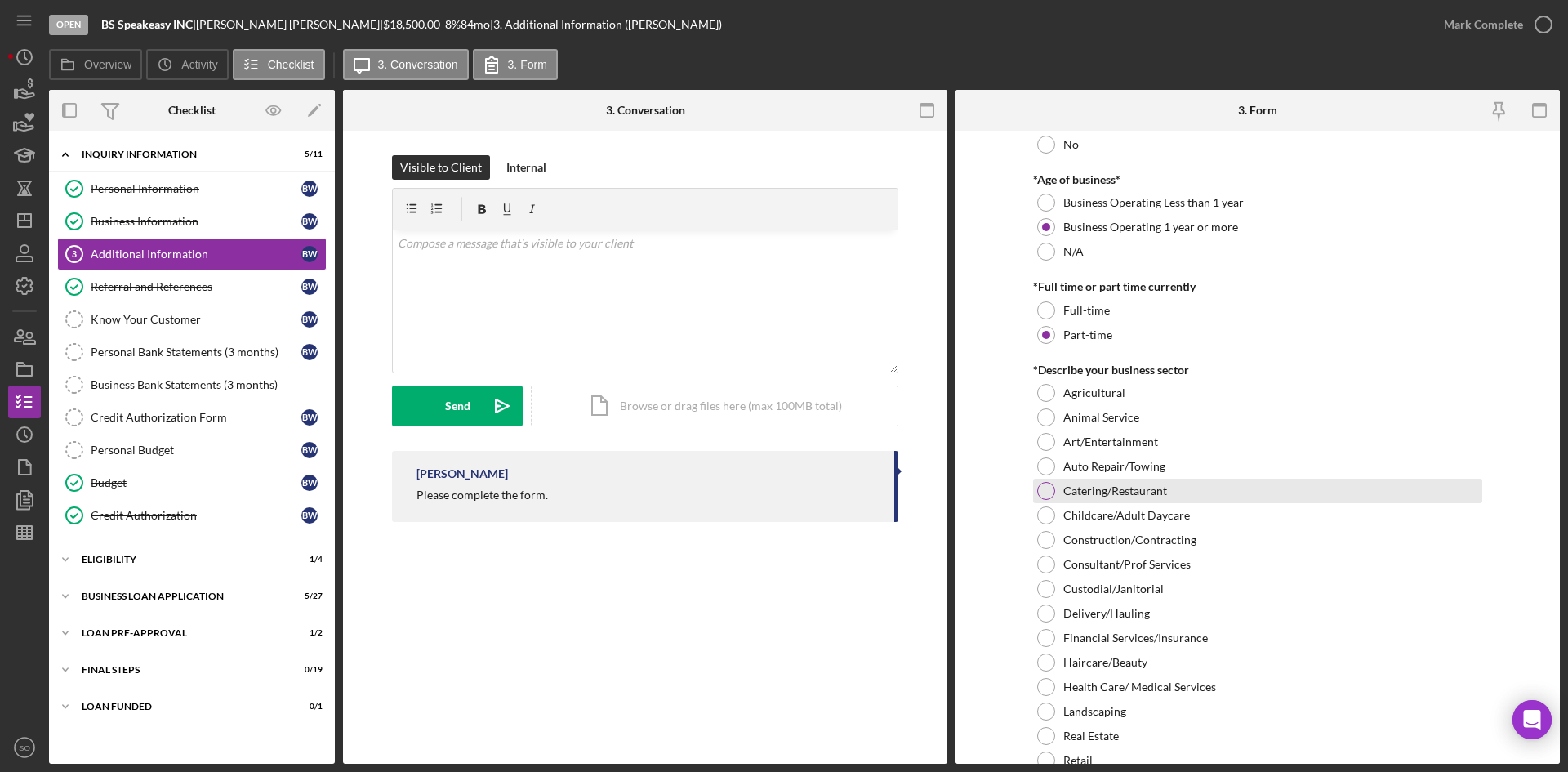
click at [1092, 494] on label "Catering/Restaurant" at bounding box center [1115, 491] width 104 height 13
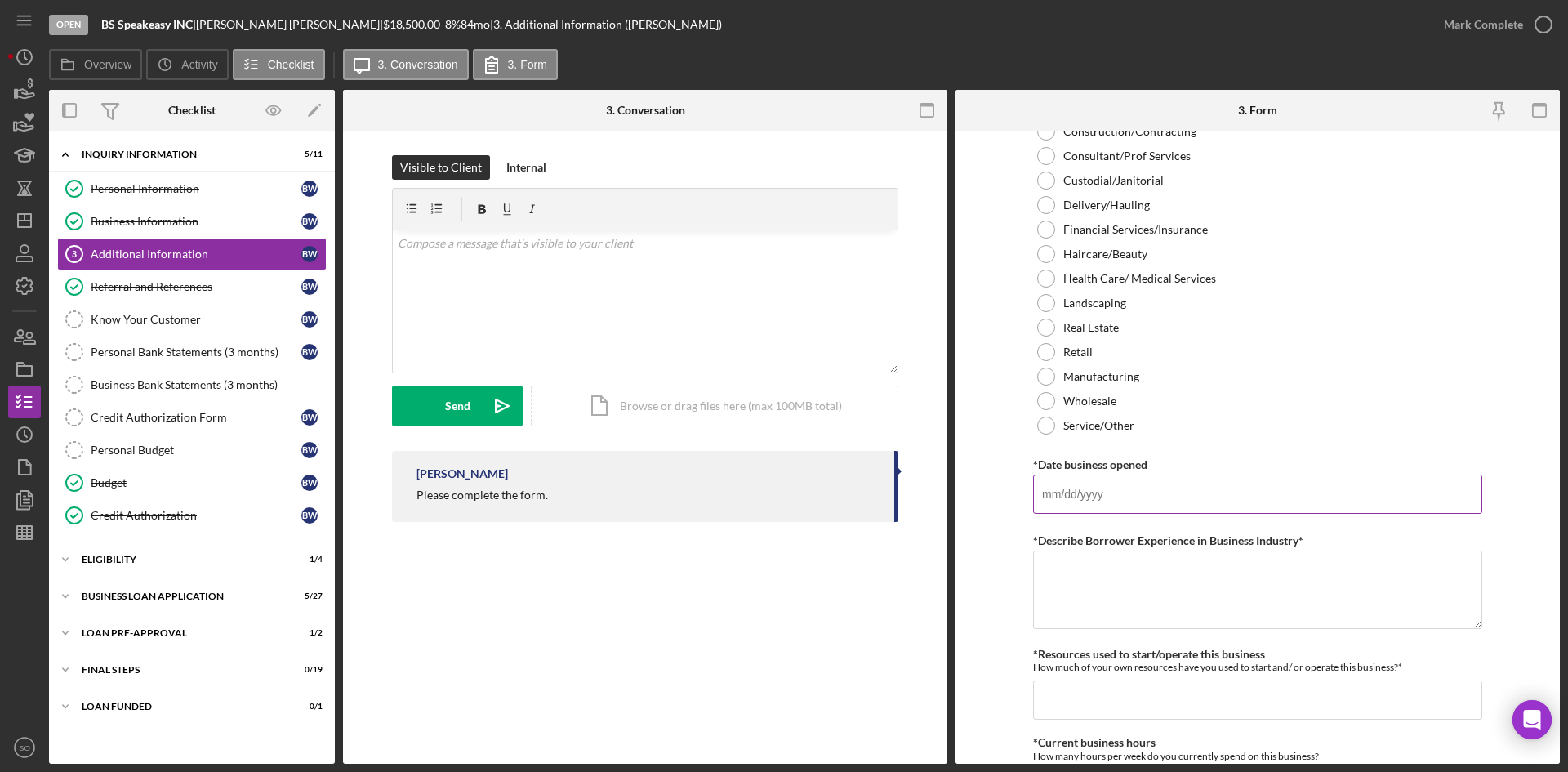
click at [1077, 492] on input "*Date business opened" at bounding box center [1258, 494] width 450 height 39
click at [1091, 605] on textarea "*Describe Borrower Experience in Business Industry*" at bounding box center [1258, 590] width 450 height 78
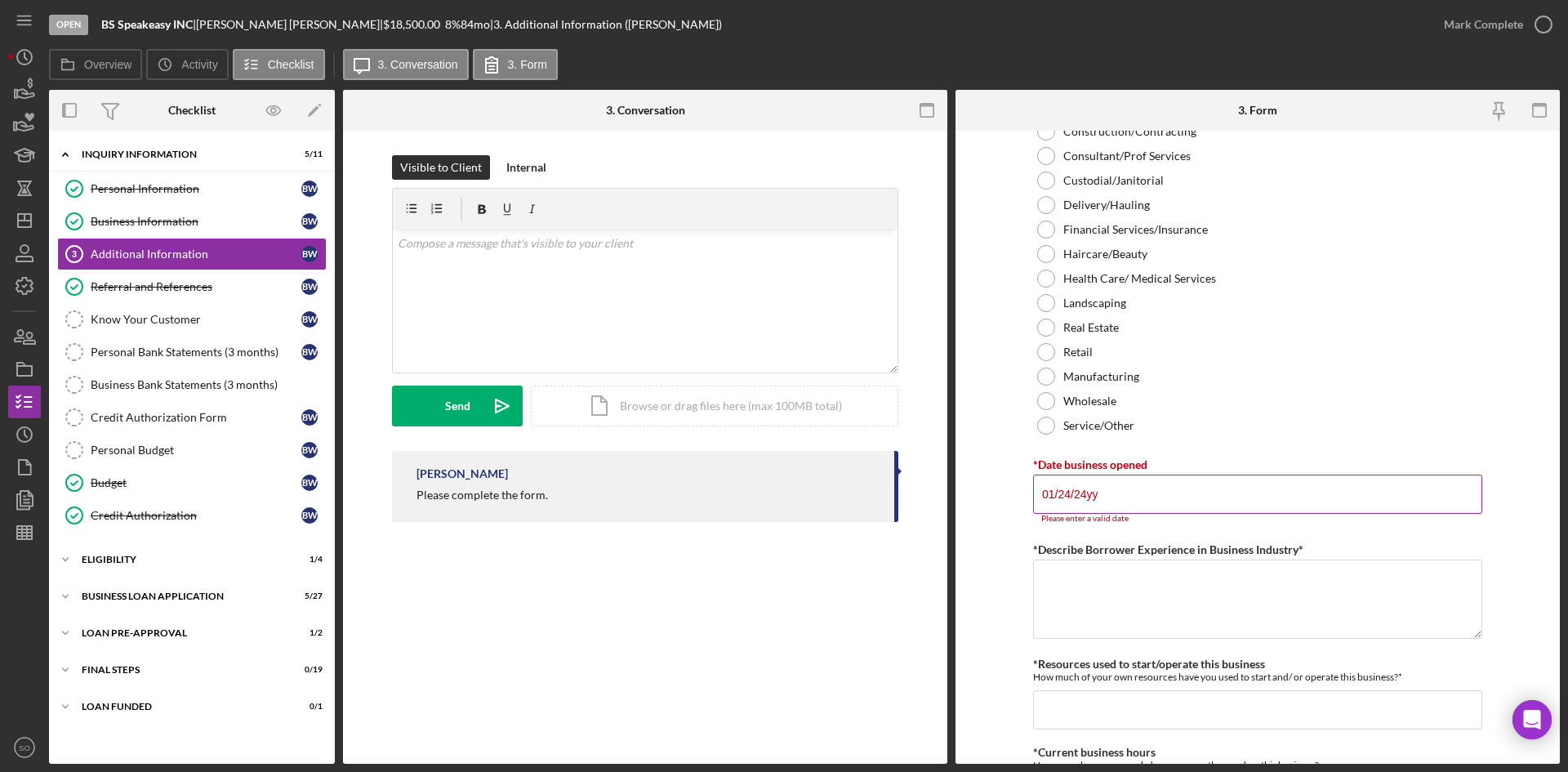
click at [1112, 497] on input "01/24/24yy" at bounding box center [1258, 494] width 450 height 39
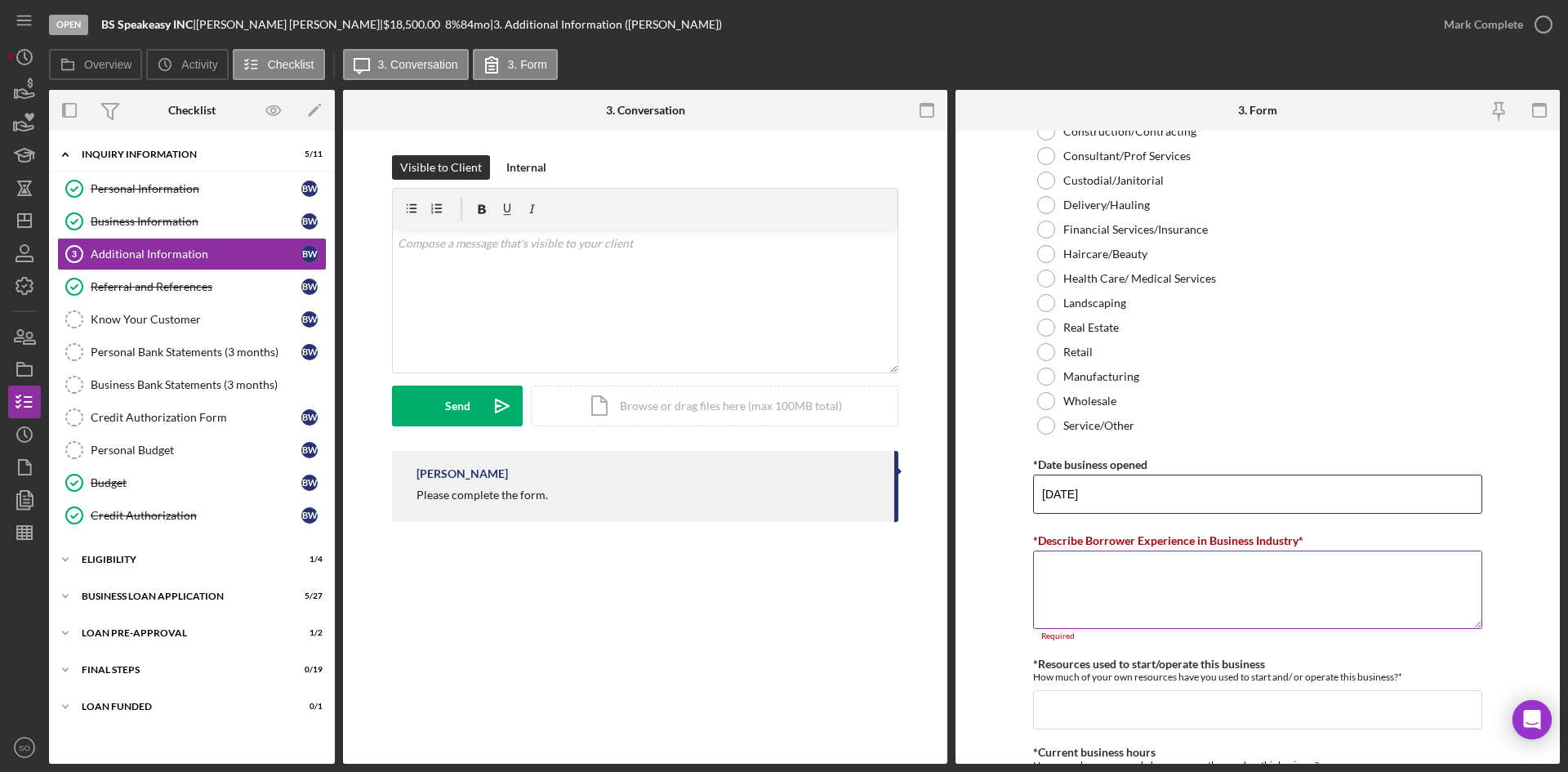
type input "01/24/2024"
click at [1084, 582] on textarea "*Describe Borrower Experience in Business Industry*" at bounding box center [1258, 590] width 450 height 78
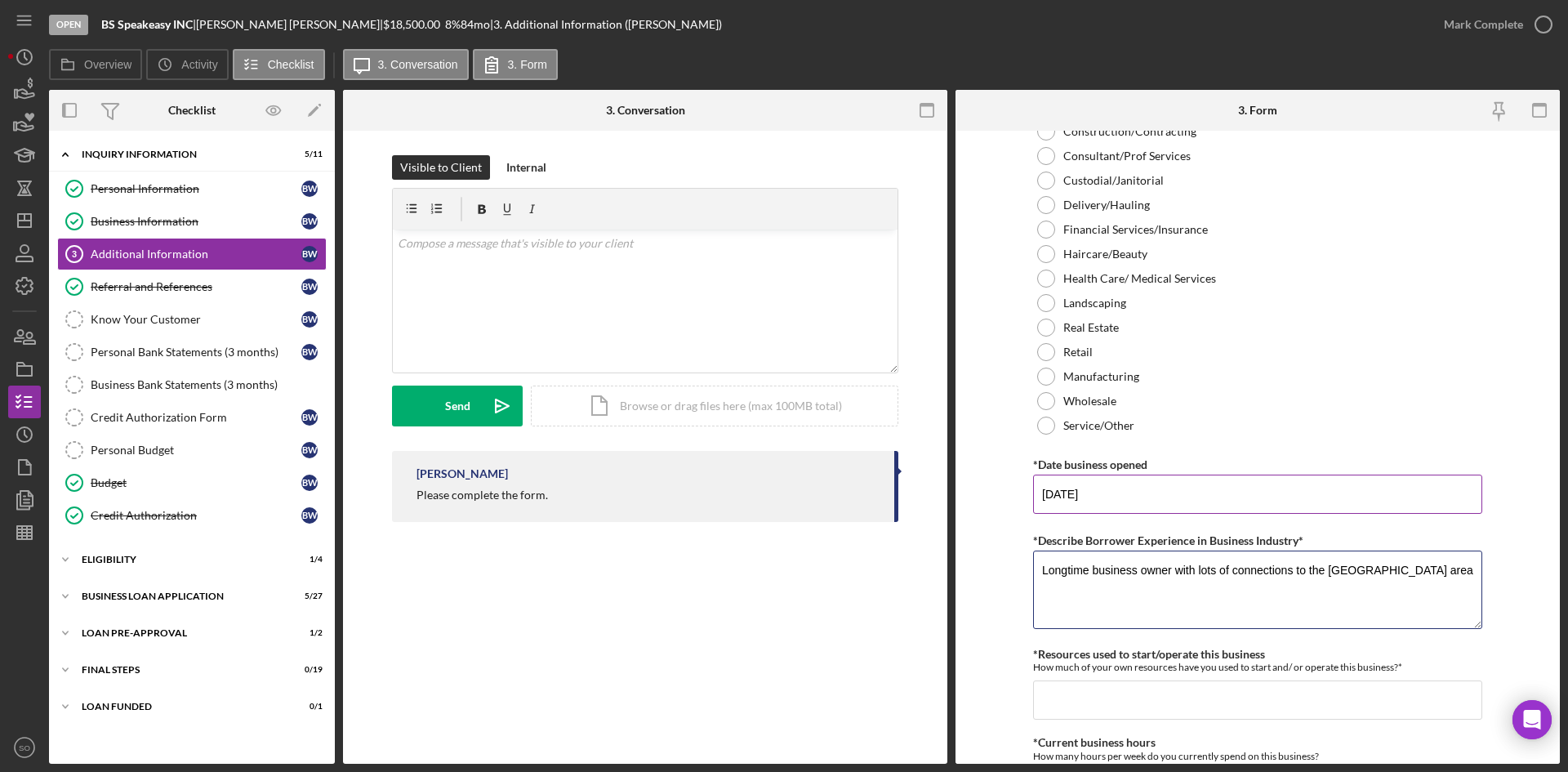
scroll to position [899, 0]
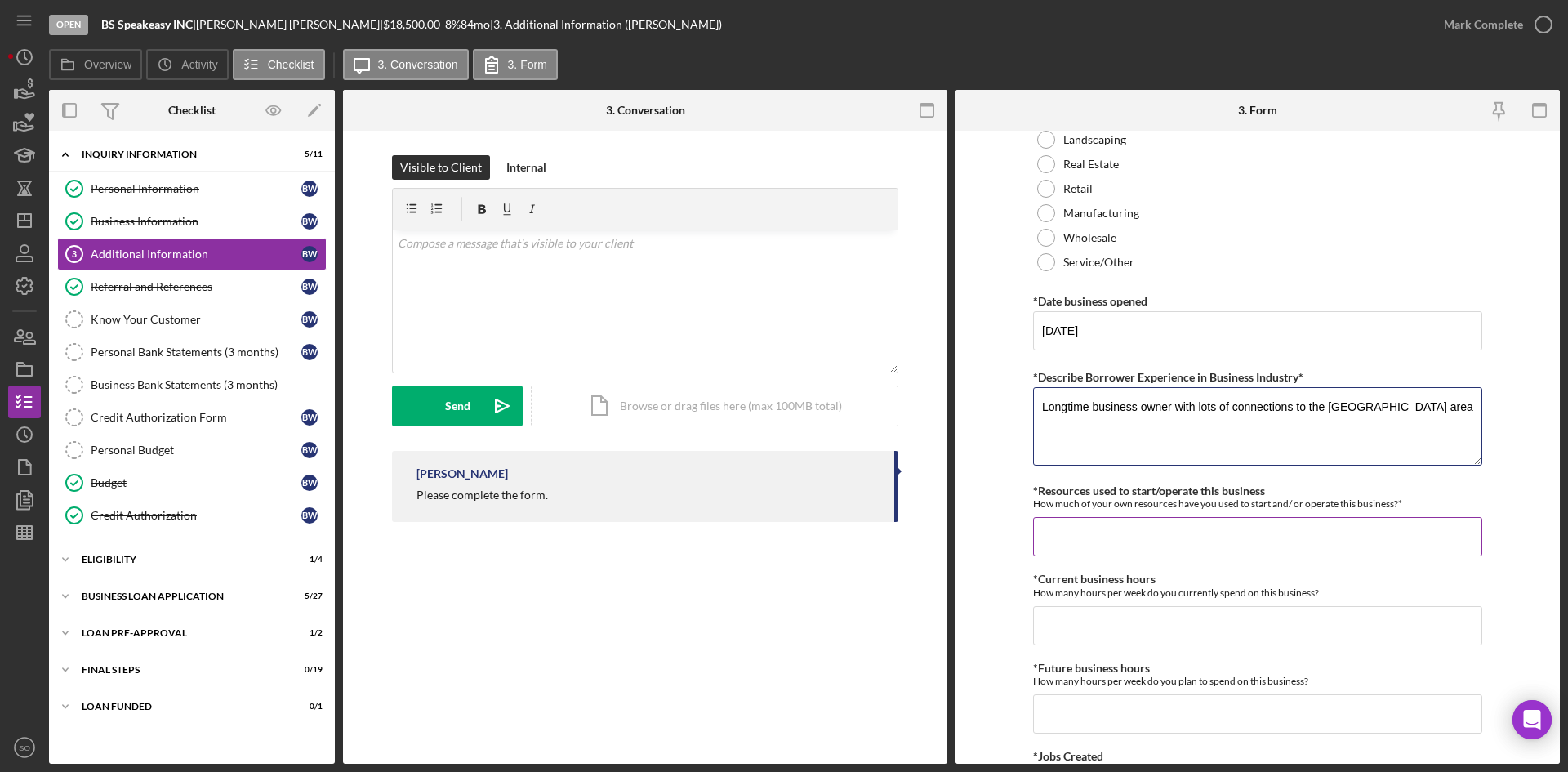
type textarea "Longtime business owner with lots of connections to the Granite City area"
click at [1312, 519] on input "*Resources used to start/operate this business" at bounding box center [1258, 536] width 450 height 39
type input "$1,000"
click at [1286, 611] on input "*Current business hours" at bounding box center [1258, 626] width 450 height 39
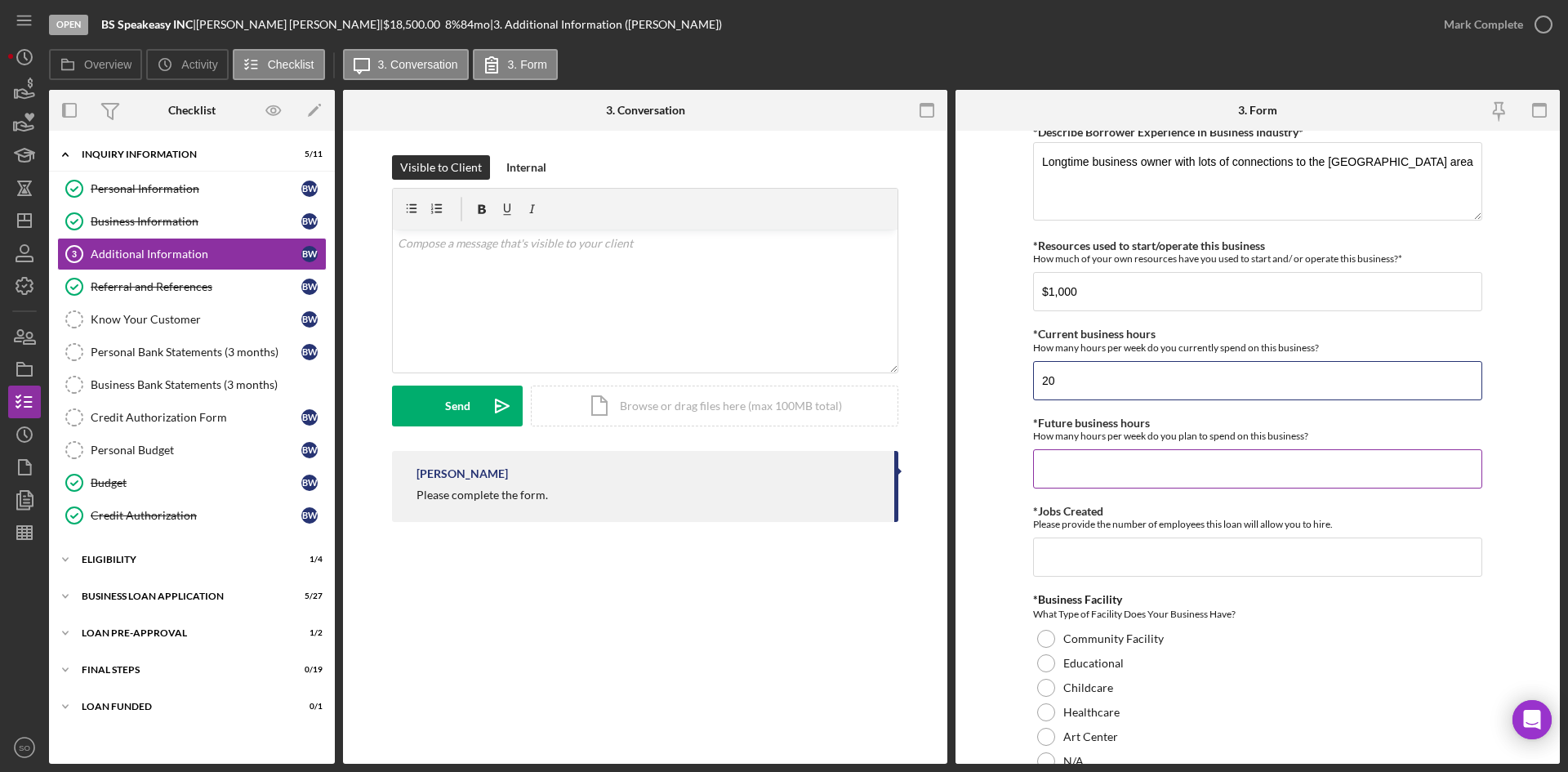
type input "20"
click at [1078, 460] on input "*Future business hours" at bounding box center [1258, 469] width 450 height 39
type input "0"
click at [1116, 559] on input "*Jobs Created" at bounding box center [1258, 557] width 450 height 39
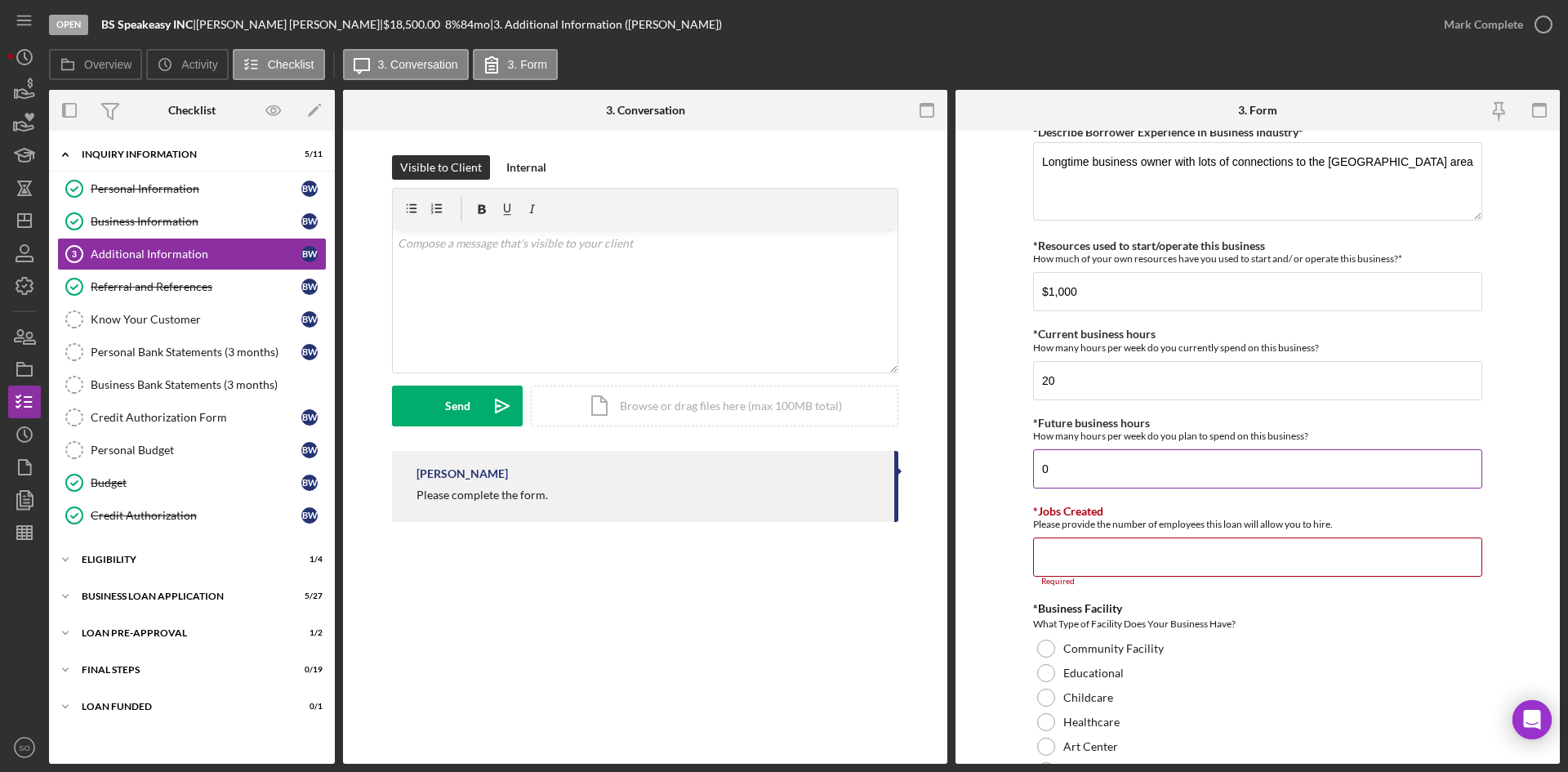
click at [1061, 465] on input "0" at bounding box center [1258, 469] width 450 height 39
type input "20"
click at [1093, 551] on input "*Jobs Created" at bounding box center [1258, 557] width 450 height 39
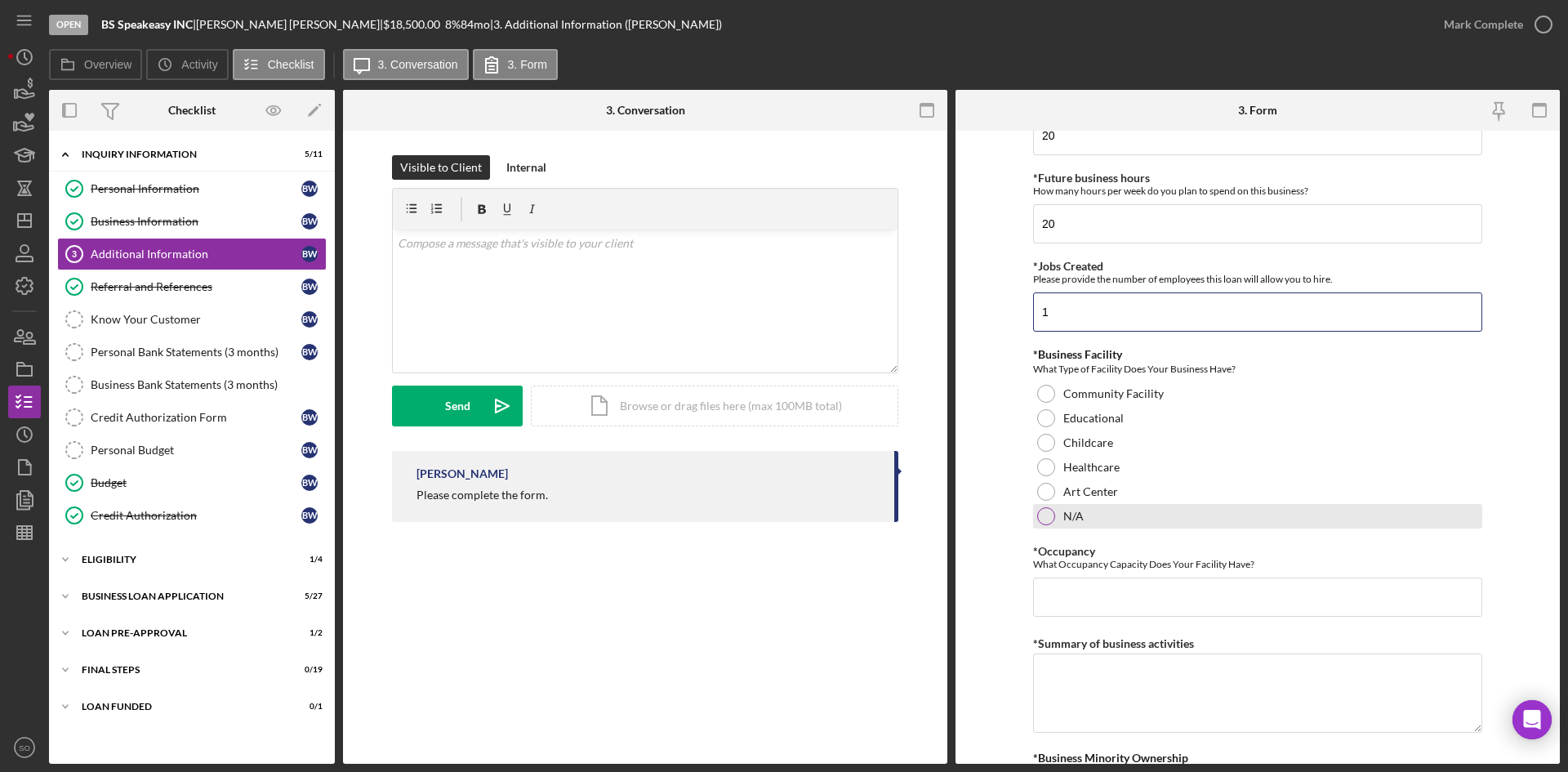
type input "1"
click at [1041, 521] on div at bounding box center [1045, 516] width 18 height 18
click at [1060, 600] on input "*Occupancy" at bounding box center [1258, 597] width 450 height 39
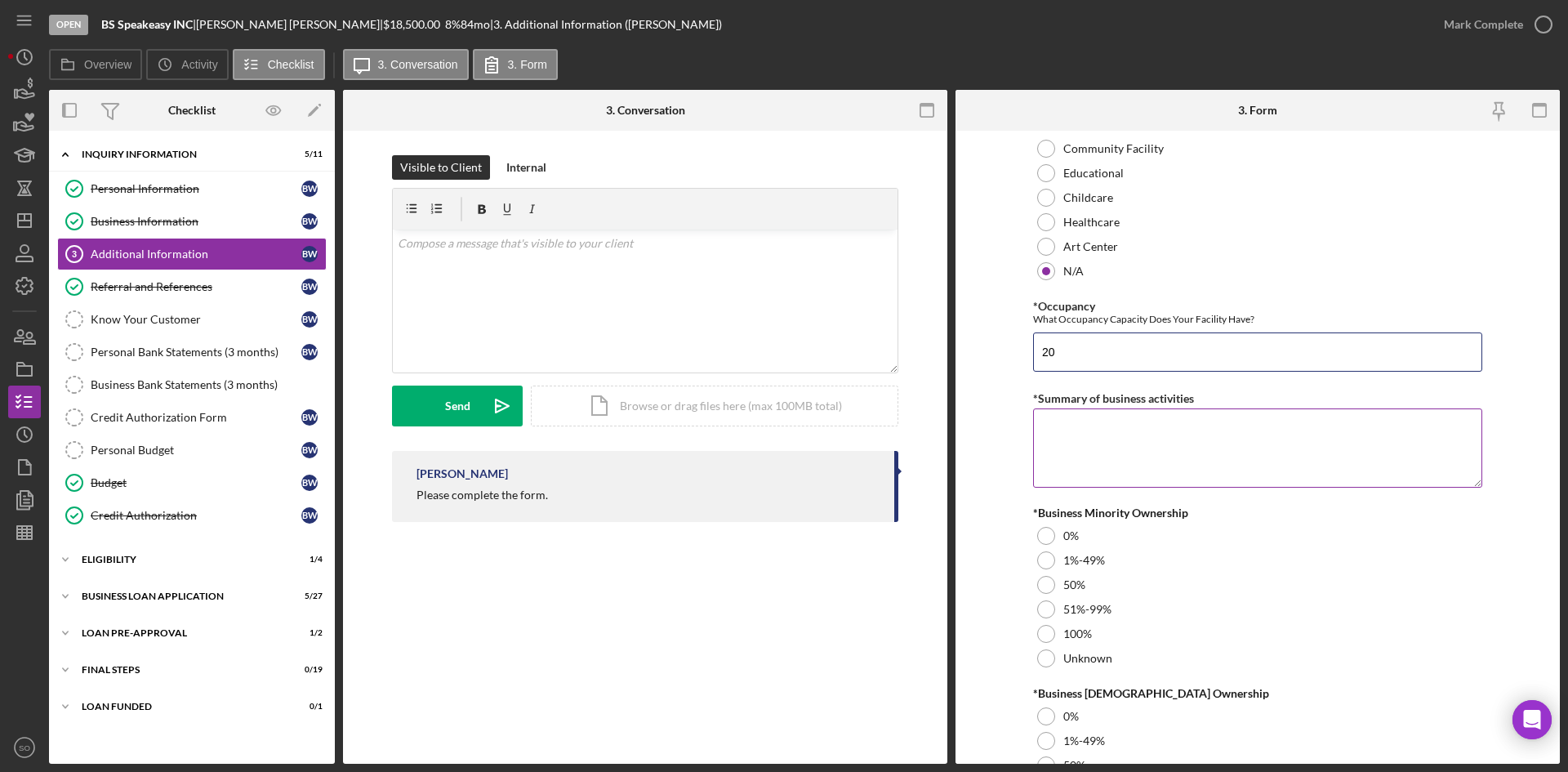
type input "20"
click at [1092, 432] on textarea "*Summary of business activities" at bounding box center [1258, 448] width 450 height 78
paste textarea "[PHONE_NUMBER]"
type textarea "[PHONE_NUMBER]"
drag, startPoint x: 1139, startPoint y: 423, endPoint x: 890, endPoint y: 419, distance: 249.0
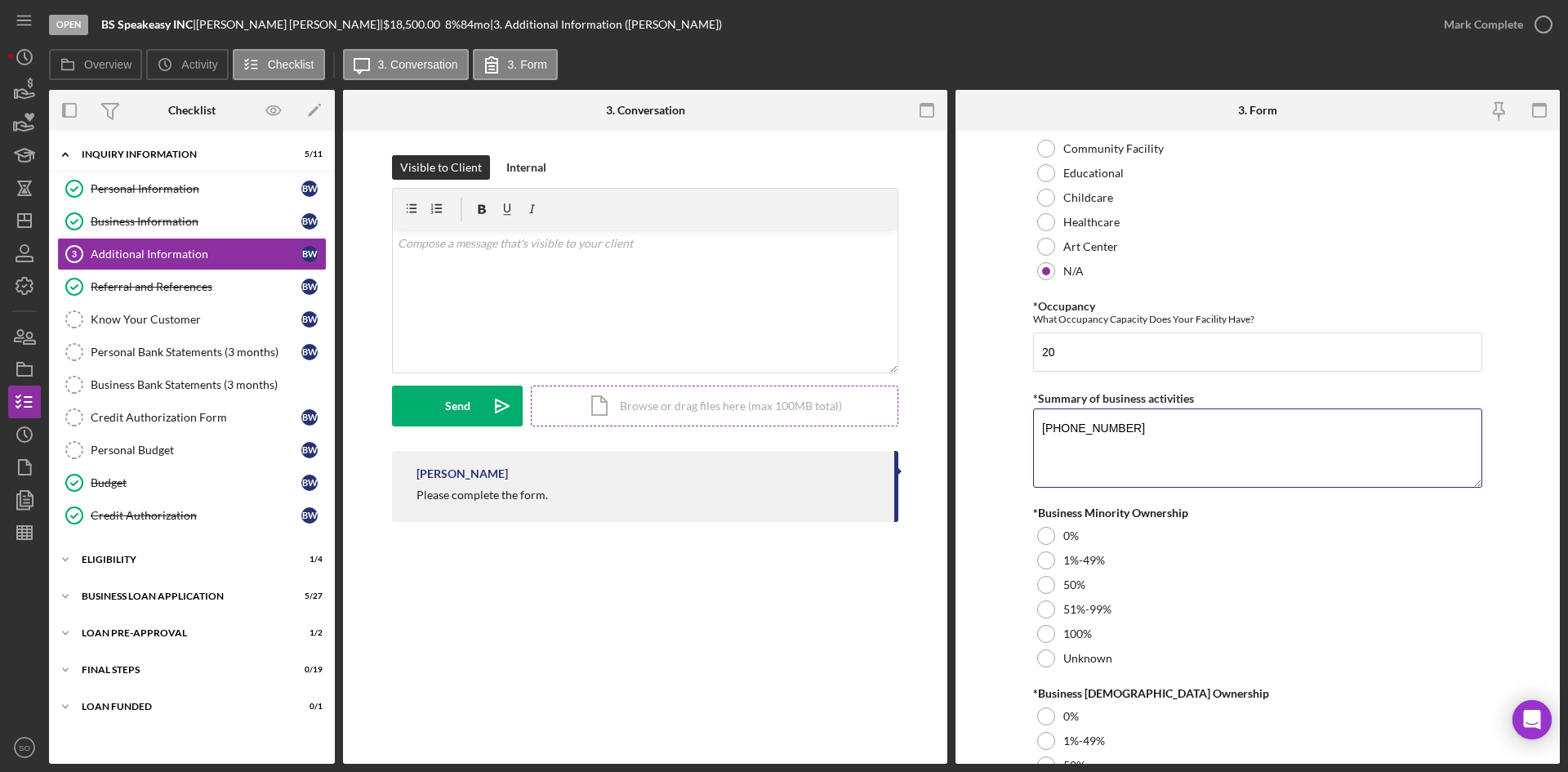
click at [890, 419] on div "Overview Internal Workflow Stage Open Icon/Dropdown Arrow Archive (can unarchiv…" at bounding box center [805, 427] width 1511 height 674
type textarea "Prohibition style lounge for parties or open to the public"
click at [1044, 533] on div at bounding box center [1045, 536] width 18 height 18
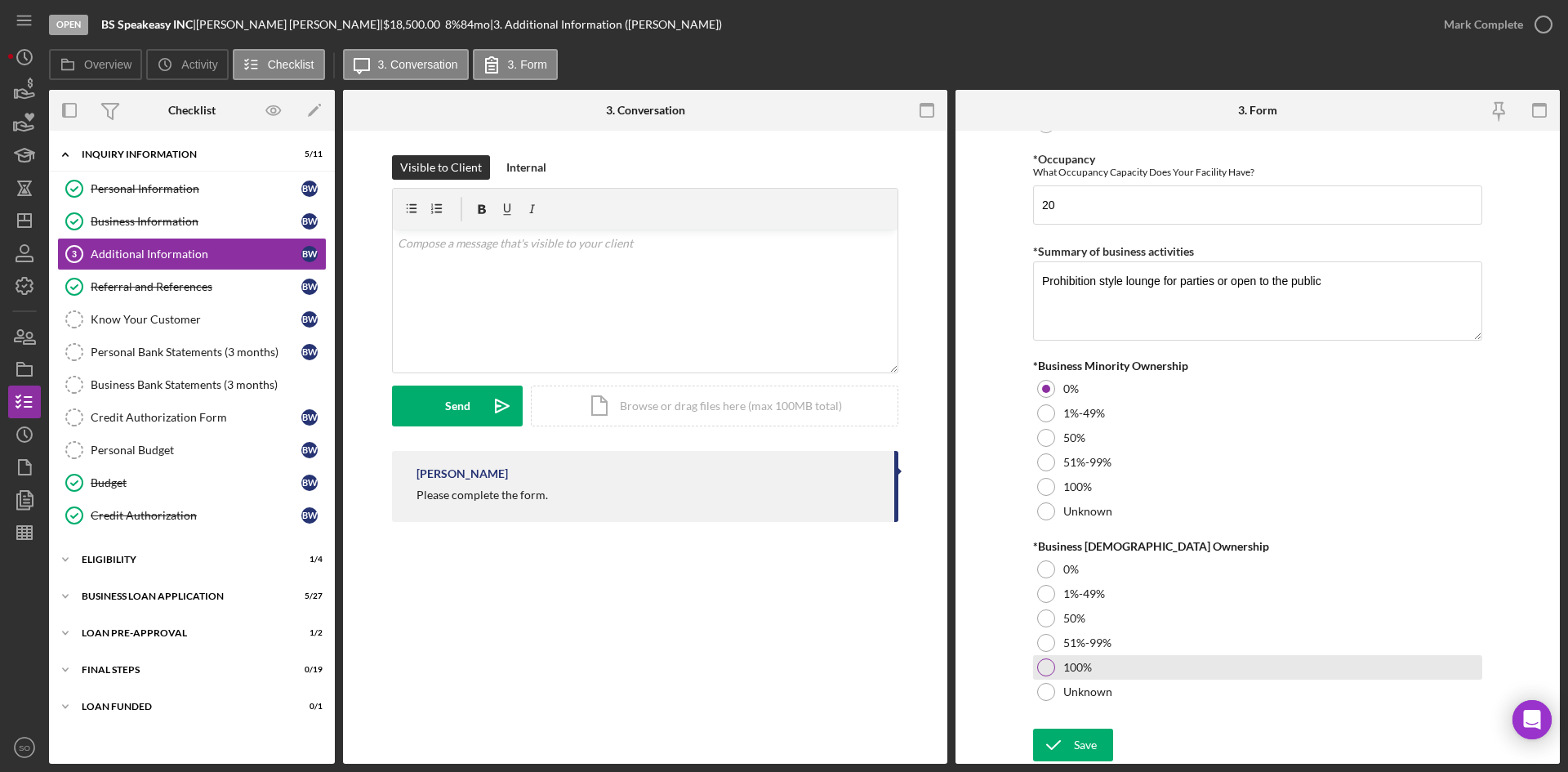
click at [1041, 669] on div at bounding box center [1045, 667] width 18 height 18
click at [1071, 737] on button "Save" at bounding box center [1073, 745] width 80 height 32
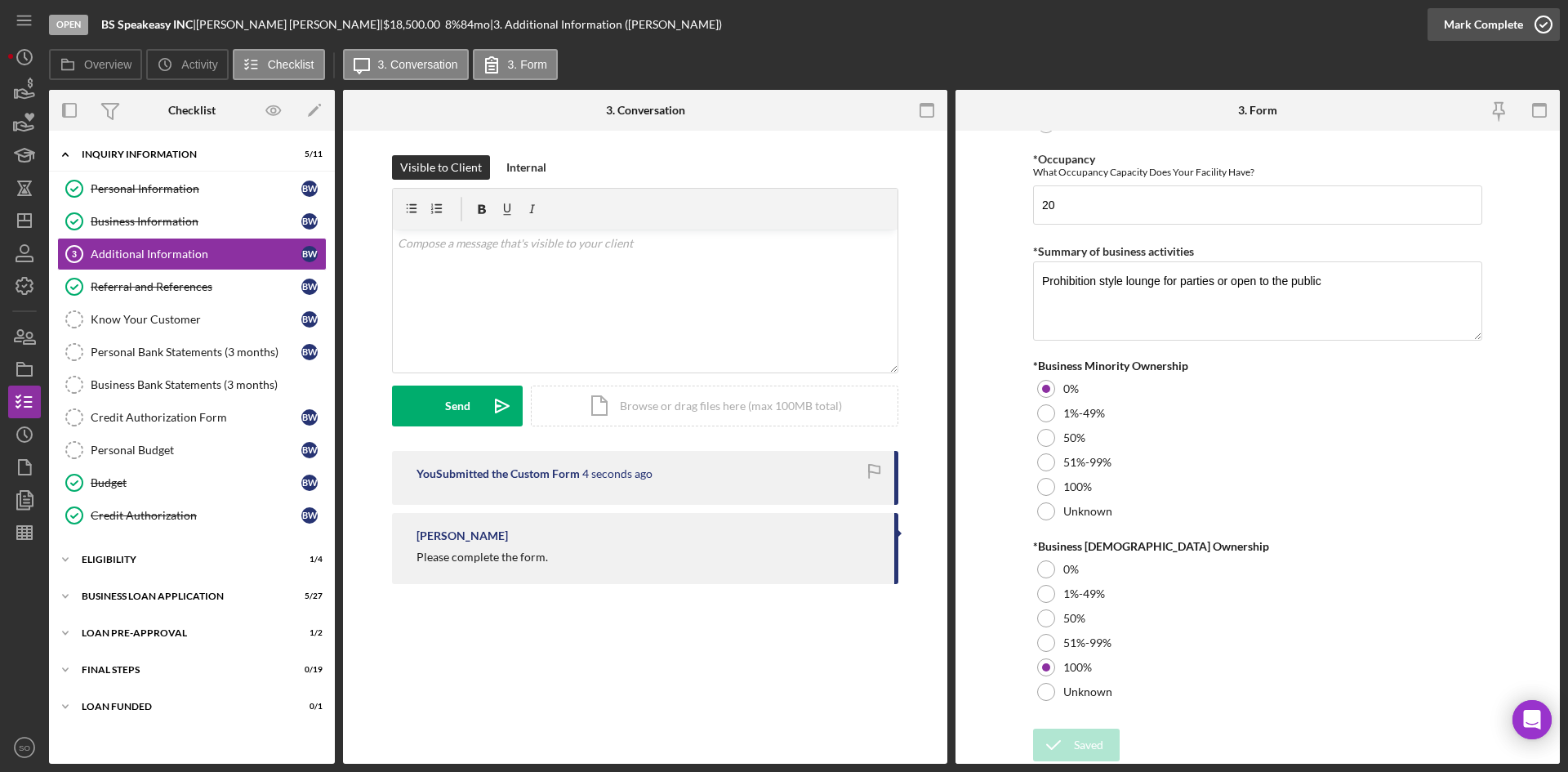
click at [1524, 14] on icon "button" at bounding box center [1543, 25] width 41 height 41
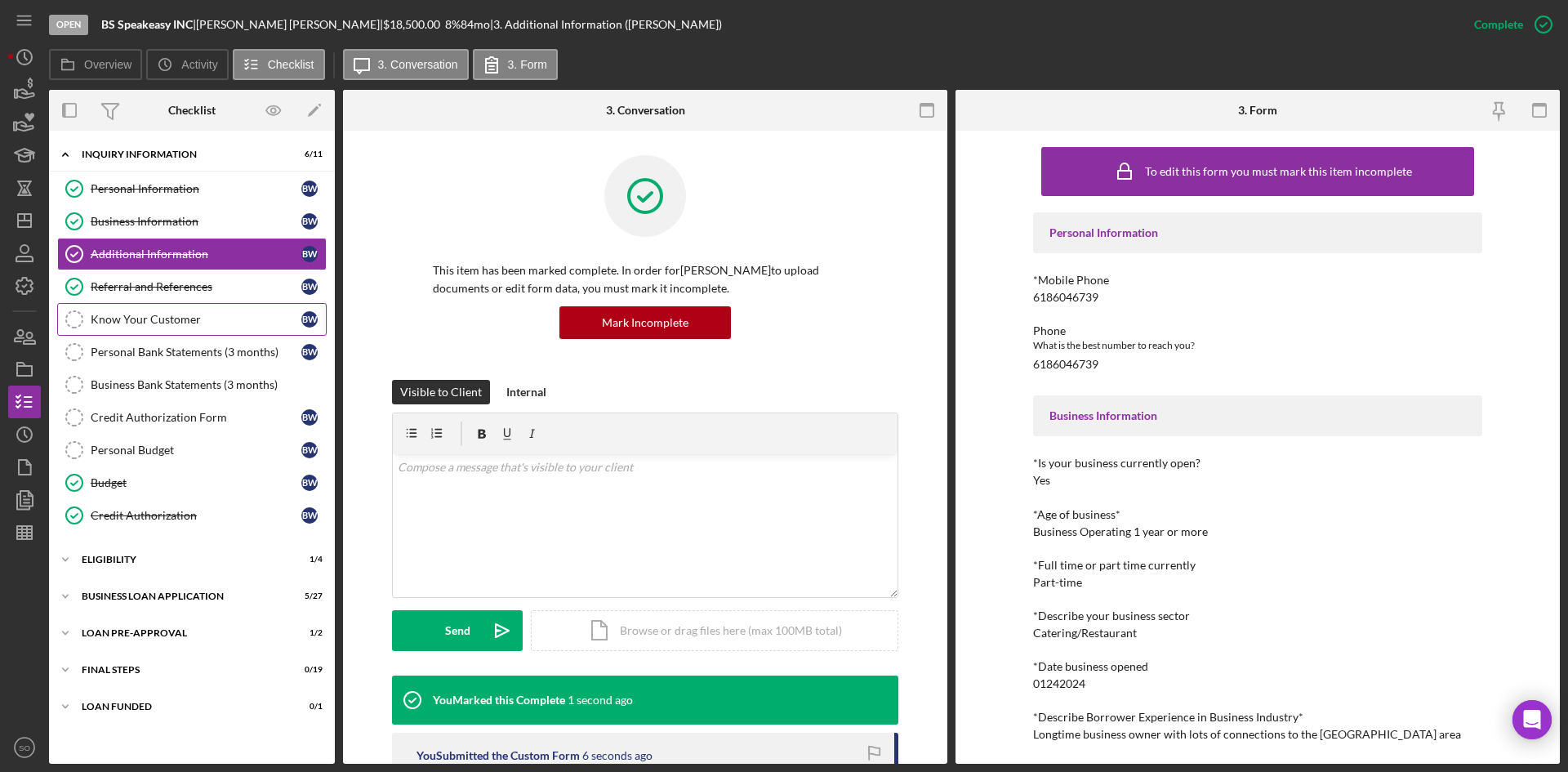
click at [157, 317] on div "Know Your Customer" at bounding box center [196, 319] width 211 height 13
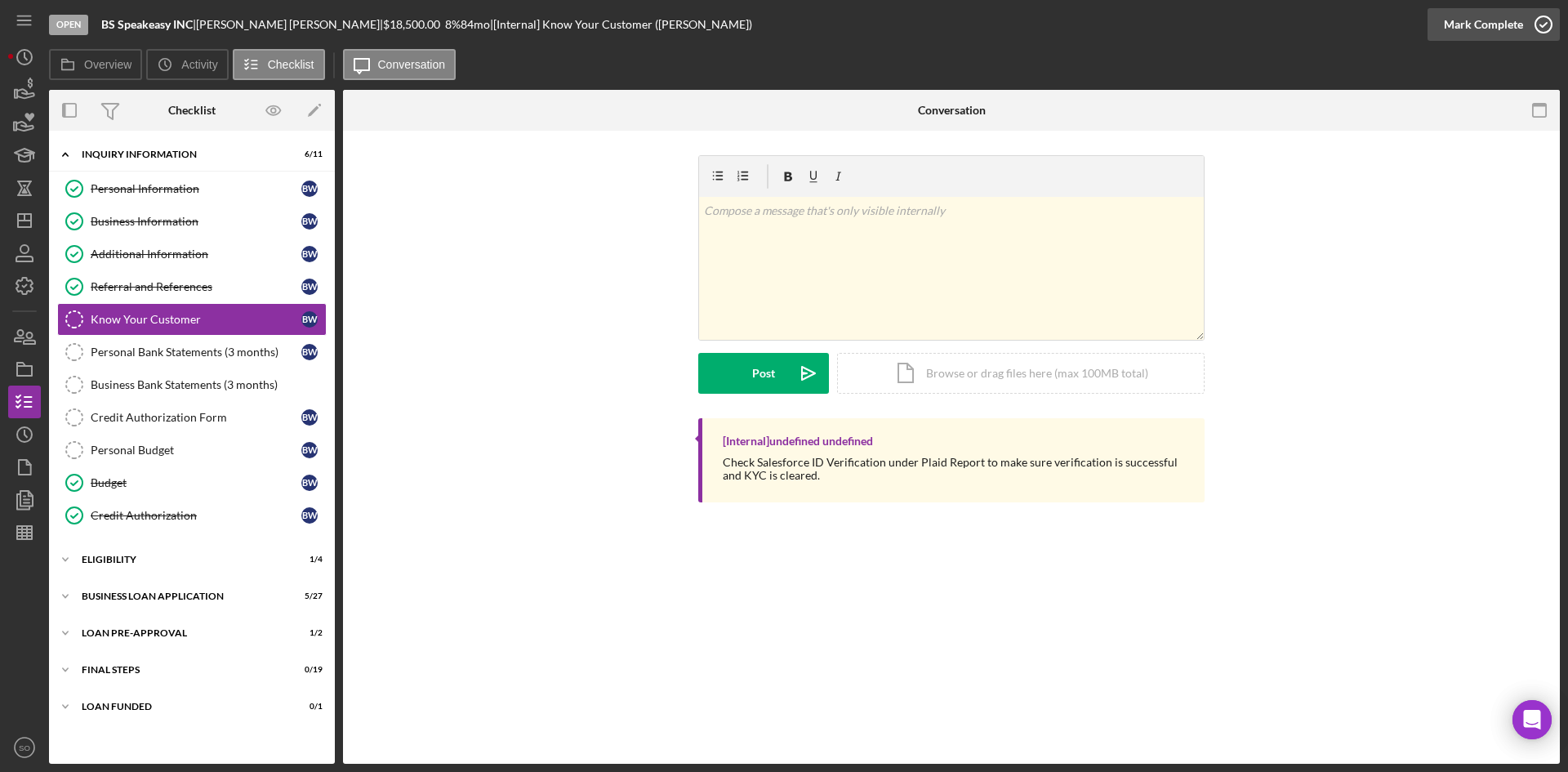
click at [1468, 17] on div "Mark Complete" at bounding box center [1483, 25] width 79 height 32
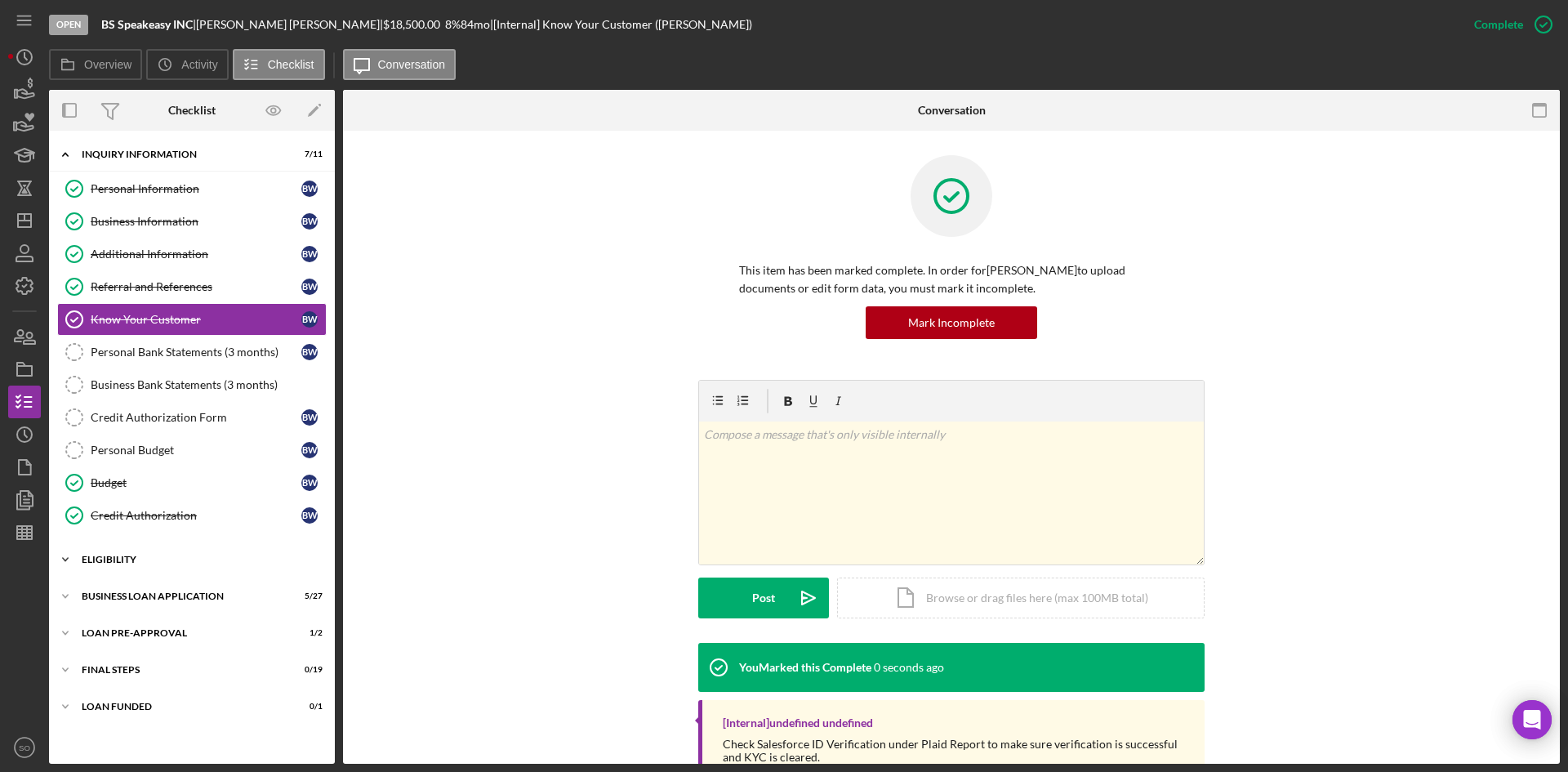
click at [147, 565] on div "Icon/Expander ELIGIBILITY 1 / 4" at bounding box center [192, 559] width 286 height 32
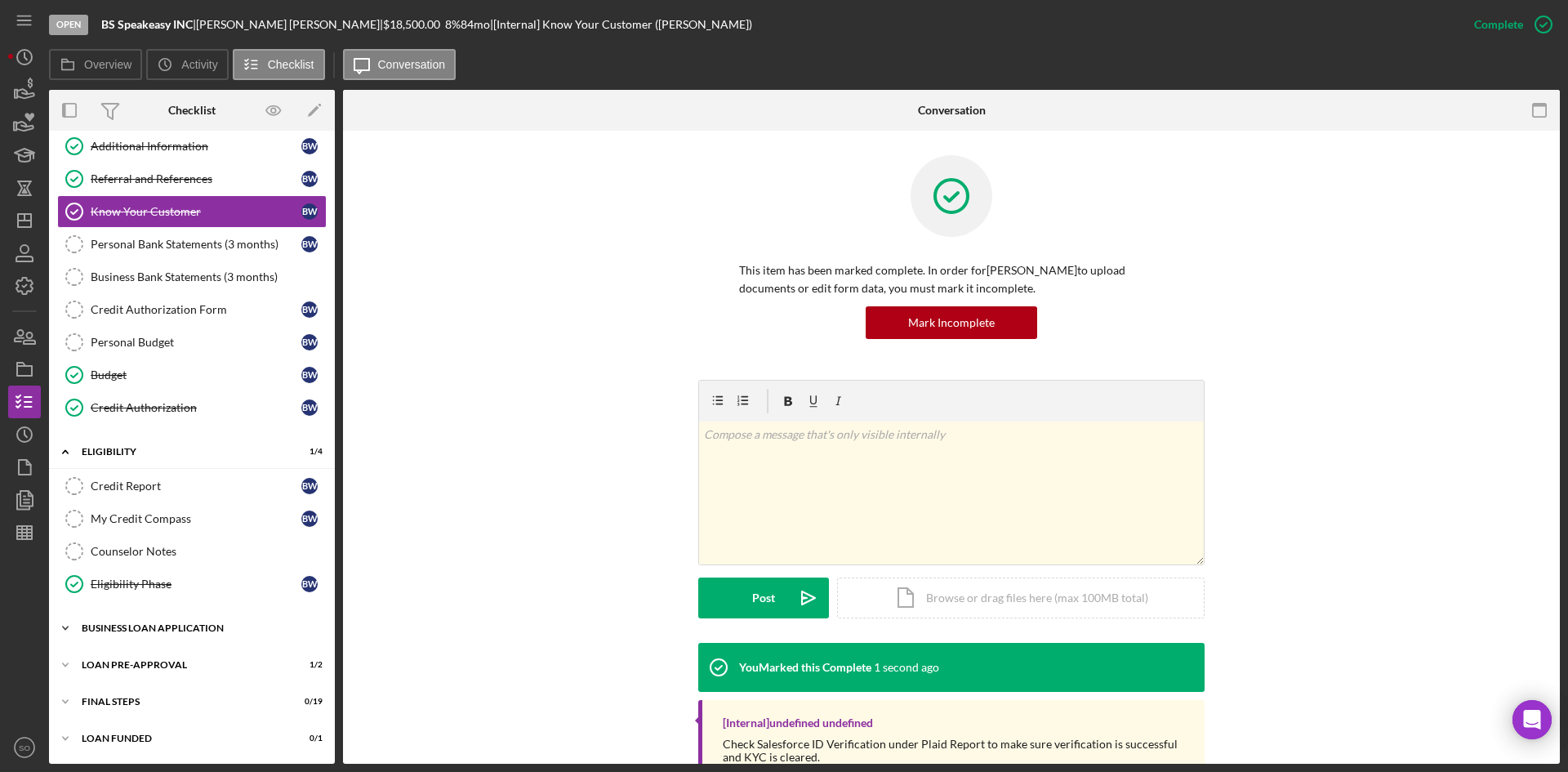
click at [128, 642] on div "Icon/Expander BUSINESS LOAN APPLICATION 5 / 27" at bounding box center [192, 628] width 286 height 32
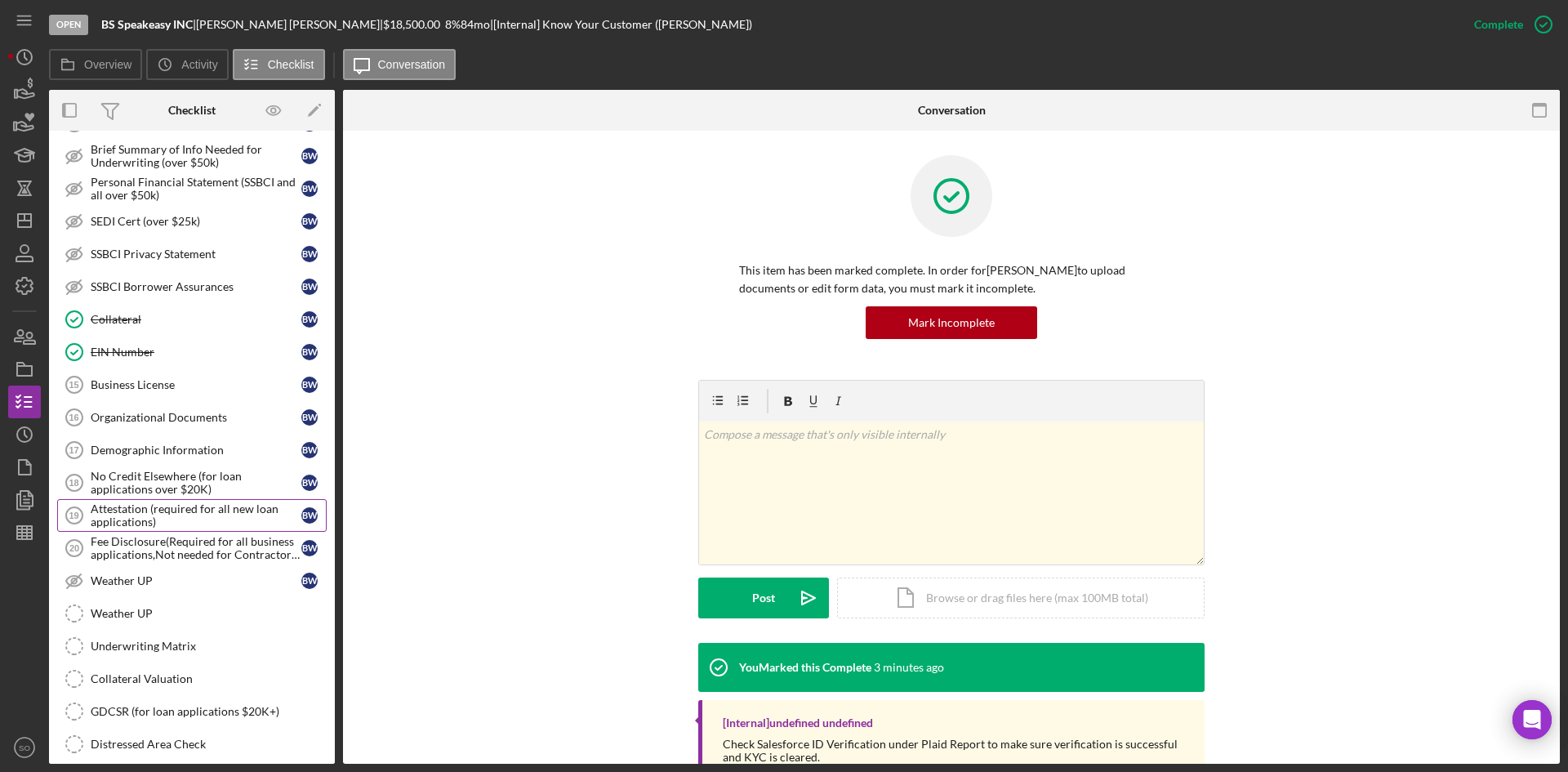
scroll to position [999, 0]
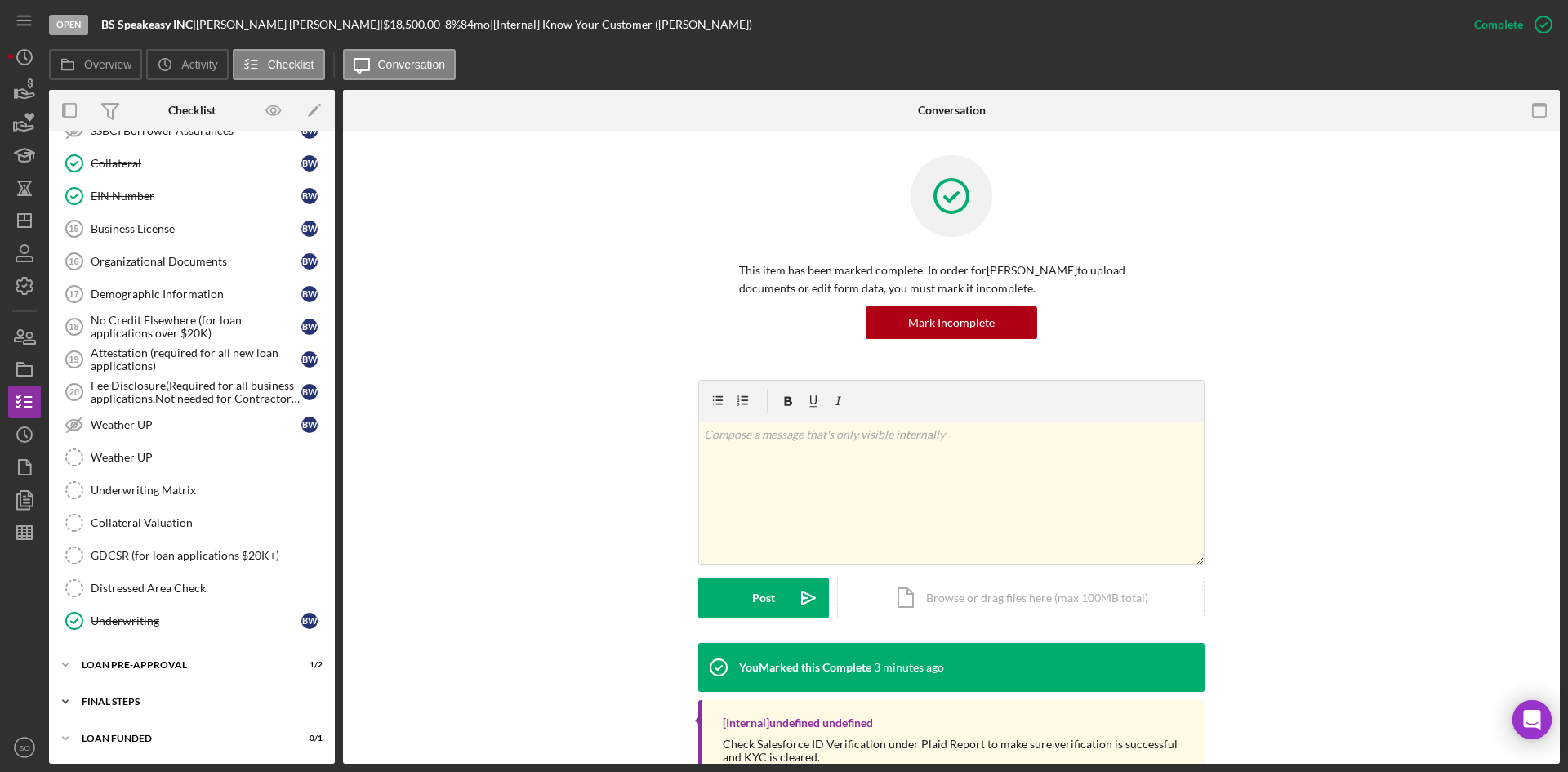
click at [166, 695] on div "Icon/Expander FINAL STEPS 0 / 19" at bounding box center [192, 701] width 286 height 32
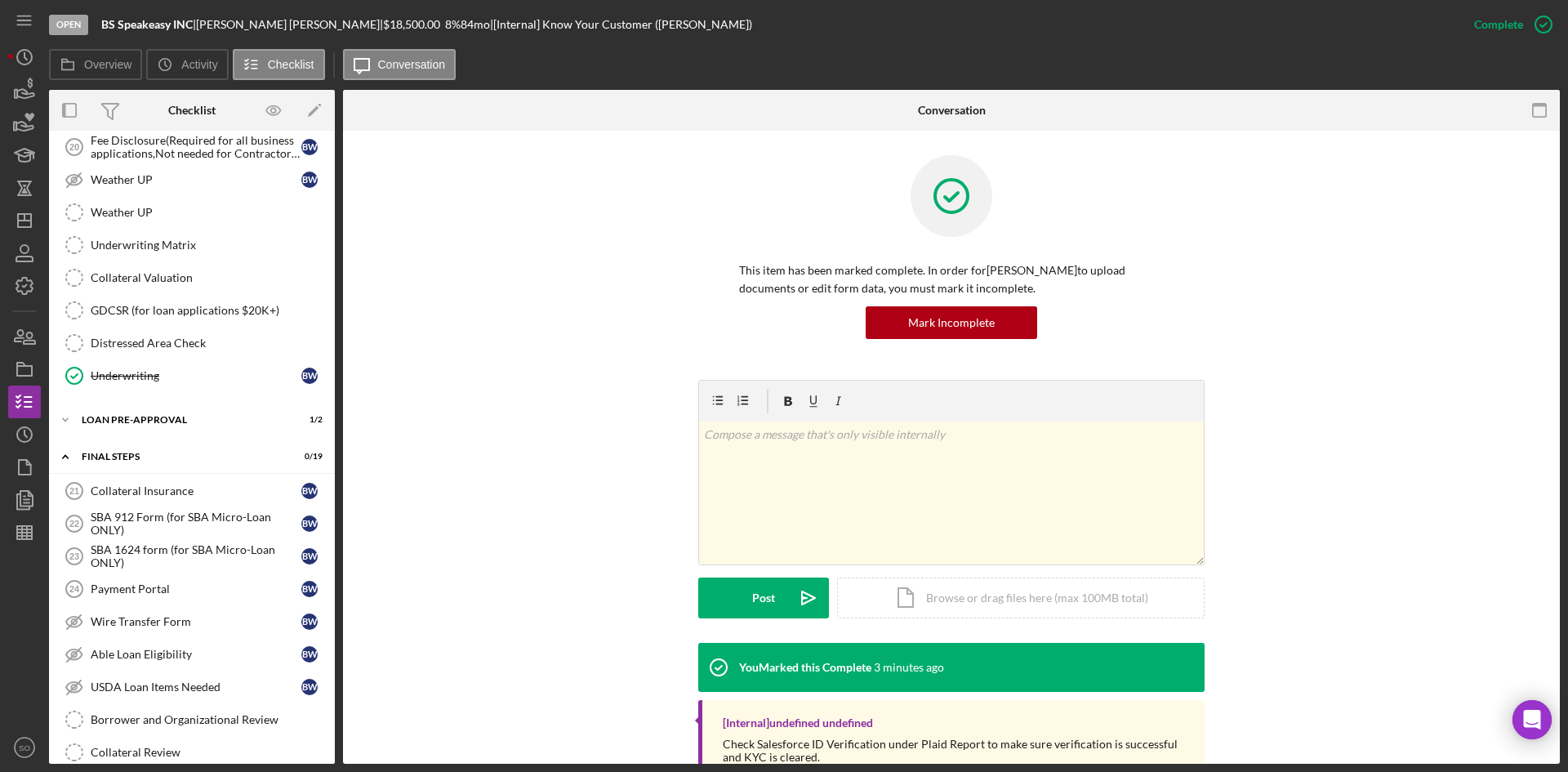
click at [146, 486] on div "Collateral Insurance" at bounding box center [196, 491] width 211 height 13
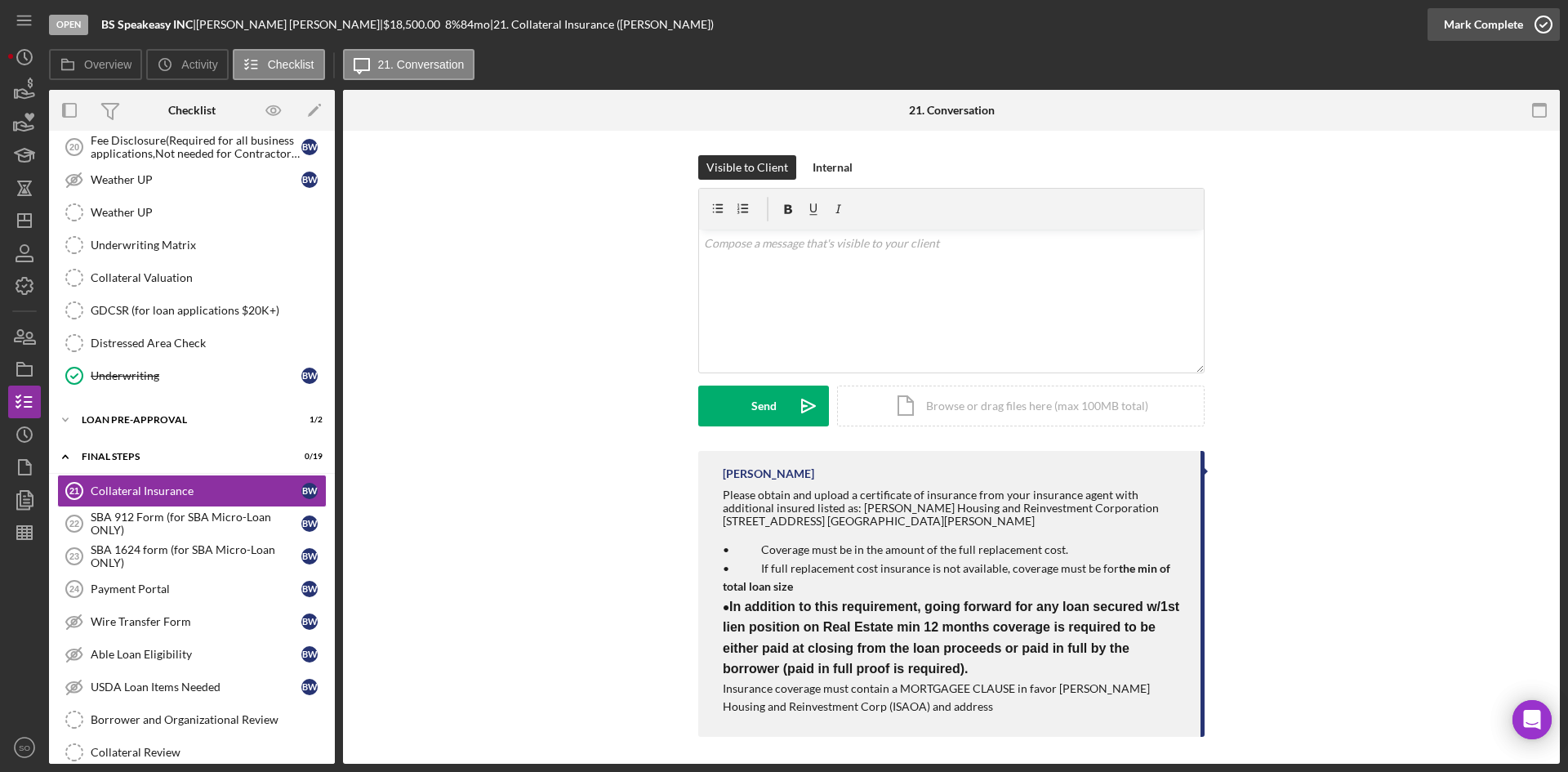
click at [1543, 25] on icon "button" at bounding box center [1543, 25] width 41 height 41
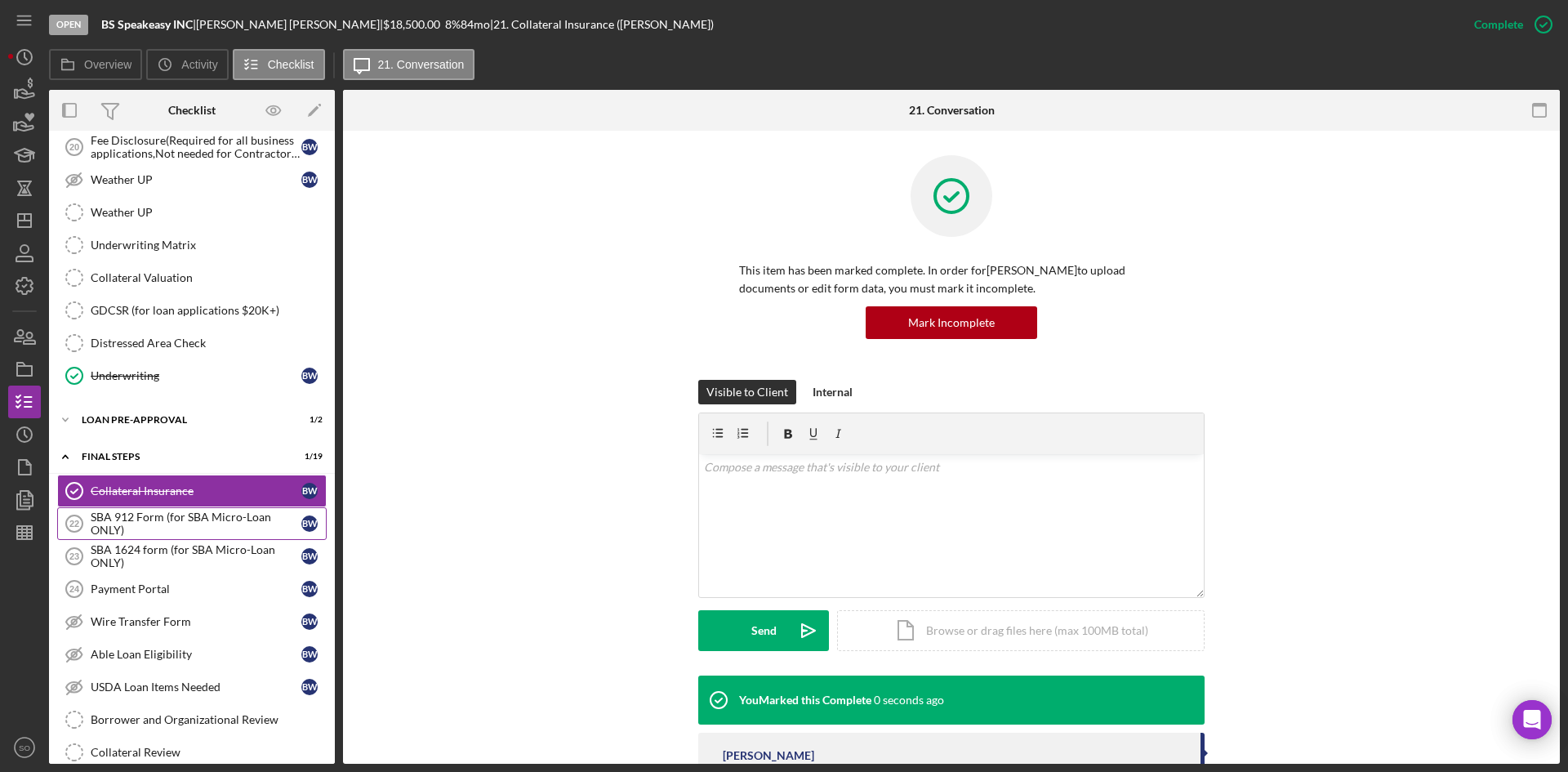
click at [208, 514] on div "SBA 912 Form (for SBA Micro-Loan ONLY)" at bounding box center [196, 524] width 211 height 26
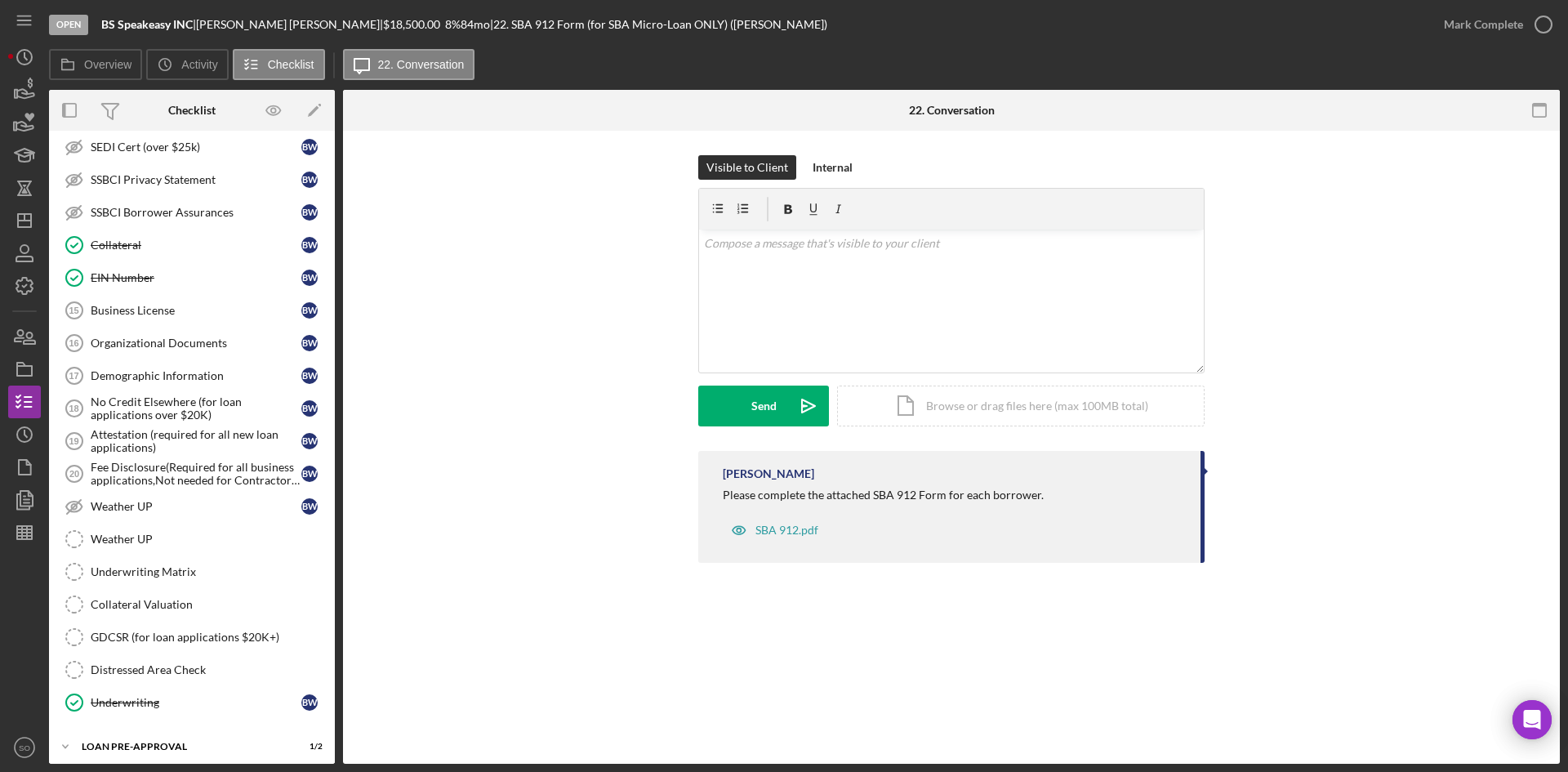
scroll to position [591, 0]
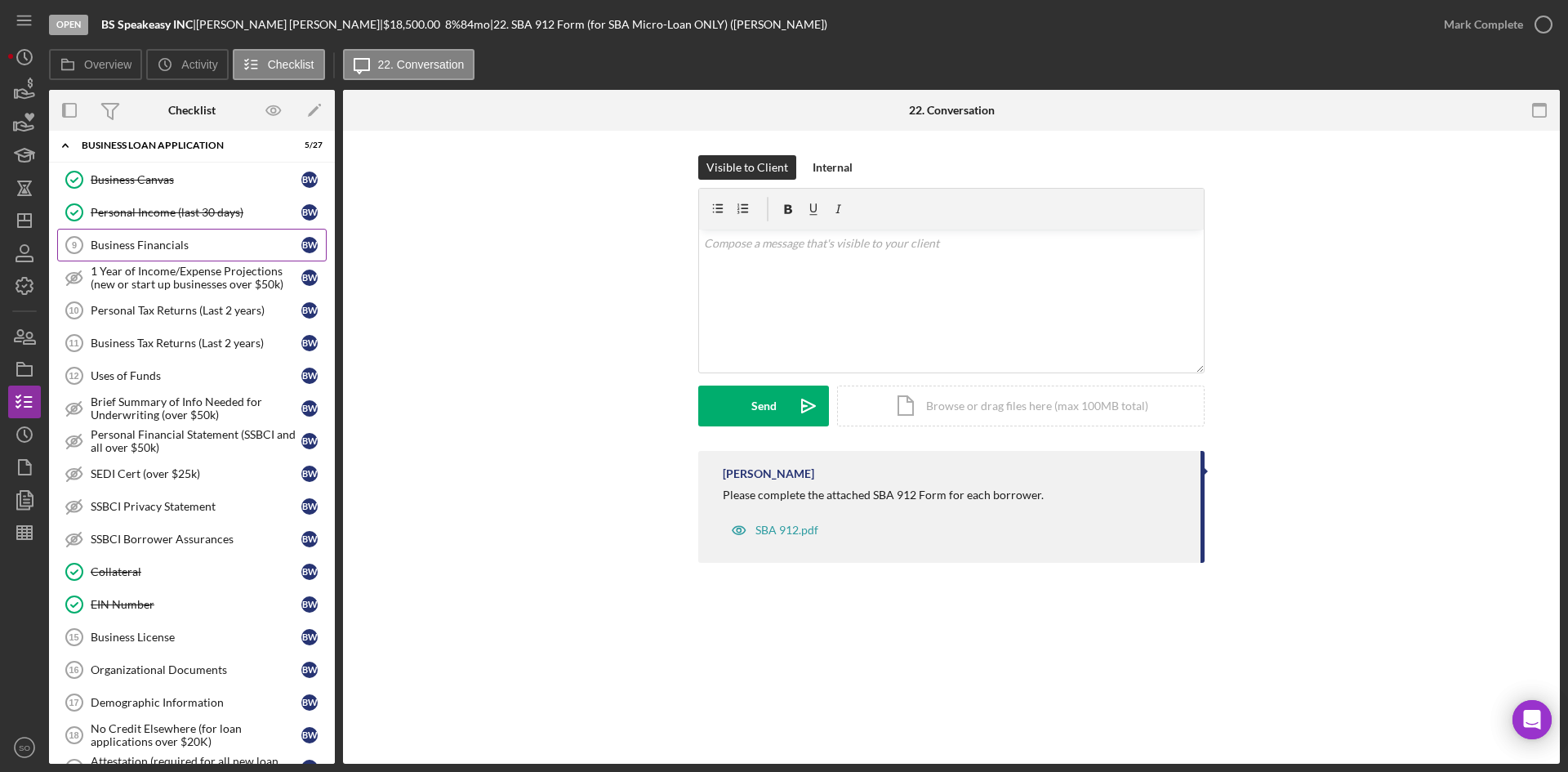
drag, startPoint x: 170, startPoint y: 252, endPoint x: 211, endPoint y: 253, distance: 41.0
click at [170, 252] on div "Business Financials" at bounding box center [196, 245] width 211 height 13
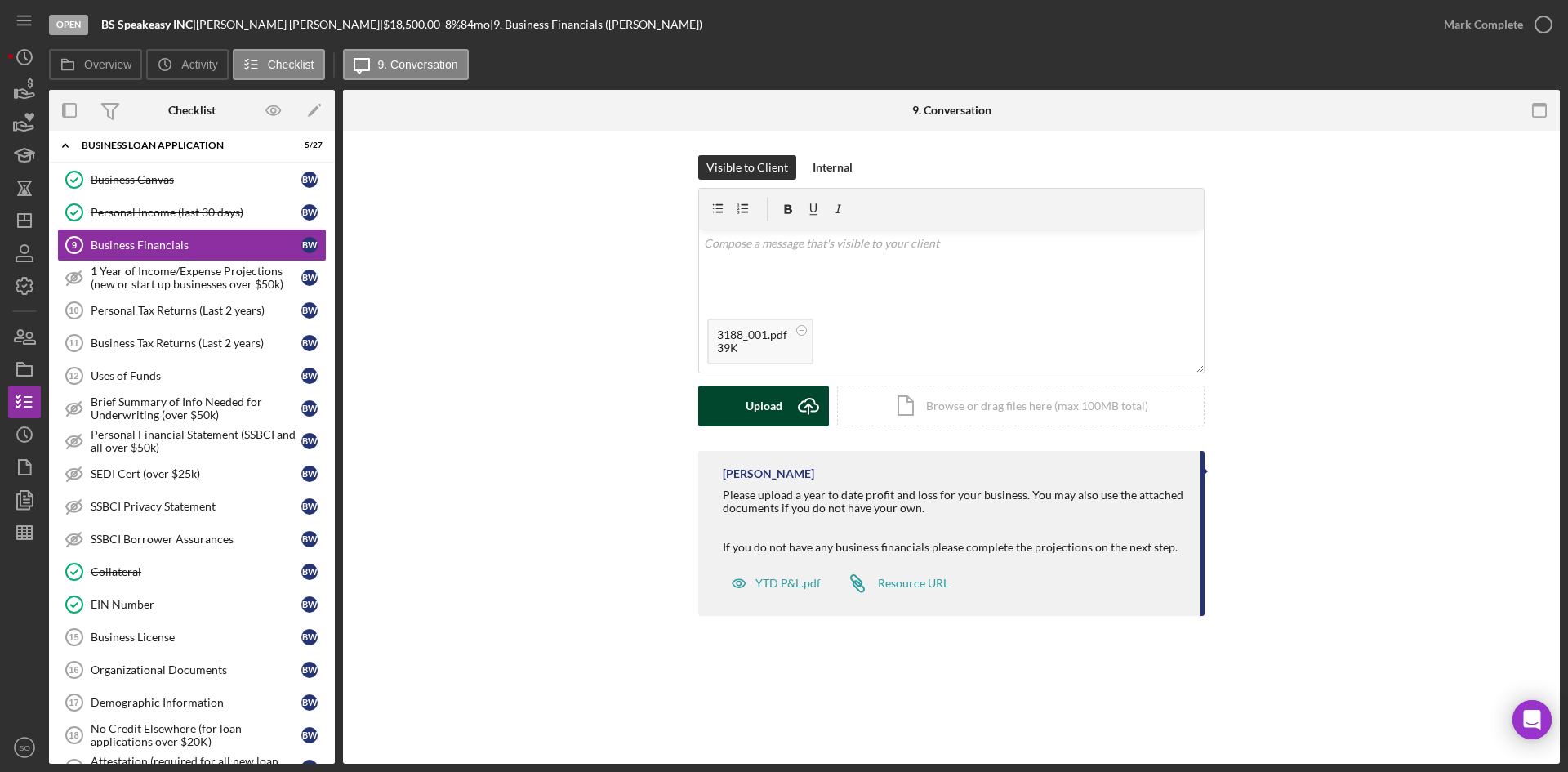
click at [776, 412] on div "Upload" at bounding box center [763, 406] width 37 height 41
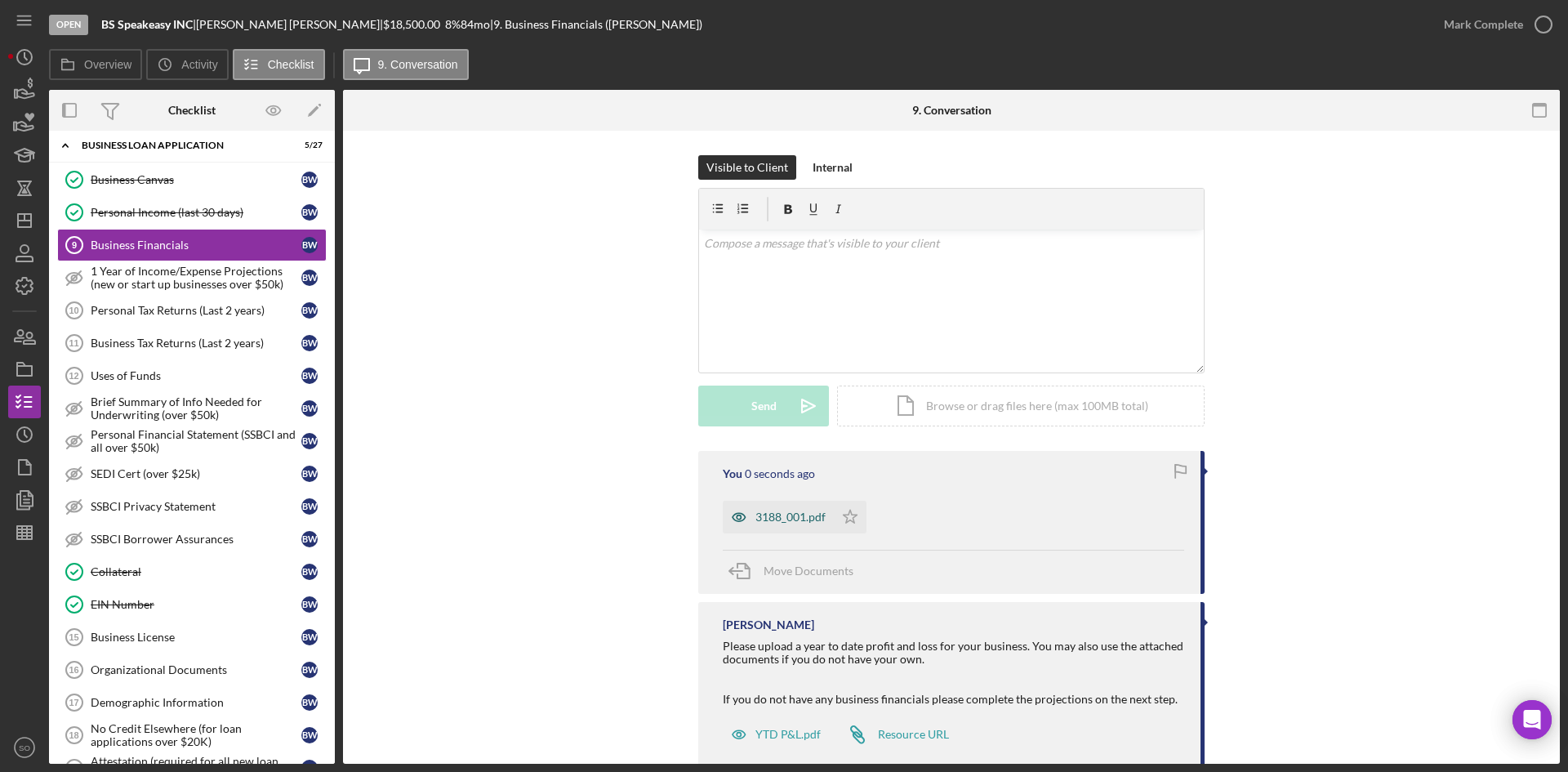
click at [739, 515] on icon "button" at bounding box center [739, 517] width 4 height 4
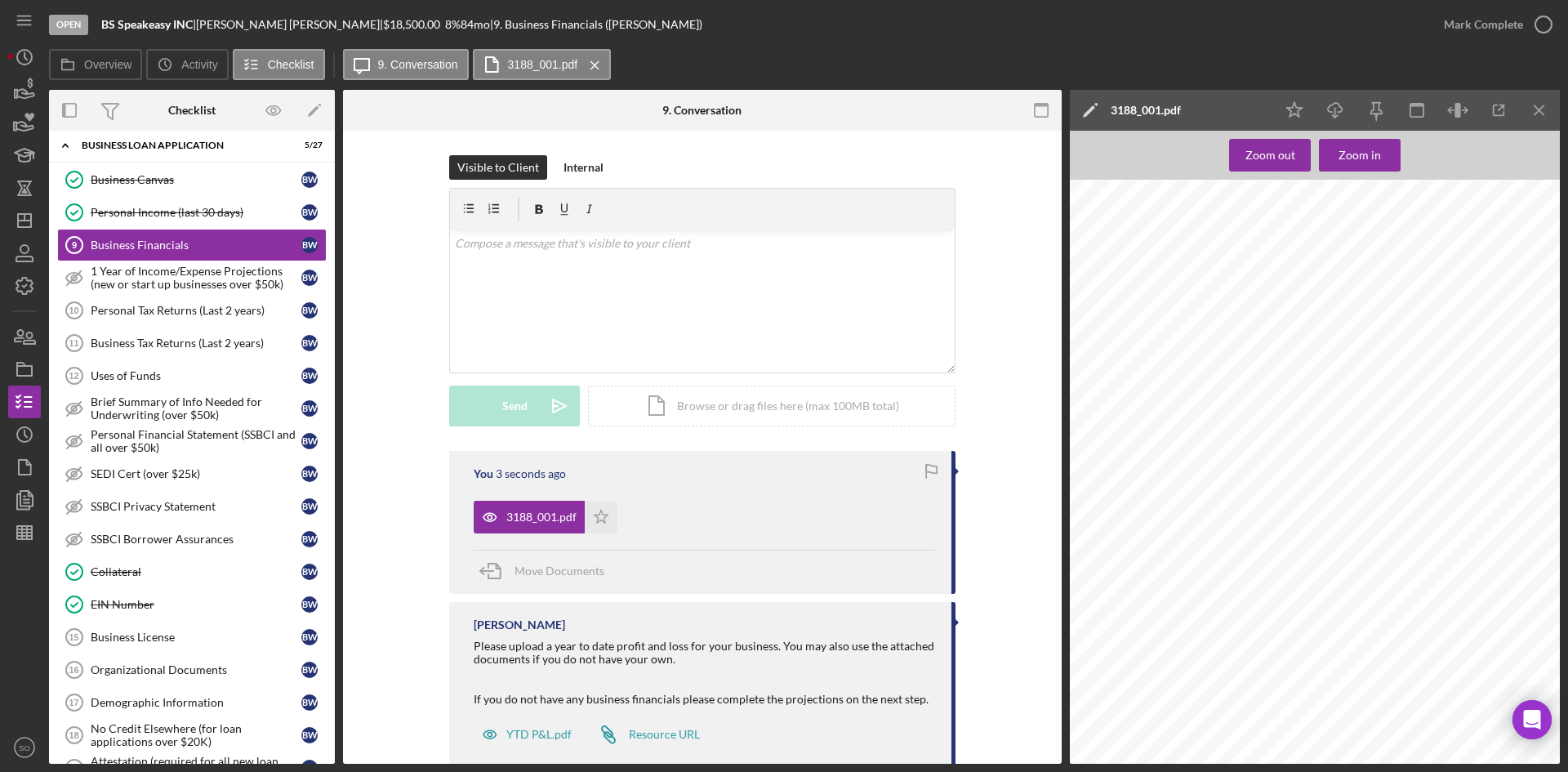
scroll to position [75, 0]
click at [1513, 27] on div "Mark Complete" at bounding box center [1483, 25] width 79 height 32
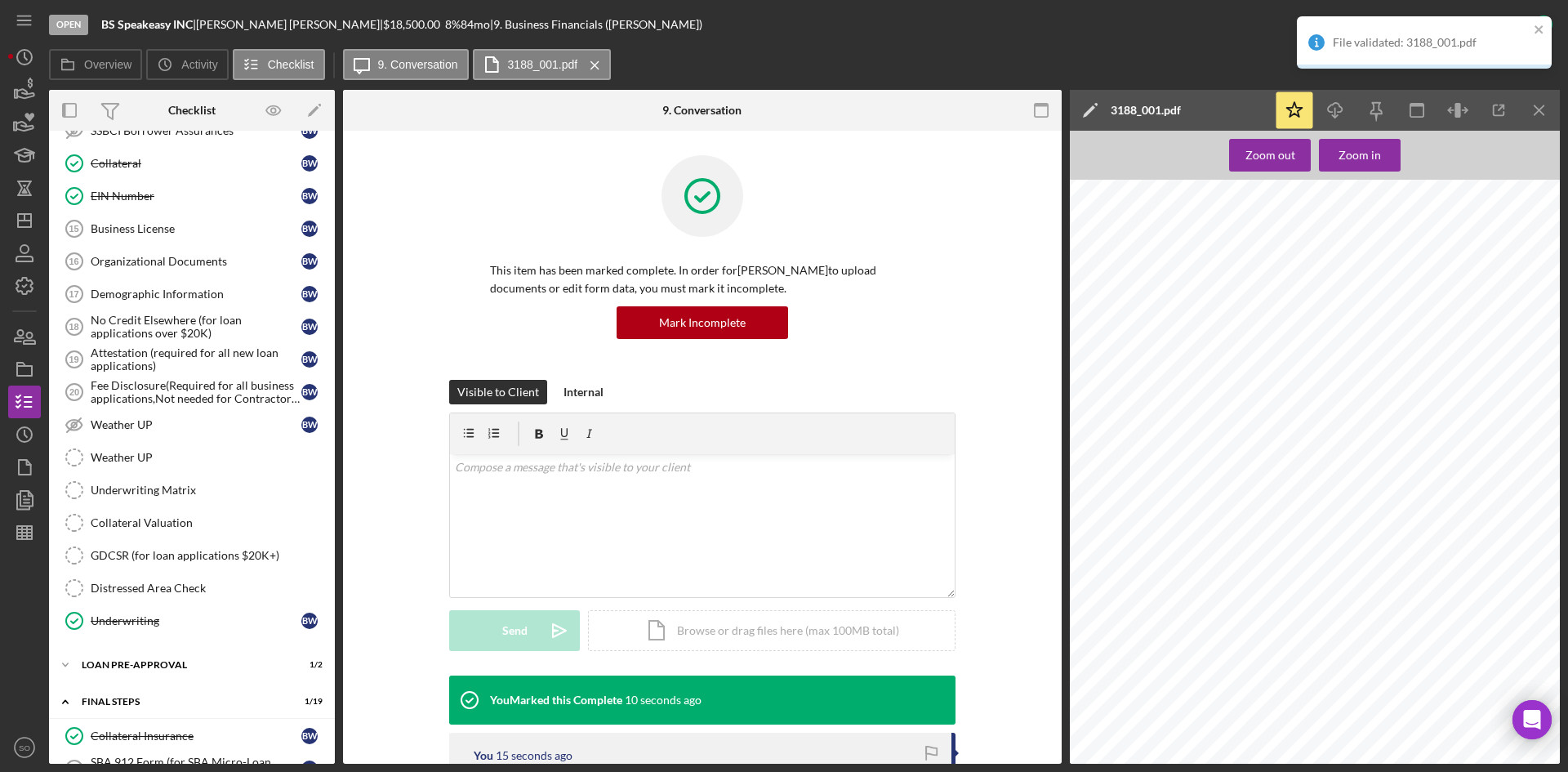
scroll to position [1408, 0]
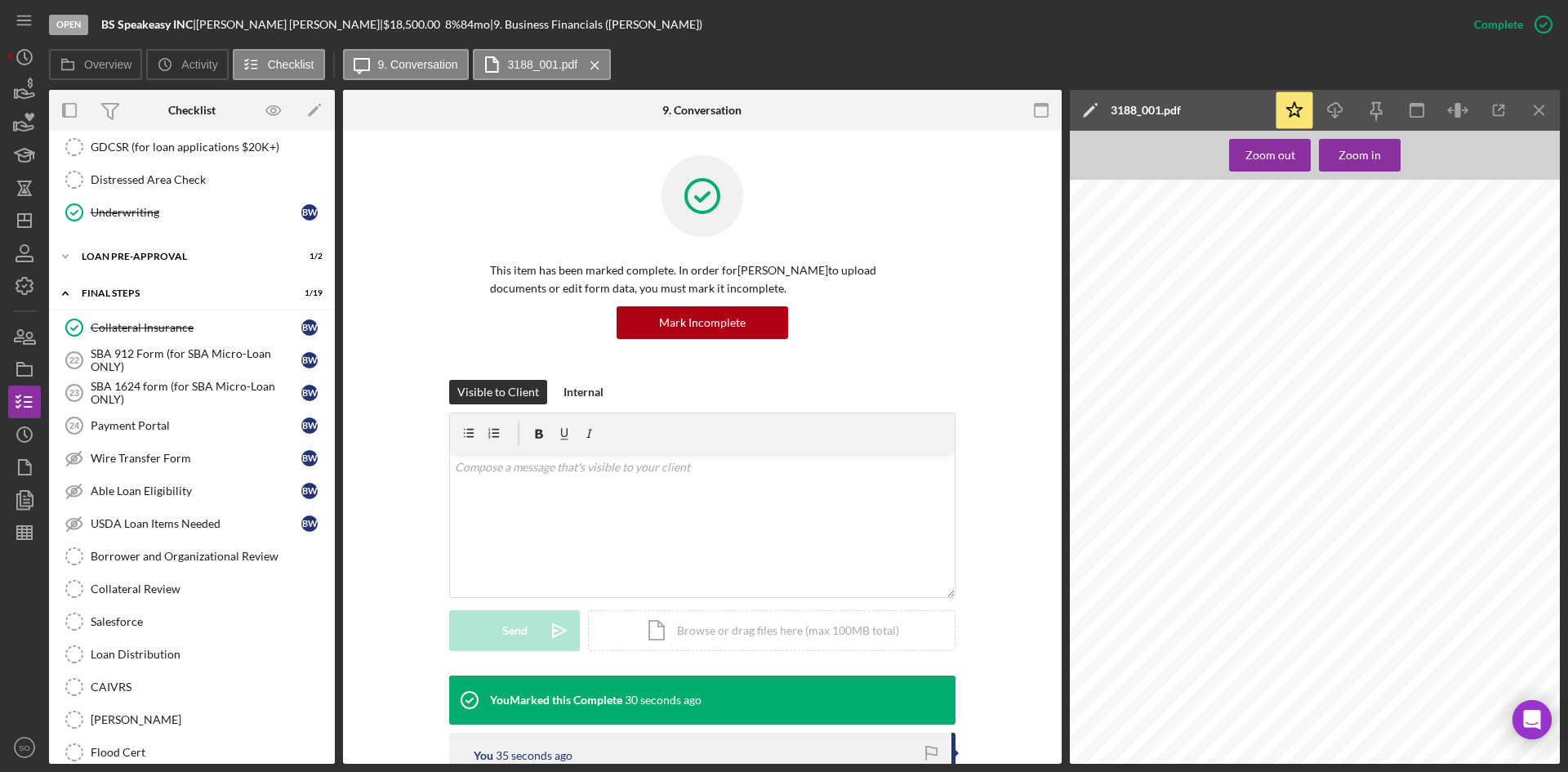
drag, startPoint x: 165, startPoint y: 360, endPoint x: 996, endPoint y: 387, distance: 831.4
click at [165, 360] on div "SBA 912 Form (for SBA Micro-Loan ONLY)" at bounding box center [196, 360] width 211 height 26
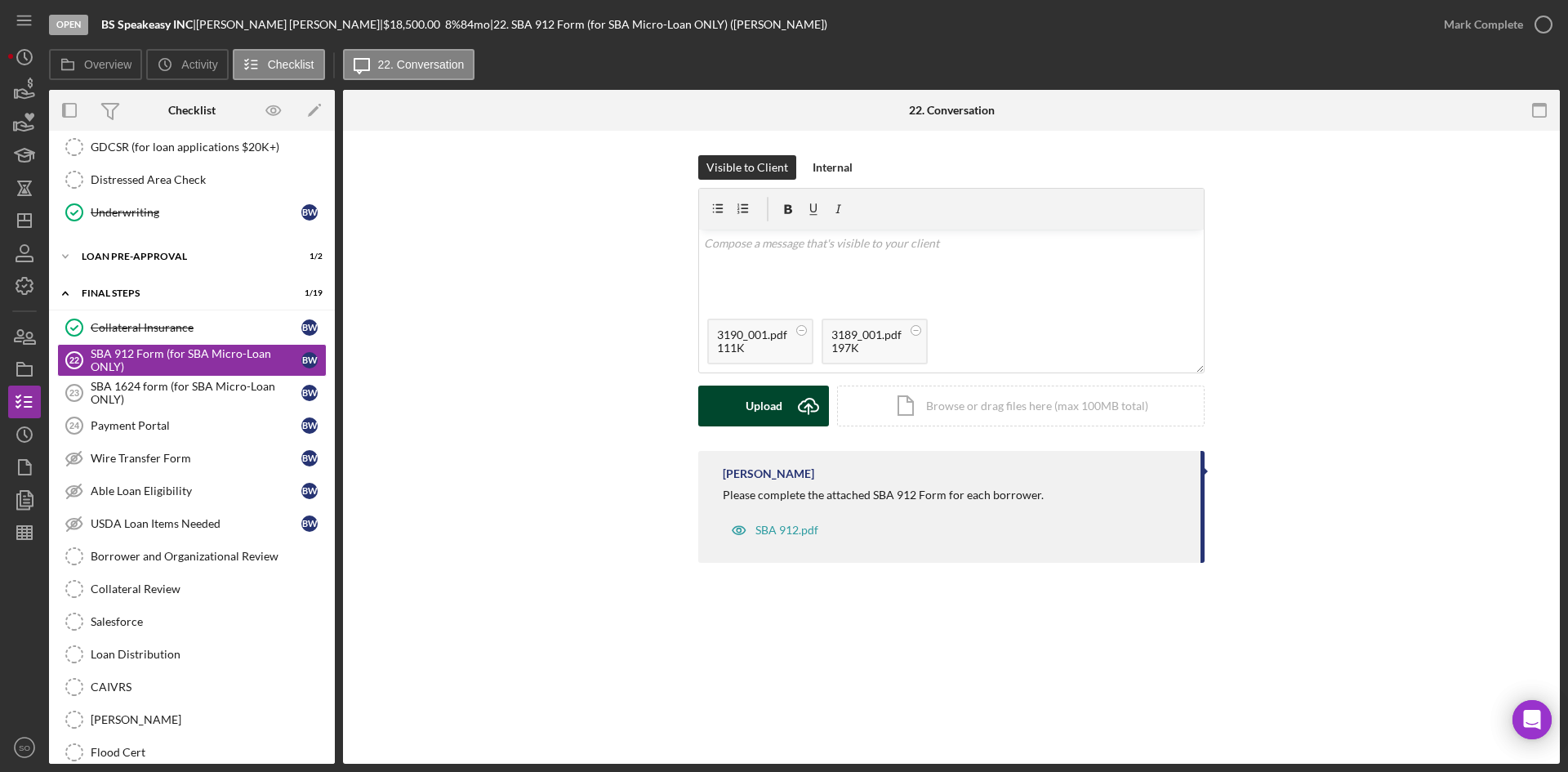
click at [760, 407] on div "Upload" at bounding box center [763, 406] width 37 height 41
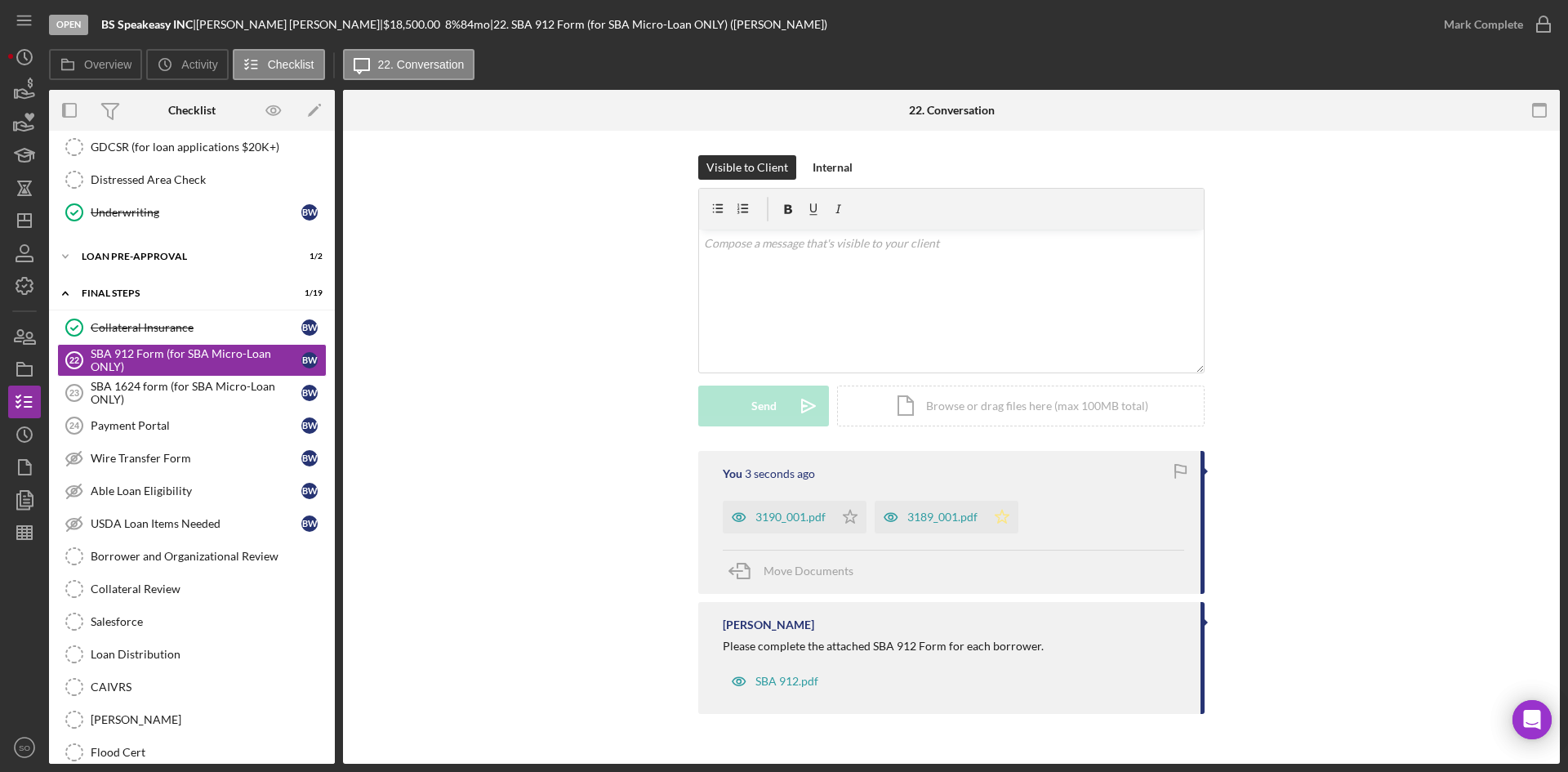
click at [858, 516] on polygon "button" at bounding box center [851, 516] width 14 height 13
click at [852, 524] on icon "Icon/Star" at bounding box center [850, 517] width 32 height 32
click at [1480, 28] on div "Mark Complete" at bounding box center [1483, 25] width 79 height 32
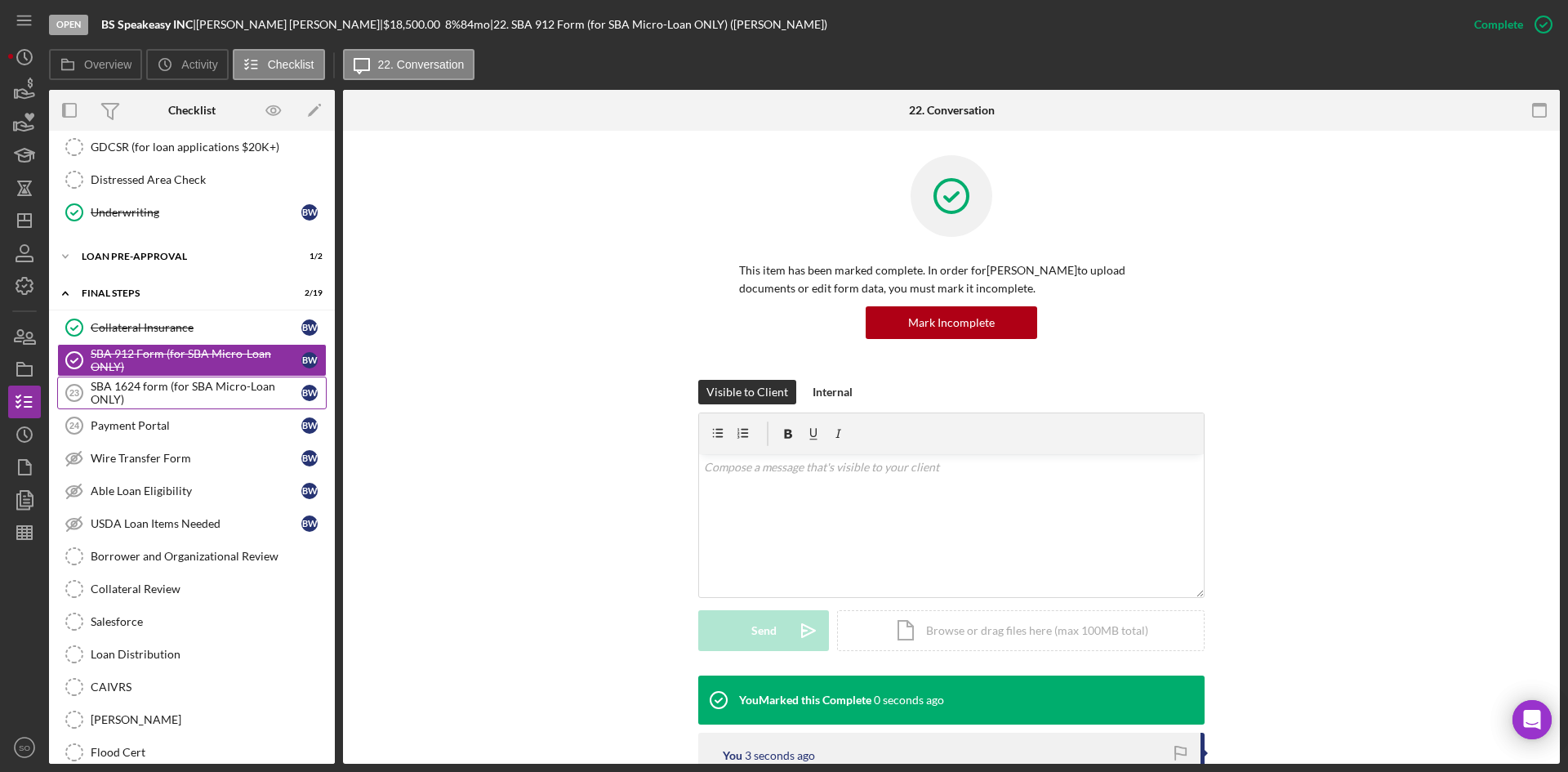
click at [176, 395] on div "SBA 1624 form (for SBA Micro-Loan ONLY)" at bounding box center [196, 393] width 211 height 26
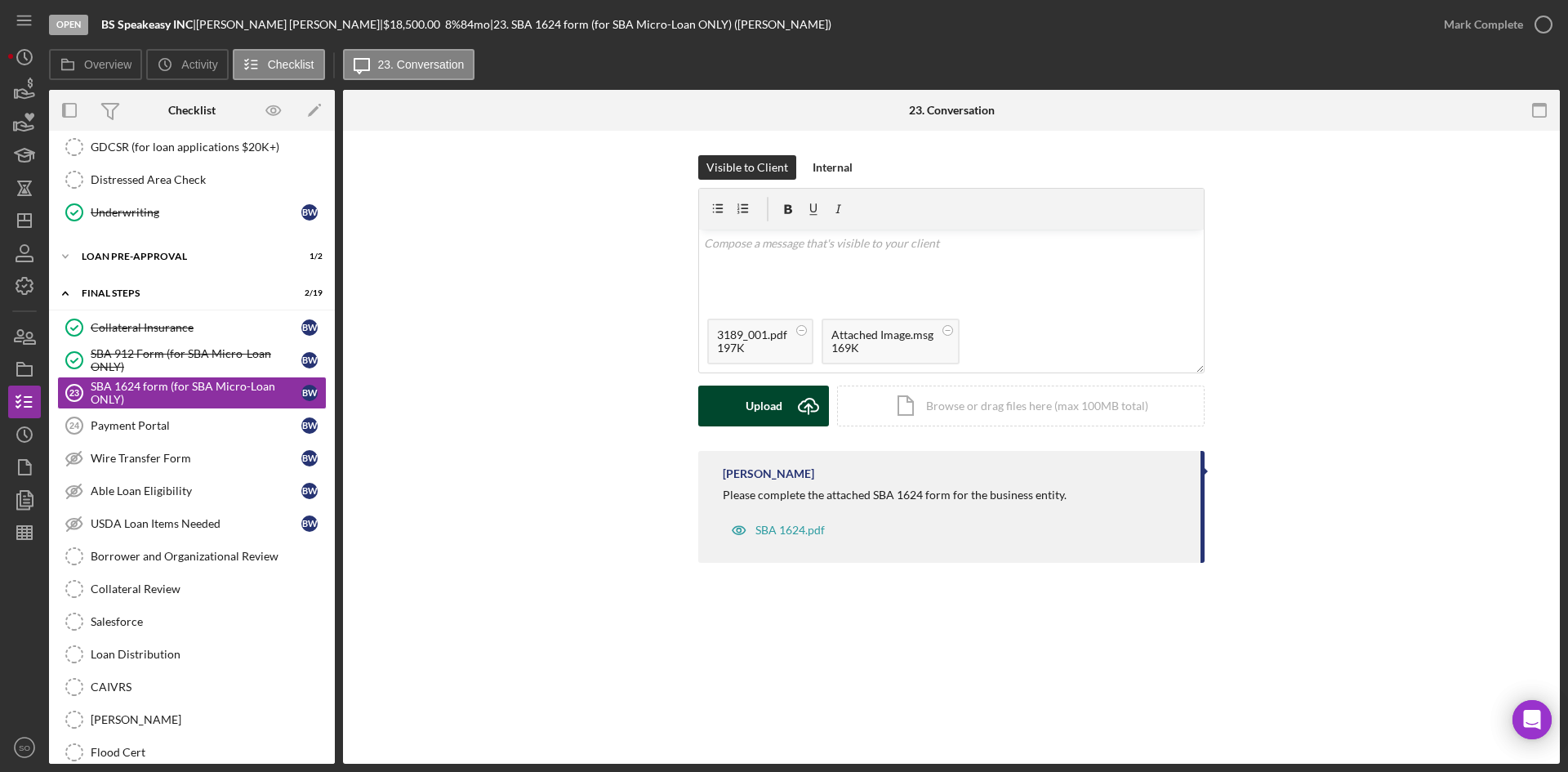
click at [799, 408] on icon "Icon/Upload" at bounding box center [808, 406] width 41 height 41
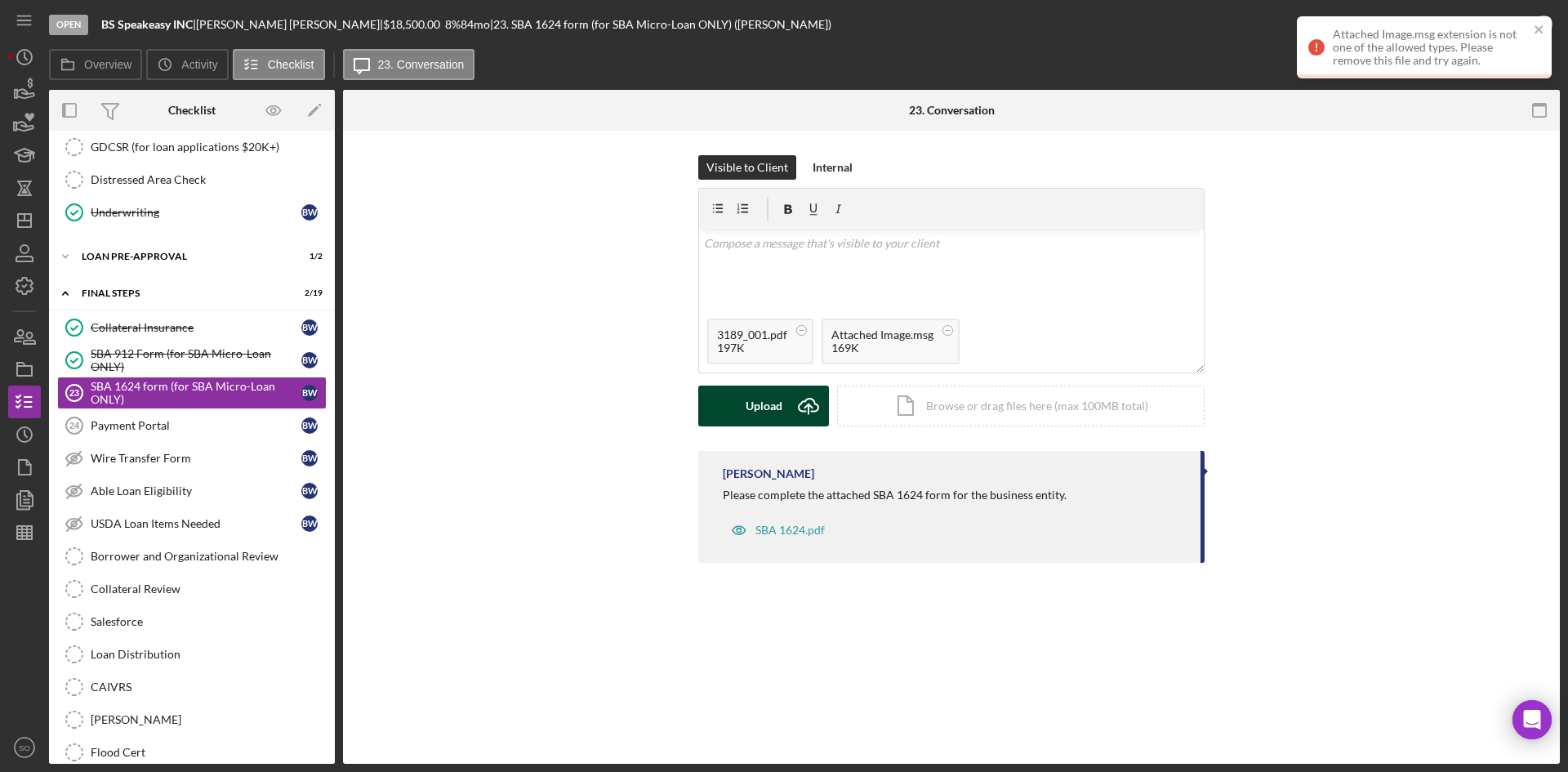
click at [784, 415] on button "Upload Icon/Upload" at bounding box center [764, 406] width 131 height 41
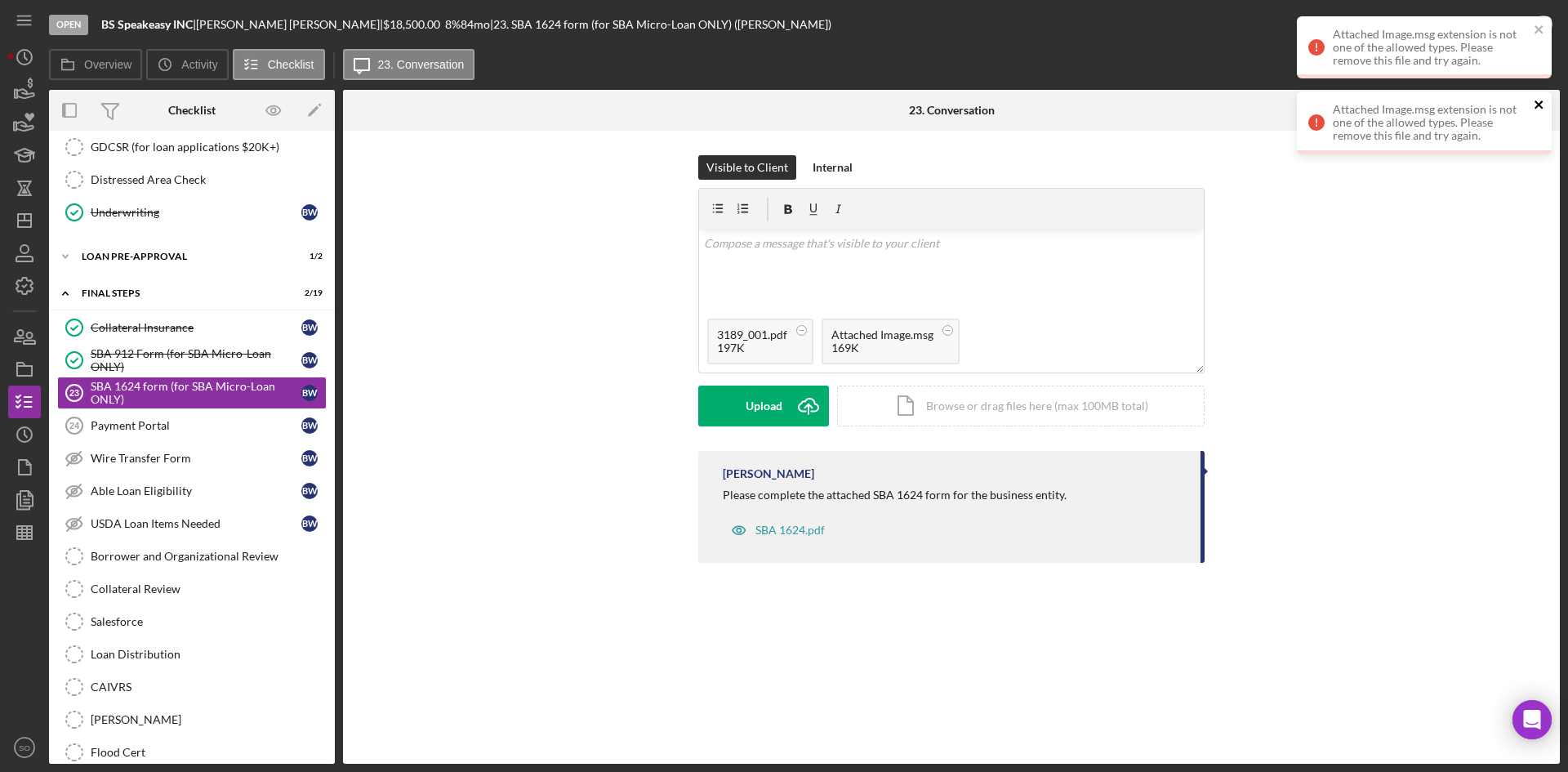
click at [1537, 107] on icon "close" at bounding box center [1539, 105] width 8 height 9
click at [1535, 31] on icon "close" at bounding box center [1539, 29] width 11 height 13
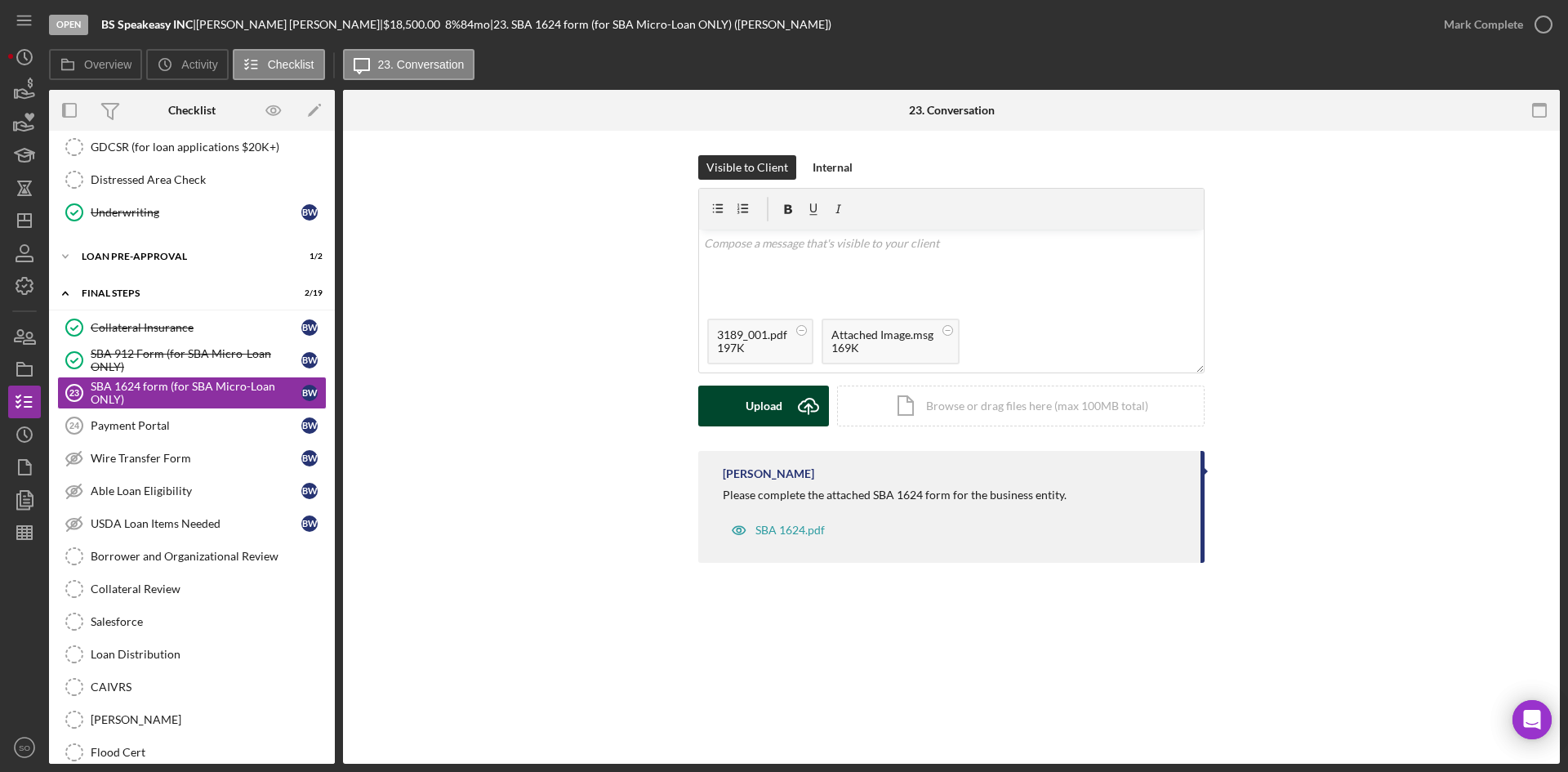
click at [775, 404] on div "Upload" at bounding box center [763, 406] width 37 height 41
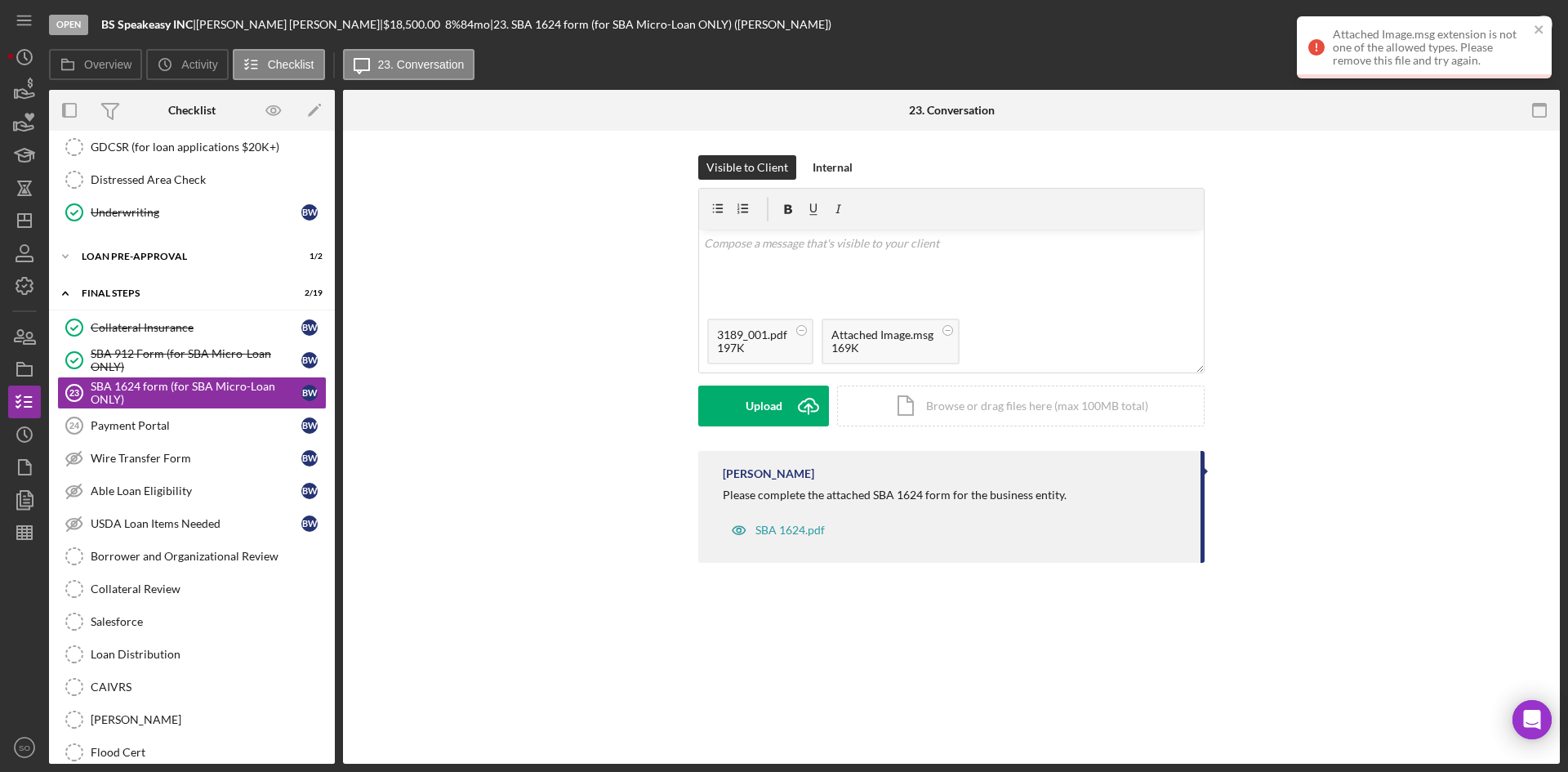
click at [1478, 277] on div "Visible to Client Internal v Color teal Color pink Remove color Add row above A…" at bounding box center [951, 304] width 1168 height 296
click at [807, 330] on circle at bounding box center [802, 330] width 10 height 10
click at [800, 332] on circle at bounding box center [802, 330] width 10 height 10
click at [1373, 296] on div "Visible to Client Internal v Color teal Color pink Remove color Add row above A…" at bounding box center [951, 304] width 1168 height 296
click at [1538, 32] on icon "close" at bounding box center [1539, 29] width 11 height 13
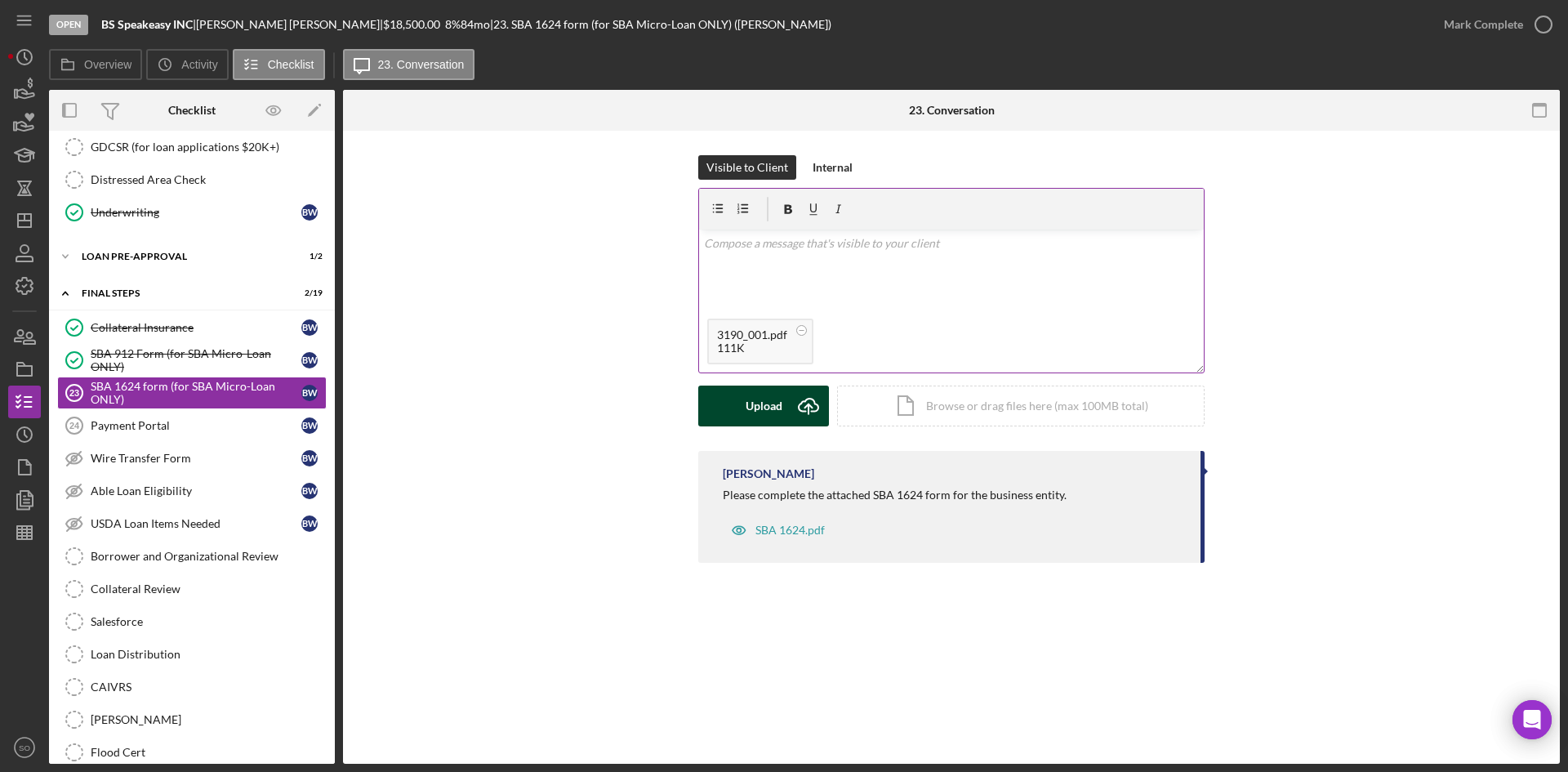
click at [818, 413] on icon "Icon/Upload" at bounding box center [808, 406] width 41 height 41
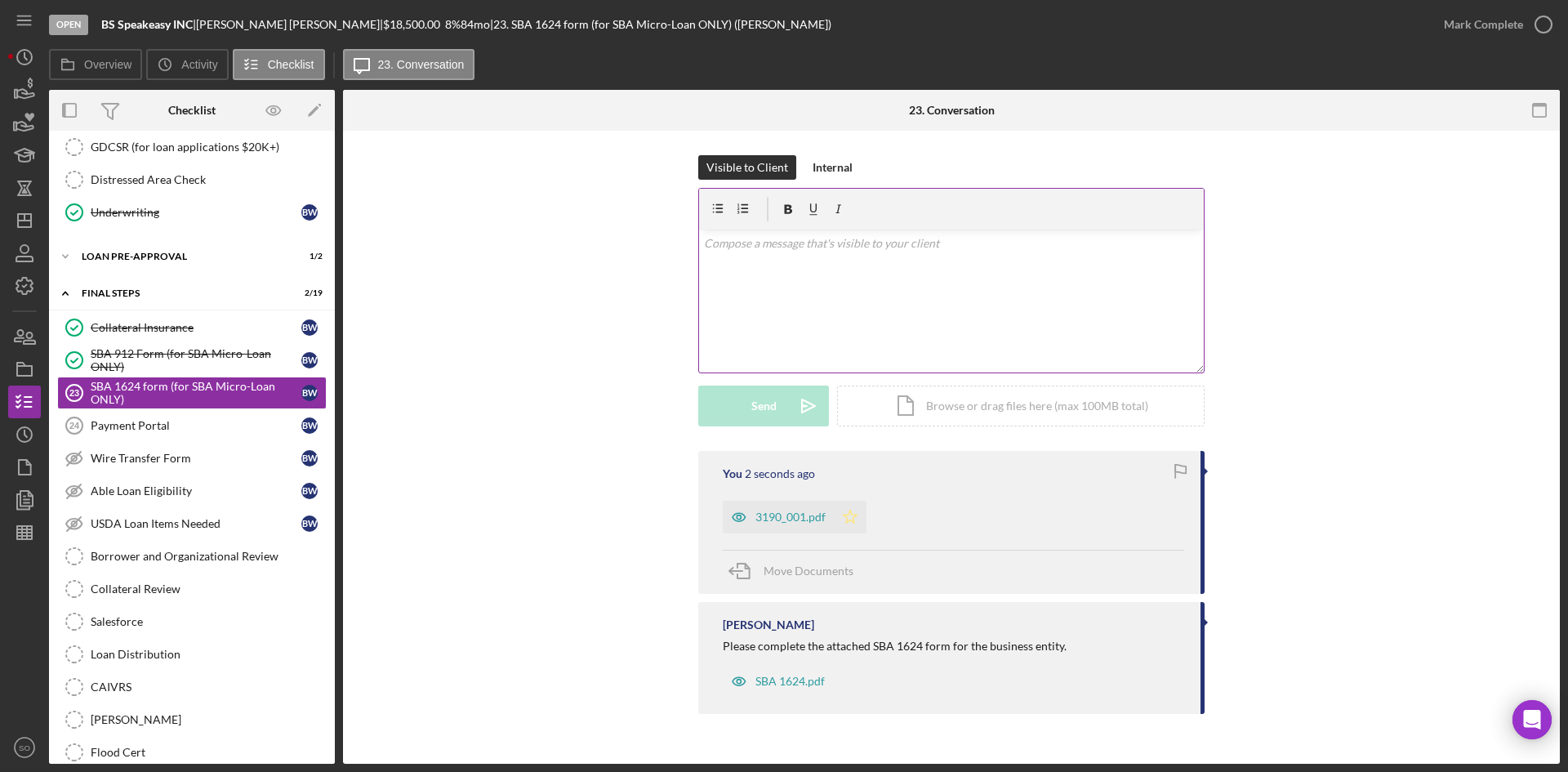
click at [863, 524] on icon "Icon/Star" at bounding box center [850, 517] width 32 height 32
click at [1444, 18] on button "Mark Complete" at bounding box center [1494, 25] width 133 height 32
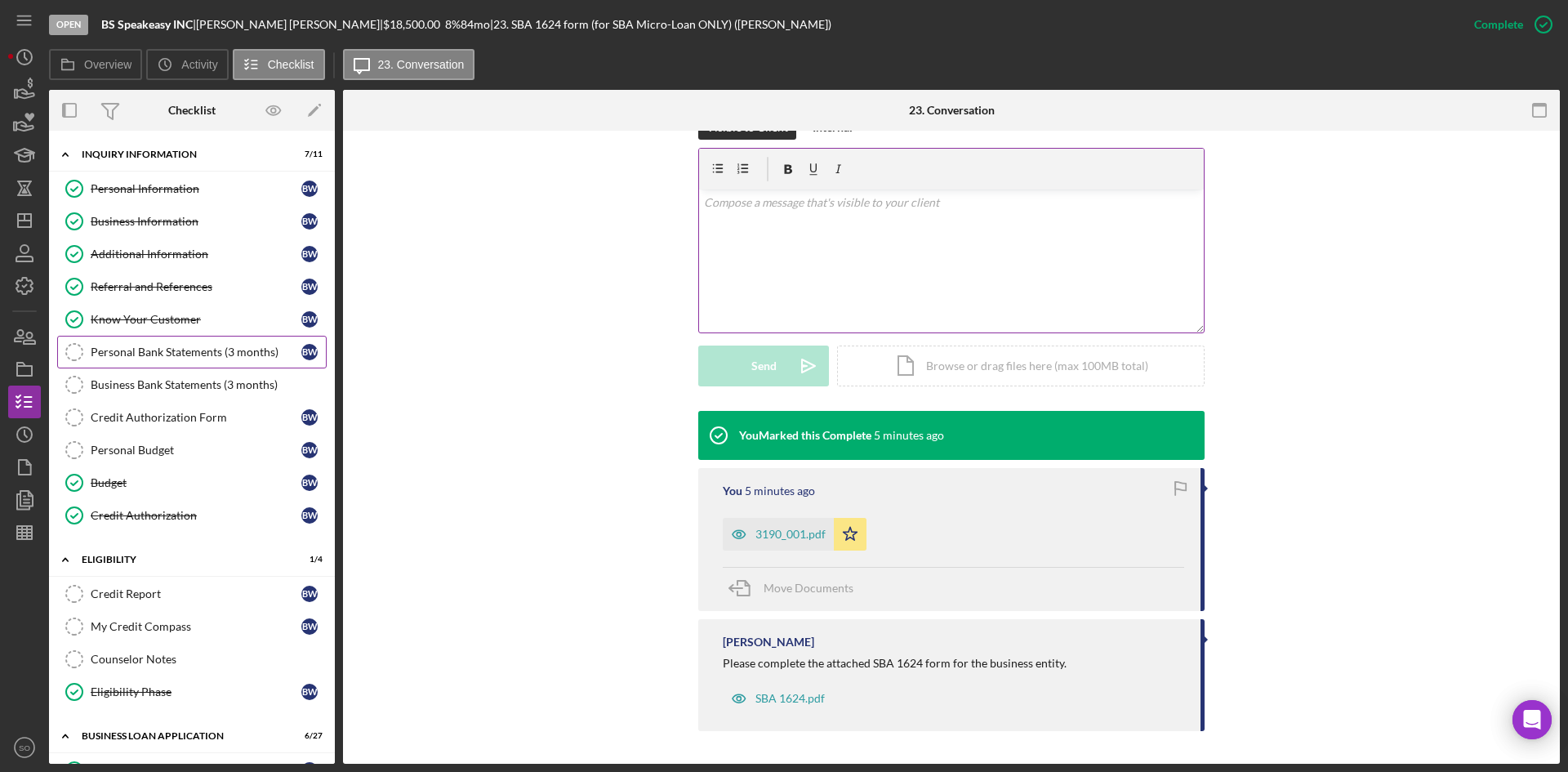
click at [195, 358] on div "Personal Bank Statements (3 months)" at bounding box center [196, 352] width 211 height 13
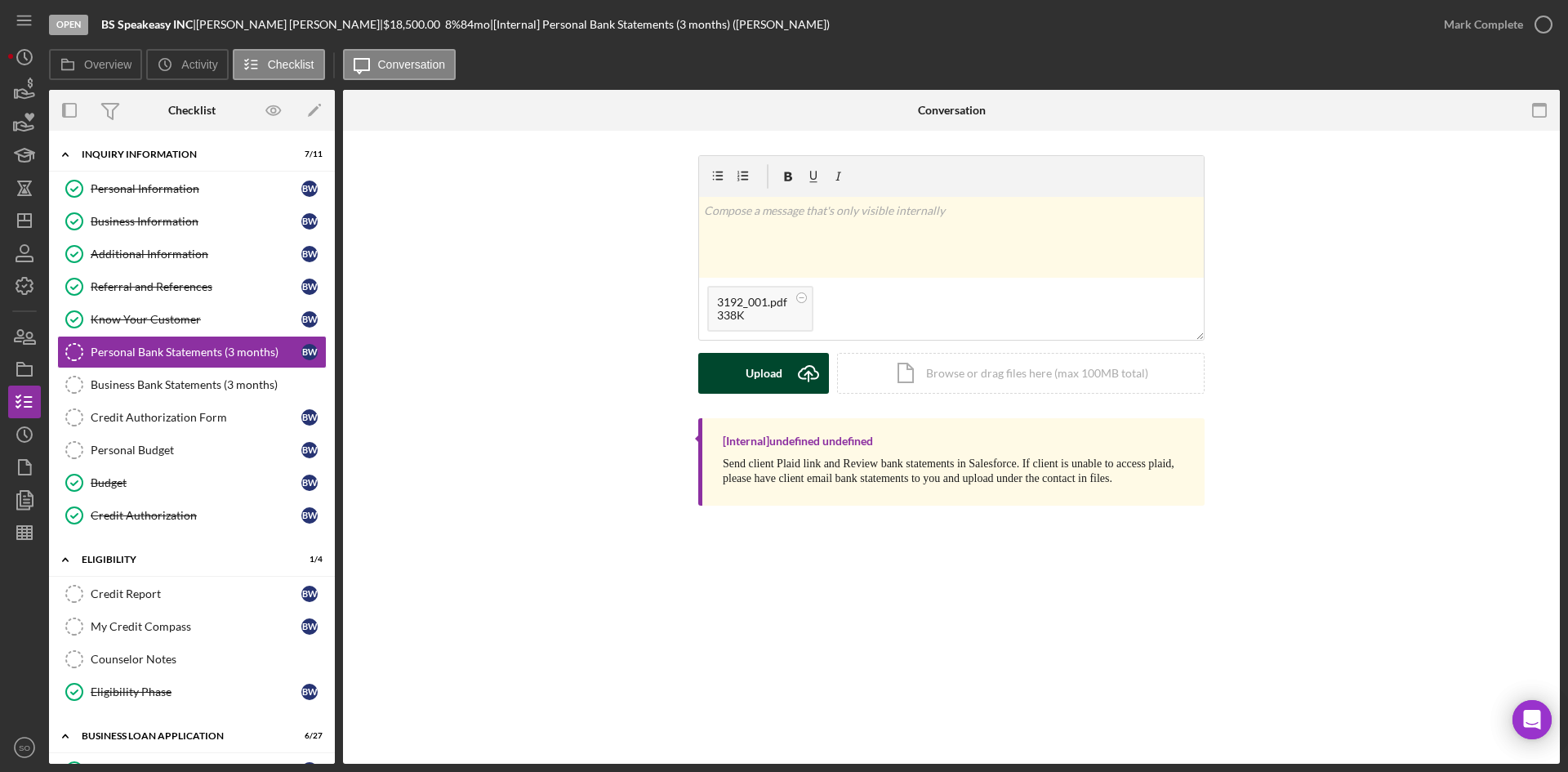
click at [767, 383] on div "Upload" at bounding box center [763, 373] width 37 height 41
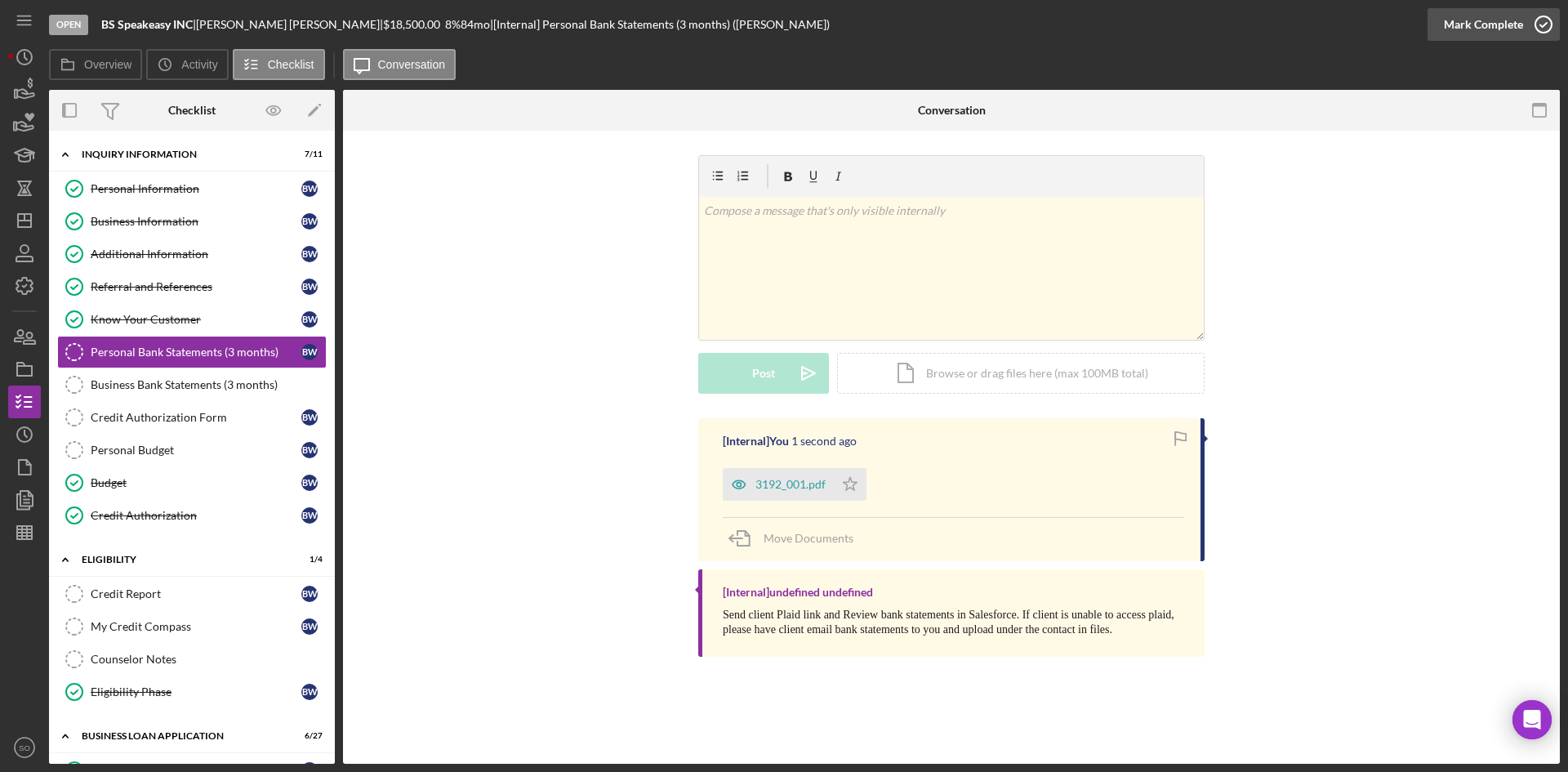
click at [1512, 20] on div "Mark Complete" at bounding box center [1483, 25] width 79 height 32
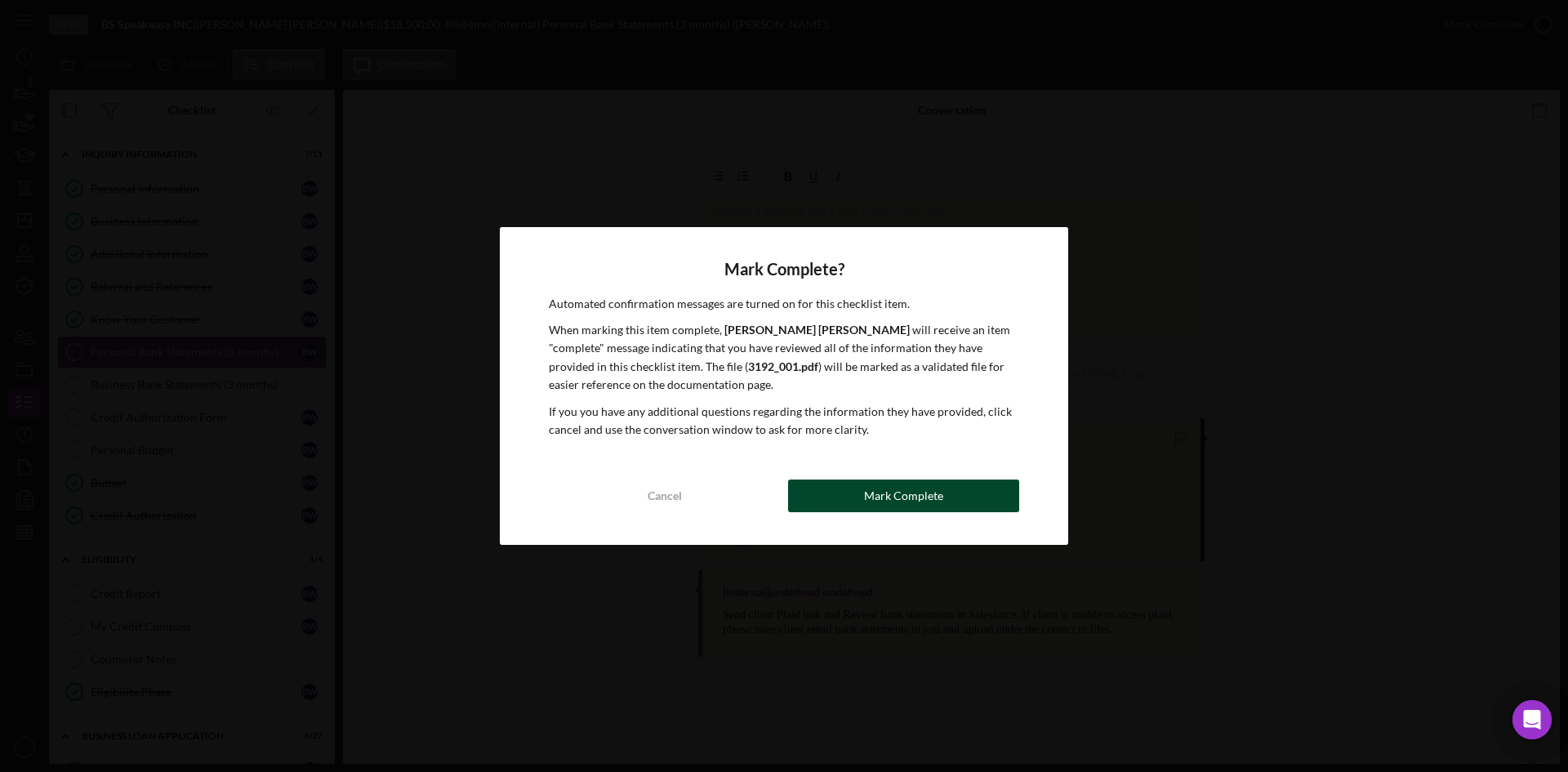
click at [937, 488] on div "Mark Complete" at bounding box center [903, 496] width 79 height 32
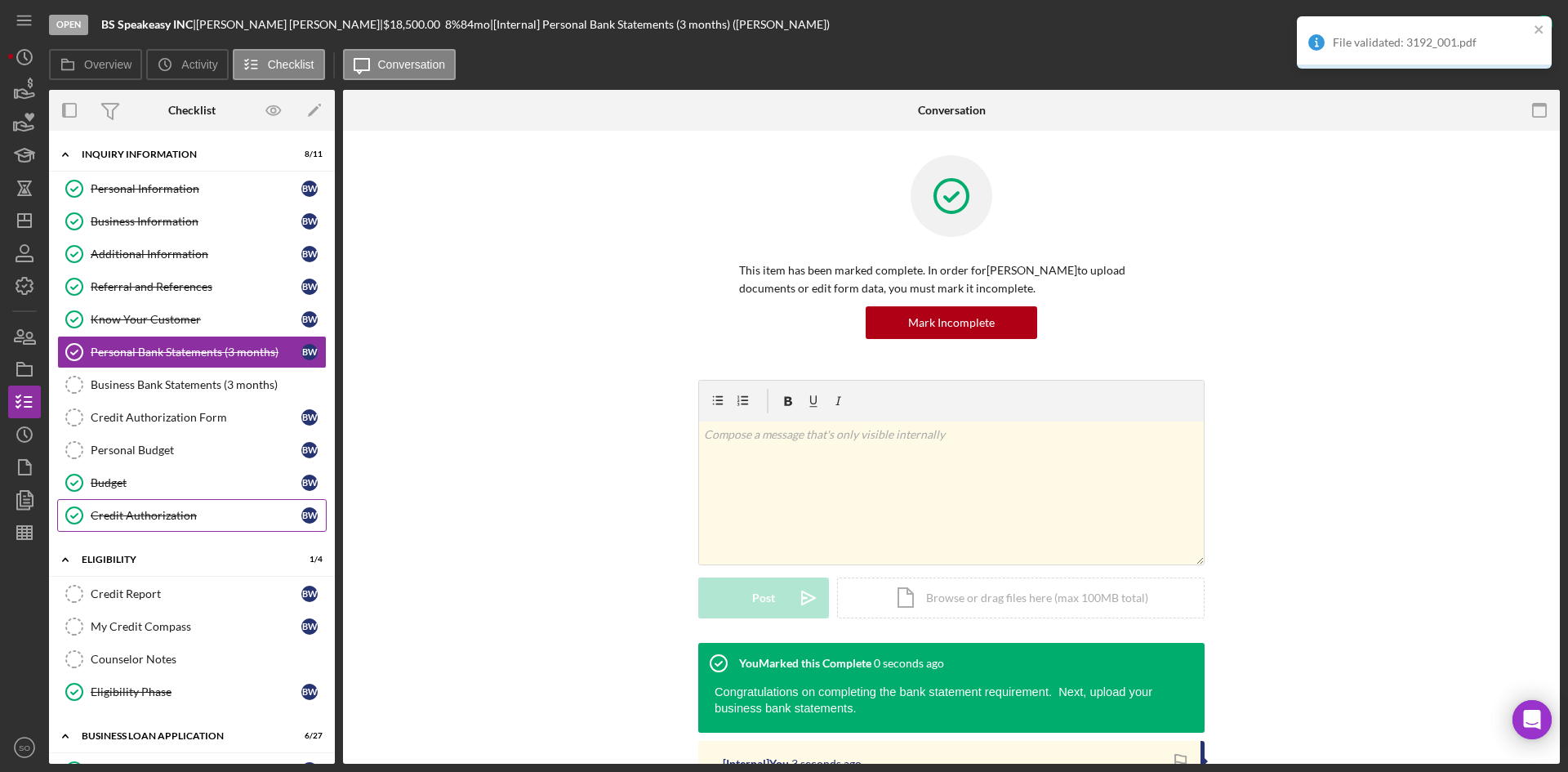
scroll to position [326, 0]
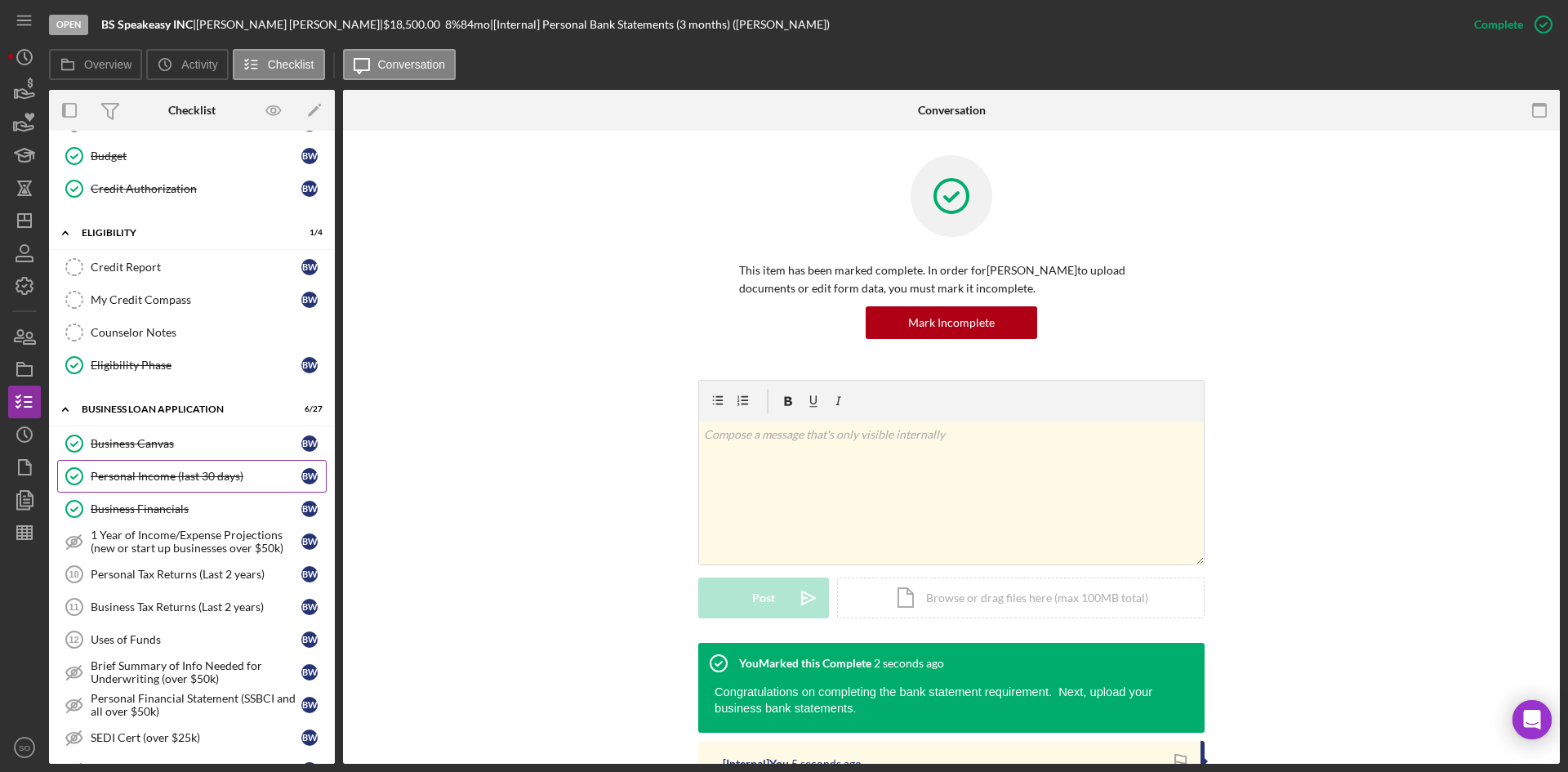
click at [184, 489] on link "Personal Income (last 30 days) Personal Income (last 30 days) B W" at bounding box center [191, 476] width 269 height 32
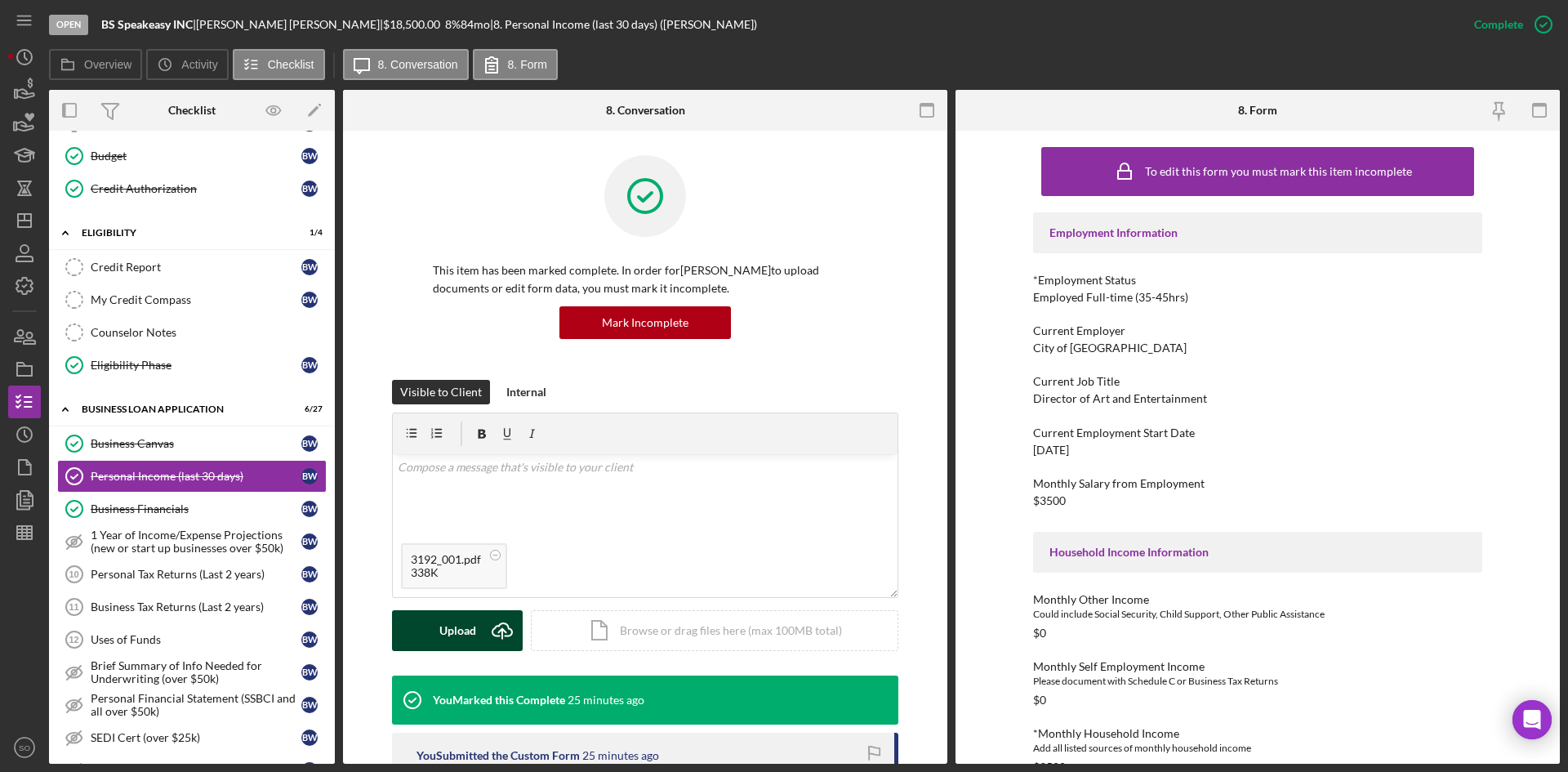
click at [454, 630] on div "Upload" at bounding box center [457, 631] width 37 height 41
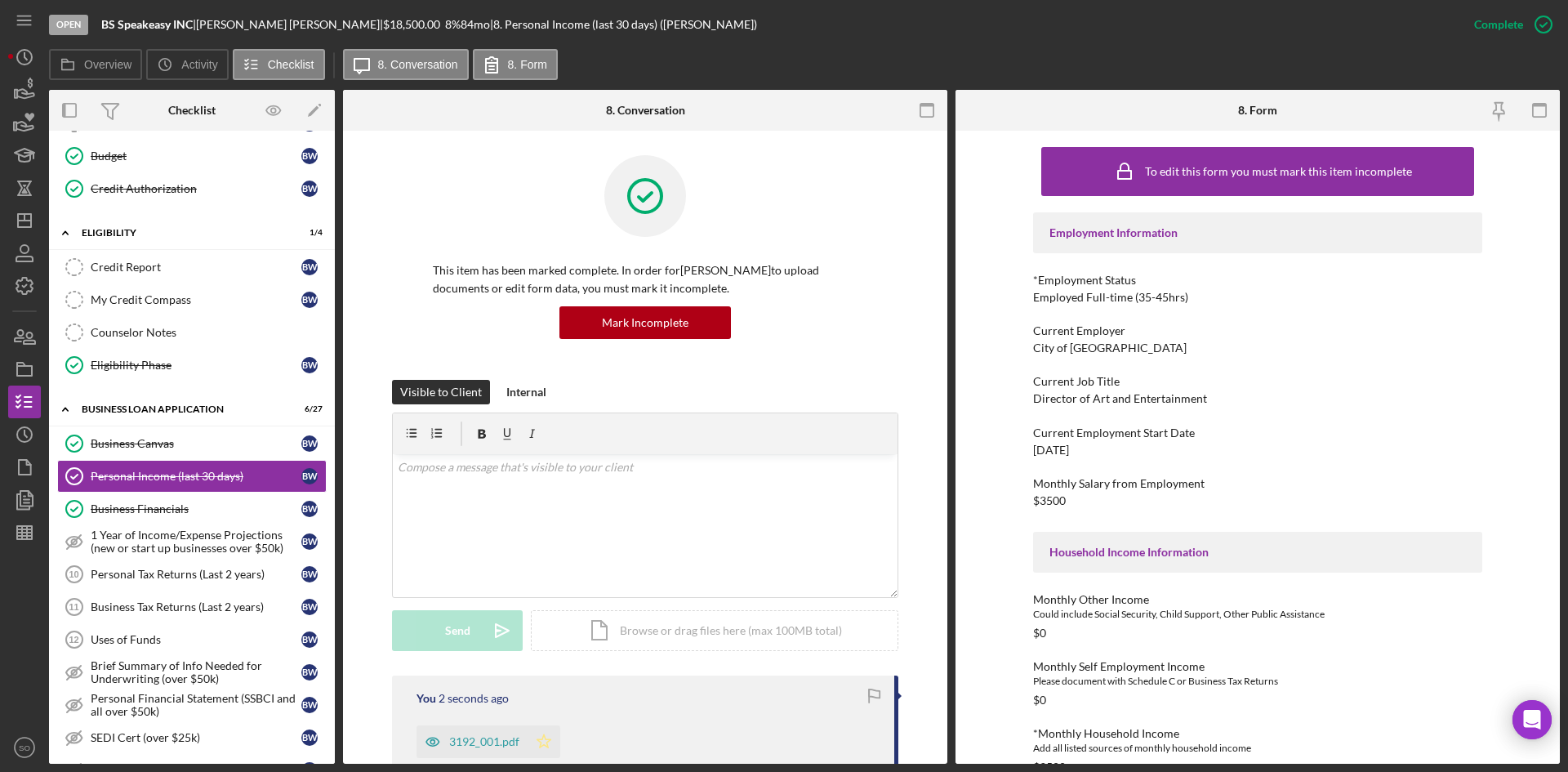
click at [544, 742] on polygon "button" at bounding box center [544, 741] width 14 height 13
click at [190, 575] on div "Personal Tax Returns (Last 2 years)" at bounding box center [196, 574] width 211 height 13
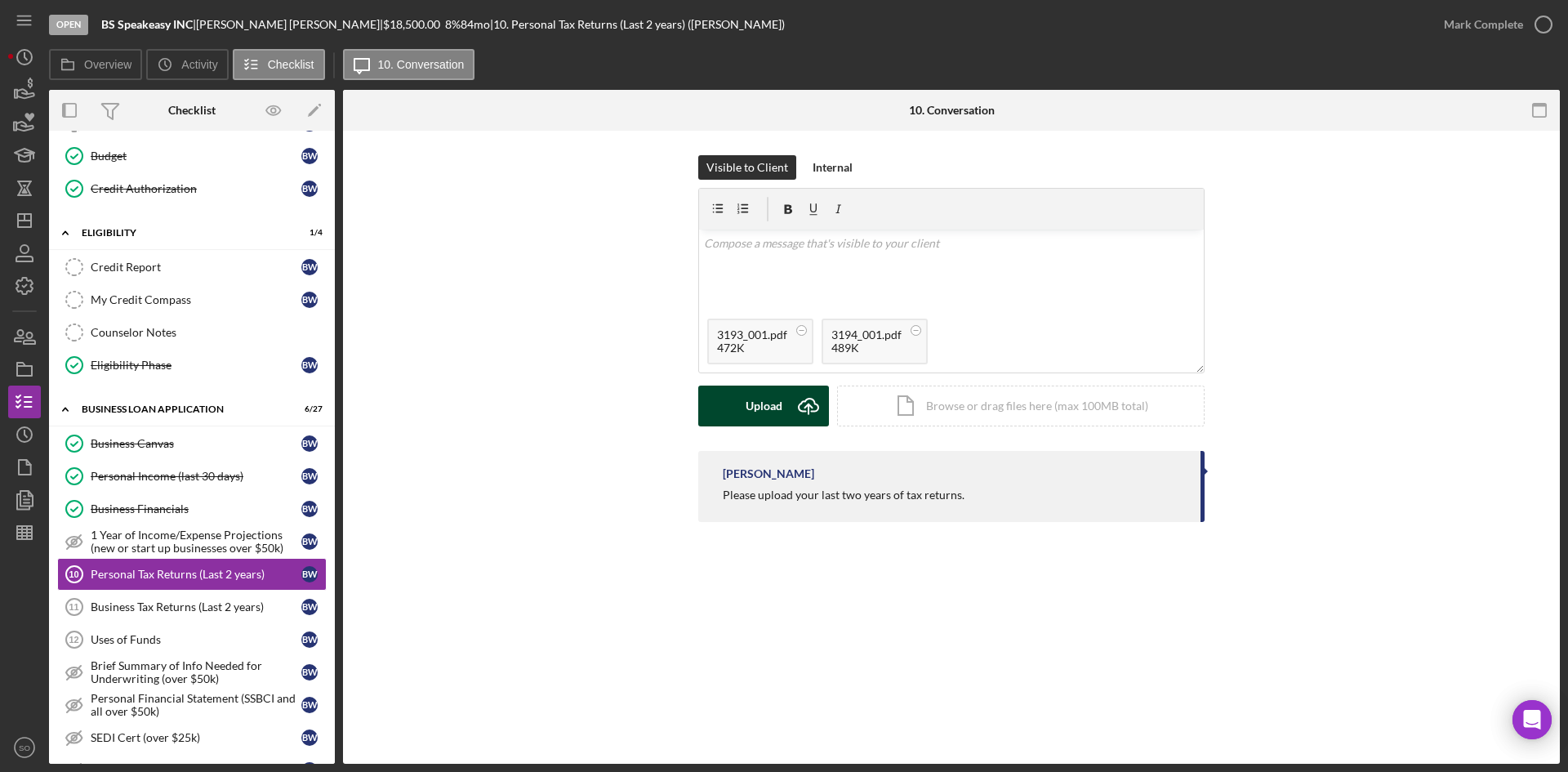
click at [788, 400] on icon "Icon/Upload" at bounding box center [808, 406] width 41 height 41
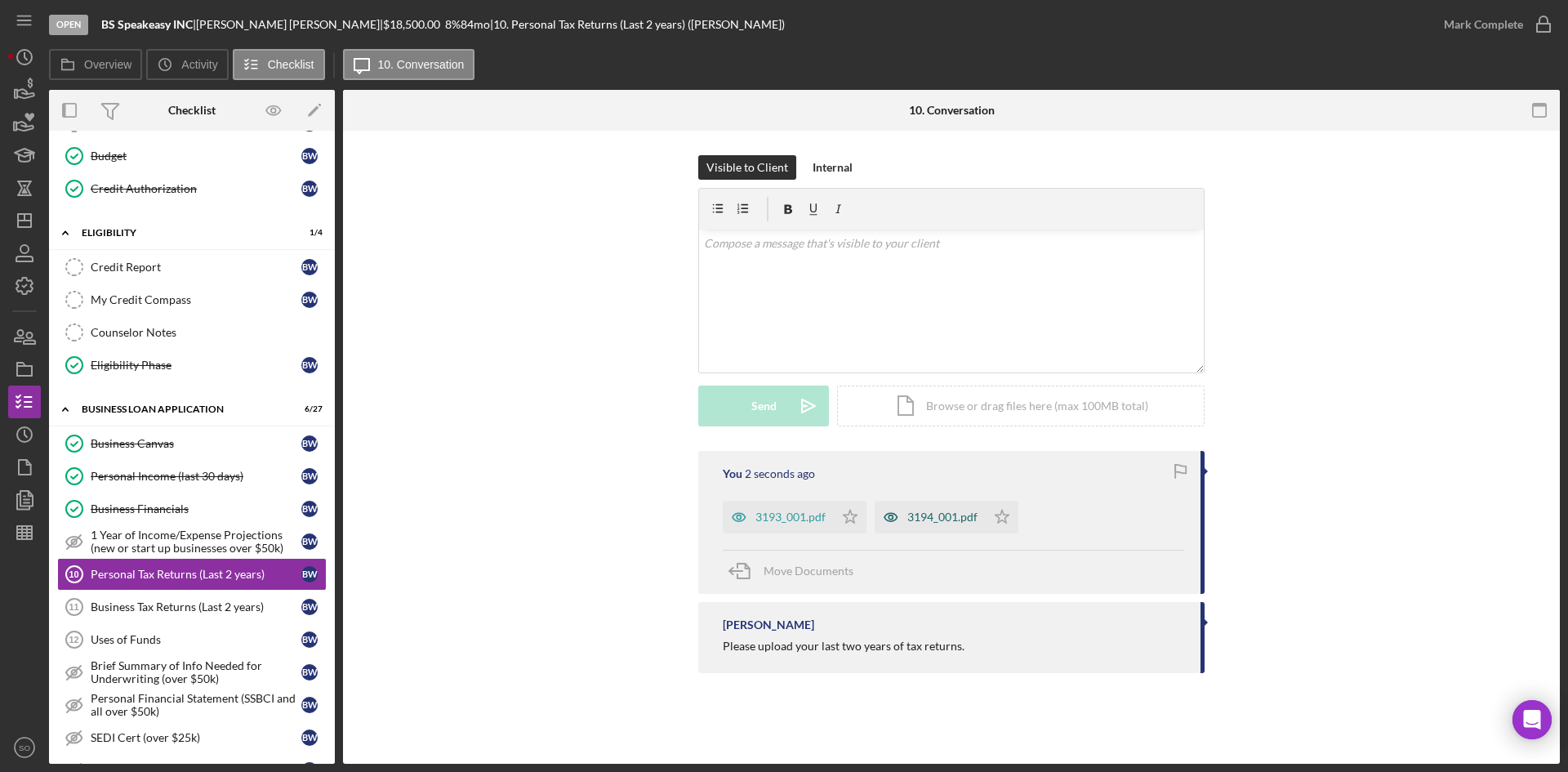
drag, startPoint x: 848, startPoint y: 513, endPoint x: 955, endPoint y: 515, distance: 107.0
click at [858, 514] on icon "Icon/Star" at bounding box center [850, 517] width 32 height 32
click at [1010, 519] on icon "Icon/Star" at bounding box center [1002, 517] width 32 height 32
click at [1466, 28] on div "Mark Complete" at bounding box center [1483, 25] width 79 height 32
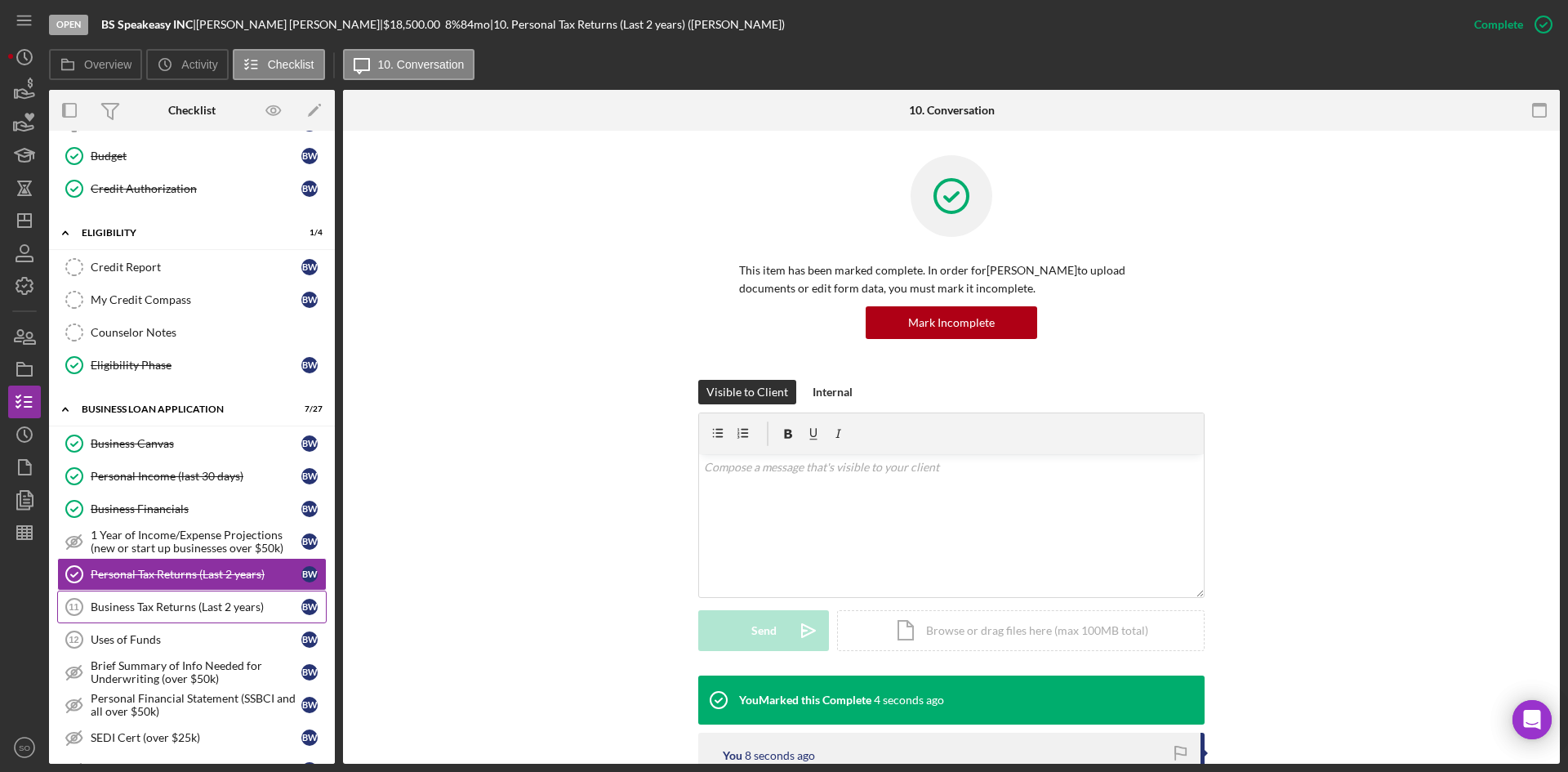
click at [141, 610] on div "Business Tax Returns (Last 2 years)" at bounding box center [196, 606] width 211 height 13
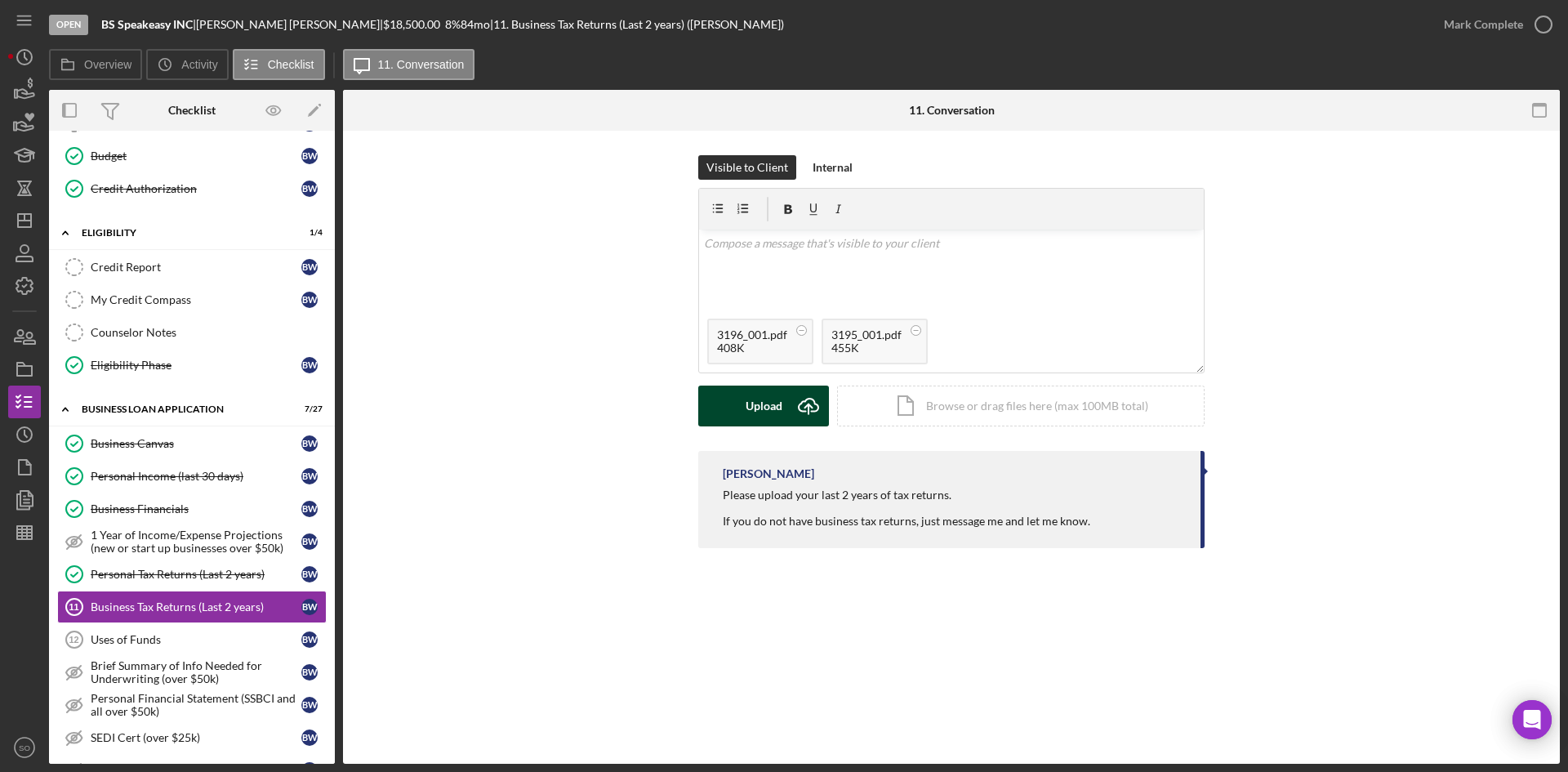
click at [734, 408] on button "Upload Icon/Upload" at bounding box center [764, 406] width 131 height 41
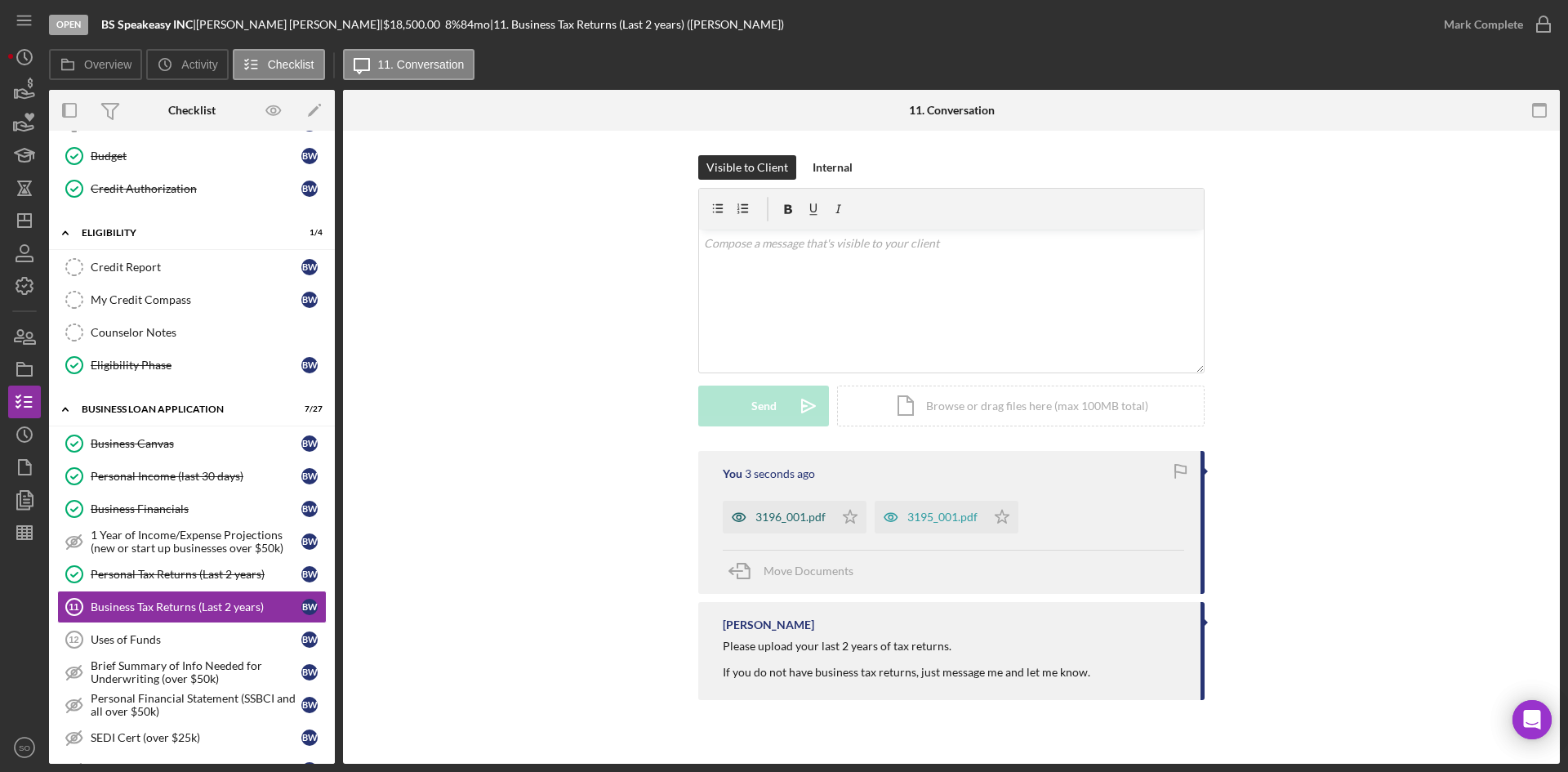
click at [782, 525] on div "3196_001.pdf" at bounding box center [778, 517] width 111 height 32
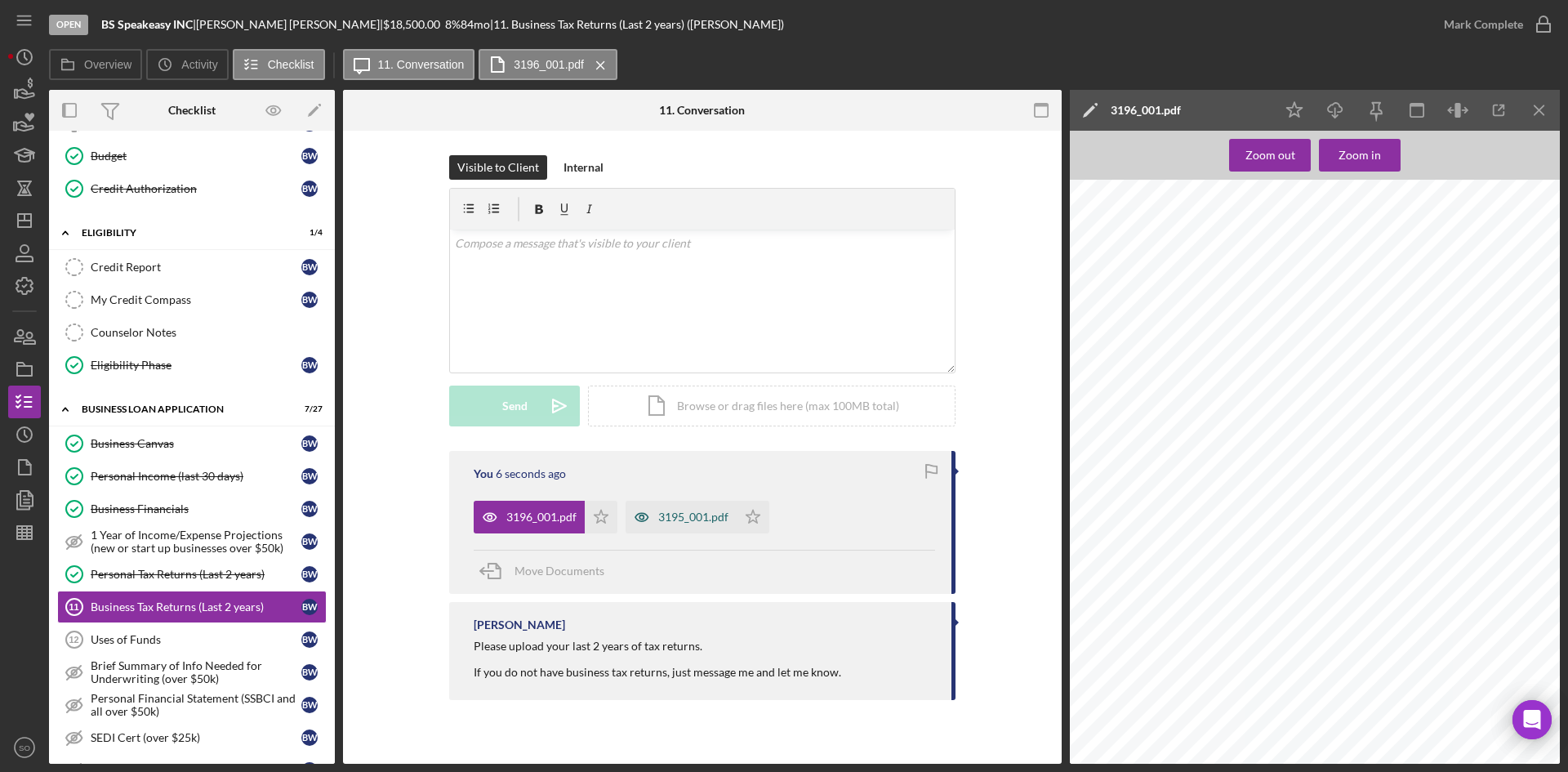
click at [718, 512] on div "3195_001.pdf" at bounding box center [693, 517] width 71 height 13
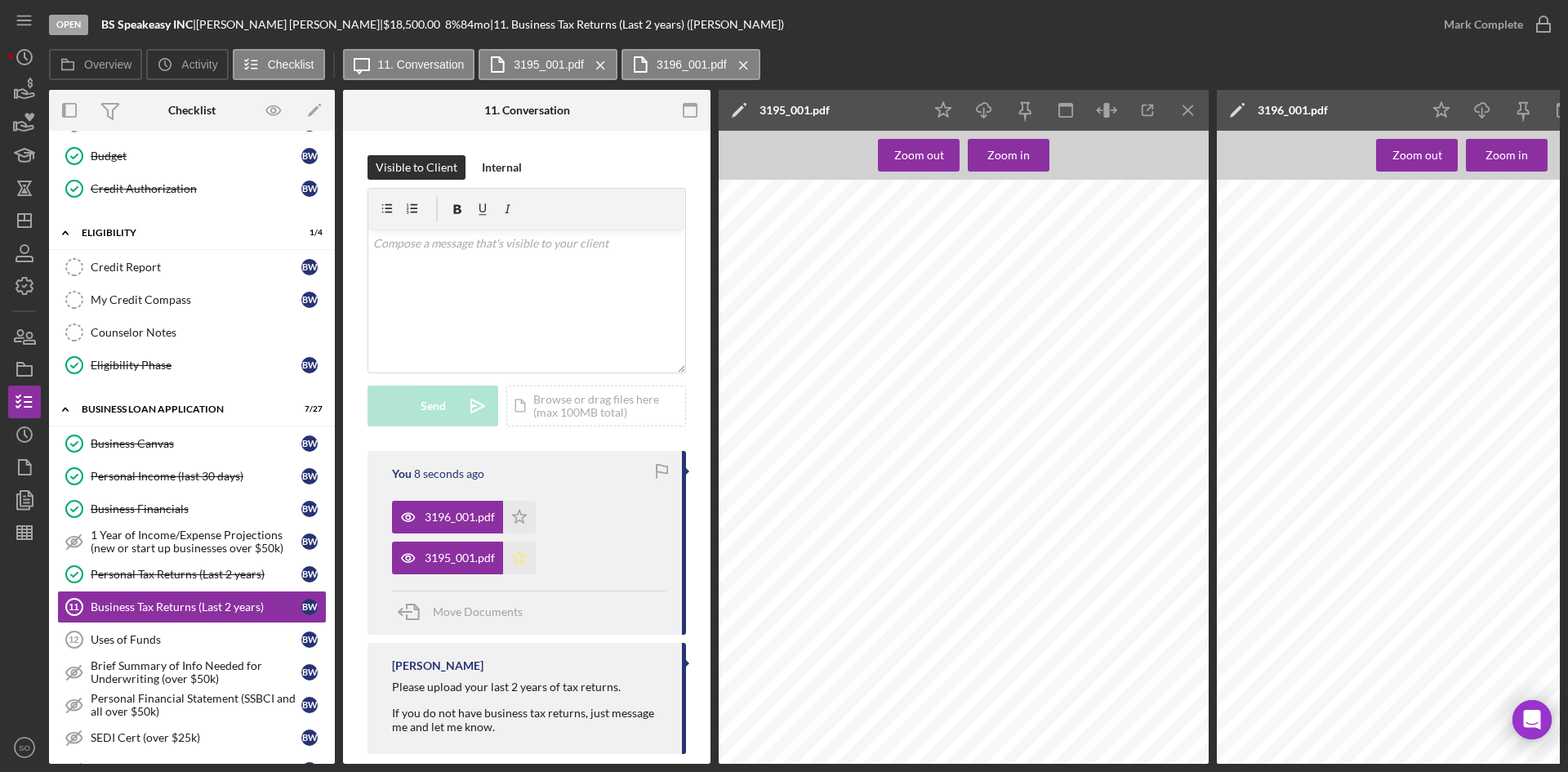
click at [520, 549] on icon "Icon/Star" at bounding box center [519, 558] width 32 height 32
click at [517, 514] on icon "Icon/Star" at bounding box center [519, 517] width 32 height 32
click at [1177, 114] on icon "Icon/Menu Close" at bounding box center [1188, 111] width 37 height 37
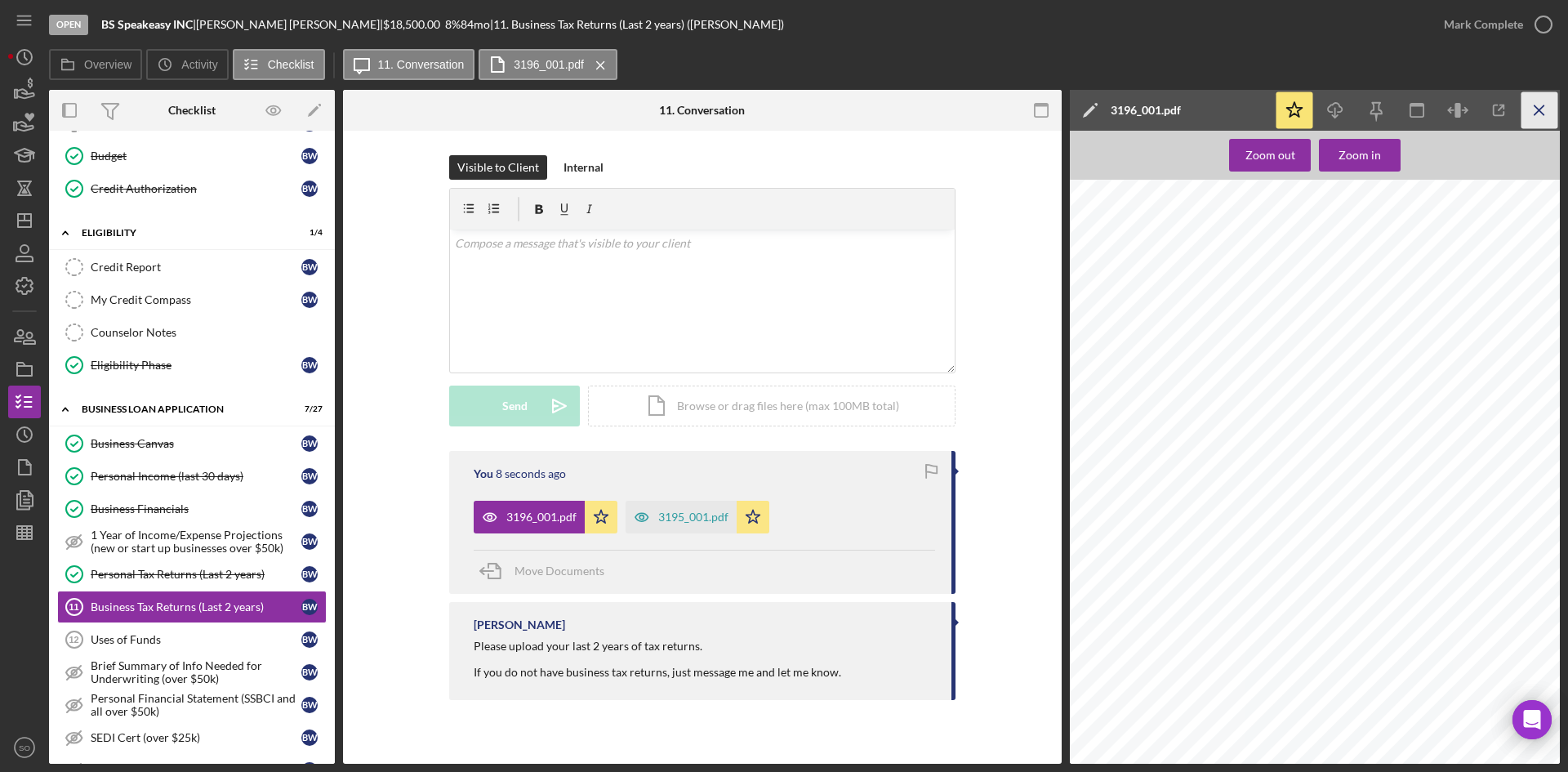
click at [1528, 108] on icon "Icon/Menu Close" at bounding box center [1539, 111] width 37 height 37
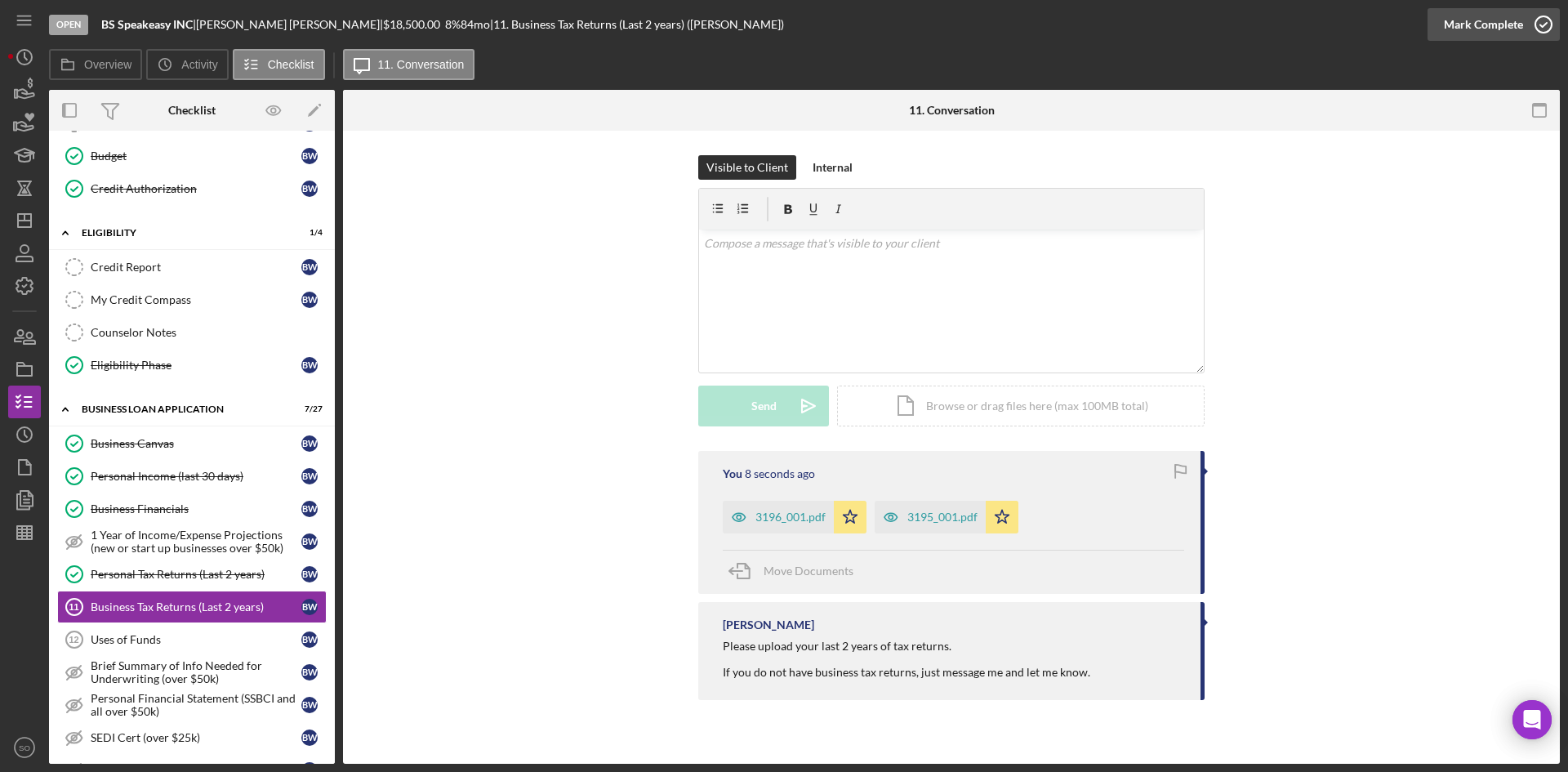
click at [1505, 18] on div "Mark Complete" at bounding box center [1483, 25] width 79 height 32
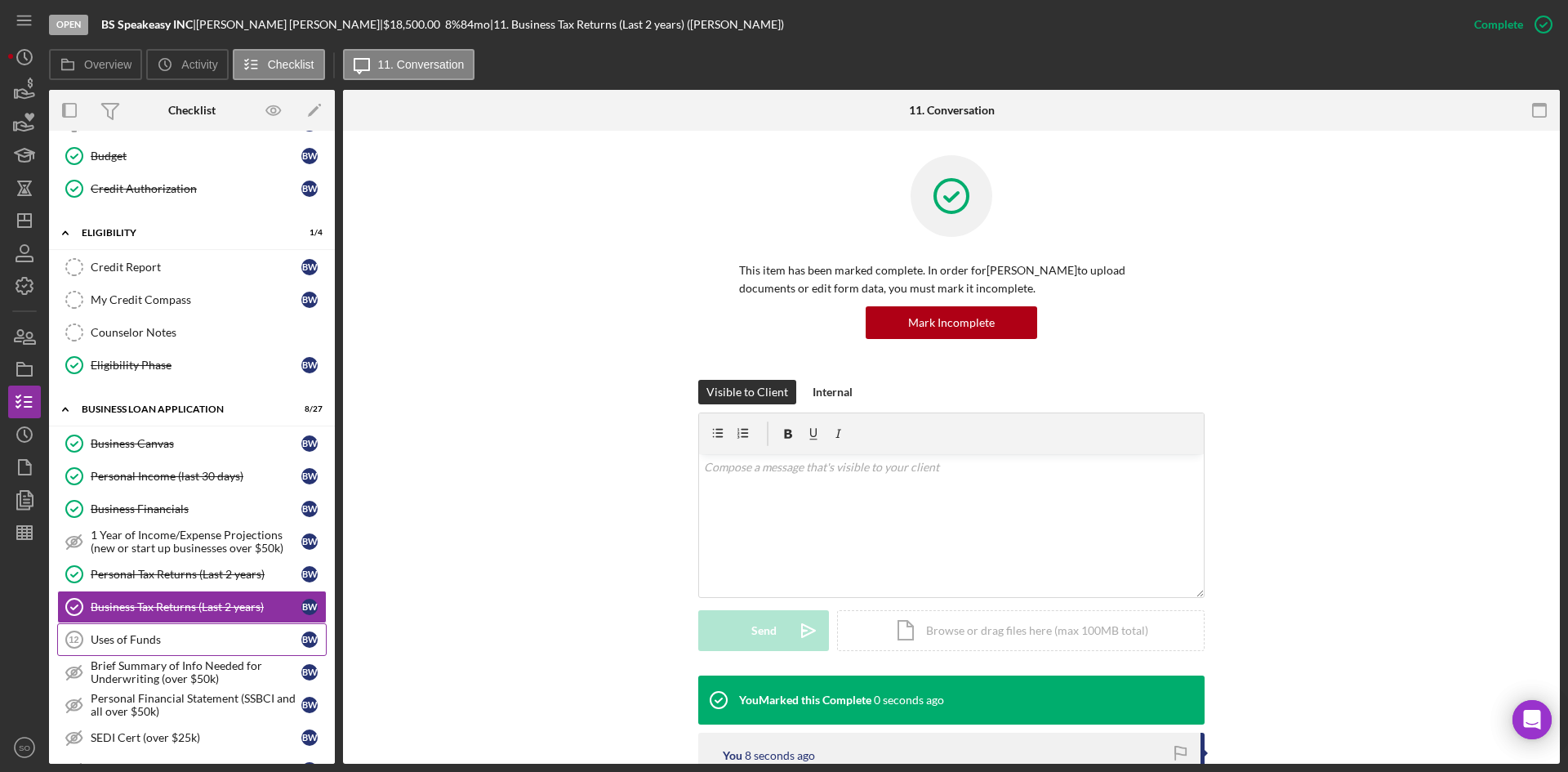
click at [188, 635] on div "Uses of Funds" at bounding box center [196, 639] width 211 height 13
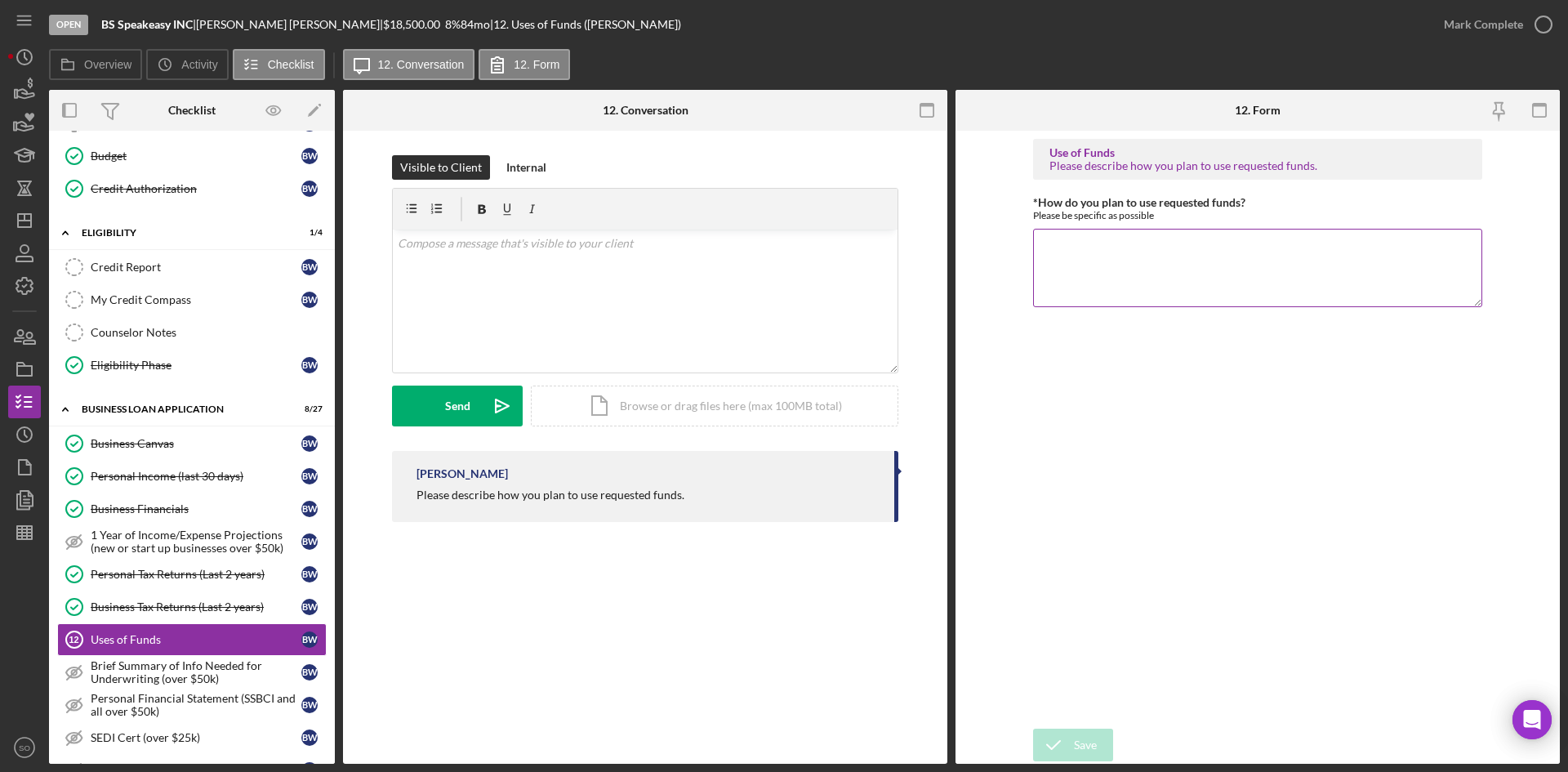
click at [1291, 258] on textarea "*How do you plan to use requested funds?" at bounding box center [1258, 268] width 450 height 78
type textarea "R"
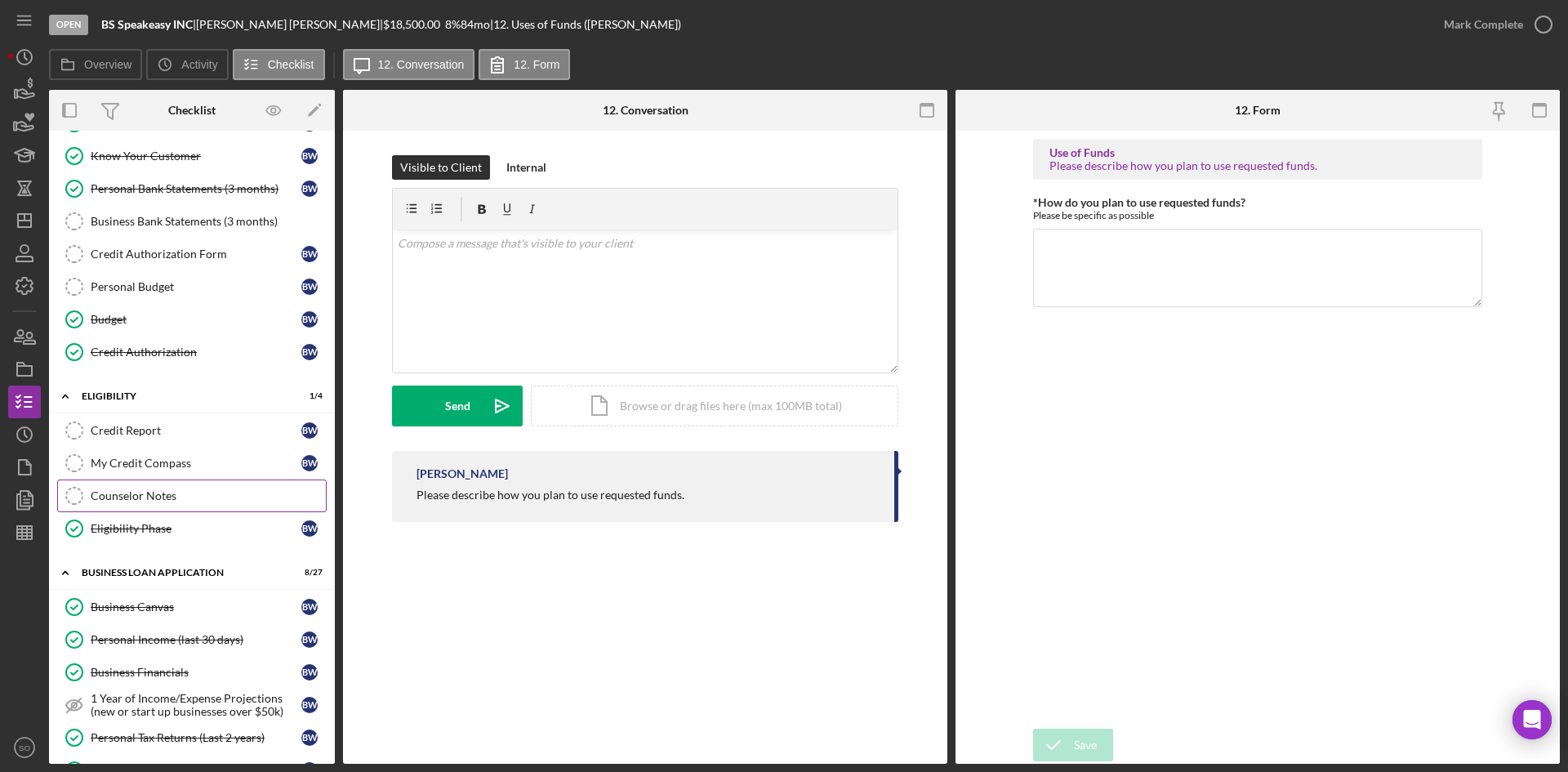
click at [145, 501] on div "Counselor Notes" at bounding box center [208, 496] width 235 height 13
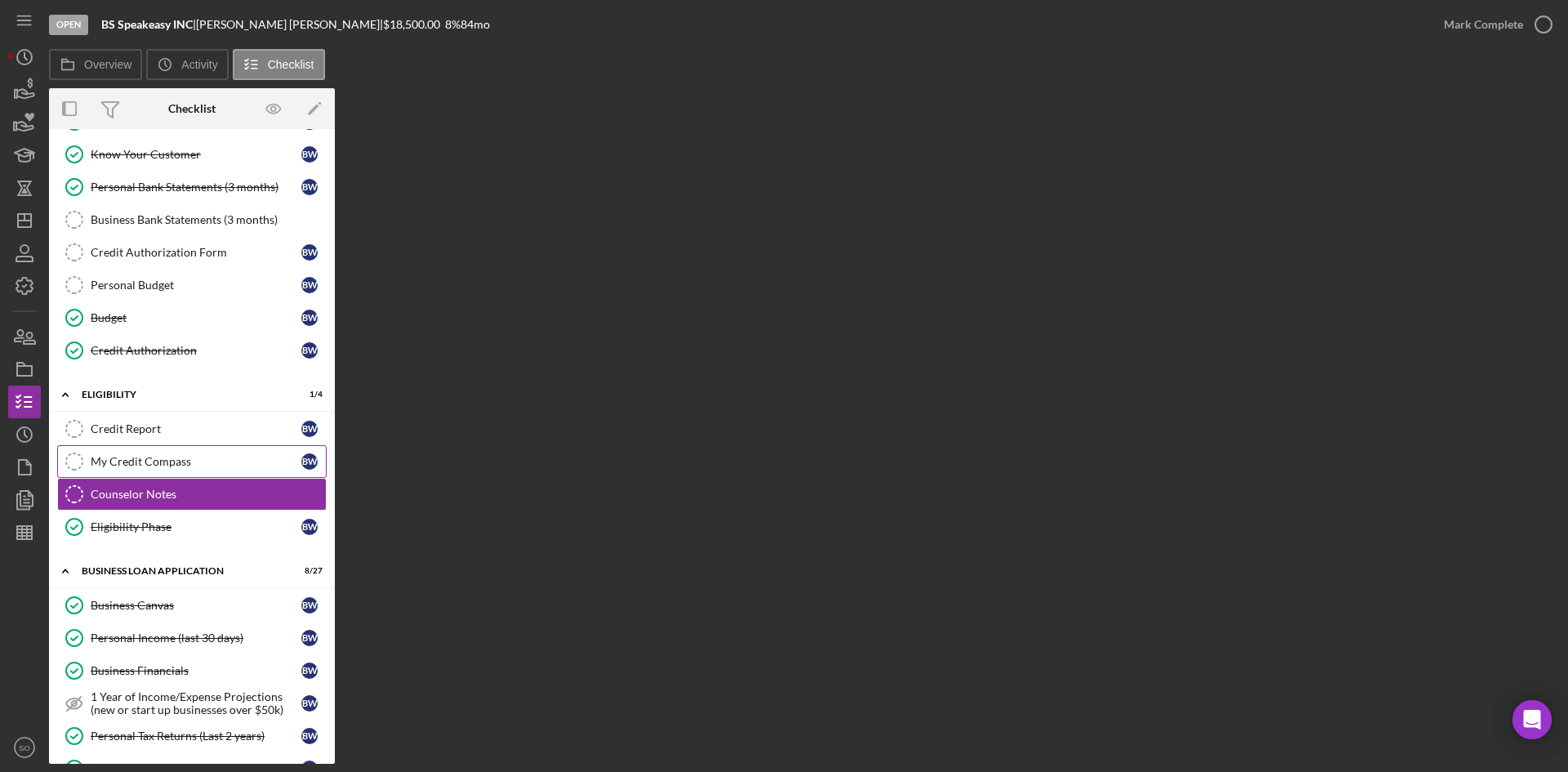
click at [153, 465] on div "My Credit Compass" at bounding box center [196, 461] width 211 height 13
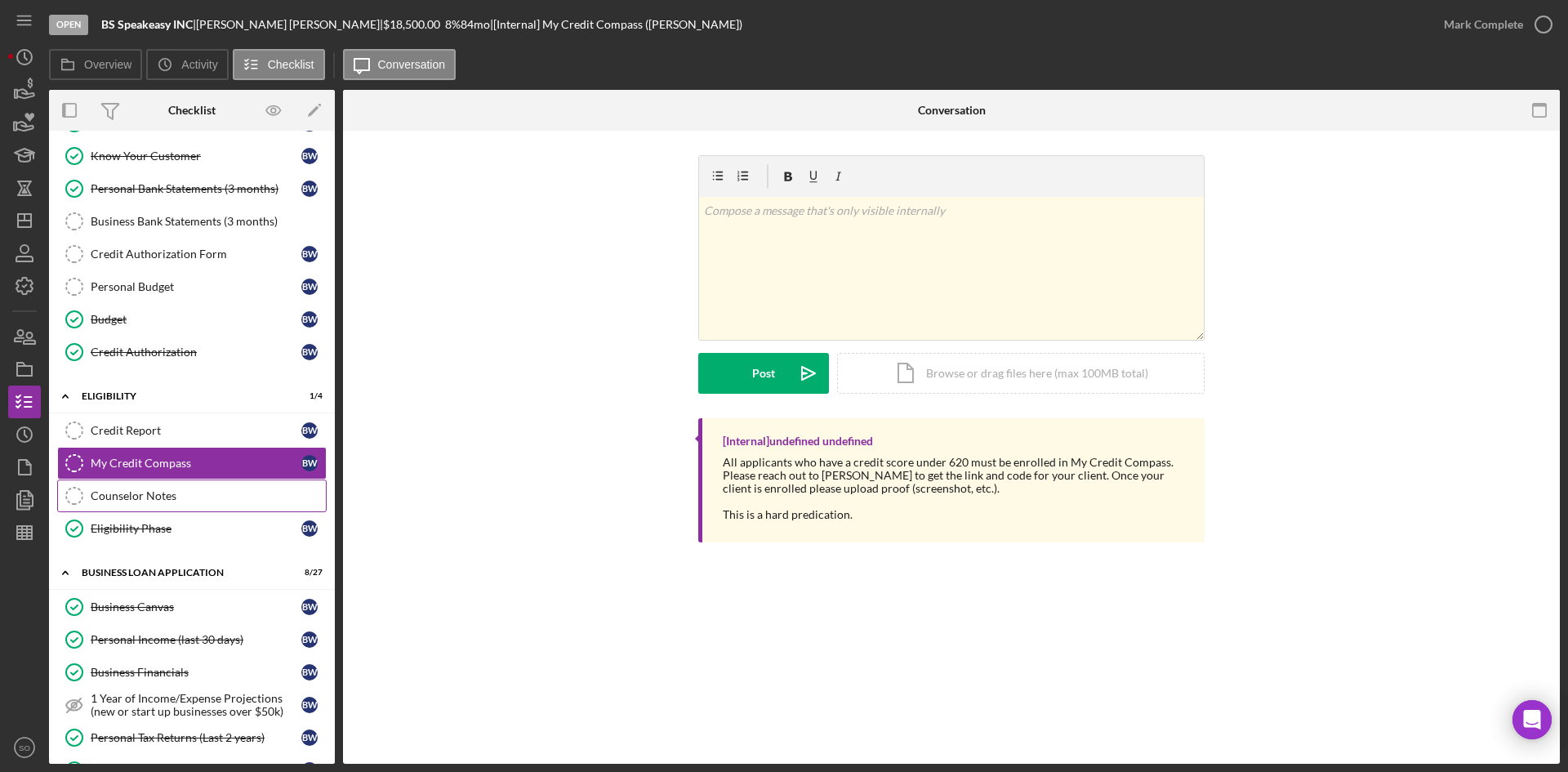
click at [159, 494] on div "Counselor Notes" at bounding box center [208, 496] width 235 height 13
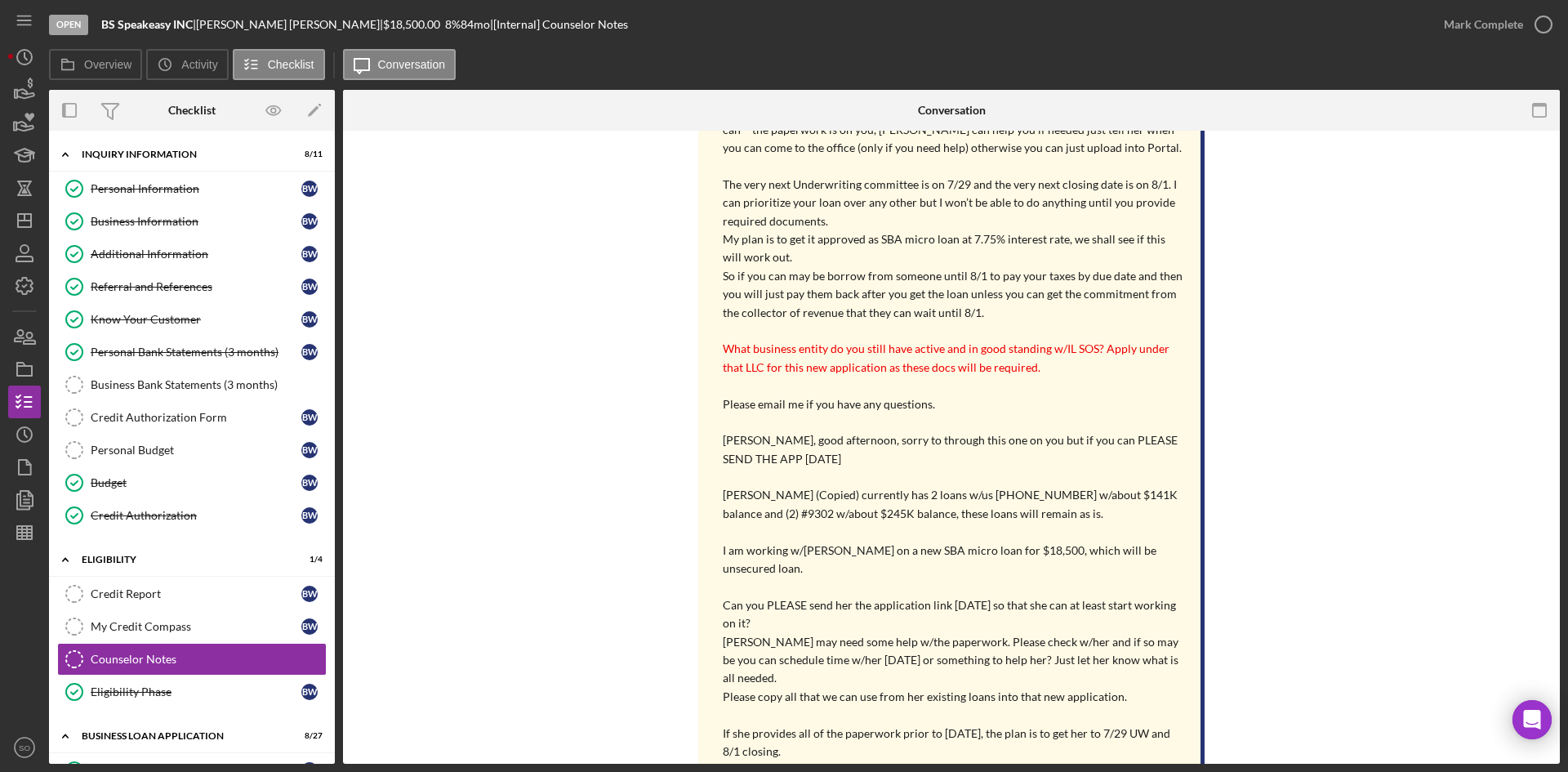
scroll to position [245, 0]
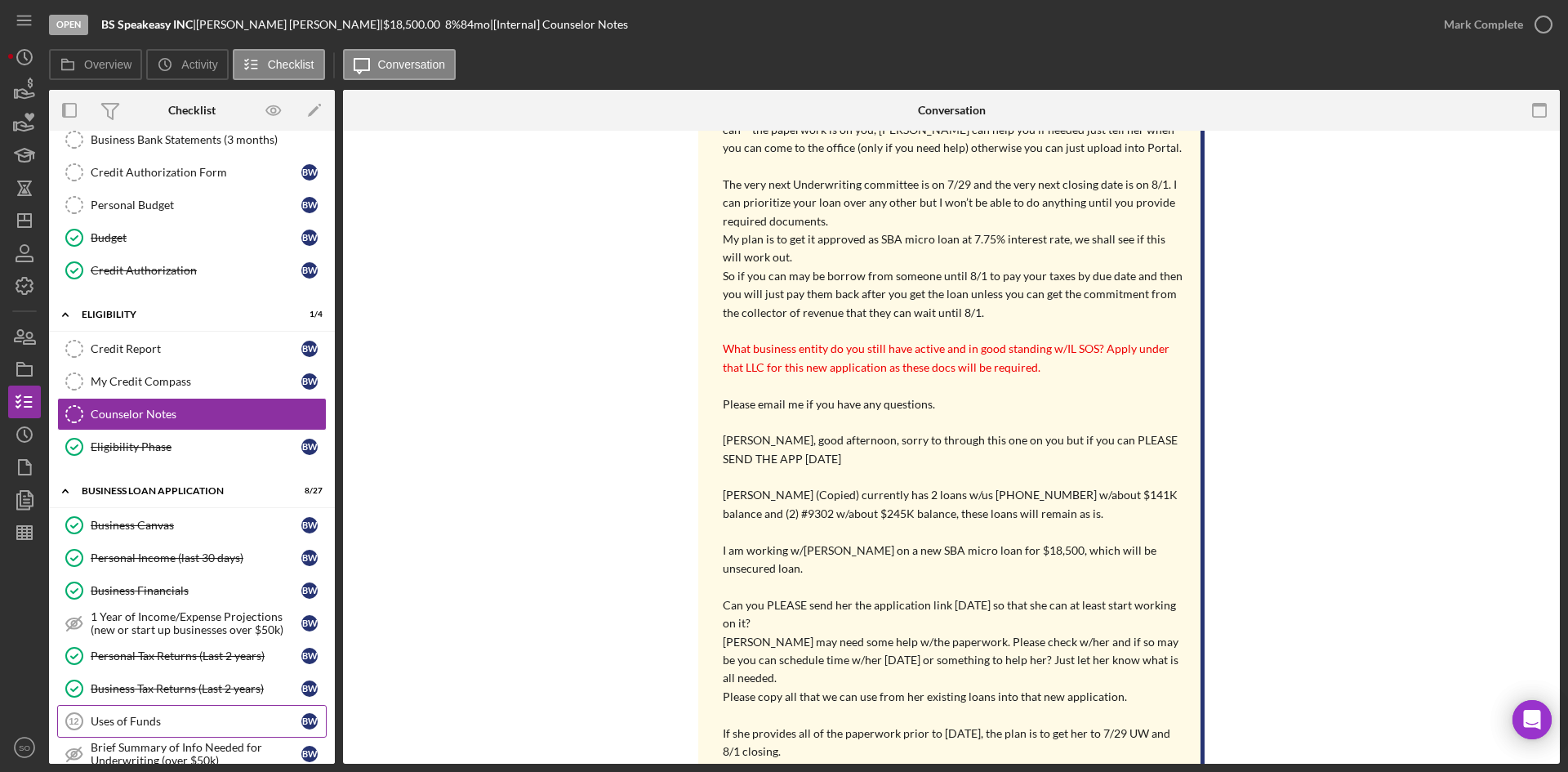
click at [144, 711] on link "Uses of Funds 12 Uses of Funds B W" at bounding box center [191, 721] width 269 height 32
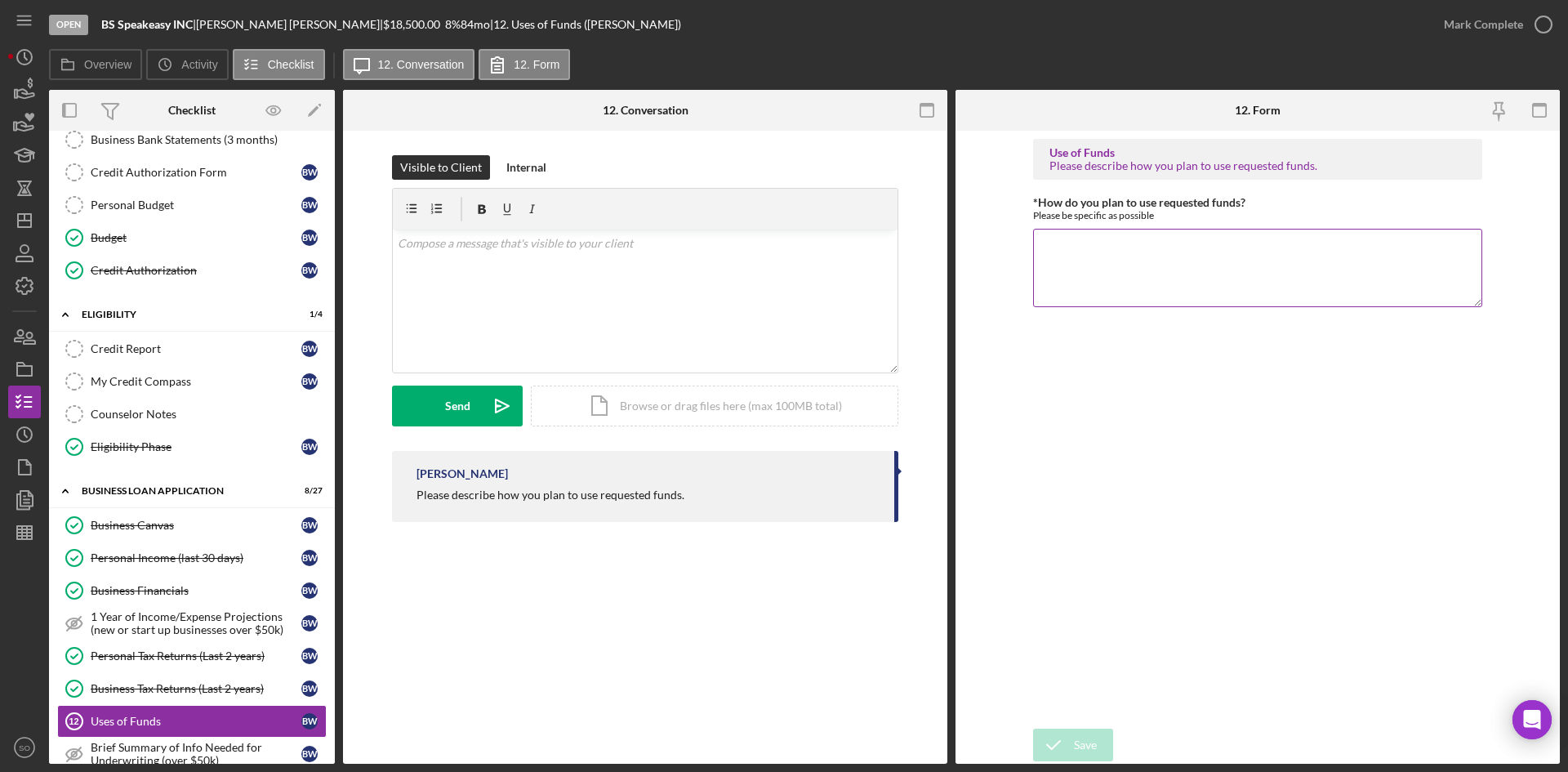
click at [1293, 276] on textarea "*How do you plan to use requested funds?" at bounding box center [1258, 268] width 450 height 78
type textarea "T"
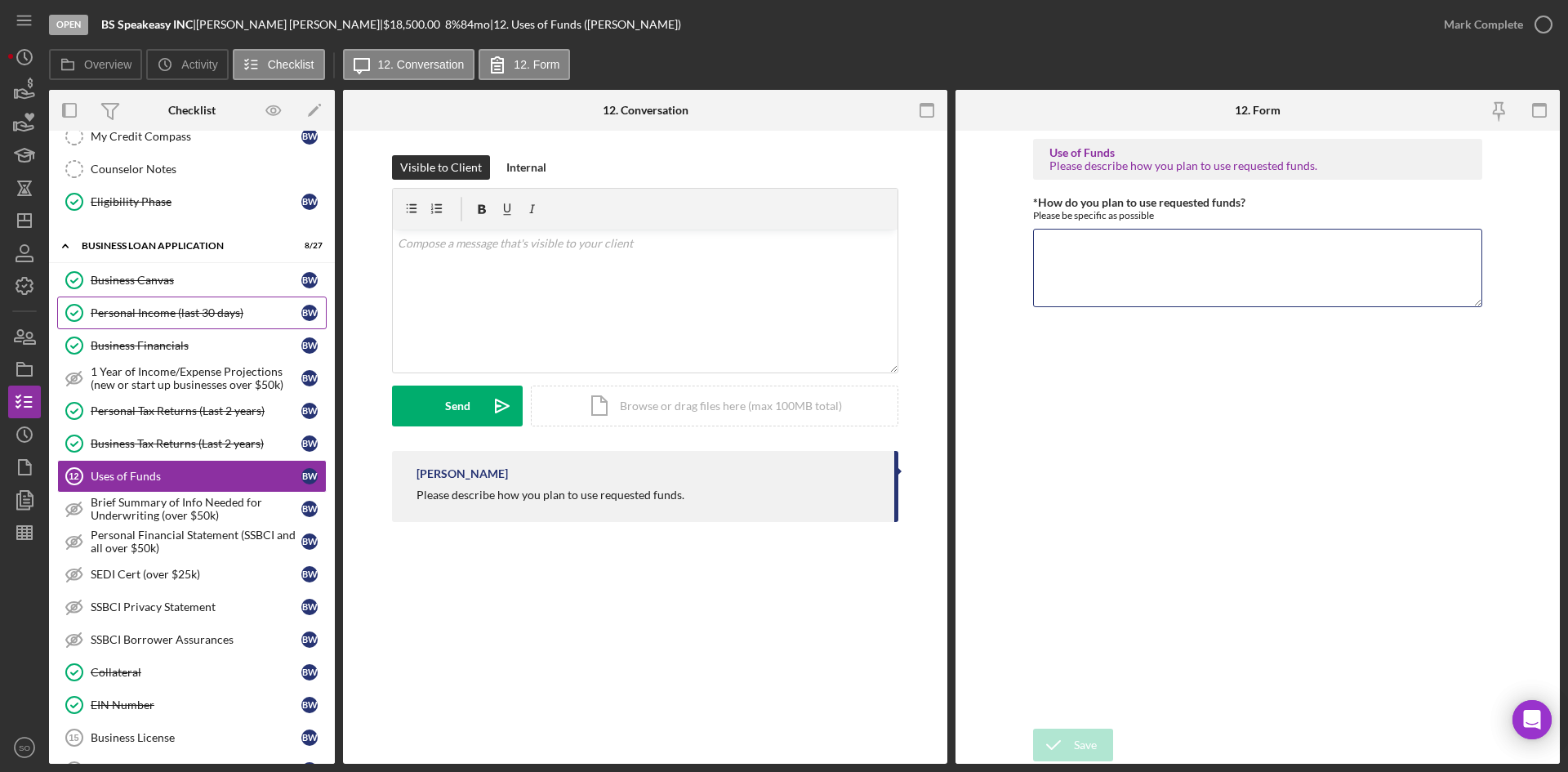
scroll to position [572, 0]
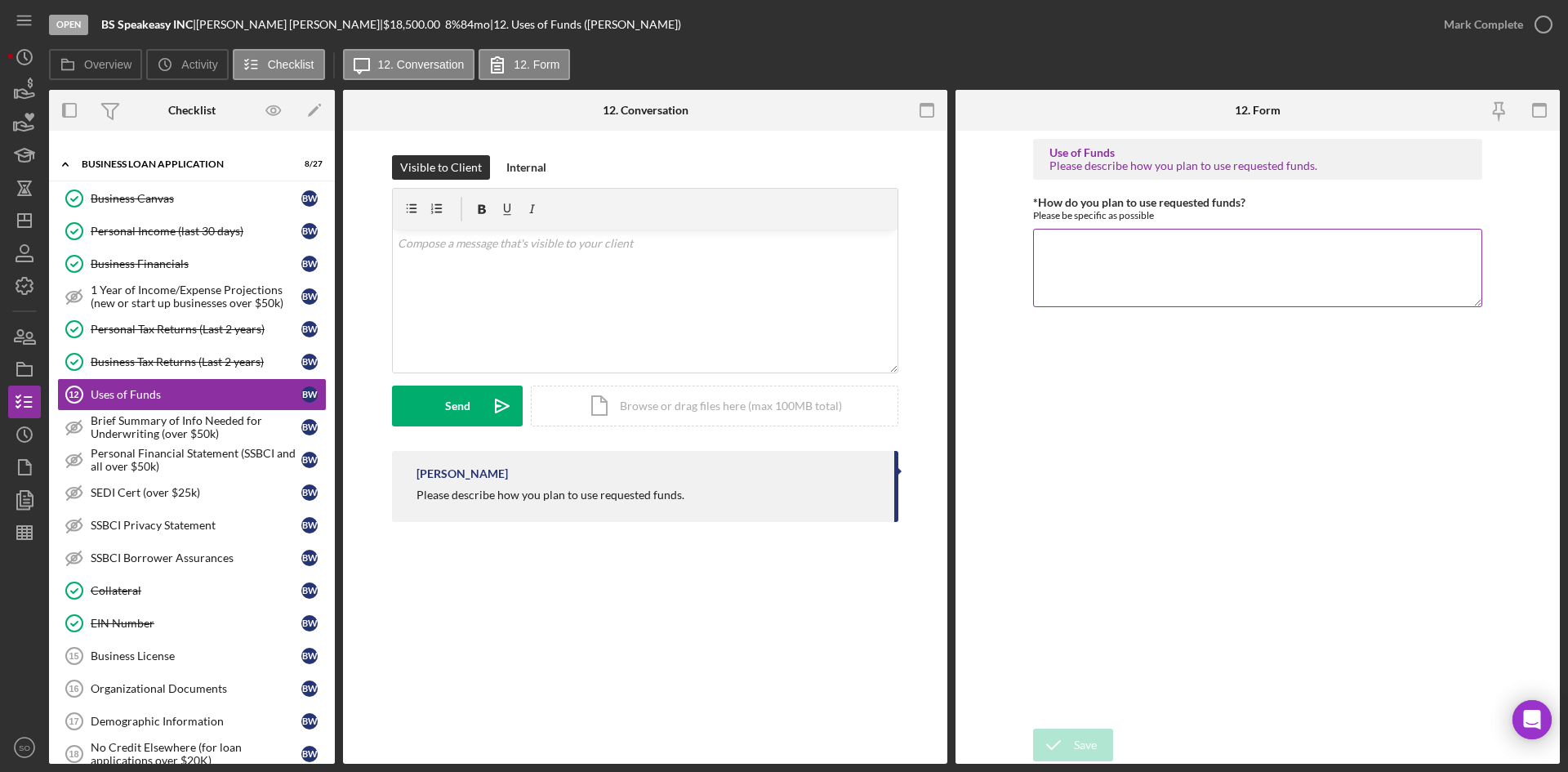
type textarea "t"
click at [1380, 246] on textarea "The loan will be used to help pay the mortgage on the business" at bounding box center [1258, 268] width 450 height 78
click at [1273, 246] on textarea "The loan will be used to help pay the mortgage on the business building" at bounding box center [1258, 268] width 450 height 78
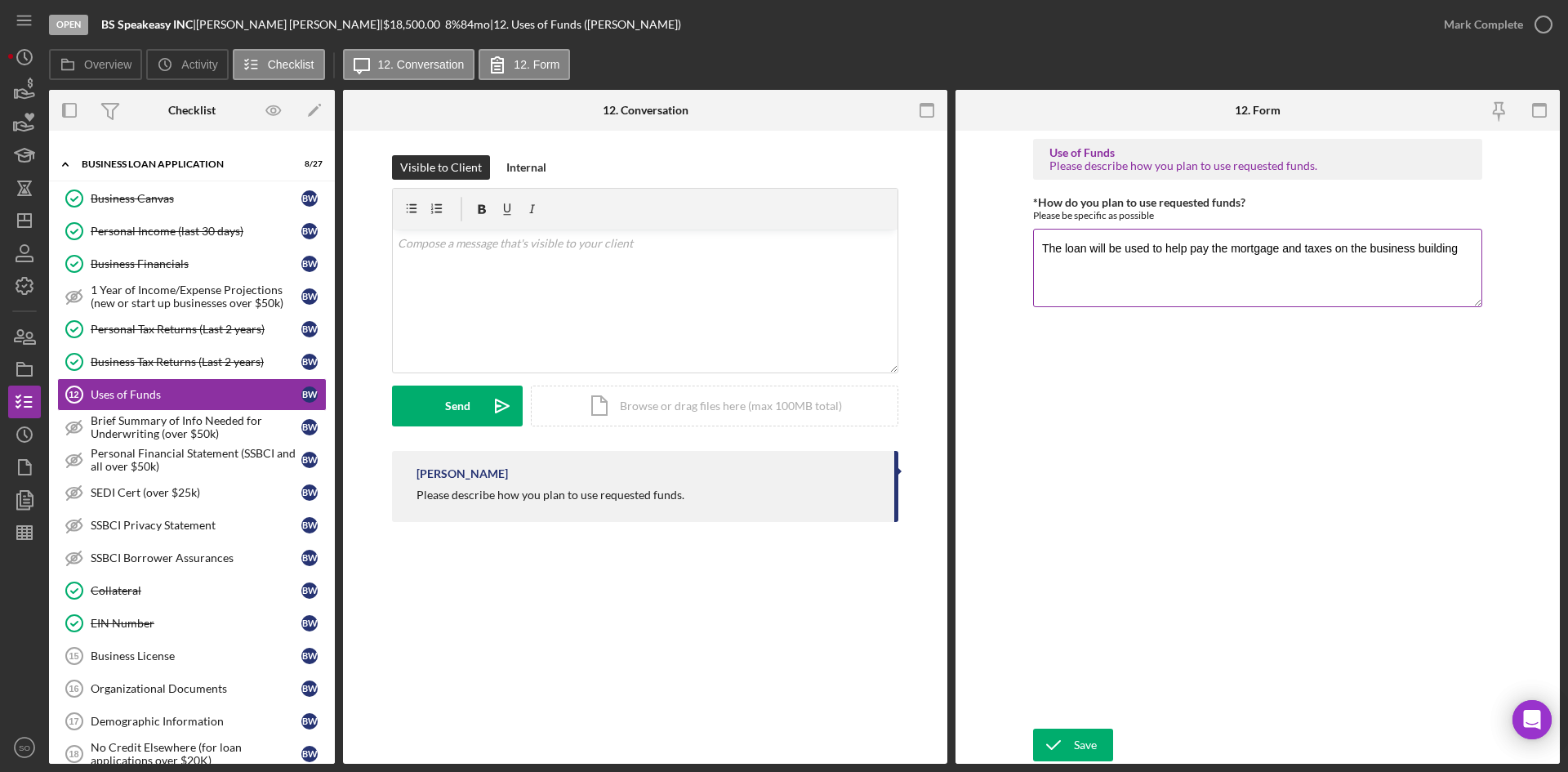
click at [1414, 246] on textarea "The loan will be used to help pay the mortgage and taxes on the business buildi…" at bounding box center [1258, 268] width 450 height 78
click at [1463, 246] on textarea "The loan will be used to help pay the mortgage and taxes on the business's buil…" at bounding box center [1258, 268] width 450 height 78
type textarea "The loan will be used to help pay the mortgage and taxes on the business's buil…"
click at [1084, 741] on div "Save" at bounding box center [1085, 745] width 23 height 32
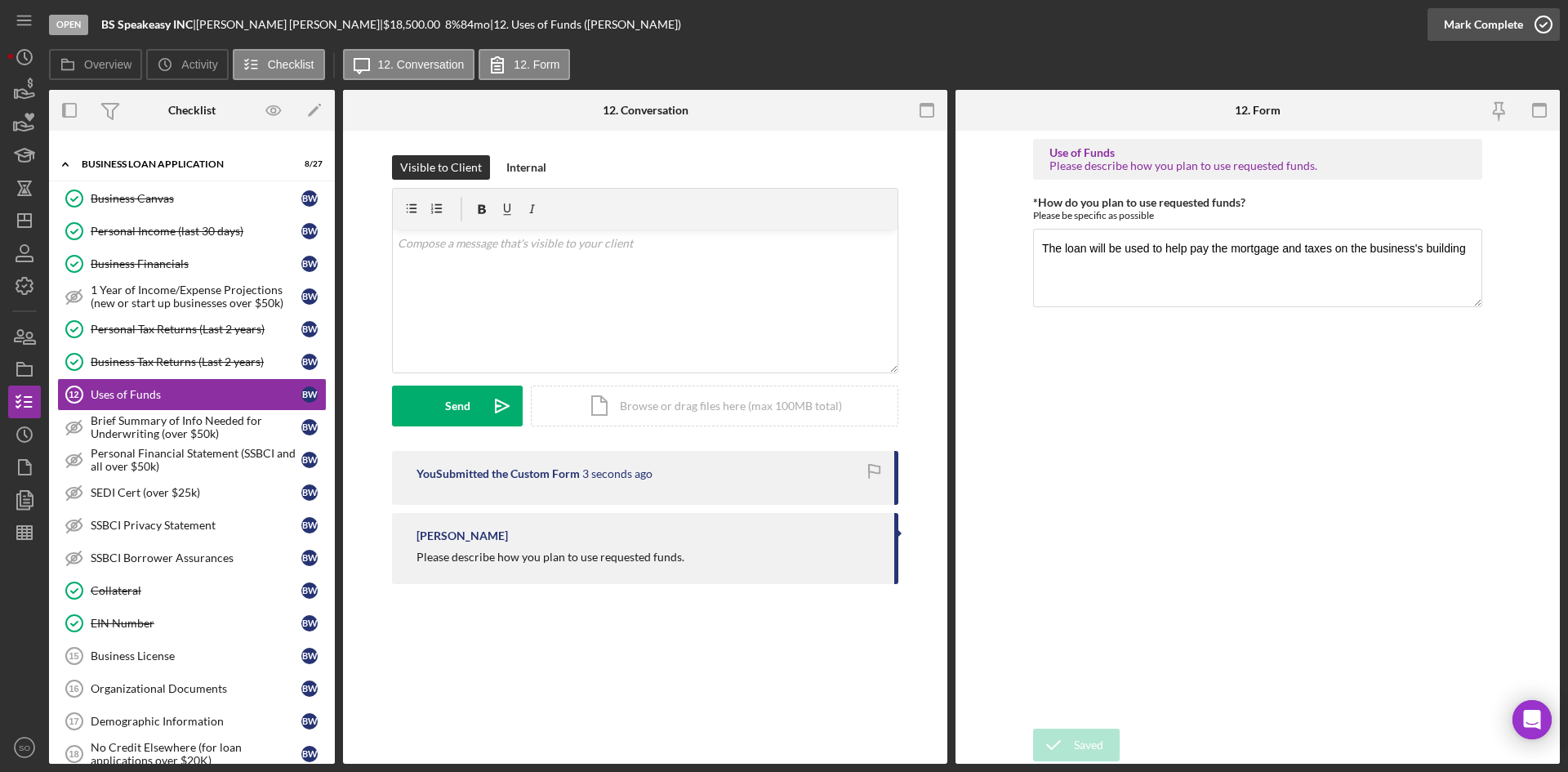
click at [1478, 23] on div "Mark Complete" at bounding box center [1483, 25] width 79 height 32
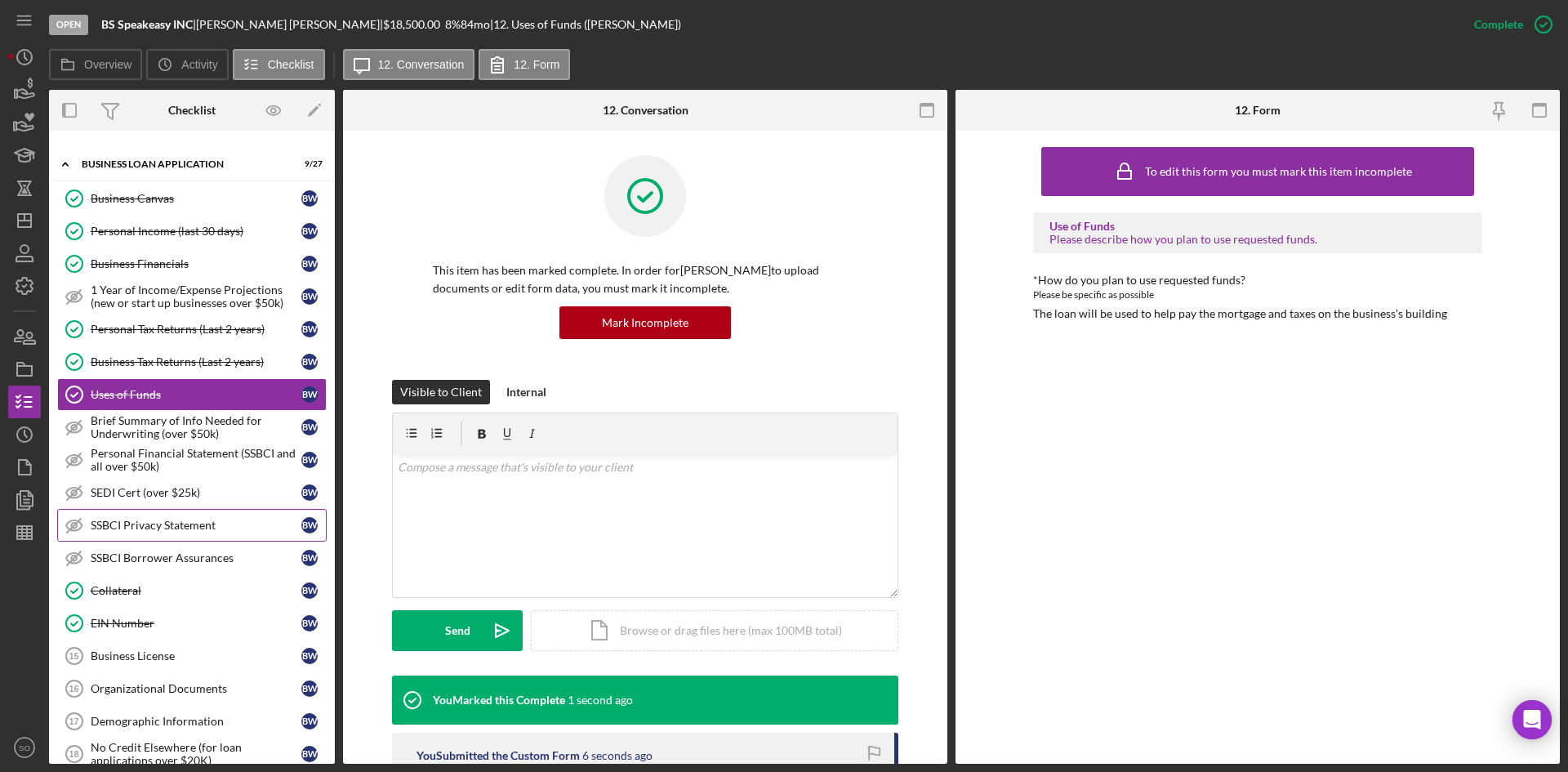
scroll to position [735, 0]
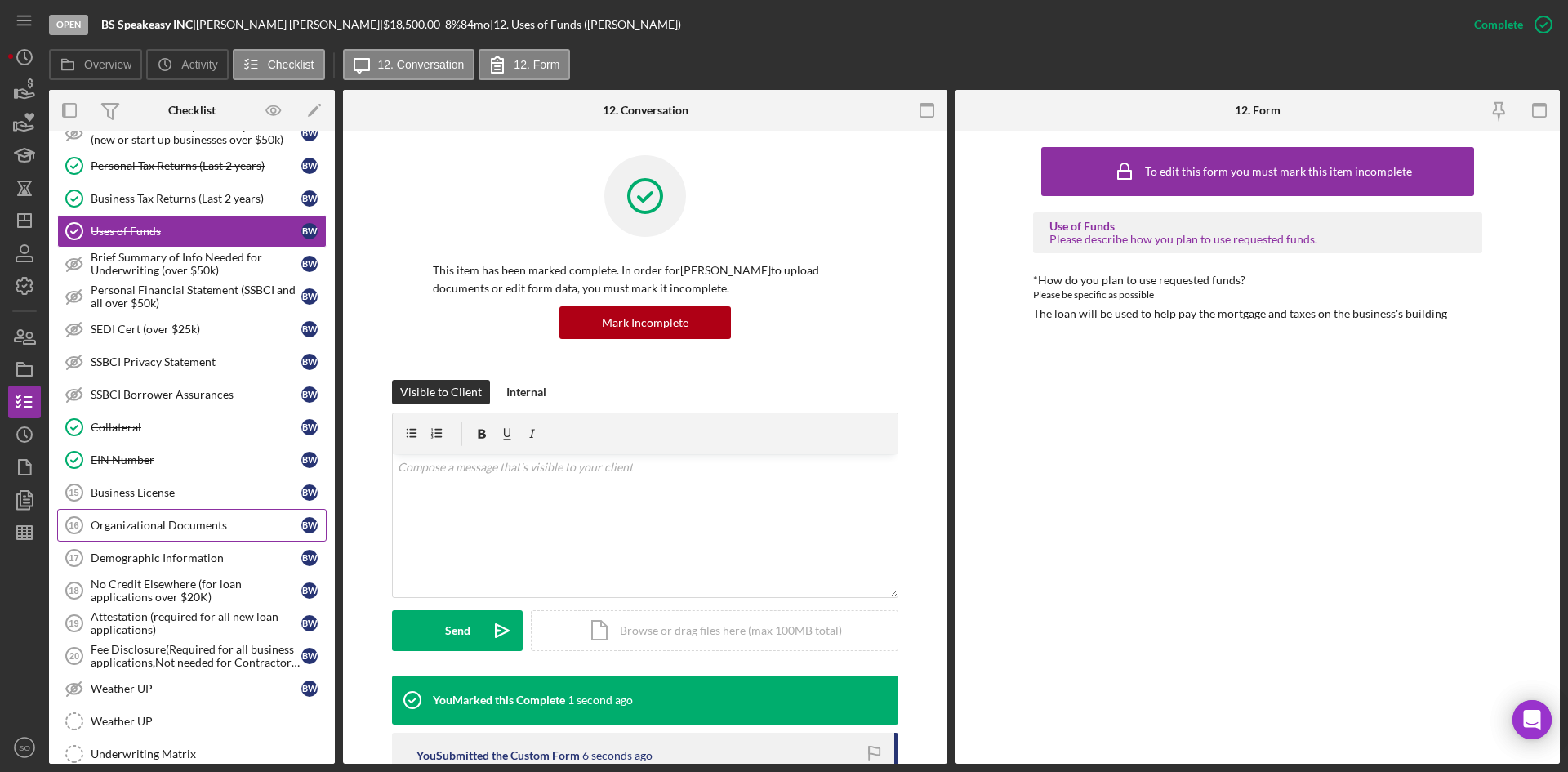
click at [195, 525] on div "Organizational Documents" at bounding box center [196, 525] width 211 height 13
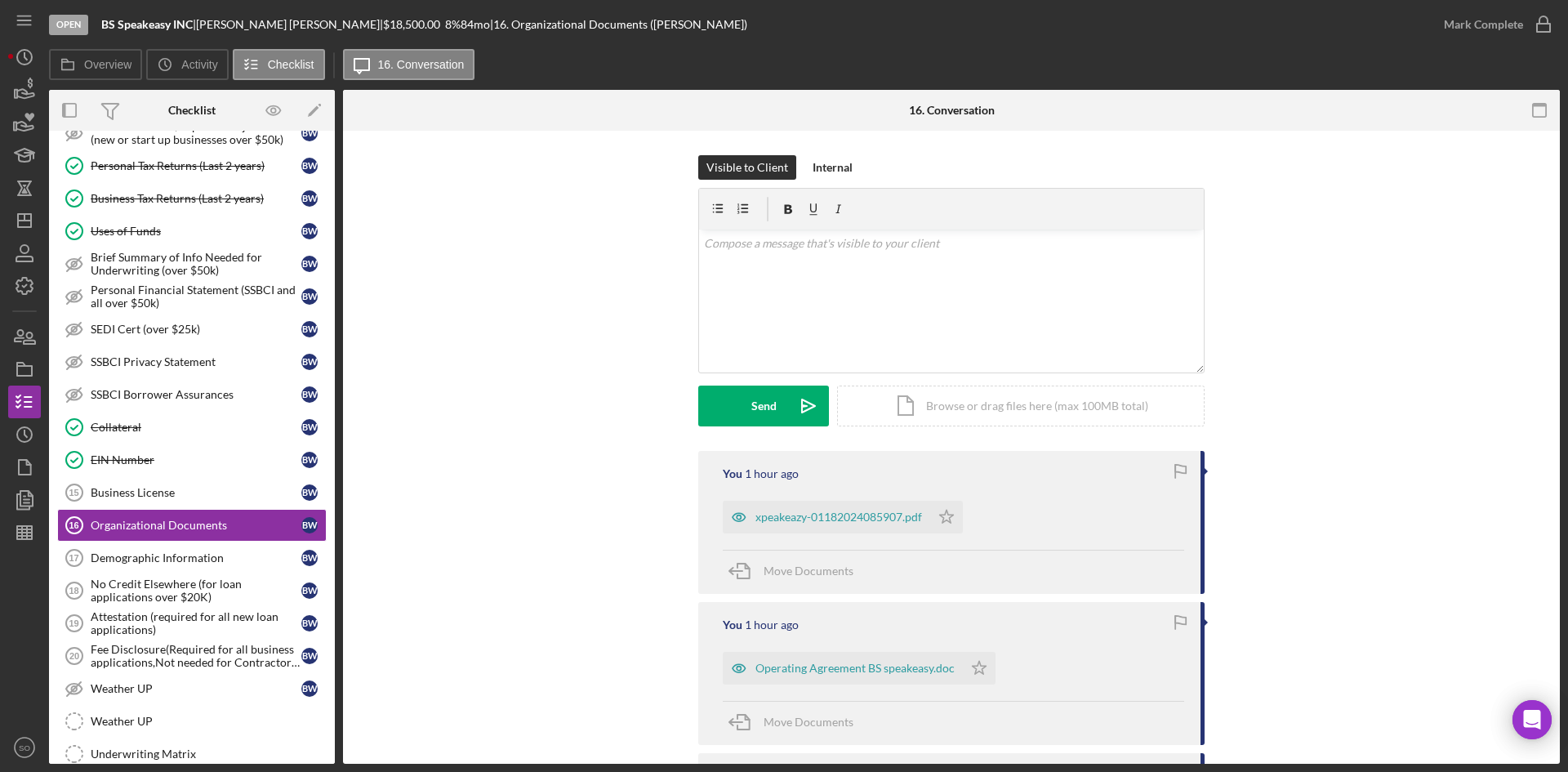
scroll to position [159, 0]
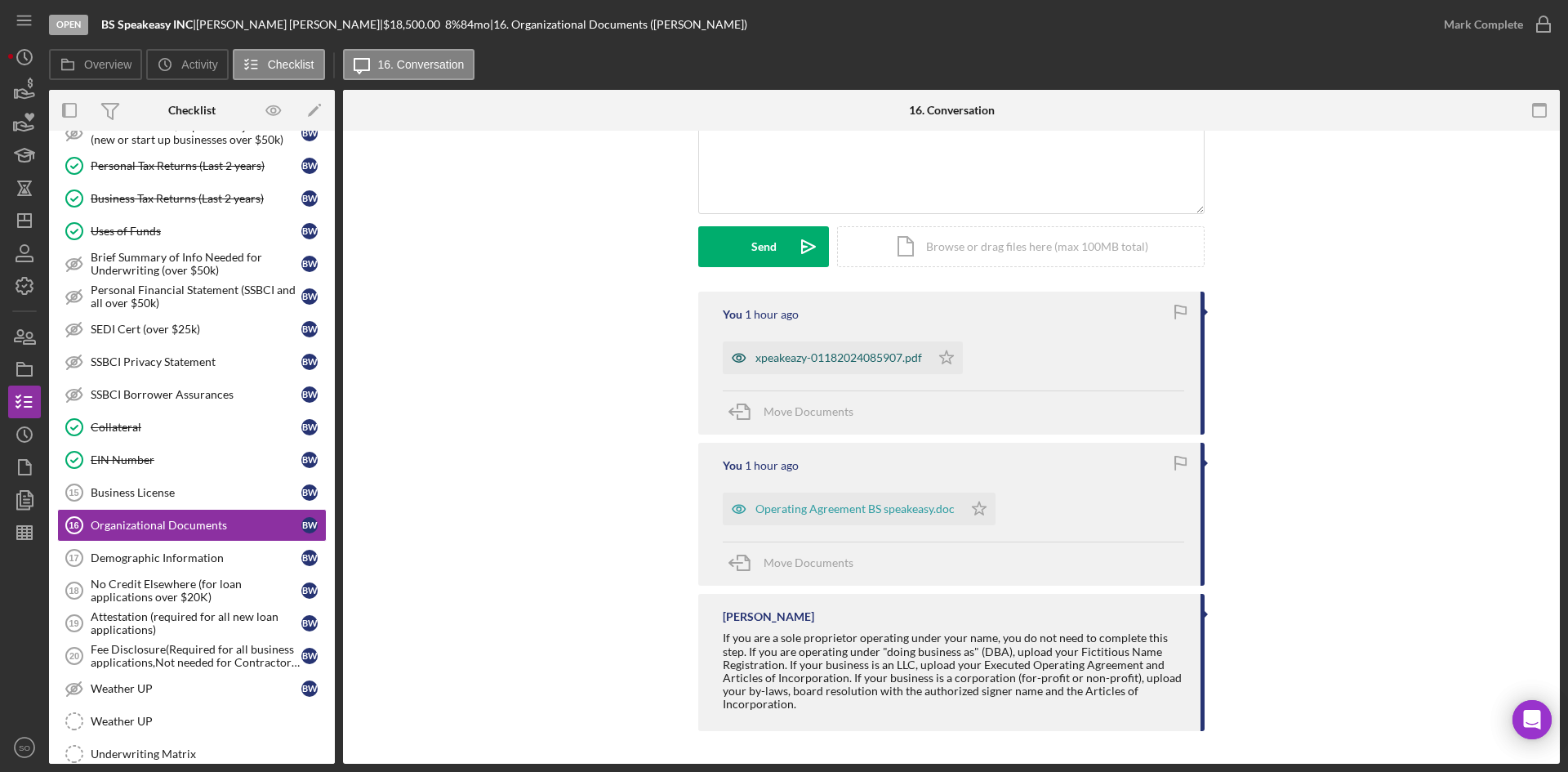
click at [813, 356] on div "xpeakeazy-01182024085907.pdf" at bounding box center [839, 357] width 167 height 13
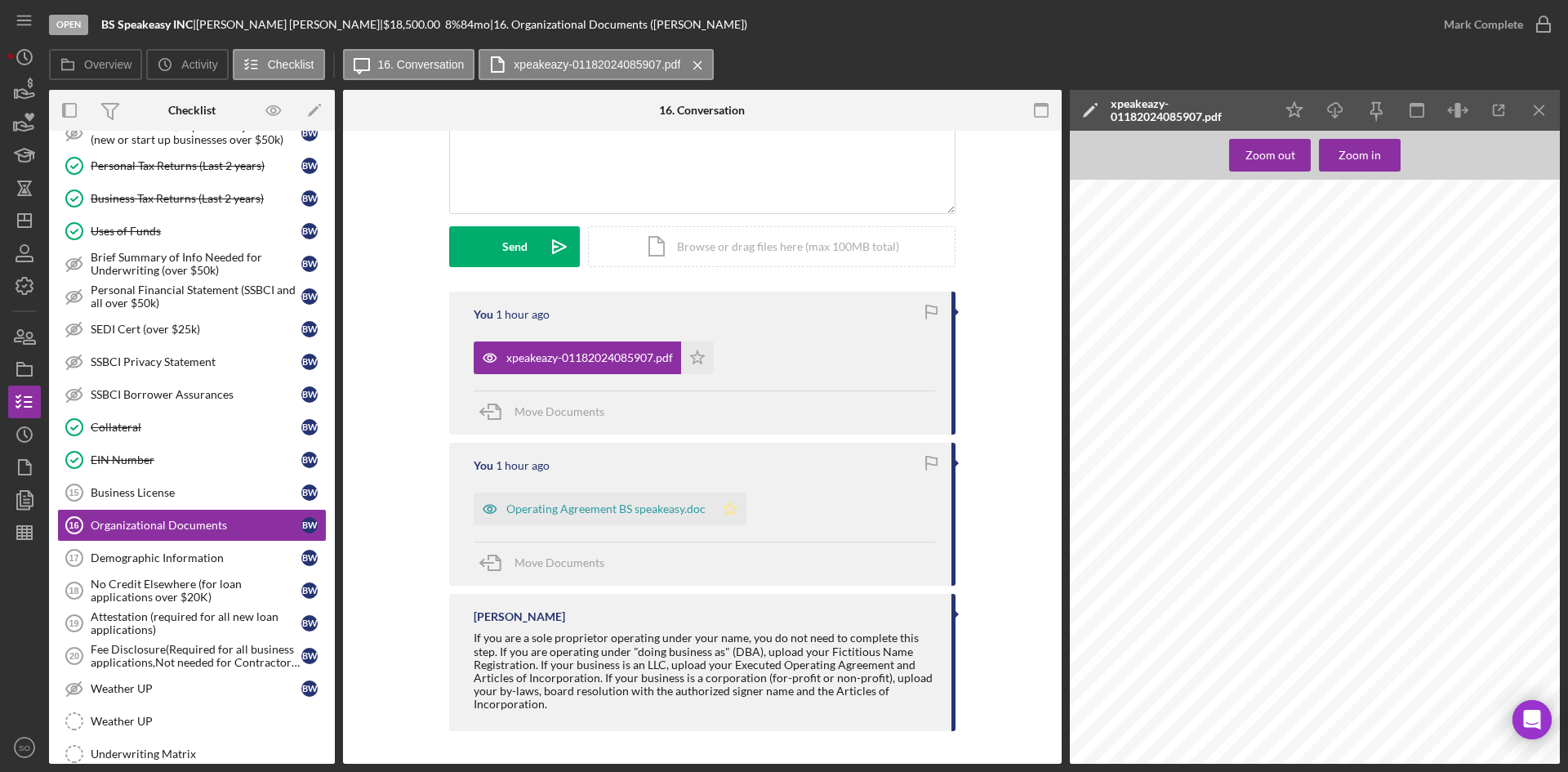
click at [733, 506] on icon "Icon/Star" at bounding box center [730, 508] width 32 height 32
click at [697, 357] on icon "Icon/Star" at bounding box center [697, 358] width 32 height 32
click at [1484, 37] on div "Mark Complete" at bounding box center [1483, 25] width 79 height 32
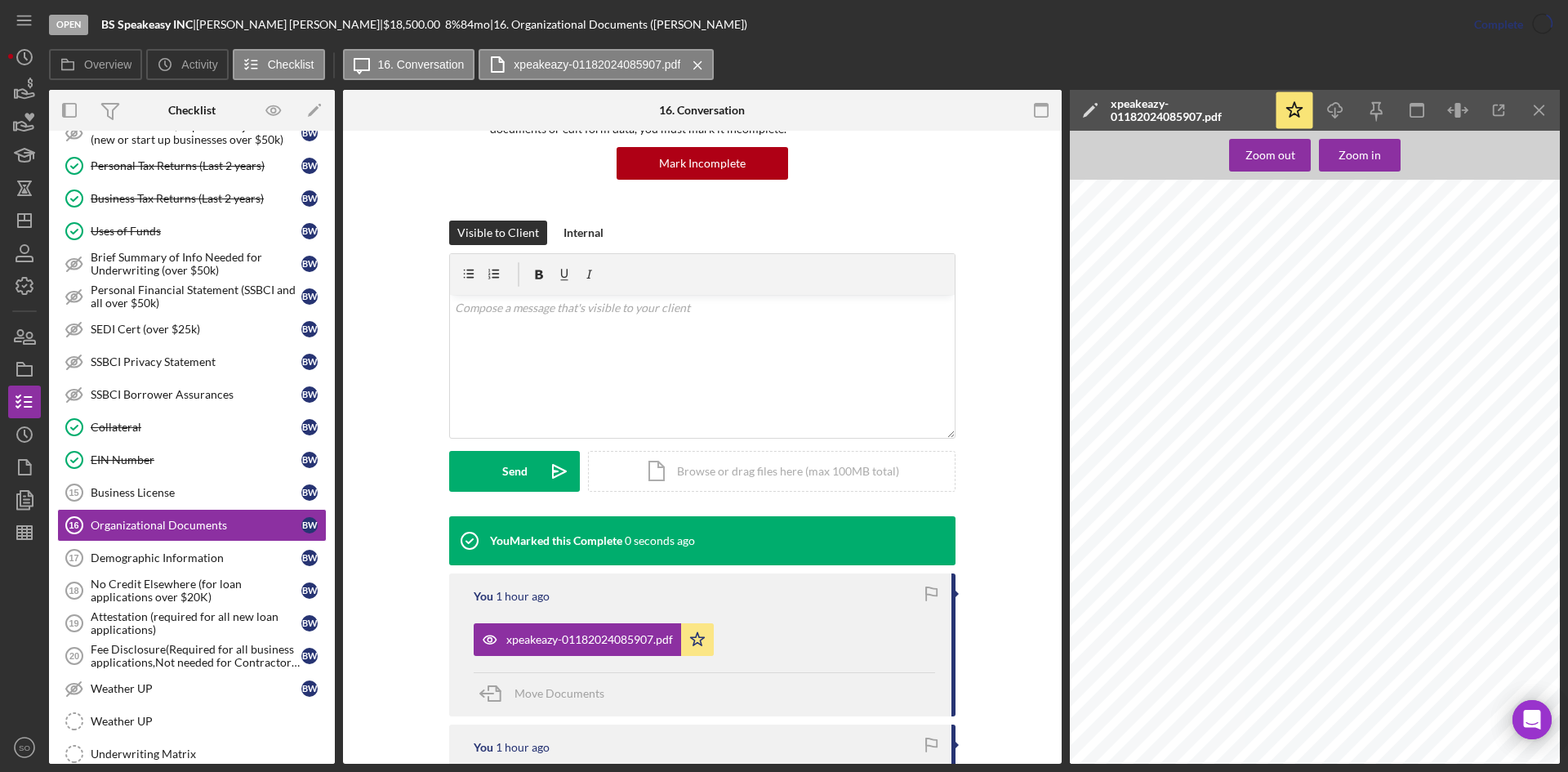
scroll to position [384, 0]
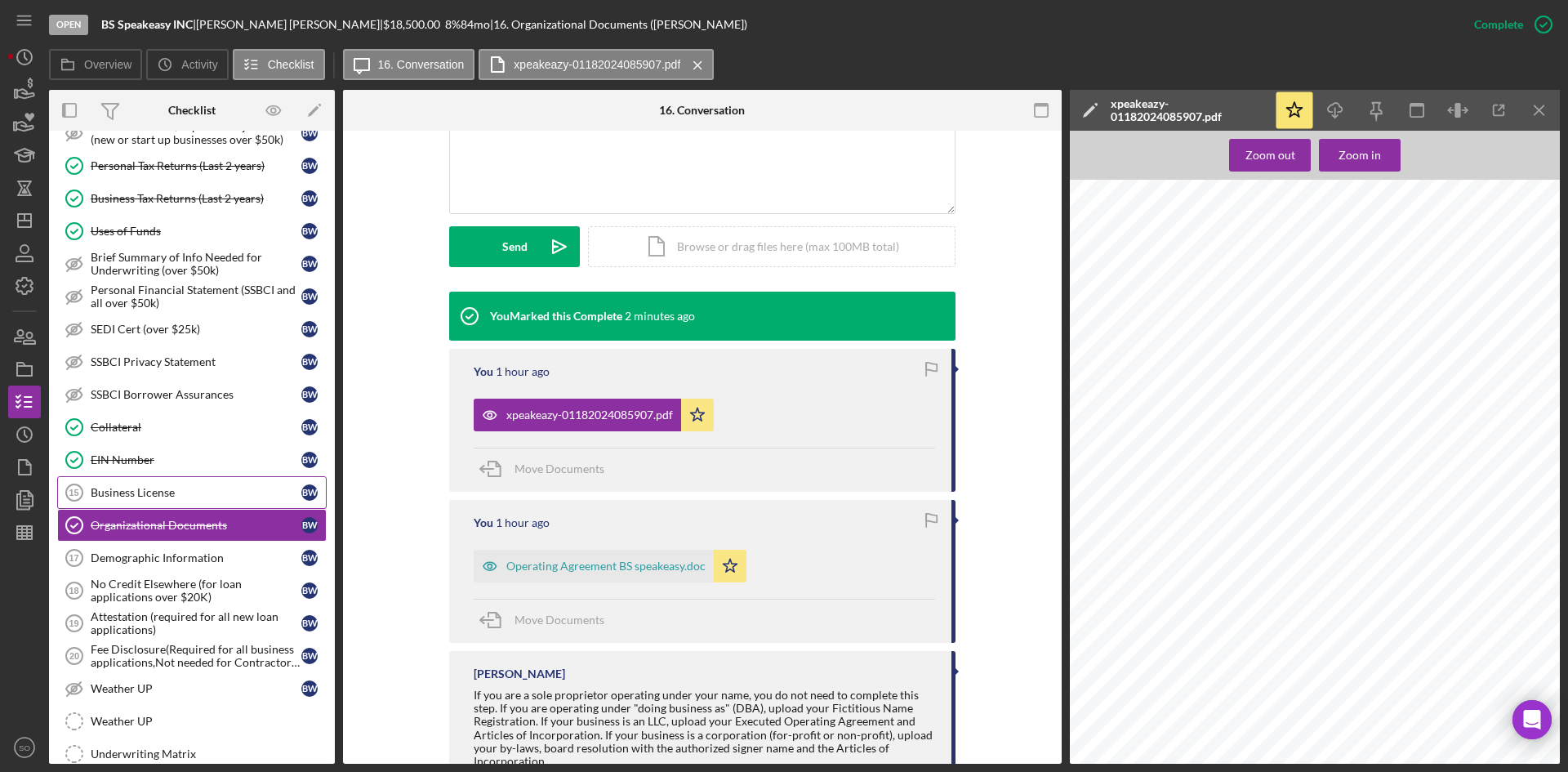
drag, startPoint x: 153, startPoint y: 498, endPoint x: 177, endPoint y: 502, distance: 24.3
click at [153, 498] on div "Business License" at bounding box center [196, 492] width 211 height 13
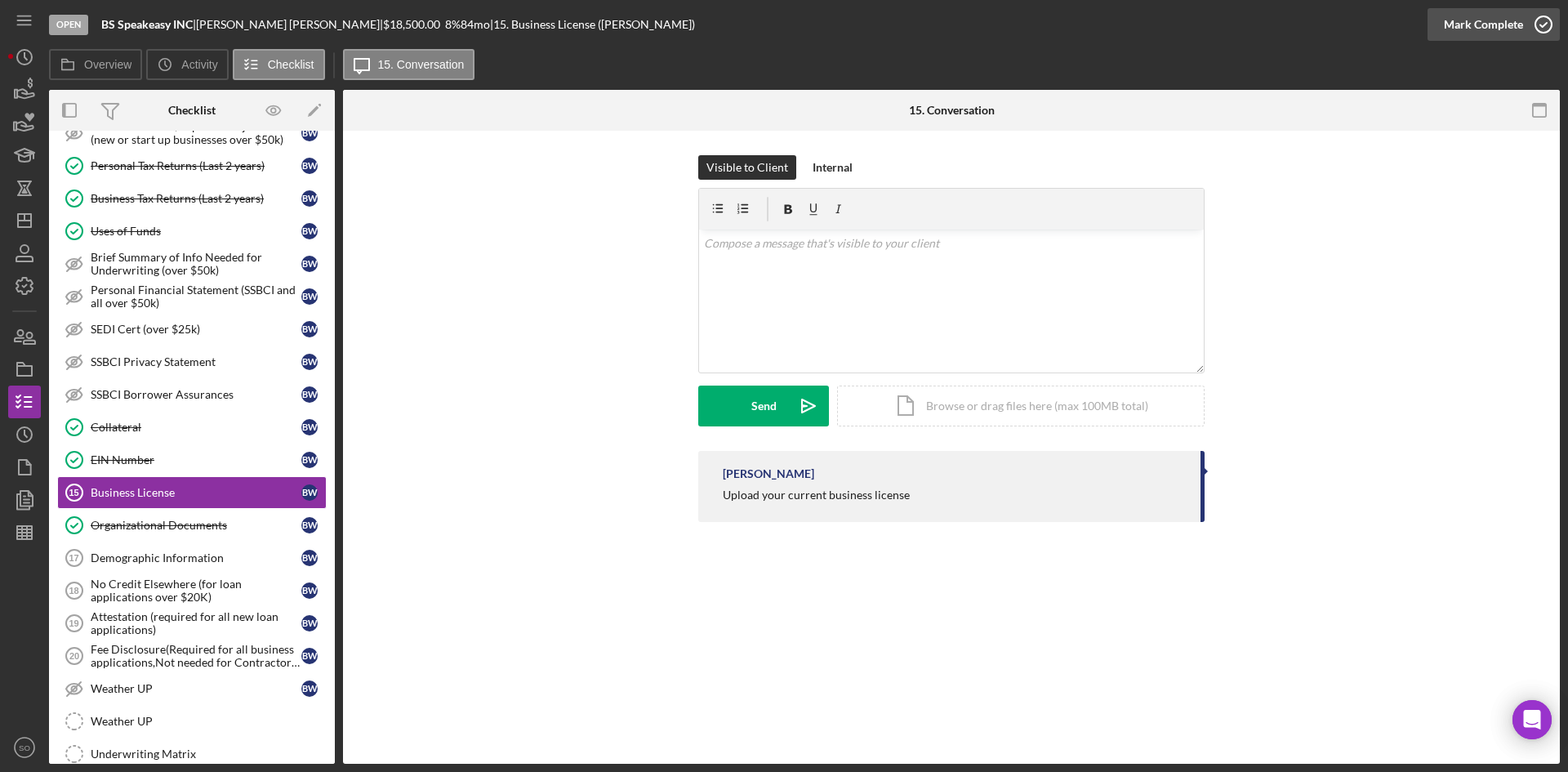
click at [1481, 9] on div "Mark Complete" at bounding box center [1483, 25] width 79 height 32
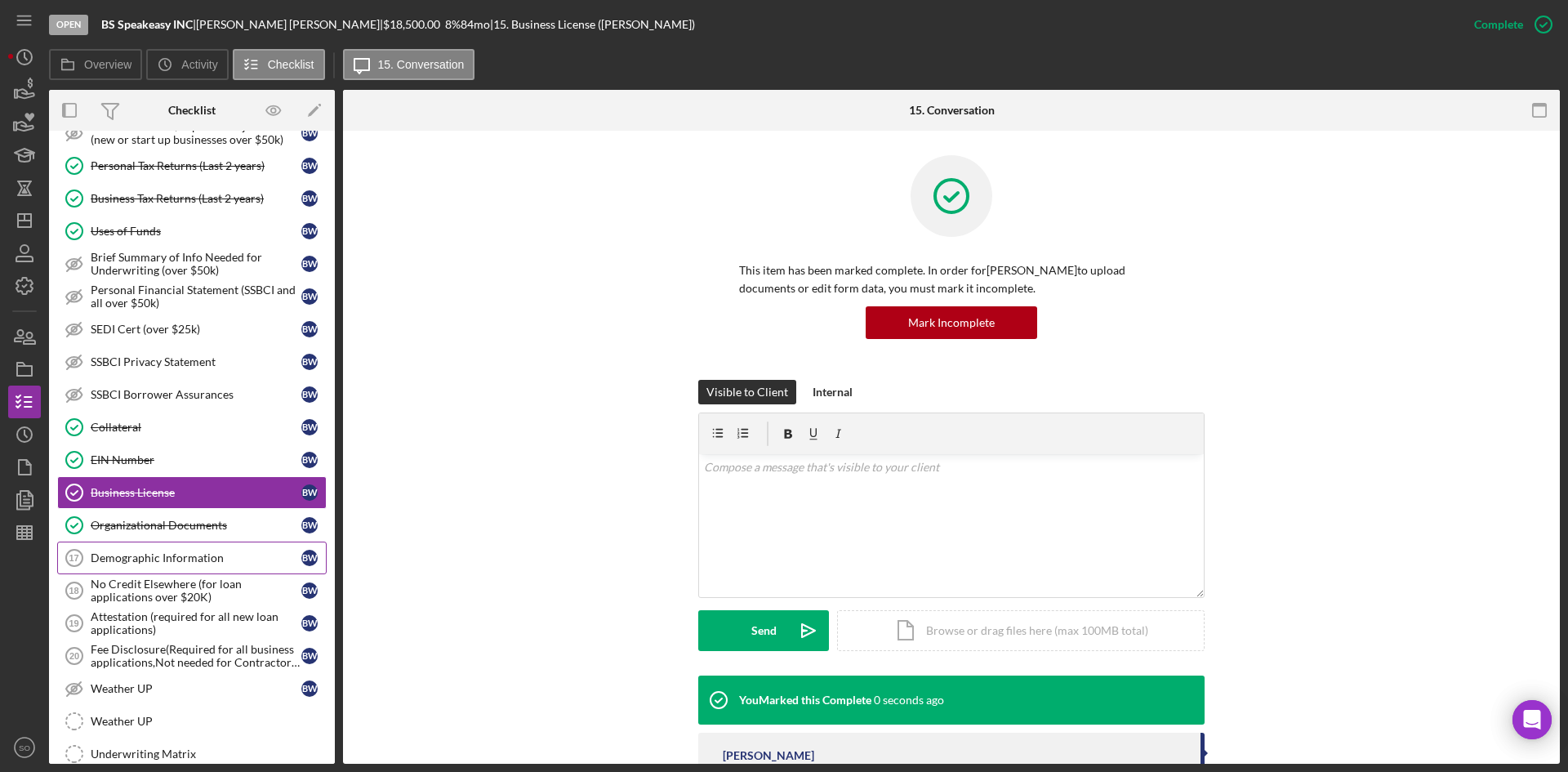
click at [157, 552] on div "Demographic Information" at bounding box center [196, 558] width 211 height 13
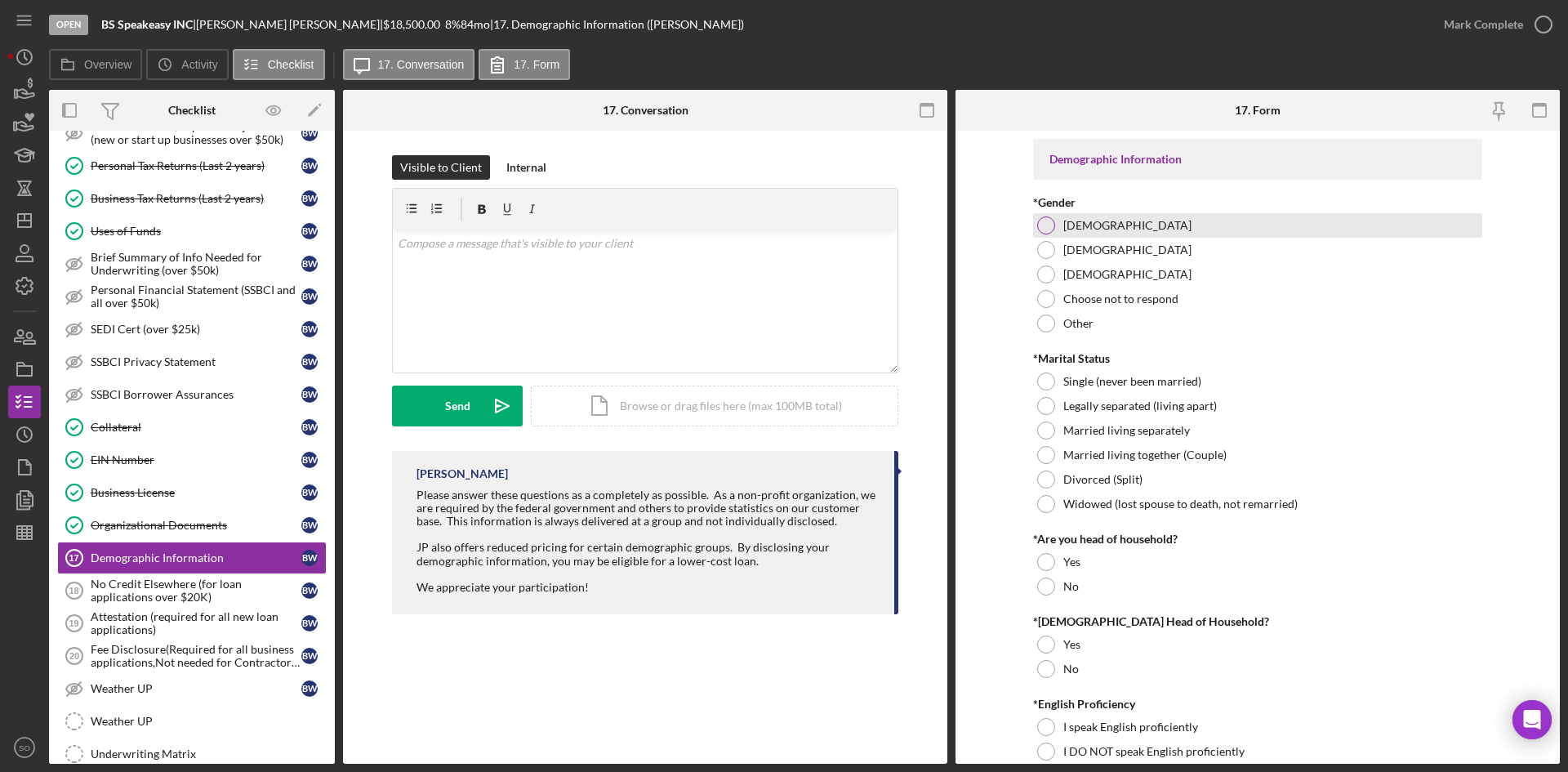
click at [1044, 223] on div at bounding box center [1045, 225] width 18 height 18
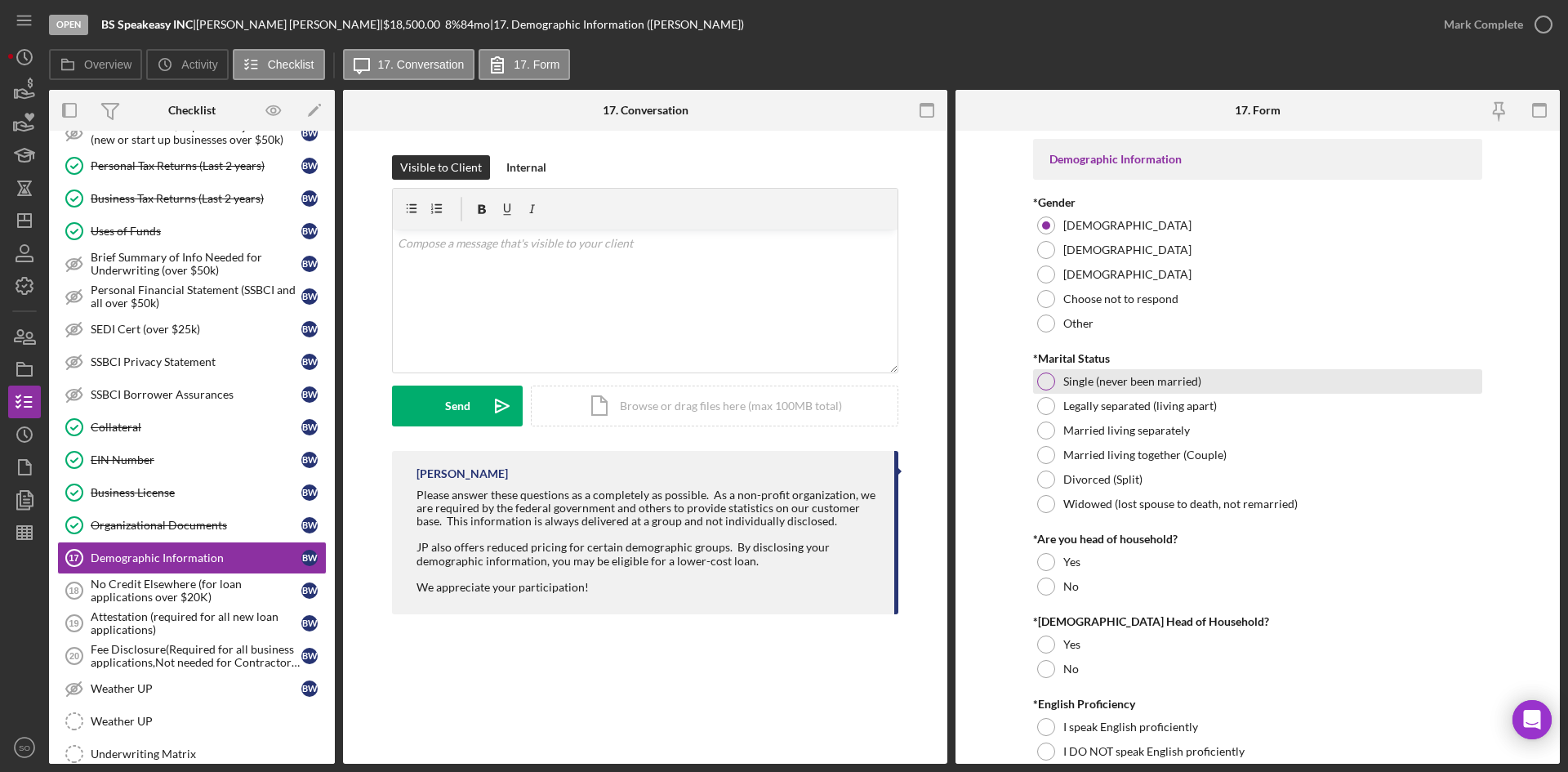
drag, startPoint x: 1040, startPoint y: 374, endPoint x: 1045, endPoint y: 392, distance: 18.7
click at [1040, 375] on div at bounding box center [1045, 381] width 18 height 18
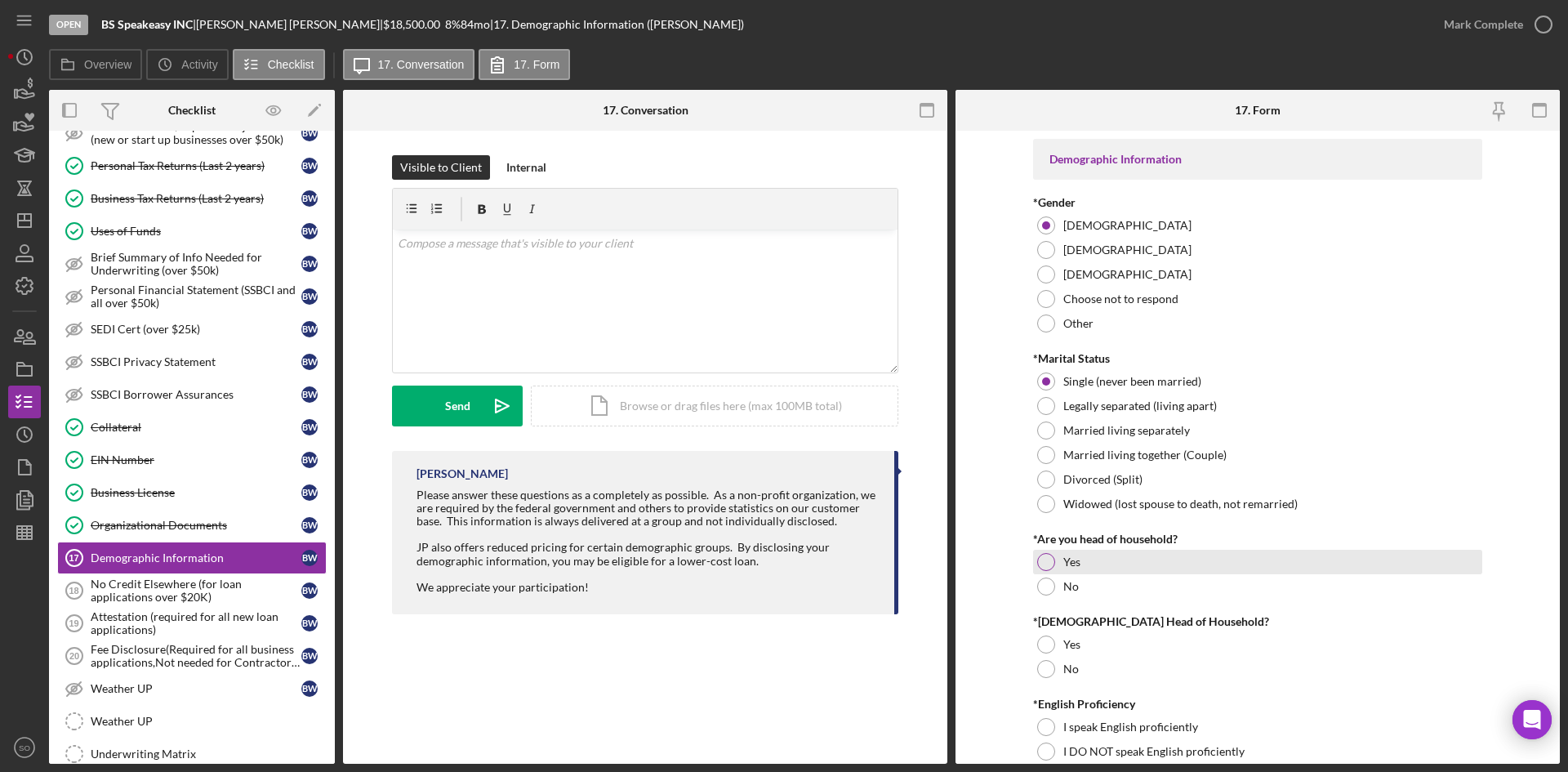
click at [1044, 559] on div at bounding box center [1045, 562] width 18 height 18
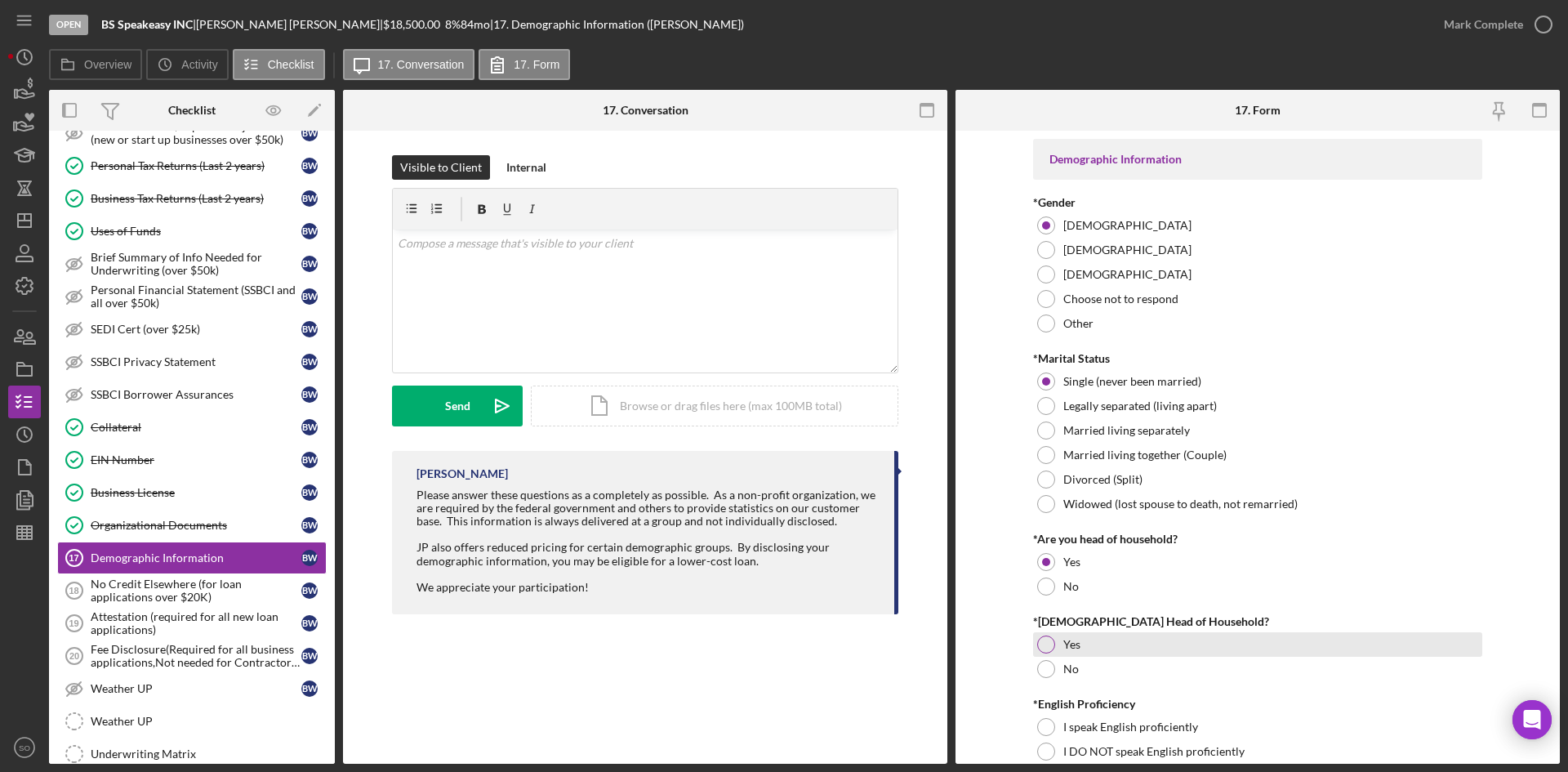
click at [1044, 649] on div at bounding box center [1045, 644] width 18 height 18
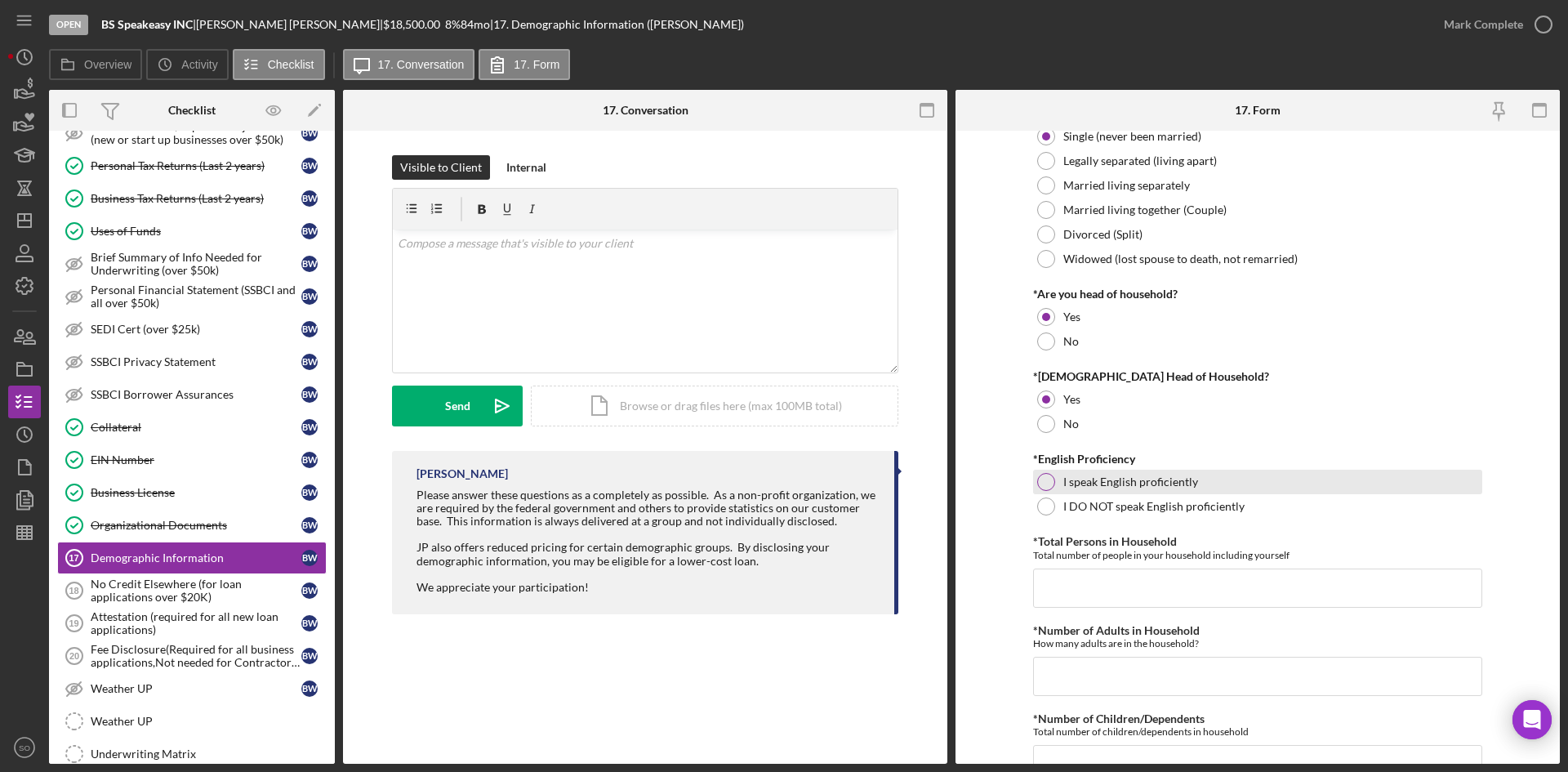
click at [1039, 477] on div at bounding box center [1045, 481] width 18 height 18
click at [1056, 584] on input "*Total Persons in Household" at bounding box center [1258, 588] width 450 height 39
type input "1"
click at [1078, 663] on input "*Number of Adults in Household" at bounding box center [1258, 677] width 450 height 39
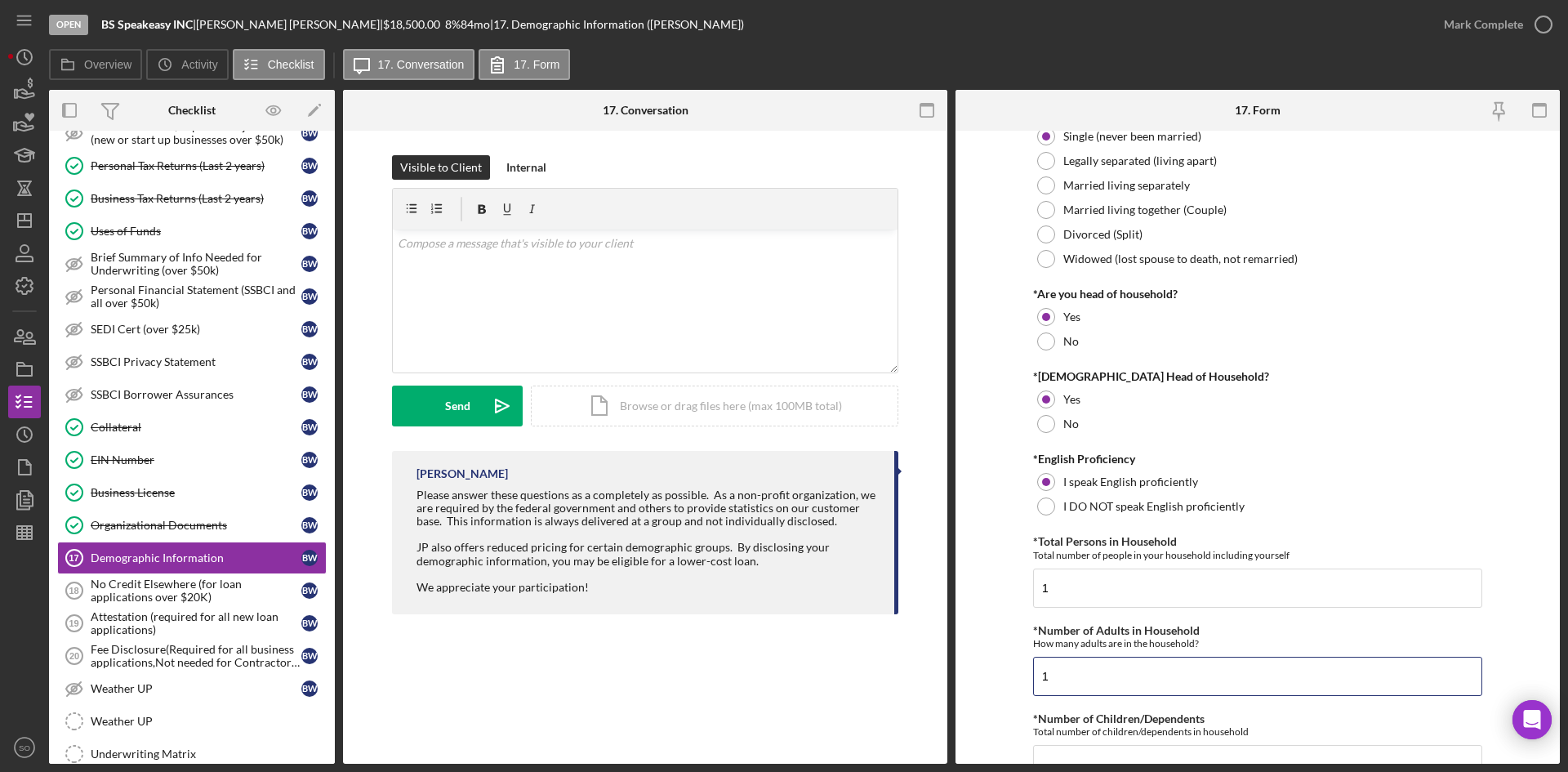
scroll to position [491, 0]
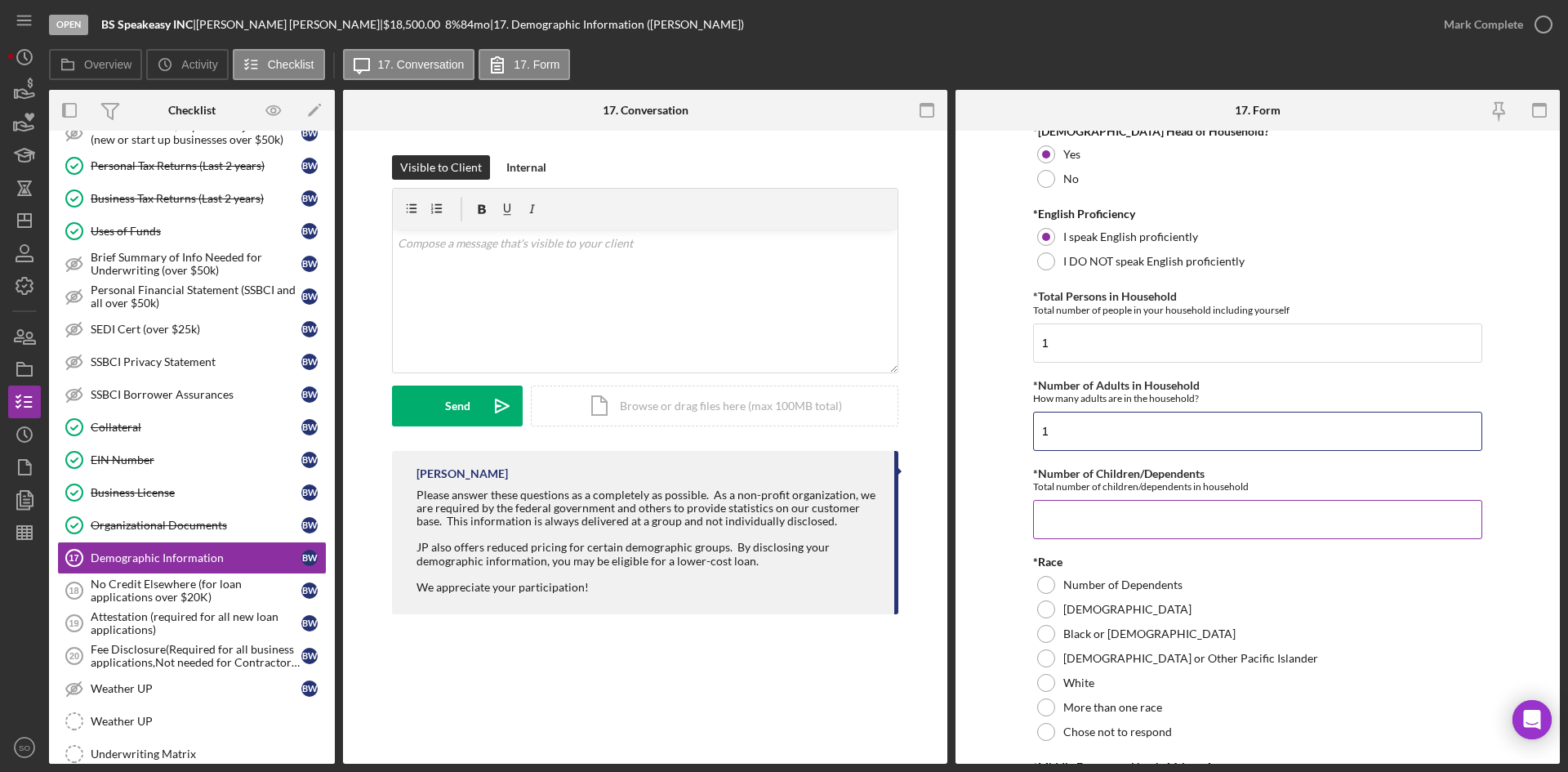
type input "1"
click at [1078, 501] on input "*Number of Children/Dependents" at bounding box center [1258, 519] width 450 height 39
type input "0"
click at [1046, 678] on div at bounding box center [1045, 683] width 18 height 18
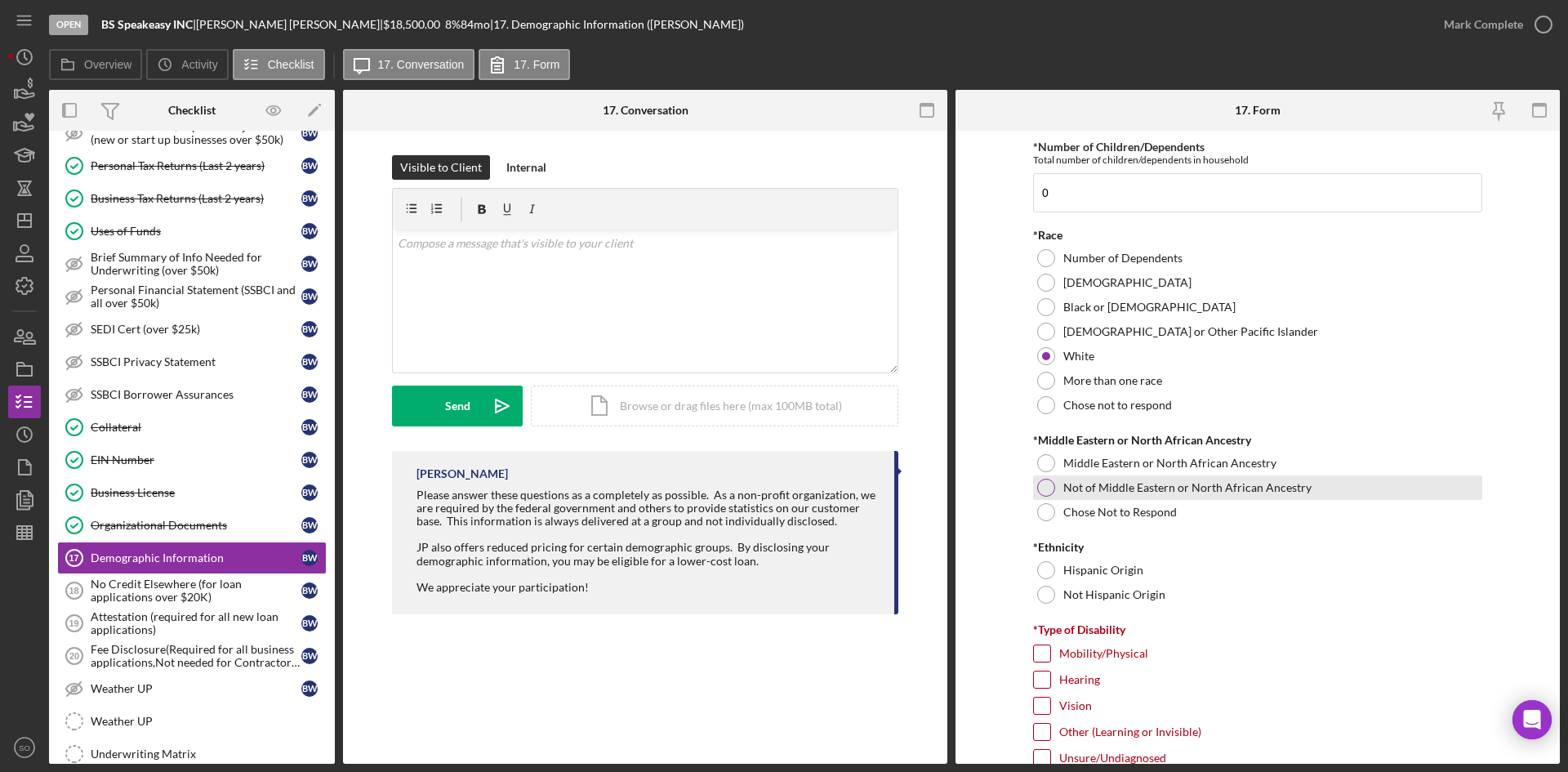
click at [1040, 495] on div at bounding box center [1045, 487] width 18 height 18
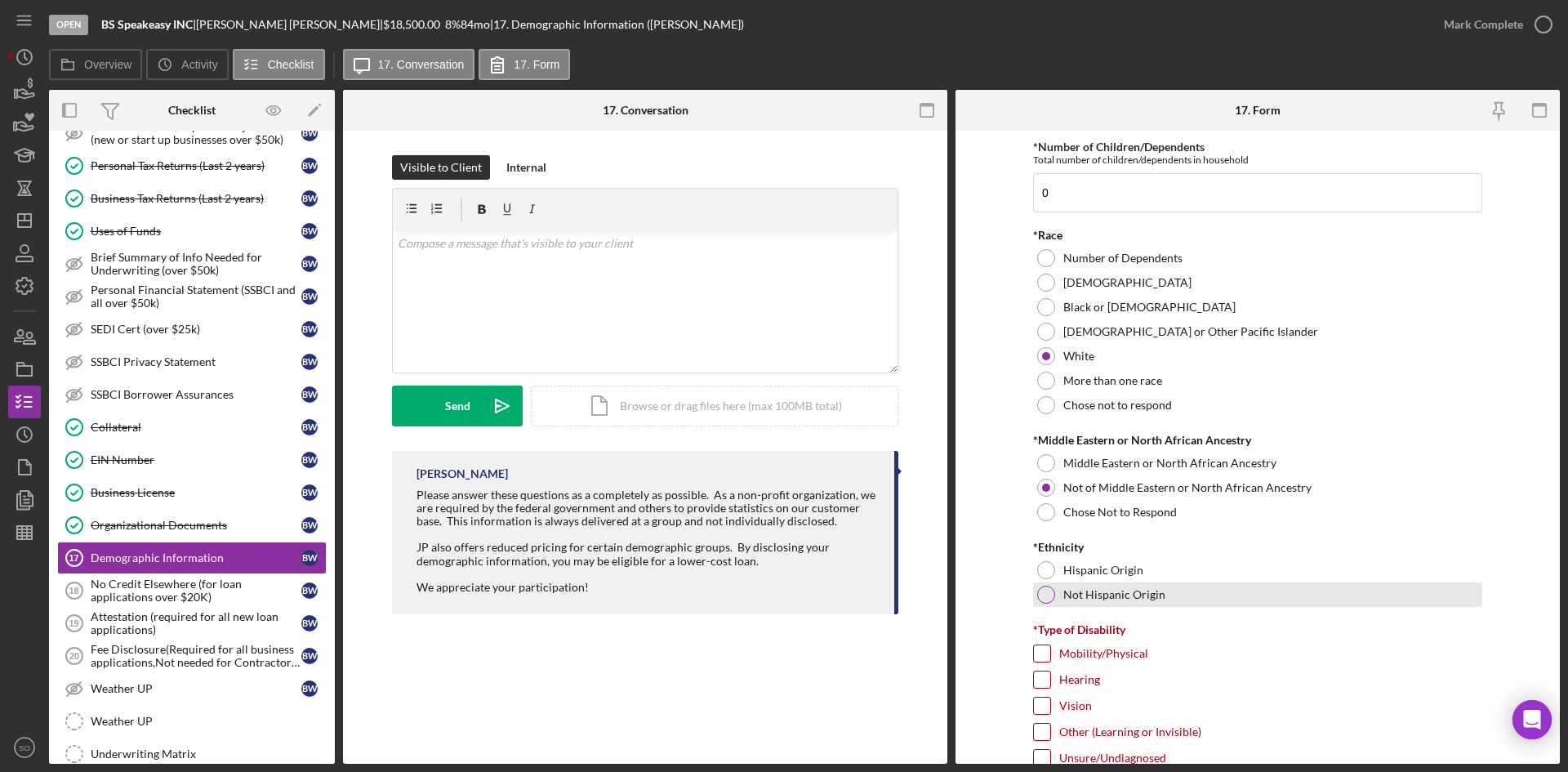
click at [1043, 596] on div at bounding box center [1045, 594] width 18 height 18
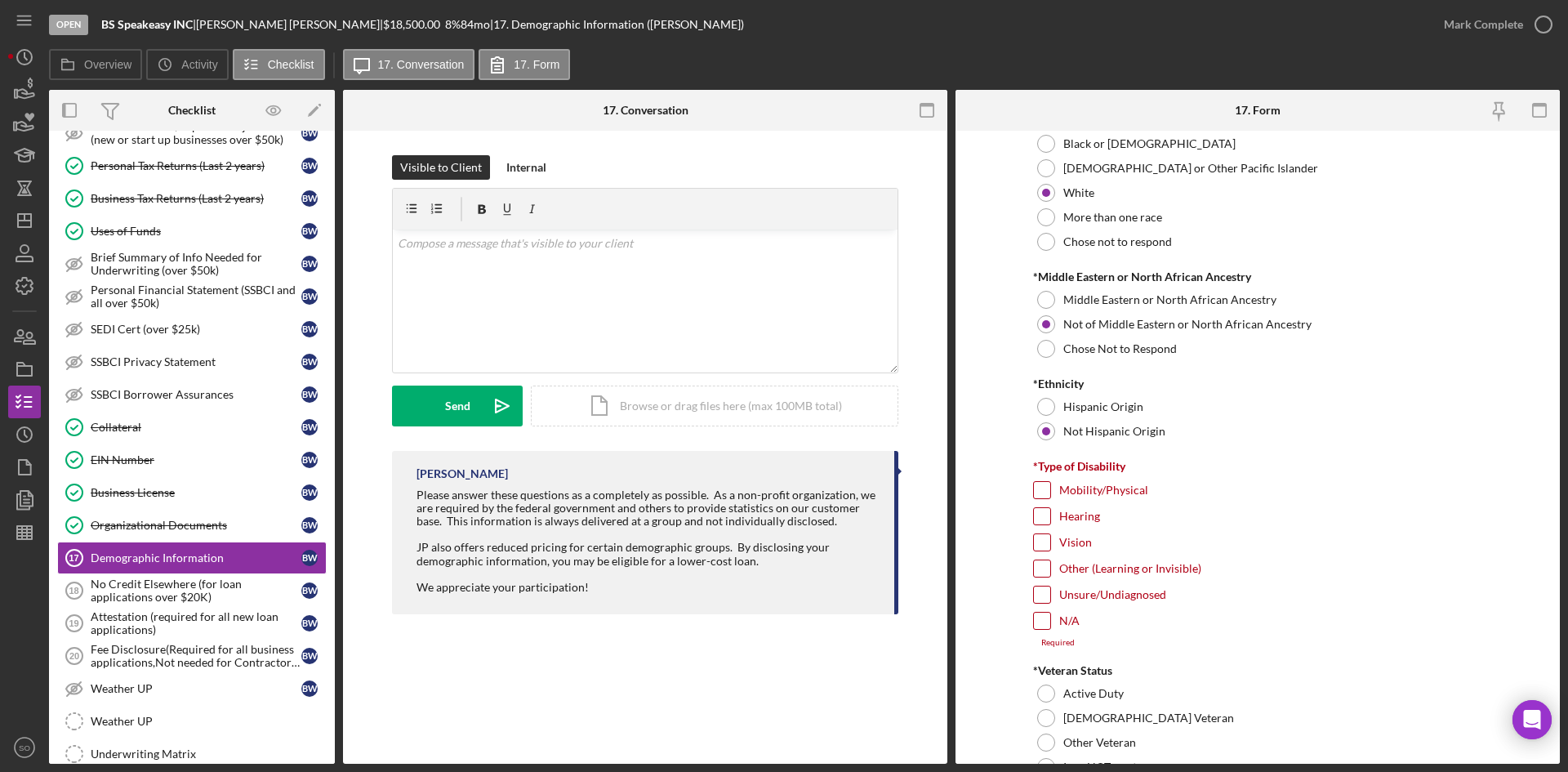
click at [1039, 627] on input "N/A" at bounding box center [1042, 621] width 16 height 16
checkbox input "true"
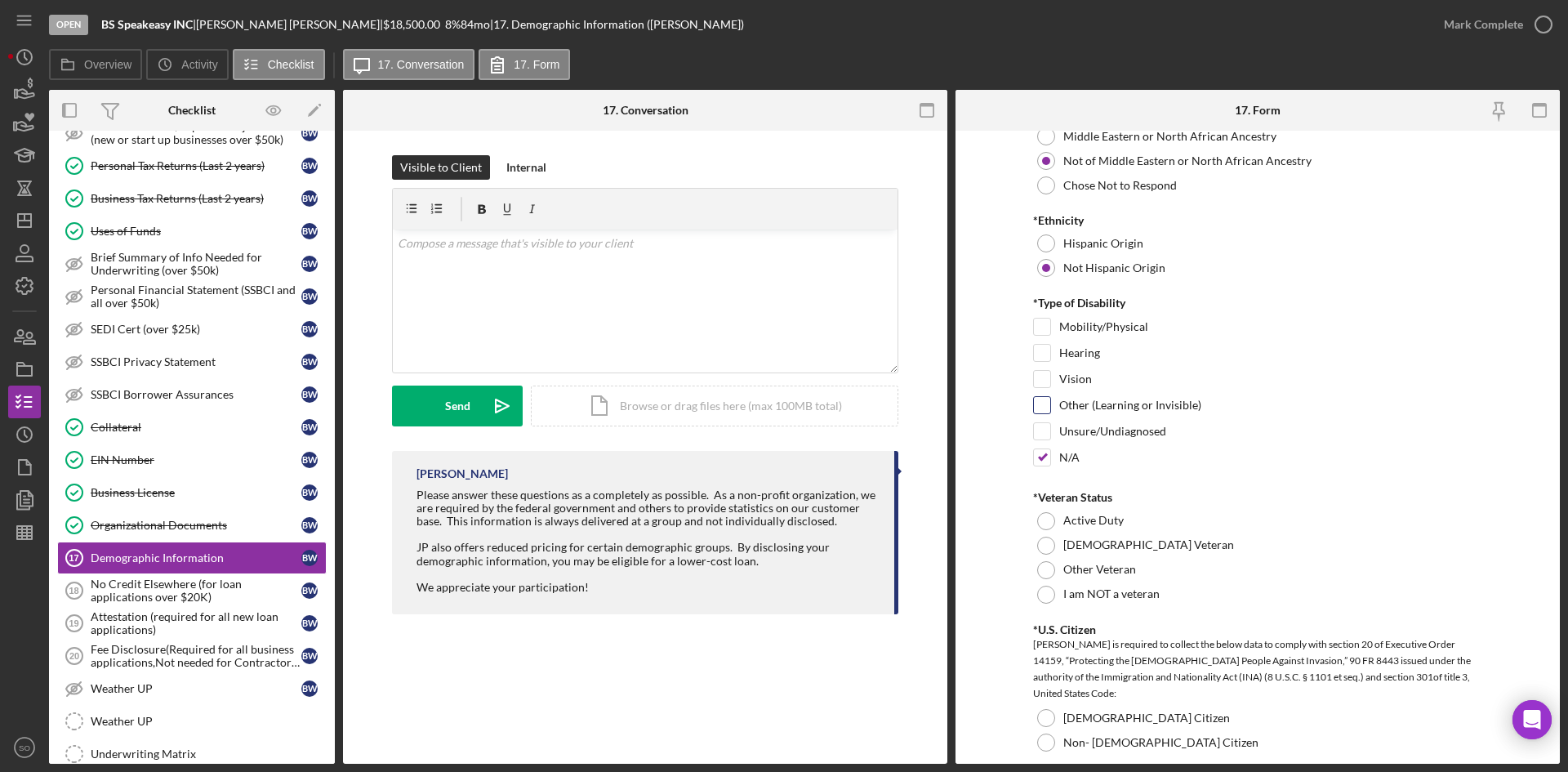
scroll to position [1308, 0]
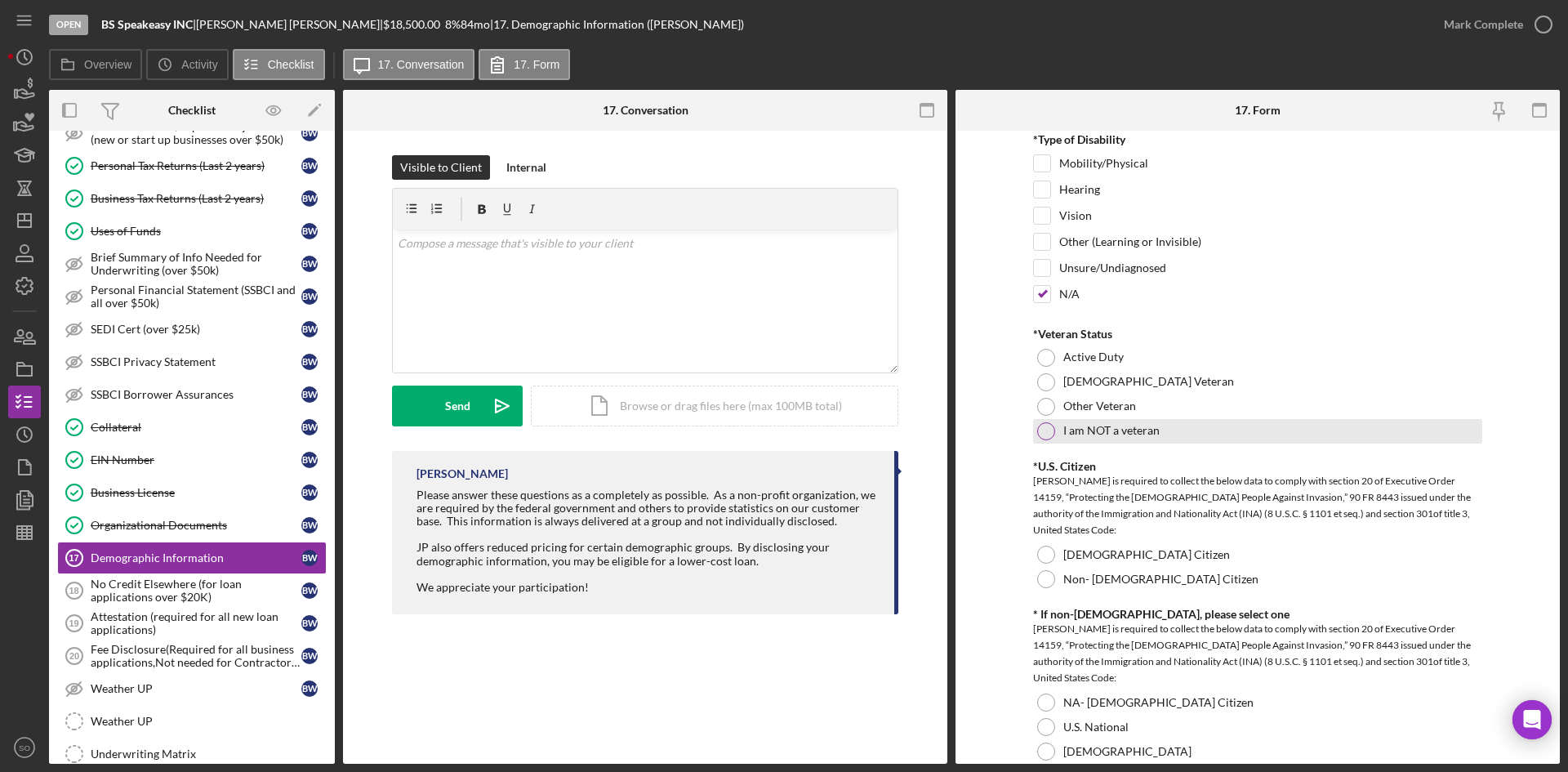
click at [1042, 429] on div at bounding box center [1045, 431] width 18 height 18
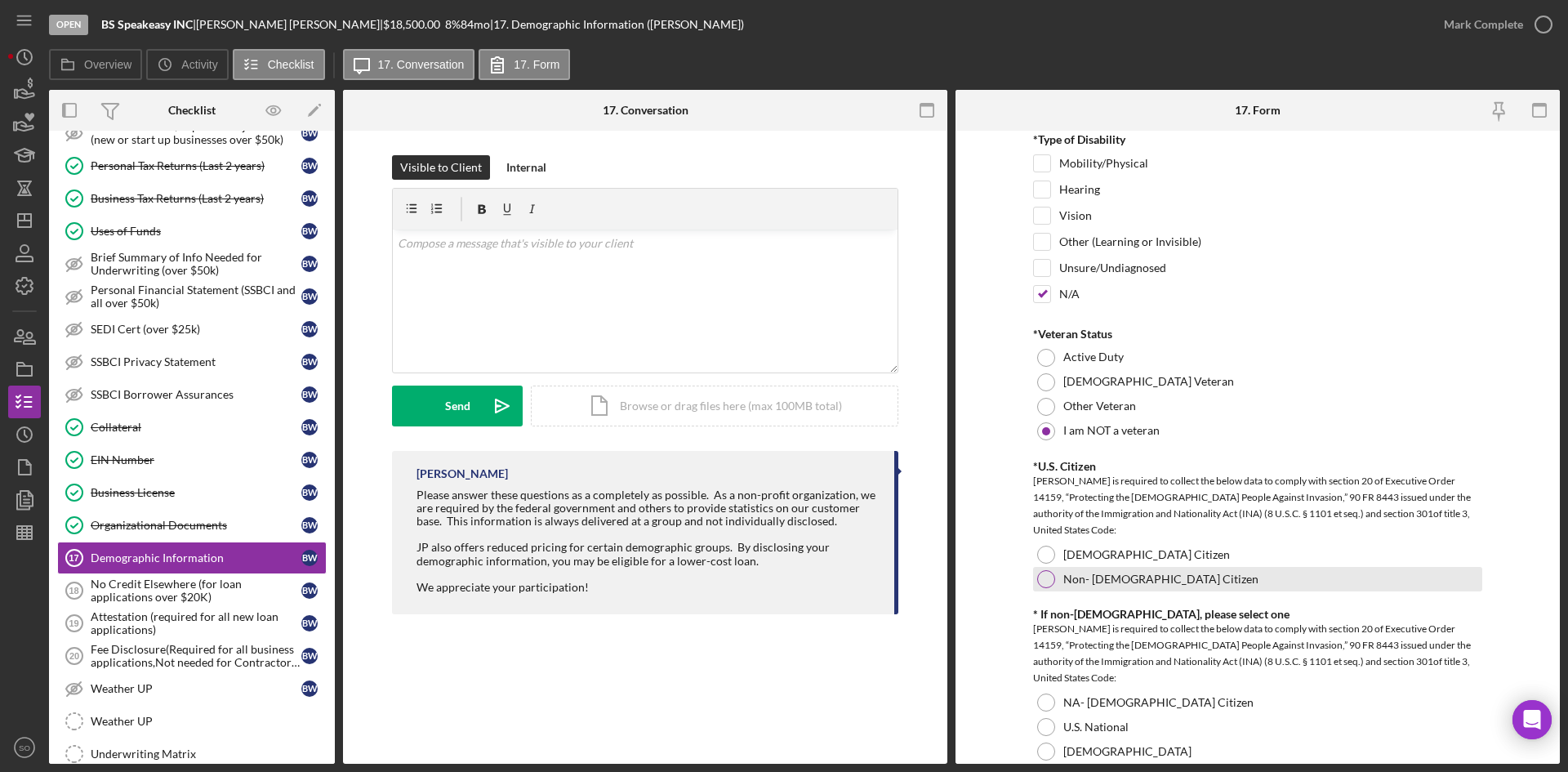
drag, startPoint x: 1039, startPoint y: 552, endPoint x: 1039, endPoint y: 572, distance: 20.0
click at [1039, 555] on div at bounding box center [1045, 554] width 18 height 18
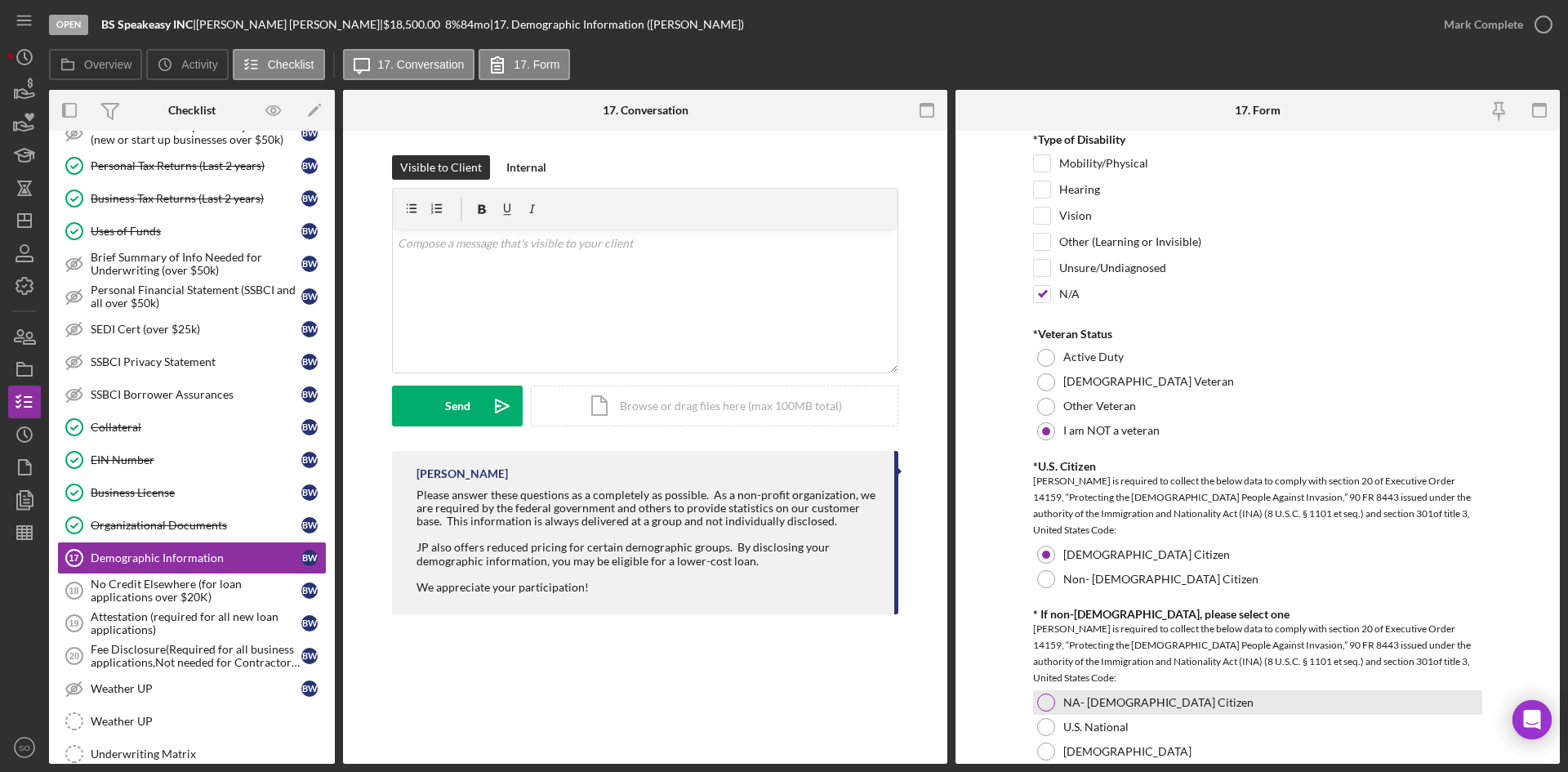
click at [1047, 702] on div at bounding box center [1045, 702] width 18 height 18
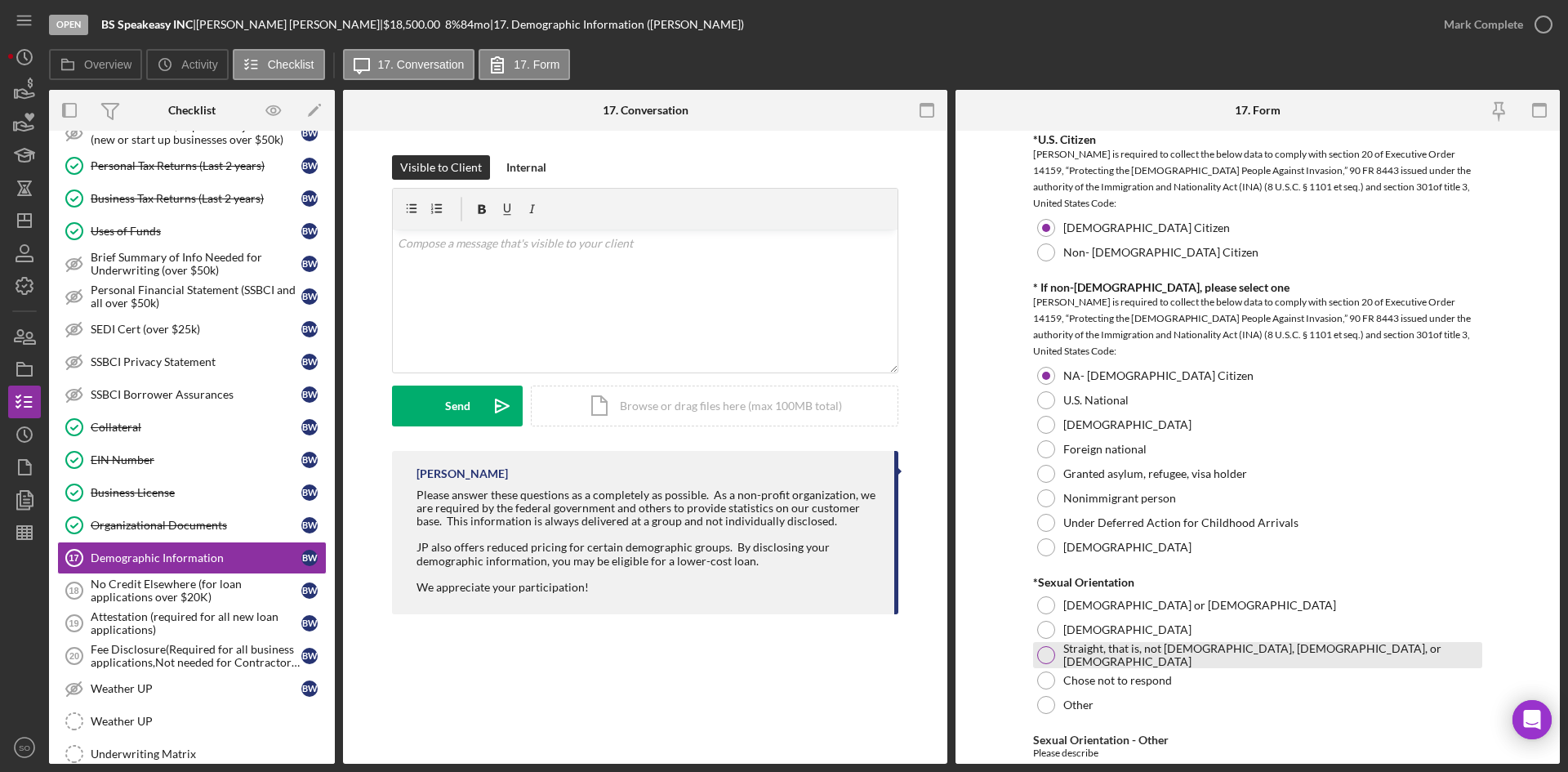
click at [1037, 657] on div at bounding box center [1045, 655] width 18 height 18
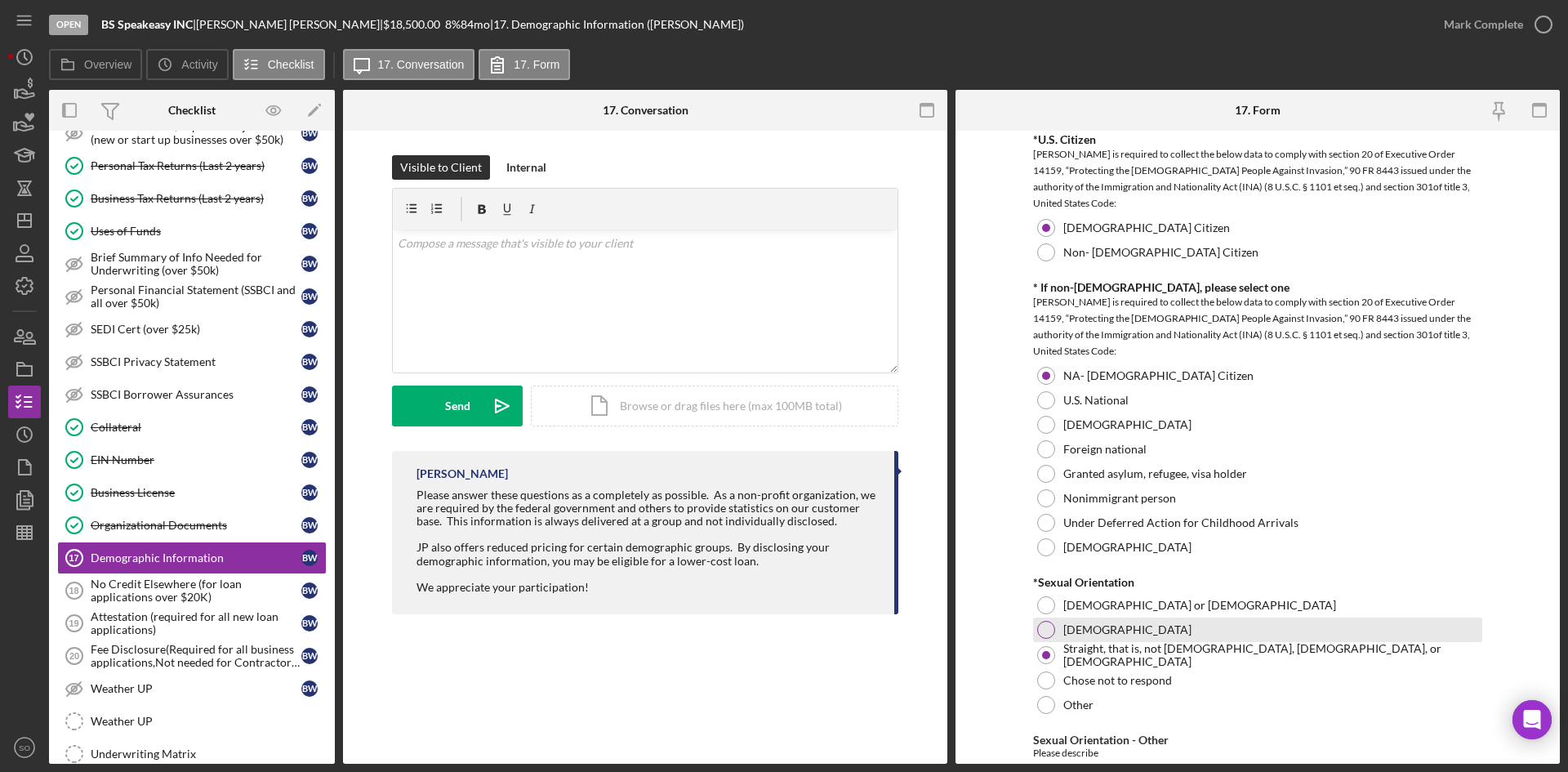
scroll to position [2043, 0]
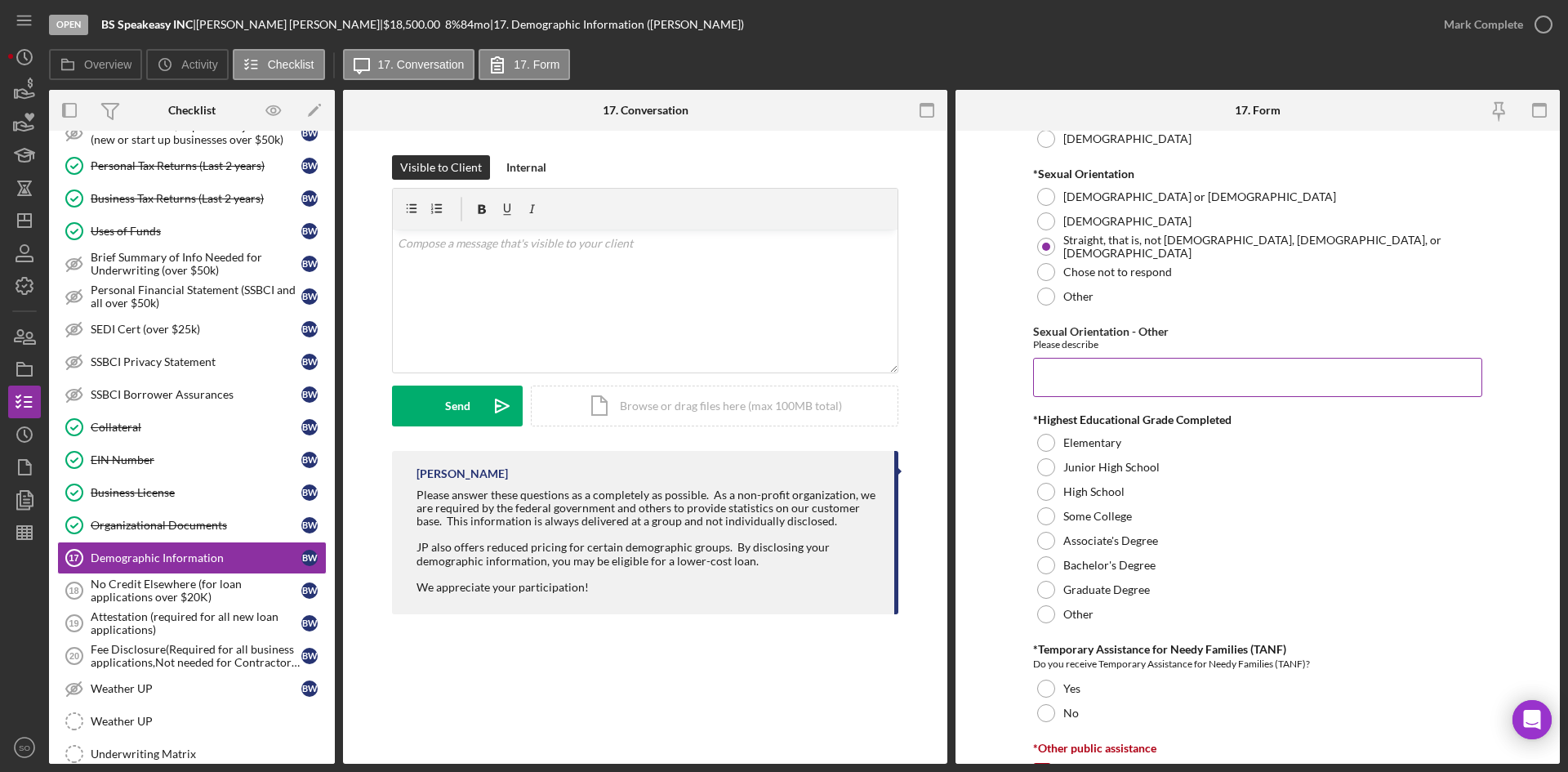
click at [1064, 374] on input "Sexual Orientation - Other" at bounding box center [1258, 377] width 450 height 39
click at [1040, 562] on div at bounding box center [1045, 565] width 18 height 18
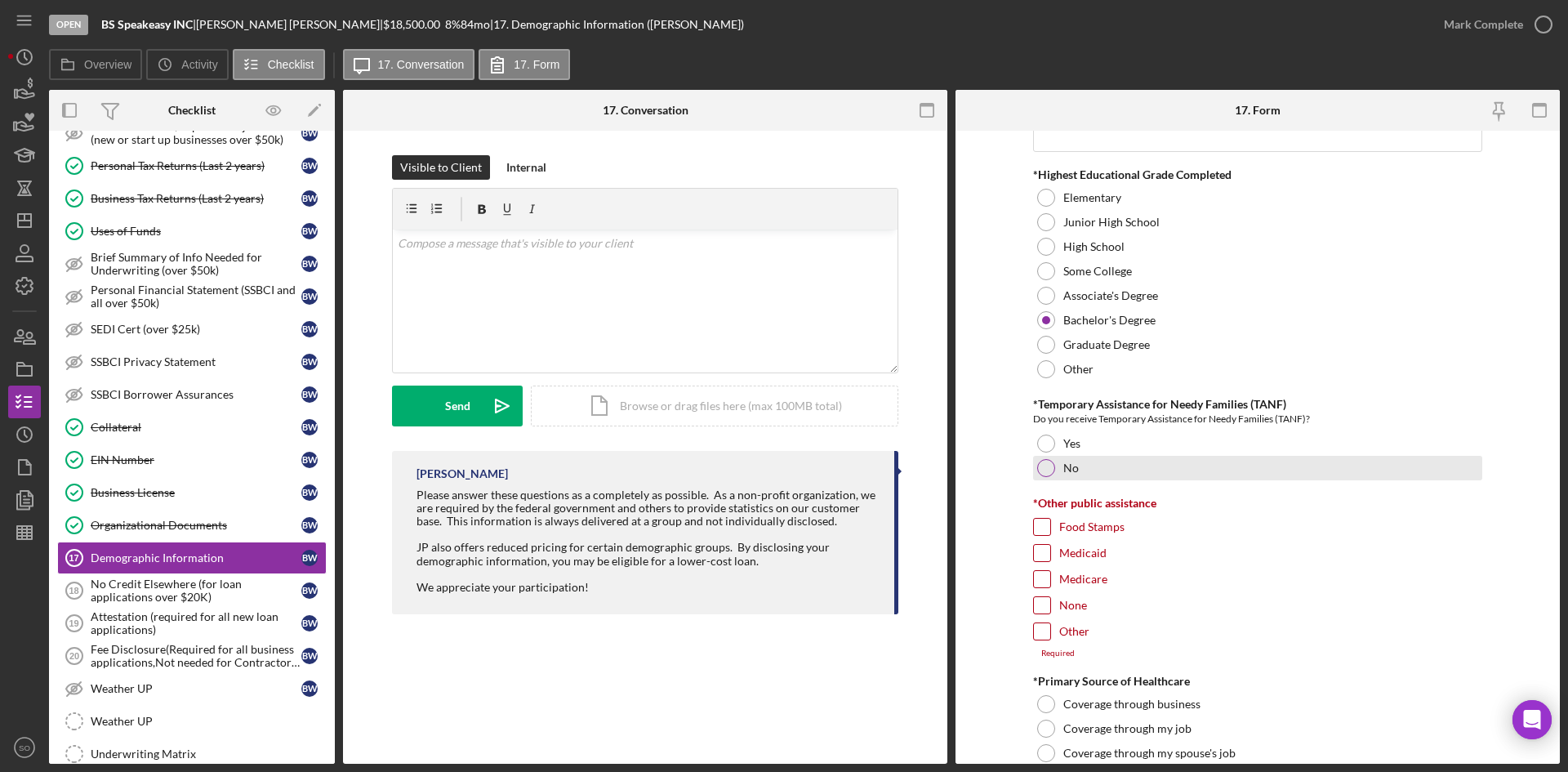
click at [1040, 463] on div at bounding box center [1045, 468] width 18 height 18
click at [1039, 601] on input "None" at bounding box center [1042, 605] width 16 height 16
checkbox input "true"
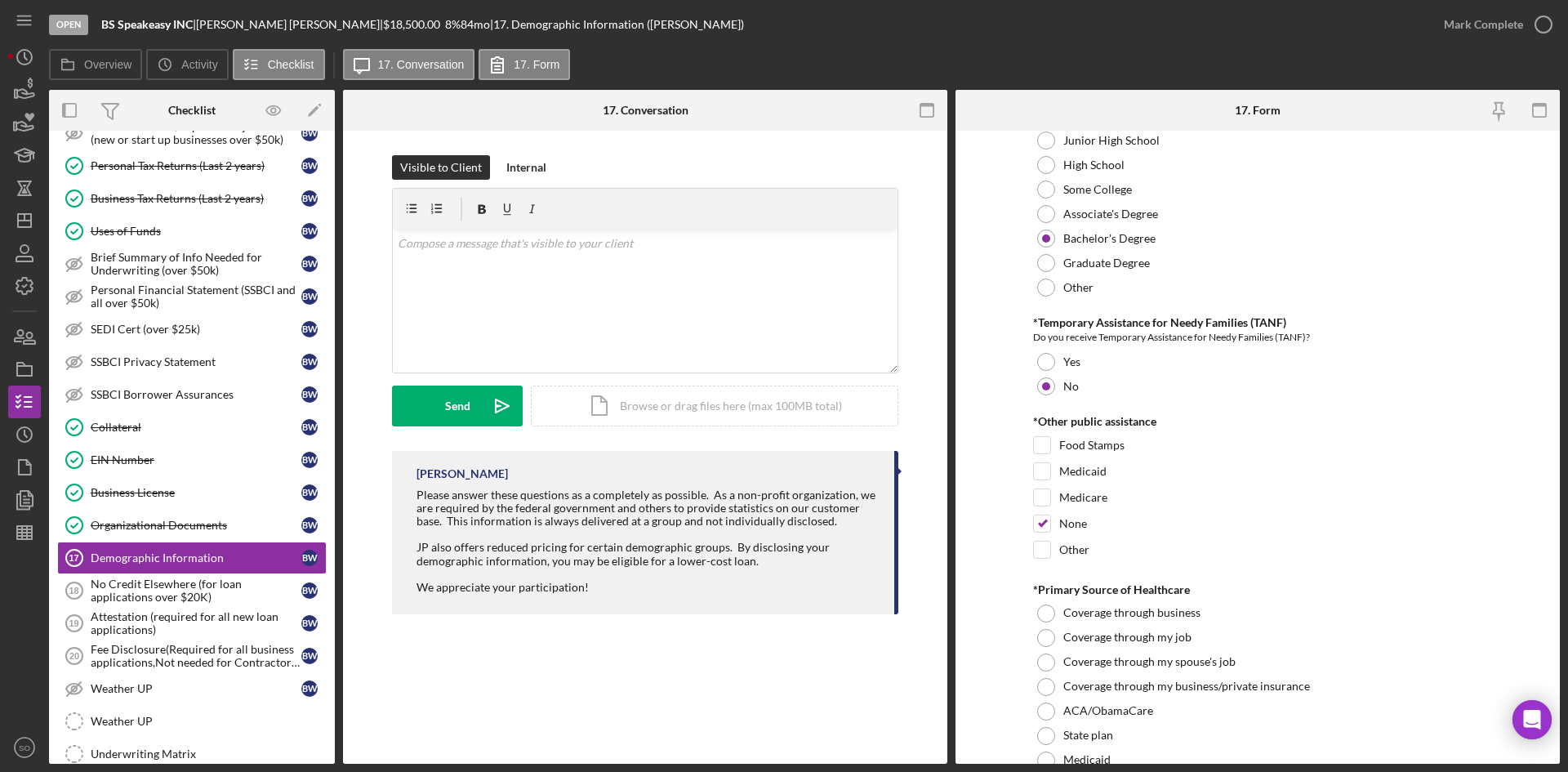
scroll to position [2614, 0]
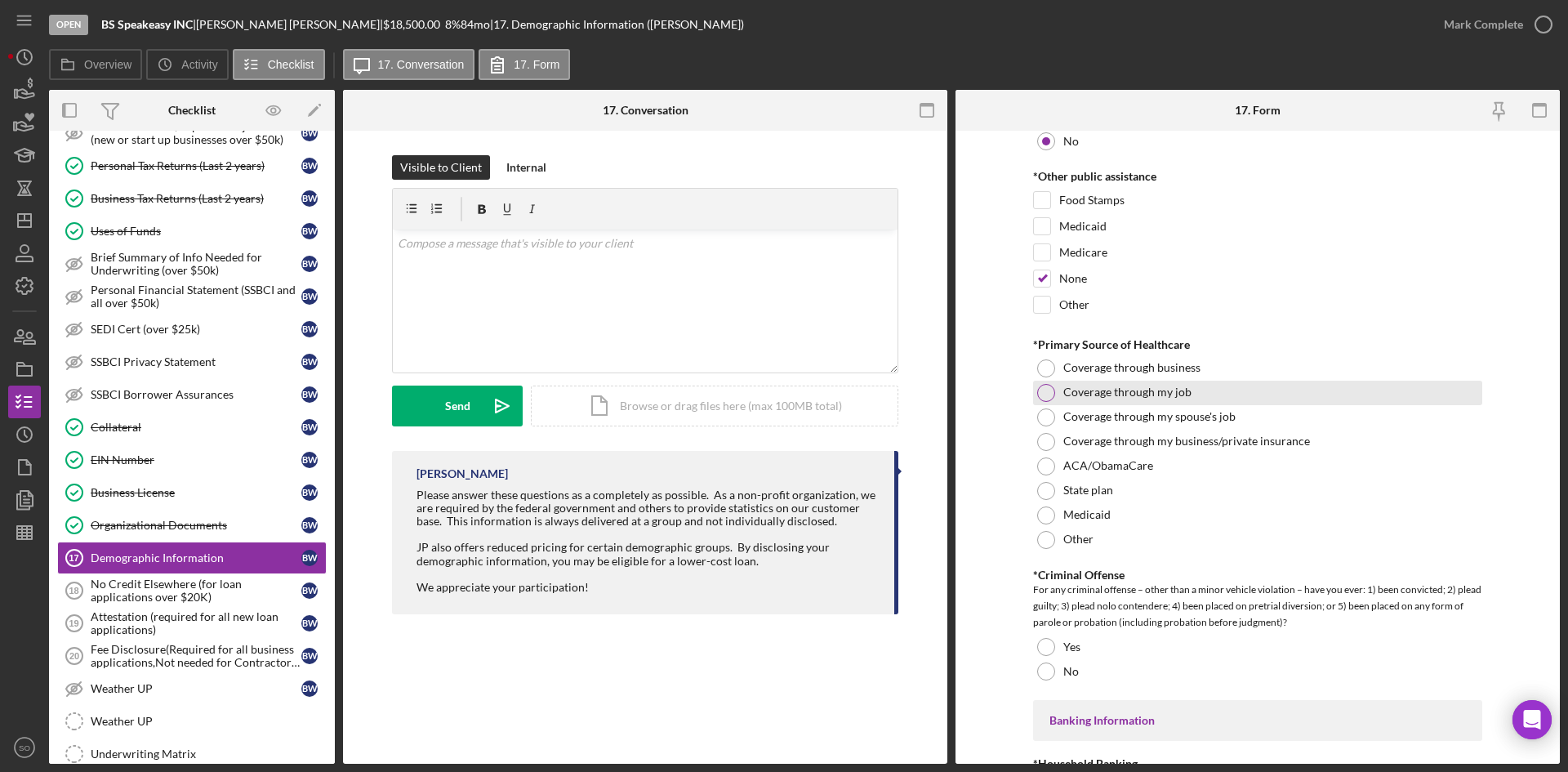
click at [1046, 395] on div at bounding box center [1045, 393] width 18 height 18
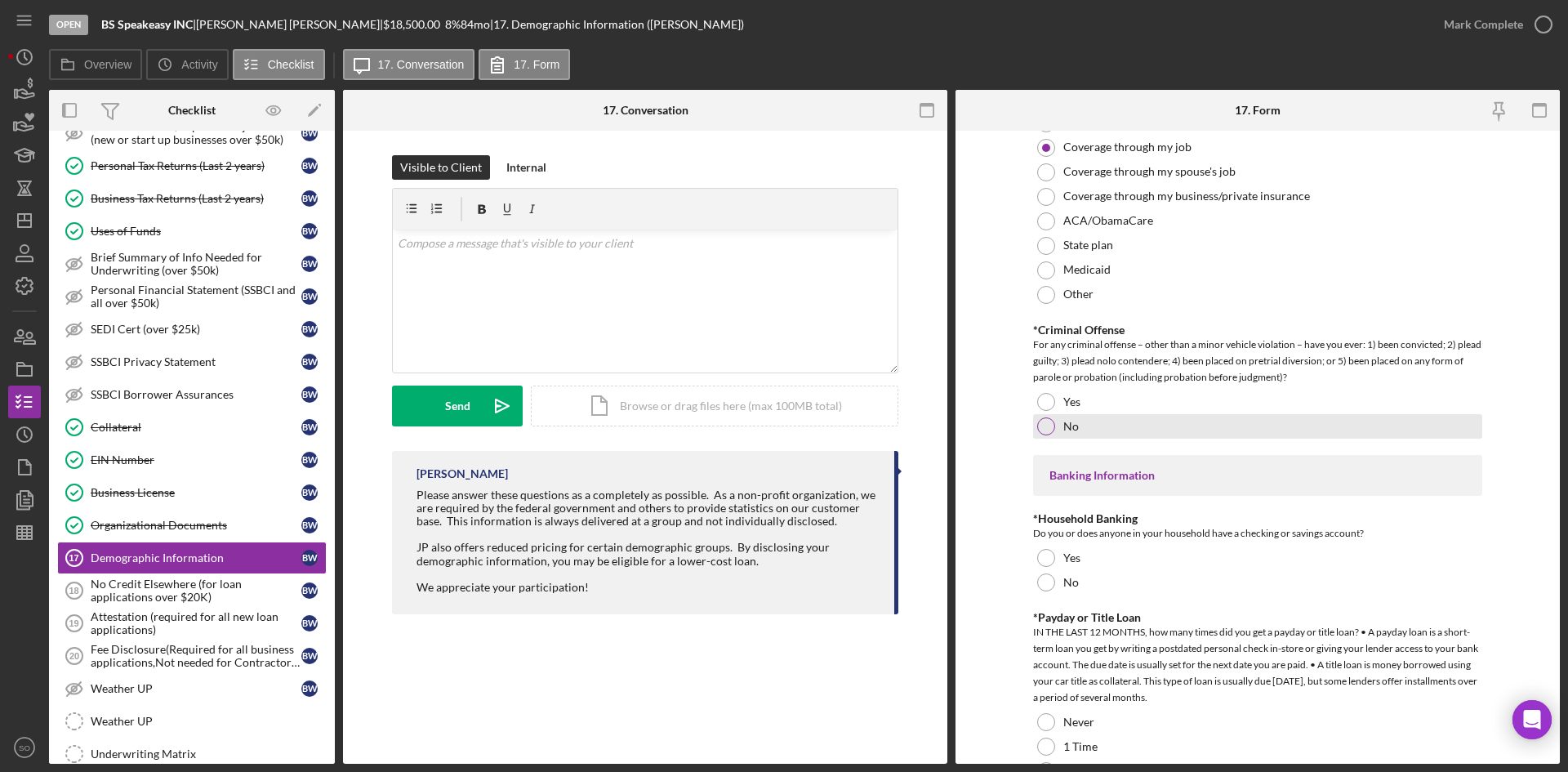
click at [1041, 423] on div at bounding box center [1045, 426] width 18 height 18
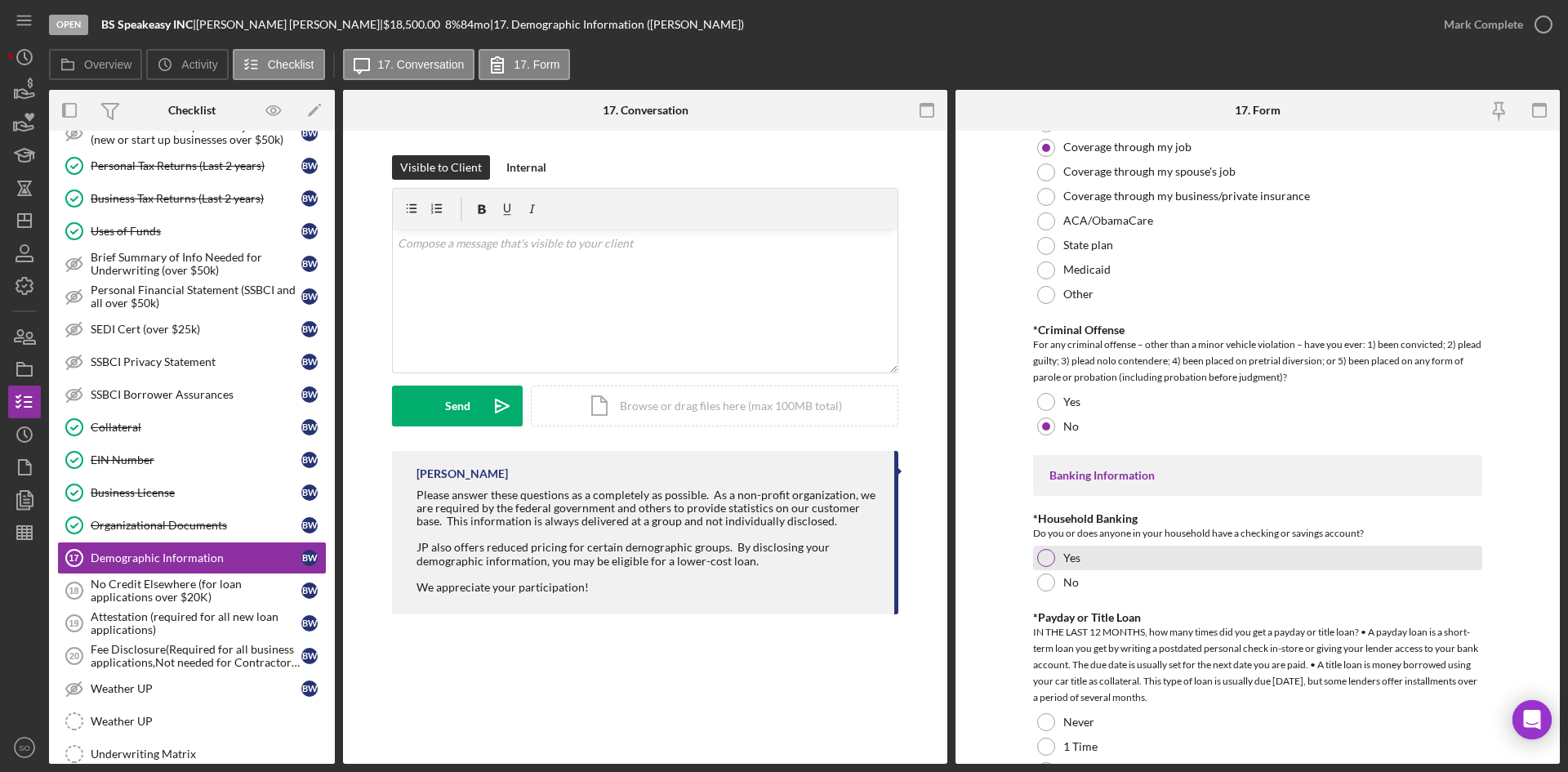
click at [1042, 549] on div at bounding box center [1045, 558] width 18 height 18
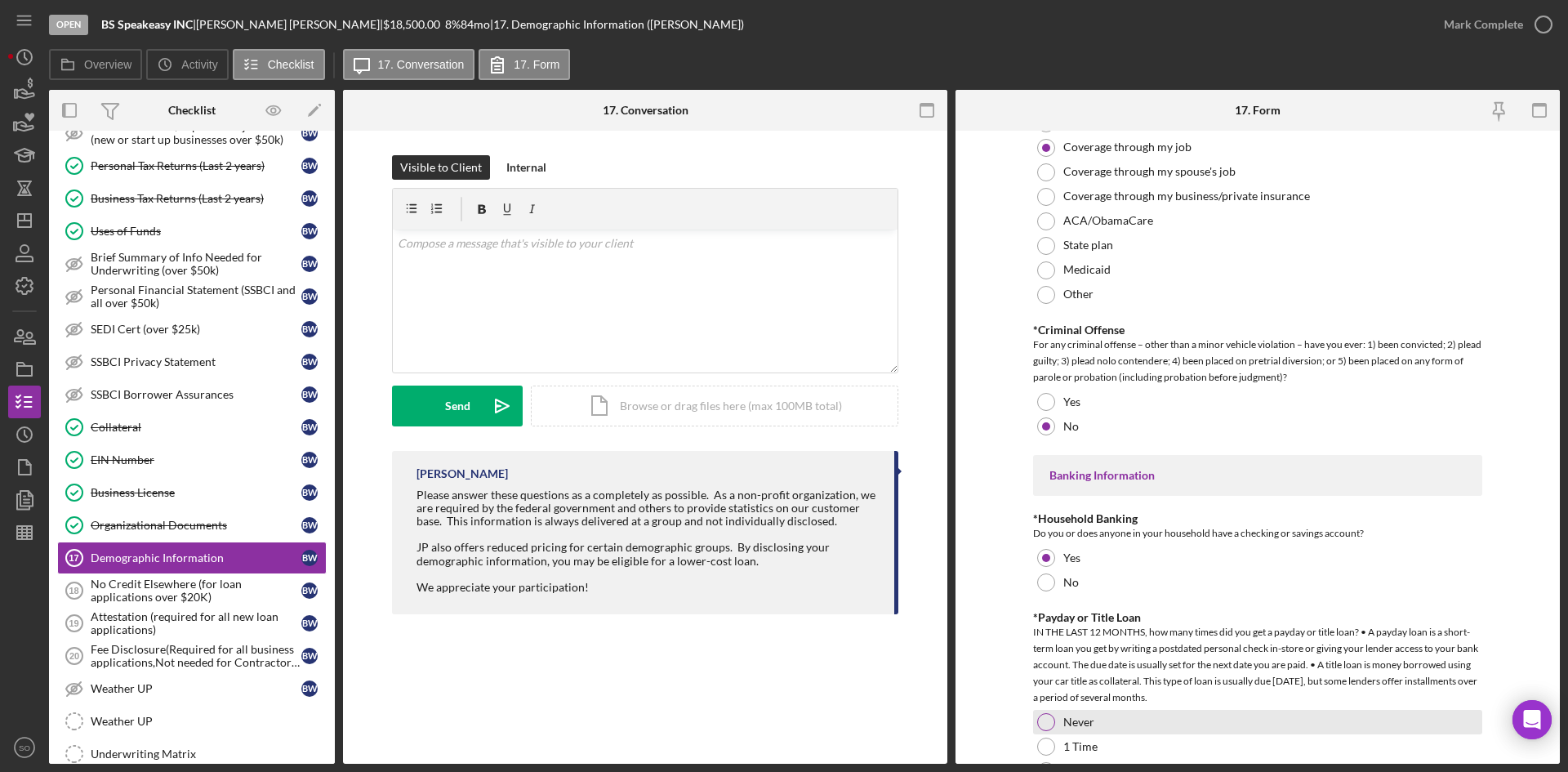
click at [1040, 717] on div at bounding box center [1045, 722] width 18 height 18
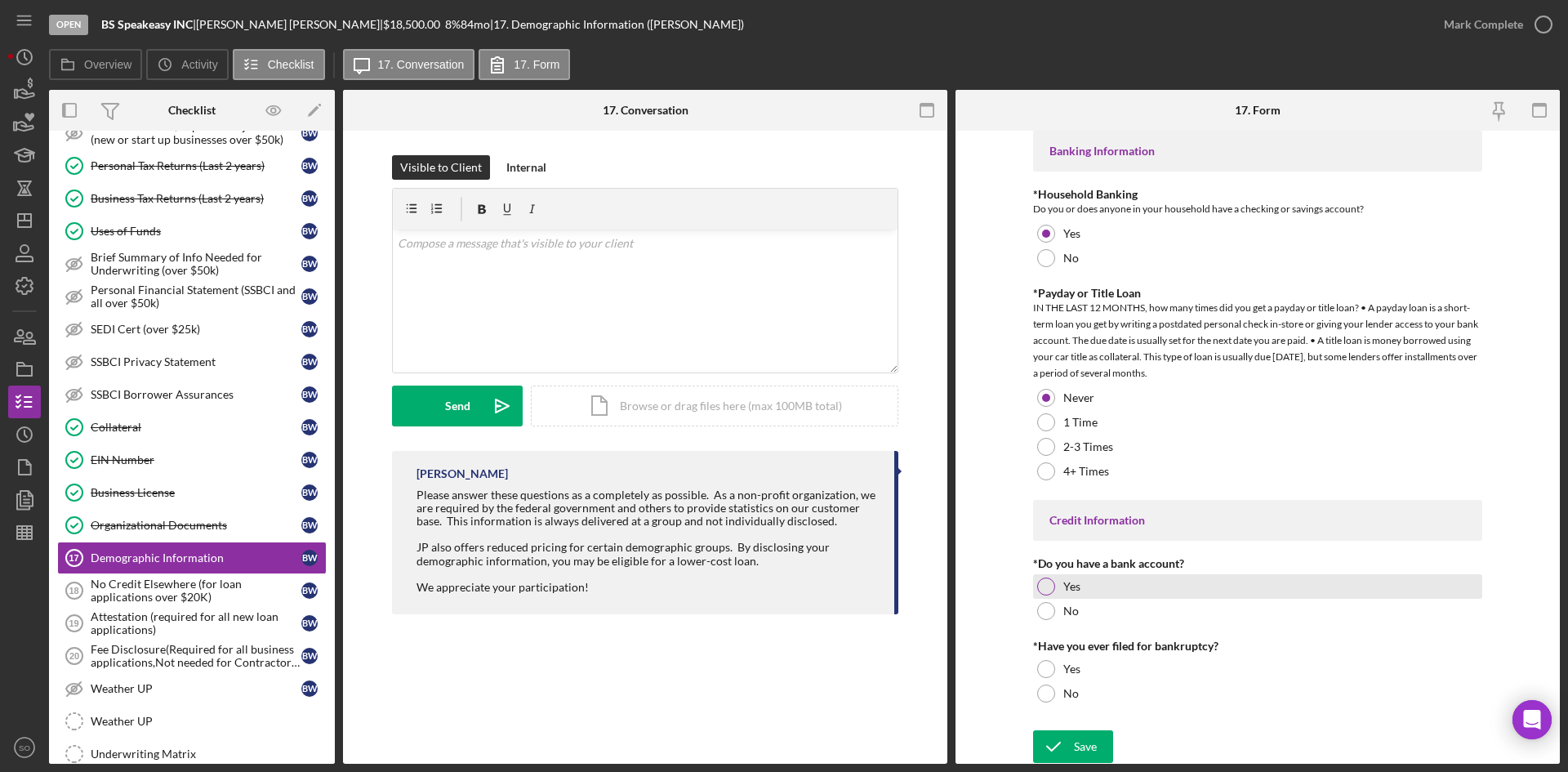
click at [1044, 582] on div at bounding box center [1045, 586] width 18 height 18
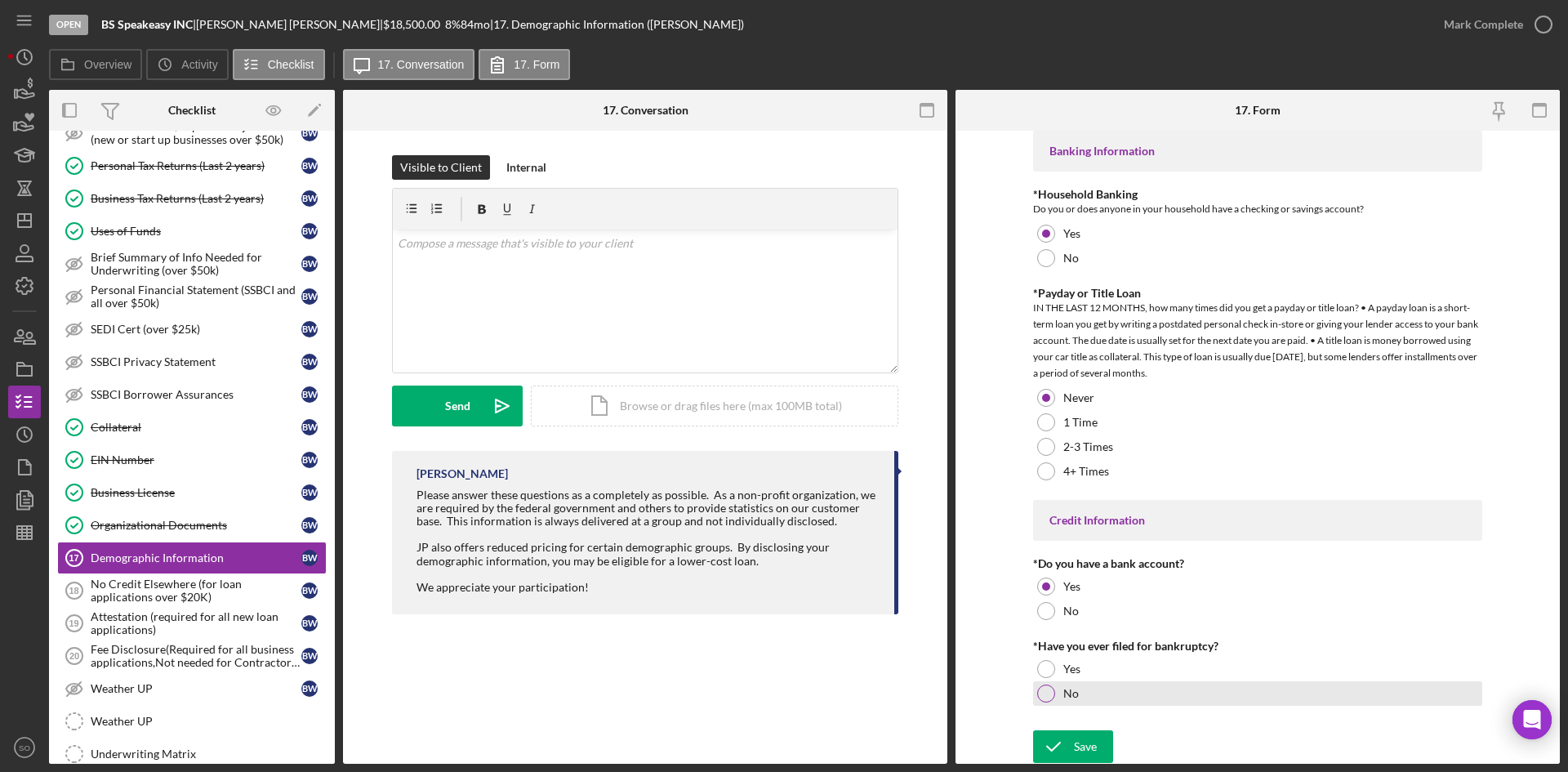
click at [1040, 690] on div at bounding box center [1045, 693] width 18 height 18
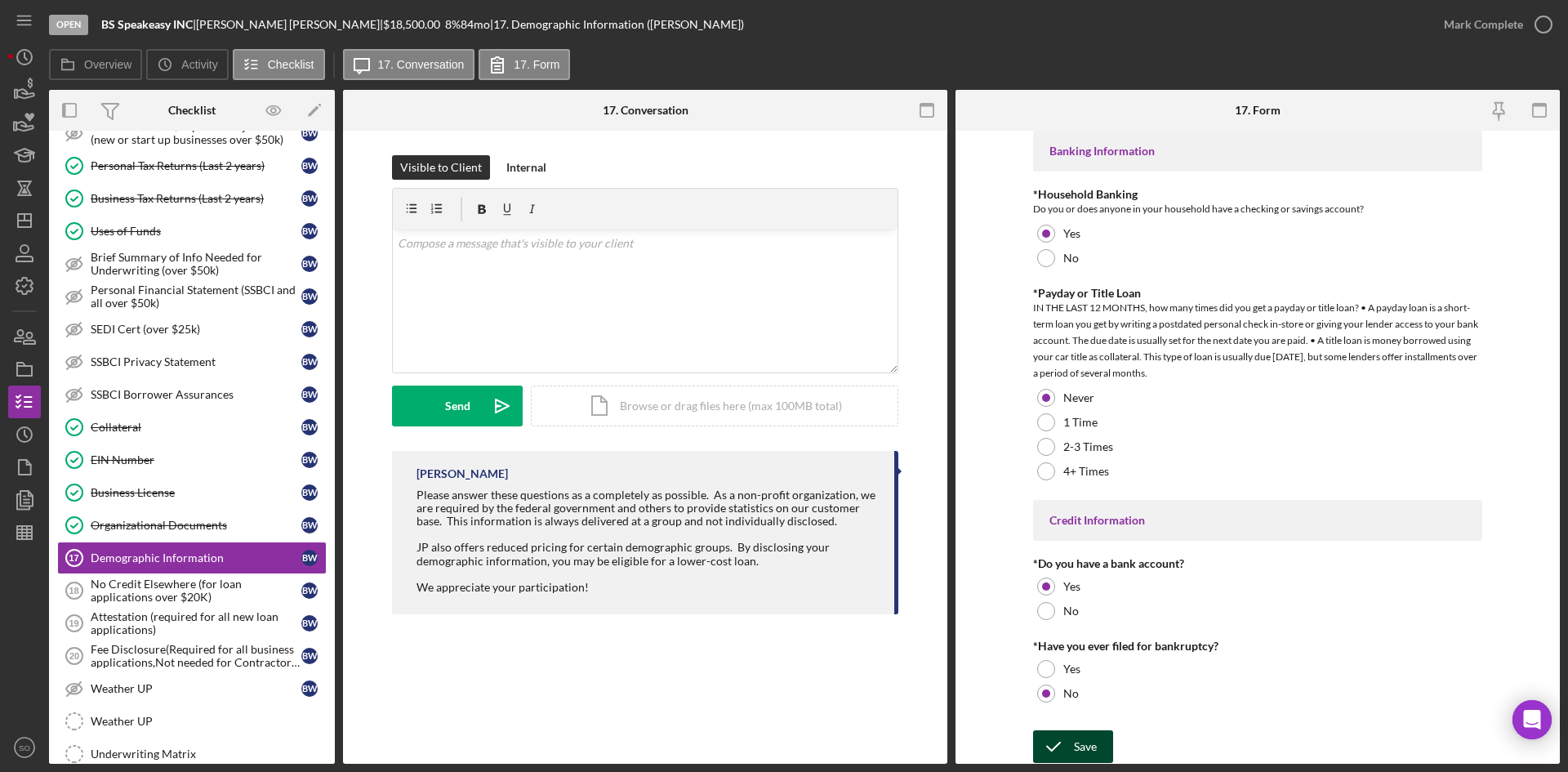
click at [1063, 739] on icon "submit" at bounding box center [1054, 746] width 41 height 41
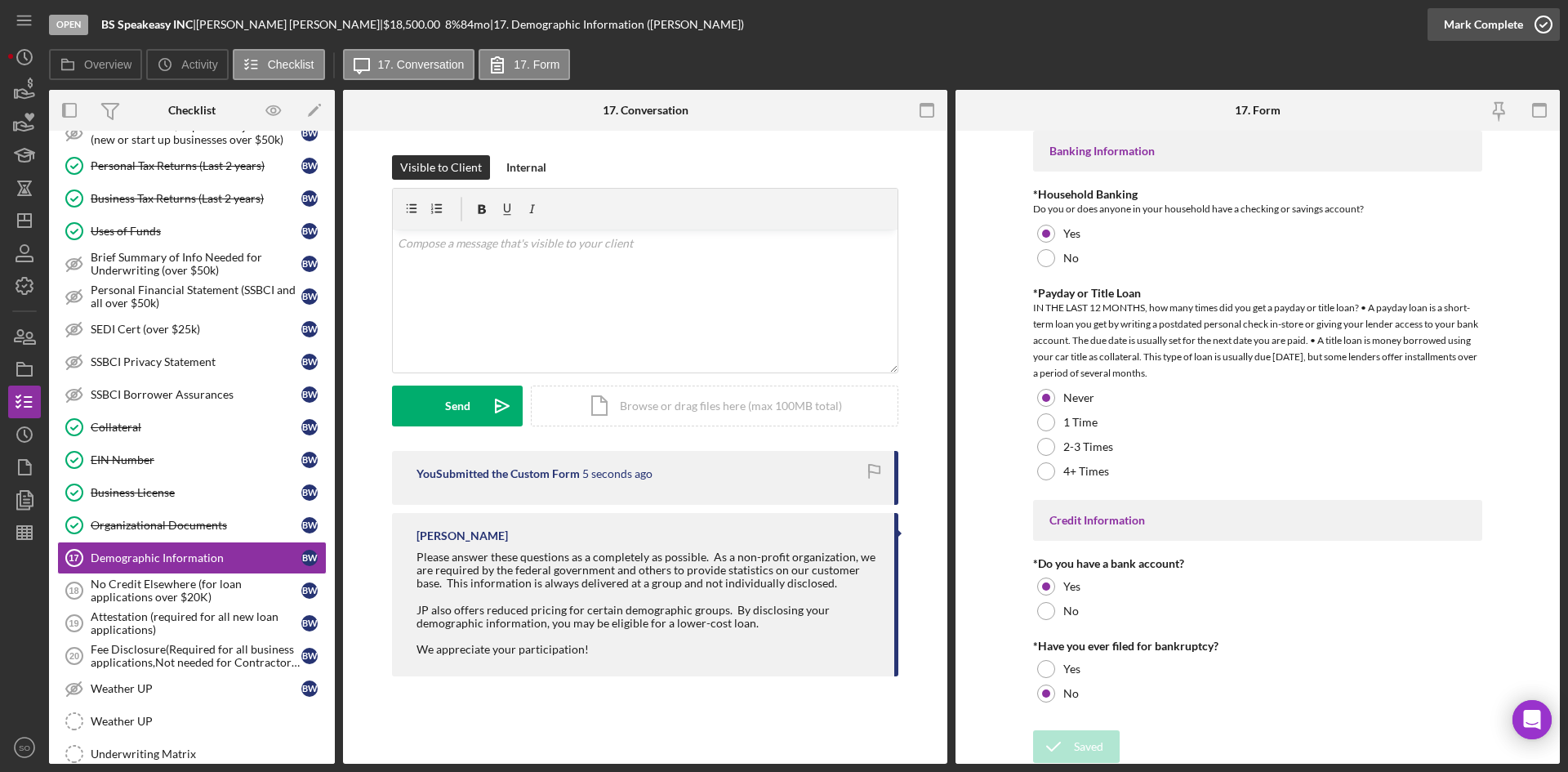
click at [1502, 39] on div "Mark Complete" at bounding box center [1483, 25] width 79 height 32
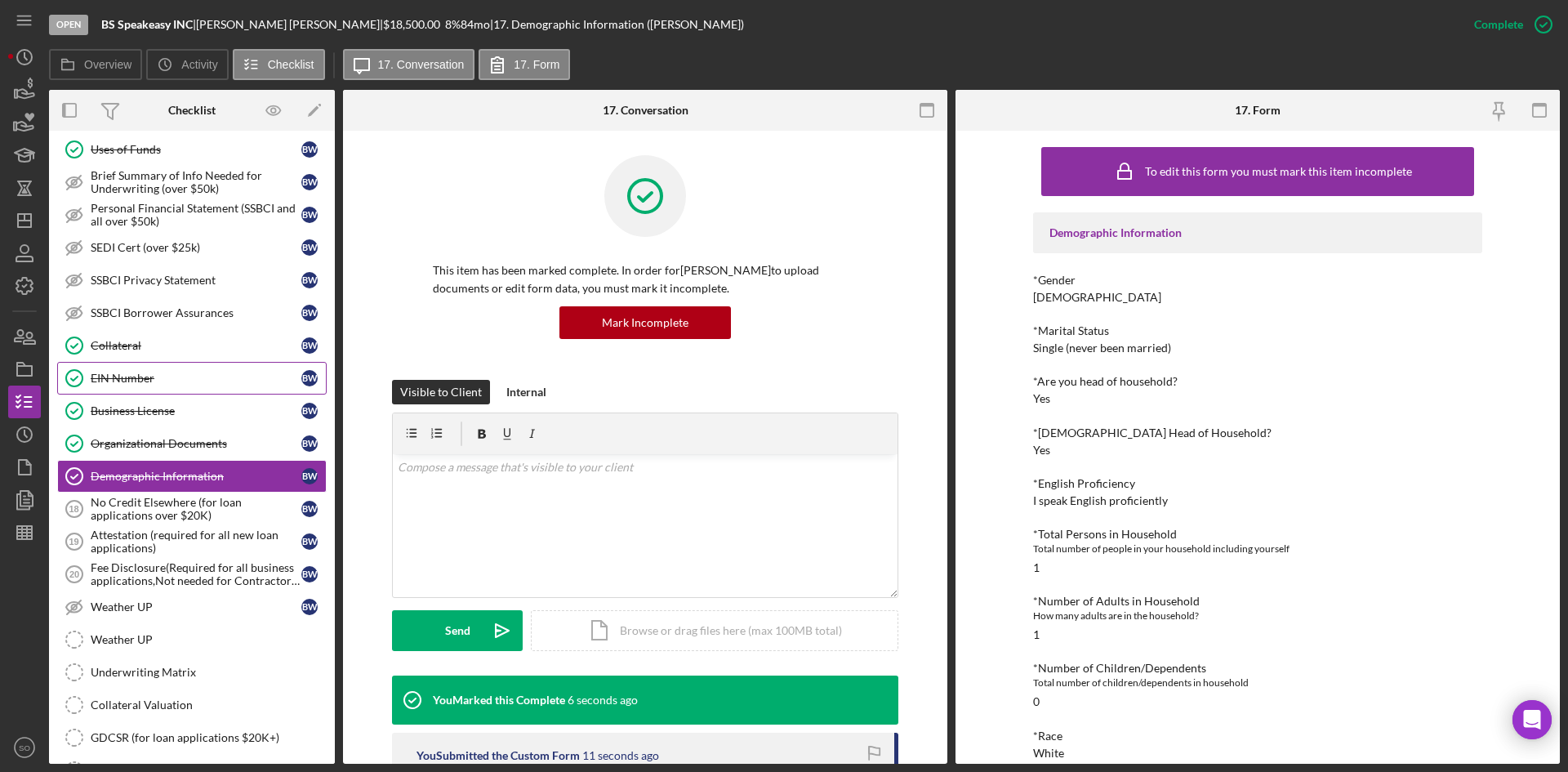
scroll to position [899, 0]
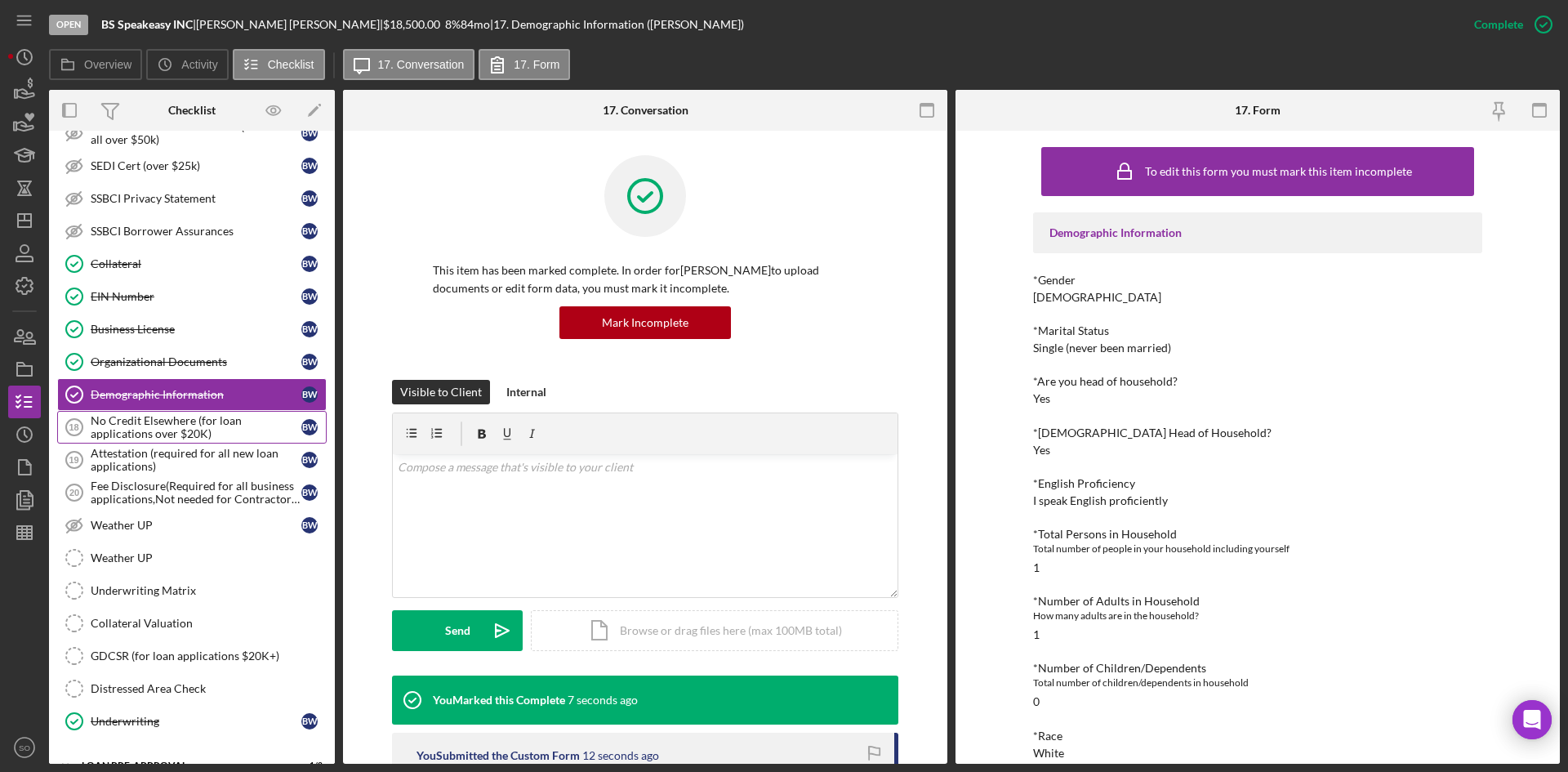
click at [180, 427] on div "No Credit Elsewhere (for loan applications over $20K)" at bounding box center [196, 427] width 211 height 26
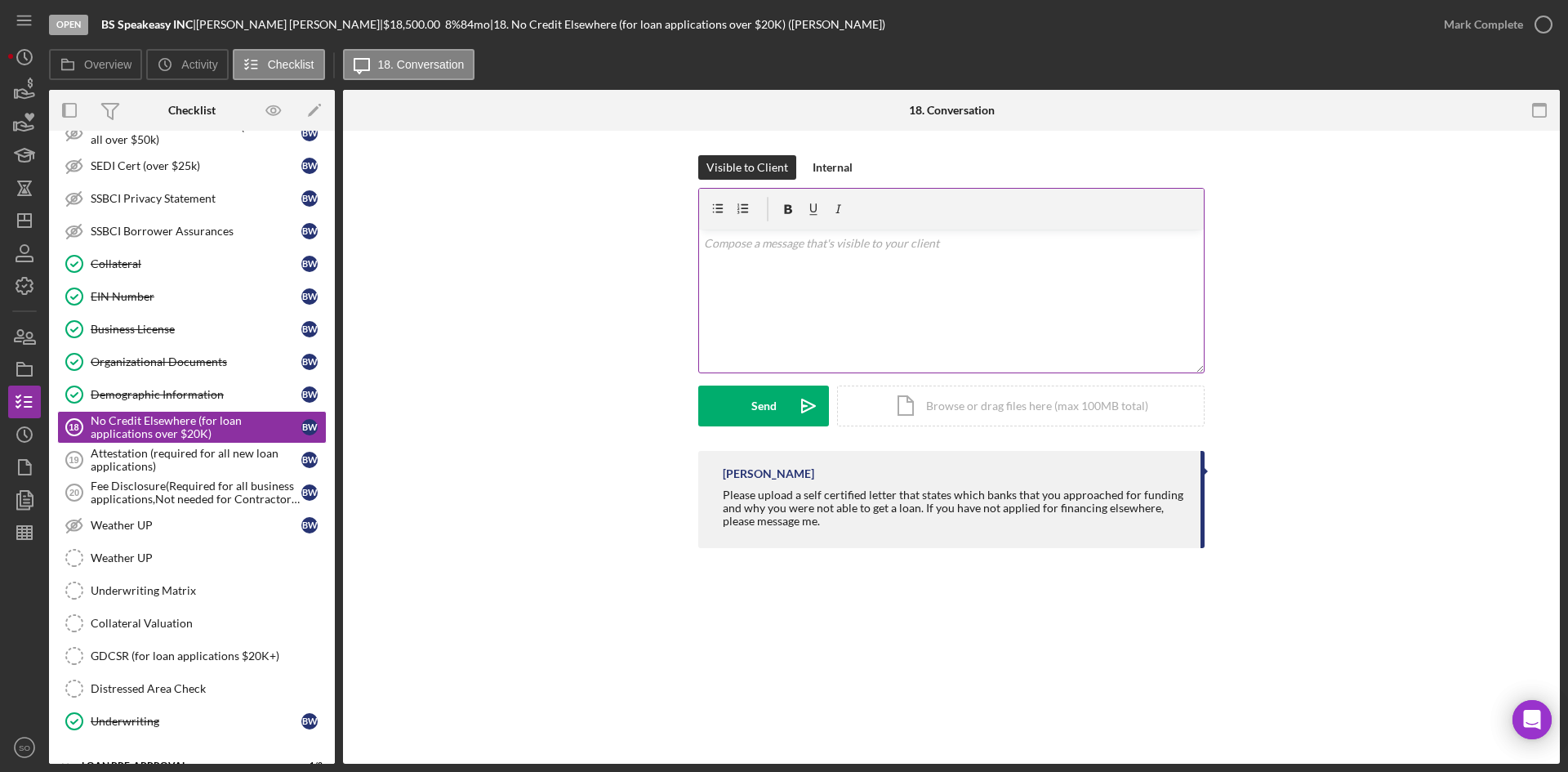
click at [864, 281] on div "v Color teal Color pink Remove color Add row above Add row below Add column bef…" at bounding box center [952, 301] width 505 height 143
click at [787, 405] on button "Send Icon/icon-invite-send" at bounding box center [764, 406] width 131 height 41
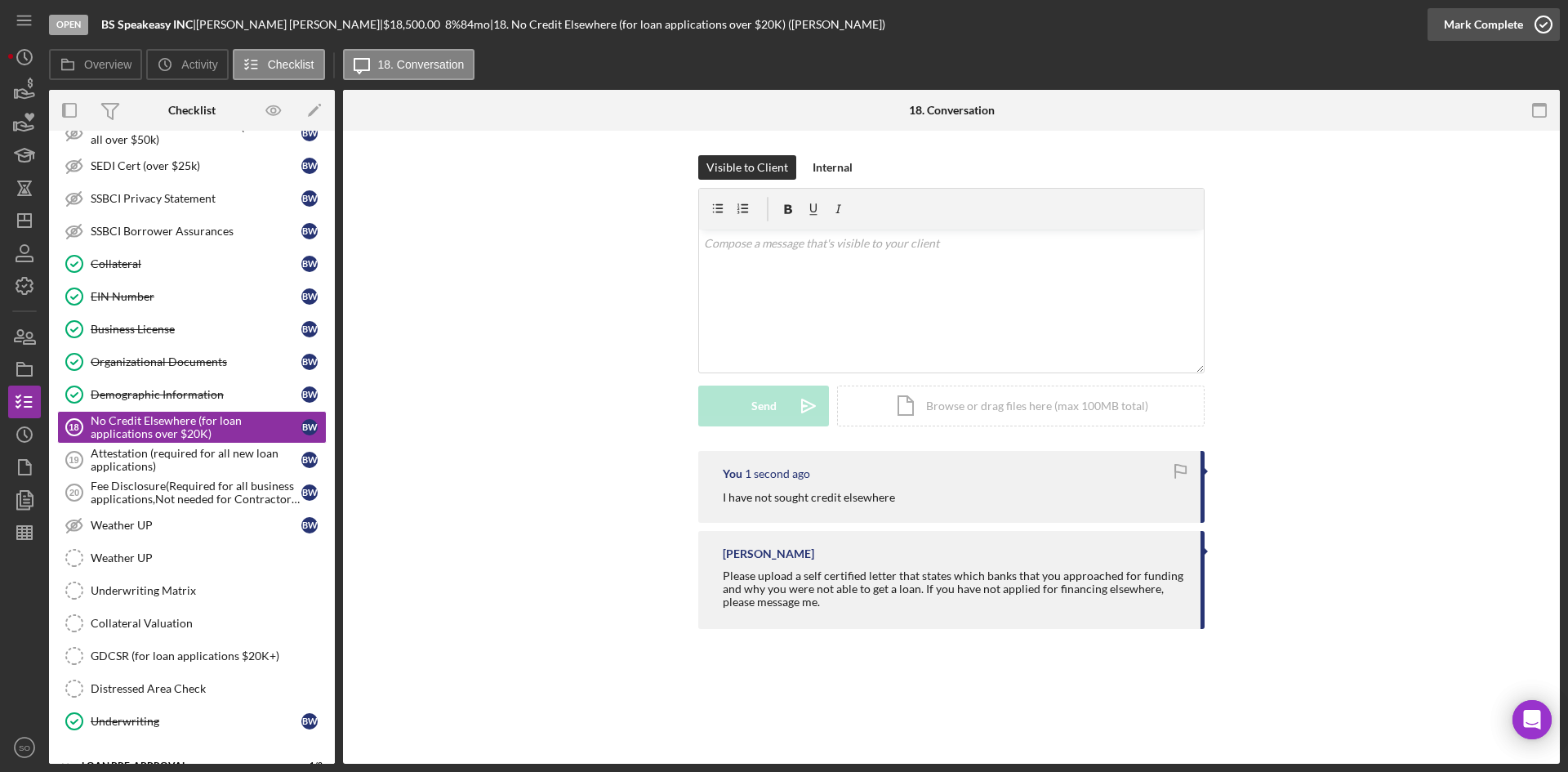
click at [1551, 11] on icon "button" at bounding box center [1543, 25] width 41 height 41
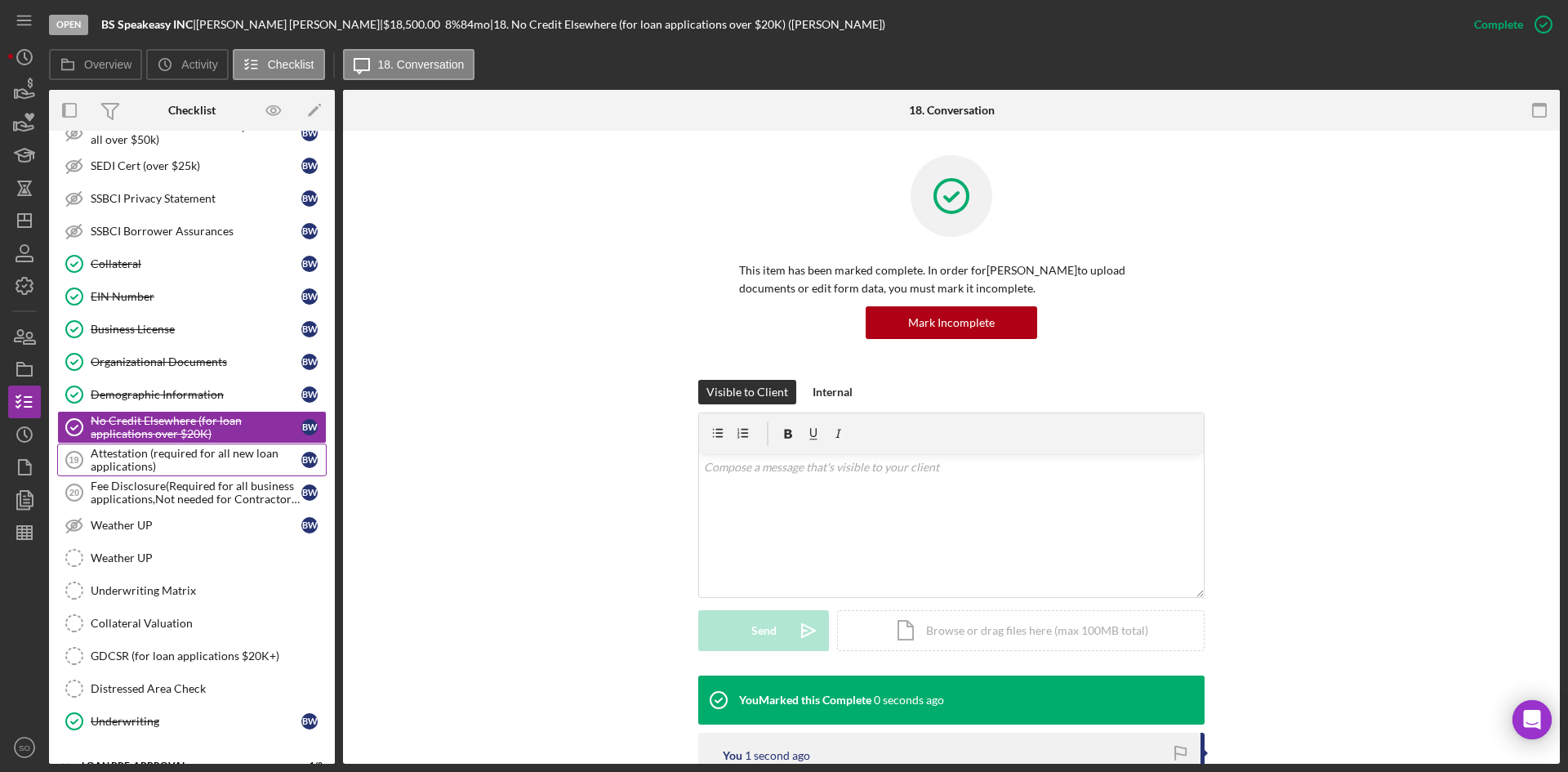
click at [196, 468] on div "Attestation (required for all new loan applications)" at bounding box center [196, 460] width 211 height 26
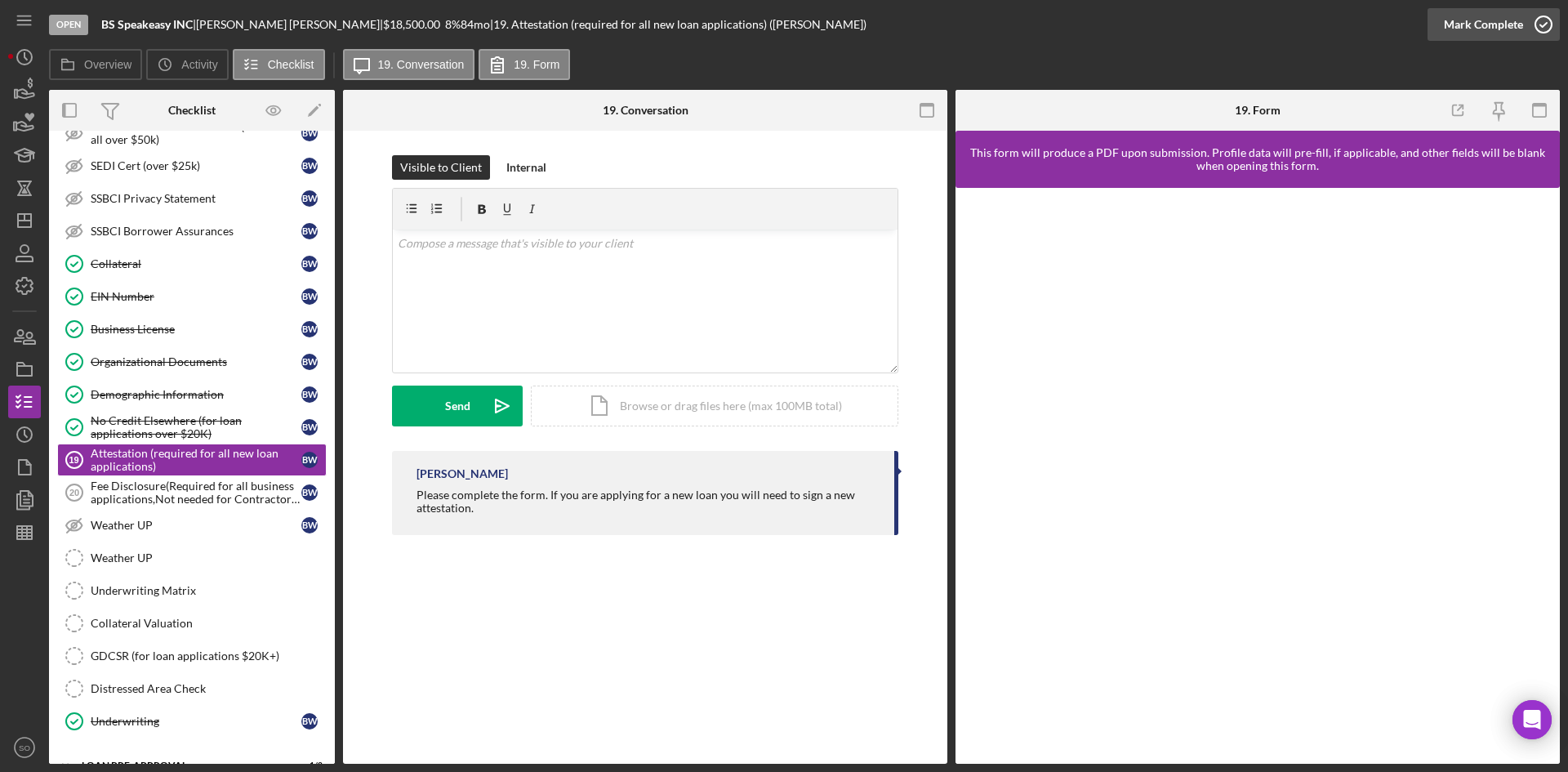
click at [1528, 31] on icon "button" at bounding box center [1543, 25] width 41 height 41
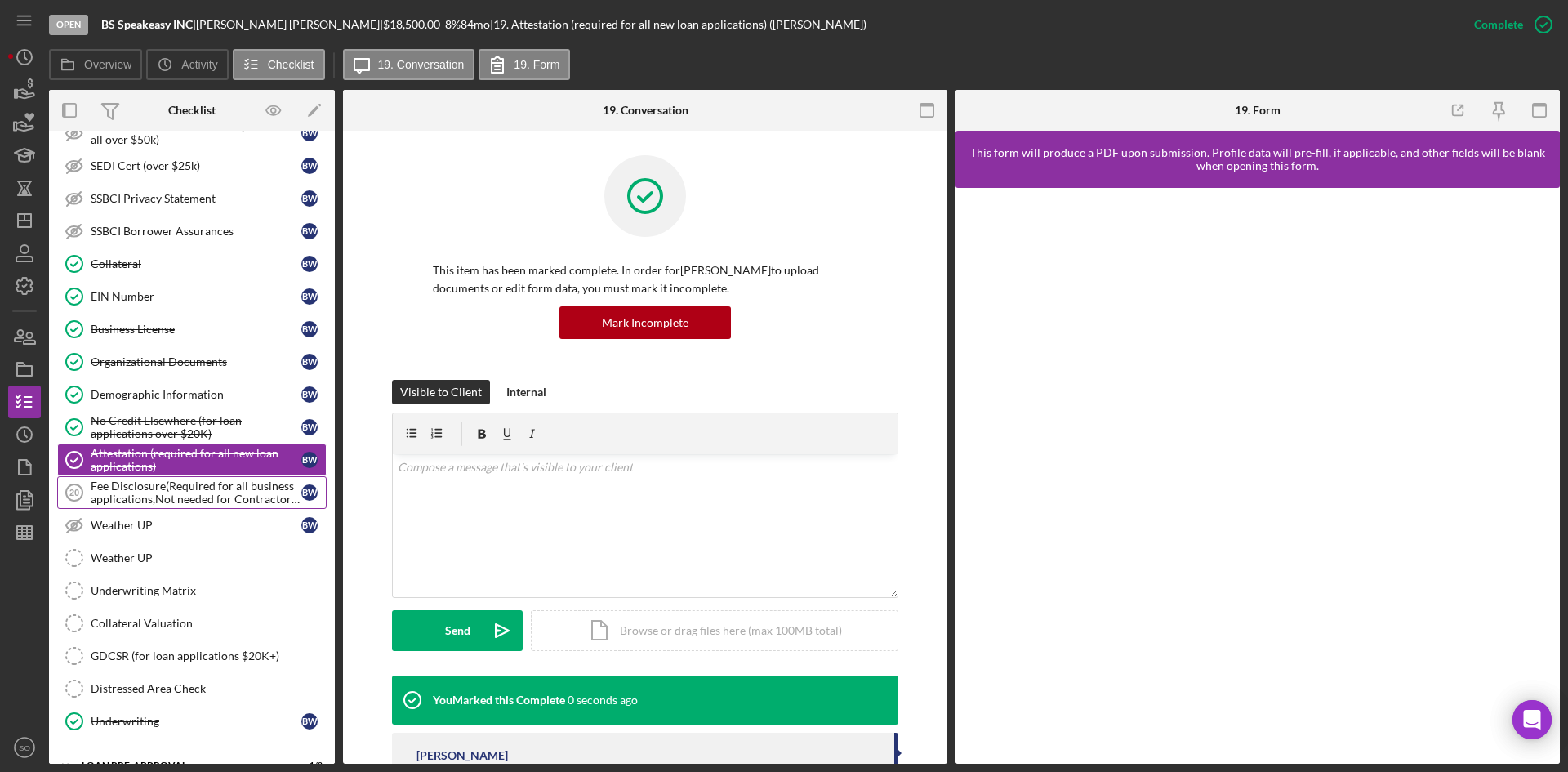
click at [178, 505] on div "Fee Disclosure(Required for all business applications,Not needed for Contractor…" at bounding box center [196, 492] width 211 height 26
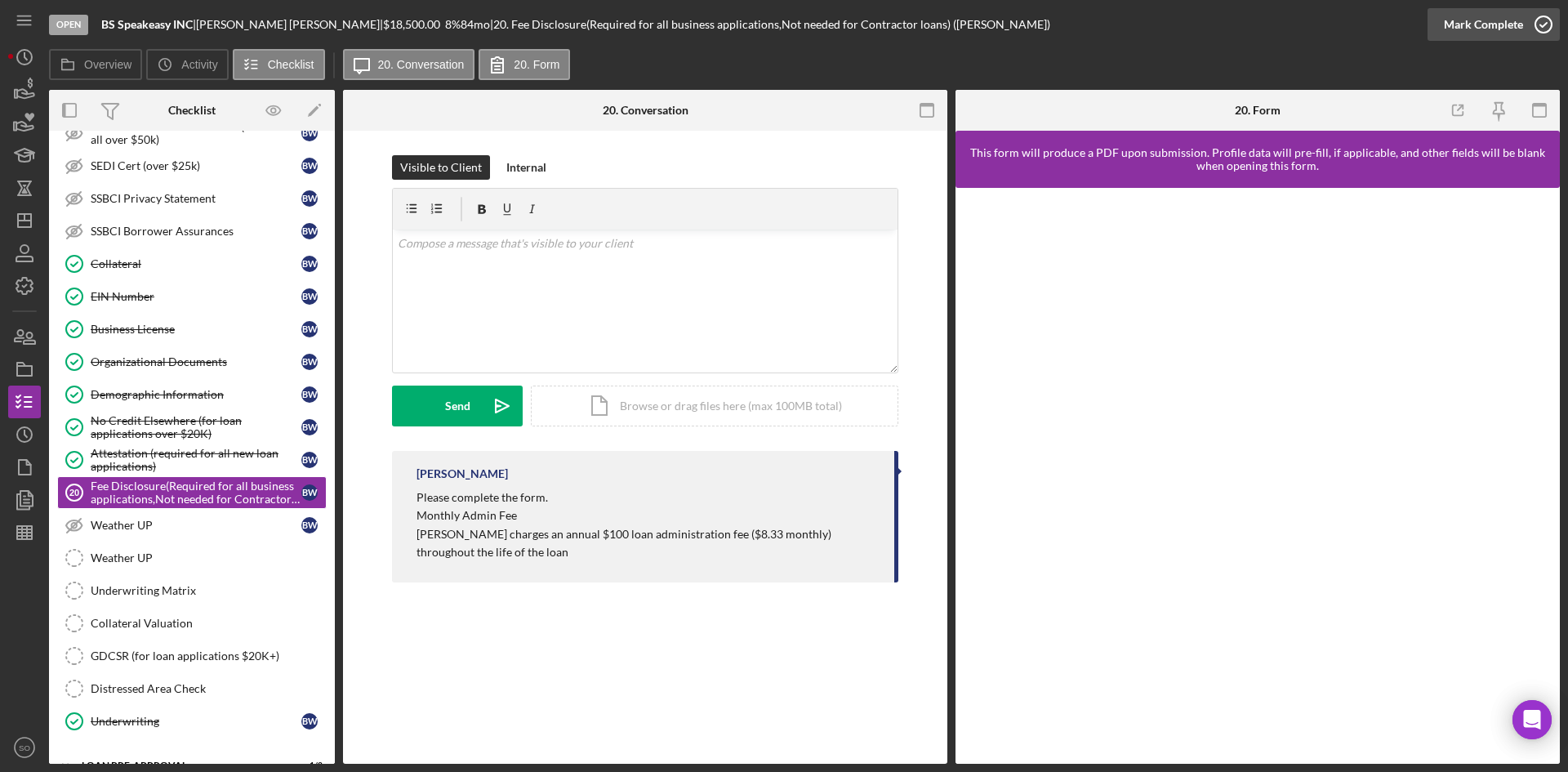
click at [1526, 20] on icon "button" at bounding box center [1543, 25] width 41 height 41
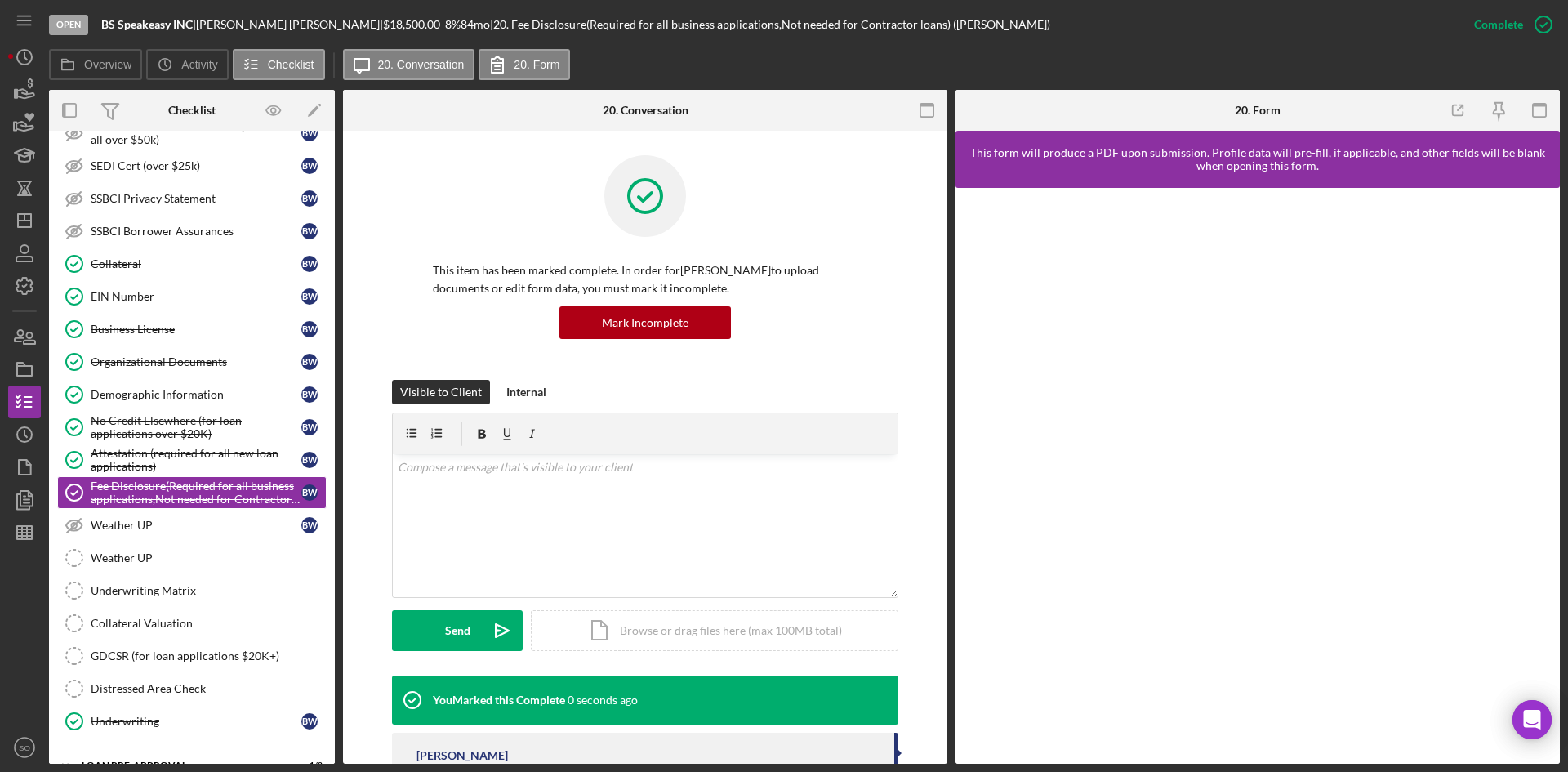
scroll to position [1226, 0]
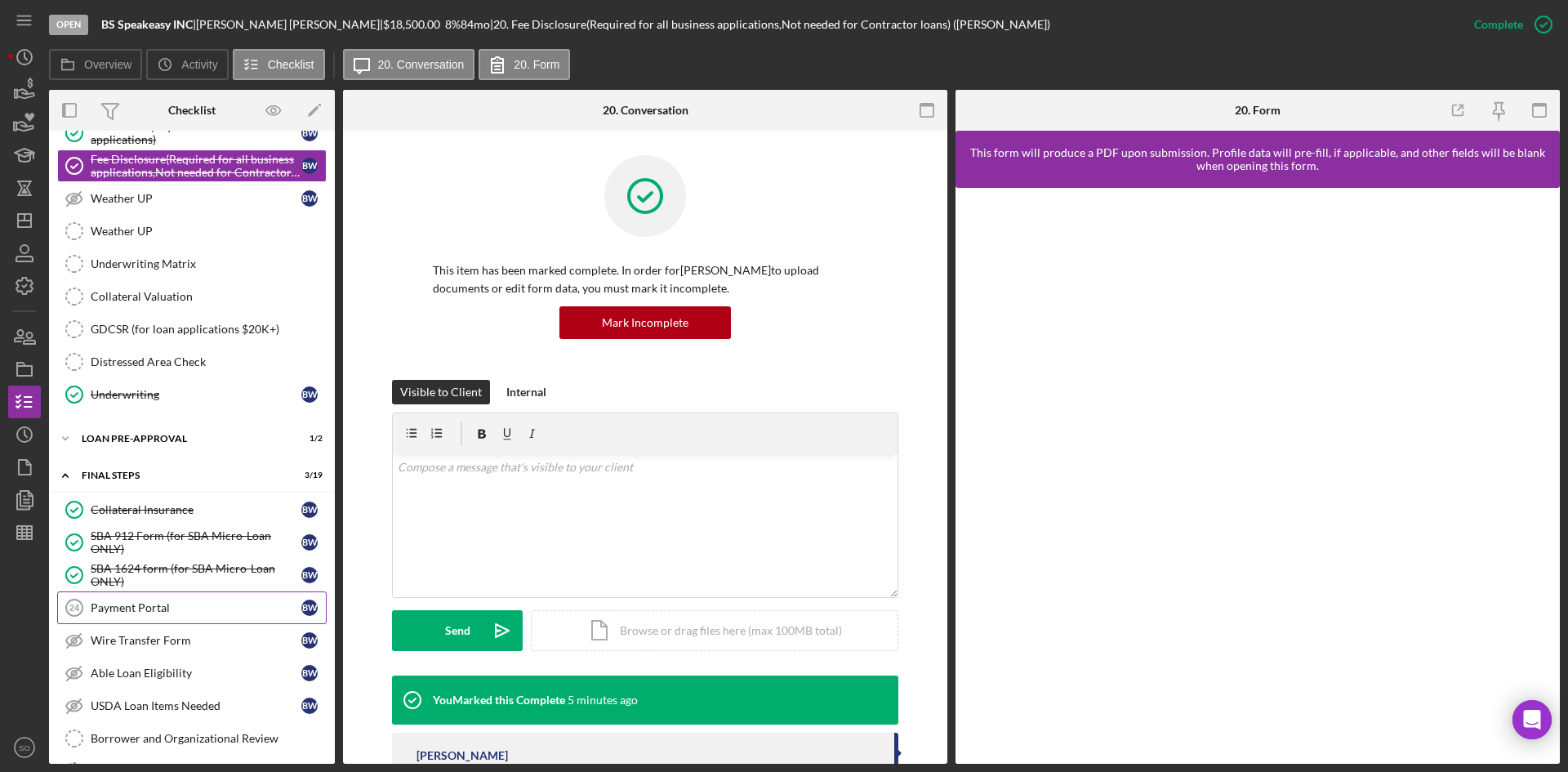
click at [166, 601] on div "Payment Portal" at bounding box center [196, 607] width 211 height 13
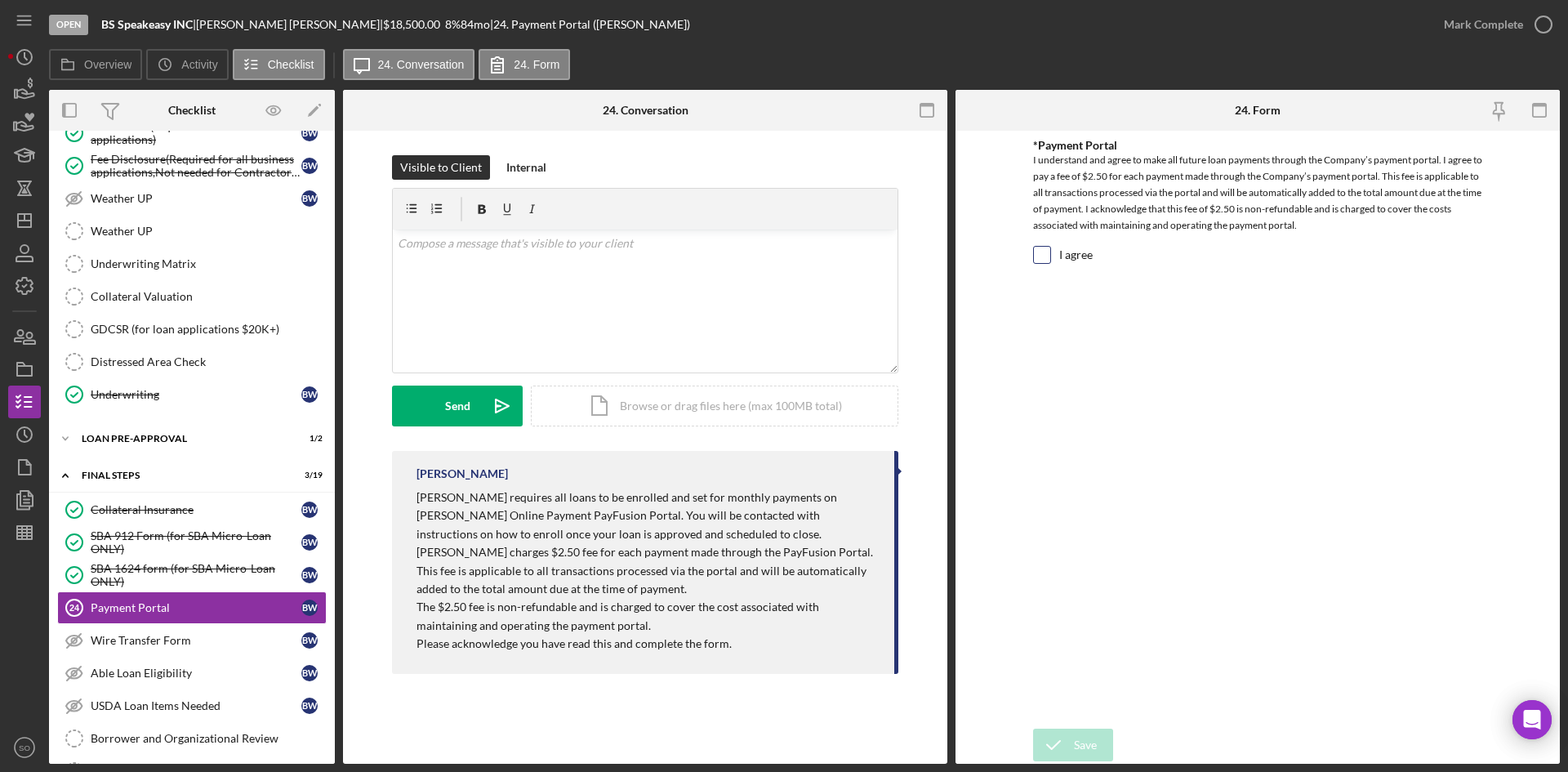
click at [1042, 255] on input "I agree" at bounding box center [1042, 254] width 16 height 16
checkbox input "true"
click at [1501, 24] on div "Mark Complete" at bounding box center [1483, 25] width 79 height 32
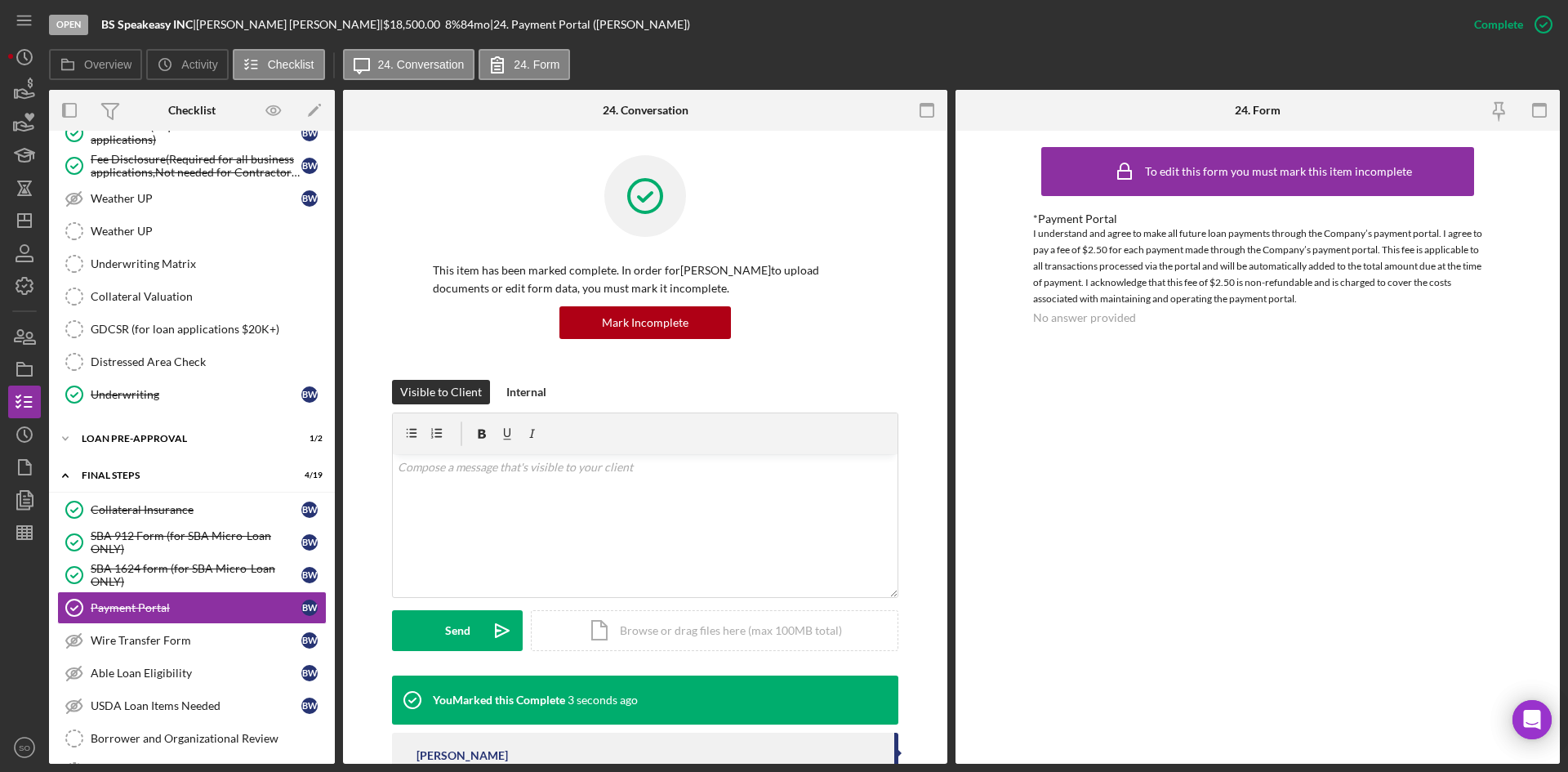
scroll to position [224, 0]
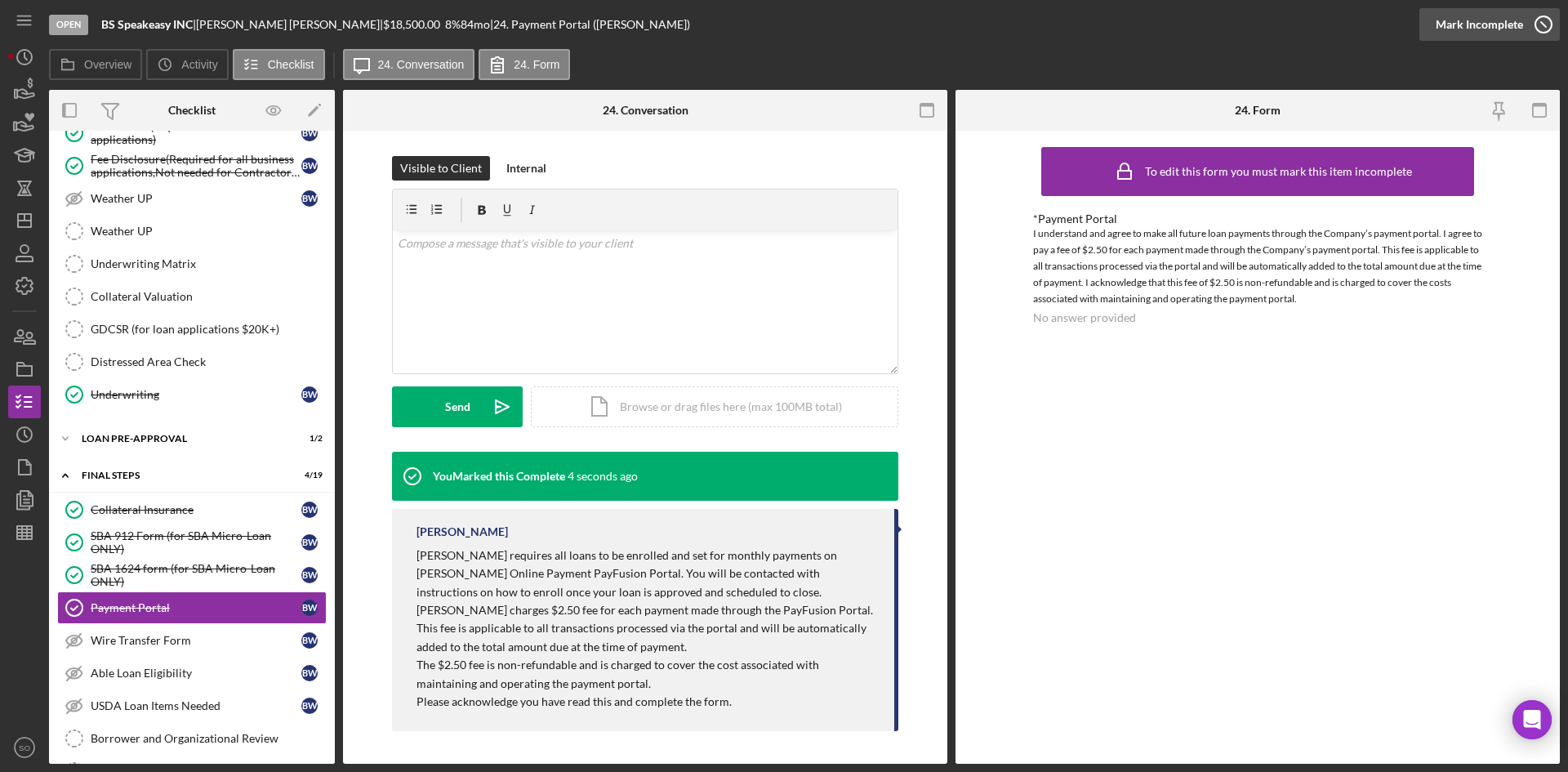
click at [1537, 31] on icon "button" at bounding box center [1543, 25] width 41 height 41
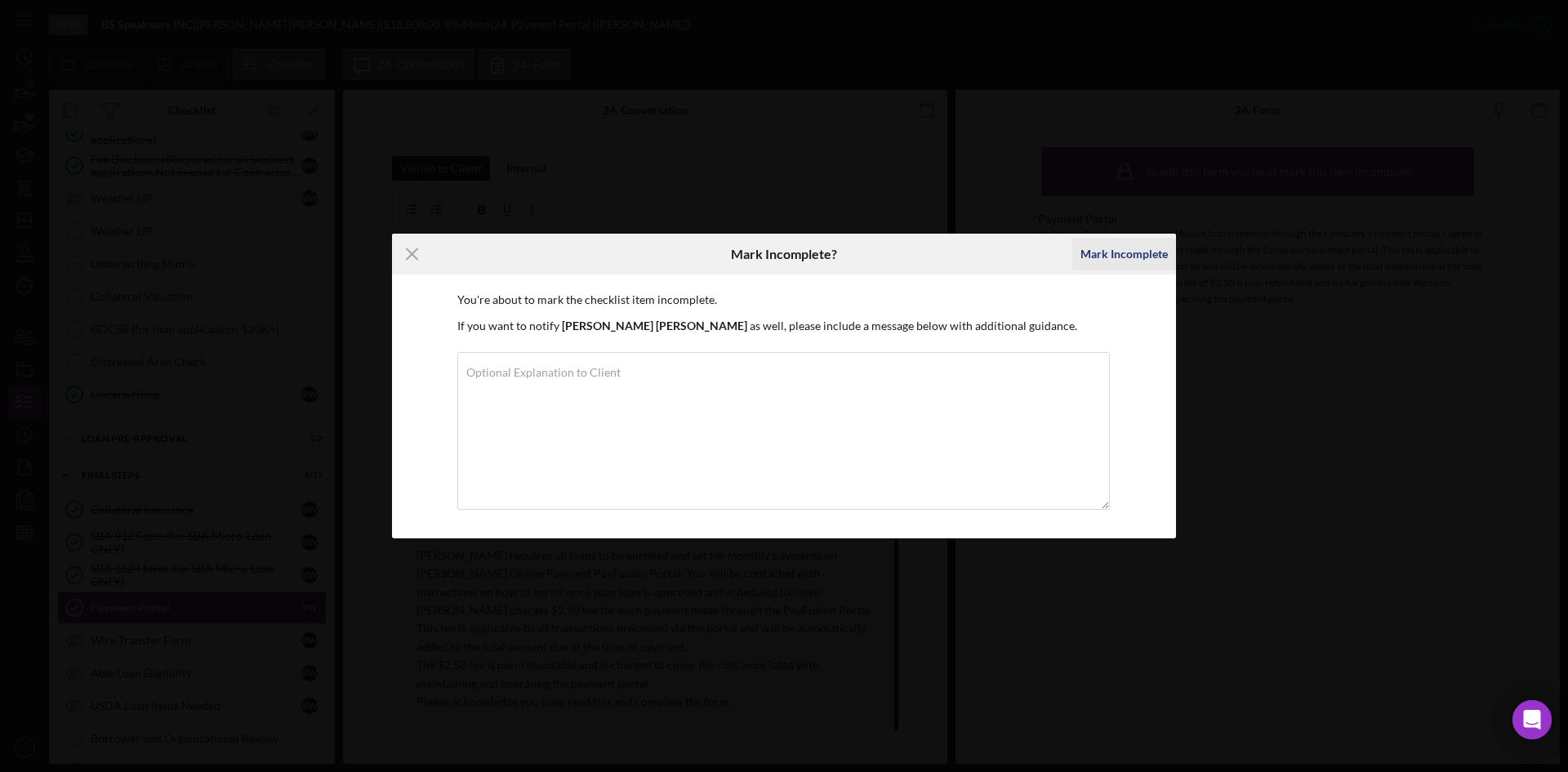
click at [1112, 264] on div "Mark Incomplete" at bounding box center [1124, 254] width 88 height 32
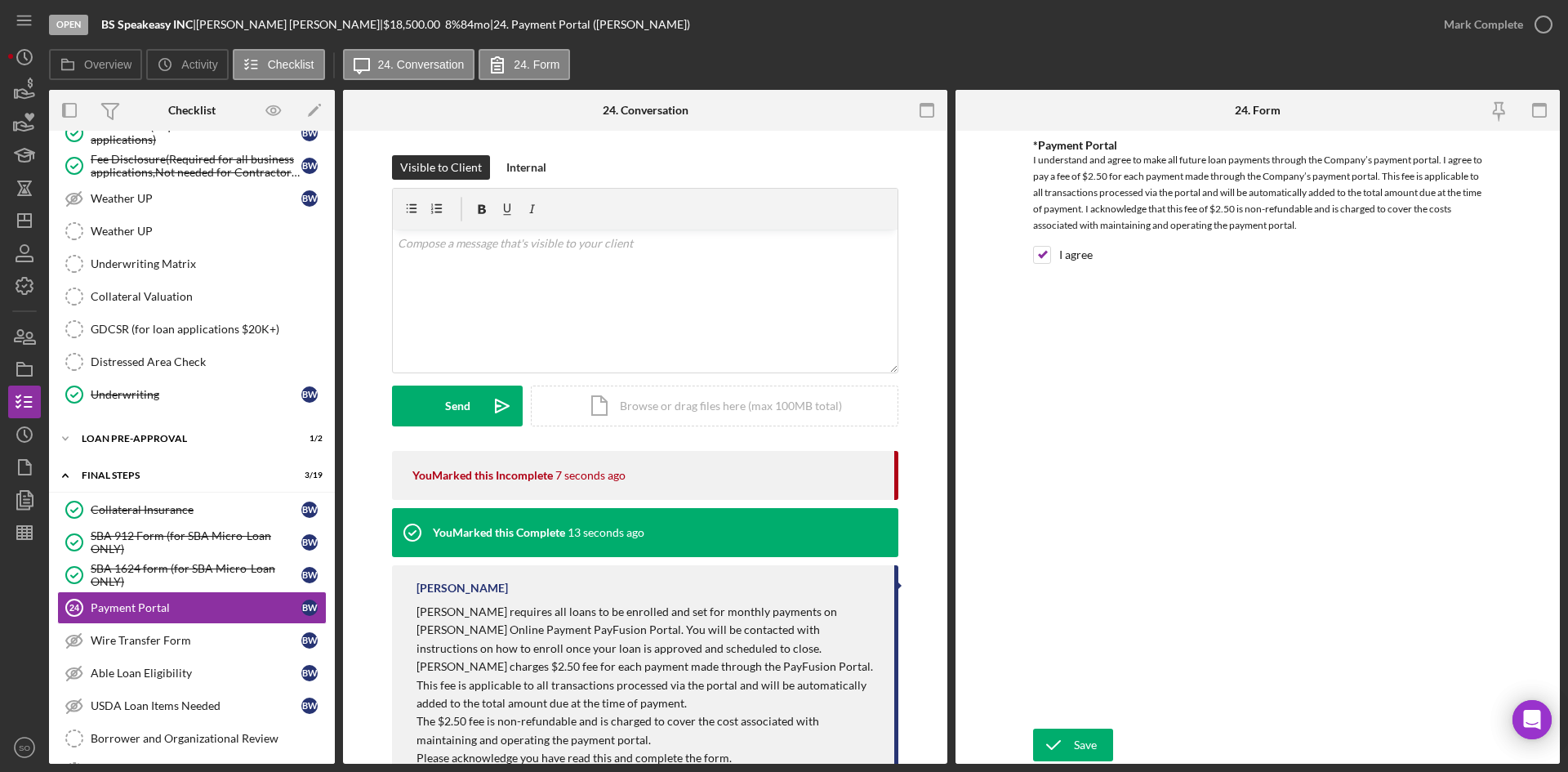
drag, startPoint x: 1086, startPoint y: 752, endPoint x: 1108, endPoint y: 721, distance: 38.0
click at [1086, 744] on div "Save" at bounding box center [1085, 745] width 23 height 32
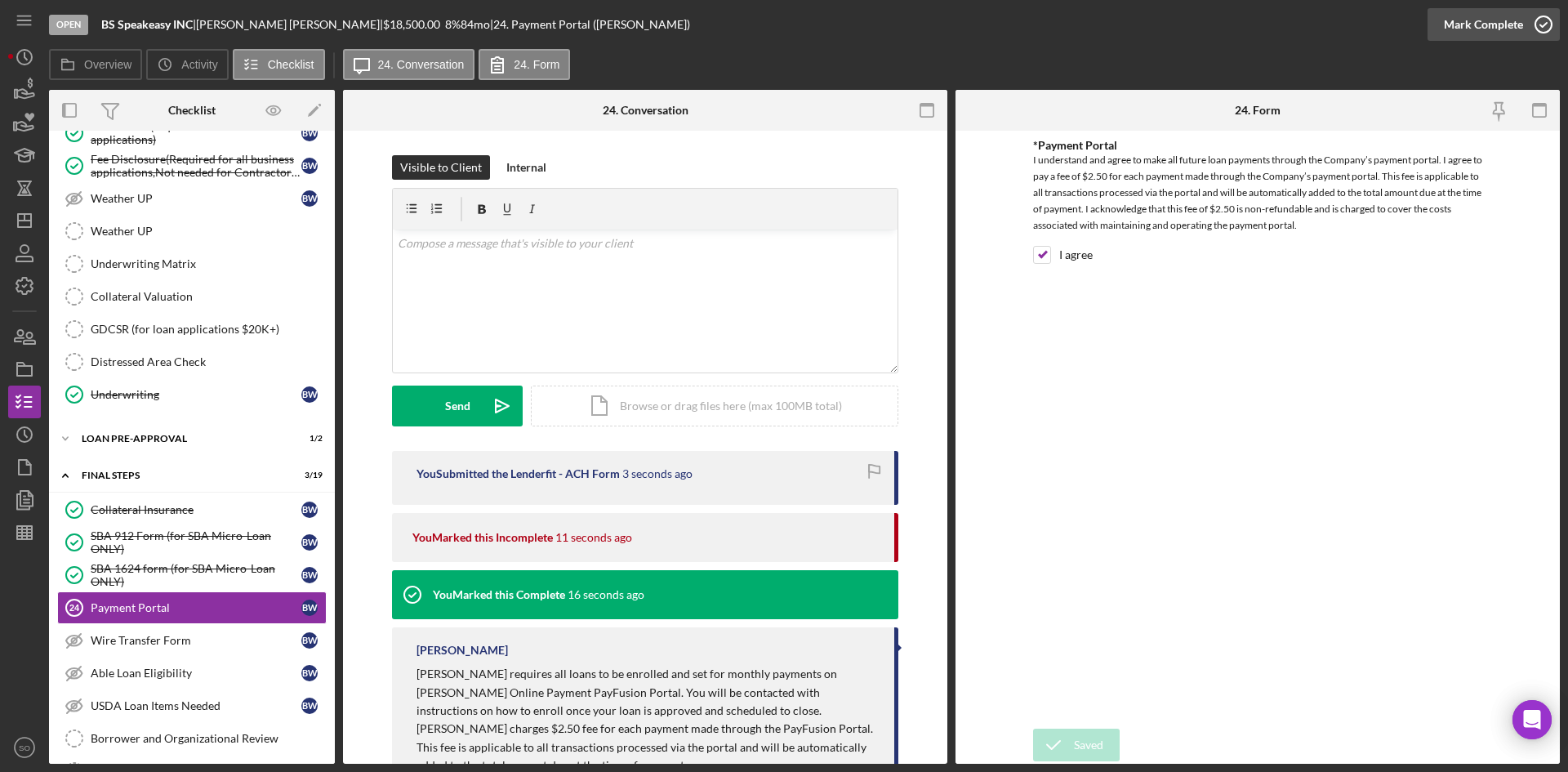
click at [1504, 26] on div "Mark Complete" at bounding box center [1483, 25] width 79 height 32
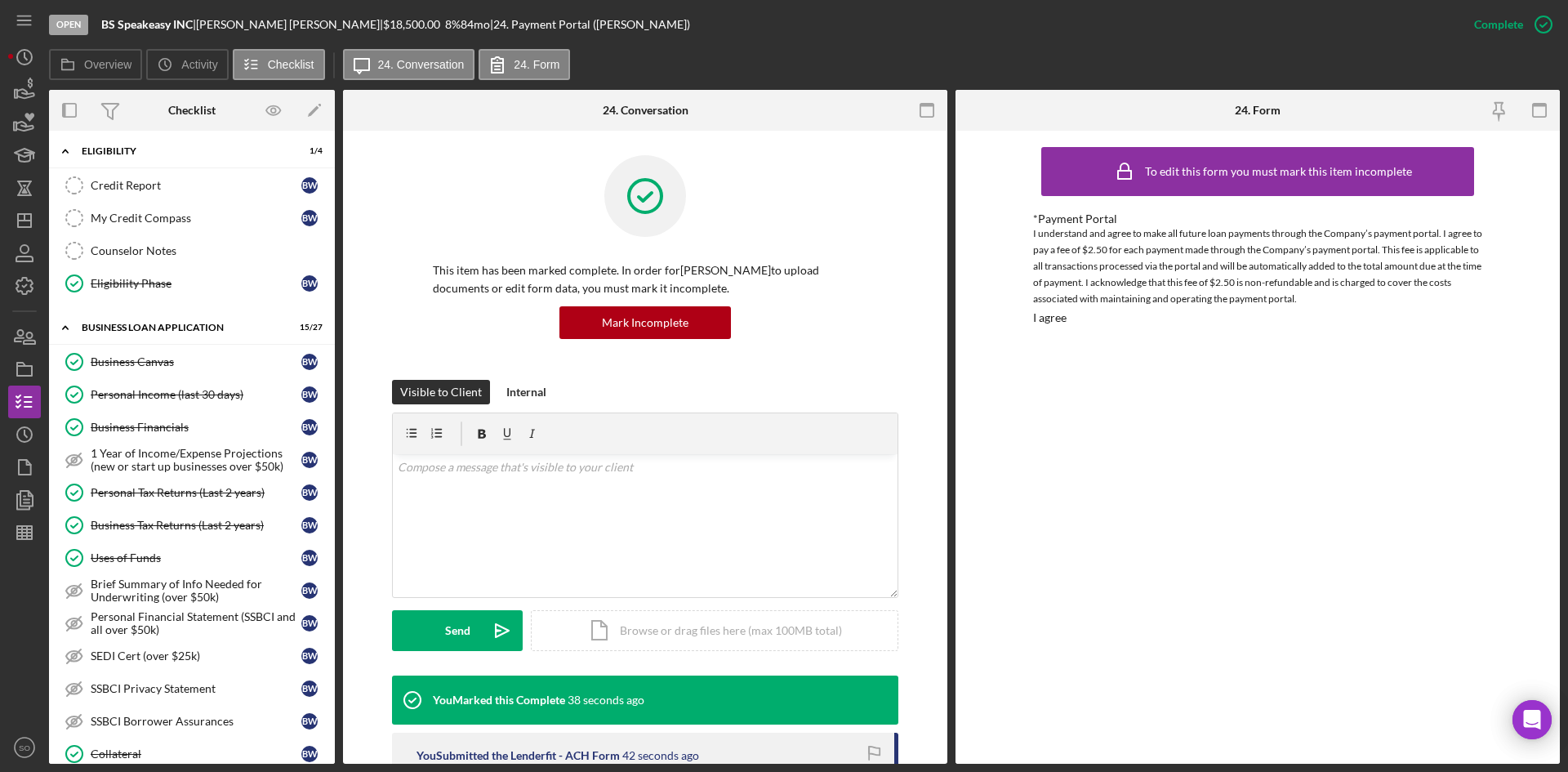
scroll to position [163, 0]
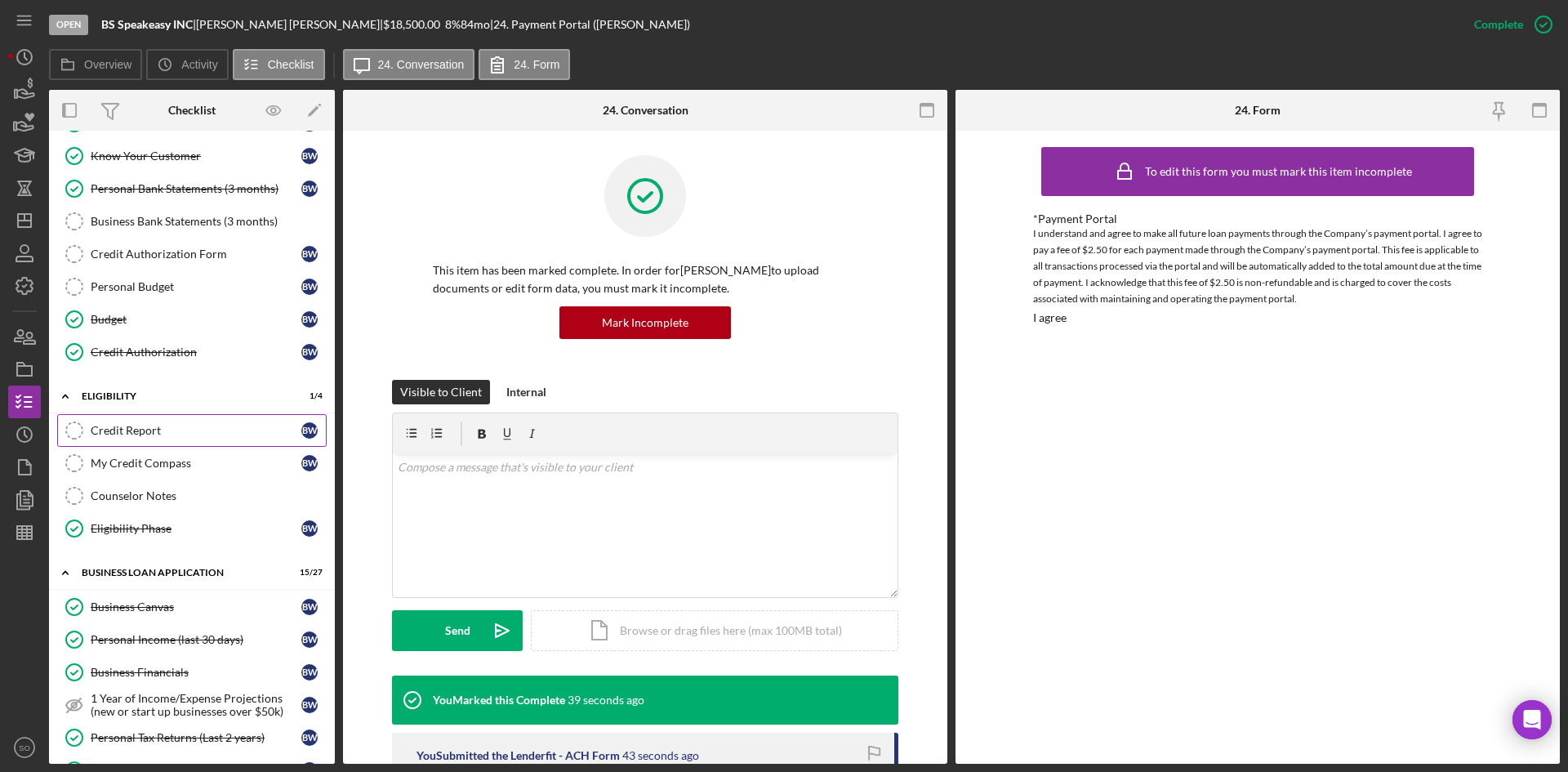
click at [187, 430] on div "Credit Report" at bounding box center [196, 430] width 211 height 13
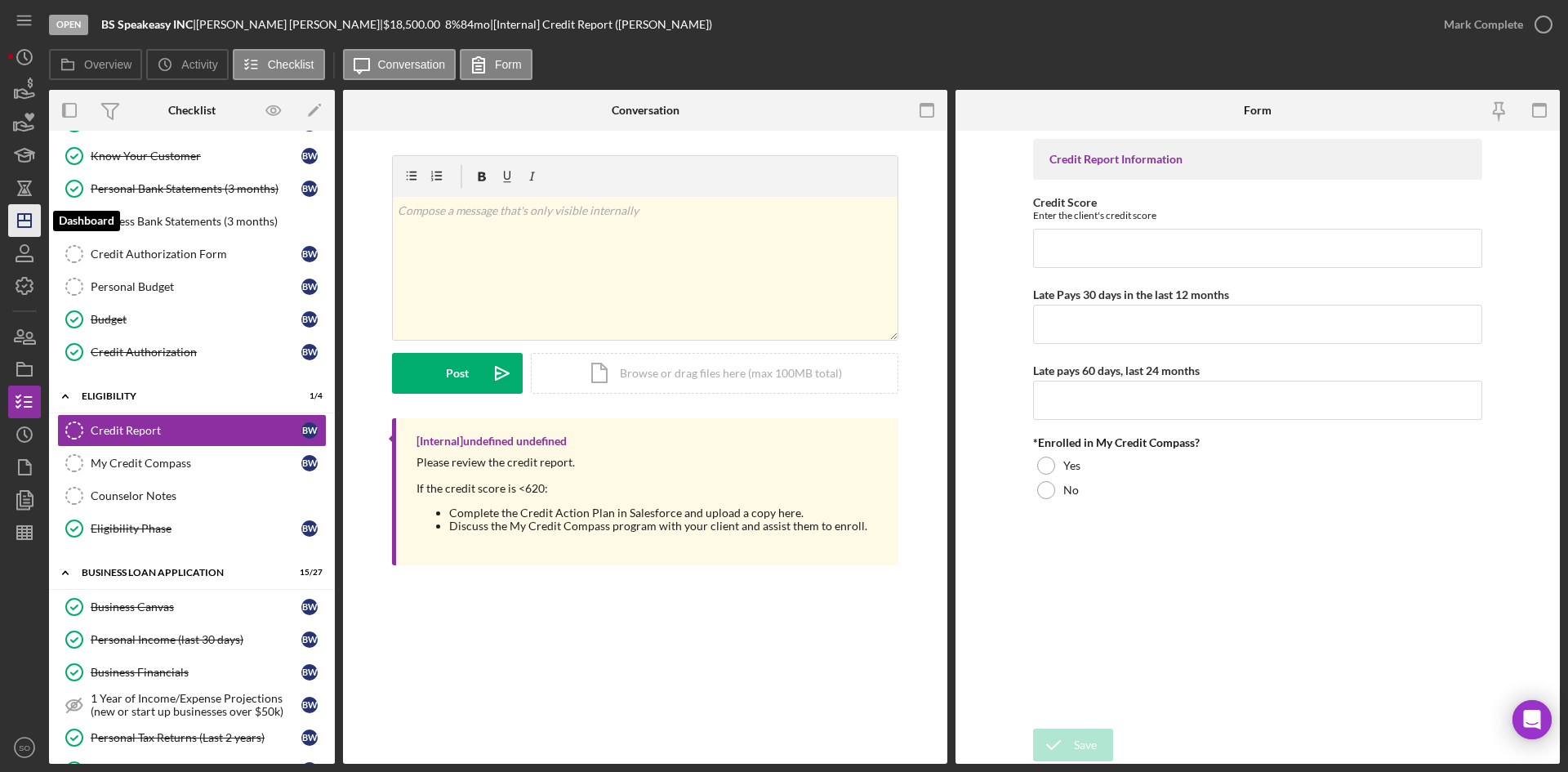
click at [29, 220] on line "button" at bounding box center [24, 220] width 13 height 0
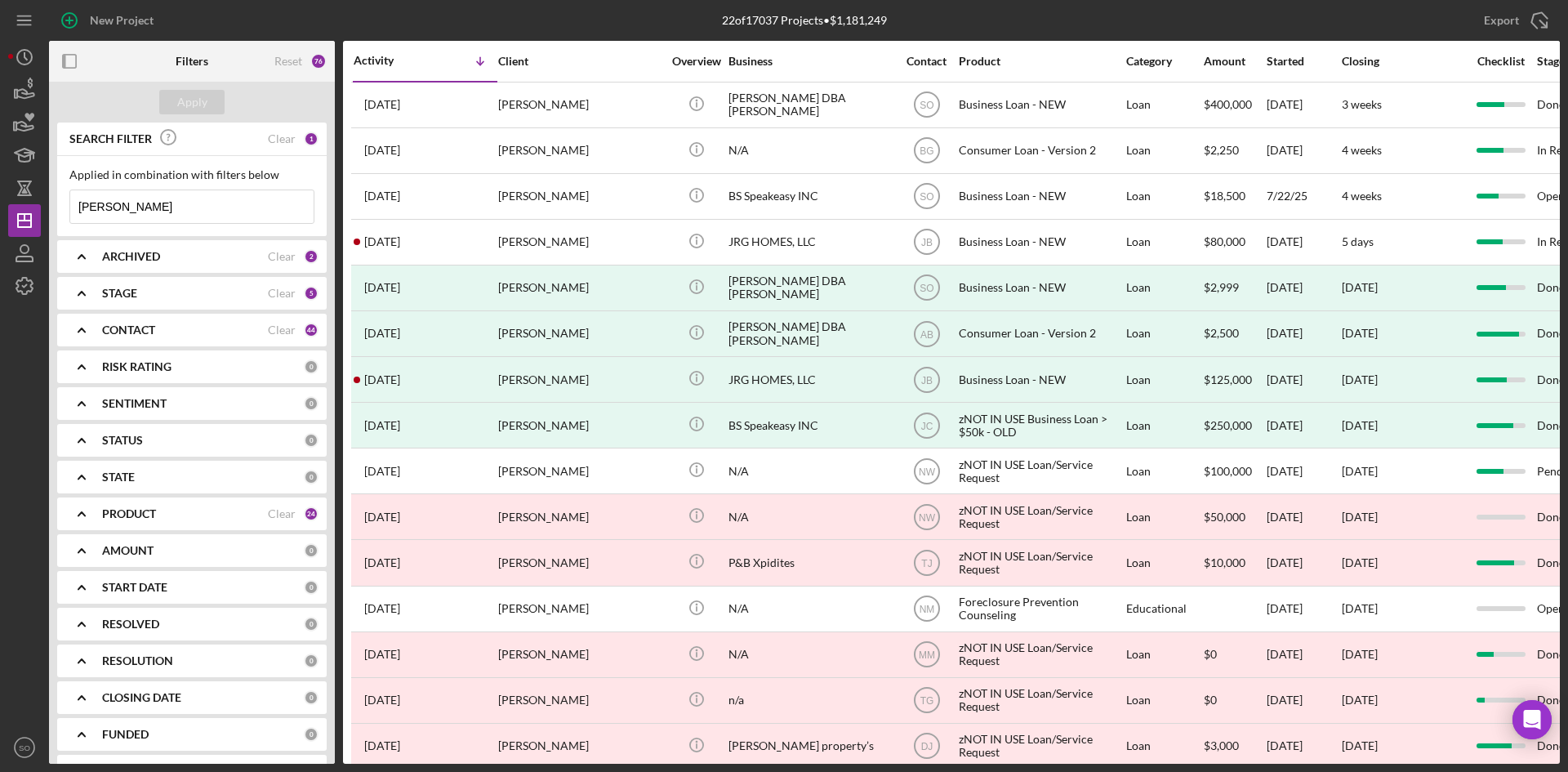
click at [206, 255] on div "ARCHIVED" at bounding box center [184, 256] width 166 height 13
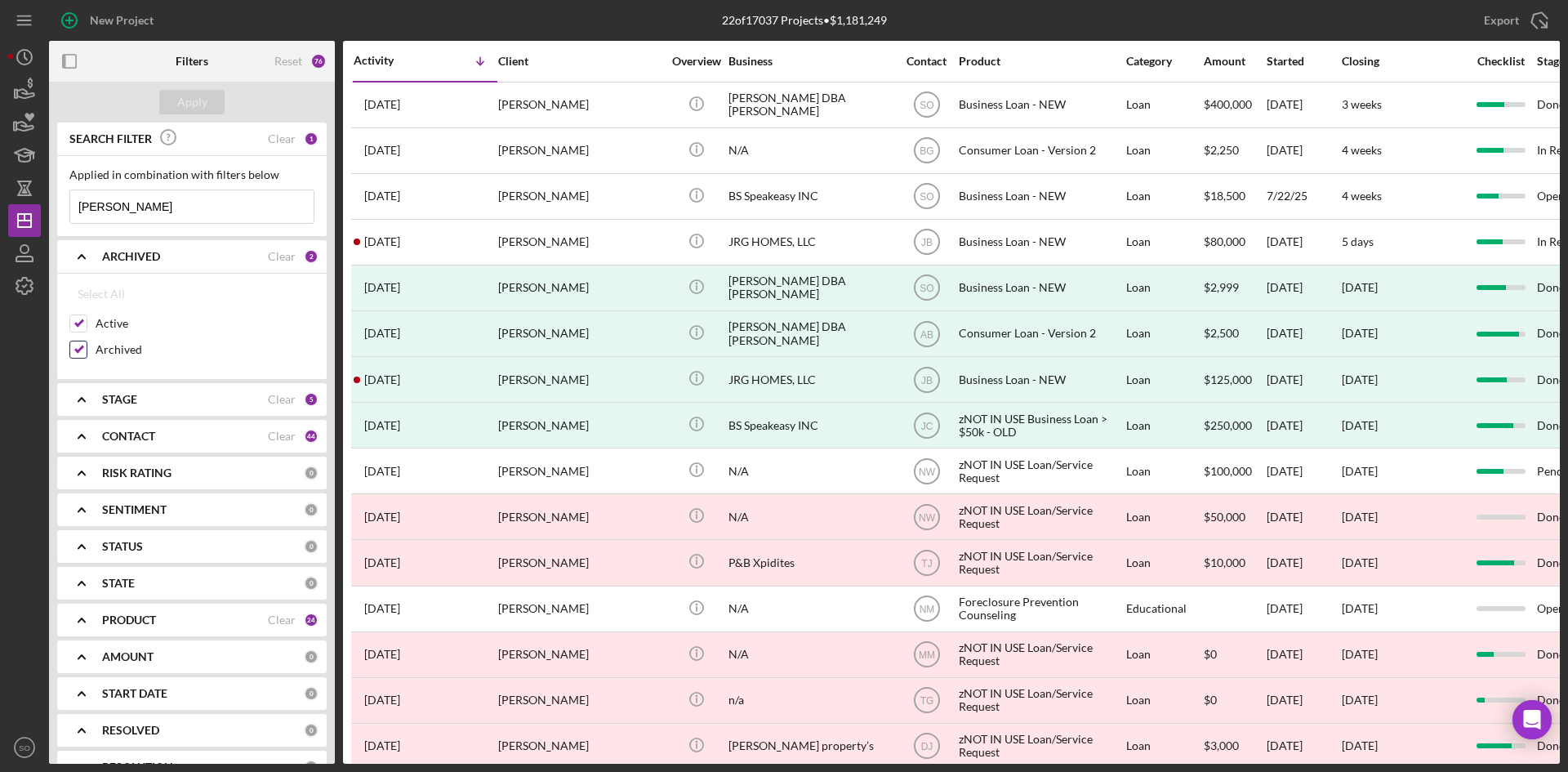
click at [80, 346] on input "Archived" at bounding box center [78, 349] width 16 height 16
checkbox input "false"
click at [163, 444] on div "CONTACT Clear 44" at bounding box center [210, 436] width 217 height 14
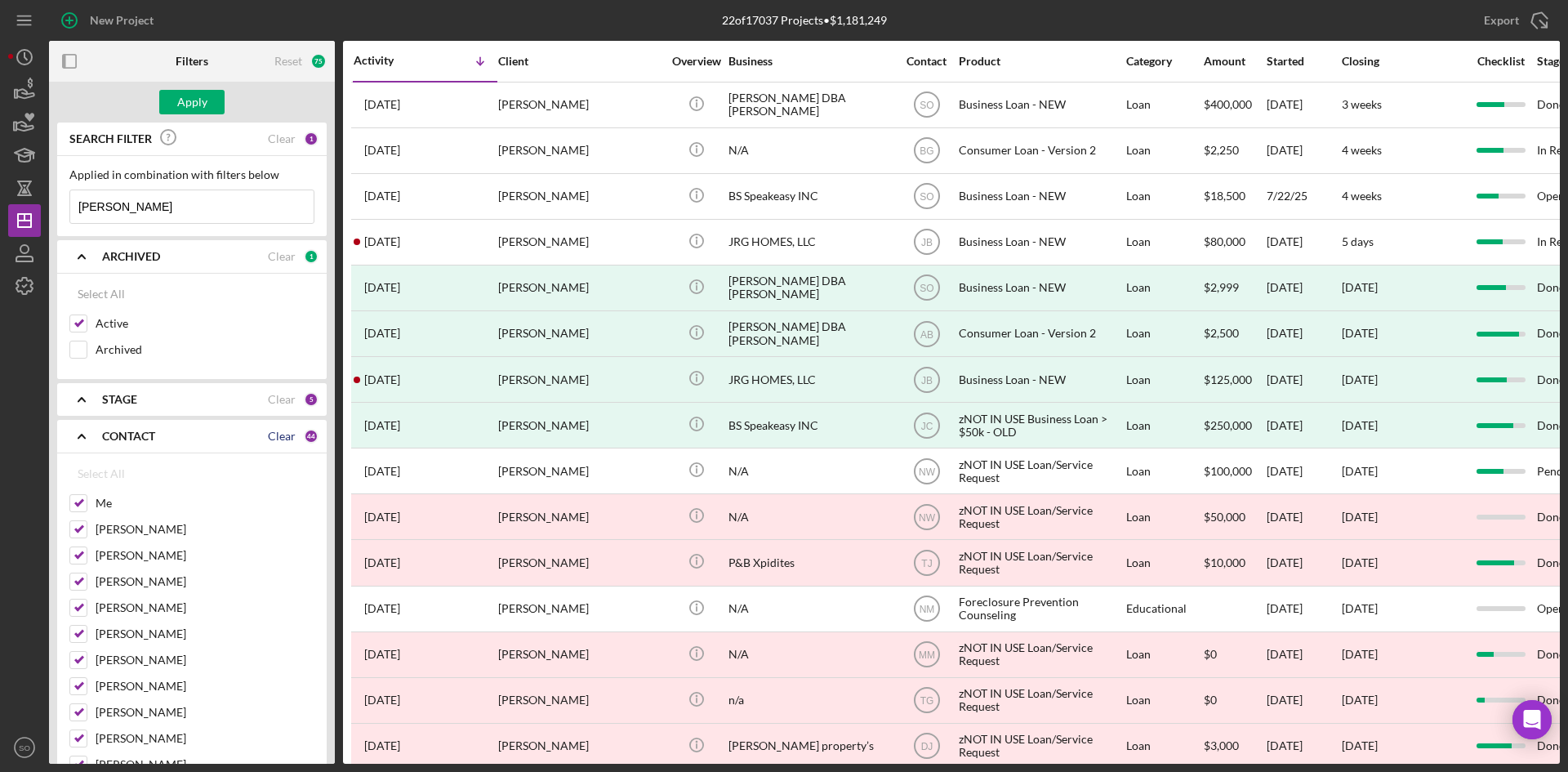
click at [283, 432] on div "Clear" at bounding box center [281, 435] width 28 height 13
checkbox input "false"
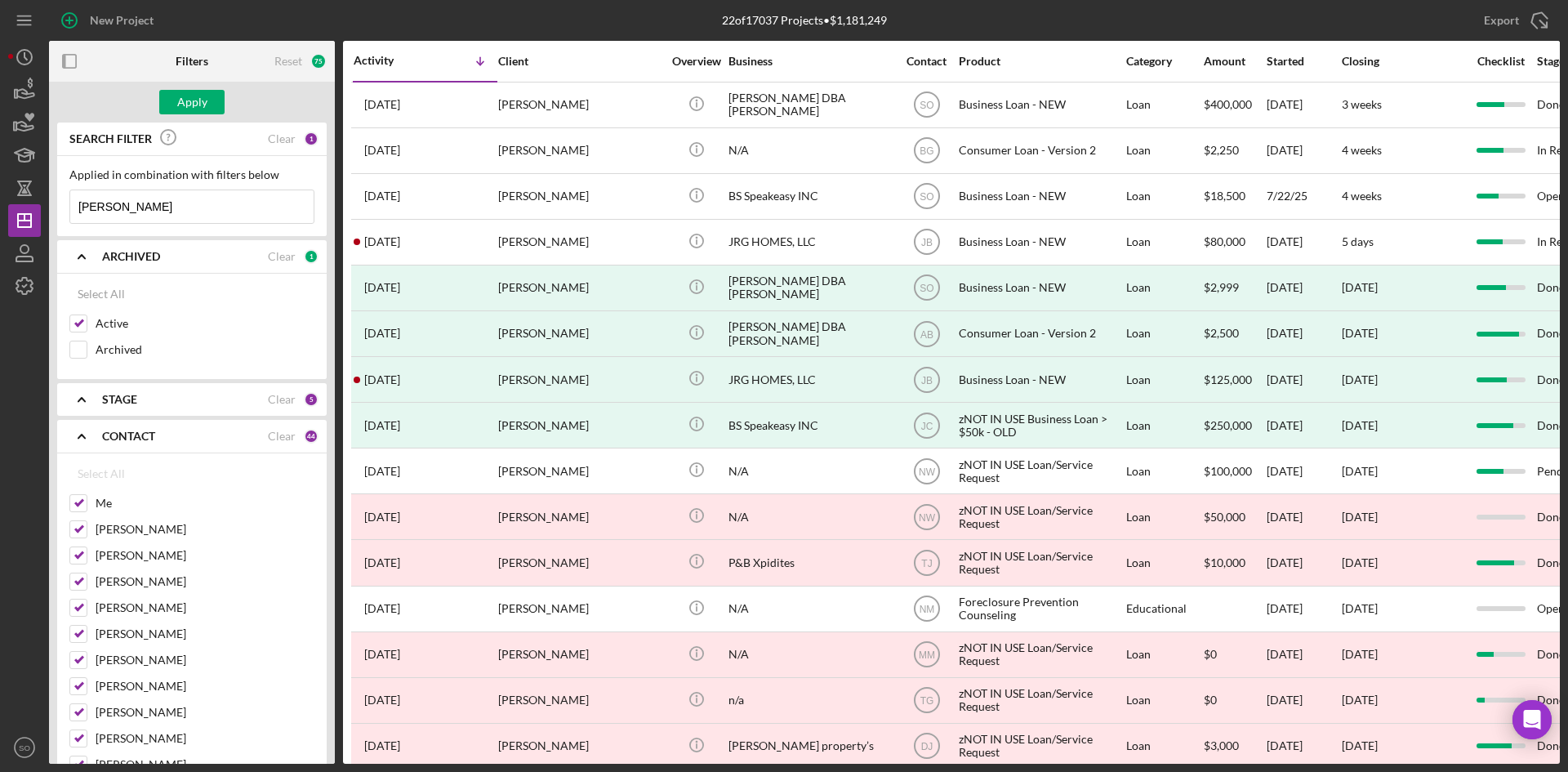
checkbox input "false"
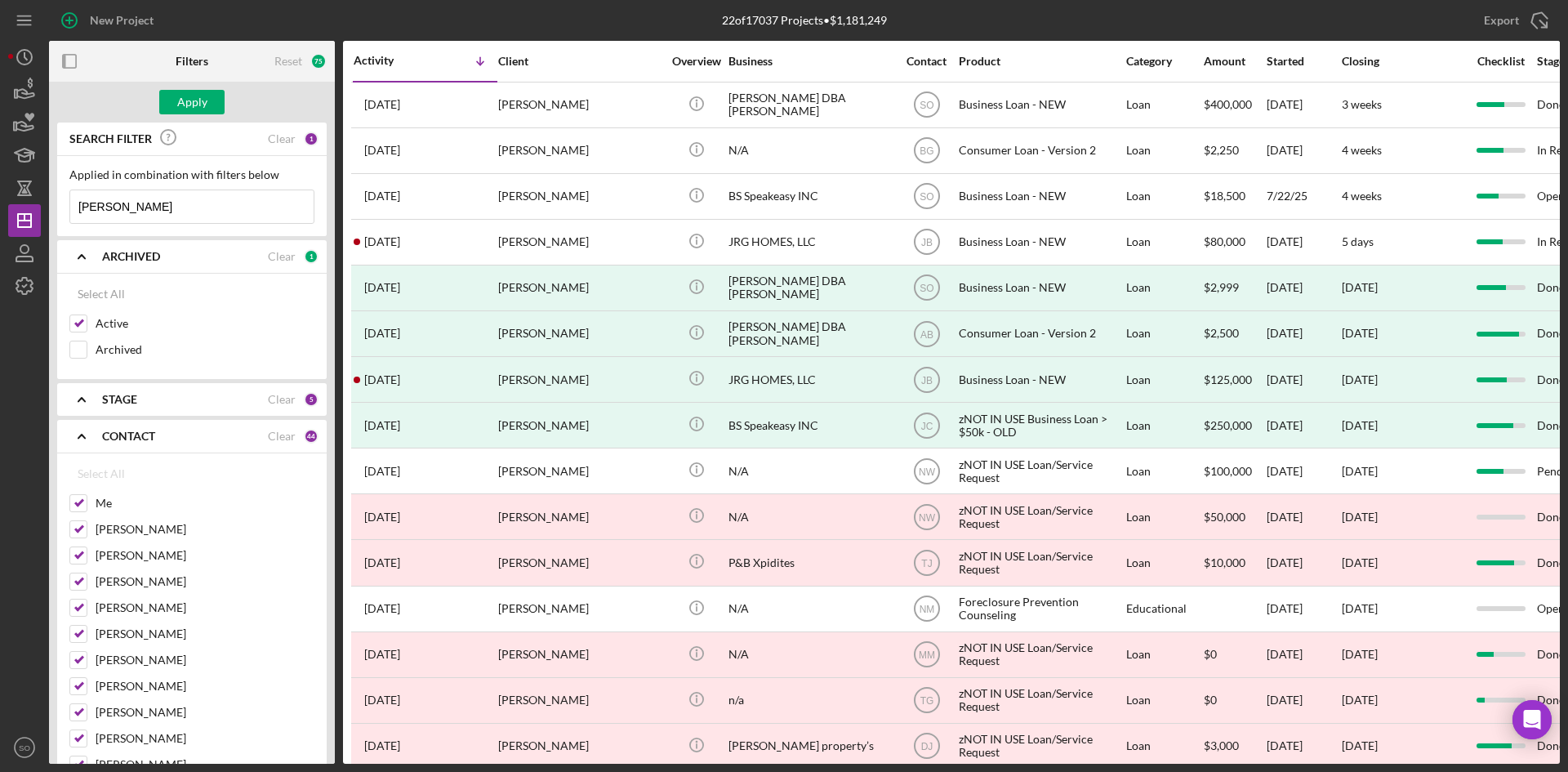
checkbox input "false"
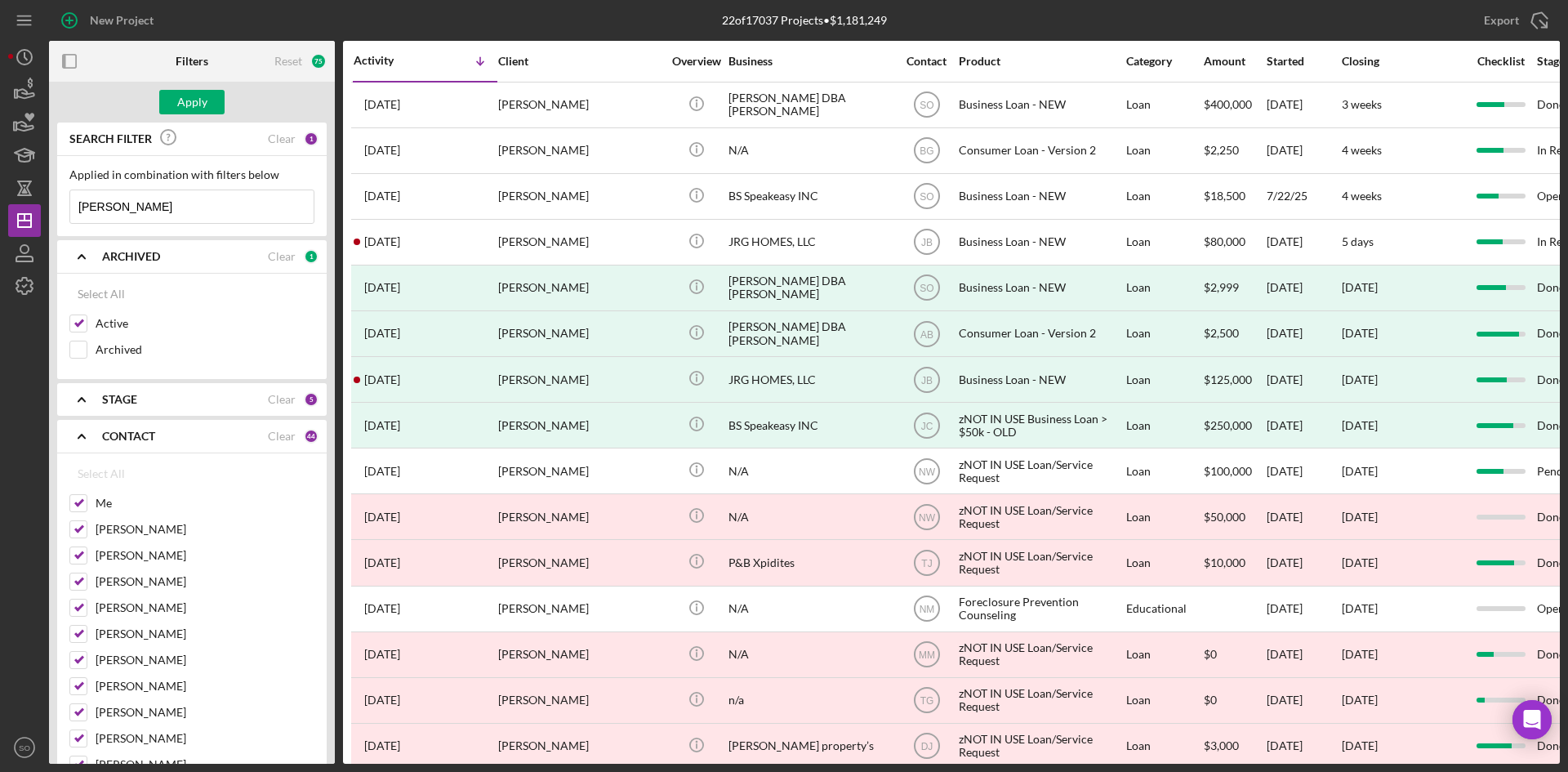
checkbox input "false"
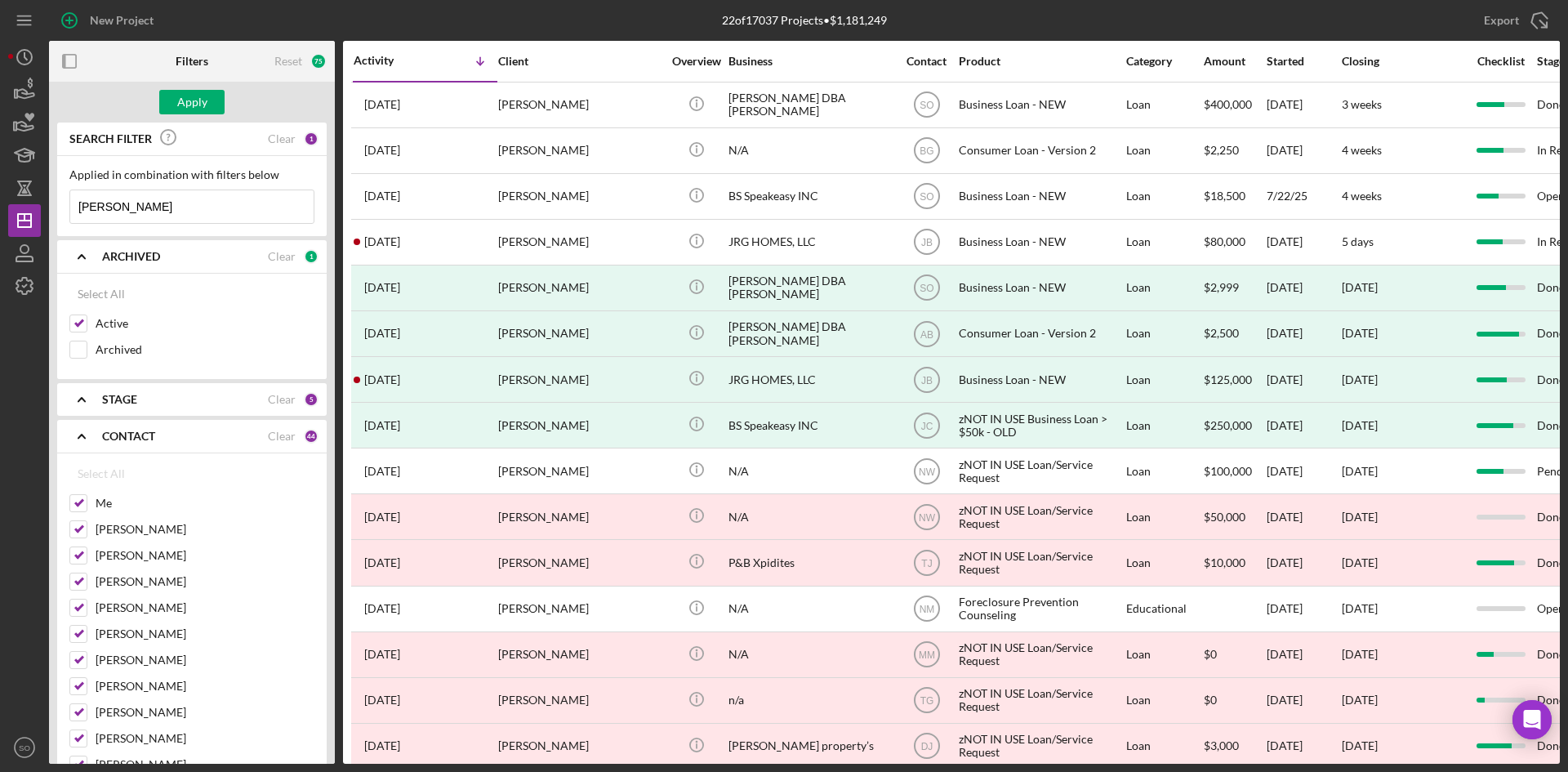
checkbox input "false"
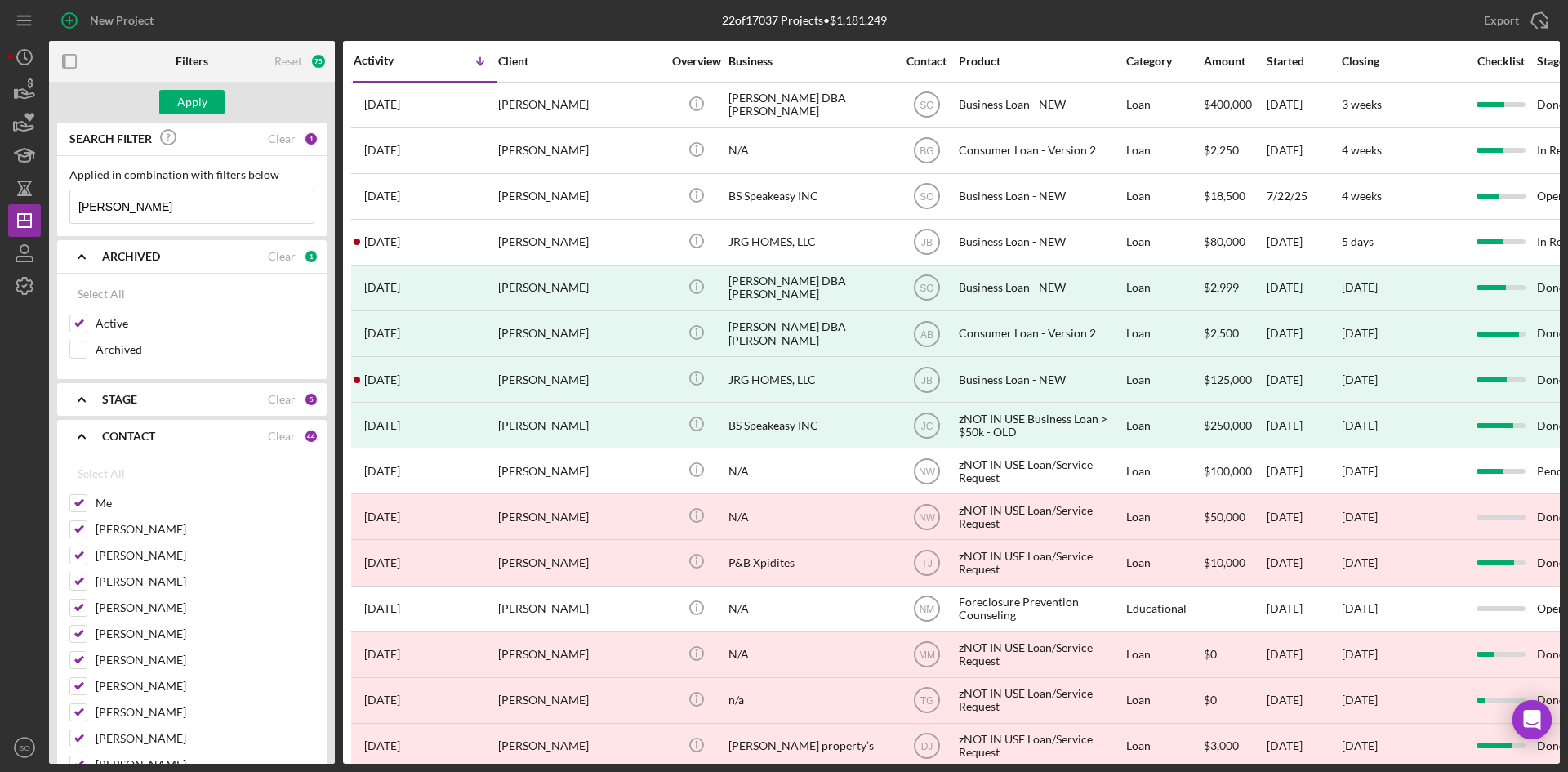
checkbox input "false"
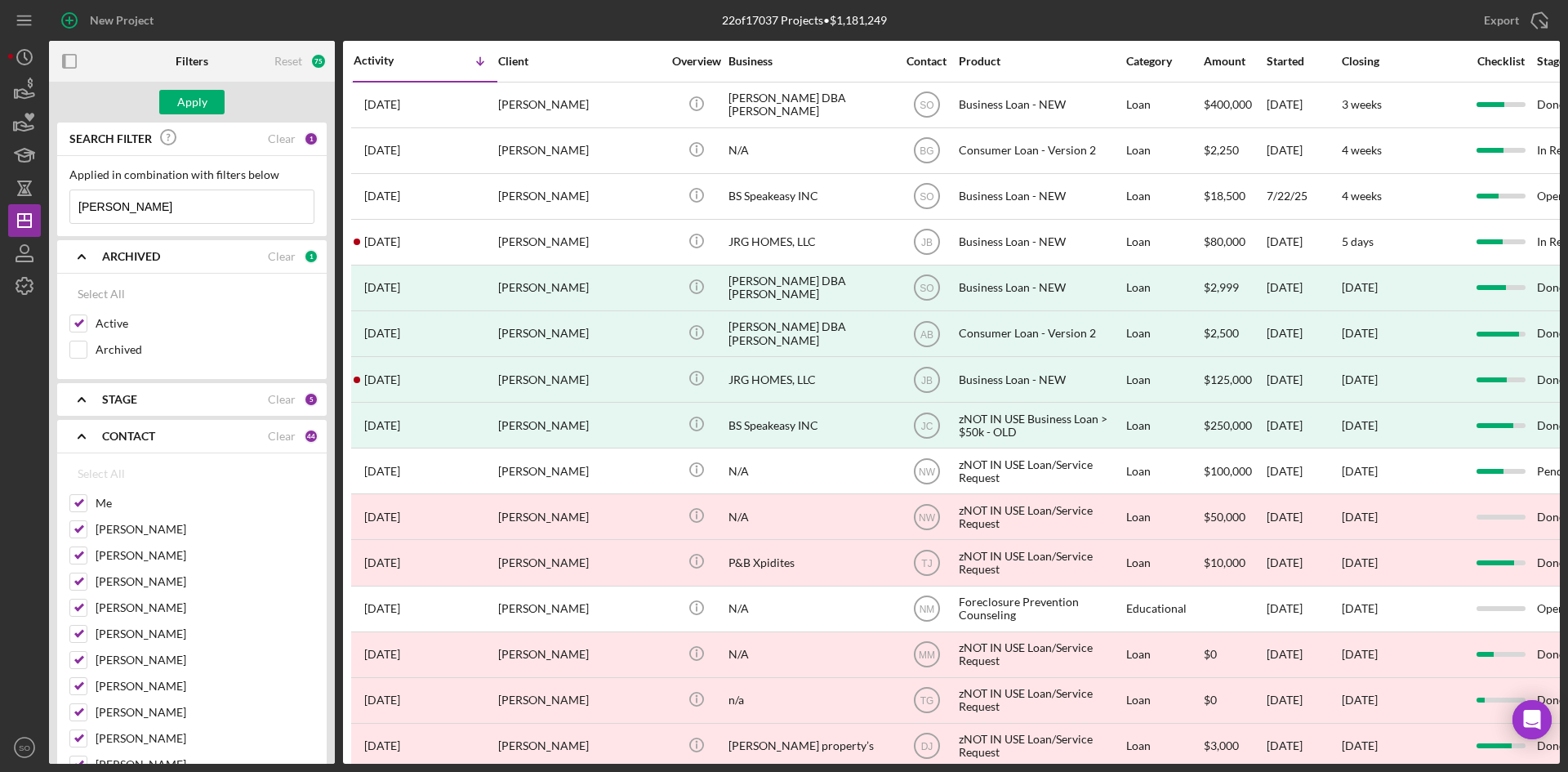
checkbox input "false"
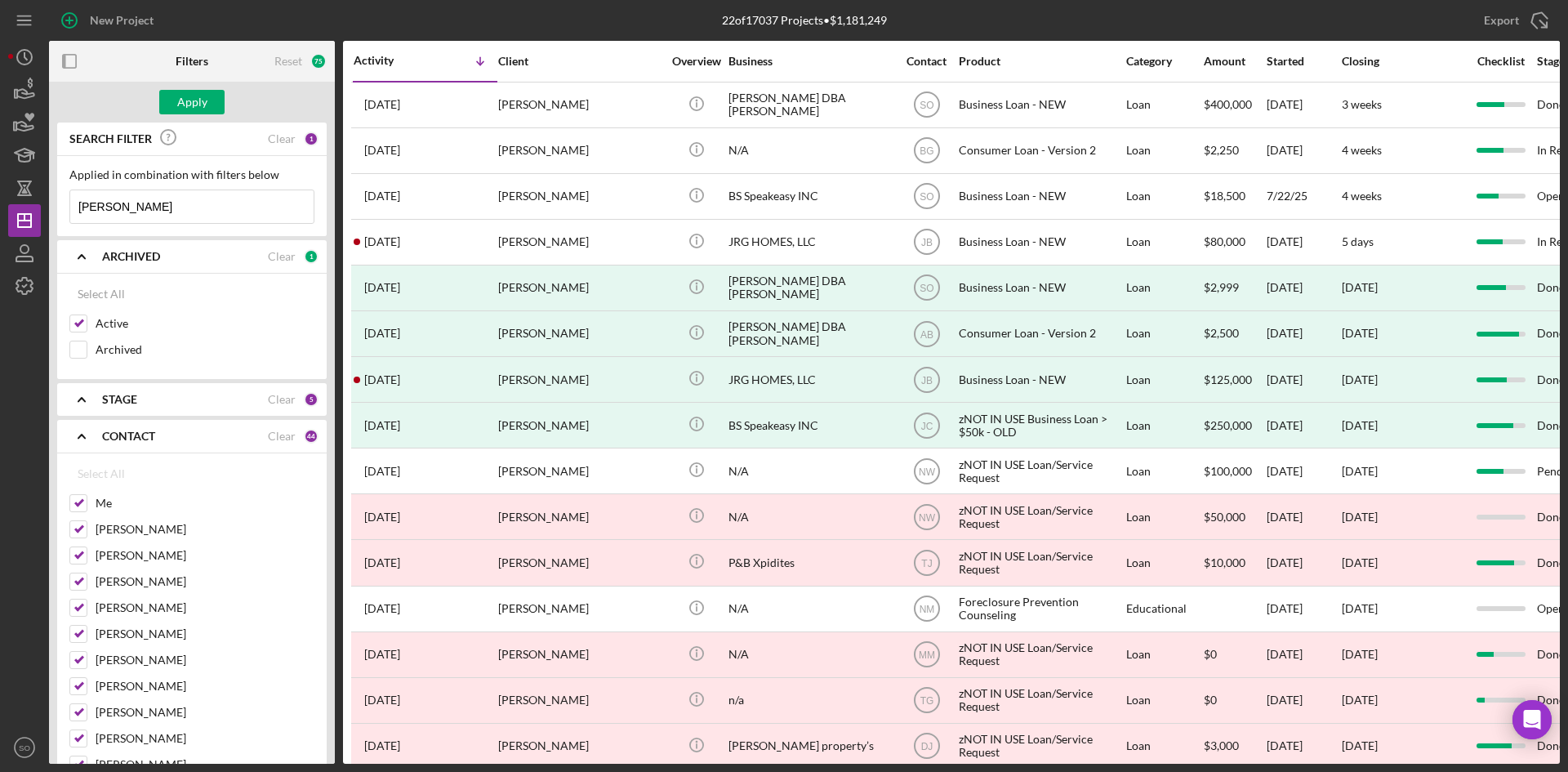
checkbox input "false"
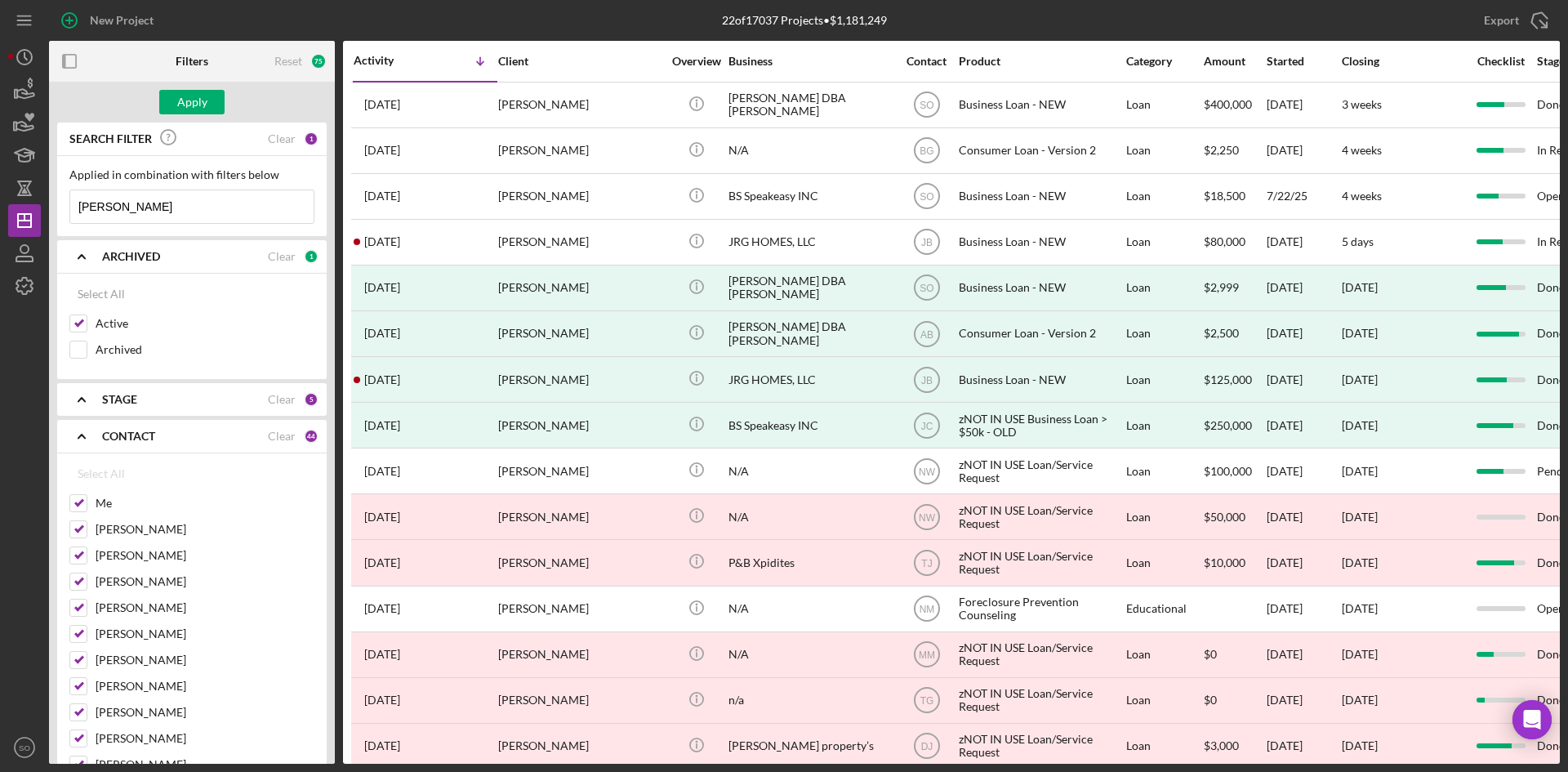
checkbox input "false"
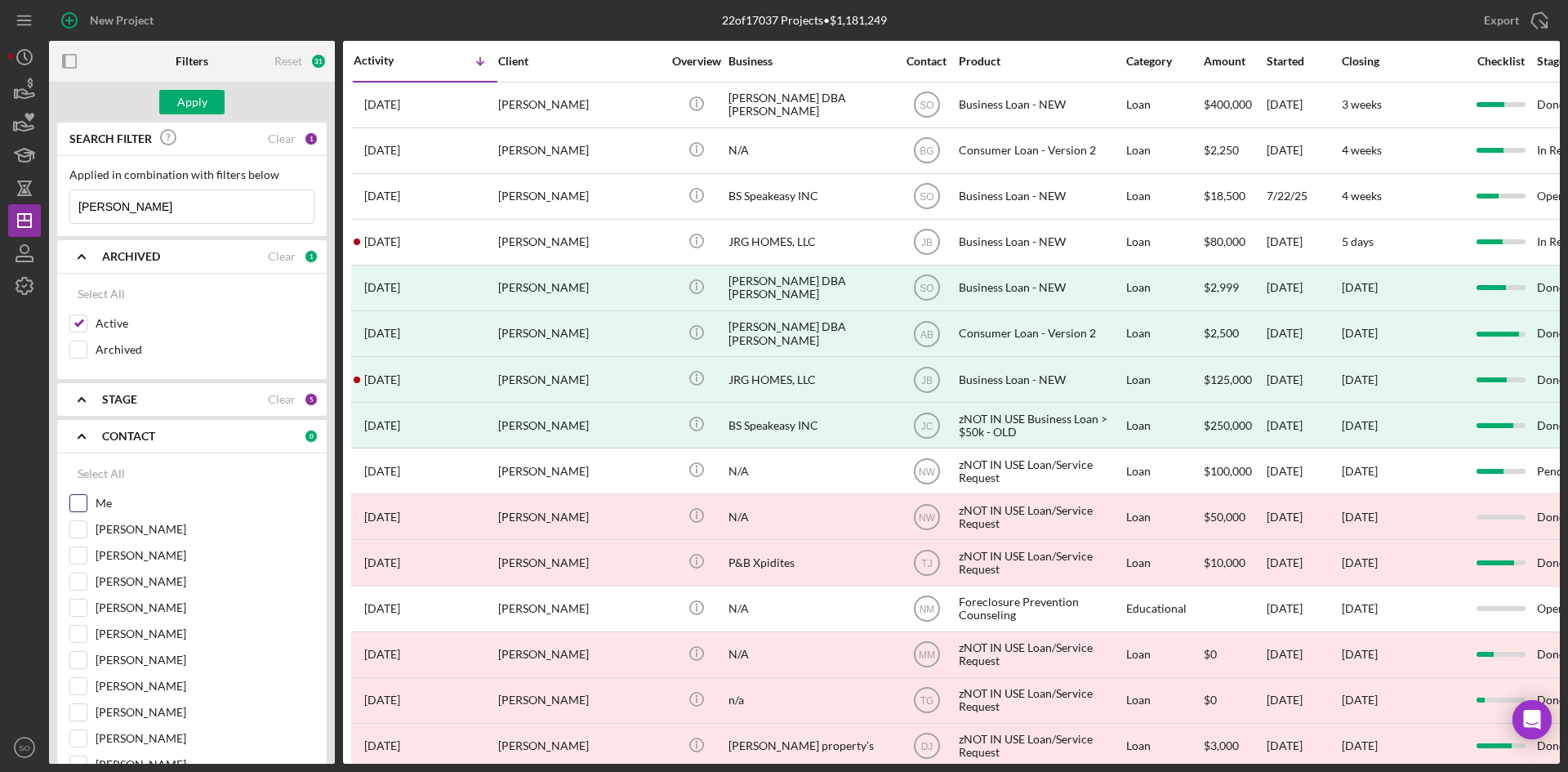
click at [82, 502] on input "Me" at bounding box center [78, 502] width 16 height 16
checkbox input "true"
click at [75, 523] on input "[PERSON_NAME]" at bounding box center [78, 529] width 16 height 16
checkbox input "true"
click at [192, 101] on div "Apply" at bounding box center [193, 102] width 31 height 25
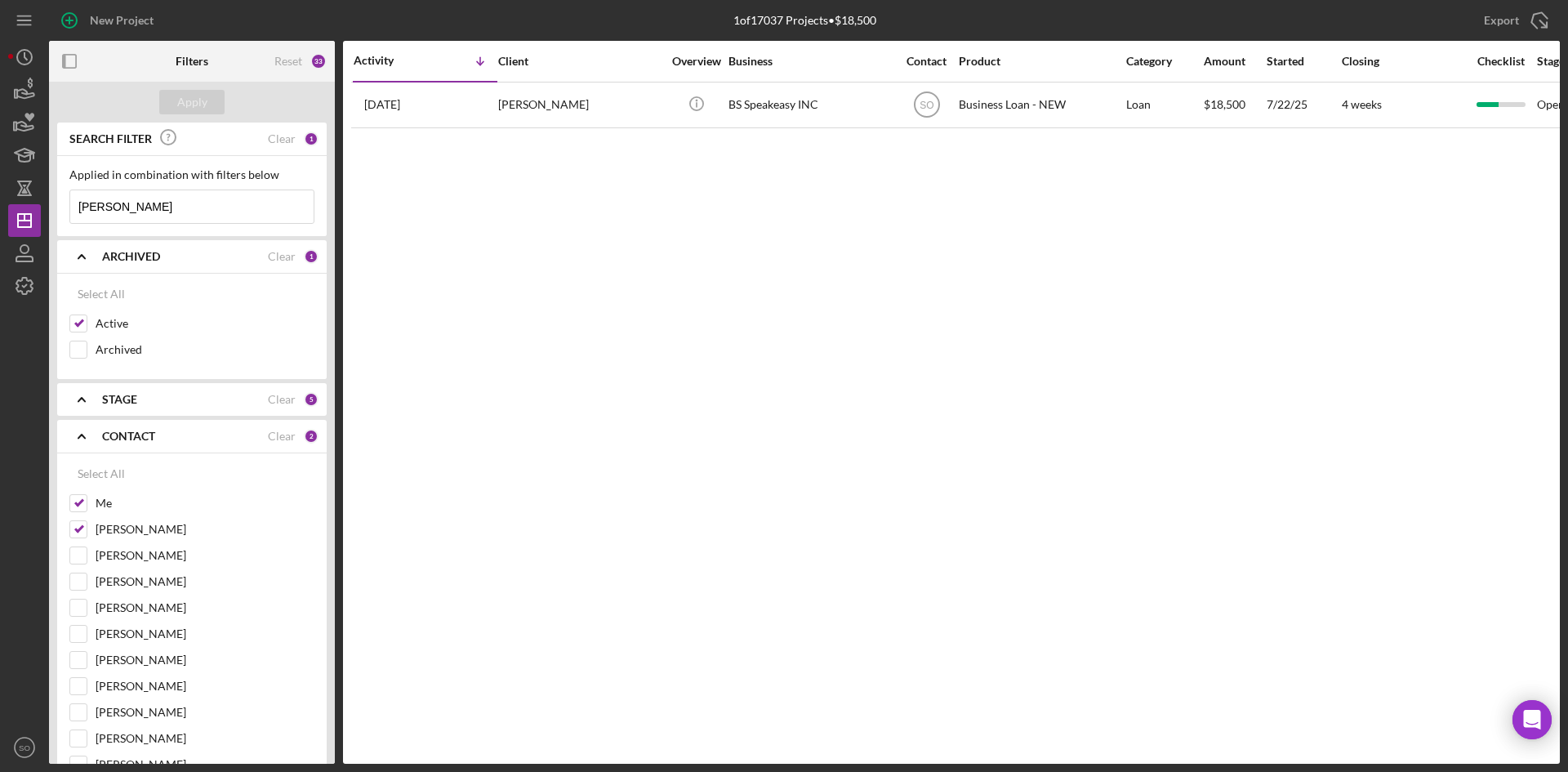
click at [141, 213] on input "brenda" at bounding box center [192, 207] width 243 height 32
drag, startPoint x: 168, startPoint y: 207, endPoint x: 24, endPoint y: 203, distance: 144.1
click at [24, 203] on div "New Project 1 of 17037 Projects • $18,500 brenda Export Icon/Export Filters Res…" at bounding box center [784, 382] width 1552 height 764
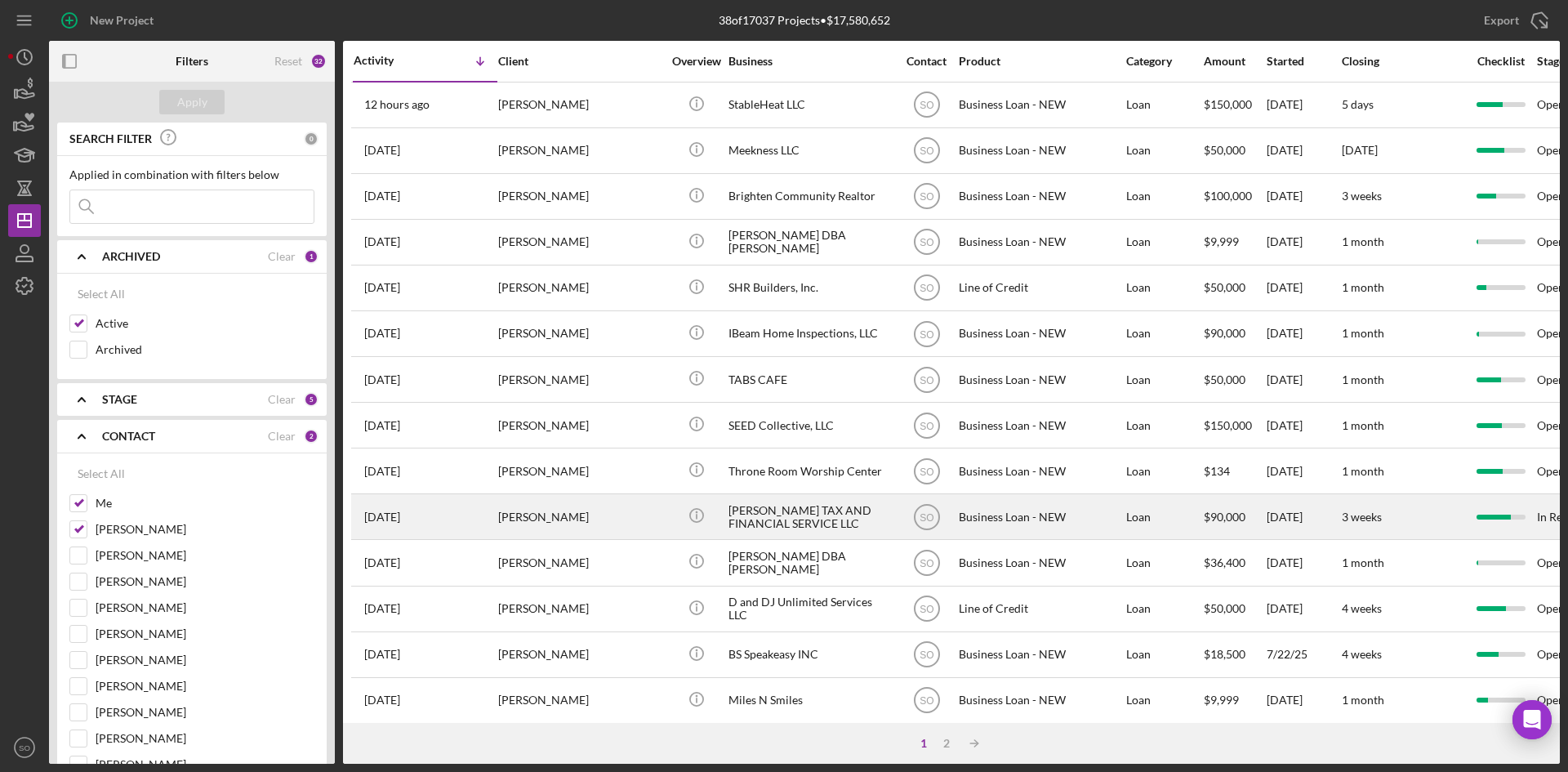
click at [524, 529] on div "[PERSON_NAME]" at bounding box center [580, 516] width 163 height 43
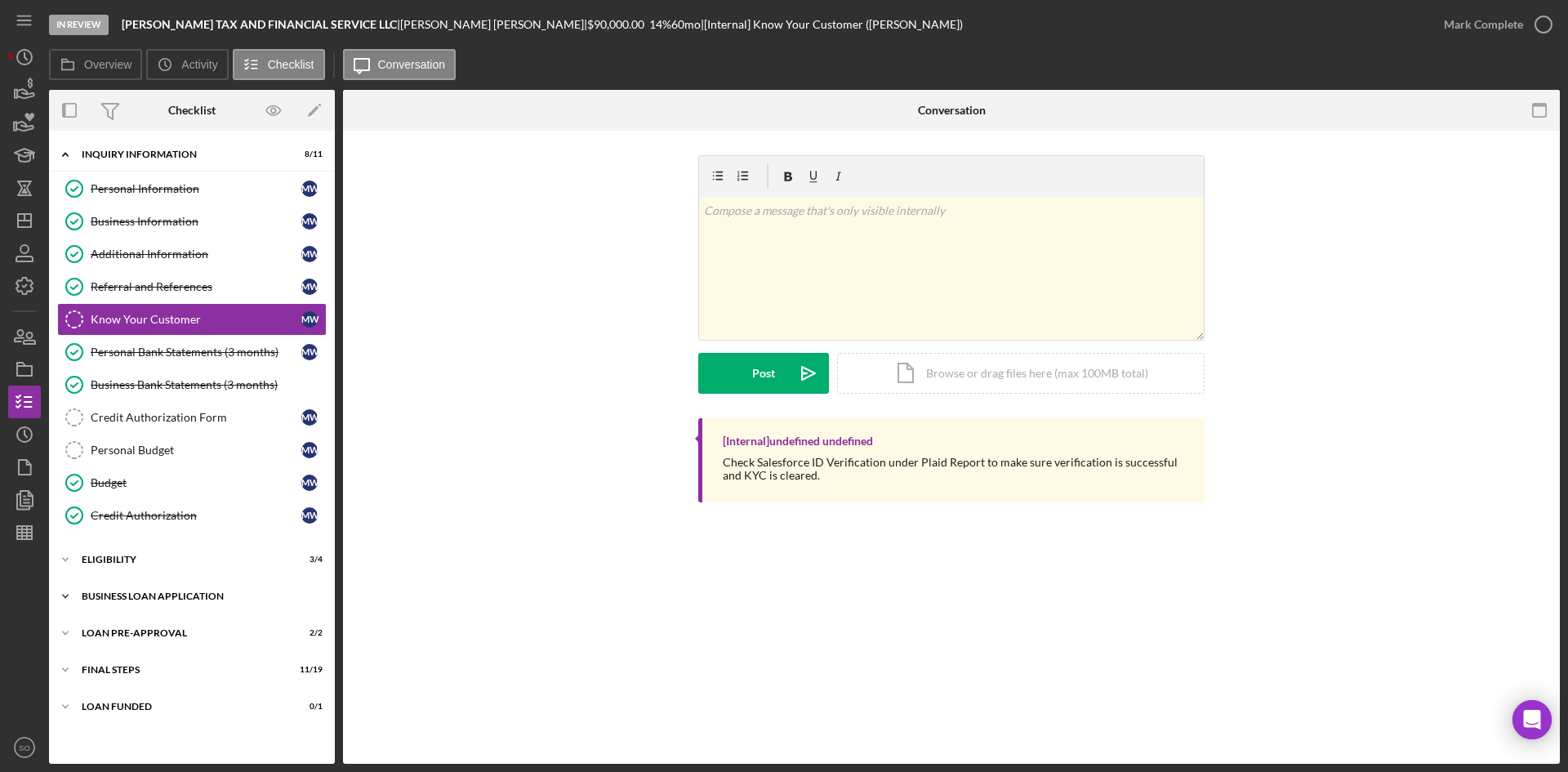
click at [179, 600] on div "BUSINESS LOAN APPLICATION" at bounding box center [198, 597] width 233 height 10
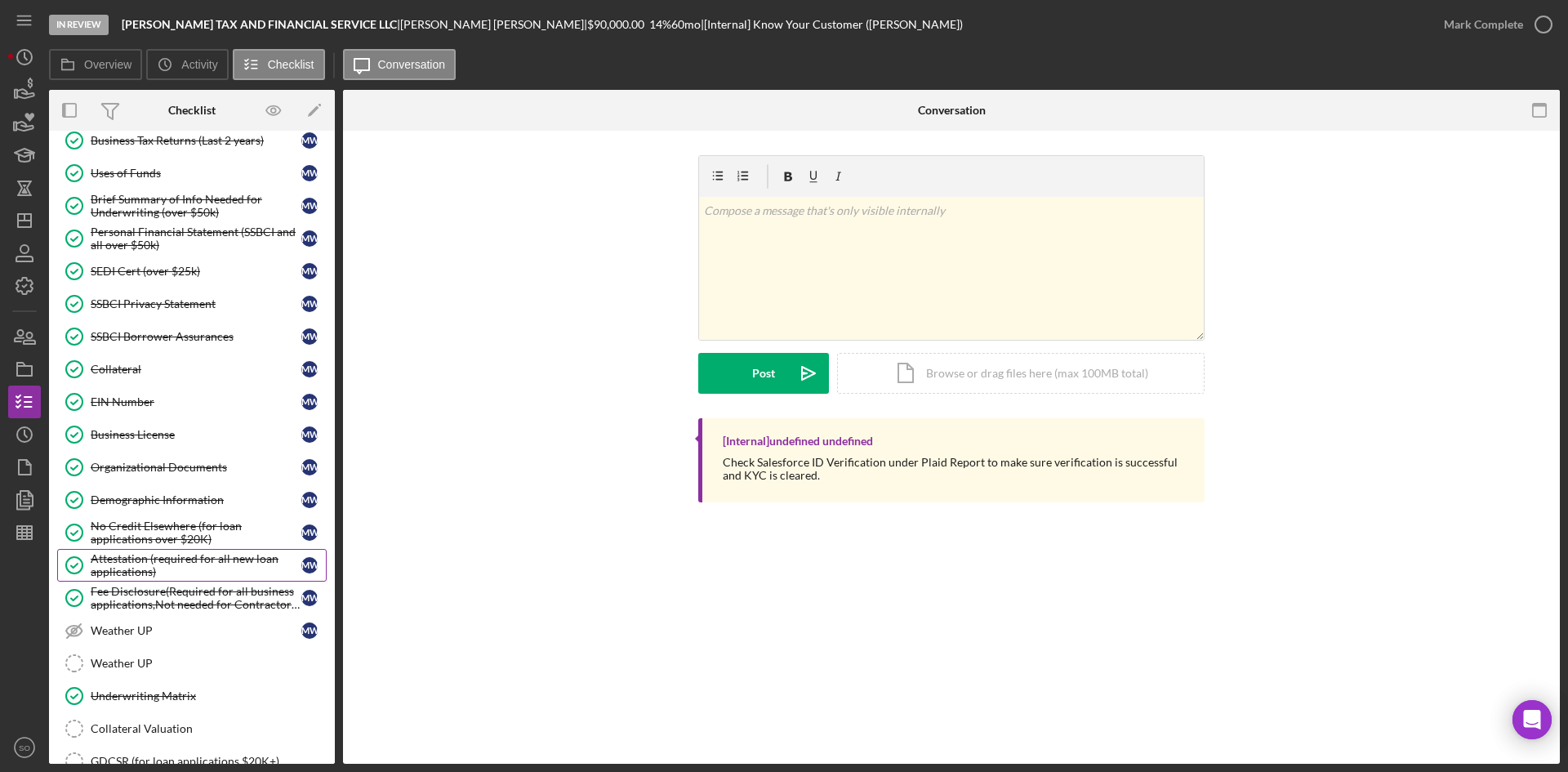
scroll to position [860, 0]
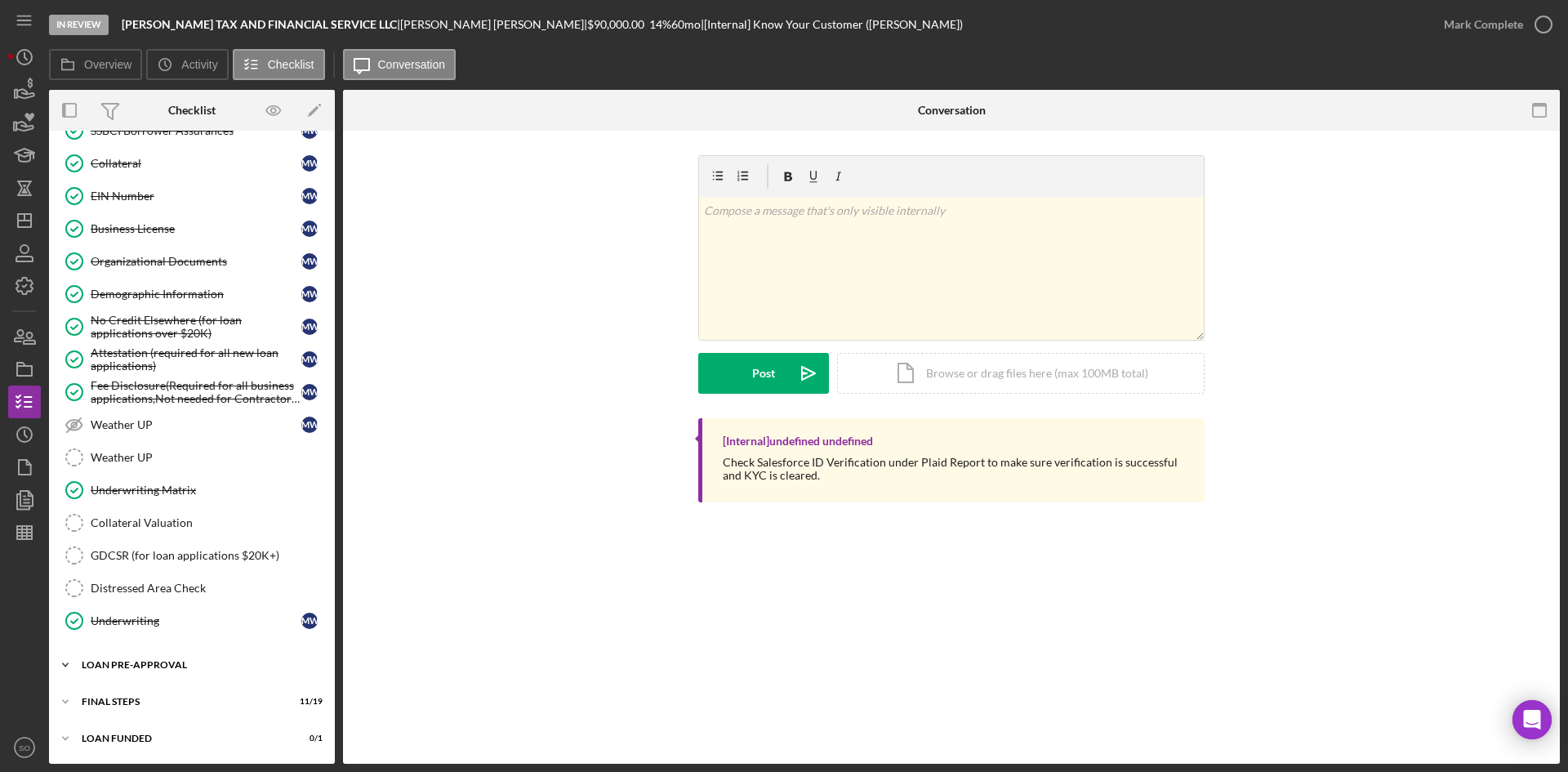
click at [113, 661] on div "LOAN PRE-APPROVAL" at bounding box center [198, 666] width 233 height 10
click at [152, 702] on div "Loan Approval" at bounding box center [208, 699] width 235 height 13
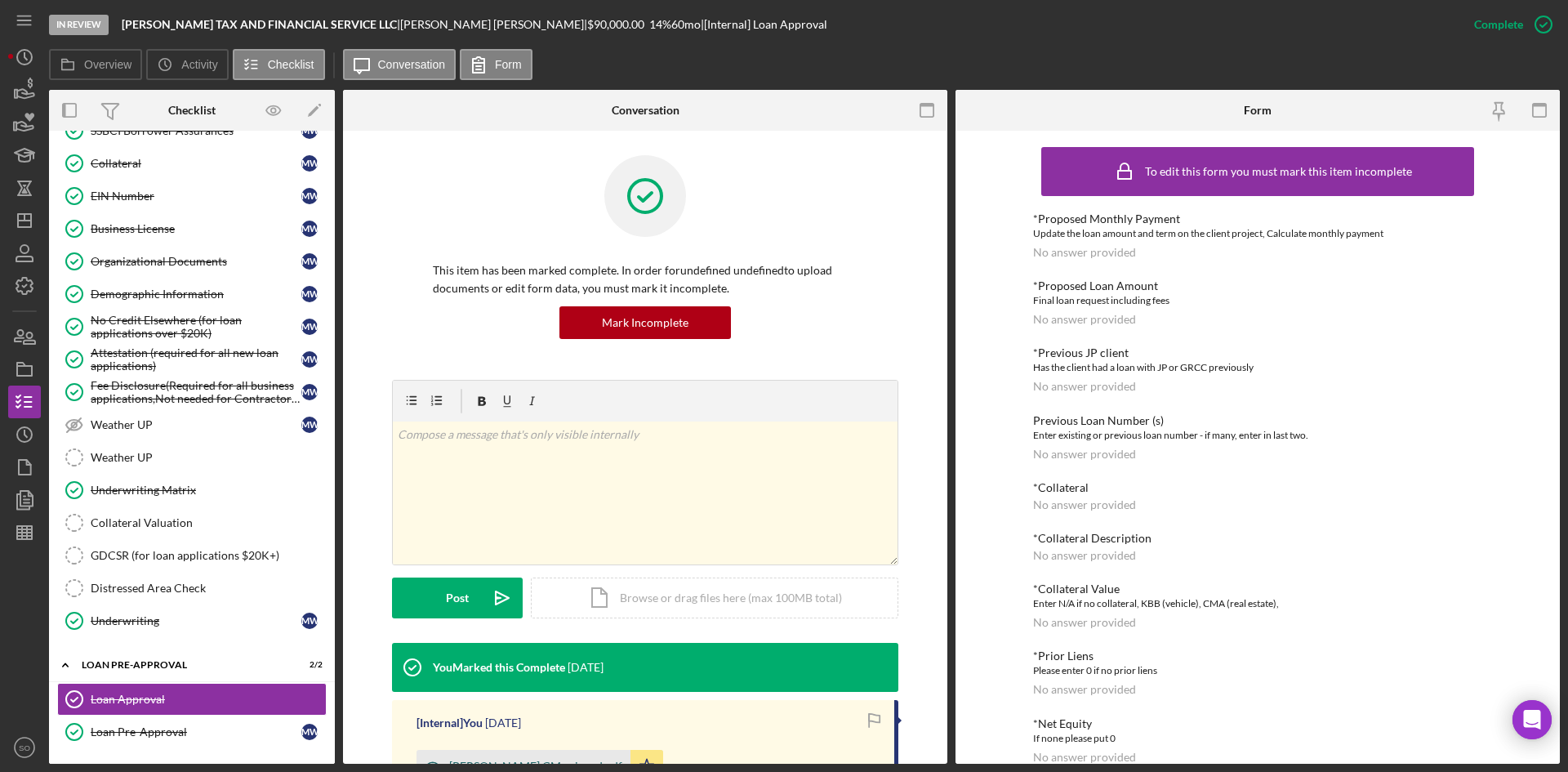
scroll to position [245, 0]
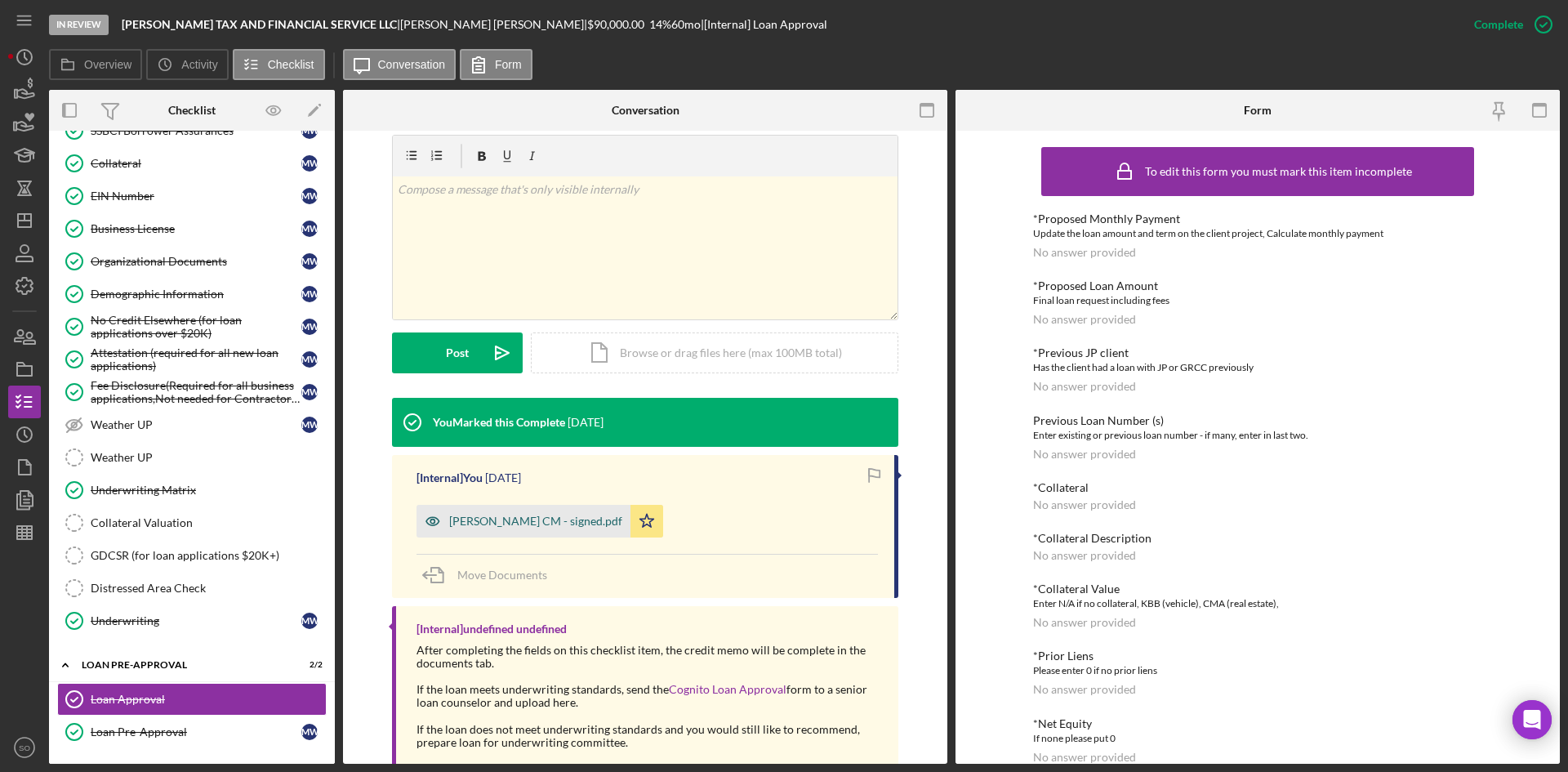
click at [512, 533] on div "M. Wells CM - signed.pdf" at bounding box center [524, 521] width 214 height 32
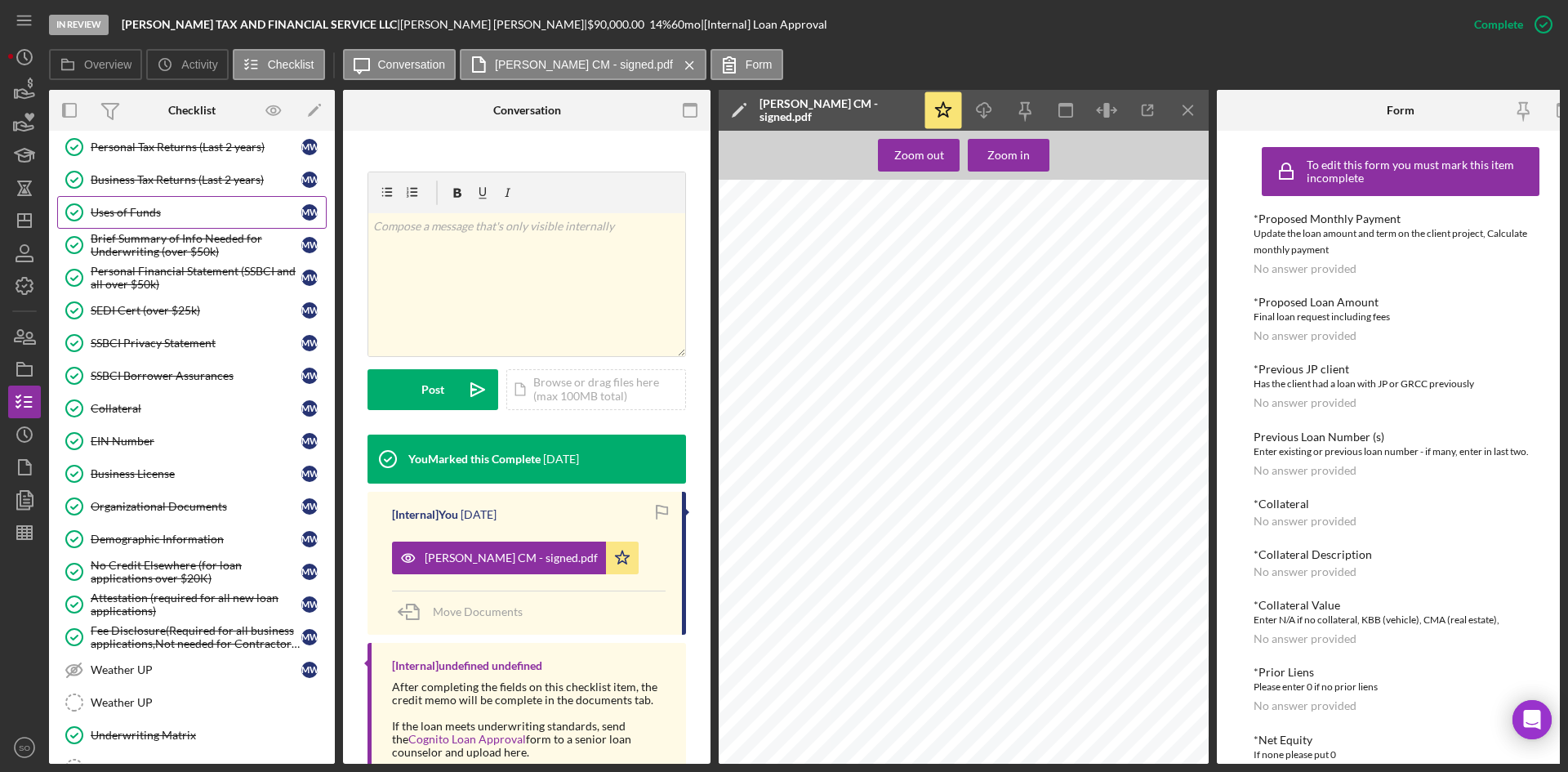
scroll to position [369, 0]
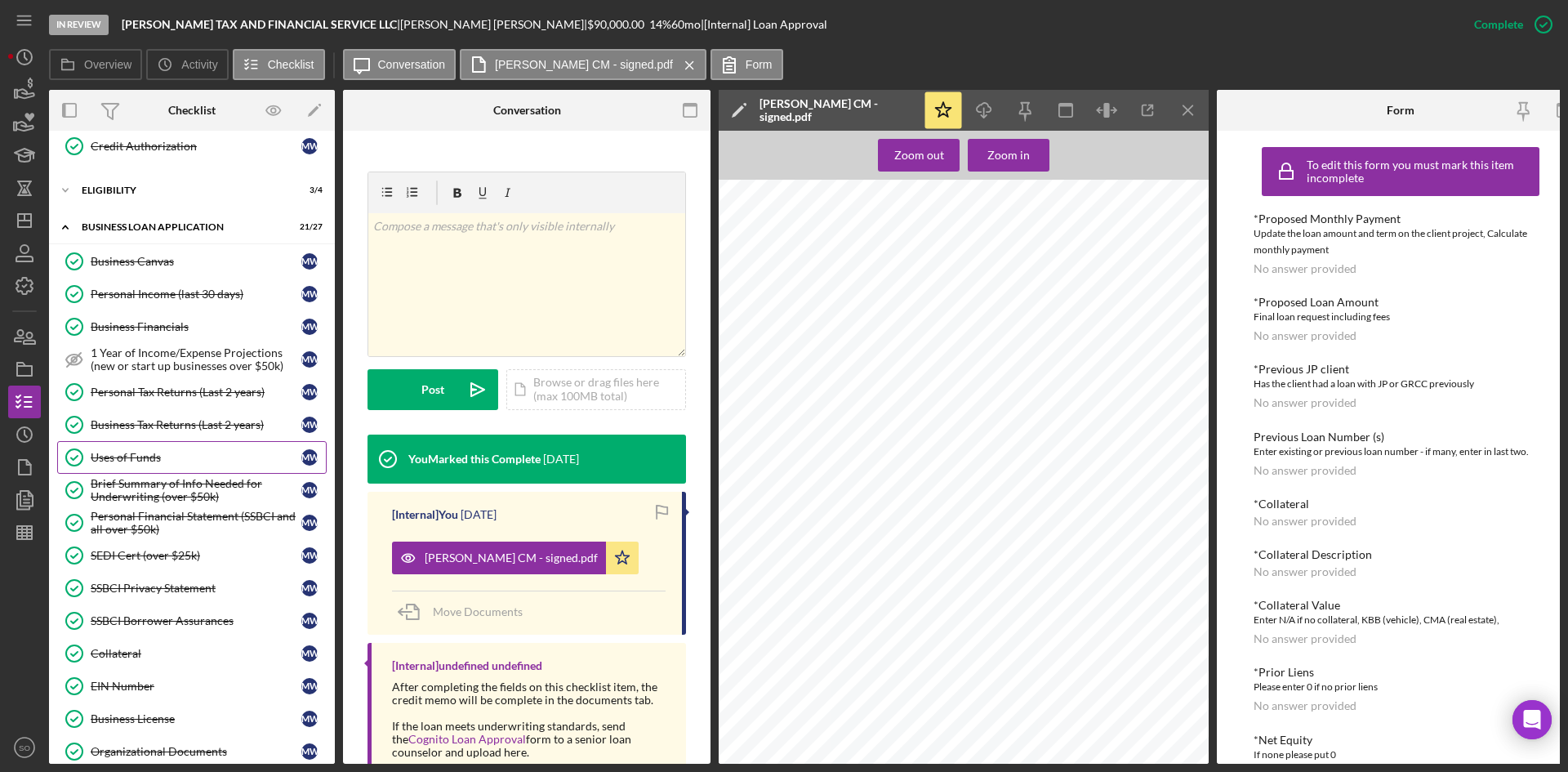
click at [128, 445] on link "Uses of Funds Uses of Funds M W" at bounding box center [191, 457] width 269 height 32
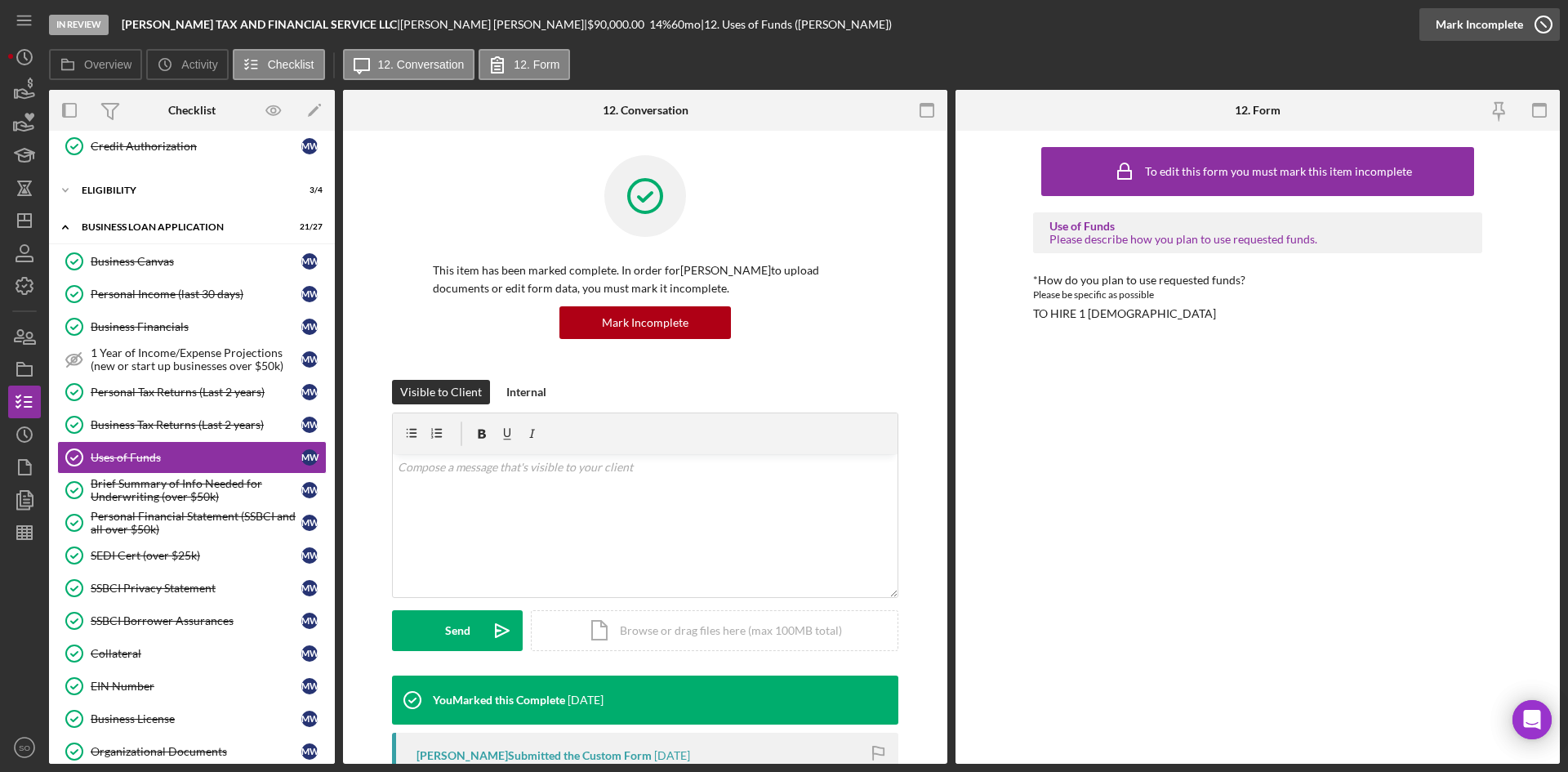
click at [1512, 19] on div "Mark Incomplete" at bounding box center [1479, 25] width 88 height 32
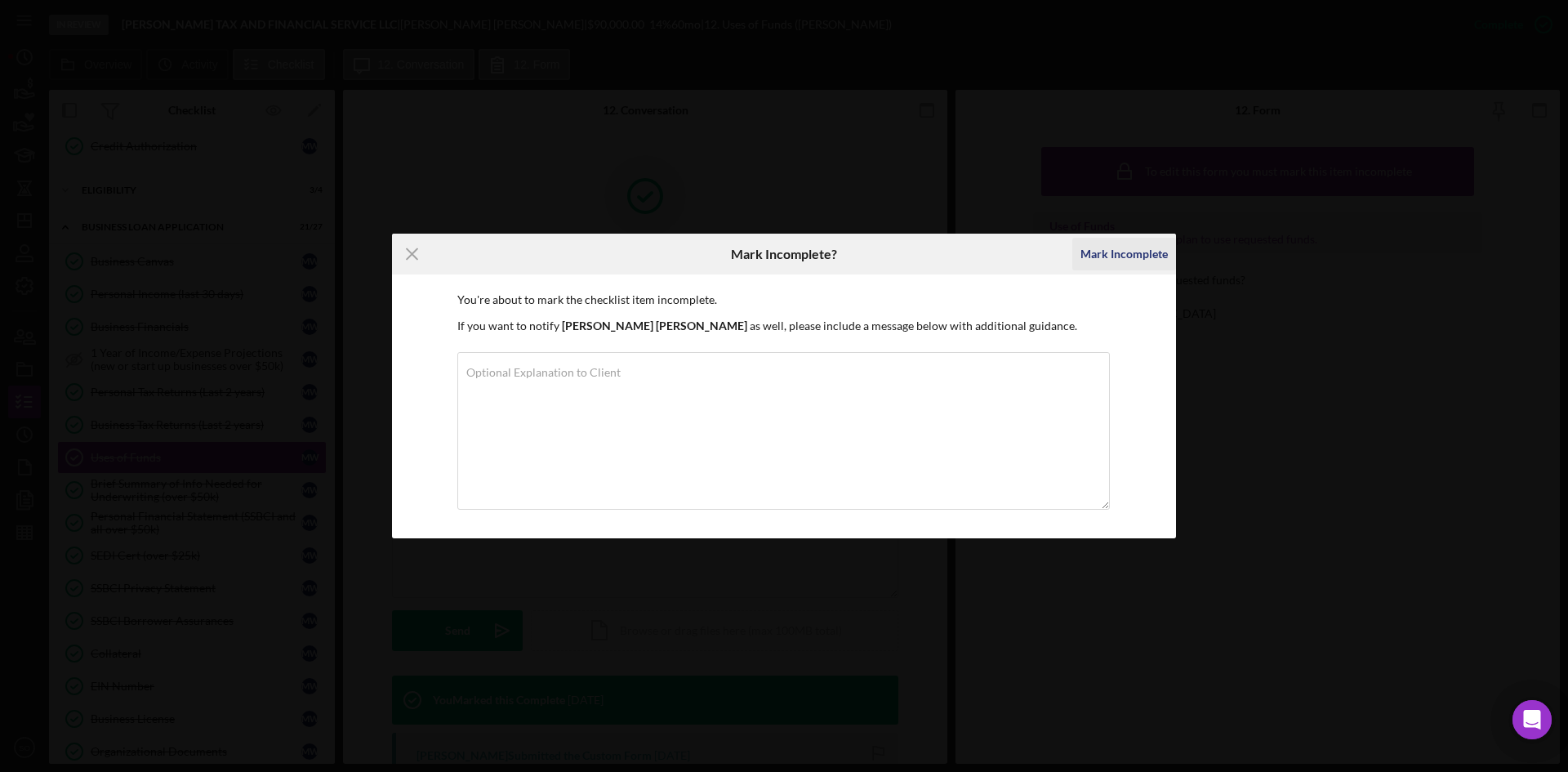
click at [1127, 248] on div "Mark Incomplete" at bounding box center [1124, 254] width 88 height 32
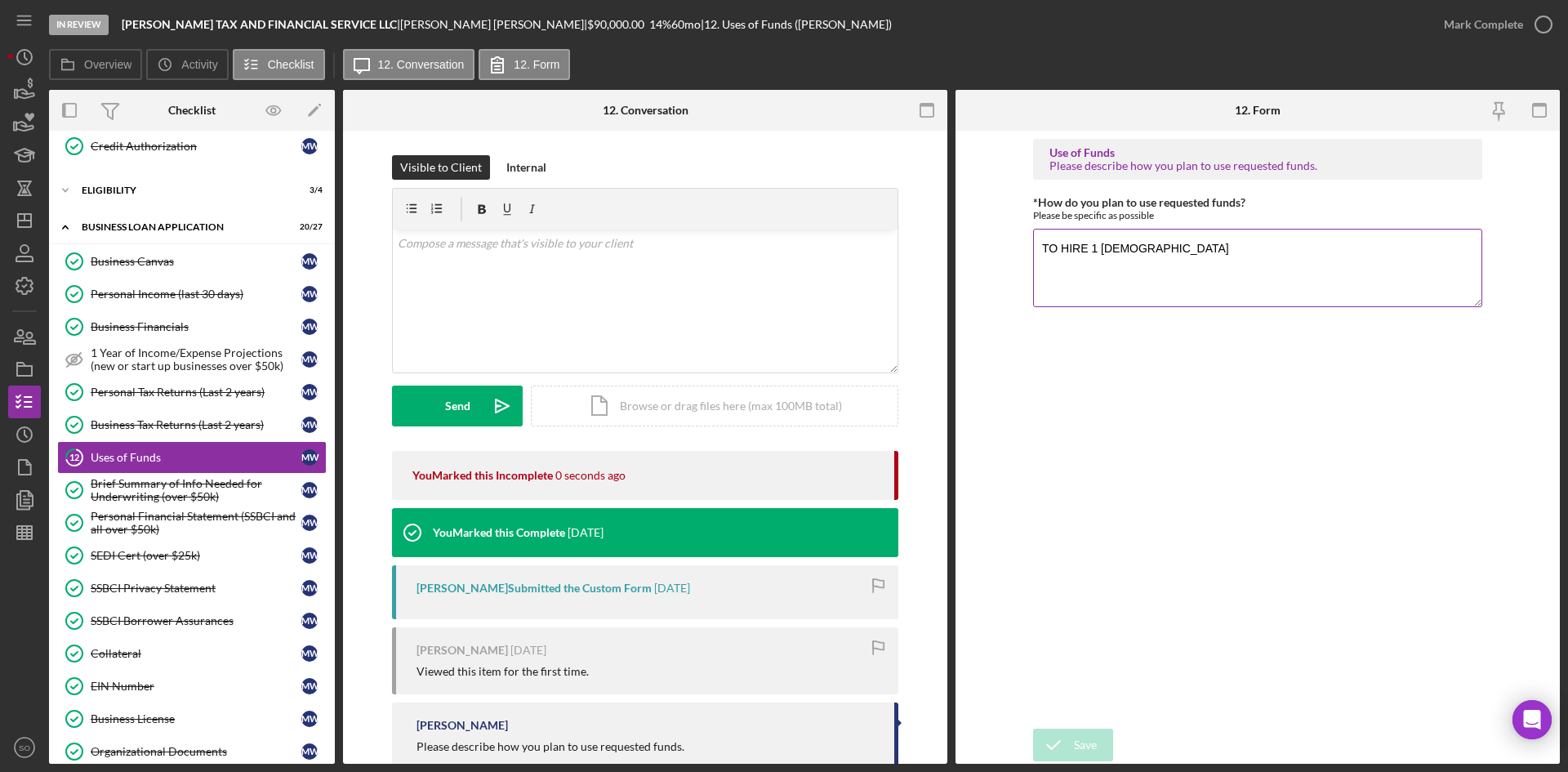
click at [1235, 249] on textarea "TO HIRE 1 SEASONAL EMPLOYEE" at bounding box center [1258, 268] width 450 height 78
drag, startPoint x: 1235, startPoint y: 249, endPoint x: 1004, endPoint y: 254, distance: 231.1
click at [1004, 254] on form "Use of Funds Please describe how you plan to use requested funds. *How do you p…" at bounding box center [1257, 447] width 604 height 633
type textarea "Refinance his current loans"
click at [1067, 744] on icon "submit" at bounding box center [1054, 745] width 41 height 41
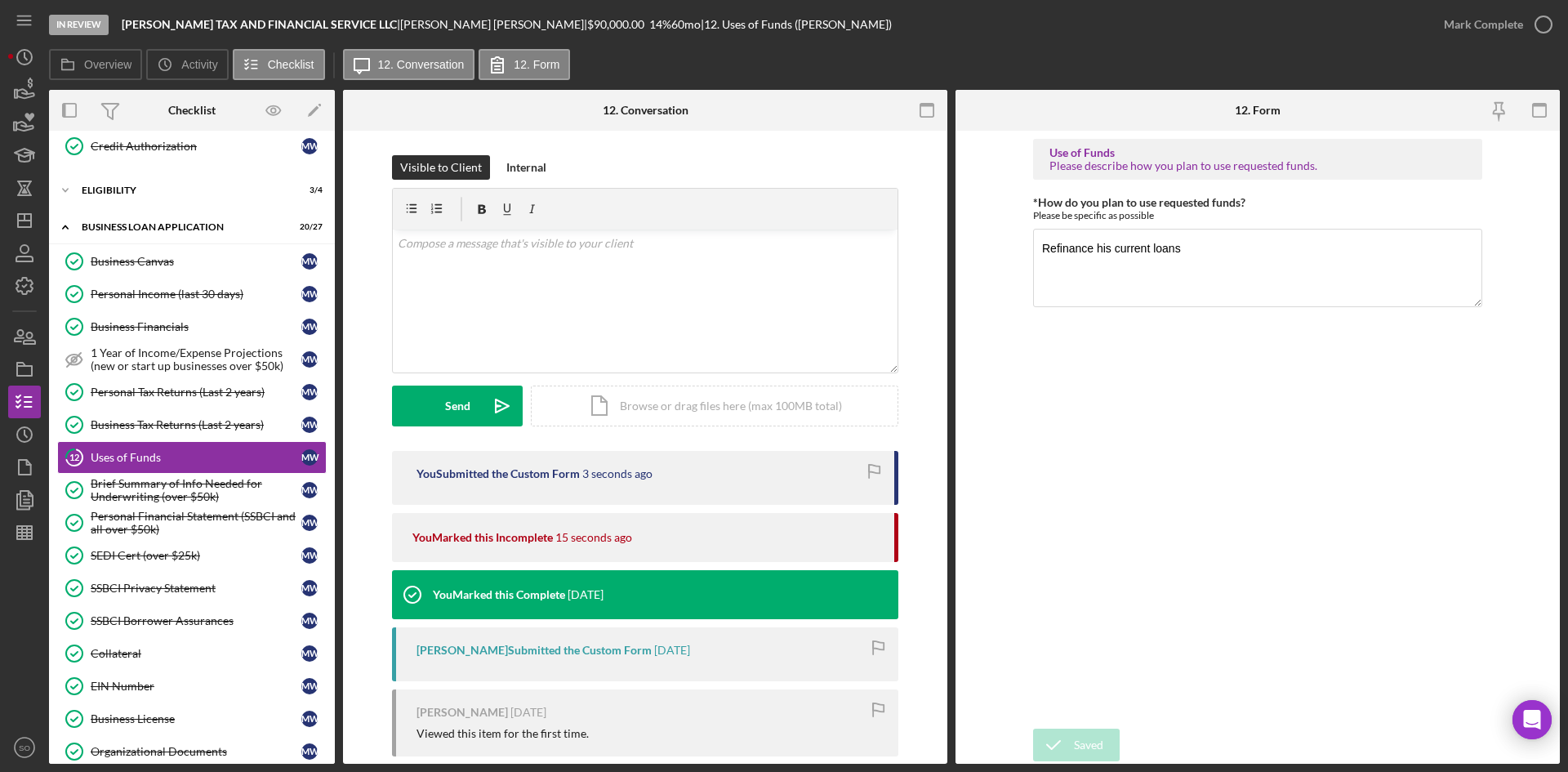
click at [1514, 24] on div "In Review WELLS TAX AND FINANCIAL SERVICE LLC | MARK WELLS | $90,000.00 14 % 60…" at bounding box center [784, 386] width 1568 height 772
click at [1502, 25] on div "Mark Complete" at bounding box center [1483, 25] width 79 height 32
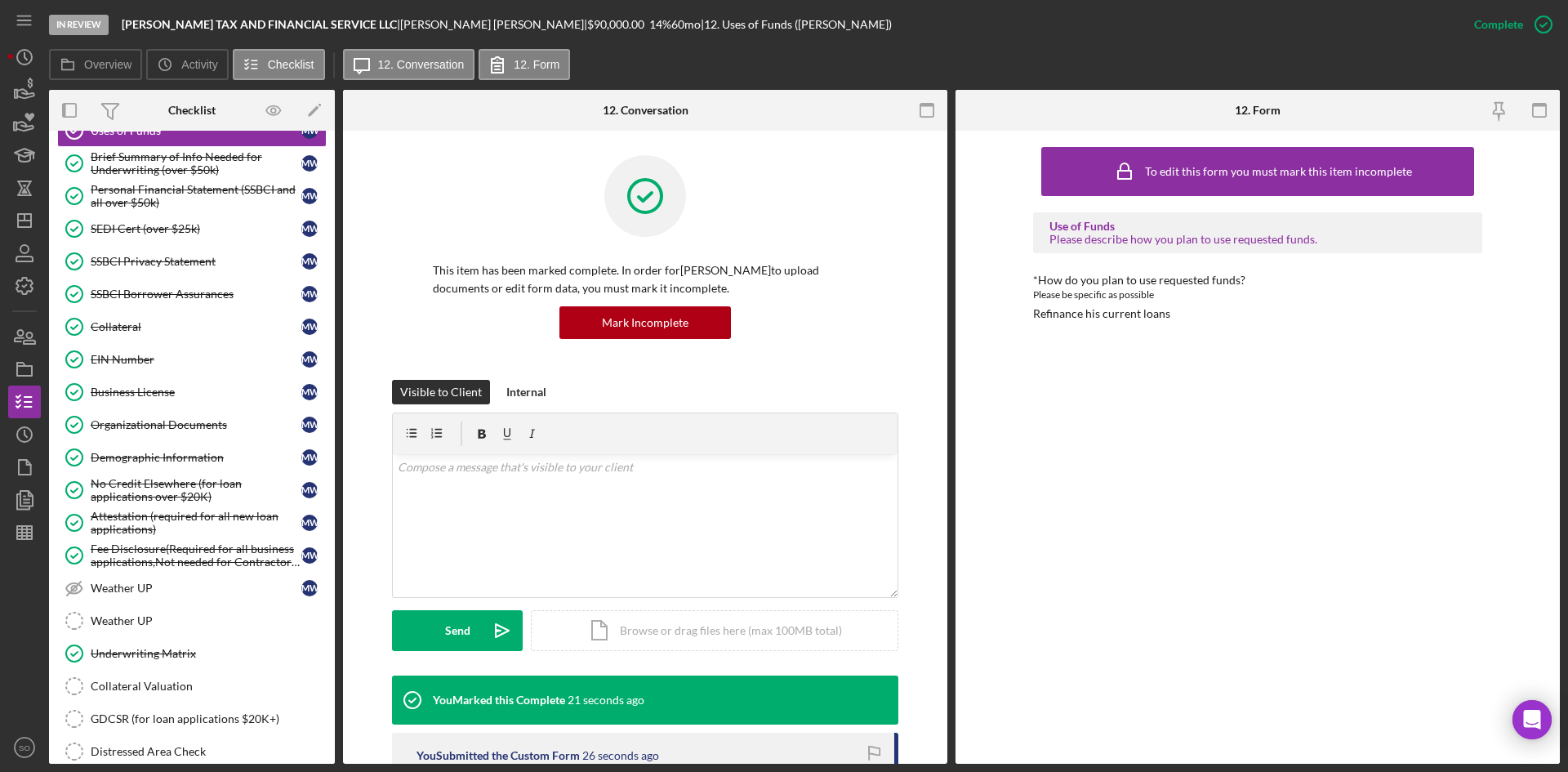
scroll to position [934, 0]
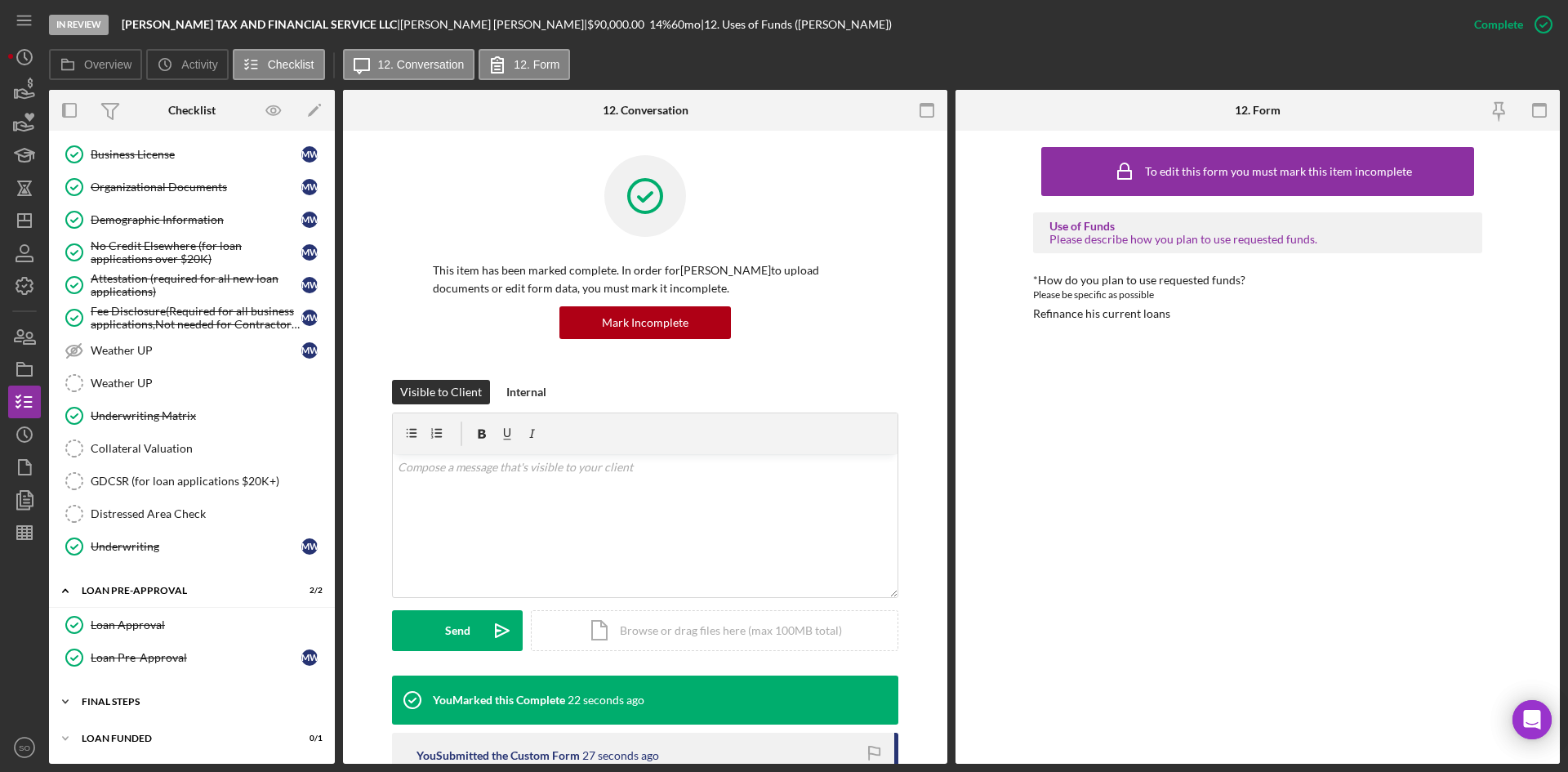
click at [125, 695] on div "Icon/Expander FINAL STEPS 11 / 19" at bounding box center [192, 701] width 286 height 32
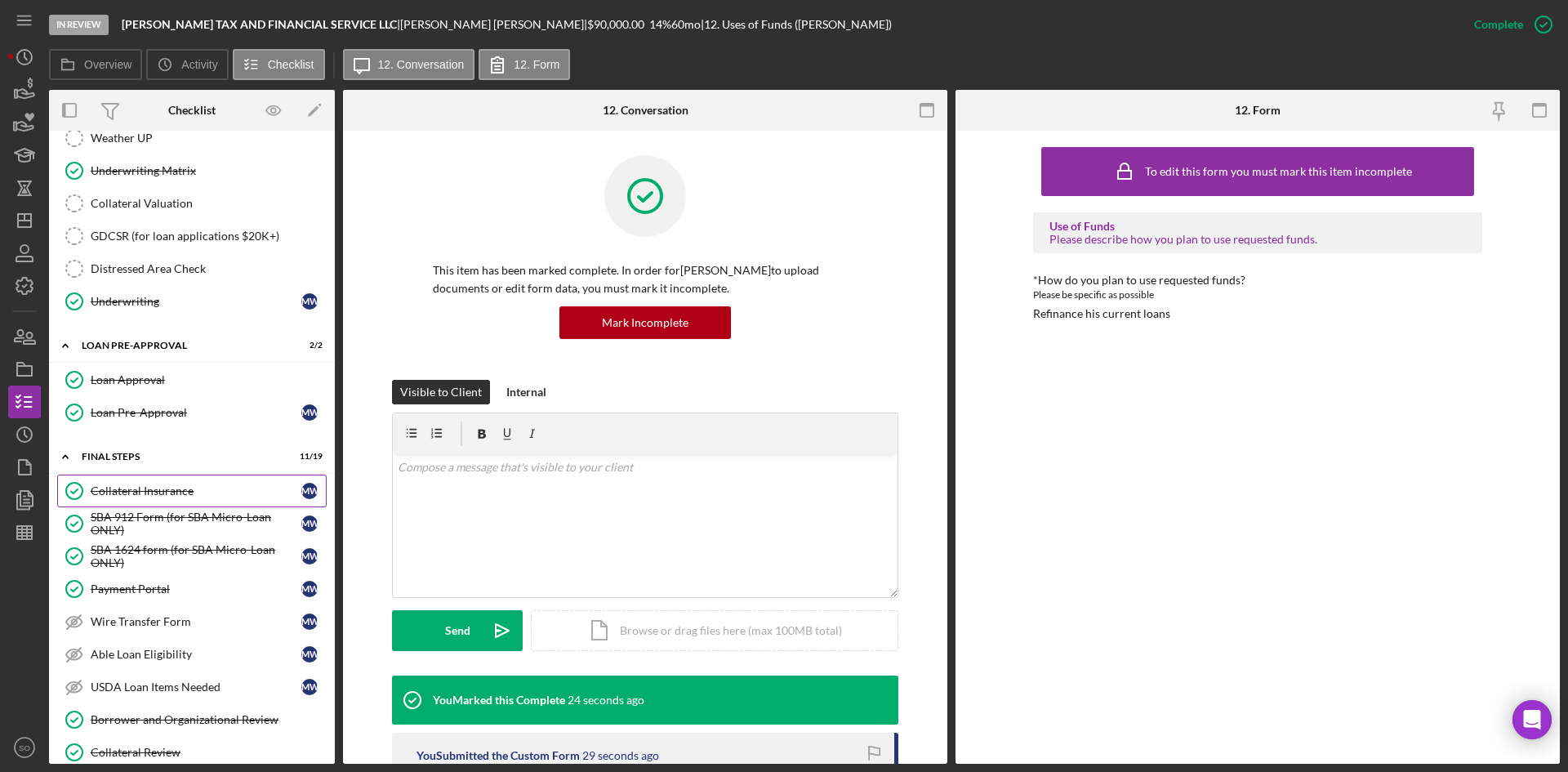
click at [148, 496] on div "Collateral Insurance" at bounding box center [196, 491] width 211 height 13
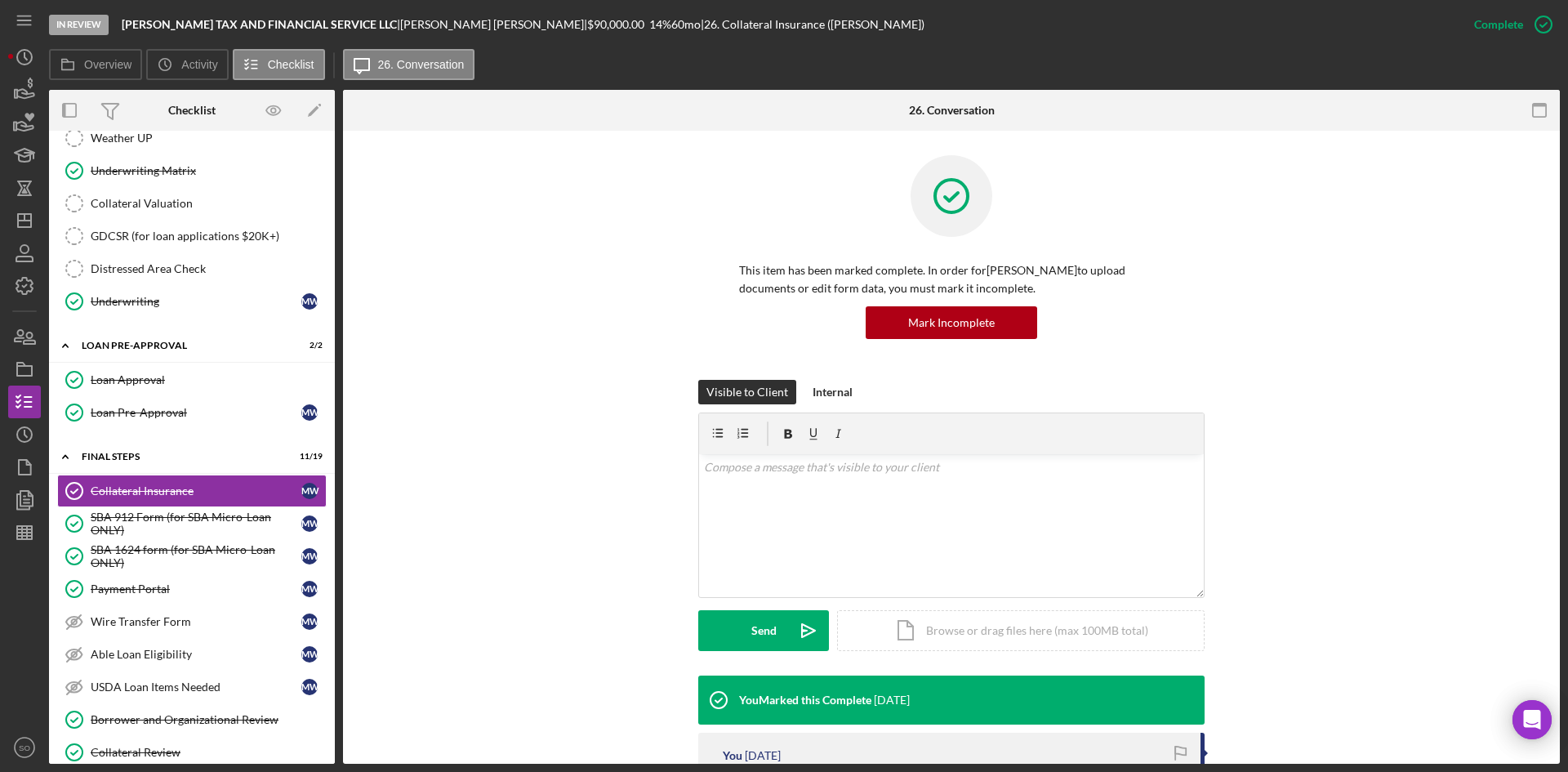
scroll to position [326, 0]
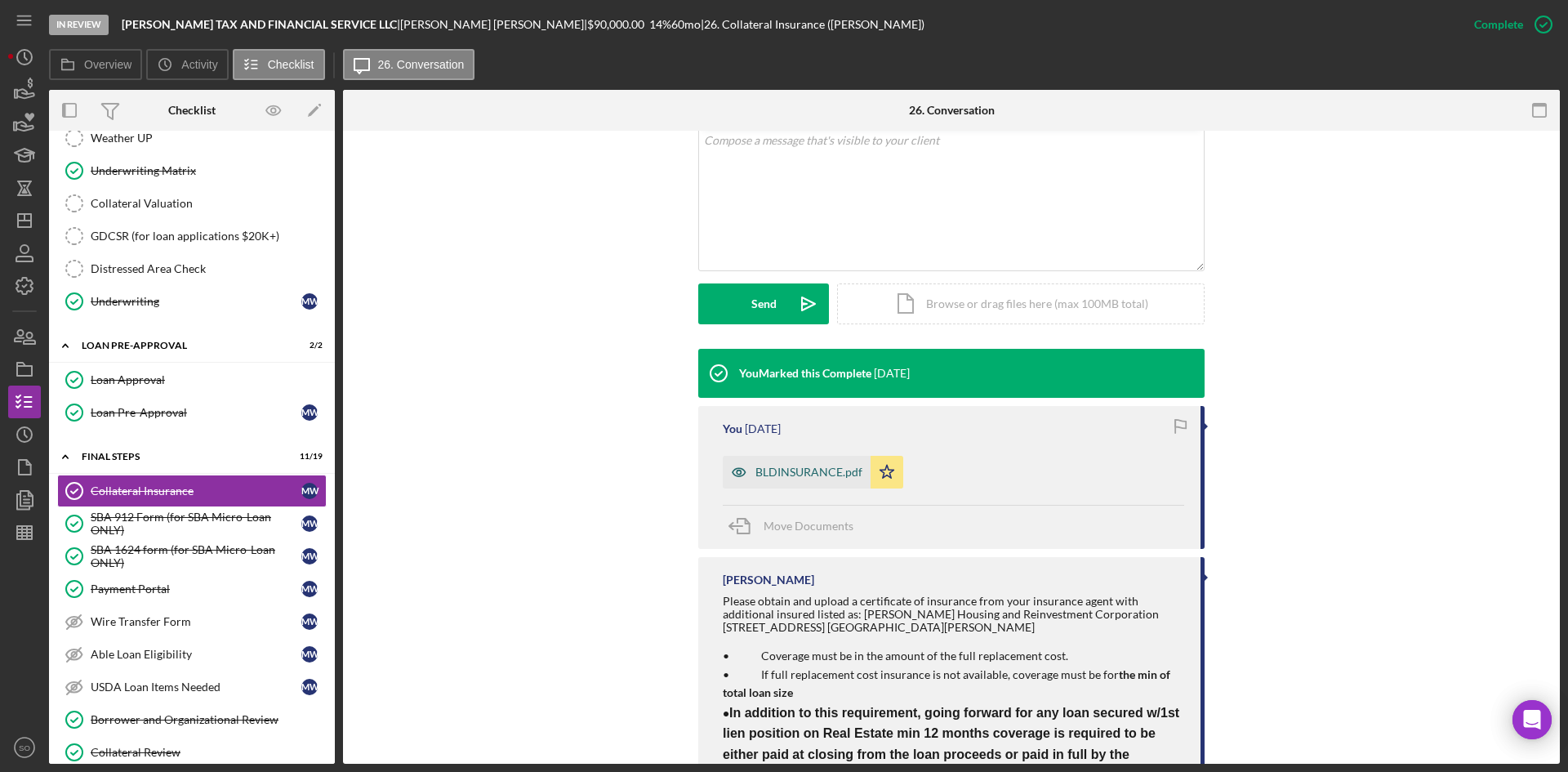
click at [809, 470] on div "BLDINSURANCE.pdf" at bounding box center [809, 472] width 107 height 13
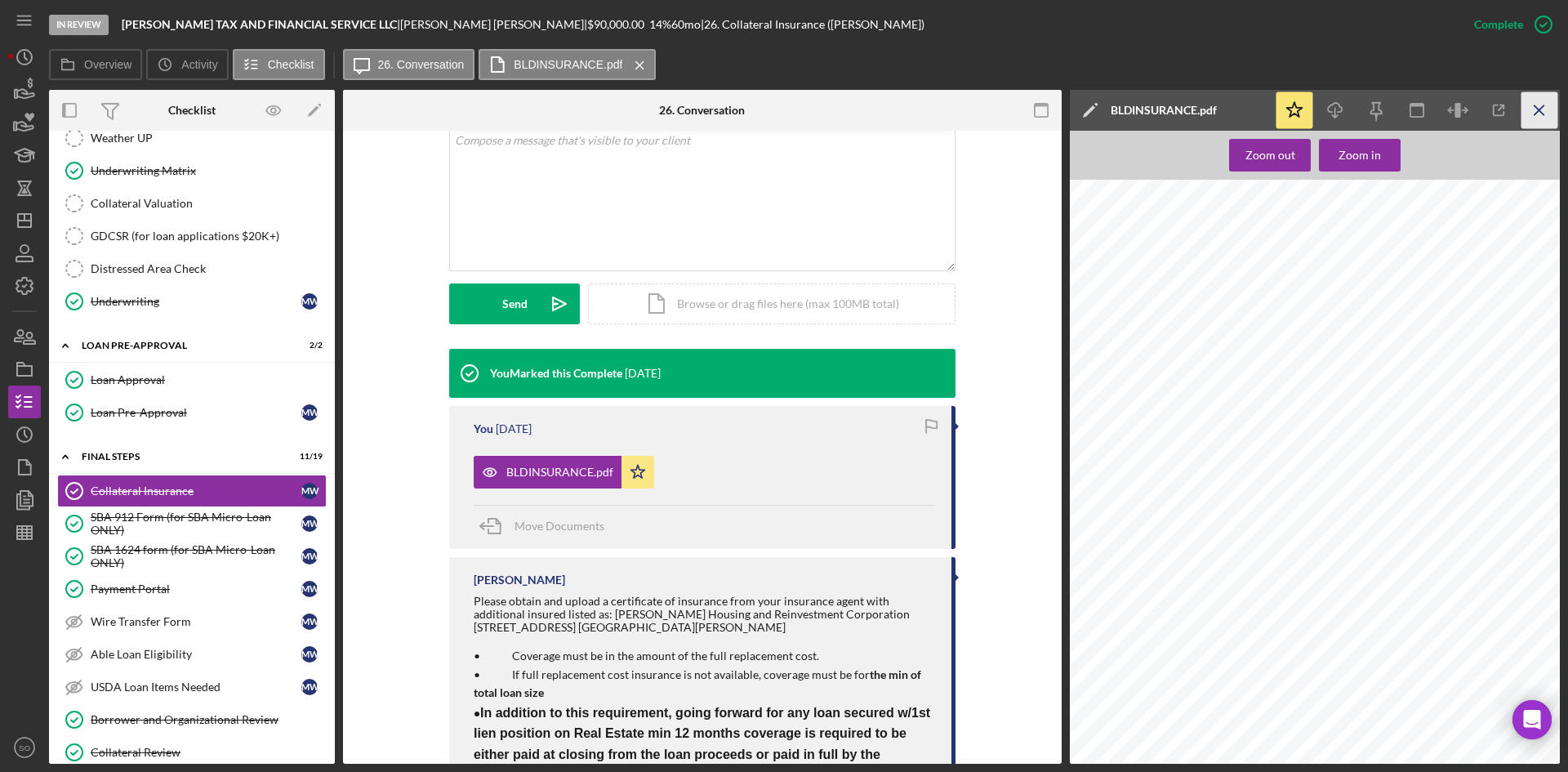
click at [1531, 112] on icon "Icon/Menu Close" at bounding box center [1539, 111] width 37 height 37
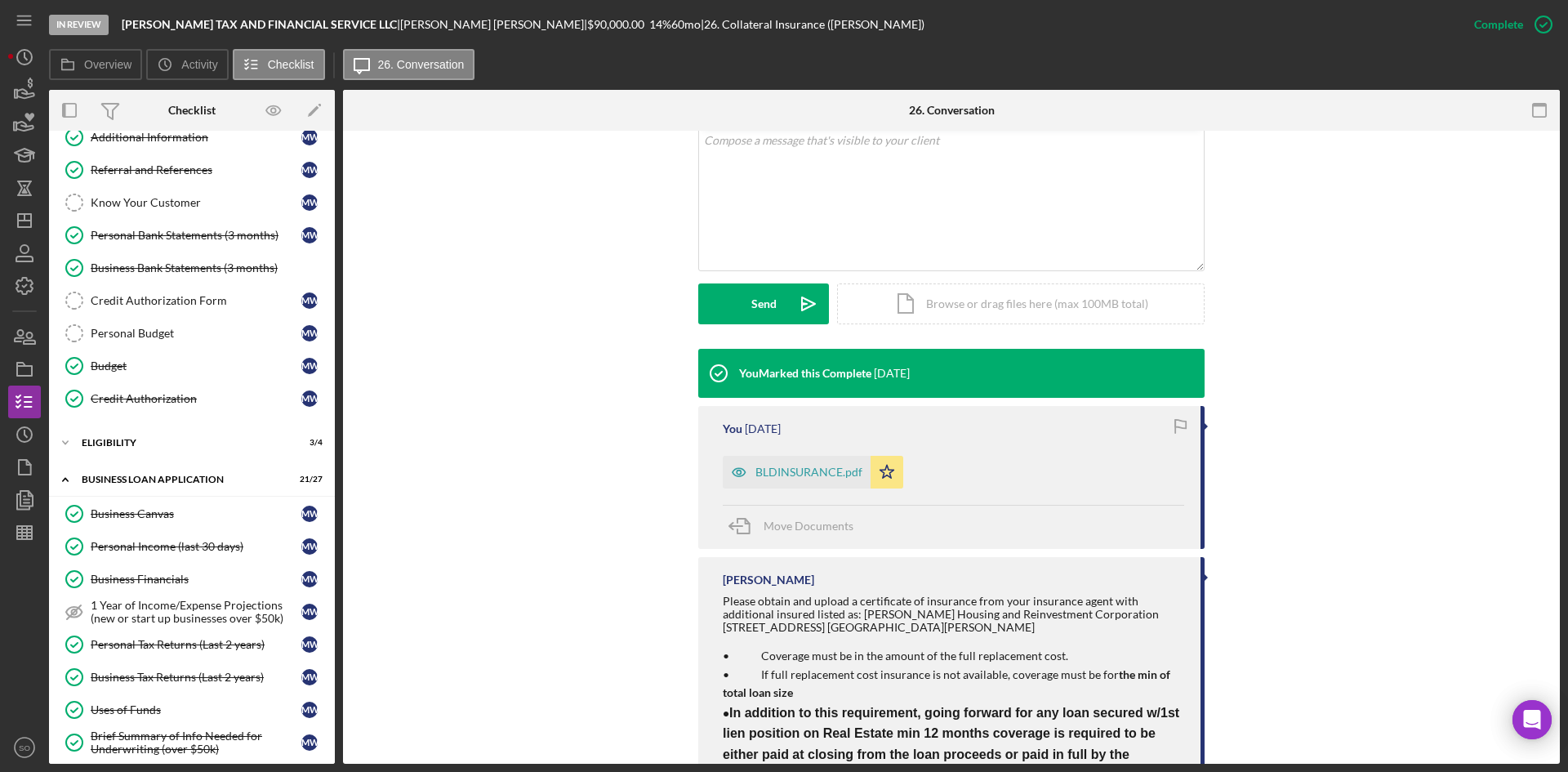
scroll to position [0, 0]
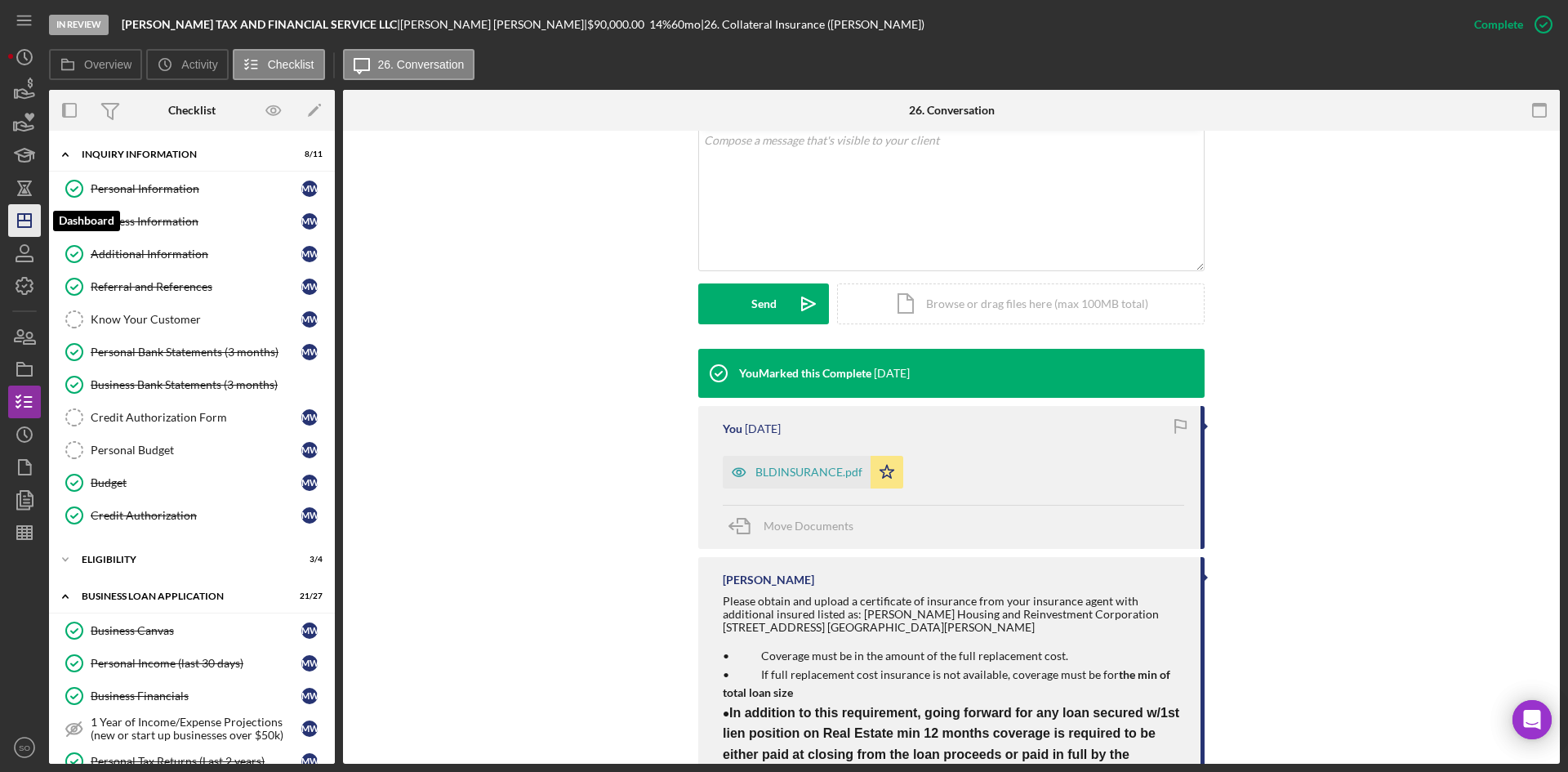
click at [23, 219] on icon "Icon/Dashboard" at bounding box center [25, 220] width 41 height 41
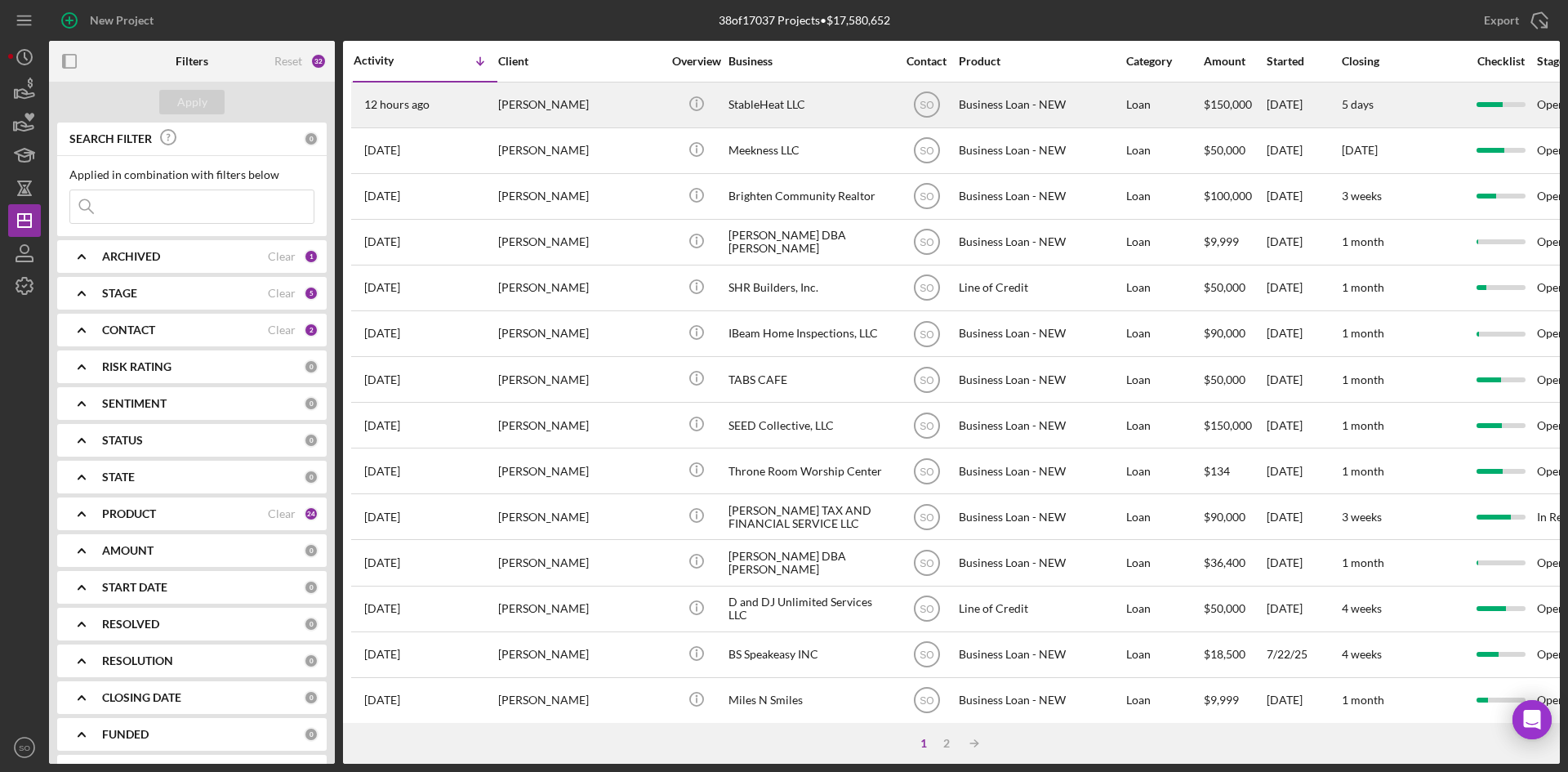
click at [549, 88] on div "[PERSON_NAME]" at bounding box center [580, 105] width 163 height 43
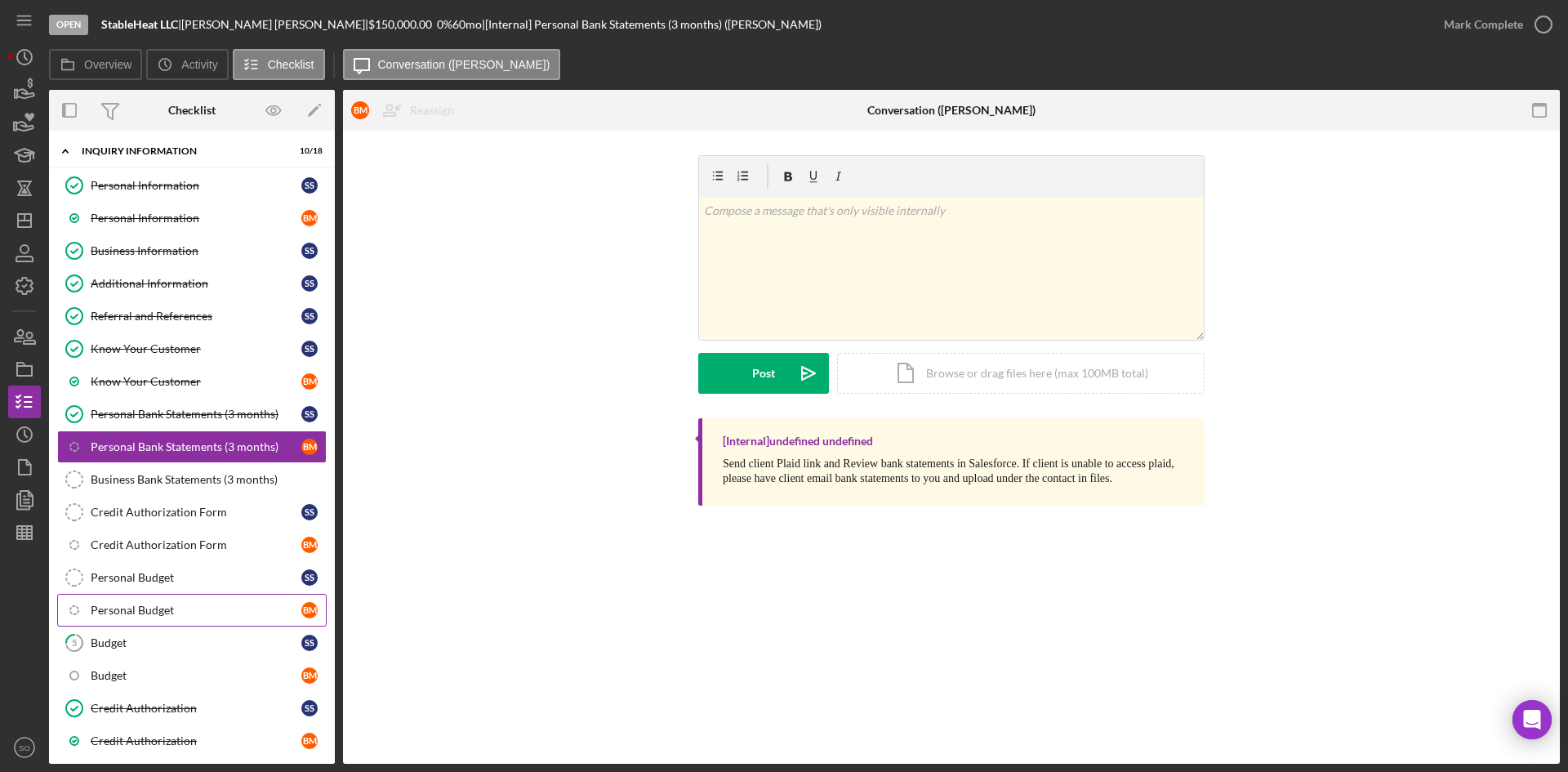
scroll to position [121, 0]
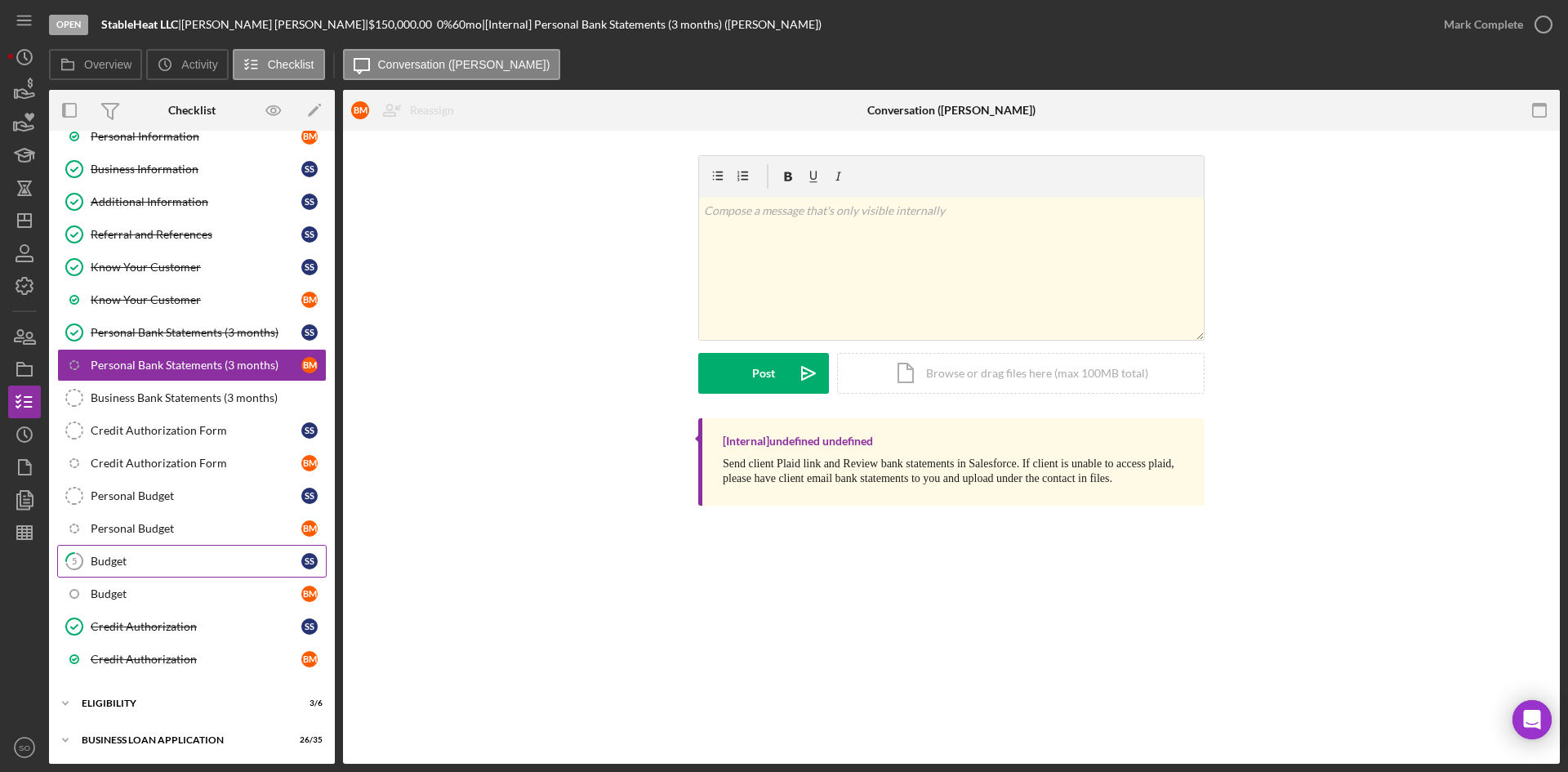
click at [139, 553] on link "5 Budget S S" at bounding box center [191, 561] width 269 height 32
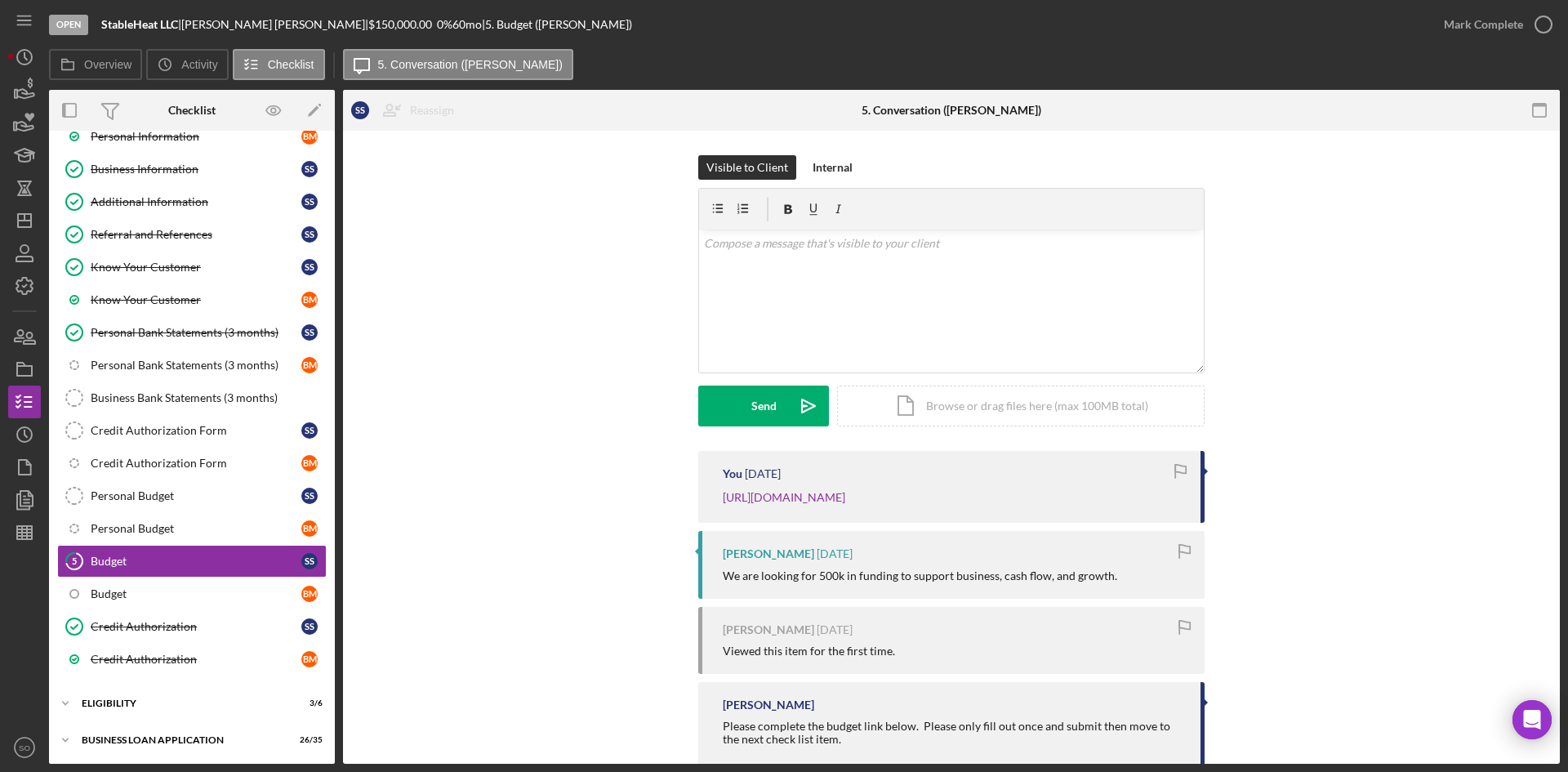
scroll to position [233, 0]
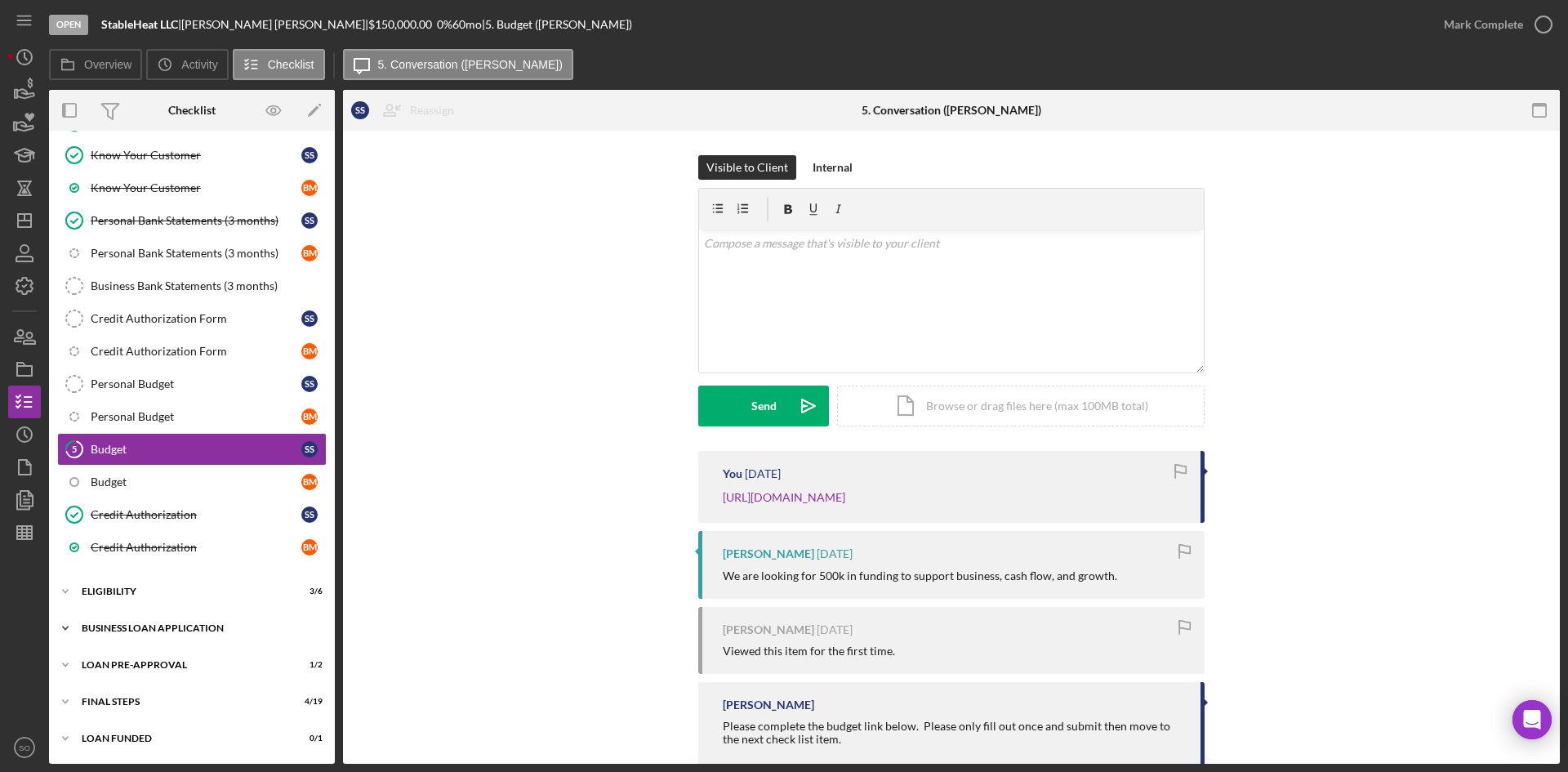
click at [178, 627] on div "BUSINESS LOAN APPLICATION" at bounding box center [198, 628] width 233 height 10
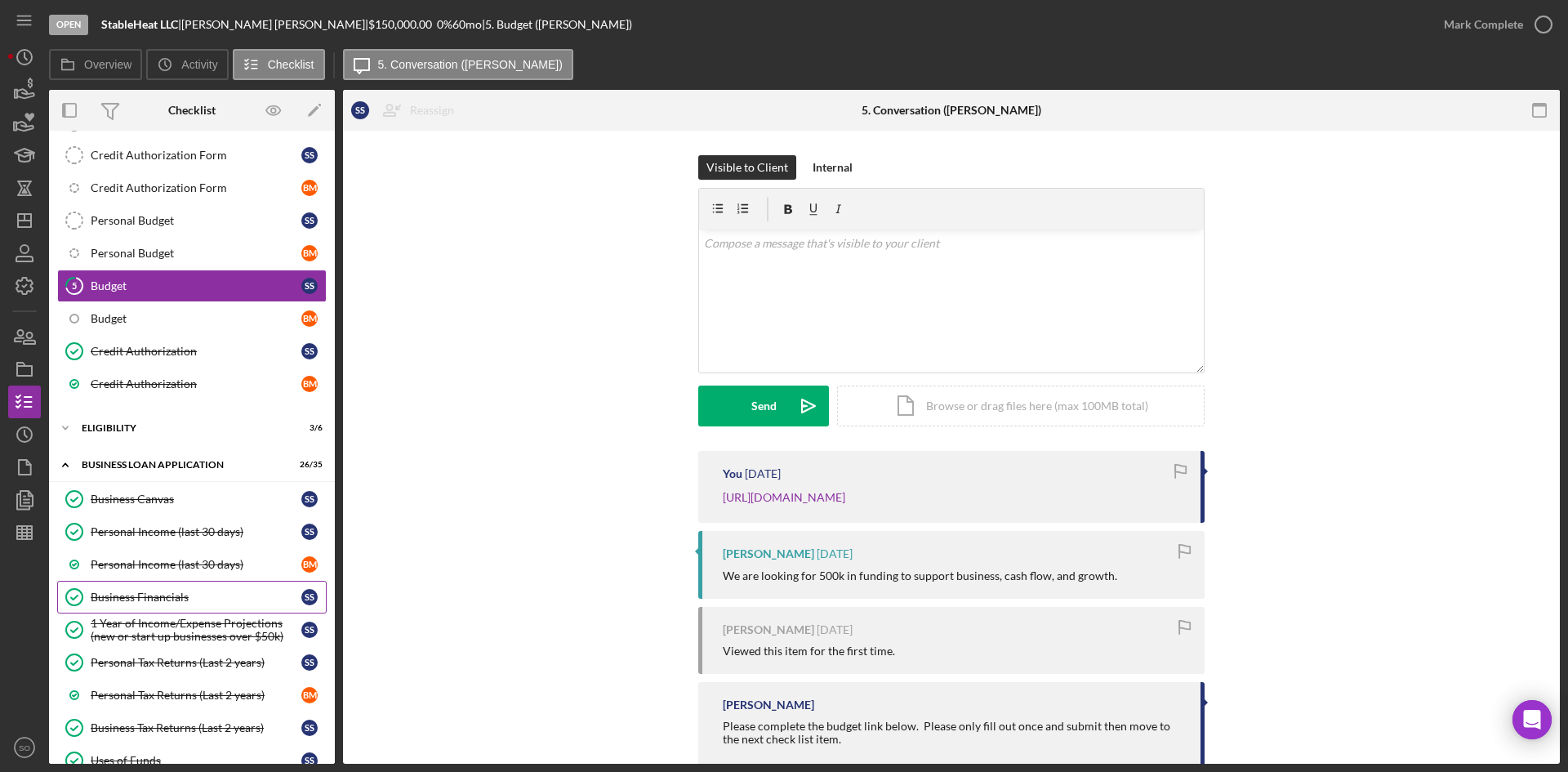
click at [156, 599] on div "Business Financials" at bounding box center [196, 597] width 211 height 13
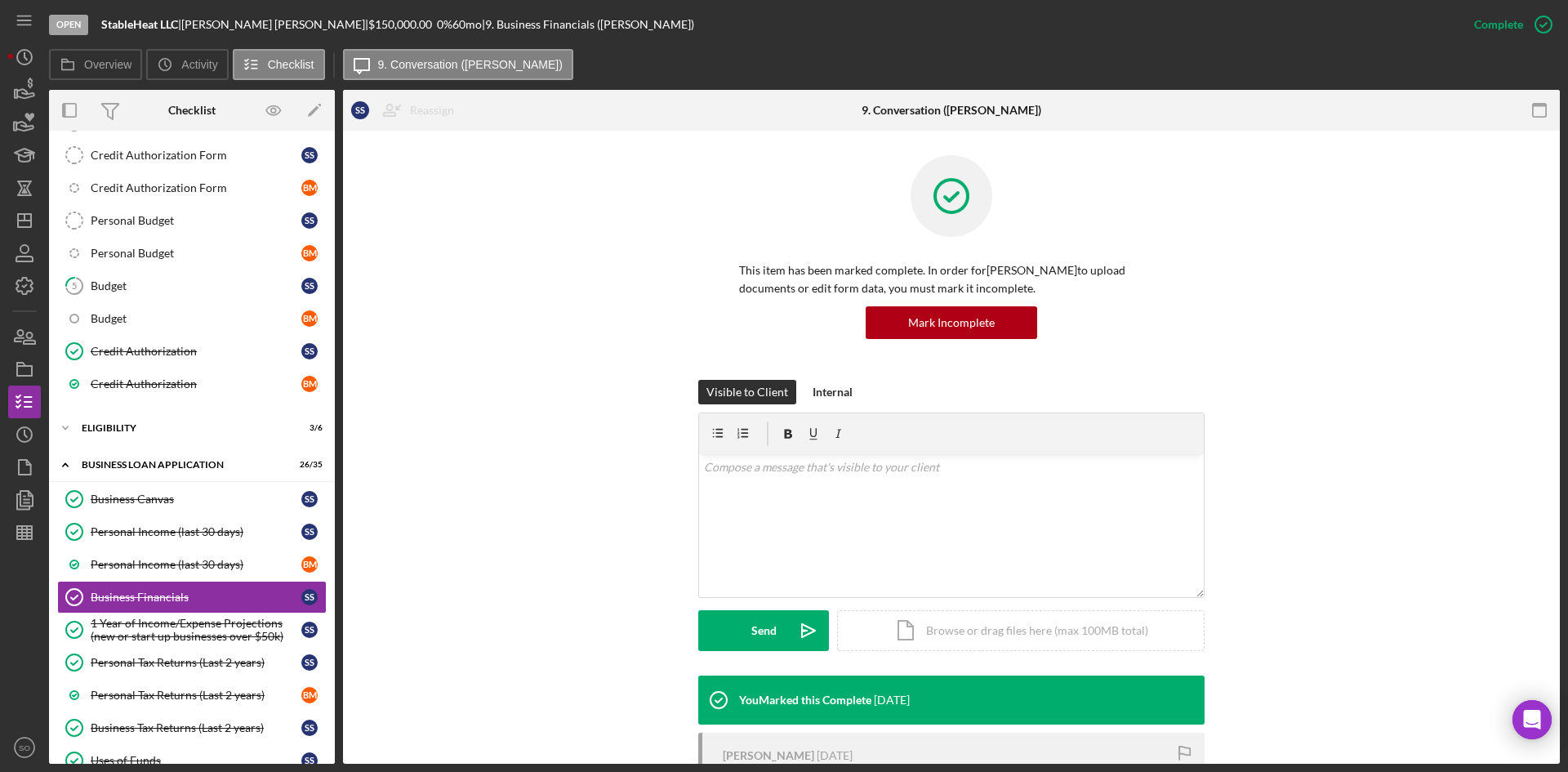
scroll to position [241, 0]
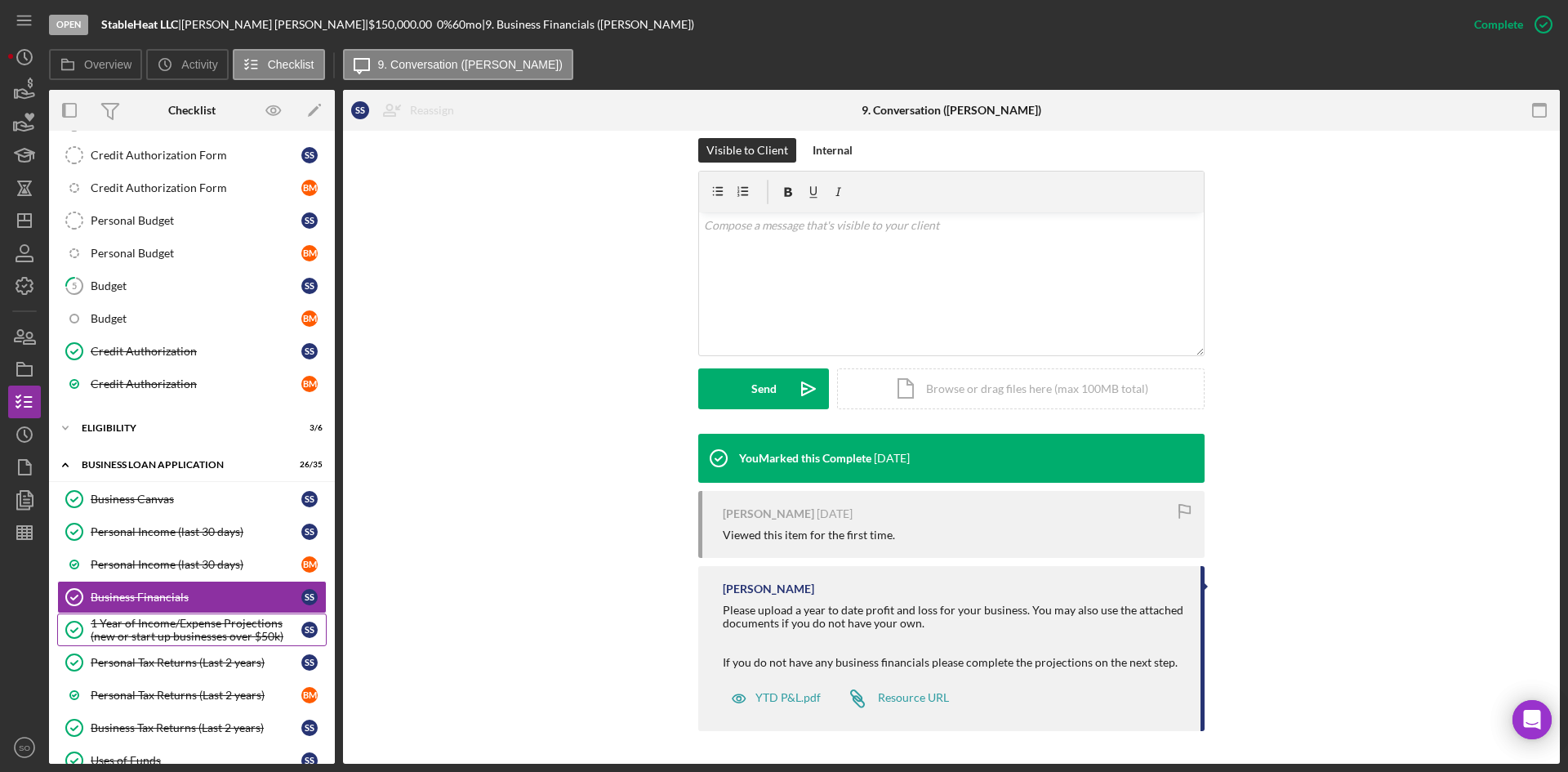
click at [262, 627] on div "1 Year of Income/Expense Projections (new or start up businesses over $50k)" at bounding box center [196, 630] width 211 height 26
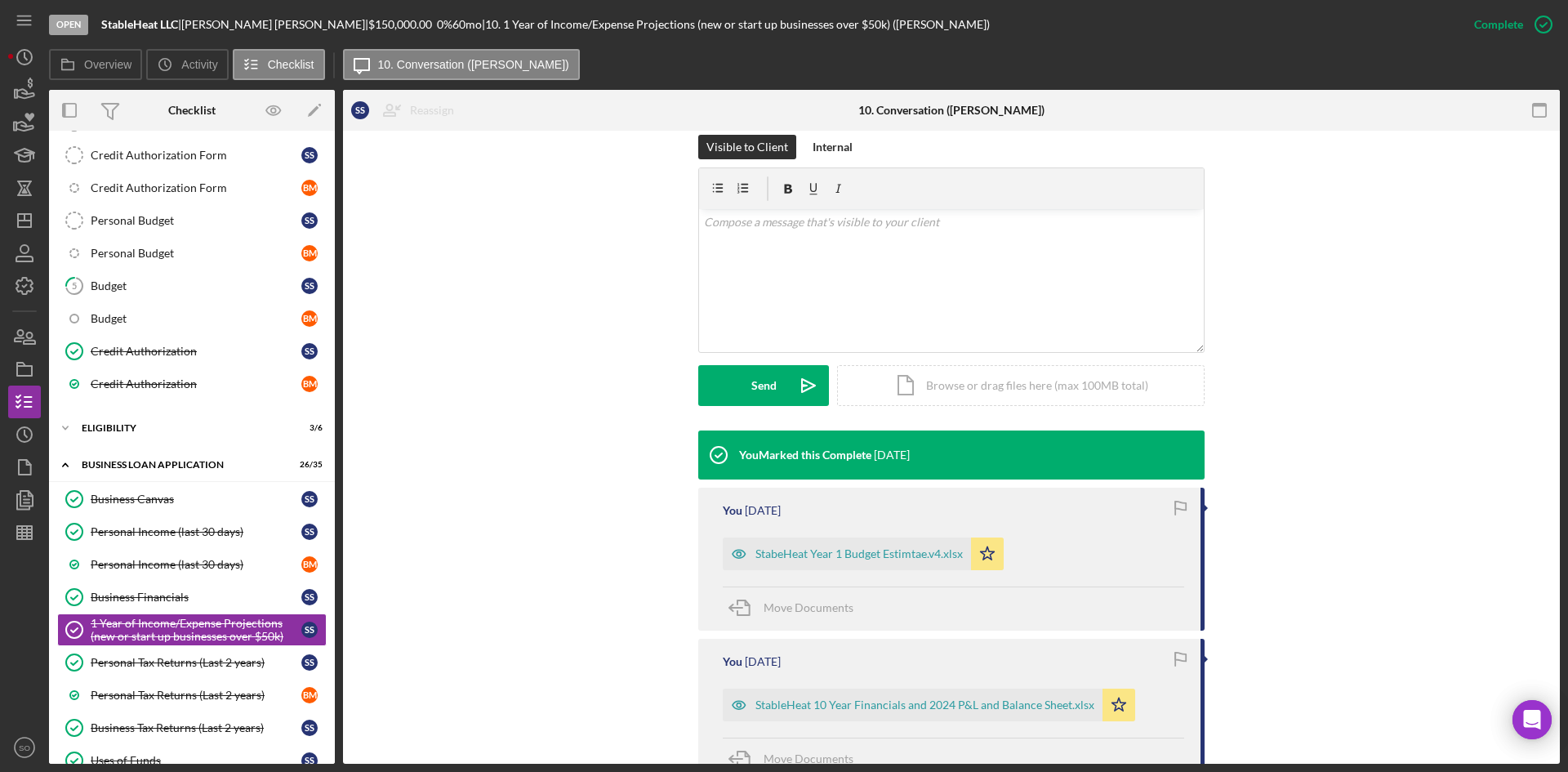
scroll to position [326, 0]
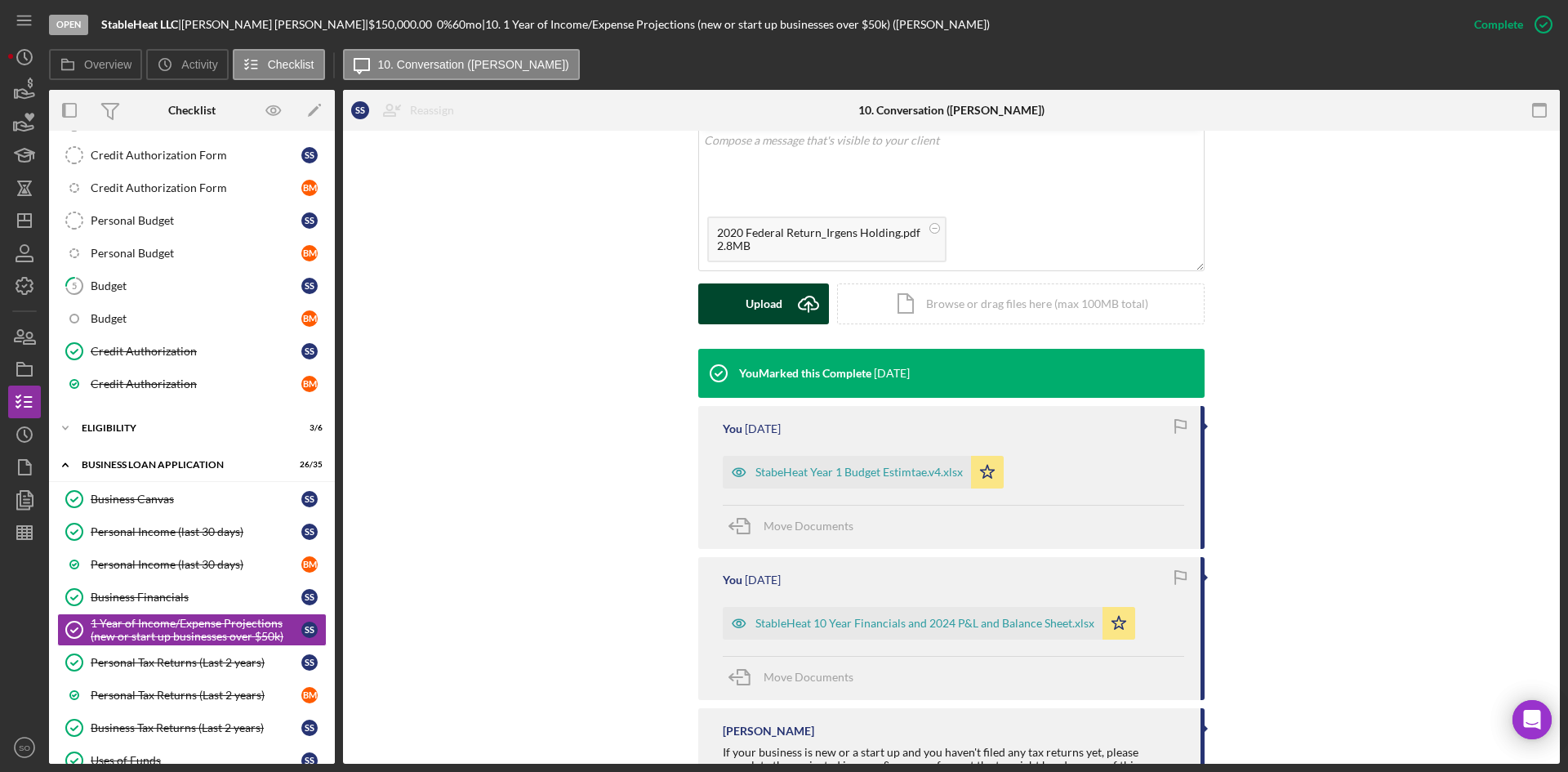
click at [799, 304] on icon "Icon/Upload" at bounding box center [808, 304] width 41 height 41
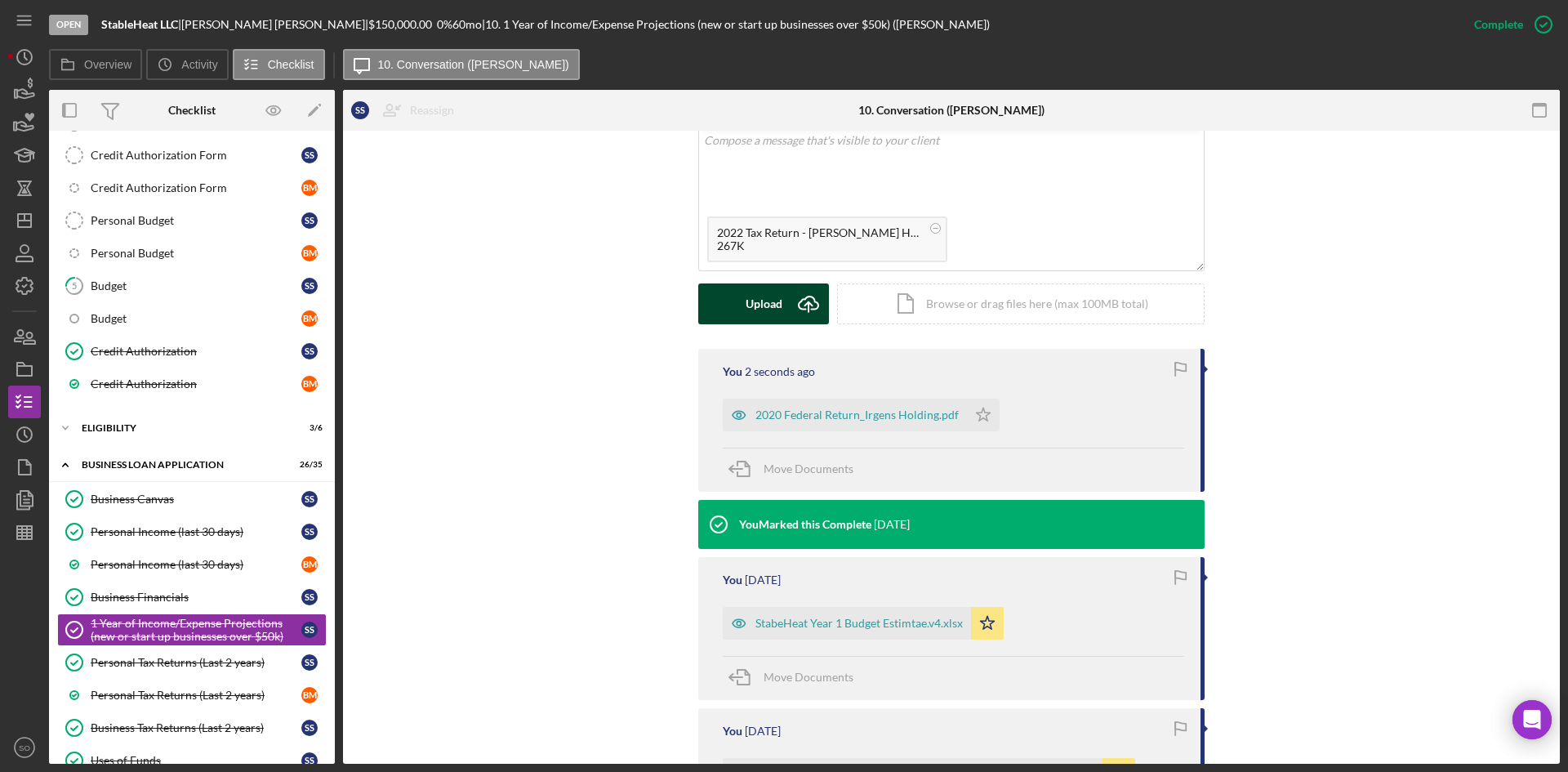
click at [797, 311] on icon "Icon/Upload" at bounding box center [808, 304] width 41 height 41
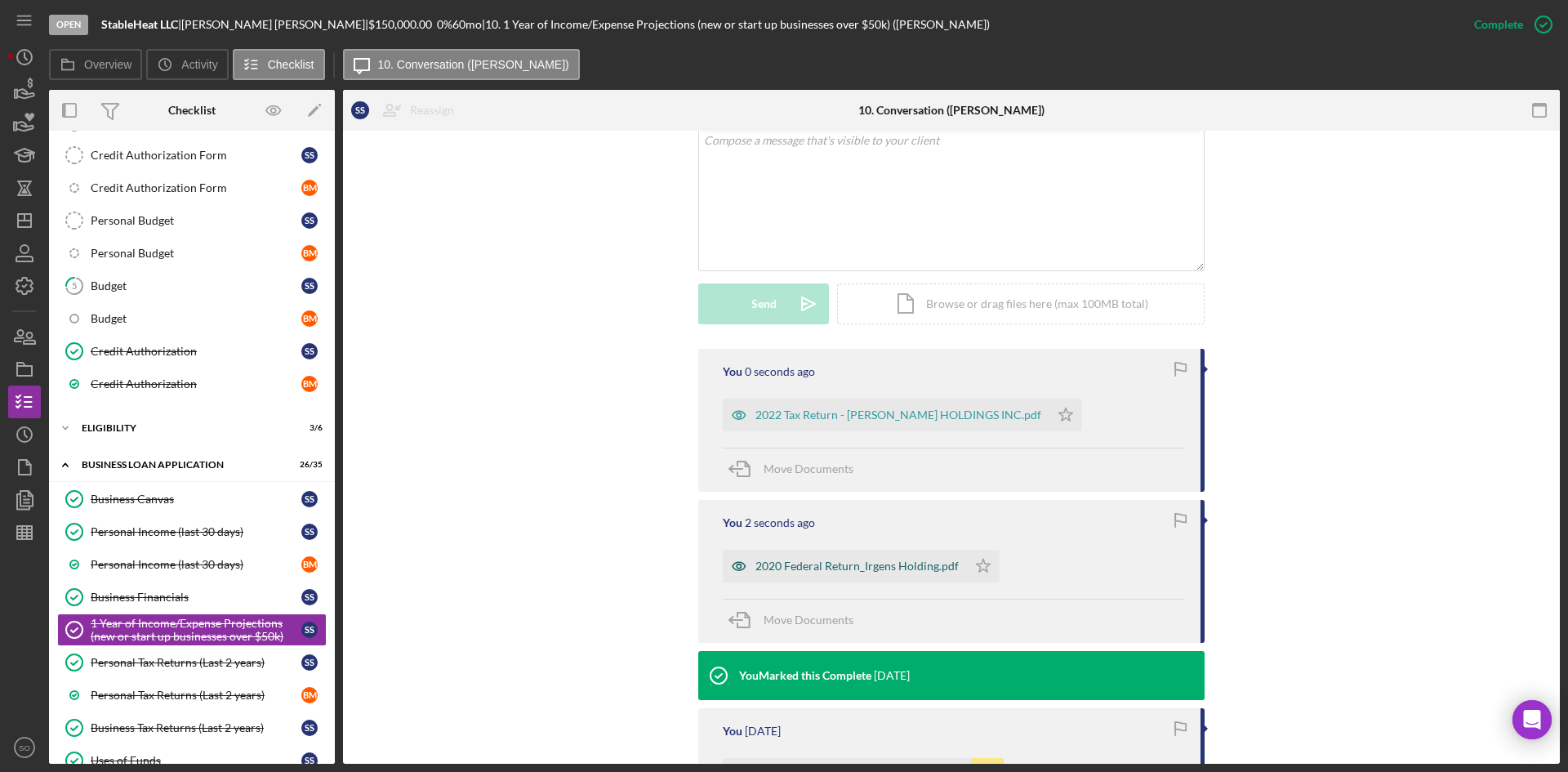
click at [849, 558] on div "2020 Federal Return_Irgens Holding.pdf" at bounding box center [845, 566] width 244 height 32
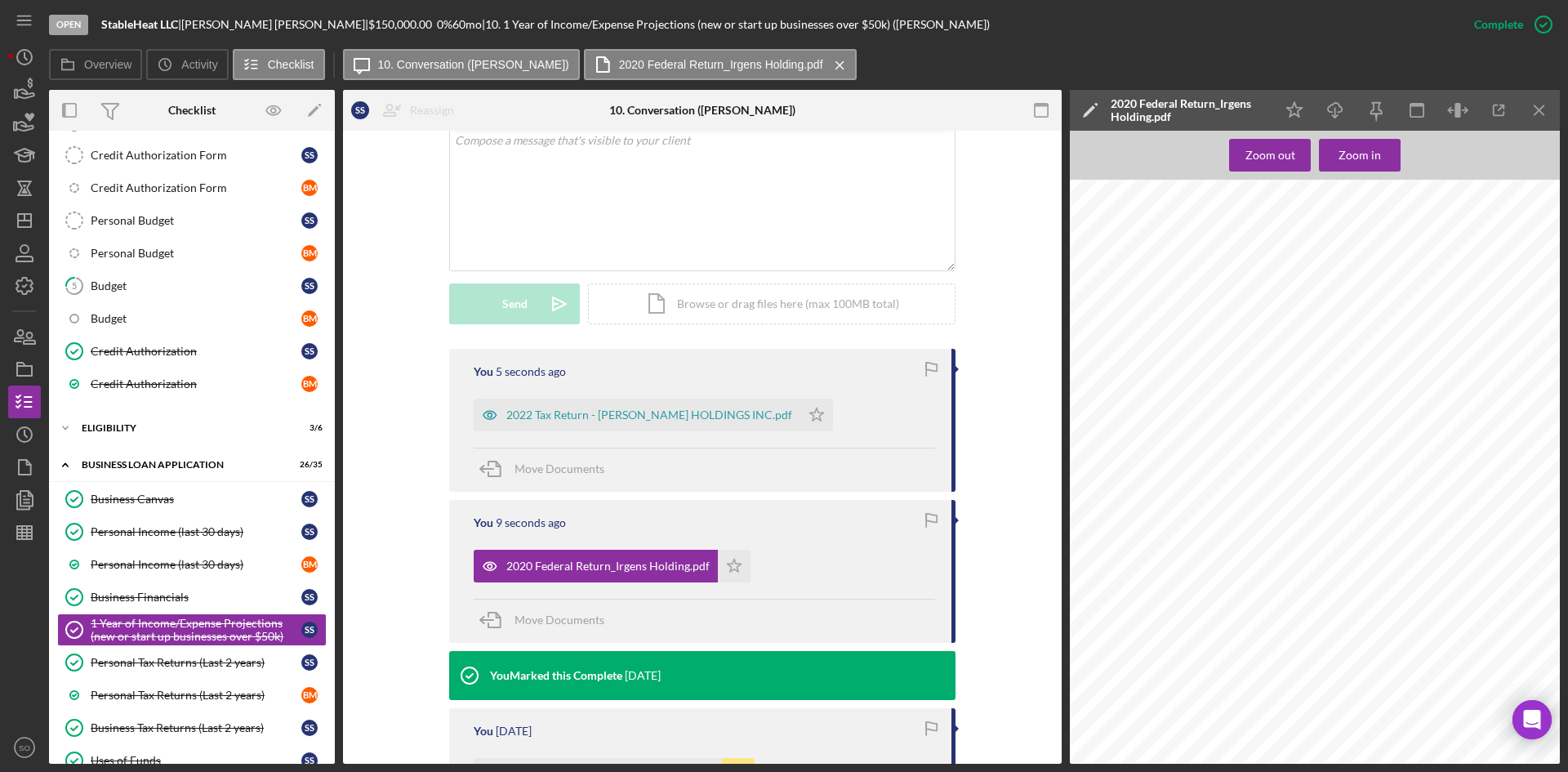
scroll to position [1226, 0]
click at [1542, 116] on icon "Icon/Menu Close" at bounding box center [1539, 111] width 37 height 37
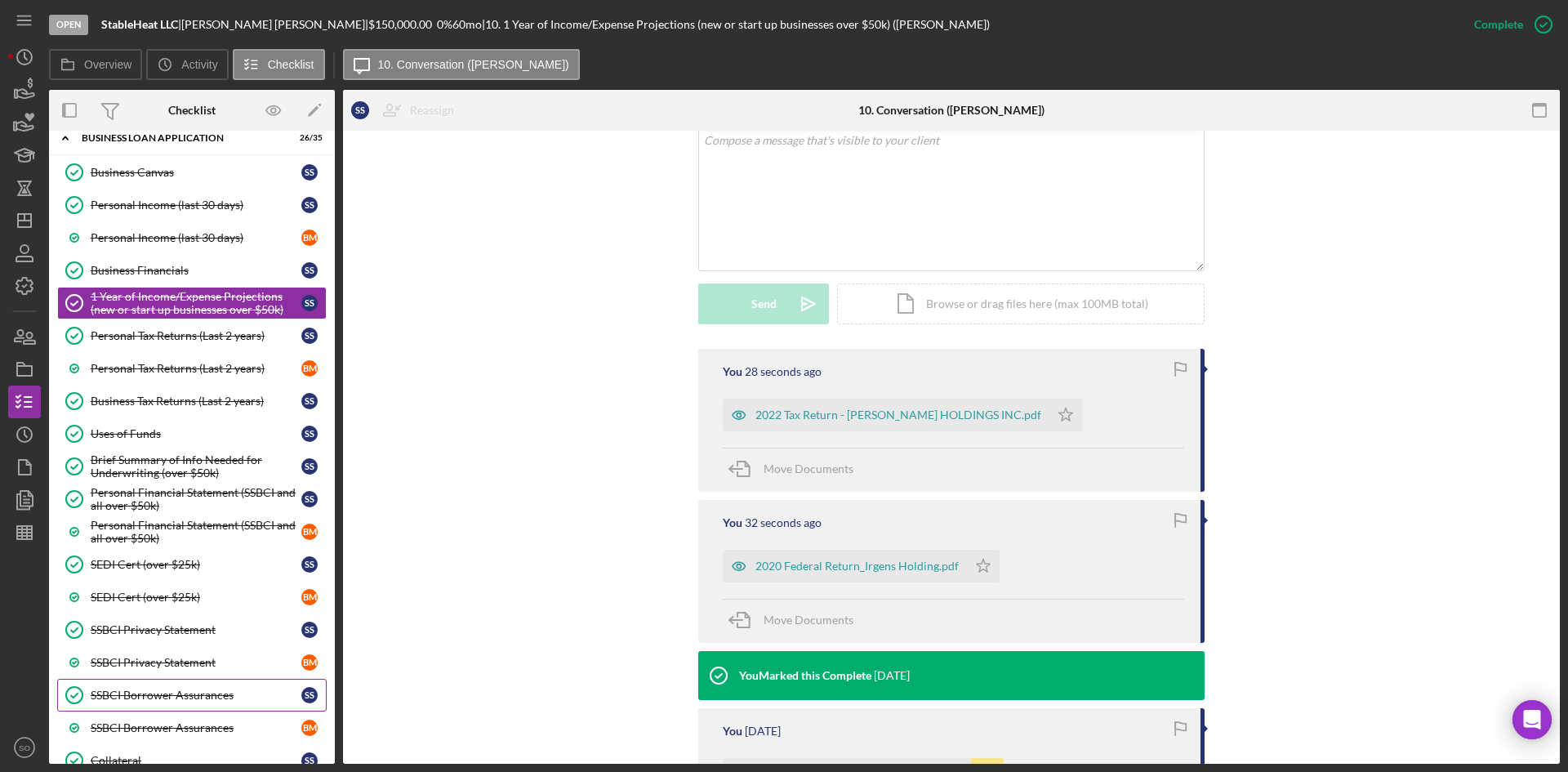
scroll to position [1050, 0]
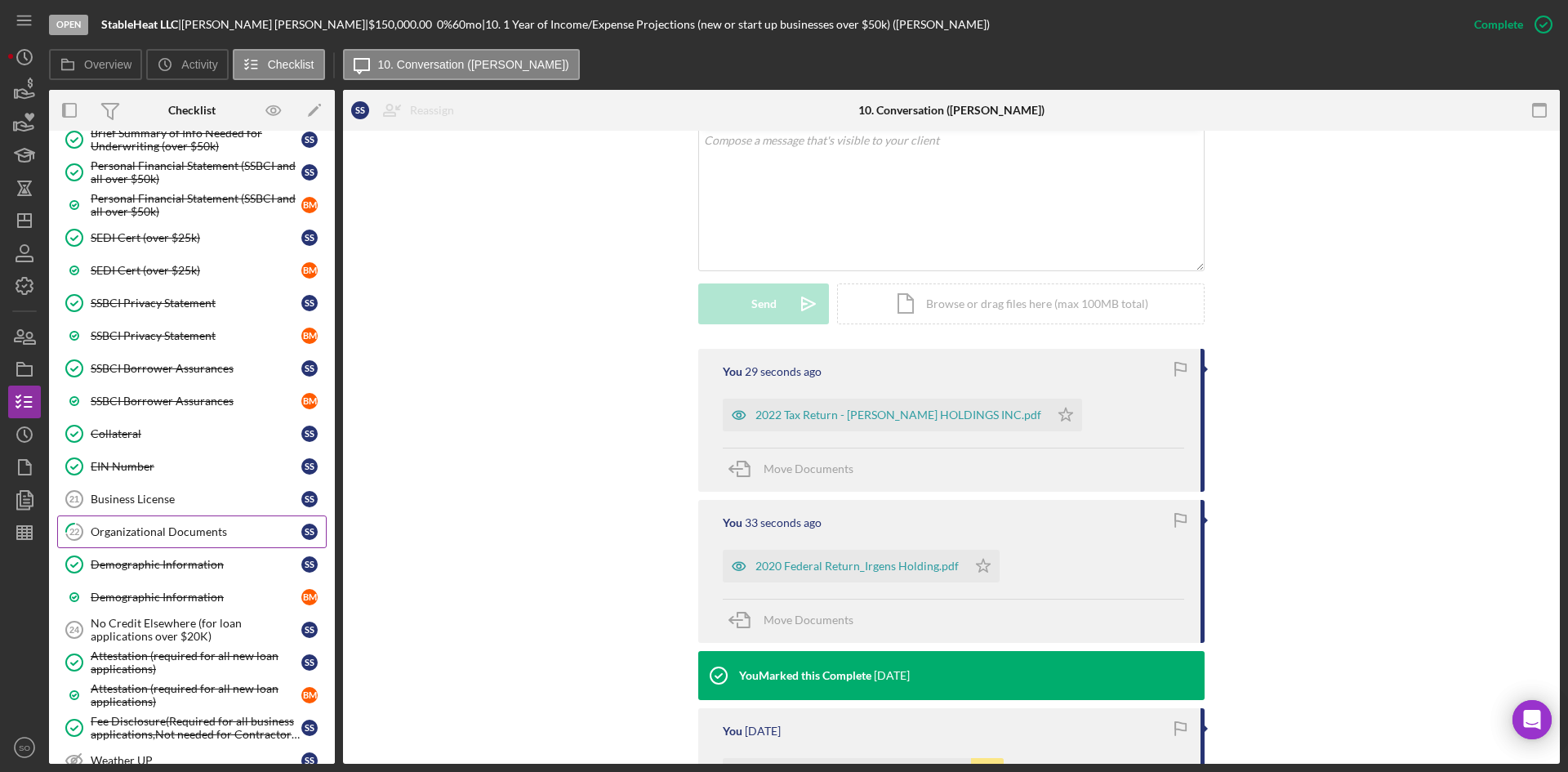
click at [178, 543] on link "22 Organizational Documents S S" at bounding box center [191, 531] width 269 height 32
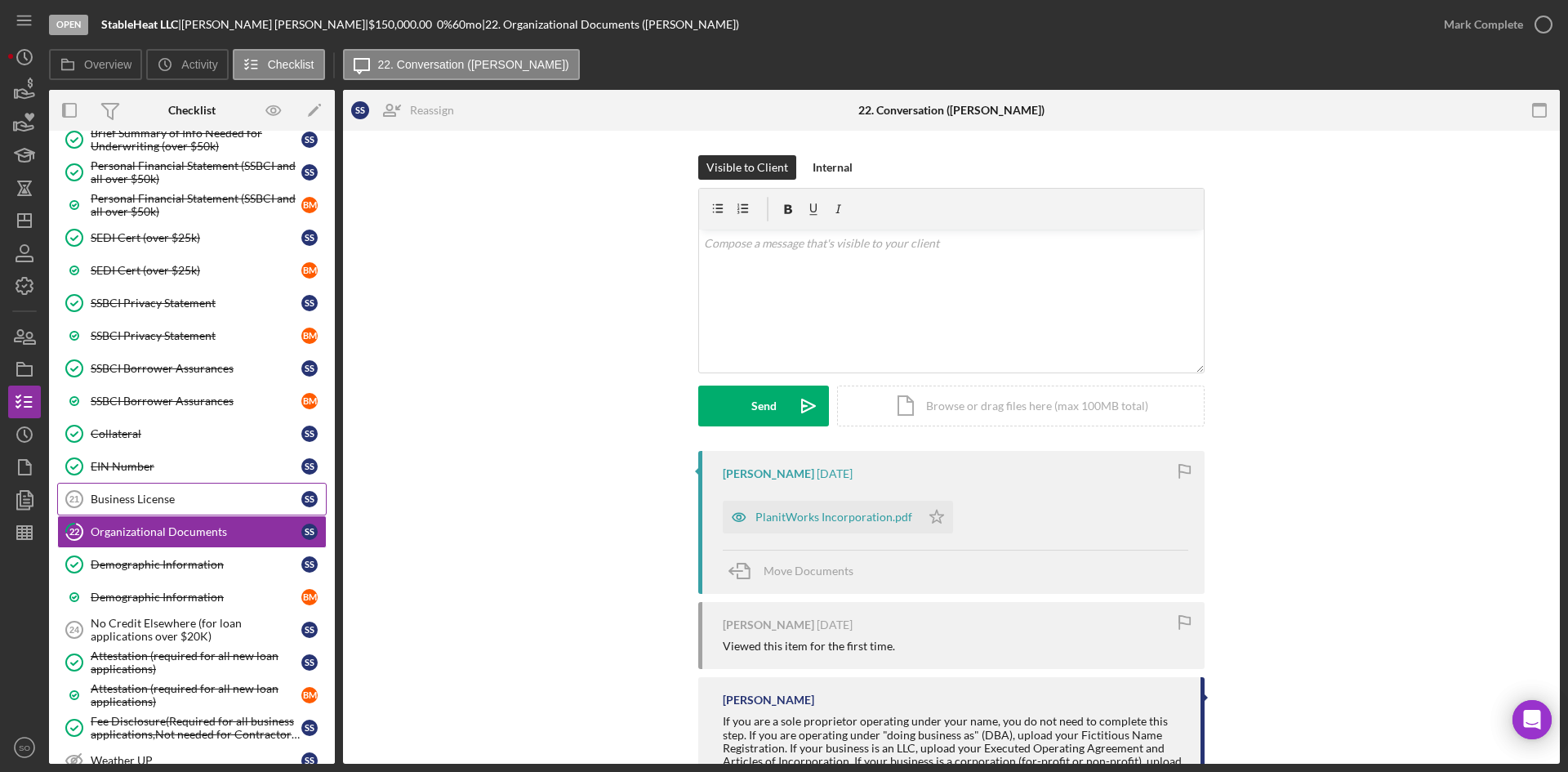
drag, startPoint x: 164, startPoint y: 506, endPoint x: 884, endPoint y: 176, distance: 792.0
click at [167, 502] on div "Business License" at bounding box center [196, 498] width 211 height 13
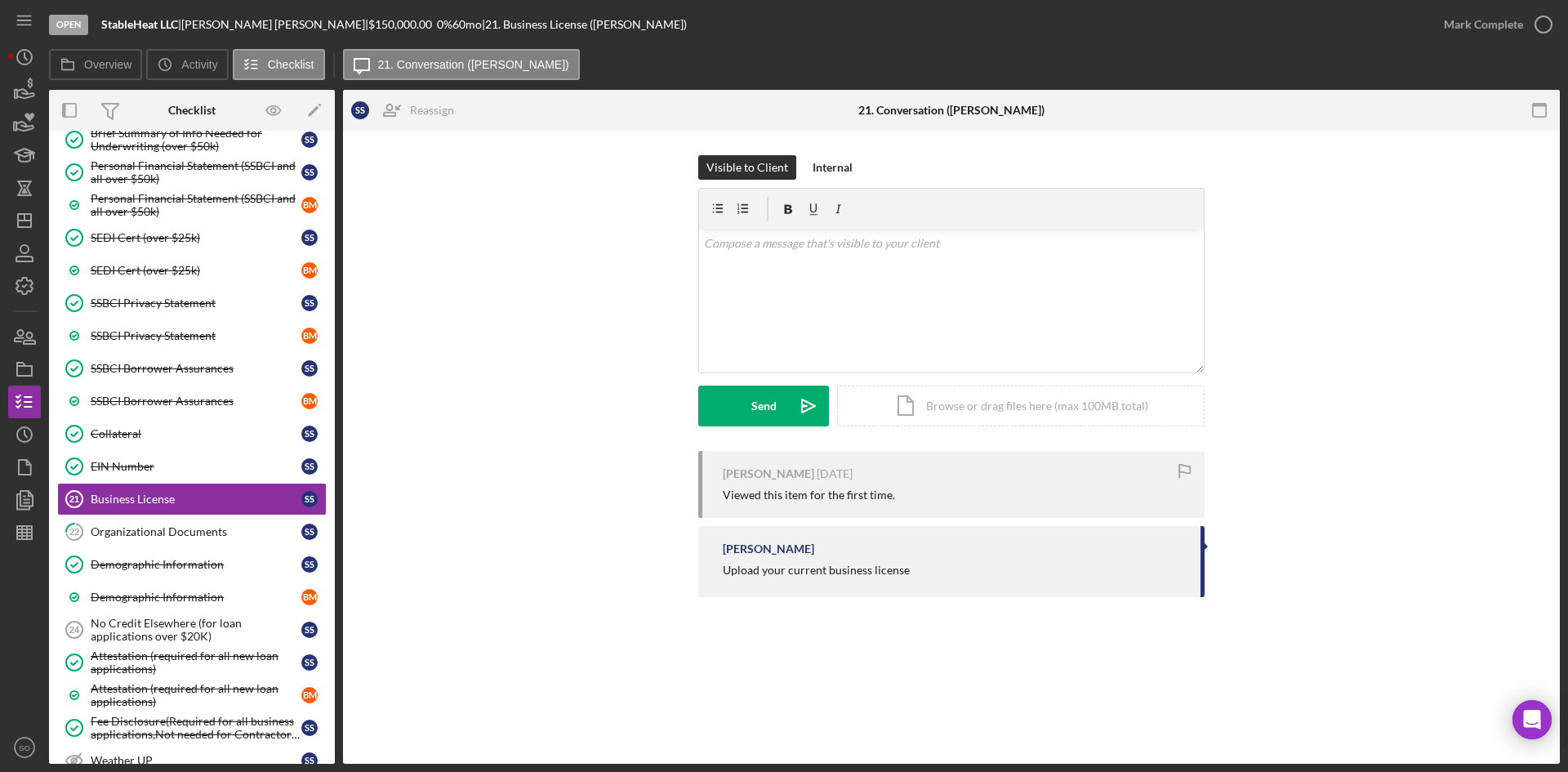
drag, startPoint x: 1508, startPoint y: 20, endPoint x: 1156, endPoint y: 95, distance: 359.9
click at [1508, 19] on div "Mark Complete" at bounding box center [1483, 25] width 79 height 32
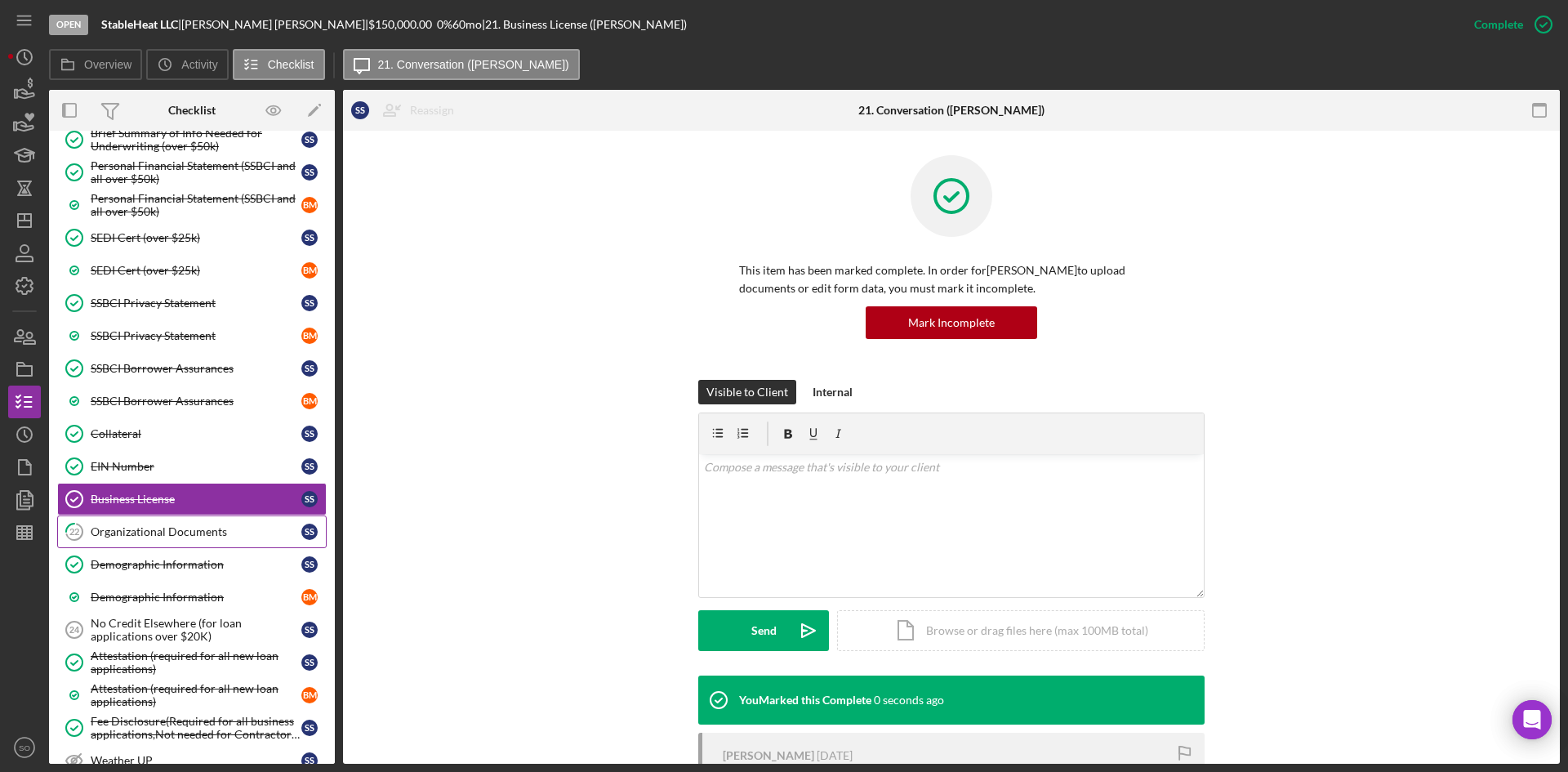
click at [149, 542] on link "22 Organizational Documents S S" at bounding box center [191, 531] width 269 height 32
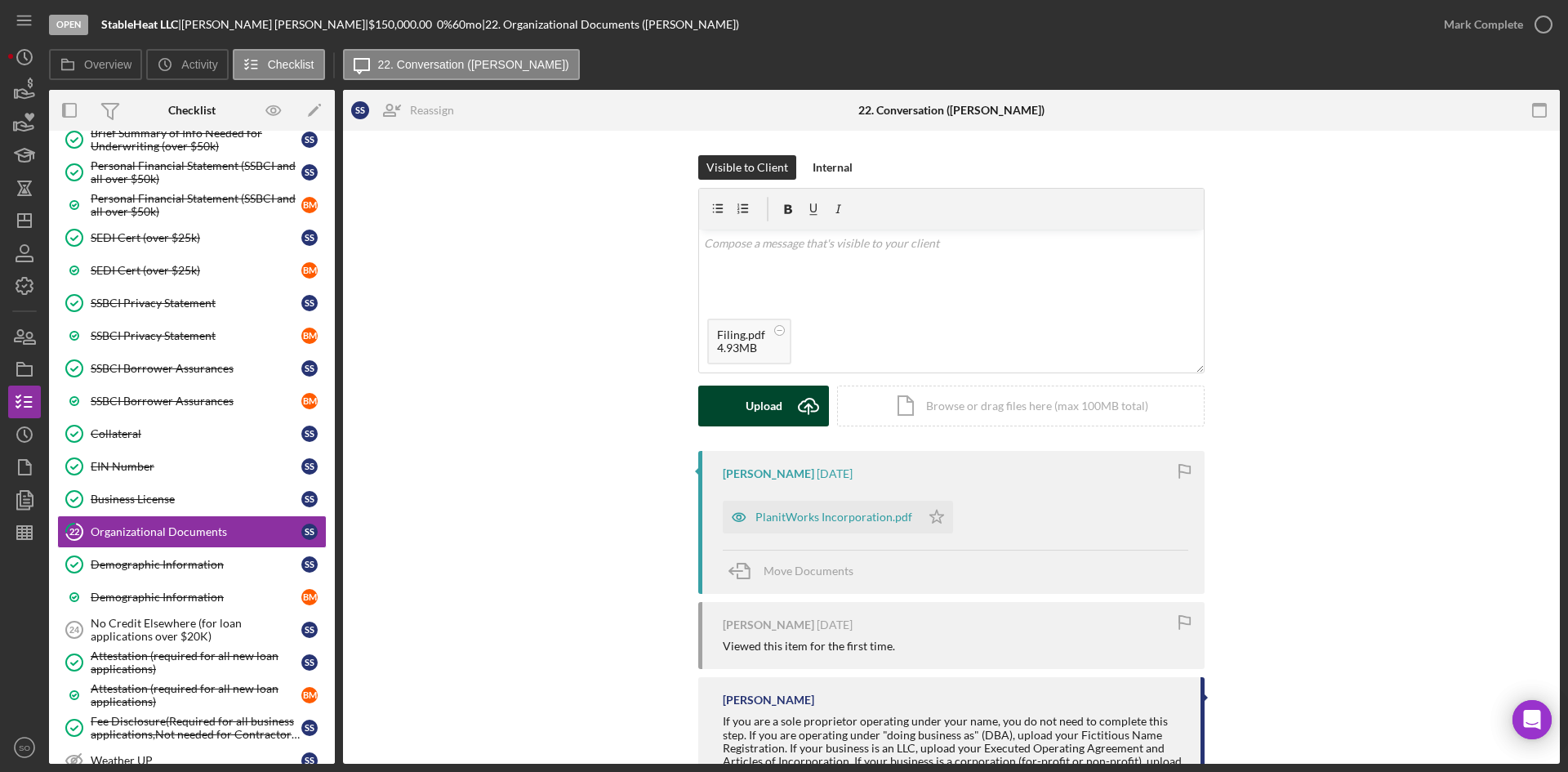
click at [801, 397] on icon "Icon/Upload" at bounding box center [808, 406] width 41 height 41
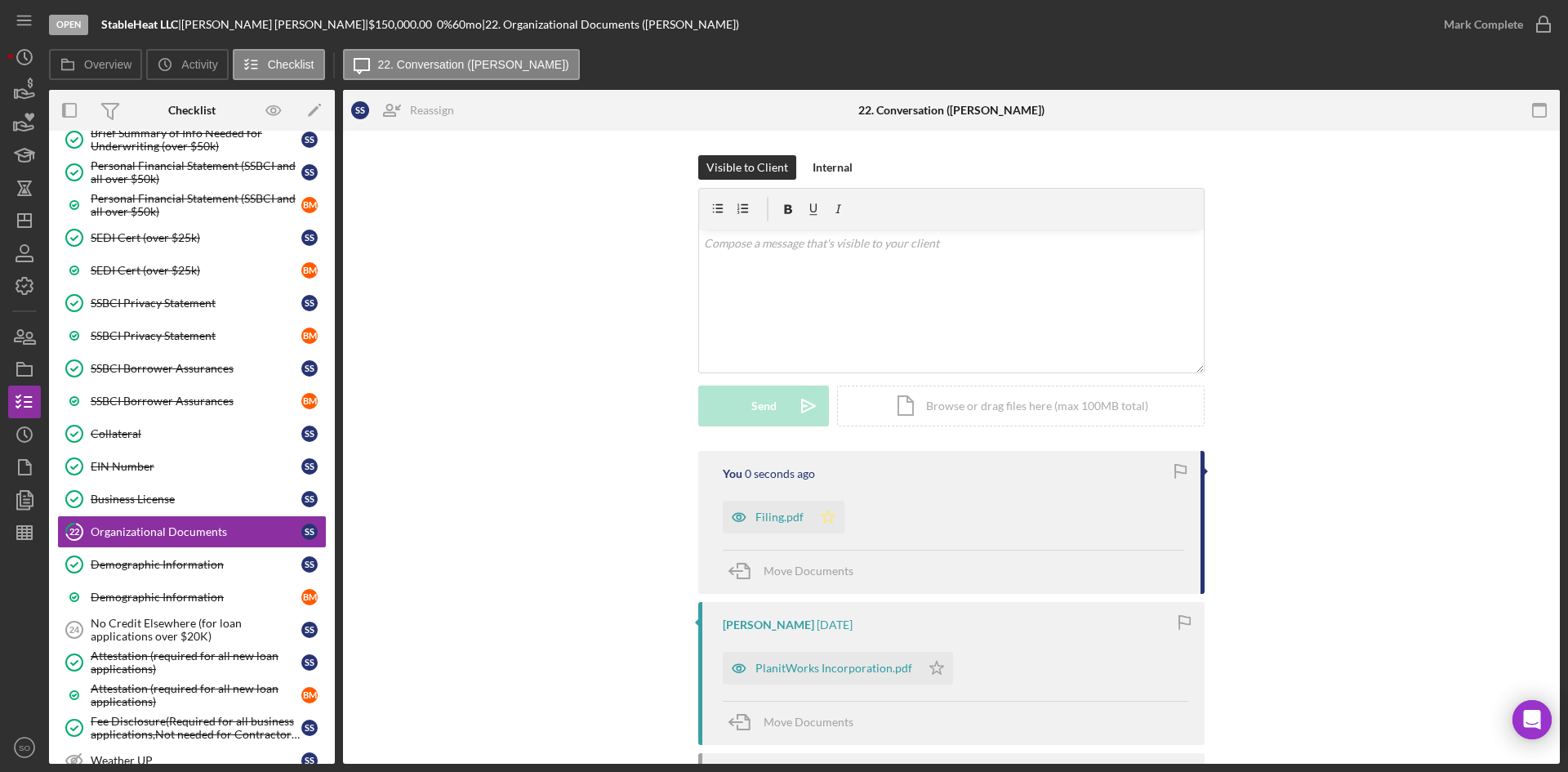
click at [822, 515] on polygon "button" at bounding box center [829, 516] width 14 height 13
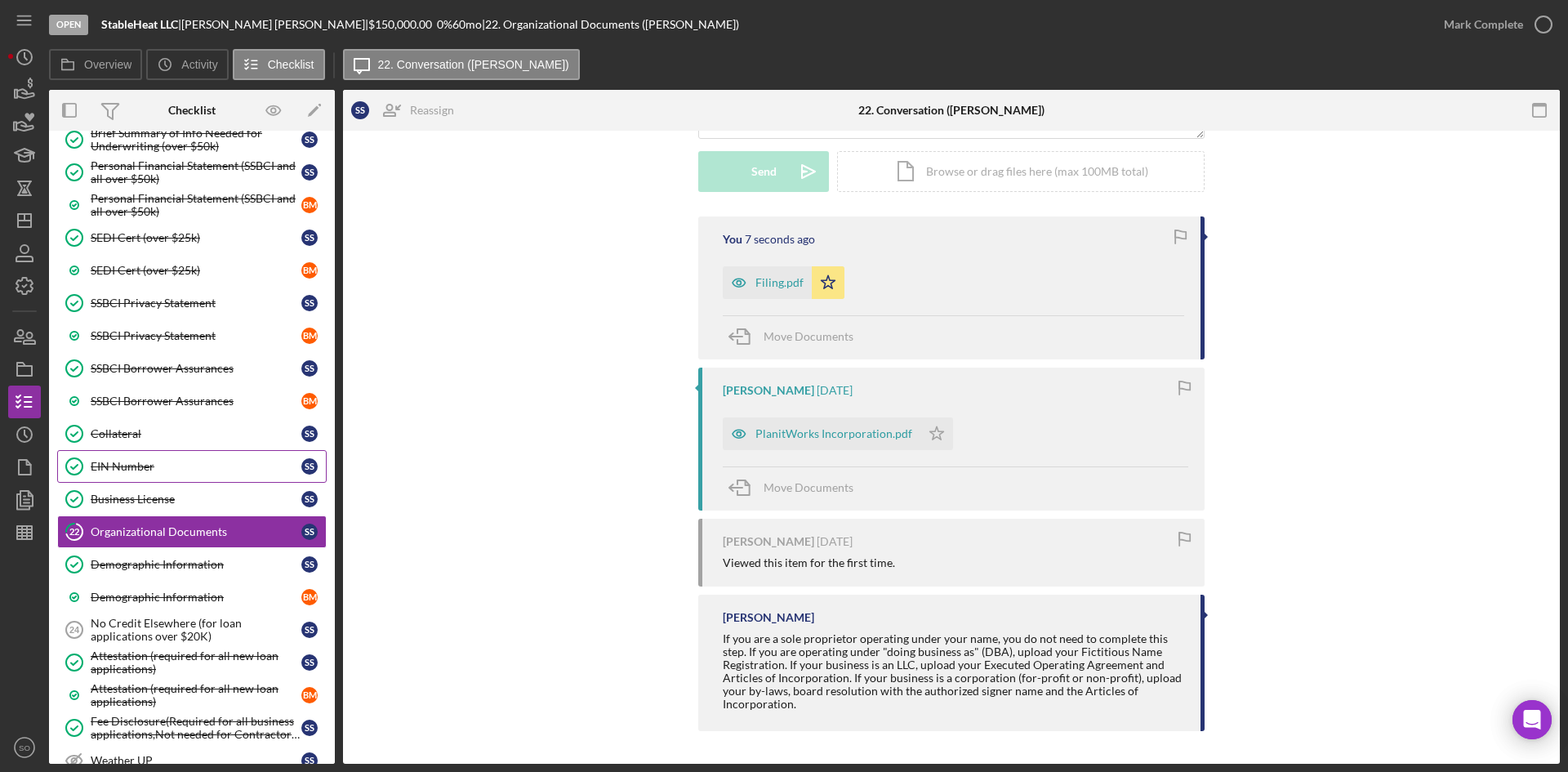
click at [193, 468] on div "EIN Number" at bounding box center [196, 466] width 211 height 13
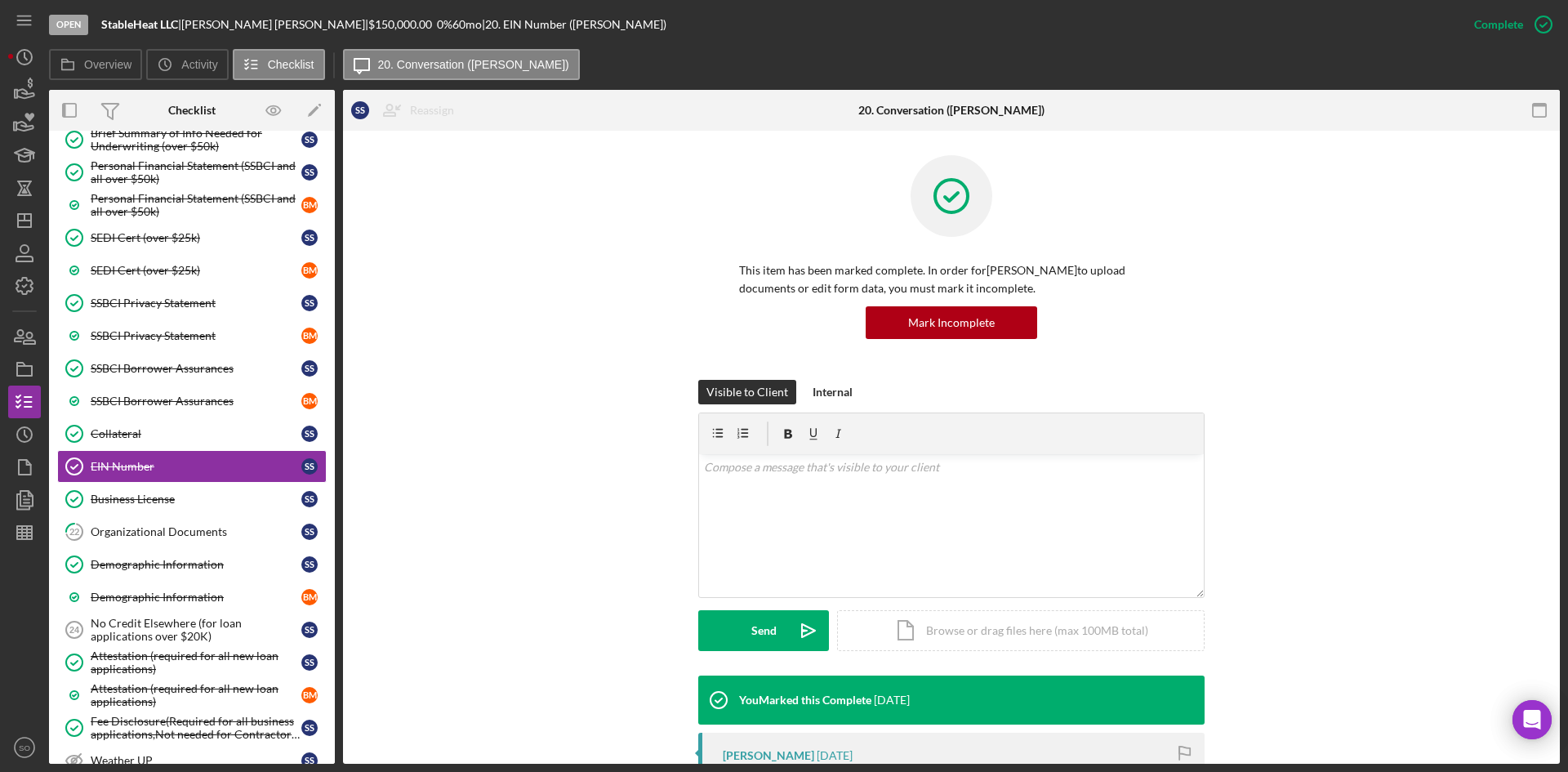
scroll to position [312, 0]
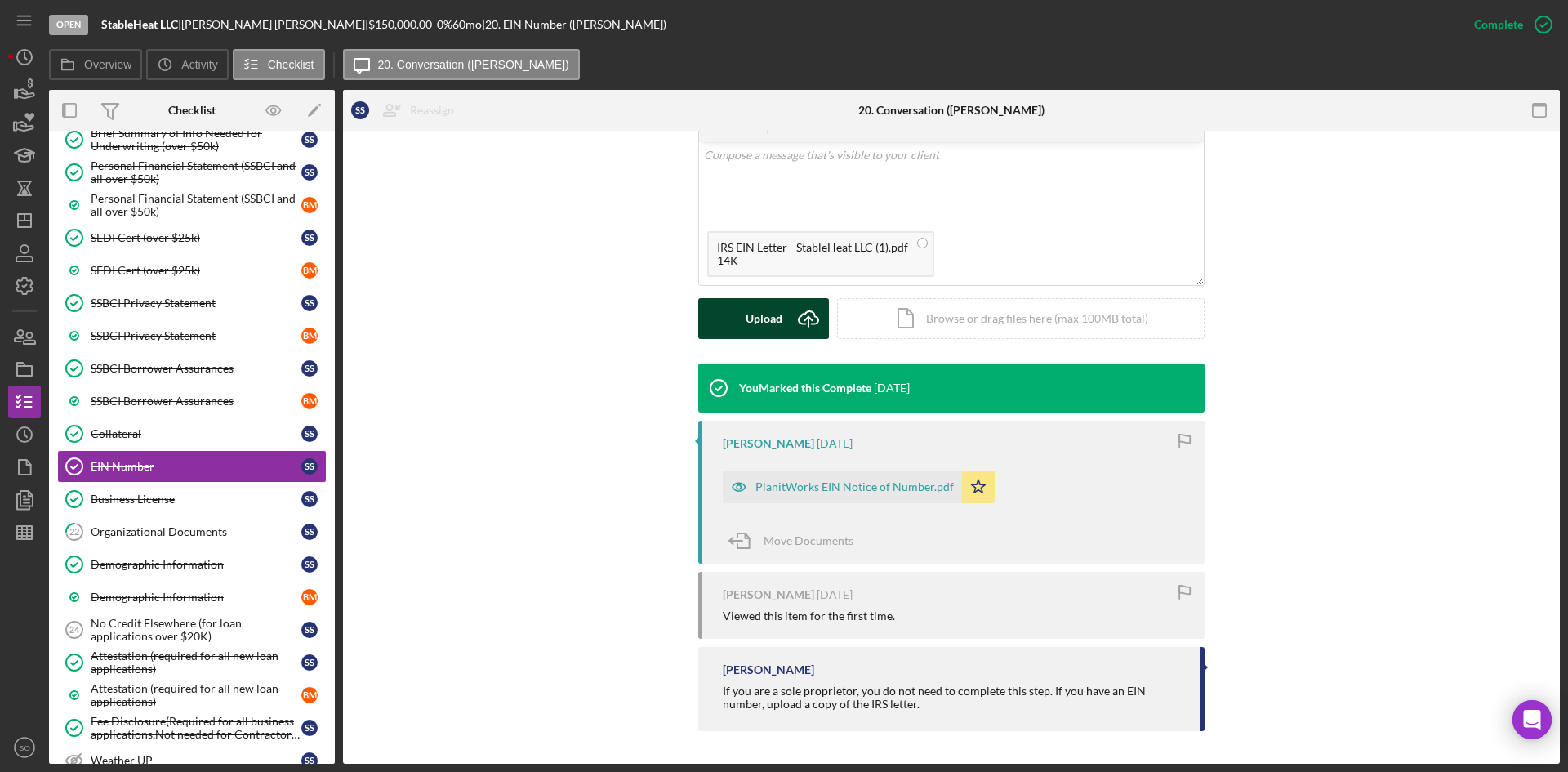
click at [763, 319] on div "Upload" at bounding box center [763, 319] width 37 height 41
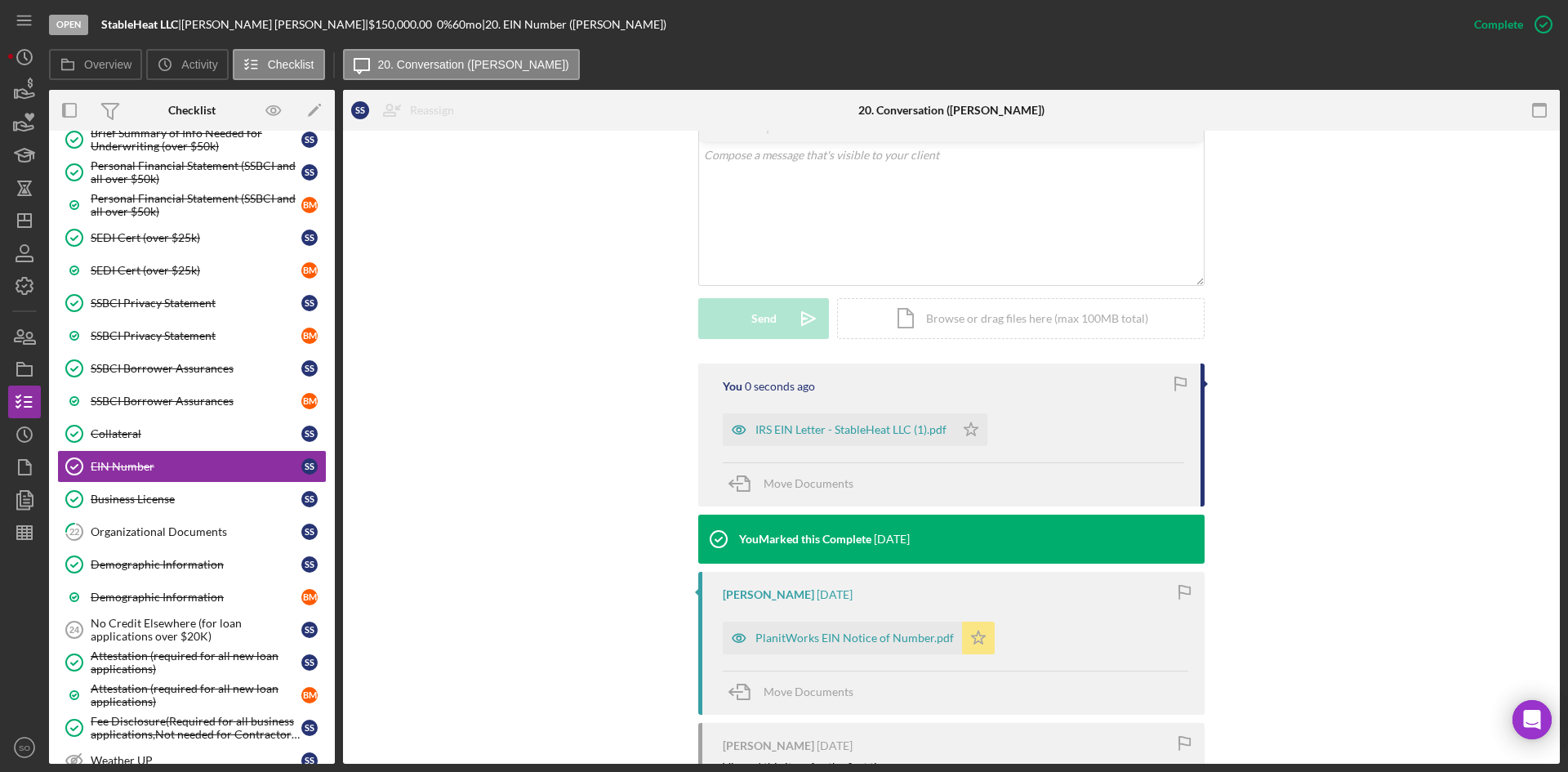
click at [962, 635] on icon "Icon/Star" at bounding box center [978, 638] width 32 height 32
click at [974, 425] on icon "Icon/Star" at bounding box center [971, 429] width 32 height 32
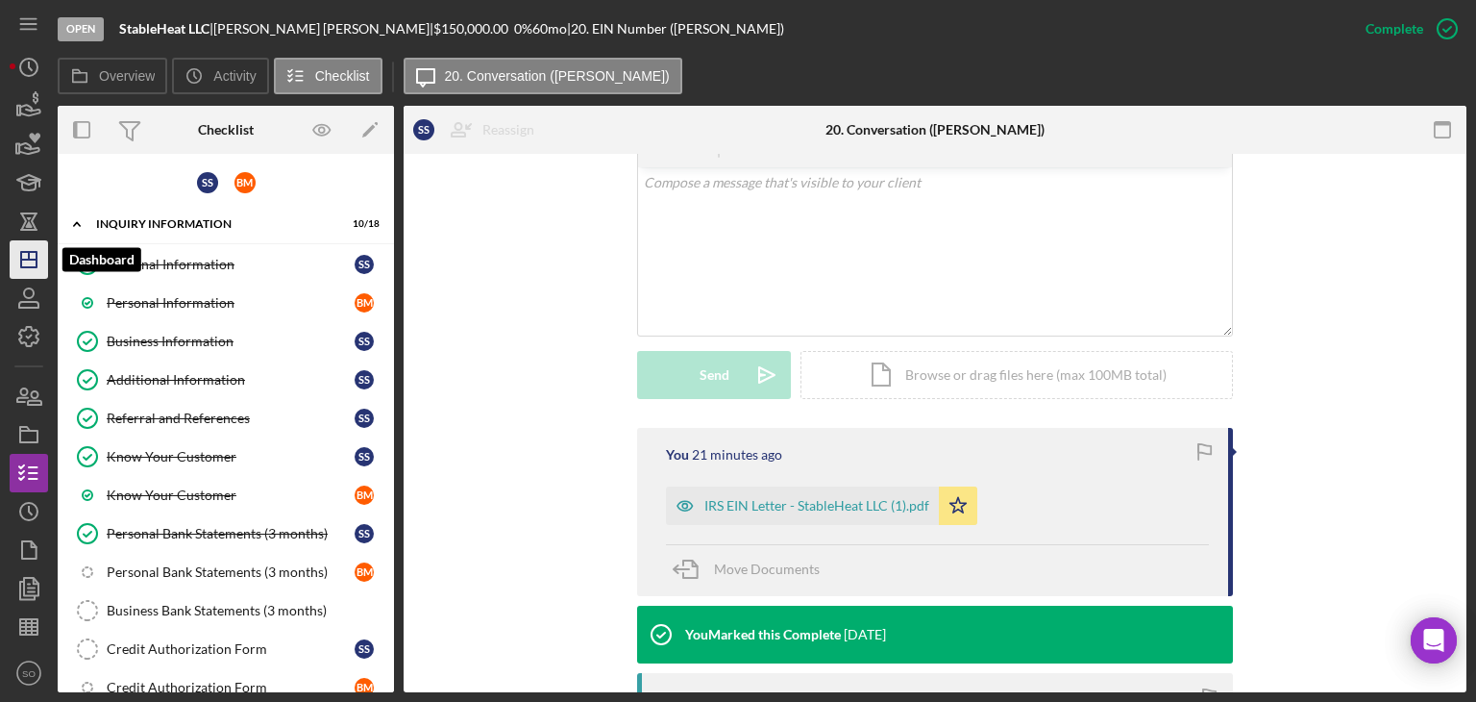
click at [15, 262] on icon "Icon/Dashboard" at bounding box center [29, 259] width 48 height 48
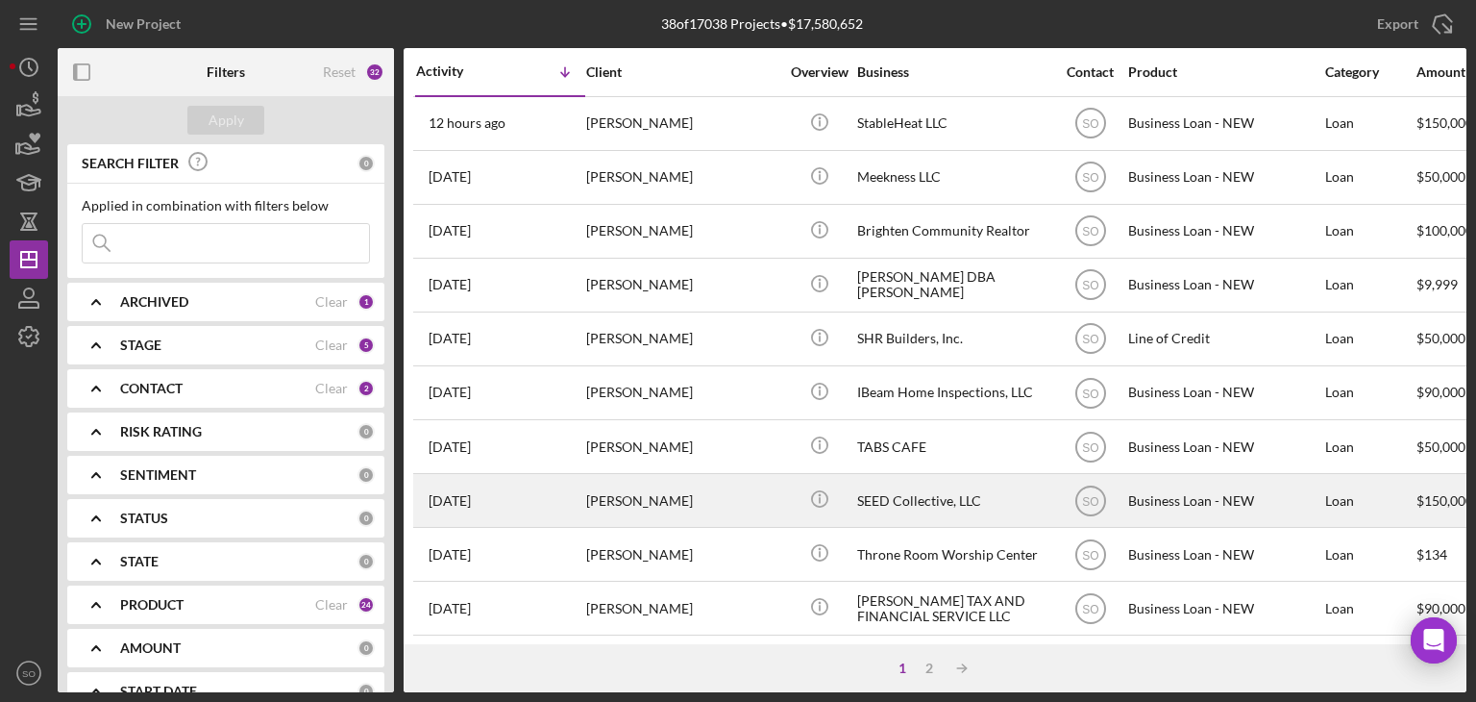
click at [632, 505] on div "[PERSON_NAME]" at bounding box center [682, 500] width 192 height 51
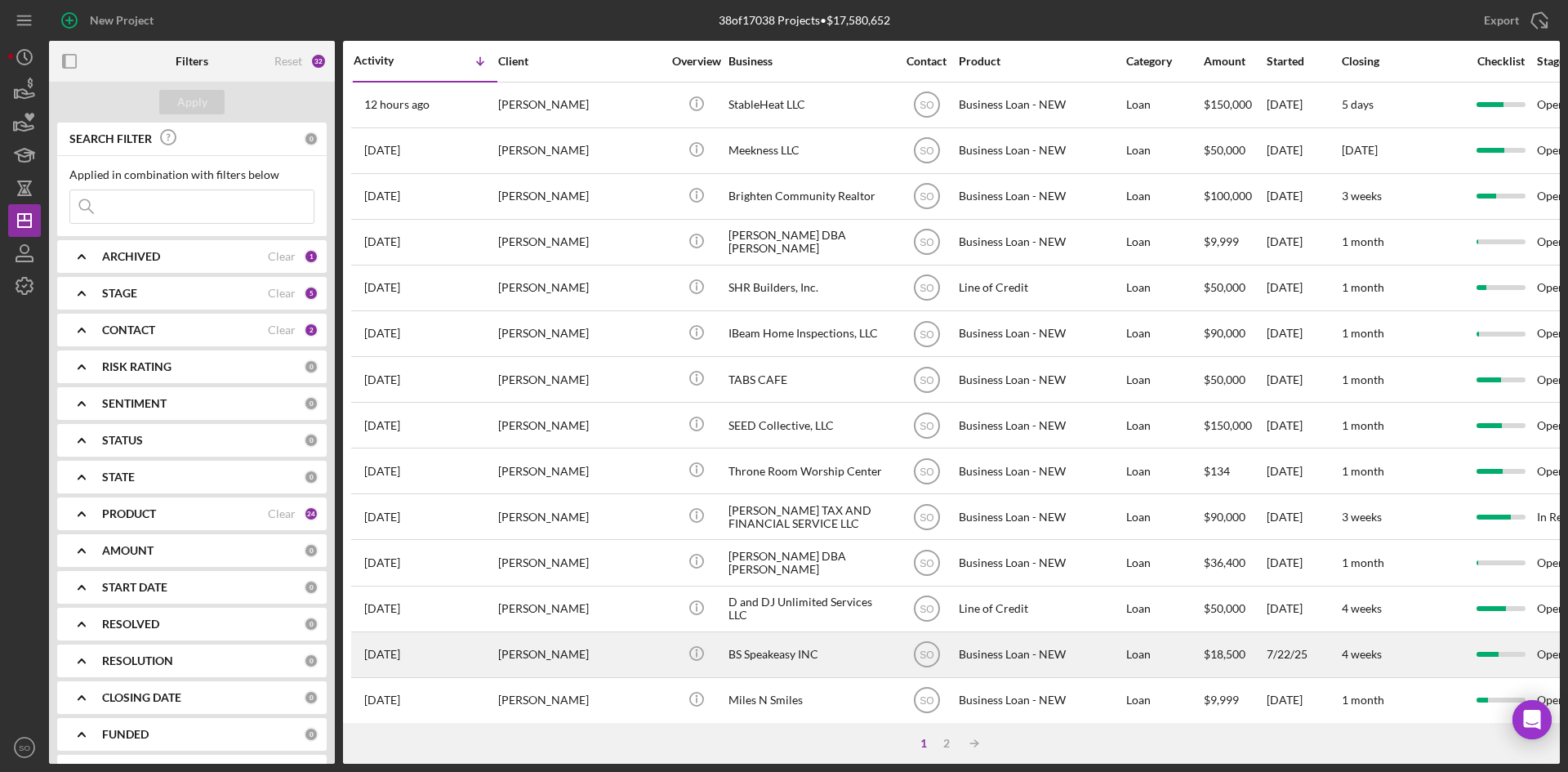
click at [549, 658] on div "[PERSON_NAME]" at bounding box center [580, 655] width 163 height 43
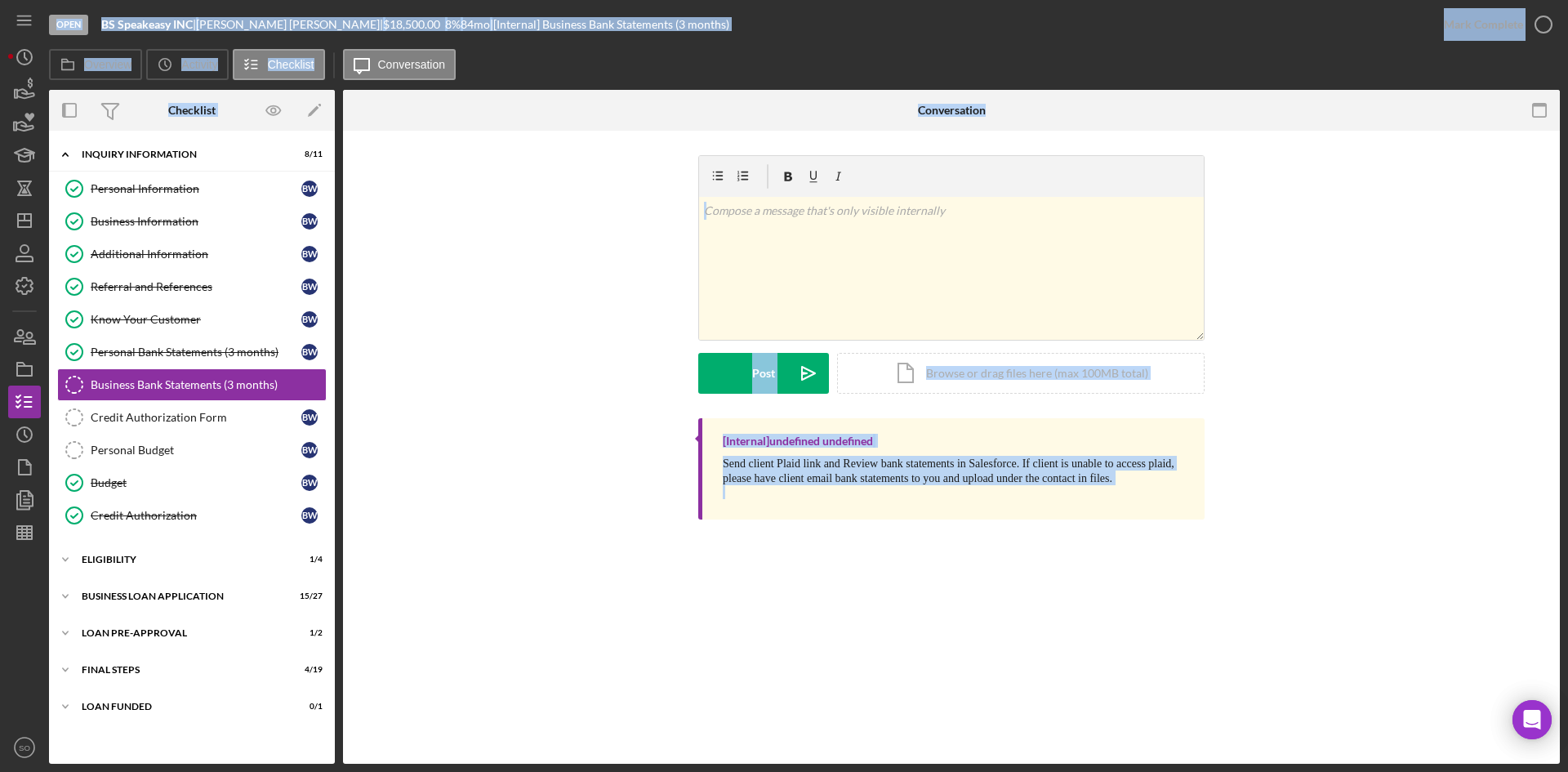
click at [592, 514] on div "[Internal] undefined undefined Send client Plaid link and Review bank statement…" at bounding box center [951, 473] width 1168 height 110
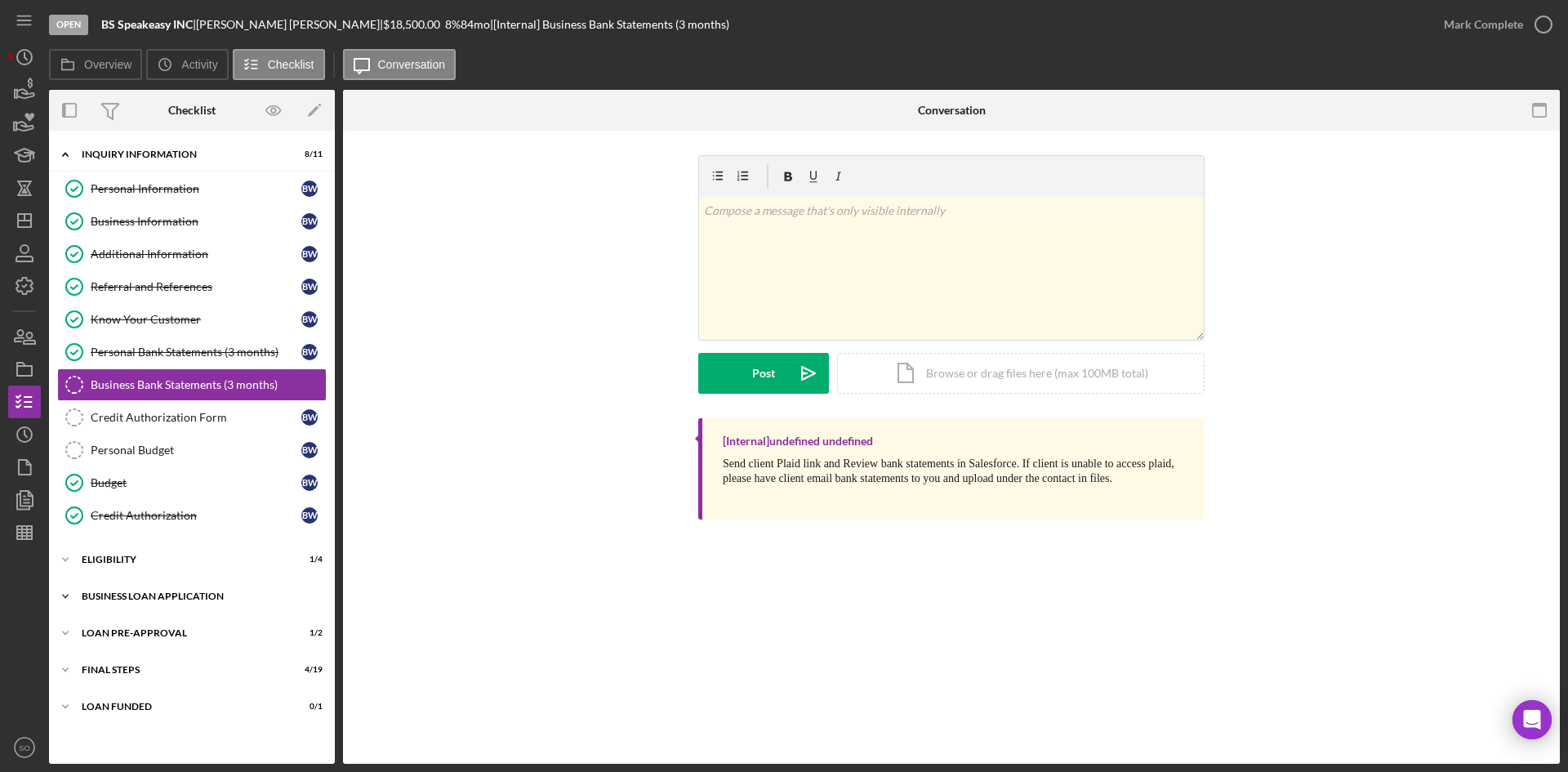
click at [144, 599] on div "BUSINESS LOAN APPLICATION" at bounding box center [198, 597] width 233 height 10
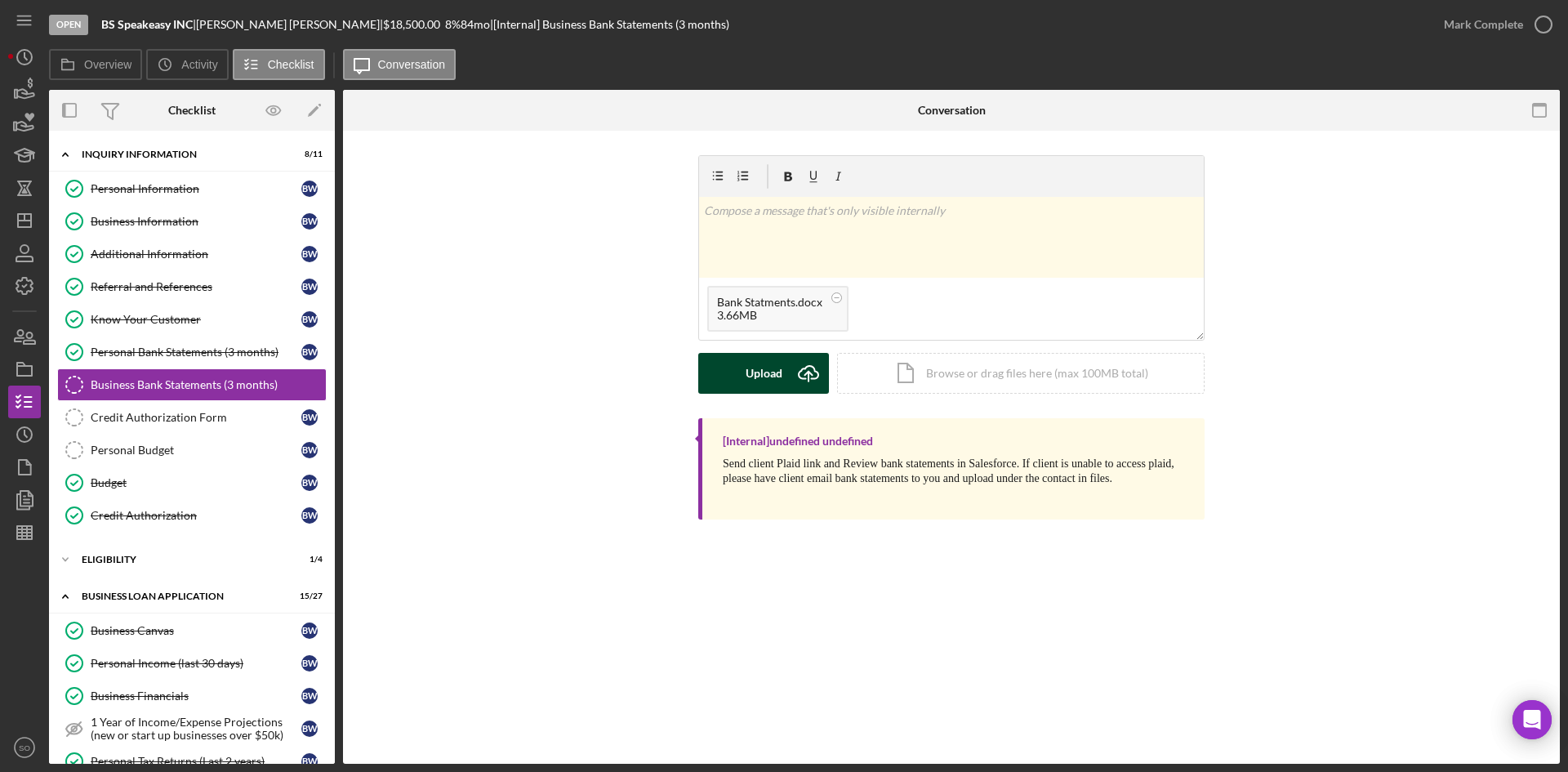
click at [779, 377] on div "Upload" at bounding box center [763, 373] width 37 height 41
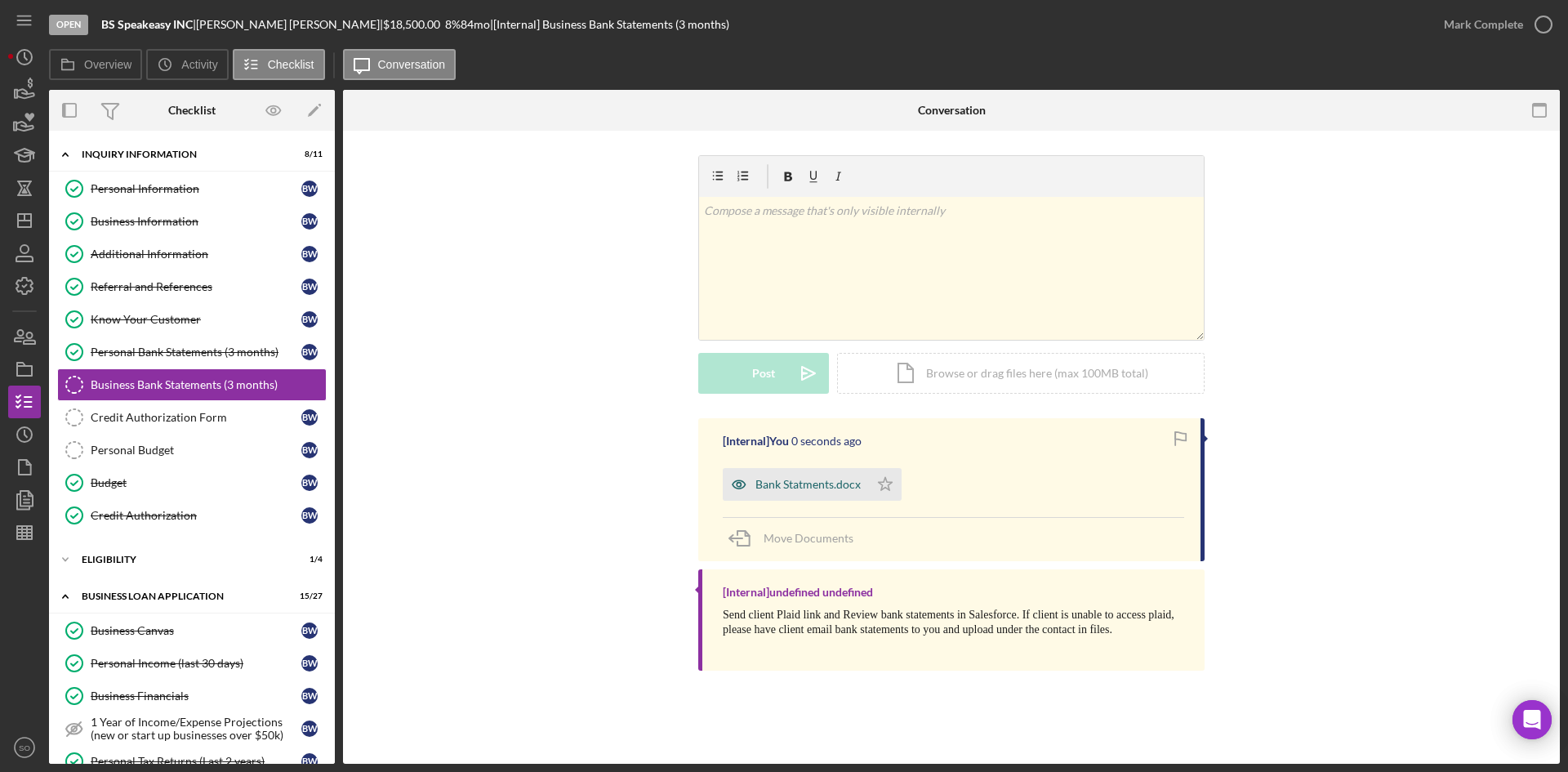
click at [778, 493] on div "Bank Statments.docx" at bounding box center [796, 485] width 146 height 32
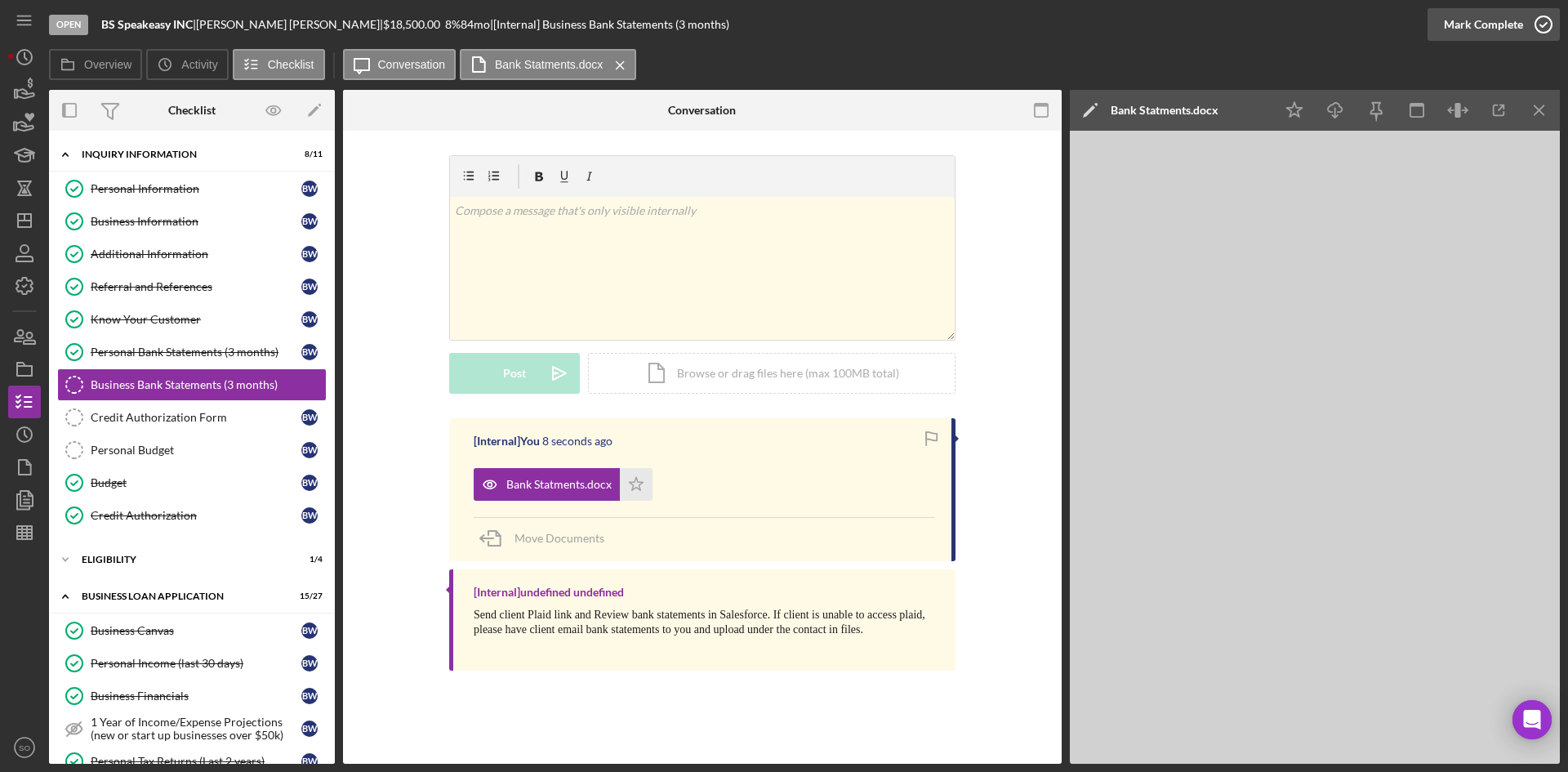
click at [1531, 36] on icon "button" at bounding box center [1543, 25] width 41 height 41
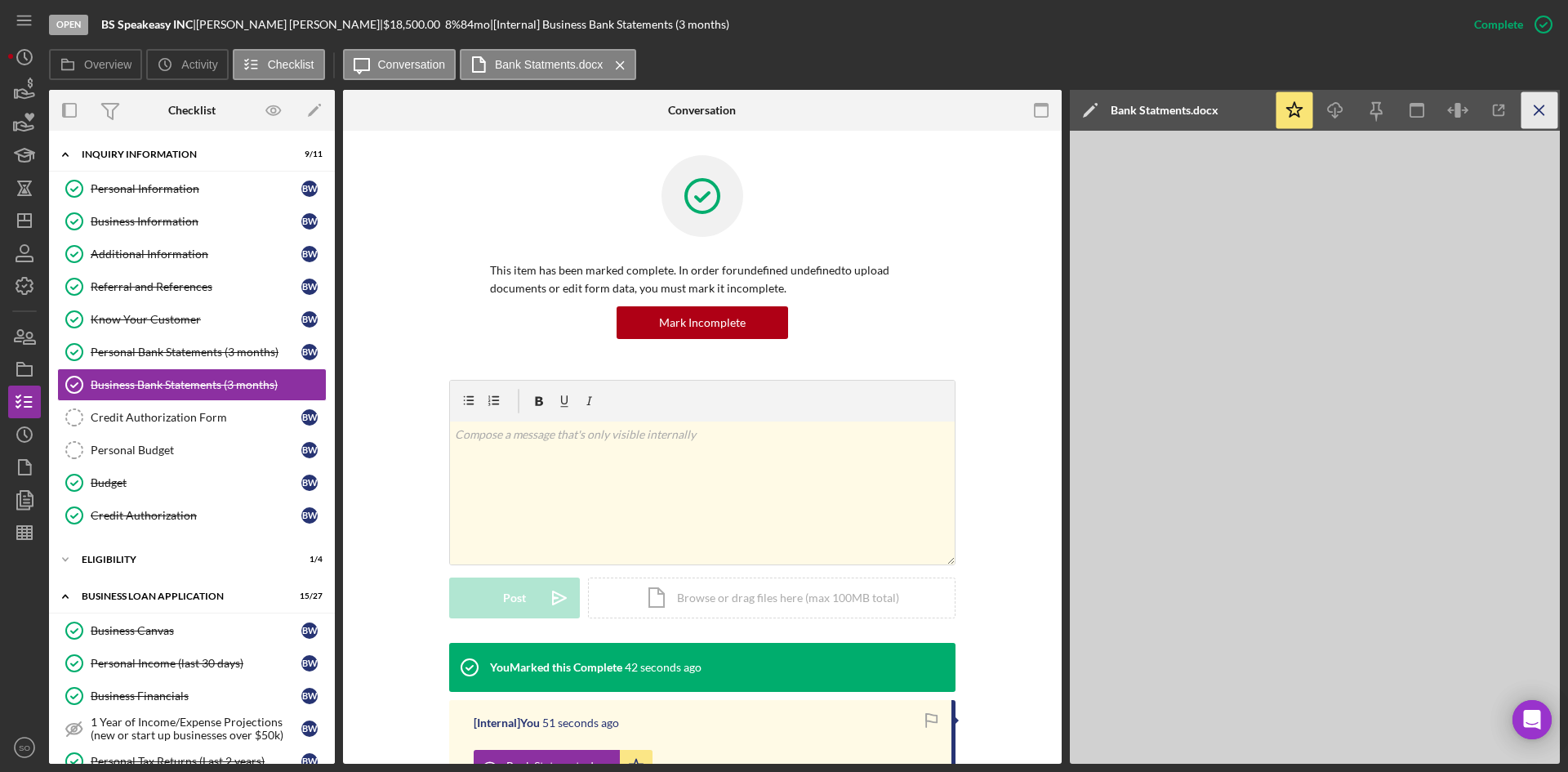
click at [1552, 103] on icon "Icon/Menu Close" at bounding box center [1539, 111] width 37 height 37
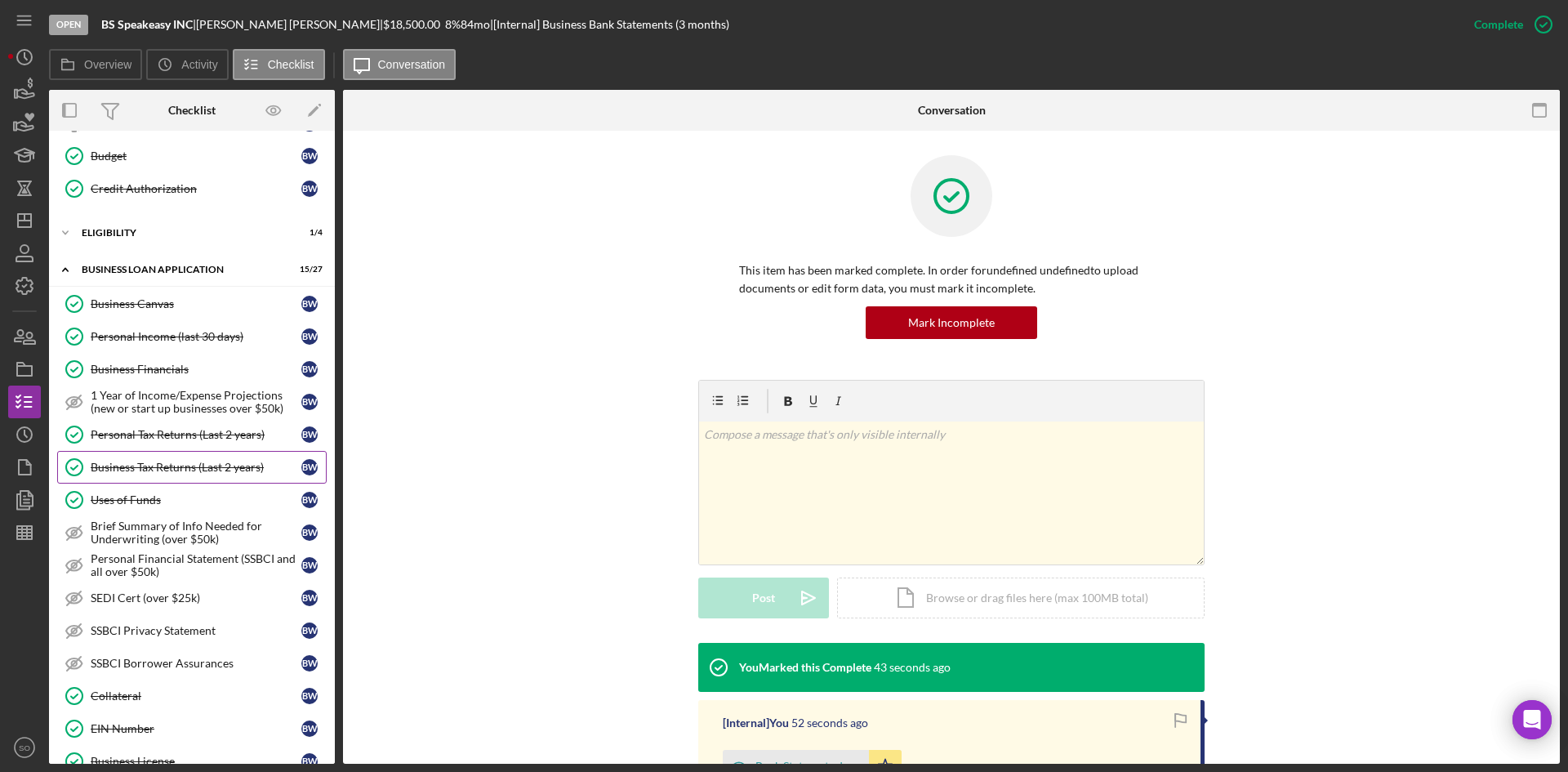
scroll to position [735, 0]
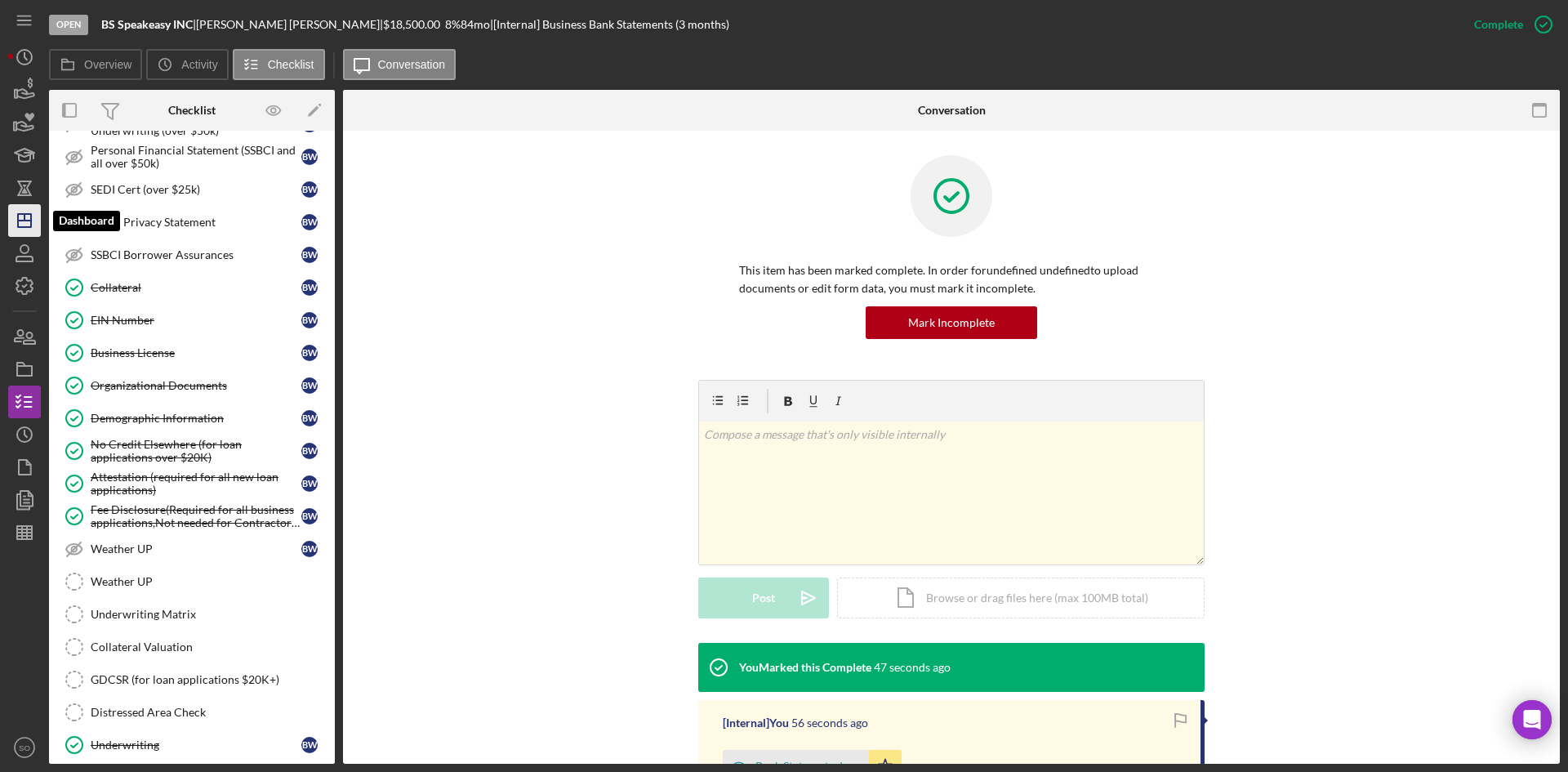
click at [32, 221] on icon "Icon/Dashboard" at bounding box center [25, 220] width 41 height 41
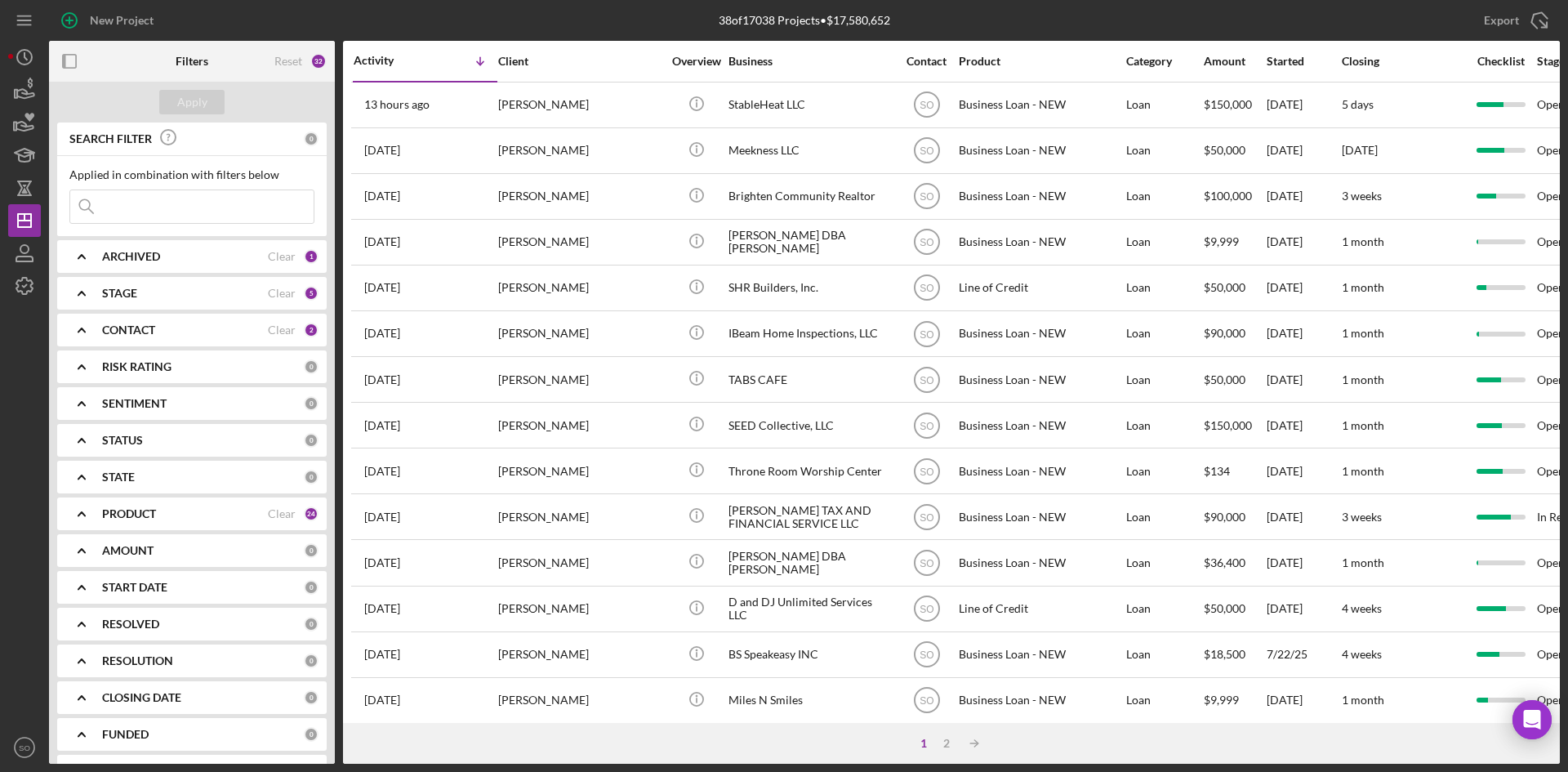
click at [207, 258] on div "ARCHIVED" at bounding box center [184, 256] width 166 height 13
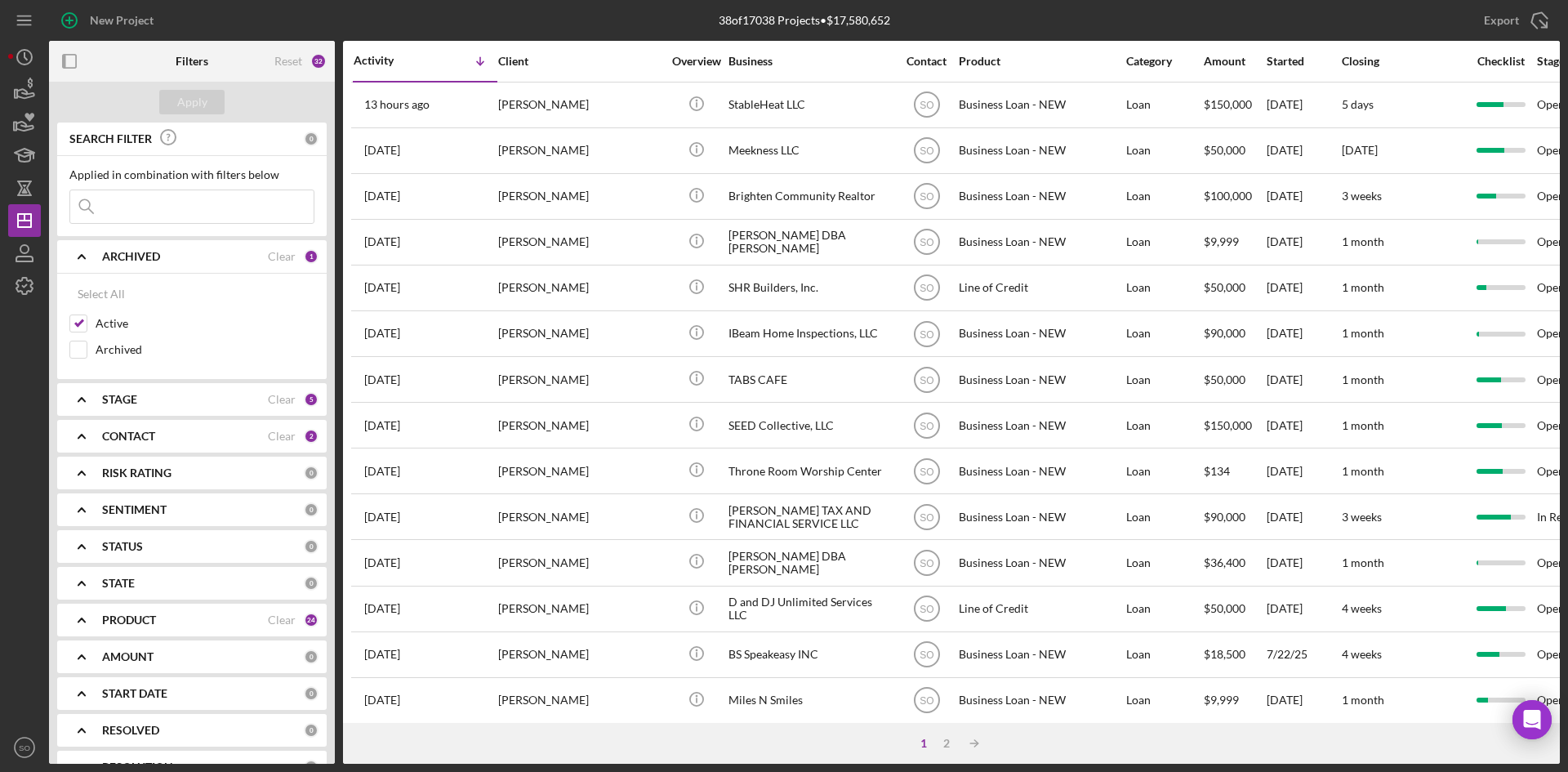
click at [162, 392] on div "STAGE Clear 5" at bounding box center [210, 399] width 217 height 14
click at [189, 615] on div "CONTACT" at bounding box center [184, 621] width 166 height 13
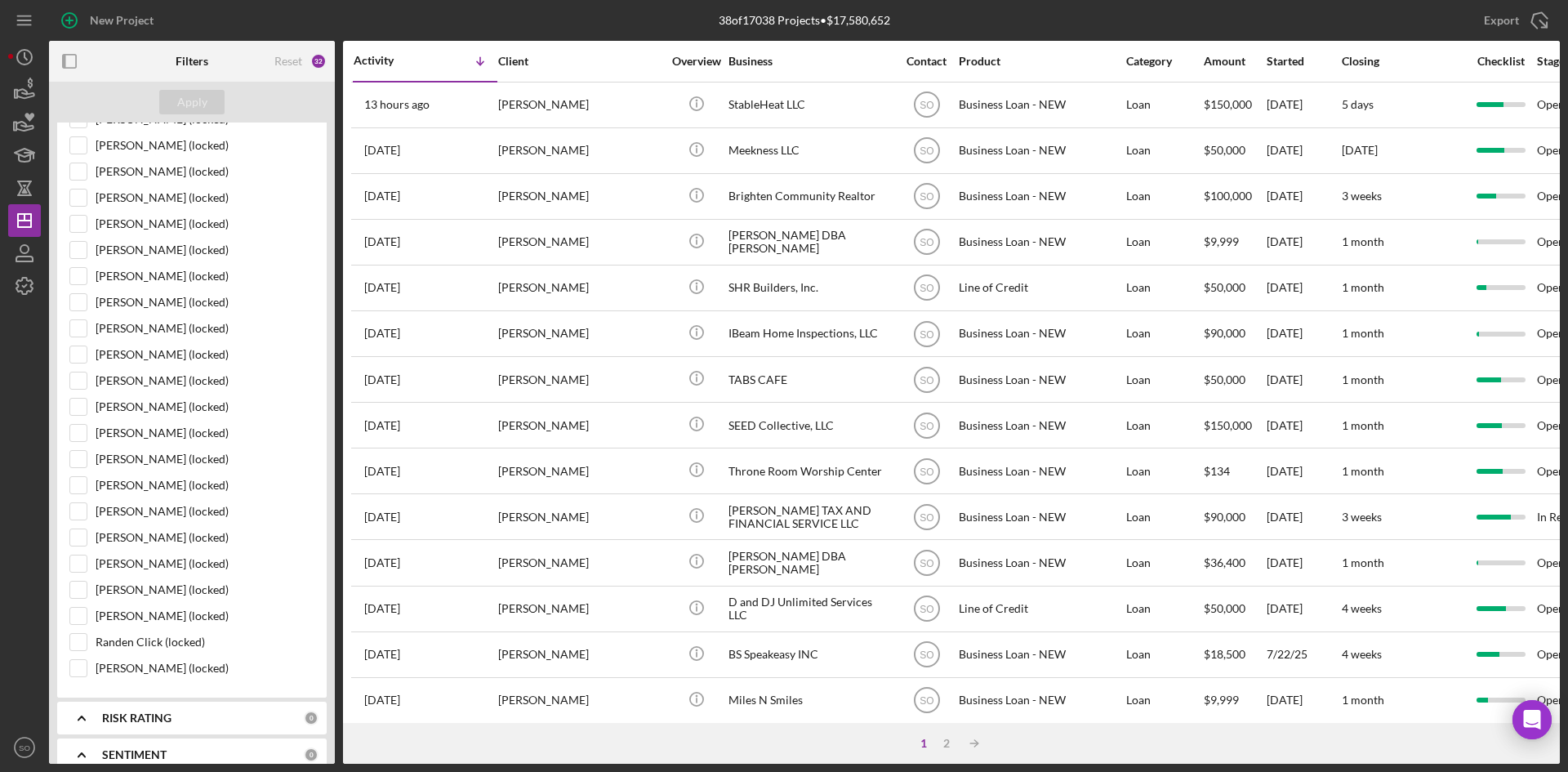
scroll to position [1531, 0]
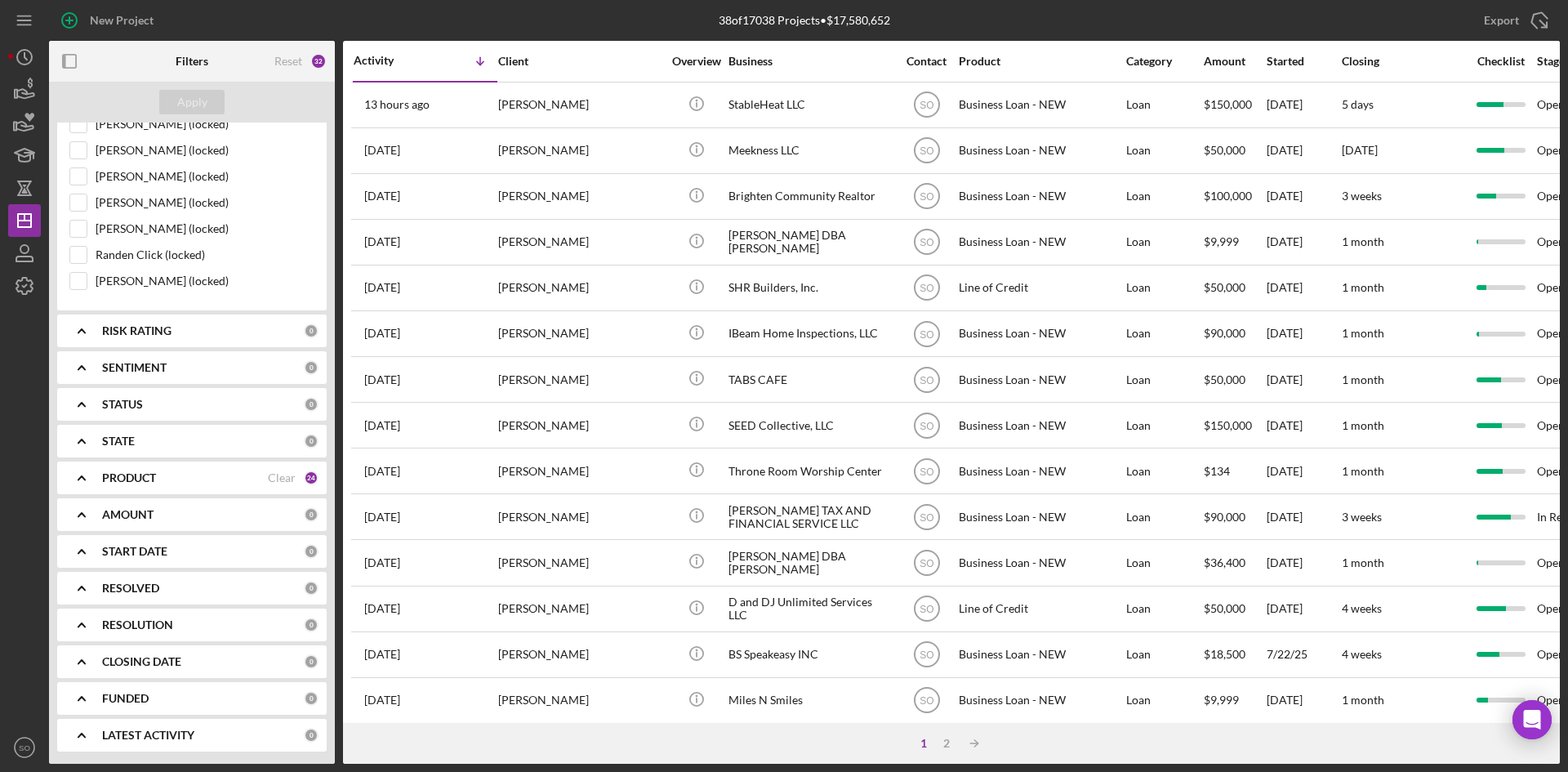
click at [183, 480] on div "PRODUCT" at bounding box center [184, 478] width 166 height 13
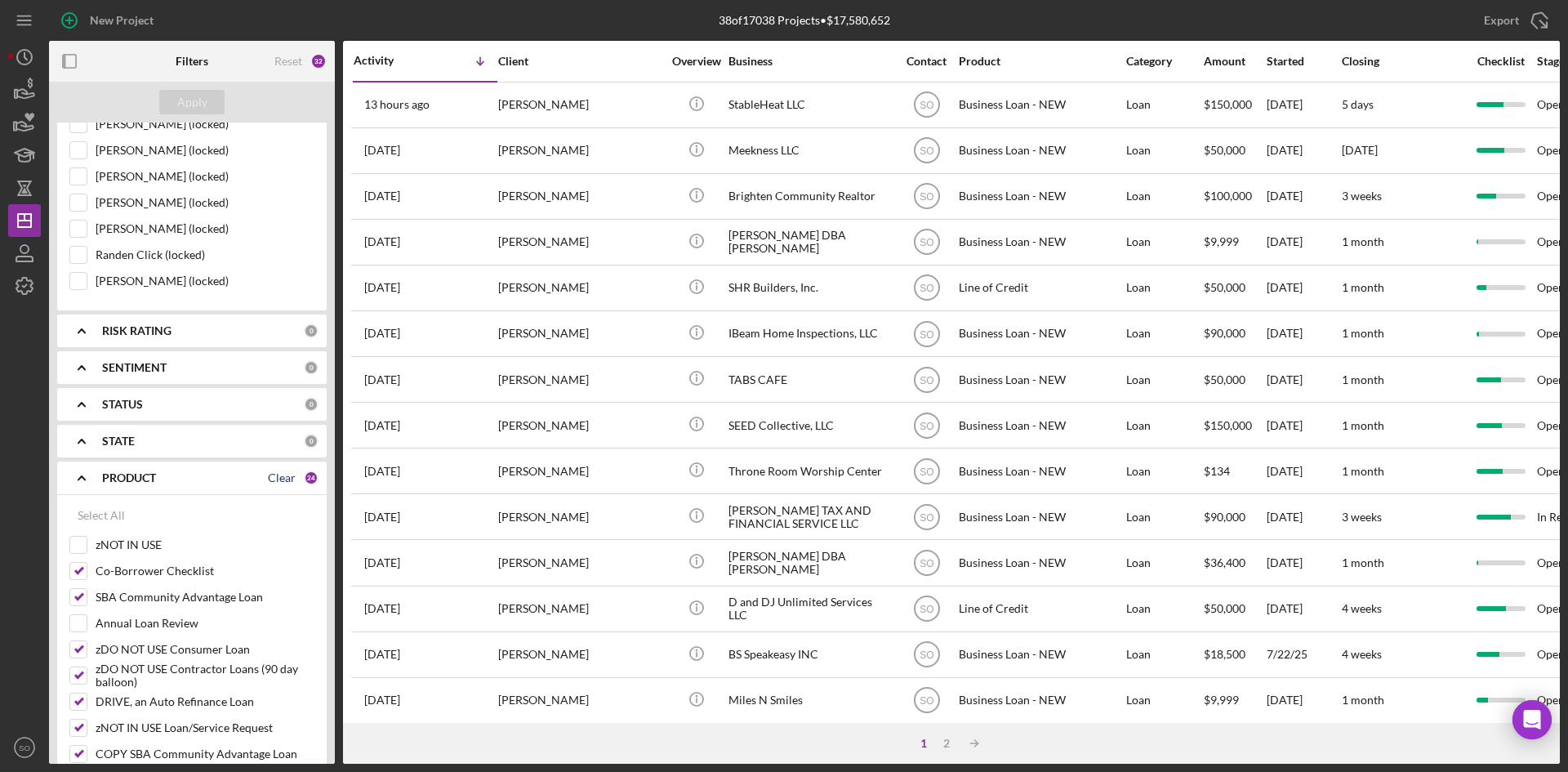
click at [271, 480] on div "Clear" at bounding box center [281, 478] width 28 height 13
checkbox input "false"
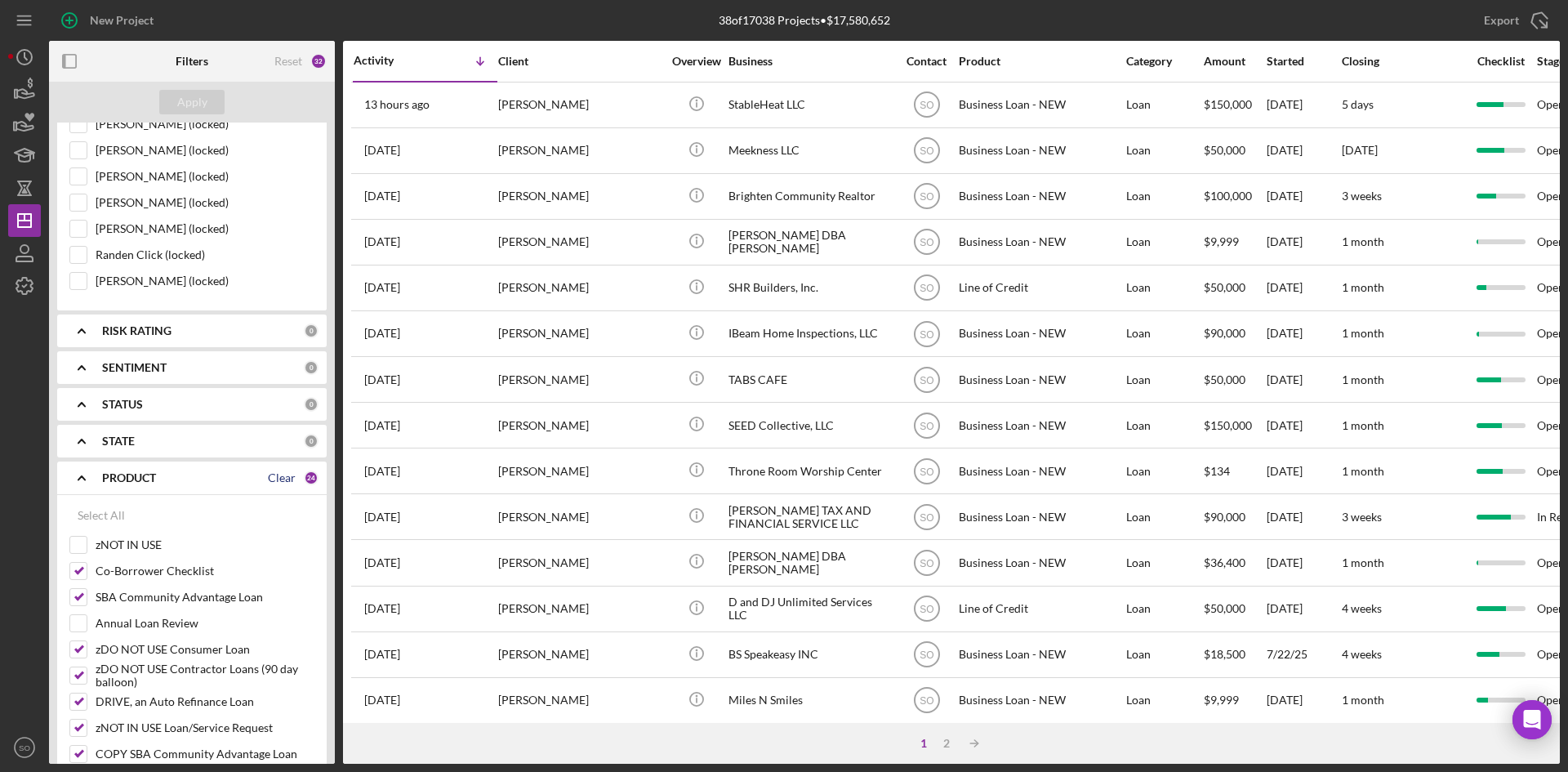
checkbox input "false"
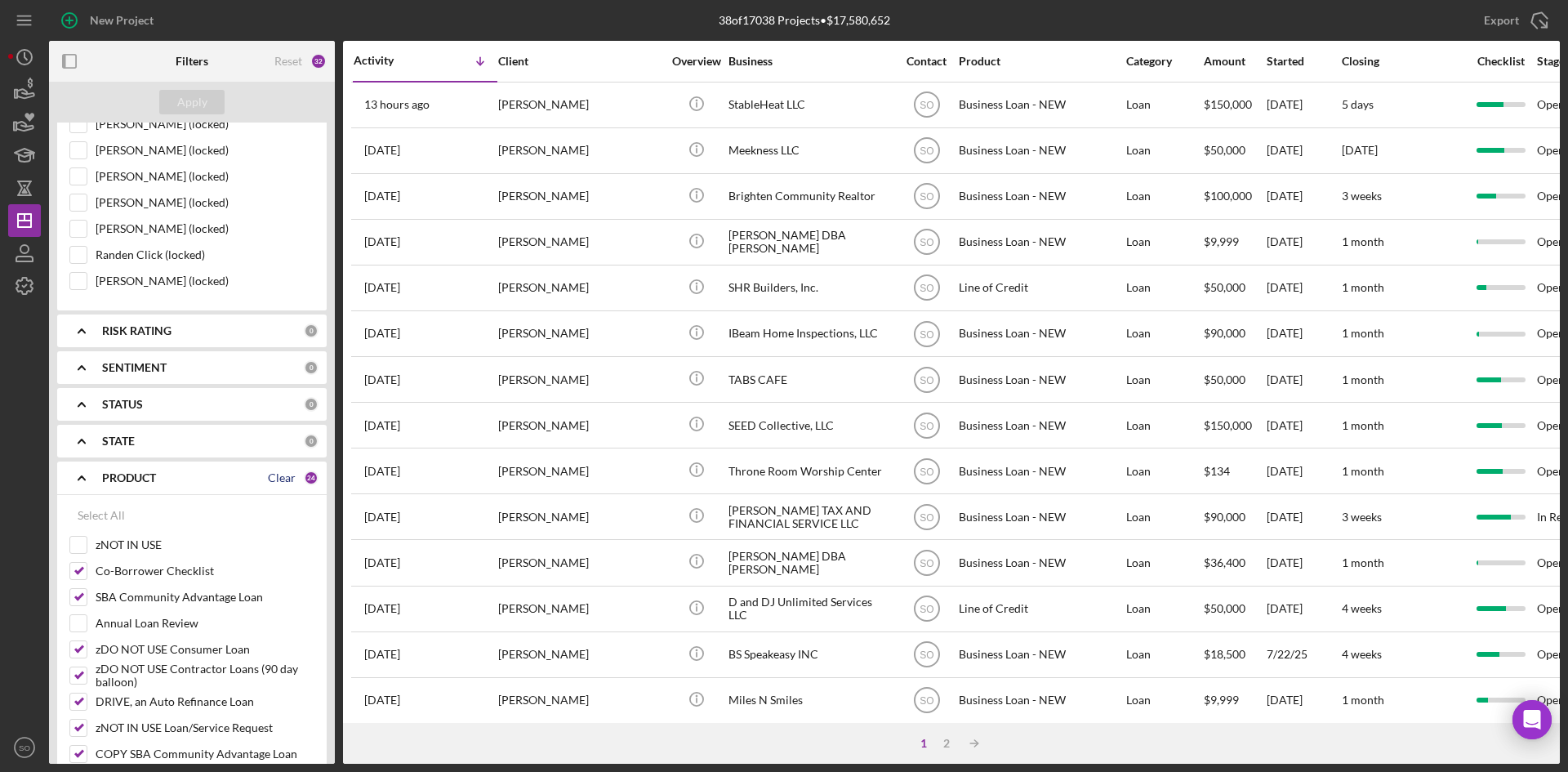
checkbox input "false"
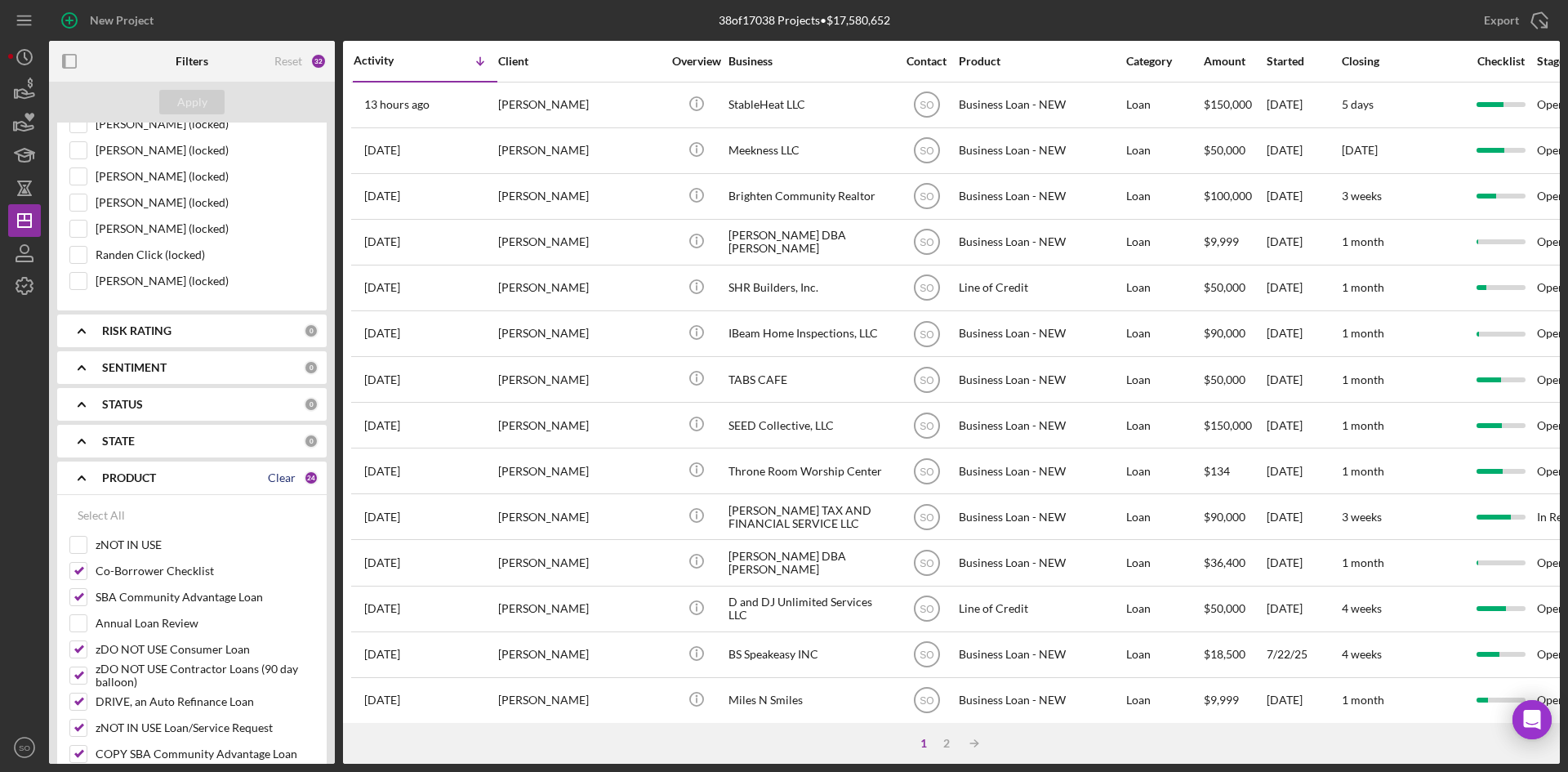
checkbox input "false"
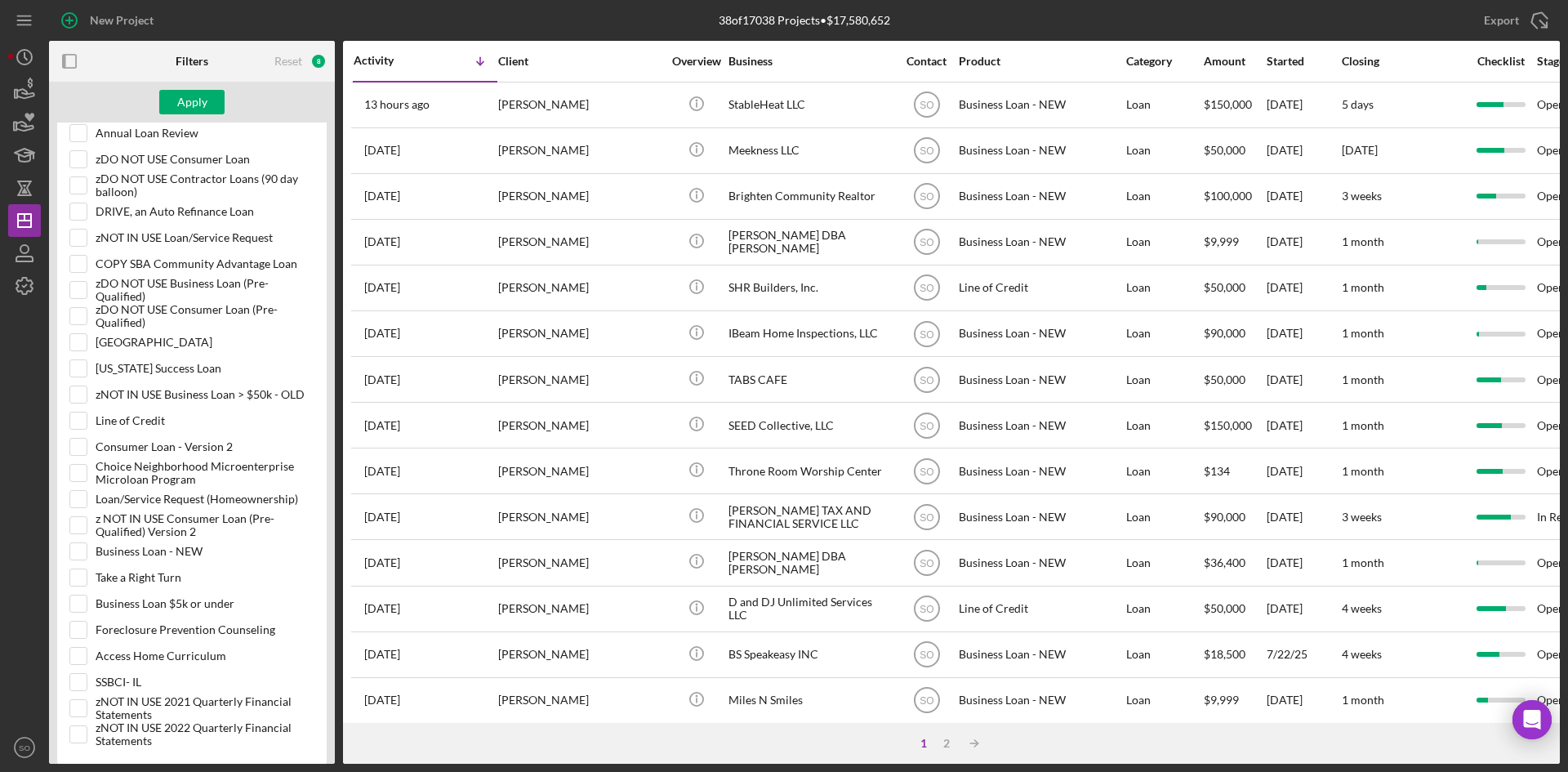
scroll to position [2103, 0]
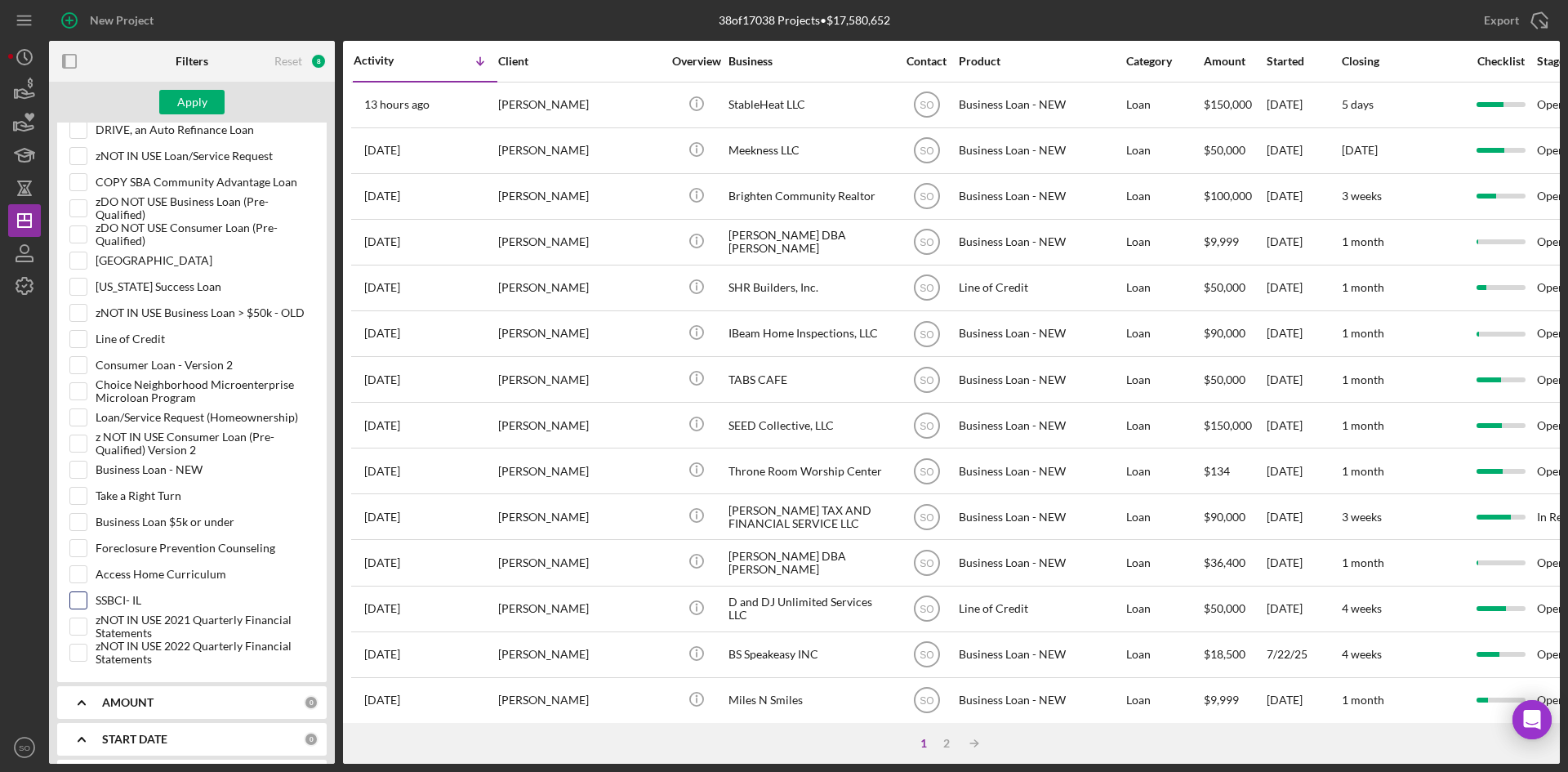
click at [87, 604] on div at bounding box center [78, 600] width 18 height 18
click at [78, 595] on input "SSBCI- IL" at bounding box center [78, 600] width 16 height 16
click at [182, 103] on div "Apply" at bounding box center [193, 102] width 31 height 25
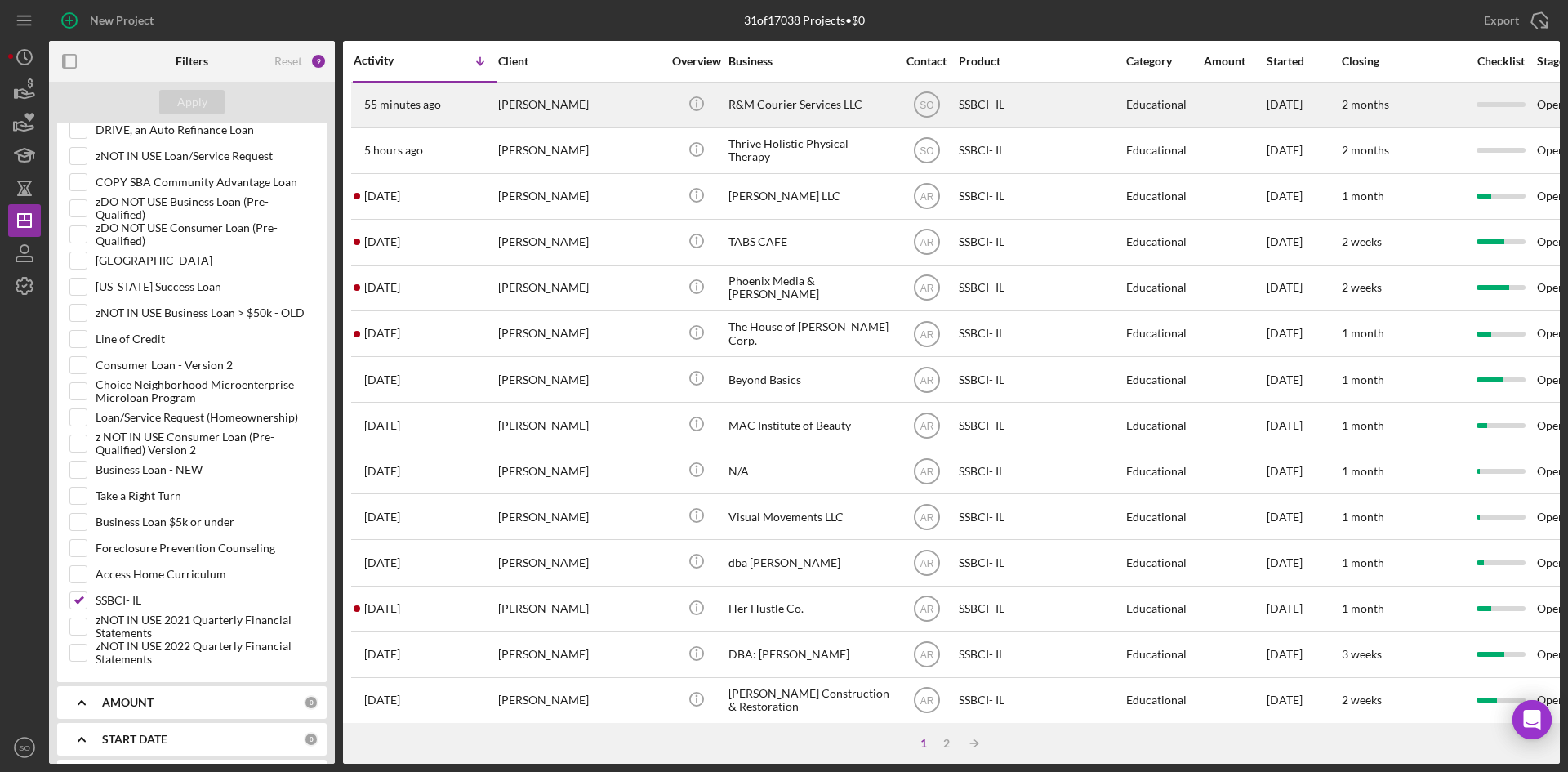
click at [484, 102] on div "55 minutes ago Marion Douglas" at bounding box center [425, 105] width 143 height 43
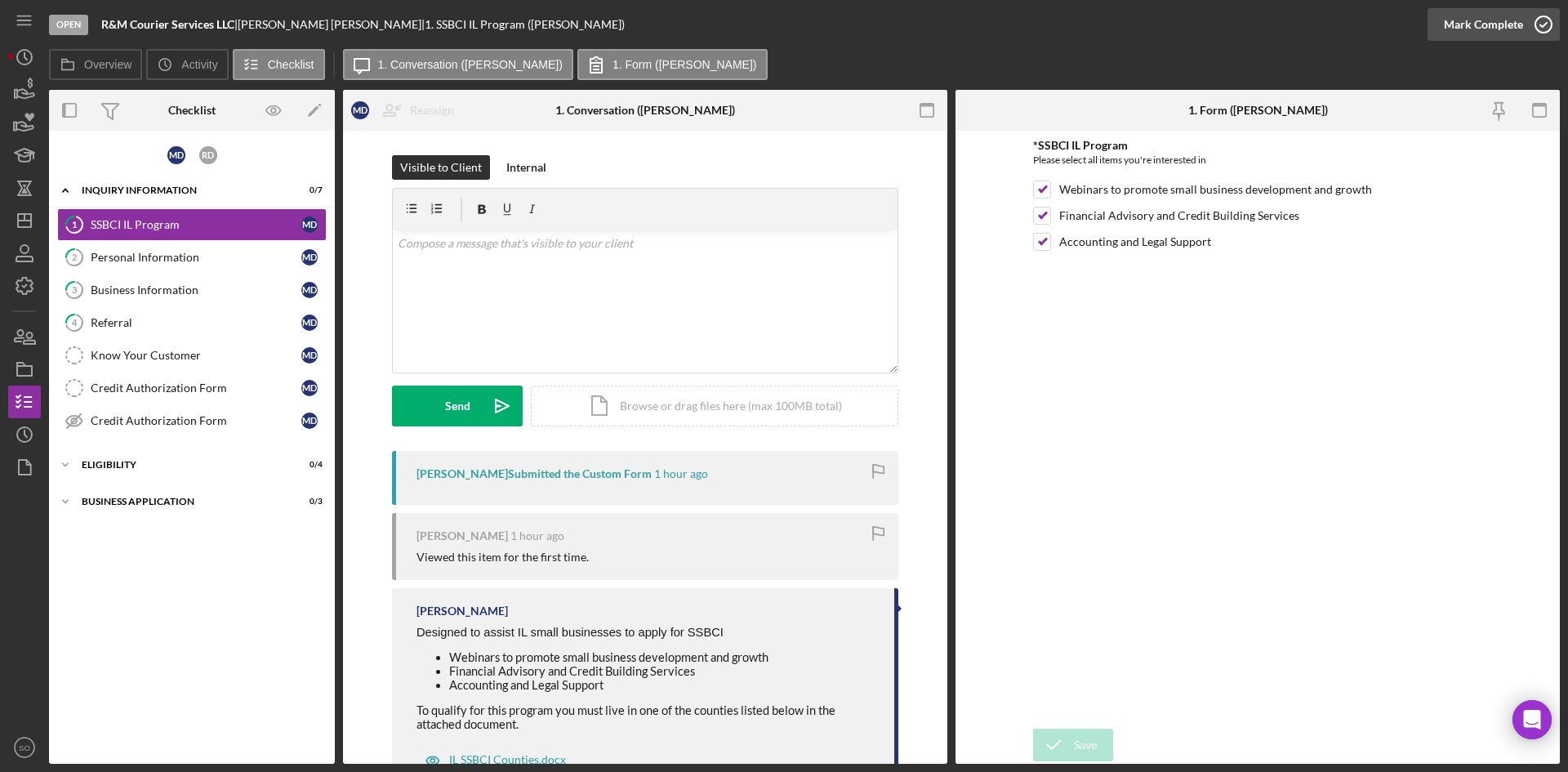
click at [1497, 22] on div "Mark Complete" at bounding box center [1483, 25] width 79 height 32
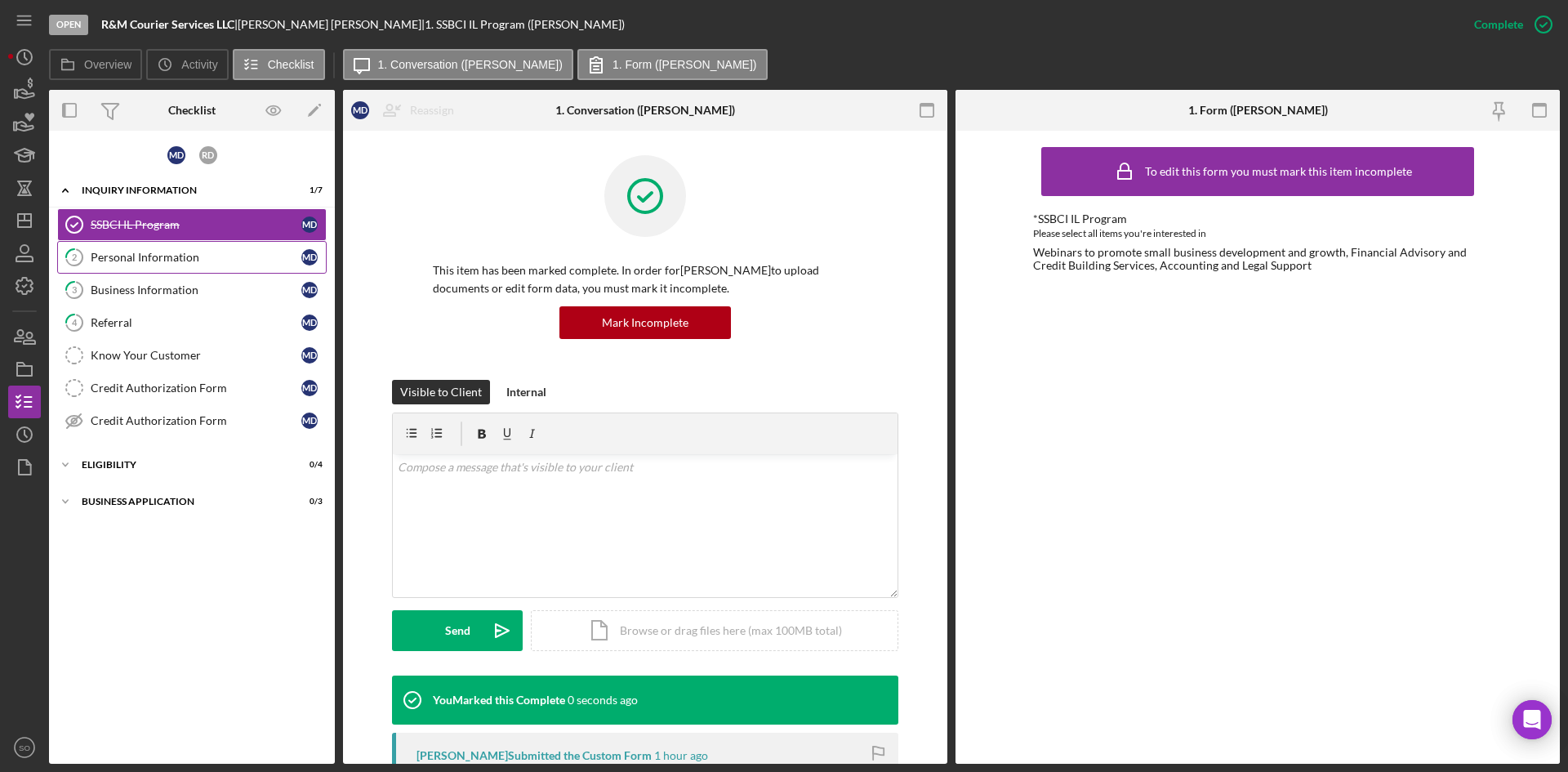
click at [259, 262] on div "Personal Information" at bounding box center [196, 257] width 211 height 13
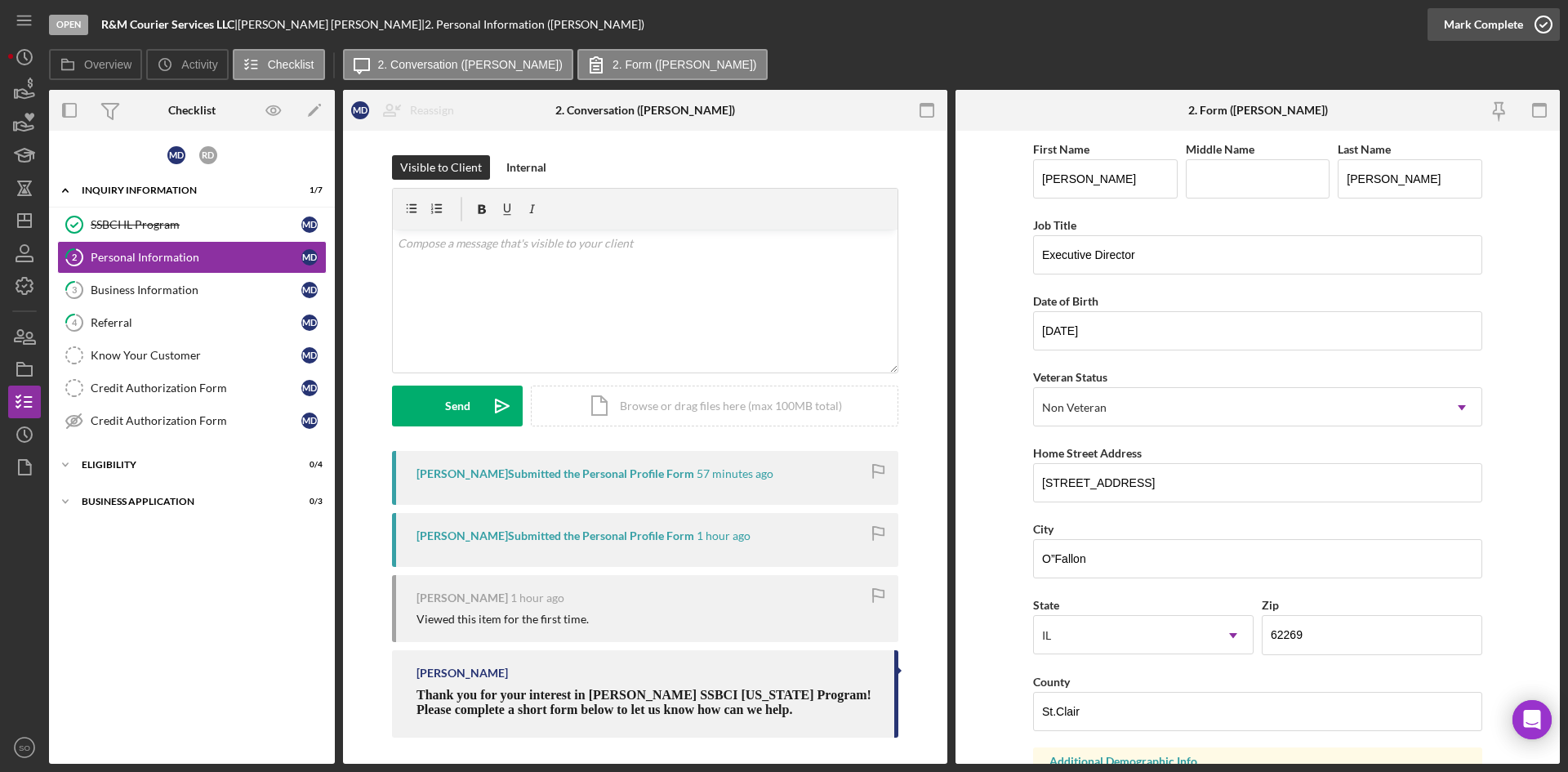
click at [1507, 28] on div "Mark Complete" at bounding box center [1483, 25] width 79 height 32
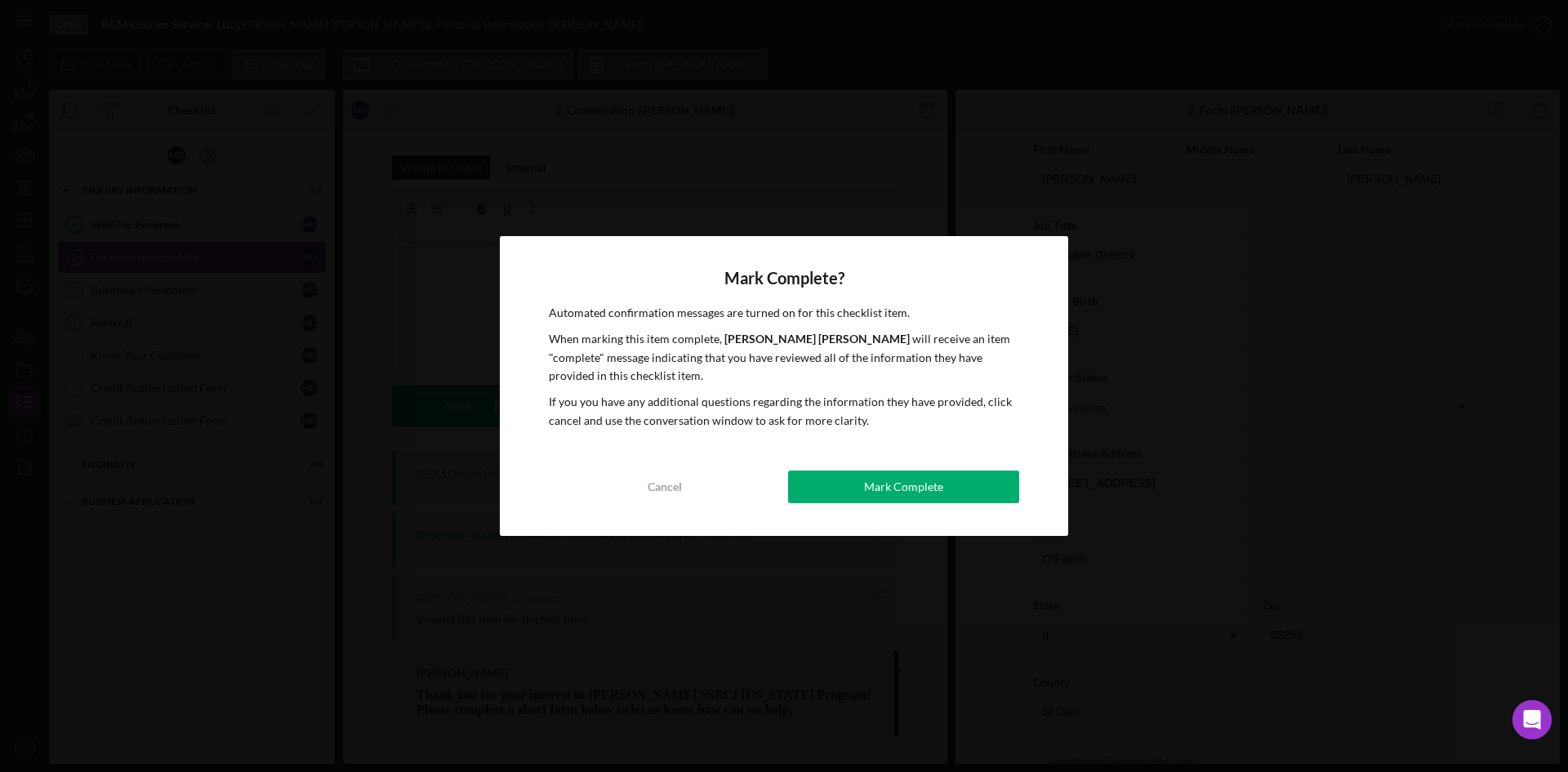
click at [963, 501] on button "Mark Complete" at bounding box center [903, 487] width 231 height 32
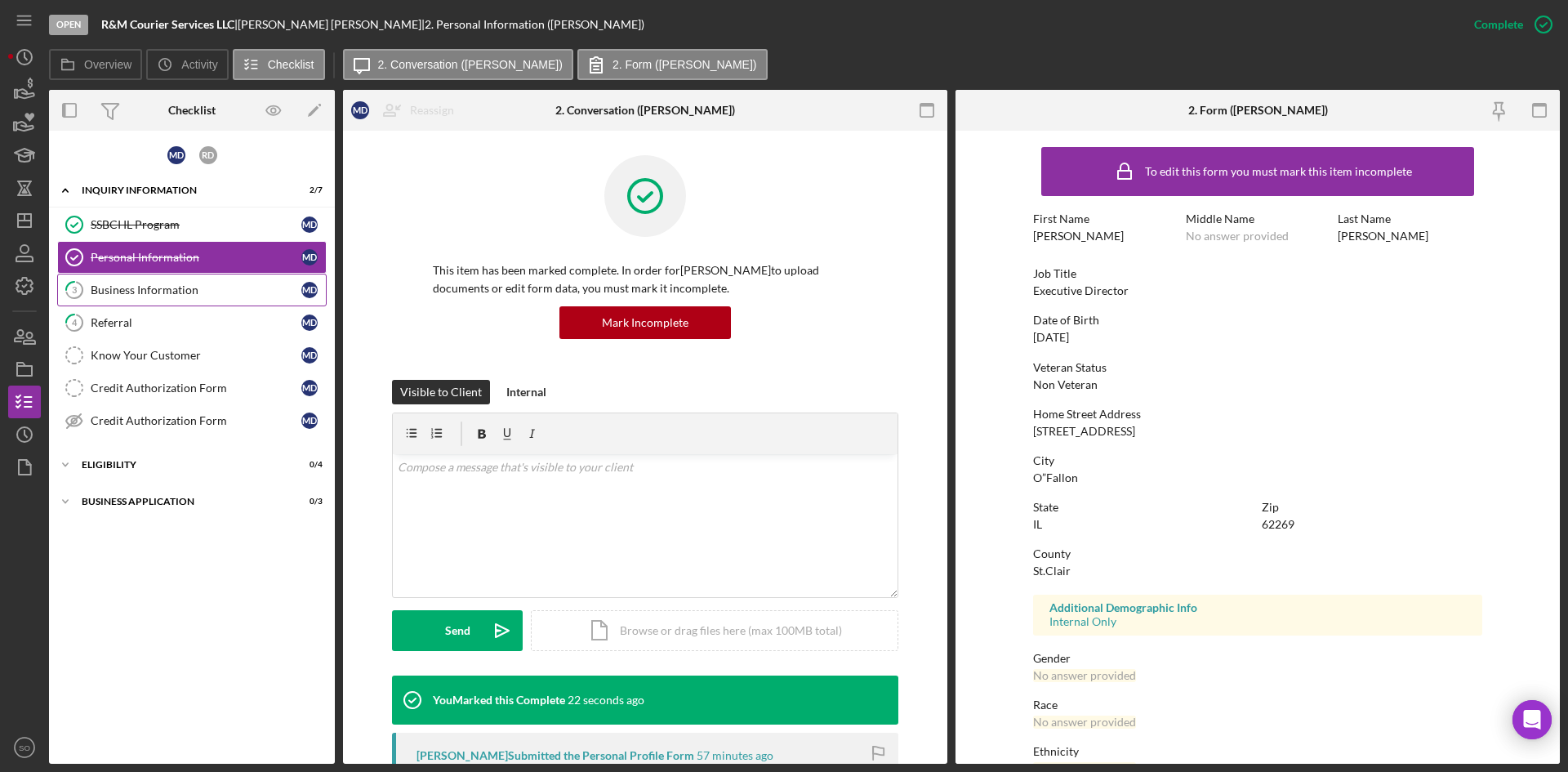
click at [221, 283] on div "Business Information" at bounding box center [196, 289] width 211 height 13
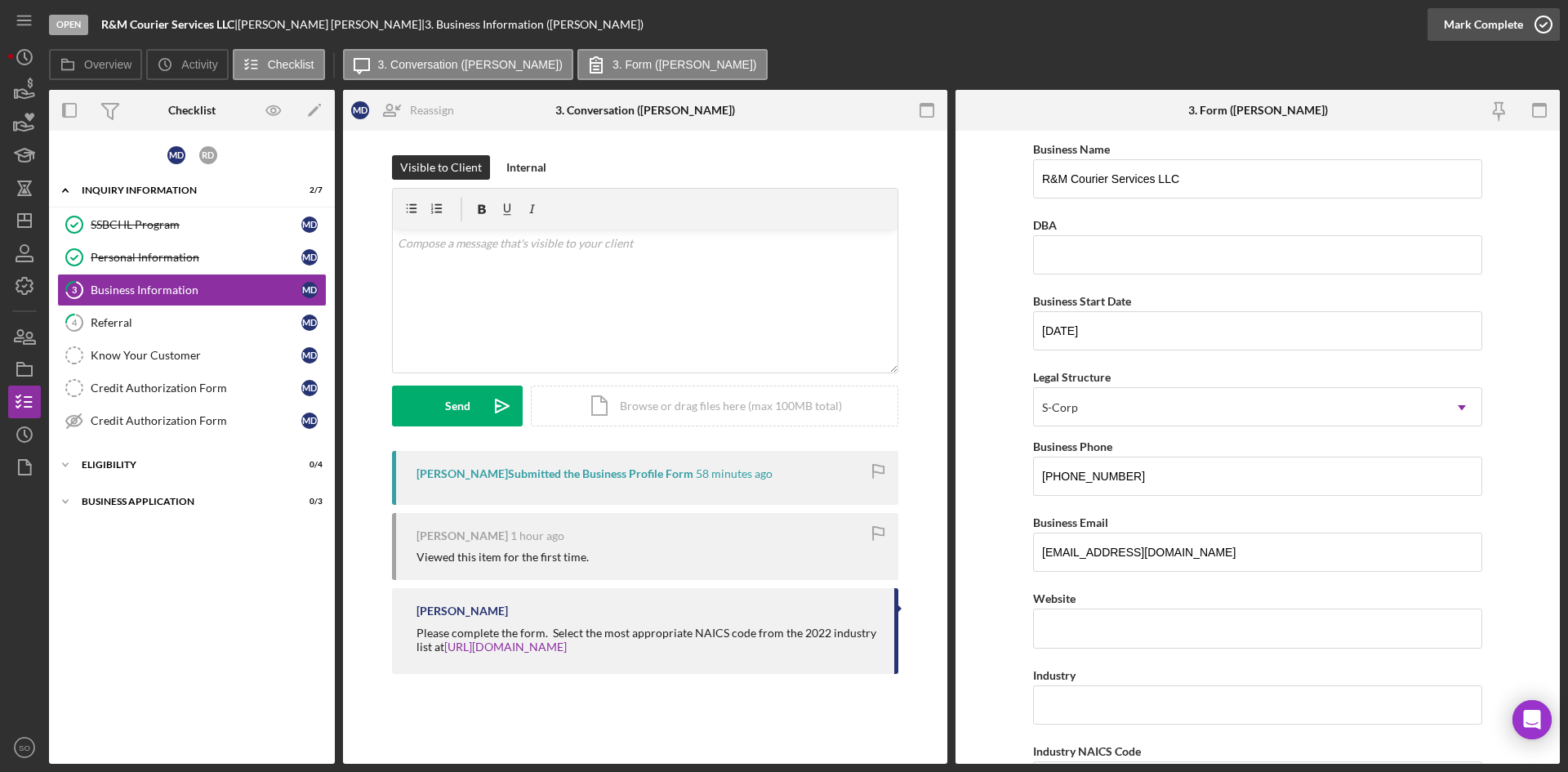
click at [1514, 26] on div "Mark Complete" at bounding box center [1483, 25] width 79 height 32
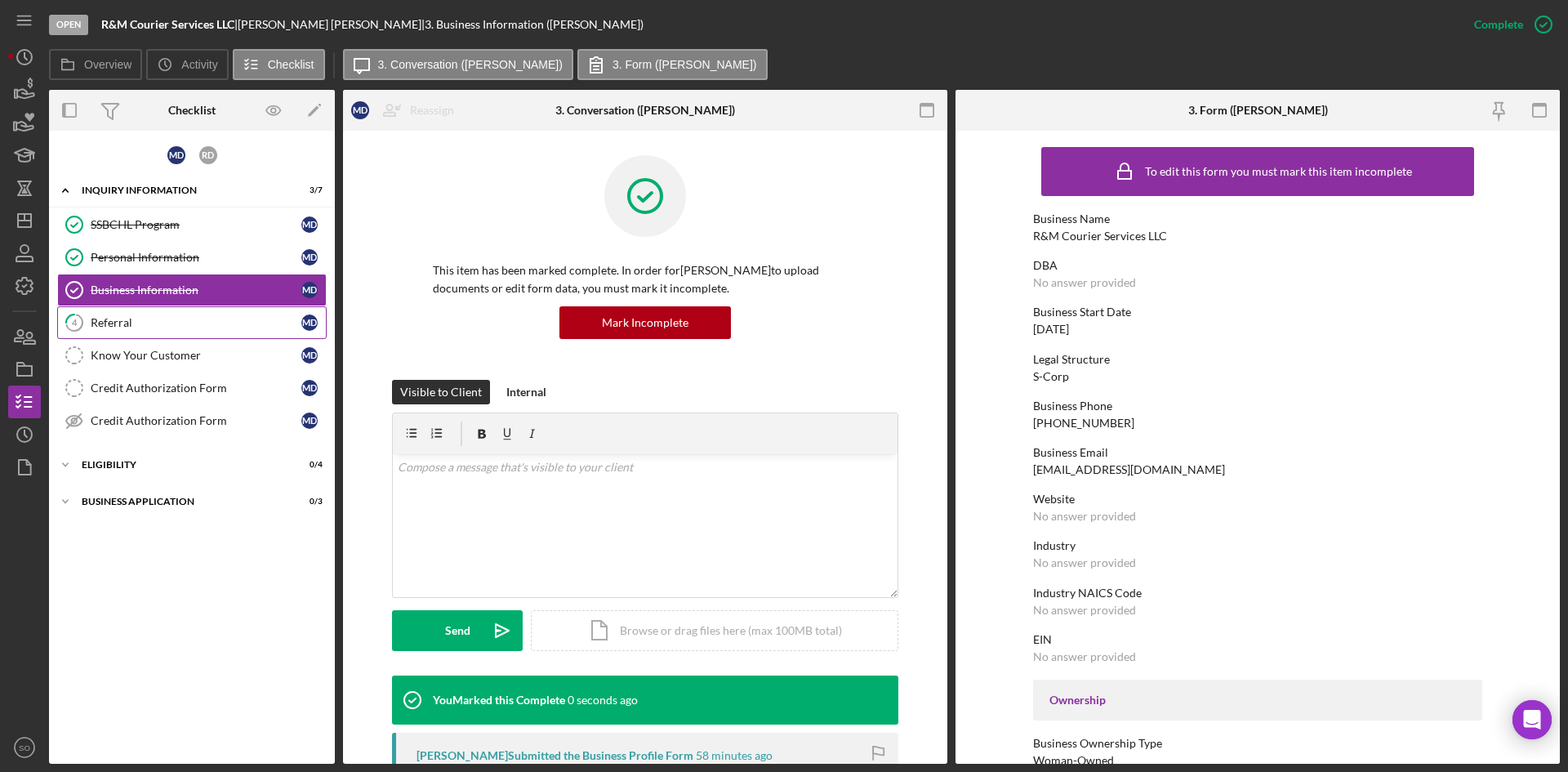
click at [153, 313] on link "4 Referral M D" at bounding box center [191, 322] width 269 height 32
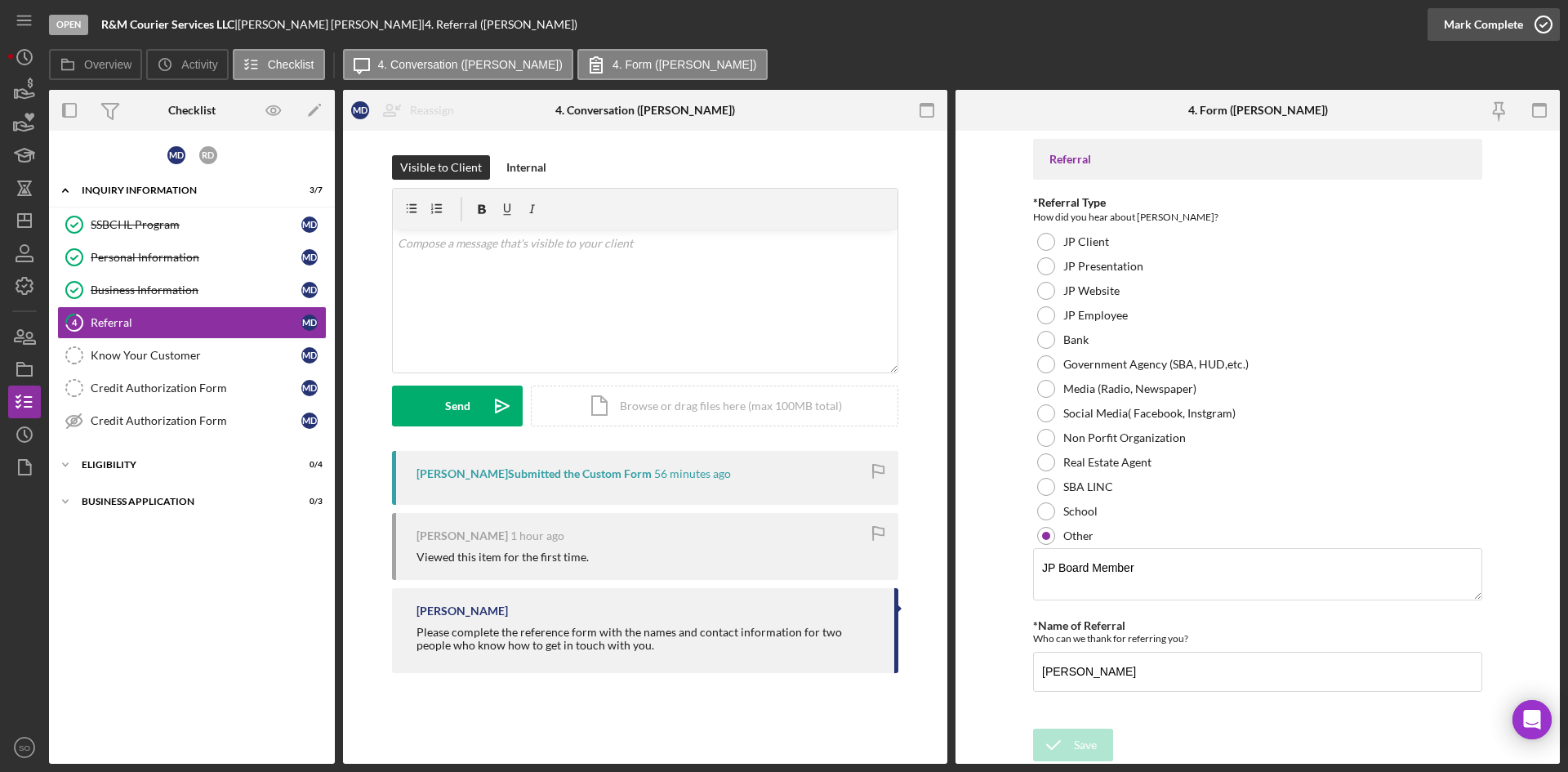
click at [1494, 20] on div "Mark Complete" at bounding box center [1483, 25] width 79 height 32
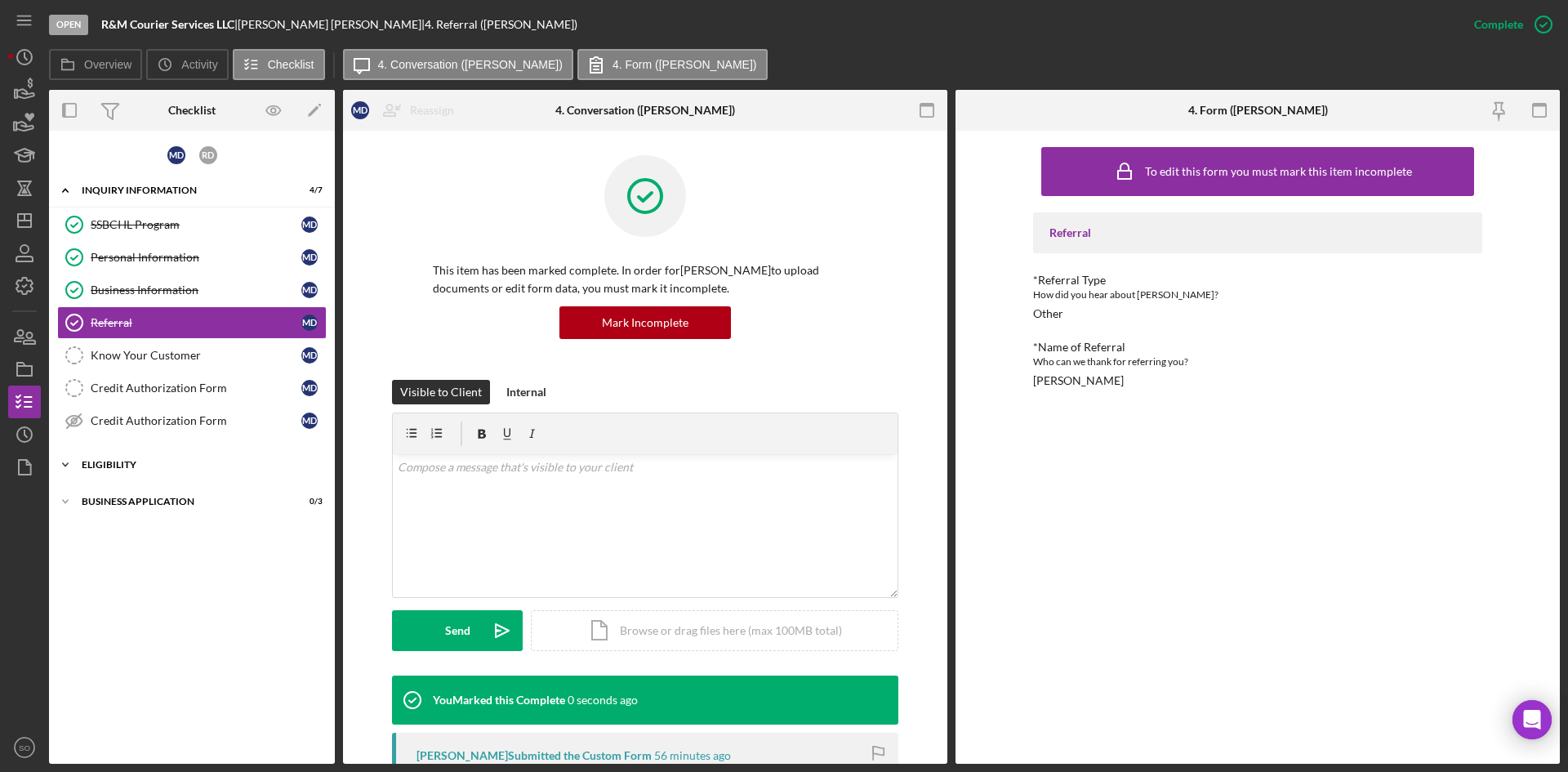
click at [154, 463] on div "Eligibility" at bounding box center [198, 465] width 233 height 10
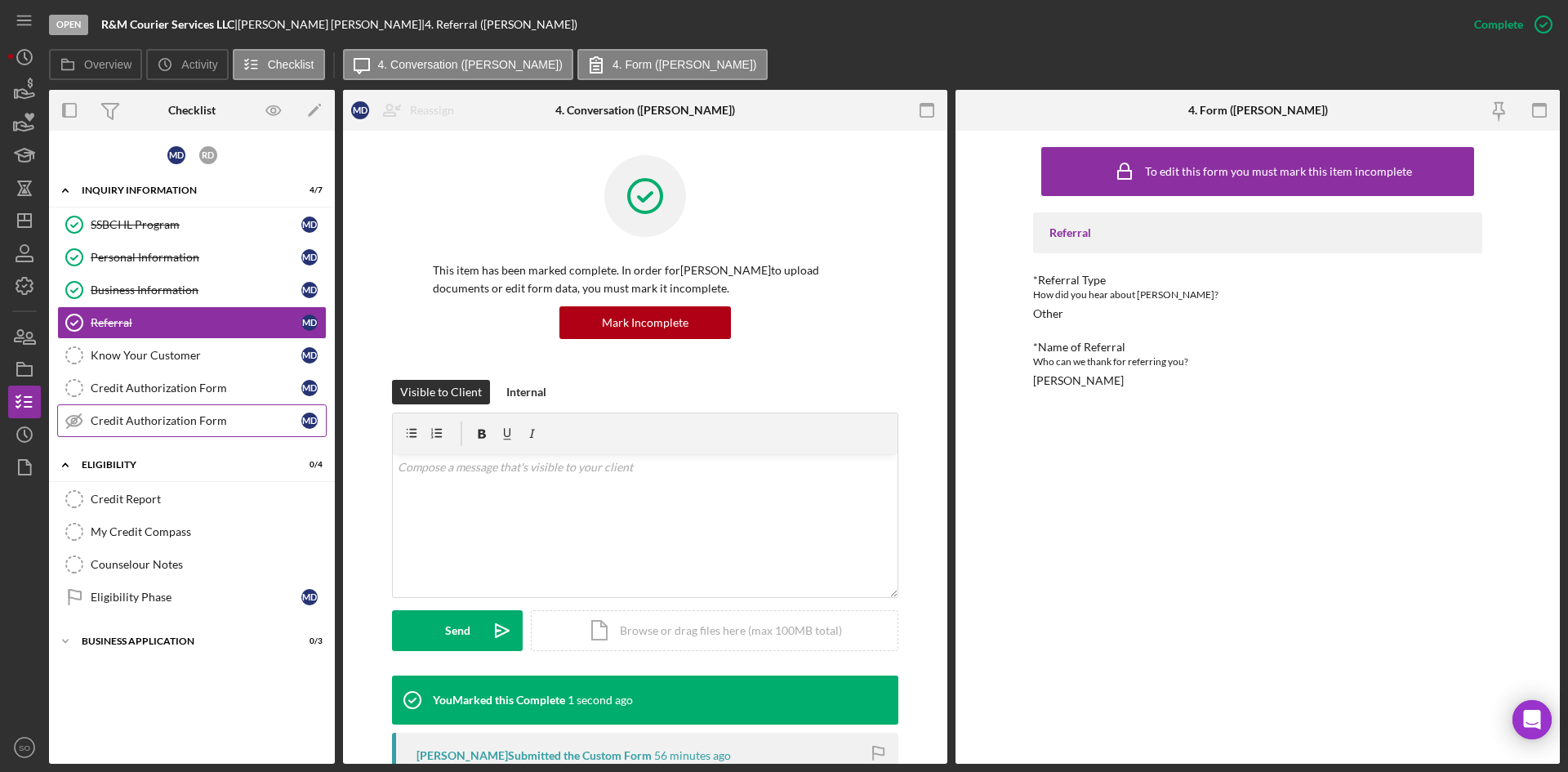
click at [176, 430] on link "Credit Authorization Form Credit Authorization Form M D" at bounding box center [191, 421] width 269 height 32
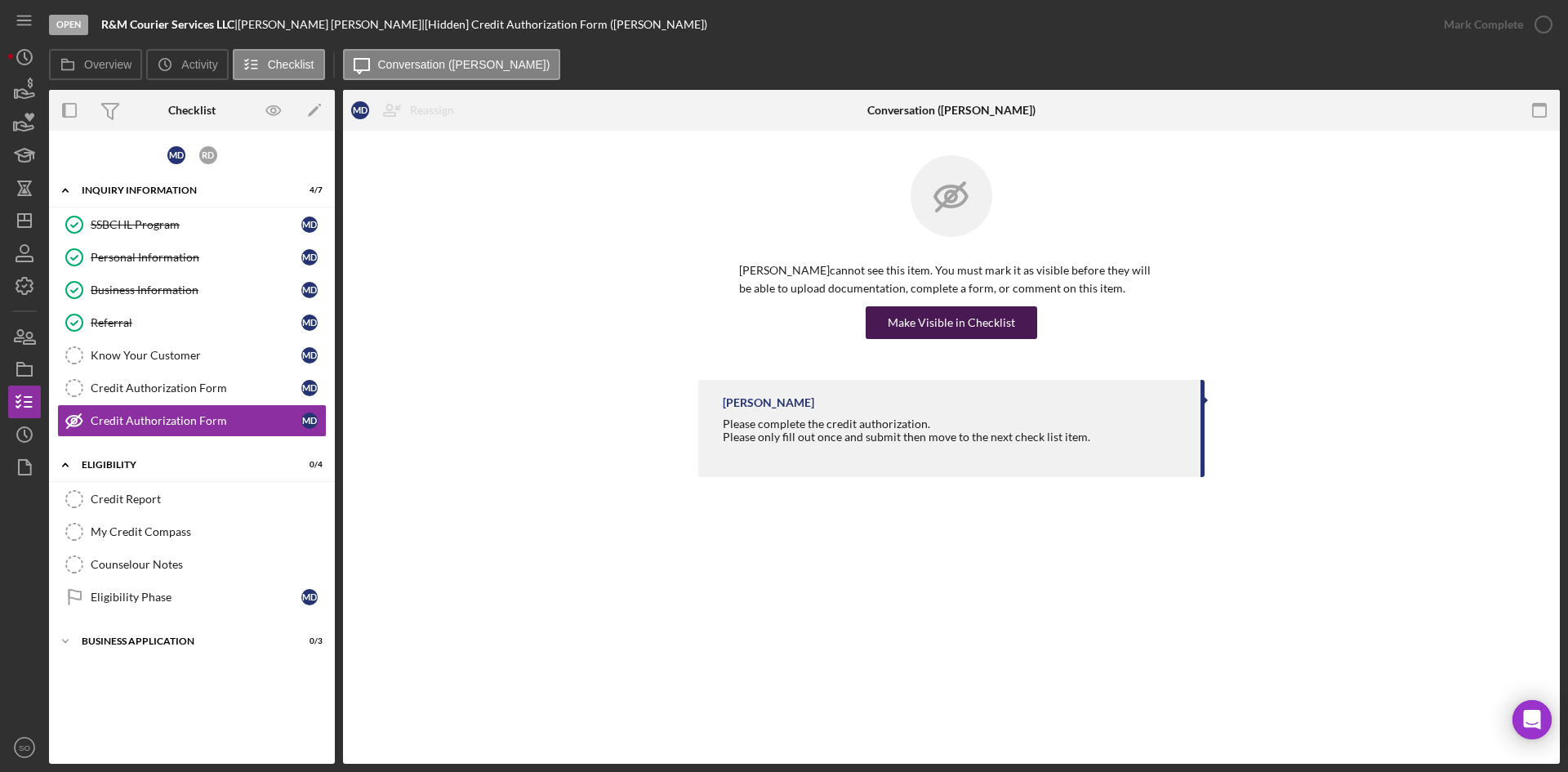
click at [947, 321] on div "Make Visible in Checklist" at bounding box center [952, 322] width 127 height 32
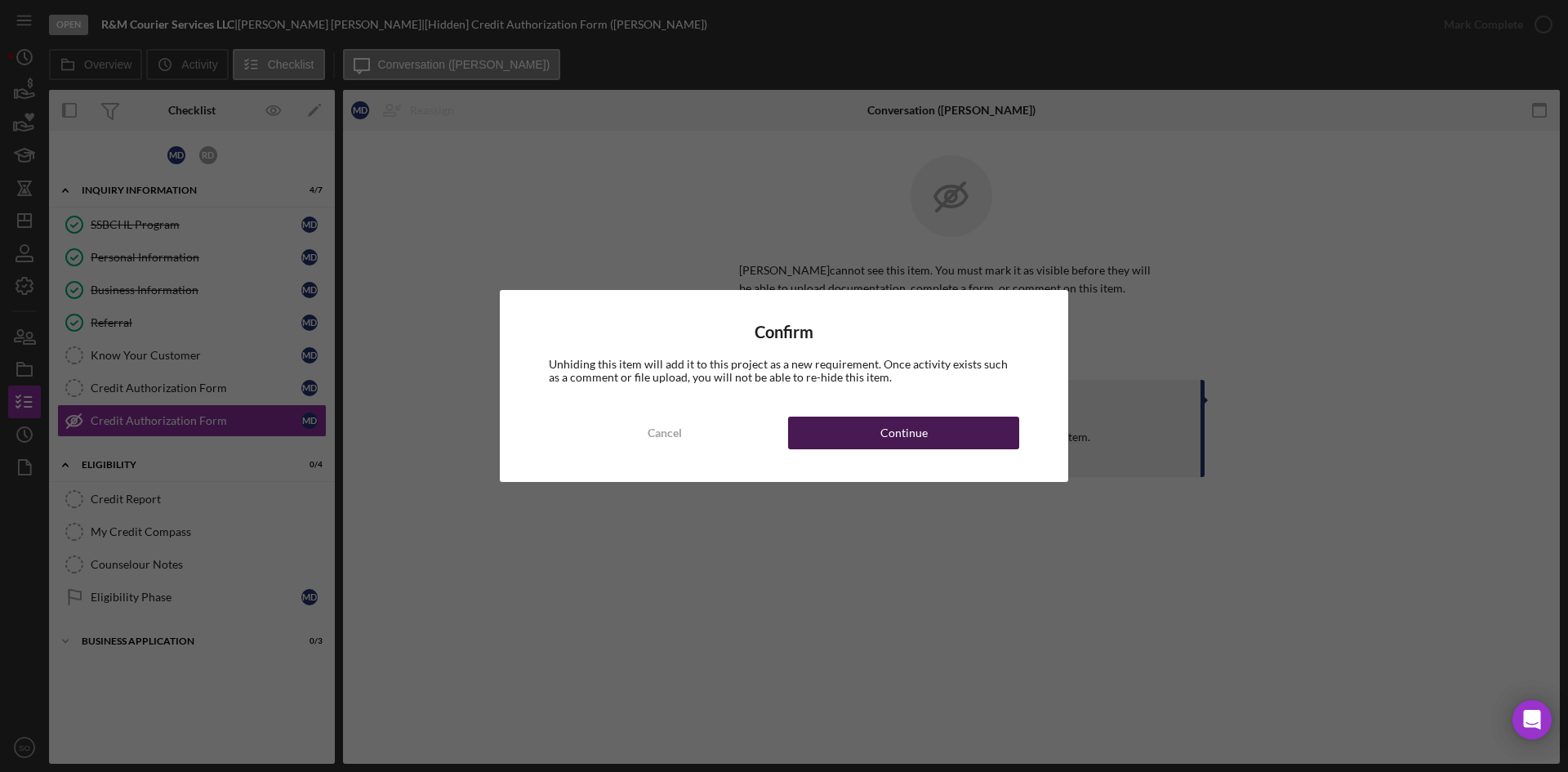
click at [978, 442] on button "Continue" at bounding box center [903, 433] width 231 height 32
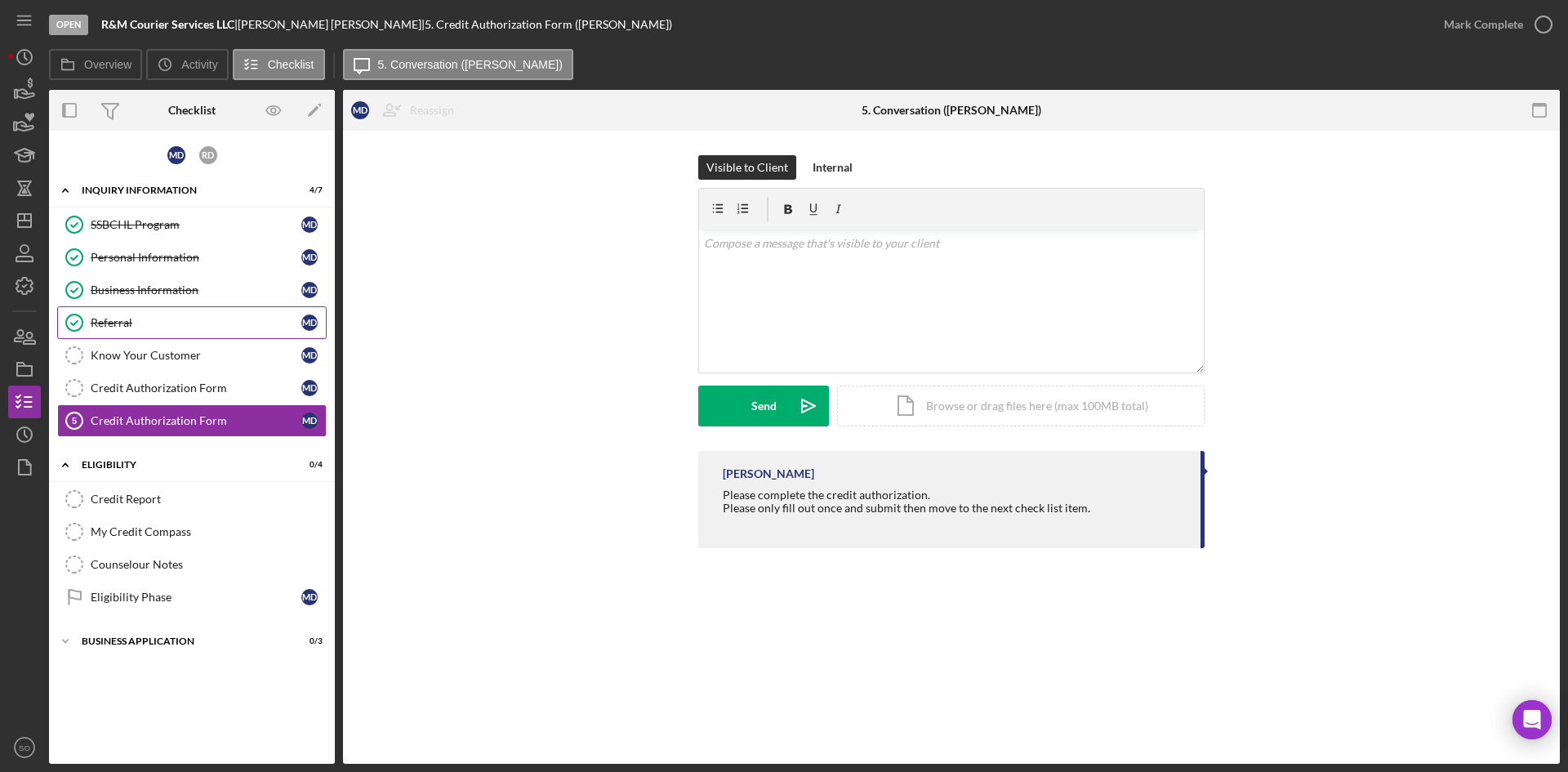
click at [149, 317] on div "Referral" at bounding box center [196, 322] width 211 height 13
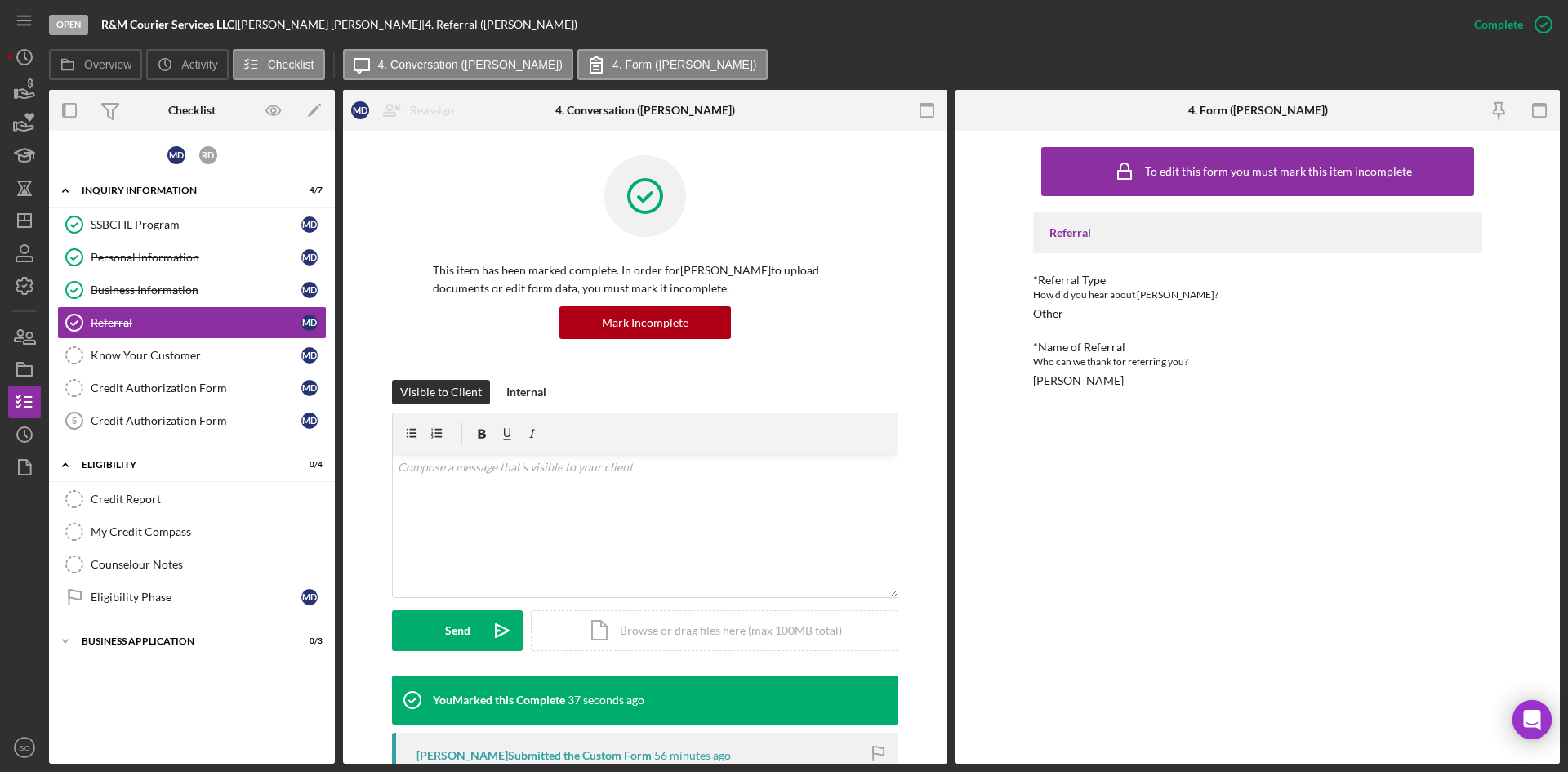
click at [178, 262] on div "Personal Information" at bounding box center [196, 257] width 211 height 13
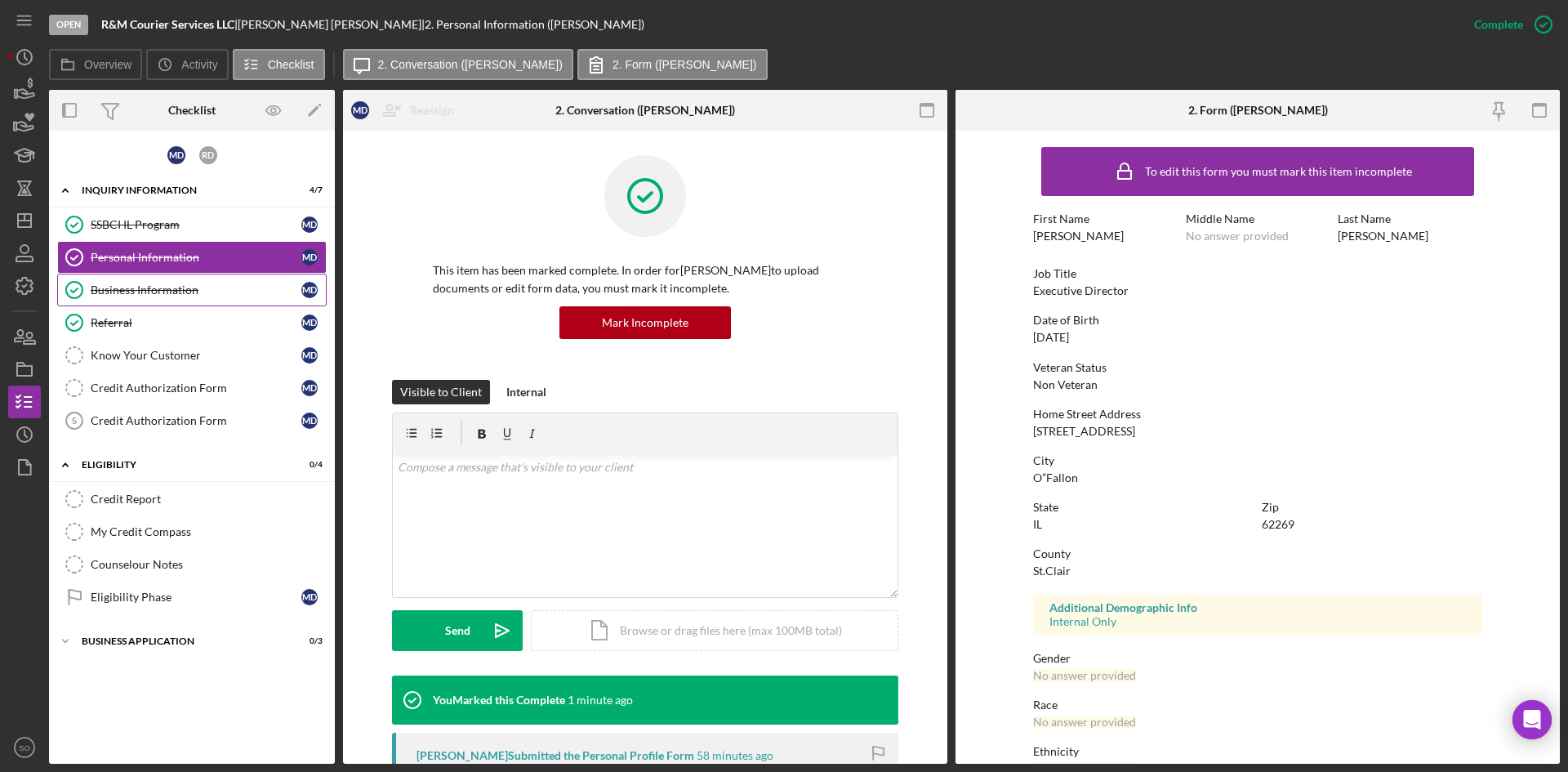
click at [142, 292] on div "Business Information" at bounding box center [196, 289] width 211 height 13
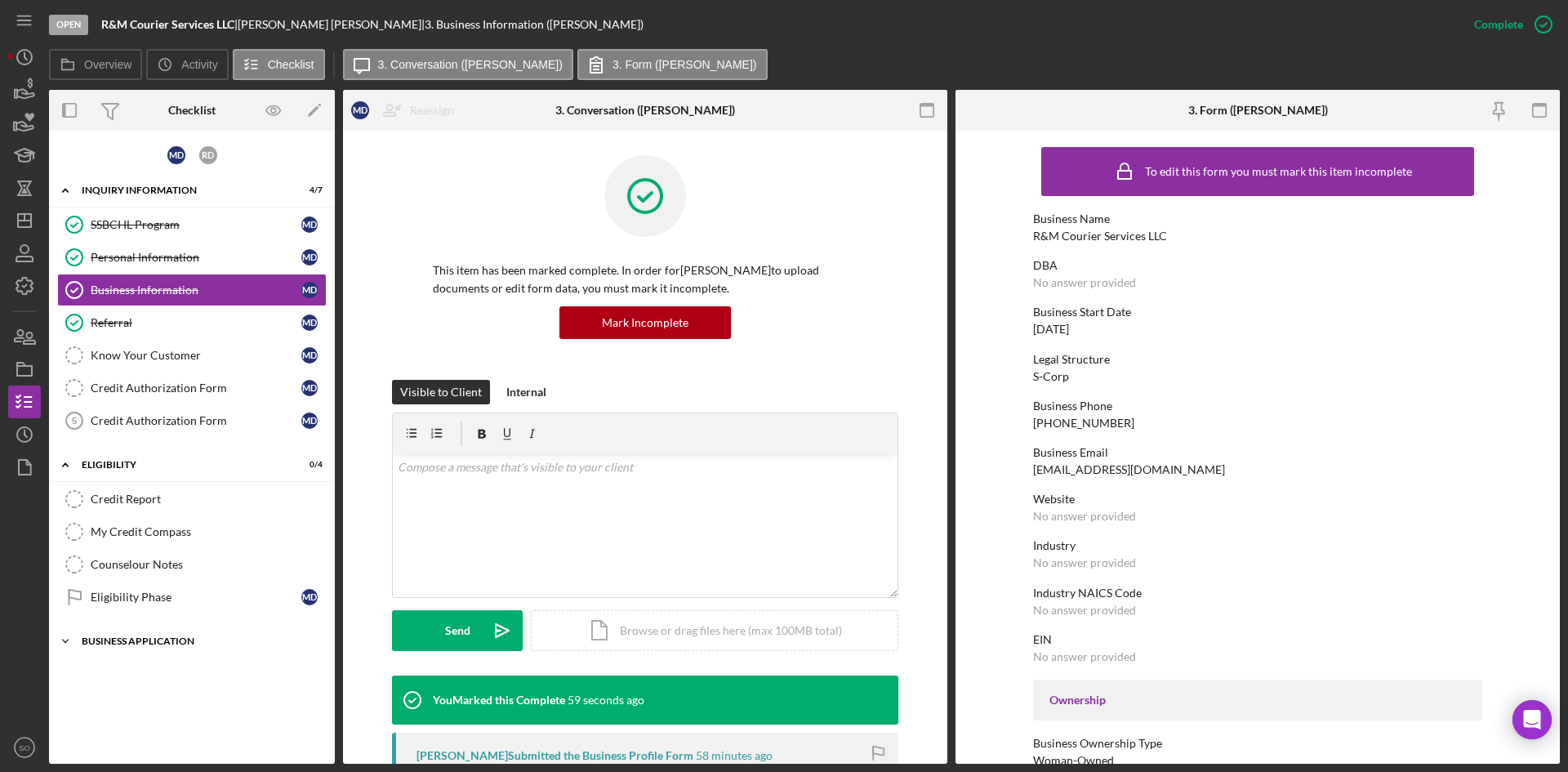
click at [111, 635] on div "Icon/Expander Business Application 0 / 3" at bounding box center [192, 641] width 286 height 32
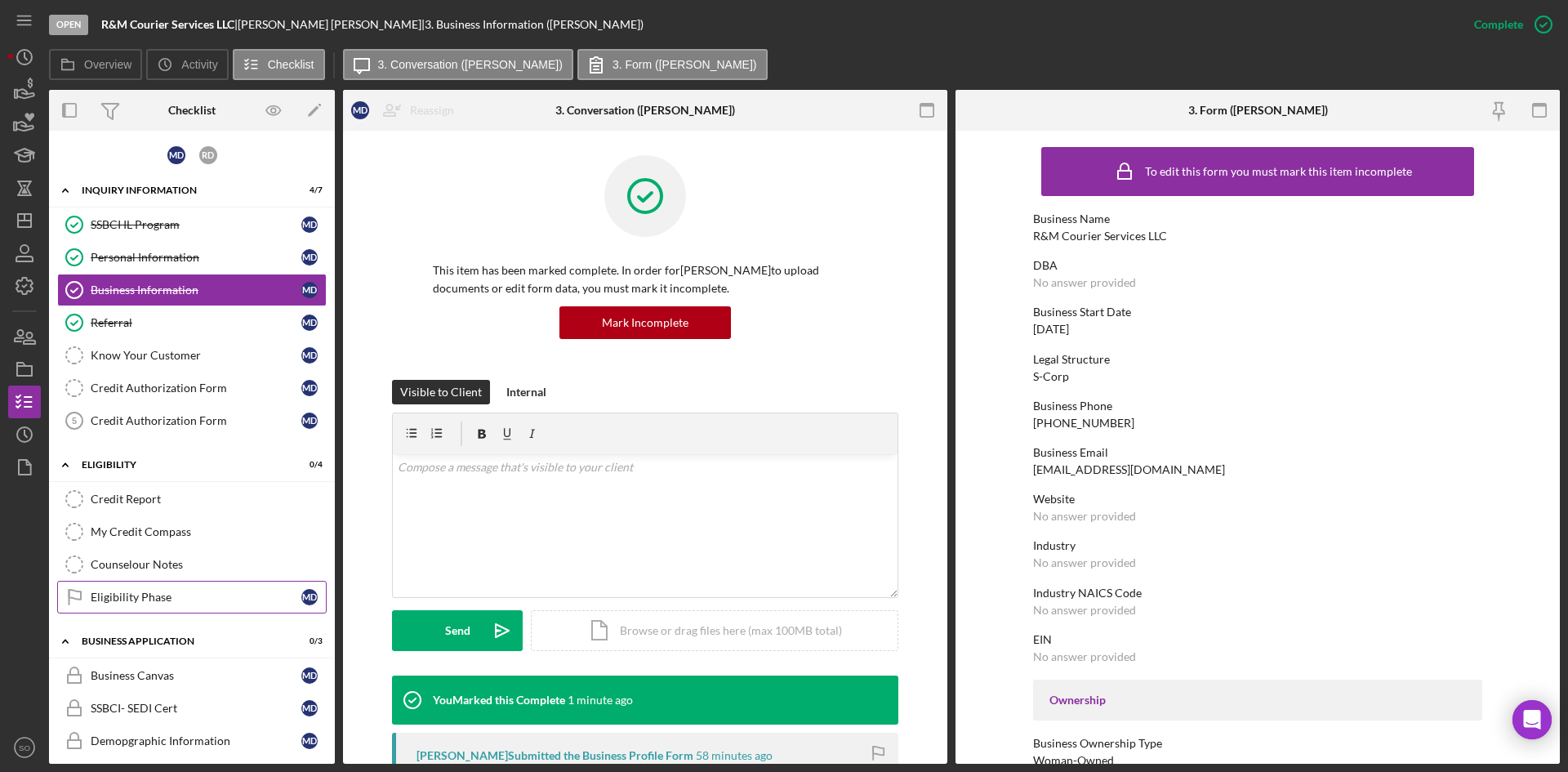
click at [110, 595] on div "Eligibility Phase" at bounding box center [196, 597] width 211 height 13
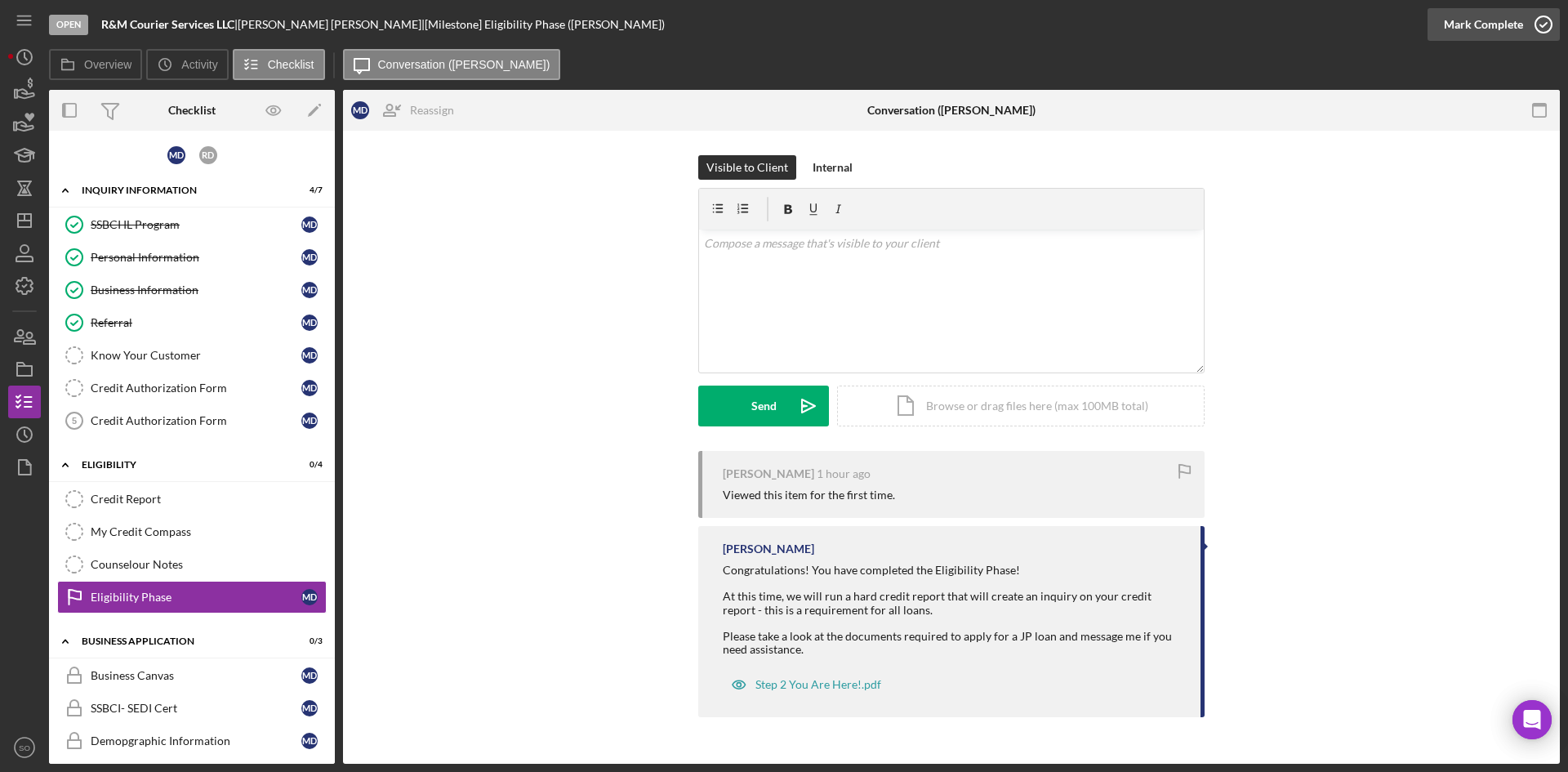
click at [1498, 16] on div "Mark Complete" at bounding box center [1483, 25] width 79 height 32
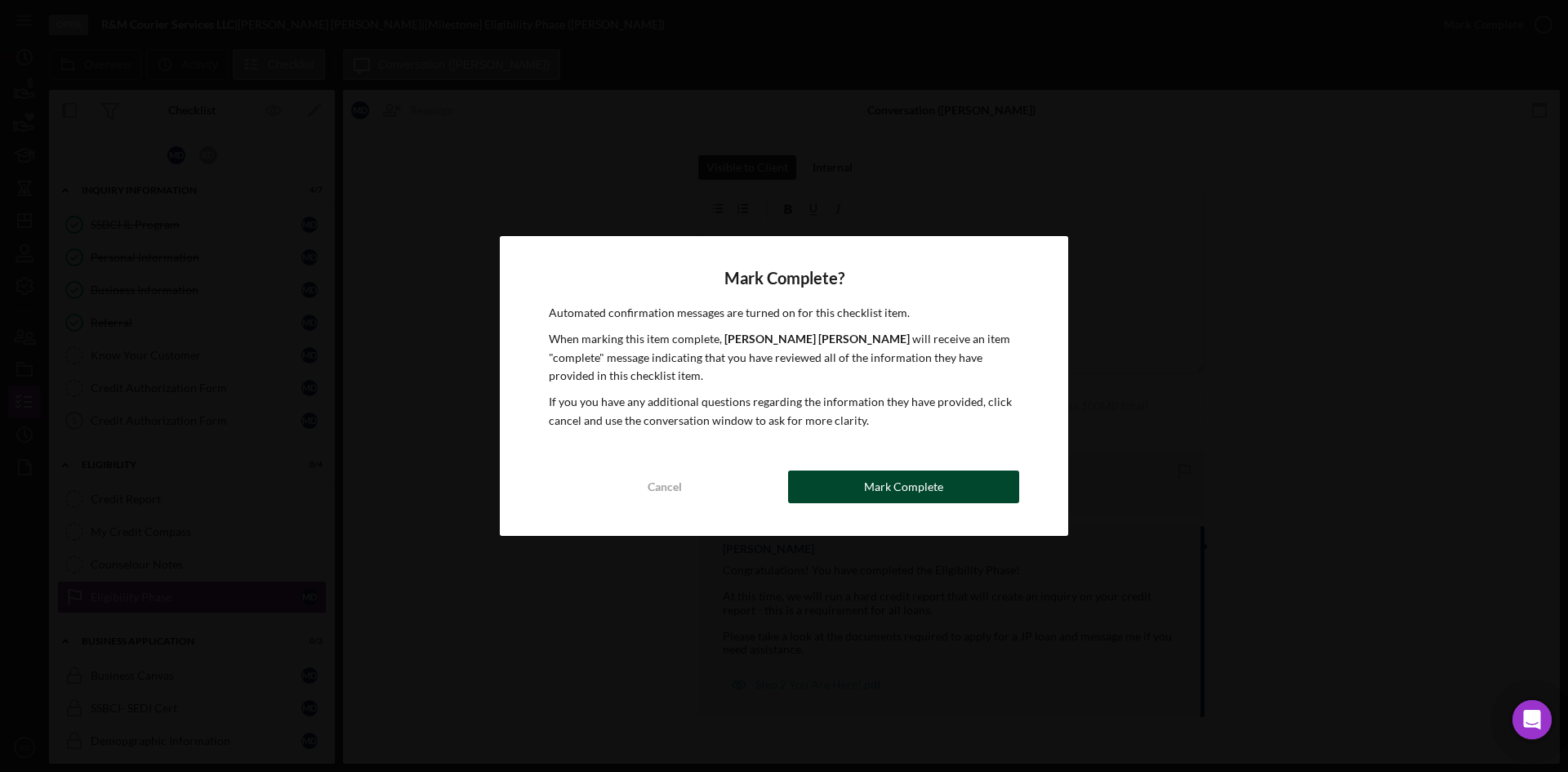
click at [848, 498] on button "Mark Complete" at bounding box center [903, 487] width 231 height 32
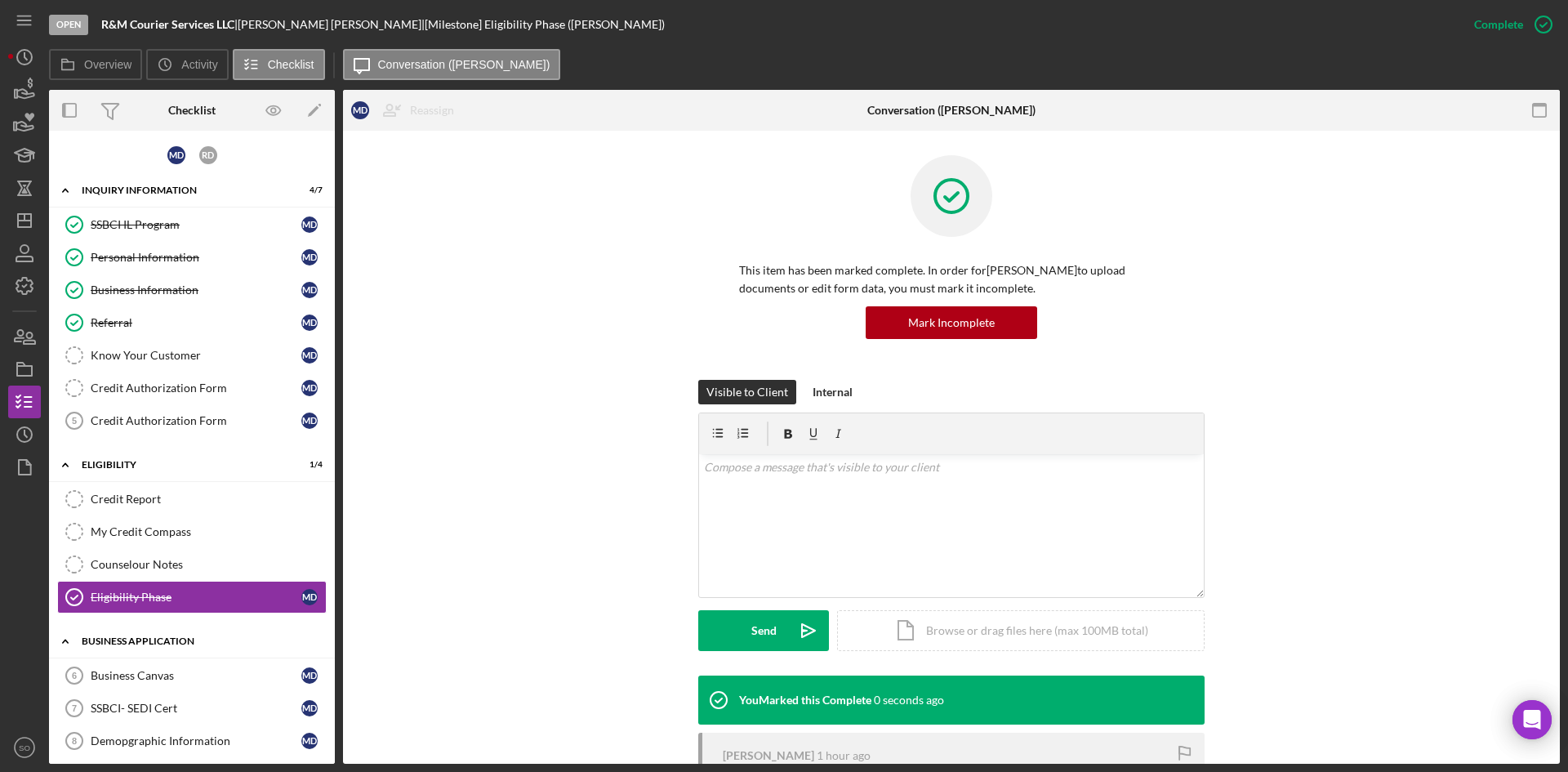
scroll to position [10, 0]
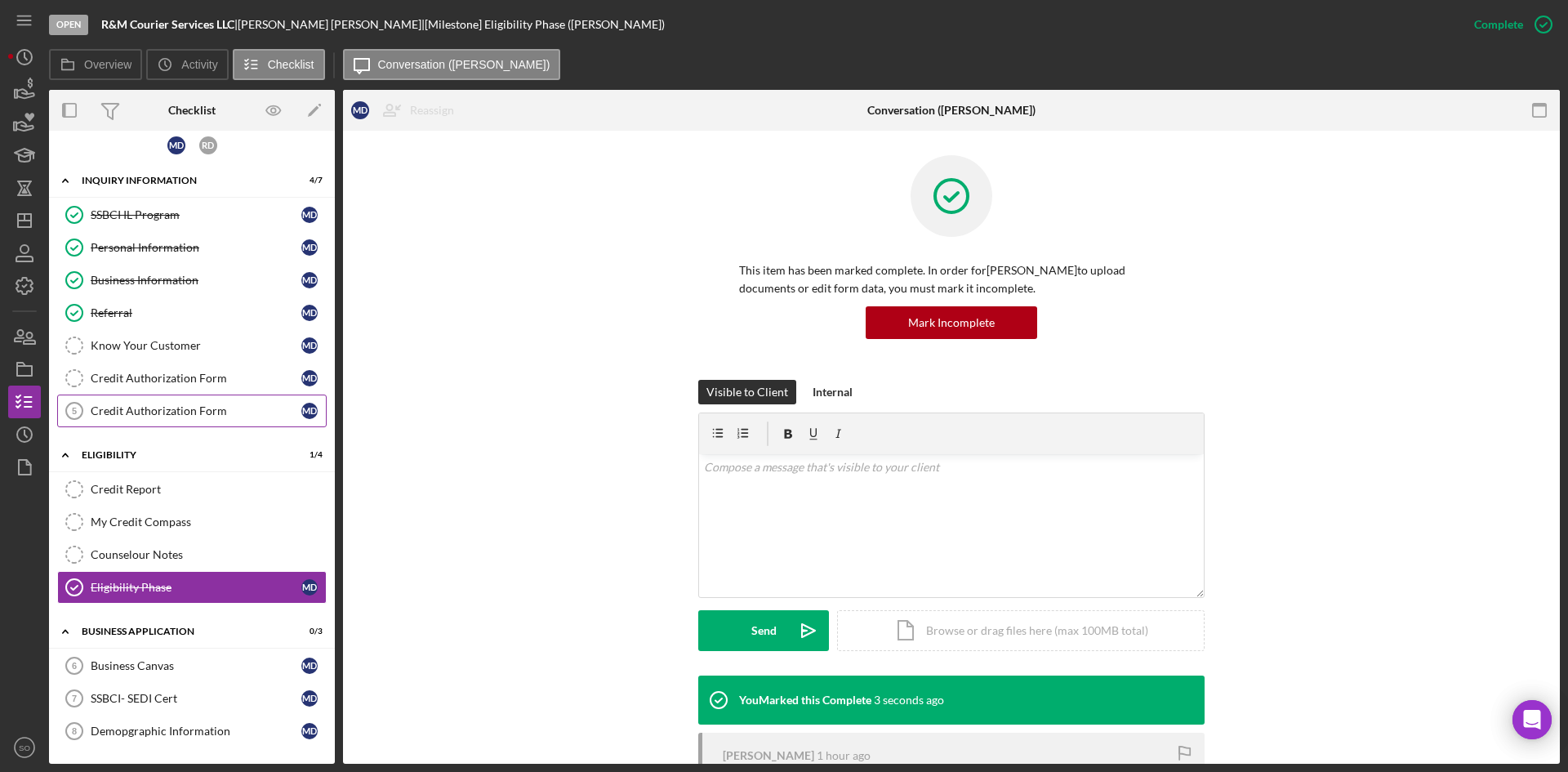
click at [146, 413] on div "Credit Authorization Form" at bounding box center [196, 411] width 211 height 13
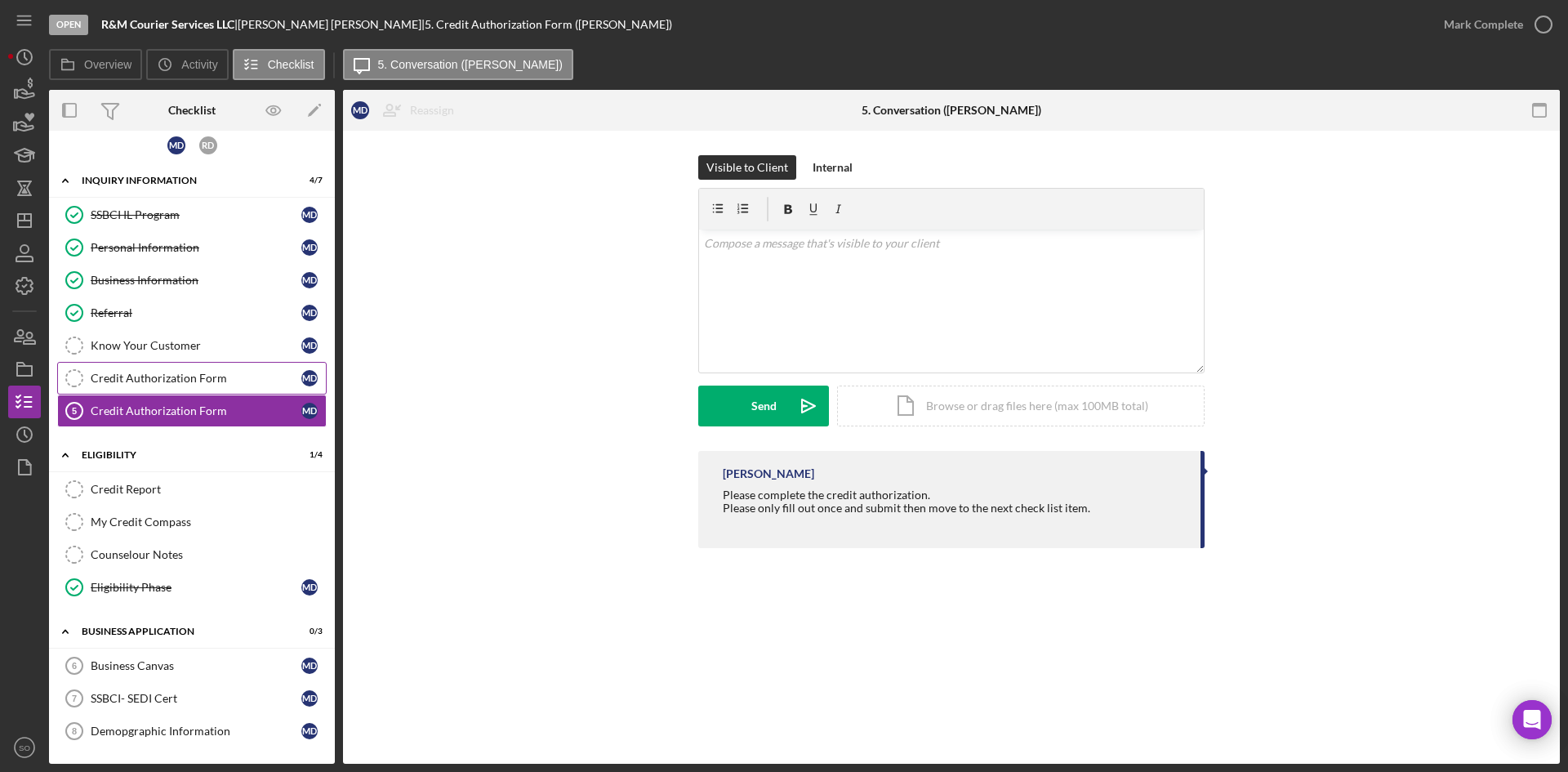
click at [218, 389] on link "Credit Authorization Form Credit Authorization Form M D" at bounding box center [191, 378] width 269 height 32
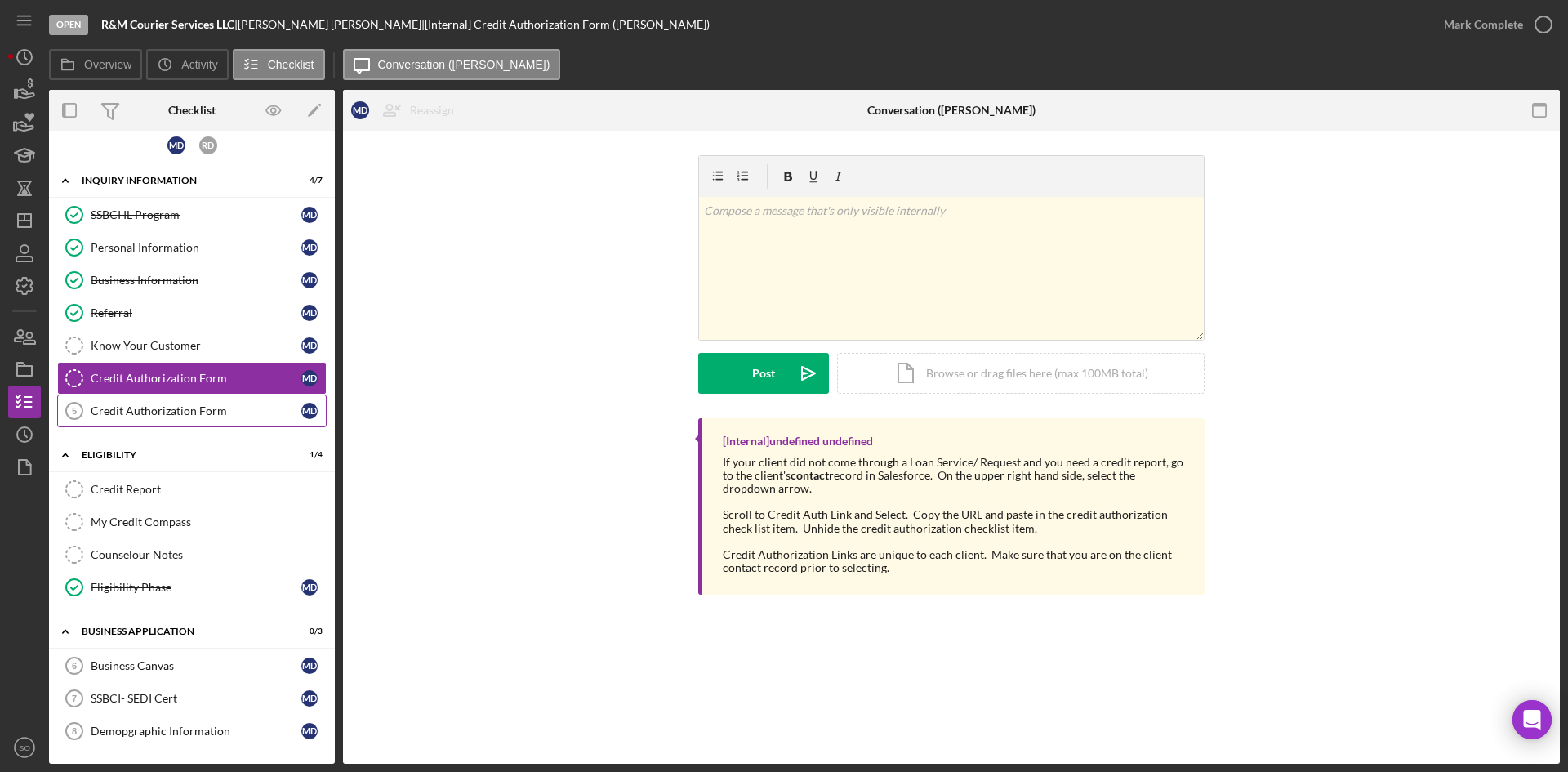
scroll to position [10, 0]
click at [220, 409] on div "Credit Authorization Form" at bounding box center [196, 411] width 211 height 13
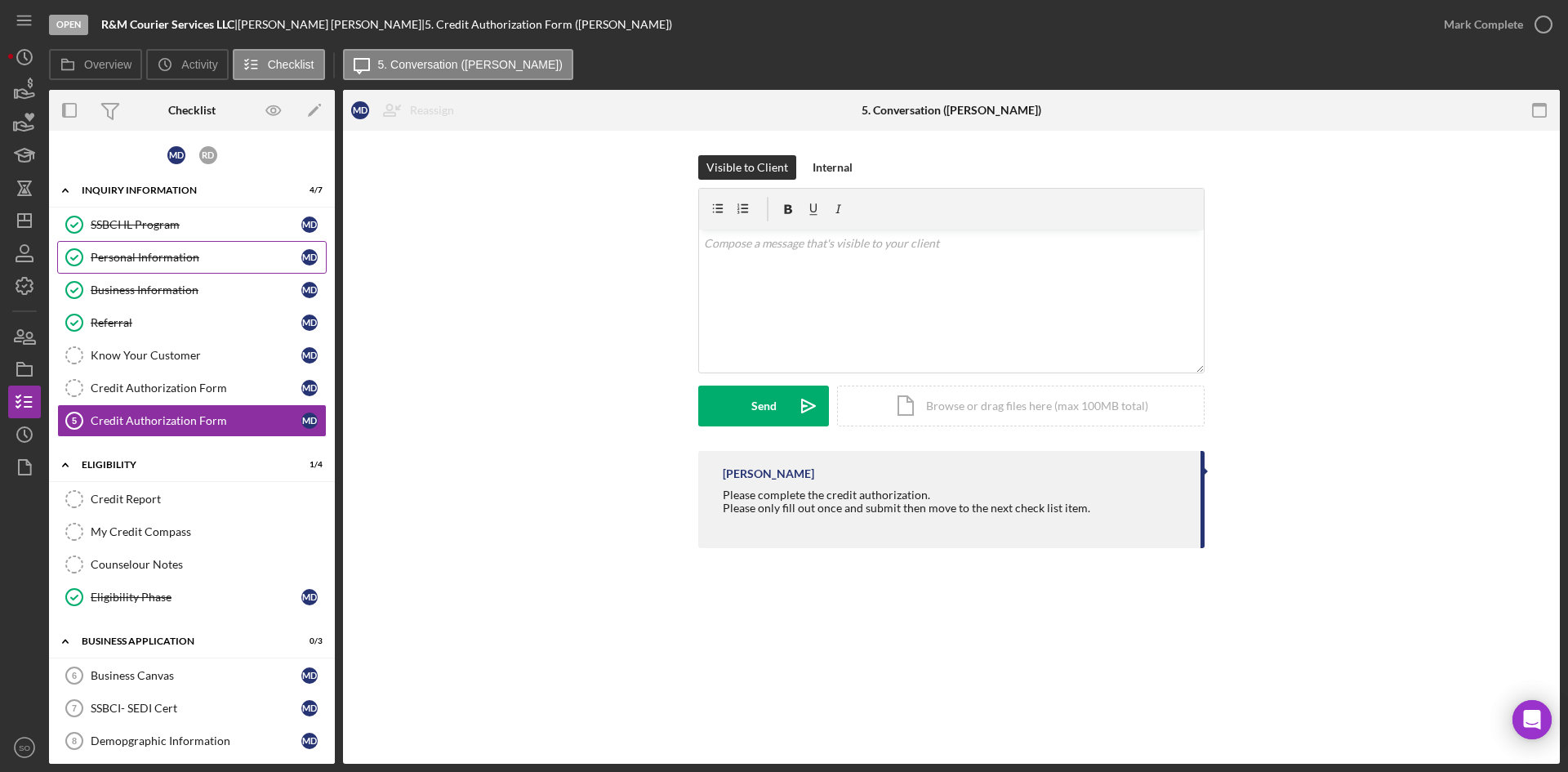
click at [159, 272] on link "Personal Information Personal Information M D" at bounding box center [191, 258] width 269 height 32
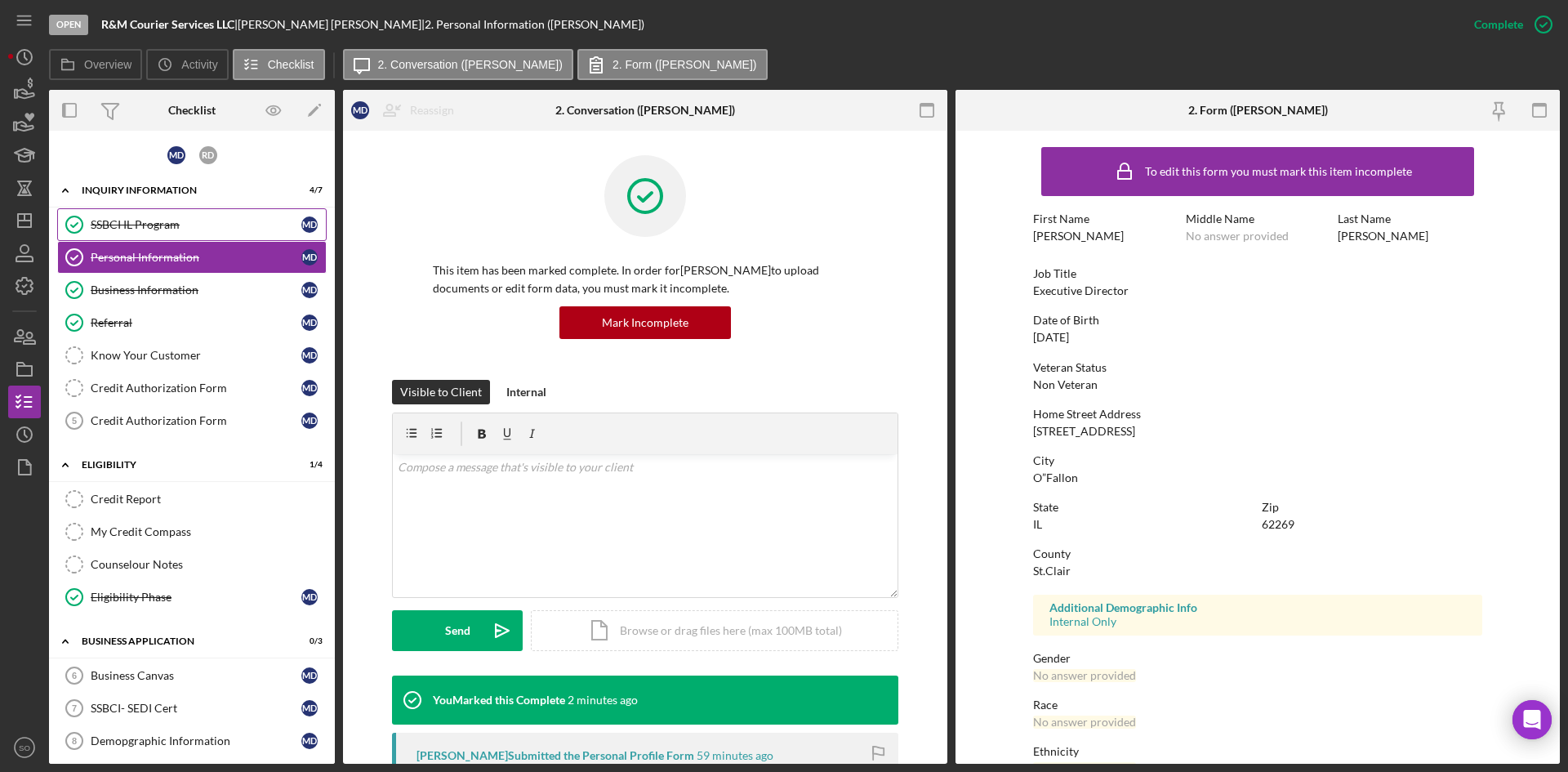
click at [139, 229] on div "SSBCI IL Program" at bounding box center [196, 224] width 211 height 13
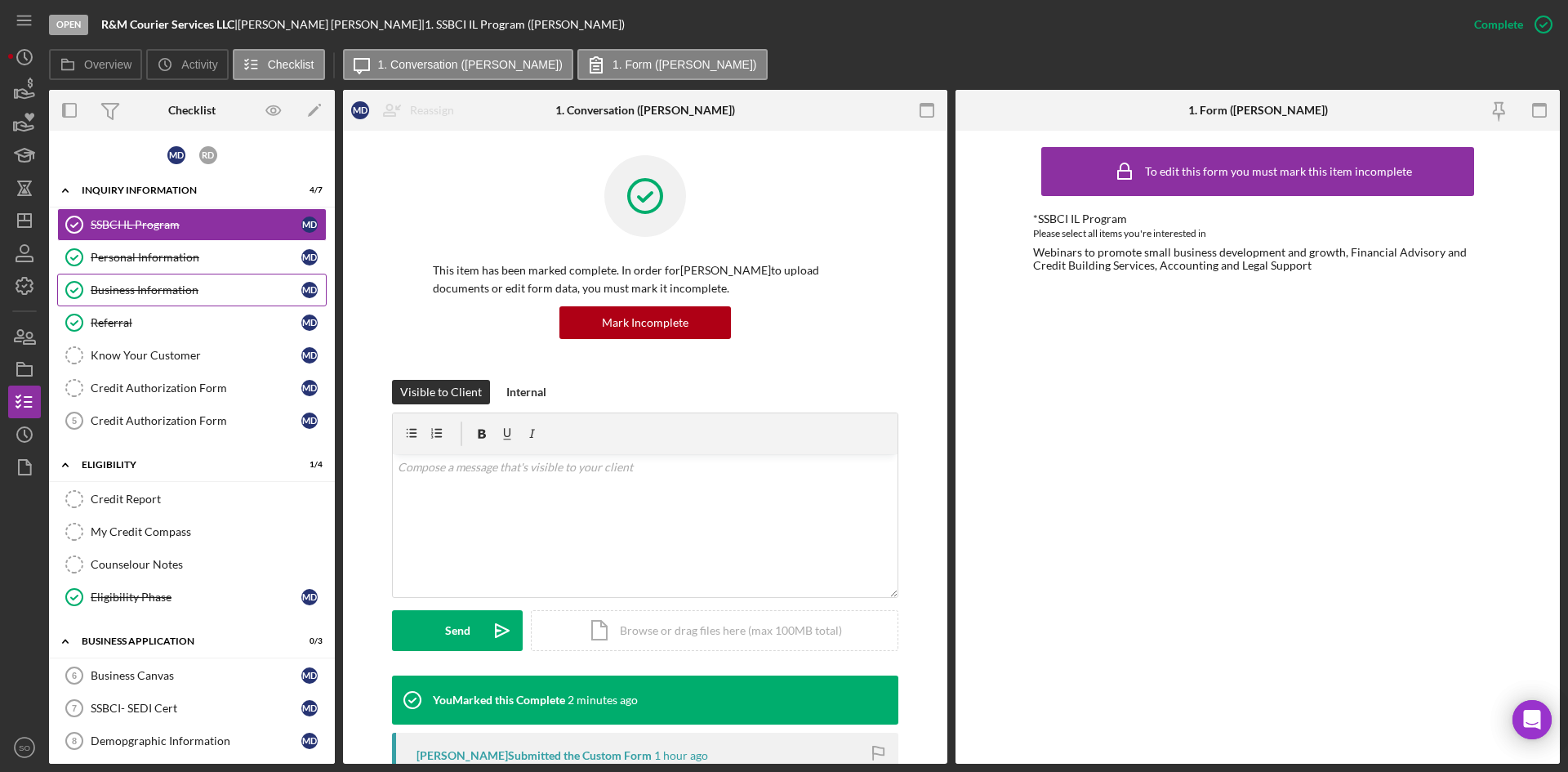
click at [142, 283] on div "Business Information" at bounding box center [196, 289] width 211 height 13
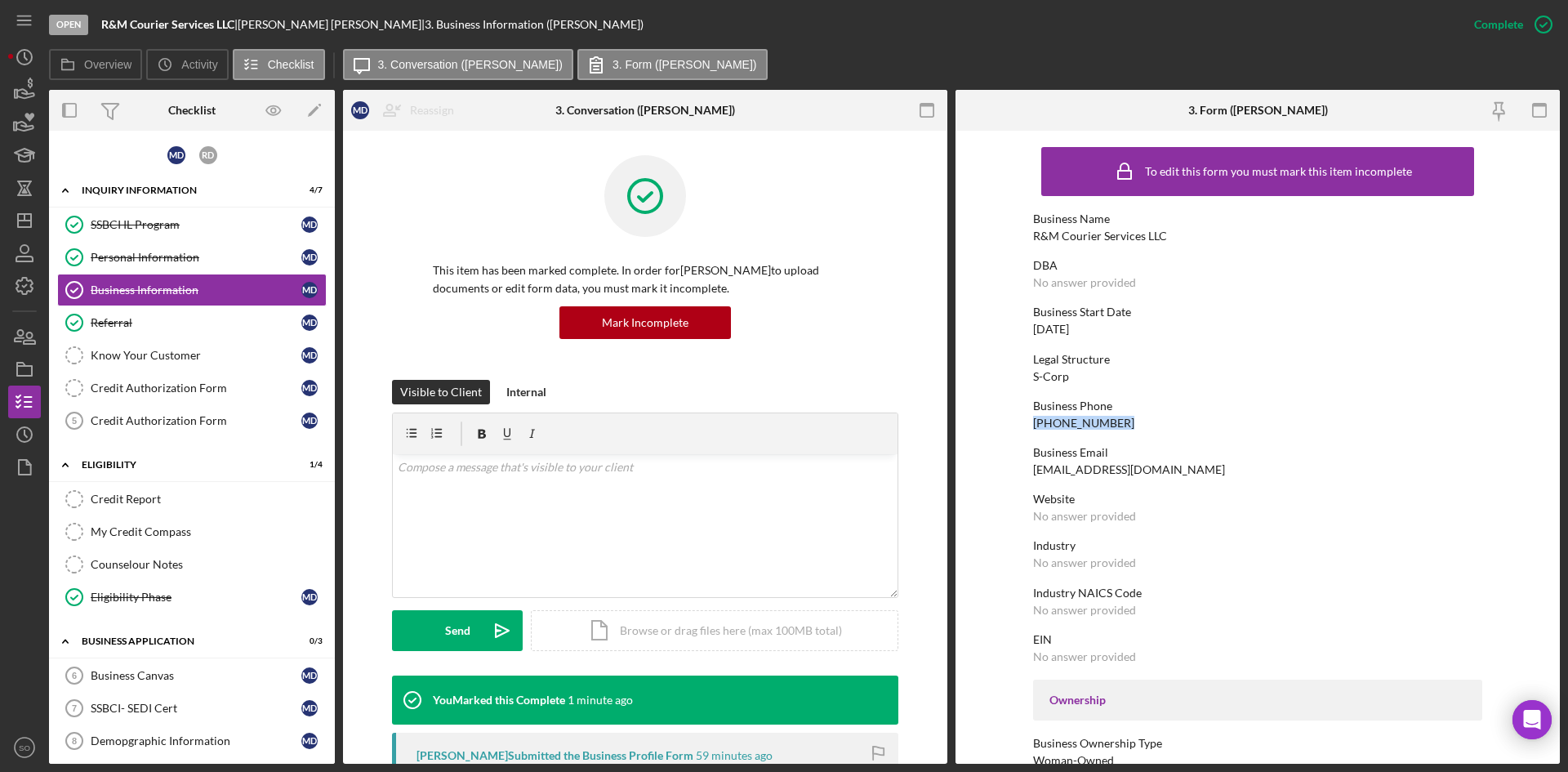
drag, startPoint x: 1119, startPoint y: 426, endPoint x: 1020, endPoint y: 423, distance: 99.0
click at [1020, 423] on form "To edit this form you must mark this item incomplete Business Name R&M Courier …" at bounding box center [1257, 447] width 604 height 633
copy div "(618) 741-6823"
drag, startPoint x: 1219, startPoint y: 470, endPoint x: 1001, endPoint y: 474, distance: 218.0
click at [1001, 474] on form "To edit this form you must mark this item incomplete Business Name R&M Courier …" at bounding box center [1257, 447] width 604 height 633
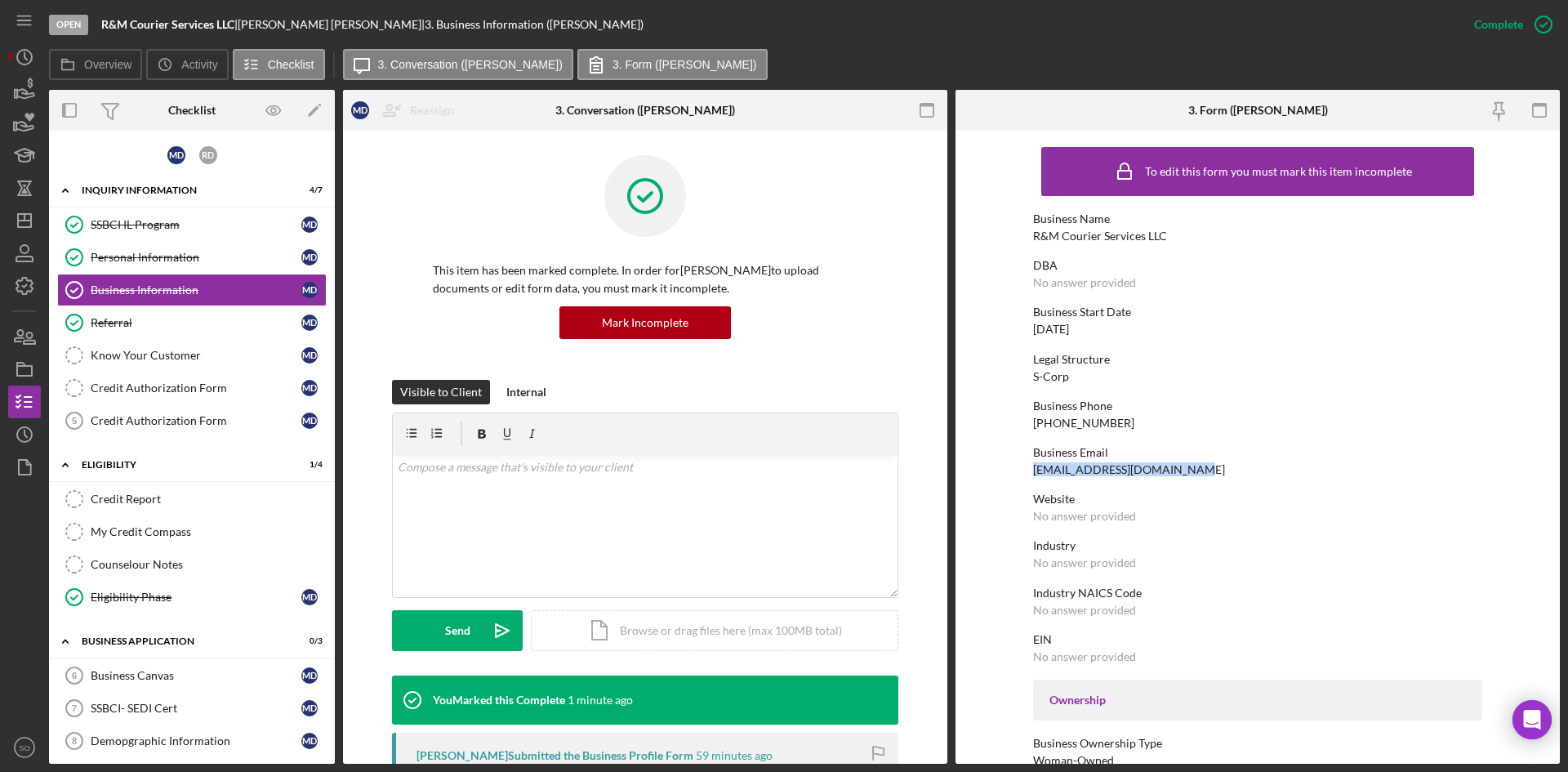
copy div "mariondouglas992@yahoo.com"
click at [124, 429] on link "Credit Authorization Form 5 Credit Authorization Form M D" at bounding box center [191, 421] width 269 height 32
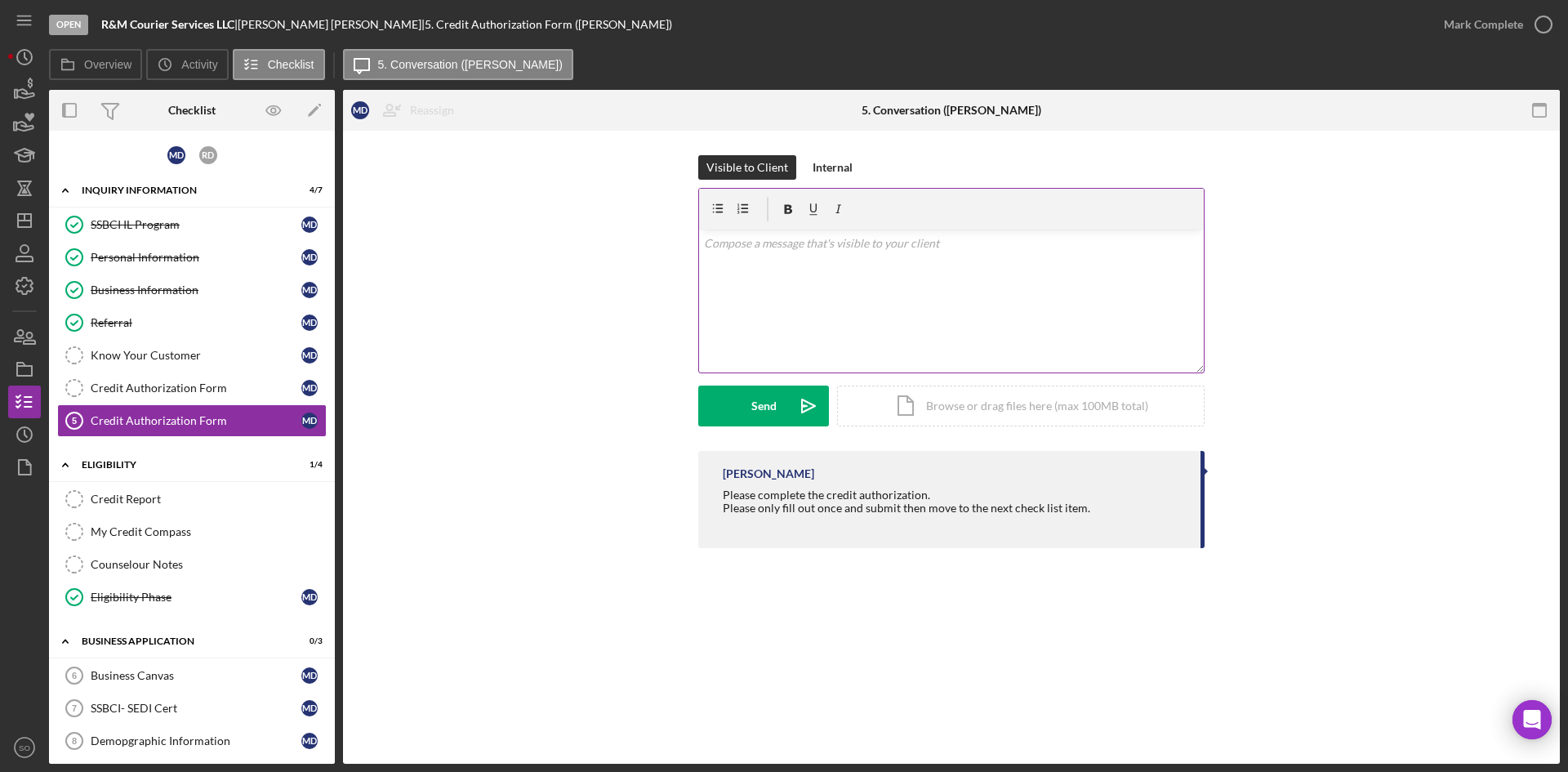
click at [749, 279] on div "v Color teal Color pink Remove color Add row above Add row below Add column bef…" at bounding box center [952, 301] width 505 height 143
click at [735, 409] on button "Send Icon/icon-invite-send" at bounding box center [764, 406] width 131 height 41
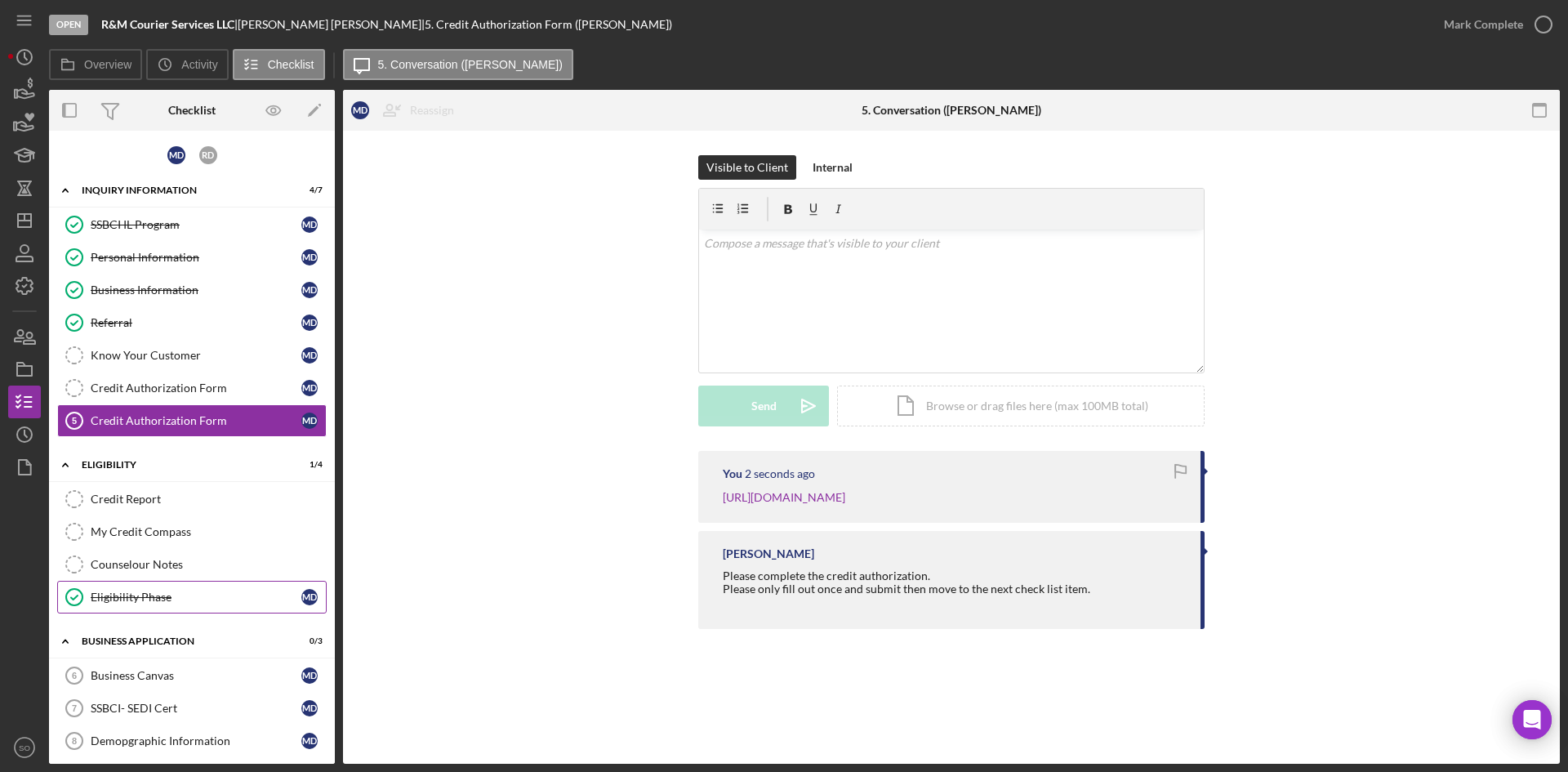
scroll to position [10, 0]
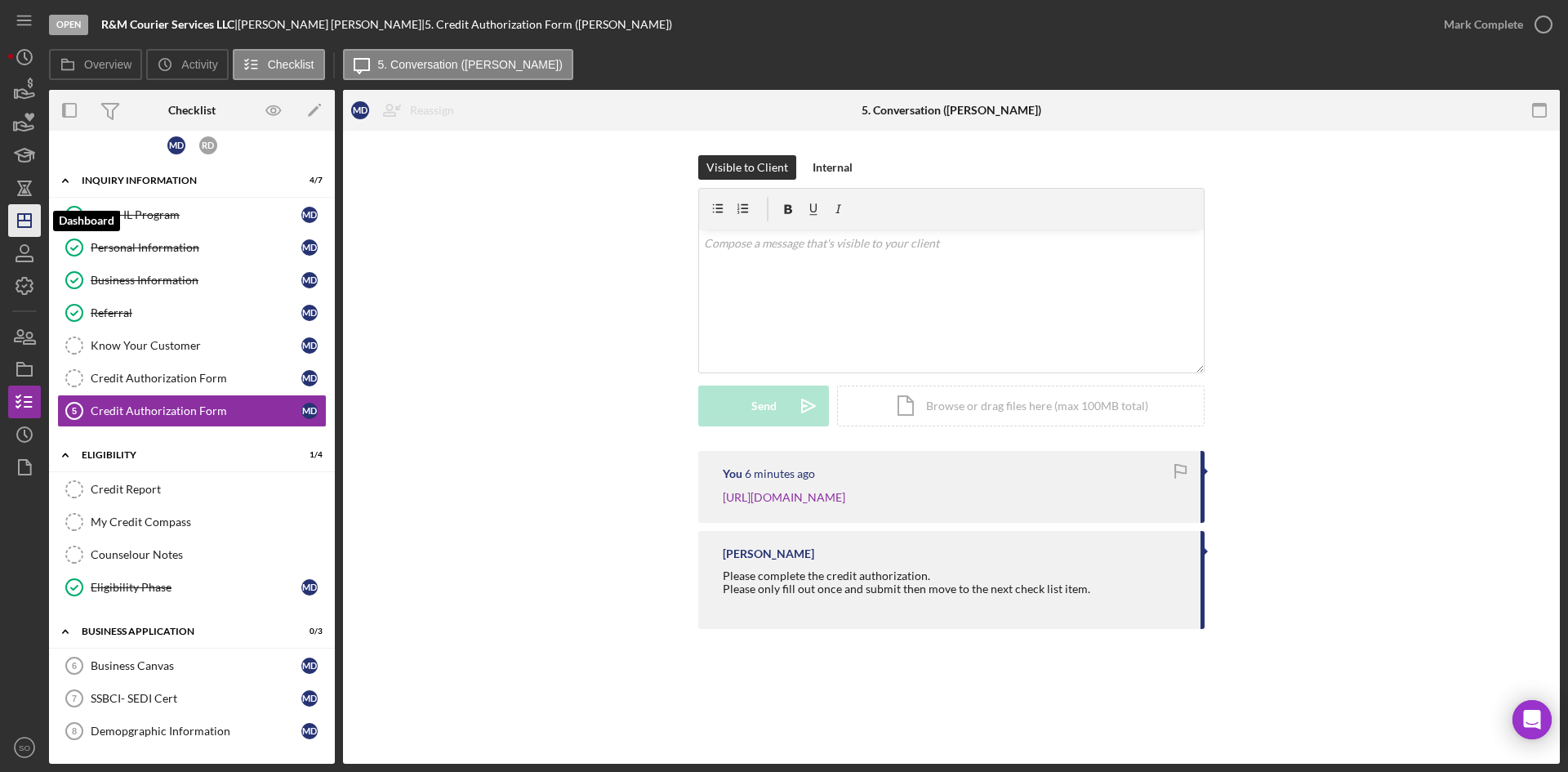
click at [27, 218] on icon "Icon/Dashboard" at bounding box center [25, 220] width 41 height 41
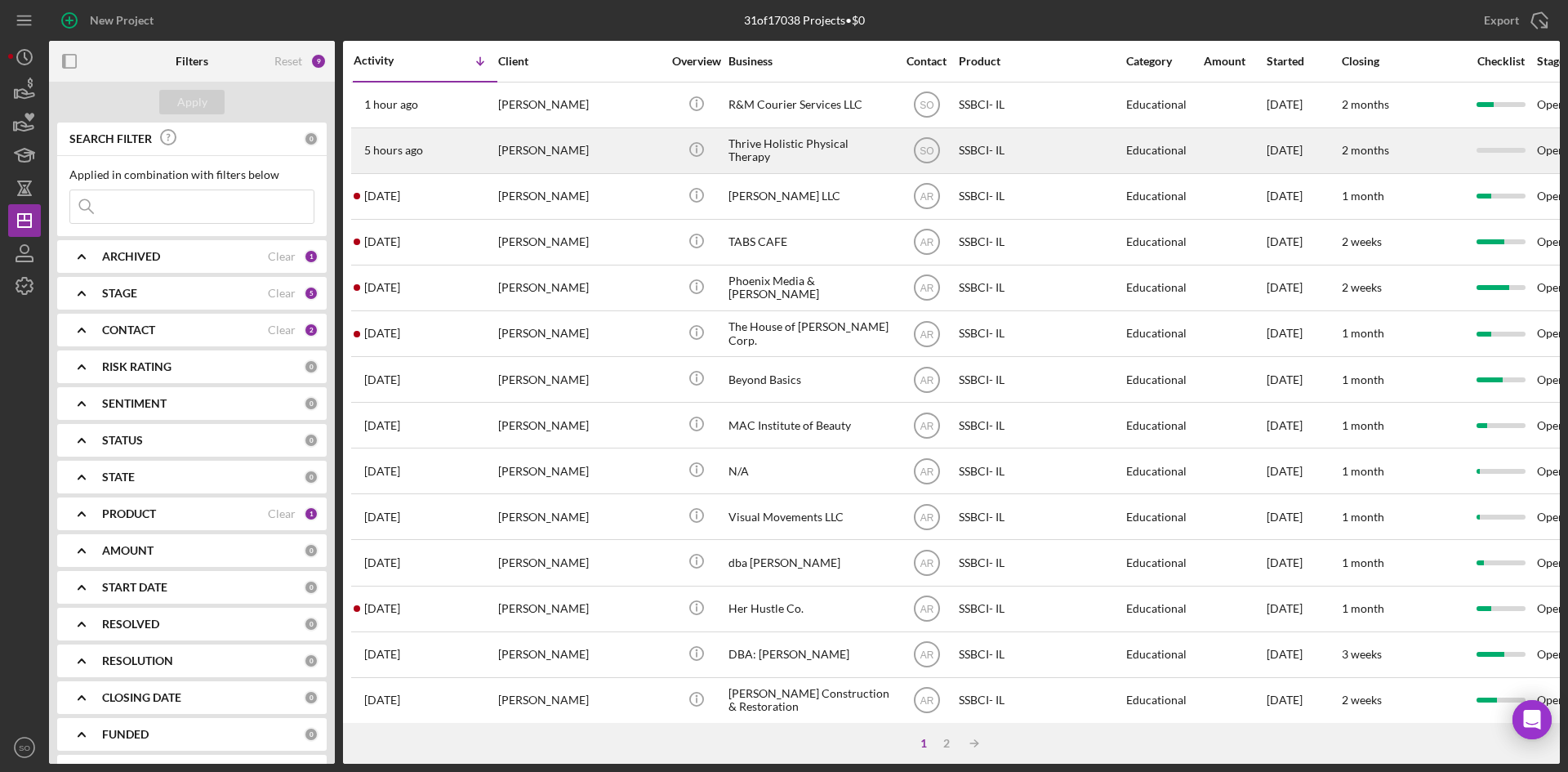
click at [488, 154] on div "5 hours ago Kate Galligan" at bounding box center [425, 150] width 143 height 43
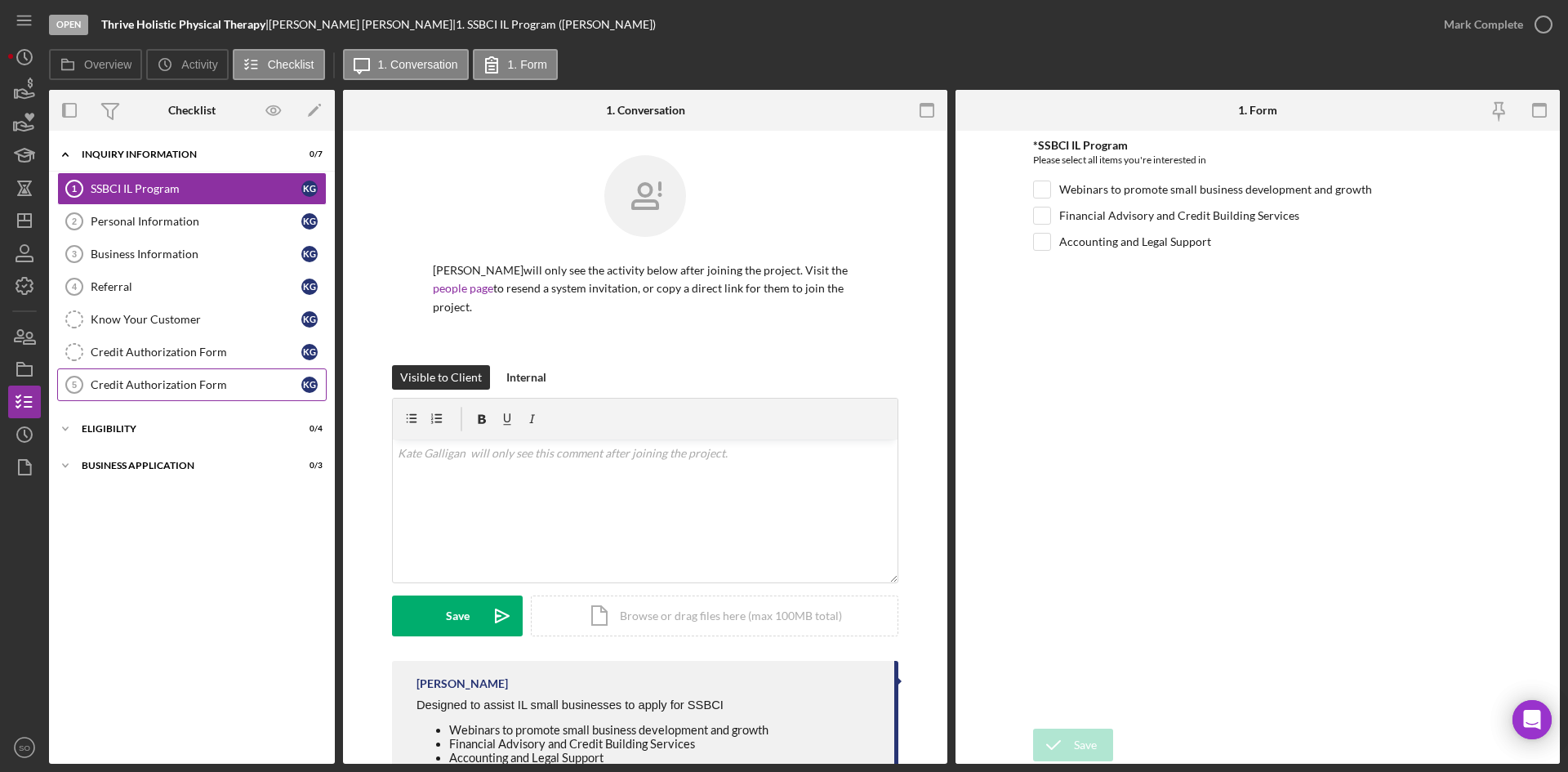
click at [218, 385] on div "Credit Authorization Form" at bounding box center [196, 384] width 211 height 13
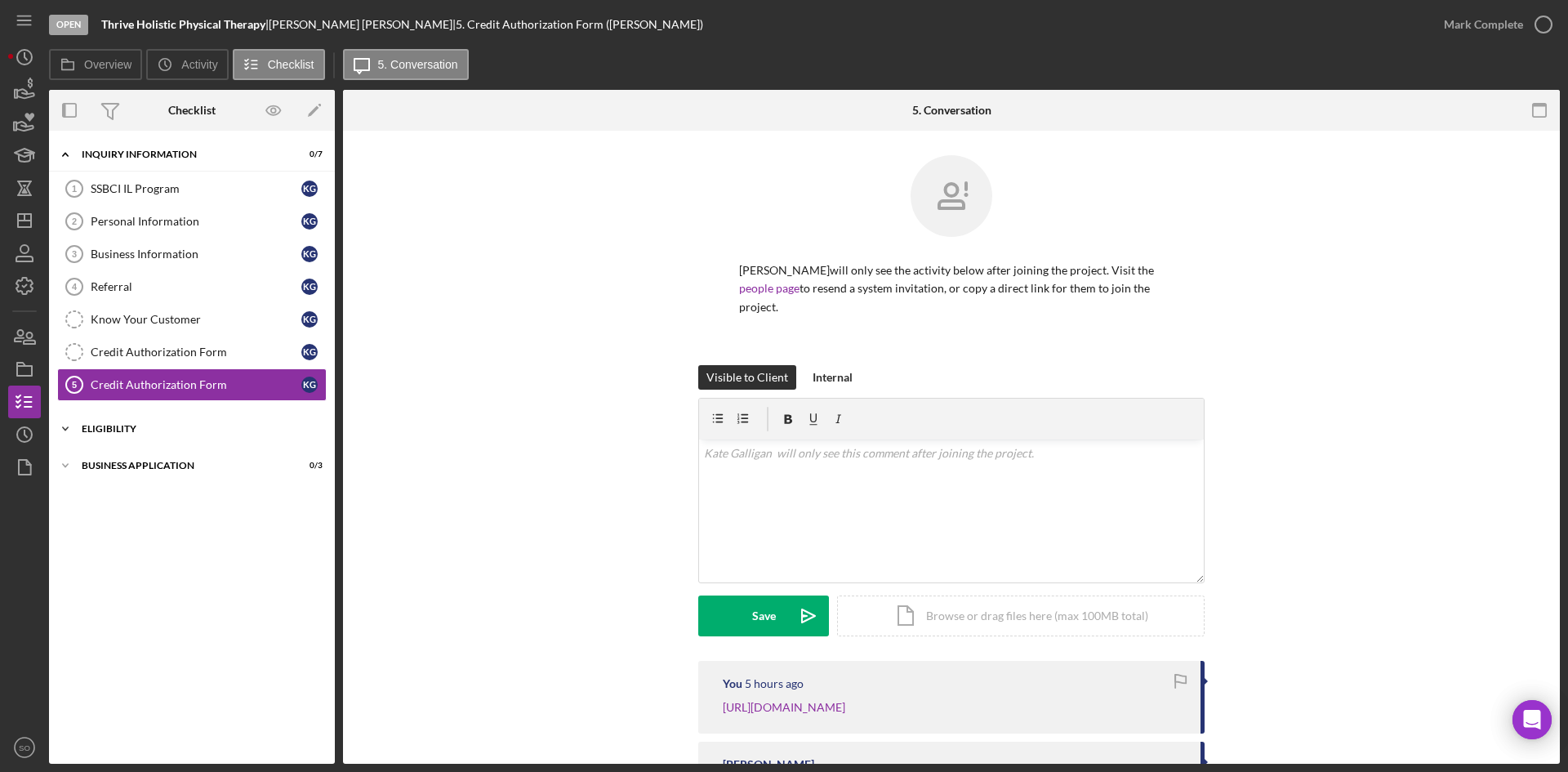
click at [179, 423] on div "Icon/Expander Eligibility 0 / 4" at bounding box center [192, 429] width 286 height 32
click at [150, 582] on div "Credit Report Credit Report My Credit Compass My Credit Compass Counselour Note…" at bounding box center [192, 516] width 286 height 139
click at [154, 560] on div "Eligibility Phase" at bounding box center [196, 561] width 211 height 13
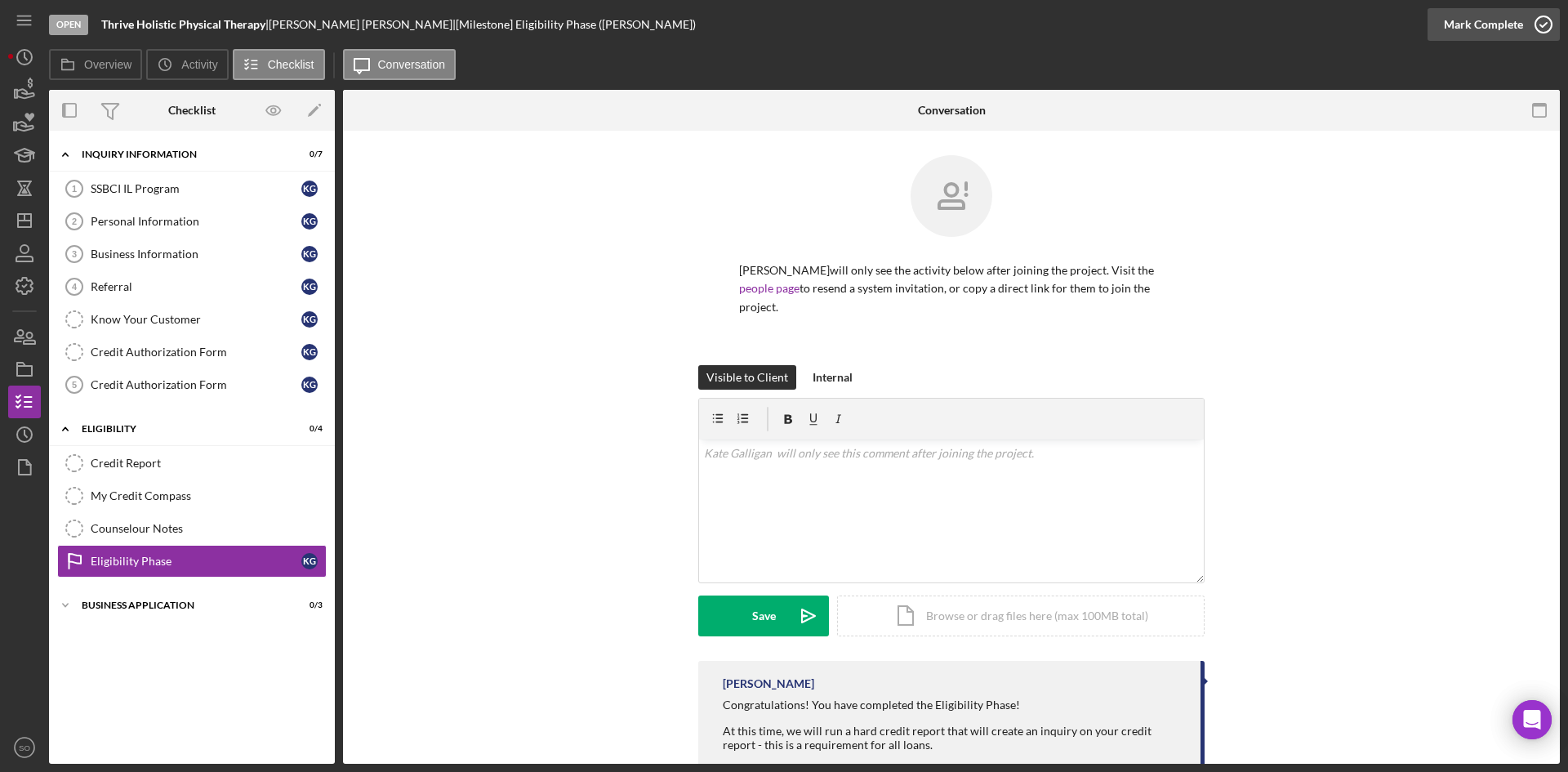
click at [1485, 26] on div "Mark Complete" at bounding box center [1483, 25] width 79 height 32
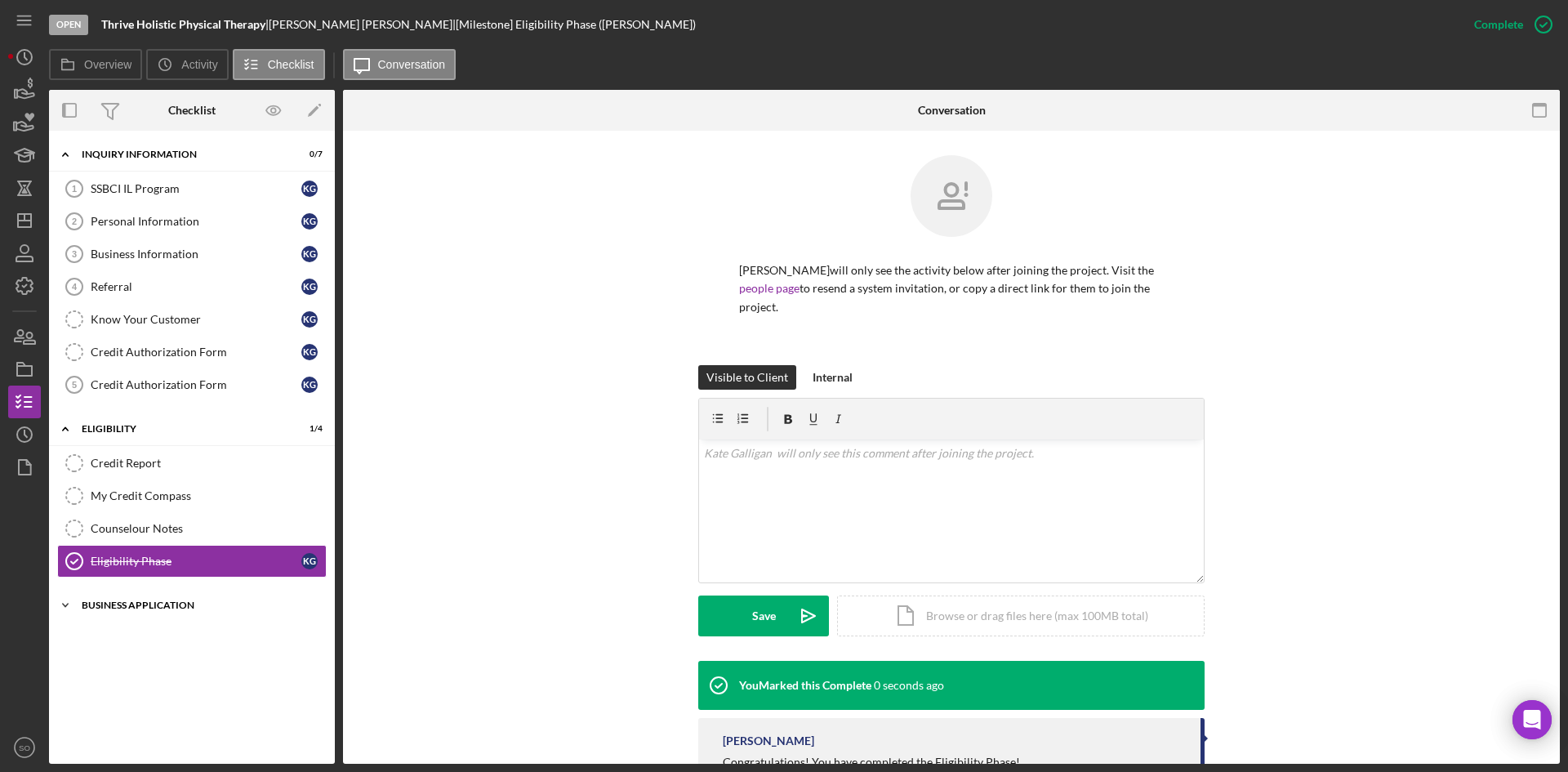
click at [169, 594] on div "Icon/Expander Business Application 0 / 3" at bounding box center [192, 605] width 286 height 32
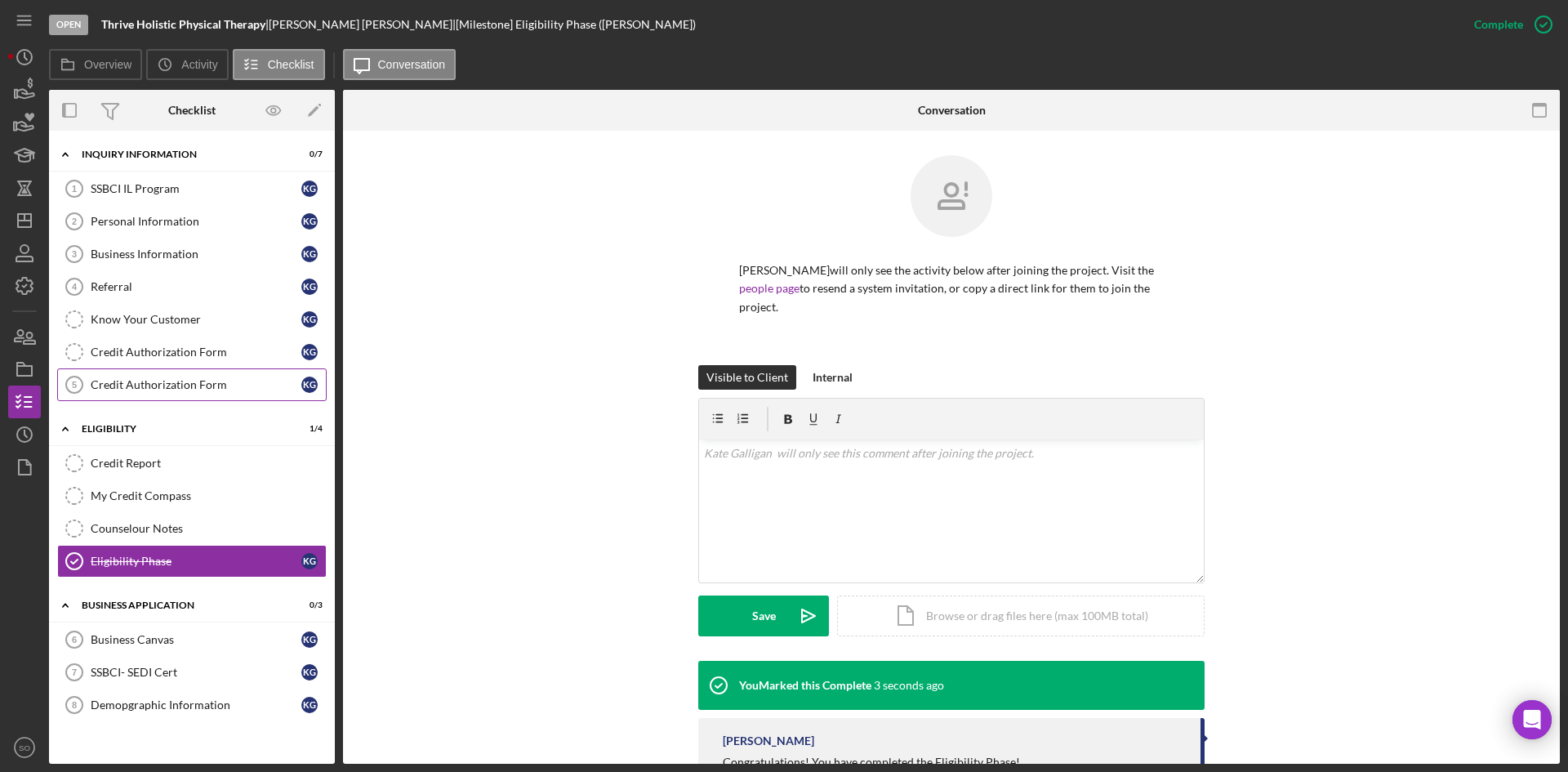
click at [158, 385] on div "Credit Authorization Form" at bounding box center [196, 384] width 211 height 13
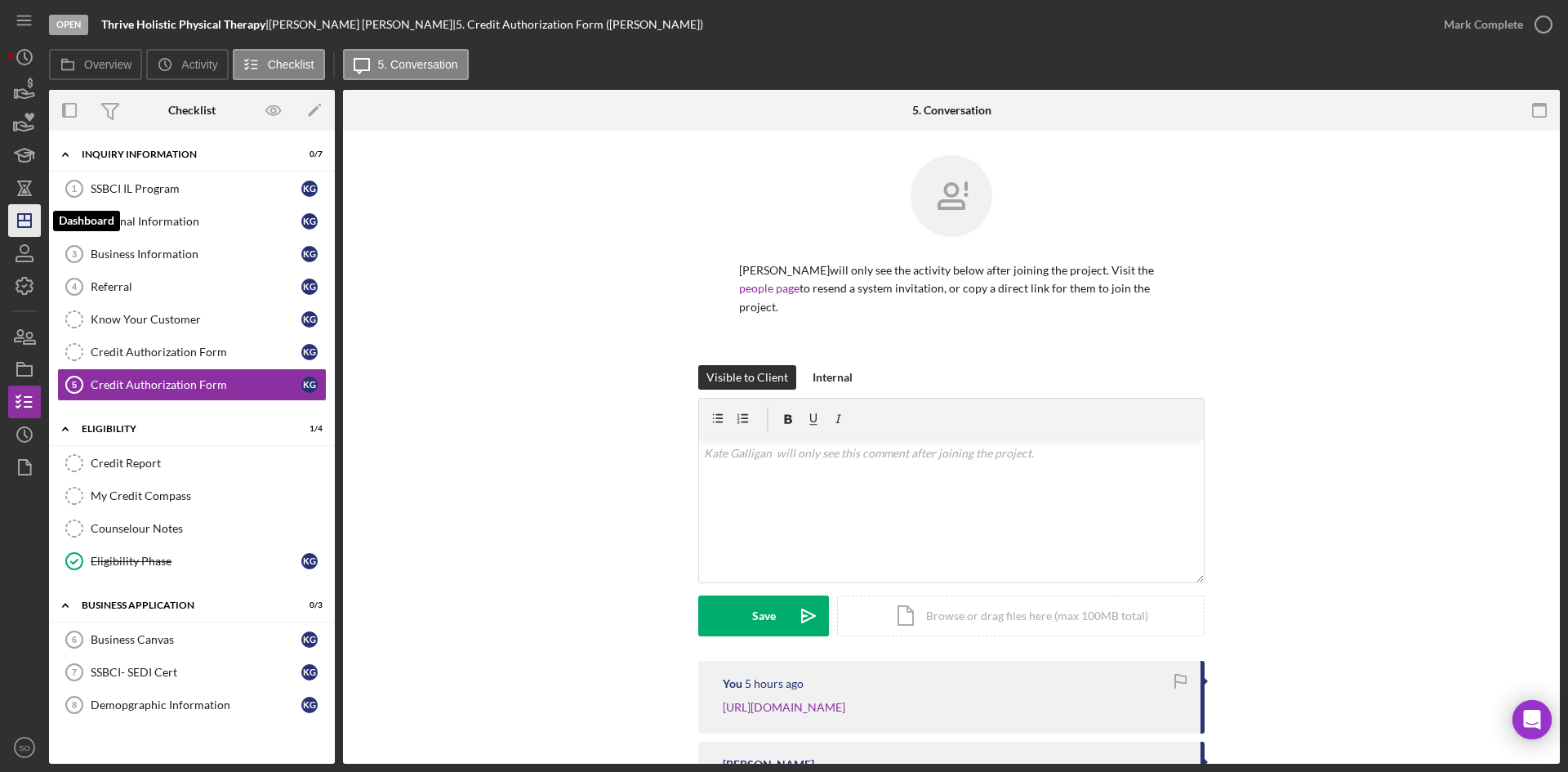
click at [31, 219] on polygon "button" at bounding box center [24, 220] width 13 height 13
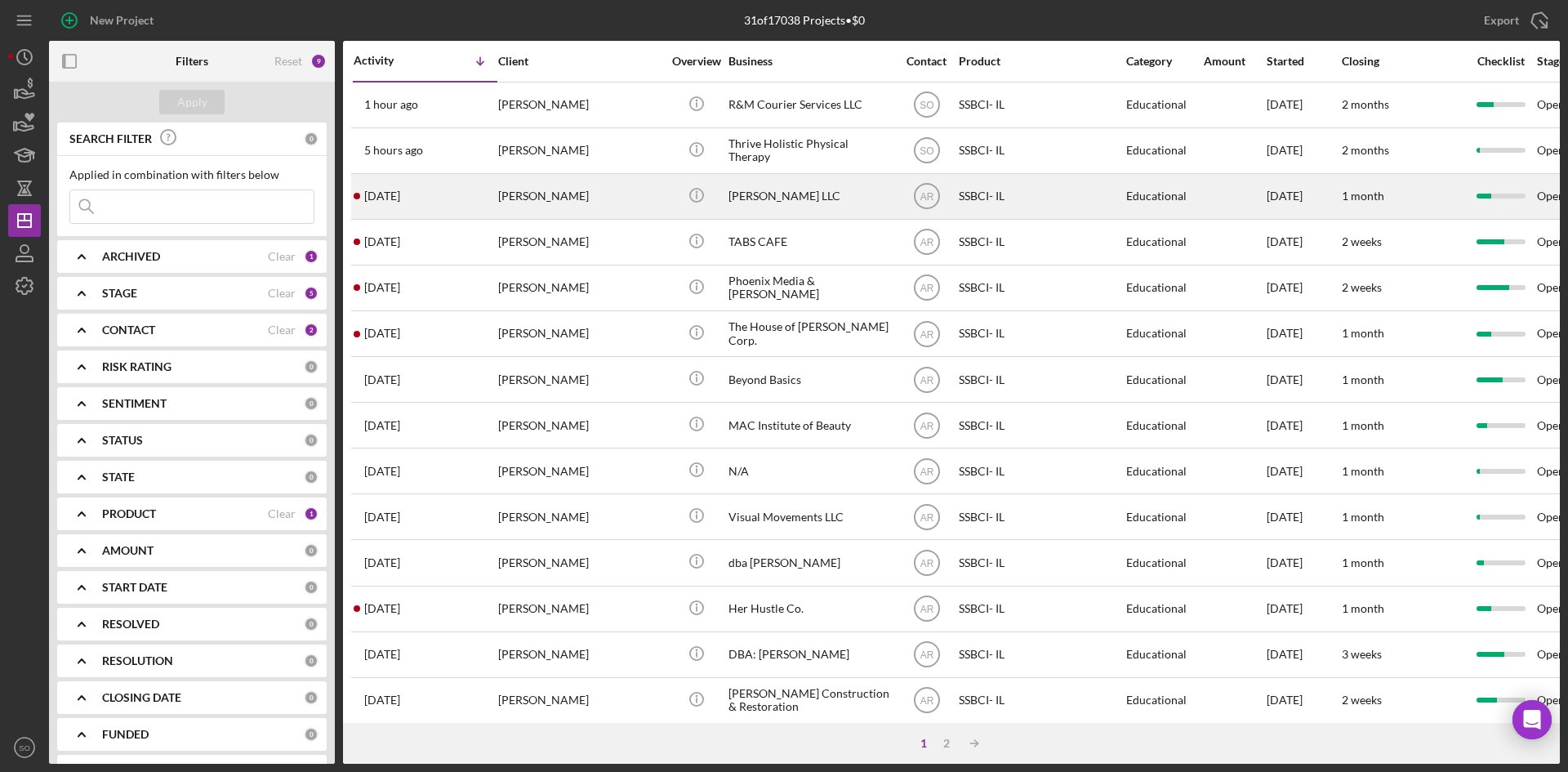
click at [535, 206] on div "[PERSON_NAME]" at bounding box center [580, 196] width 163 height 43
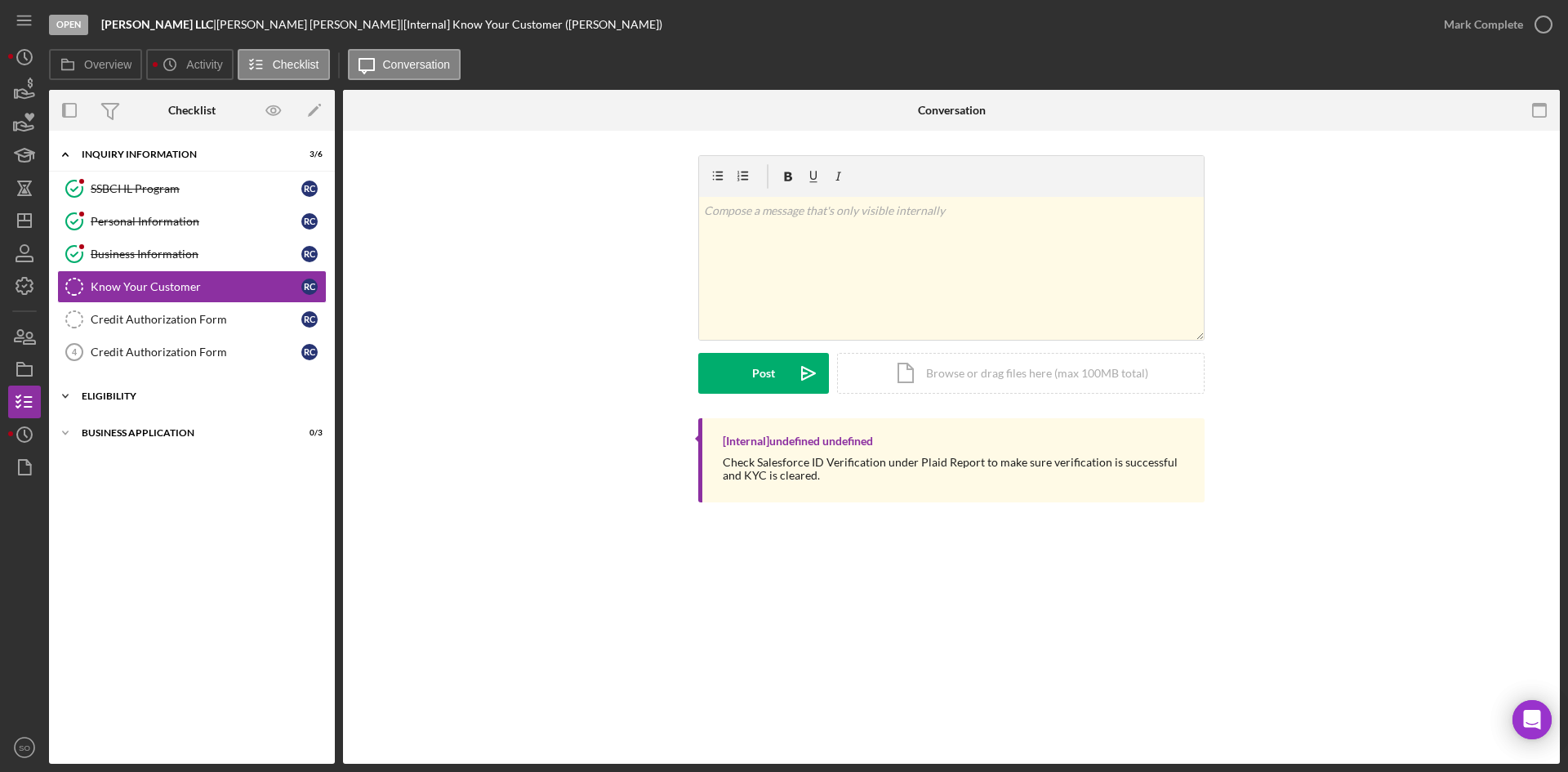
click at [178, 396] on div "Eligibility" at bounding box center [198, 396] width 233 height 10
click at [167, 558] on div "Icon/Expander Business Application 0 / 3" at bounding box center [192, 572] width 286 height 32
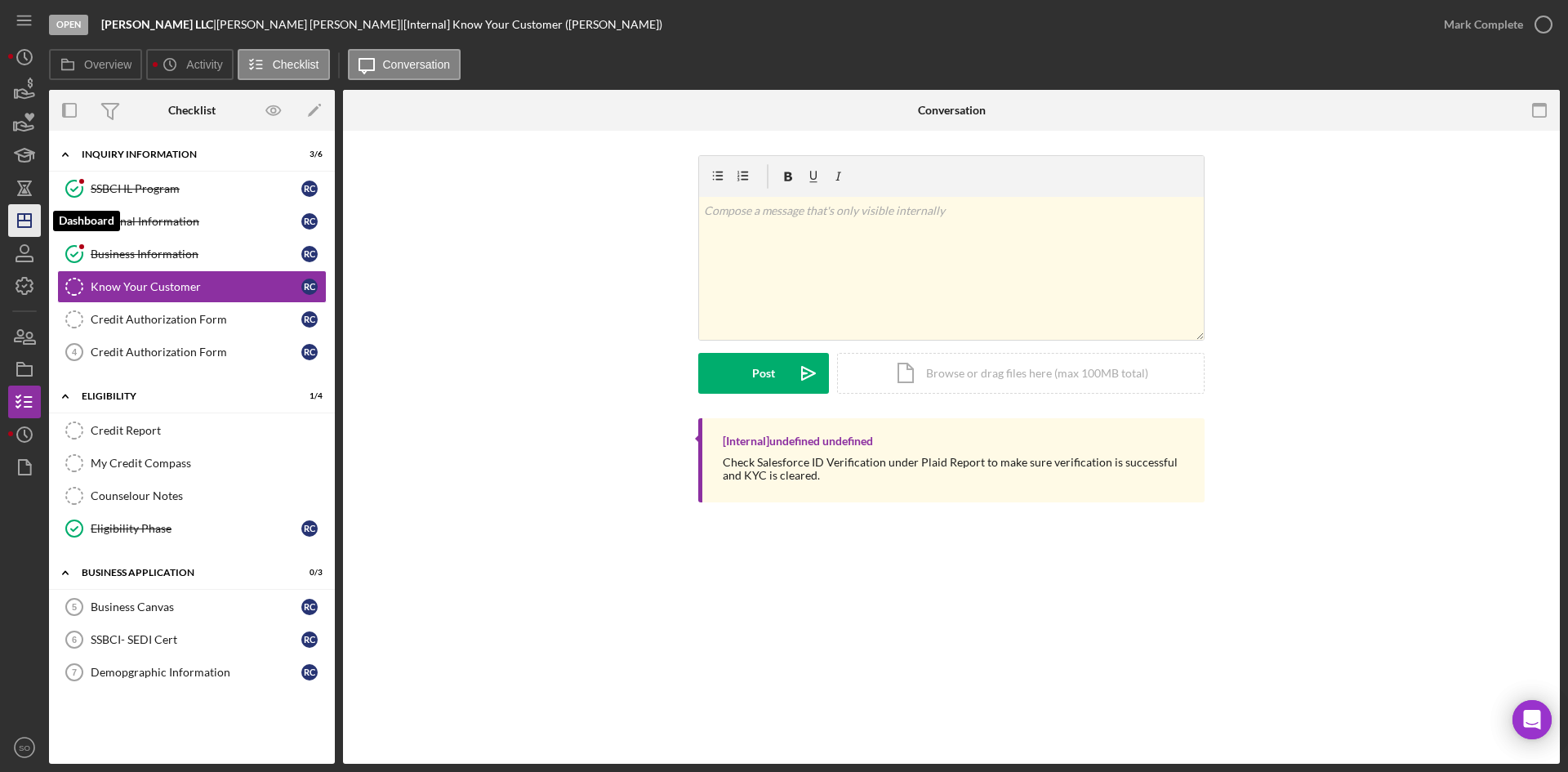
click at [34, 224] on icon "Icon/Dashboard" at bounding box center [25, 220] width 41 height 41
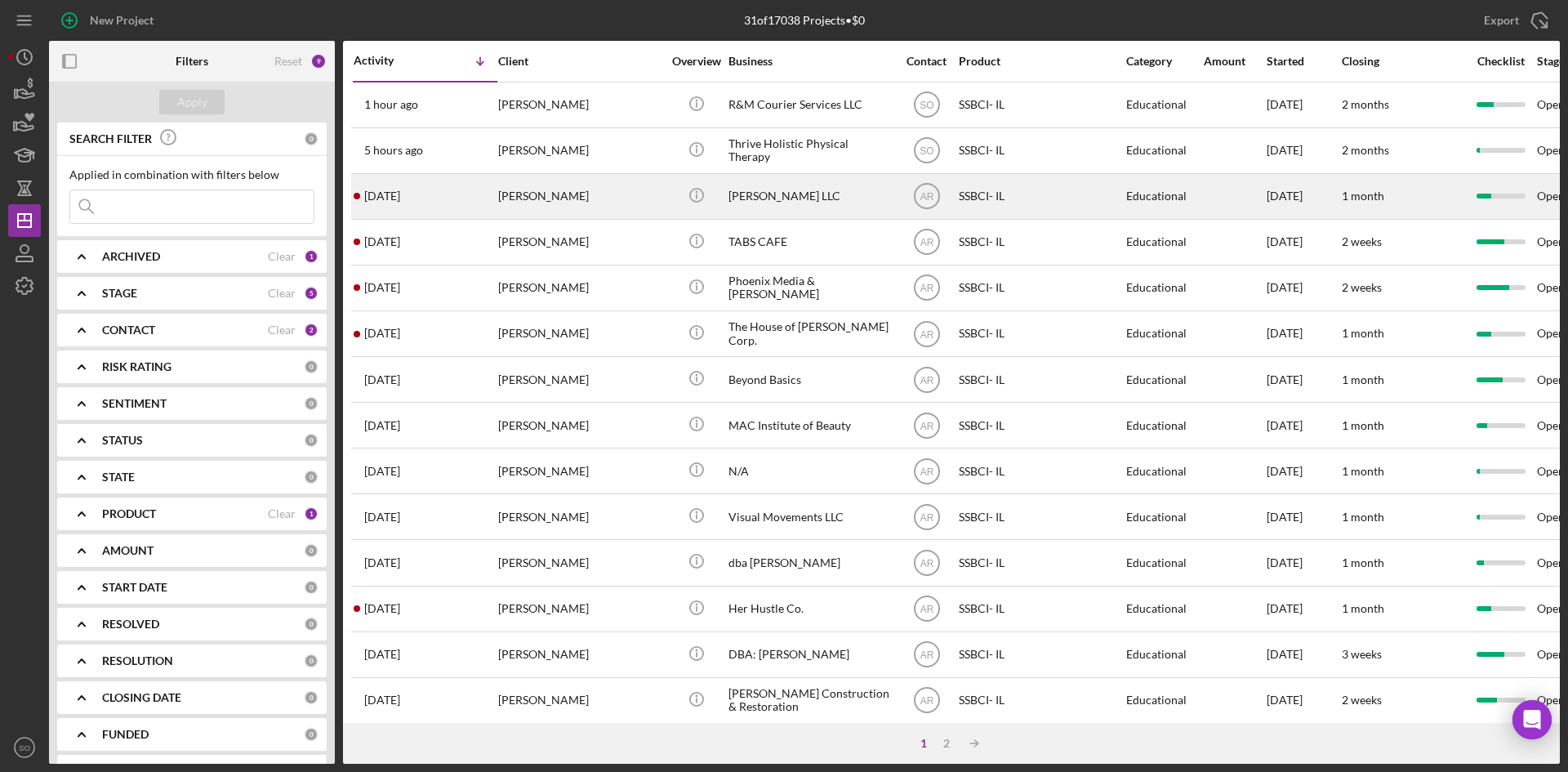
click at [490, 195] on div "[DATE] [PERSON_NAME]" at bounding box center [425, 196] width 143 height 43
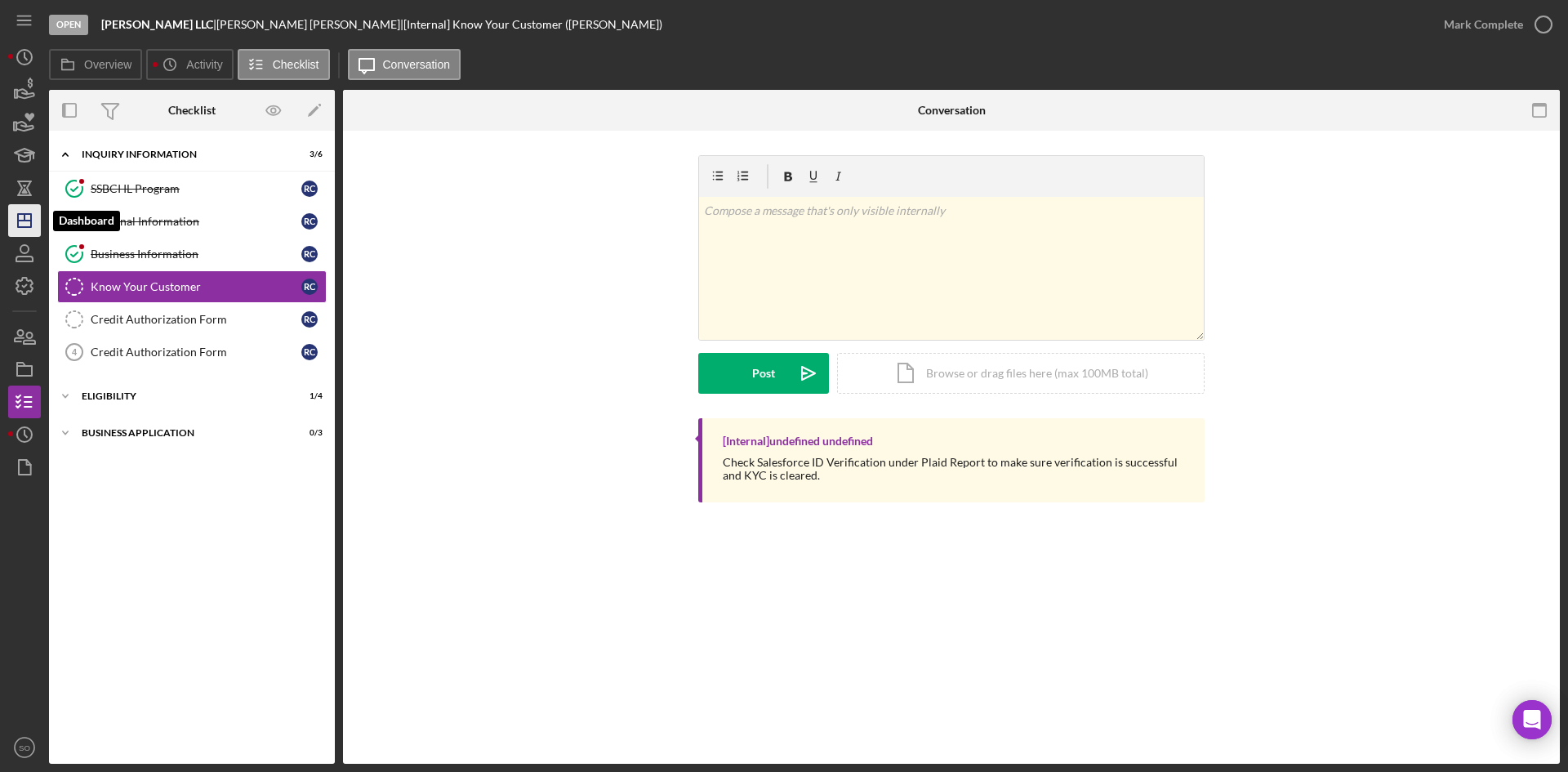
click at [13, 219] on icon "Icon/Dashboard" at bounding box center [25, 220] width 41 height 41
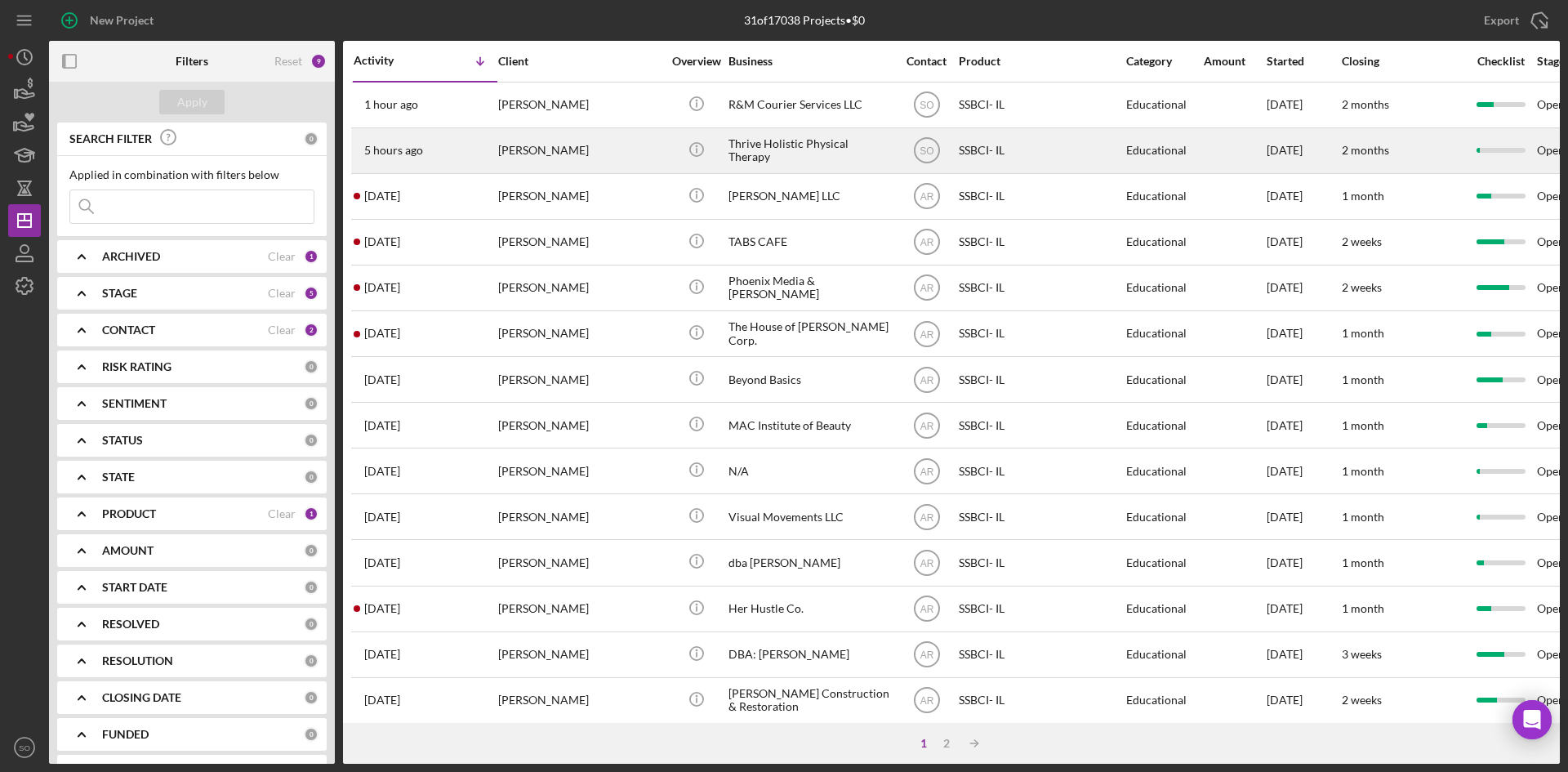
click at [579, 150] on div "[PERSON_NAME]" at bounding box center [580, 150] width 163 height 43
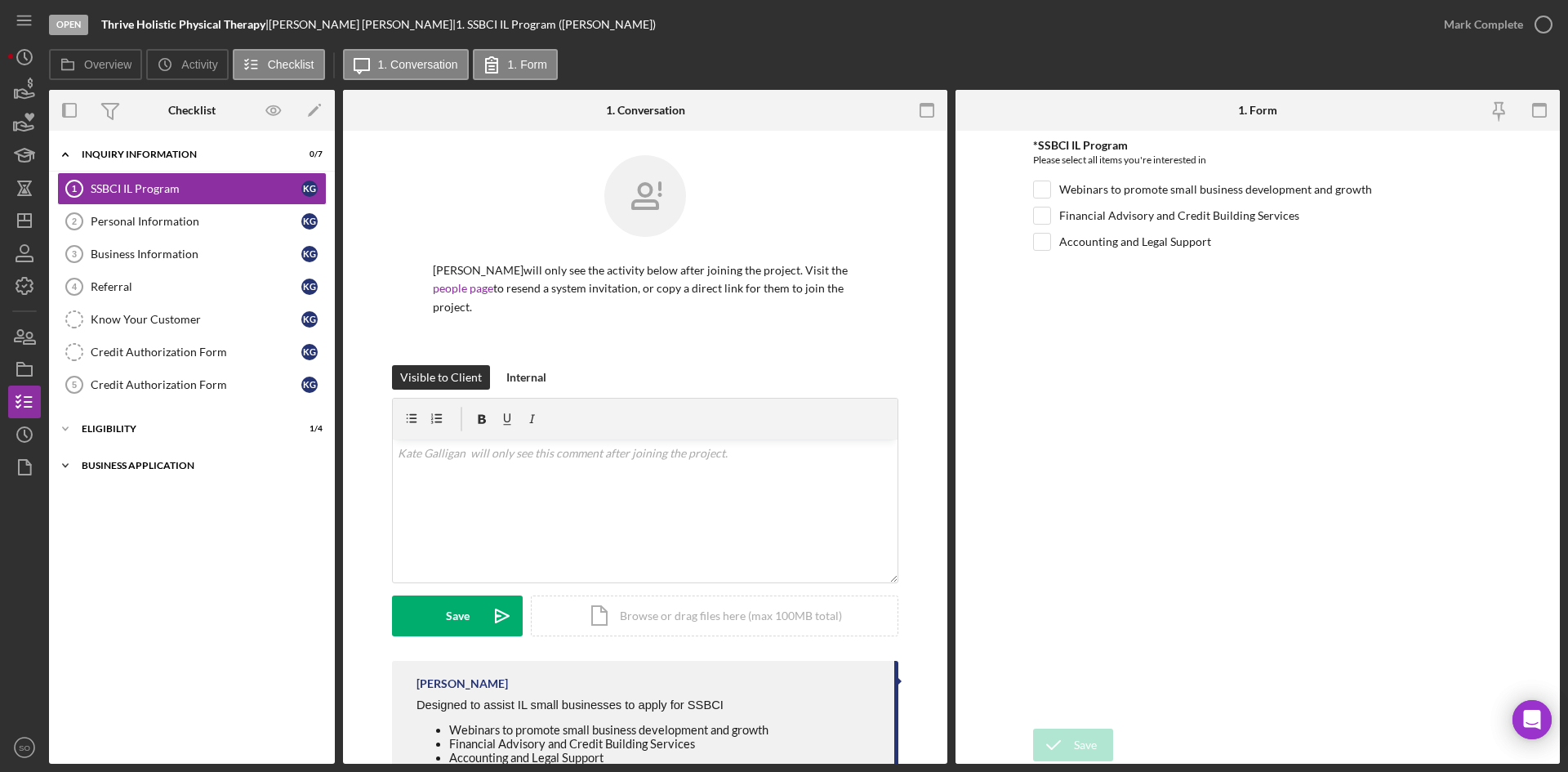
click at [165, 461] on div "Icon/Expander Business Application 0 / 3" at bounding box center [192, 466] width 286 height 32
click at [22, 229] on icon "Icon/Dashboard" at bounding box center [25, 220] width 41 height 41
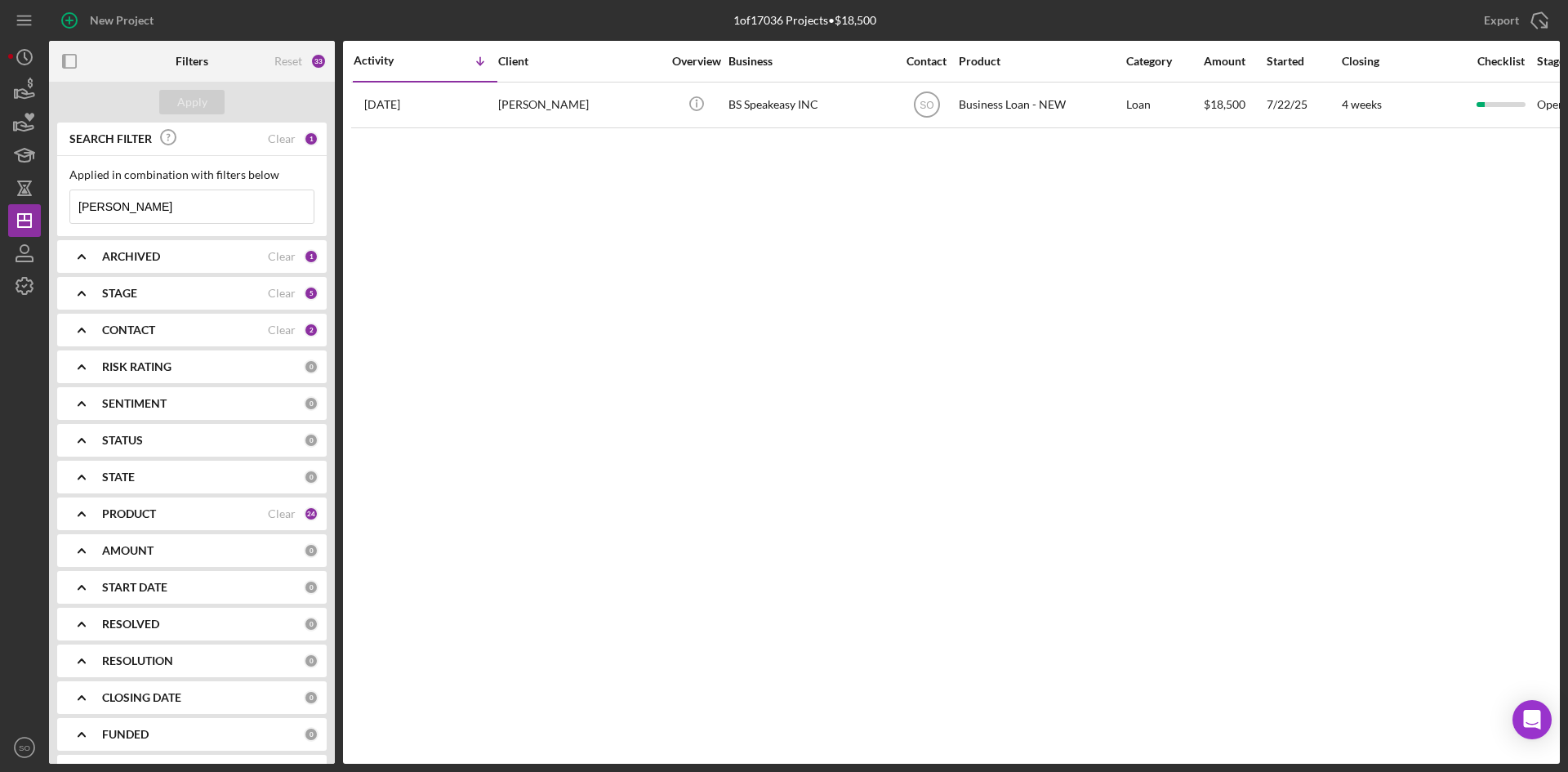
click at [157, 219] on input "brenda" at bounding box center [192, 207] width 243 height 32
click at [159, 255] on b "ARCHIVED" at bounding box center [131, 256] width 58 height 13
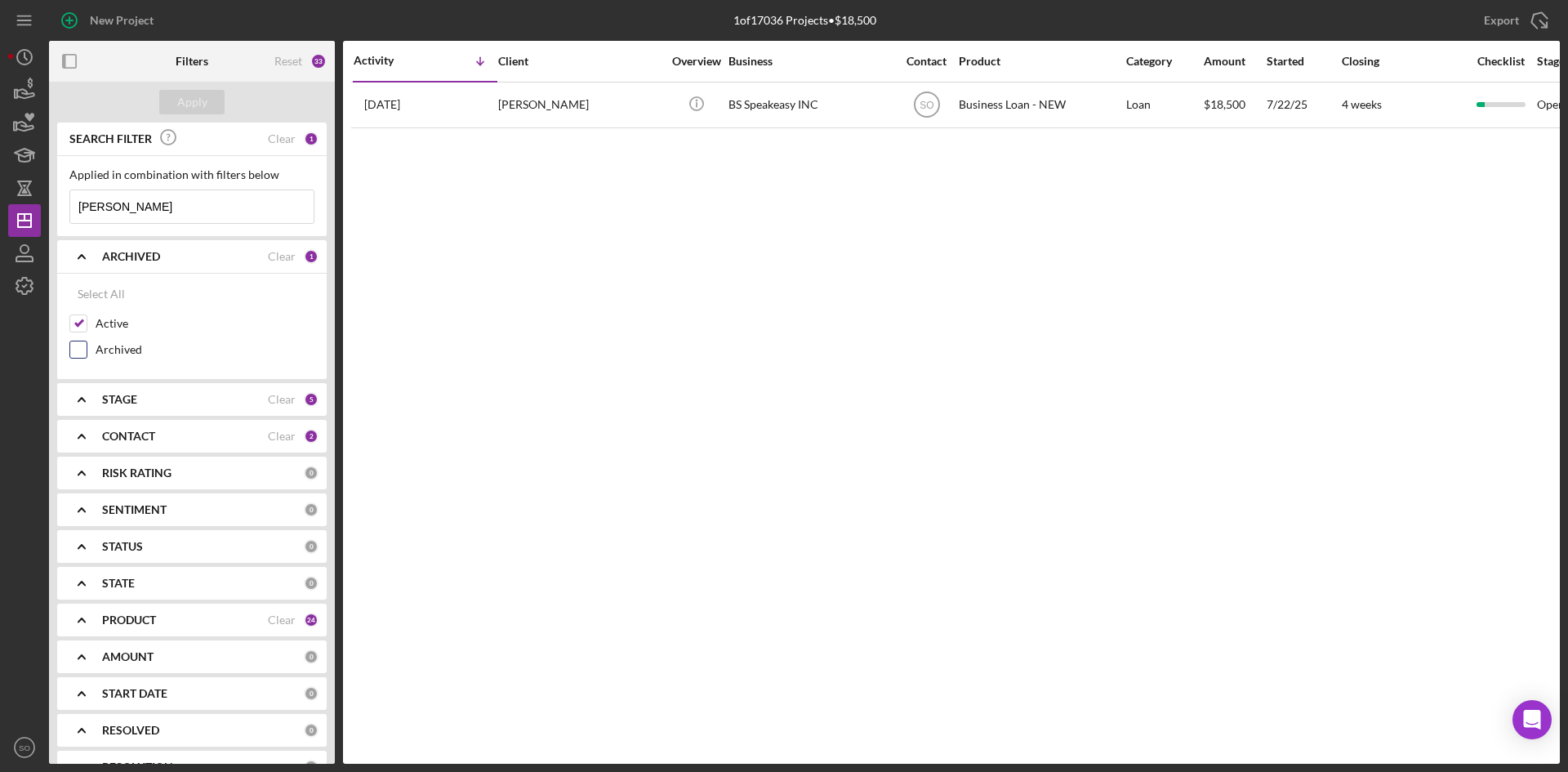
click at [82, 347] on input "Archived" at bounding box center [78, 349] width 16 height 16
checkbox input "true"
click at [129, 400] on b "STAGE" at bounding box center [119, 399] width 35 height 13
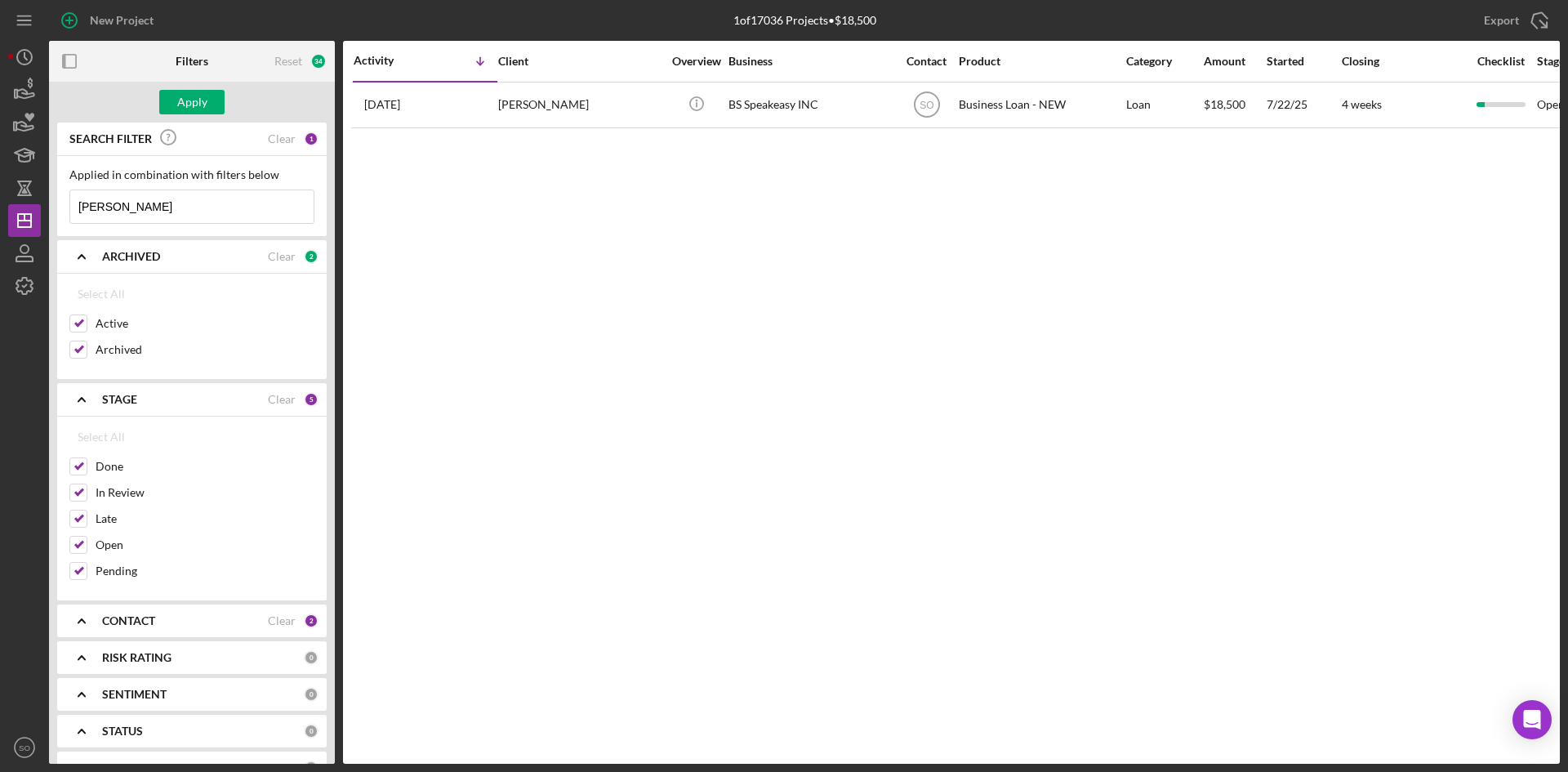
click at [529, 554] on div "Activity Icon/Table Sort Arrow Client Overview Business Contact Product Categor…" at bounding box center [952, 402] width 1217 height 724
click at [226, 615] on div "CONTACT" at bounding box center [184, 621] width 166 height 13
click at [110, 655] on div "Select All" at bounding box center [101, 658] width 48 height 32
checkbox input "true"
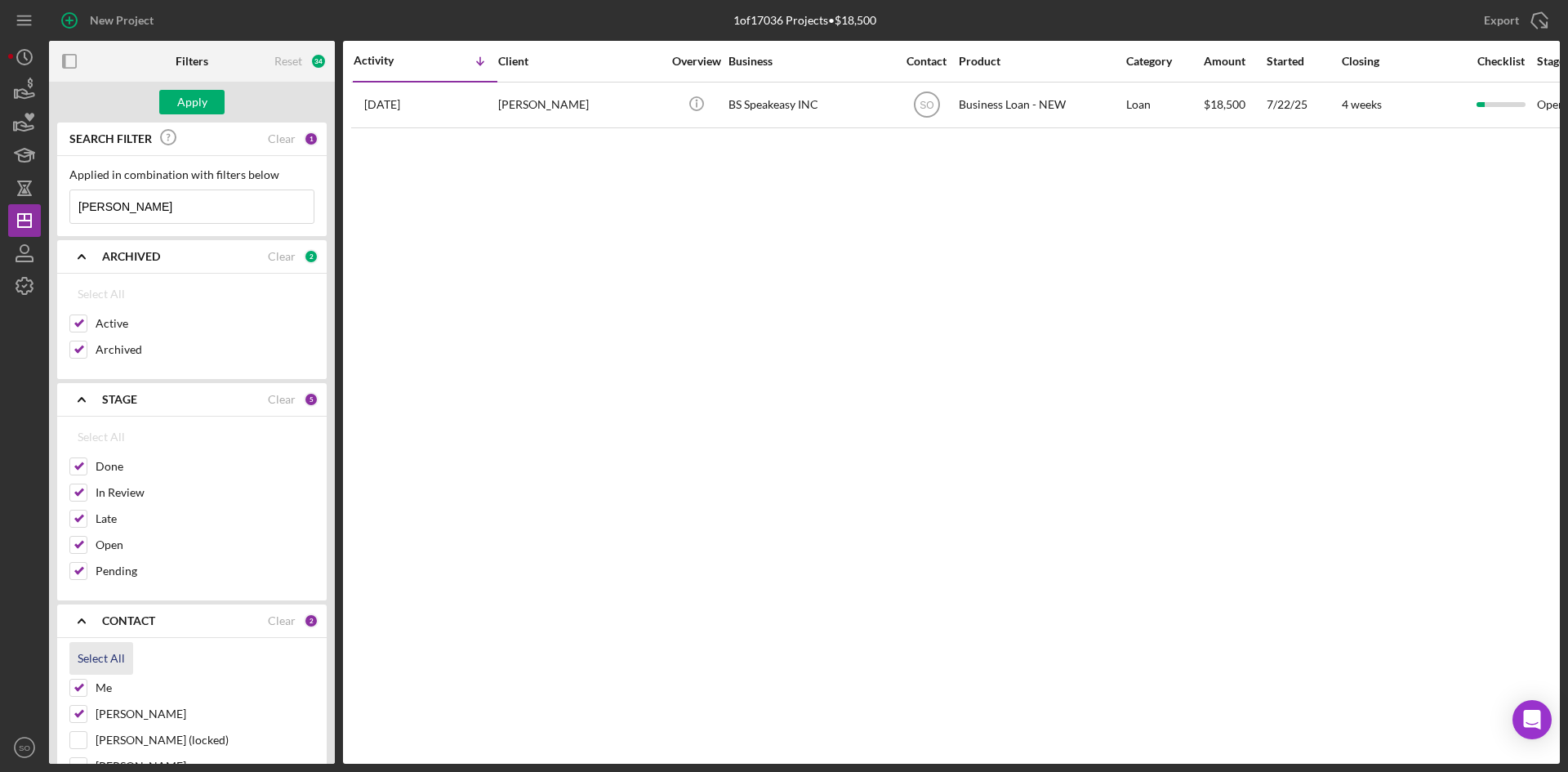
checkbox input "true"
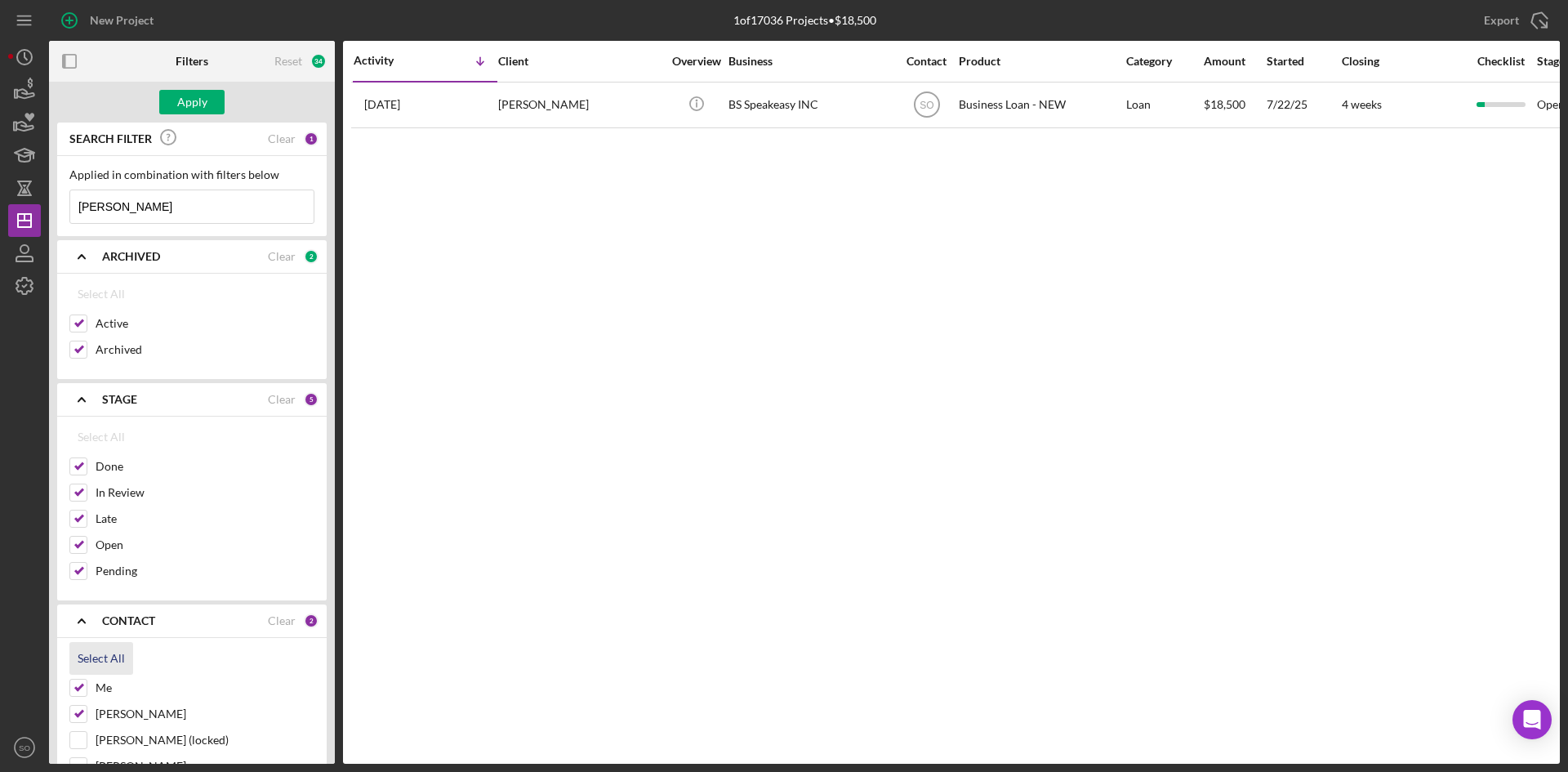
checkbox input "true"
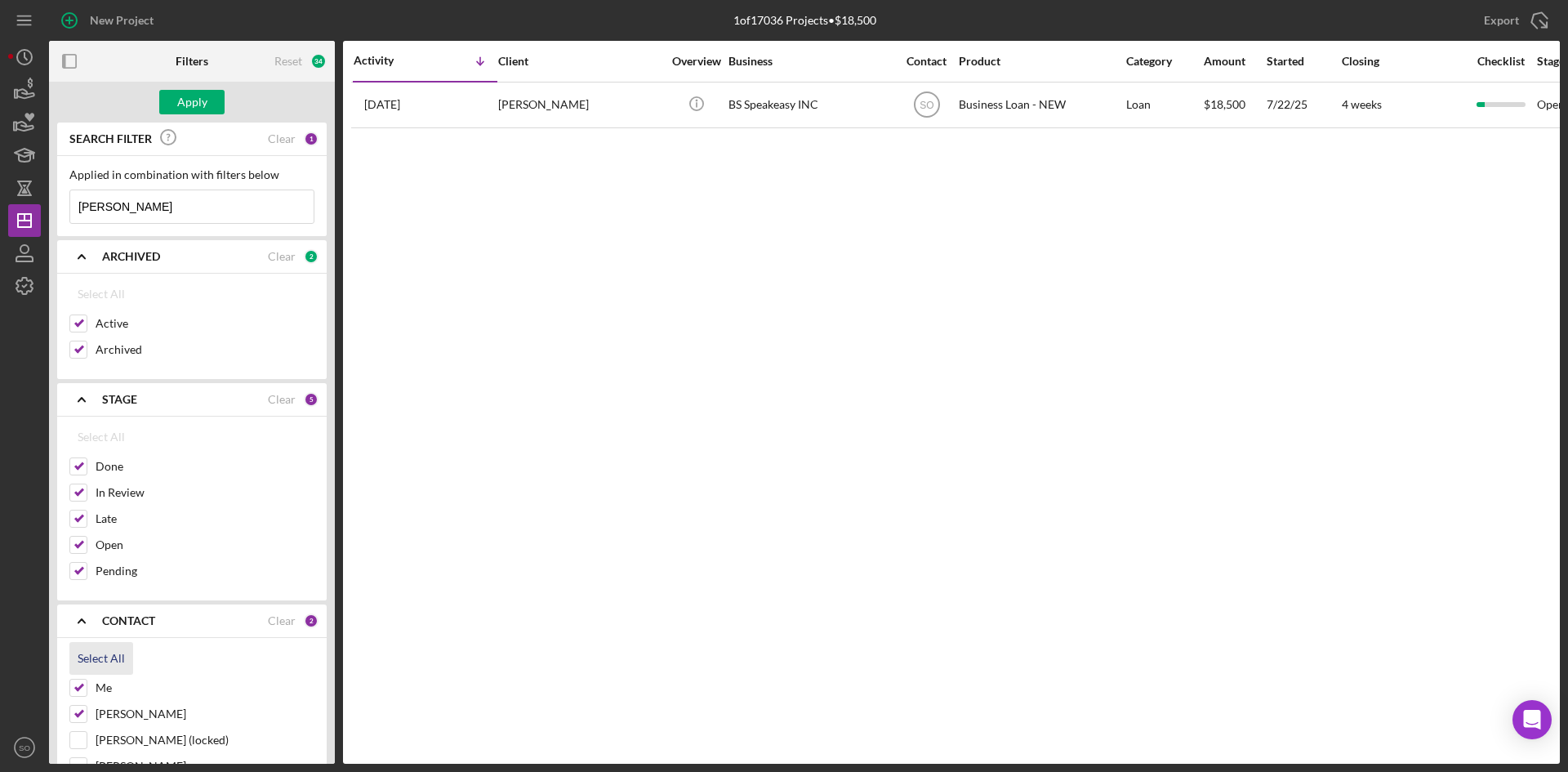
checkbox input "true"
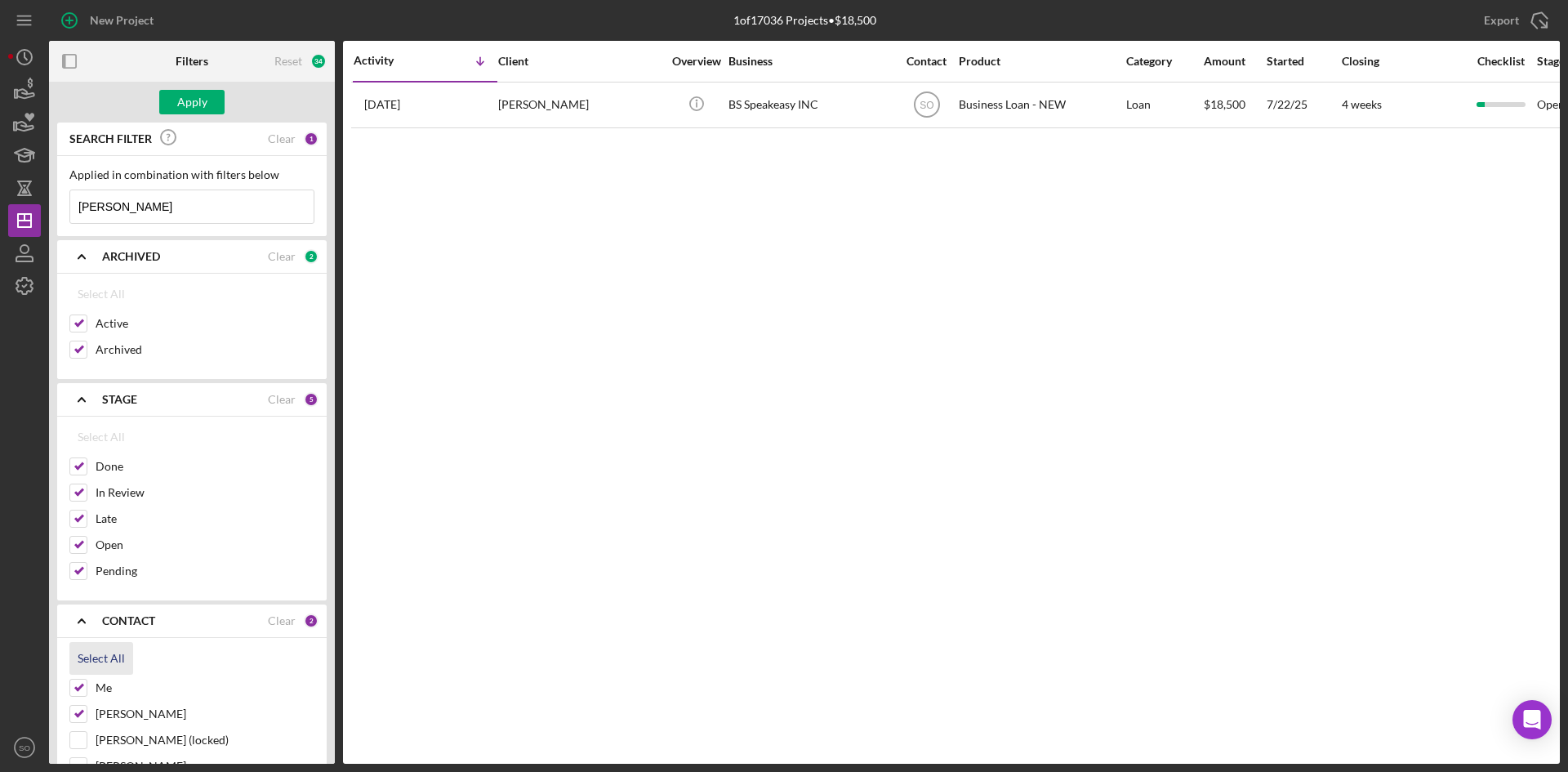
checkbox input "true"
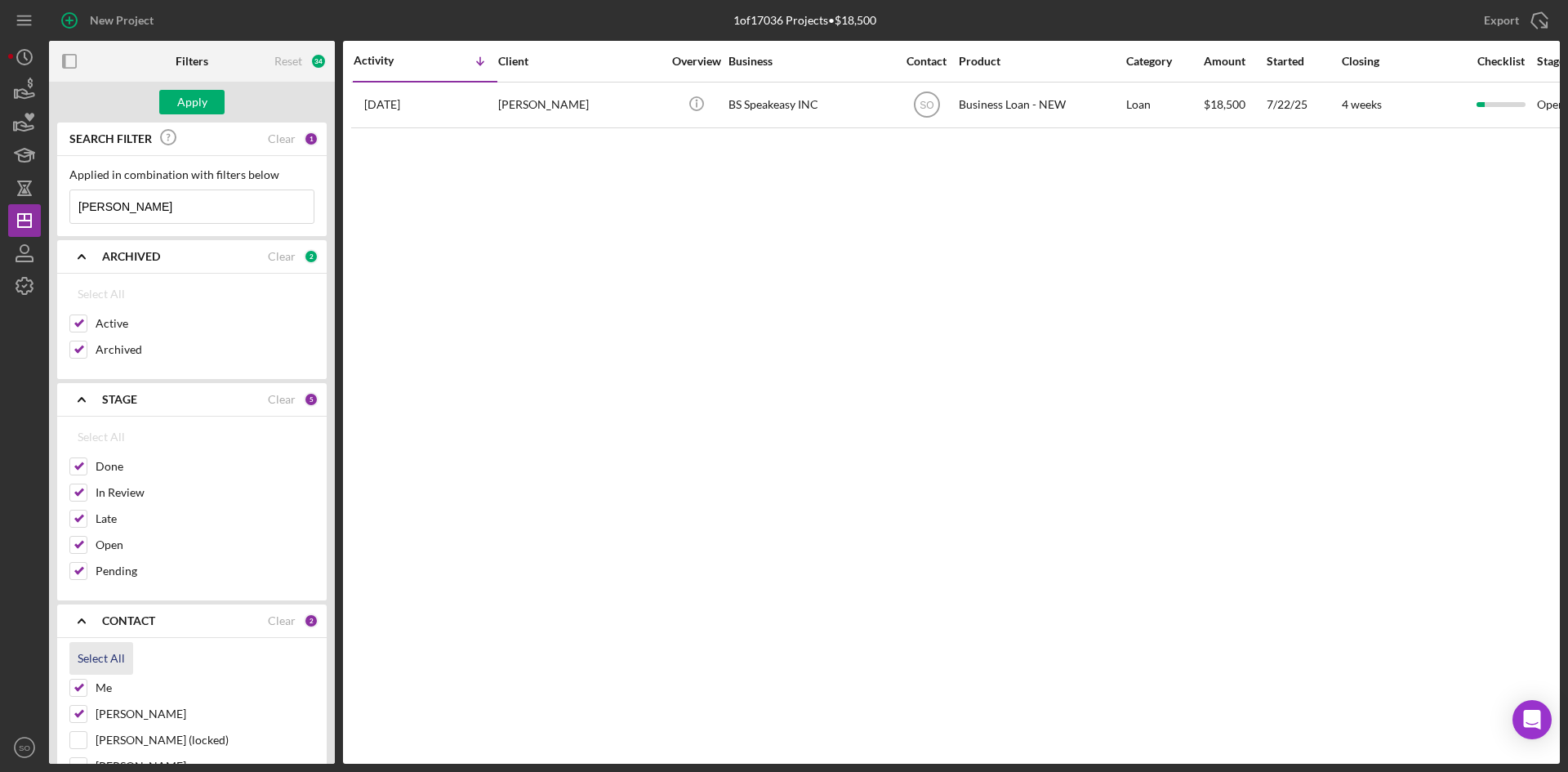
checkbox input "true"
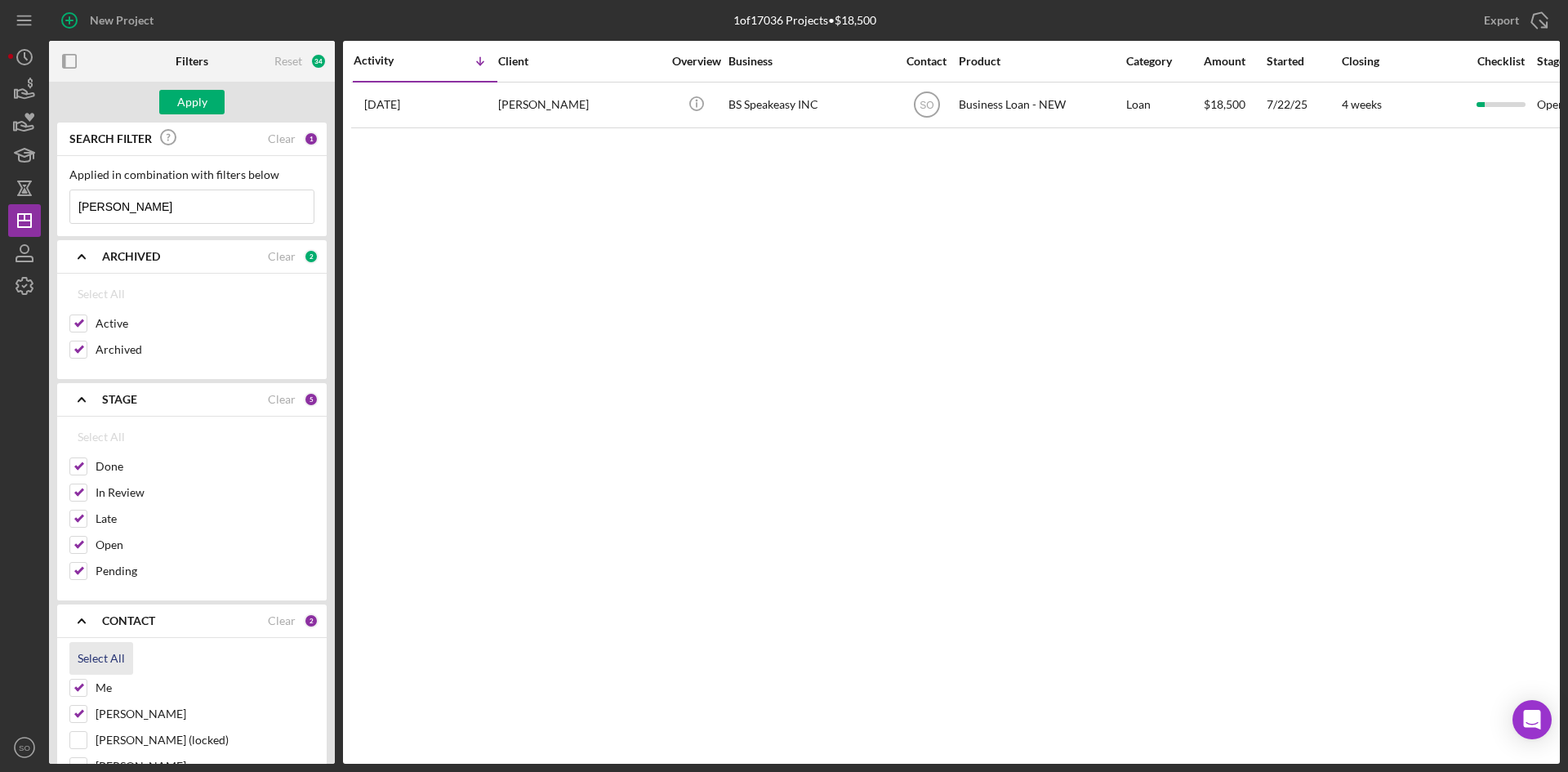
checkbox input "true"
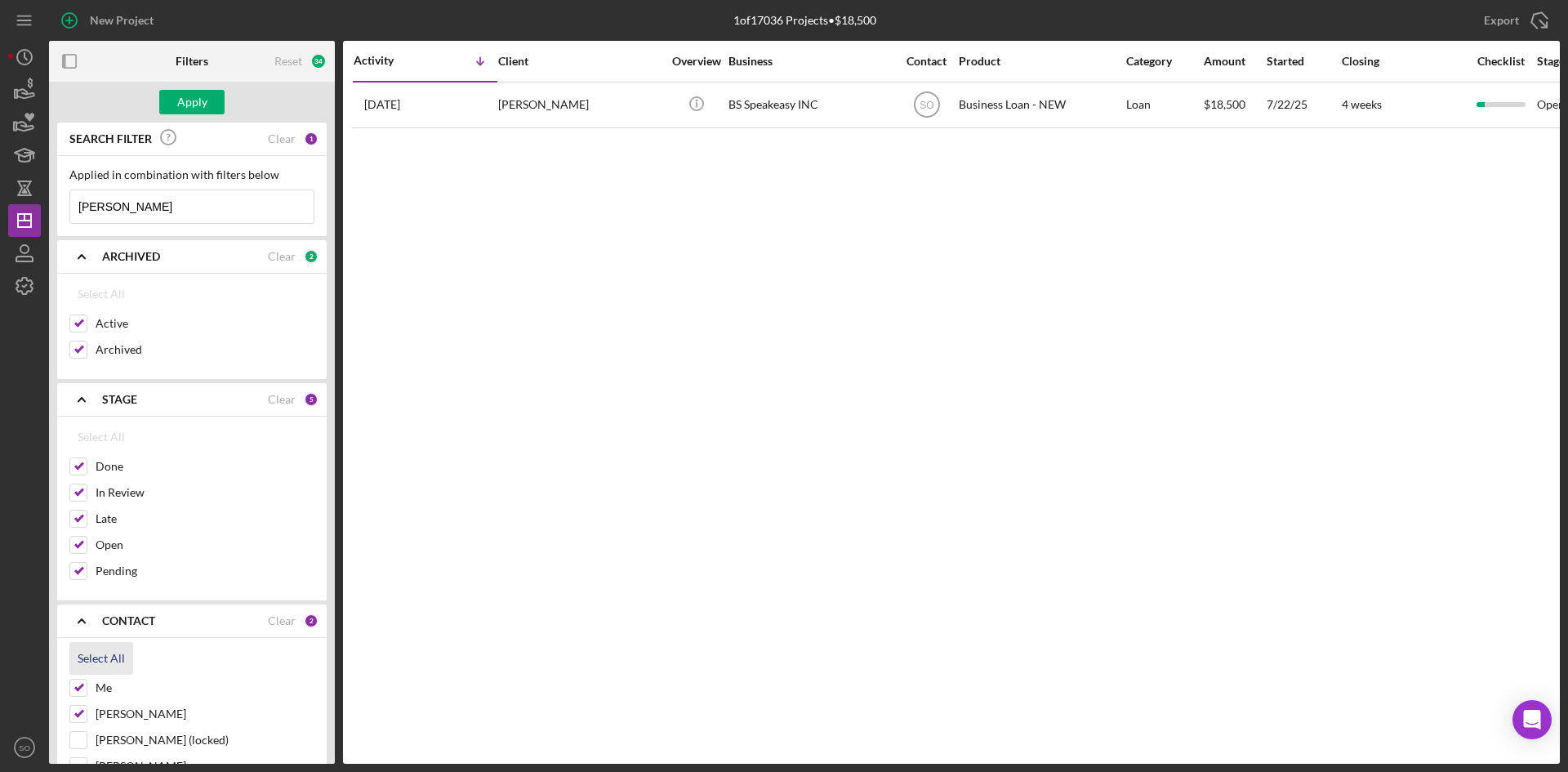
checkbox input "true"
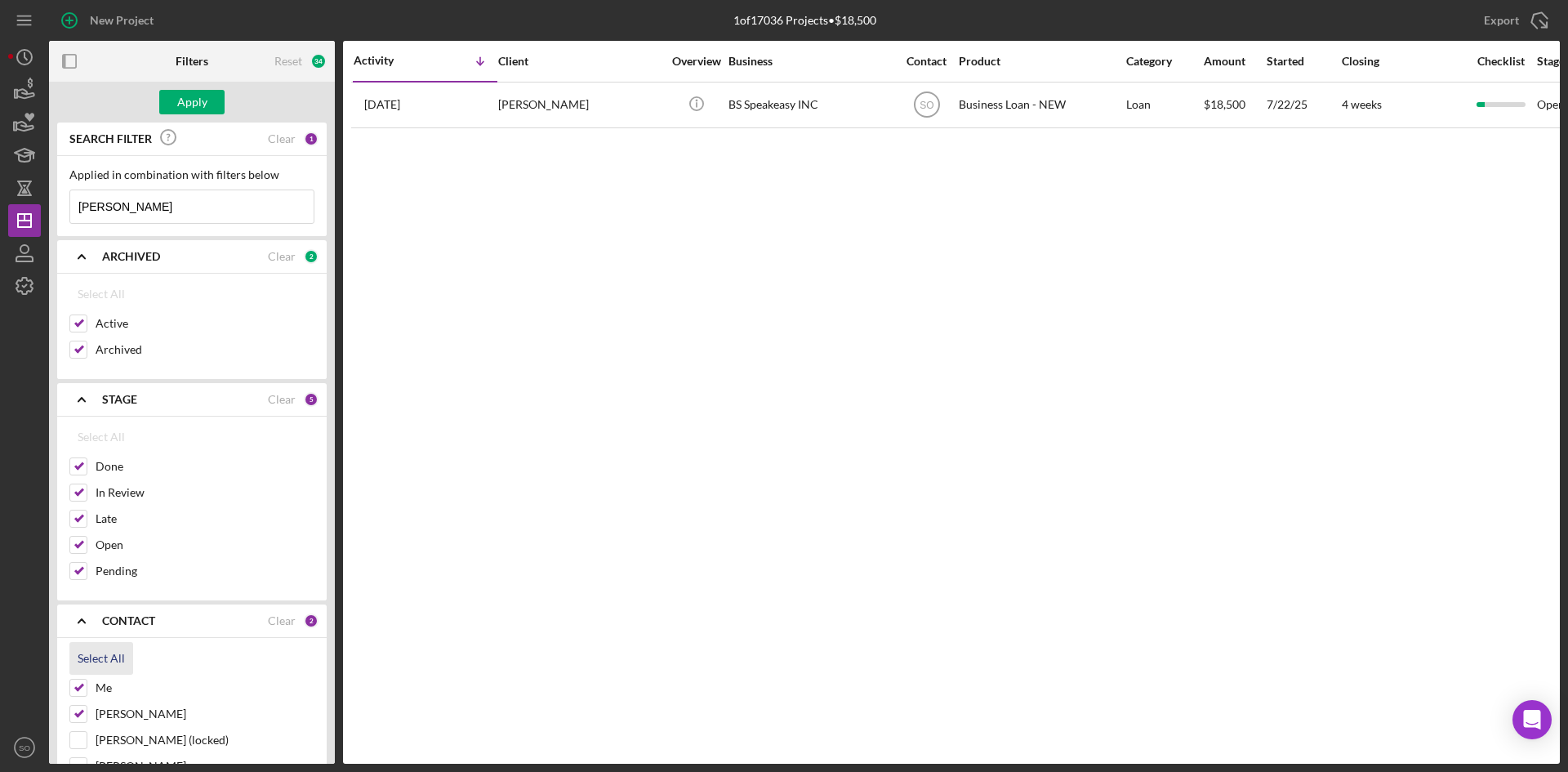
checkbox input "true"
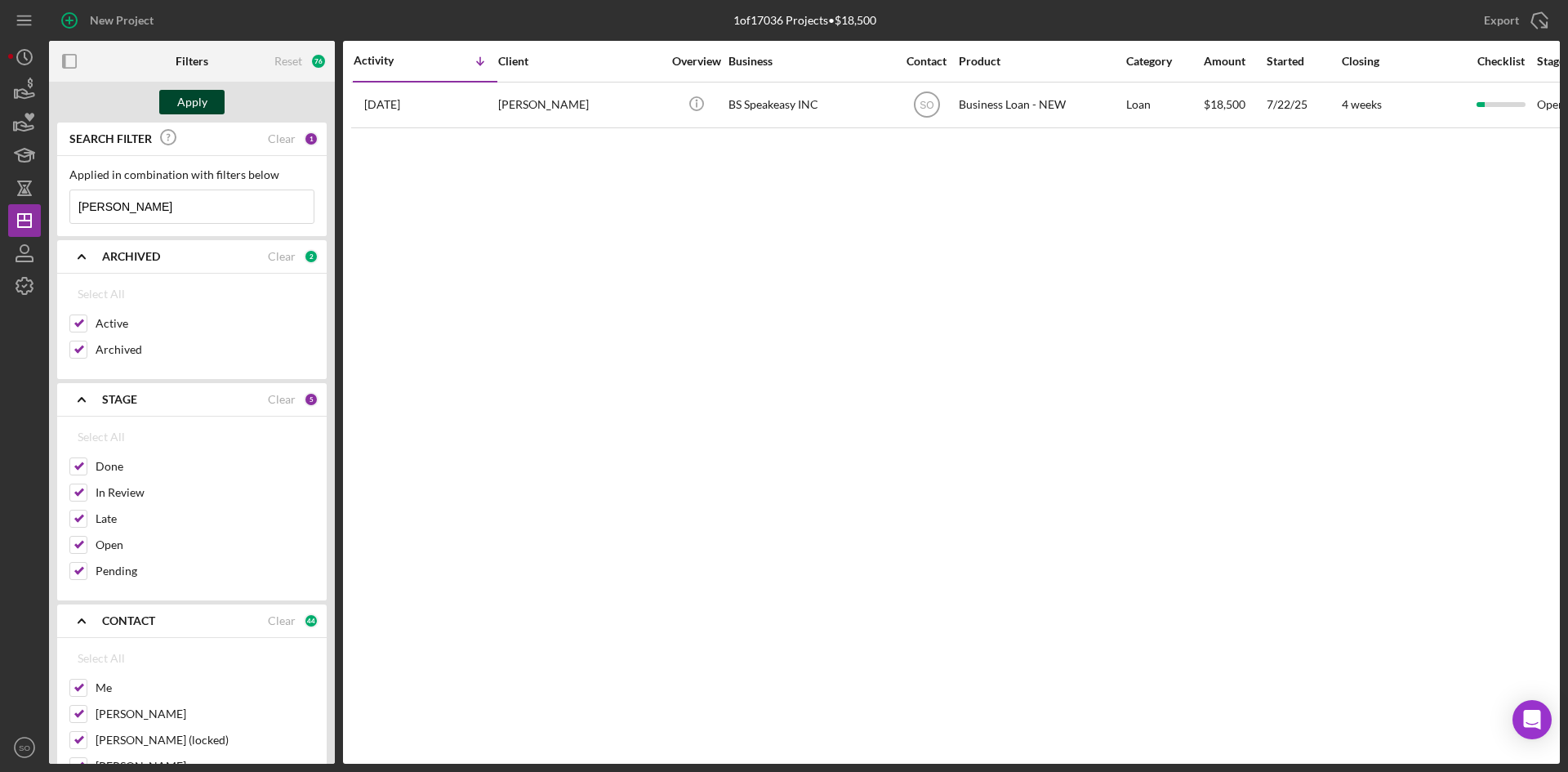
click at [211, 99] on button "Apply" at bounding box center [191, 102] width 65 height 25
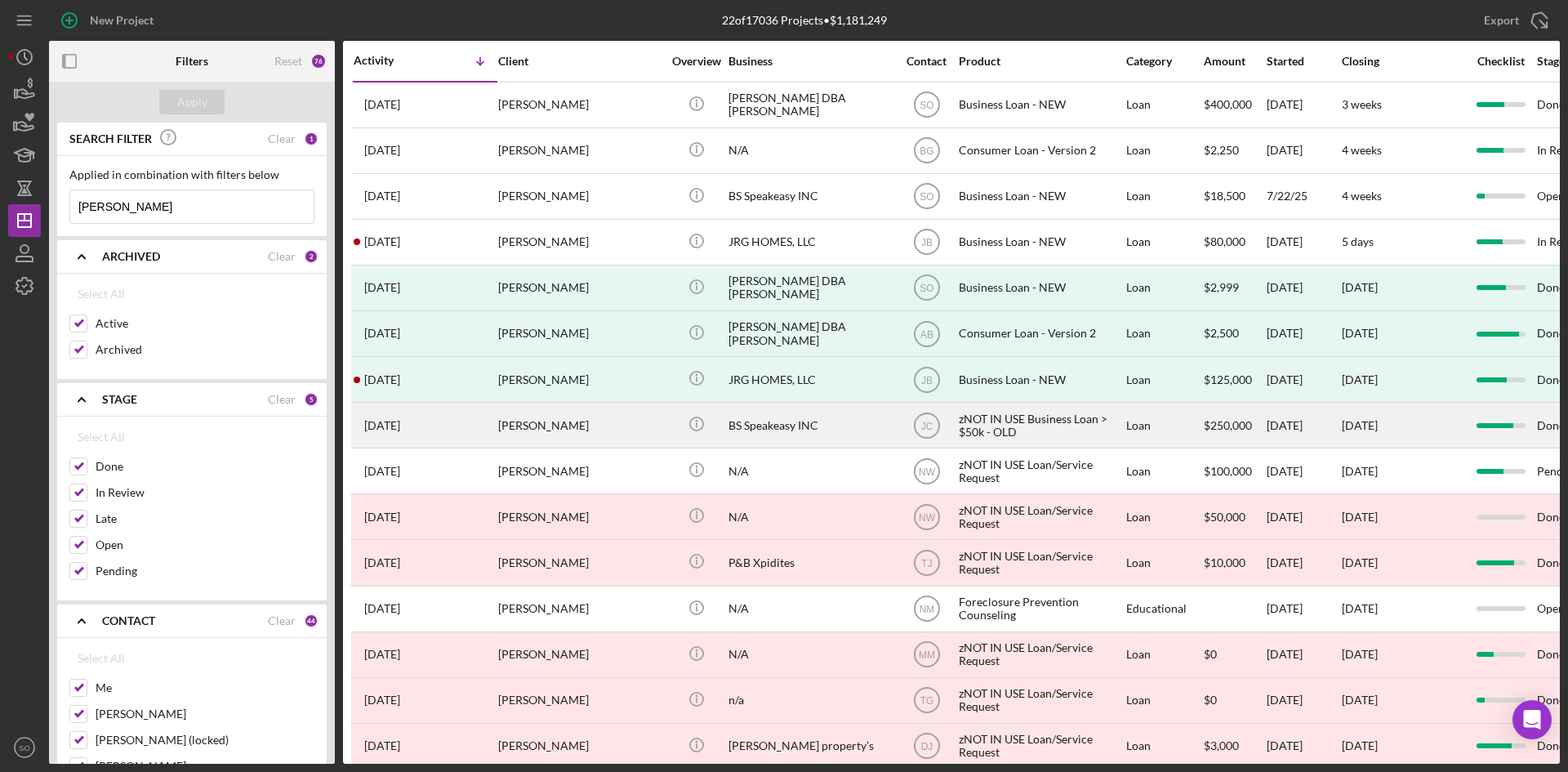
click at [547, 420] on div "[PERSON_NAME]" at bounding box center [580, 425] width 163 height 43
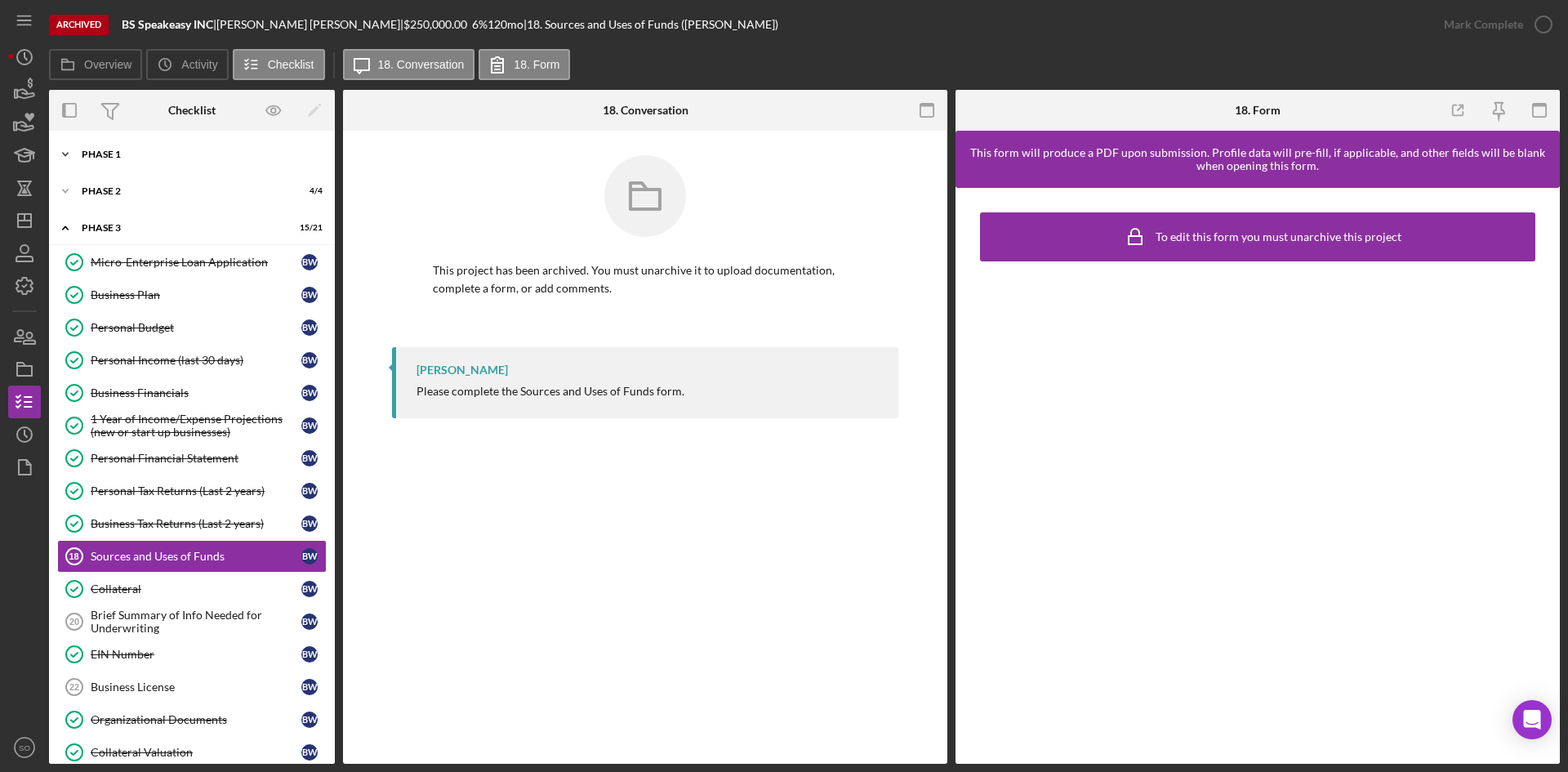
click at [139, 164] on div "Icon/Expander Phase 1 8 / 8" at bounding box center [192, 154] width 286 height 32
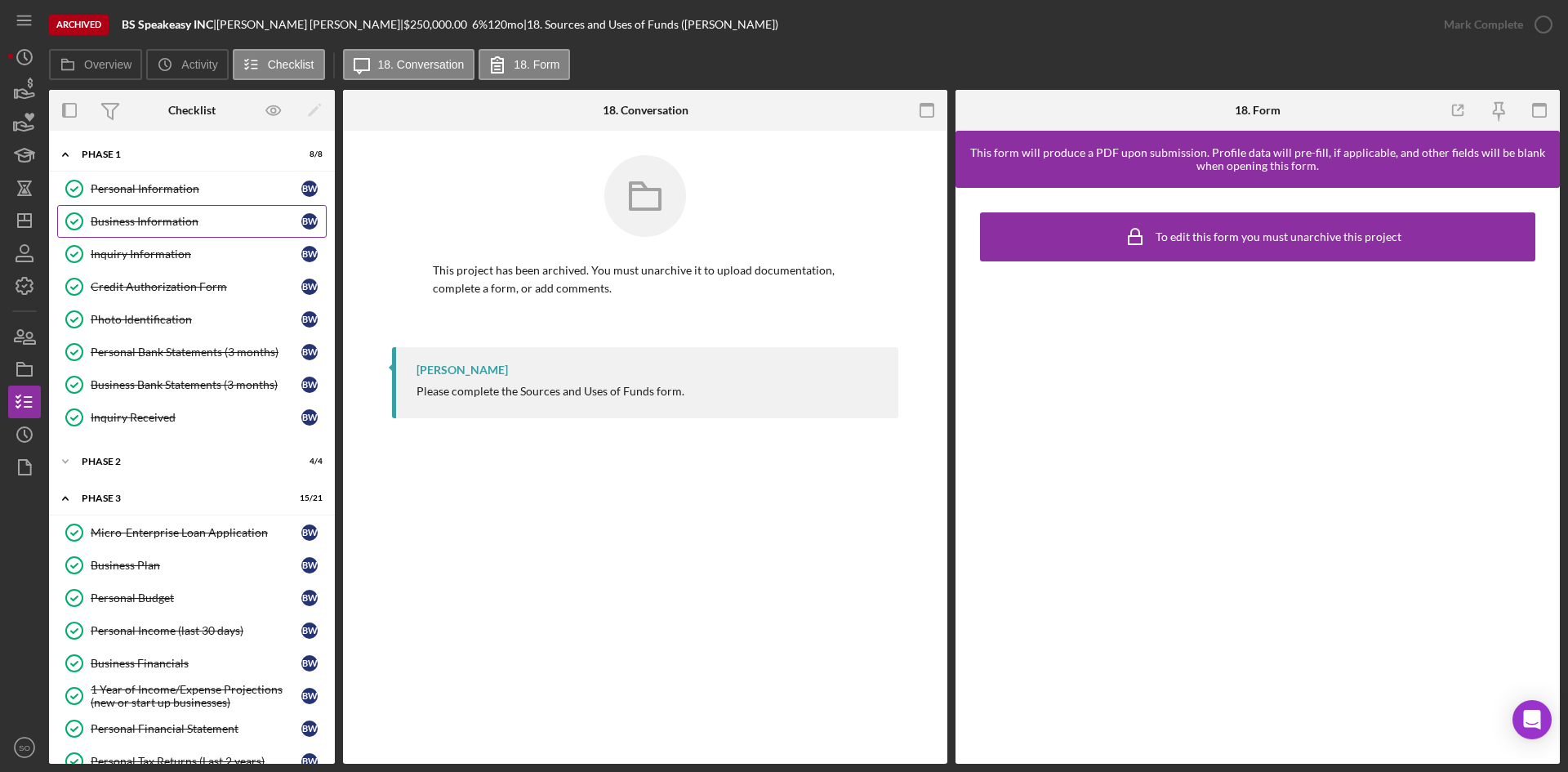
click at [148, 219] on div "Business Information" at bounding box center [196, 221] width 211 height 13
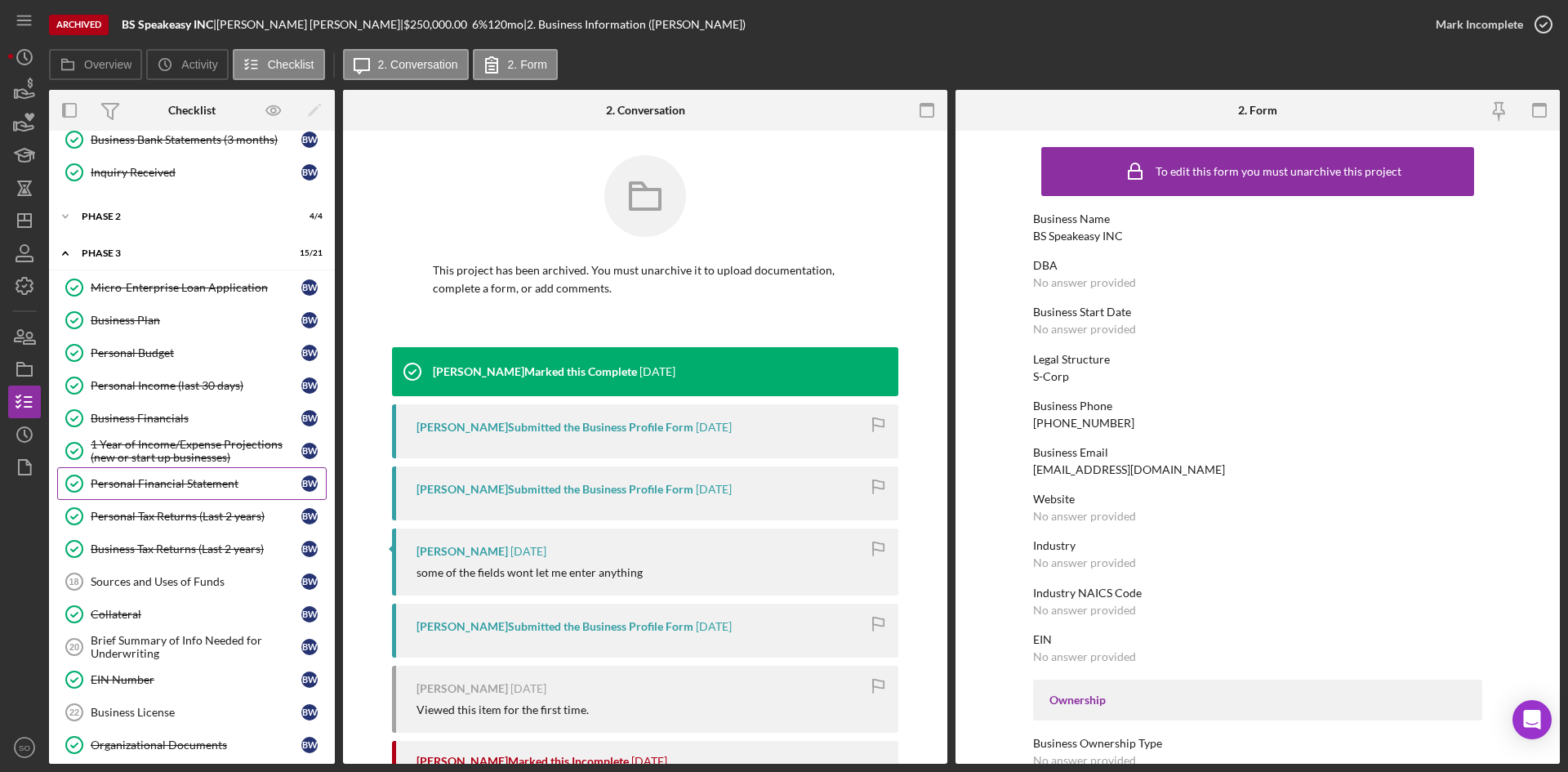
scroll to position [565, 0]
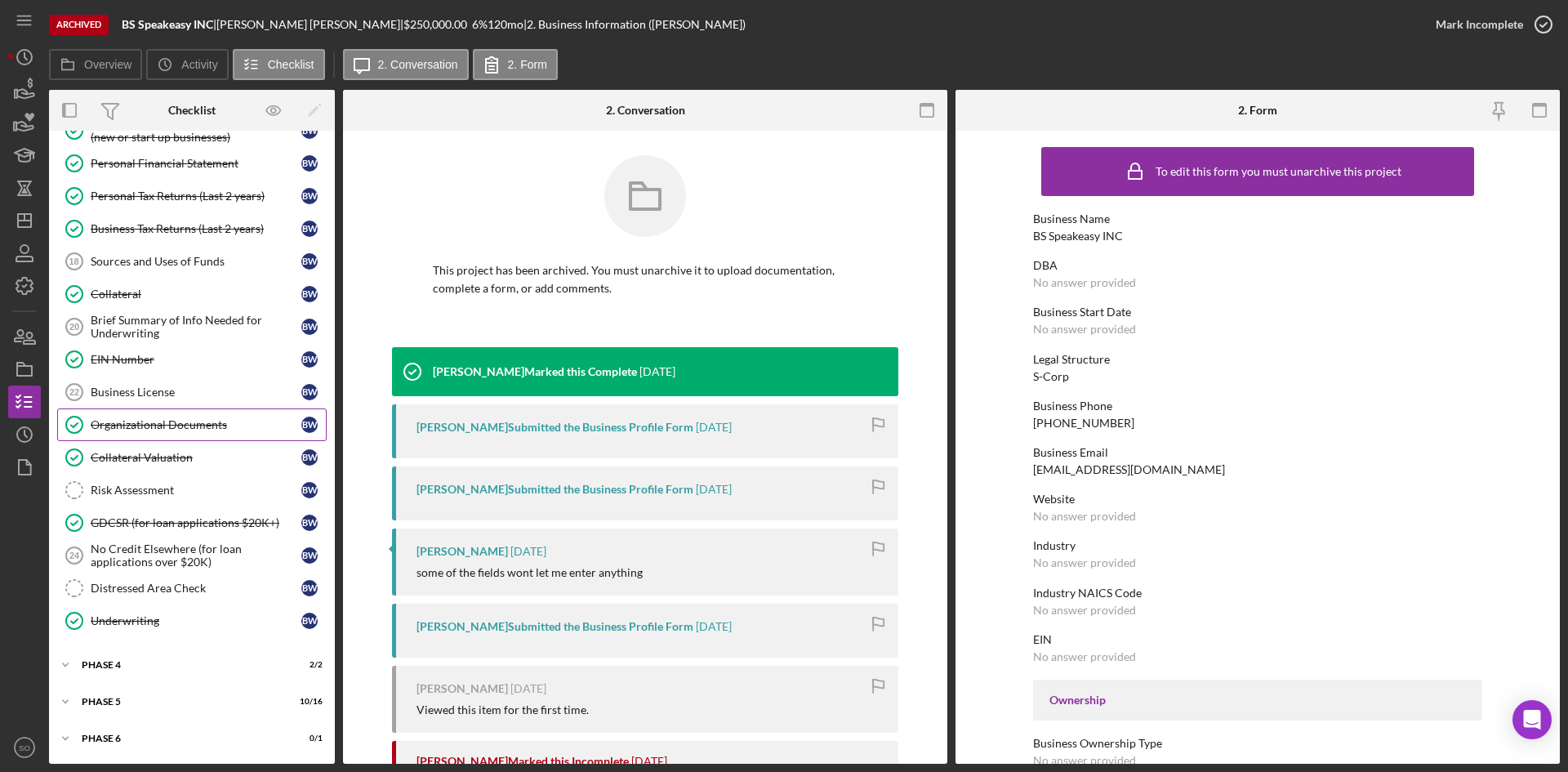
click at [105, 414] on link "Organizational Documents Organizational Documents B W" at bounding box center [191, 425] width 269 height 32
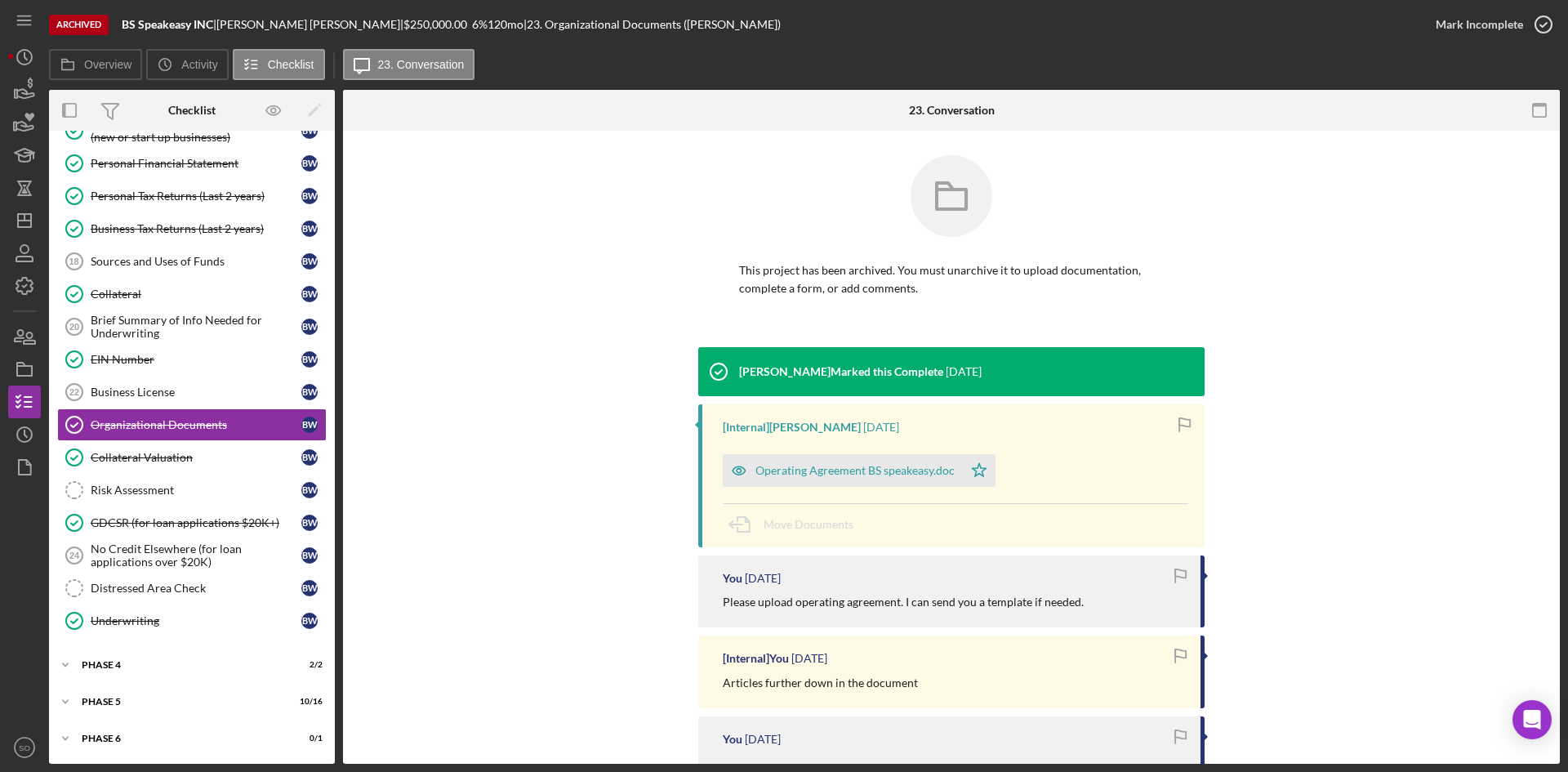
scroll to position [82, 0]
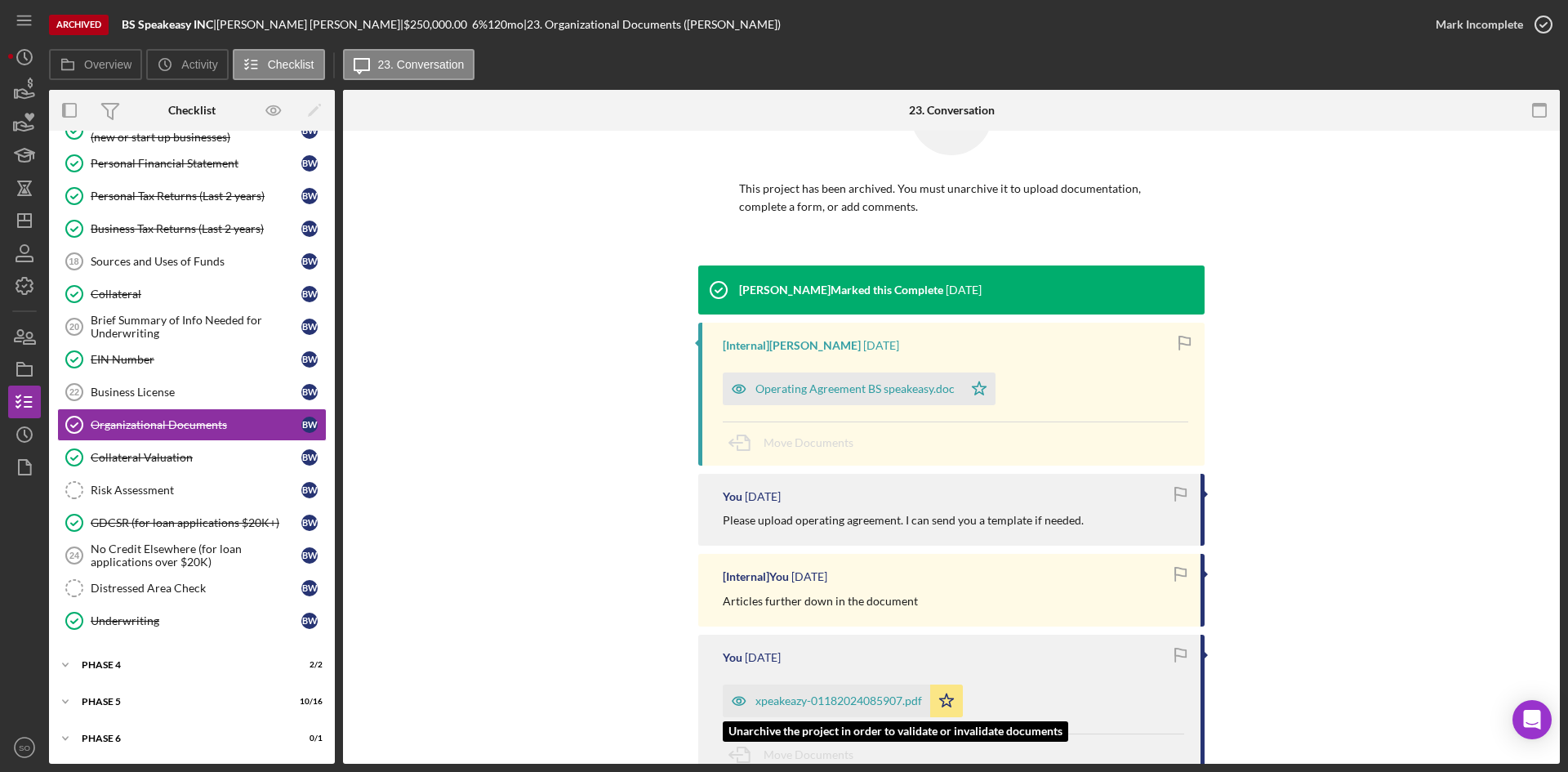
click at [858, 701] on div "xpeakeazy-01182024085907.pdf" at bounding box center [839, 701] width 167 height 13
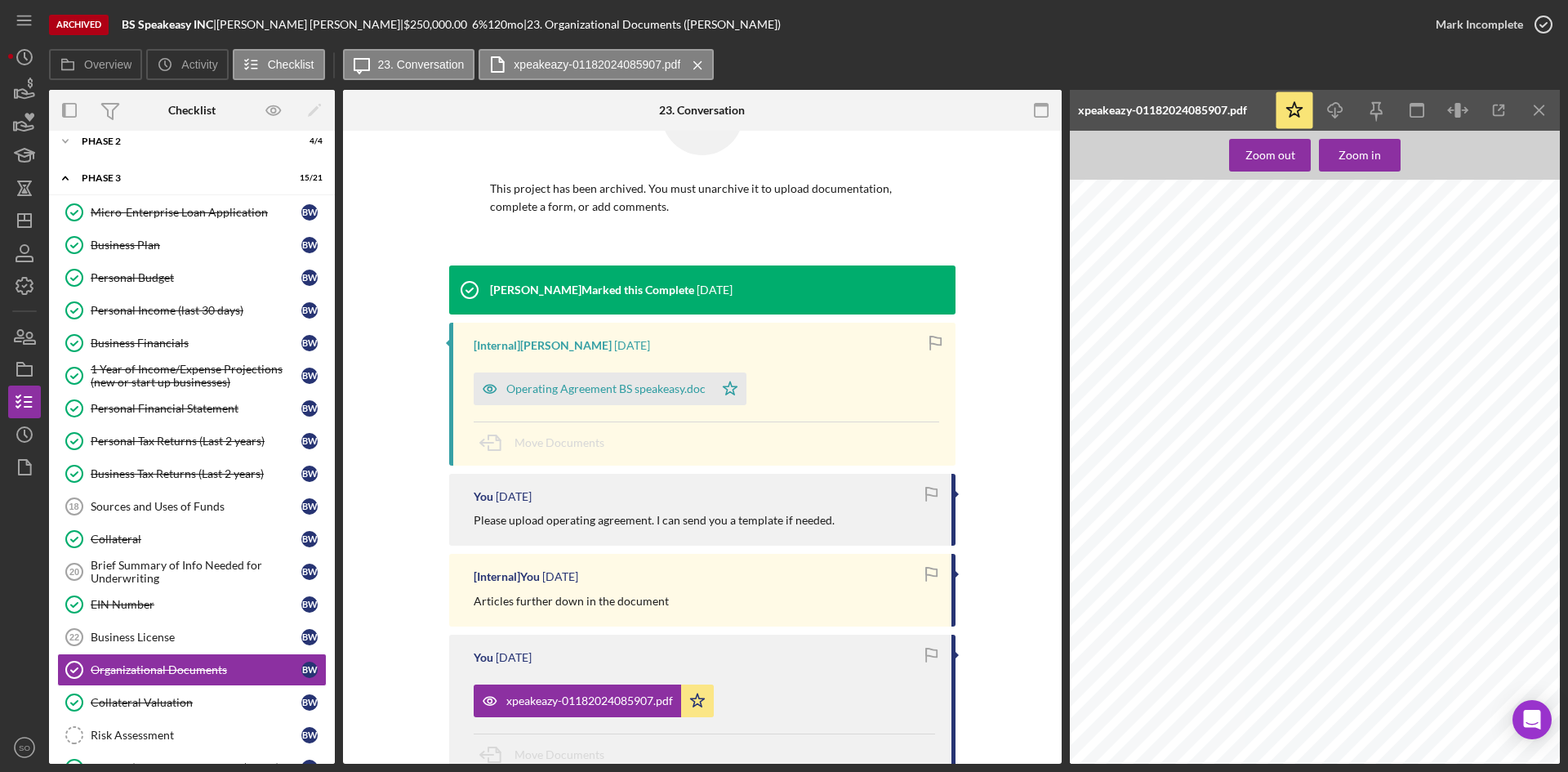
scroll to position [0, 0]
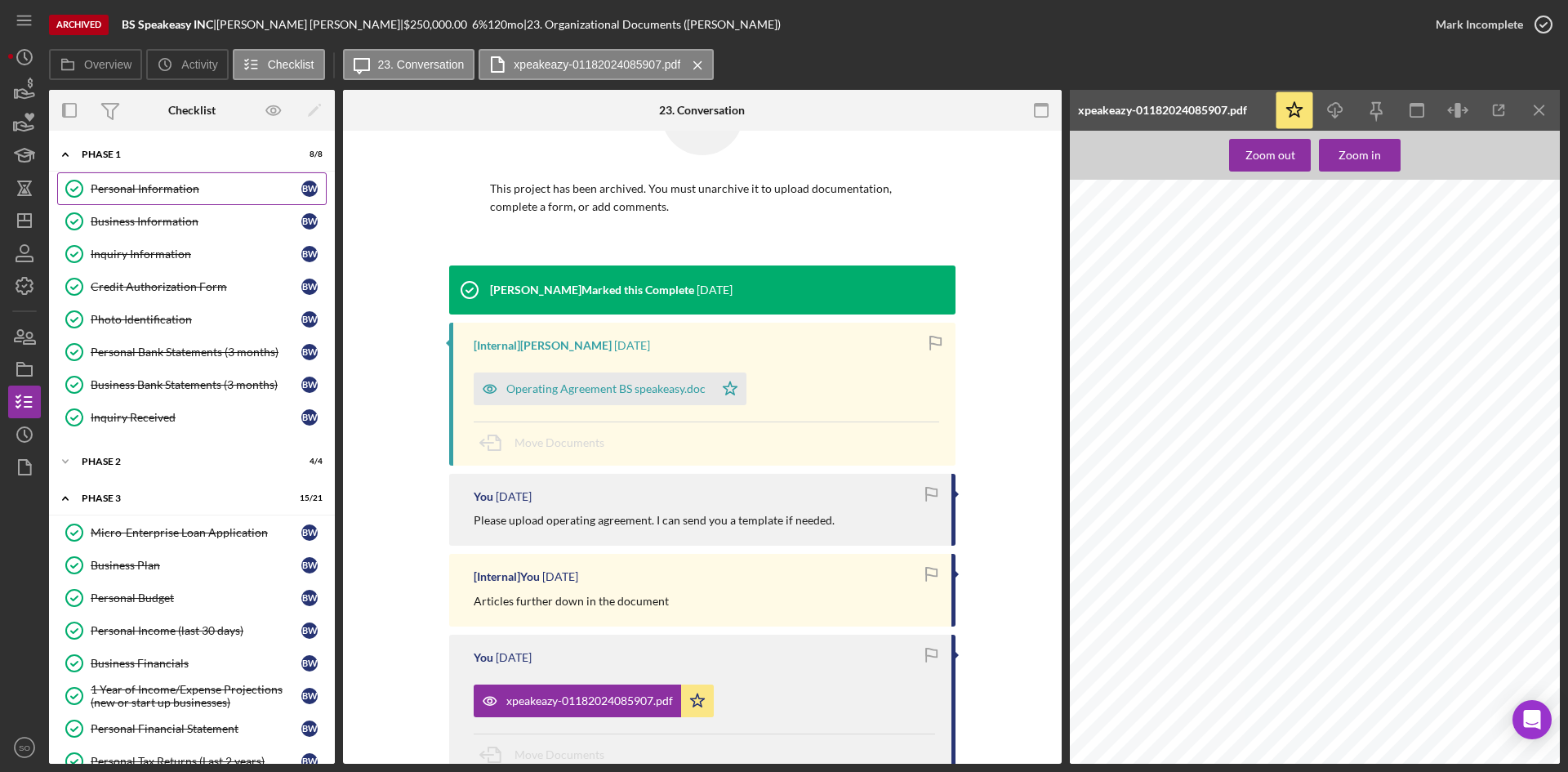
drag, startPoint x: 153, startPoint y: 196, endPoint x: 308, endPoint y: 216, distance: 156.3
click at [153, 196] on link "Personal Information Personal Information B W" at bounding box center [191, 189] width 269 height 32
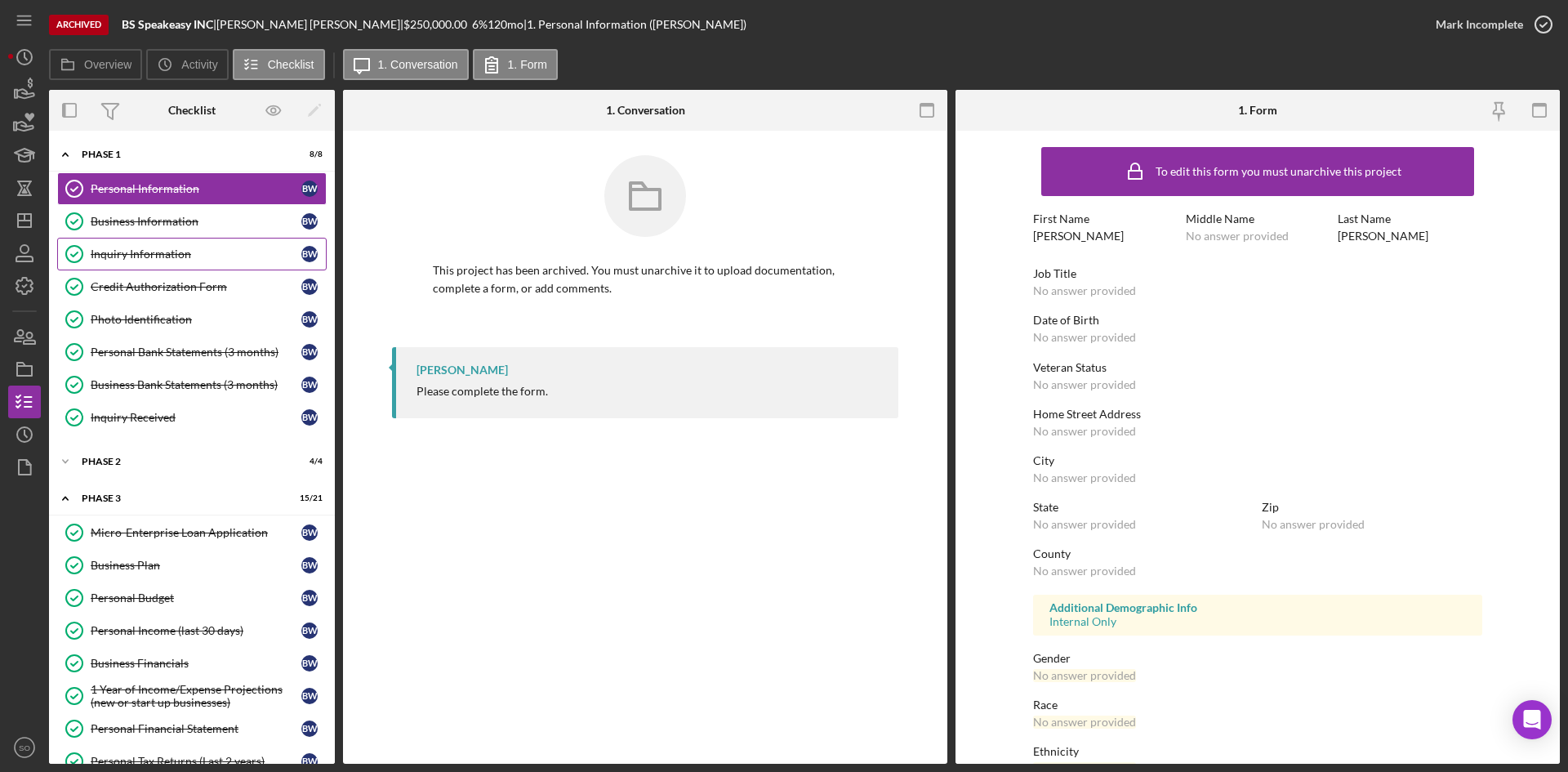
click at [185, 253] on div "Inquiry Information" at bounding box center [196, 253] width 211 height 13
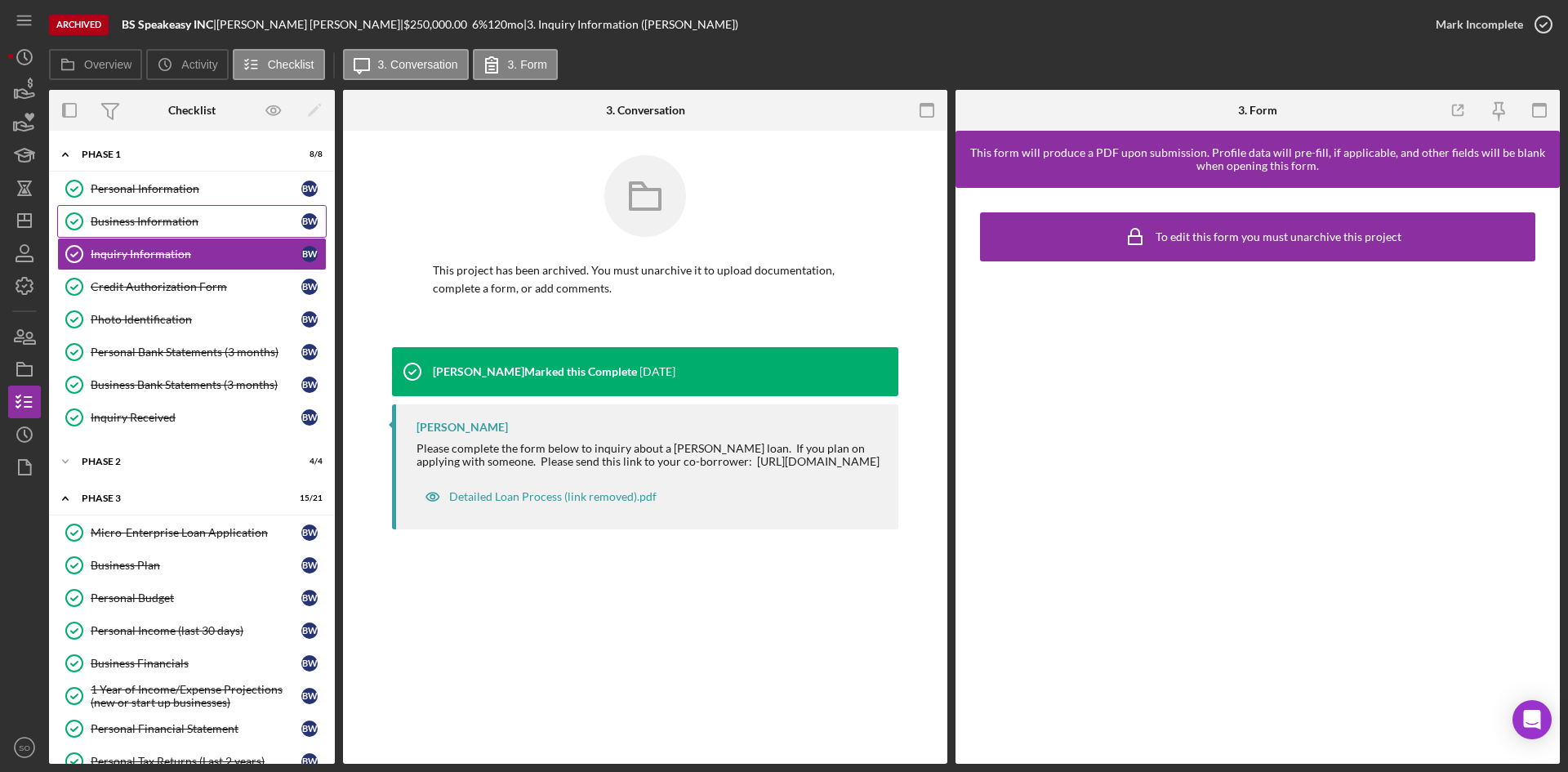
click at [195, 221] on div "Business Information" at bounding box center [196, 221] width 211 height 13
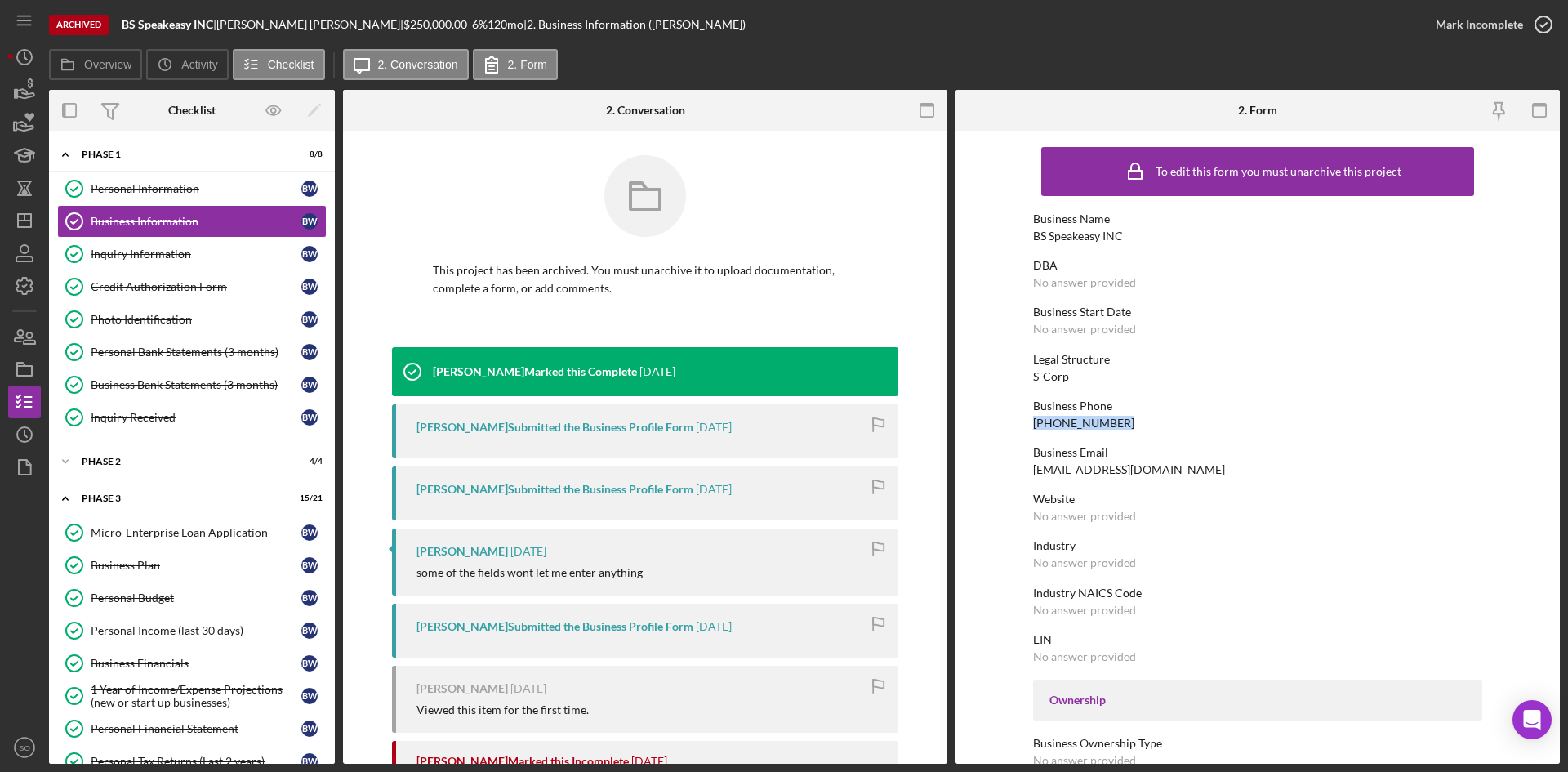
drag, startPoint x: 1072, startPoint y: 421, endPoint x: 1017, endPoint y: 421, distance: 55.0
click at [1017, 421] on form "To edit this form you must unarchive this project Business Name BS Speakeasy IN…" at bounding box center [1257, 447] width 604 height 633
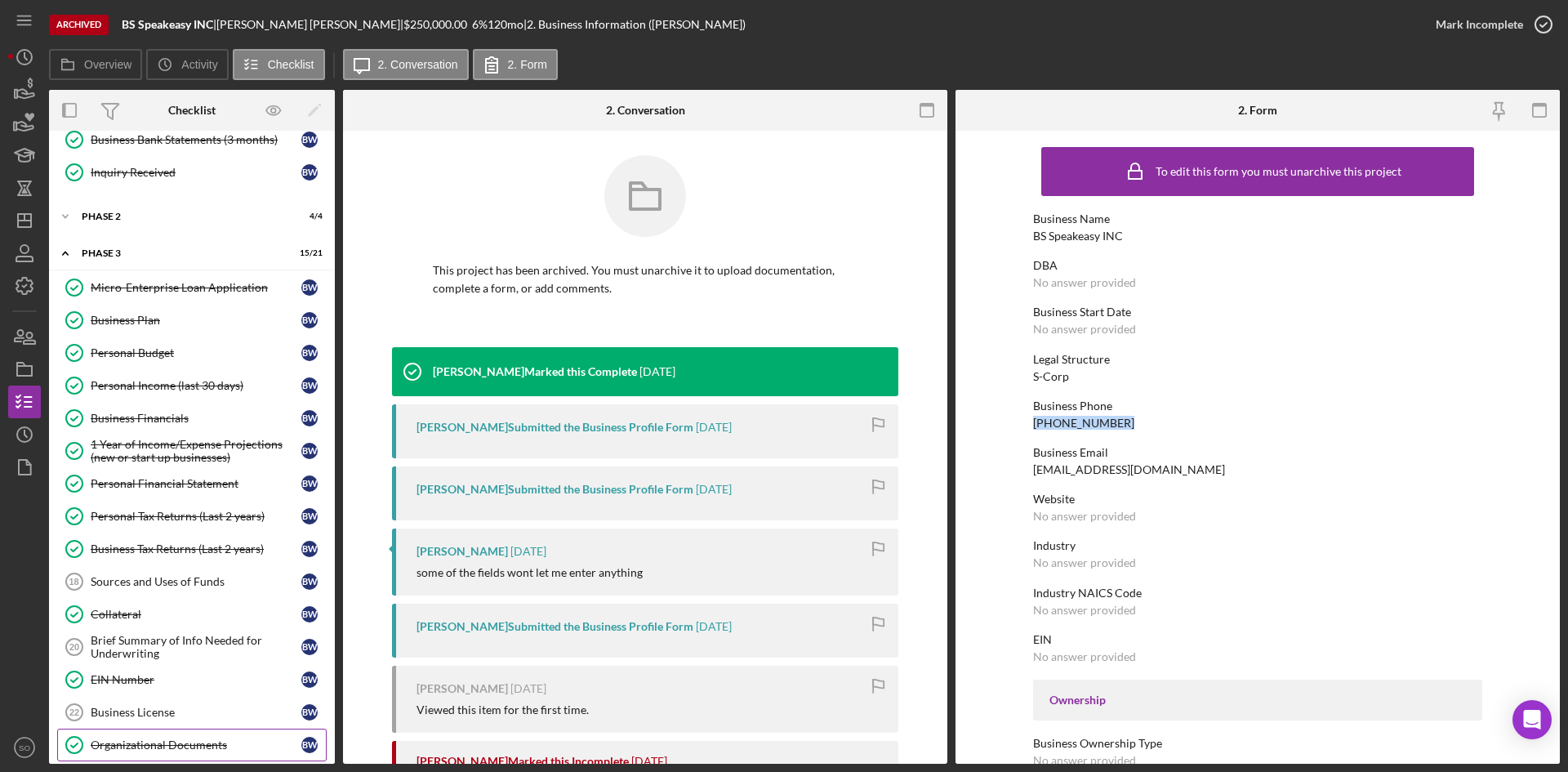
scroll to position [409, 0]
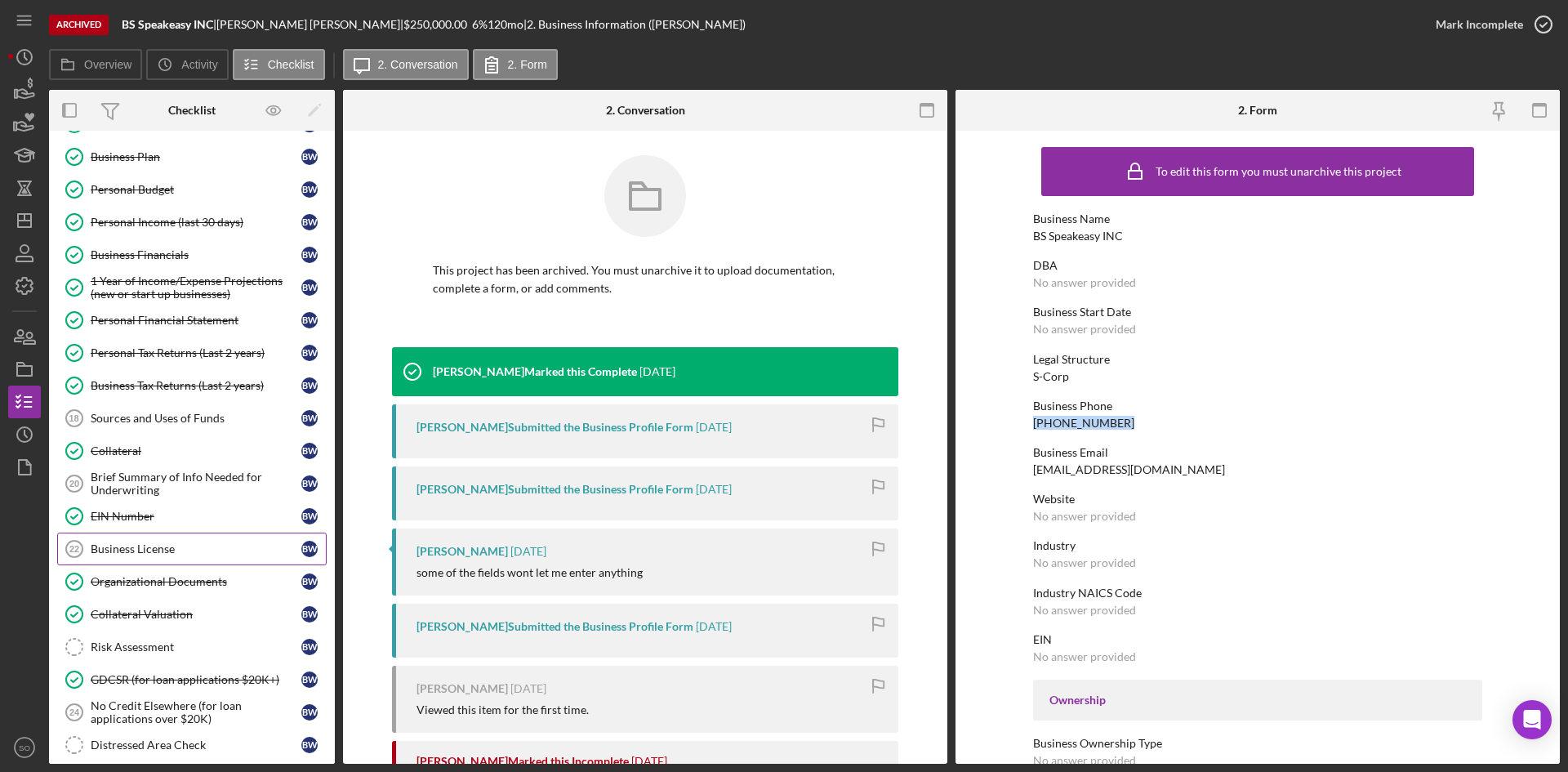
click at [167, 554] on div "Business License" at bounding box center [196, 548] width 211 height 13
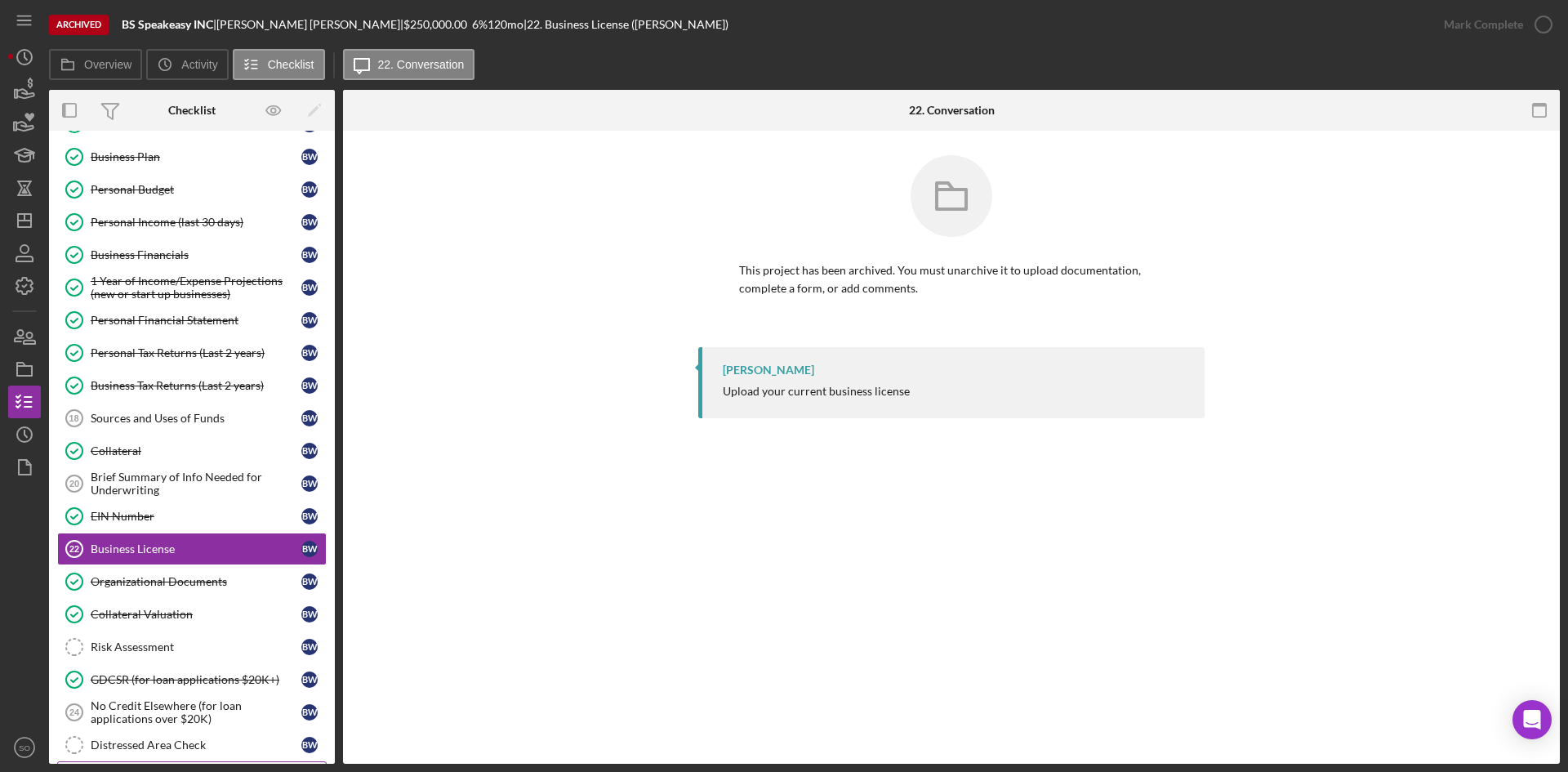
scroll to position [565, 0]
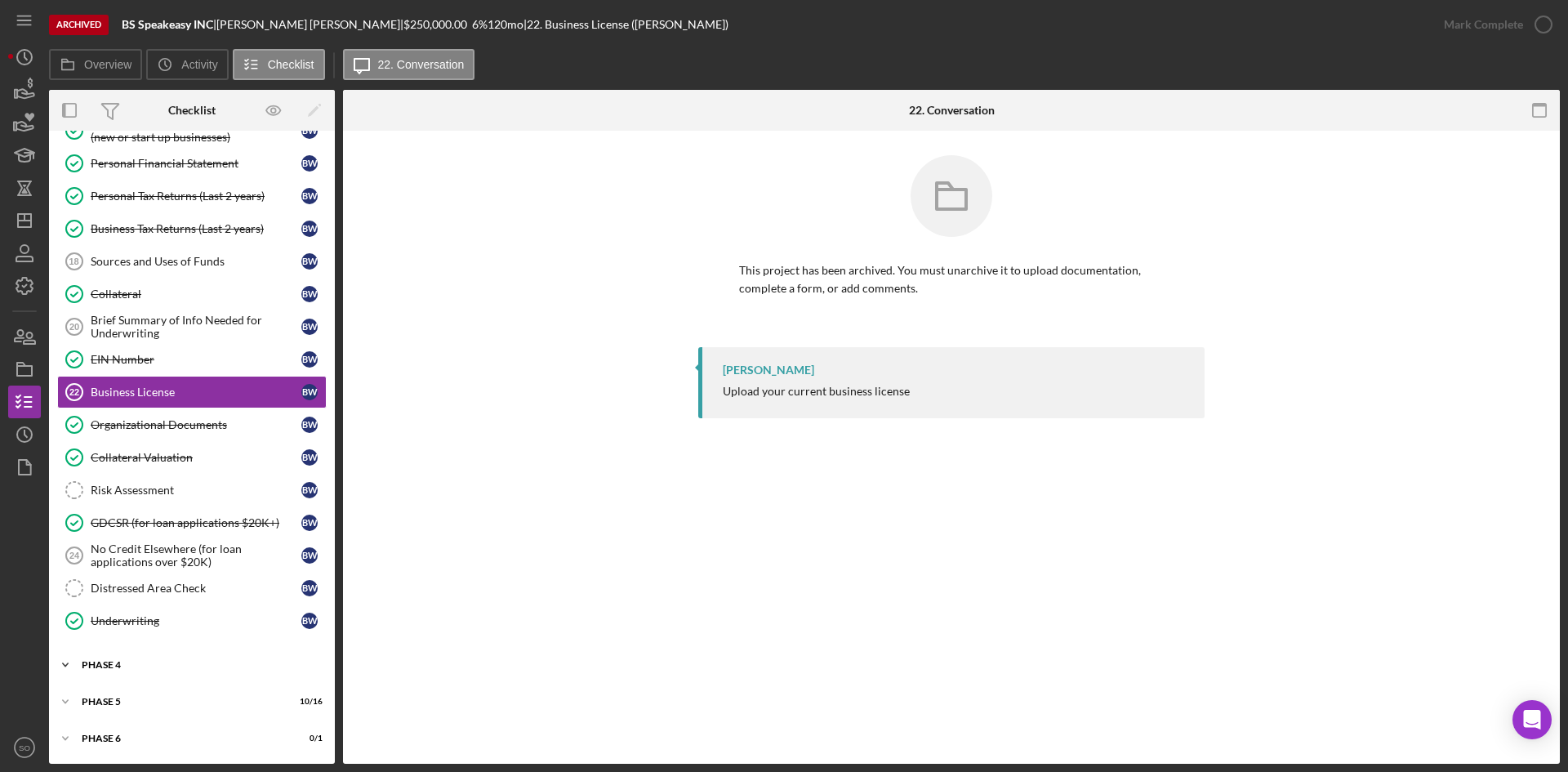
click at [149, 654] on div "Icon/Expander Phase 4 2 / 2" at bounding box center [192, 665] width 286 height 32
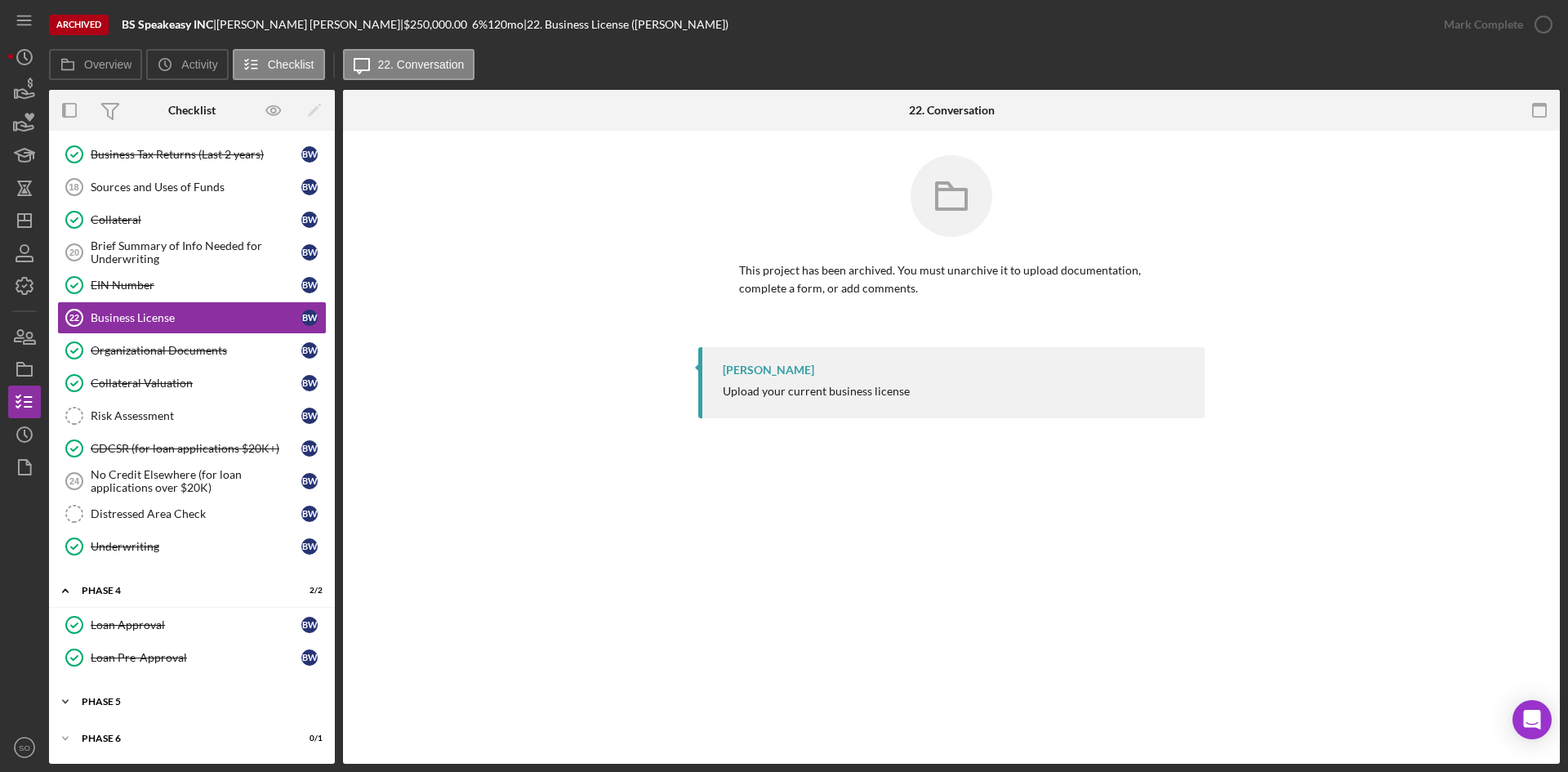
click at [143, 712] on div "Icon/Expander Phase 5 10 / 16" at bounding box center [192, 701] width 286 height 32
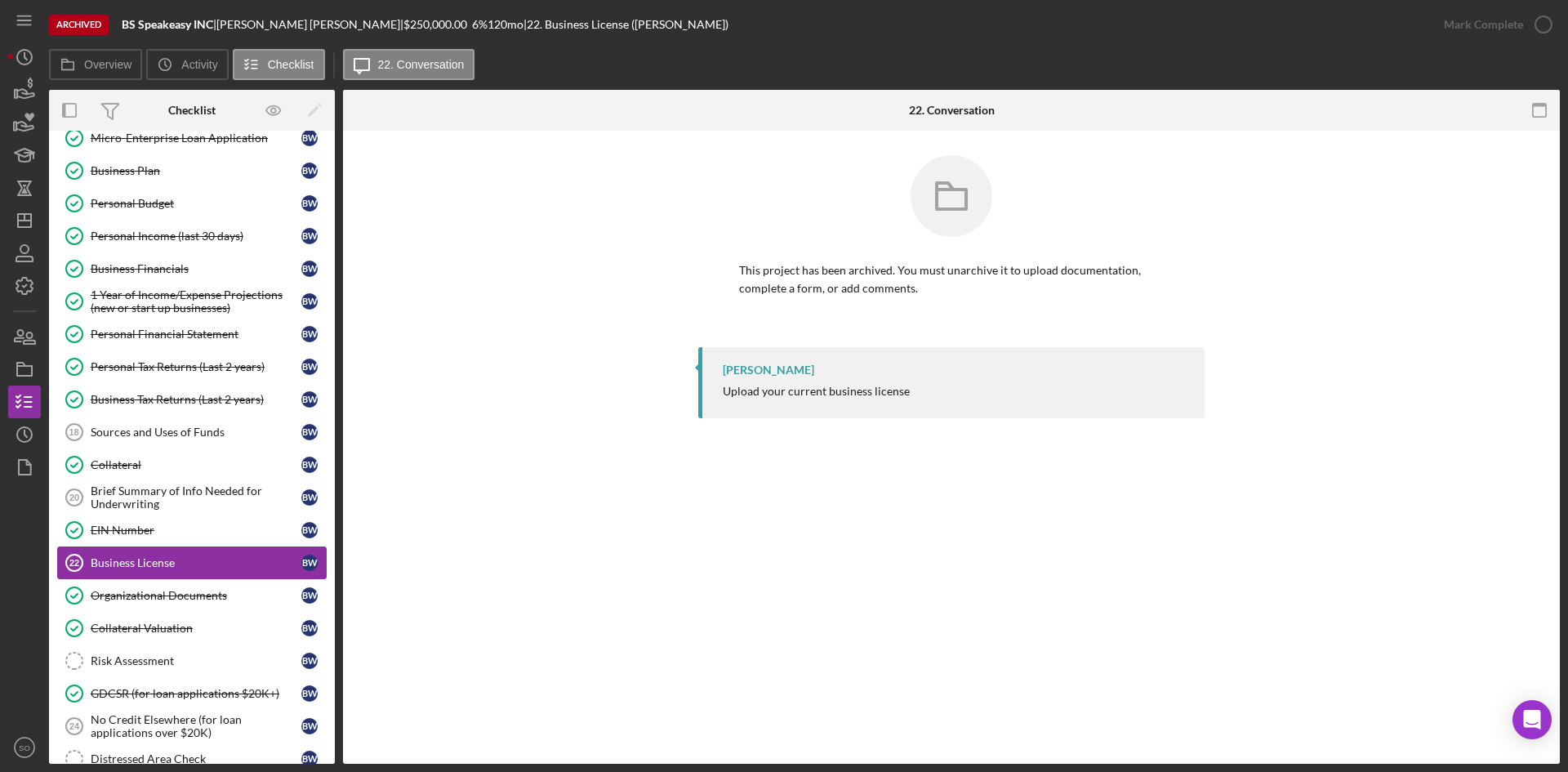
scroll to position [313, 0]
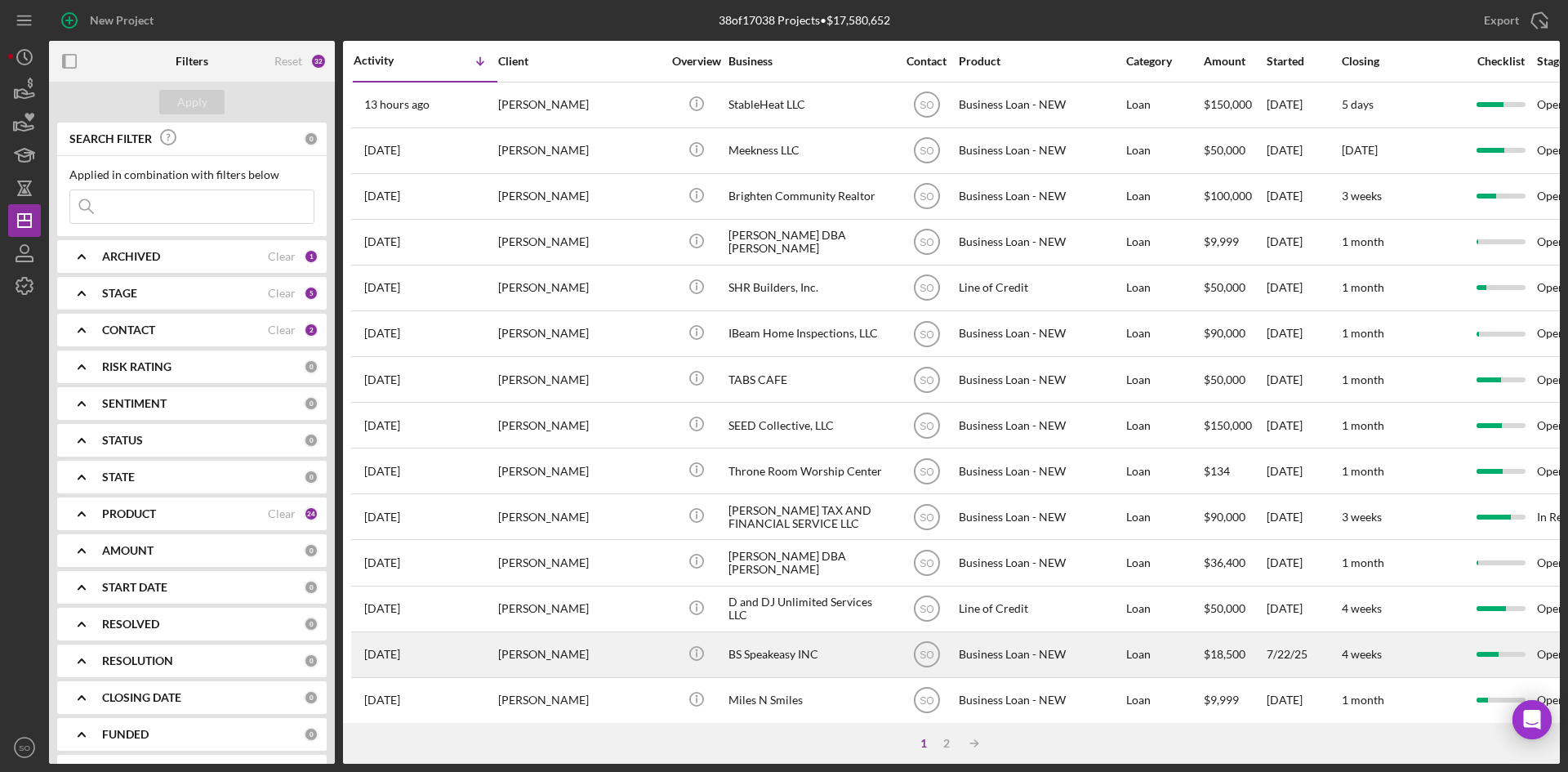
click at [552, 652] on div "[PERSON_NAME]" at bounding box center [580, 655] width 163 height 43
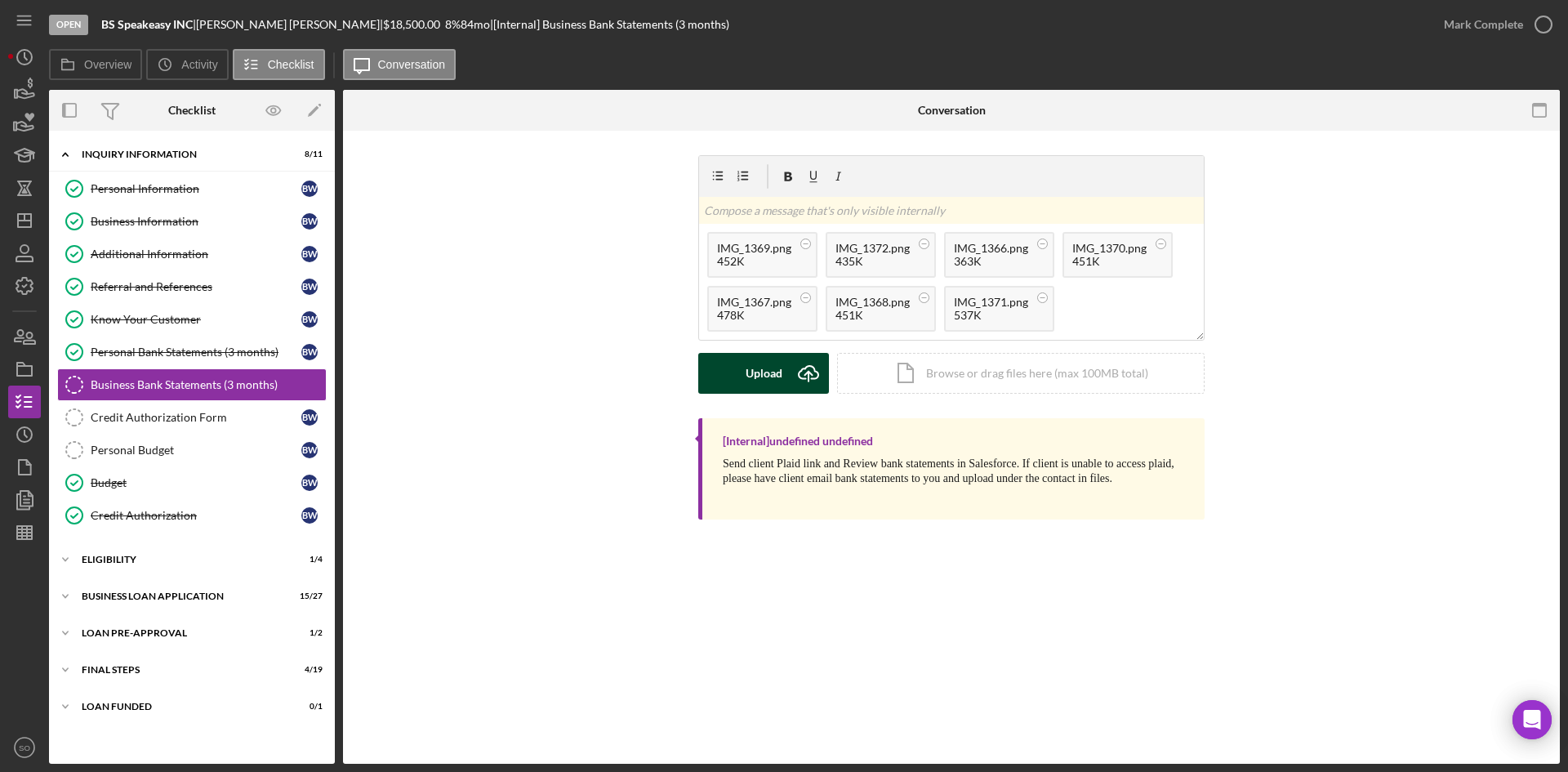
click at [754, 364] on div "Upload" at bounding box center [763, 373] width 37 height 41
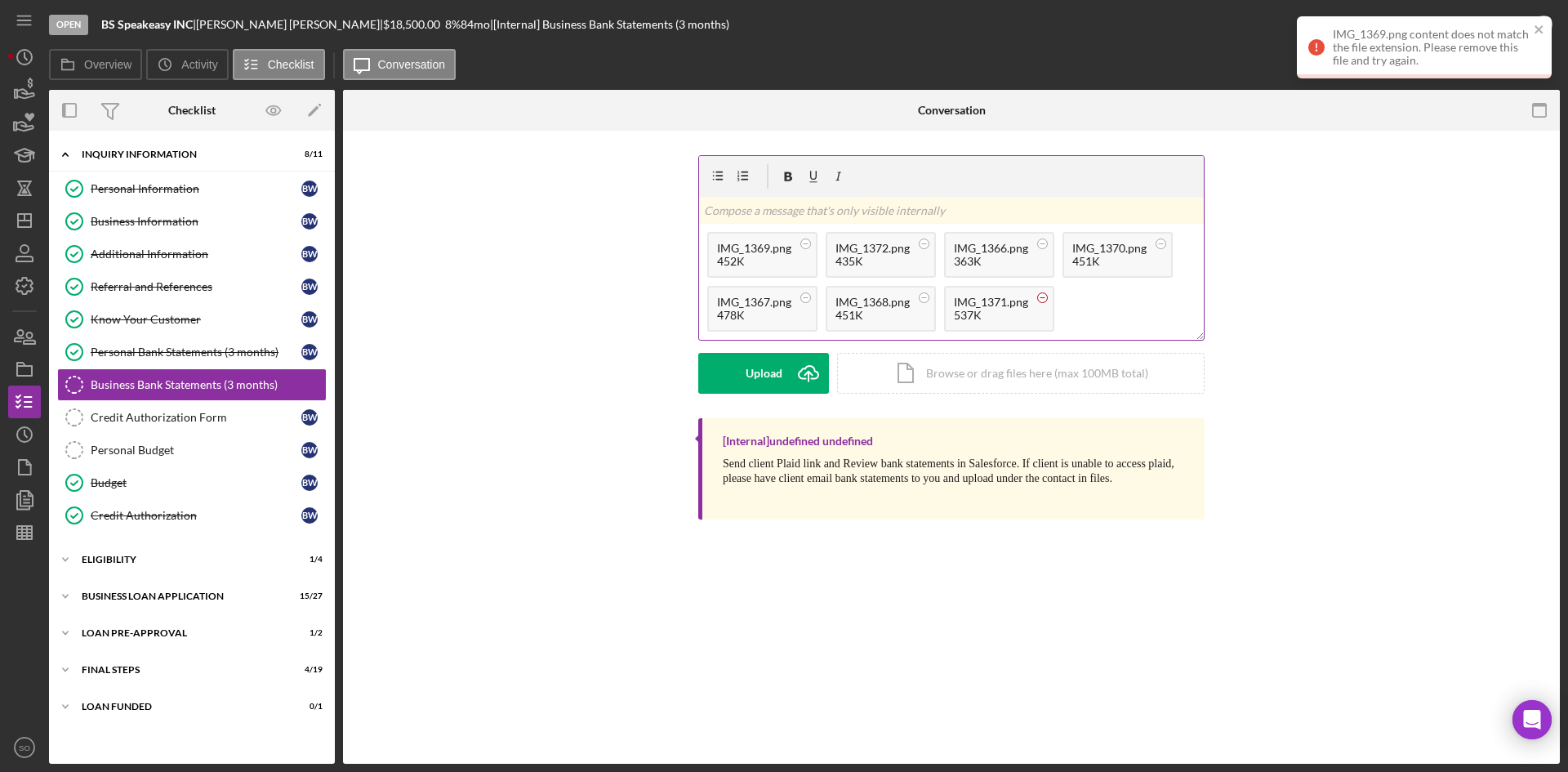
click at [1036, 298] on icon at bounding box center [1043, 298] width 20 height 20
click at [931, 298] on icon at bounding box center [924, 298] width 20 height 20
click at [804, 292] on icon at bounding box center [806, 298] width 20 height 20
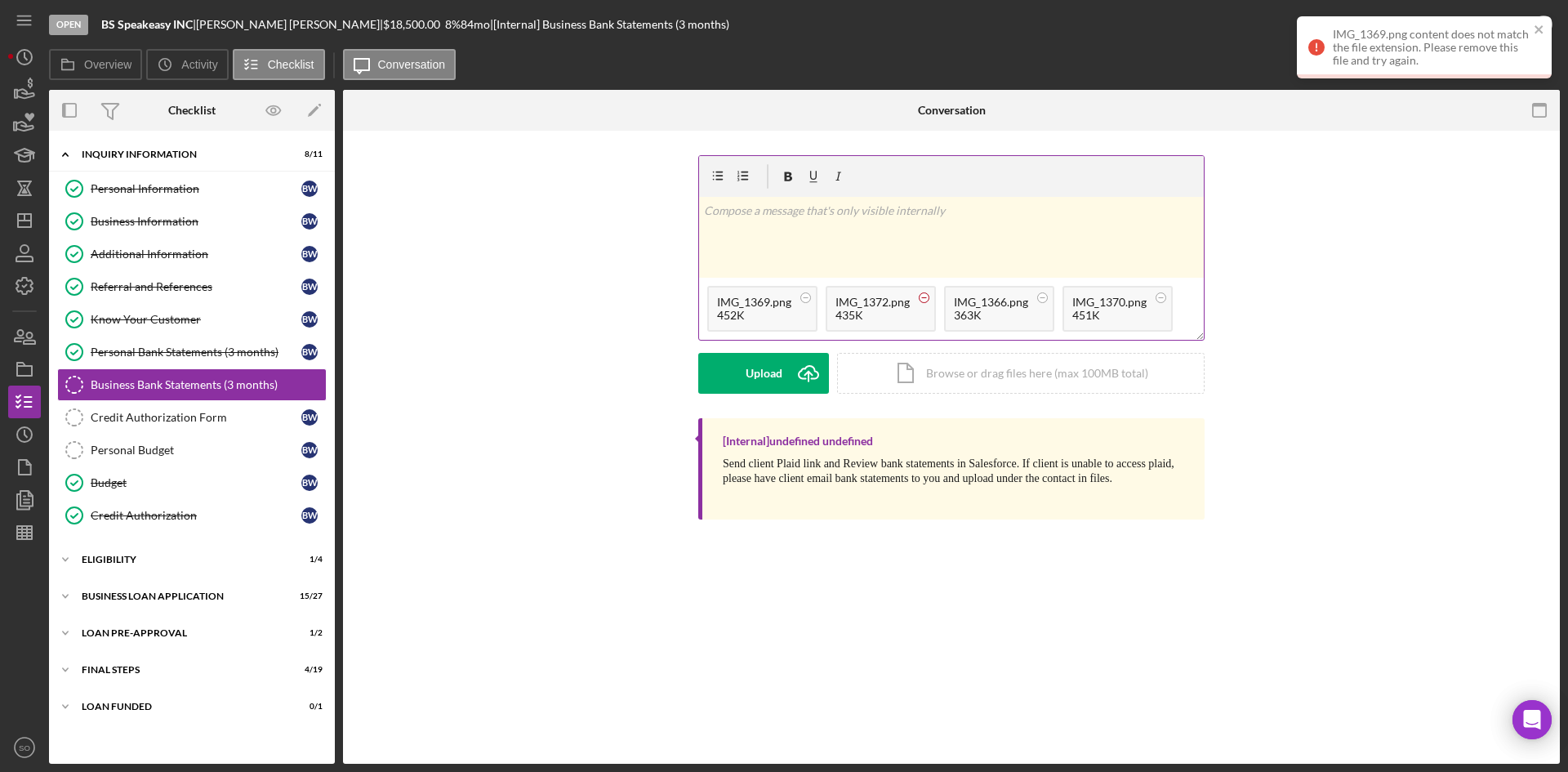
click at [925, 292] on icon at bounding box center [924, 298] width 20 height 20
click at [1050, 295] on icon at bounding box center [1043, 298] width 20 height 20
click at [929, 291] on icon at bounding box center [924, 298] width 20 height 20
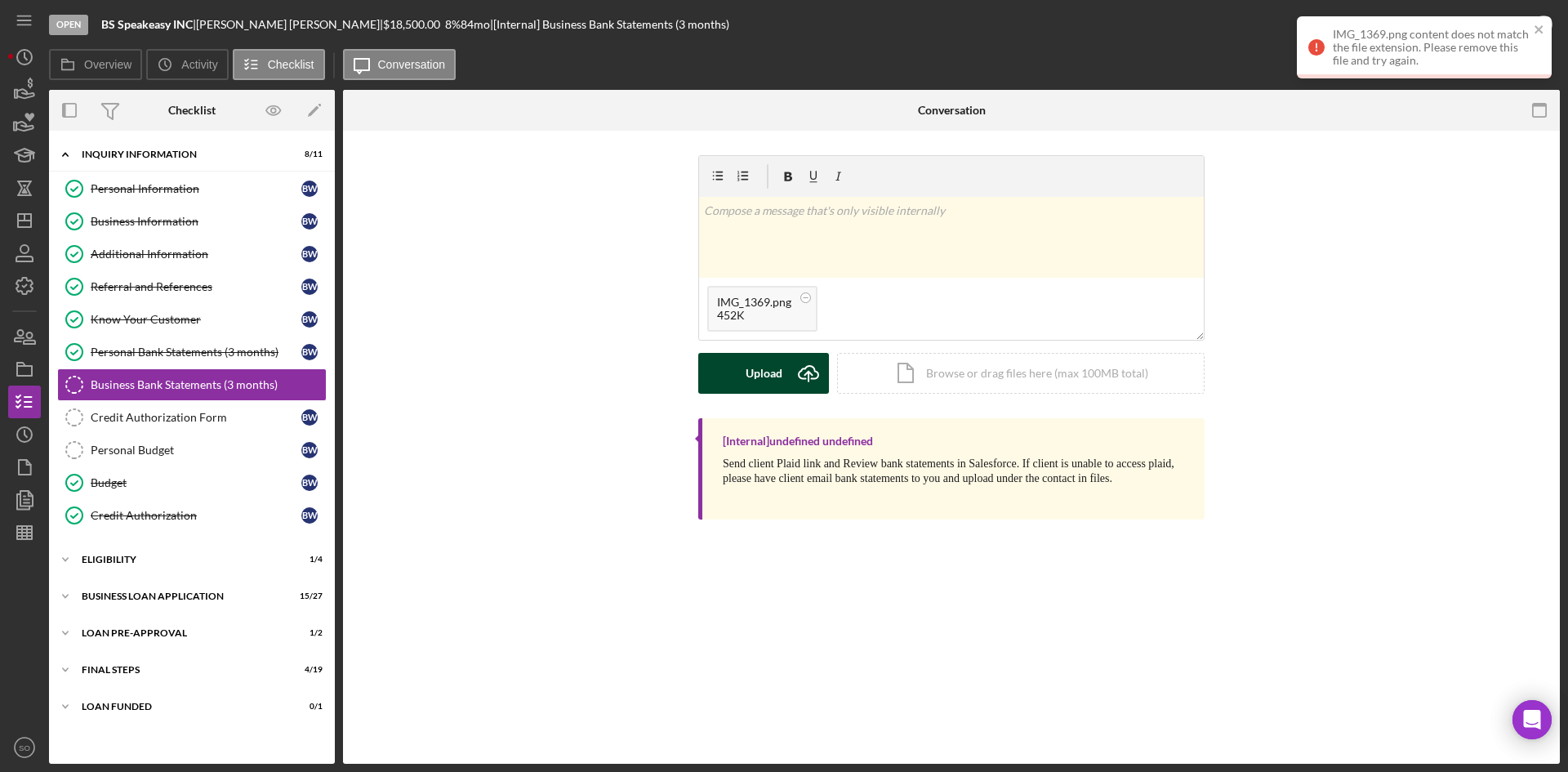
click at [807, 373] on g "submit" at bounding box center [808, 374] width 20 height 15
click at [1535, 102] on icon "close" at bounding box center [1539, 104] width 11 height 13
click at [1548, 27] on div "IMG_1369.png content does not match the file extension. Please remove this file…" at bounding box center [1424, 47] width 255 height 62
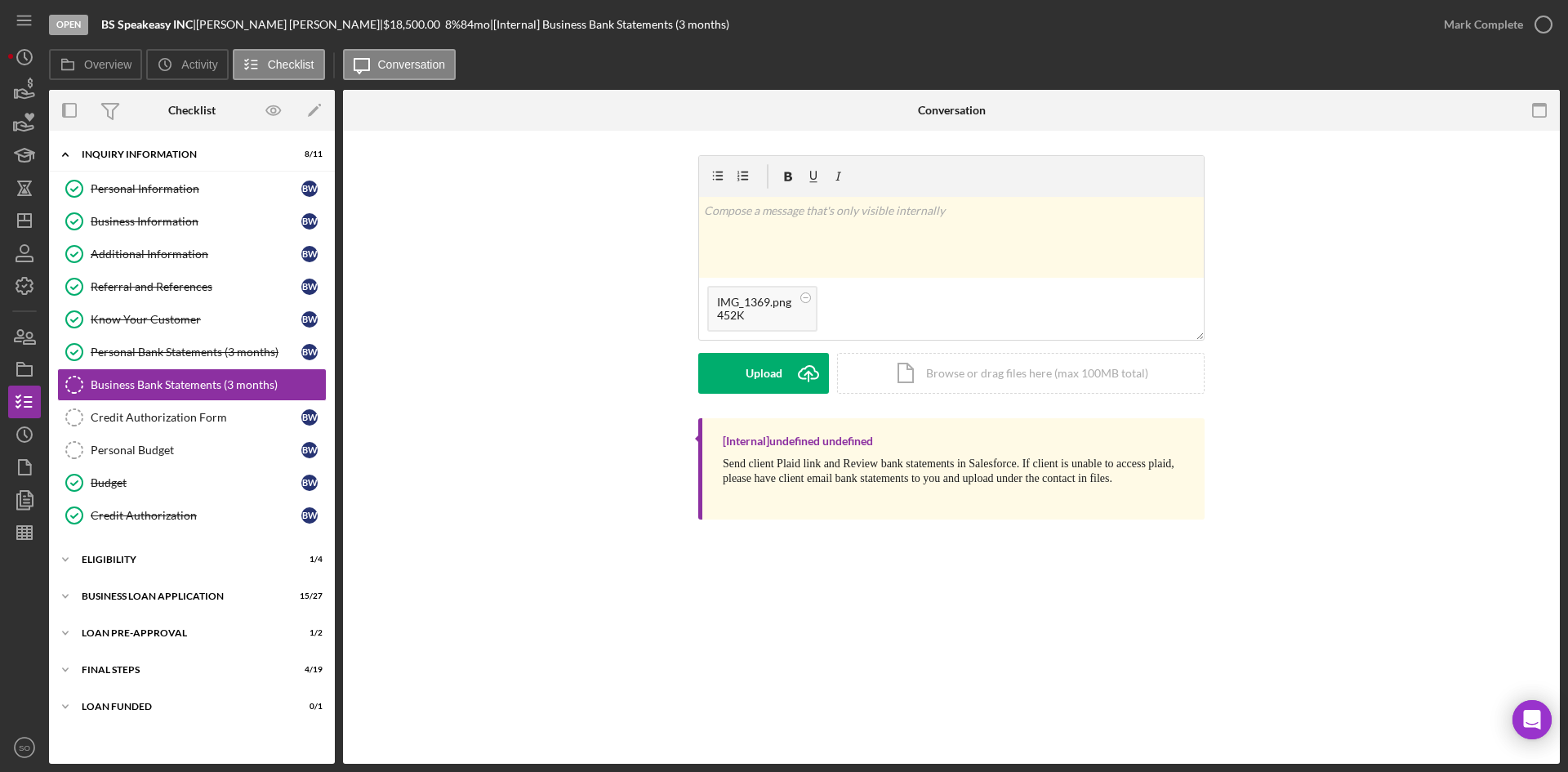
click at [1380, 344] on div "v Color teal Color pink Remove color Add row above Add row below Add column bef…" at bounding box center [951, 287] width 1168 height 263
click at [807, 298] on rect at bounding box center [807, 298] width 5 height 1
click at [807, 385] on icon "Icon/Upload" at bounding box center [808, 373] width 41 height 41
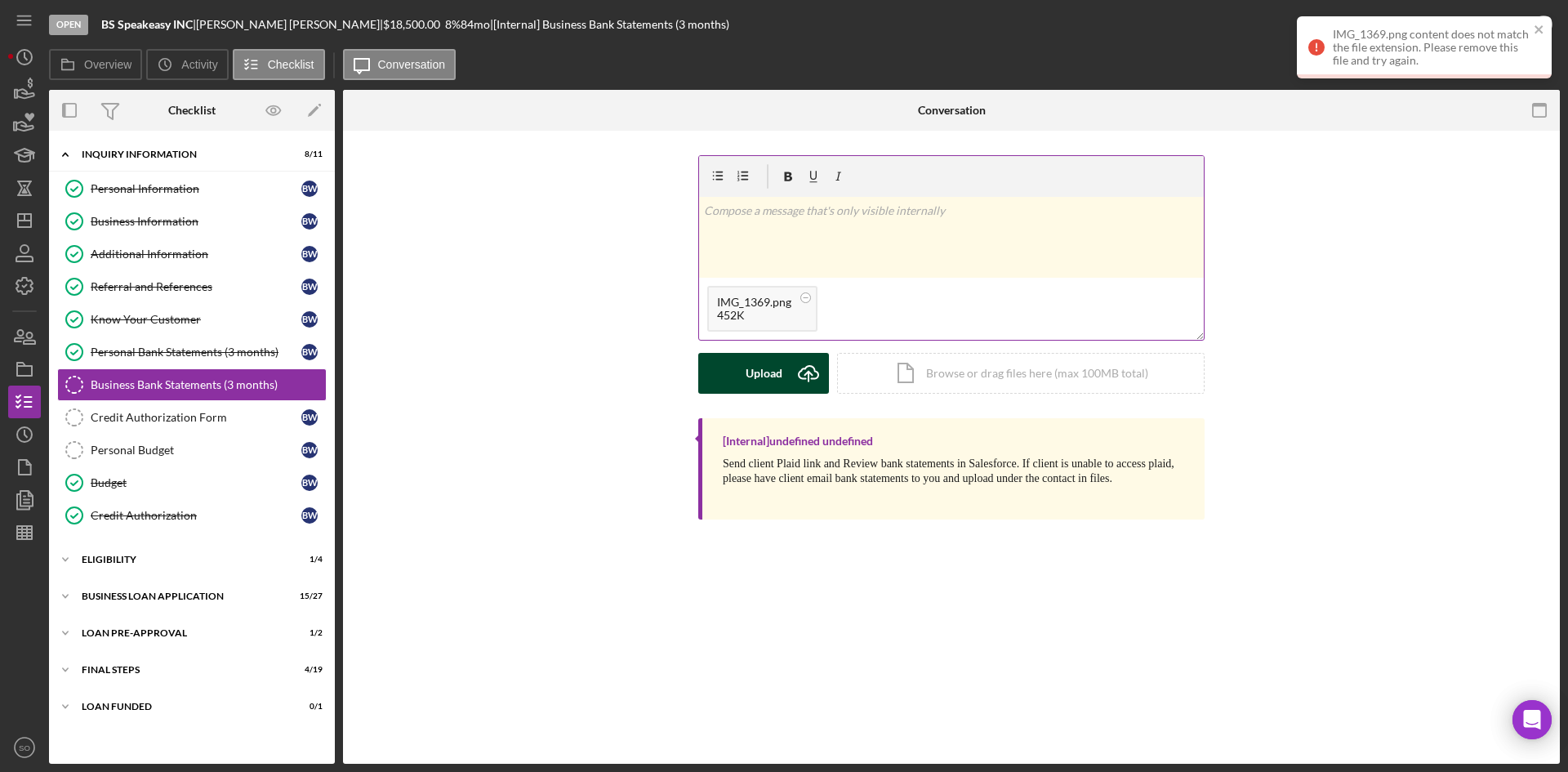
drag, startPoint x: 821, startPoint y: 314, endPoint x: 920, endPoint y: 335, distance: 101.2
click at [923, 338] on div "IMG_1369.png 452K" at bounding box center [952, 309] width 505 height 62
click at [807, 297] on circle at bounding box center [807, 298] width 10 height 10
click at [748, 369] on div "Upload" at bounding box center [763, 373] width 37 height 41
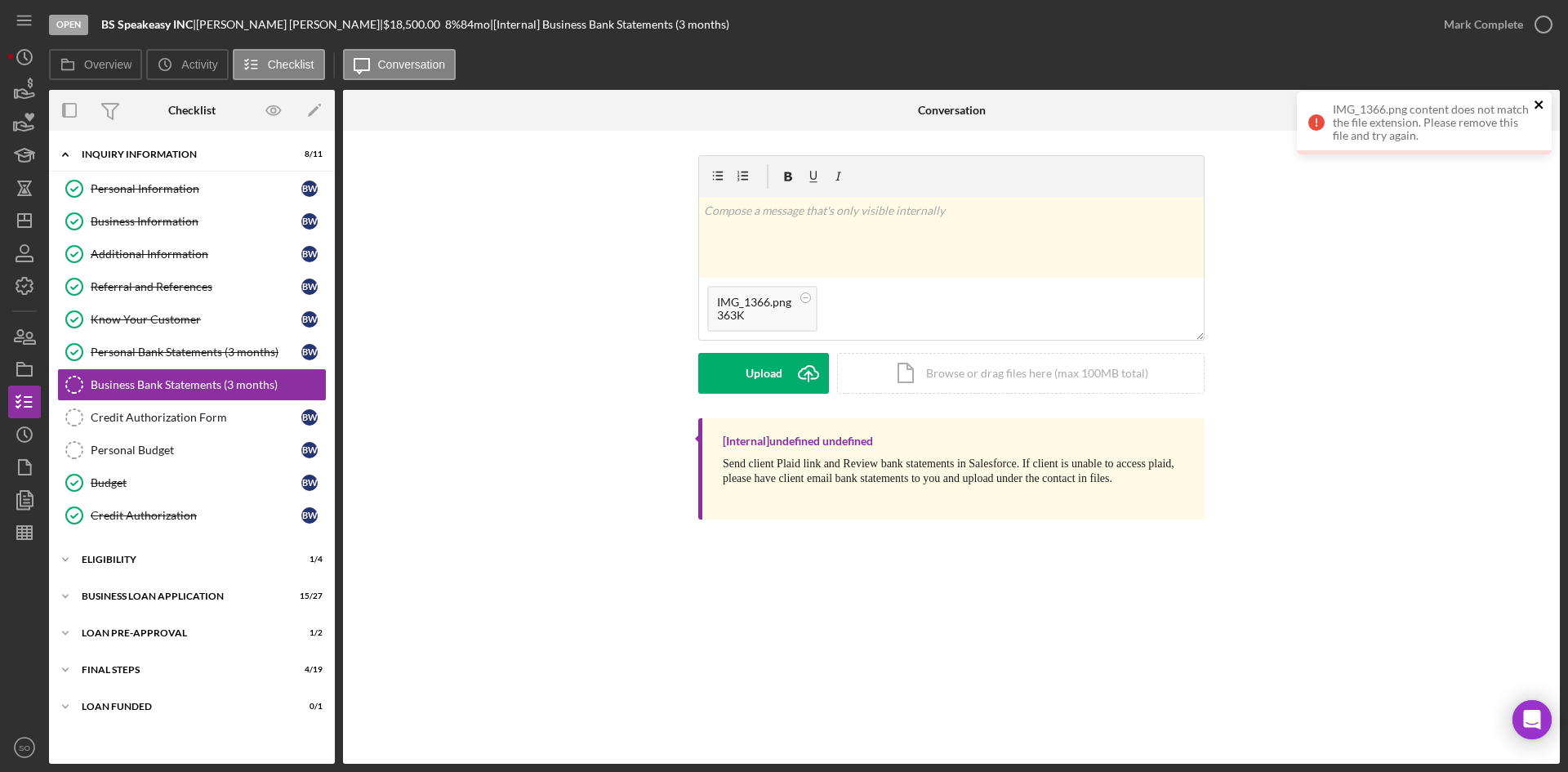
click at [1540, 103] on icon "close" at bounding box center [1539, 104] width 11 height 13
click at [809, 292] on icon at bounding box center [806, 298] width 20 height 20
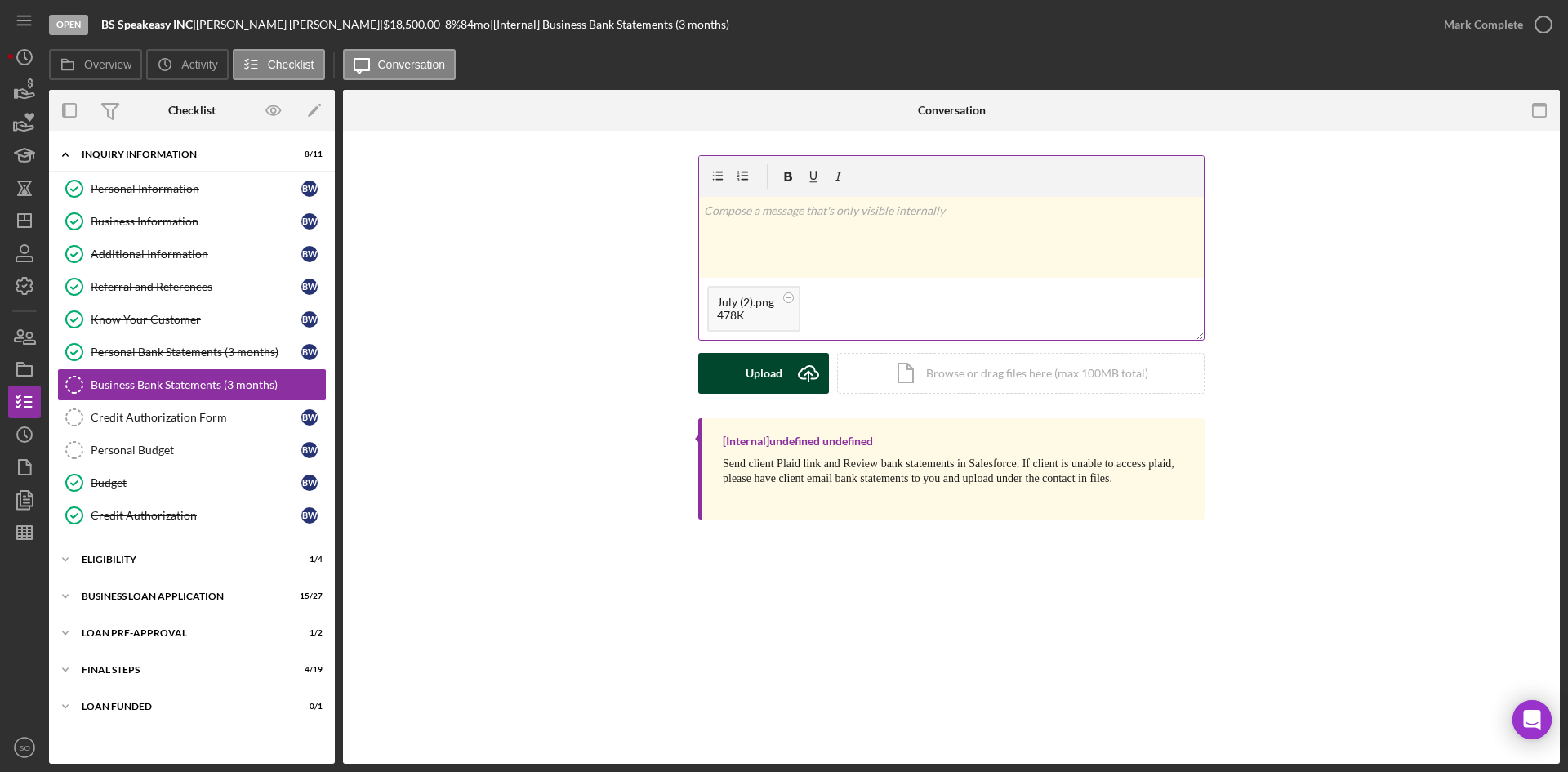
click at [781, 377] on div "Upload" at bounding box center [763, 373] width 37 height 41
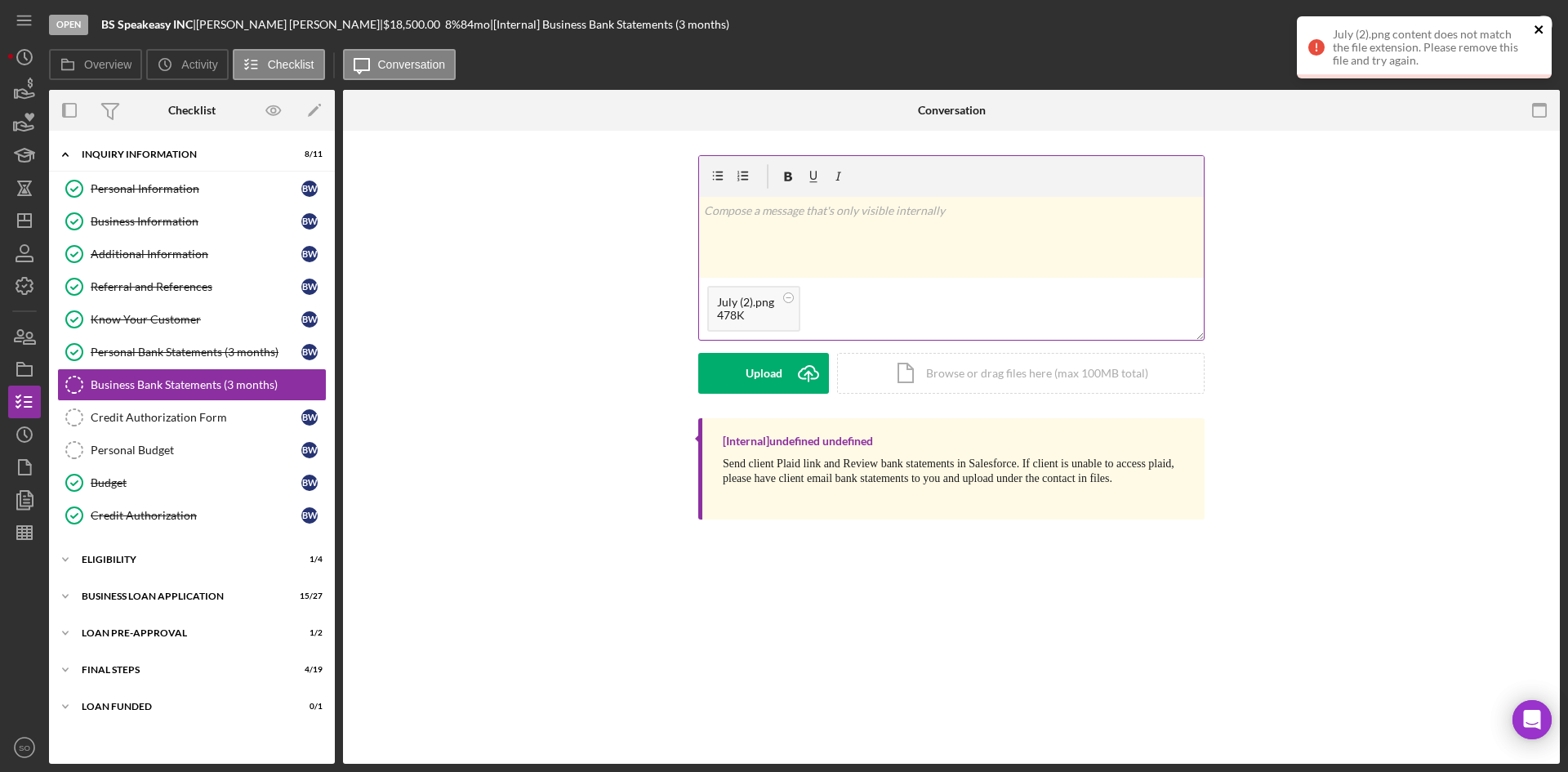
click at [1535, 26] on icon "close" at bounding box center [1539, 29] width 11 height 13
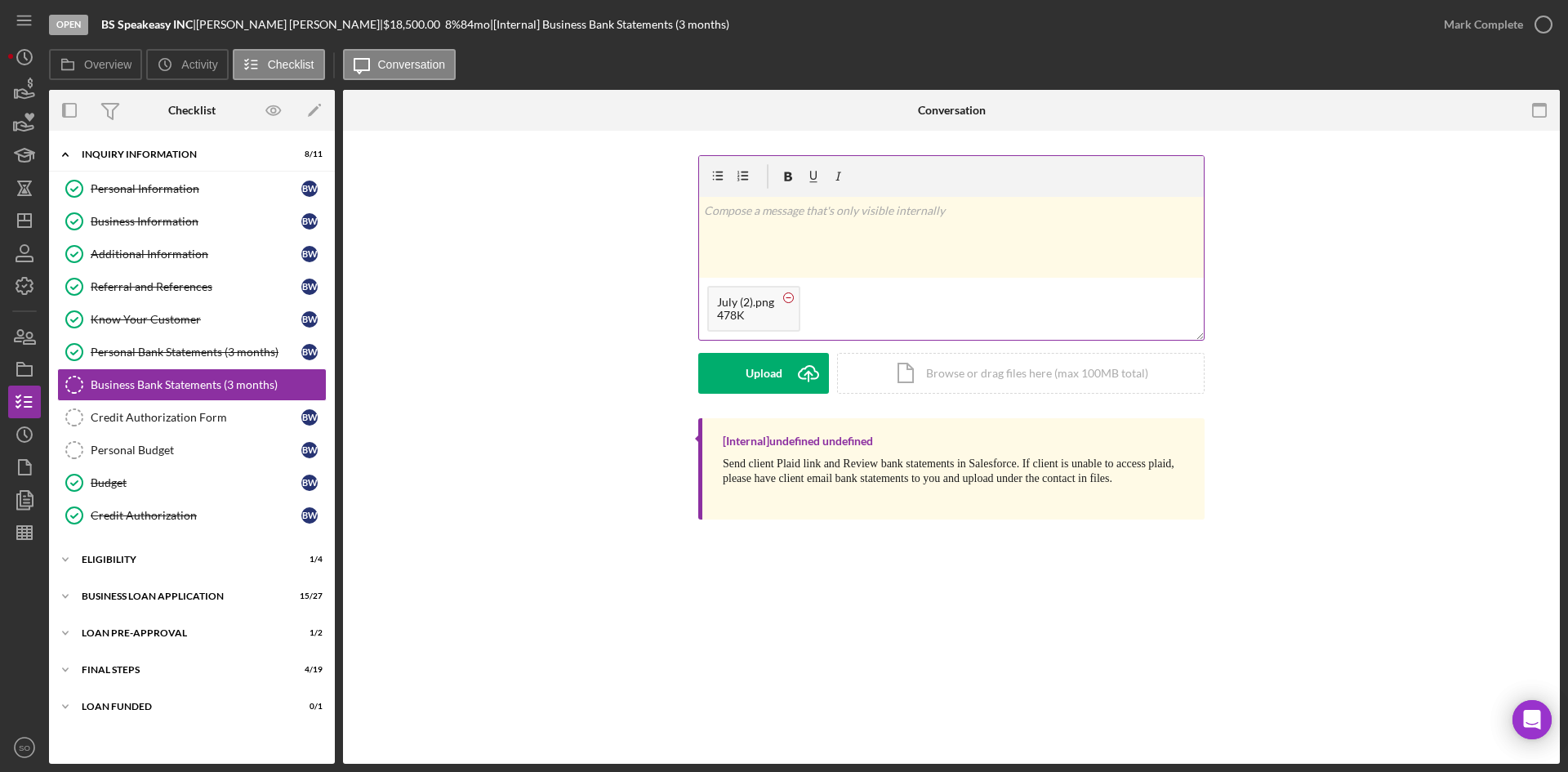
click at [787, 298] on circle at bounding box center [790, 298] width 10 height 10
click at [812, 368] on icon "Icon/Upload" at bounding box center [808, 373] width 41 height 41
click at [788, 297] on circle at bounding box center [790, 298] width 10 height 10
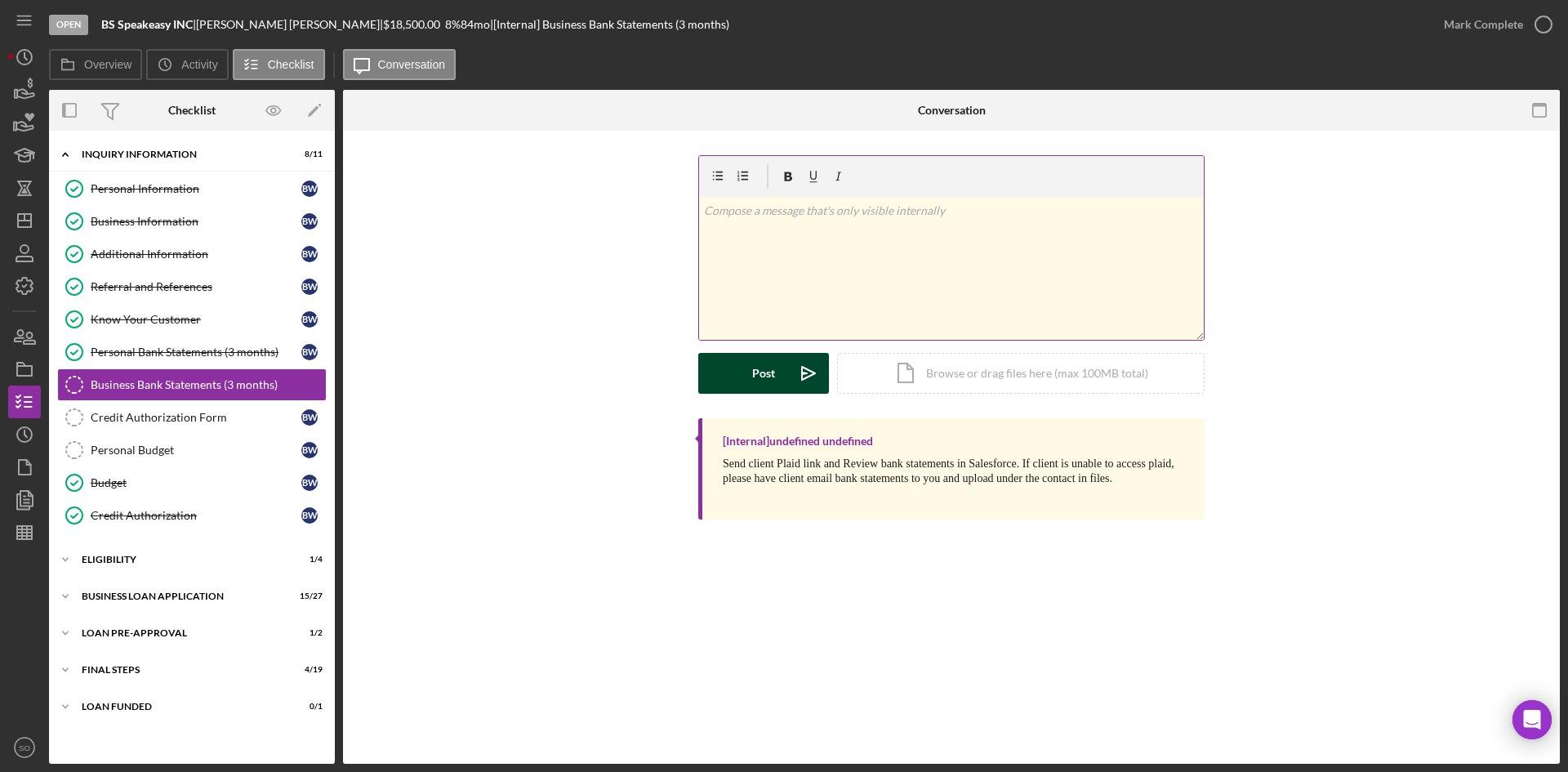
click at [664, 622] on div "Business Bank Statements (3 months) Business Bank Statements (3 months) v Color…" at bounding box center [952, 447] width 1217 height 633
click at [161, 556] on div "ELIGIBILITY" at bounding box center [198, 560] width 233 height 10
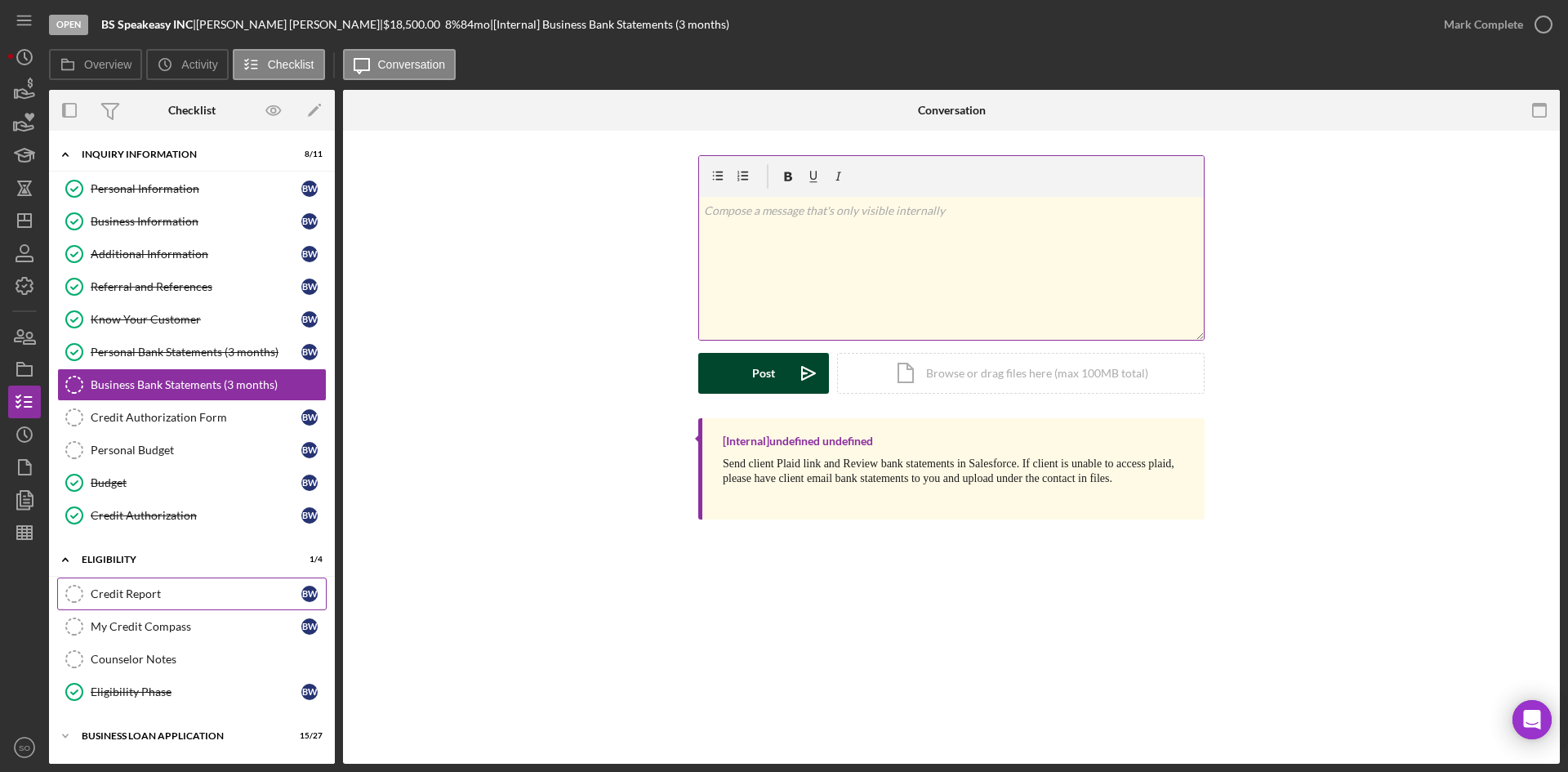
click at [156, 592] on div "Credit Report" at bounding box center [196, 593] width 211 height 13
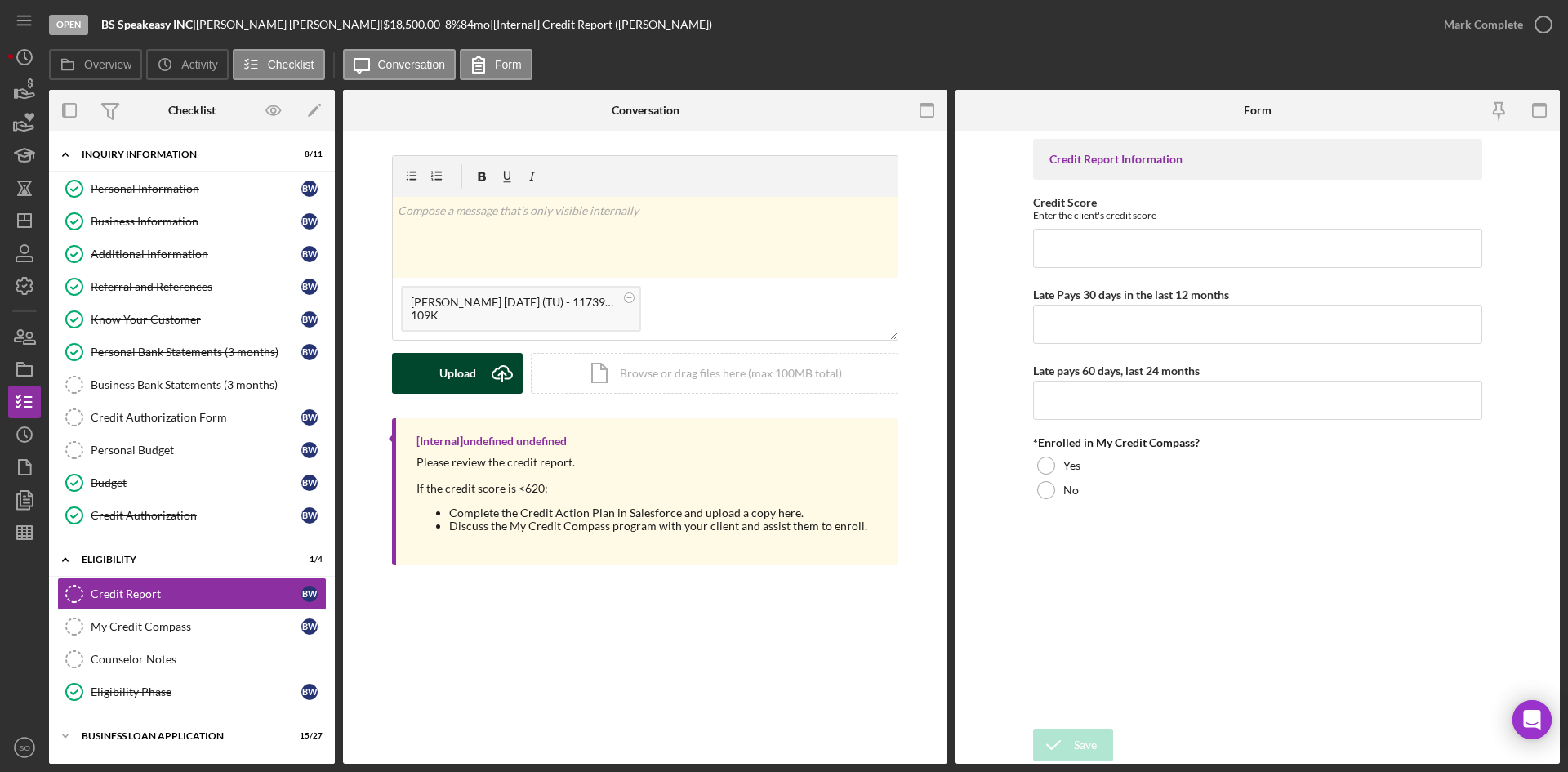
click at [478, 372] on button "Upload Icon/Upload" at bounding box center [457, 373] width 131 height 41
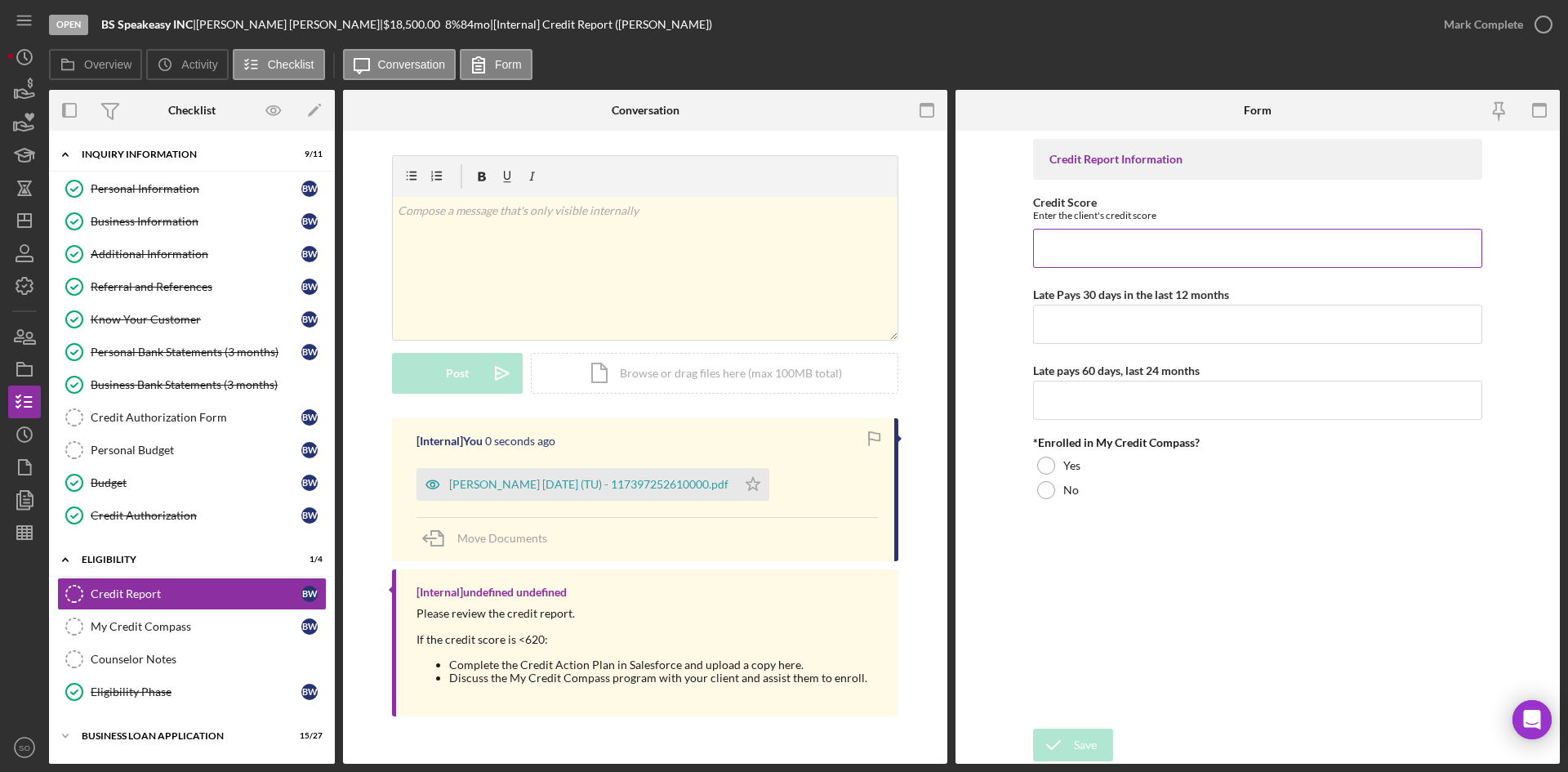
click at [1152, 253] on input "Credit Score" at bounding box center [1258, 248] width 450 height 39
type input "594"
click at [1141, 329] on input "Late Pays 30 days in the last 12 months" at bounding box center [1258, 324] width 450 height 39
type input "0"
click at [1160, 400] on input "Late pays 60 days, last 24 months" at bounding box center [1258, 400] width 450 height 39
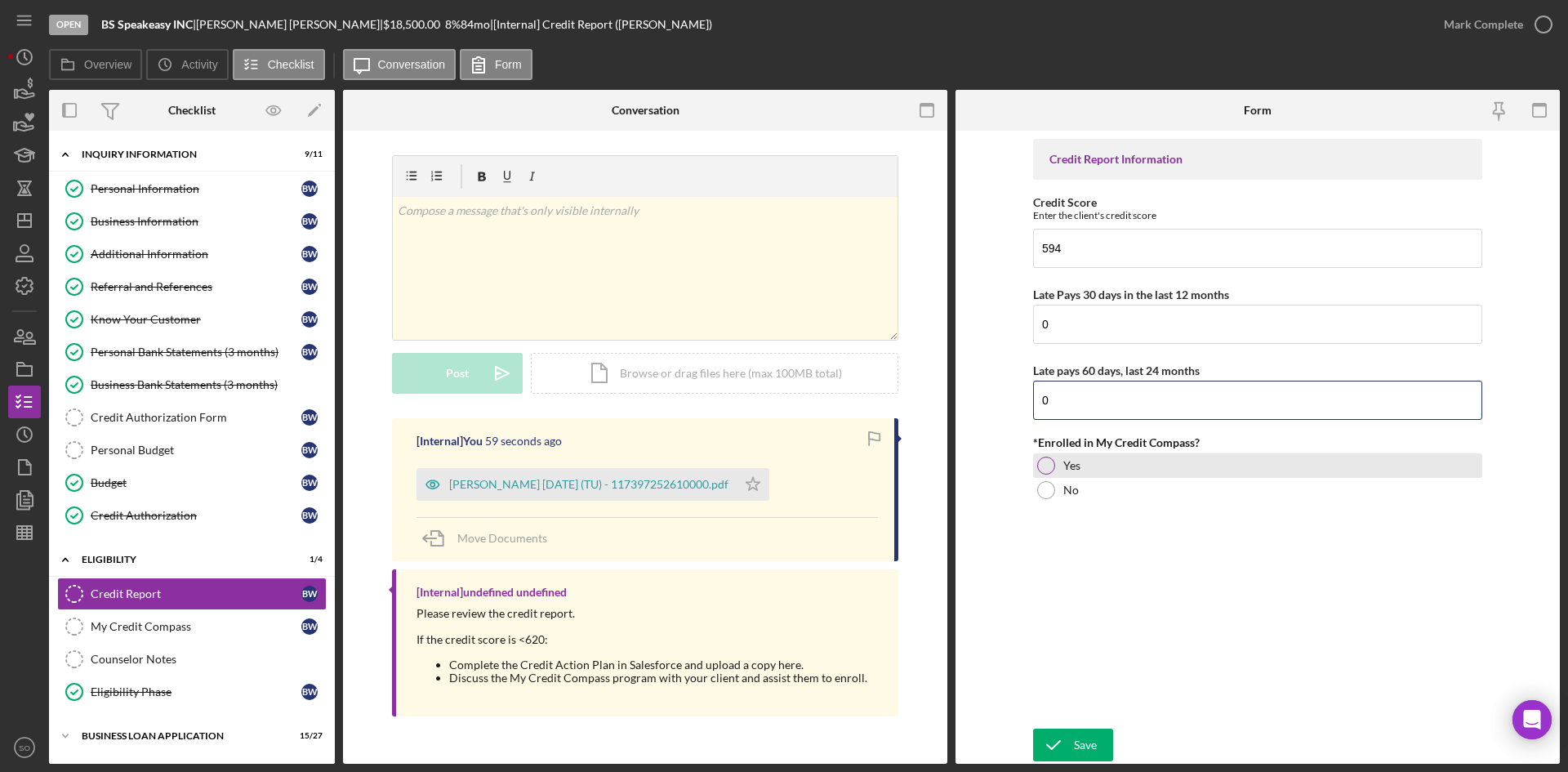
type input "0"
click at [1048, 472] on div at bounding box center [1045, 465] width 18 height 18
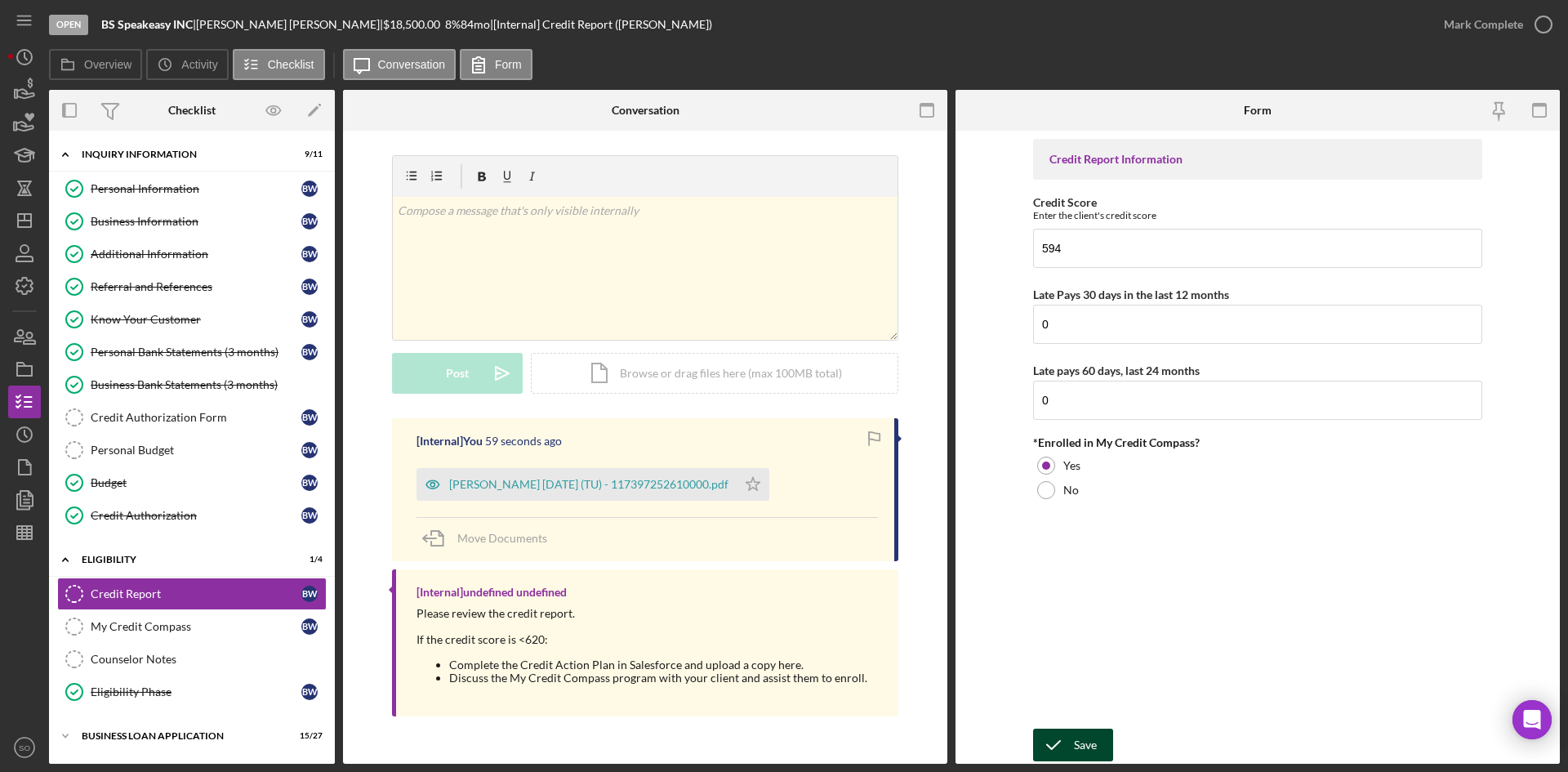
click at [1073, 744] on icon "submit" at bounding box center [1054, 745] width 41 height 41
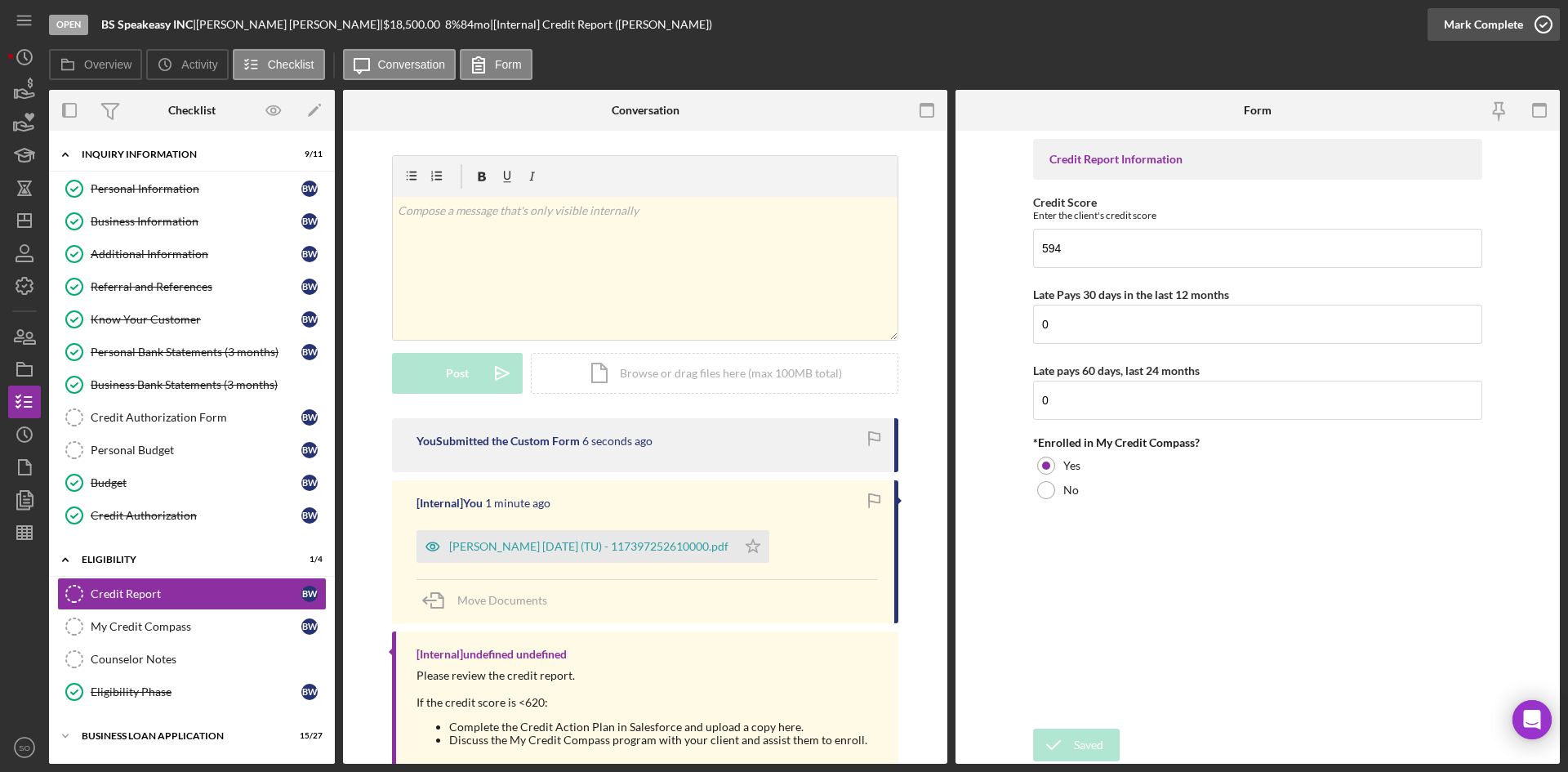
click at [1526, 20] on icon "button" at bounding box center [1543, 25] width 41 height 41
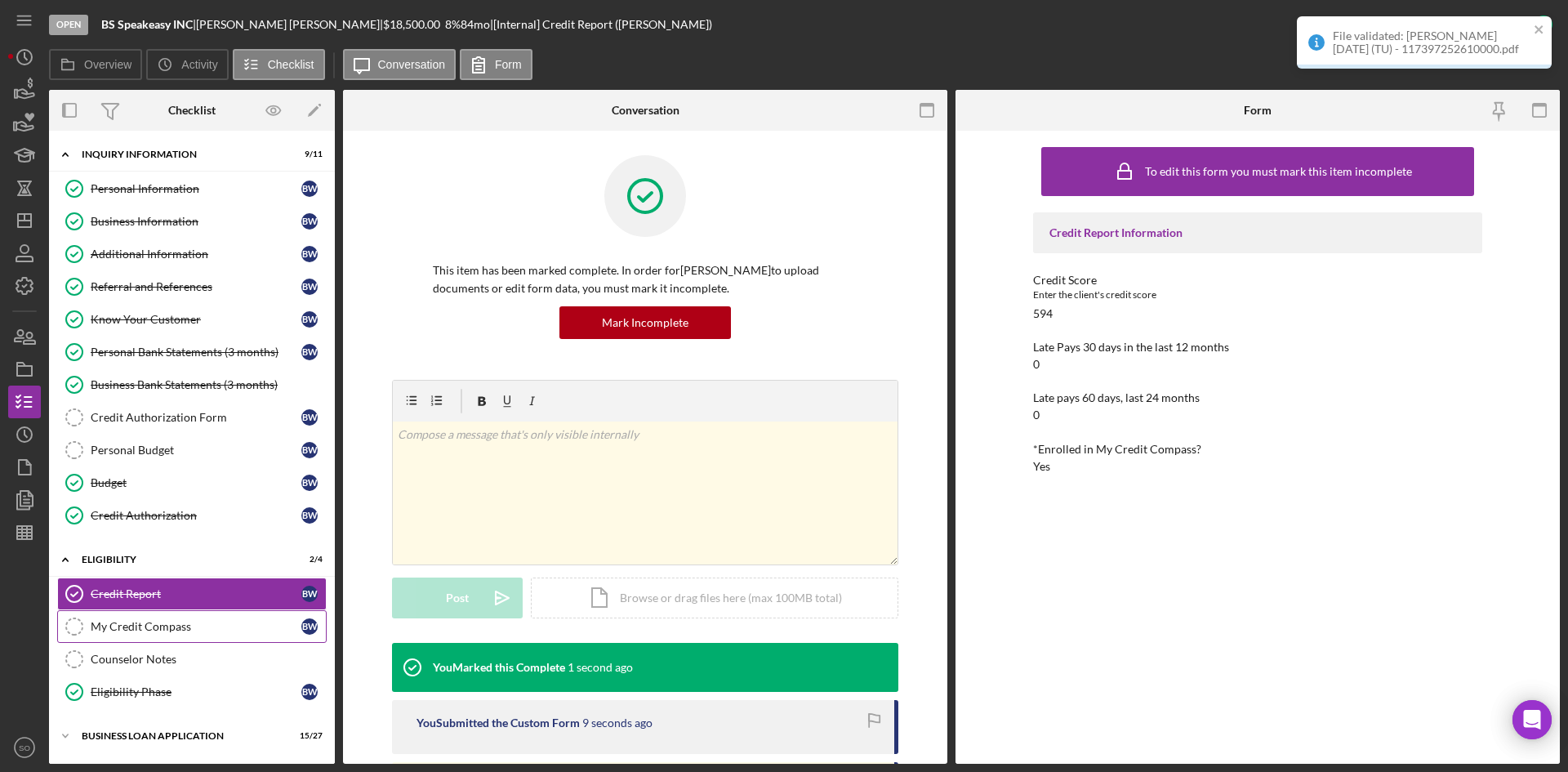
scroll to position [108, 0]
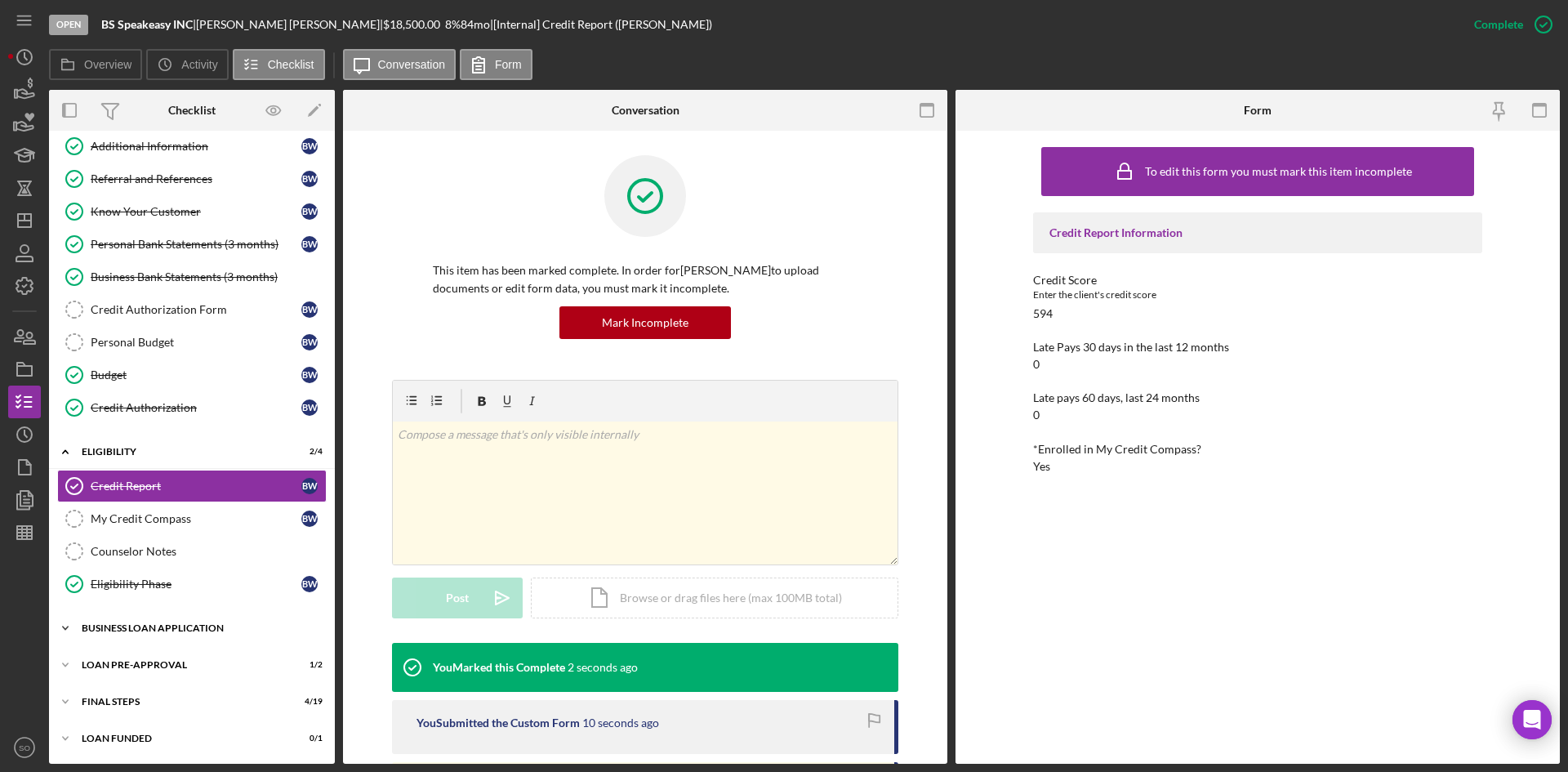
click at [157, 632] on div "BUSINESS LOAN APPLICATION" at bounding box center [198, 628] width 233 height 10
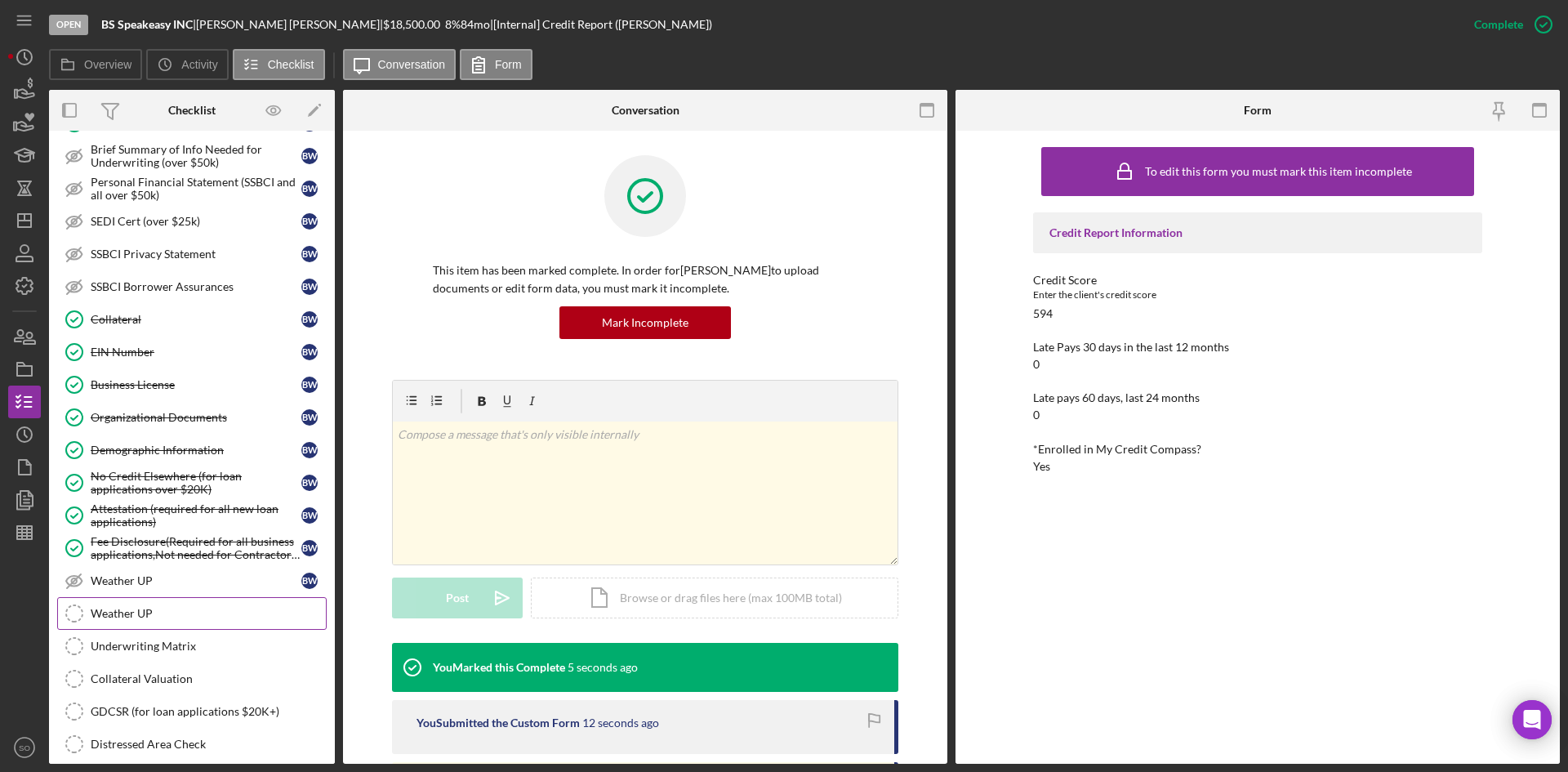
scroll to position [925, 0]
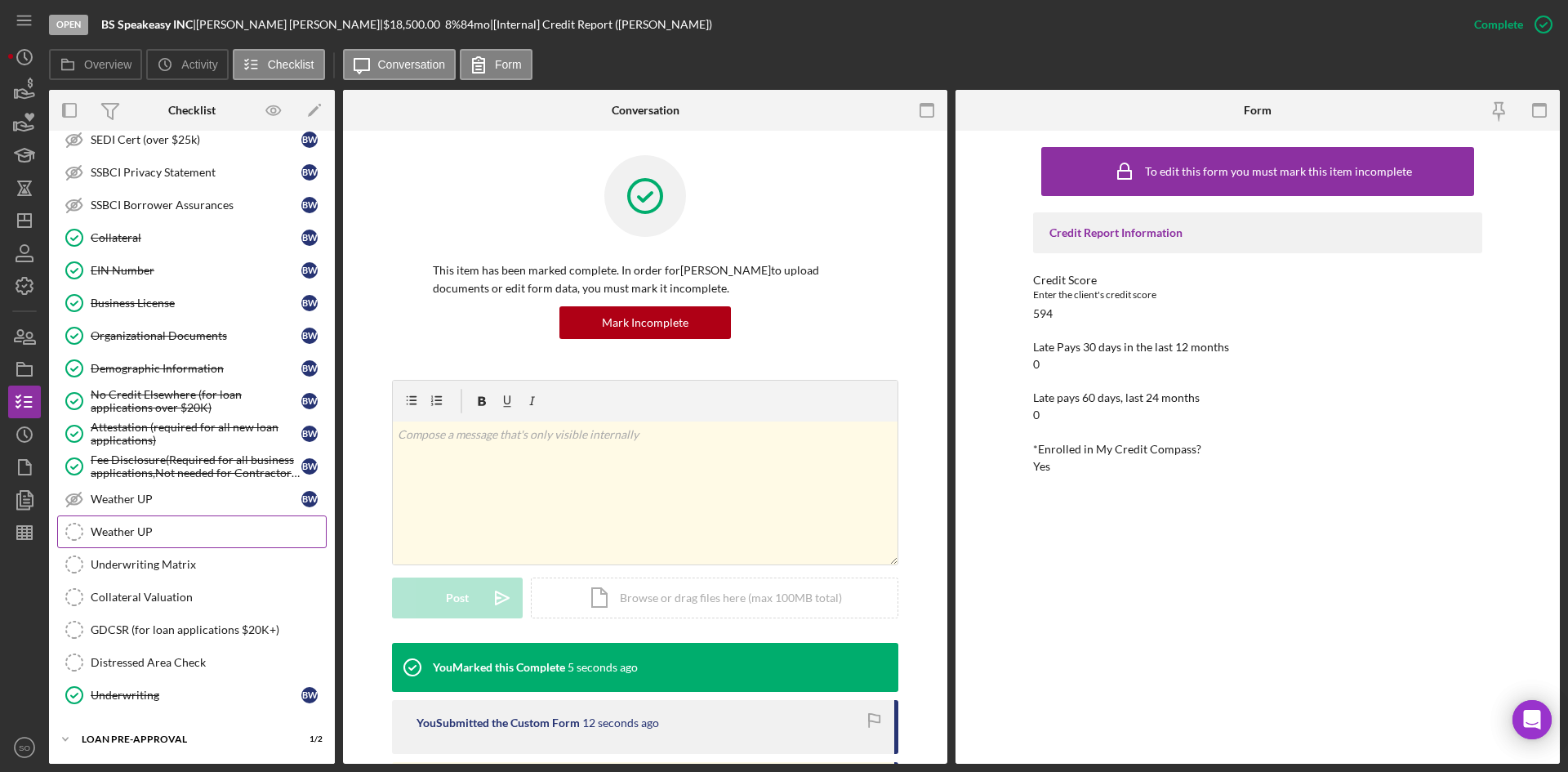
click at [157, 555] on link "Underwriting Matrix Underwriting Matrix" at bounding box center [191, 565] width 269 height 32
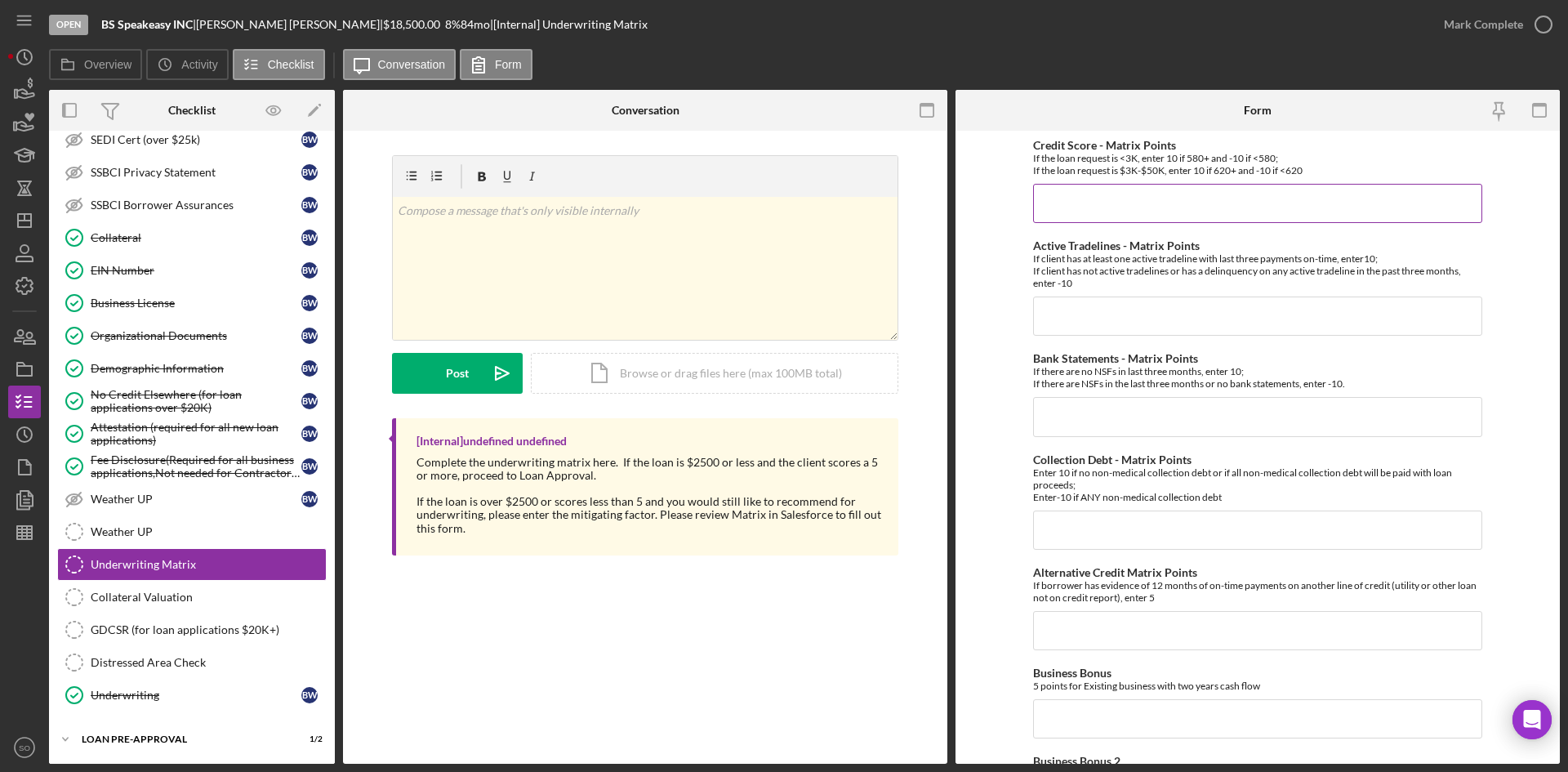
click at [1073, 213] on input "Credit Score - Matrix Points" at bounding box center [1258, 203] width 450 height 39
type input "-10"
click at [1070, 325] on input "Active Tradelines - Matrix Points" at bounding box center [1258, 316] width 450 height 39
type input "10"
click at [1056, 419] on input "Bank Statements - Matrix Points" at bounding box center [1258, 417] width 450 height 39
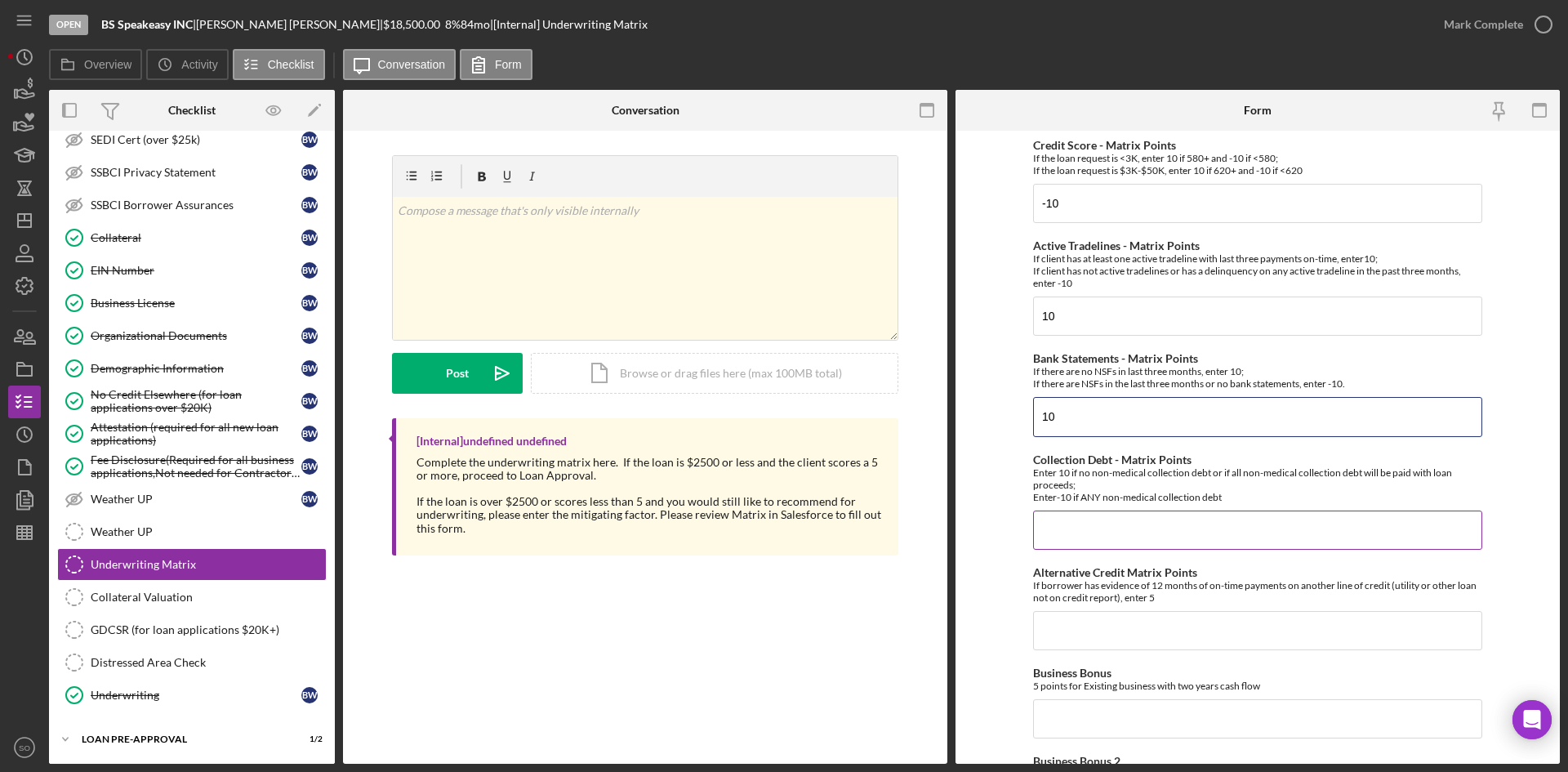
type input "10"
click at [1092, 535] on input "Collection Debt - Matrix Points" at bounding box center [1258, 531] width 450 height 39
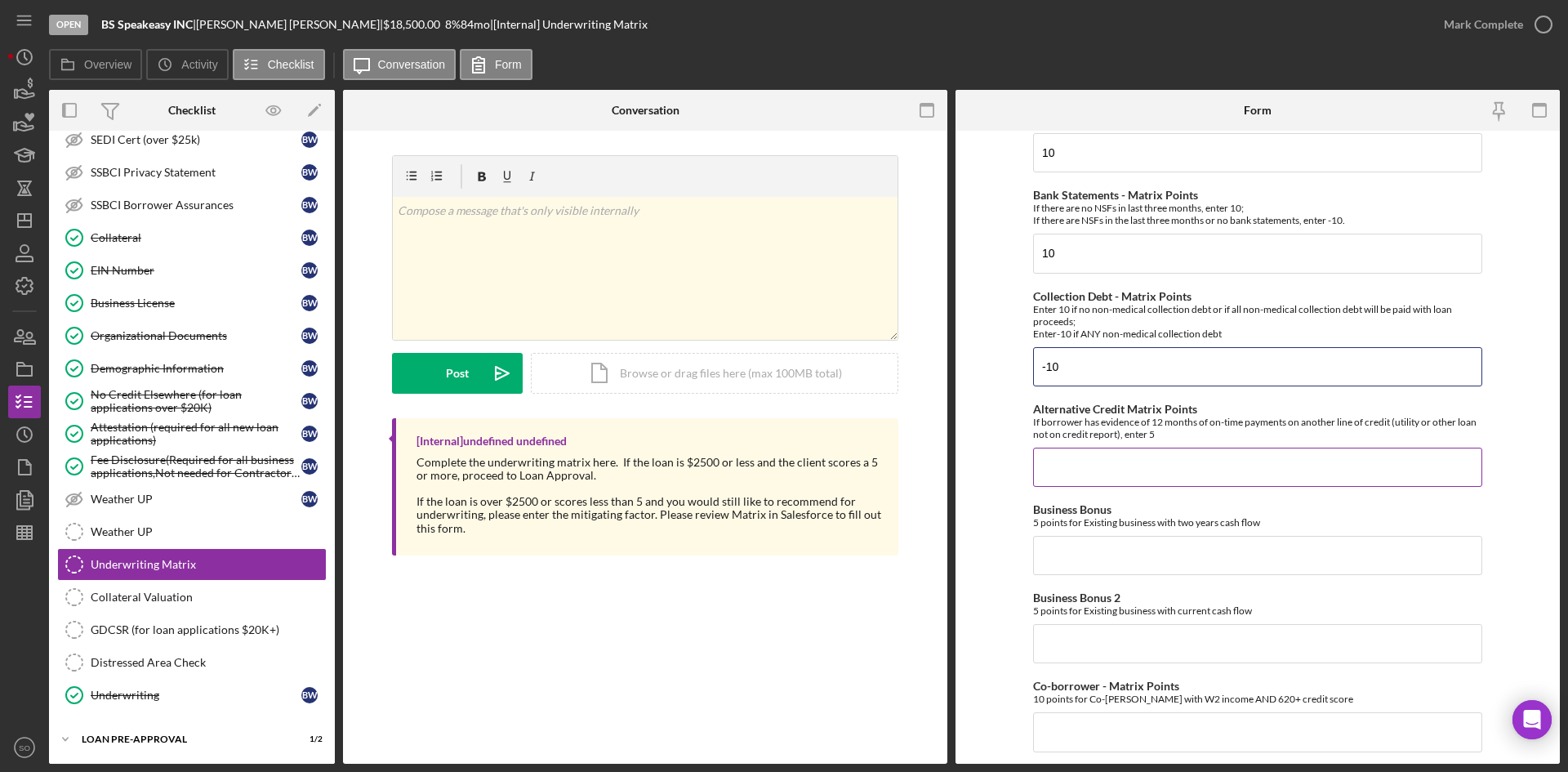
type input "-10"
click at [1081, 472] on input "Alternative Credit Matrix Points" at bounding box center [1258, 468] width 450 height 39
type input "0"
click at [1076, 562] on input "Business Bonus" at bounding box center [1258, 555] width 450 height 39
type input "0"
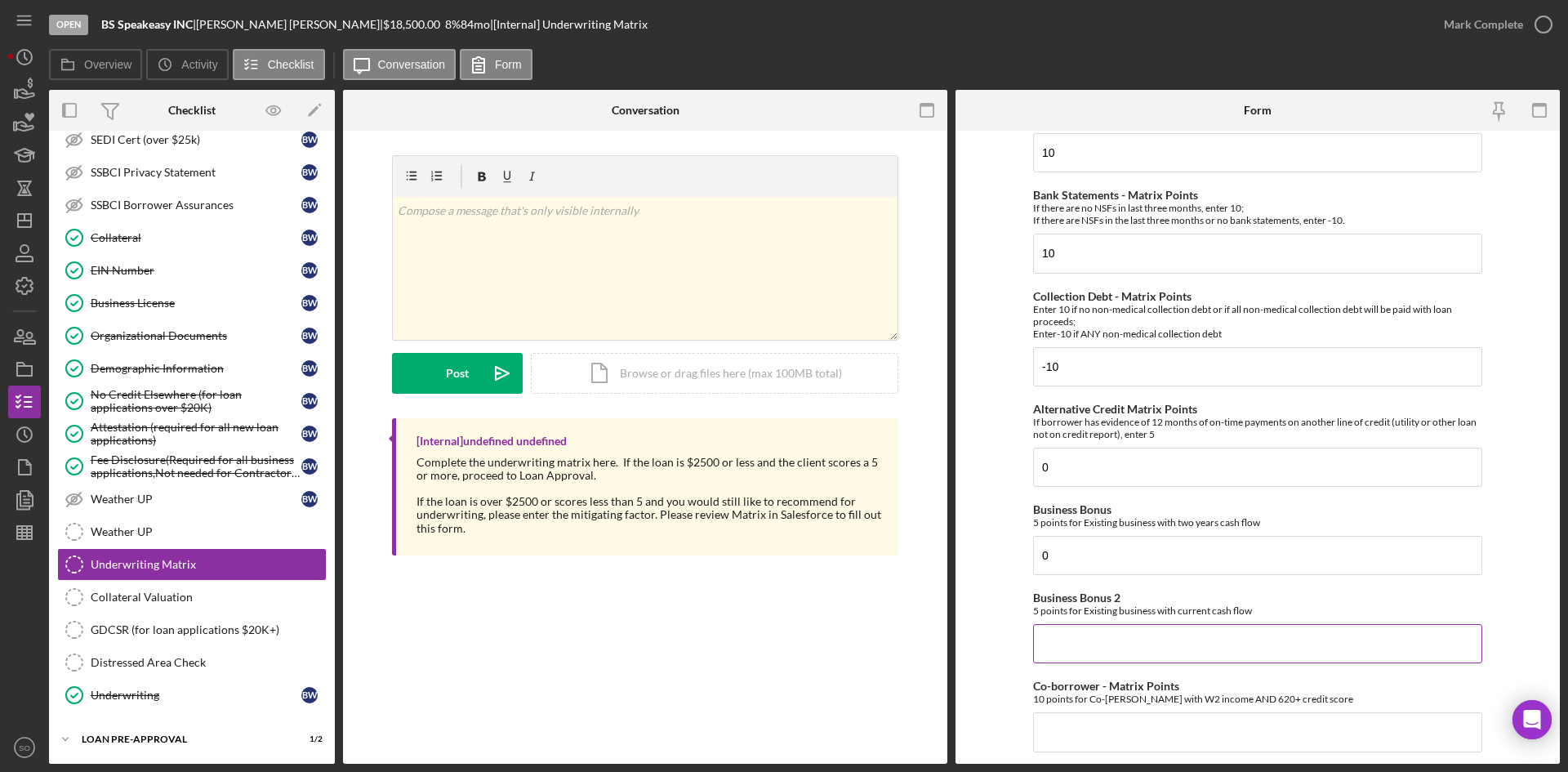
drag, startPoint x: 1084, startPoint y: 650, endPoint x: 1084, endPoint y: 662, distance: 12.0
click at [1084, 650] on input "Business Bonus 2" at bounding box center [1258, 644] width 450 height 39
type input "0"
click at [1087, 729] on input "Co-borrower - Matrix Points" at bounding box center [1258, 732] width 450 height 39
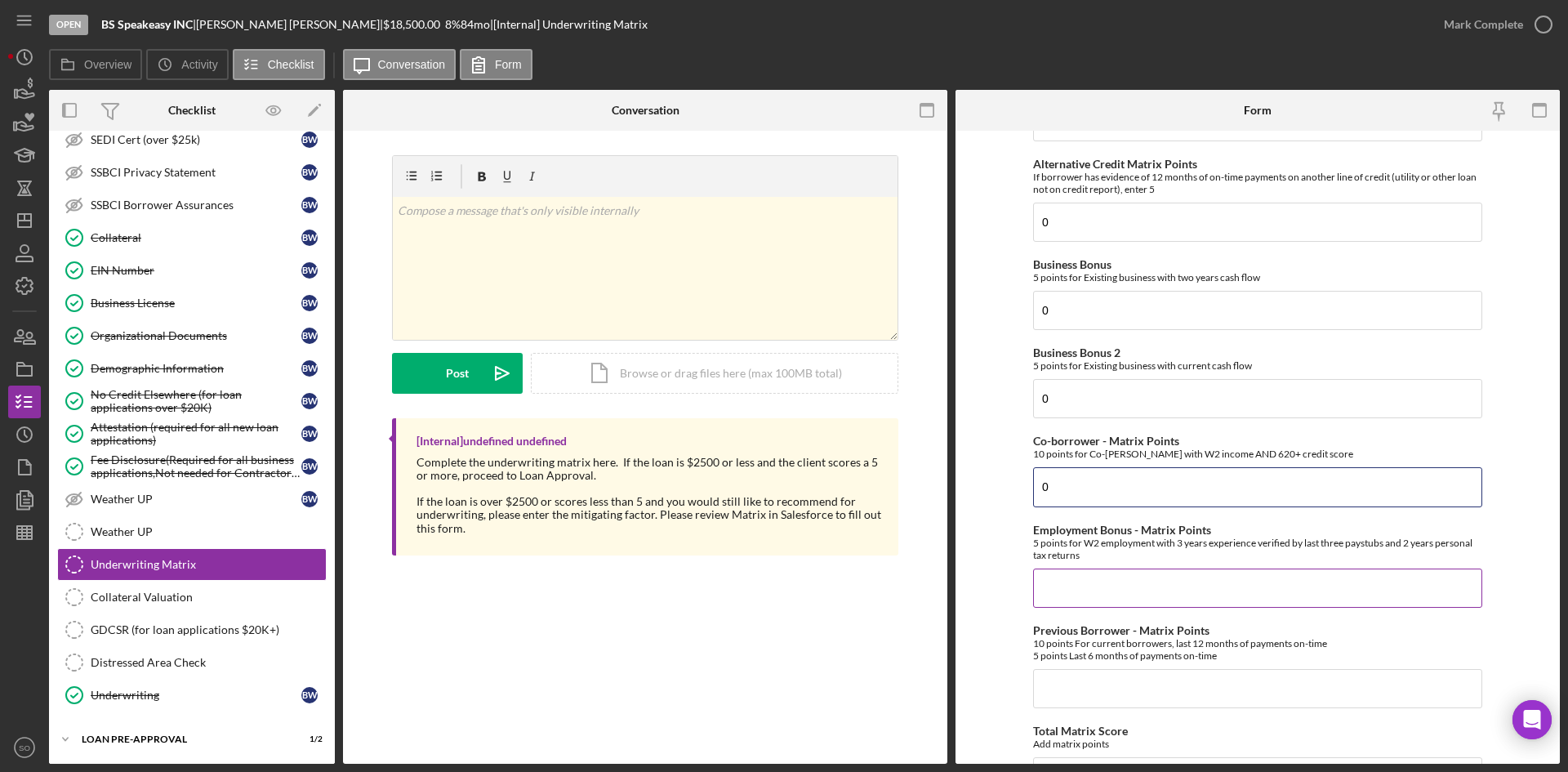
type input "0"
click at [1074, 594] on input "Employment Bonus - Matrix Points" at bounding box center [1258, 588] width 450 height 39
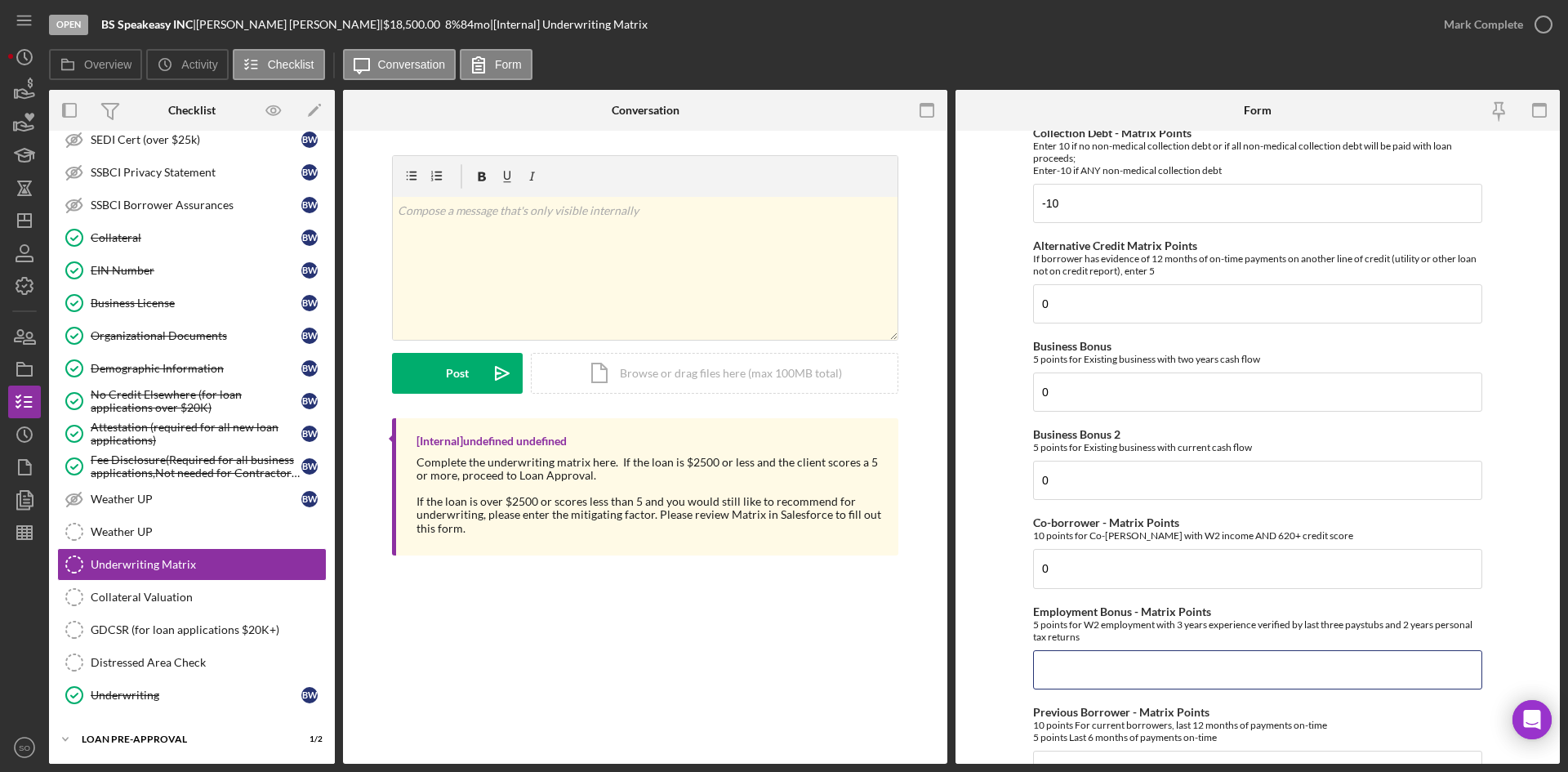
scroll to position [491, 0]
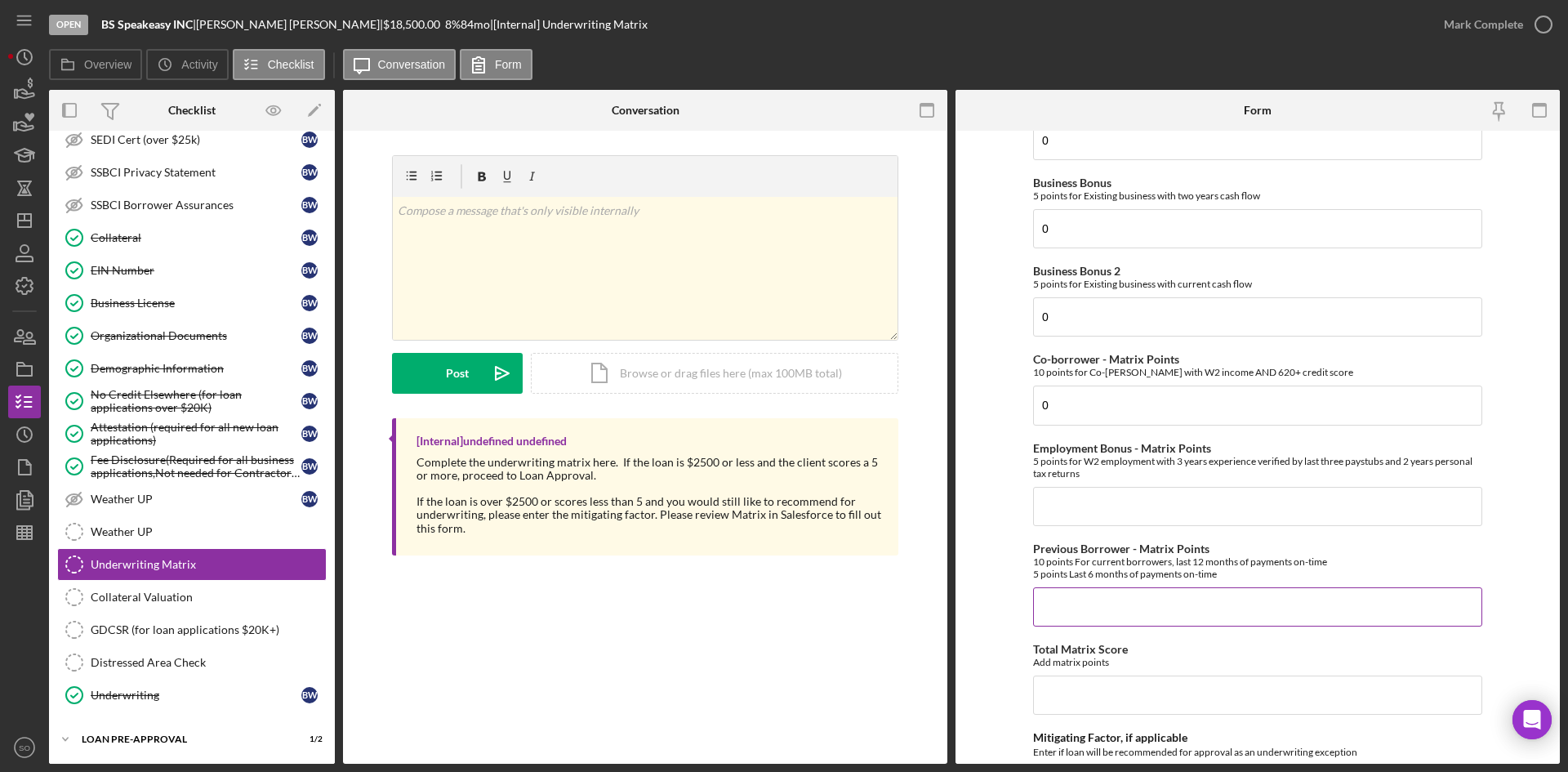
click at [1127, 605] on input "Previous Borrower - Matrix Points" at bounding box center [1258, 607] width 450 height 39
type input "10"
click at [1121, 501] on input "Employment Bonus - Matrix Points" at bounding box center [1258, 507] width 450 height 39
type input "-"
type input "0"
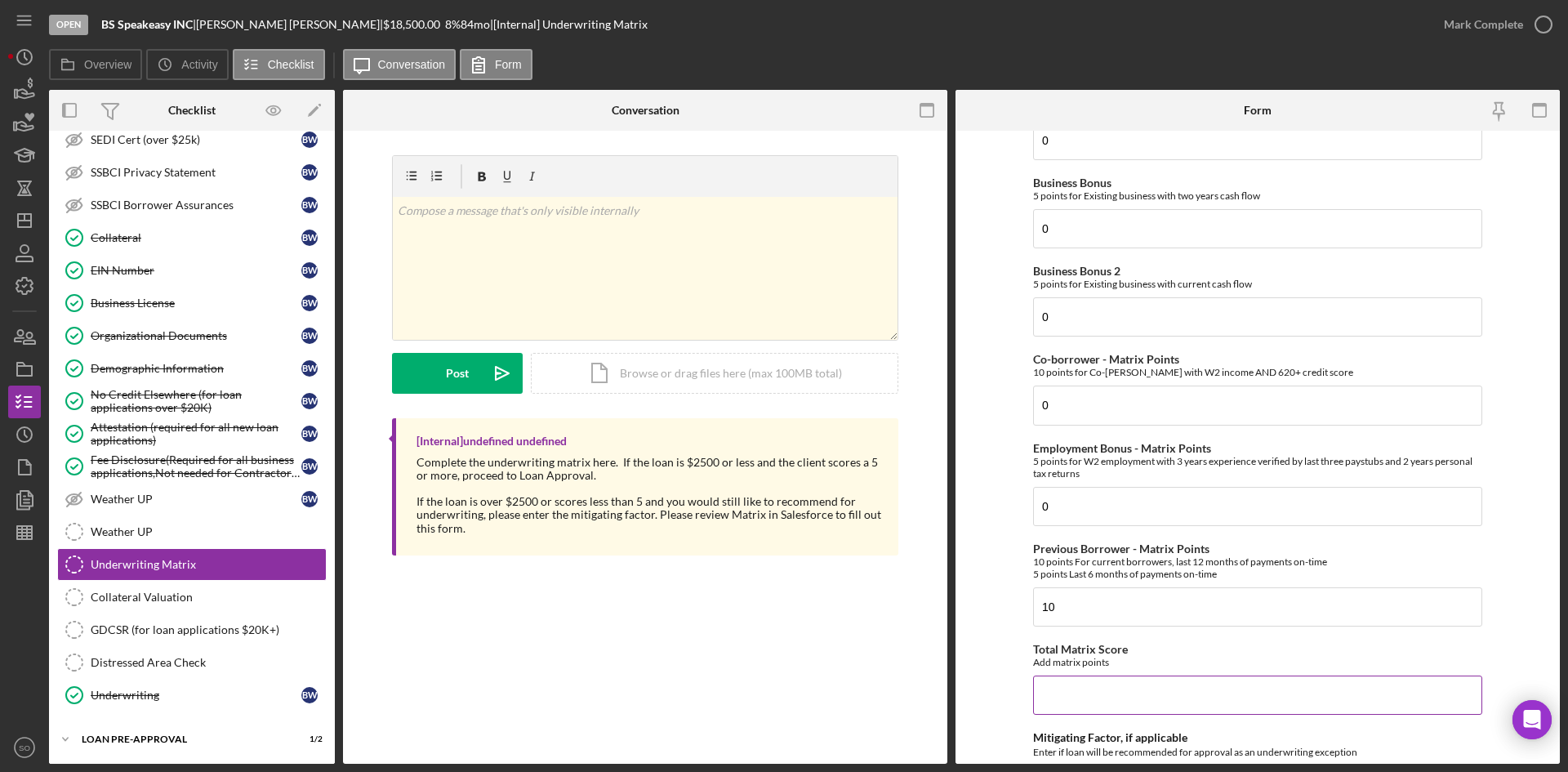
click at [1048, 691] on input "Total Matrix Score" at bounding box center [1258, 695] width 450 height 39
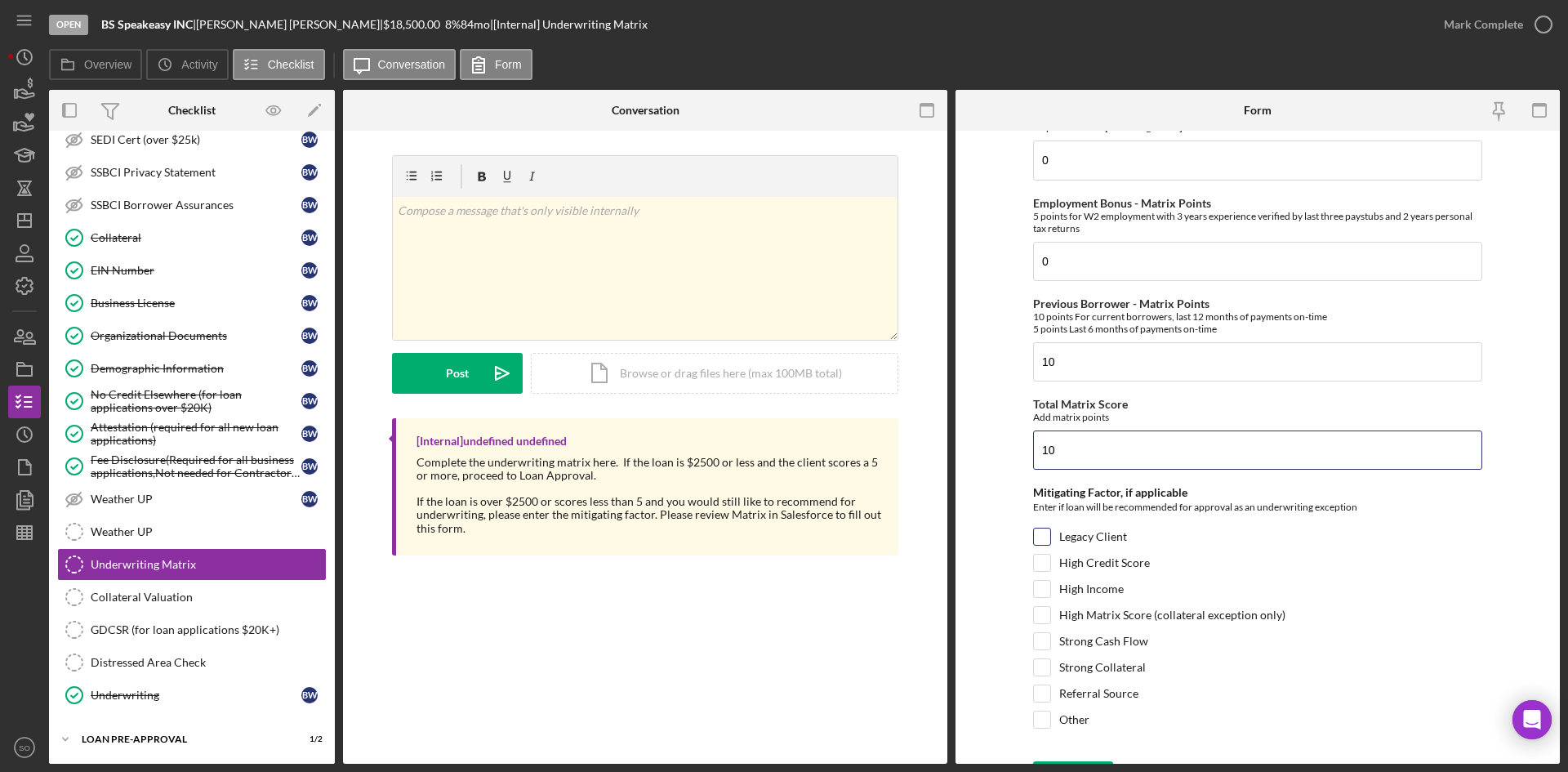
type input "10"
click at [1037, 545] on input "Legacy Client" at bounding box center [1042, 536] width 16 height 16
checkbox input "true"
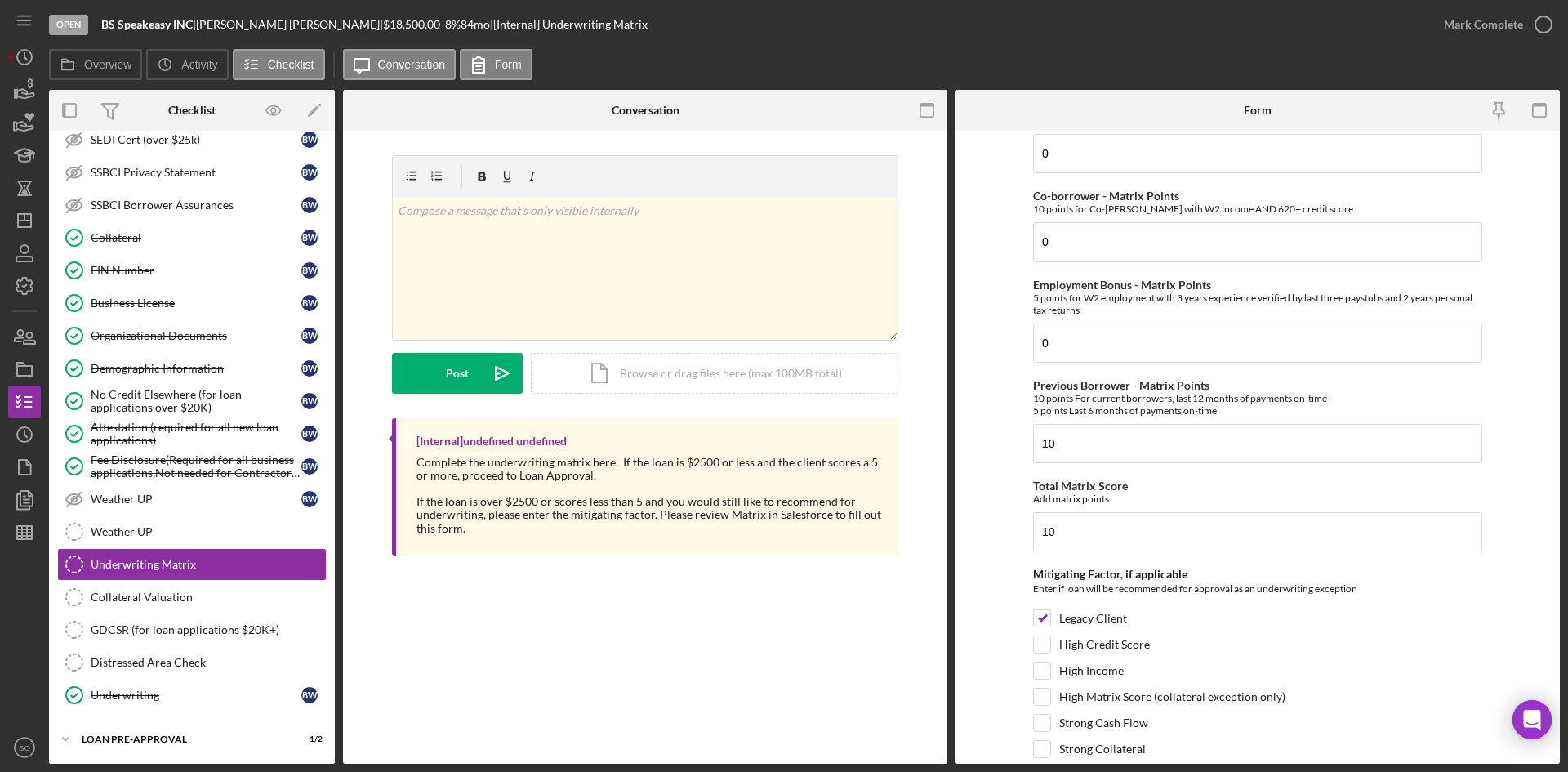
scroll to position [768, 0]
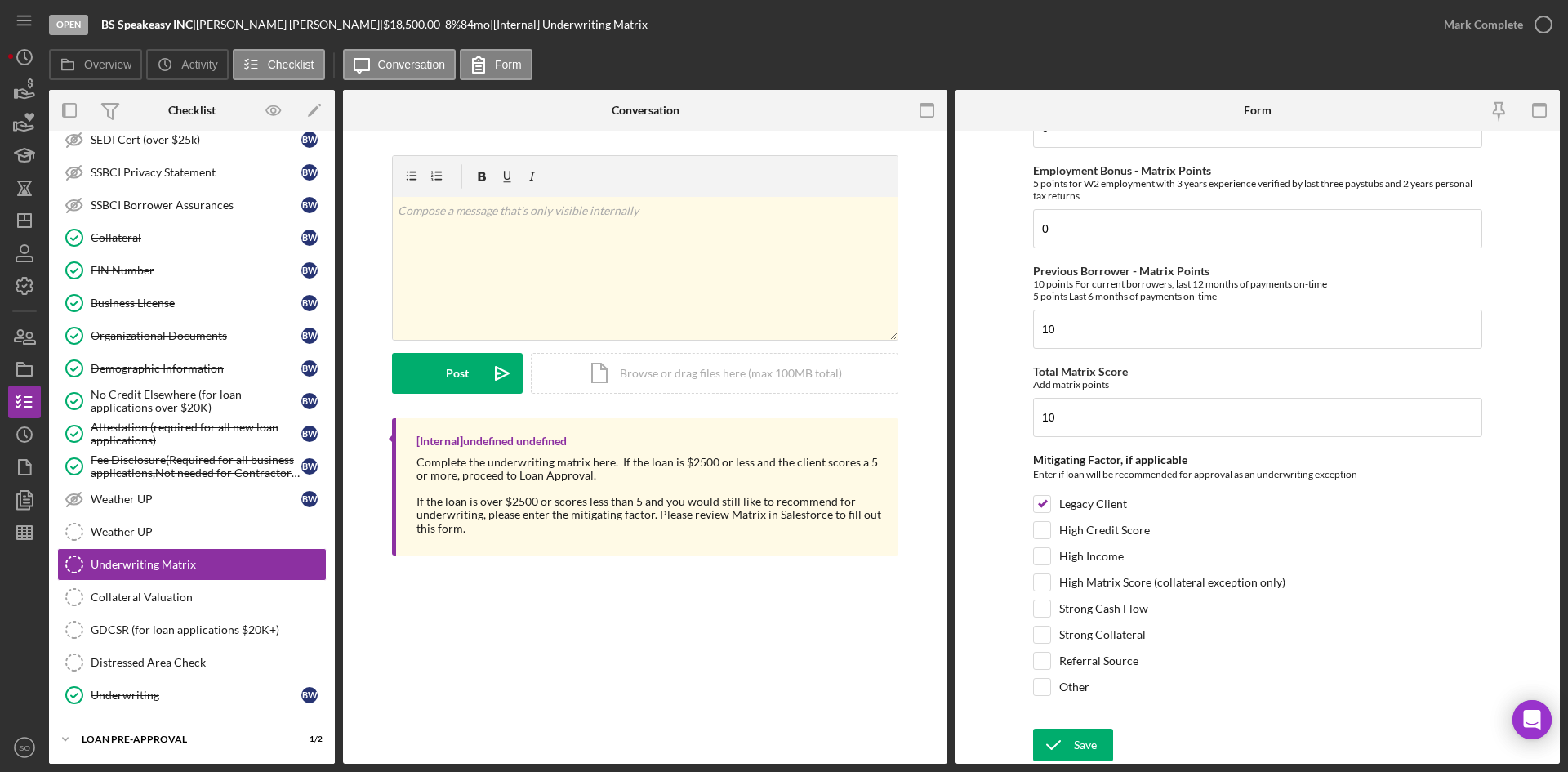
drag, startPoint x: 1056, startPoint y: 742, endPoint x: 1208, endPoint y: 492, distance: 292.6
click at [1056, 742] on icon "submit" at bounding box center [1054, 745] width 41 height 41
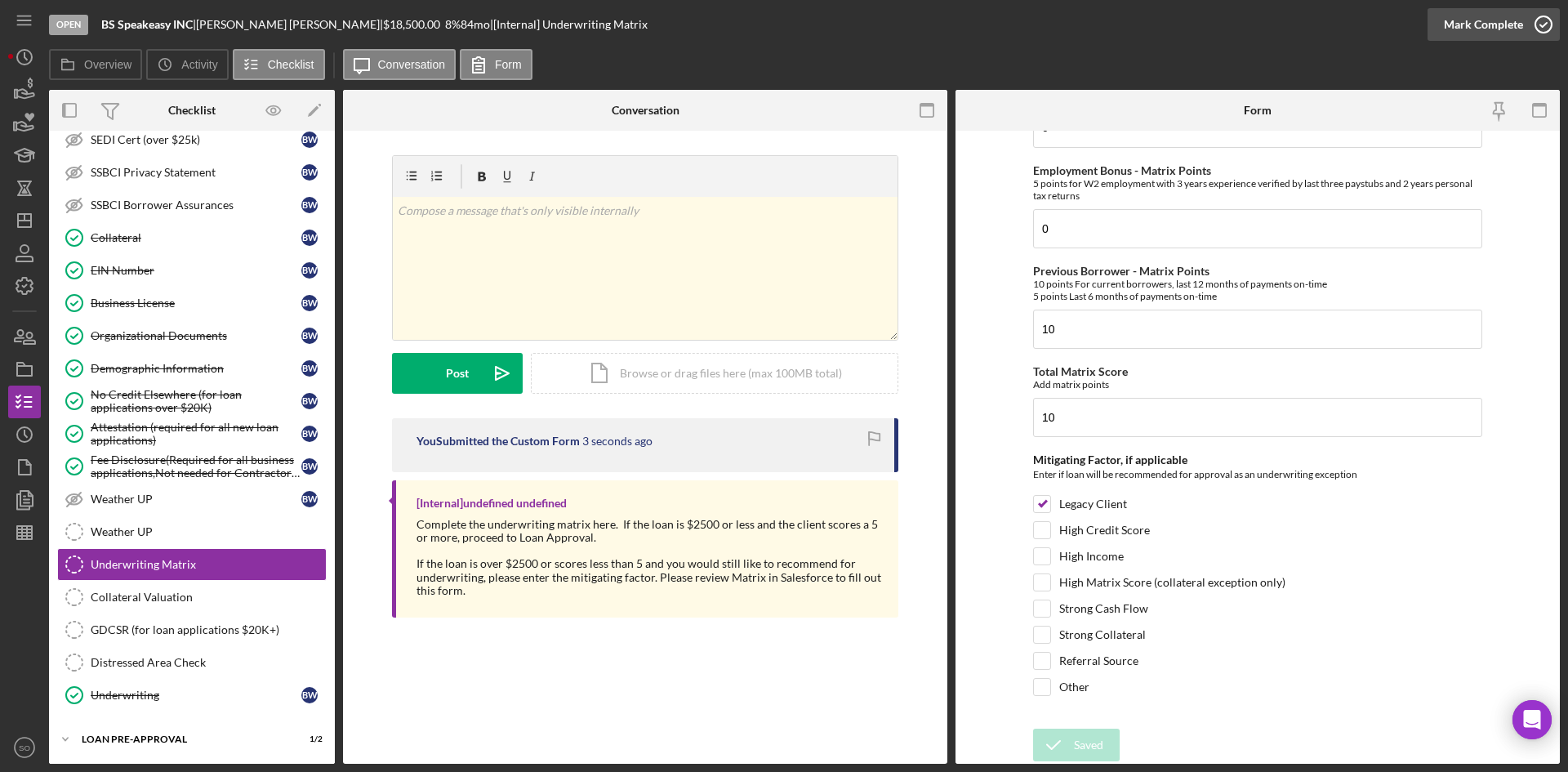
click at [1493, 26] on div "Mark Complete" at bounding box center [1483, 25] width 79 height 32
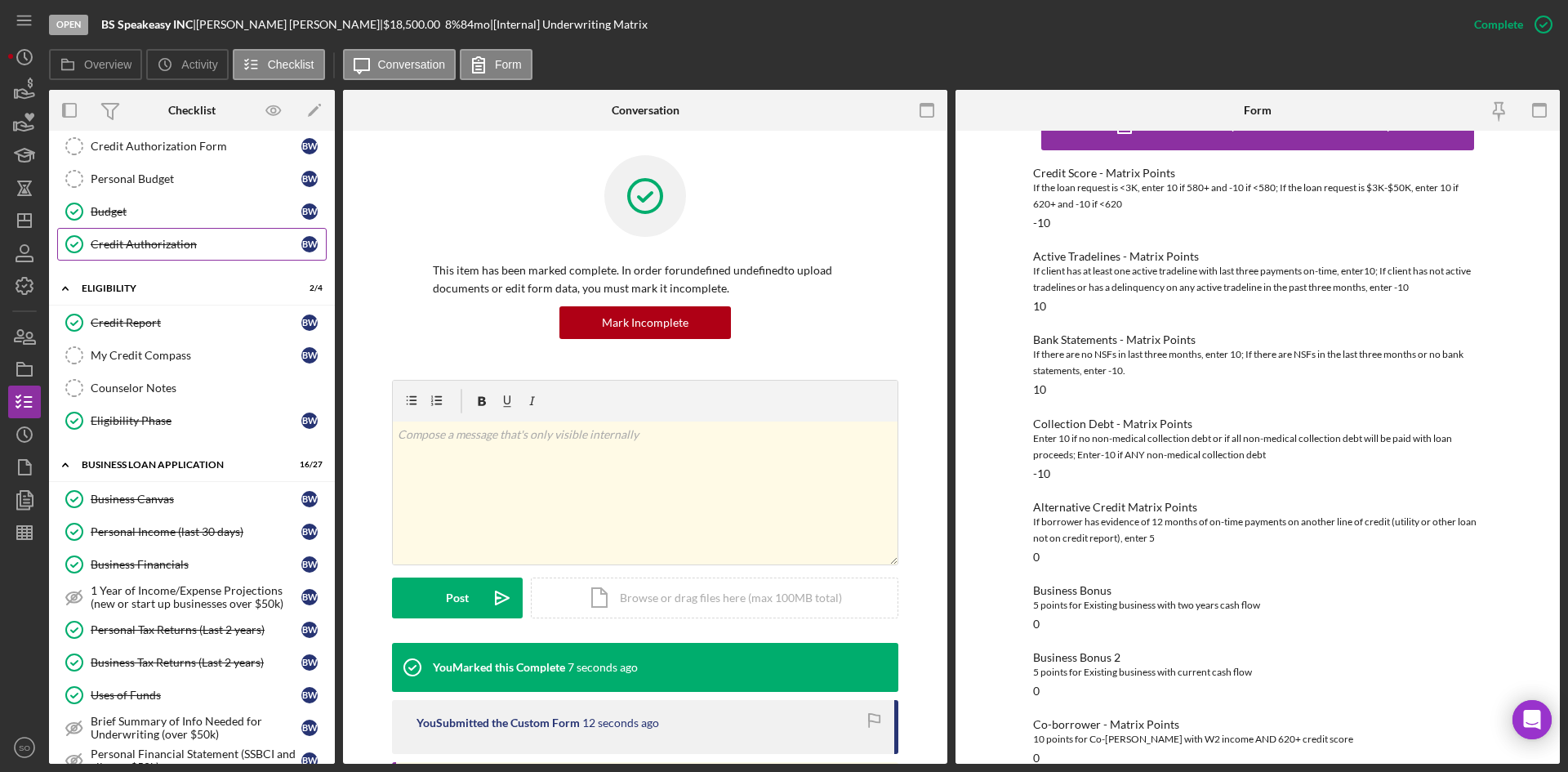
scroll to position [0, 0]
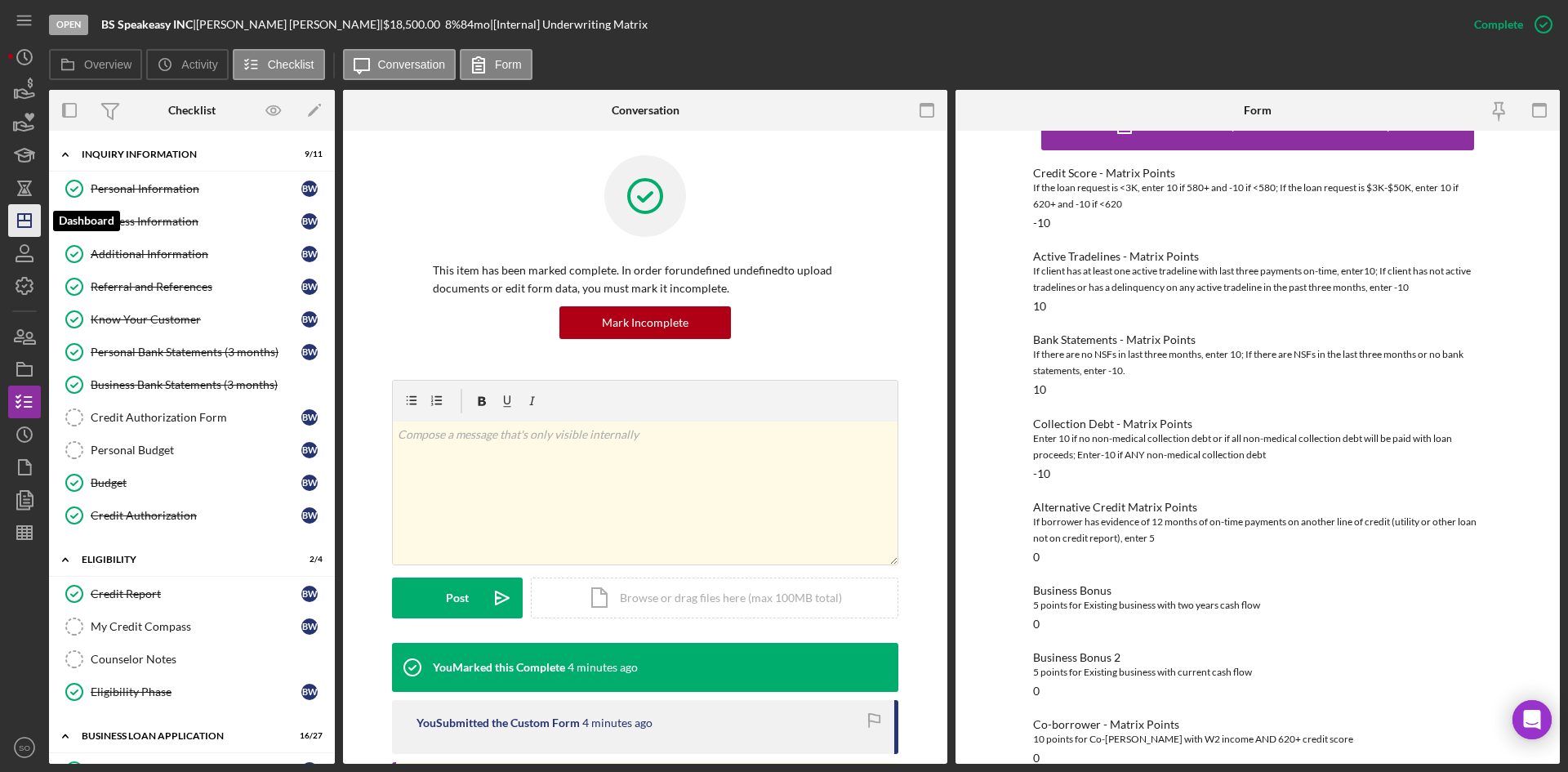
click at [32, 228] on icon "Icon/Dashboard" at bounding box center [25, 220] width 41 height 41
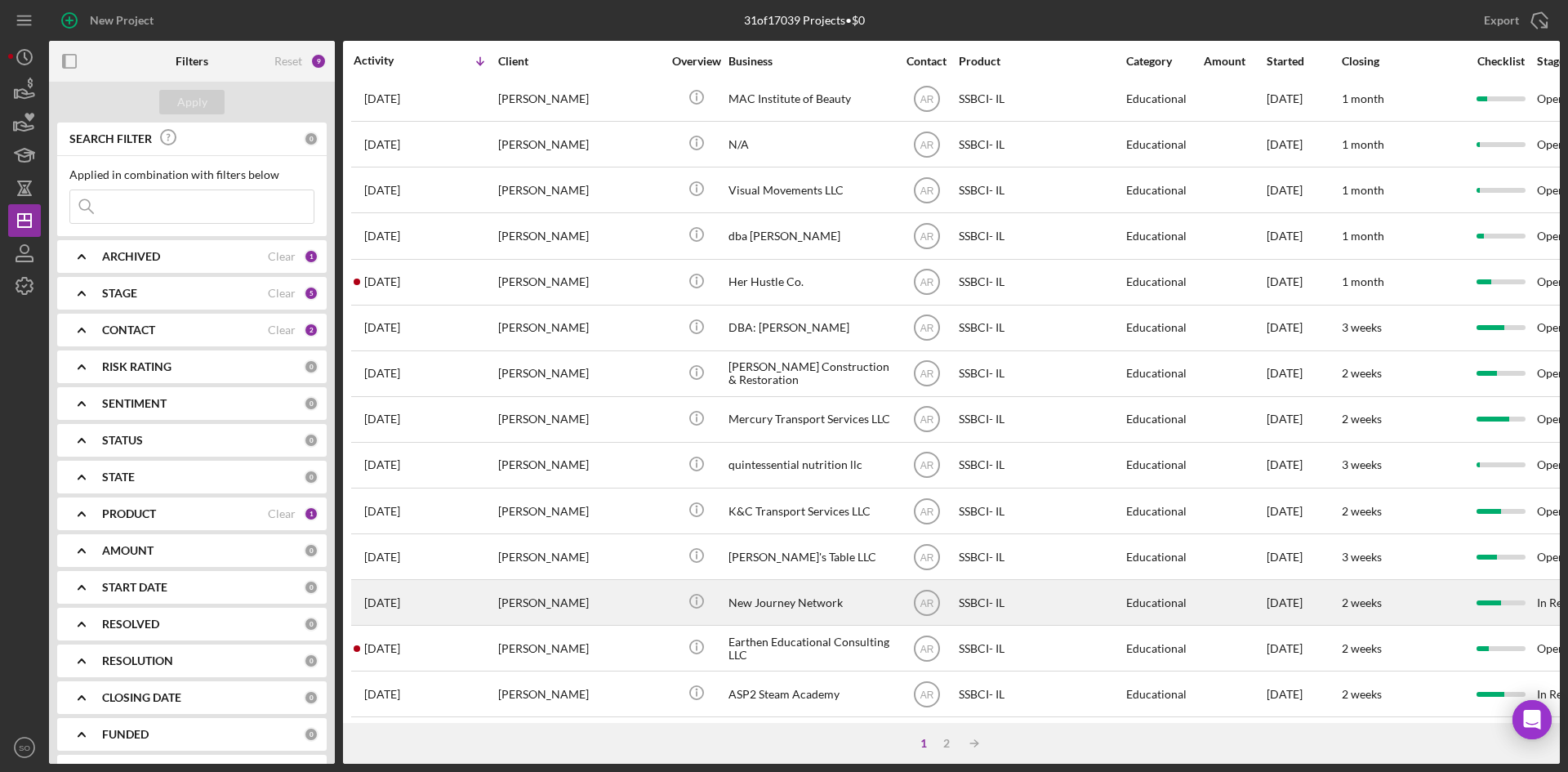
scroll to position [525, 0]
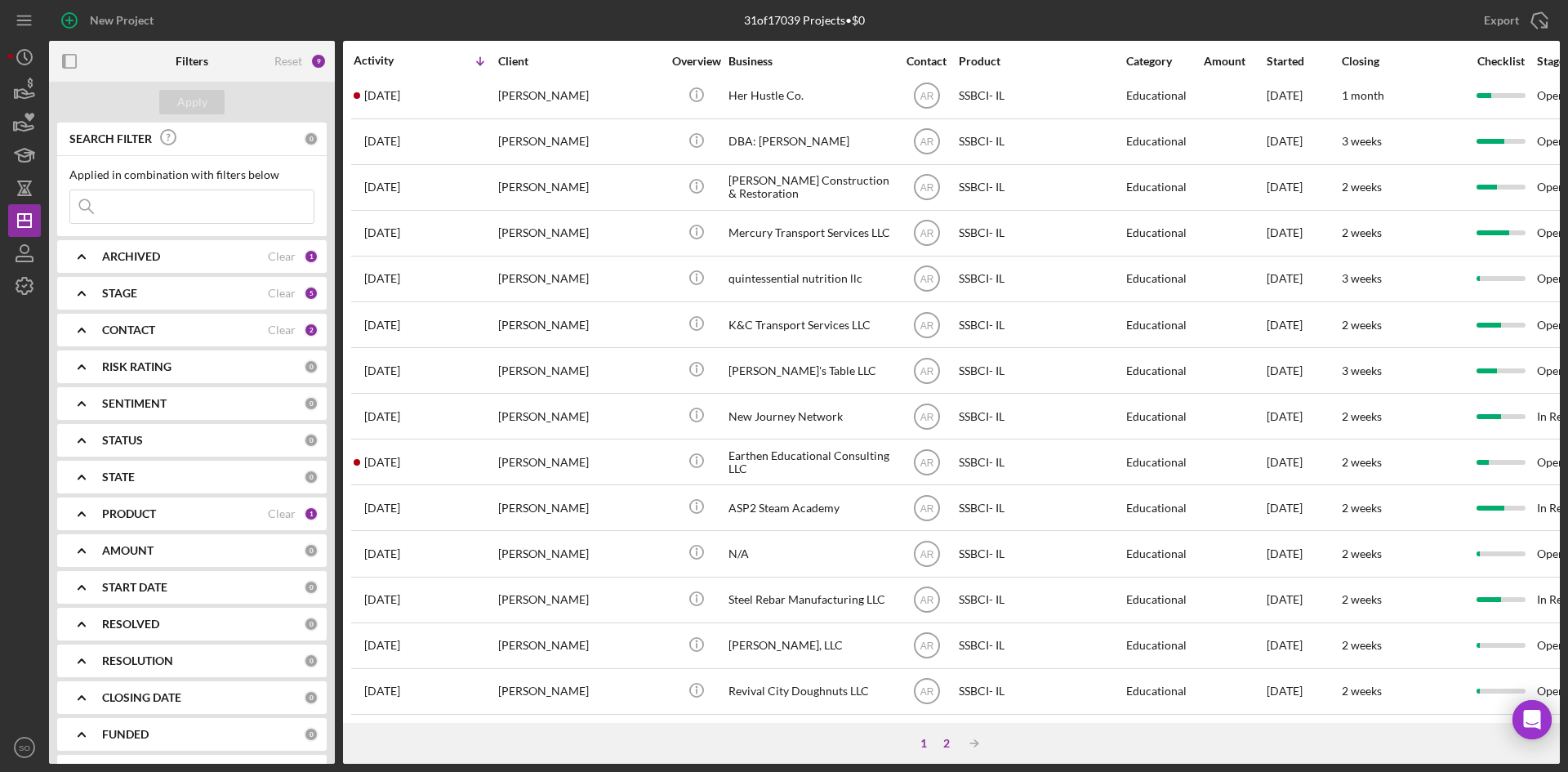
click at [948, 744] on div "2" at bounding box center [946, 743] width 23 height 13
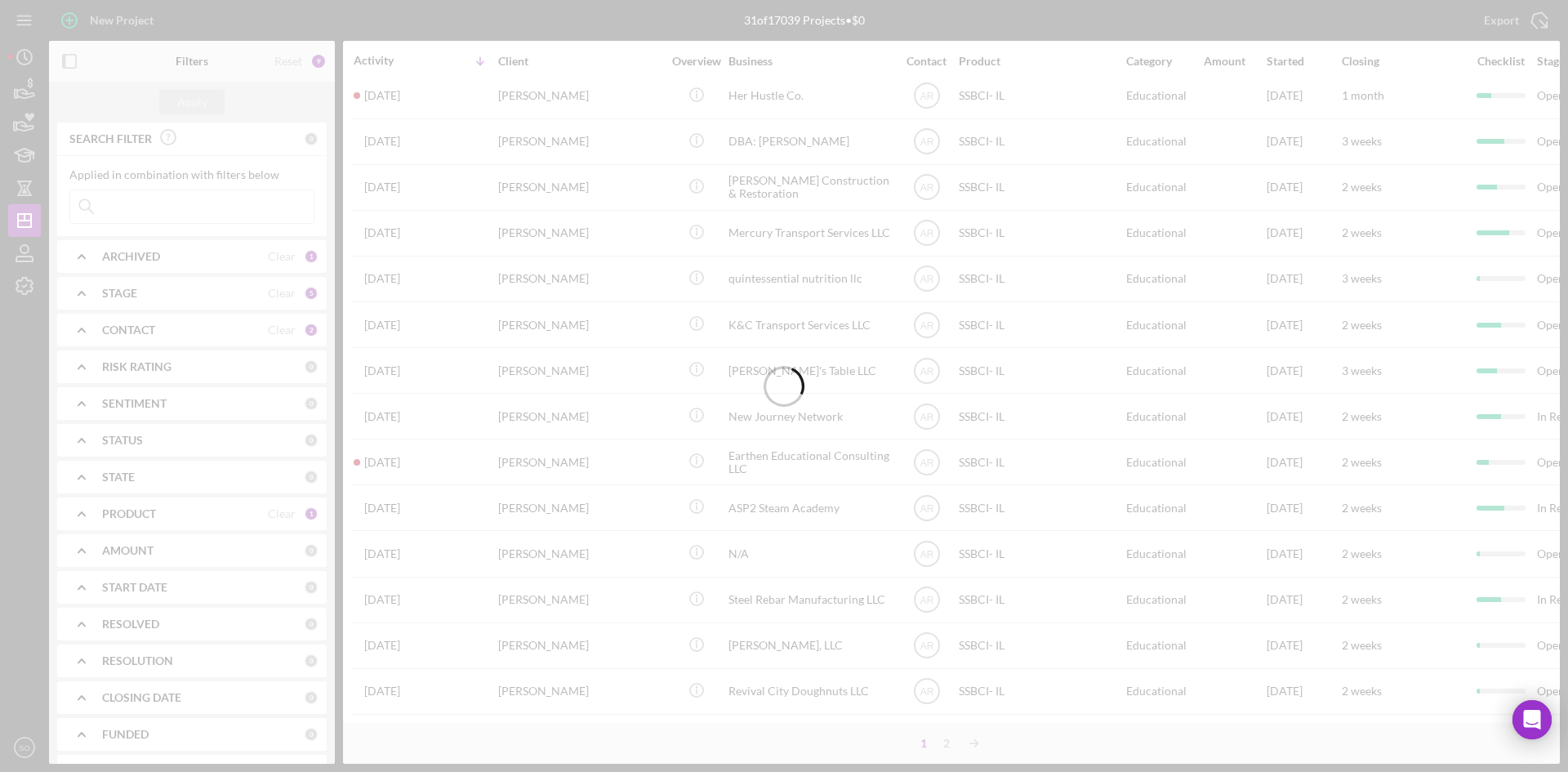
scroll to position [0, 0]
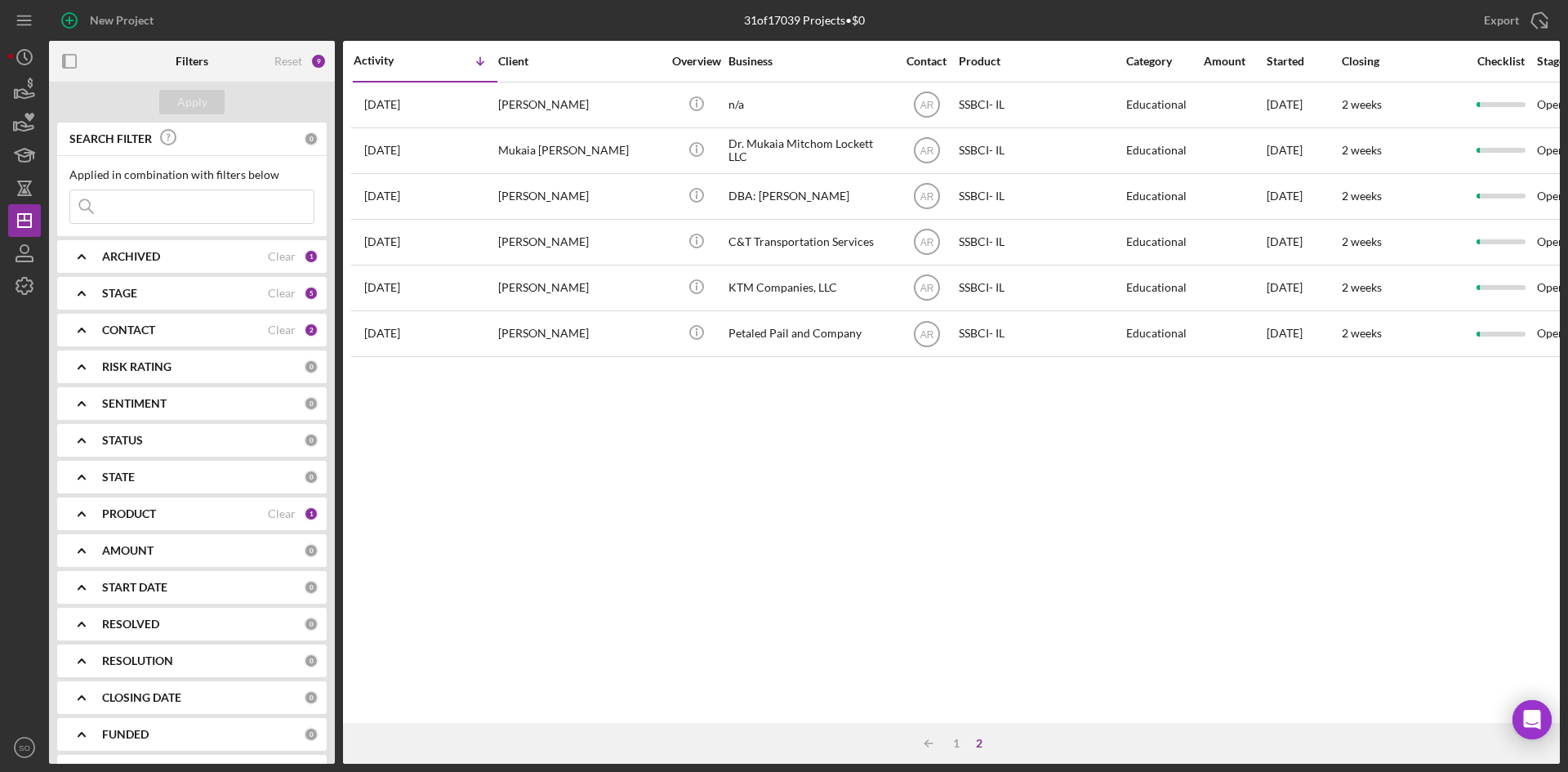
click at [218, 514] on div "PRODUCT" at bounding box center [184, 514] width 166 height 13
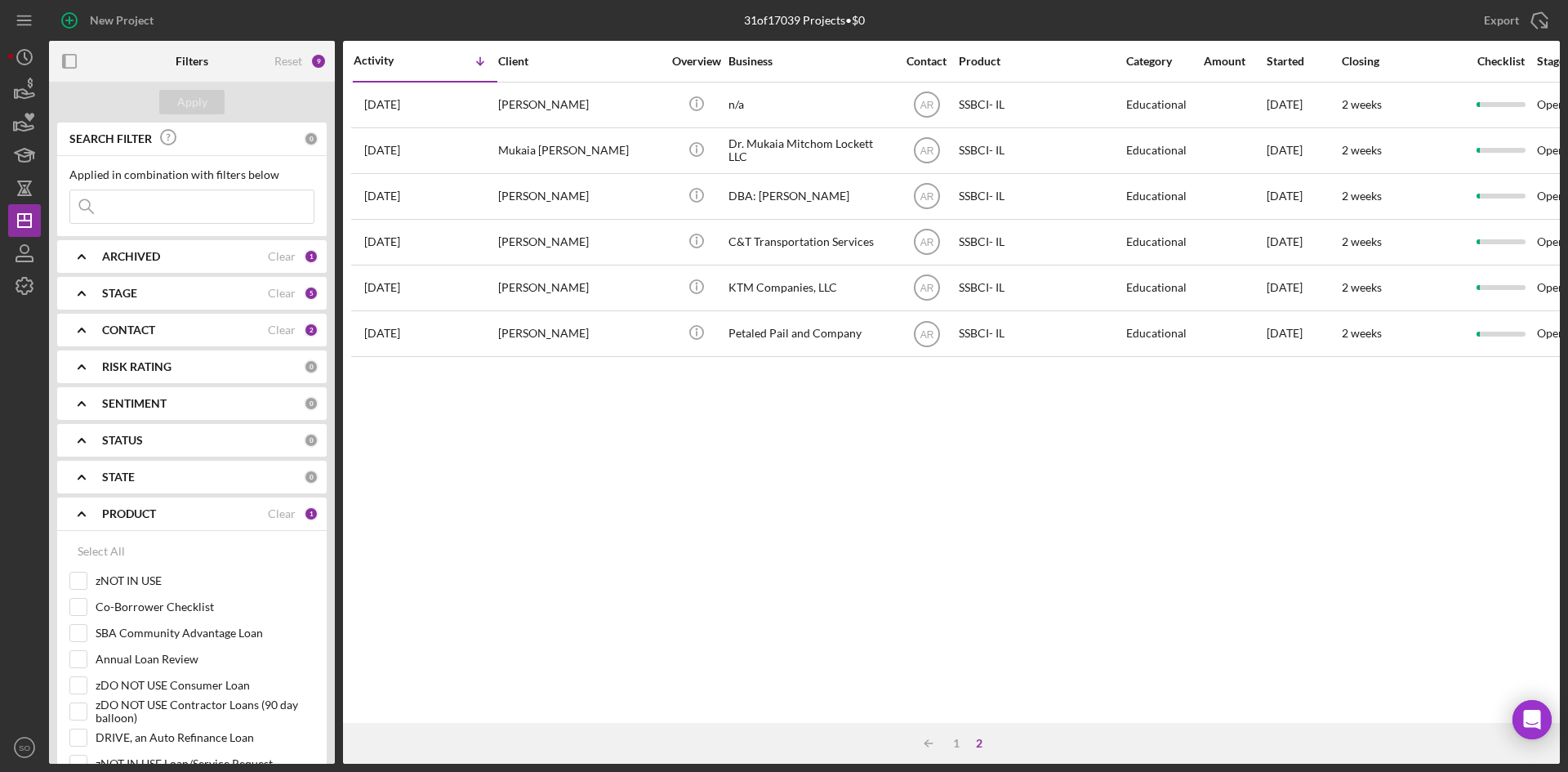
click at [94, 560] on div "Select All" at bounding box center [101, 551] width 48 height 32
checkbox input "true"
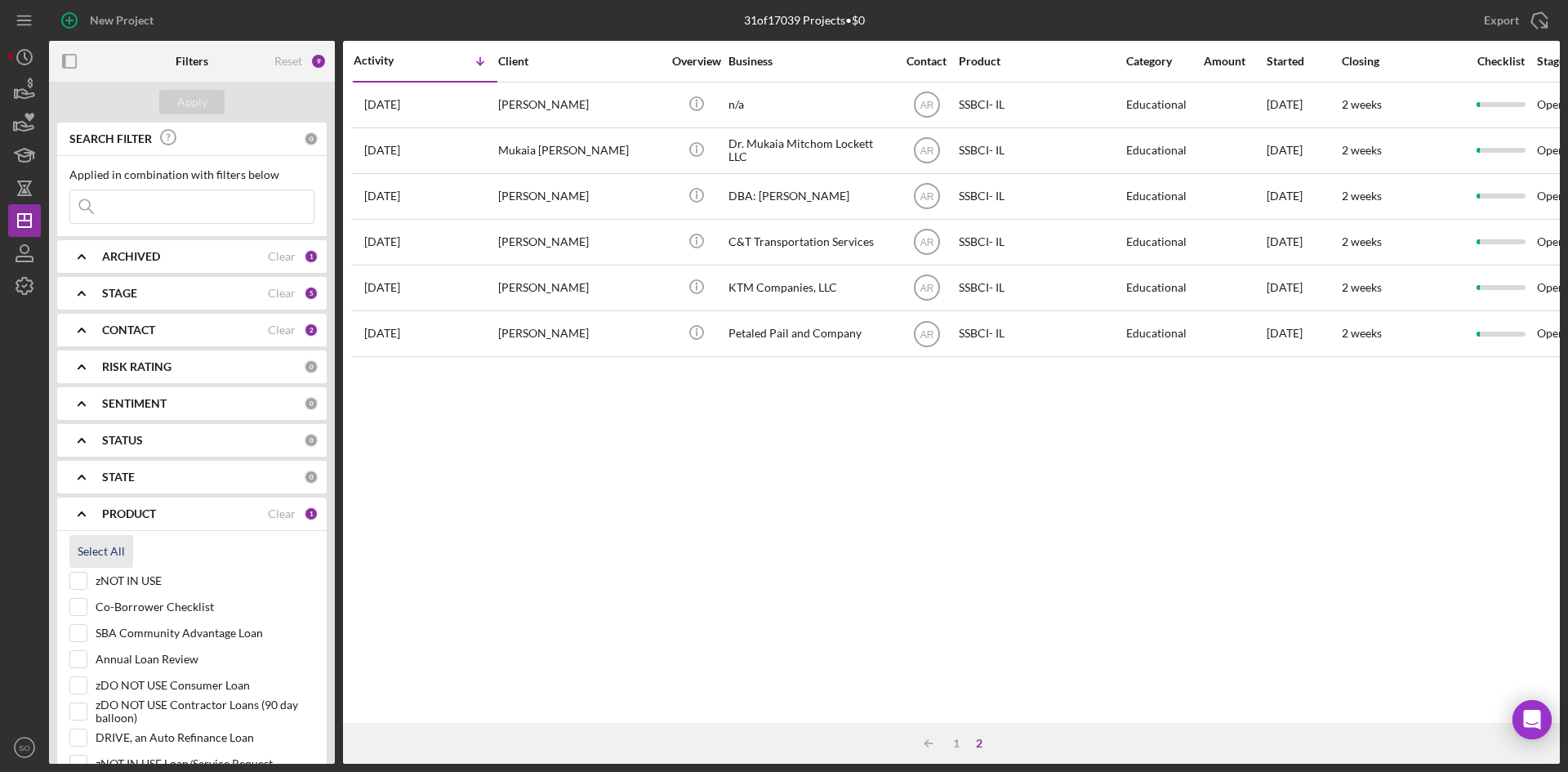
checkbox input "true"
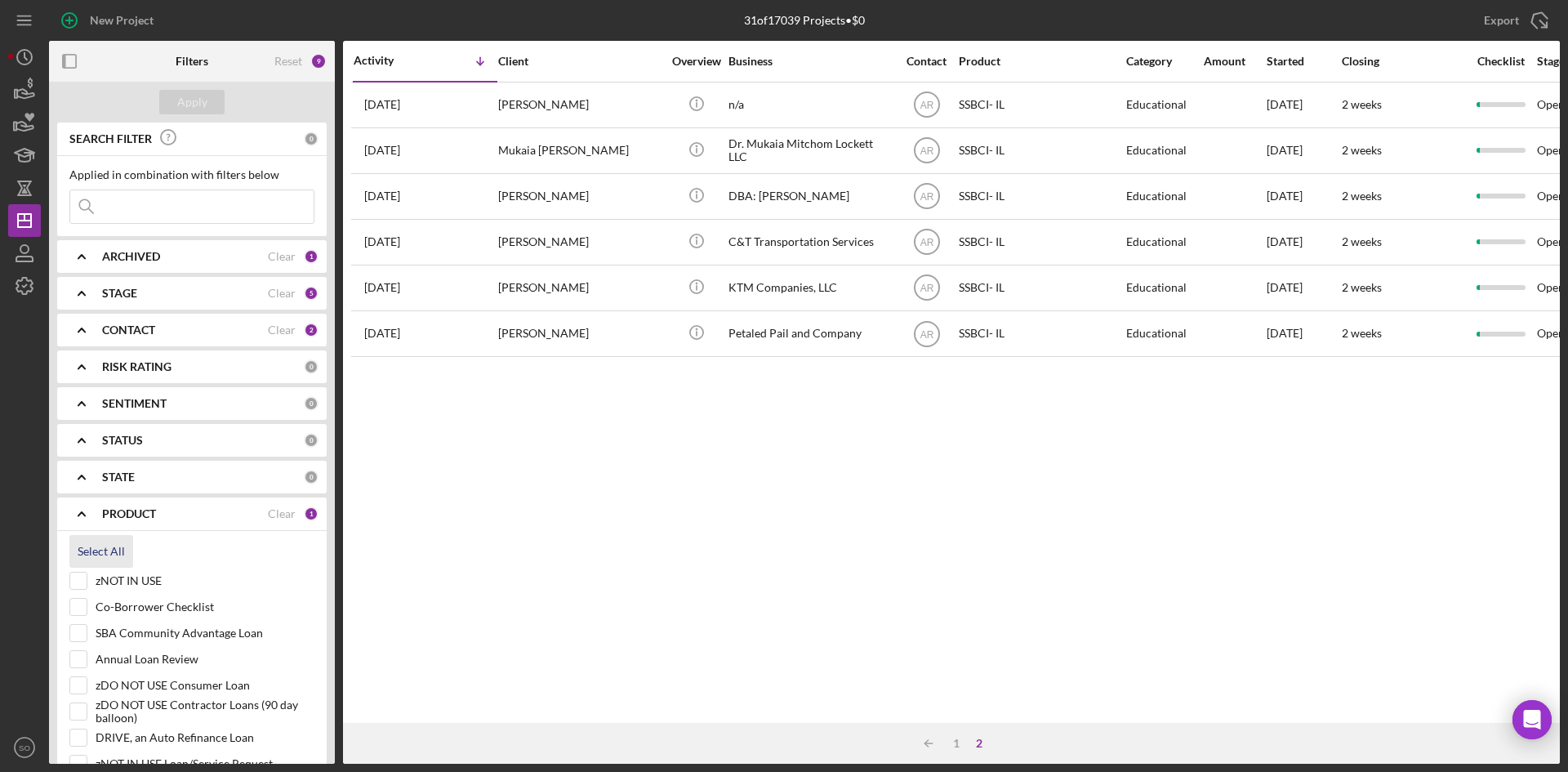
checkbox input "true"
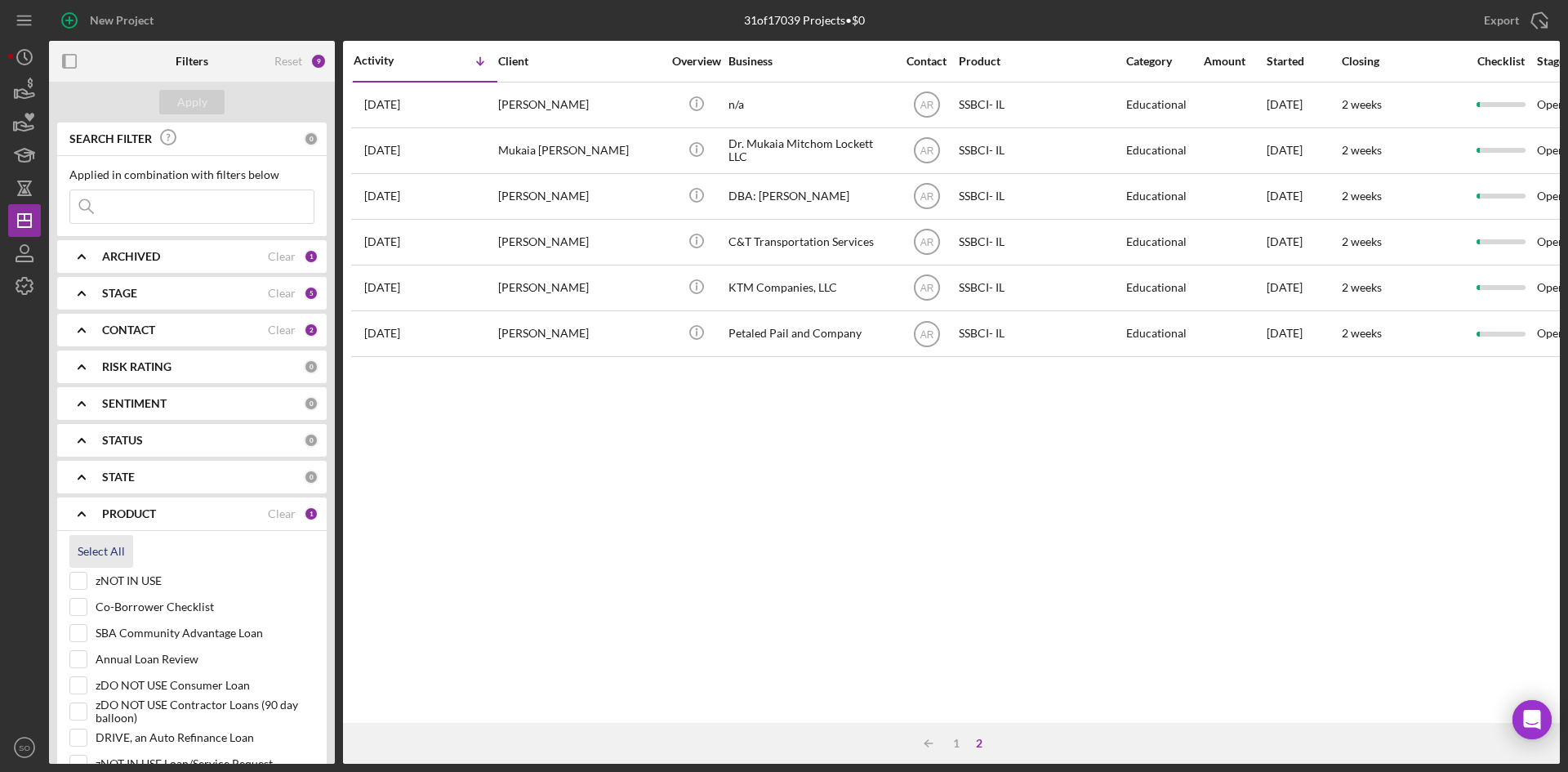
checkbox input "true"
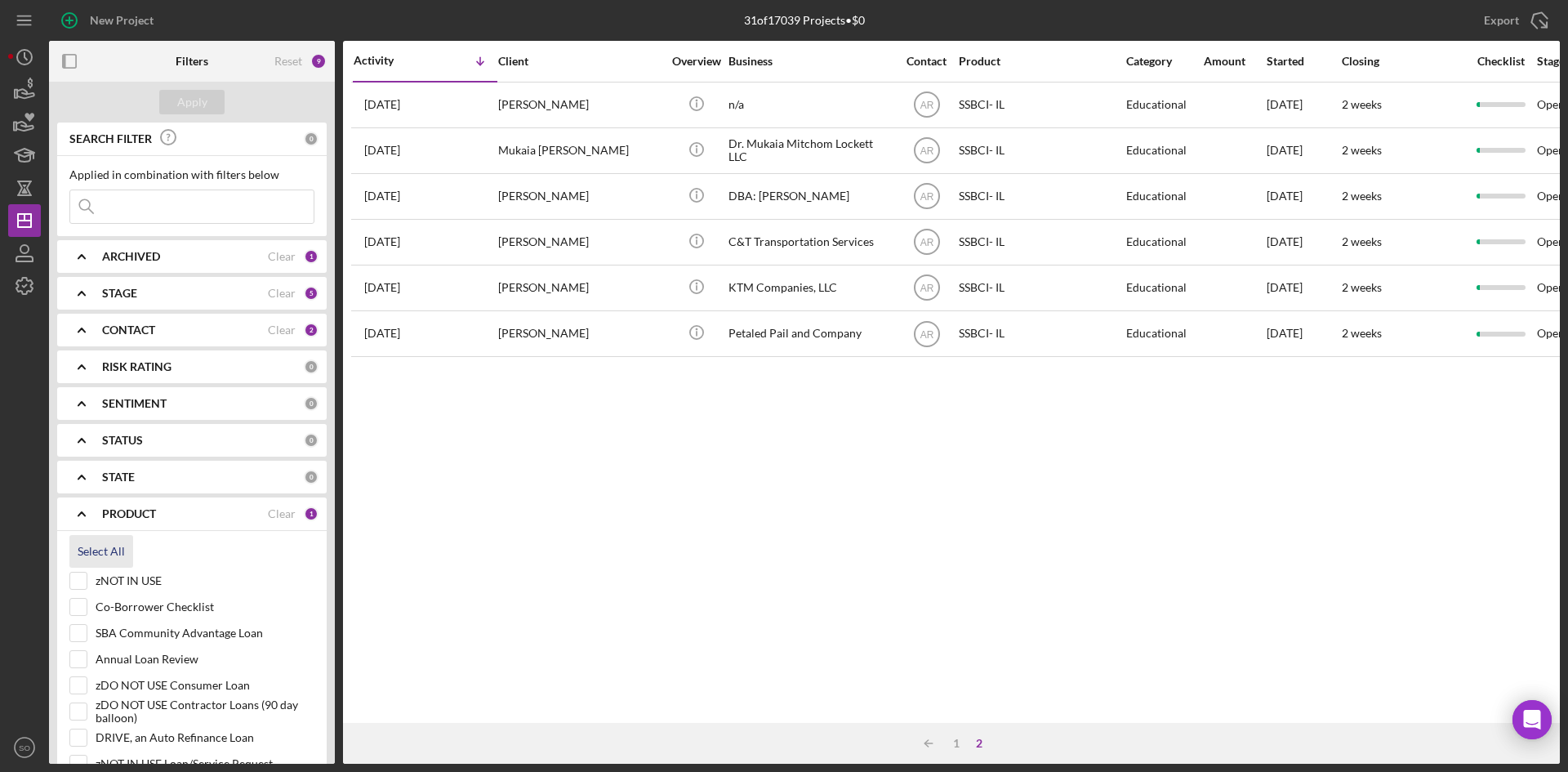
checkbox input "true"
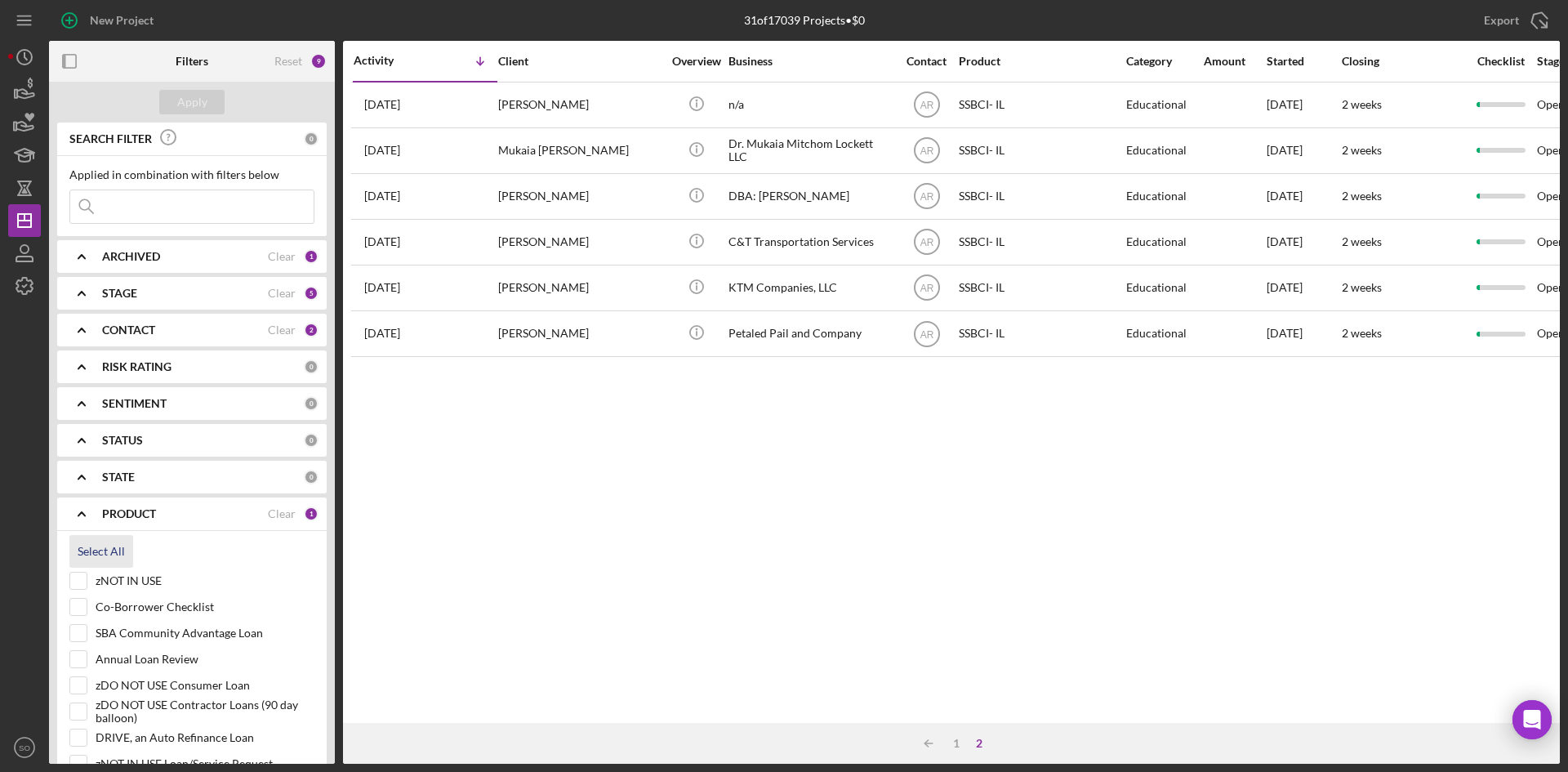
checkbox input "true"
click at [76, 580] on input "zNOT IN USE" at bounding box center [78, 581] width 16 height 16
checkbox input "false"
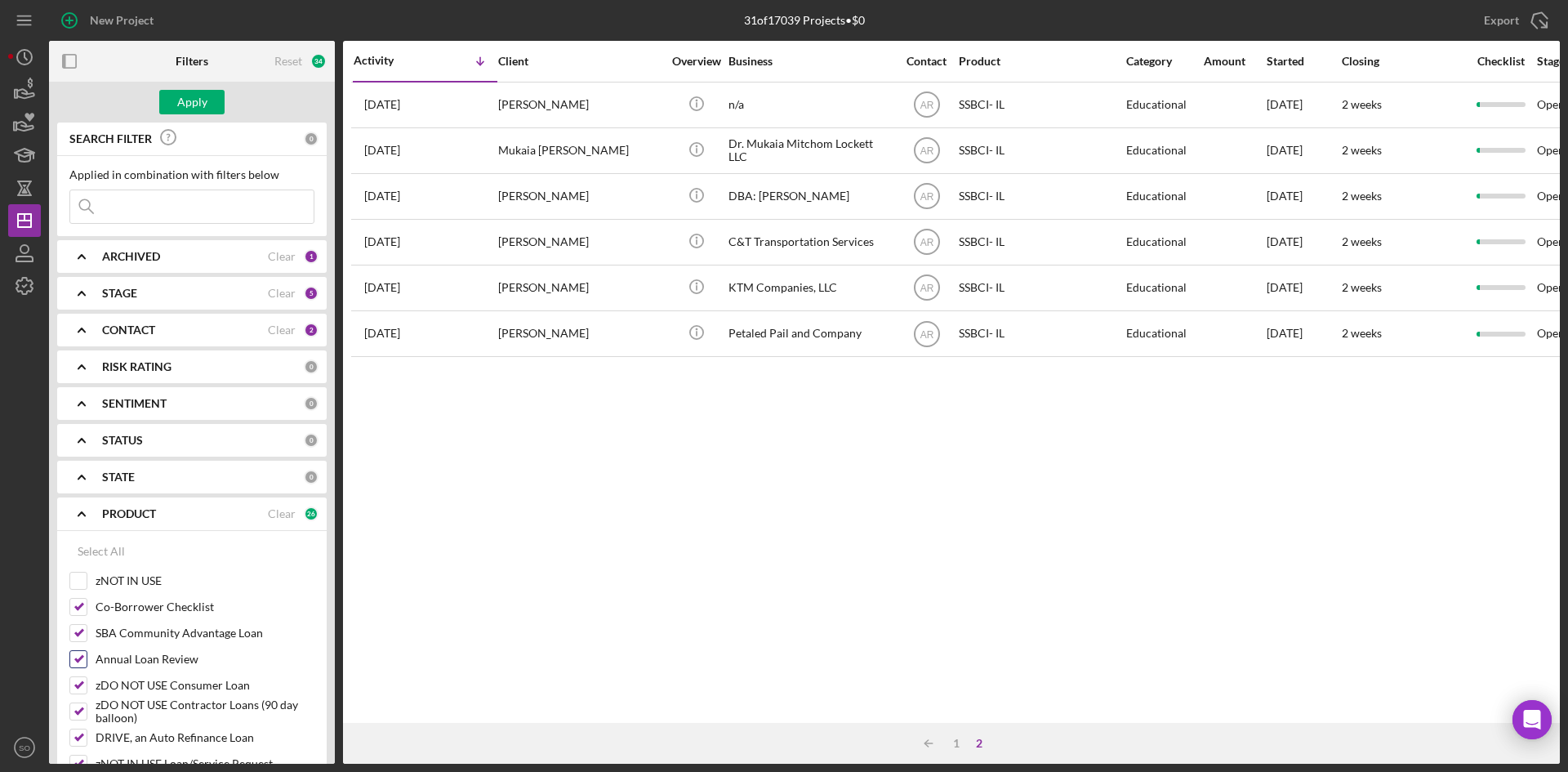
click at [73, 656] on input "Annual Loan Review" at bounding box center [78, 659] width 16 height 16
checkbox input "false"
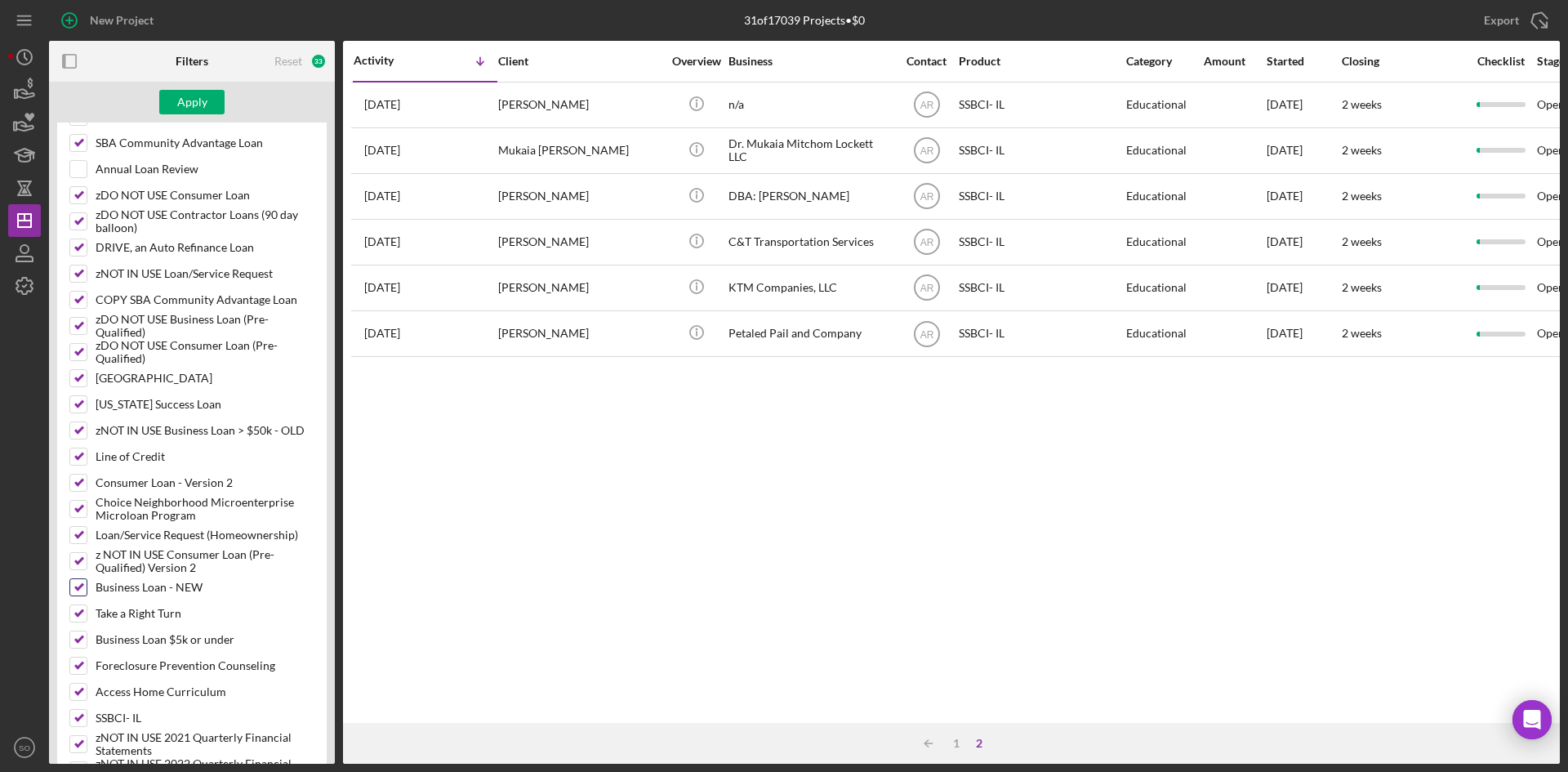
scroll to position [796, 0]
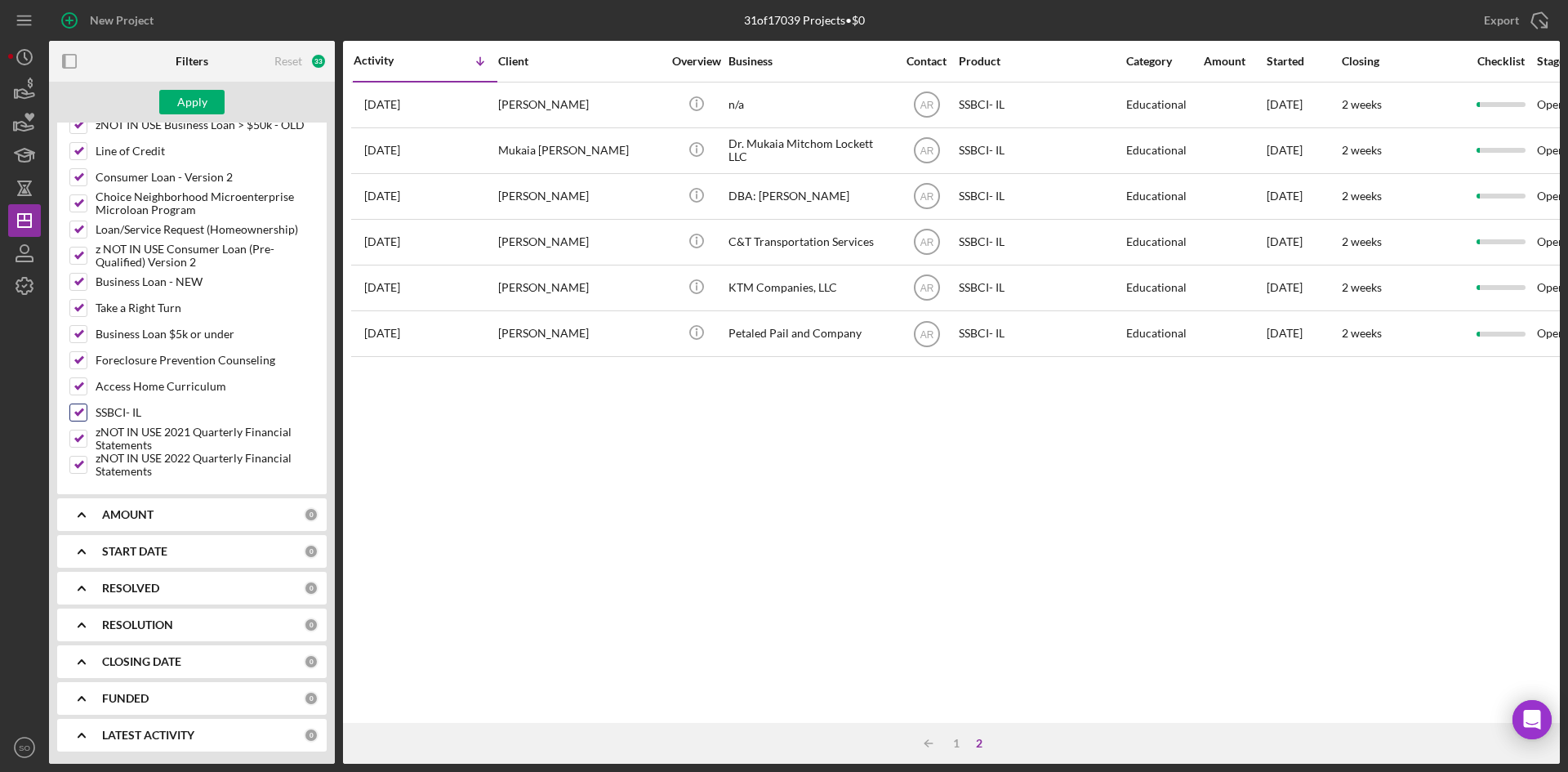
click at [74, 408] on input "SSBCI- IL" at bounding box center [78, 412] width 16 height 16
checkbox input "false"
click at [186, 98] on div "Apply" at bounding box center [193, 102] width 31 height 25
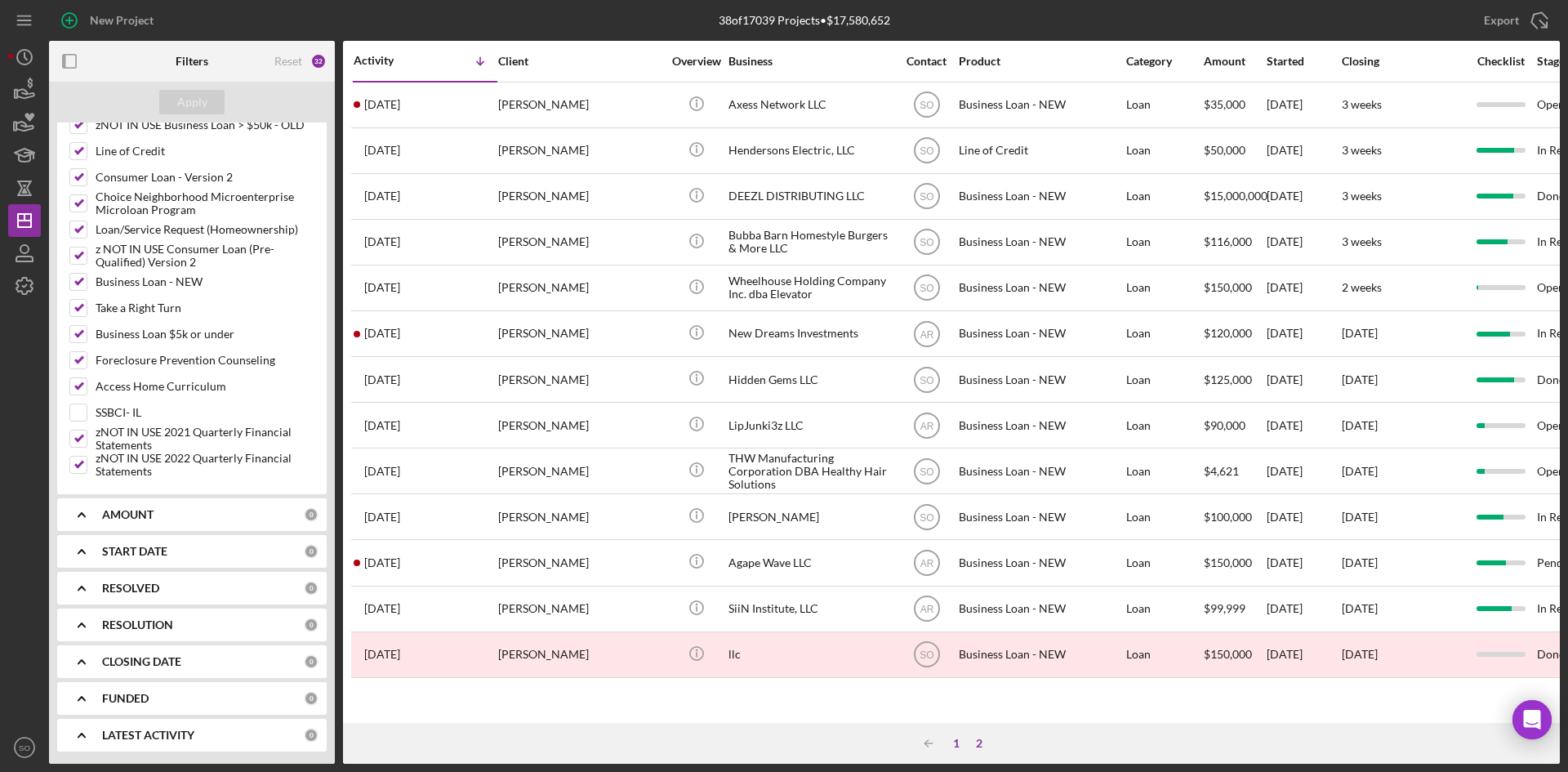
click at [954, 740] on div "1" at bounding box center [956, 743] width 23 height 13
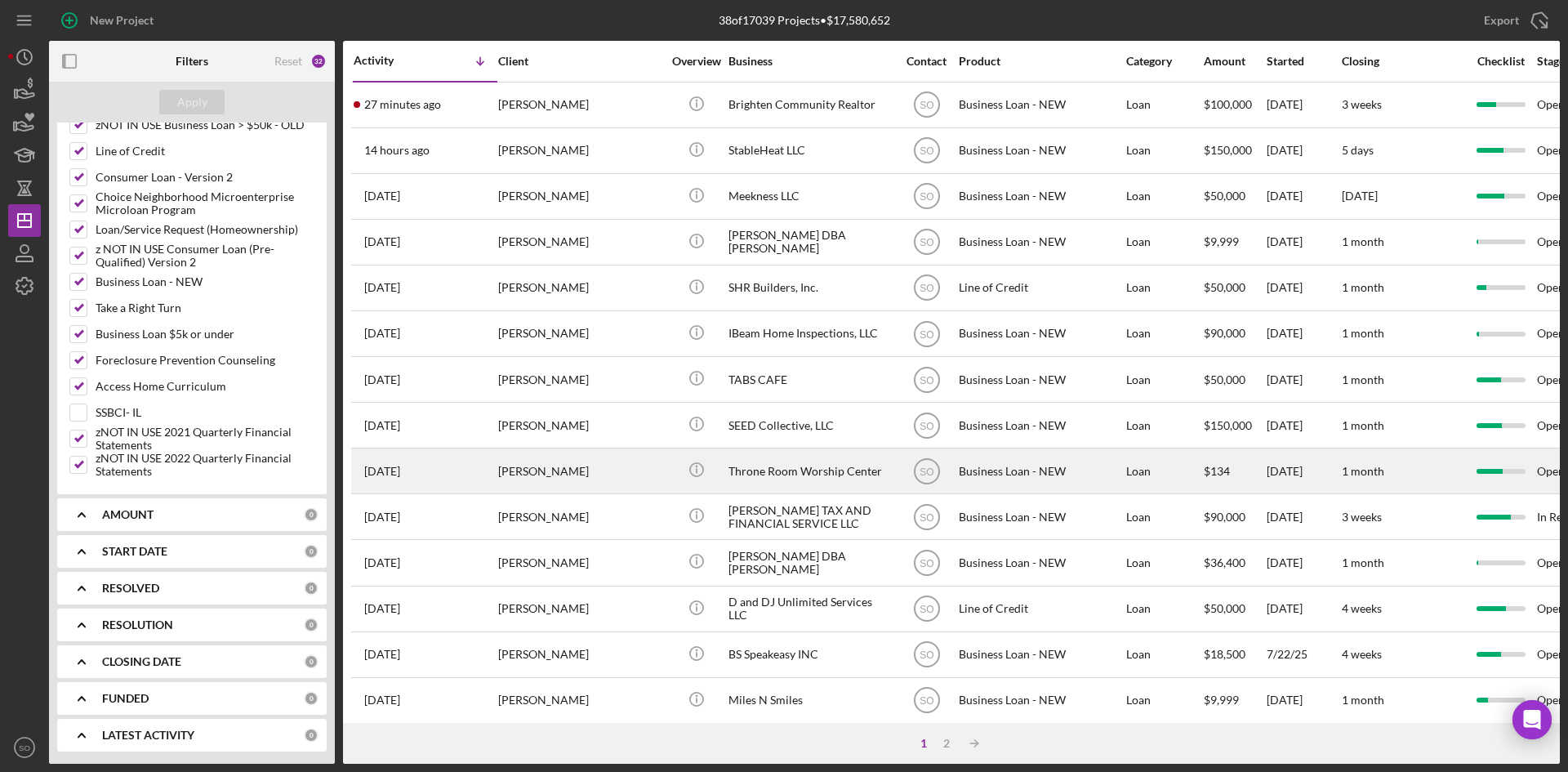
click at [571, 475] on div "[PERSON_NAME]" at bounding box center [580, 471] width 163 height 43
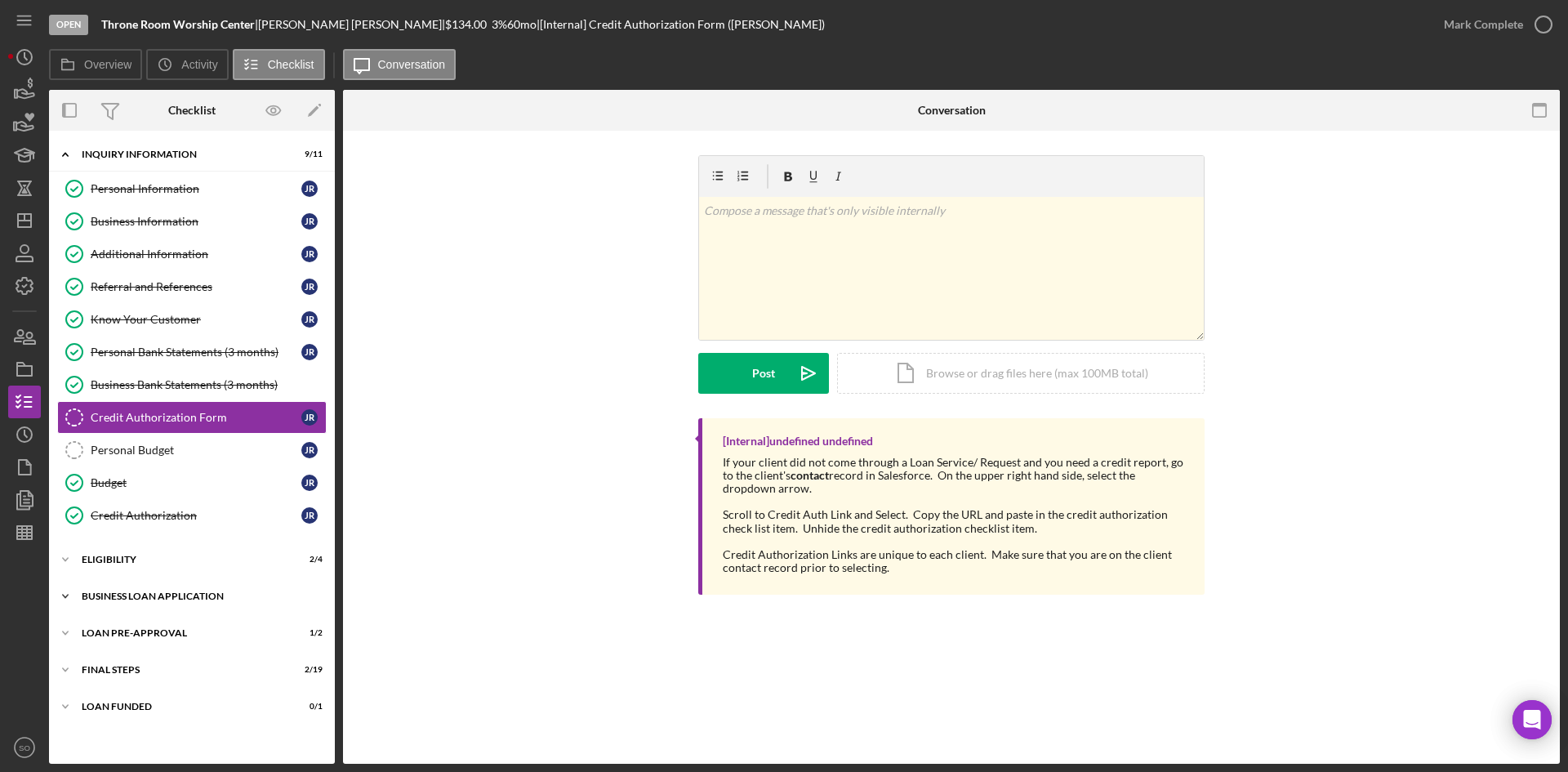
click at [133, 605] on div "Icon/Expander BUSINESS LOAN APPLICATION 21 / 27" at bounding box center [192, 596] width 286 height 32
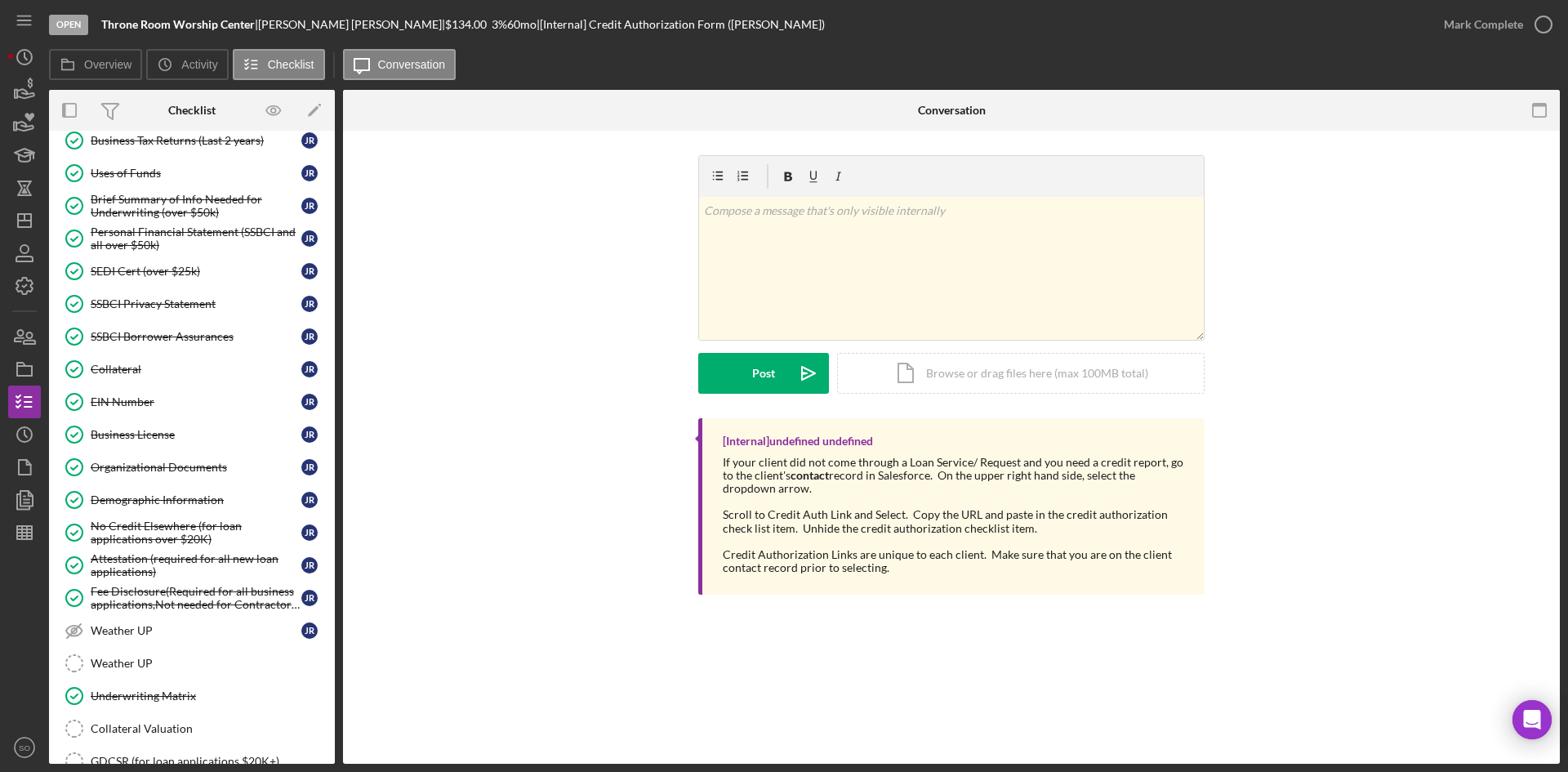
scroll to position [860, 0]
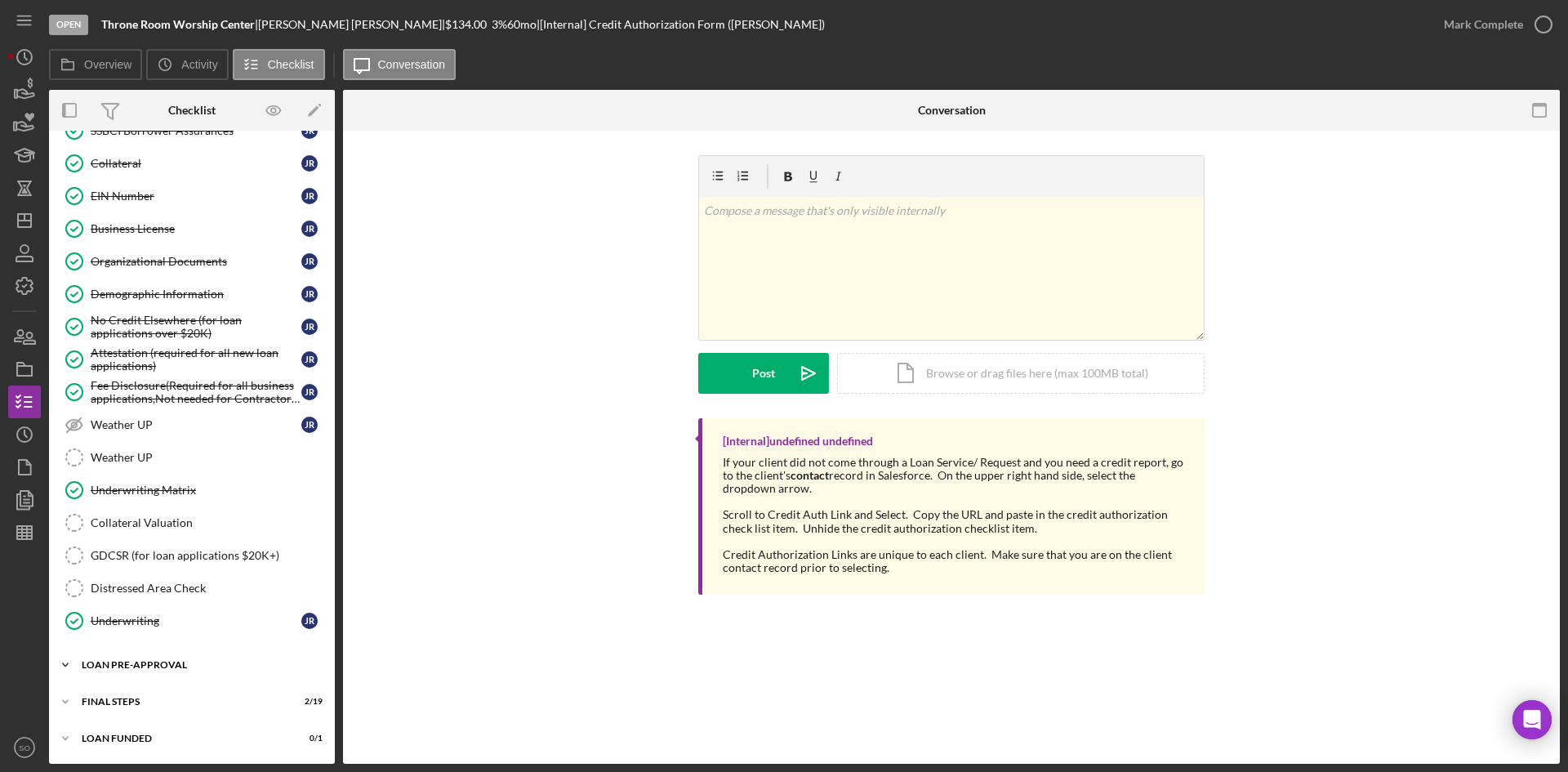
click at [131, 676] on div "Icon/Expander LOAN PRE-APPROVAL 1 / 2" at bounding box center [192, 665] width 286 height 32
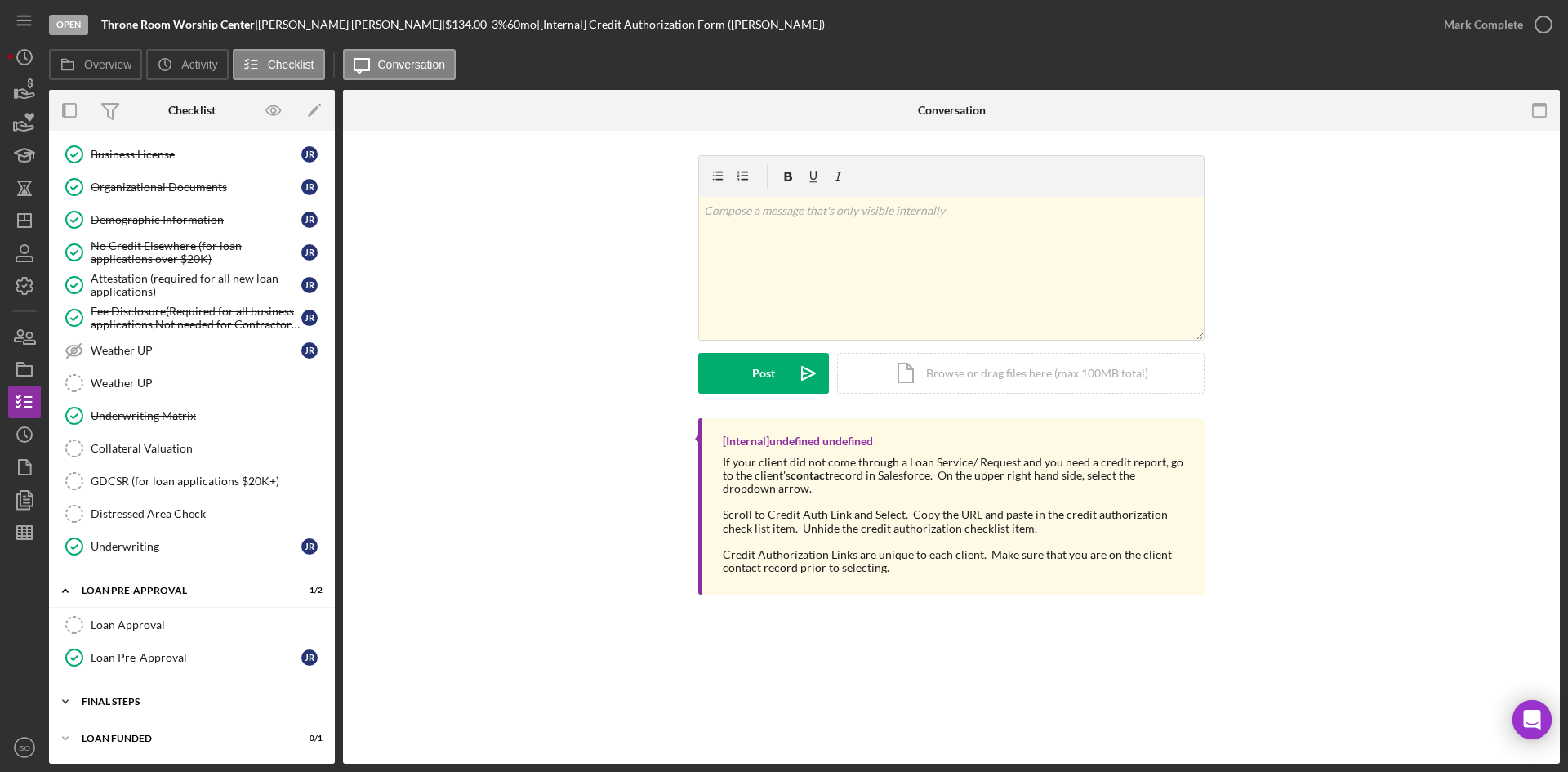
click at [77, 690] on icon "Icon/Expander" at bounding box center [65, 701] width 32 height 32
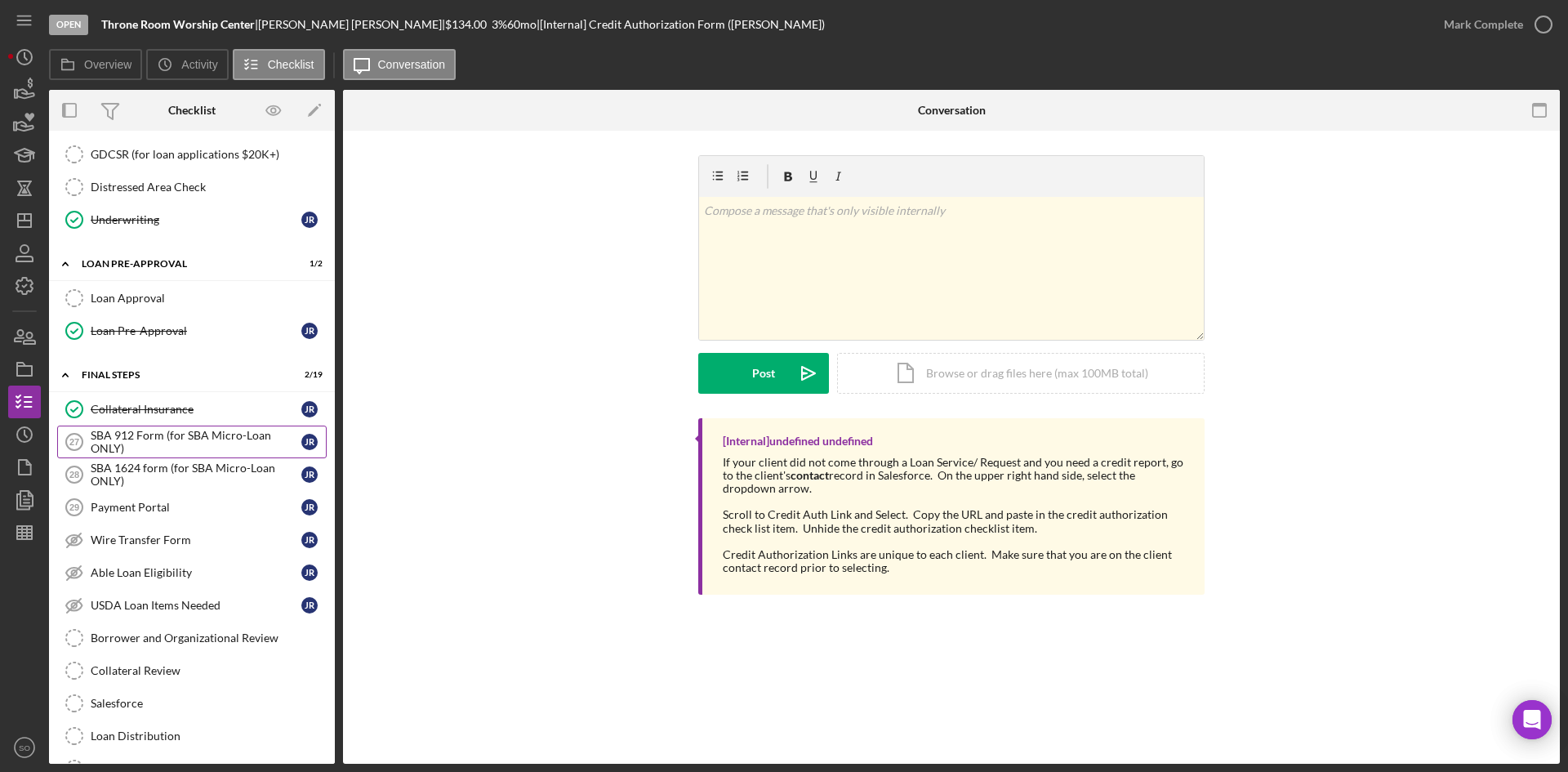
click at [144, 434] on div "SBA 912 Form (for SBA Micro-Loan ONLY)" at bounding box center [196, 442] width 211 height 26
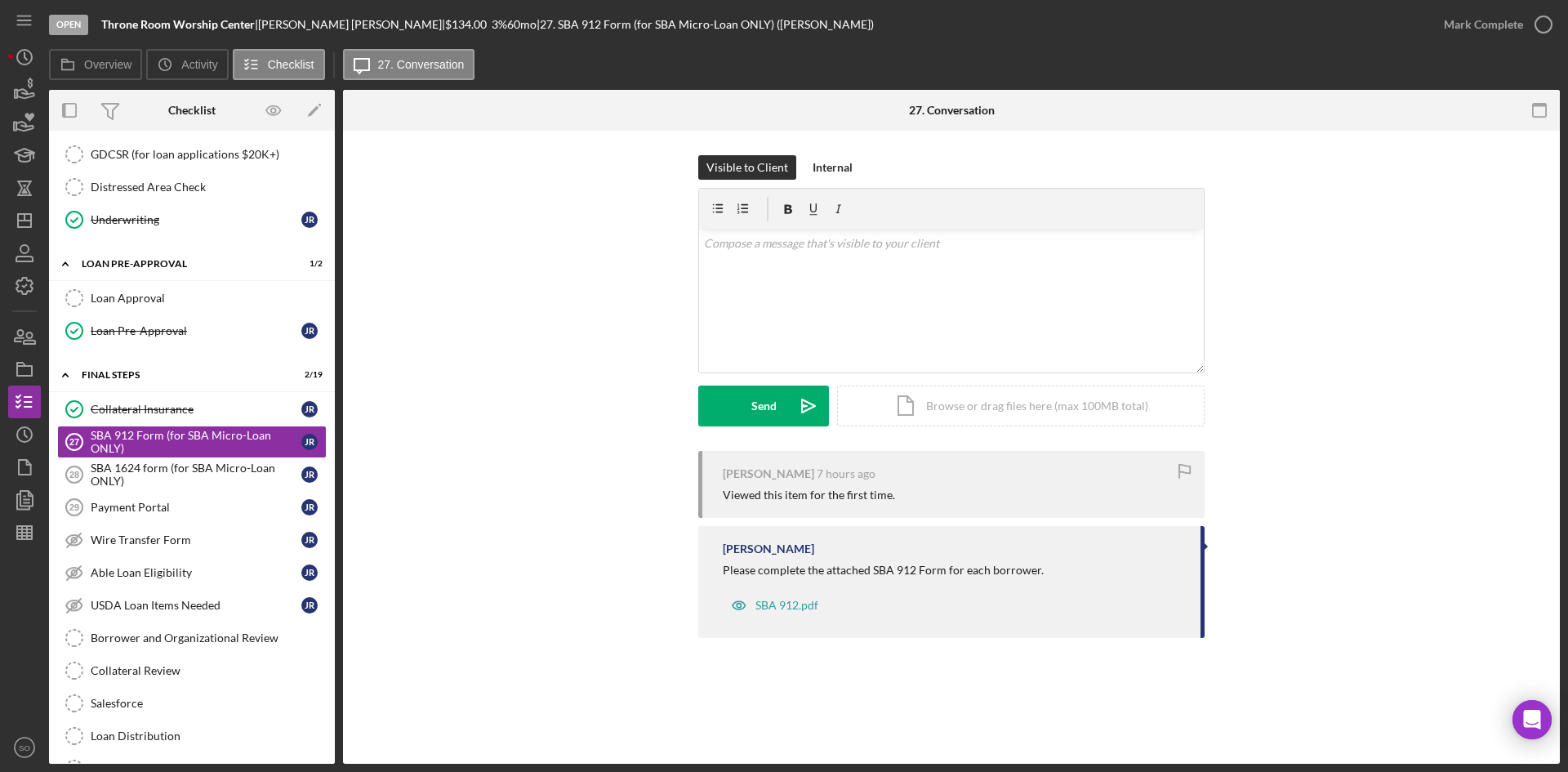
click at [1503, 26] on div "Mark Complete" at bounding box center [1483, 25] width 79 height 32
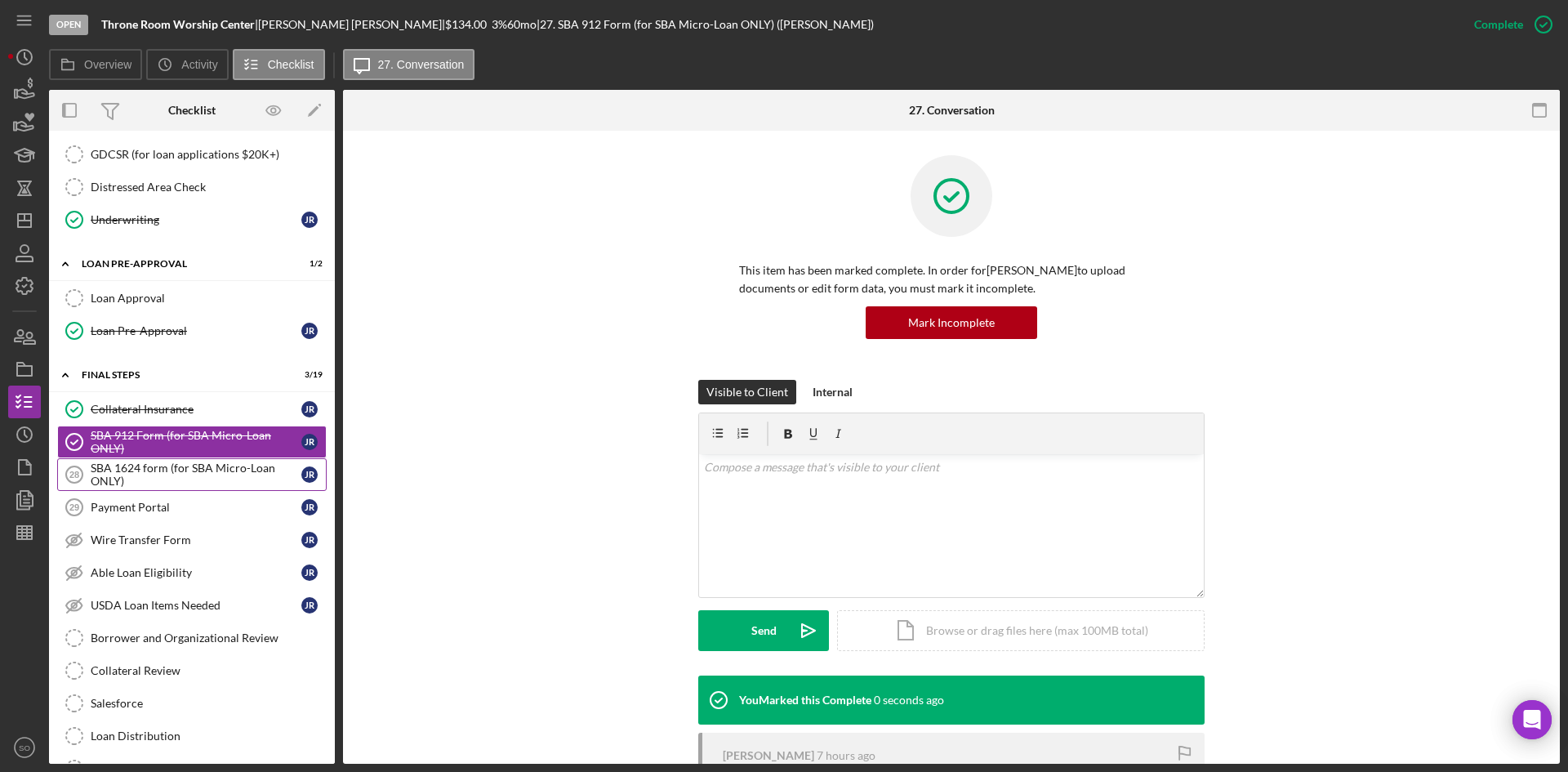
click at [211, 465] on div "SBA 1624 form (for SBA Micro-Loan ONLY)" at bounding box center [196, 474] width 211 height 26
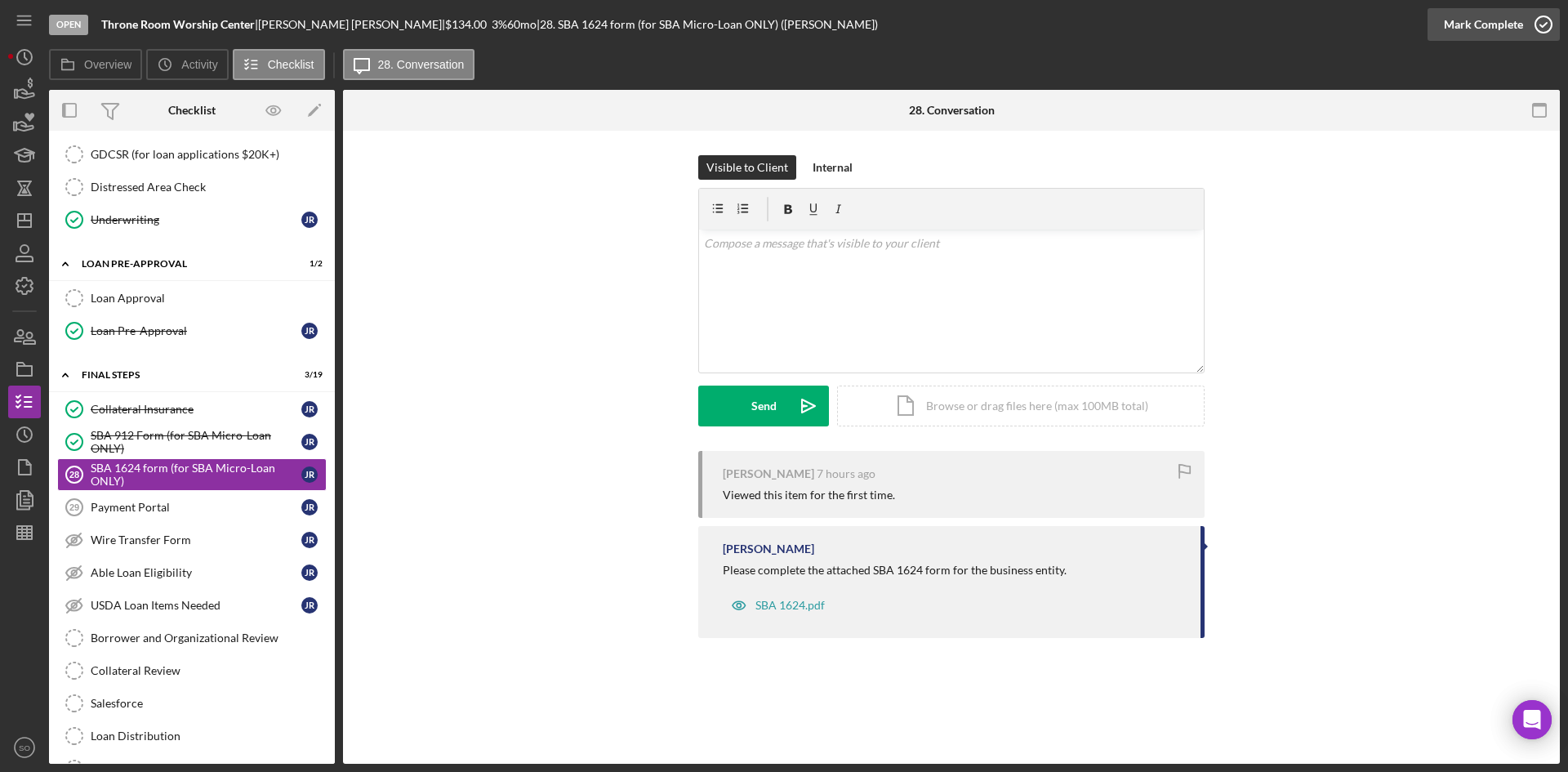
drag, startPoint x: 1472, startPoint y: 24, endPoint x: 1327, endPoint y: 67, distance: 151.2
click at [1469, 26] on div "Mark Complete" at bounding box center [1483, 25] width 79 height 32
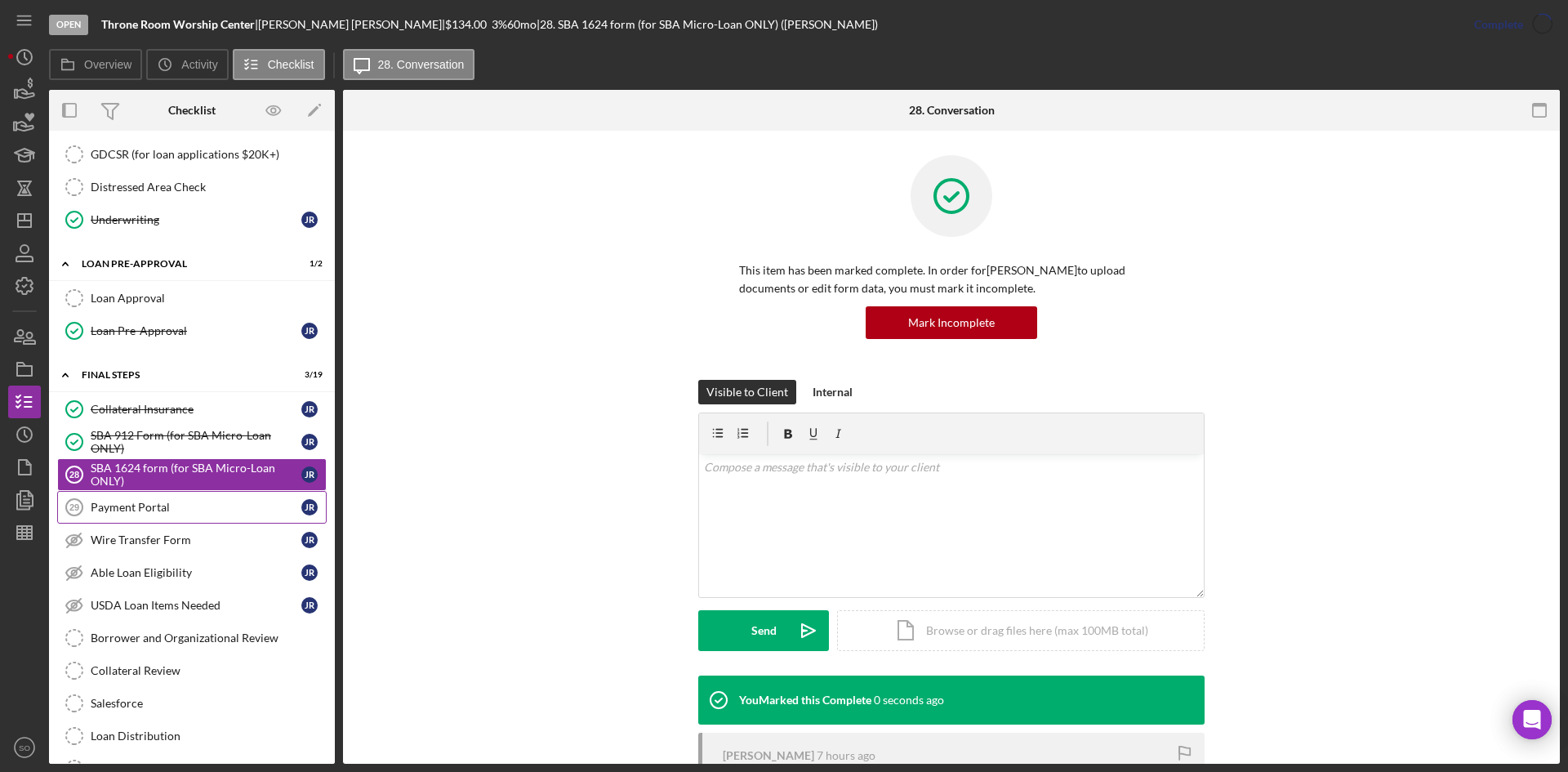
click at [197, 494] on link "Payment Portal 29 Payment Portal J R" at bounding box center [191, 508] width 269 height 32
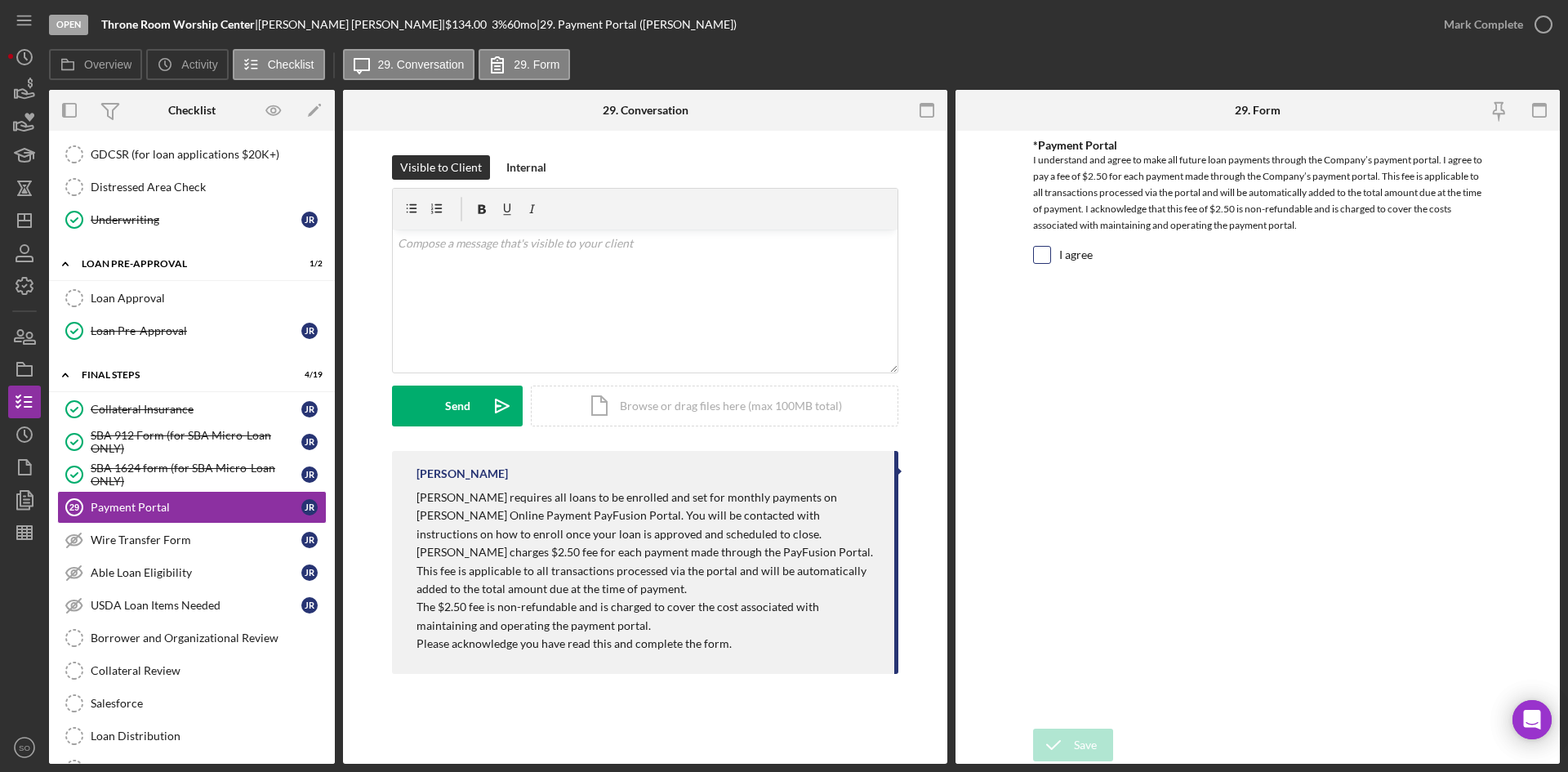
click at [1035, 255] on input "I agree" at bounding box center [1042, 254] width 16 height 16
checkbox input "true"
click at [1071, 741] on icon "submit" at bounding box center [1054, 745] width 41 height 41
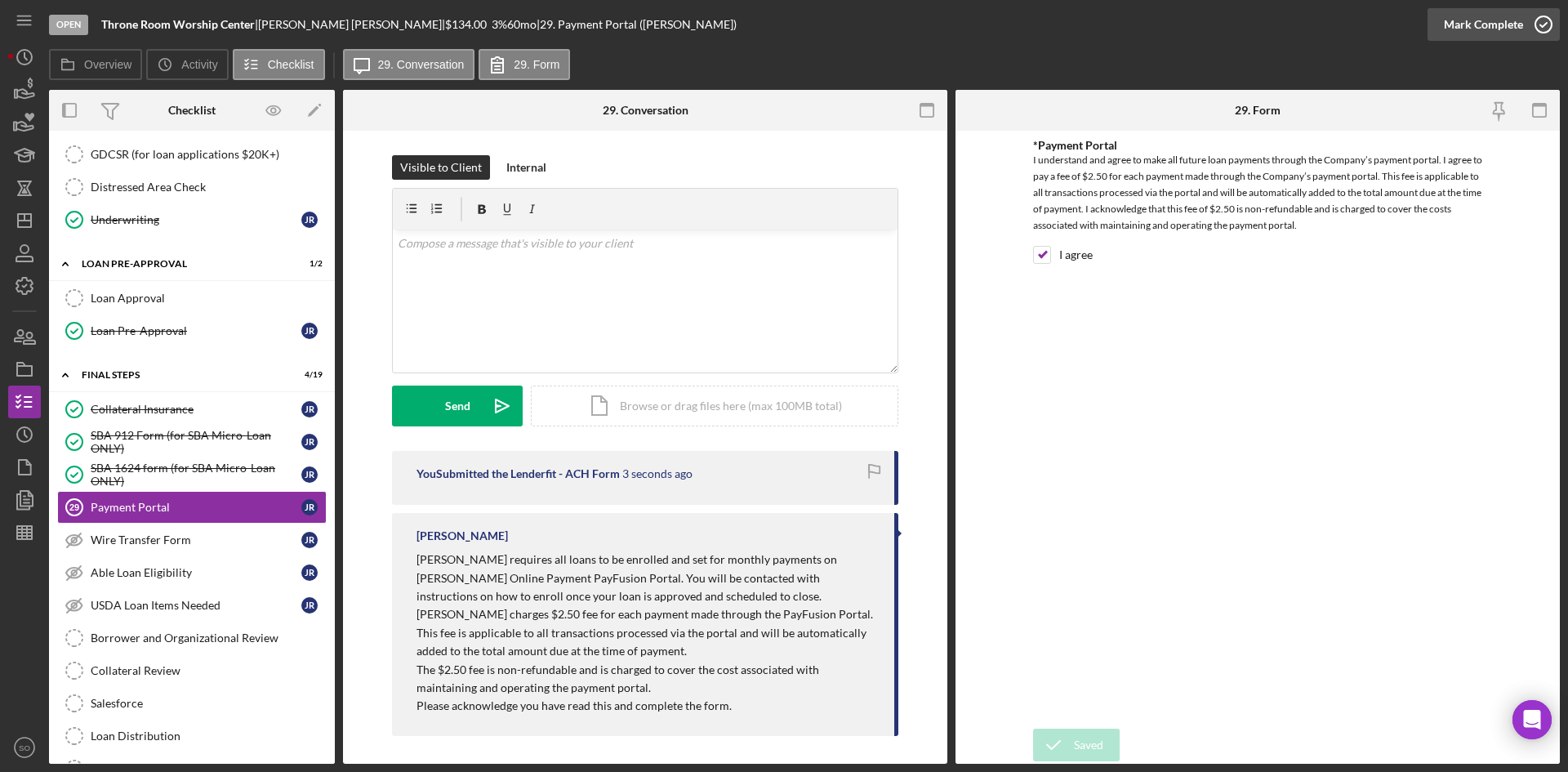
click at [1504, 10] on div "Mark Complete" at bounding box center [1483, 25] width 79 height 32
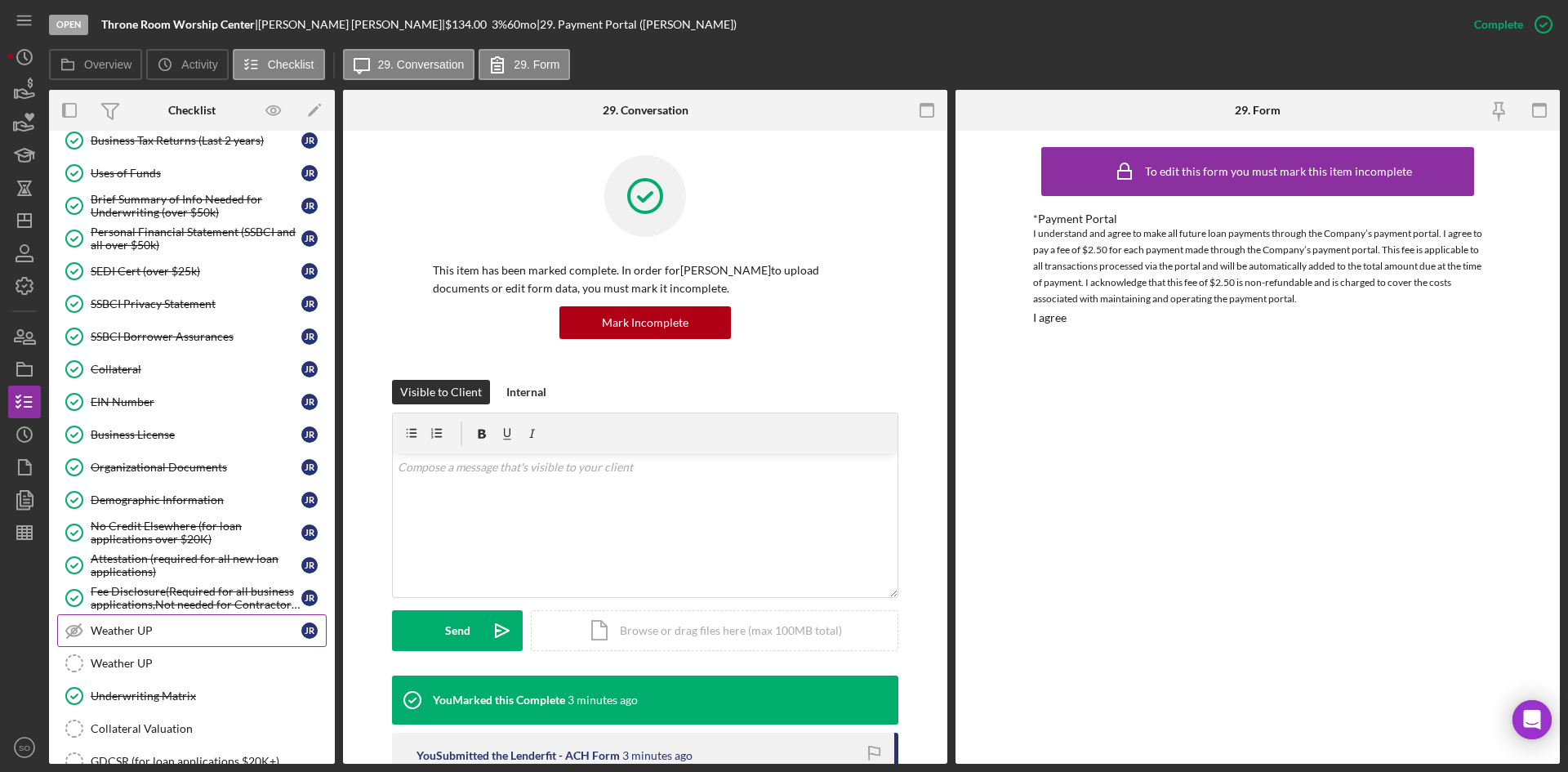
scroll to position [572, 0]
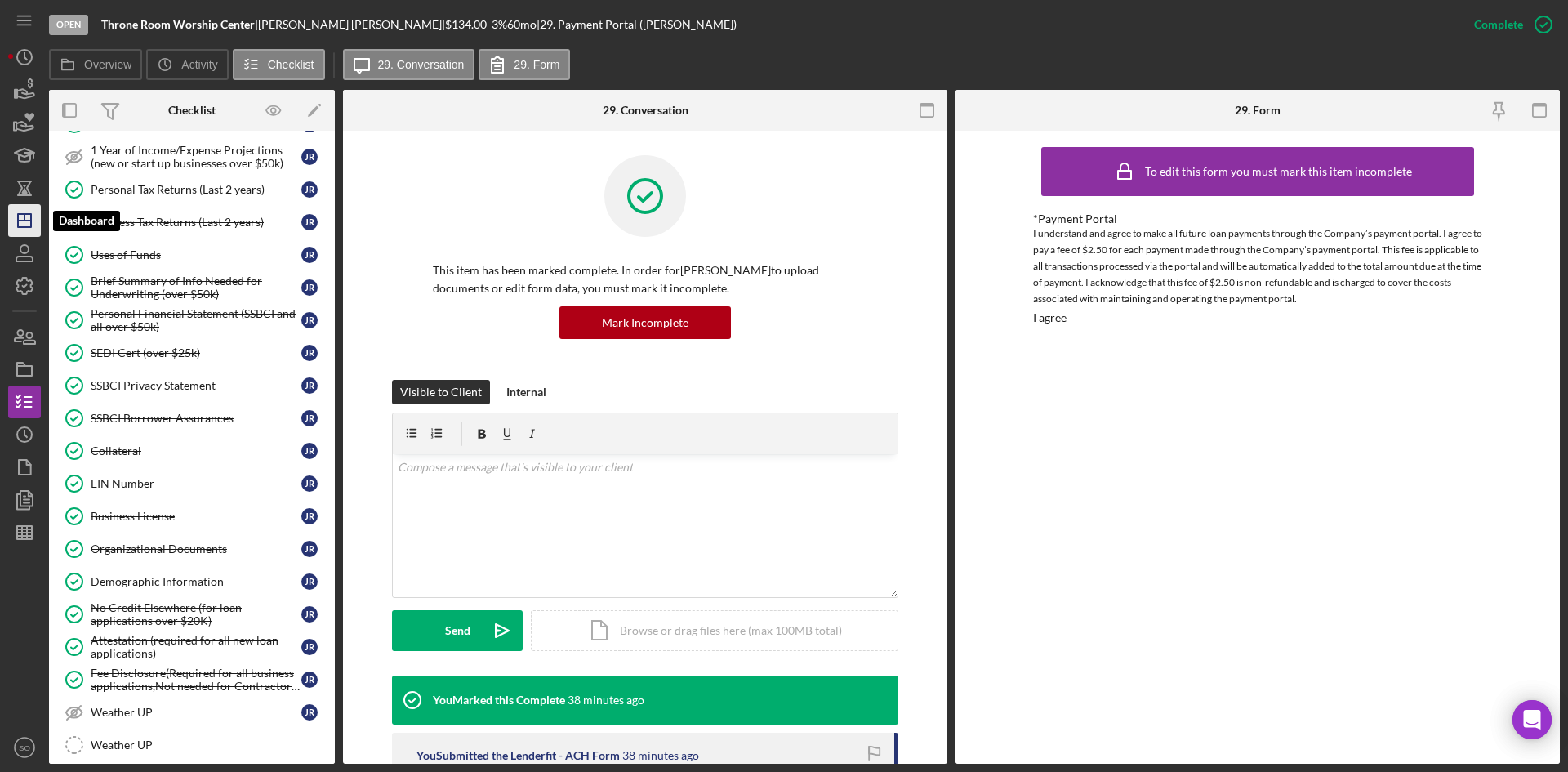
click at [35, 230] on icon "Icon/Dashboard" at bounding box center [25, 220] width 41 height 41
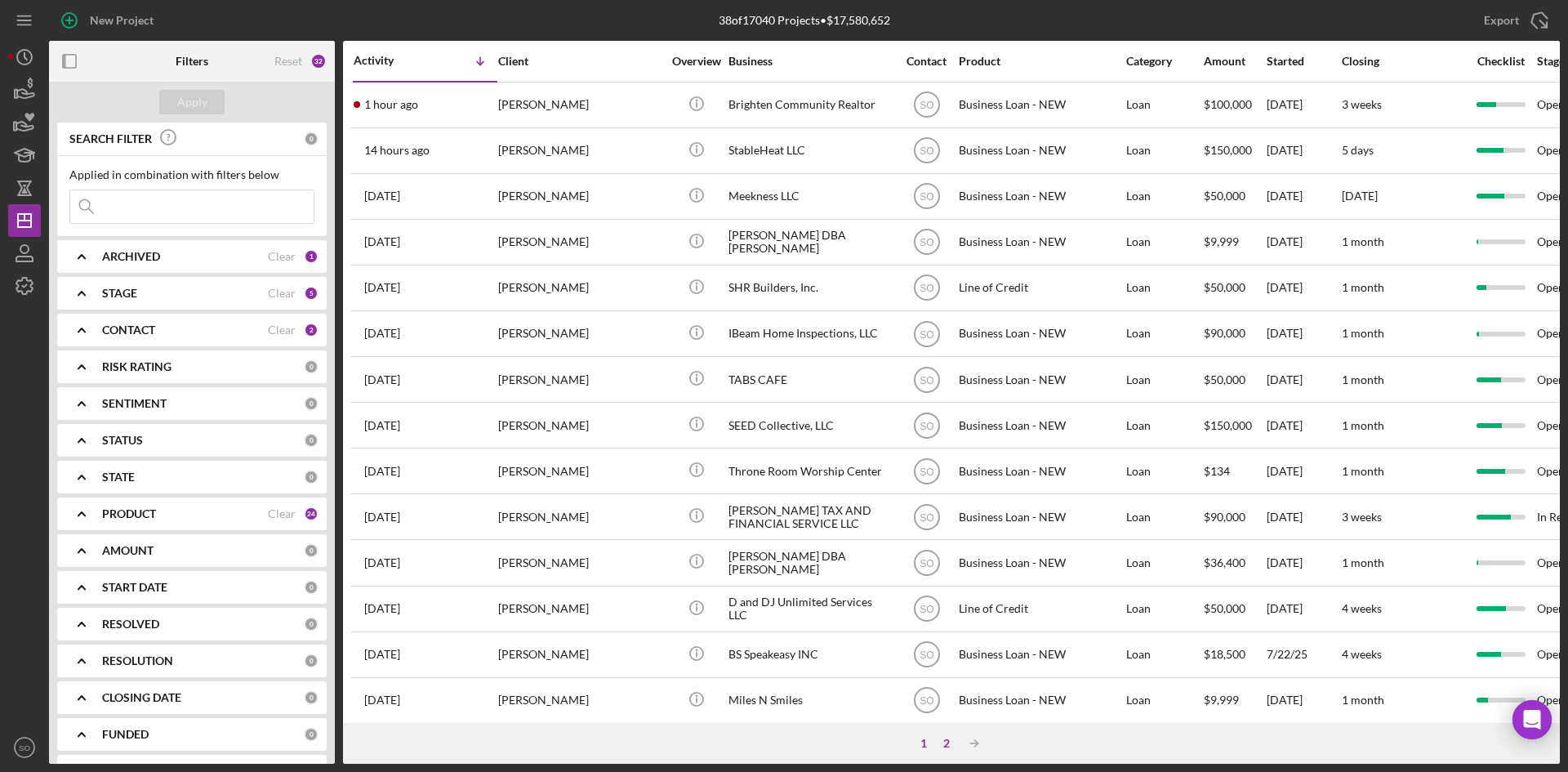
click at [942, 740] on div "2" at bounding box center [946, 743] width 23 height 13
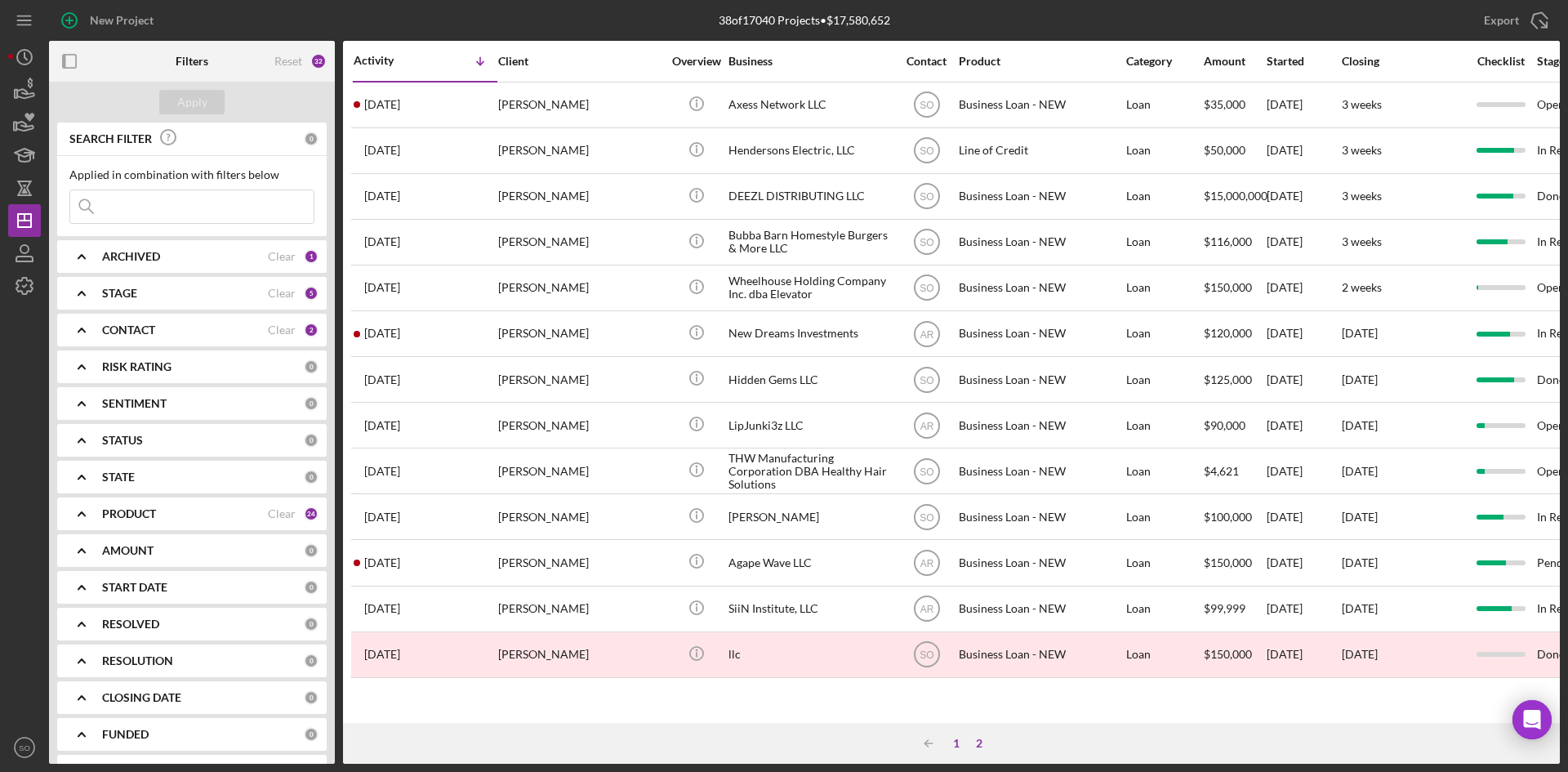
click at [952, 743] on div "1" at bounding box center [956, 743] width 23 height 13
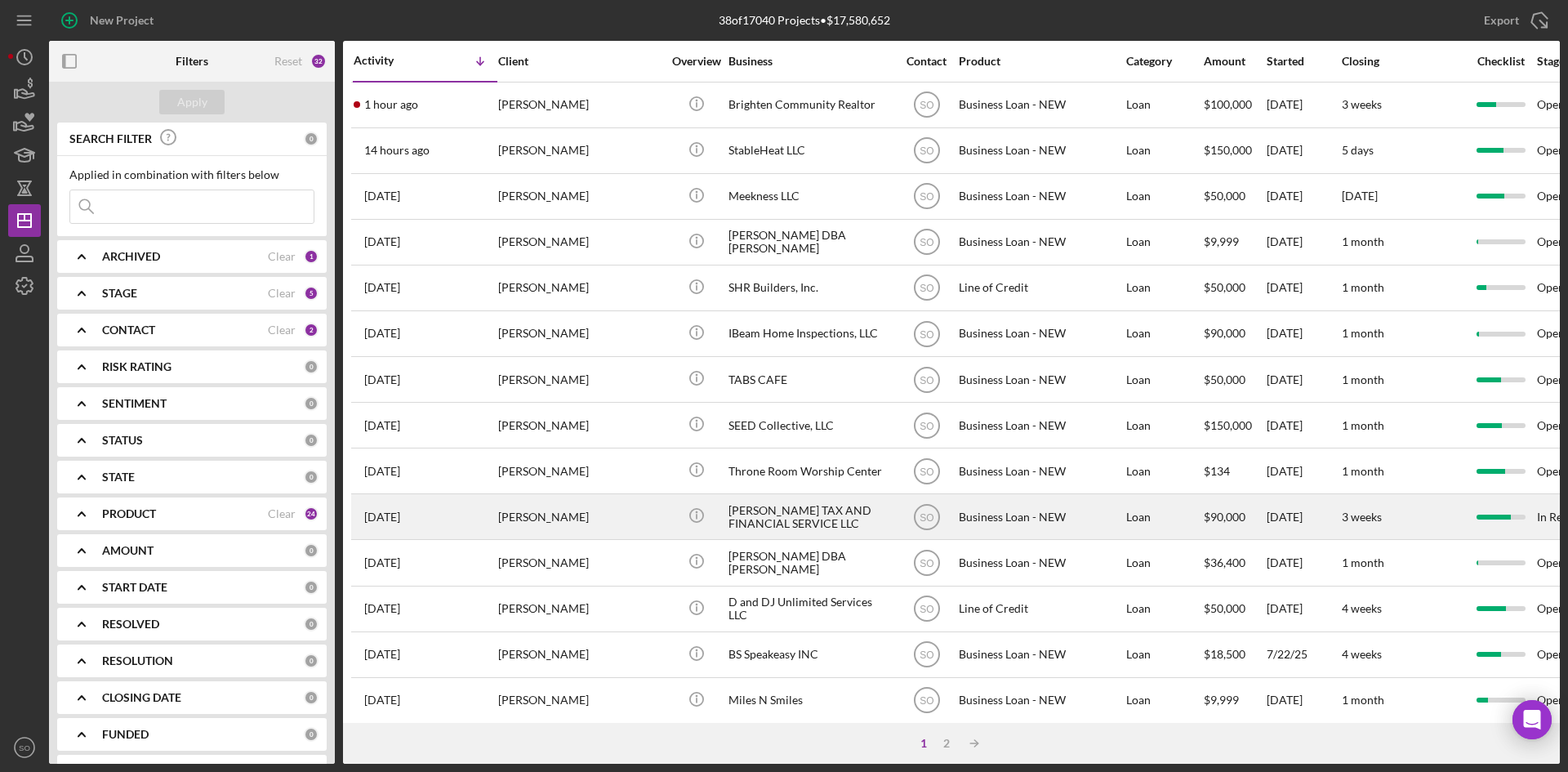
click at [568, 514] on div "[PERSON_NAME]" at bounding box center [580, 516] width 163 height 43
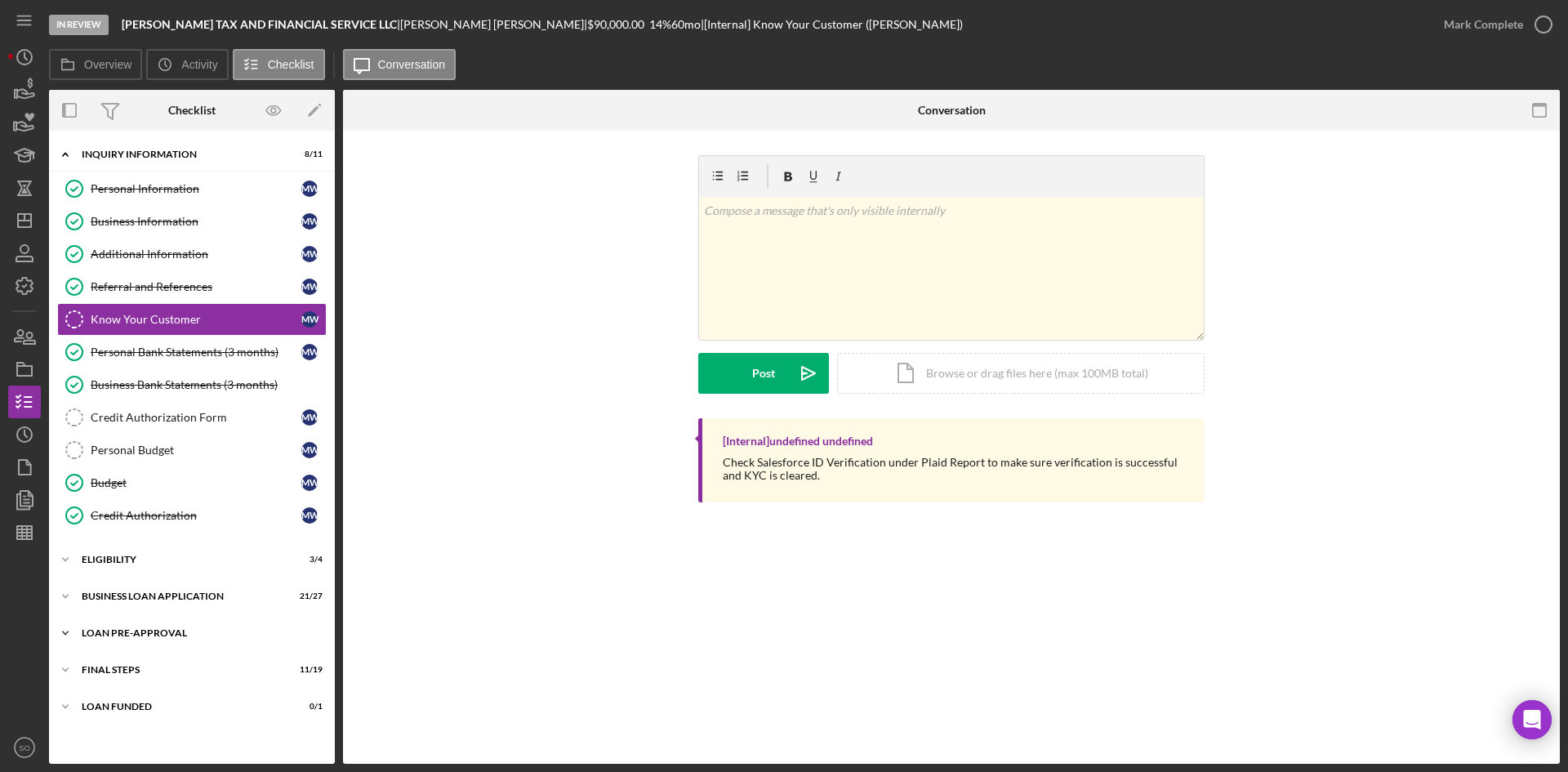
click at [150, 639] on div "Icon/Expander LOAN PRE-APPROVAL 2 / 2" at bounding box center [192, 633] width 286 height 32
click at [158, 744] on div "FINAL STEPS" at bounding box center [198, 745] width 233 height 10
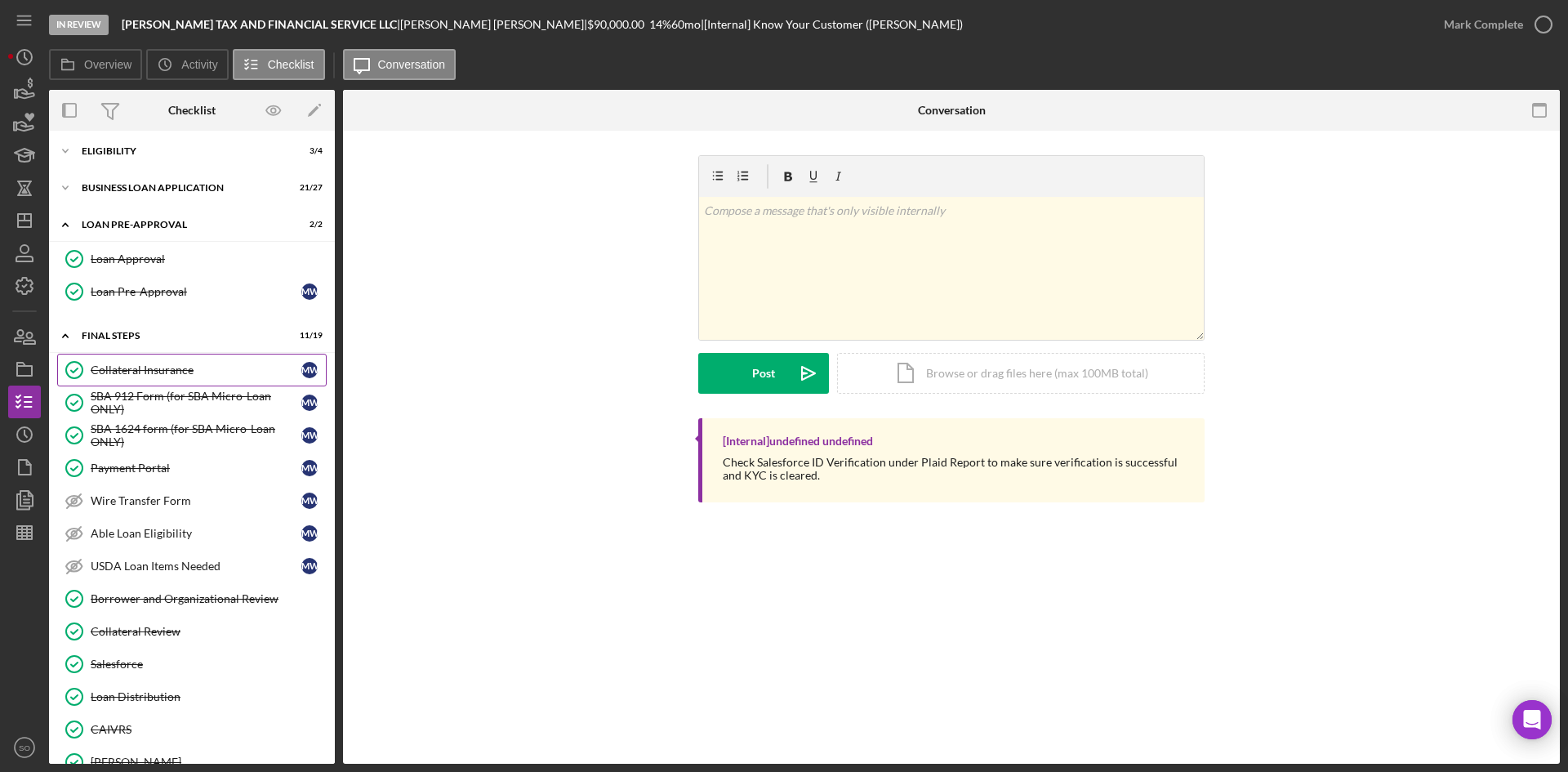
drag, startPoint x: 148, startPoint y: 374, endPoint x: 218, endPoint y: 377, distance: 70.1
click at [148, 374] on div "Collateral Insurance" at bounding box center [196, 370] width 211 height 13
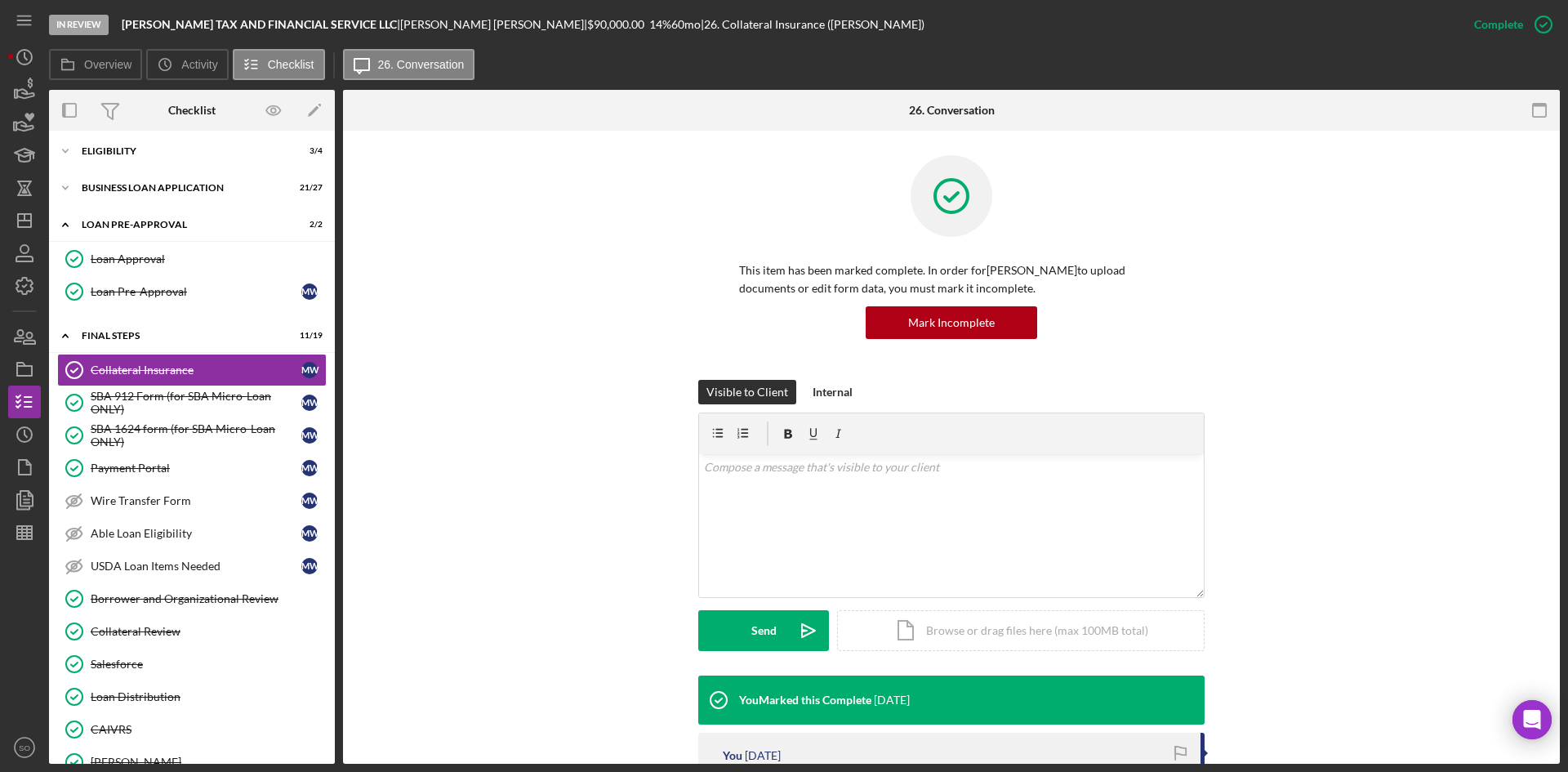
scroll to position [245, 0]
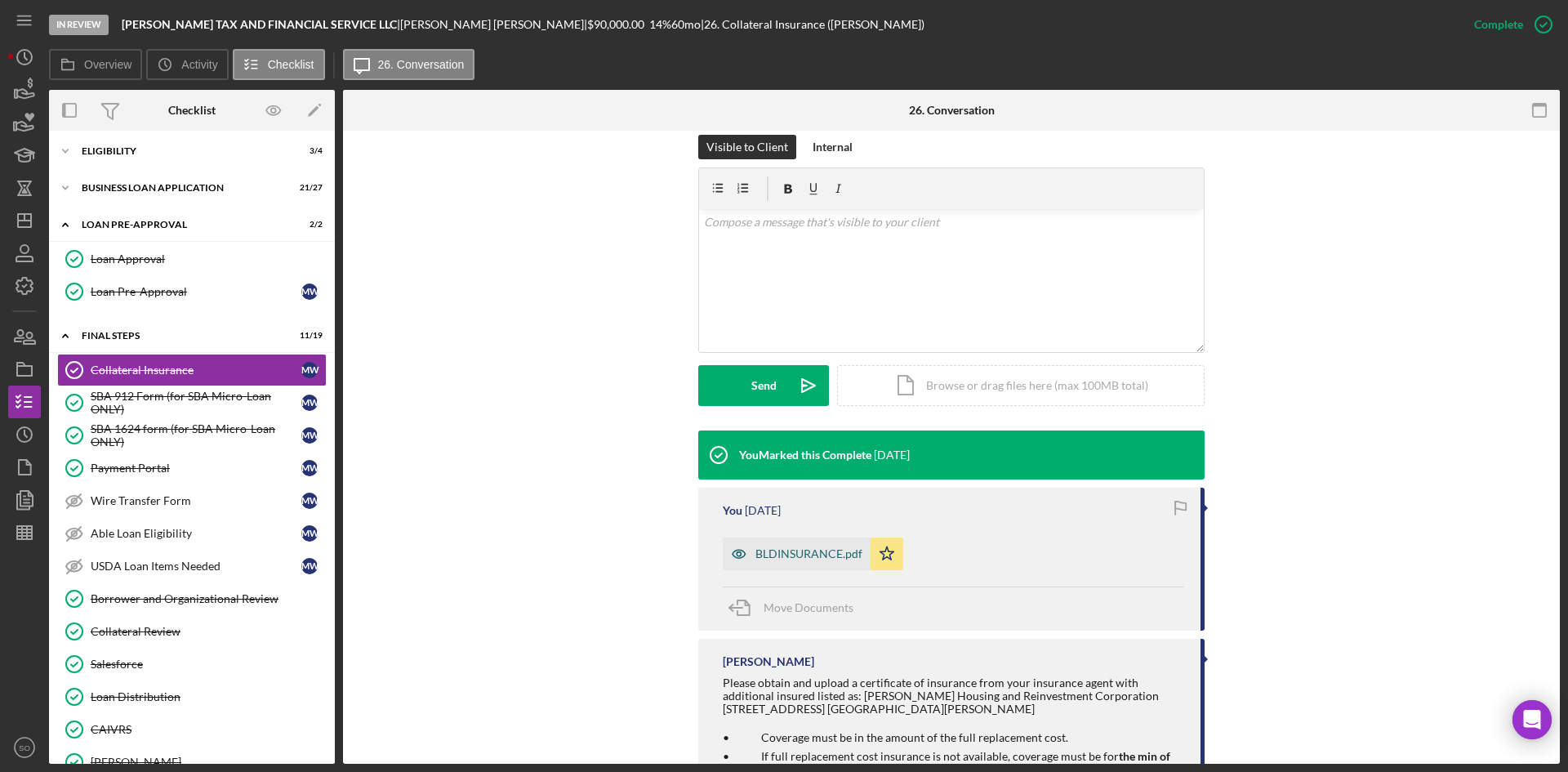
click at [784, 559] on div "BLDINSURANCE.pdf" at bounding box center [809, 553] width 107 height 13
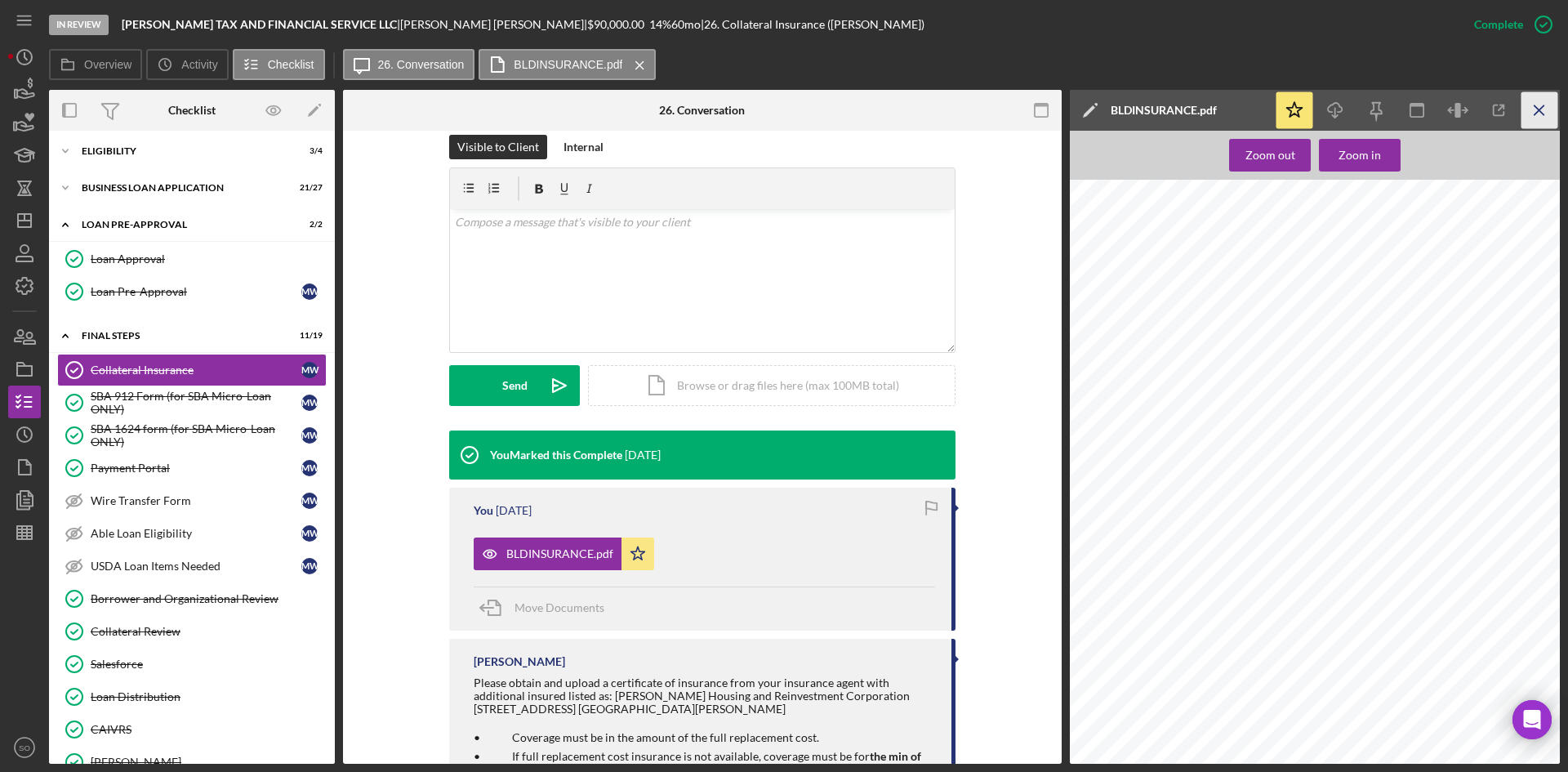
click at [1530, 108] on icon "Icon/Menu Close" at bounding box center [1539, 111] width 37 height 37
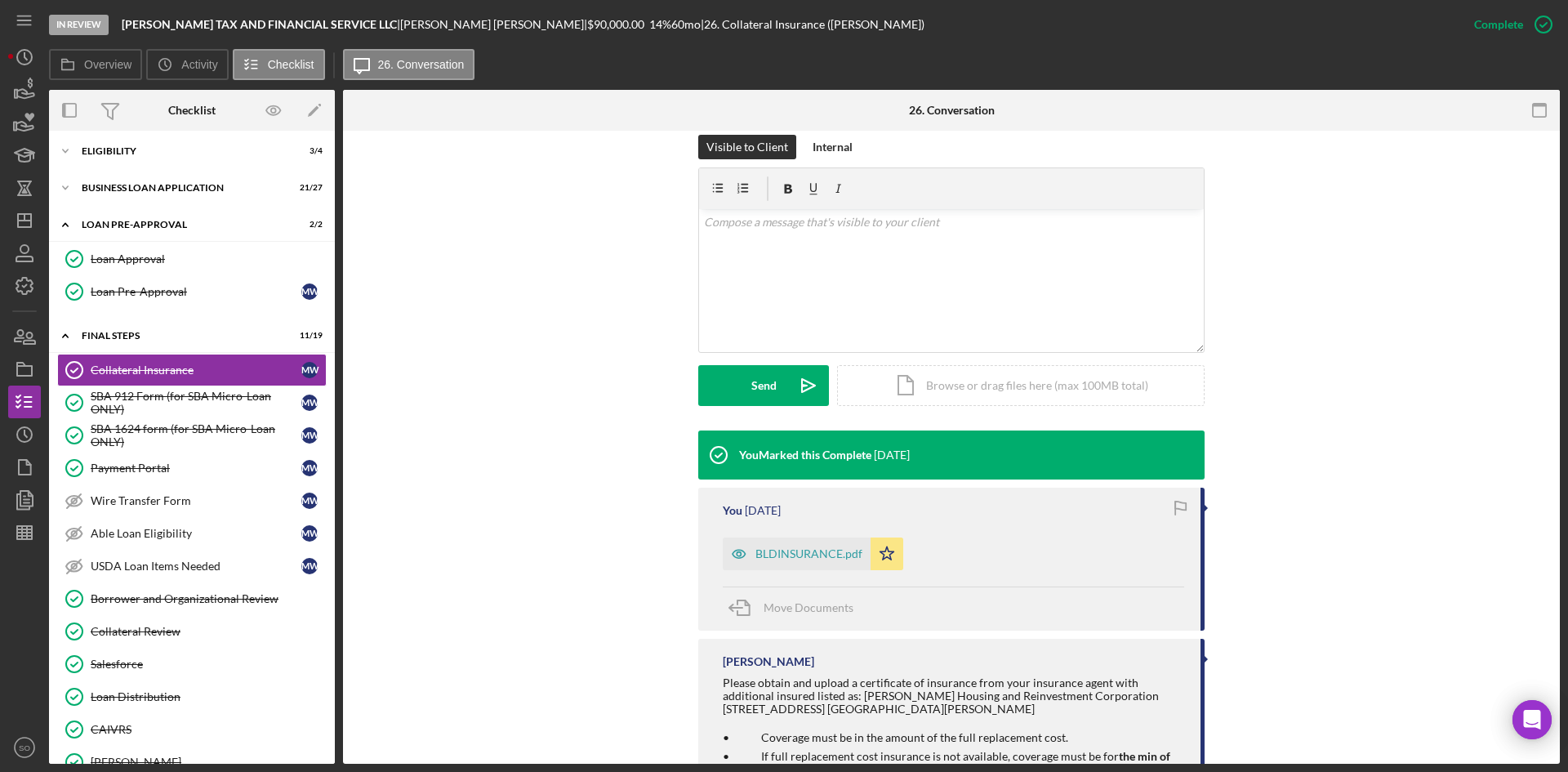
click at [461, 707] on div "You Marked this Complete 5 days ago You 5 days ago BLDINSURANCE.pdf Icon/Star M…" at bounding box center [951, 681] width 1168 height 502
click at [20, 222] on icon "Icon/Dashboard" at bounding box center [25, 220] width 41 height 41
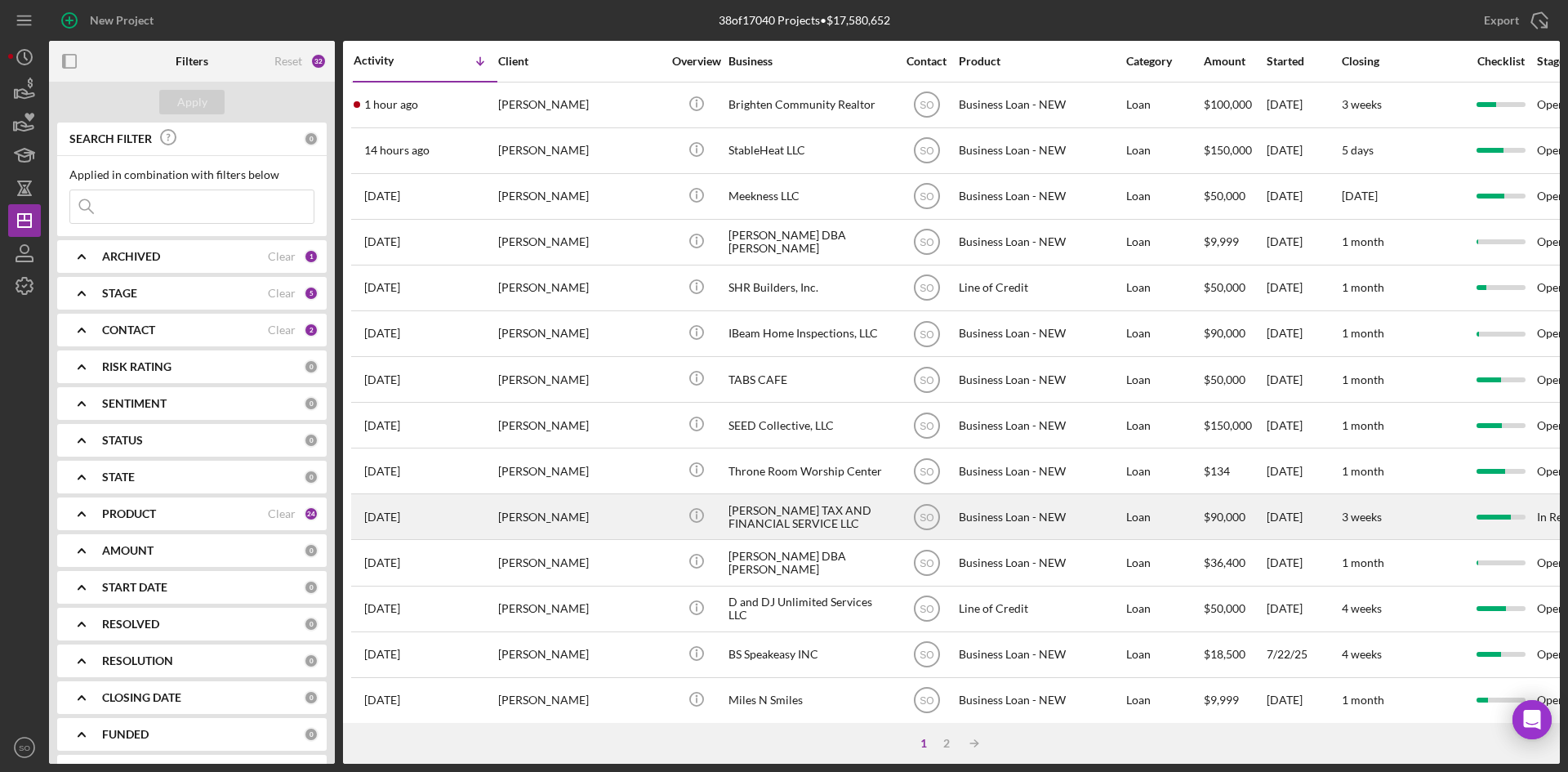
click at [581, 516] on div "[PERSON_NAME]" at bounding box center [580, 516] width 163 height 43
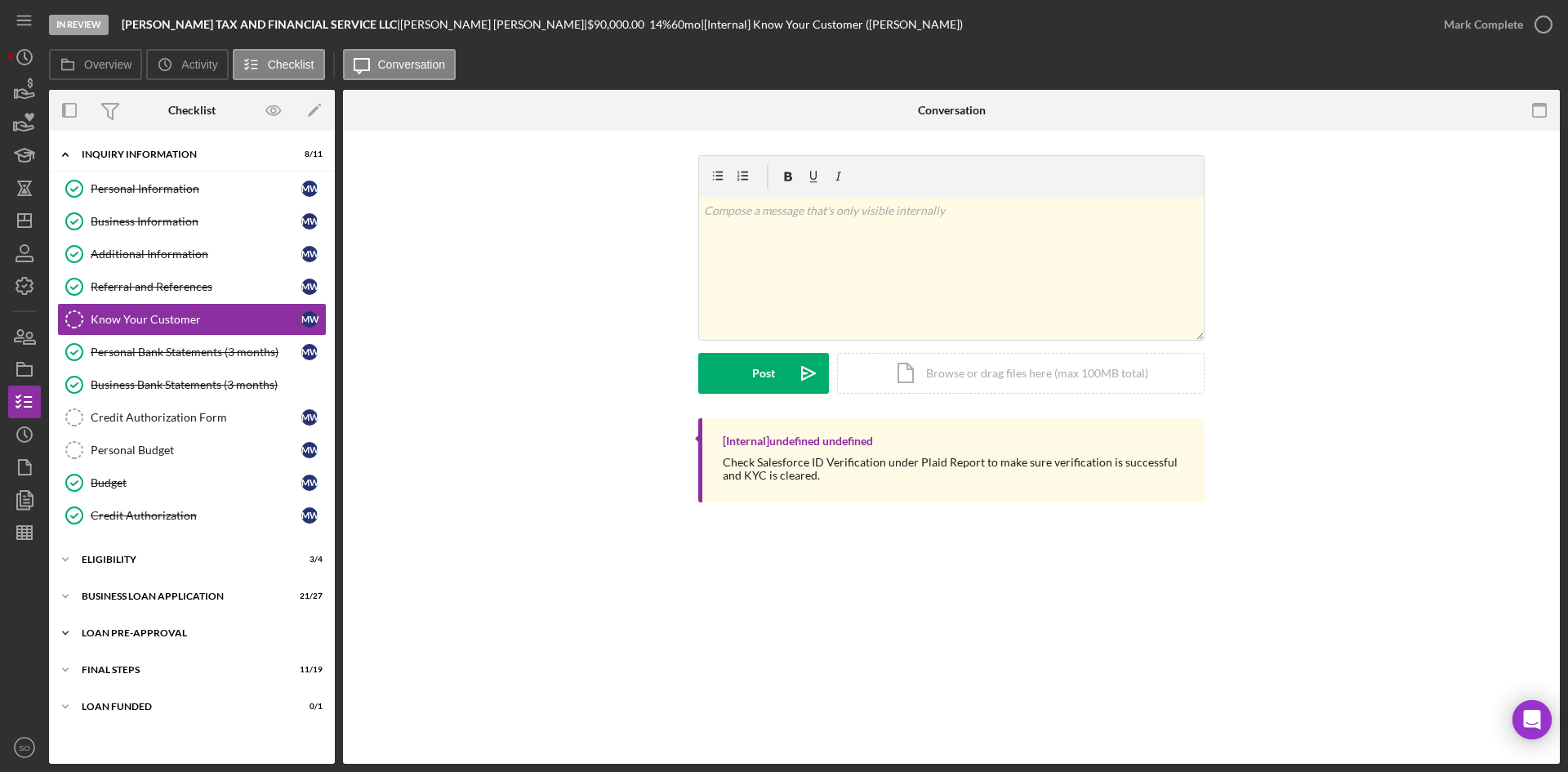
click at [178, 639] on div "Icon/Expander LOAN PRE-APPROVAL 2 / 2" at bounding box center [192, 633] width 286 height 32
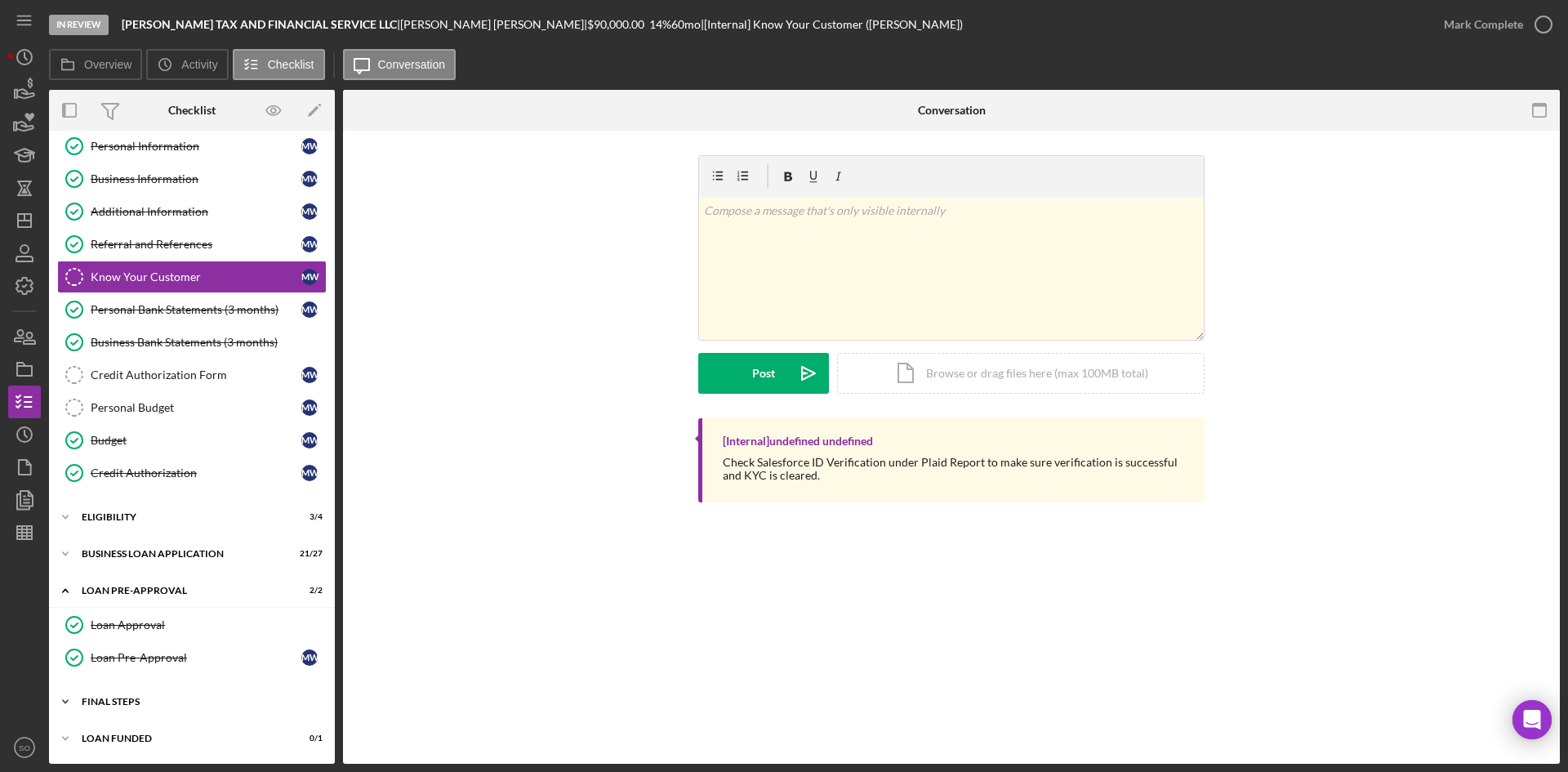
click at [150, 693] on div "Icon/Expander FINAL STEPS 11 / 19" at bounding box center [192, 701] width 286 height 32
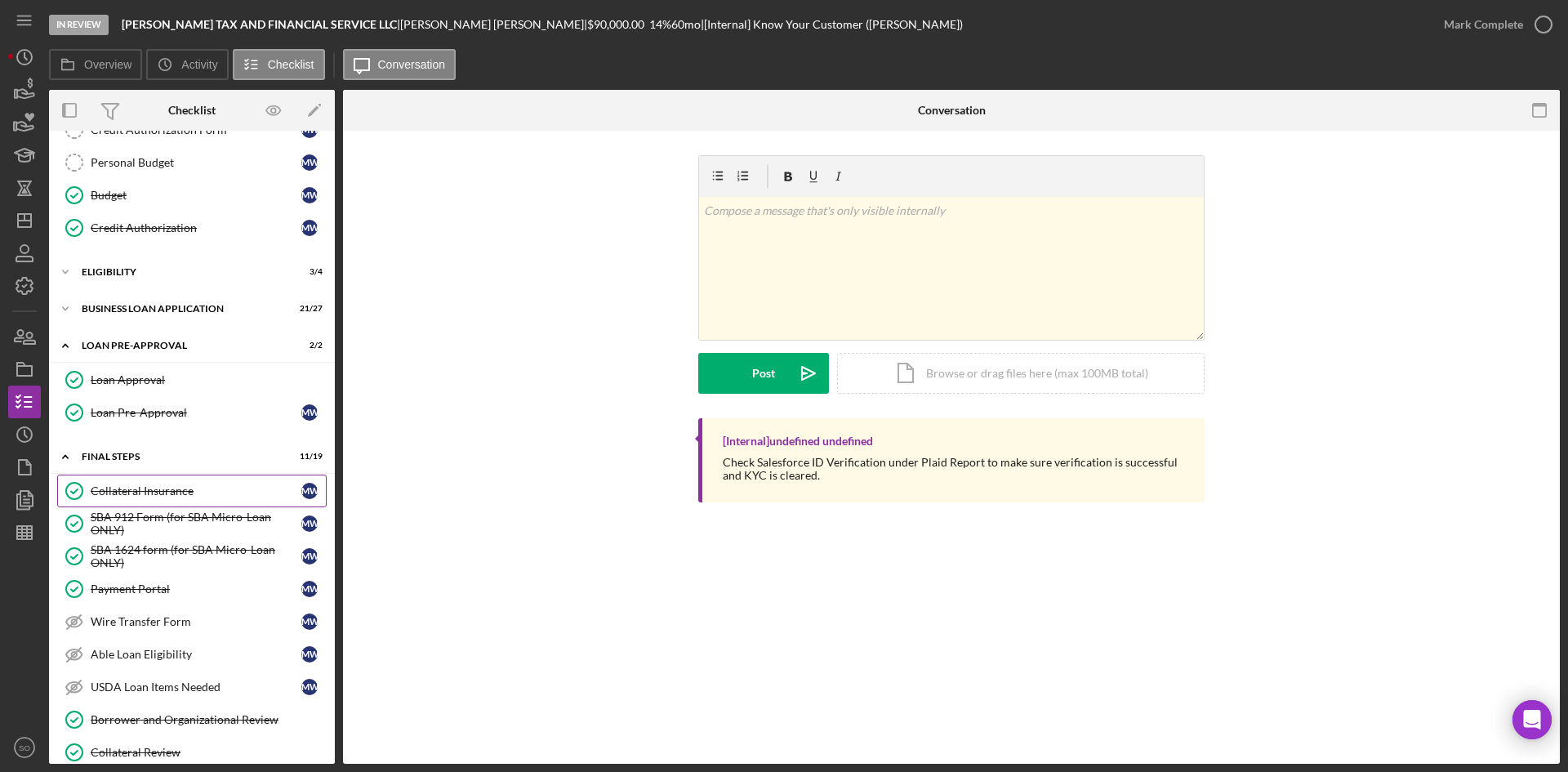
click at [175, 492] on div "Collateral Insurance" at bounding box center [196, 491] width 211 height 13
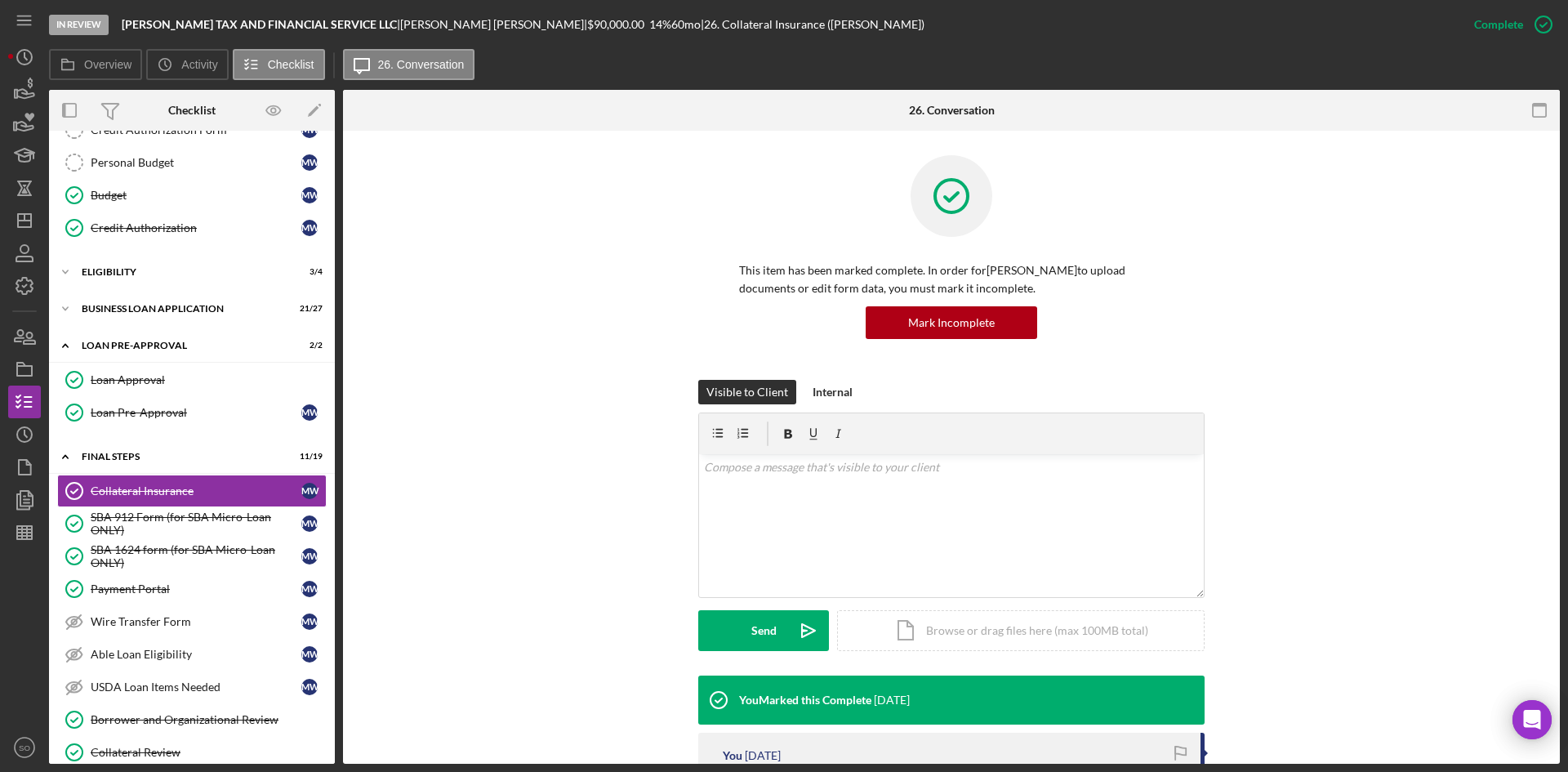
scroll to position [245, 0]
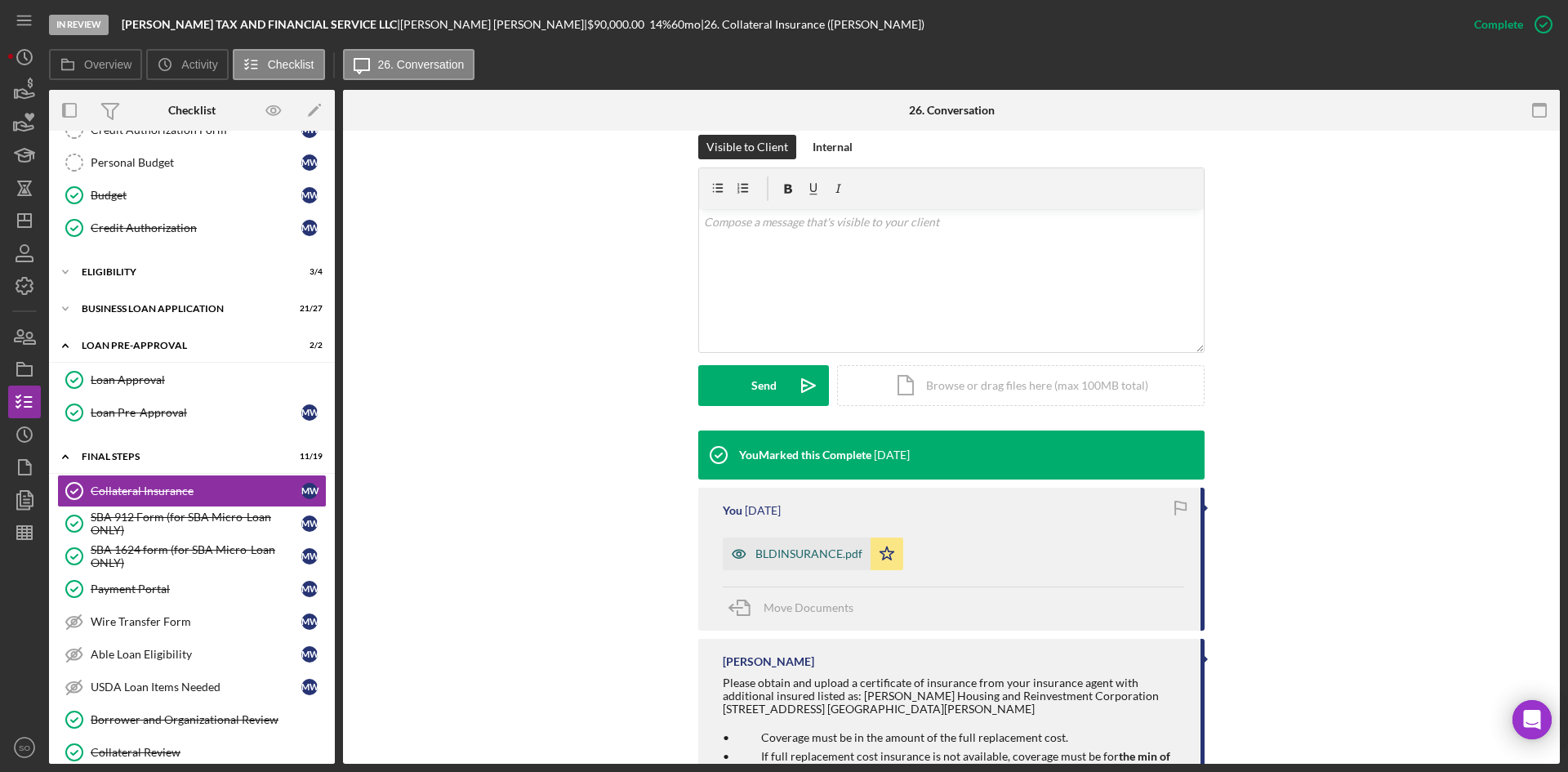
click at [767, 556] on div "BLDINSURANCE.pdf" at bounding box center [809, 553] width 107 height 13
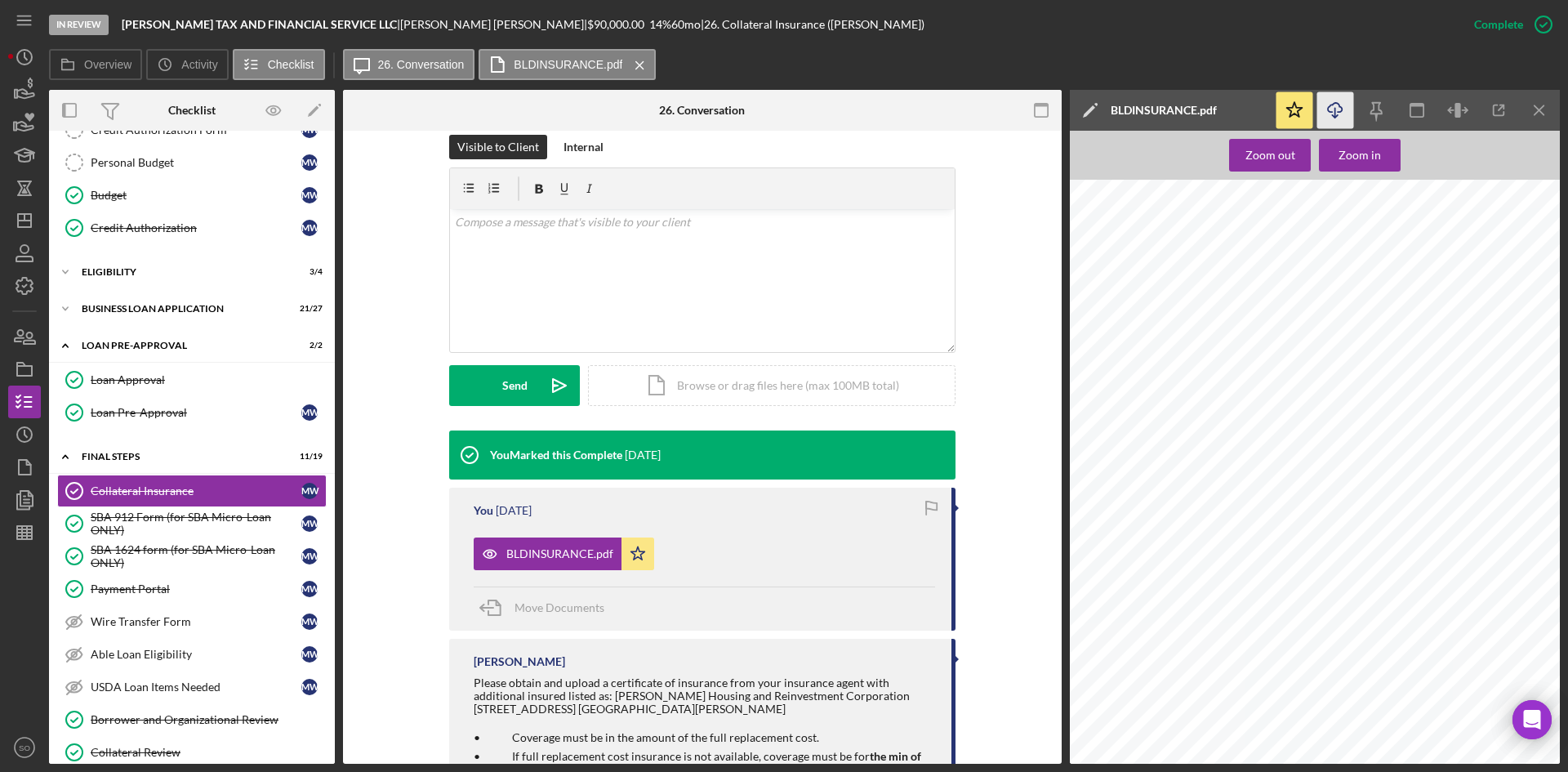
click at [1349, 111] on icon "Icon/Download" at bounding box center [1335, 111] width 37 height 37
click at [965, 6] on div "In Review WELLS TAX AND FINANCIAL SERVICE LLC | MARK WELLS | $90,000.00 14 % 60…" at bounding box center [754, 25] width 1409 height 49
click at [31, 230] on icon "Icon/Dashboard" at bounding box center [25, 220] width 41 height 41
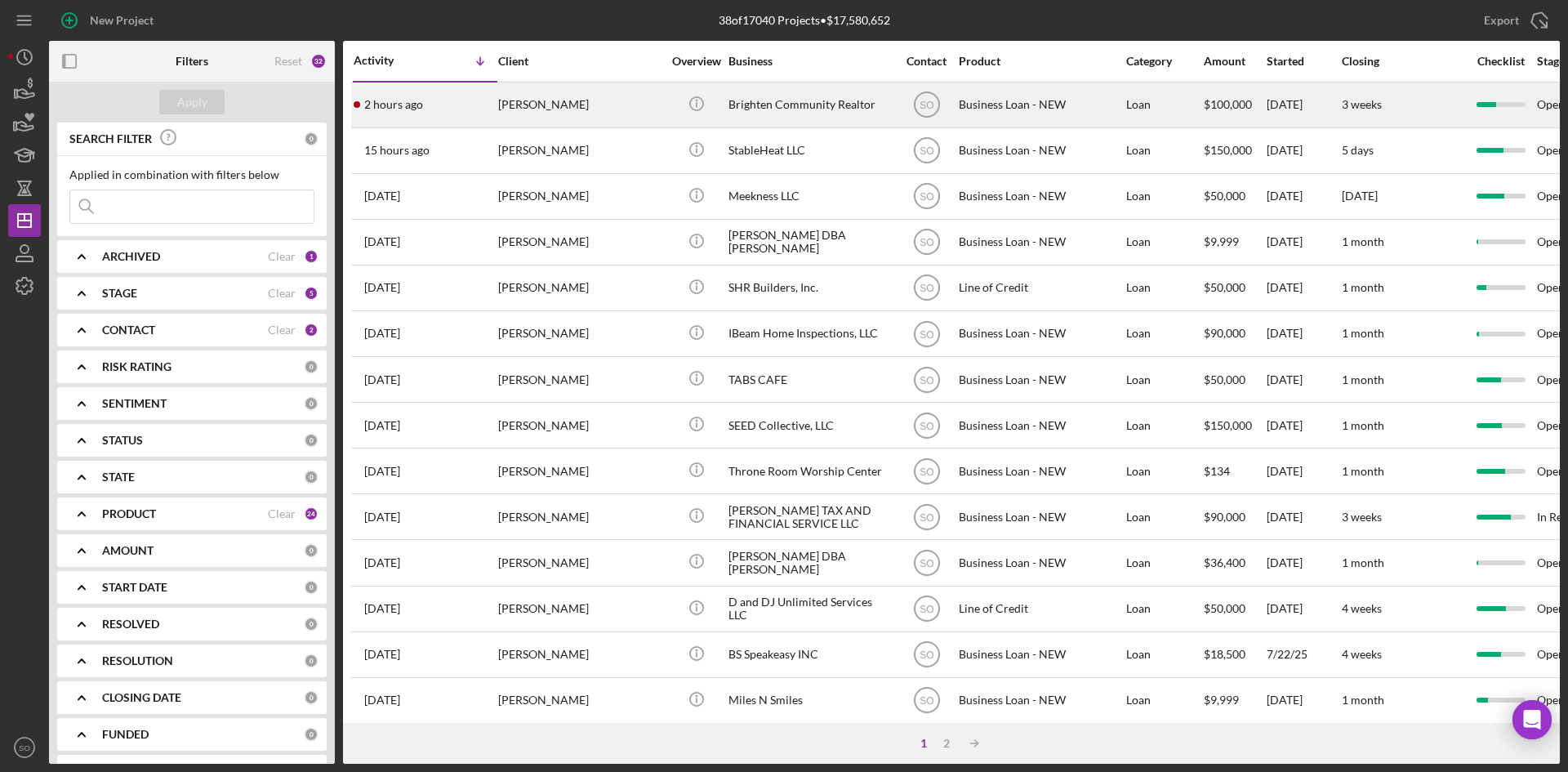
click at [448, 110] on div "2 hours ago Coretta Bailey" at bounding box center [425, 105] width 143 height 43
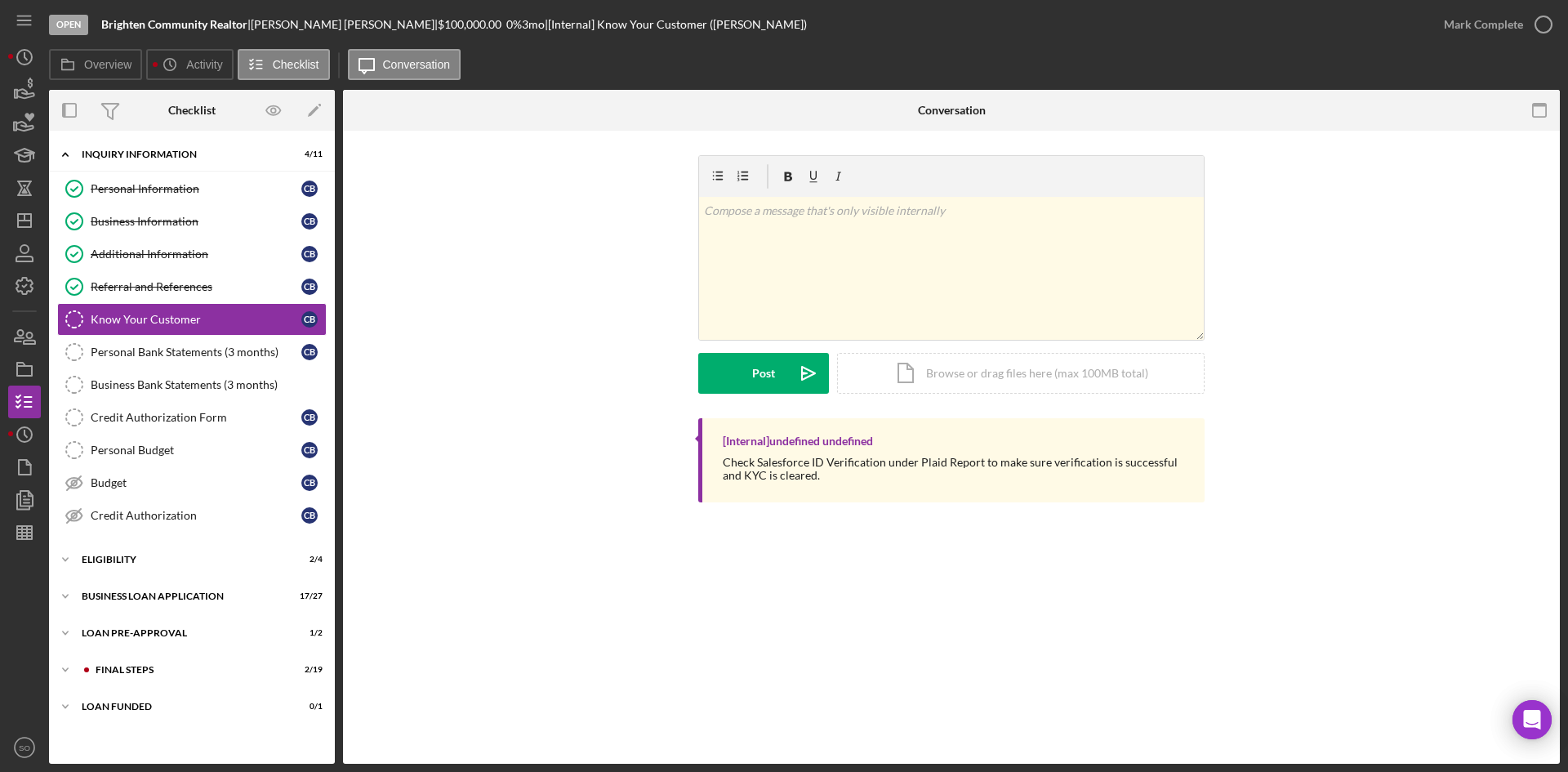
click at [124, 690] on div "Icon/Expander INQUIRY INFORMATION 4 / 11 Personal Information Personal Informat…" at bounding box center [192, 447] width 286 height 617
click at [140, 677] on div "Icon/Expander FINAL STEPS 2 / 19" at bounding box center [192, 670] width 286 height 32
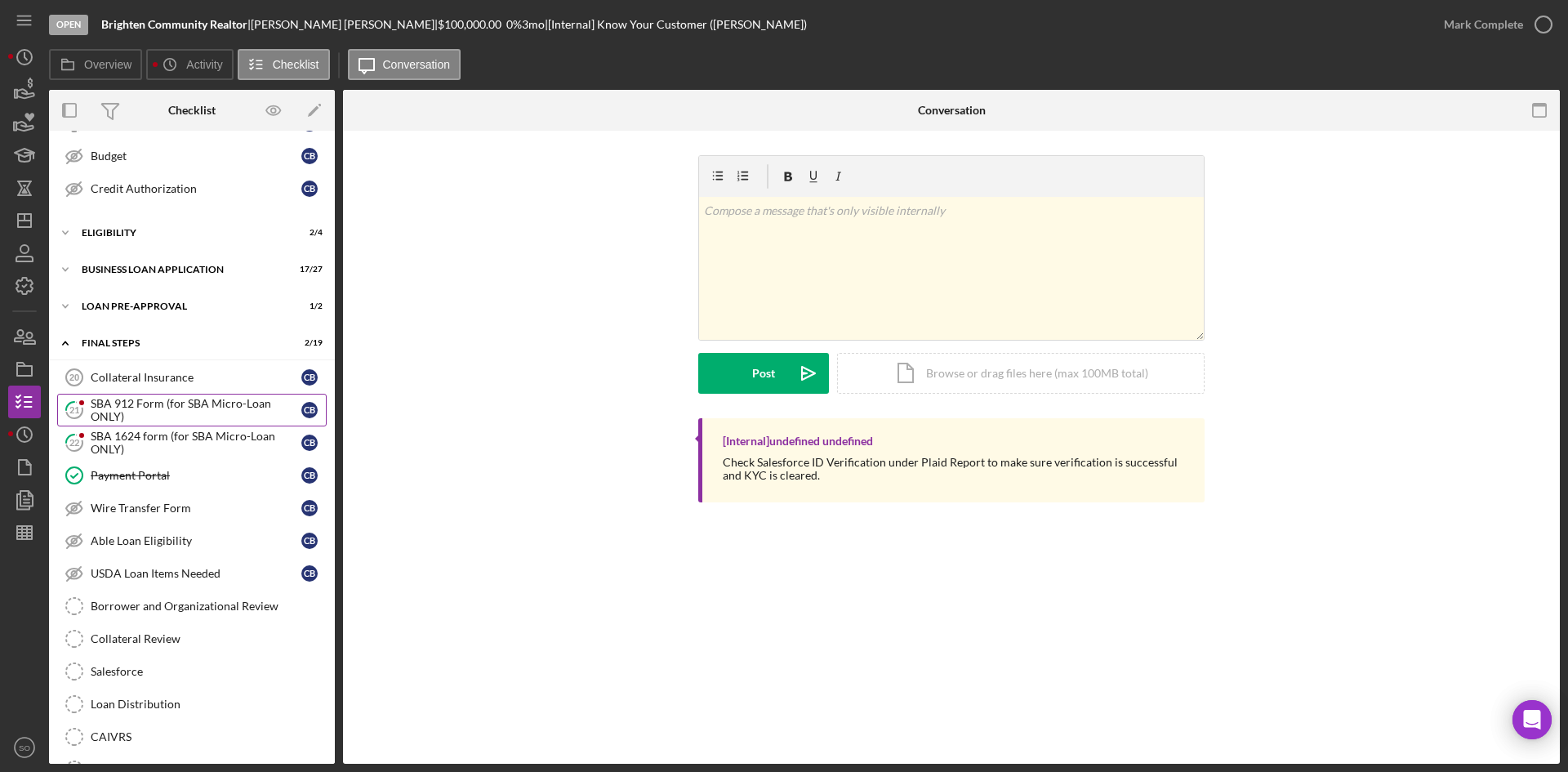
click at [151, 404] on div "SBA 912 Form (for SBA Micro-Loan ONLY)" at bounding box center [196, 410] width 211 height 26
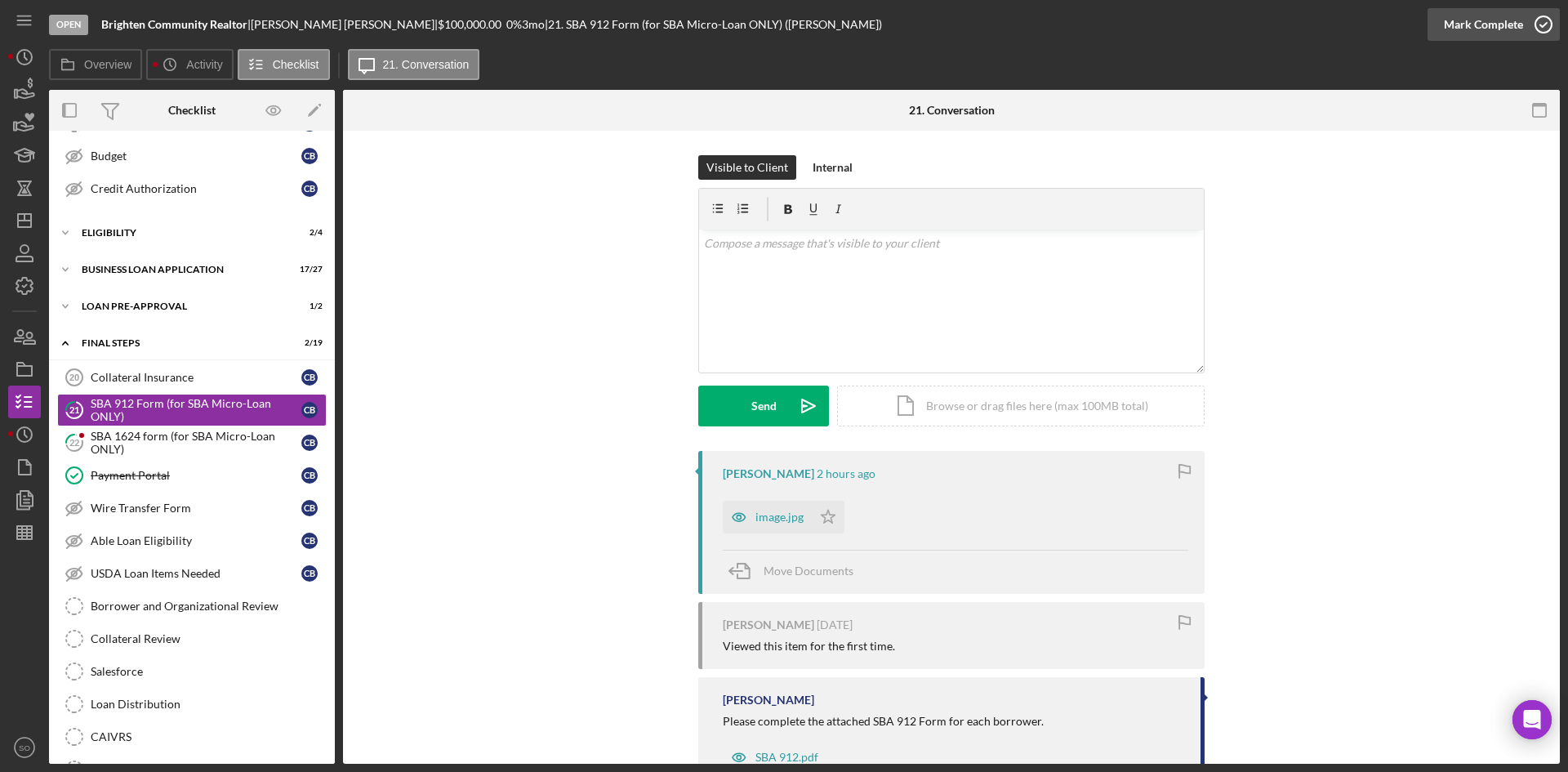
click at [1471, 23] on div "Mark Complete" at bounding box center [1483, 25] width 79 height 32
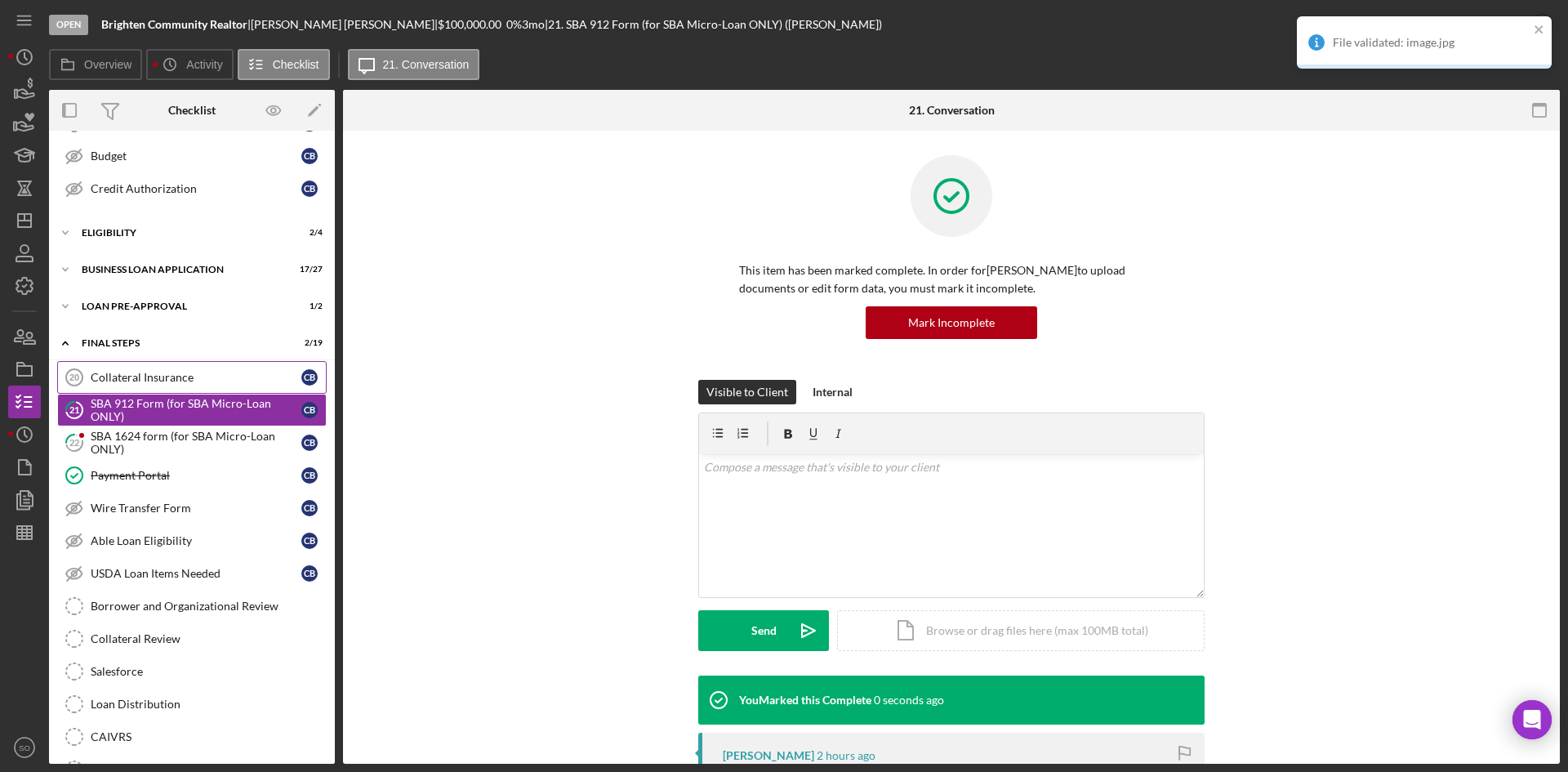
click at [185, 444] on div "SBA 1624 form (for SBA Micro-Loan ONLY)" at bounding box center [196, 442] width 211 height 26
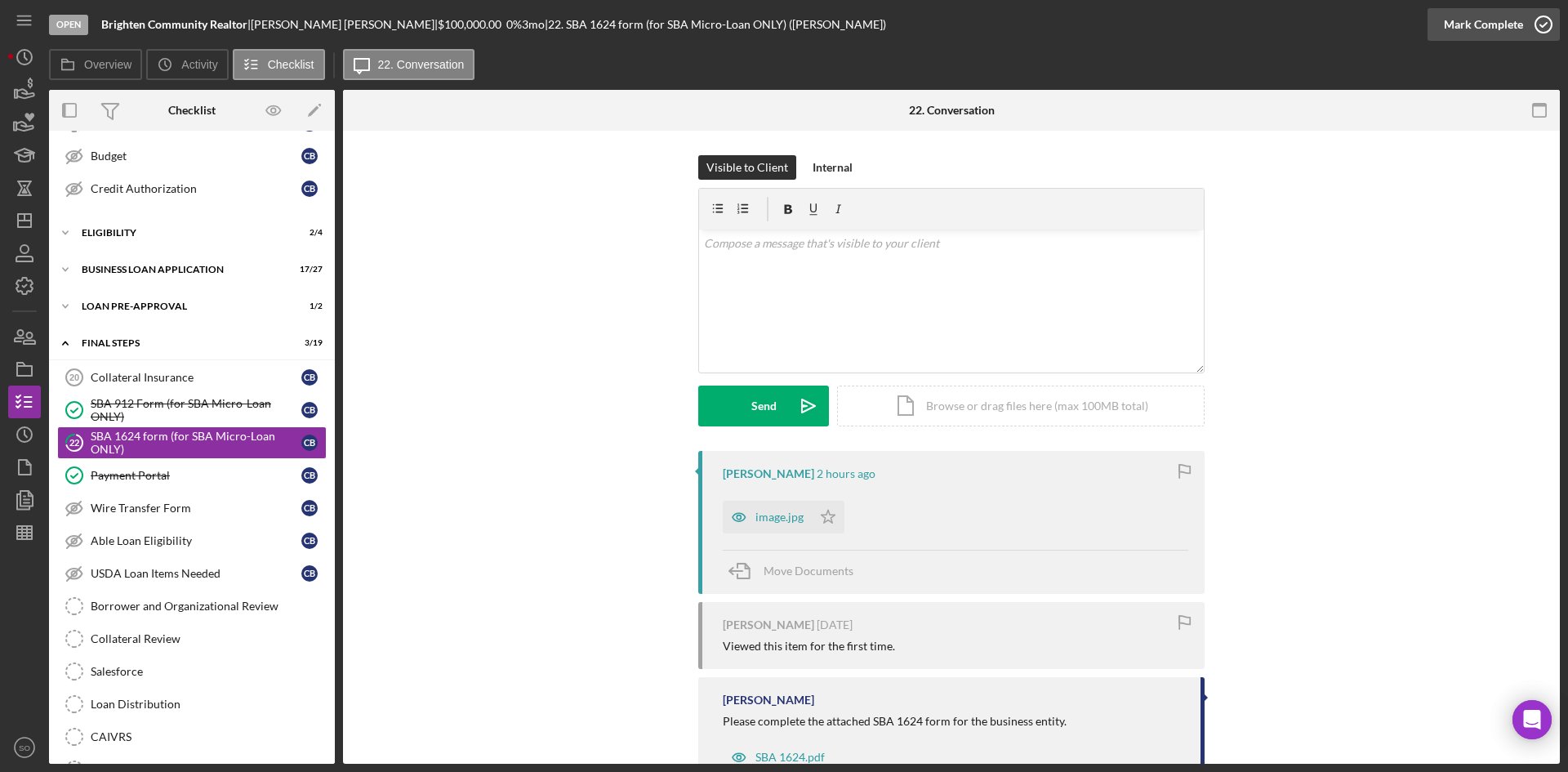
click at [1486, 26] on div "Mark Complete" at bounding box center [1483, 25] width 79 height 32
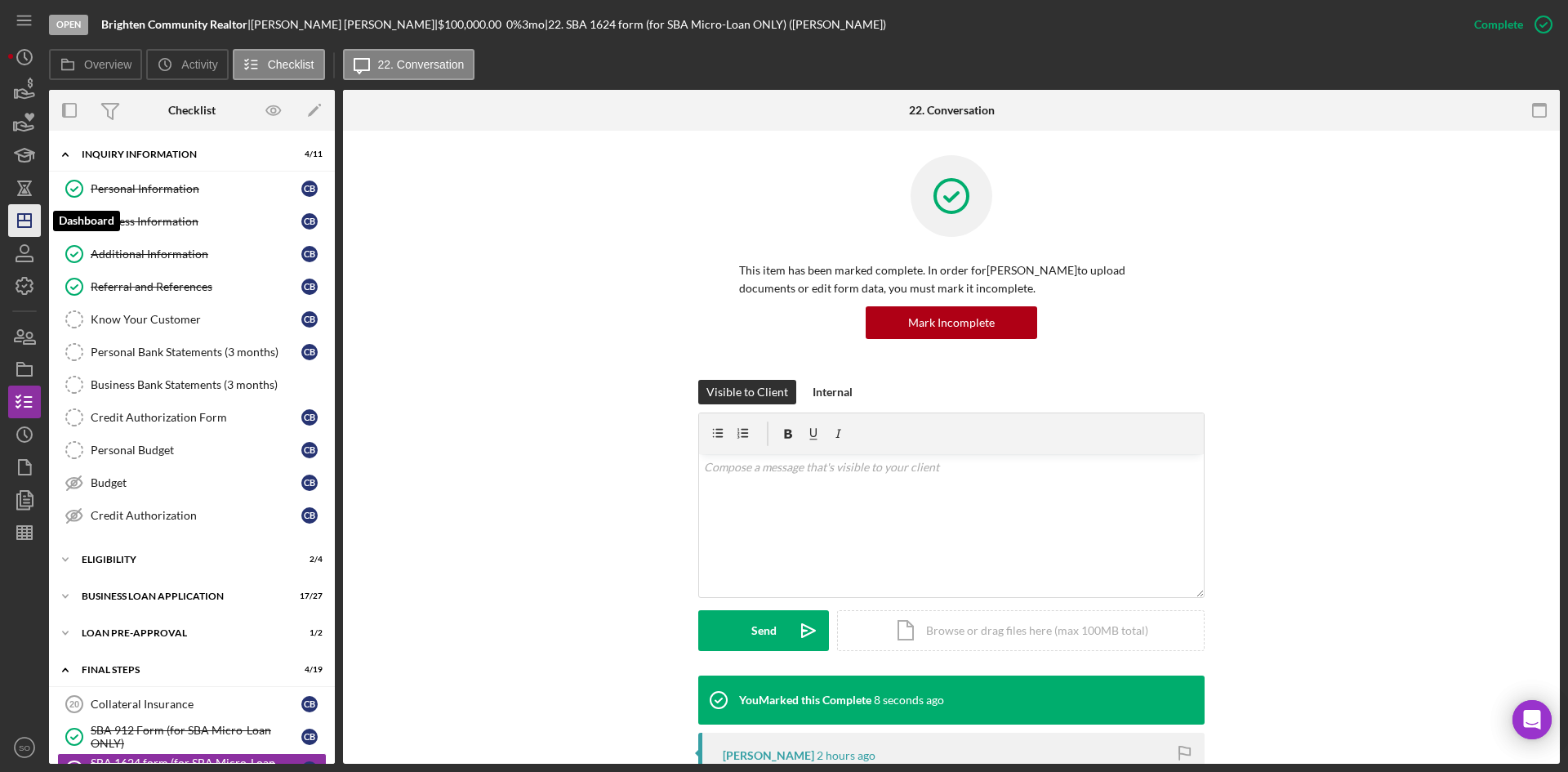
click at [12, 225] on icon "Icon/Dashboard" at bounding box center [25, 220] width 41 height 41
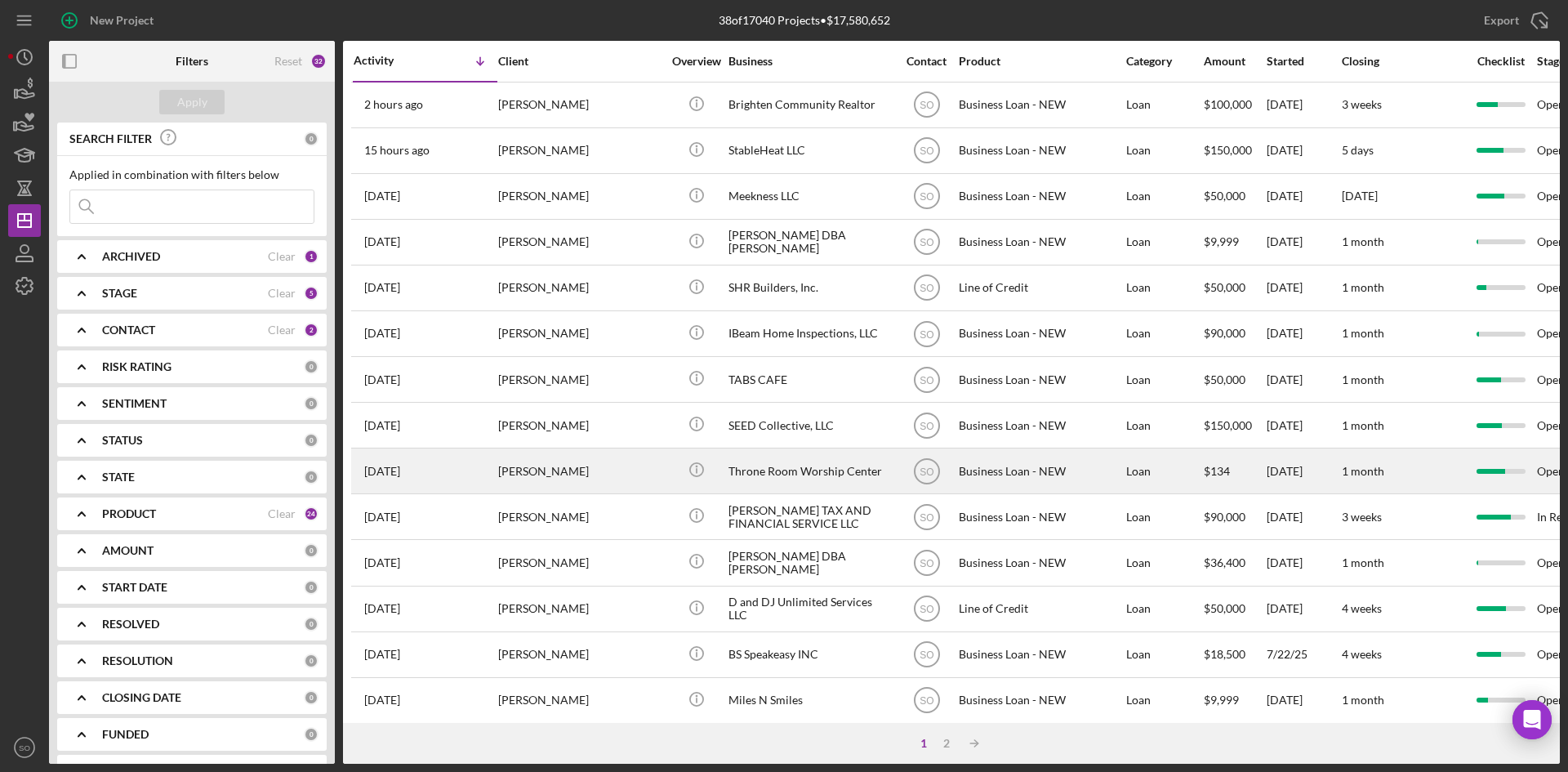
click at [518, 465] on div "[PERSON_NAME]" at bounding box center [580, 471] width 163 height 43
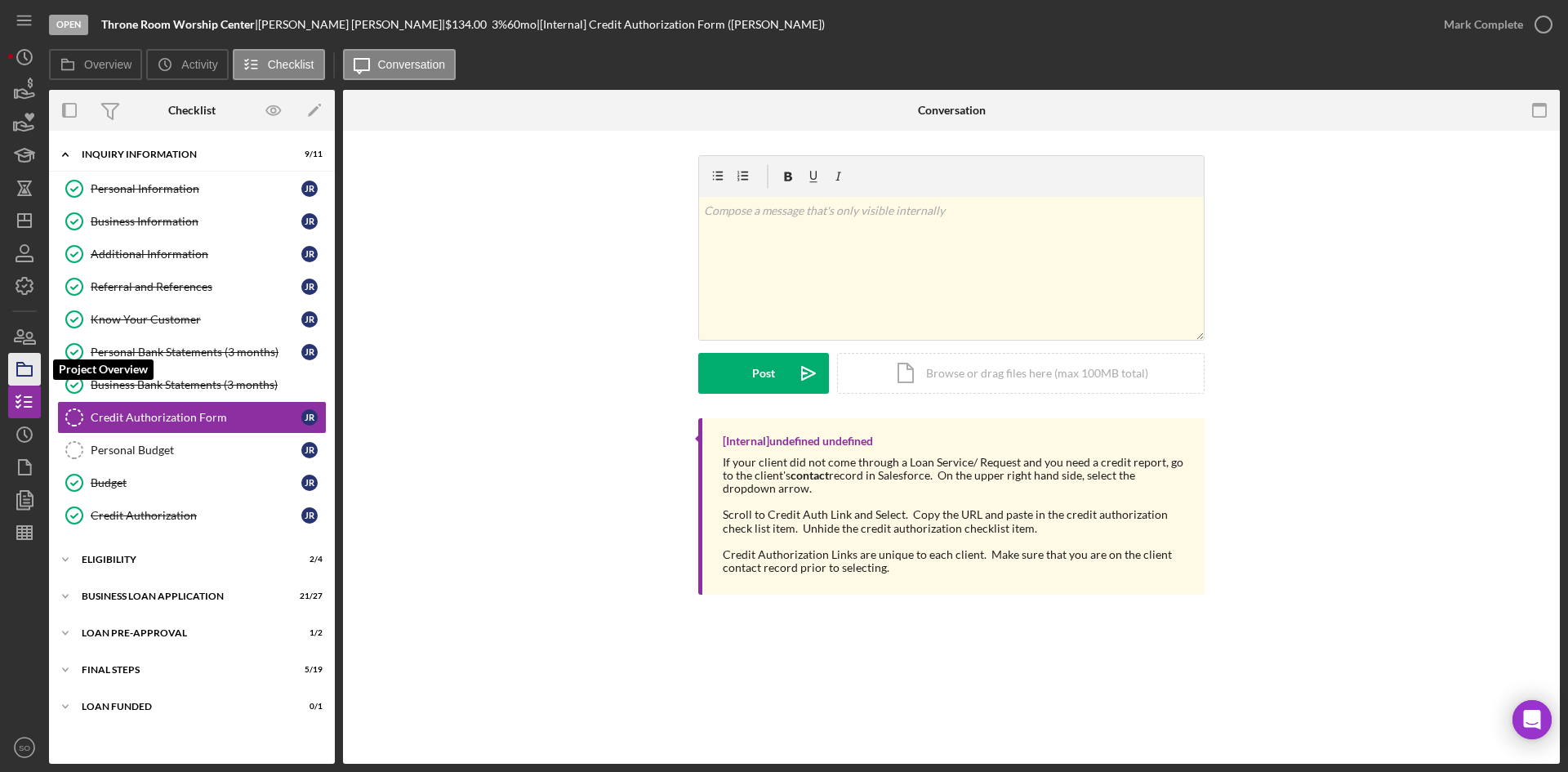
click at [31, 372] on rect "button" at bounding box center [24, 372] width 14 height 10
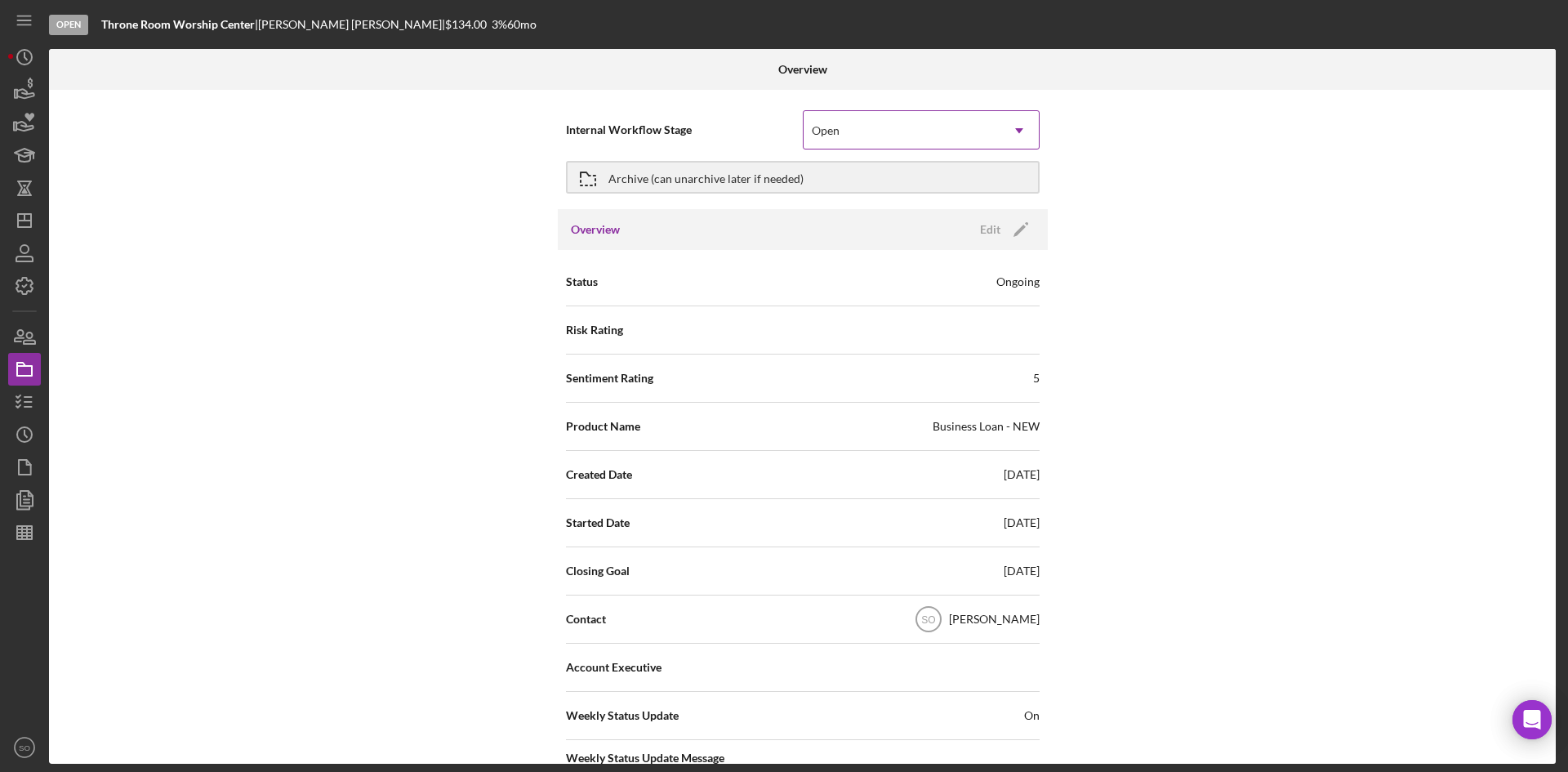
click at [940, 146] on div "Open" at bounding box center [902, 131] width 196 height 37
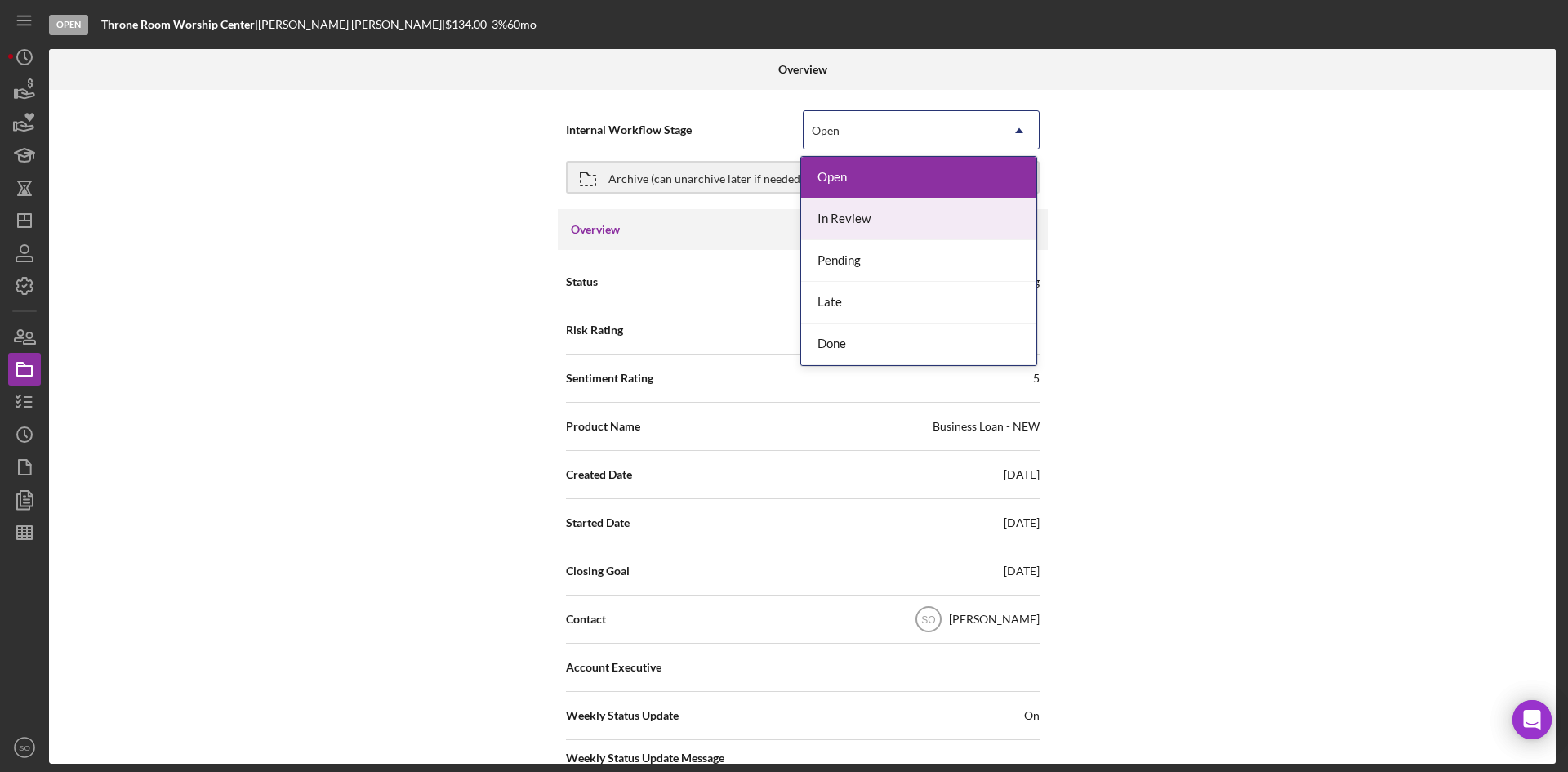
click at [924, 220] on div "In Review" at bounding box center [919, 219] width 235 height 42
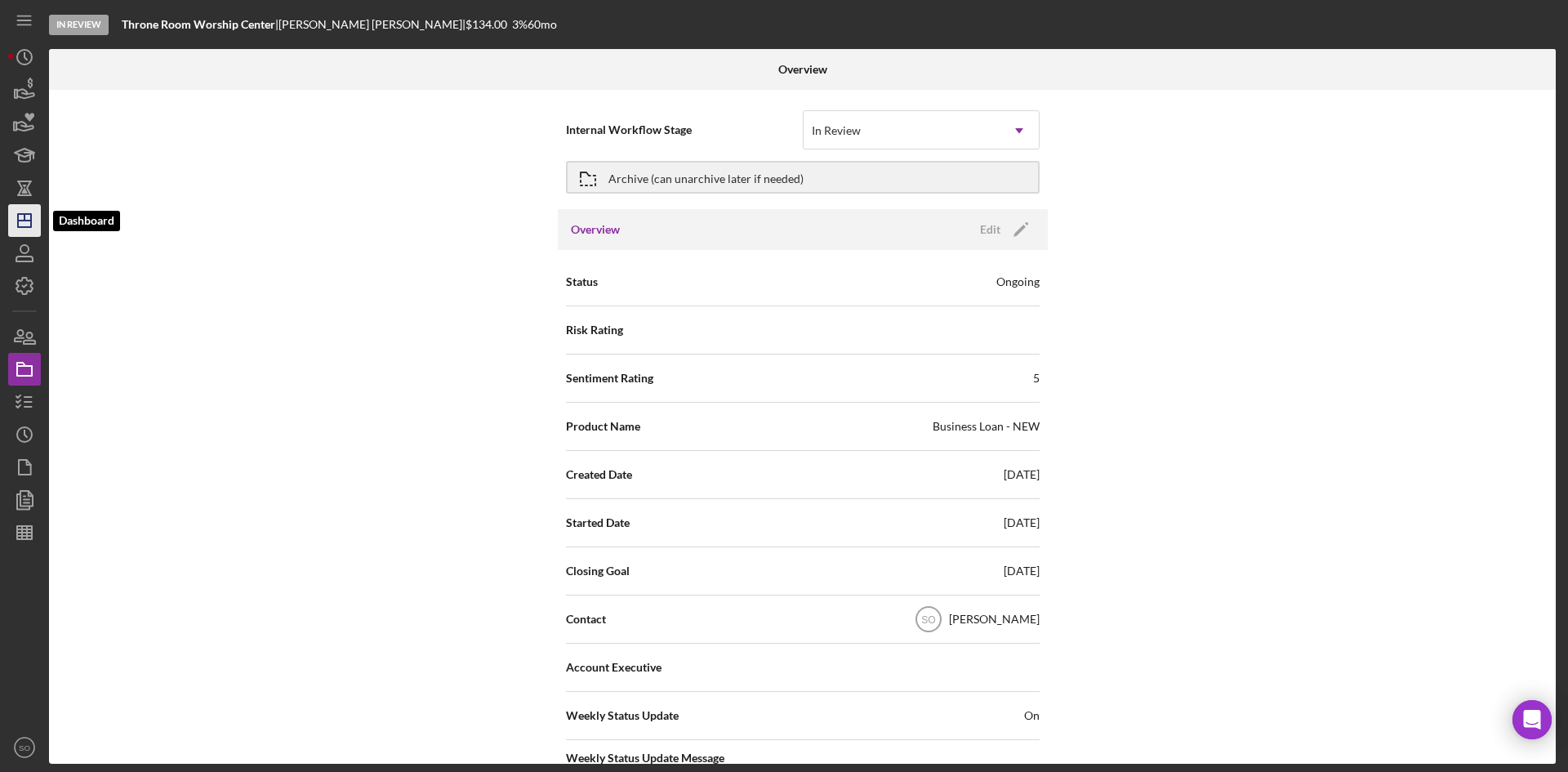
click at [18, 222] on polygon "button" at bounding box center [24, 220] width 13 height 13
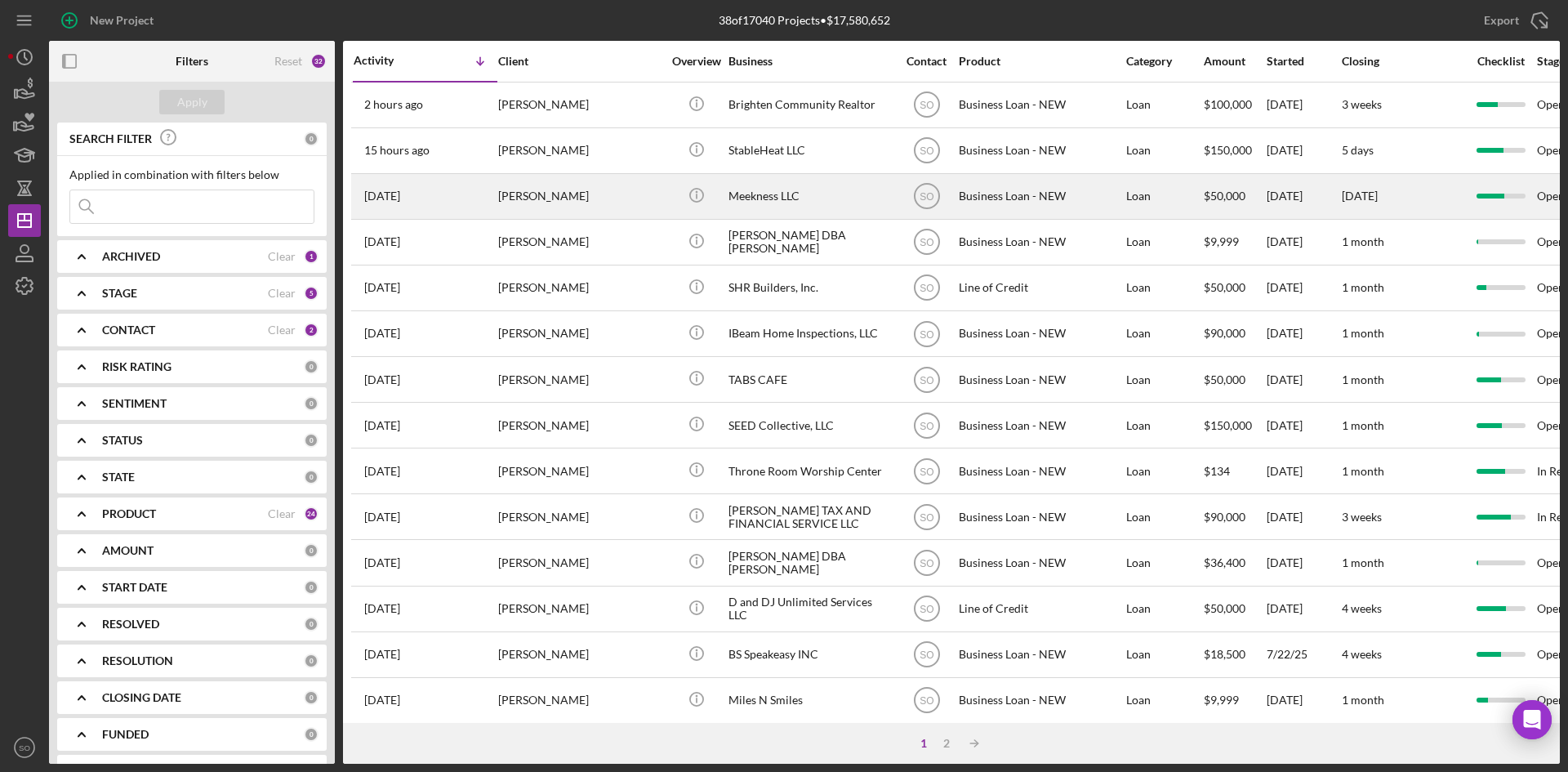
click at [576, 196] on div "[PERSON_NAME]" at bounding box center [580, 196] width 163 height 43
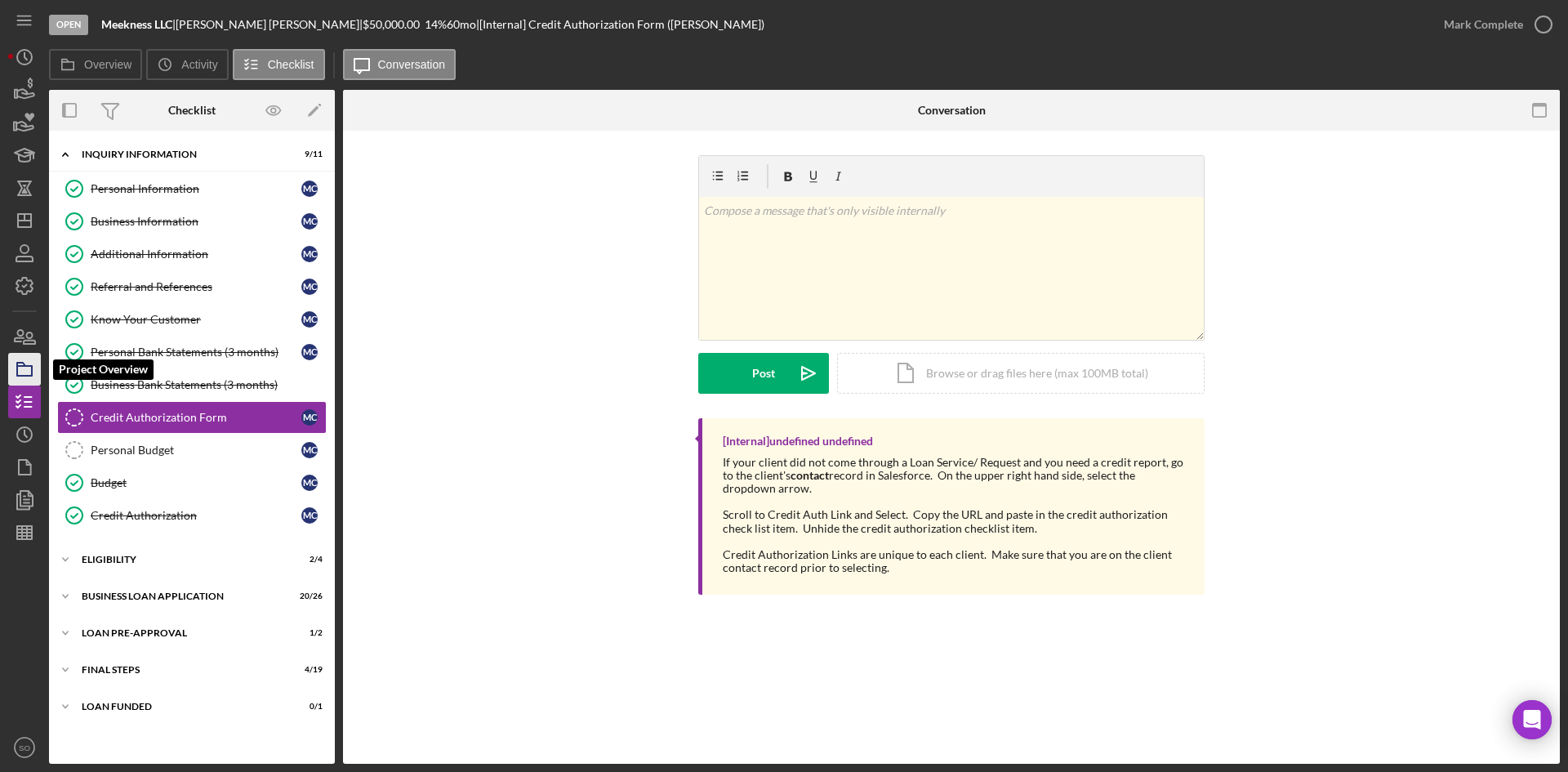
click at [31, 374] on rect "button" at bounding box center [24, 372] width 14 height 10
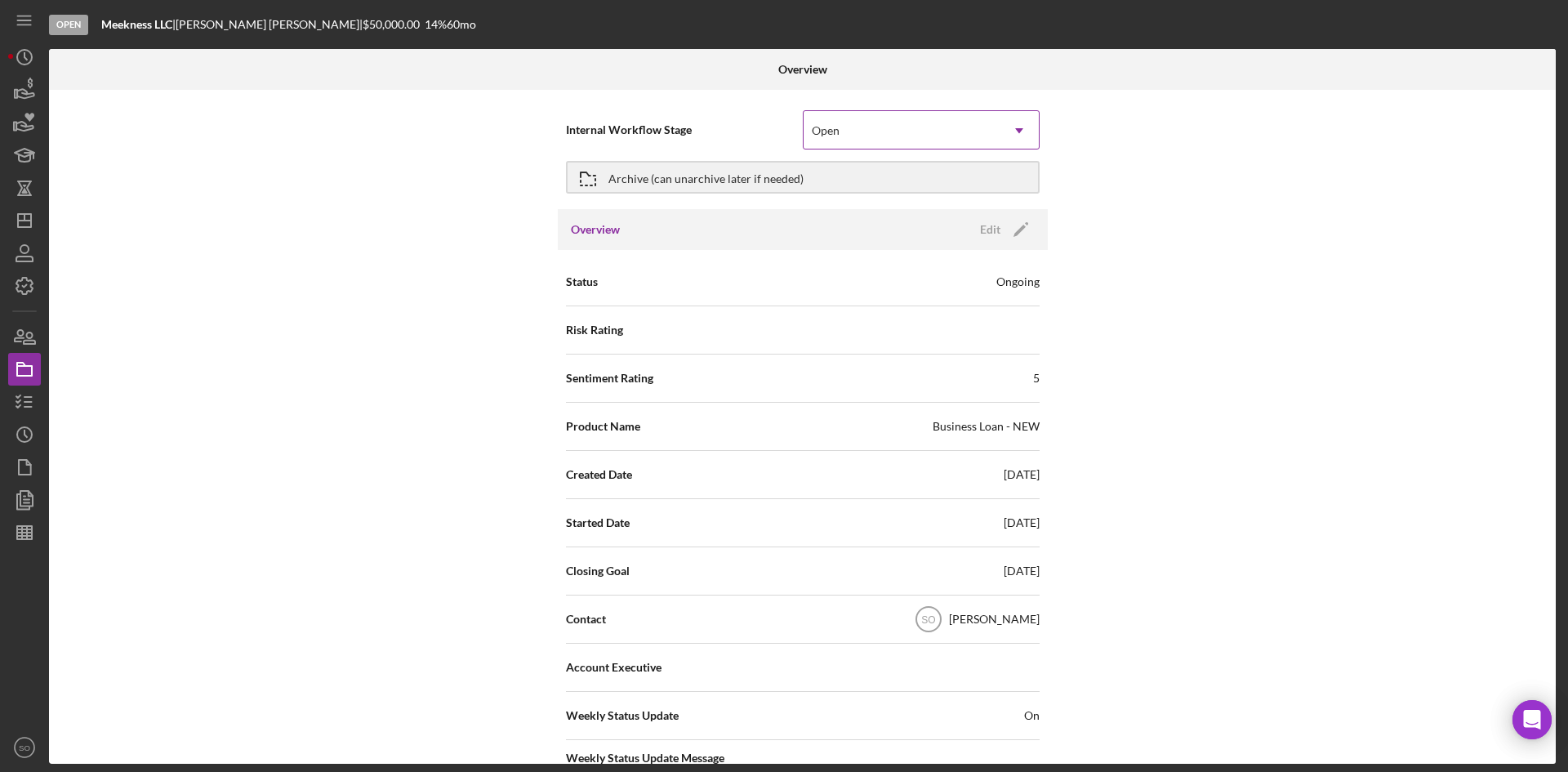
click at [906, 141] on div "Open" at bounding box center [902, 131] width 196 height 37
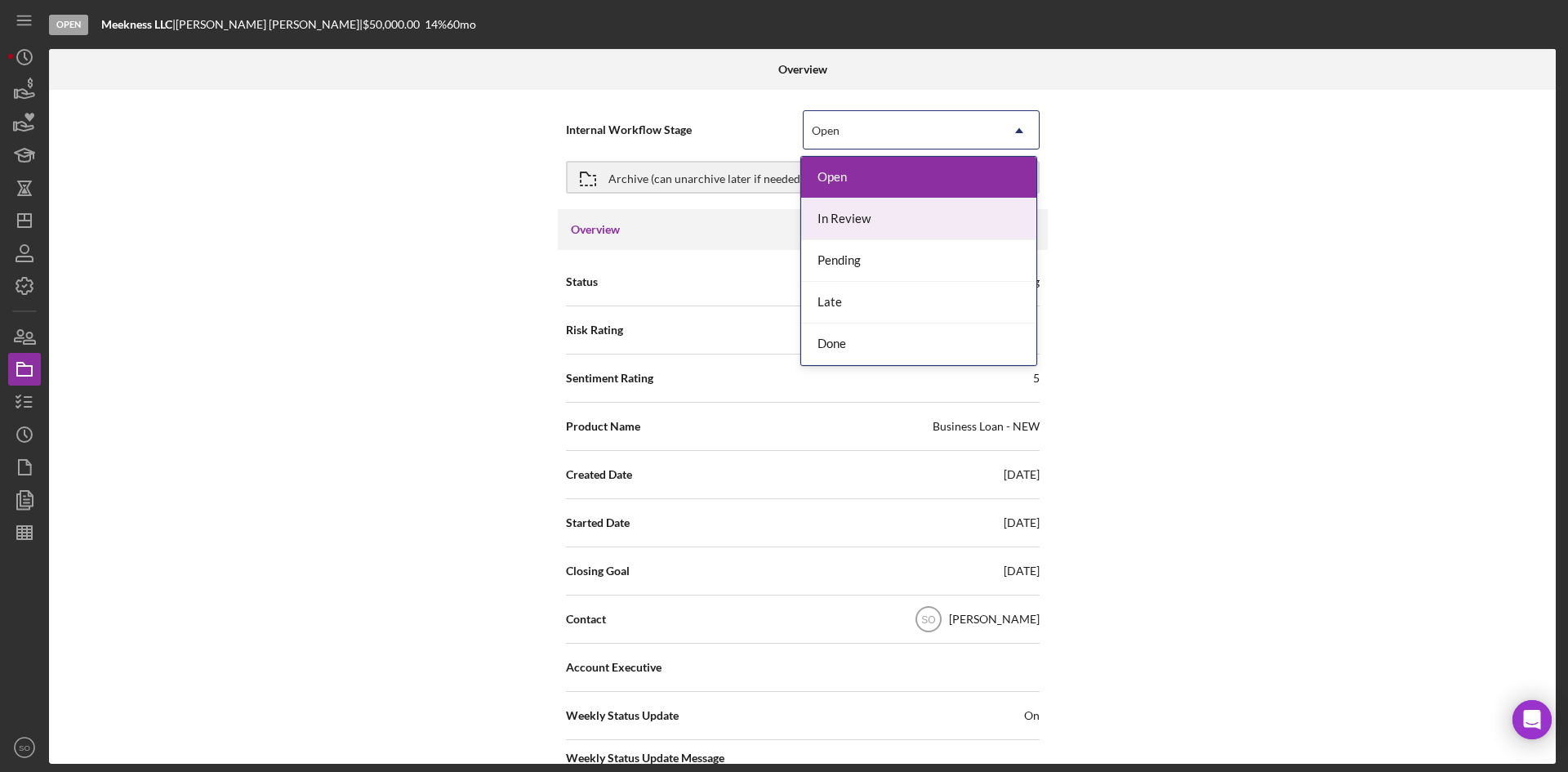
click at [874, 208] on div "In Review" at bounding box center [919, 219] width 235 height 42
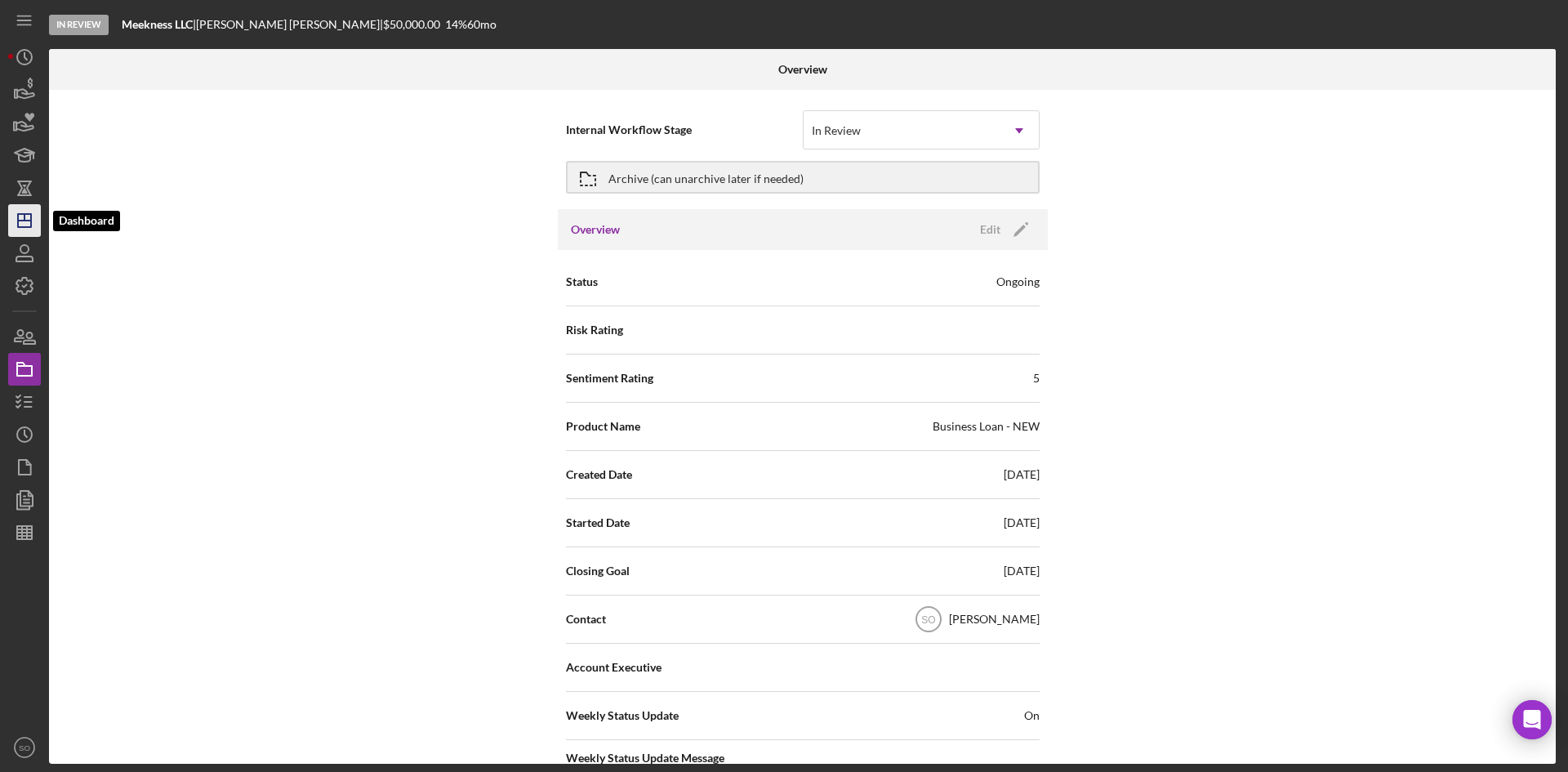
click at [13, 211] on icon "Icon/Dashboard" at bounding box center [25, 220] width 41 height 41
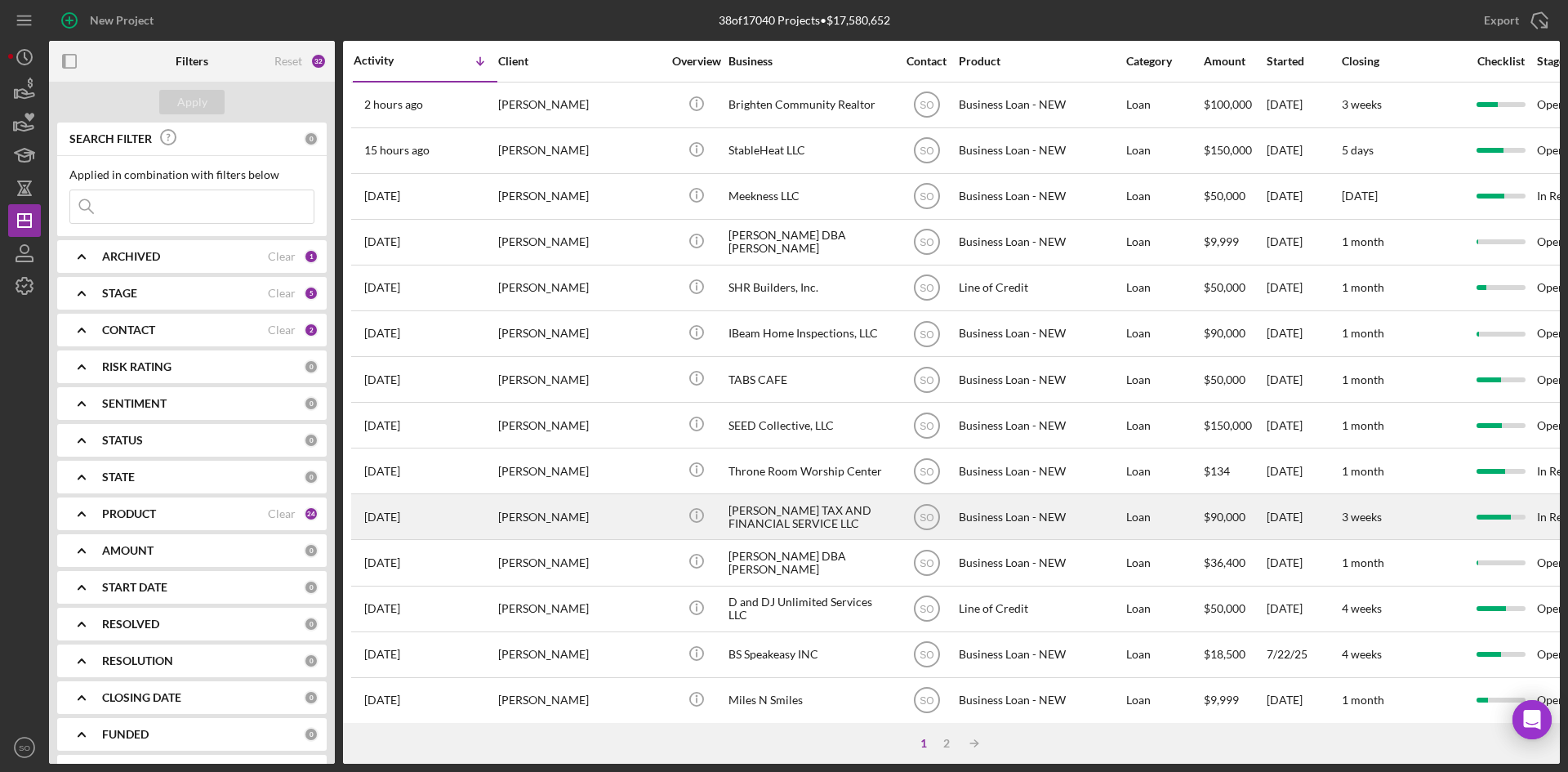
click at [625, 519] on div "[PERSON_NAME]" at bounding box center [580, 516] width 163 height 43
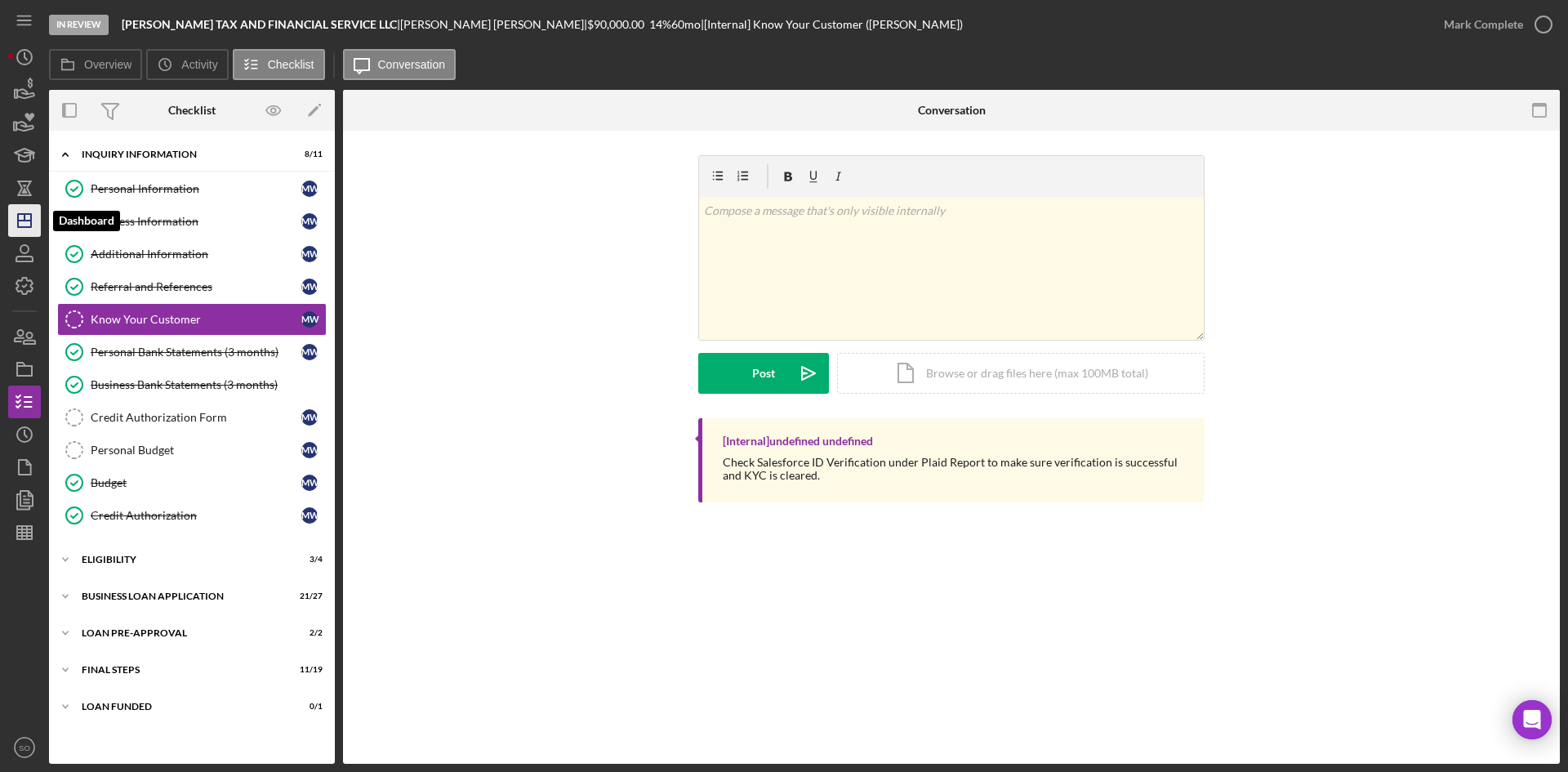
click at [23, 227] on polygon "button" at bounding box center [24, 220] width 13 height 13
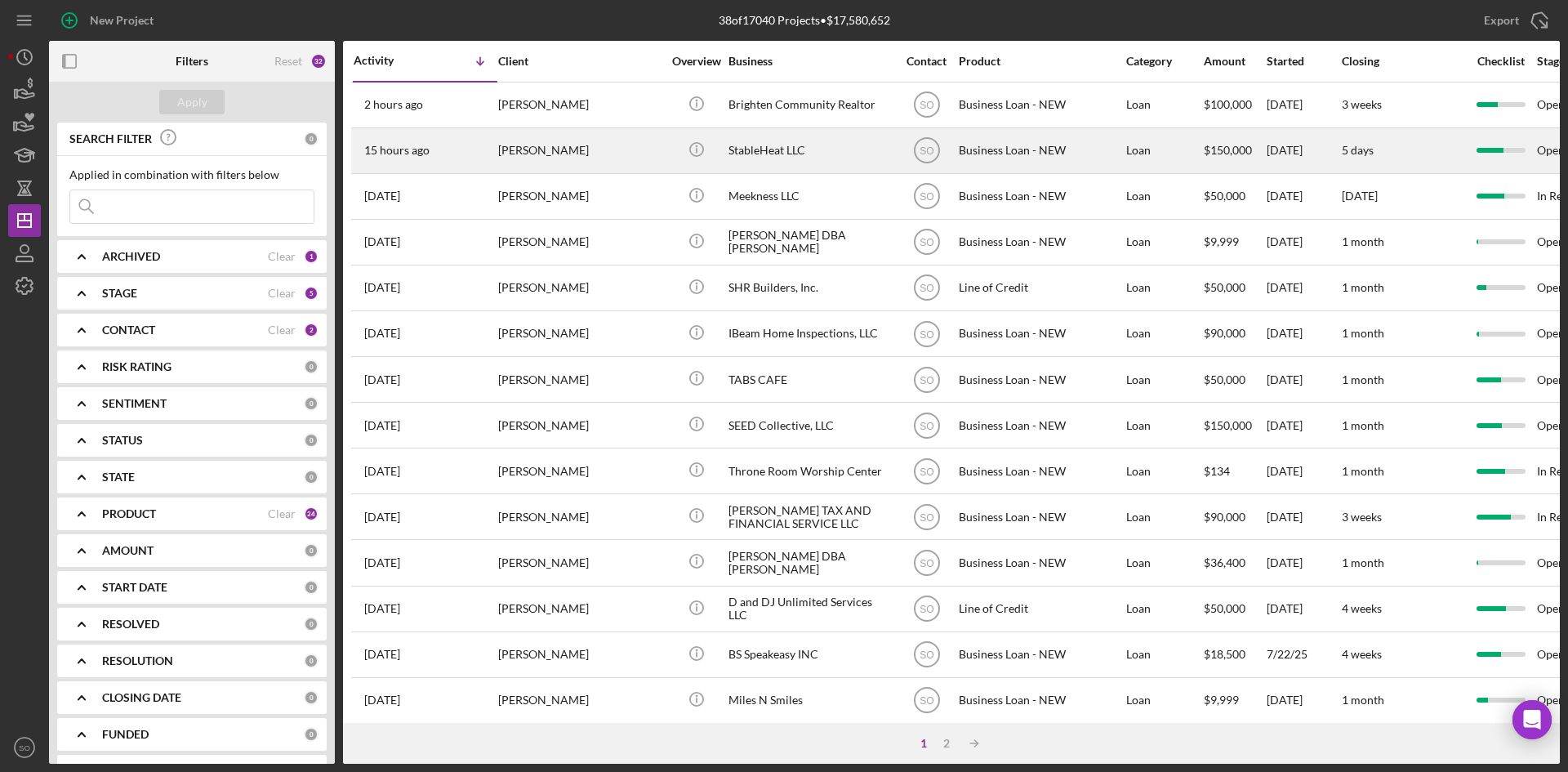
click at [581, 168] on div "[PERSON_NAME]" at bounding box center [580, 150] width 163 height 43
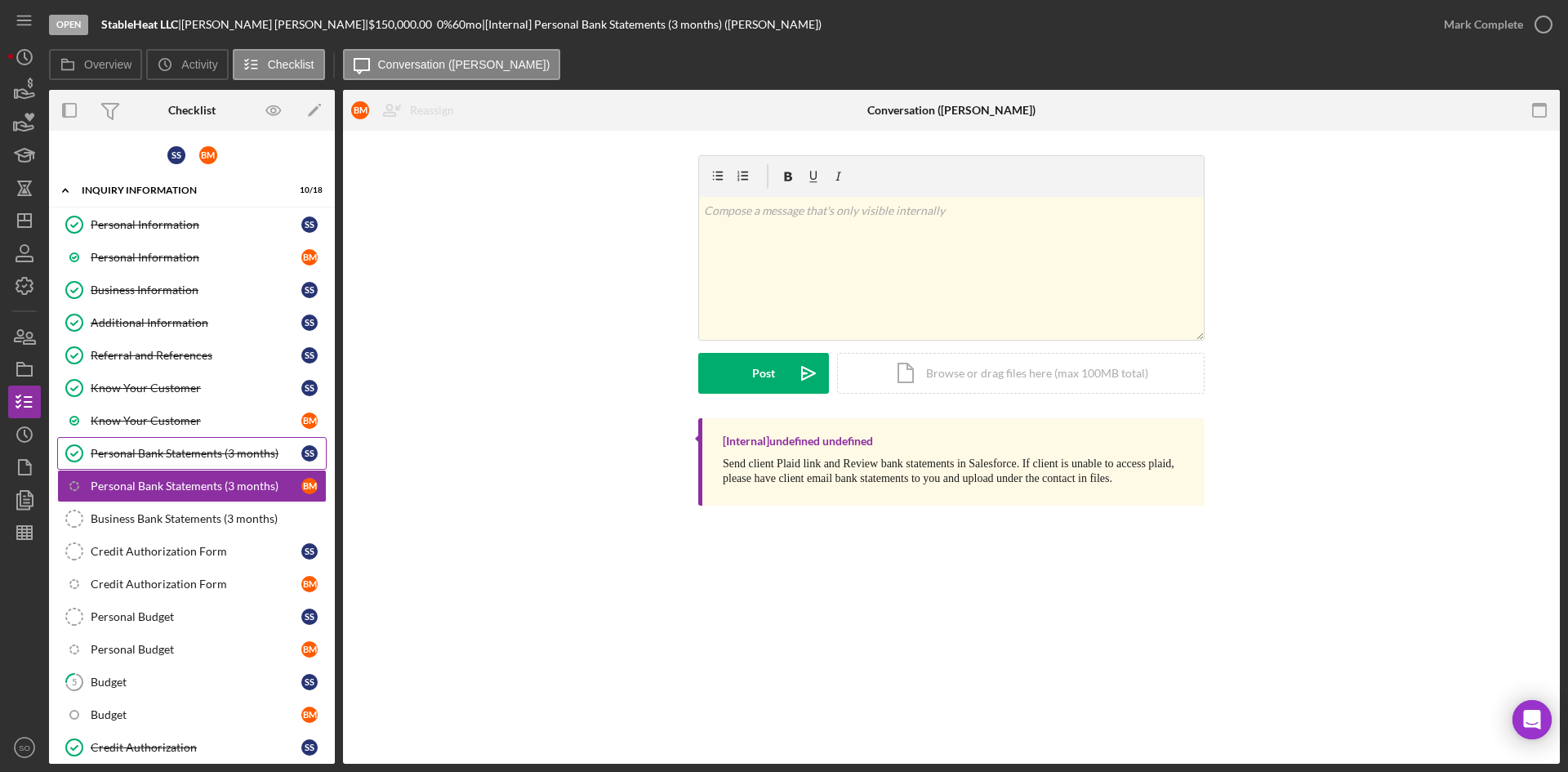
scroll to position [39, 0]
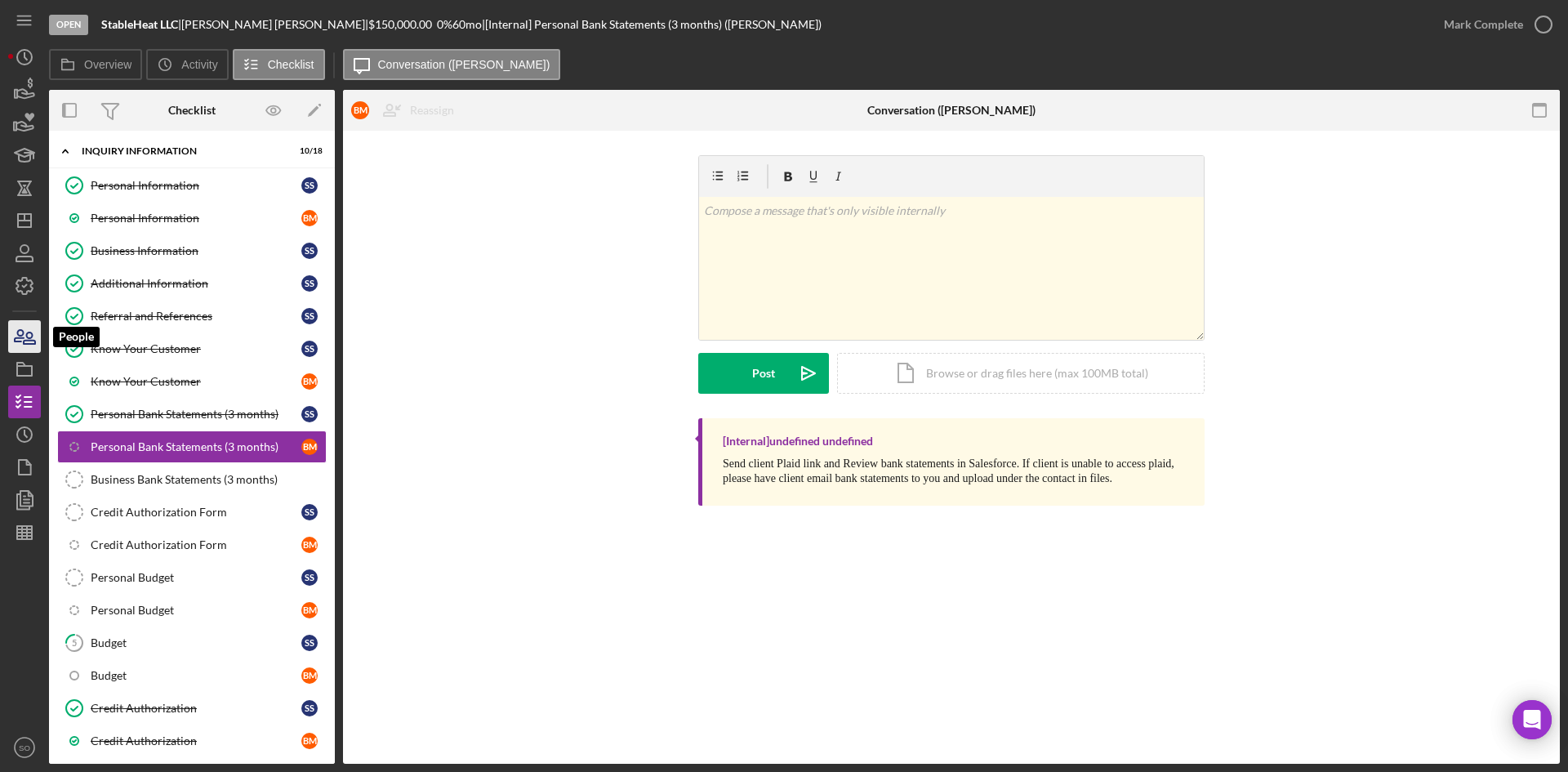
click at [31, 340] on icon "button" at bounding box center [29, 338] width 11 height 11
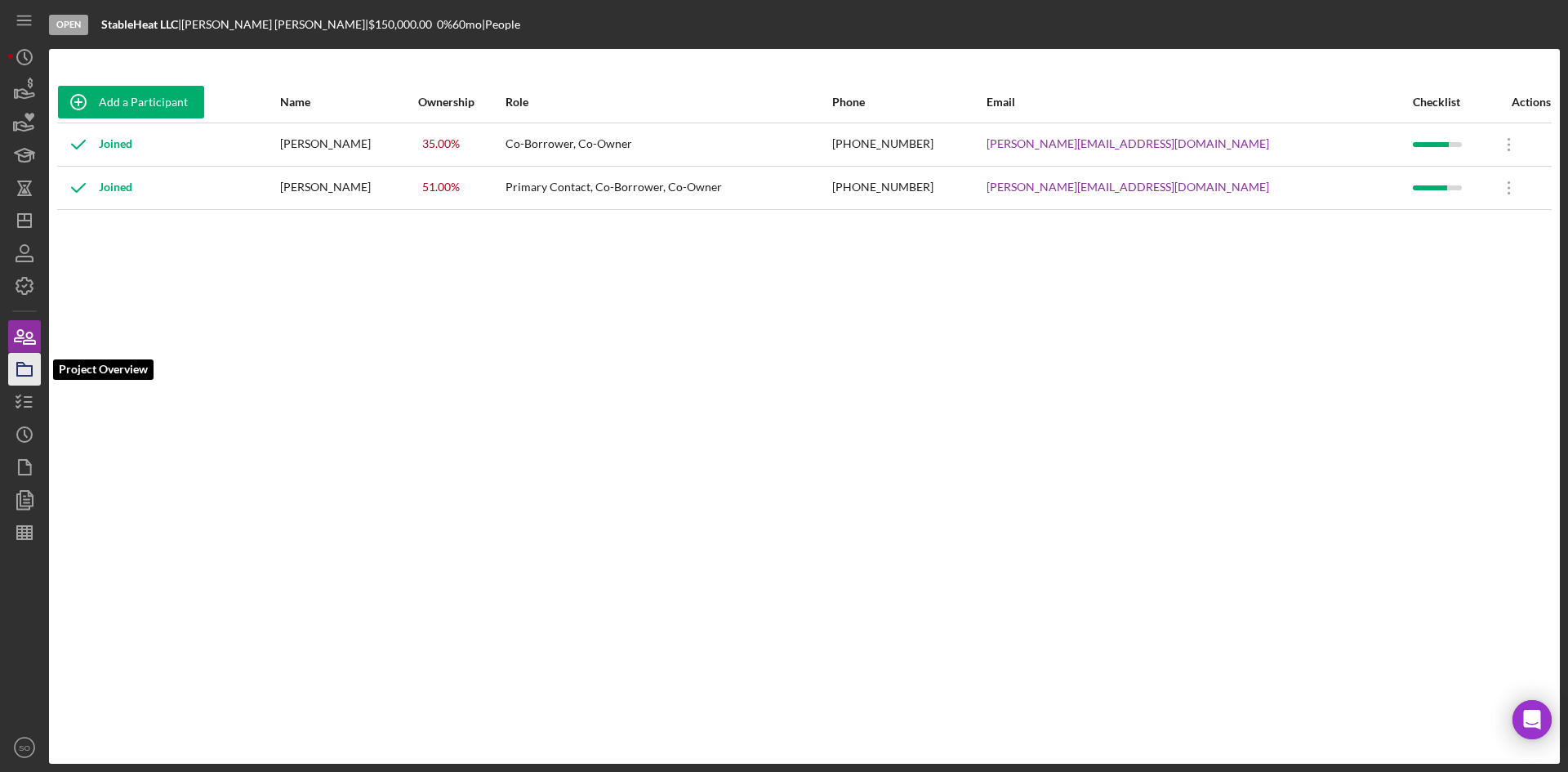
click at [25, 360] on icon "button" at bounding box center [25, 369] width 41 height 41
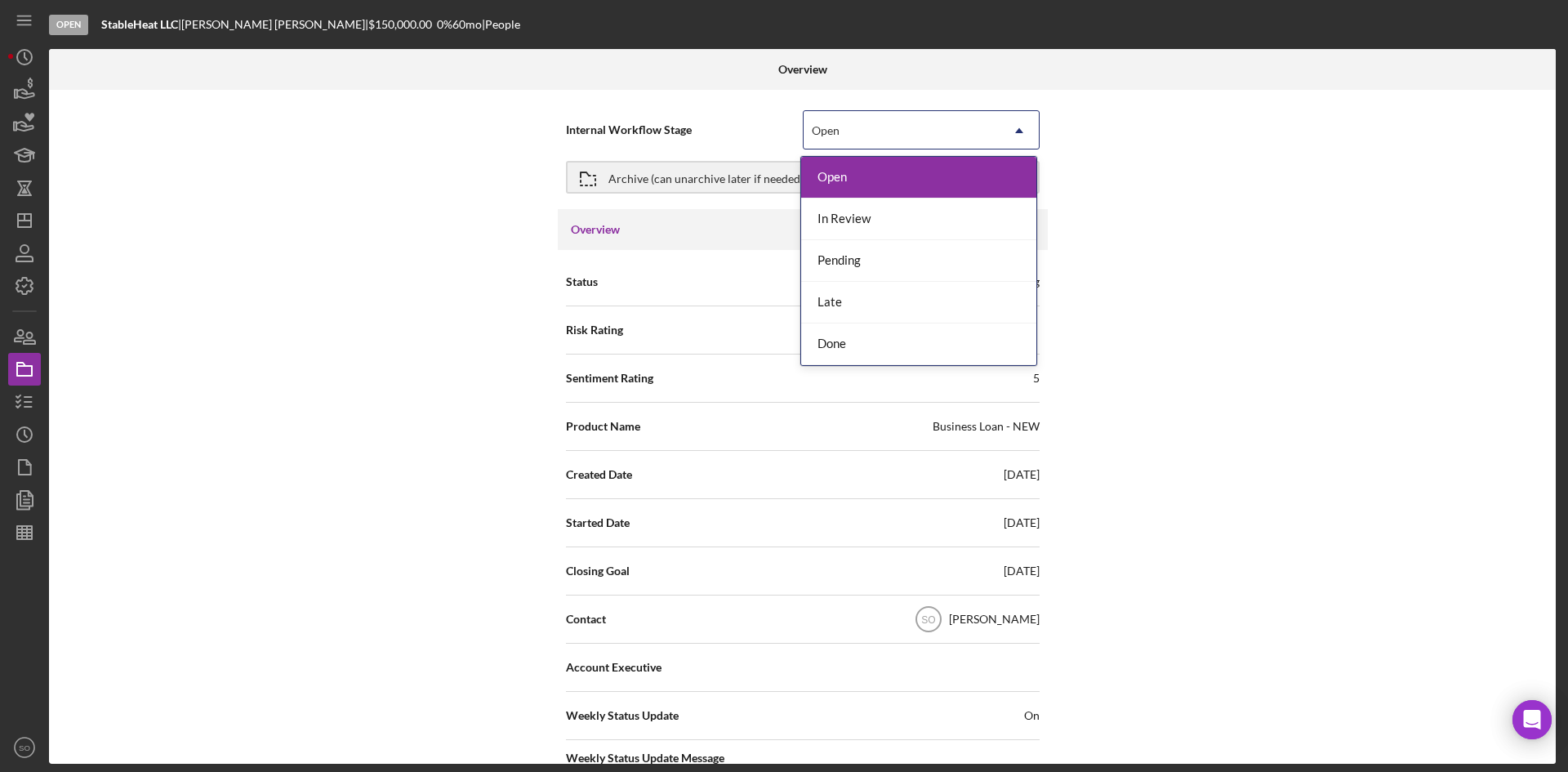
click at [962, 122] on div "Open" at bounding box center [902, 131] width 196 height 37
click at [848, 219] on div "In Review" at bounding box center [919, 219] width 235 height 42
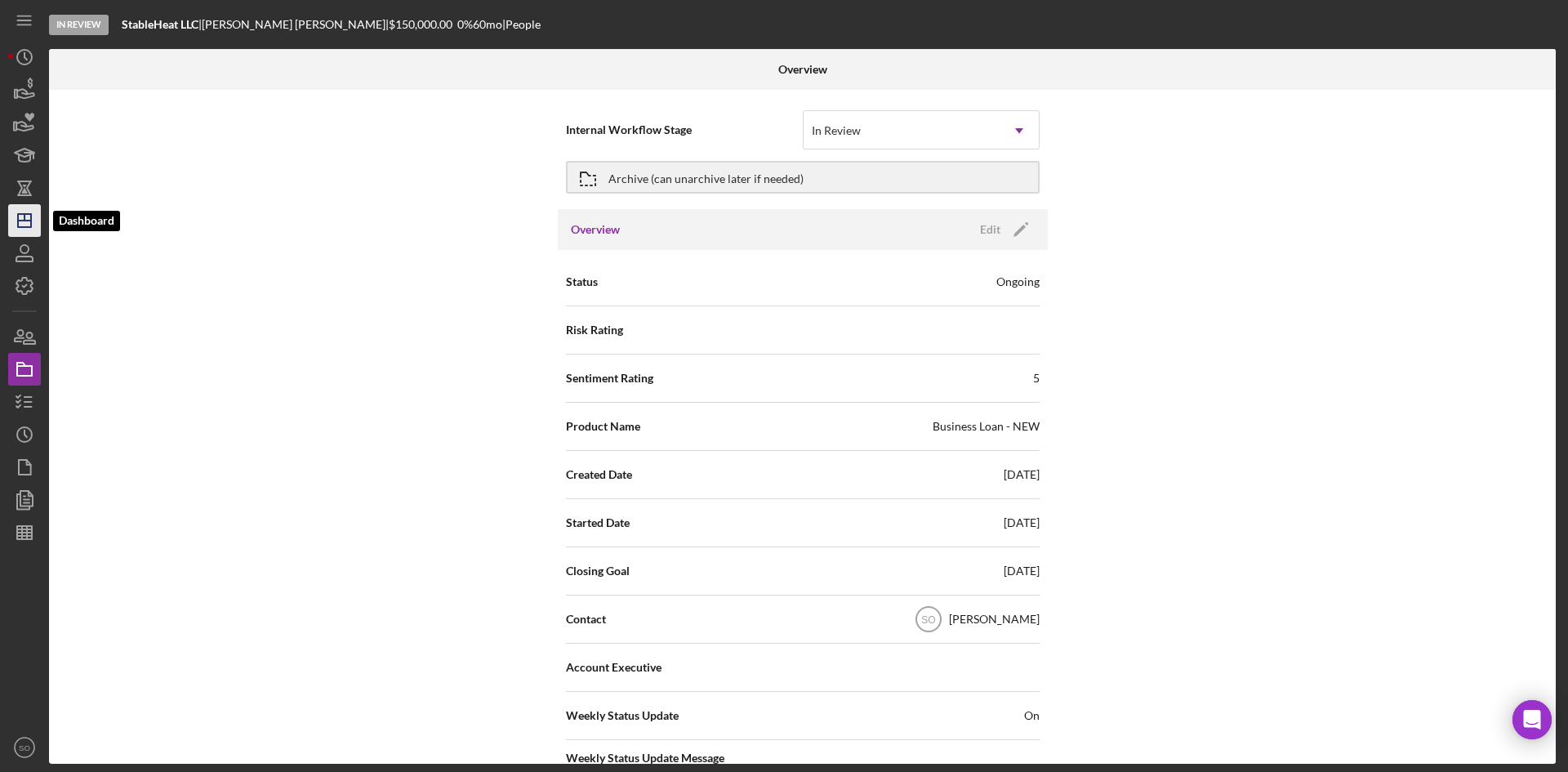
click at [26, 220] on line "button" at bounding box center [24, 220] width 13 height 0
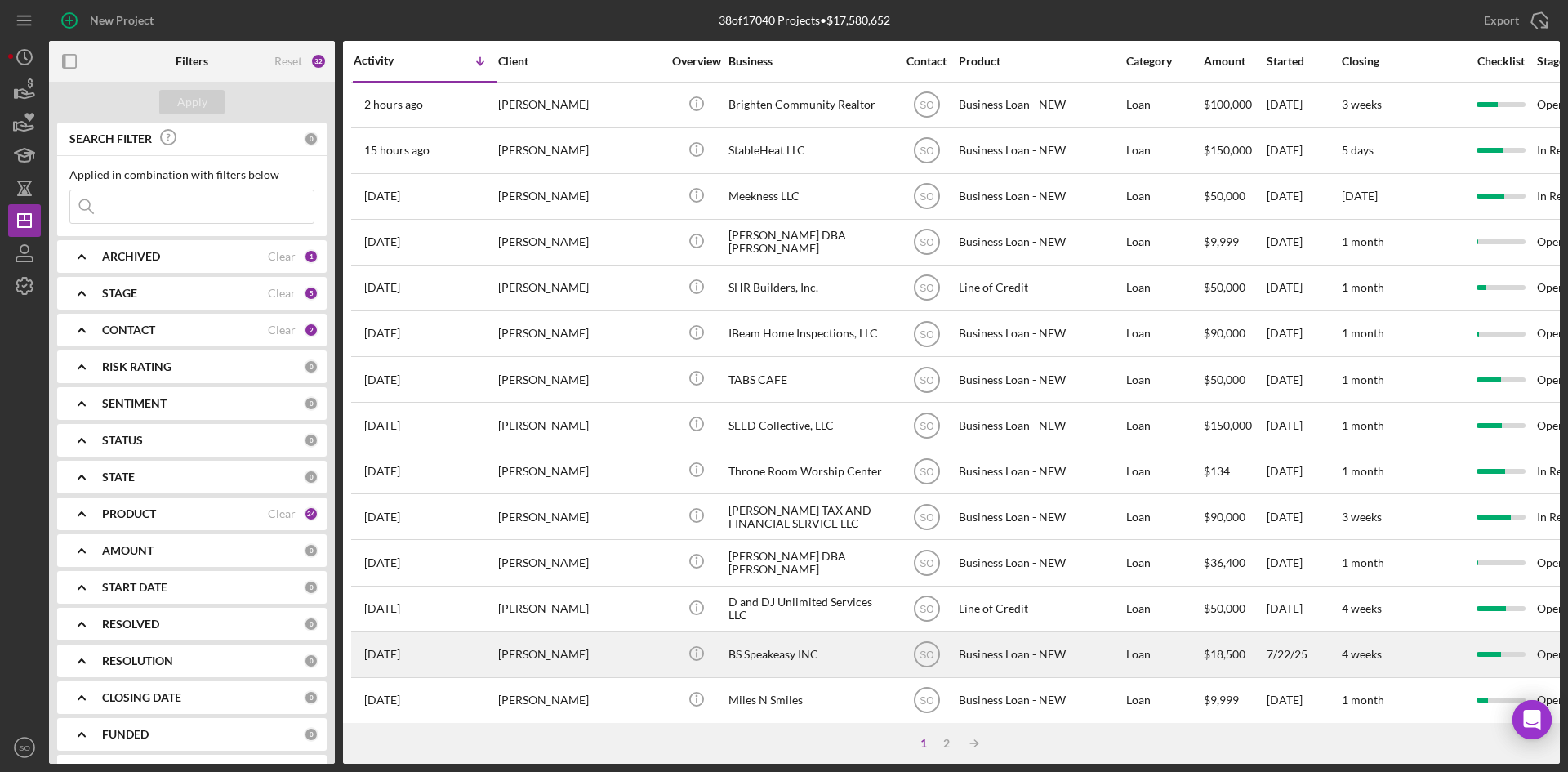
click at [535, 650] on div "[PERSON_NAME]" at bounding box center [580, 655] width 163 height 43
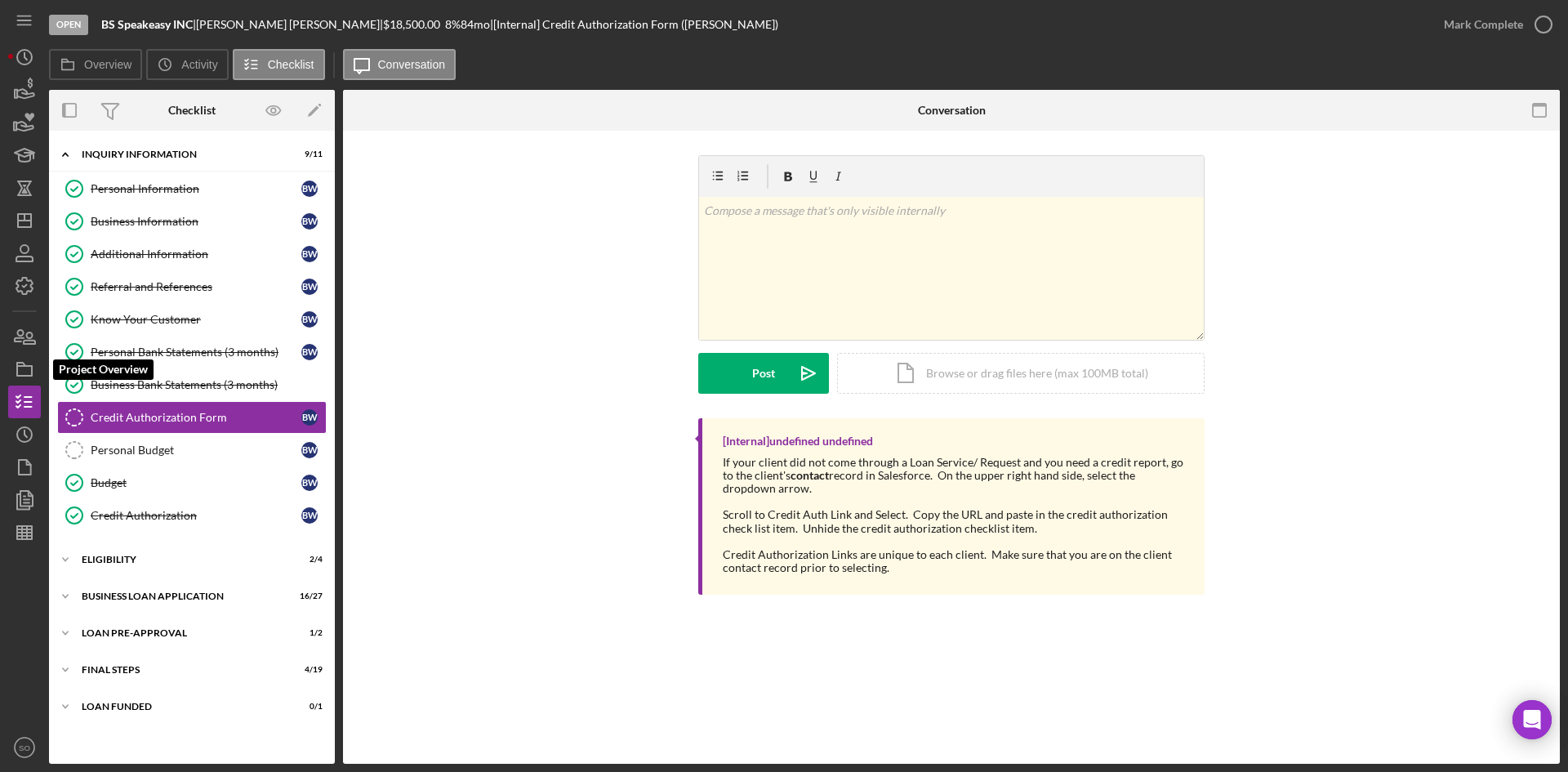
drag, startPoint x: 25, startPoint y: 366, endPoint x: 44, endPoint y: 363, distance: 19.2
click at [25, 366] on polygon "button" at bounding box center [21, 365] width 8 height 3
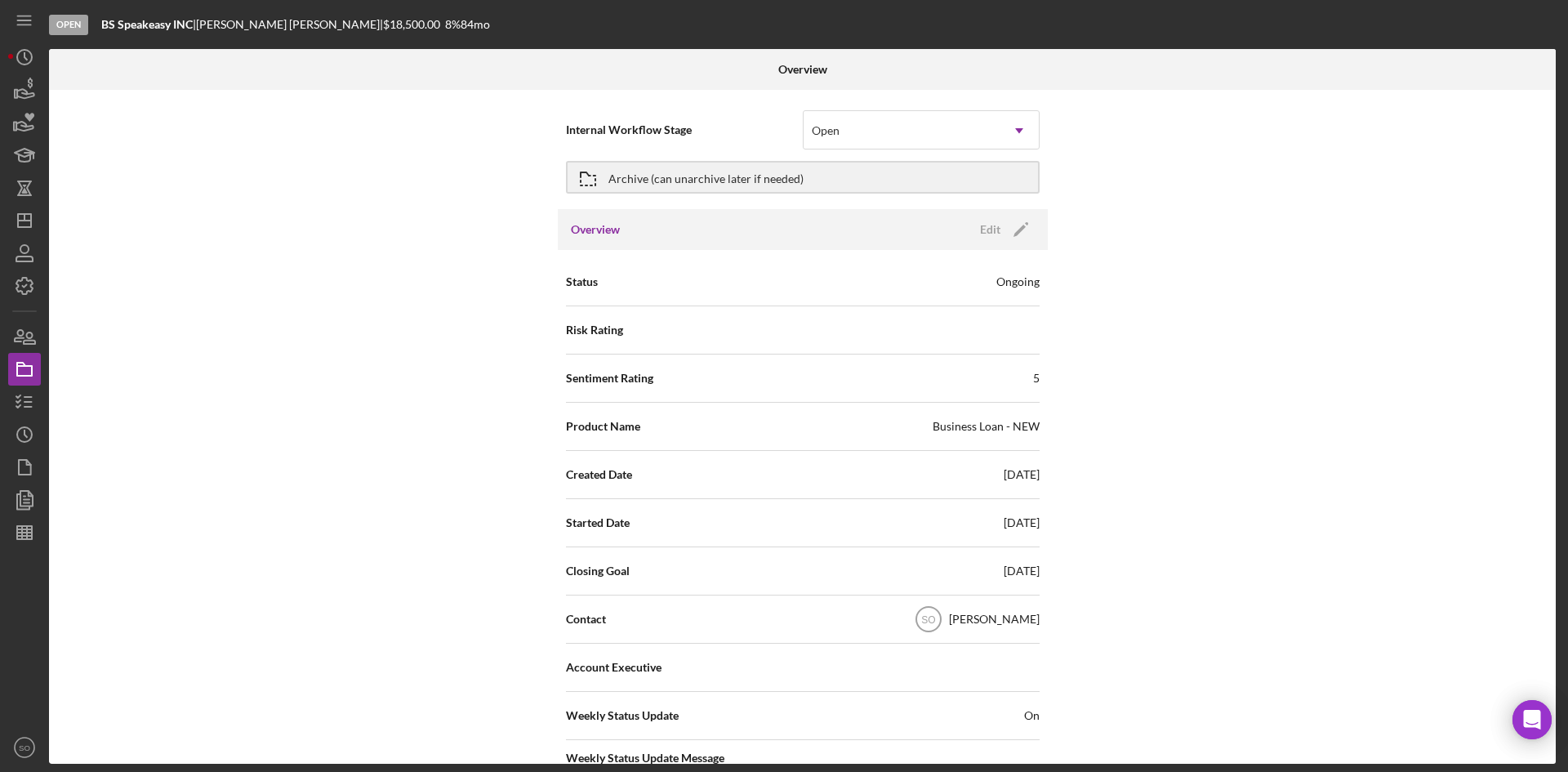
drag, startPoint x: 903, startPoint y: 136, endPoint x: 884, endPoint y: 150, distance: 23.6
click at [900, 138] on div "Open" at bounding box center [902, 131] width 196 height 37
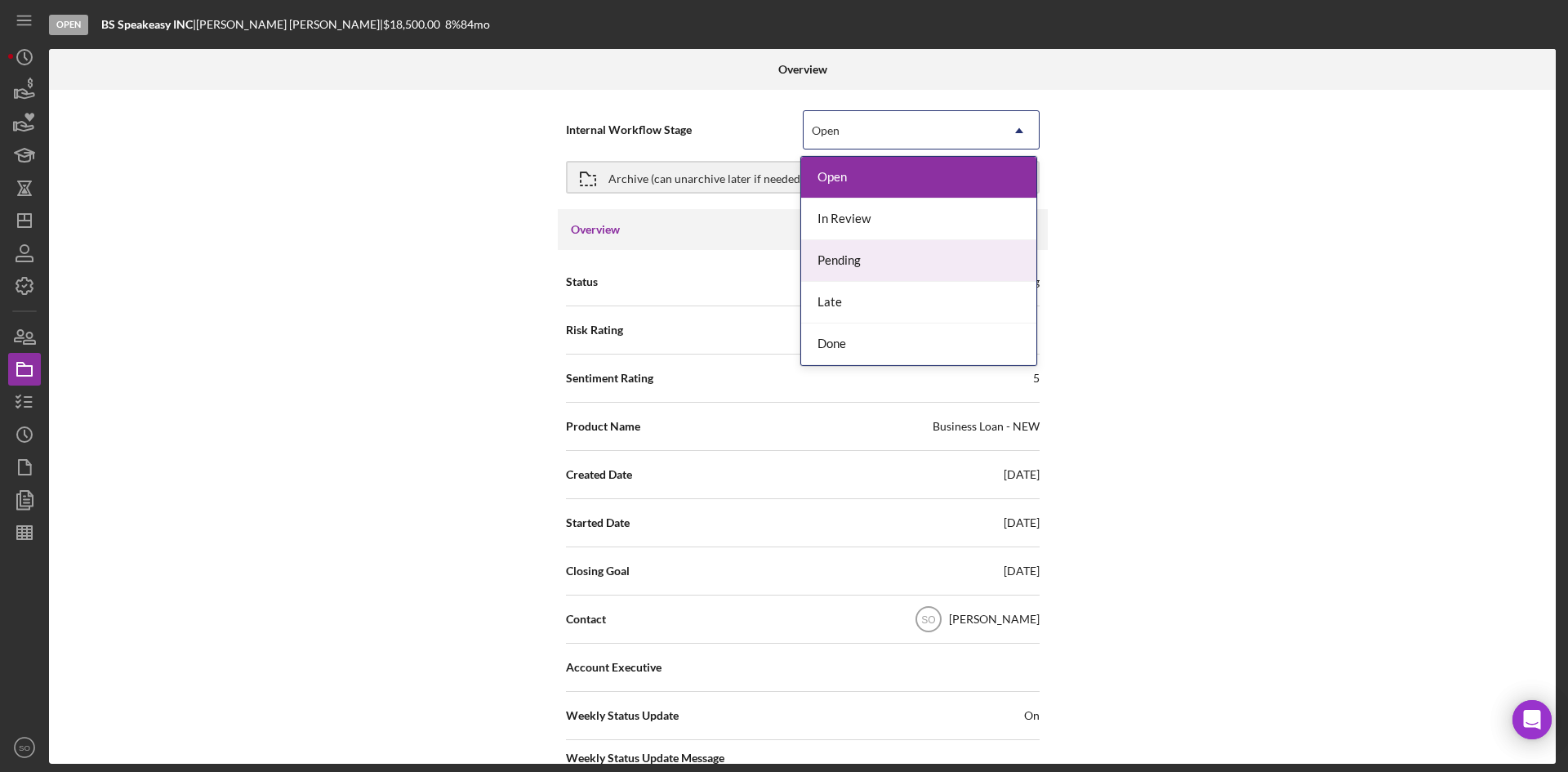
click at [856, 213] on div "In Review" at bounding box center [919, 219] width 235 height 42
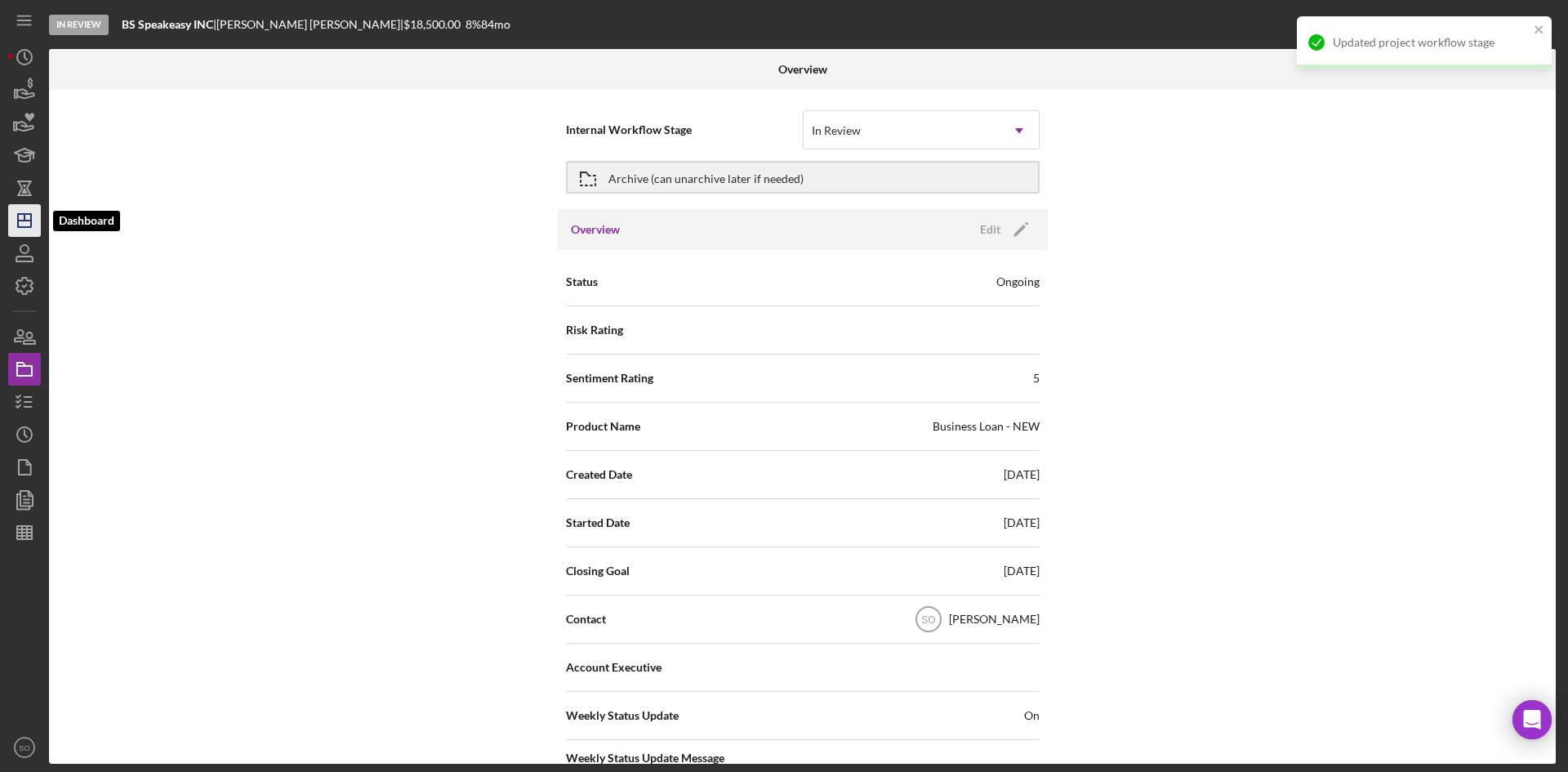
click at [25, 224] on icon "Icon/Dashboard" at bounding box center [25, 220] width 41 height 41
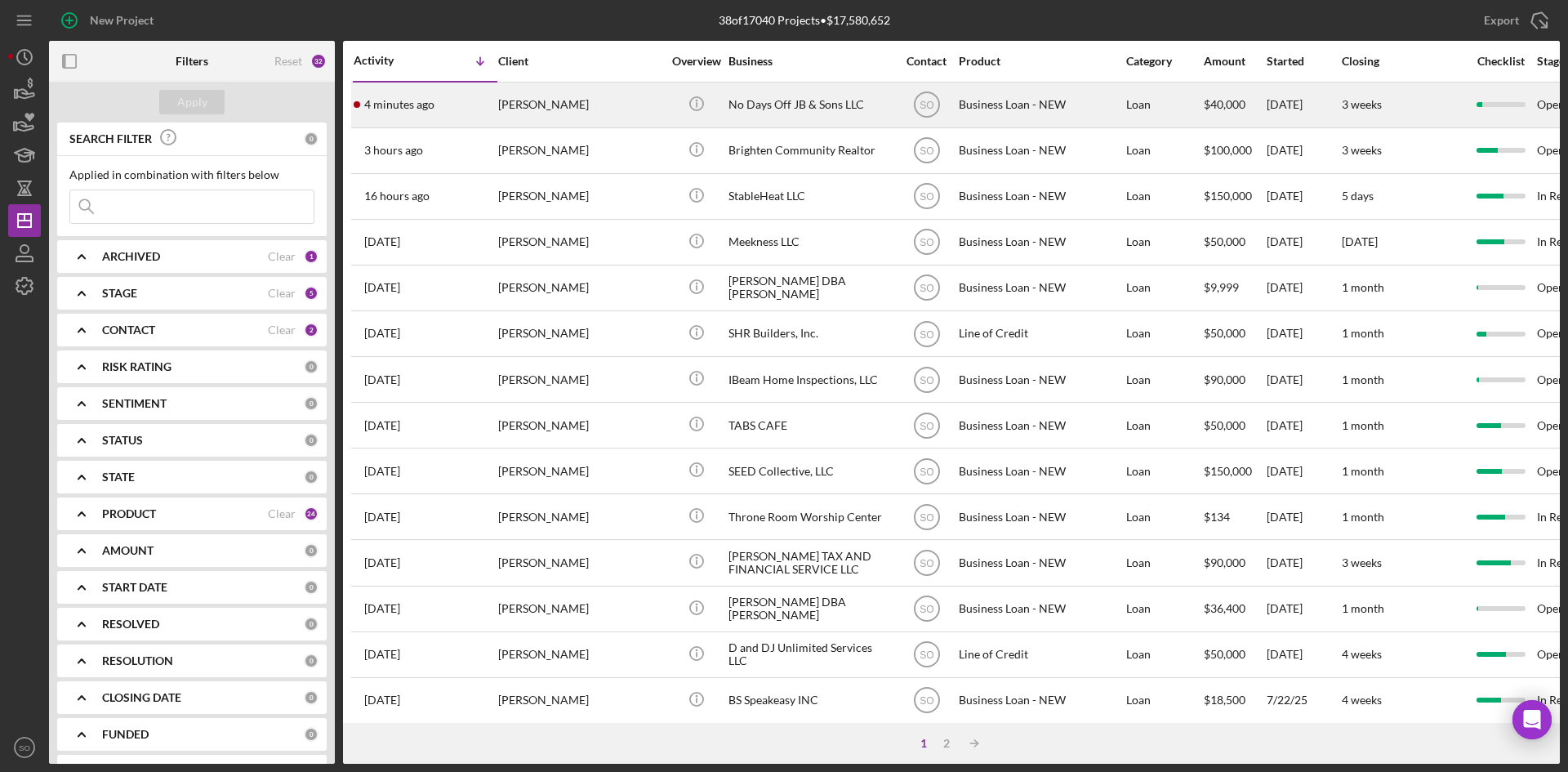
click at [434, 100] on div "4 minutes ago Jonathan Jackson" at bounding box center [425, 105] width 143 height 43
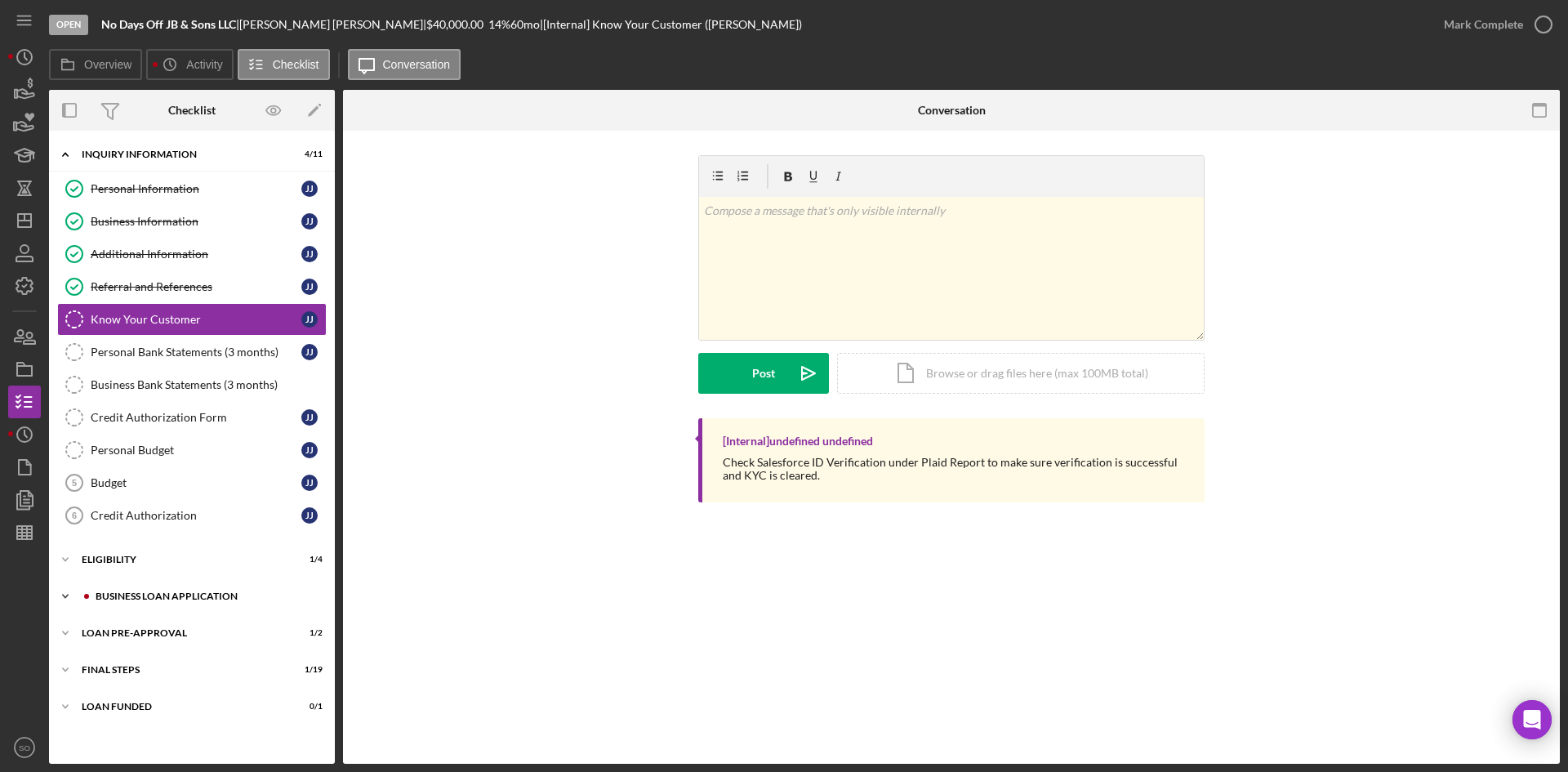
click at [132, 602] on div "Icon/Expander BUSINESS LOAN APPLICATION 1 / 27" at bounding box center [192, 596] width 286 height 32
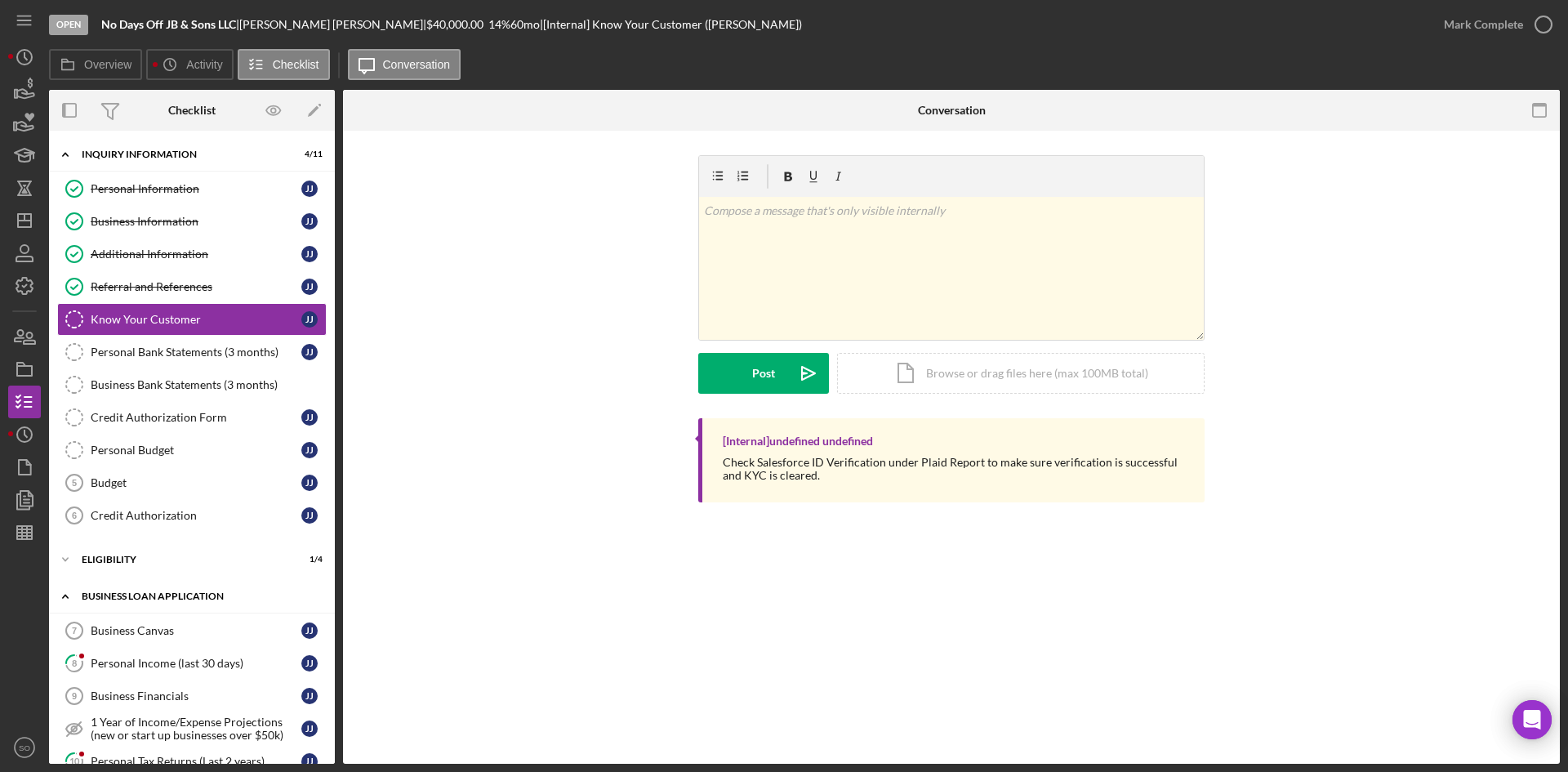
scroll to position [245, 0]
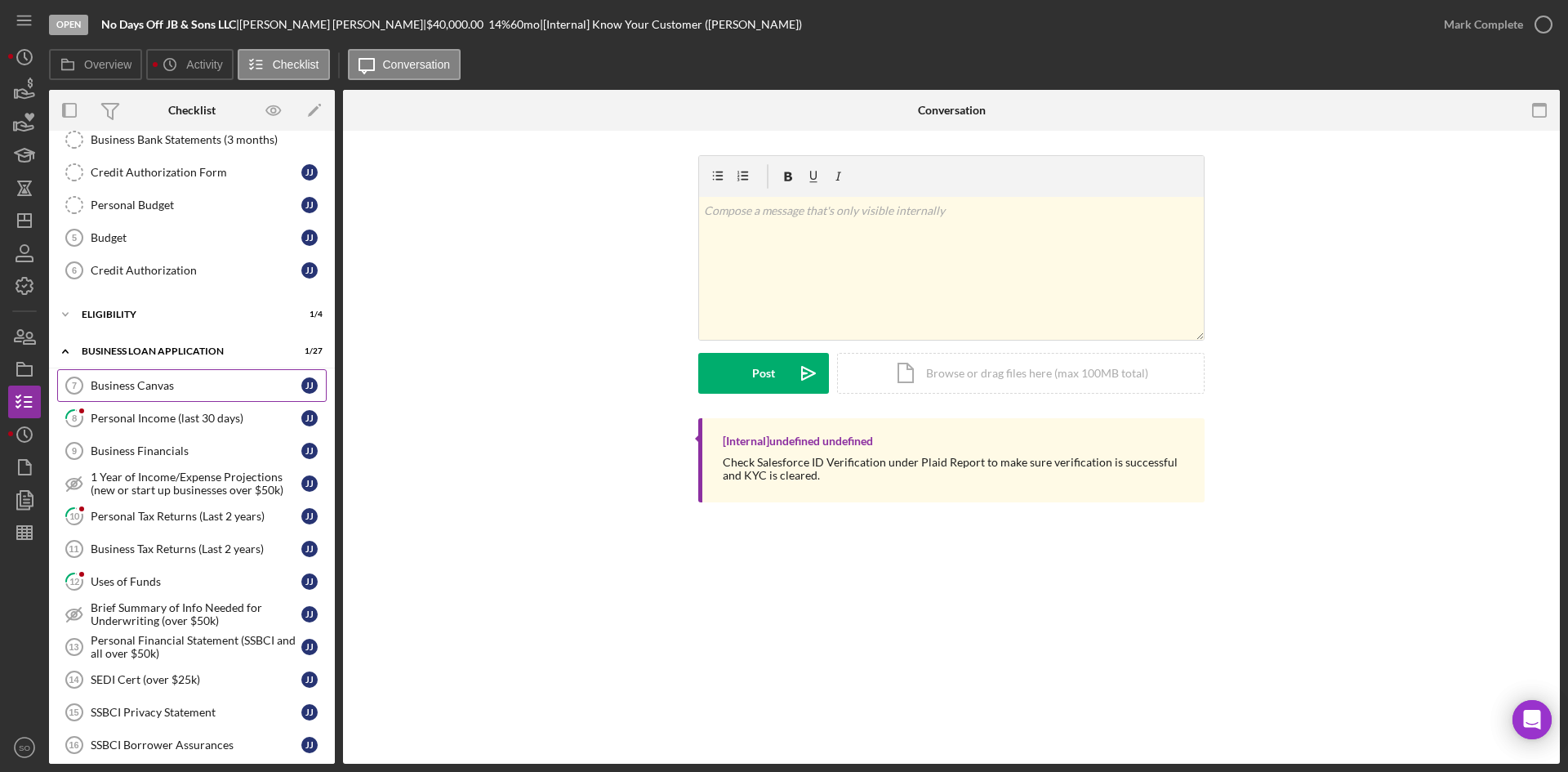
drag, startPoint x: 108, startPoint y: 411, endPoint x: 221, endPoint y: 398, distance: 113.7
click at [111, 412] on div "Personal Income (last 30 days)" at bounding box center [196, 417] width 211 height 13
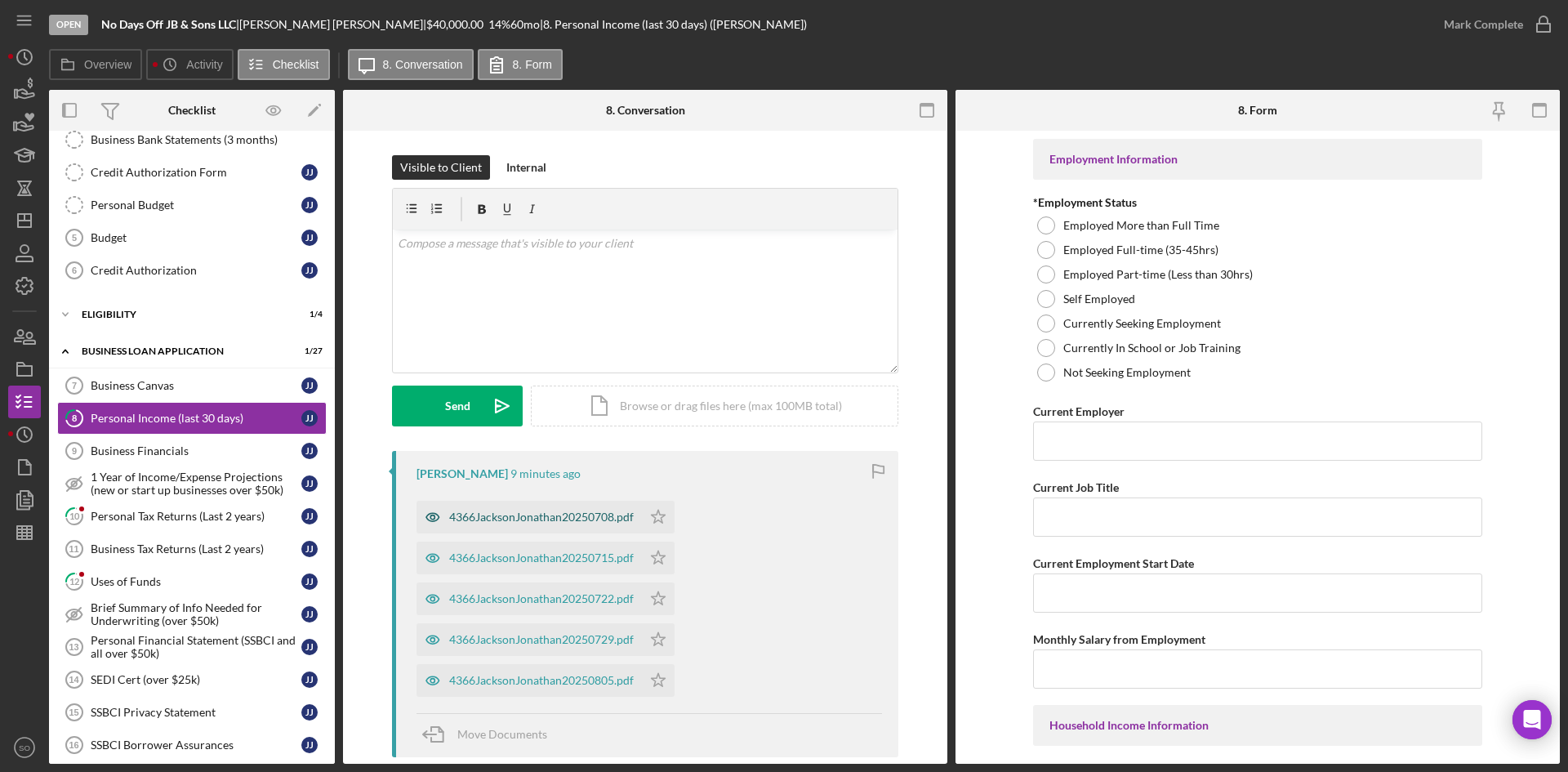
click at [525, 522] on div "4366JacksonJonathan20250708.pdf" at bounding box center [541, 517] width 184 height 13
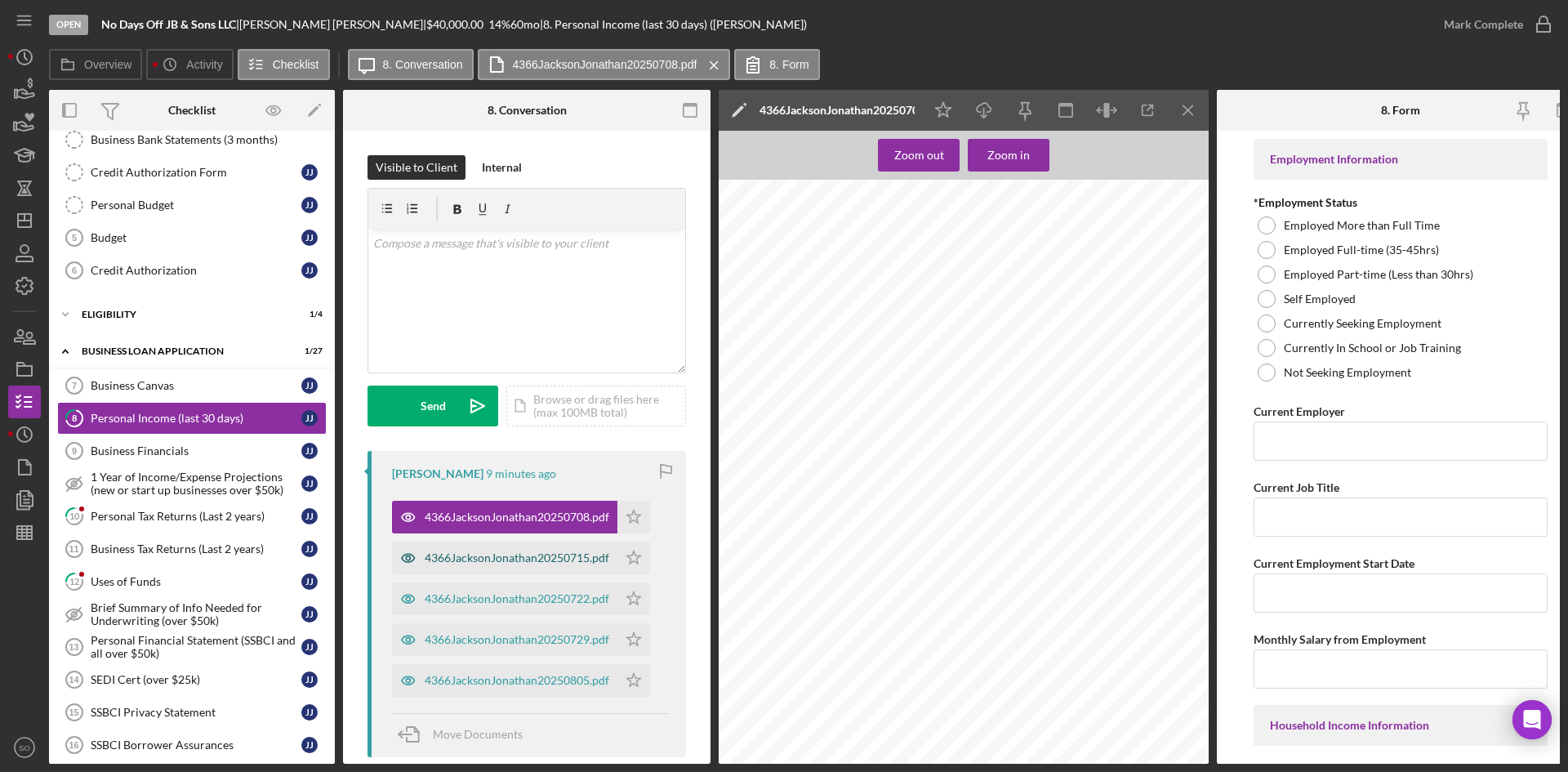
click at [489, 545] on div "4366JacksonJonathan20250715.pdf" at bounding box center [504, 558] width 225 height 32
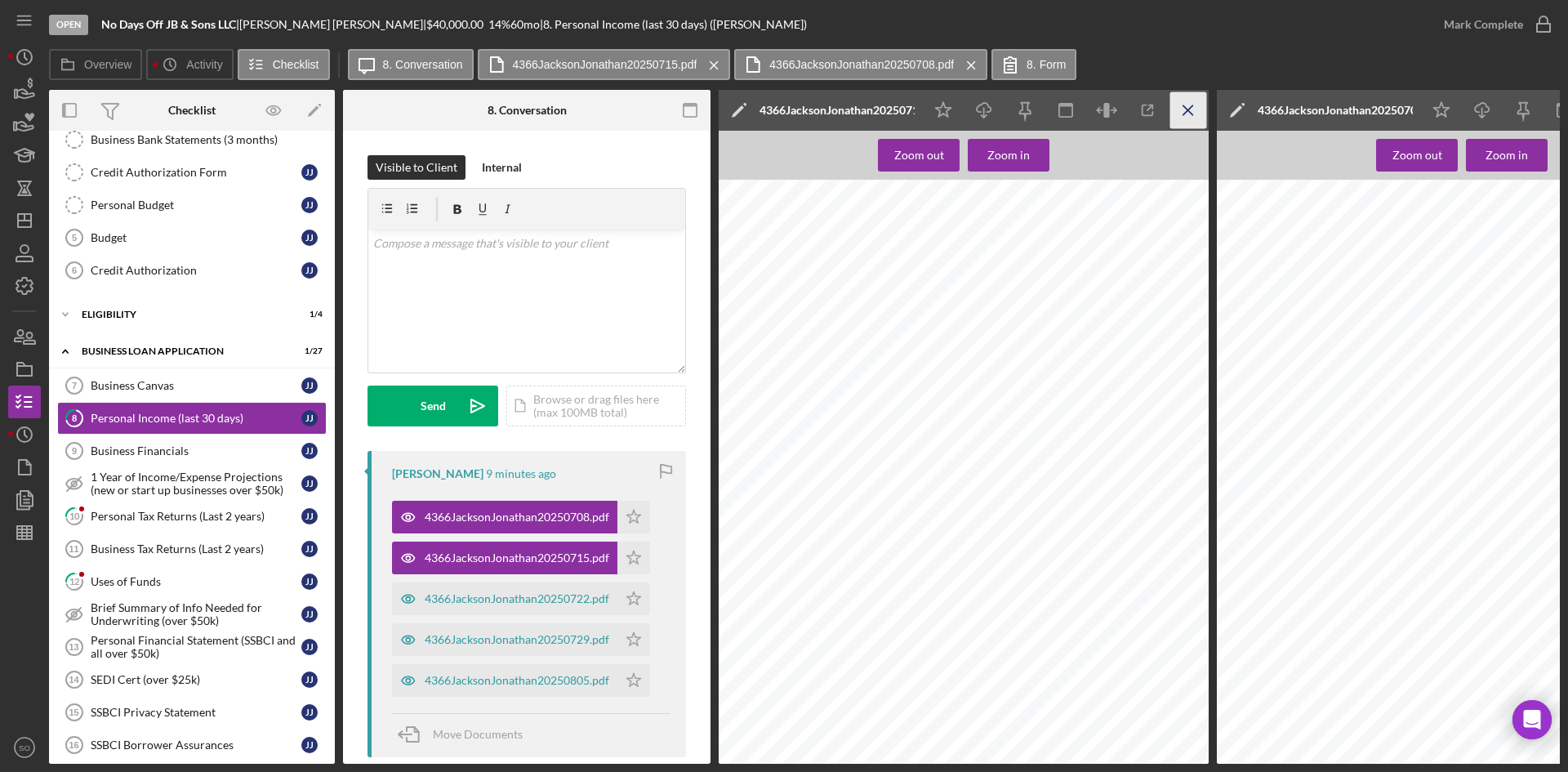
click at [1180, 111] on icon "Icon/Menu Close" at bounding box center [1188, 111] width 37 height 37
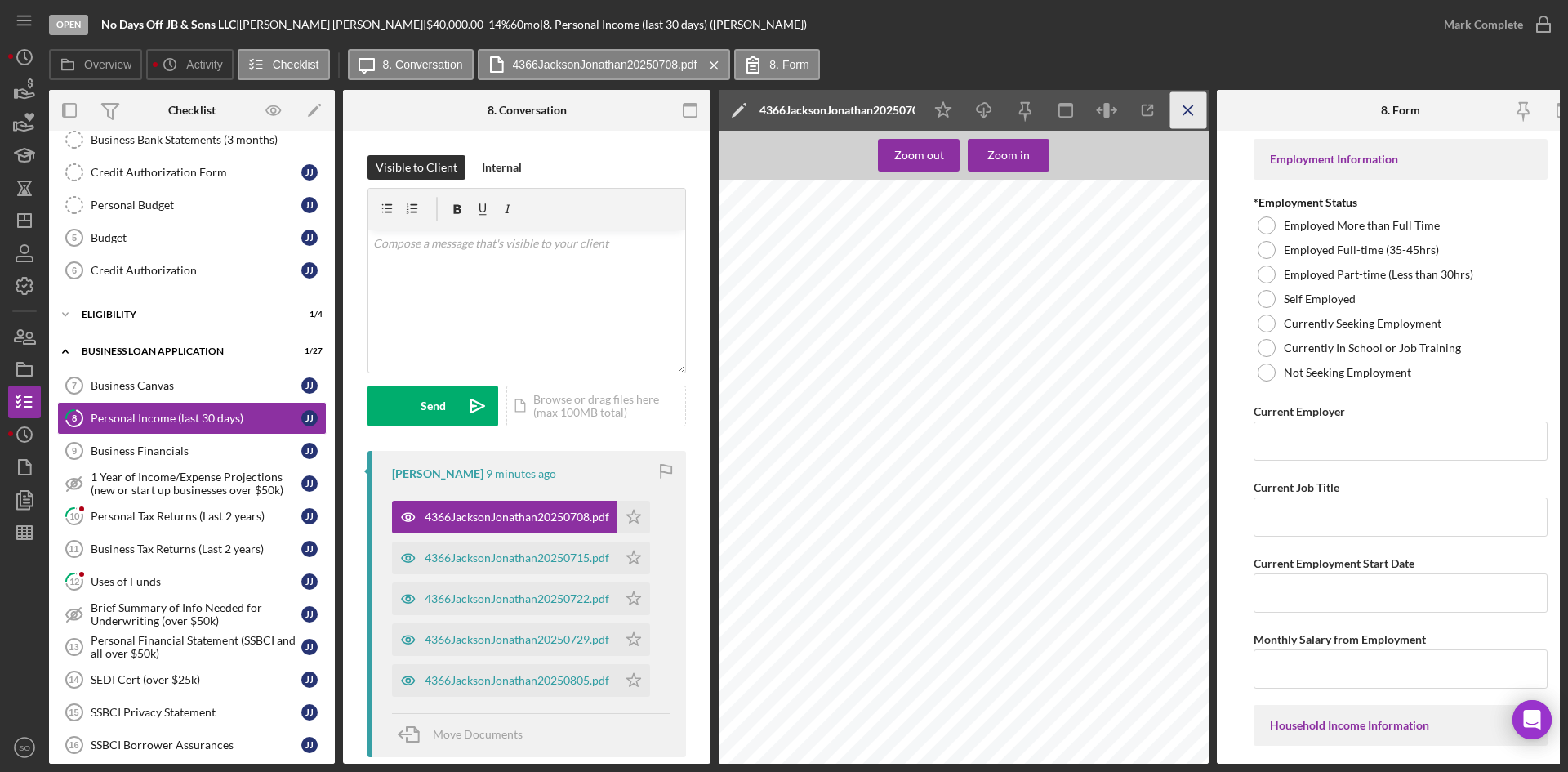
click at [1186, 109] on line "button" at bounding box center [1188, 110] width 9 height 9
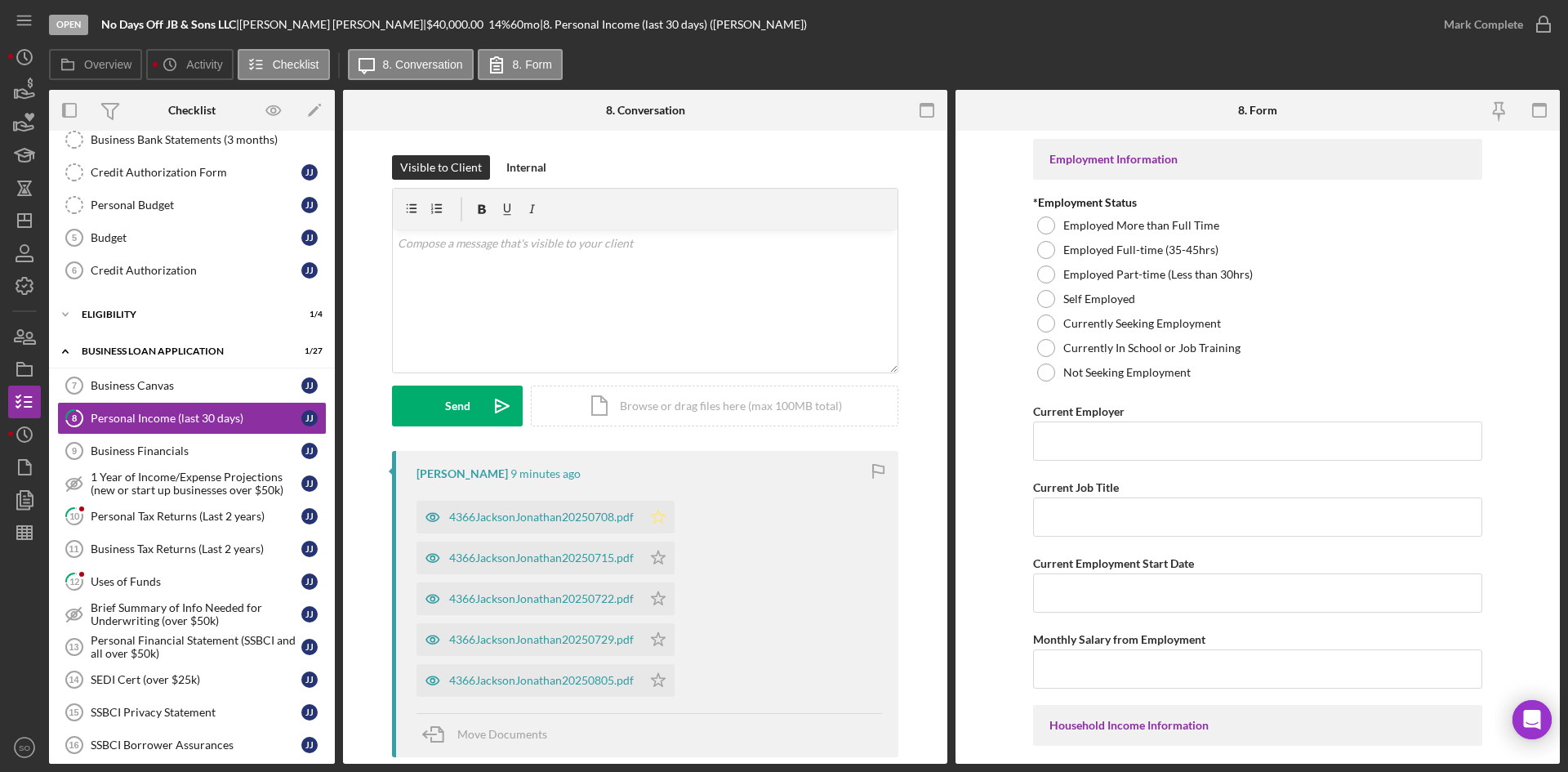
click at [652, 517] on polygon "button" at bounding box center [659, 516] width 14 height 13
click at [648, 574] on icon "Icon/Star" at bounding box center [658, 558] width 32 height 32
click at [659, 601] on polygon "button" at bounding box center [659, 598] width 14 height 13
drag, startPoint x: 655, startPoint y: 631, endPoint x: 655, endPoint y: 639, distance: 8.0
click at [655, 633] on icon "Icon/Star" at bounding box center [658, 639] width 32 height 32
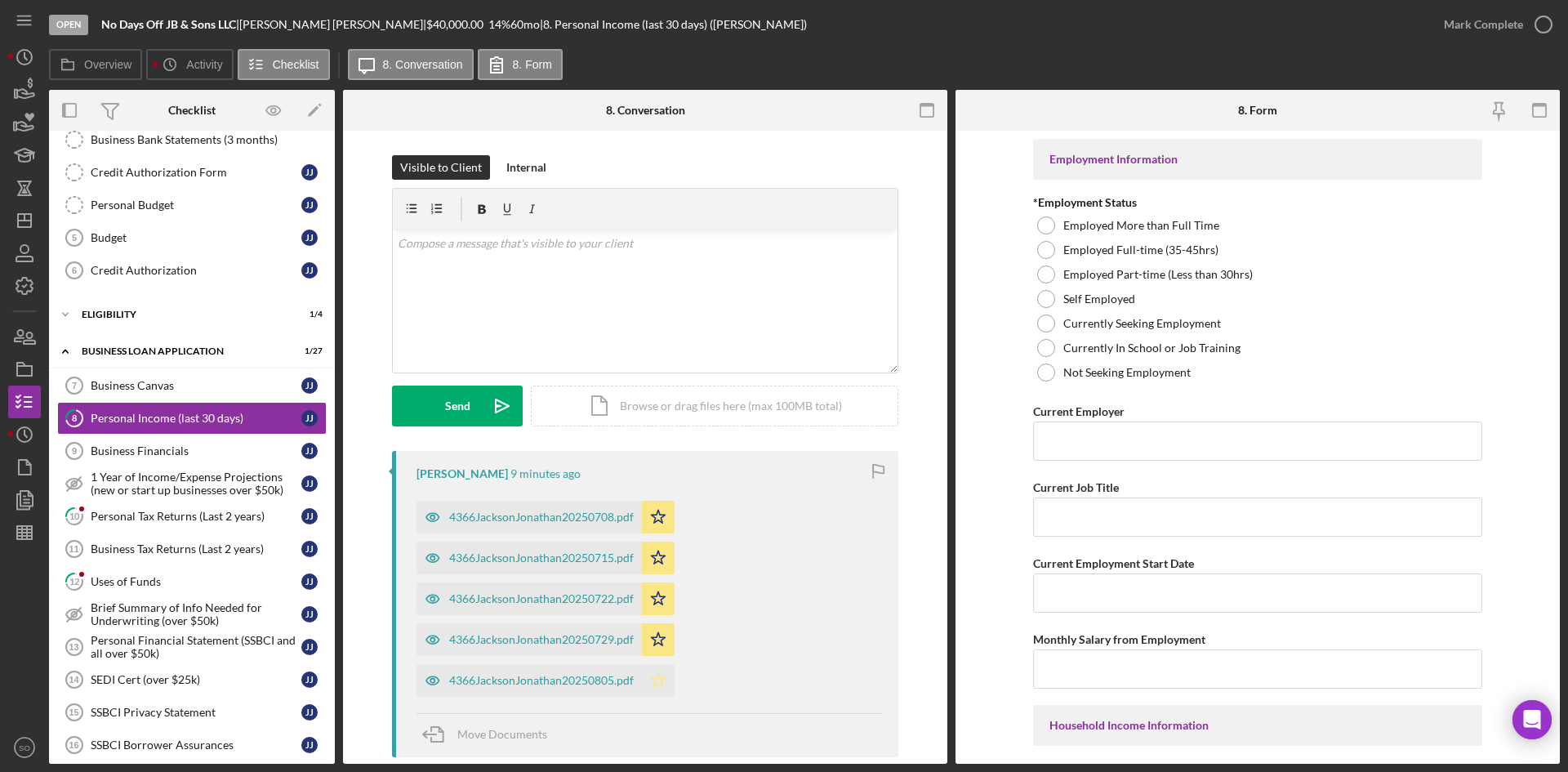
click at [655, 690] on icon "Icon/Star" at bounding box center [658, 680] width 32 height 32
click at [577, 300] on div "v Color teal Color pink Remove color Add row above Add row below Add column bef…" at bounding box center [645, 301] width 505 height 143
click at [412, 408] on button "Send Icon/icon-invite-send" at bounding box center [457, 406] width 131 height 41
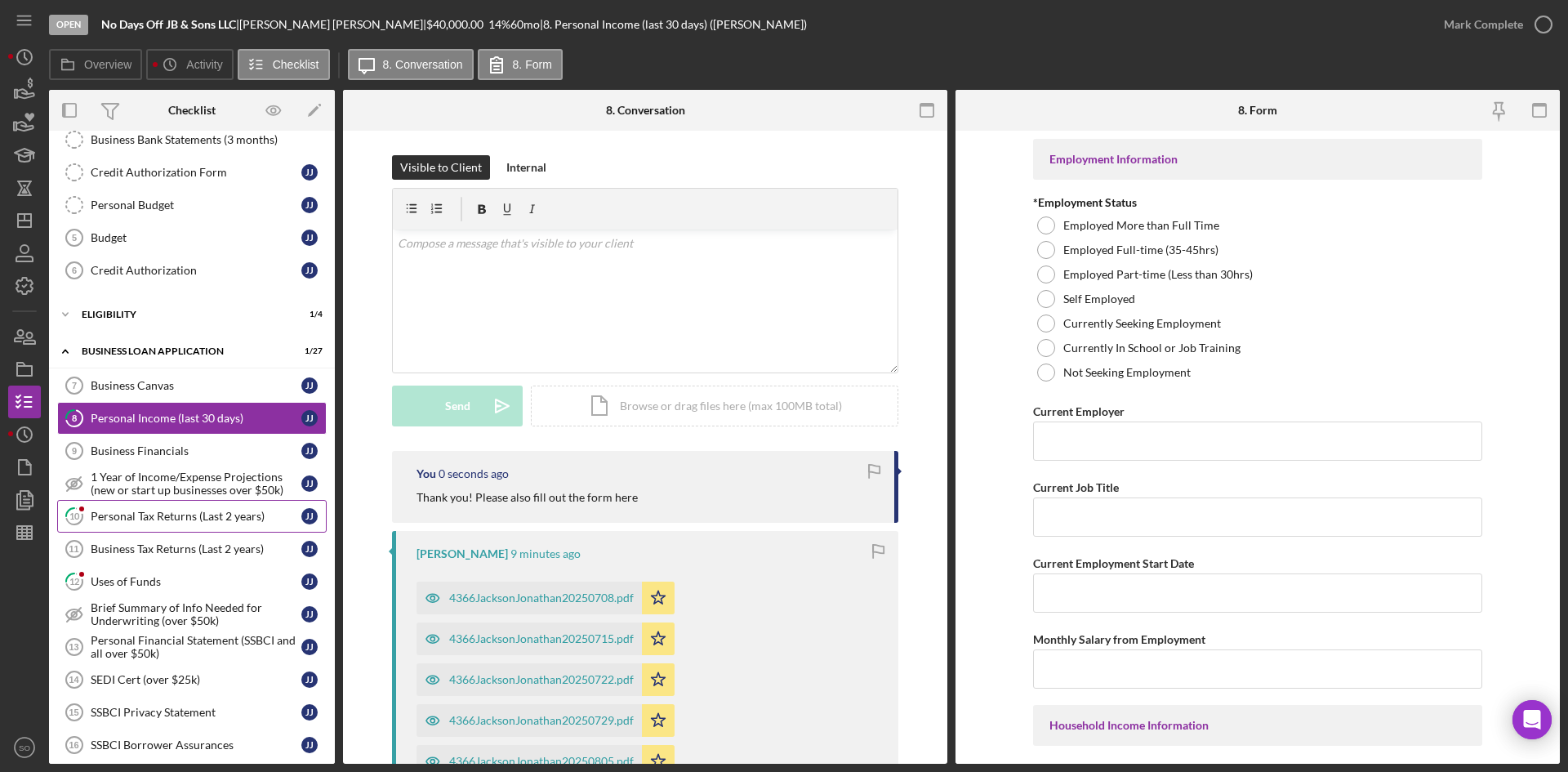
click at [200, 519] on div "Personal Tax Returns (Last 2 years)" at bounding box center [196, 516] width 211 height 13
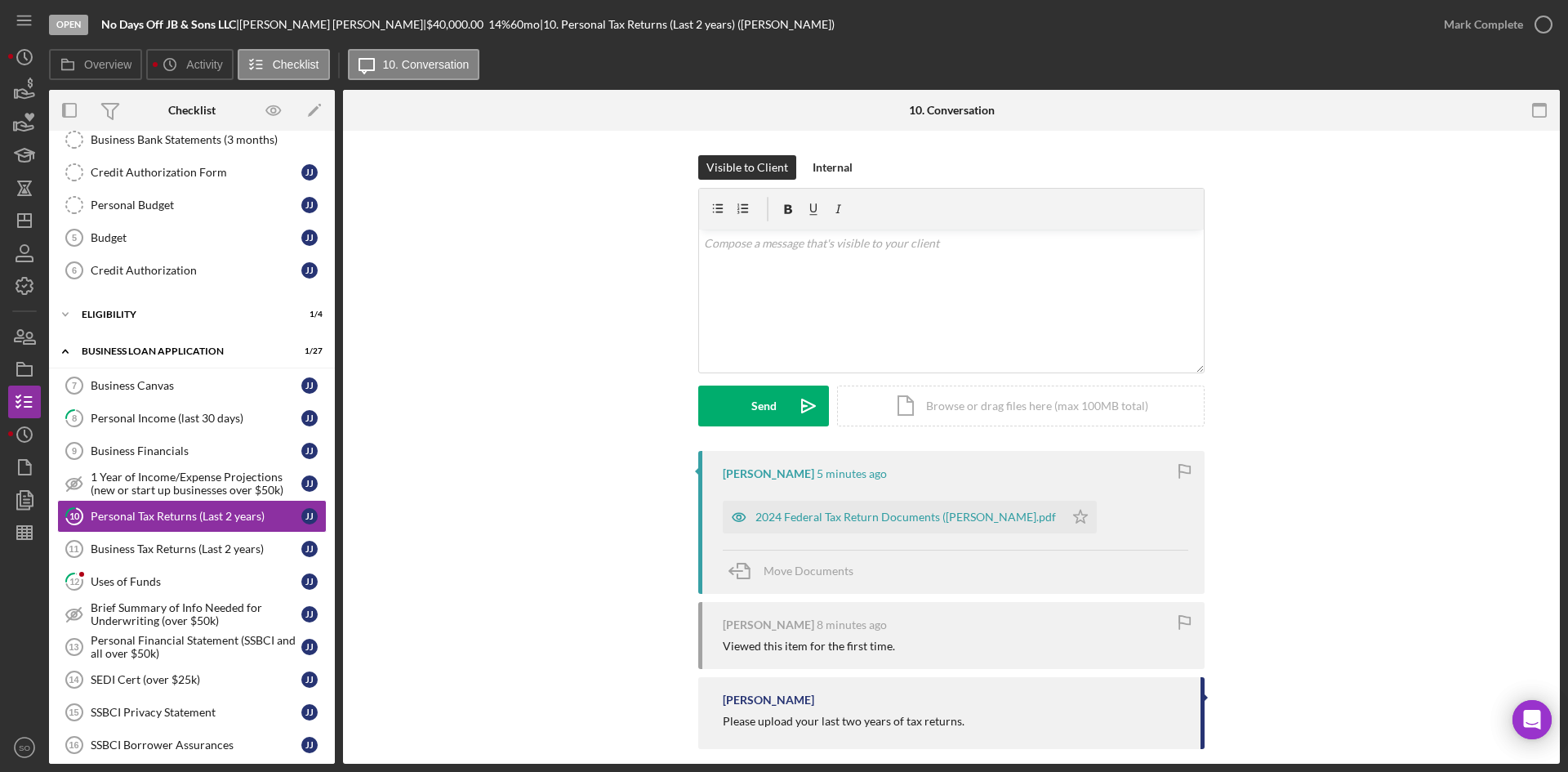
scroll to position [18, 0]
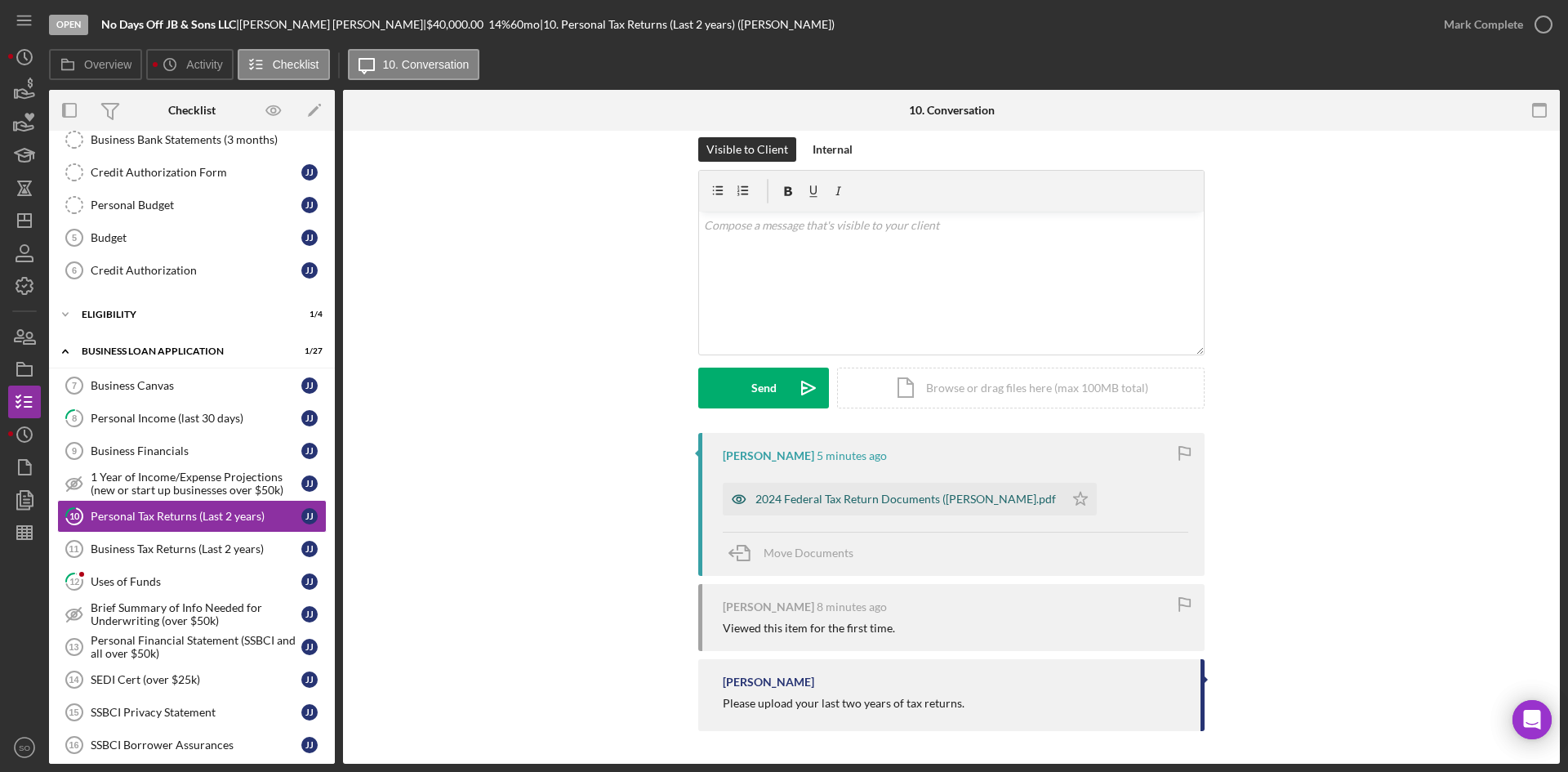
click at [820, 497] on div "2024 Federal Tax Return Documents (JACKSON JONATHAN B).pdf" at bounding box center [906, 498] width 301 height 13
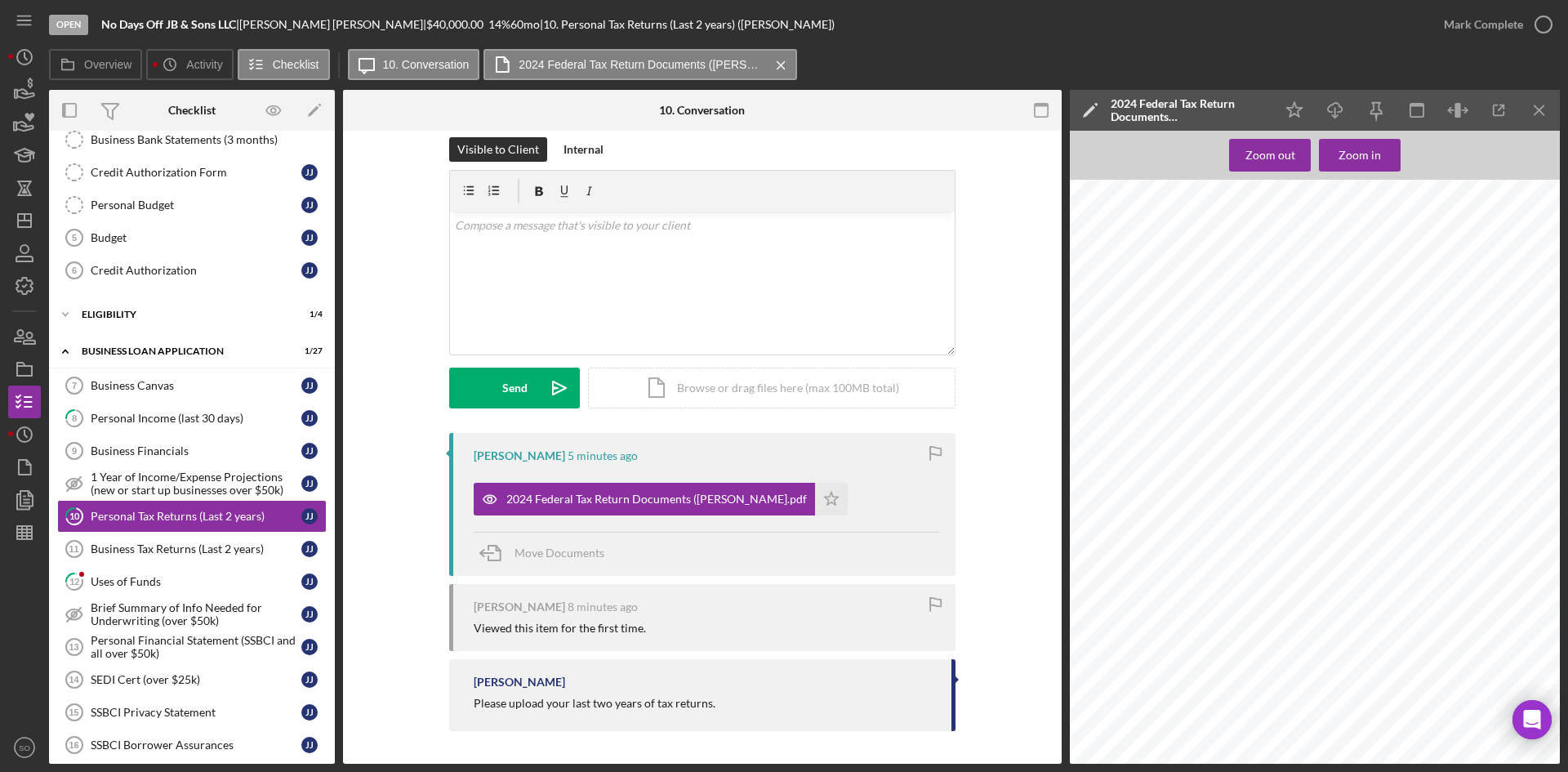
scroll to position [0, 0]
click at [621, 280] on div "v Color teal Color pink Remove color Add row above Add row below Add column bef…" at bounding box center [703, 283] width 505 height 143
click at [503, 381] on div "Send" at bounding box center [515, 388] width 25 height 41
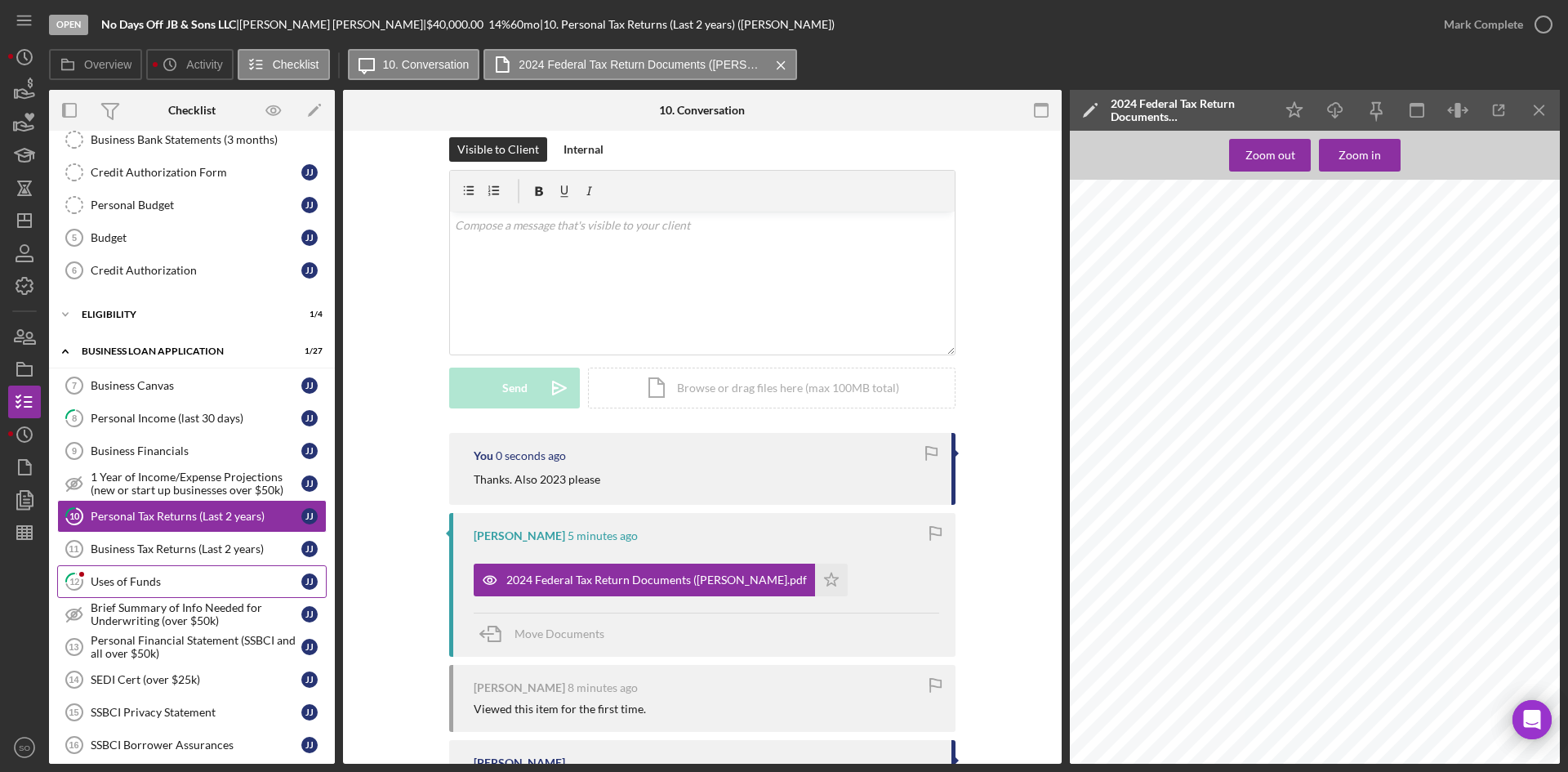
click at [158, 582] on div "Uses of Funds" at bounding box center [196, 582] width 211 height 13
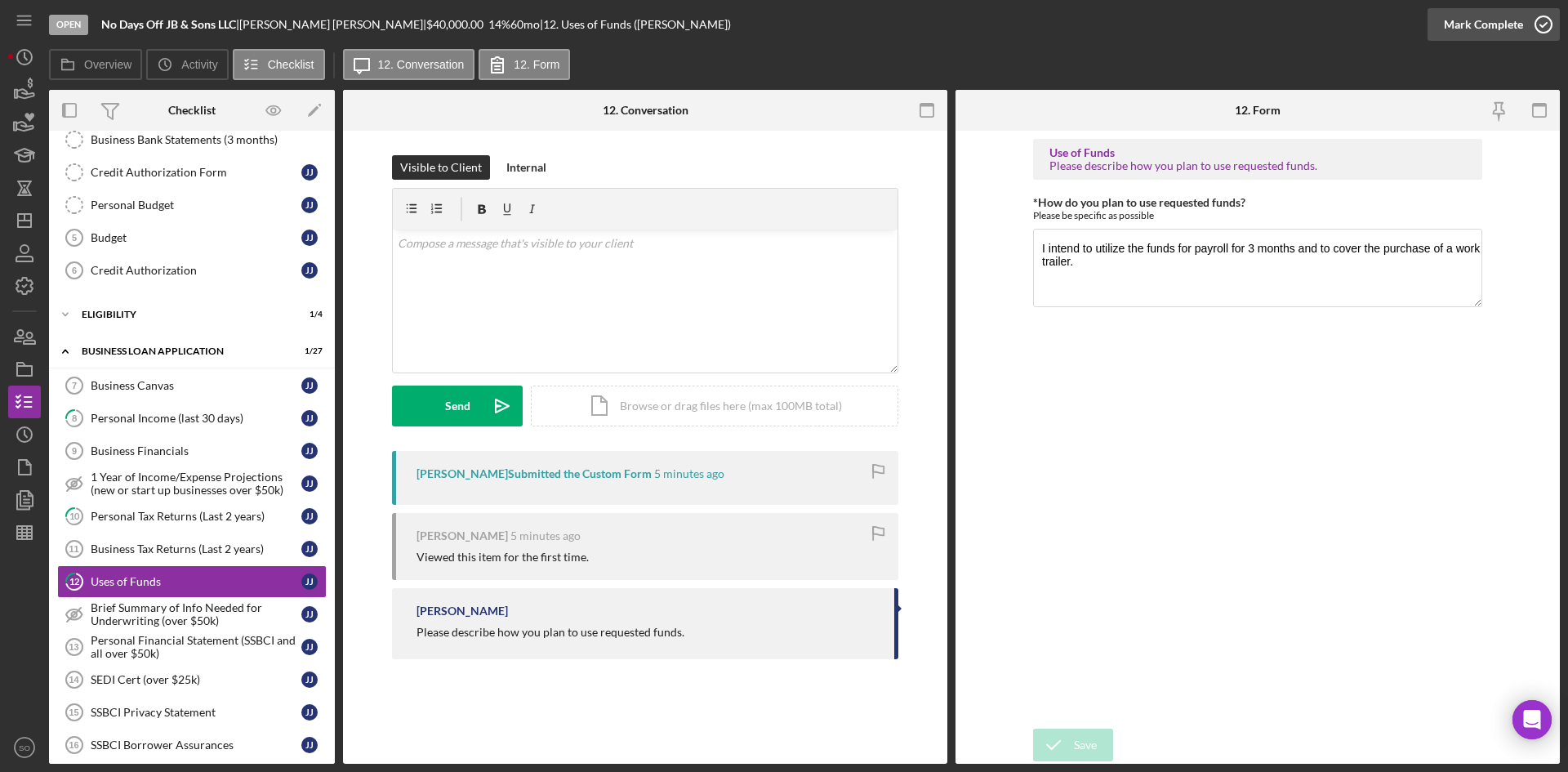
click at [1483, 31] on div "Mark Complete" at bounding box center [1483, 25] width 79 height 32
